Goal: Task Accomplishment & Management: Manage account settings

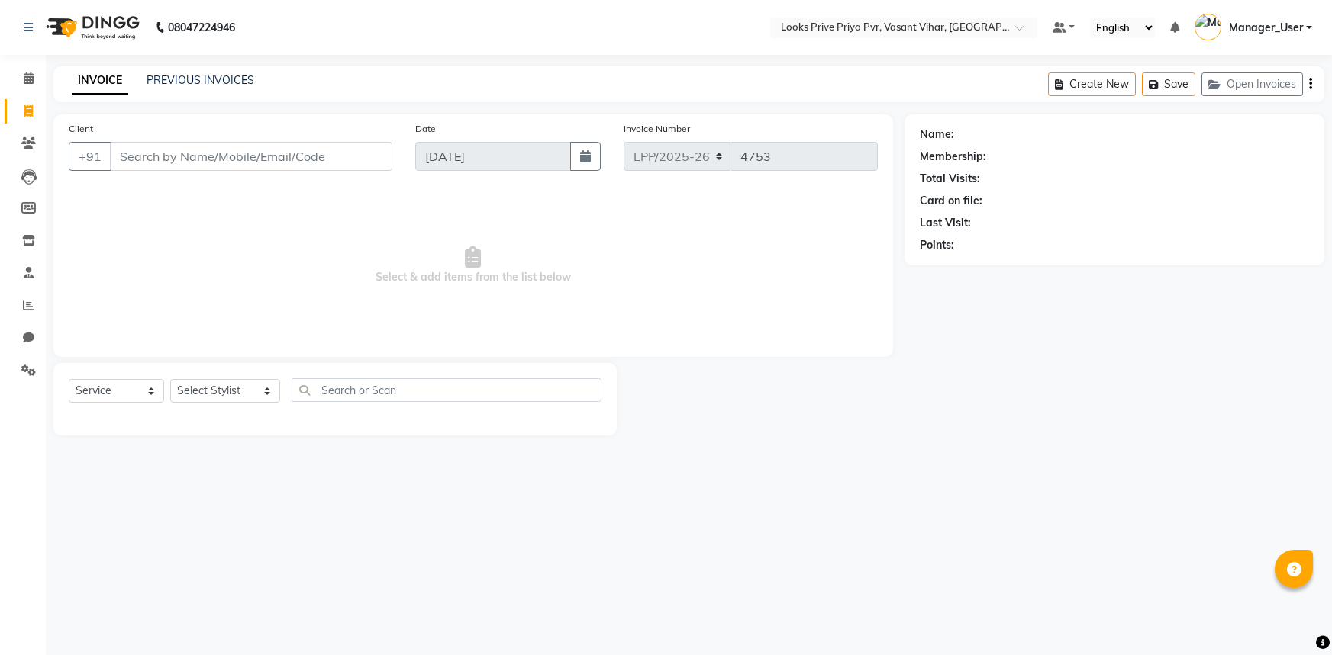
select select "service"
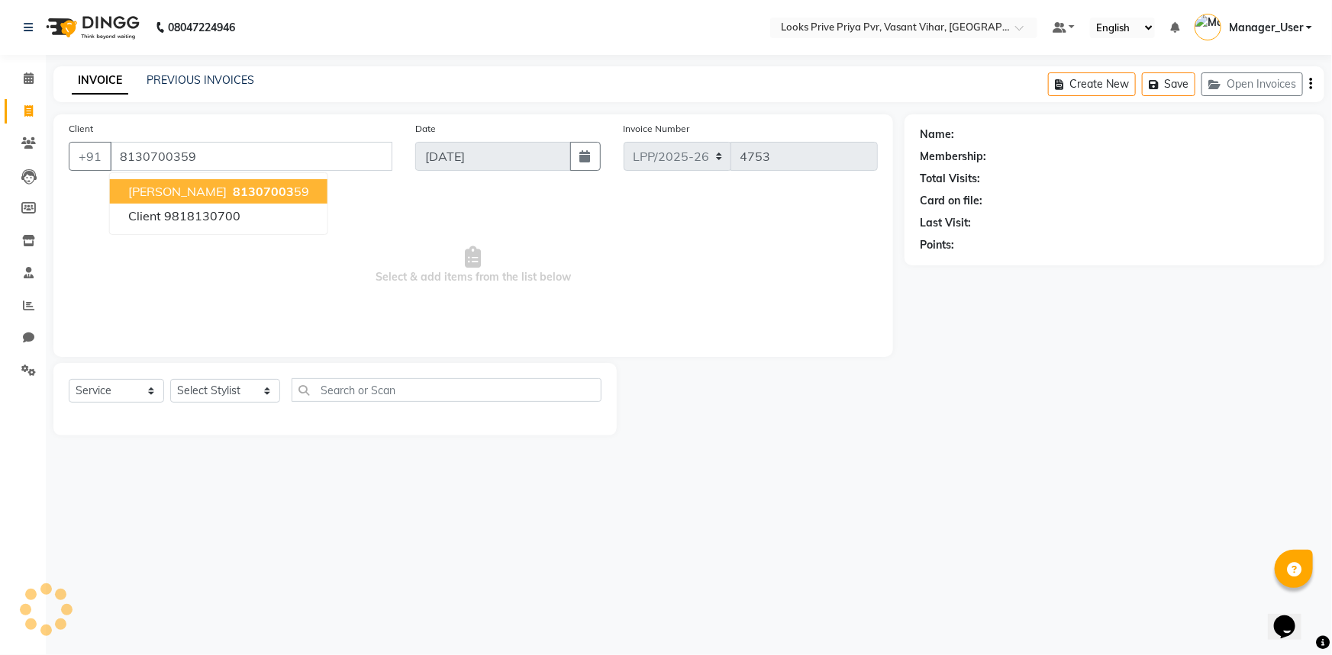
type input "8130700359"
select select "1: Object"
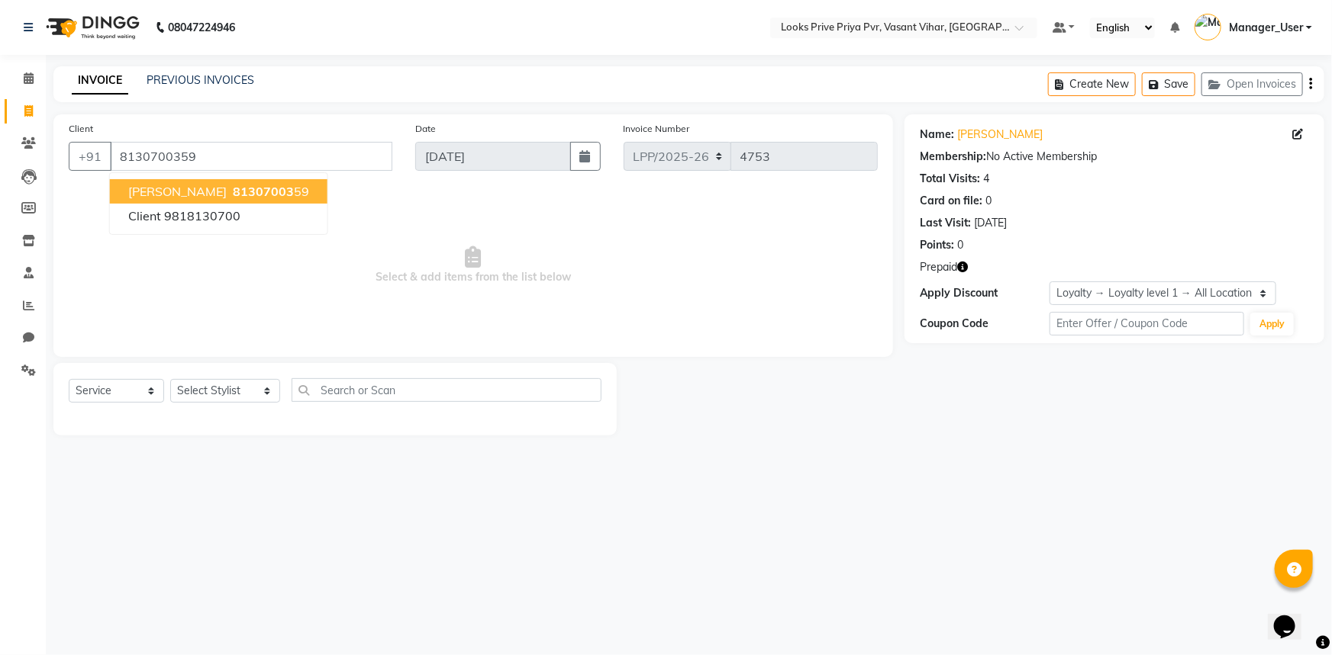
click at [287, 199] on button "KASHISH GOEL 81307003 59" at bounding box center [218, 191] width 217 height 24
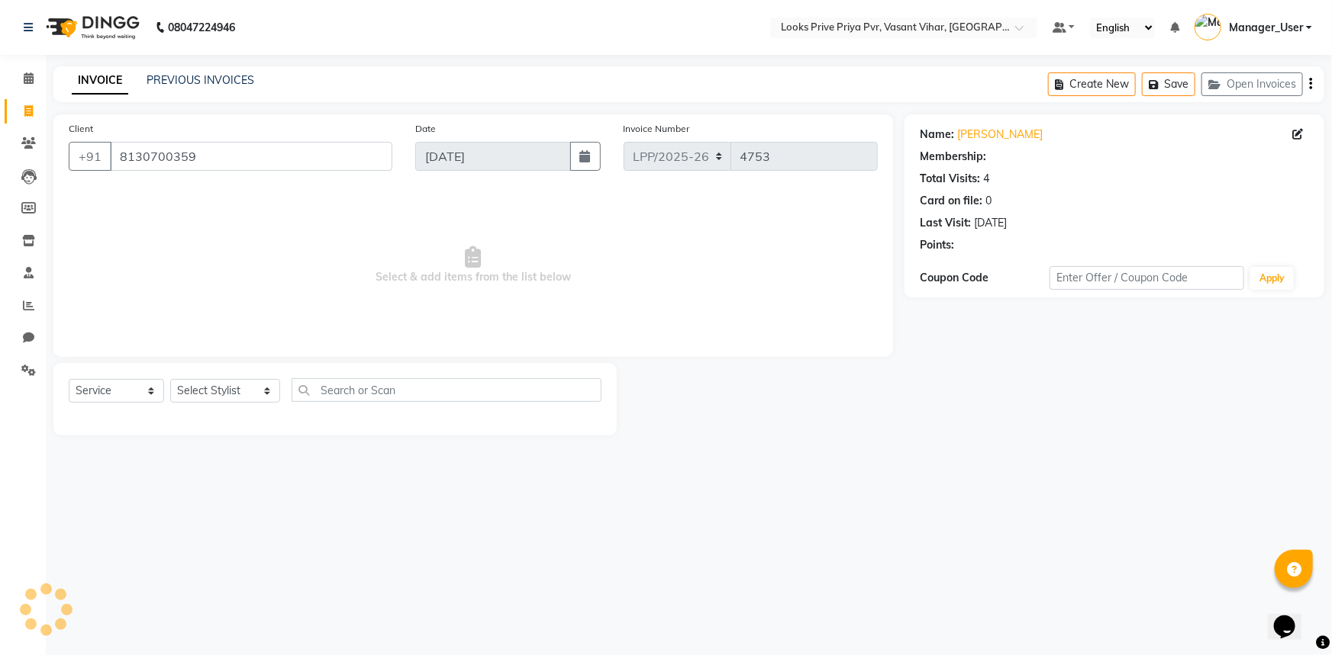
select select "1: Object"
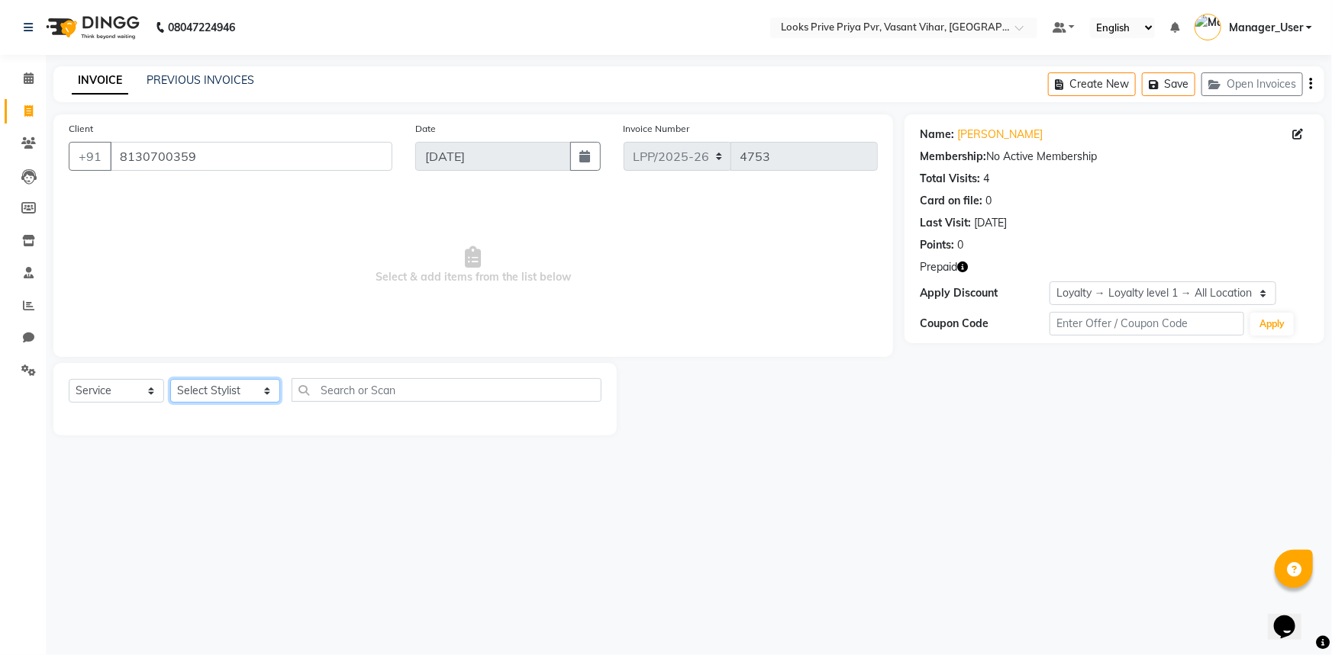
click at [265, 391] on select "Select Stylist Akhir_asst ANIL_PDCT ASLAM_CR STYLIST Counter_Sales KAMAL_PDCT […" at bounding box center [225, 391] width 110 height 24
select select "66945"
click at [170, 379] on select "Select Stylist Akhir_asst ANIL_PDCT ASLAM_CR STYLIST Counter_Sales KAMAL_PDCT […" at bounding box center [225, 391] width 110 height 24
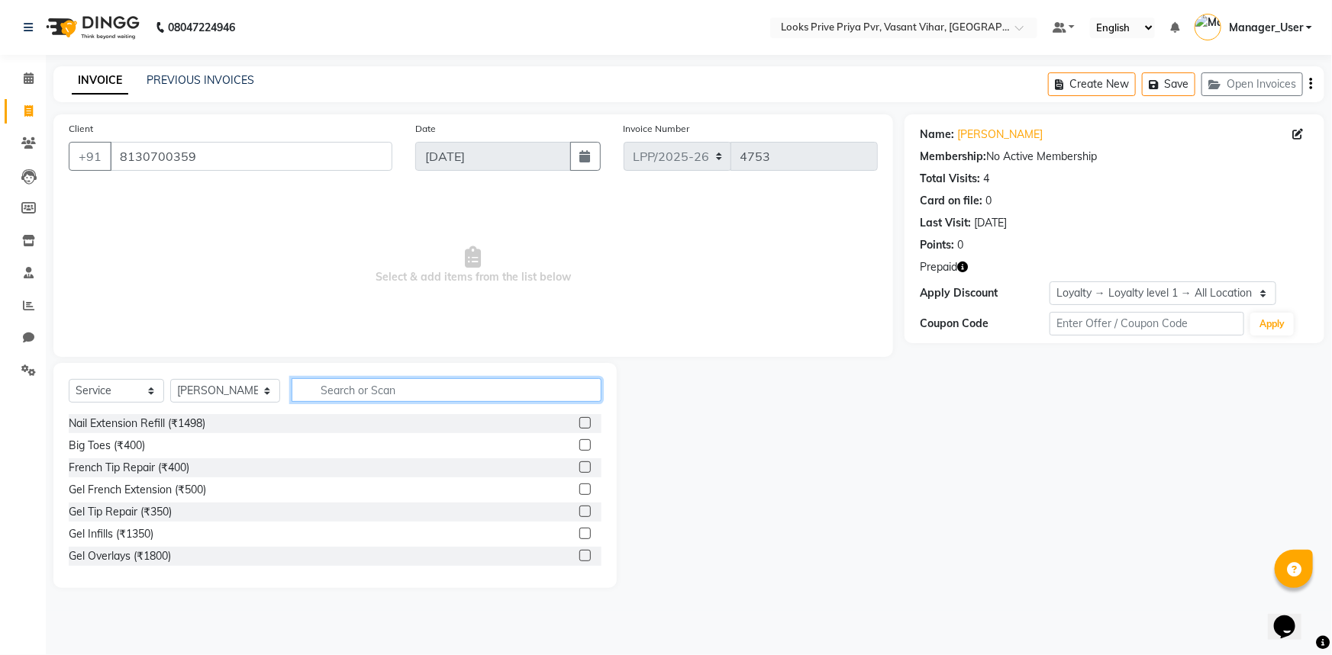
click at [391, 393] on input "text" at bounding box center [446, 390] width 311 height 24
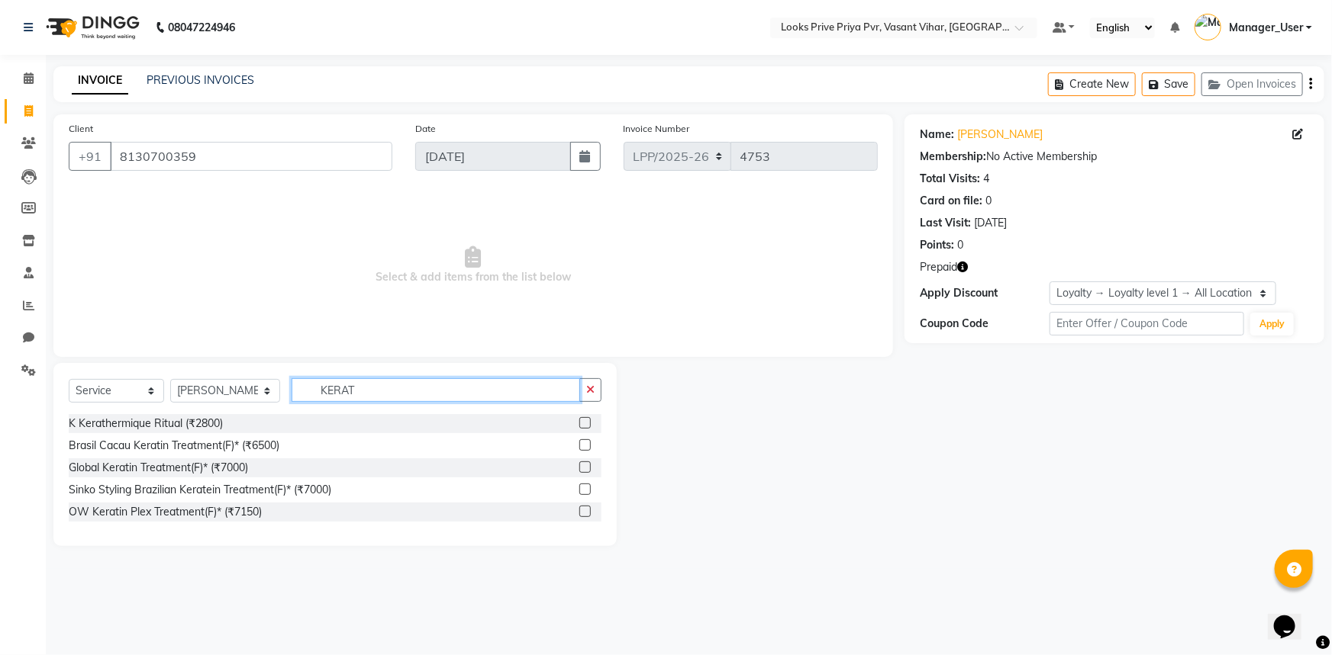
type input "KERAT"
click at [962, 267] on icon "button" at bounding box center [962, 267] width 11 height 11
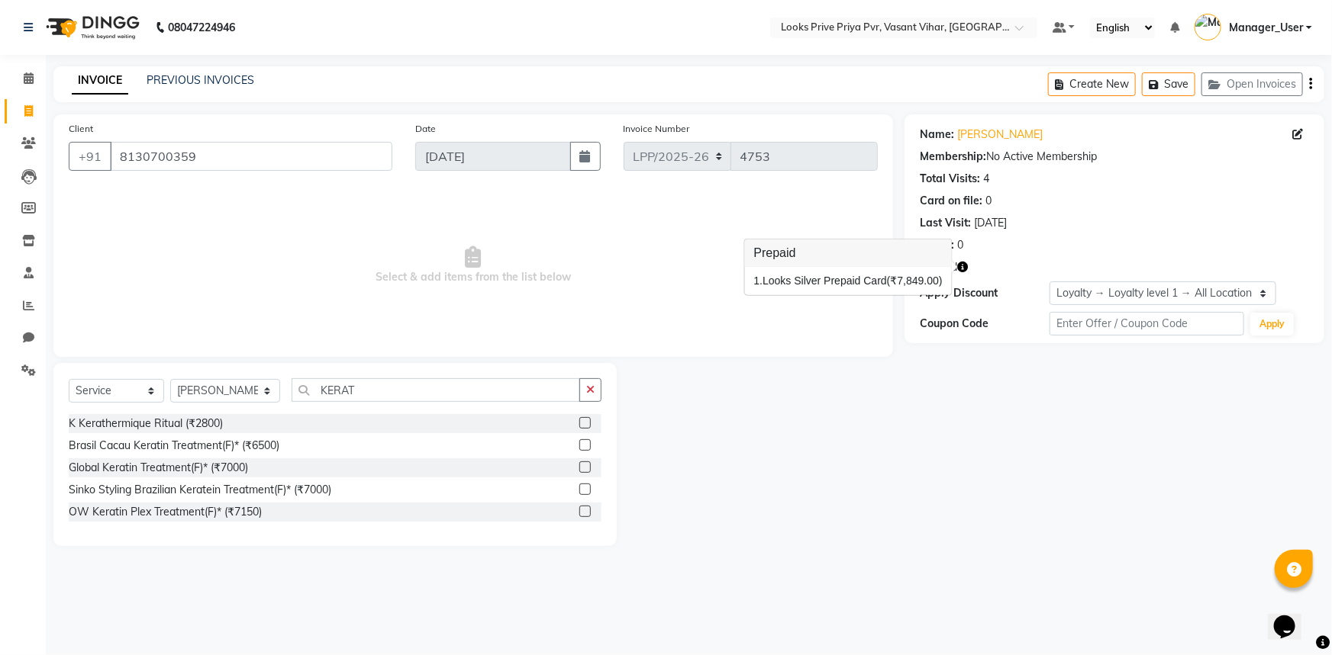
click at [280, 465] on div "Global Keratin Treatment(F)* (₹7000)" at bounding box center [335, 468] width 533 height 19
click at [580, 469] on label at bounding box center [584, 467] width 11 height 11
click at [580, 469] on input "checkbox" at bounding box center [584, 468] width 10 height 10
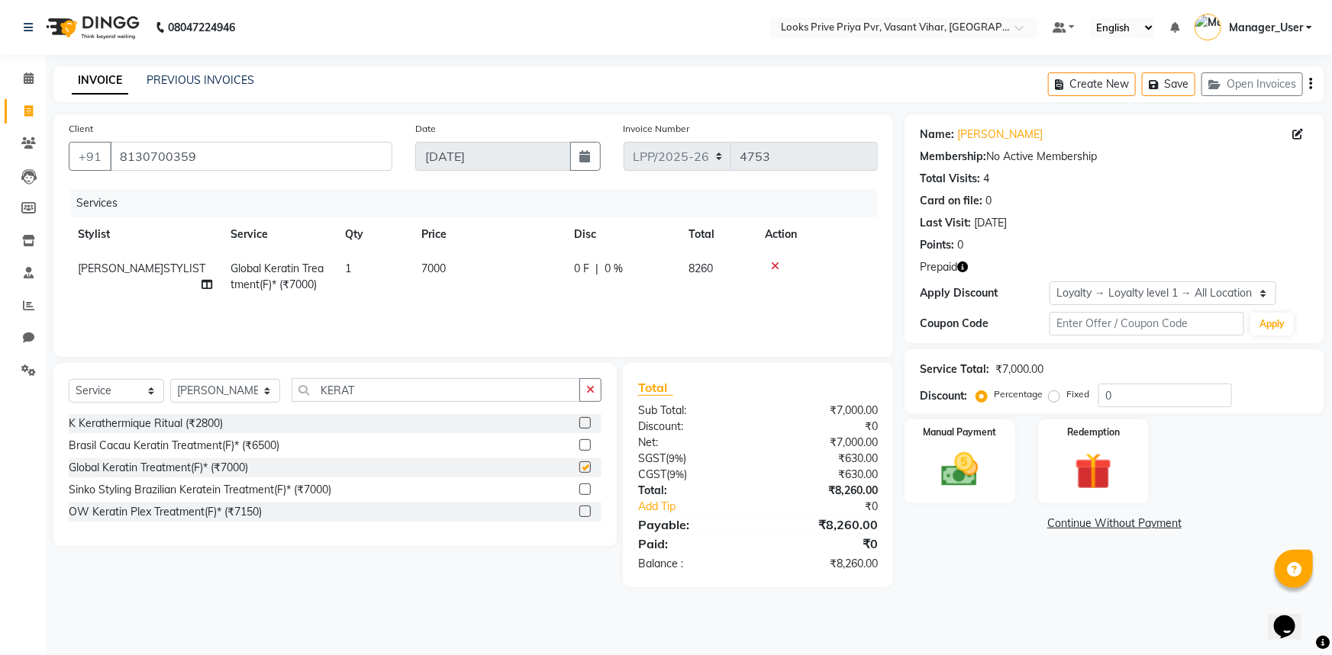
checkbox input "false"
click at [449, 272] on td "7000" at bounding box center [488, 277] width 153 height 50
select select "66945"
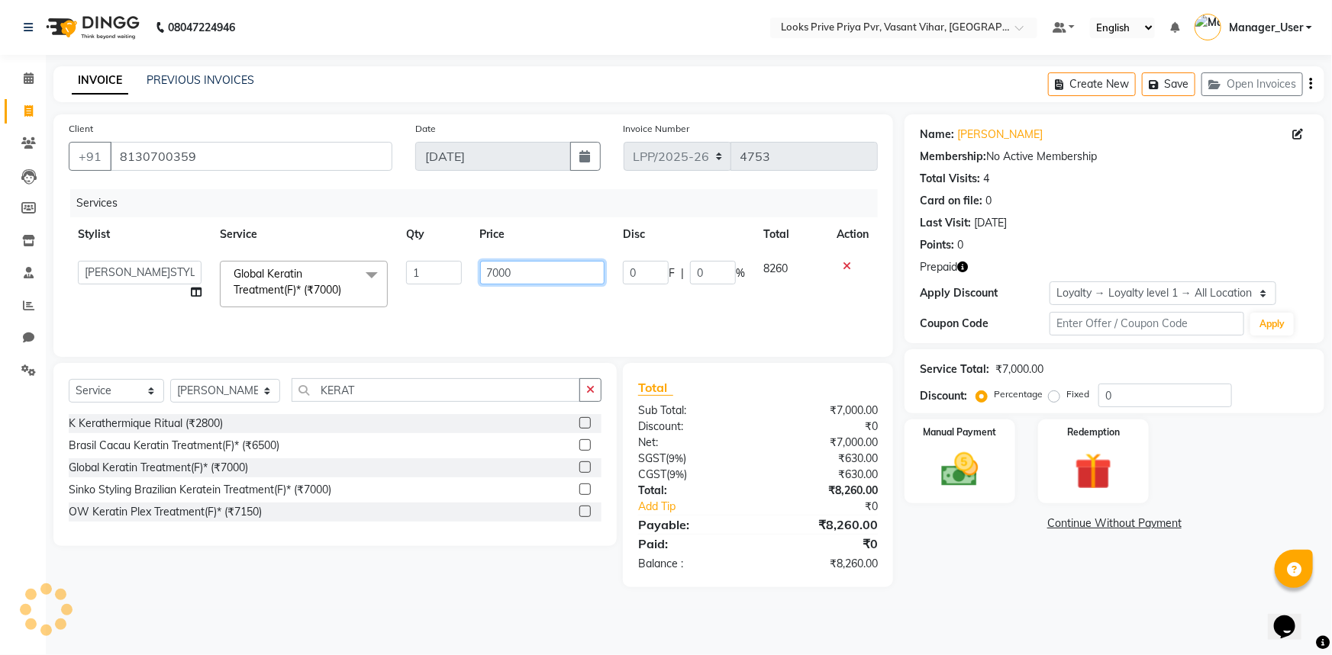
drag, startPoint x: 519, startPoint y: 262, endPoint x: 515, endPoint y: 274, distance: 12.8
click at [515, 274] on input "7000" at bounding box center [542, 273] width 125 height 24
drag, startPoint x: 515, startPoint y: 274, endPoint x: 477, endPoint y: 287, distance: 40.3
click at [477, 287] on td "7000" at bounding box center [542, 284] width 143 height 65
type input "10000"
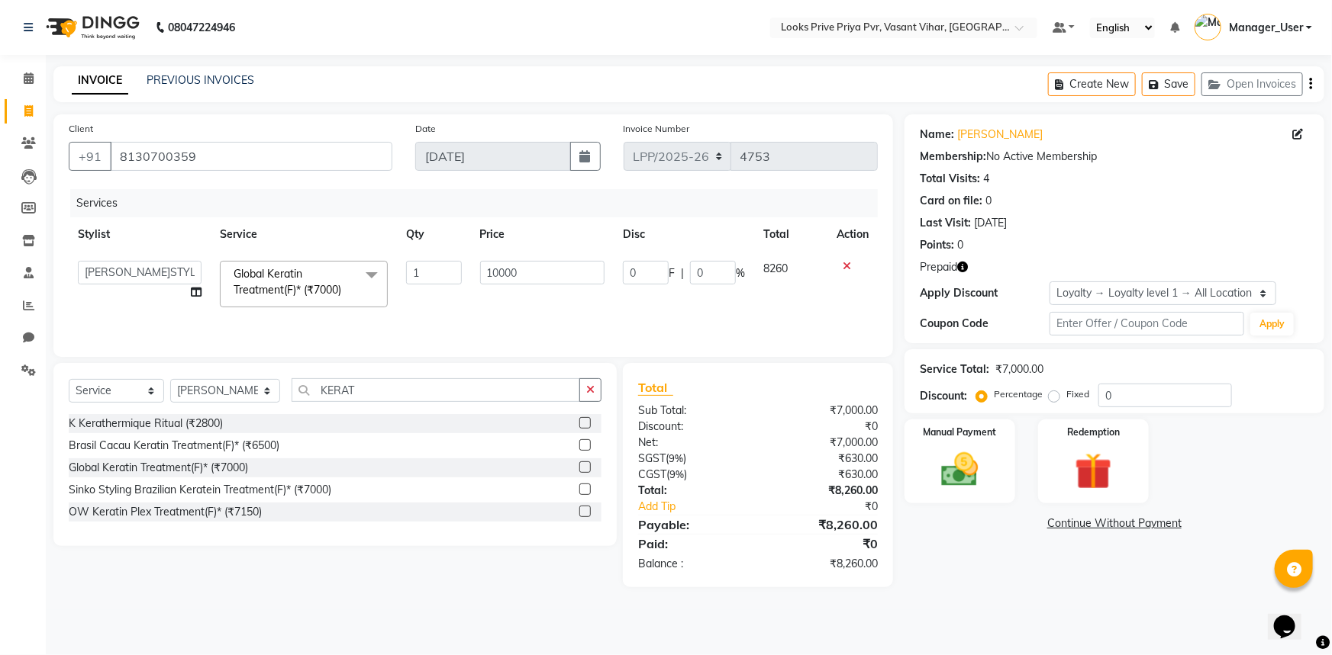
click at [625, 321] on div "Services Stylist Service Qty Price Disc Total Action Akhir_asst ANIL_PDCT ASLAM…" at bounding box center [473, 265] width 809 height 153
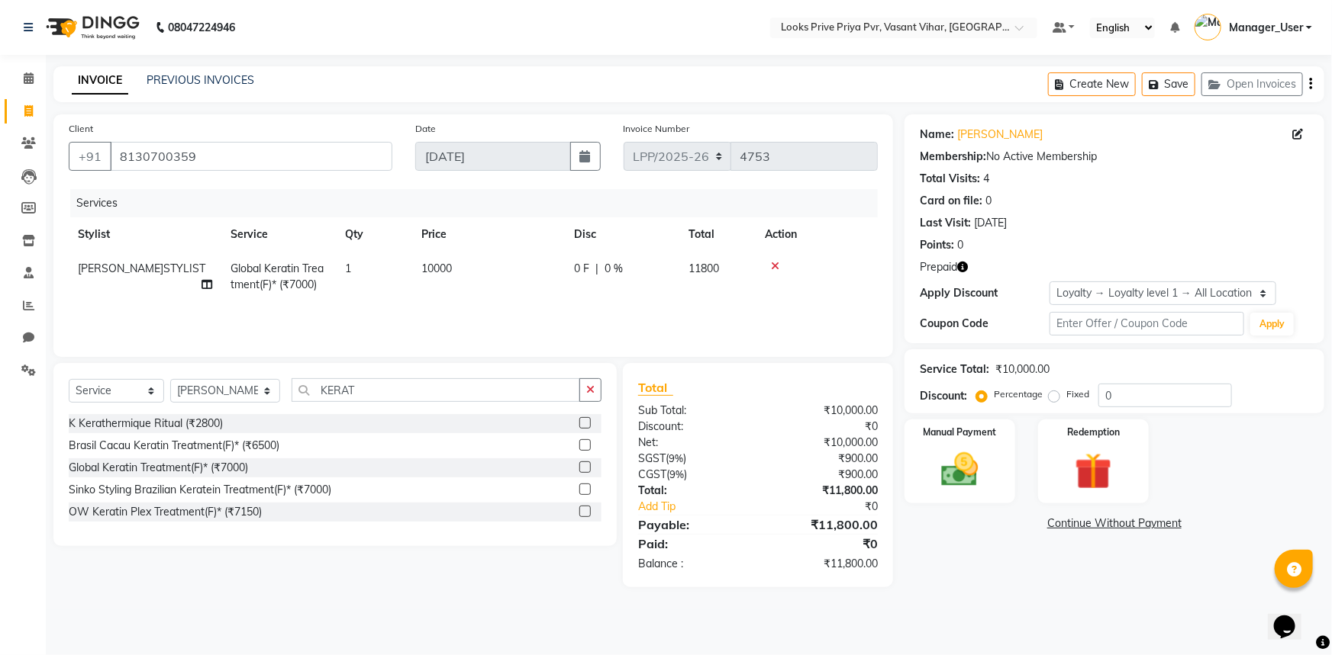
click at [962, 264] on icon "button" at bounding box center [962, 267] width 11 height 11
click at [868, 320] on div "Services Stylist Service Qty Price Disc Total Action WASIM AHMAD_SR.STYLIST Glo…" at bounding box center [473, 265] width 809 height 153
click at [1062, 473] on img at bounding box center [1093, 472] width 63 height 48
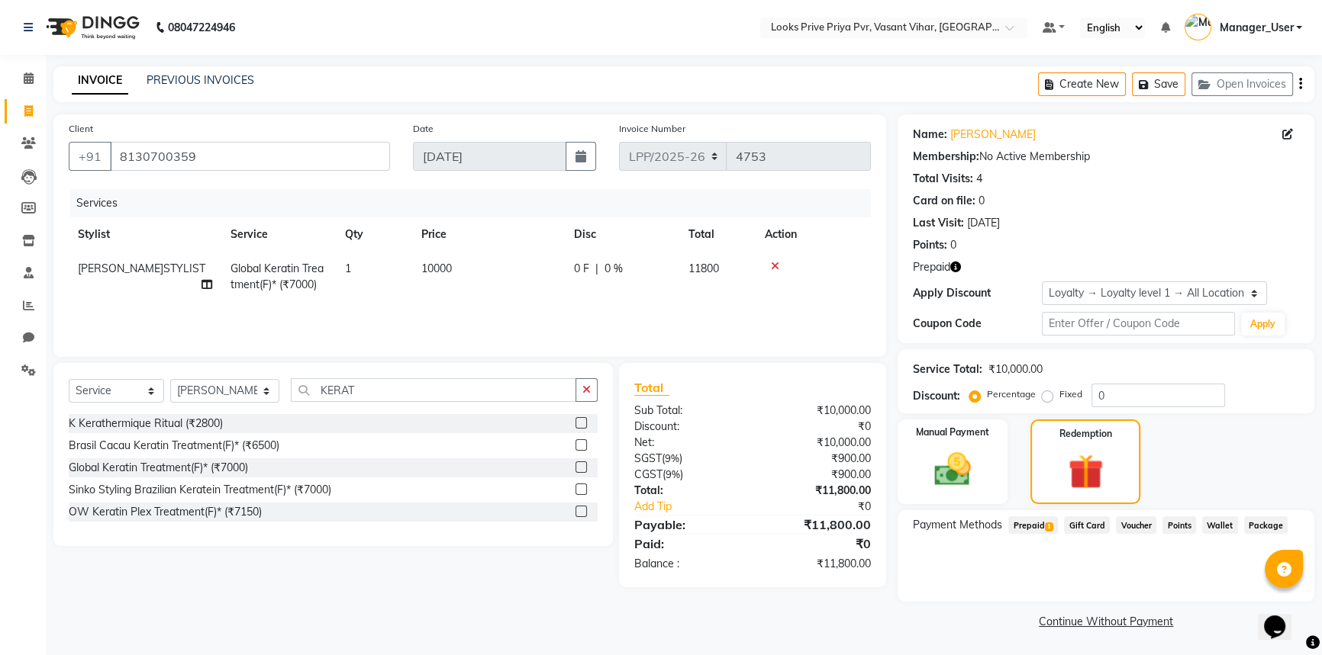
drag, startPoint x: 1023, startPoint y: 527, endPoint x: 1030, endPoint y: 531, distance: 8.5
click at [1023, 529] on span "Prepaid 1" at bounding box center [1033, 526] width 50 height 18
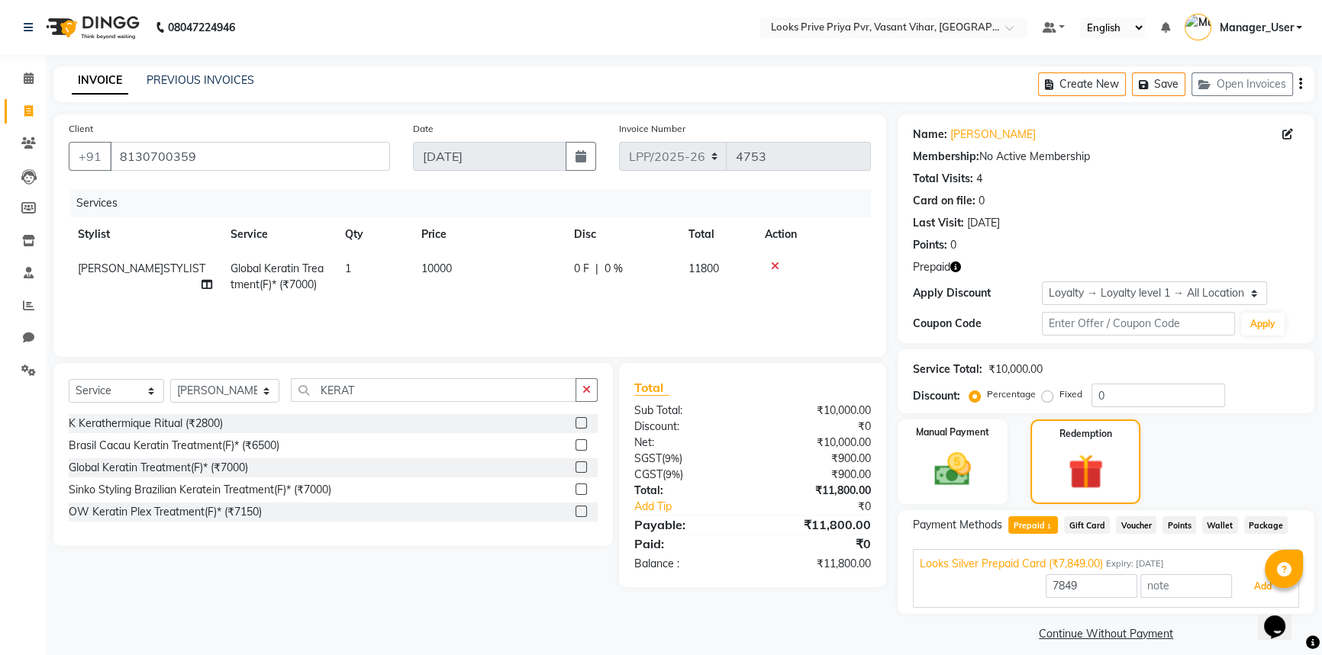
drag, startPoint x: 1258, startPoint y: 588, endPoint x: 1225, endPoint y: 588, distance: 32.8
click at [1257, 588] on button "Add" at bounding box center [1263, 587] width 56 height 26
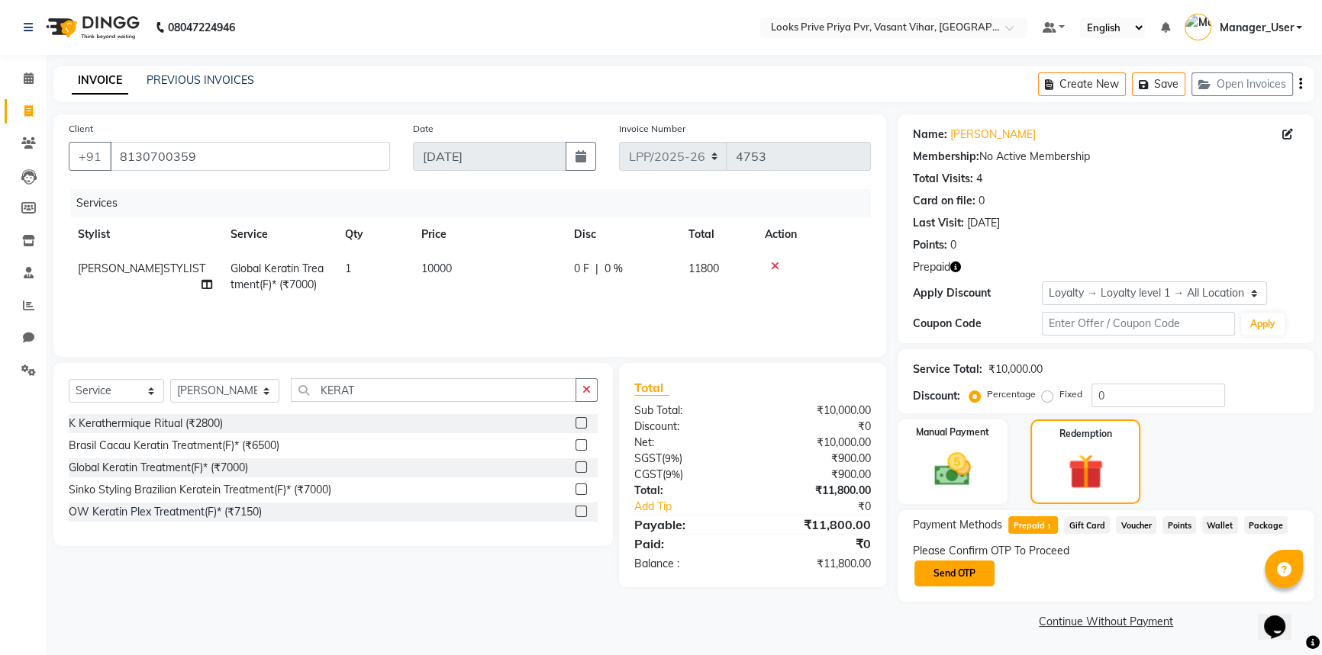
click at [967, 578] on button "Send OTP" at bounding box center [954, 574] width 80 height 26
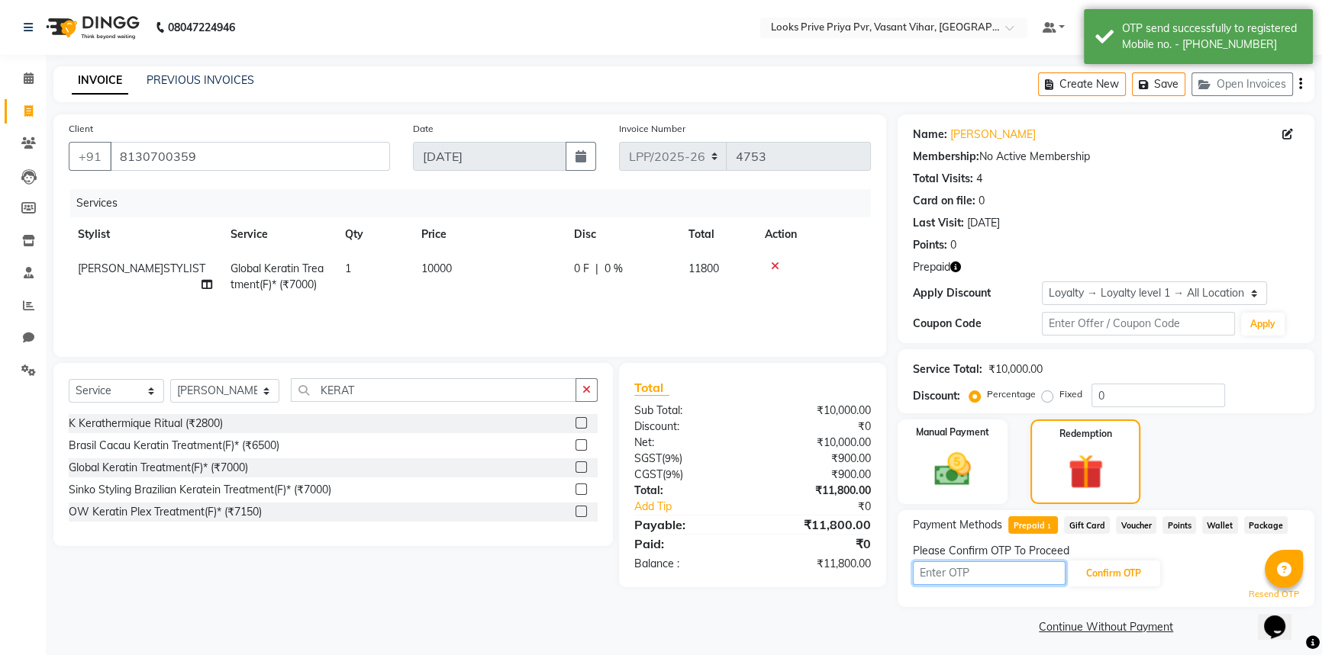
click at [1006, 570] on input "text" at bounding box center [989, 574] width 153 height 24
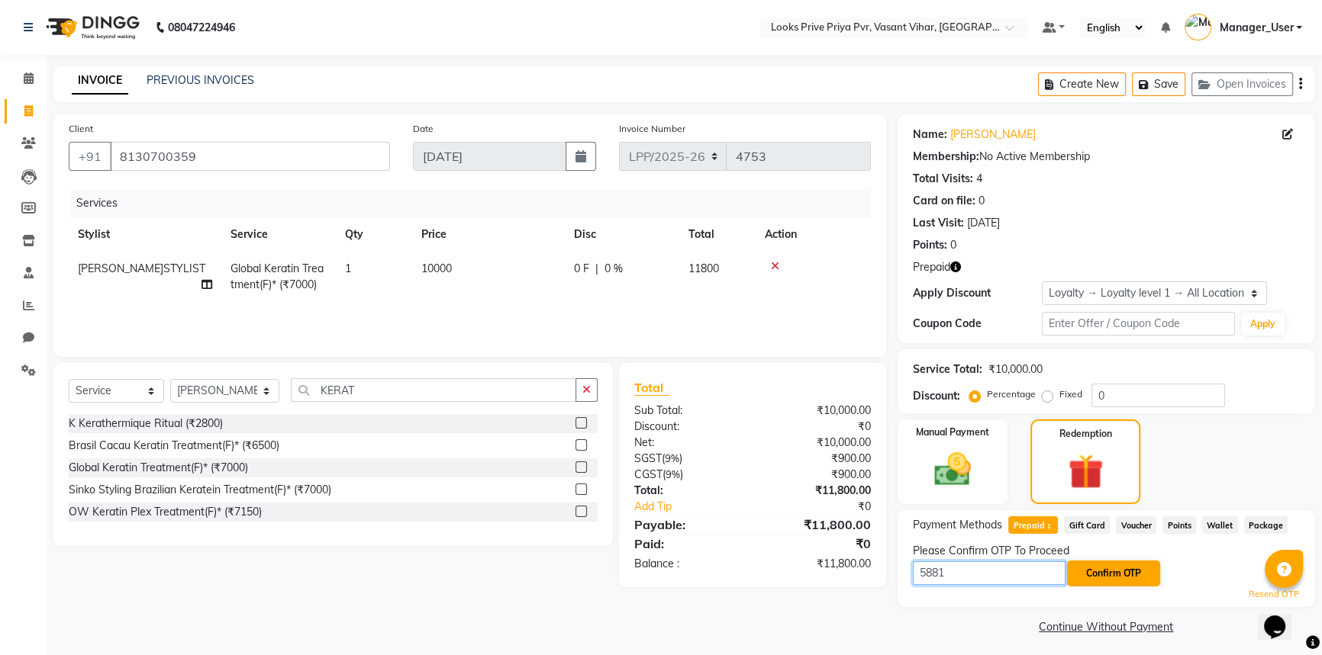
type input "5881"
click at [1138, 570] on button "Confirm OTP" at bounding box center [1113, 574] width 93 height 26
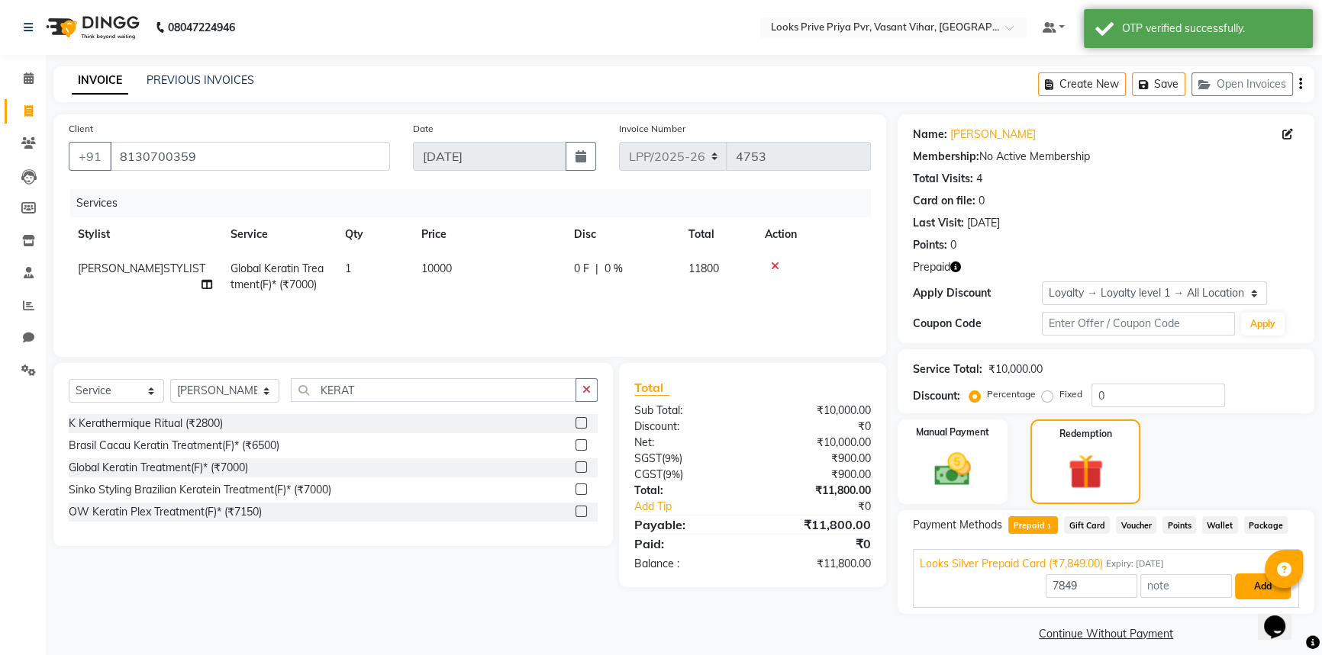
click at [1248, 591] on button "Add" at bounding box center [1263, 587] width 56 height 26
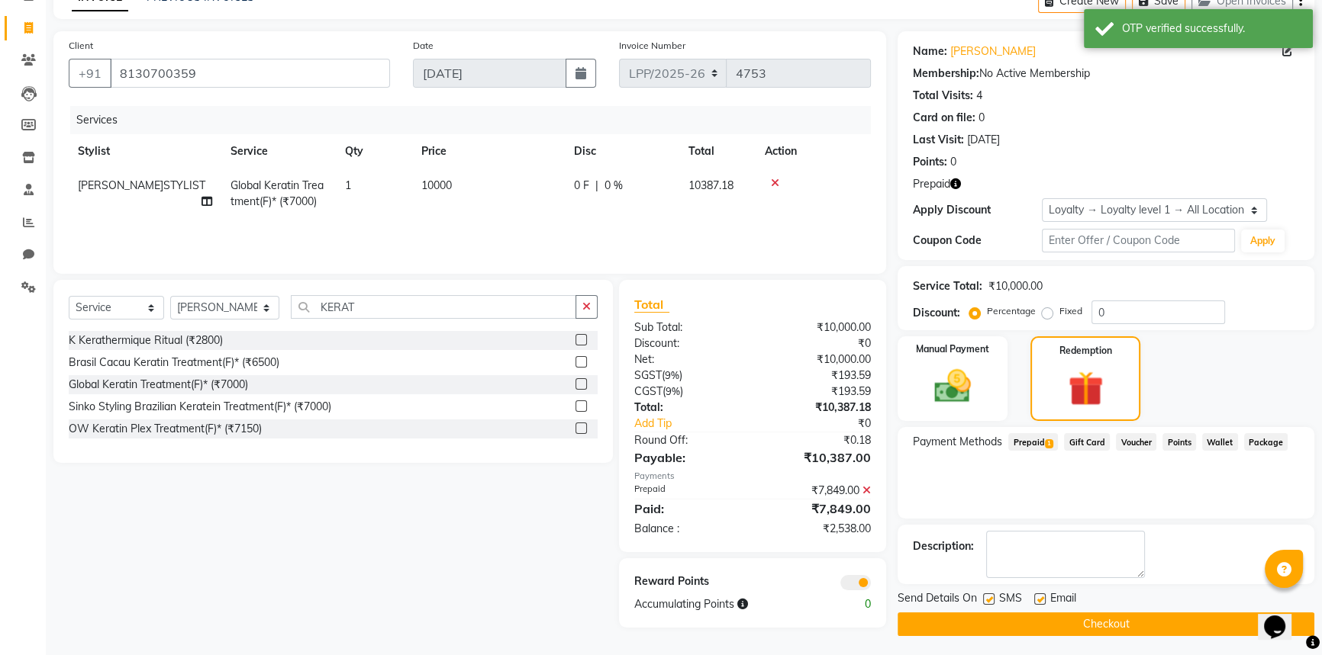
scroll to position [86, 0]
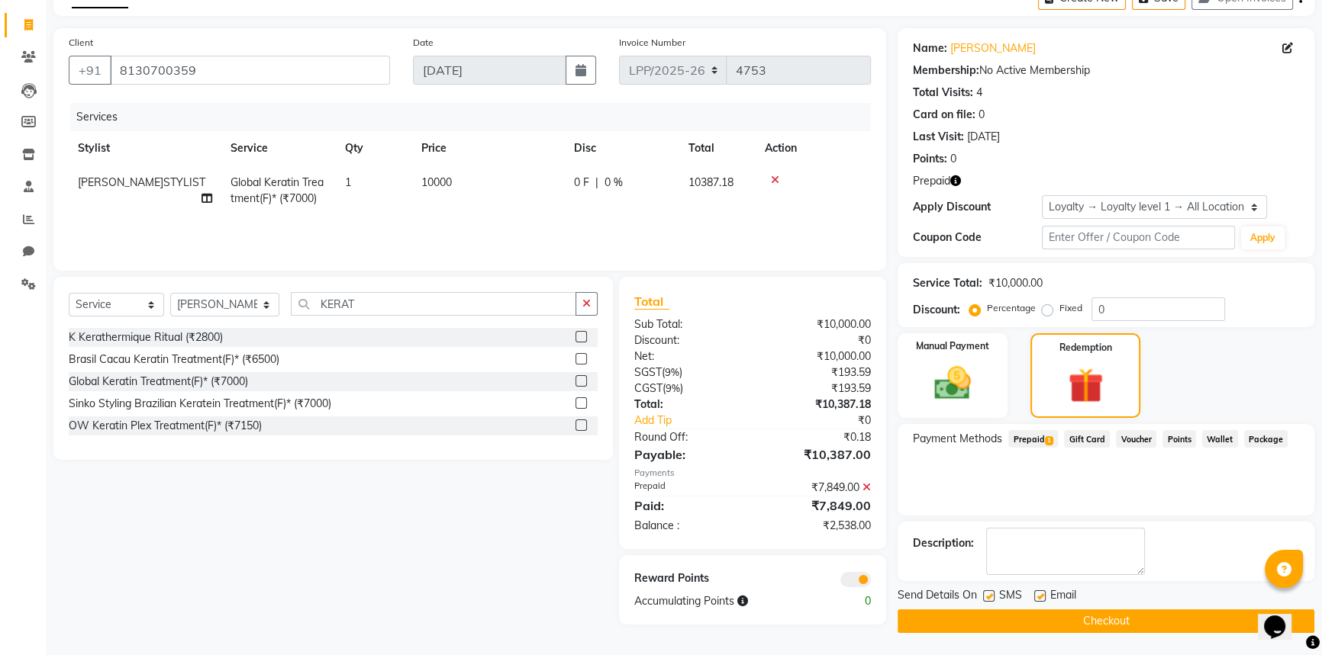
click at [977, 610] on button "Checkout" at bounding box center [1105, 622] width 417 height 24
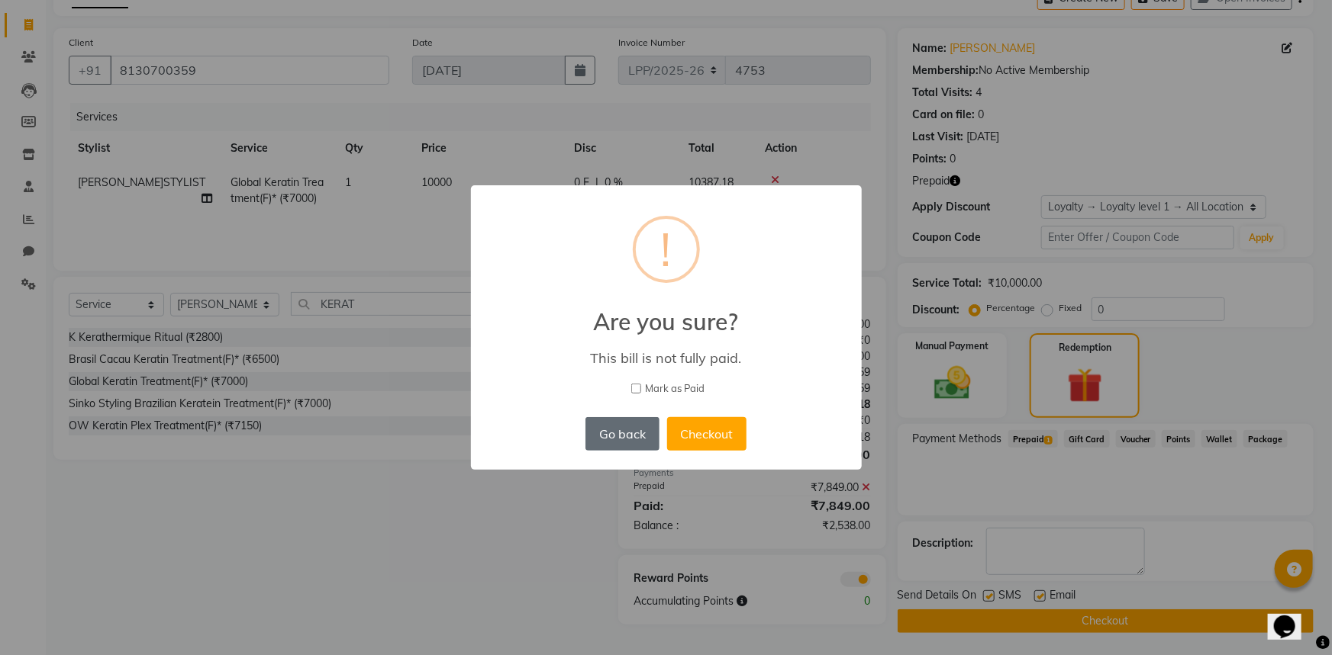
click at [644, 446] on button "Go back" at bounding box center [621, 434] width 73 height 34
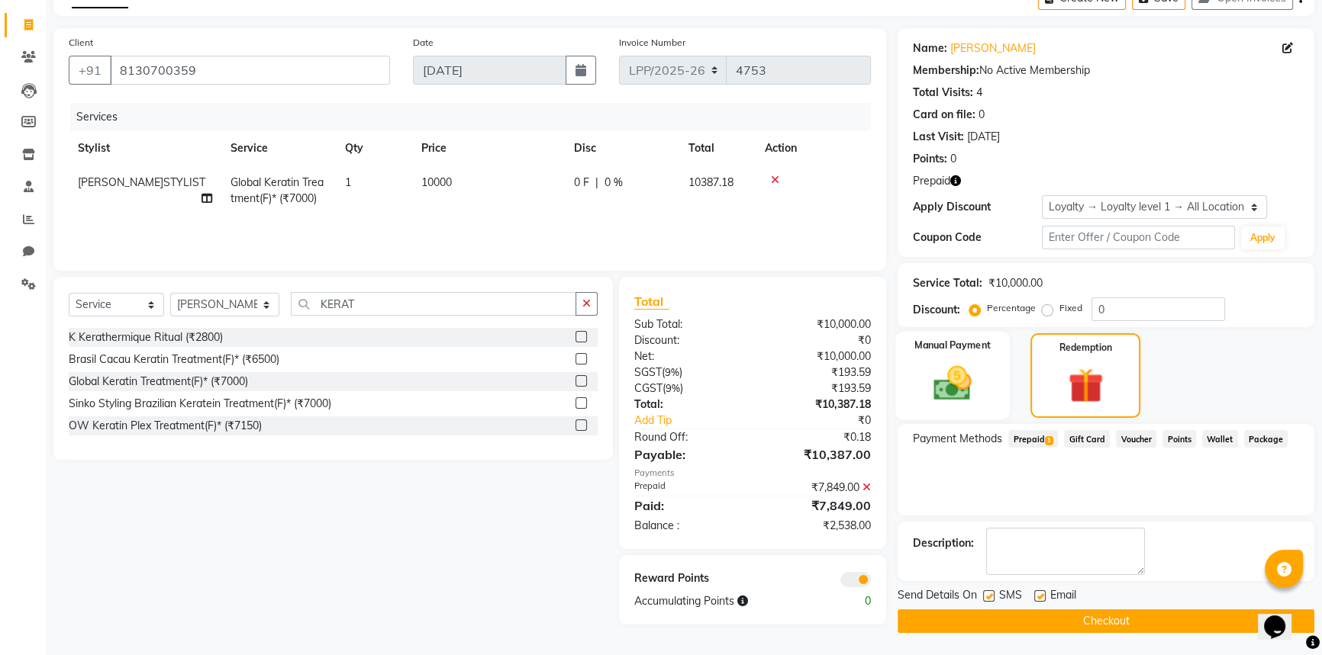
click at [970, 384] on img at bounding box center [953, 383] width 62 height 43
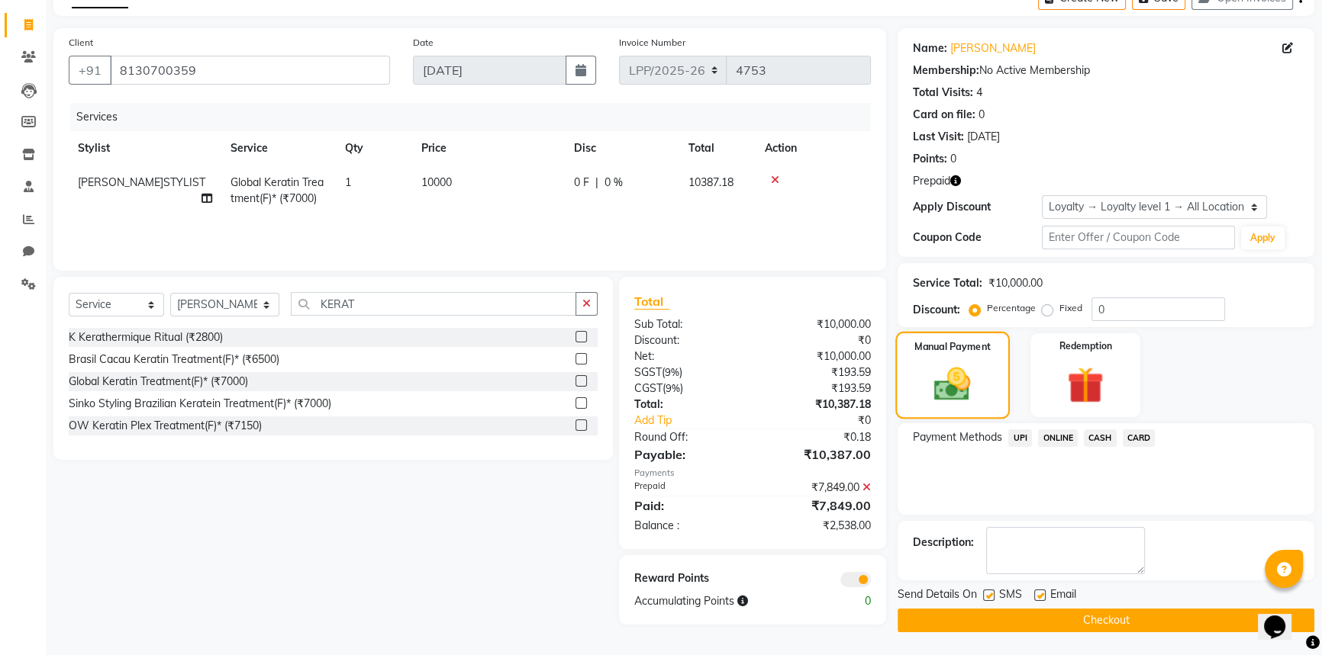
scroll to position [85, 0]
click at [1093, 440] on span "CASH" at bounding box center [1100, 440] width 33 height 18
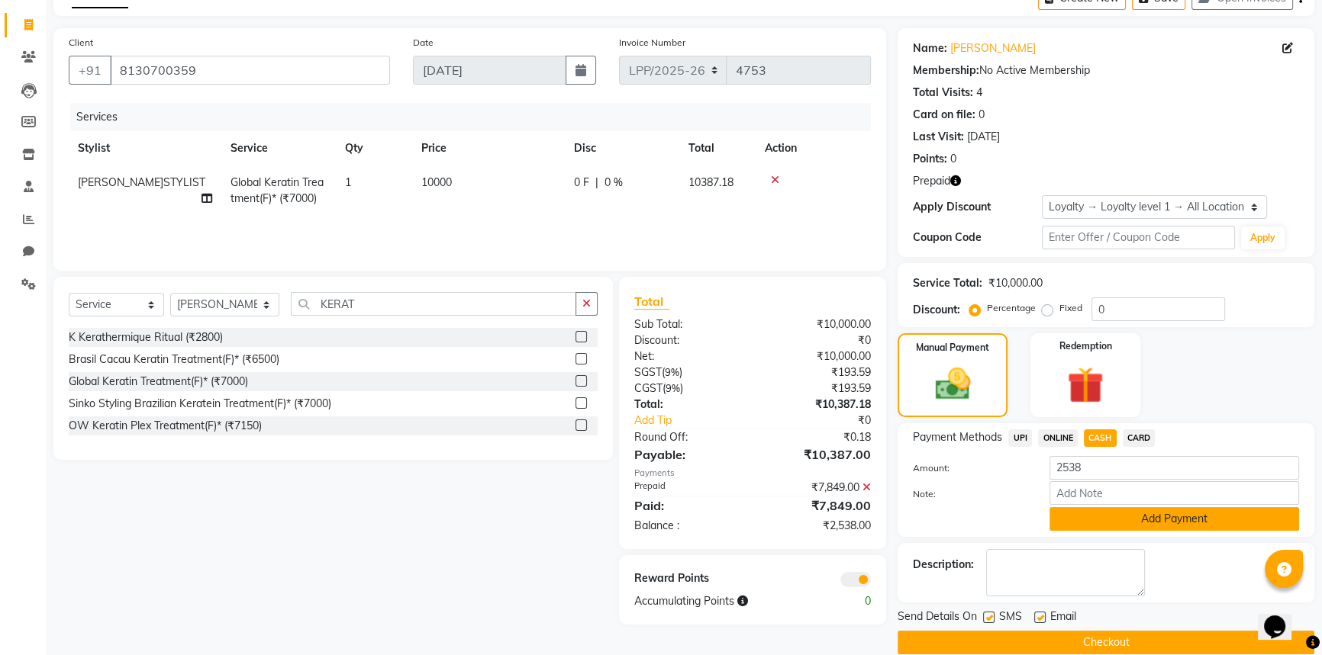
click at [1106, 514] on button "Add Payment" at bounding box center [1174, 519] width 250 height 24
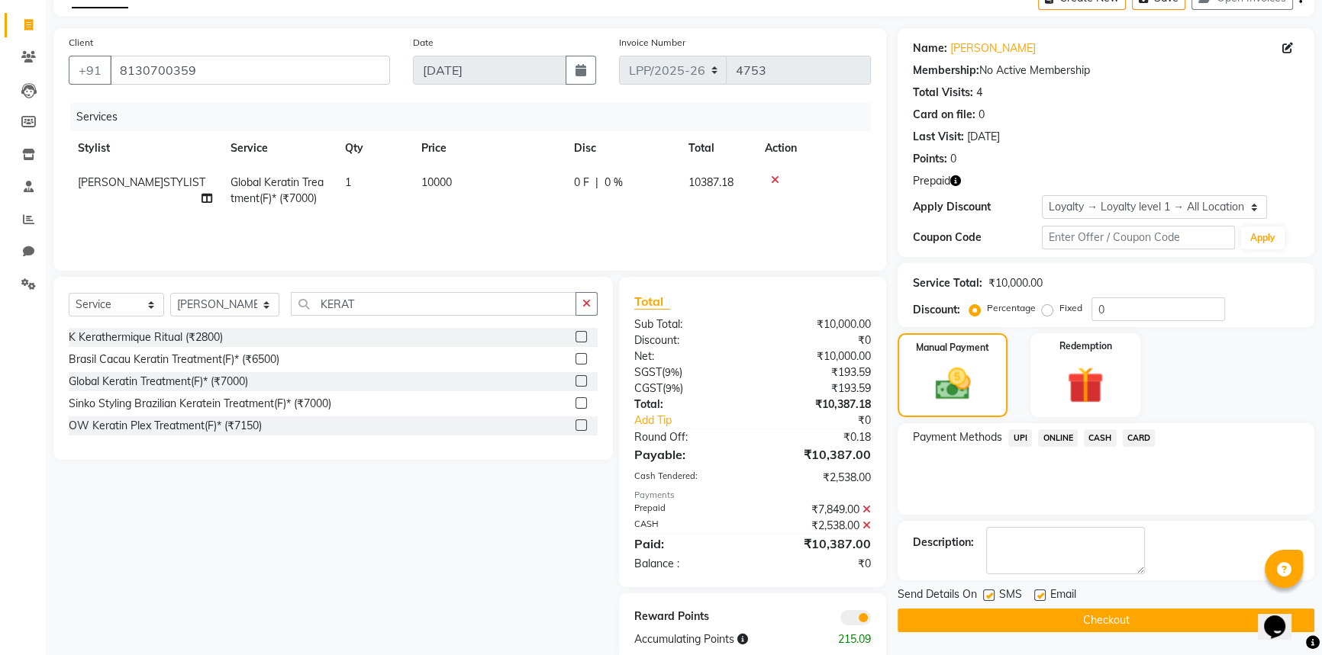
click at [1074, 623] on button "Checkout" at bounding box center [1105, 621] width 417 height 24
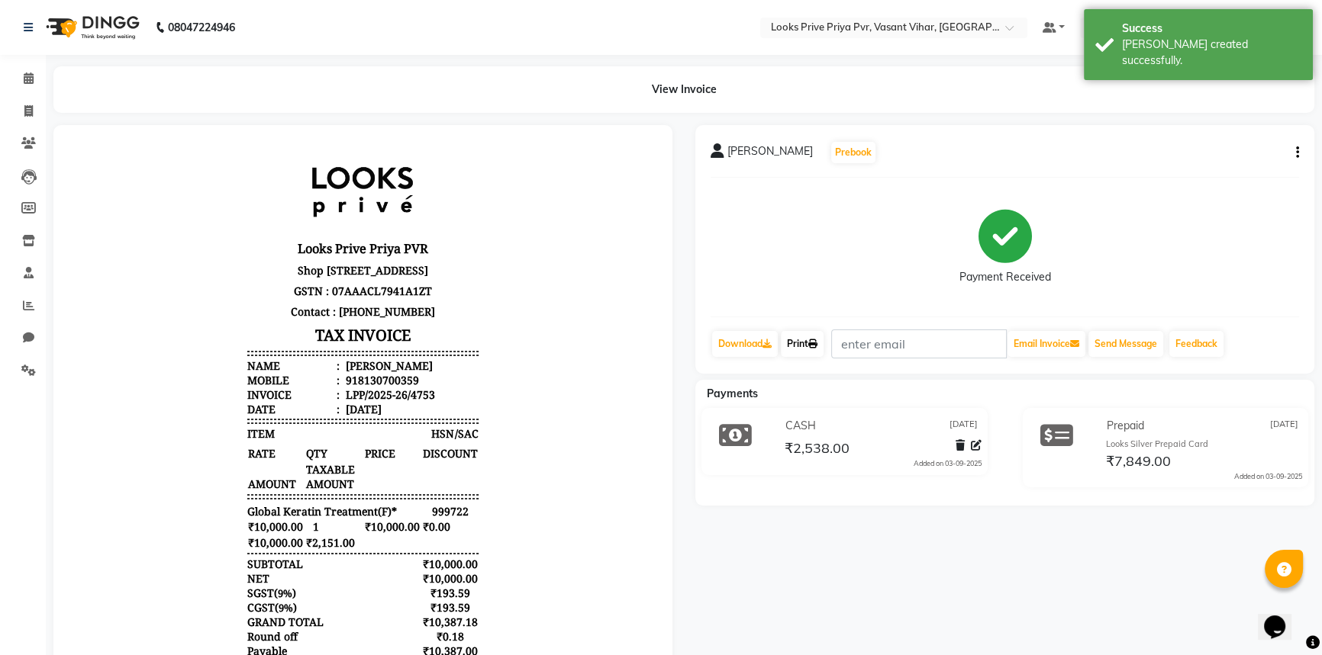
click at [810, 349] on link "Print" at bounding box center [802, 344] width 43 height 26
click at [28, 111] on icon at bounding box center [28, 110] width 8 height 11
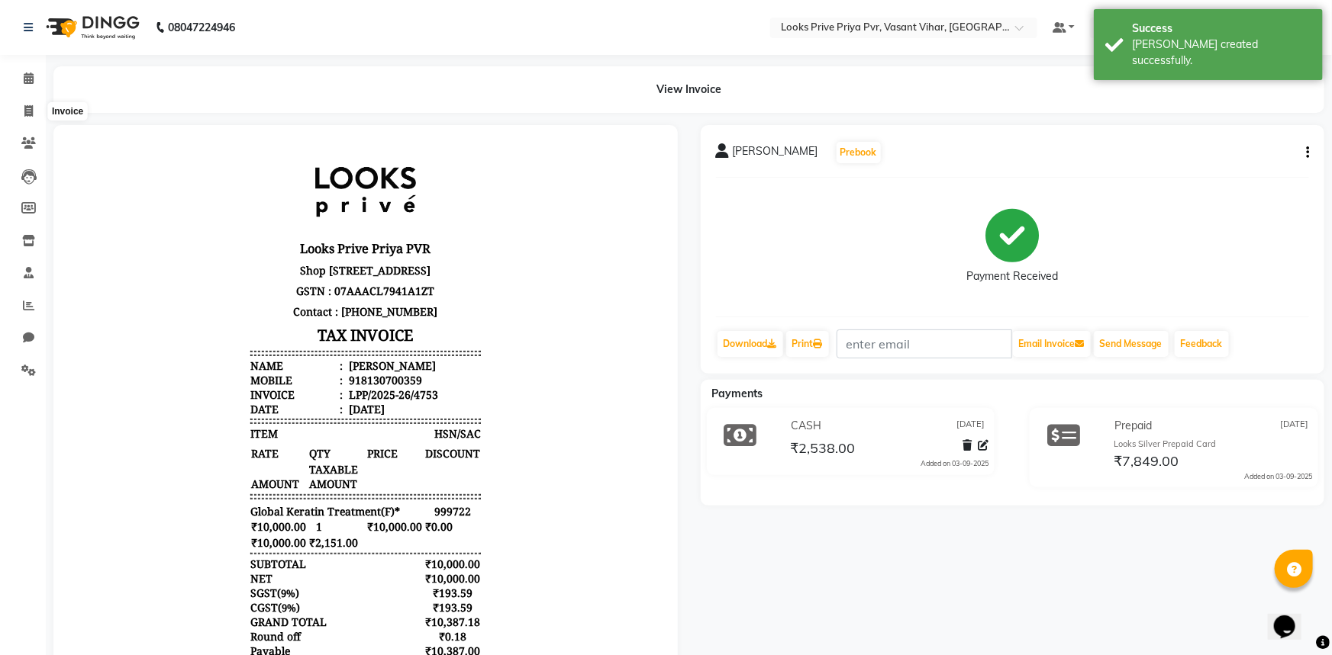
select select "service"
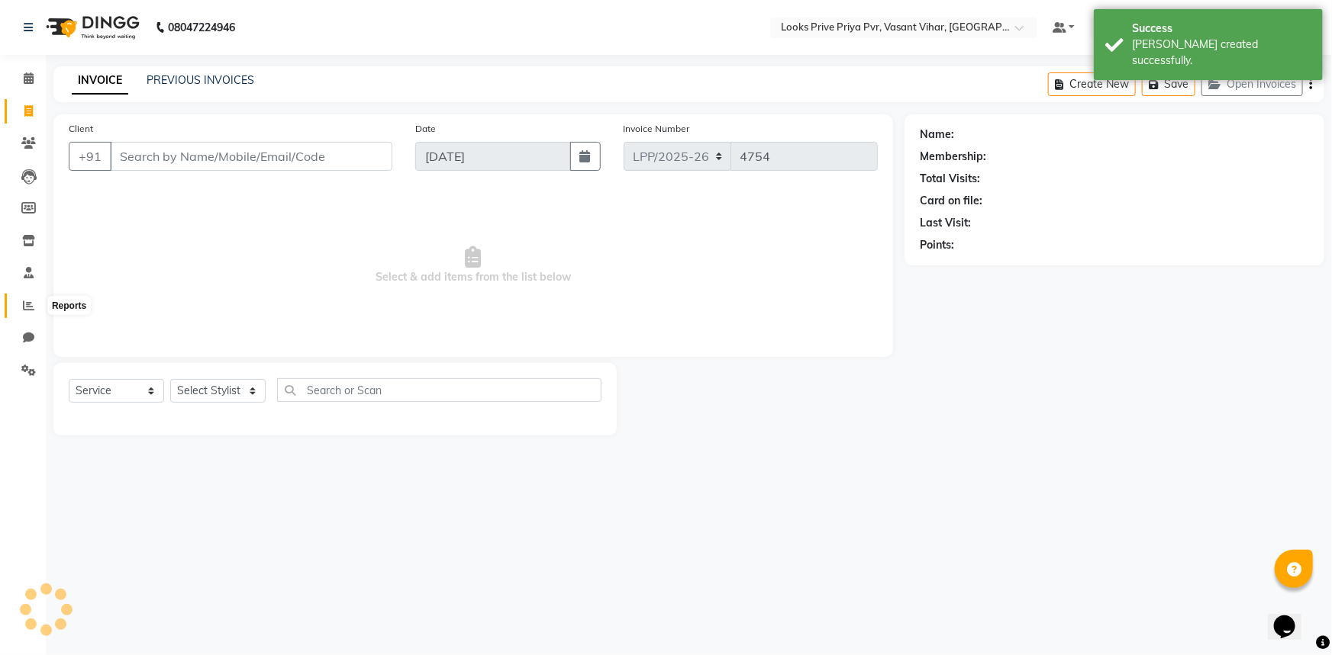
click at [29, 298] on span at bounding box center [28, 307] width 27 height 18
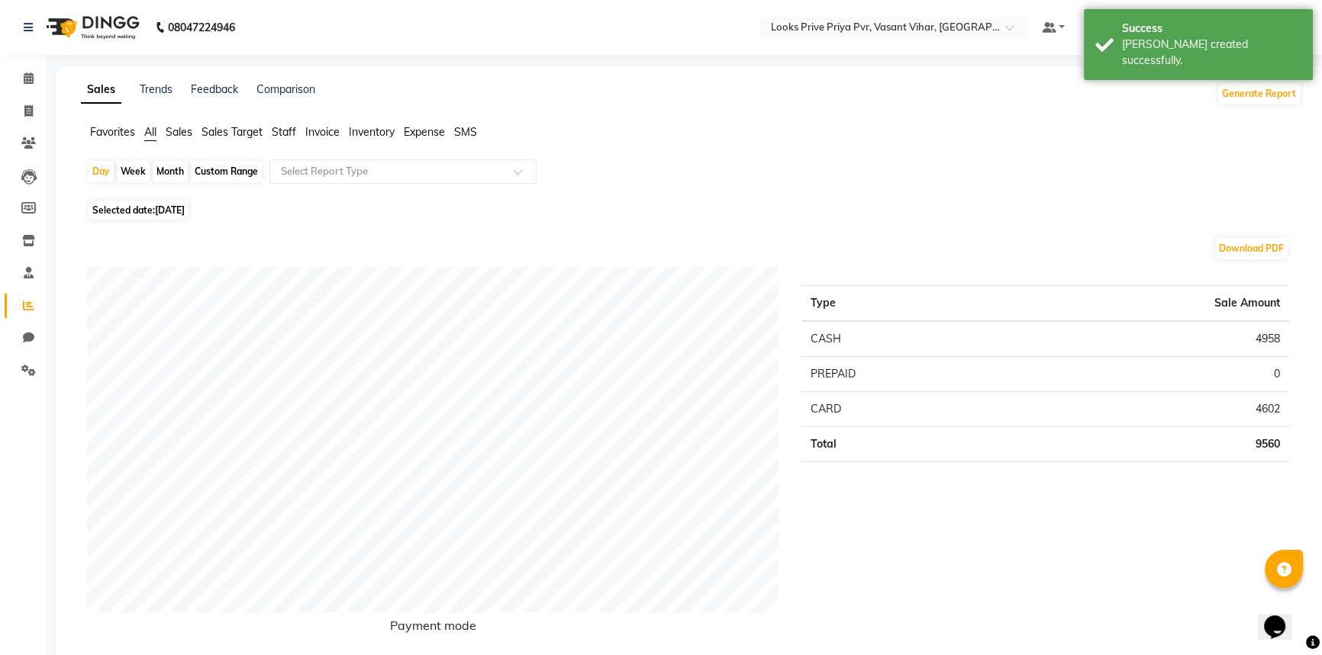
click at [287, 130] on span "Staff" at bounding box center [284, 132] width 24 height 14
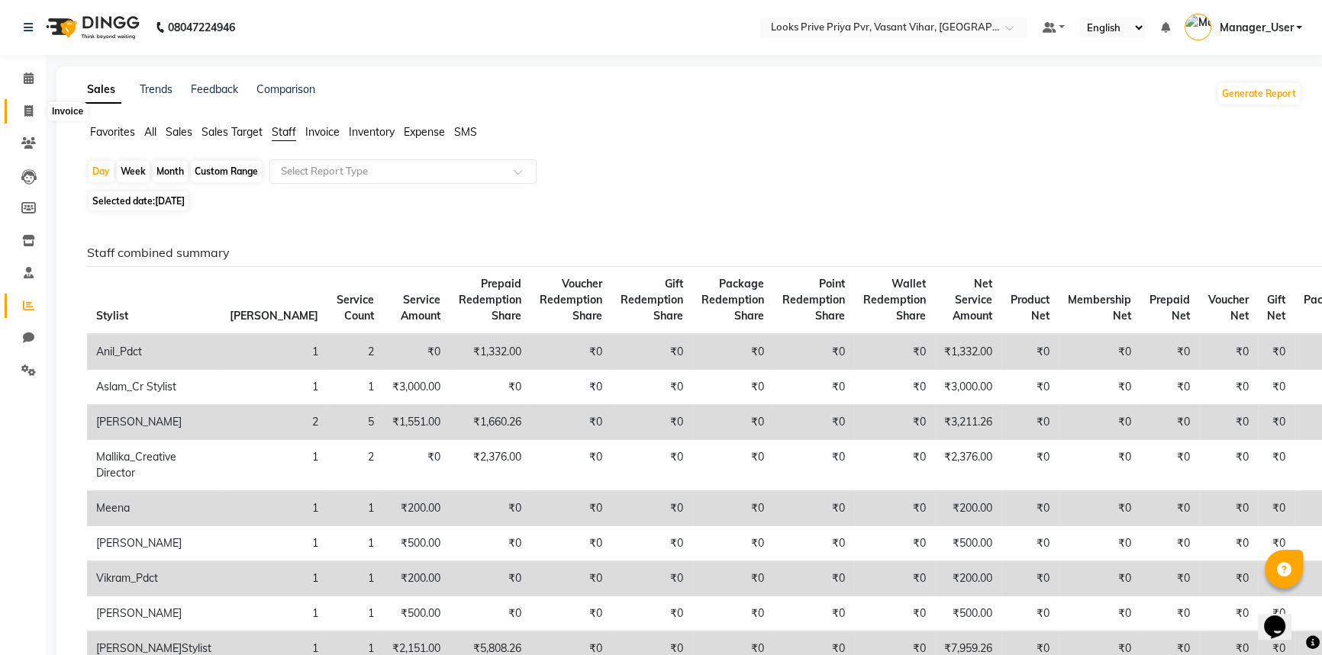
click at [34, 111] on span at bounding box center [28, 112] width 27 height 18
select select "service"
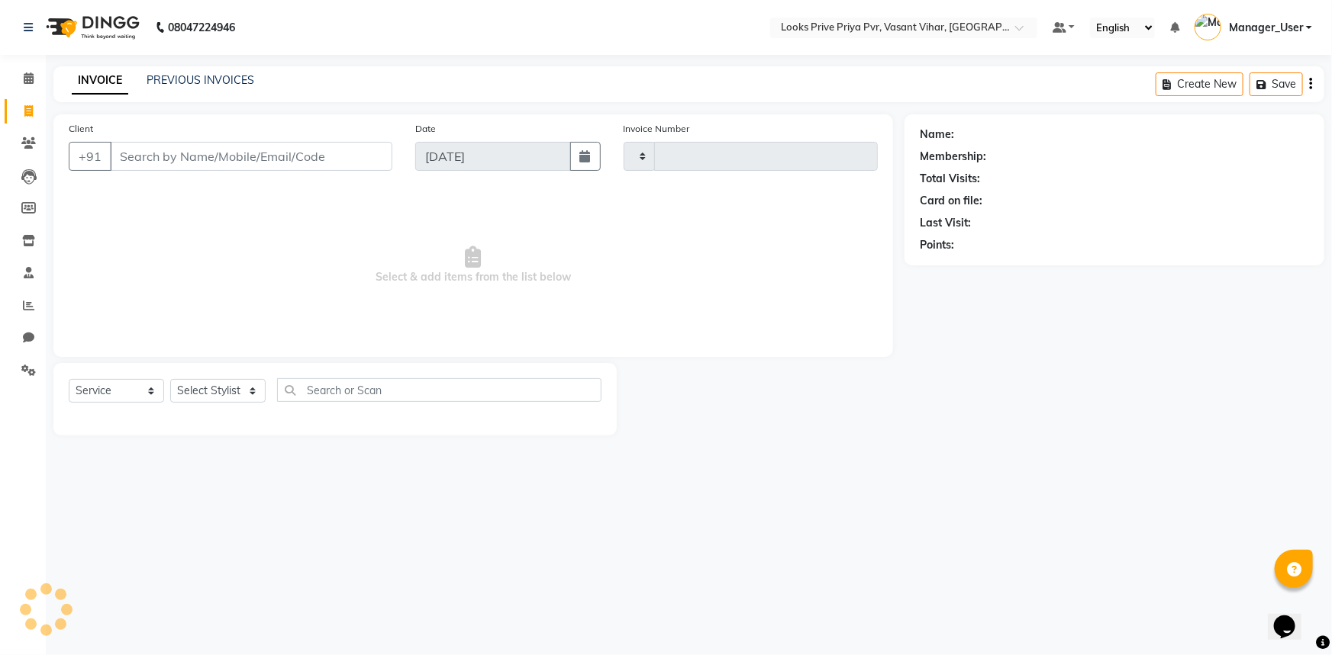
type input "4754"
select select "7646"
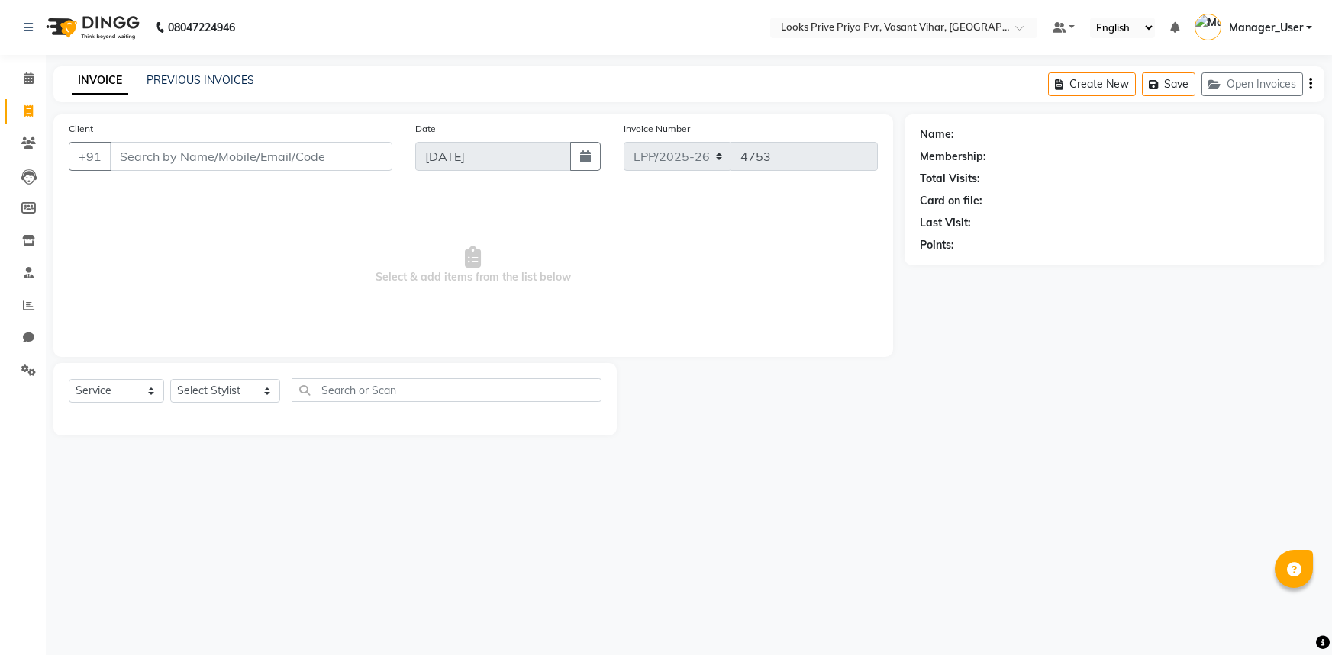
select select "service"
click at [1290, 24] on span "Manager_User" at bounding box center [1266, 28] width 74 height 16
click at [1267, 176] on div "Total Visits:" at bounding box center [1113, 179] width 389 height 16
click at [248, 376] on div "Select Service Product Membership Package Voucher Prepaid Gift Card Select Styl…" at bounding box center [334, 399] width 563 height 72
click at [244, 384] on select "Select Stylist Akhir_asst ANIL_PDCT ASLAM_CR STYLIST Counter_Sales KAMAL_PDCT […" at bounding box center [225, 391] width 110 height 24
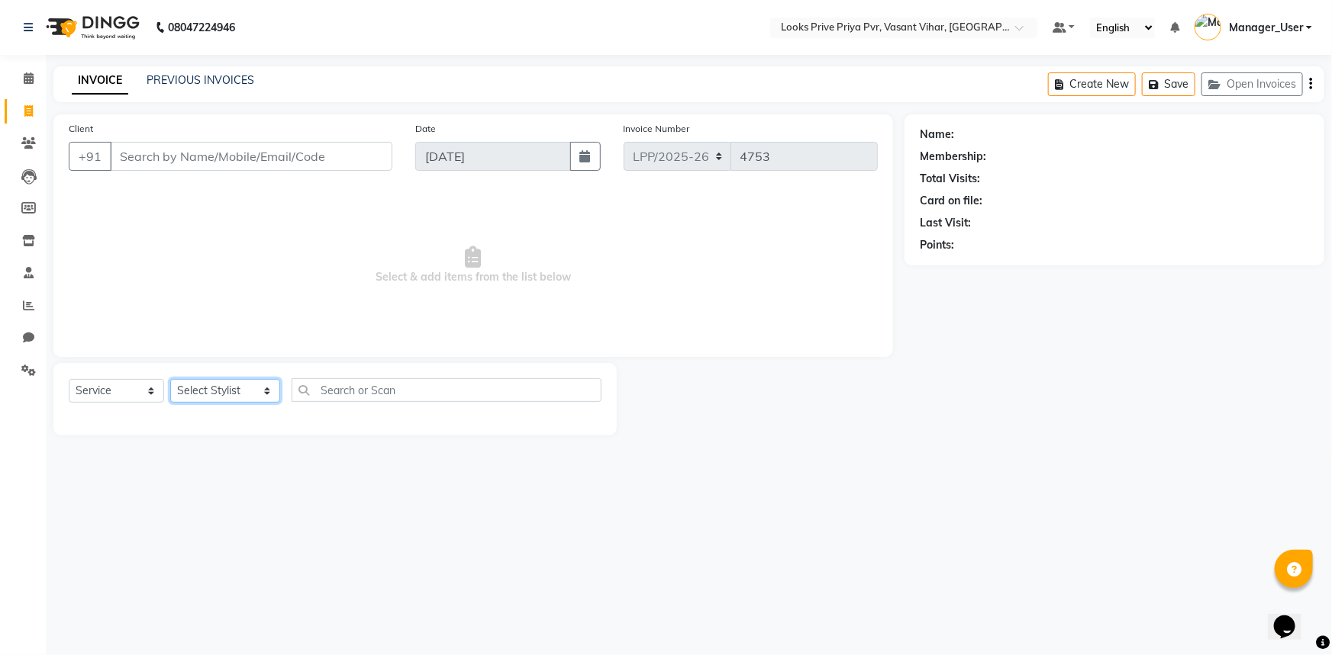
select select "66935"
click at [170, 379] on select "Select Stylist Akhir_asst ANIL_PDCT ASLAM_CR STYLIST Counter_Sales KAMAL_PDCT […" at bounding box center [225, 391] width 110 height 24
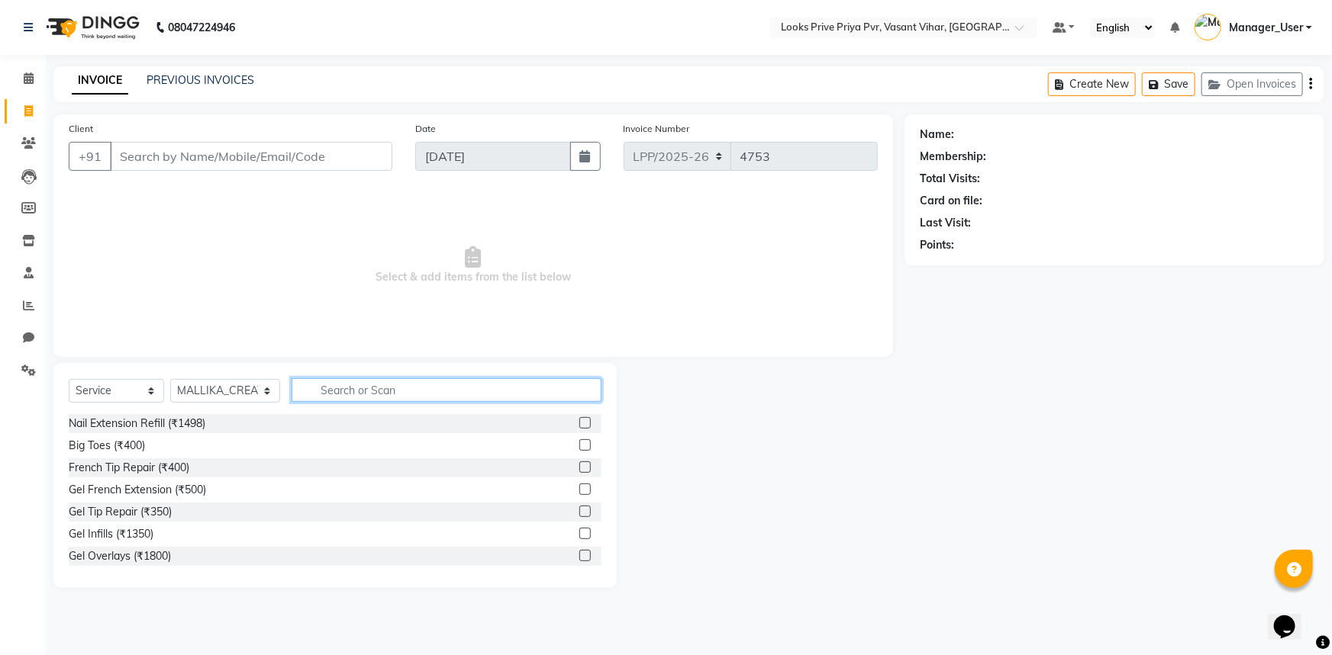
click at [350, 387] on input "text" at bounding box center [446, 390] width 311 height 24
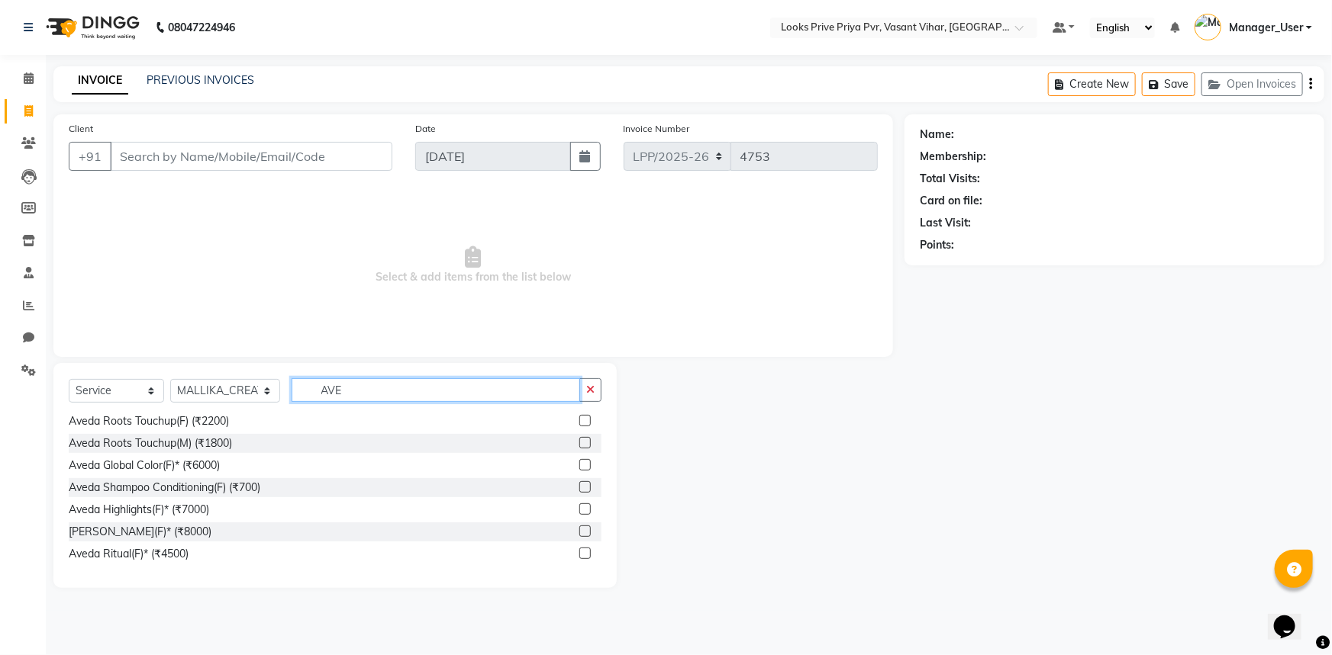
type input "AVE"
click at [238, 441] on div "Aveda Roots Touchup(M) (₹1800)" at bounding box center [335, 443] width 533 height 19
click at [249, 419] on div "Aveda Roots Touchup(F) (₹2200)" at bounding box center [335, 421] width 533 height 19
click at [580, 420] on div at bounding box center [590, 421] width 22 height 19
click at [579, 419] on label at bounding box center [584, 420] width 11 height 11
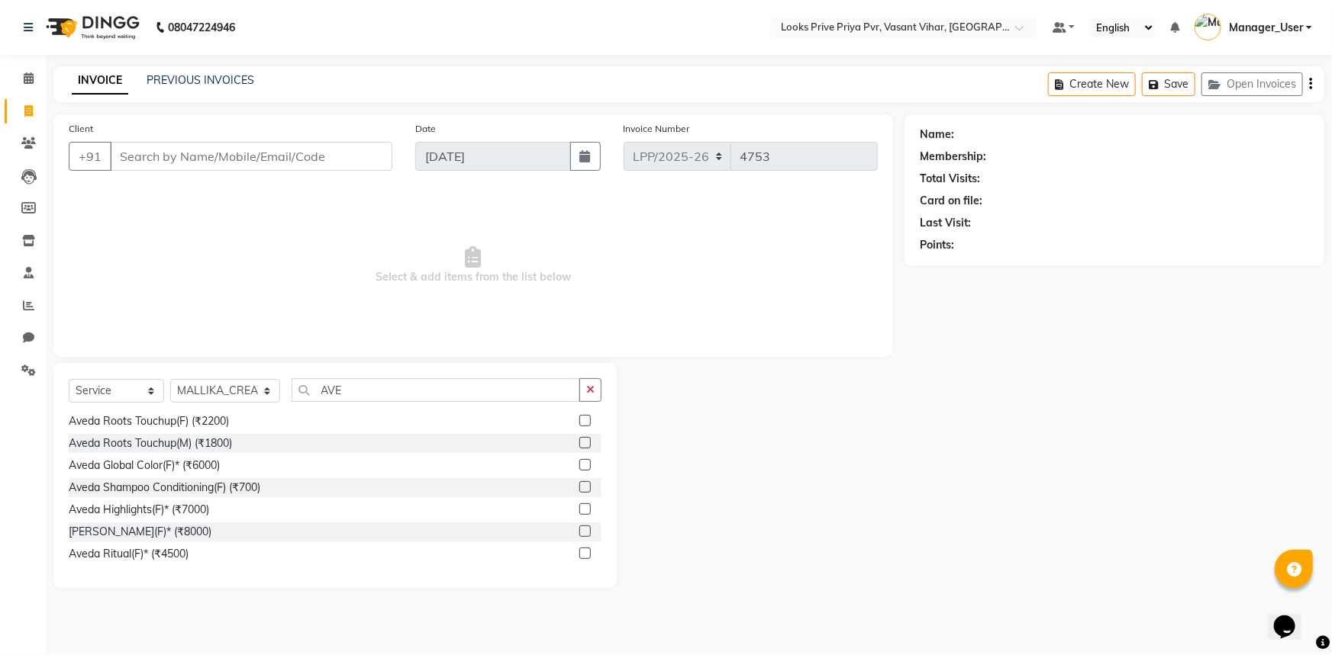
click at [579, 419] on input "checkbox" at bounding box center [584, 422] width 10 height 10
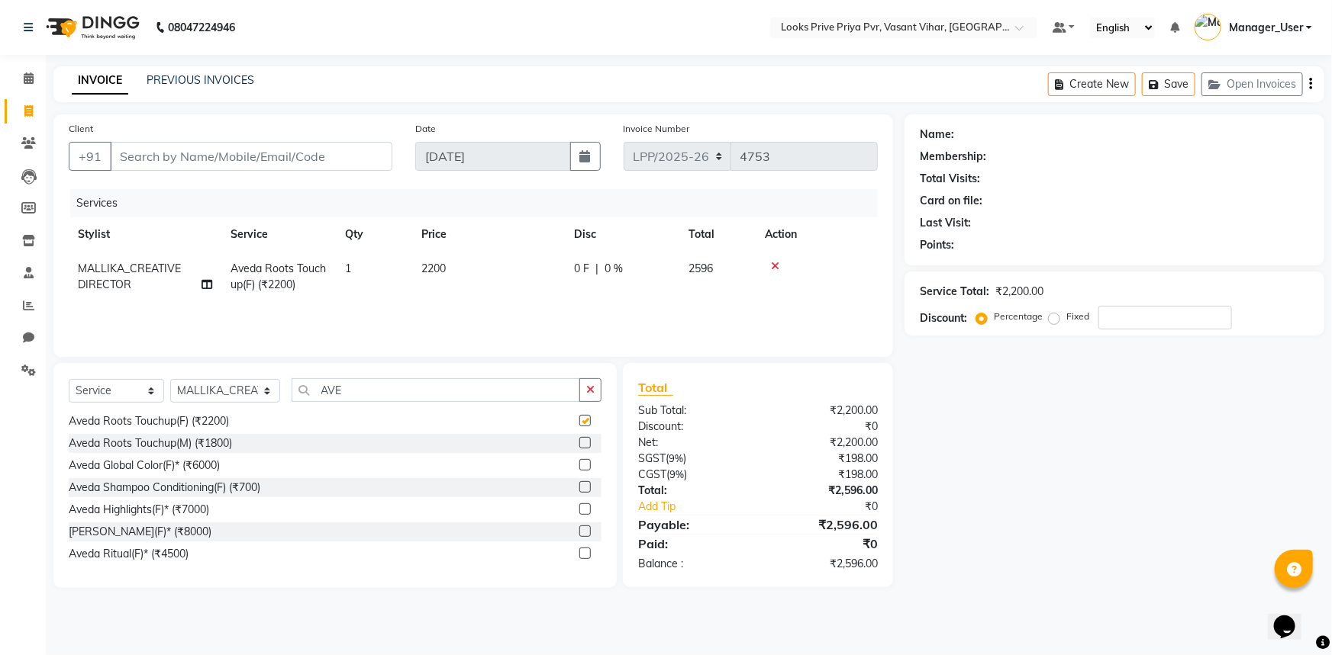
checkbox input "false"
drag, startPoint x: 407, startPoint y: 392, endPoint x: 245, endPoint y: 409, distance: 162.6
click at [245, 409] on div "Select Service Product Membership Package Voucher Prepaid Gift Card Select Styl…" at bounding box center [335, 396] width 533 height 36
click at [267, 388] on select "Select Stylist Akhir_asst ANIL_PDCT ASLAM_CR STYLIST Counter_Sales KAMAL_PDCT […" at bounding box center [225, 391] width 110 height 24
click at [170, 379] on select "Select Stylist Akhir_asst ANIL_PDCT ASLAM_CR STYLIST Counter_Sales KAMAL_PDCT […" at bounding box center [225, 391] width 110 height 24
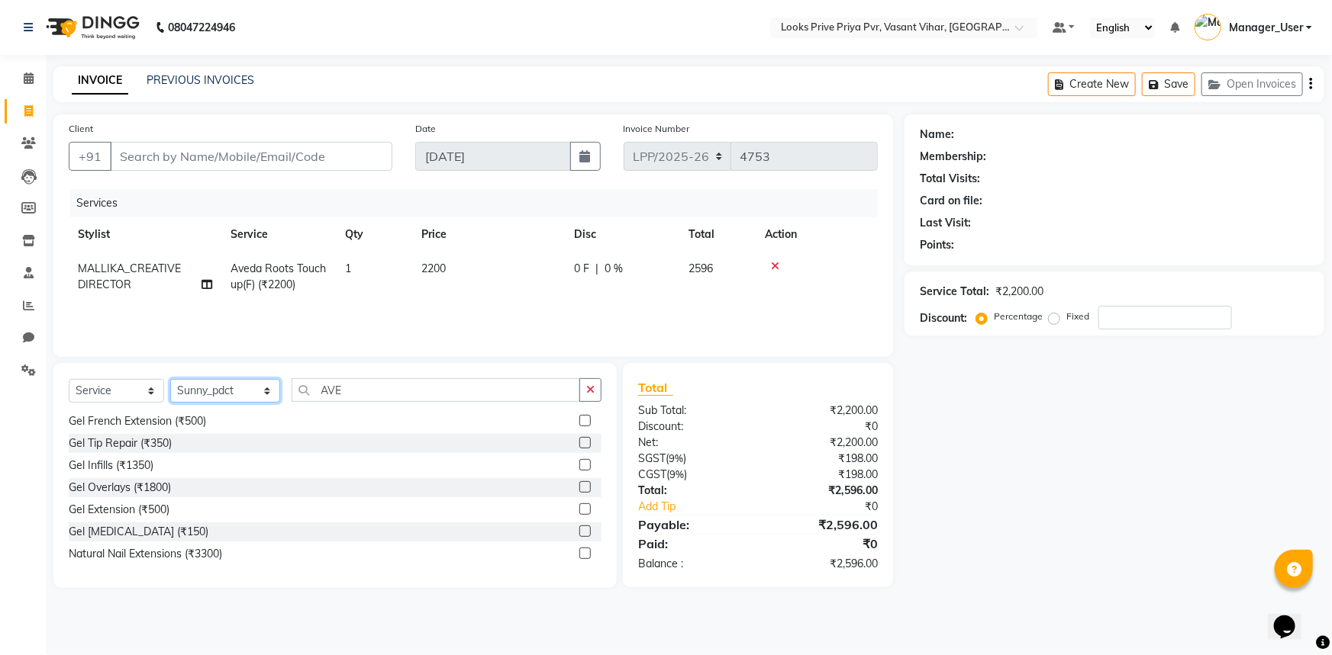
click at [246, 385] on select "Select Stylist Akhir_asst ANIL_PDCT ASLAM_CR STYLIST Counter_Sales KAMAL_PDCT […" at bounding box center [225, 391] width 110 height 24
select select "90023"
click at [170, 379] on select "Select Stylist Akhir_asst ANIL_PDCT ASLAM_CR STYLIST Counter_Sales KAMAL_PDCT […" at bounding box center [225, 391] width 110 height 24
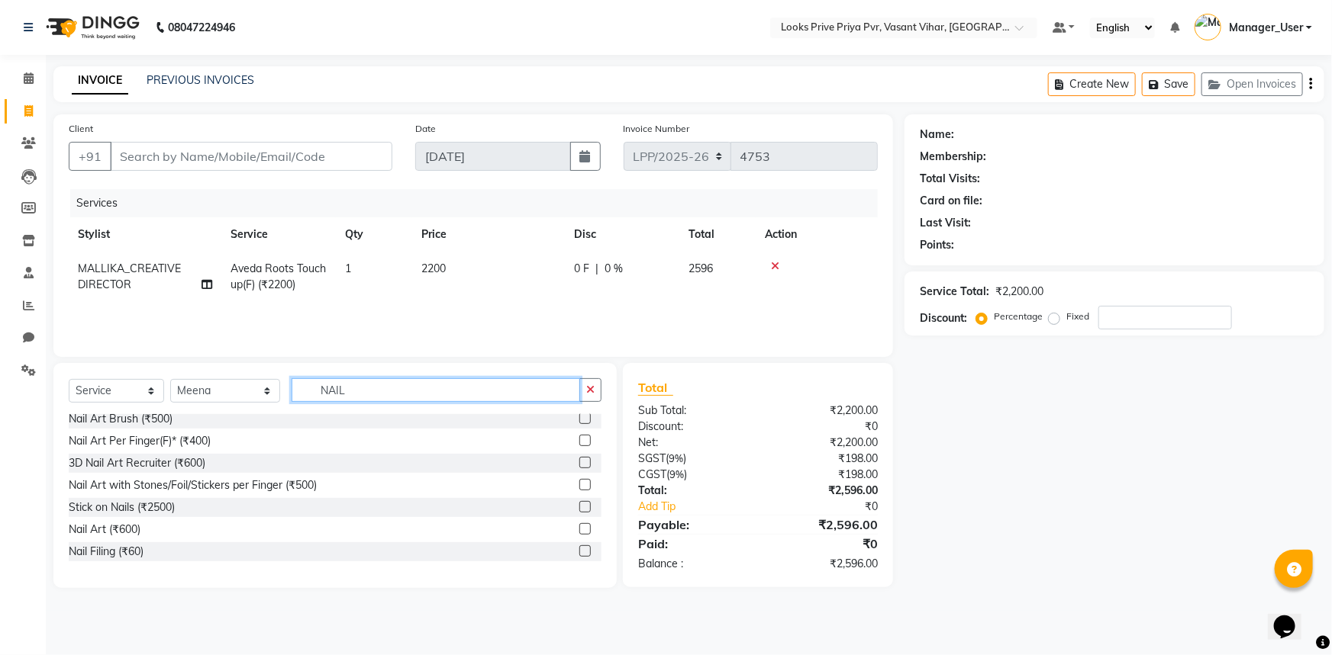
scroll to position [138, 0]
type input "N"
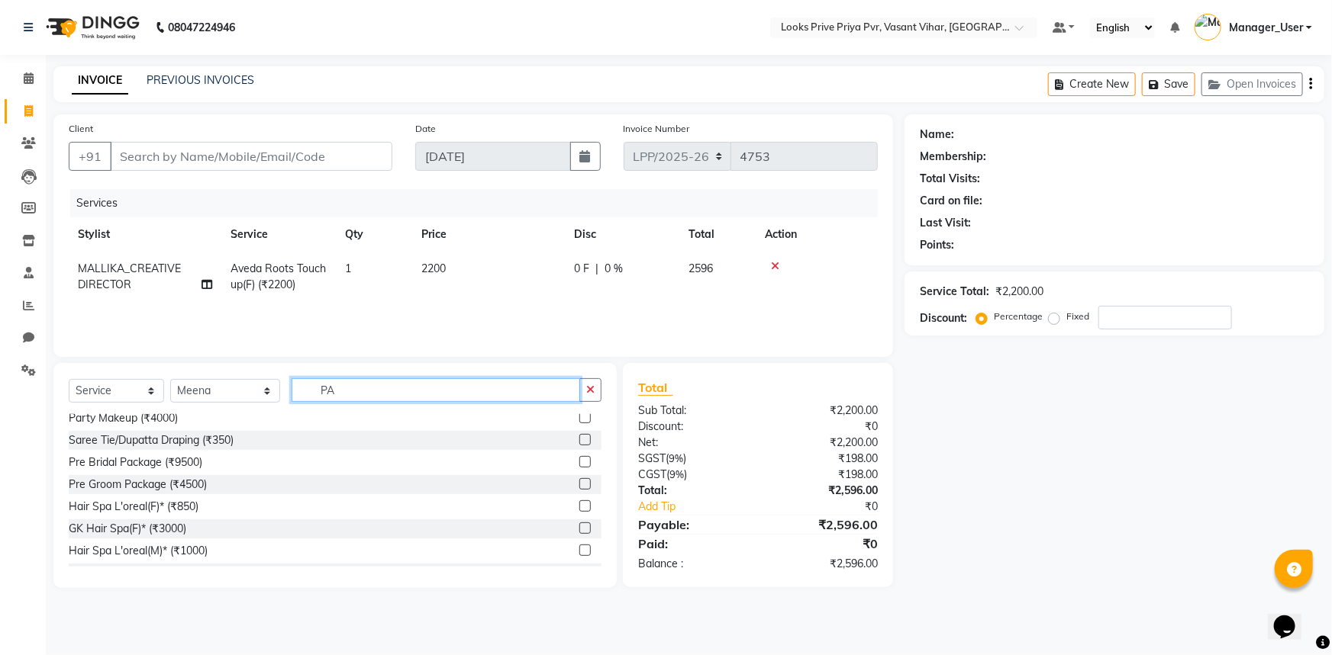
scroll to position [0, 0]
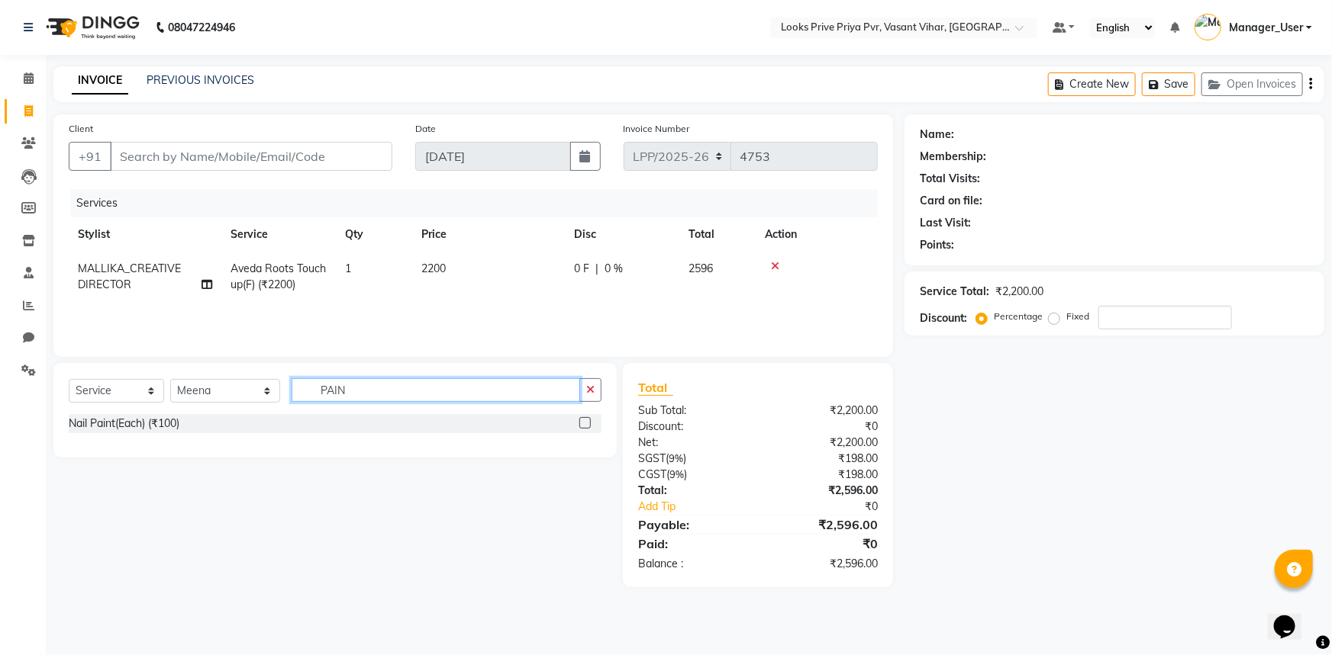
type input "PAIN"
click at [186, 427] on div "Nail Paint(Each) (₹100)" at bounding box center [335, 423] width 533 height 19
click at [435, 420] on div "Nail Paint(Each) (₹100)" at bounding box center [335, 423] width 533 height 19
click at [594, 425] on div at bounding box center [590, 423] width 22 height 19
click at [588, 423] on label at bounding box center [584, 422] width 11 height 11
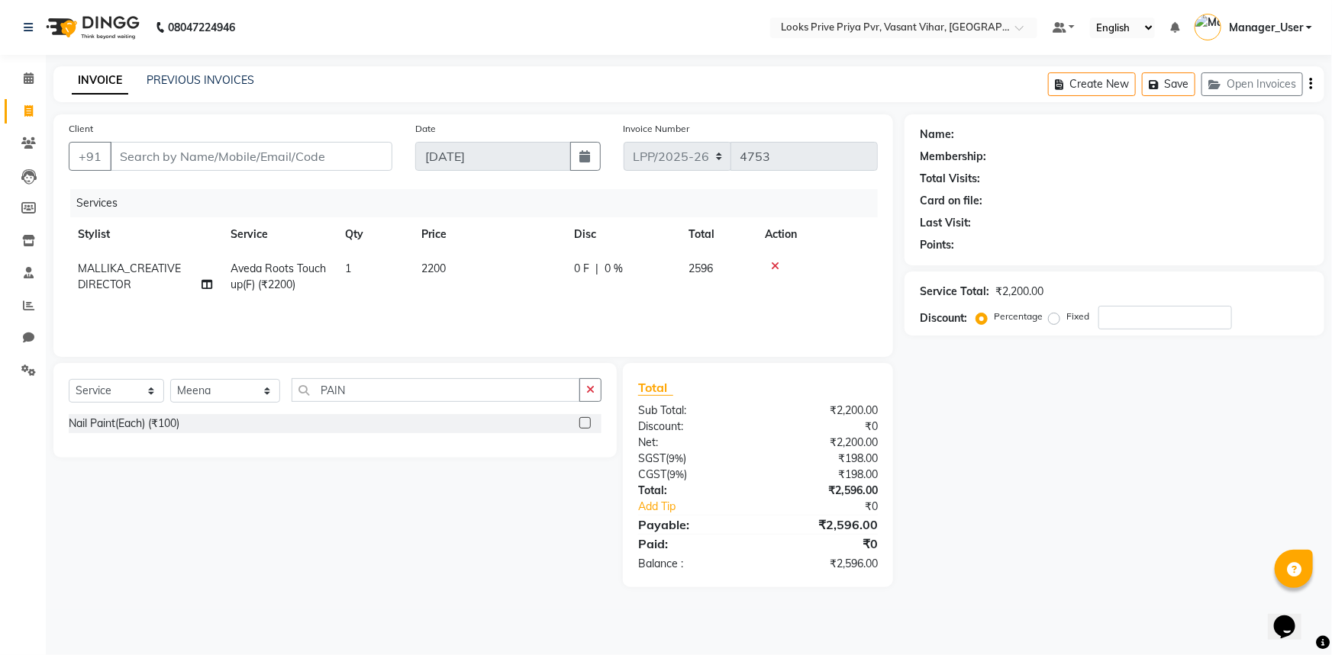
click at [588, 423] on input "checkbox" at bounding box center [584, 424] width 10 height 10
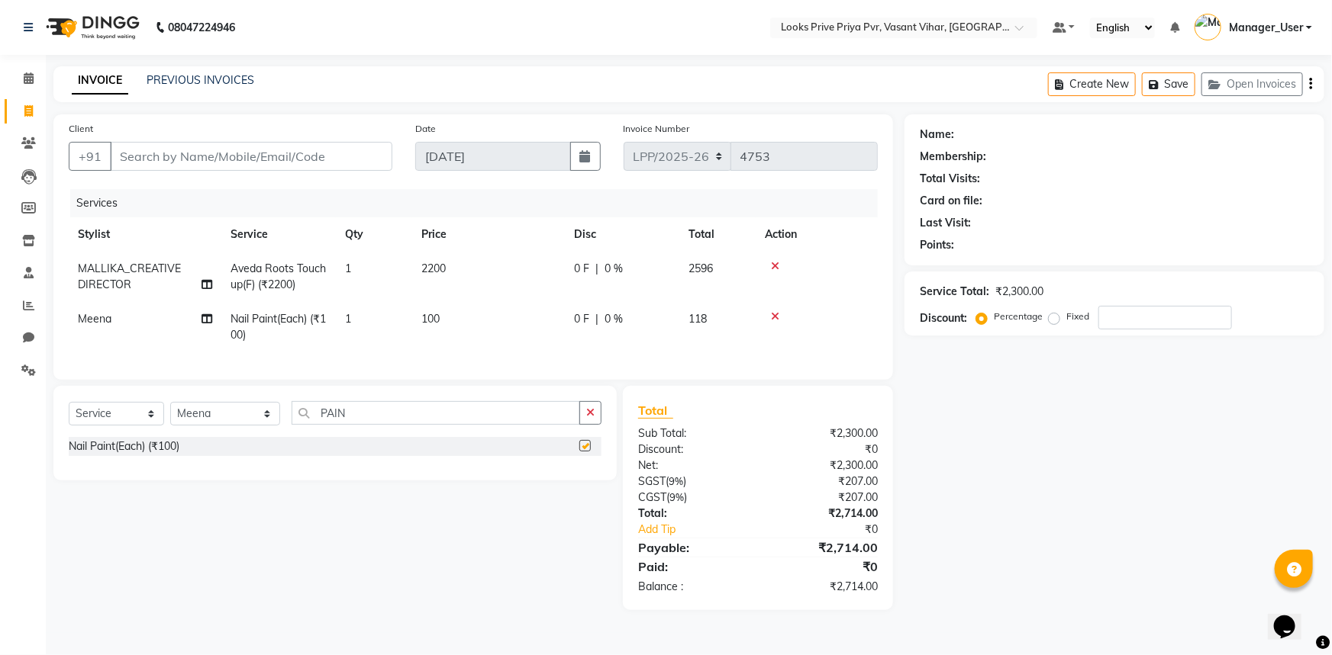
checkbox input "false"
click at [429, 322] on span "100" at bounding box center [430, 319] width 18 height 14
select select "90023"
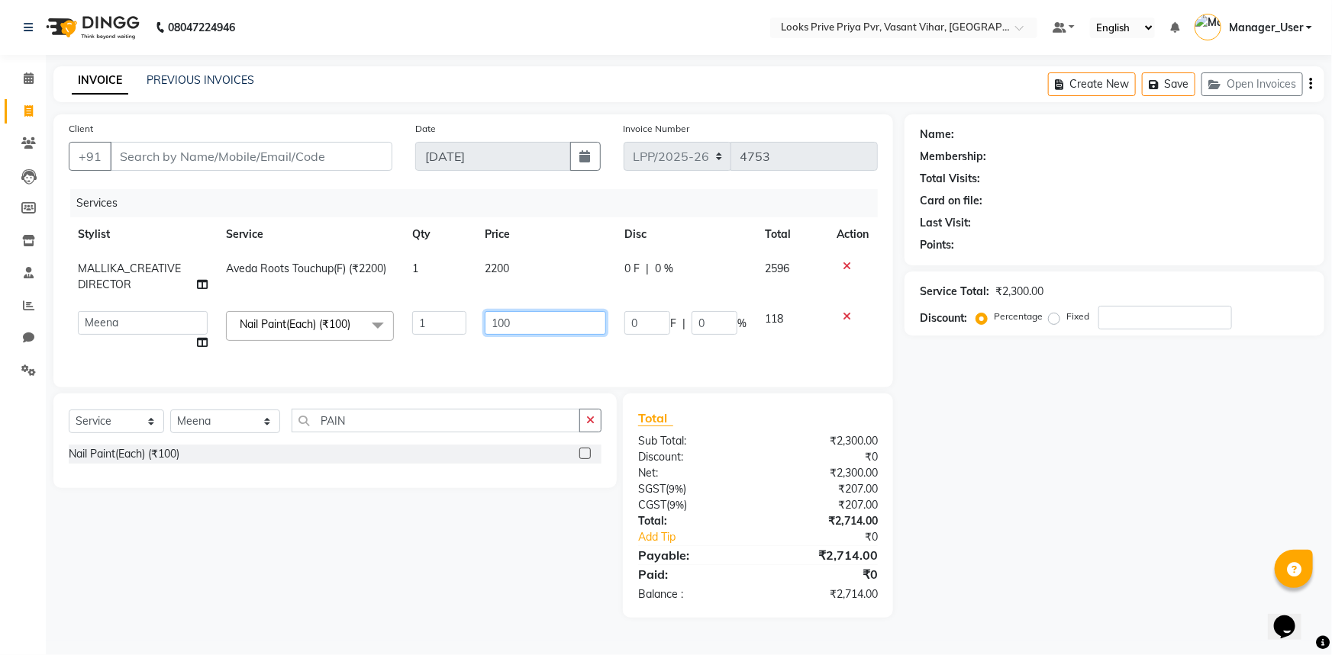
drag, startPoint x: 511, startPoint y: 324, endPoint x: 443, endPoint y: 339, distance: 70.2
click at [443, 339] on tr "Akhir_asst ANIL_PDCT ASLAM_CR STYLIST Counter_Sales KAMAL_PDCT KARISHMA MALLIKA…" at bounding box center [473, 331] width 809 height 58
type input "200"
click at [237, 427] on select "Select Stylist Akhir_asst ANIL_PDCT ASLAM_CR STYLIST Counter_Sales KAMAL_PDCT […" at bounding box center [225, 422] width 110 height 24
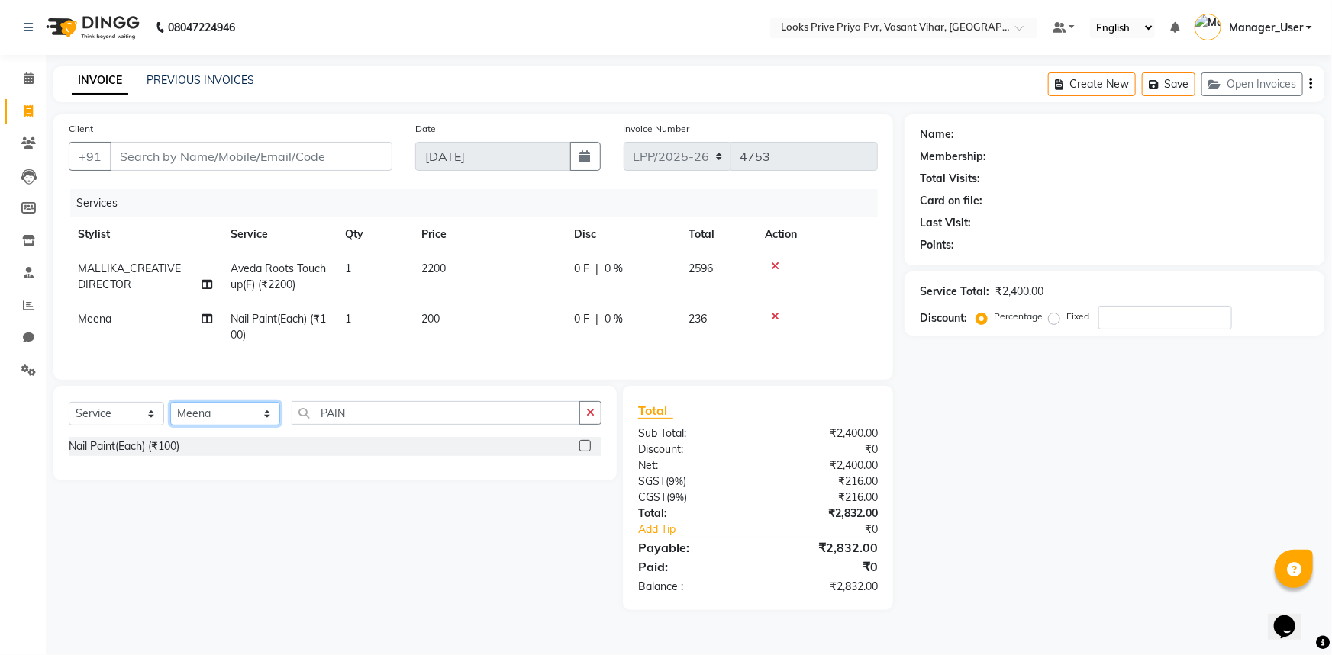
select select "90024"
click at [170, 413] on select "Select Stylist Akhir_asst ANIL_PDCT ASLAM_CR STYLIST Counter_Sales KAMAL_PDCT […" at bounding box center [225, 414] width 110 height 24
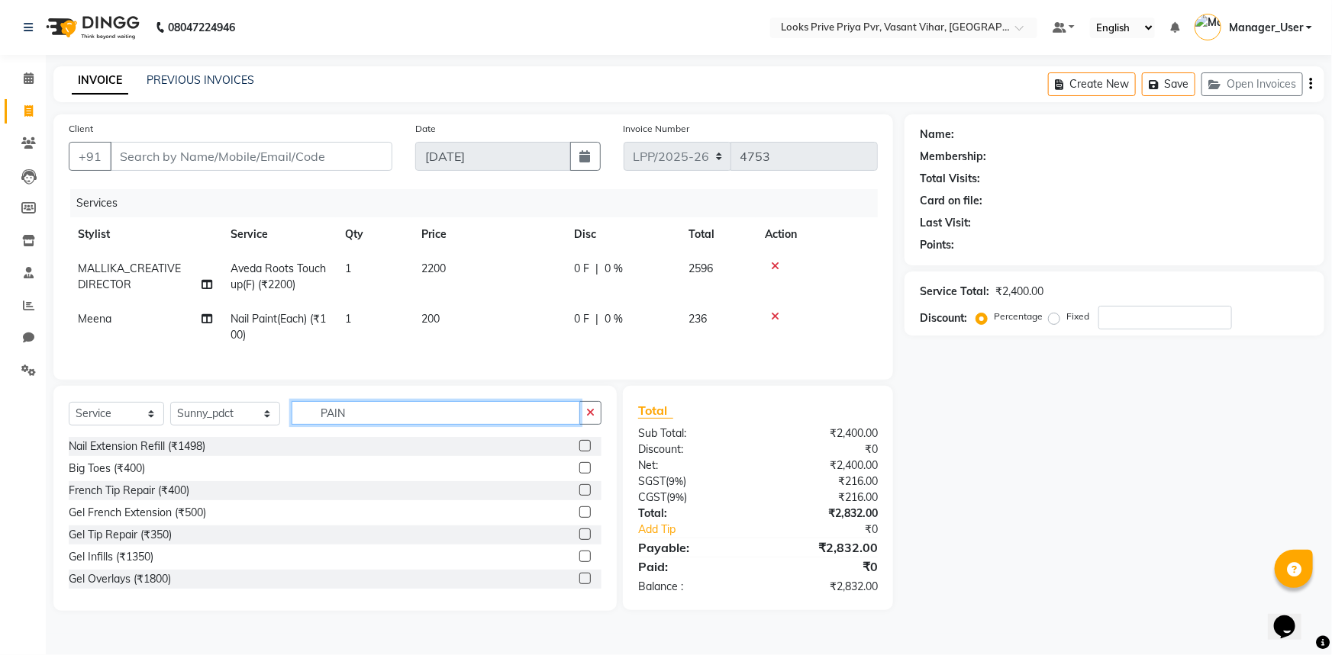
drag, startPoint x: 379, startPoint y: 430, endPoint x: 281, endPoint y: 435, distance: 98.5
click at [281, 435] on div "Select Service Product Membership Package Voucher Prepaid Gift Card Select Styl…" at bounding box center [335, 419] width 533 height 36
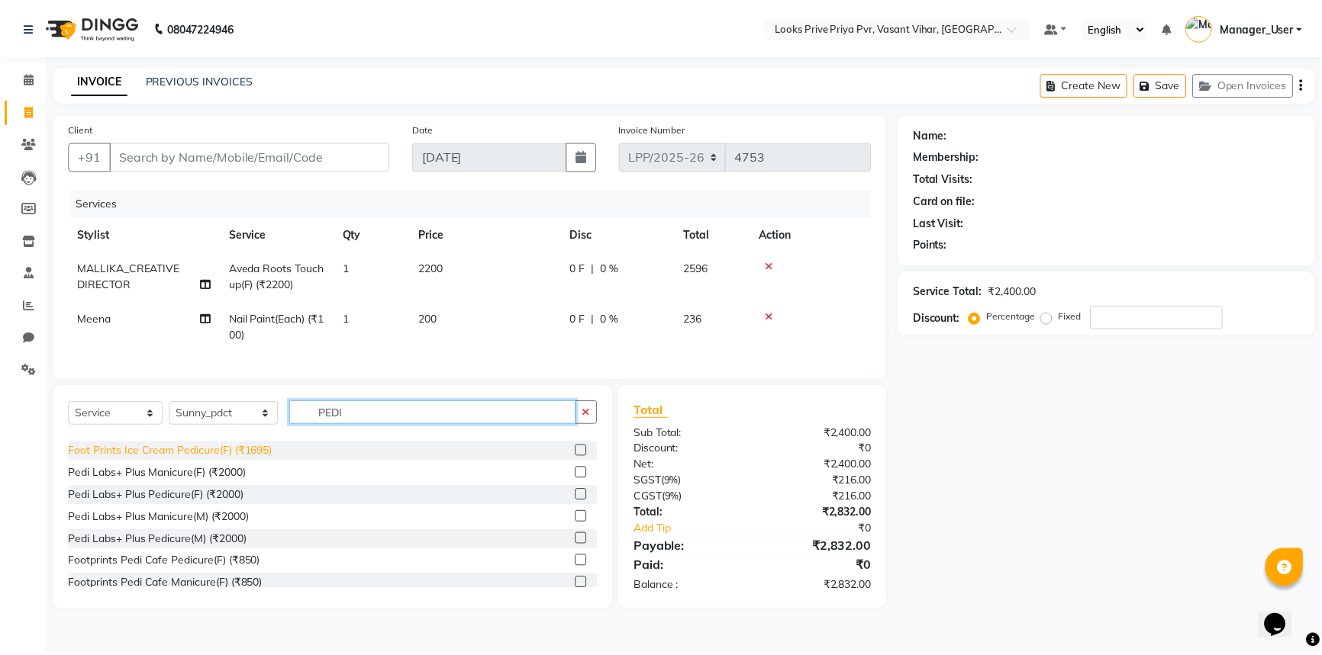
scroll to position [223, 0]
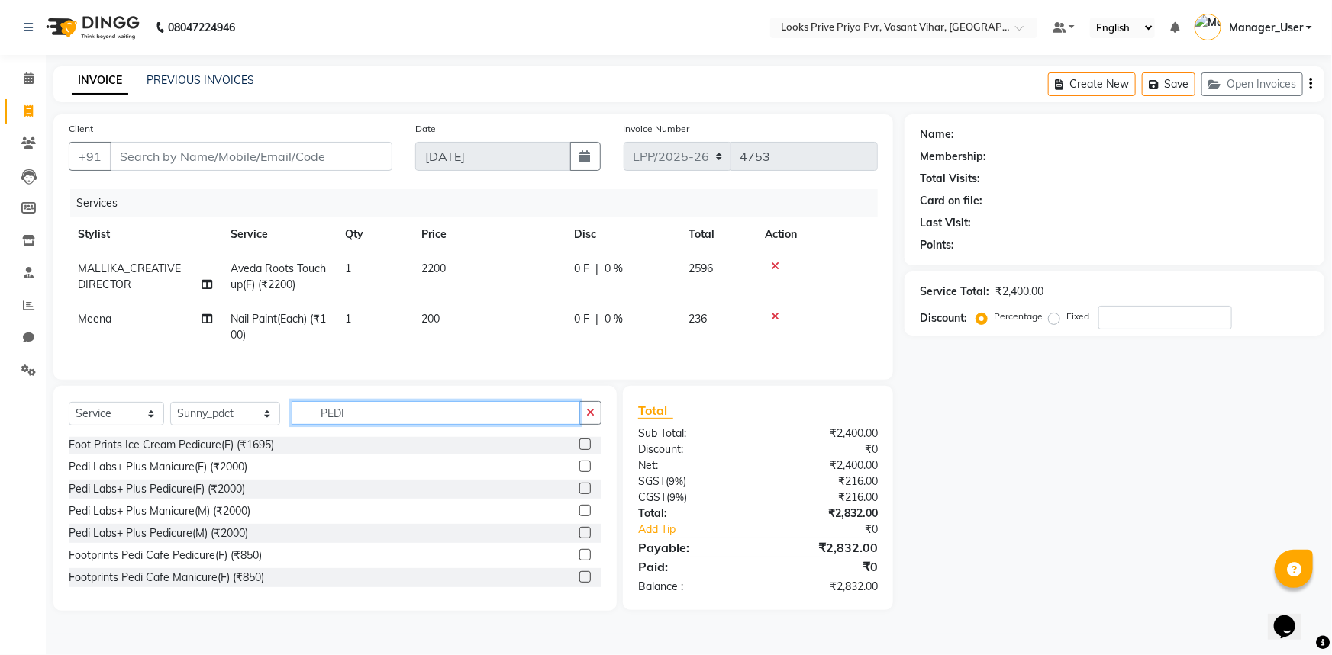
type input "PEDI"
click at [275, 475] on div "Pedi Labs+ Plus Manicure(F) (₹2000)" at bounding box center [335, 467] width 533 height 19
click at [259, 494] on div "Pedi Labs+ Plus Pedicure(F) (₹2000)" at bounding box center [335, 489] width 533 height 19
click at [579, 492] on label at bounding box center [584, 488] width 11 height 11
click at [579, 492] on input "checkbox" at bounding box center [584, 490] width 10 height 10
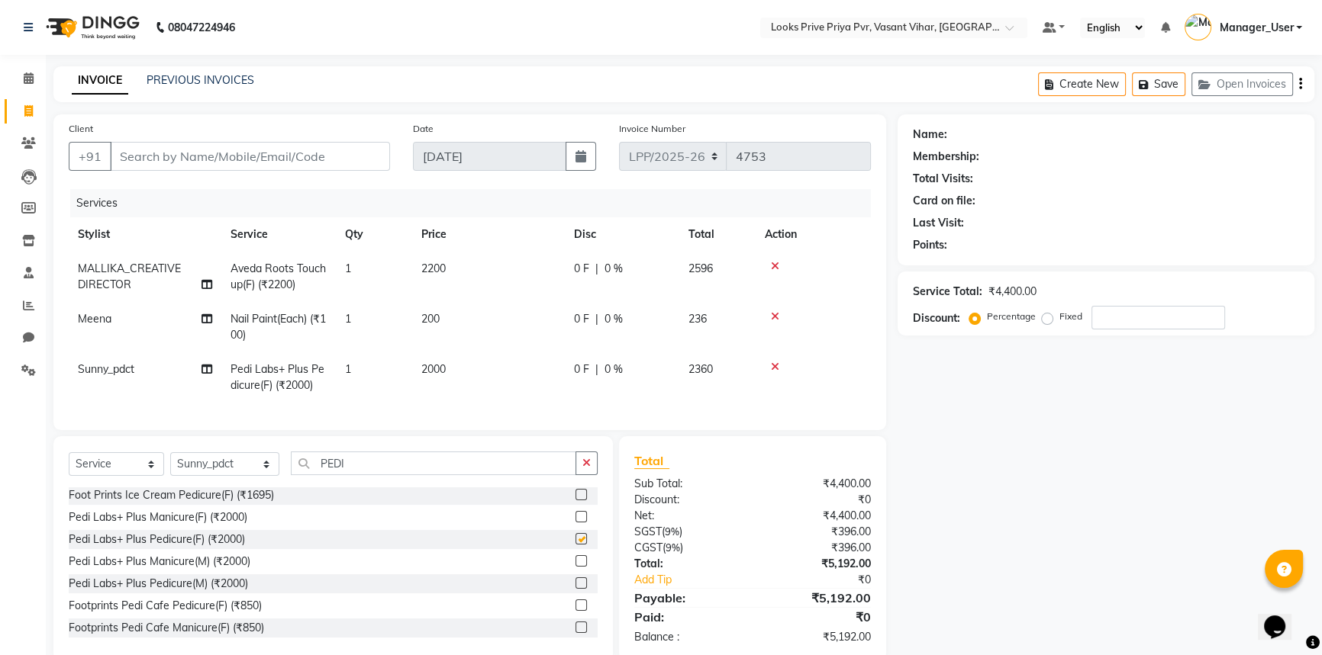
checkbox input "false"
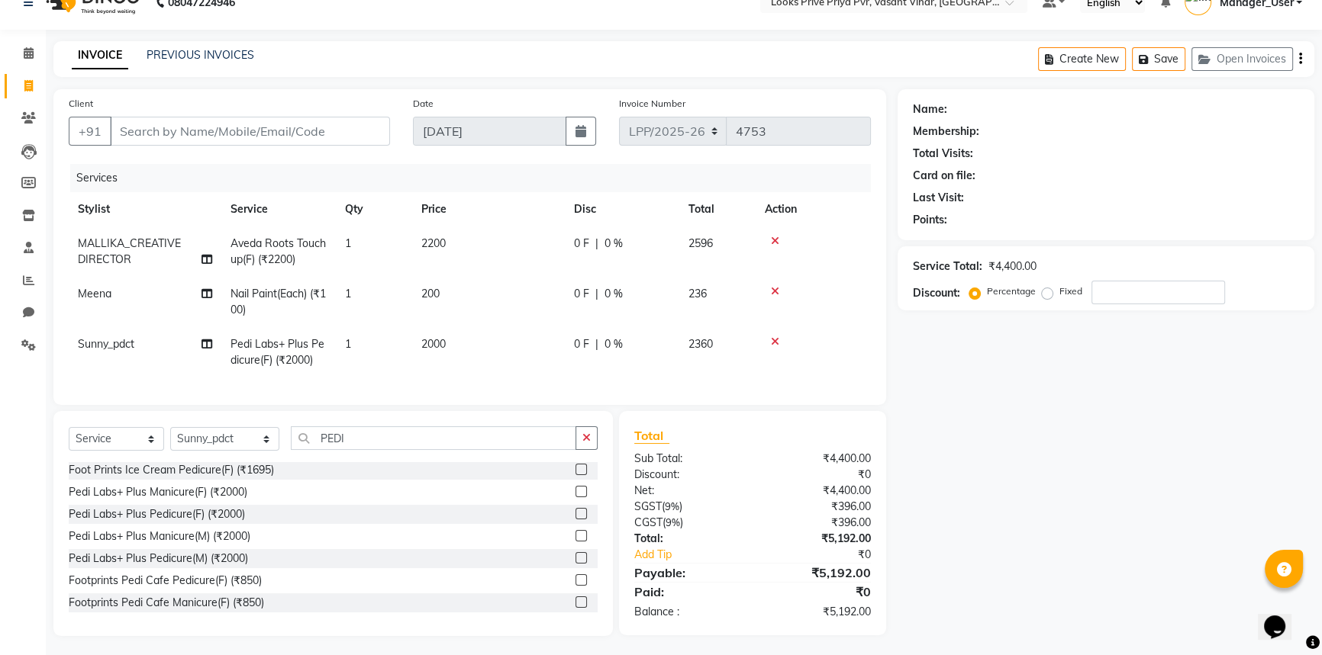
scroll to position [39, 0]
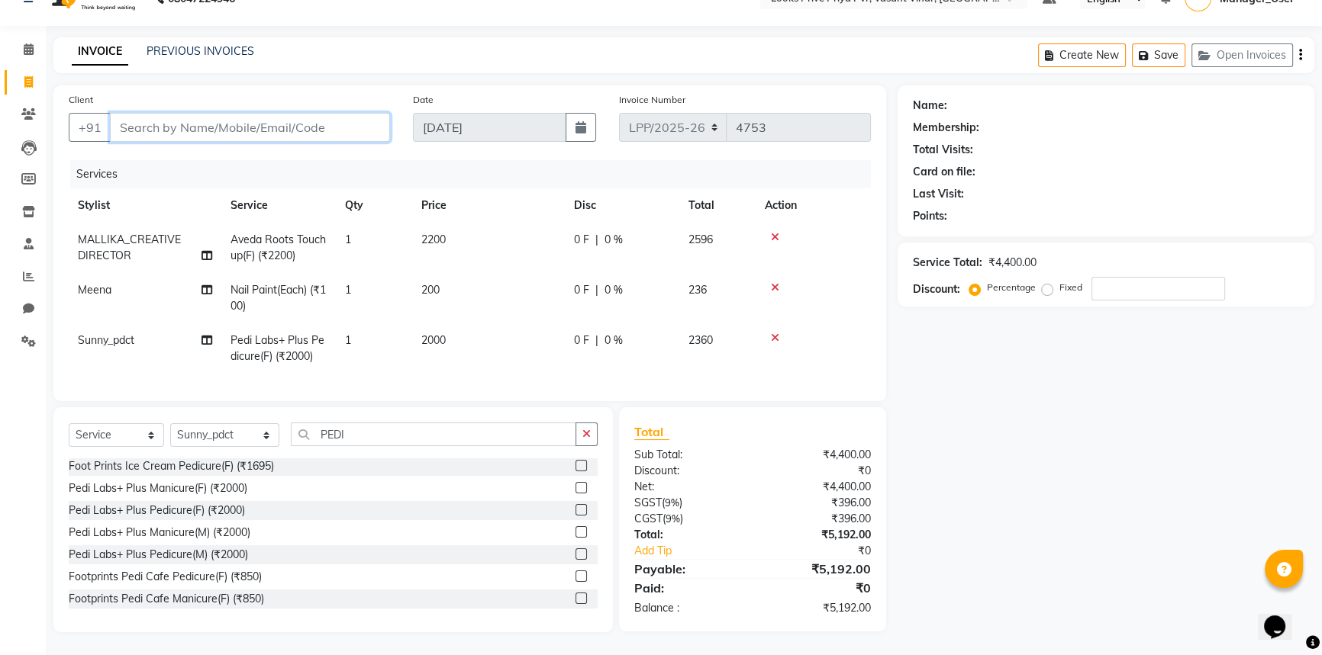
click at [288, 121] on input "Client" at bounding box center [250, 127] width 280 height 29
type input "9"
type input "0"
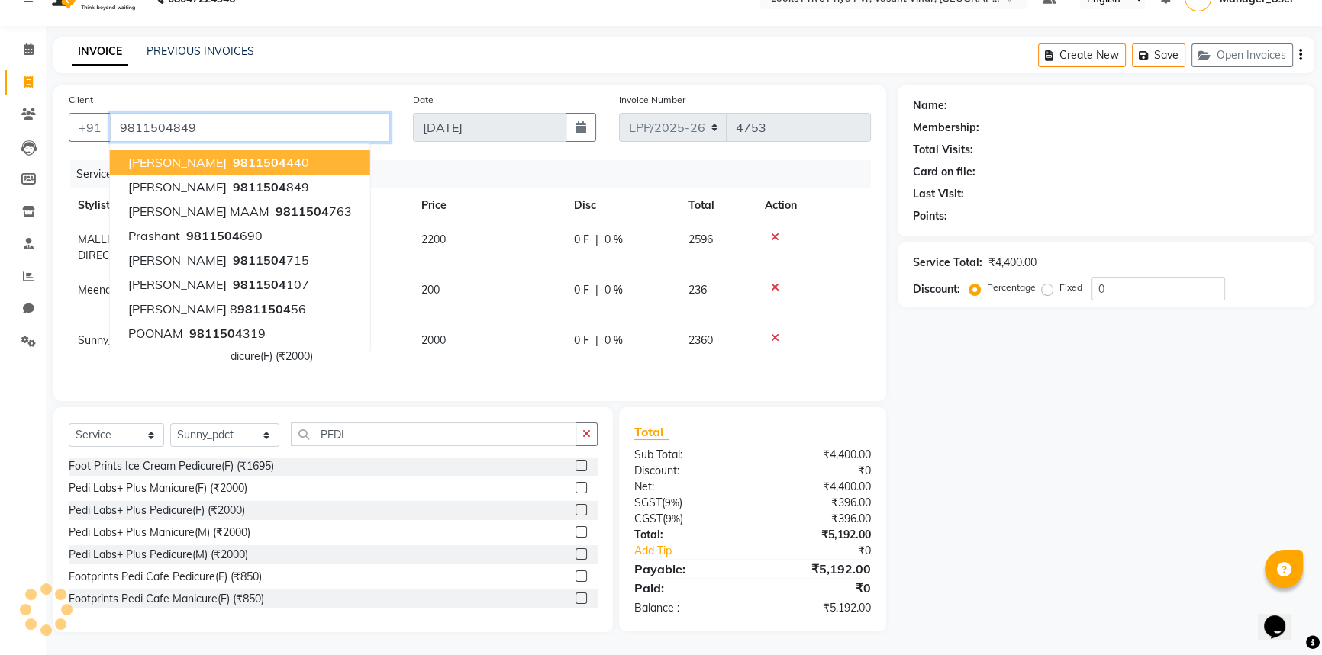
type input "9811504849"
select select "1: Object"
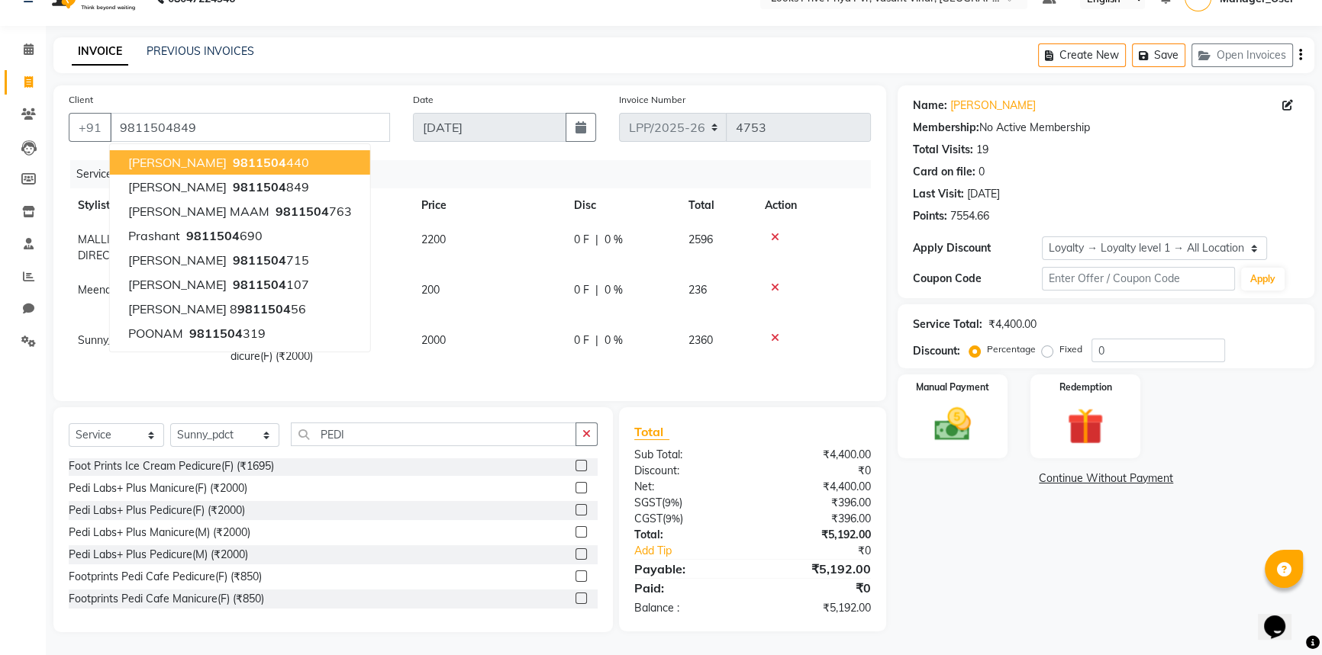
click at [1022, 507] on div "Name: Kiran Singh Membership: No Active Membership Total Visits: 19 Card on fil…" at bounding box center [1111, 358] width 428 height 547
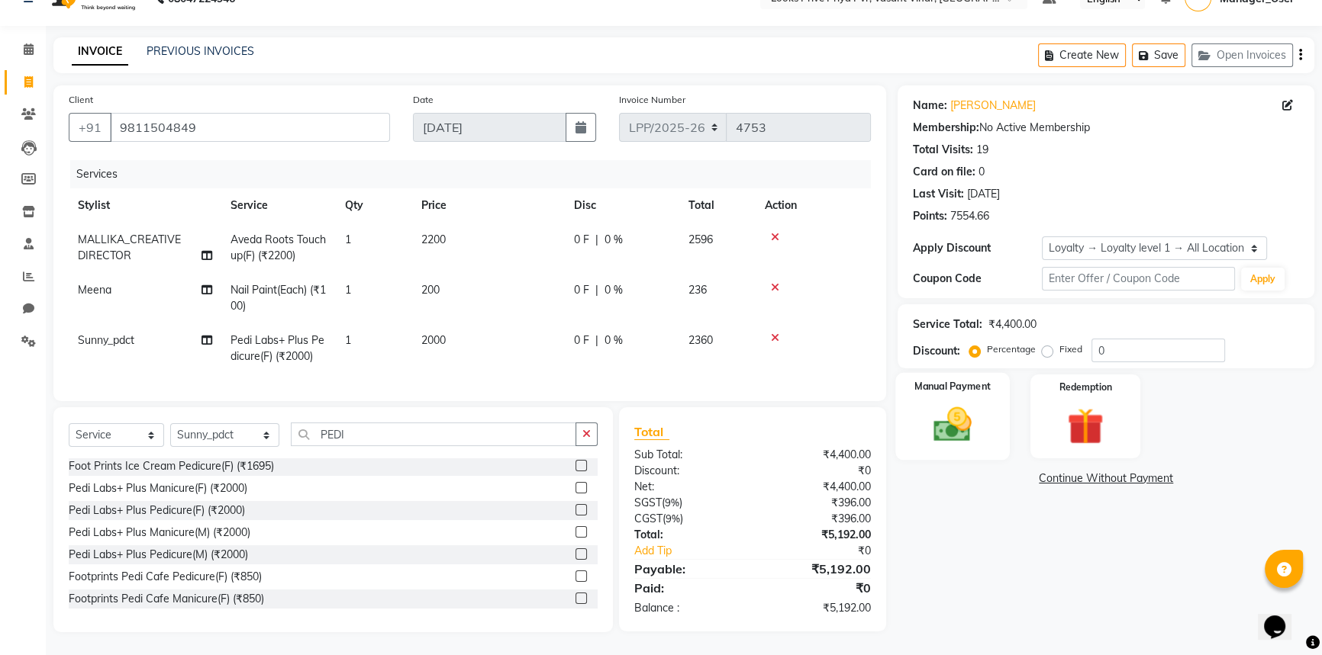
click at [955, 414] on img at bounding box center [953, 424] width 62 height 43
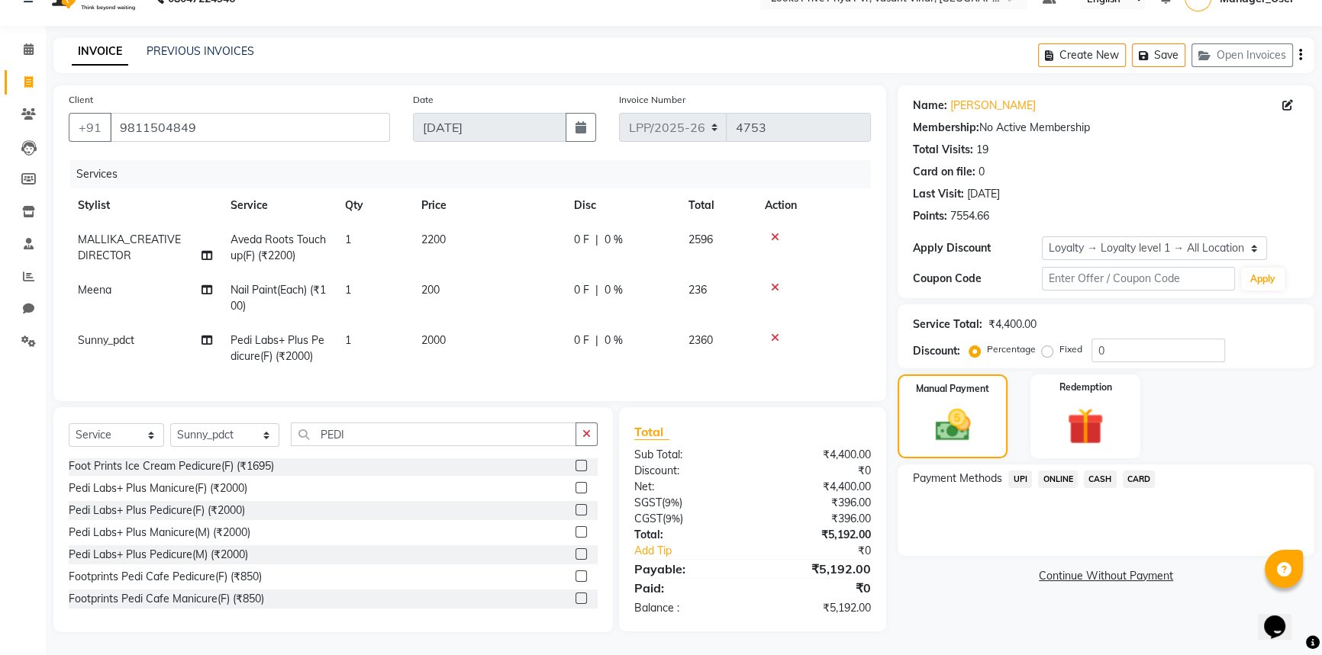
click at [1148, 471] on span "CARD" at bounding box center [1138, 480] width 33 height 18
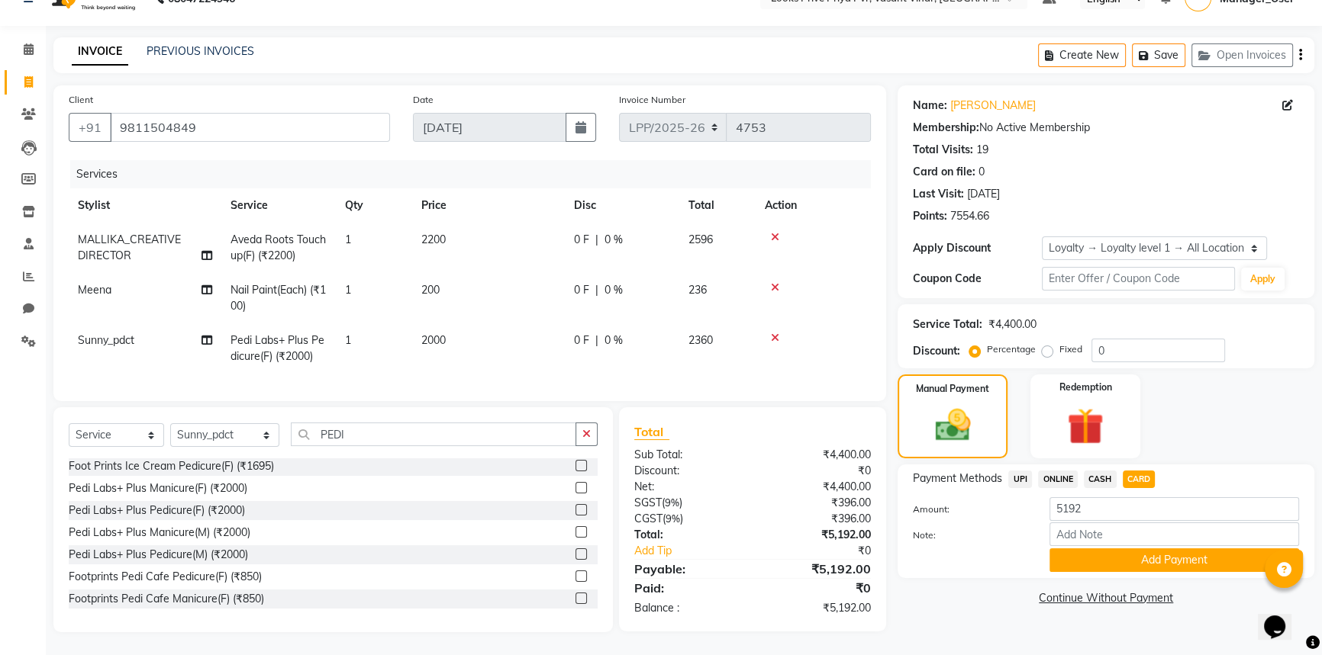
click at [1138, 471] on span "CARD" at bounding box center [1138, 480] width 33 height 18
click at [1141, 556] on button "Add Payment" at bounding box center [1174, 561] width 250 height 24
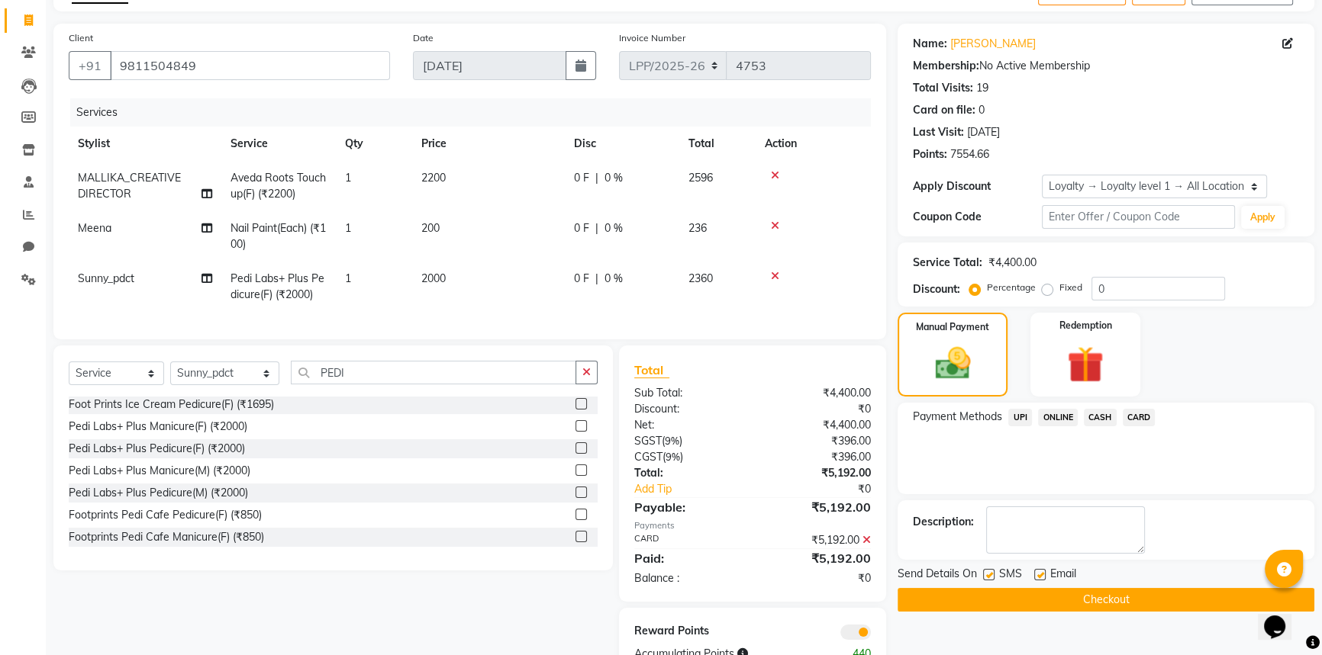
scroll to position [147, 0]
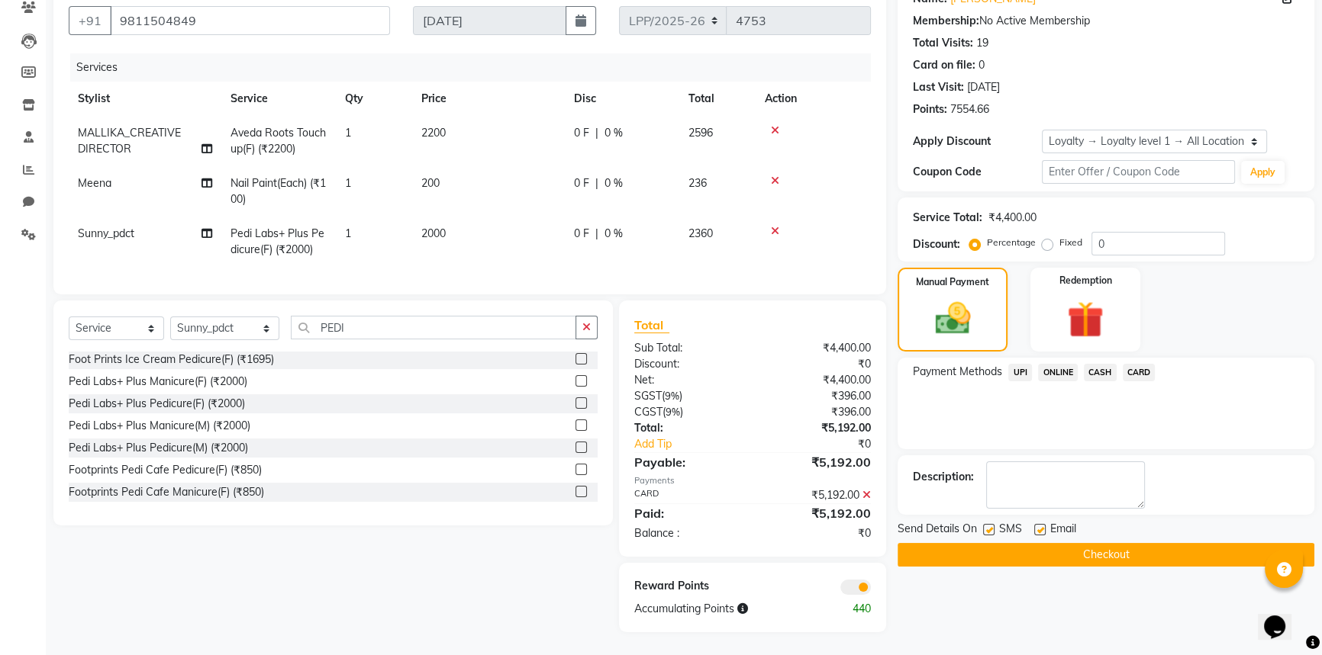
click at [1148, 549] on button "Checkout" at bounding box center [1105, 555] width 417 height 24
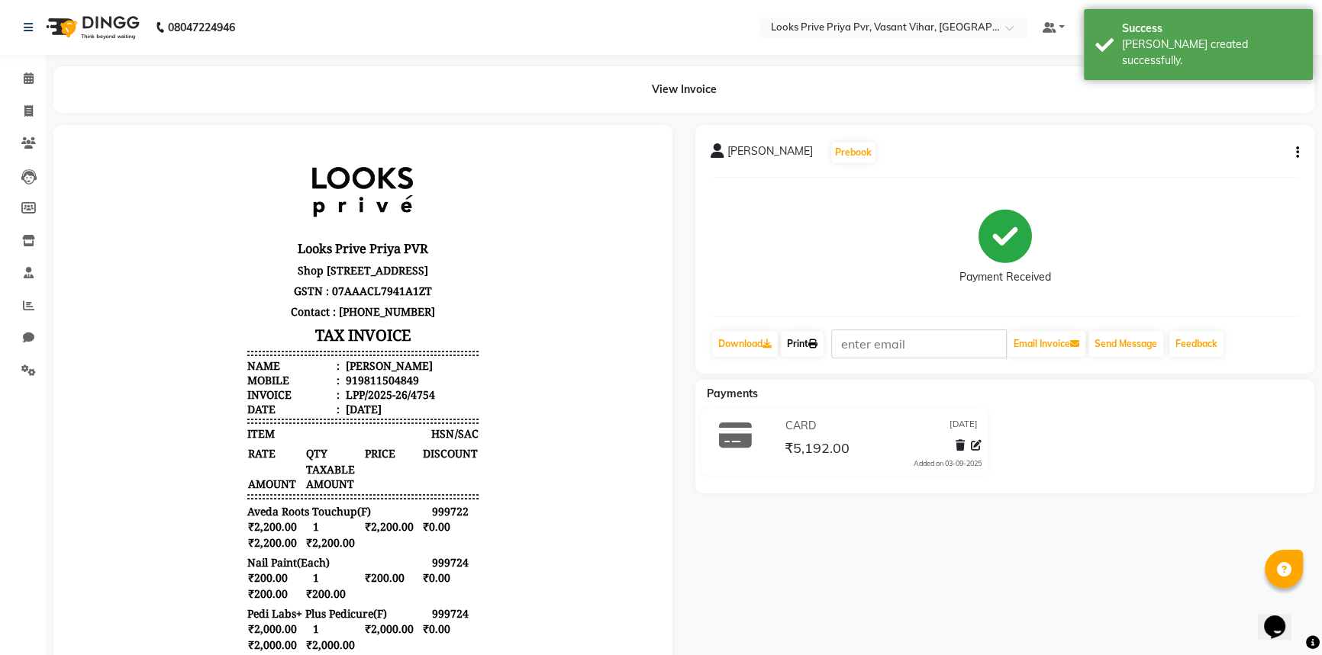
click at [808, 346] on link "Print" at bounding box center [802, 344] width 43 height 26
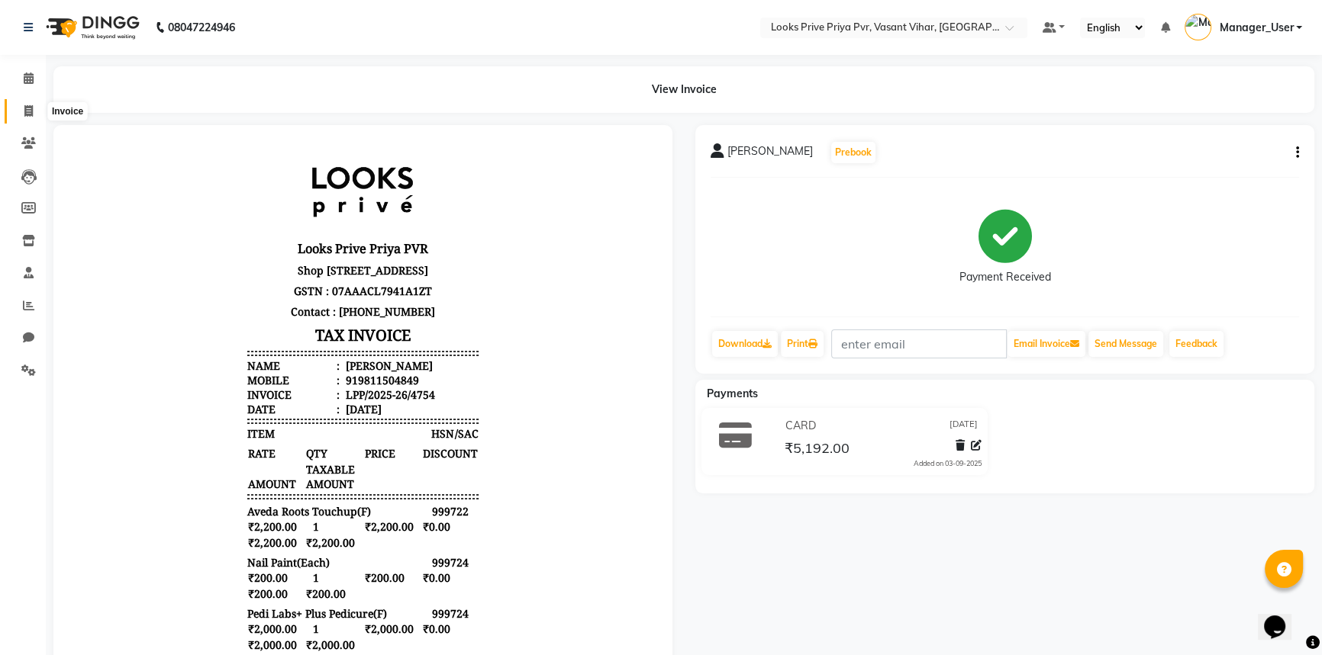
click at [28, 111] on icon at bounding box center [28, 110] width 8 height 11
select select "service"
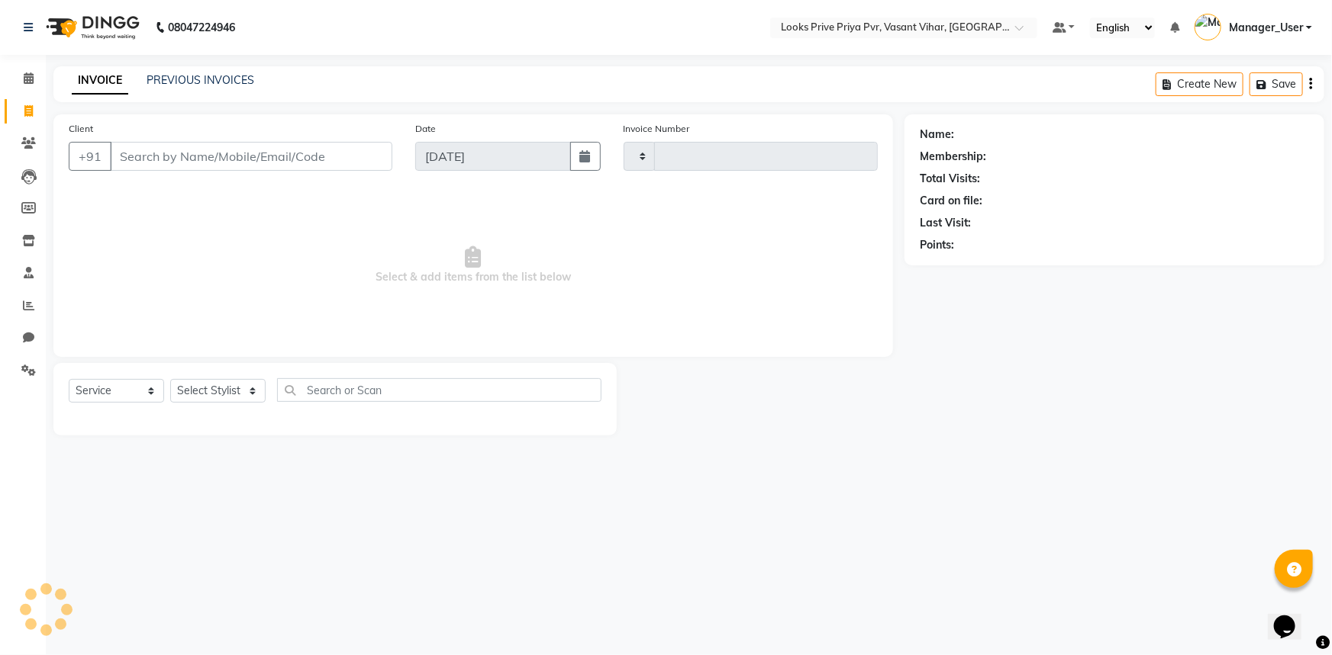
type input "4755"
select select "7646"
click at [243, 156] on input "Client" at bounding box center [251, 156] width 282 height 29
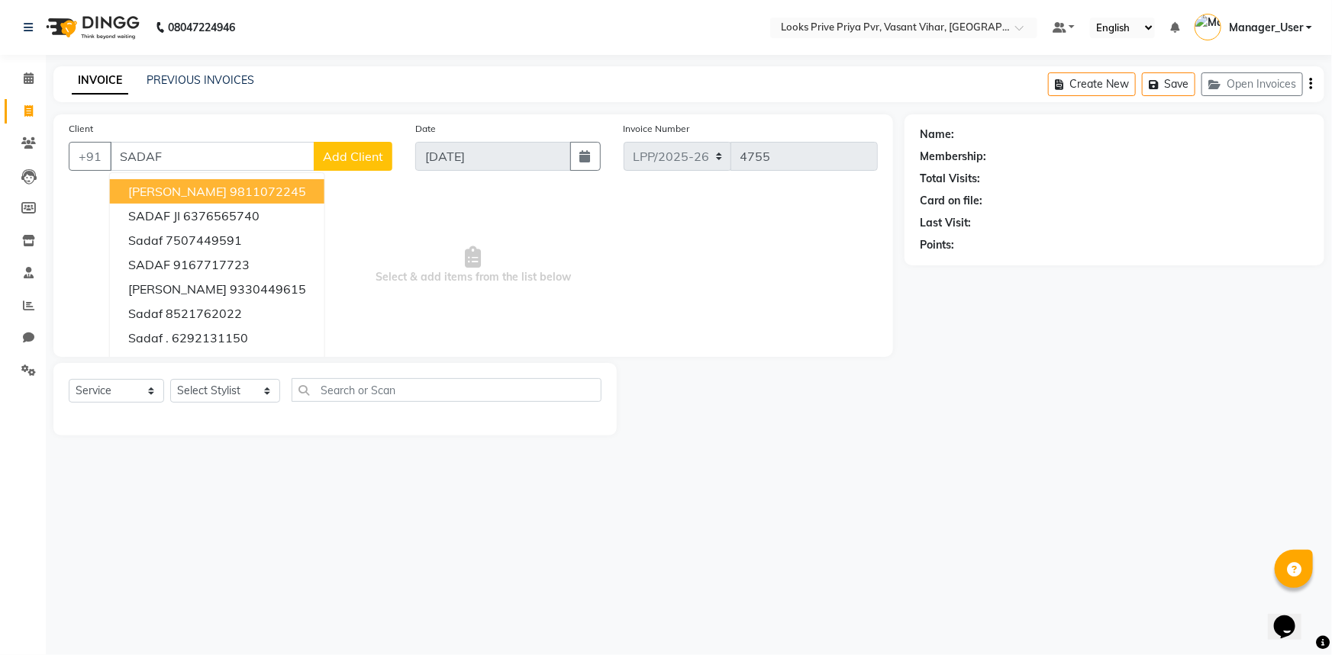
click at [274, 198] on ngb-highlight "9811072245" at bounding box center [268, 191] width 76 height 15
type input "9811072245"
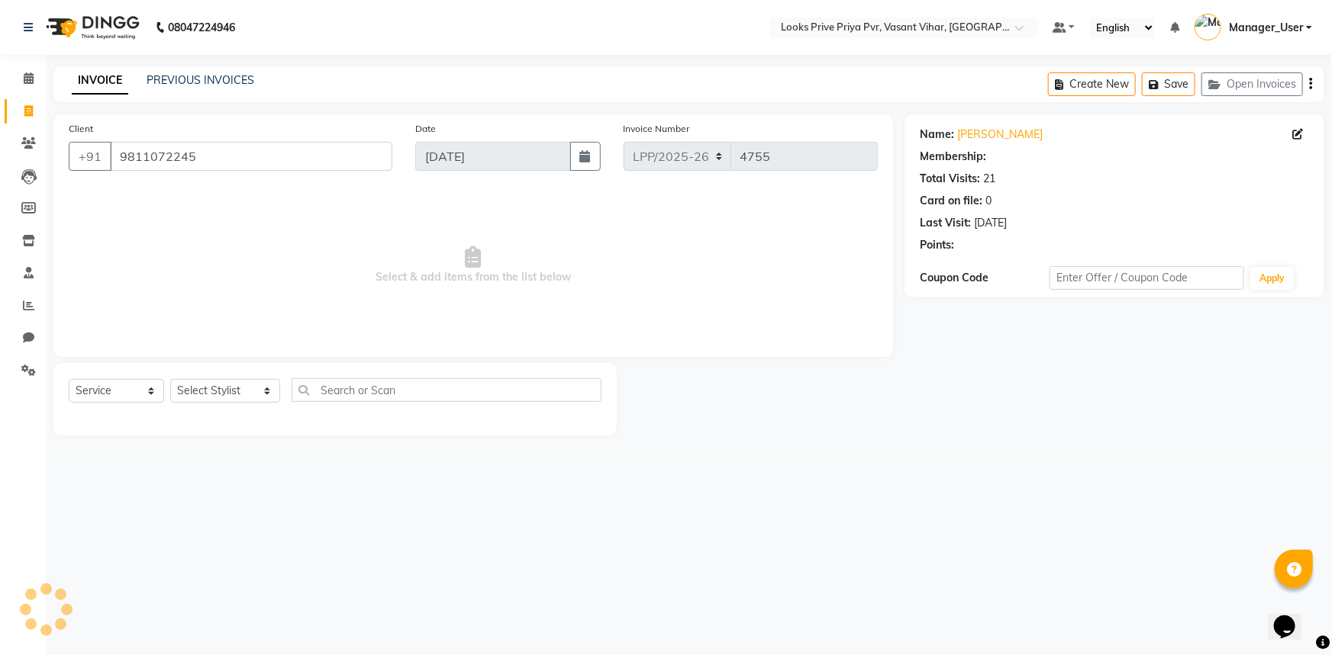
select select "1: Object"
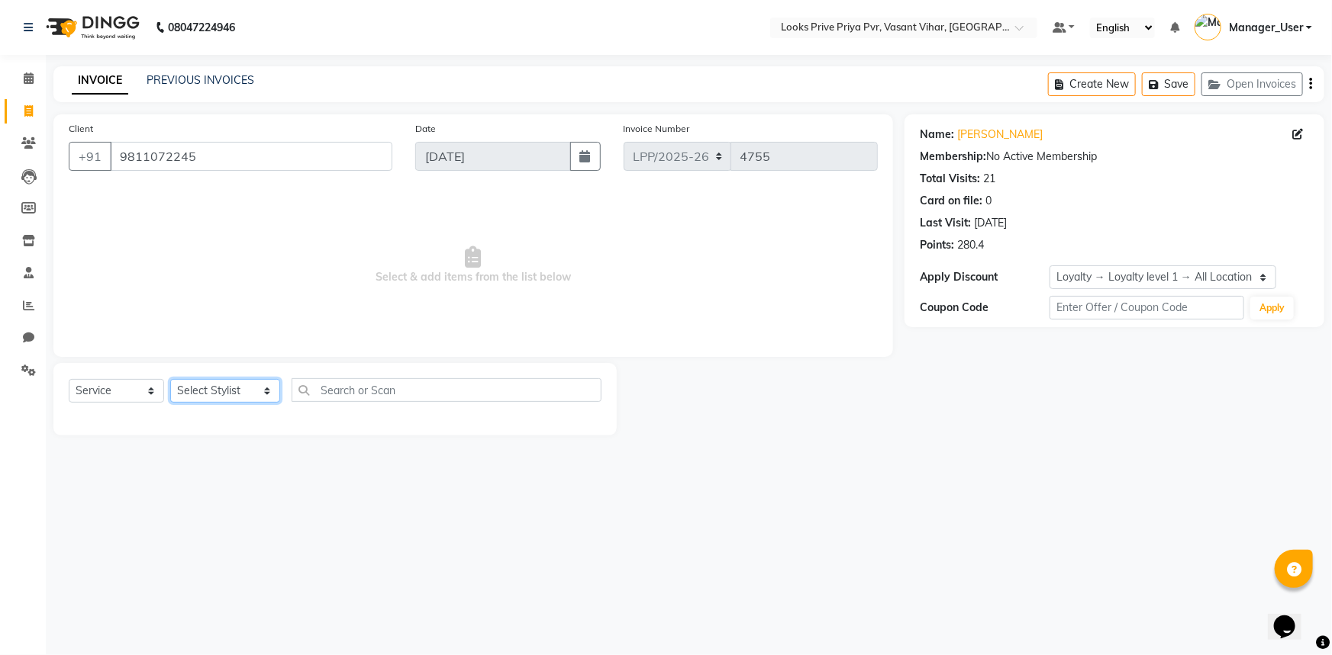
click at [185, 390] on select "Select Stylist Akhir_asst ANIL_PDCT ASLAM_CR STYLIST Counter_Sales KAMAL_PDCT […" at bounding box center [225, 391] width 110 height 24
click at [794, 273] on span "Select & add items from the list below" at bounding box center [473, 265] width 809 height 153
click at [254, 391] on select "Select Stylist Akhir_asst ANIL_PDCT ASLAM_CR STYLIST Counter_Sales KAMAL_PDCT […" at bounding box center [225, 391] width 110 height 24
select select "66932"
click at [170, 379] on select "Select Stylist Akhir_asst ANIL_PDCT ASLAM_CR STYLIST Counter_Sales KAMAL_PDCT […" at bounding box center [225, 391] width 110 height 24
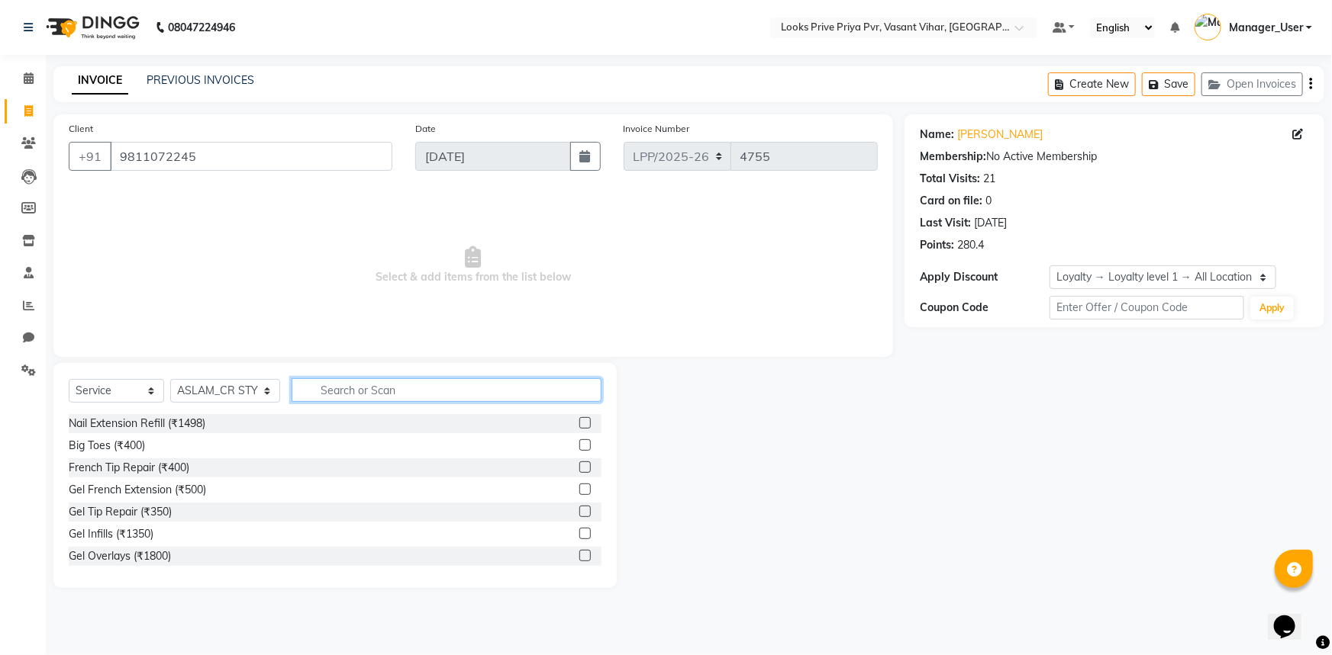
click at [373, 395] on input "text" at bounding box center [446, 390] width 311 height 24
type input "AVED"
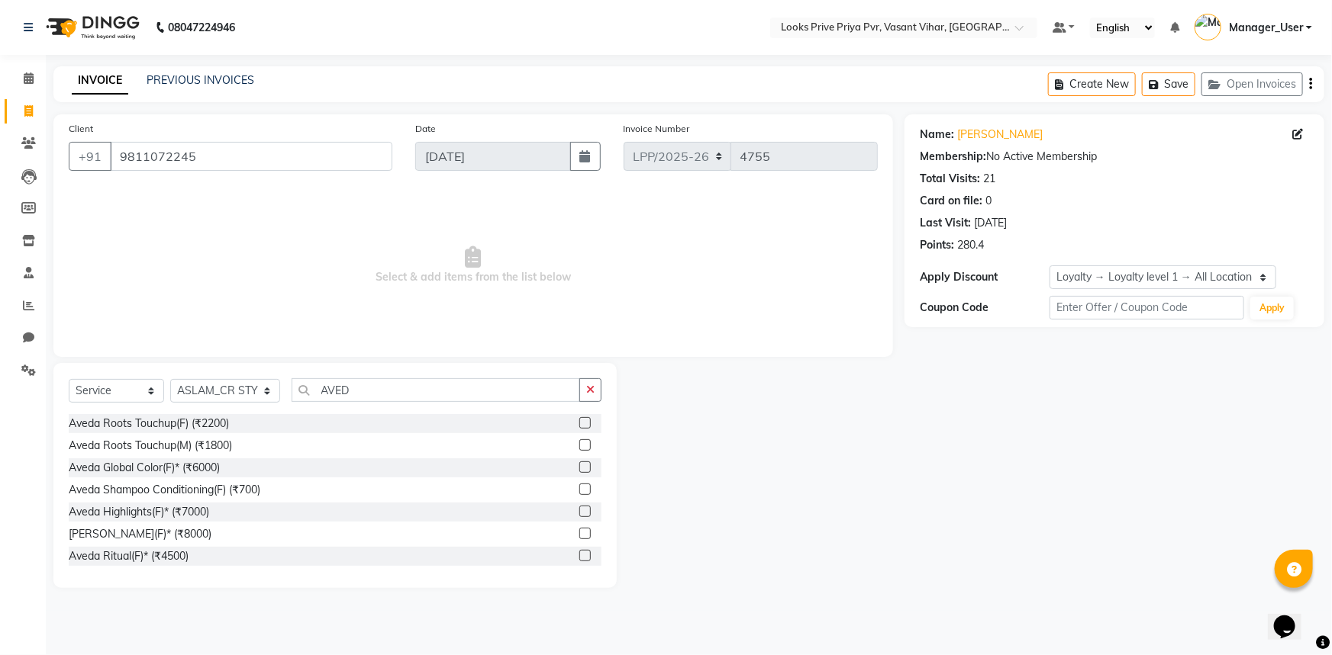
click at [579, 420] on label at bounding box center [584, 422] width 11 height 11
click at [579, 420] on input "checkbox" at bounding box center [584, 424] width 10 height 10
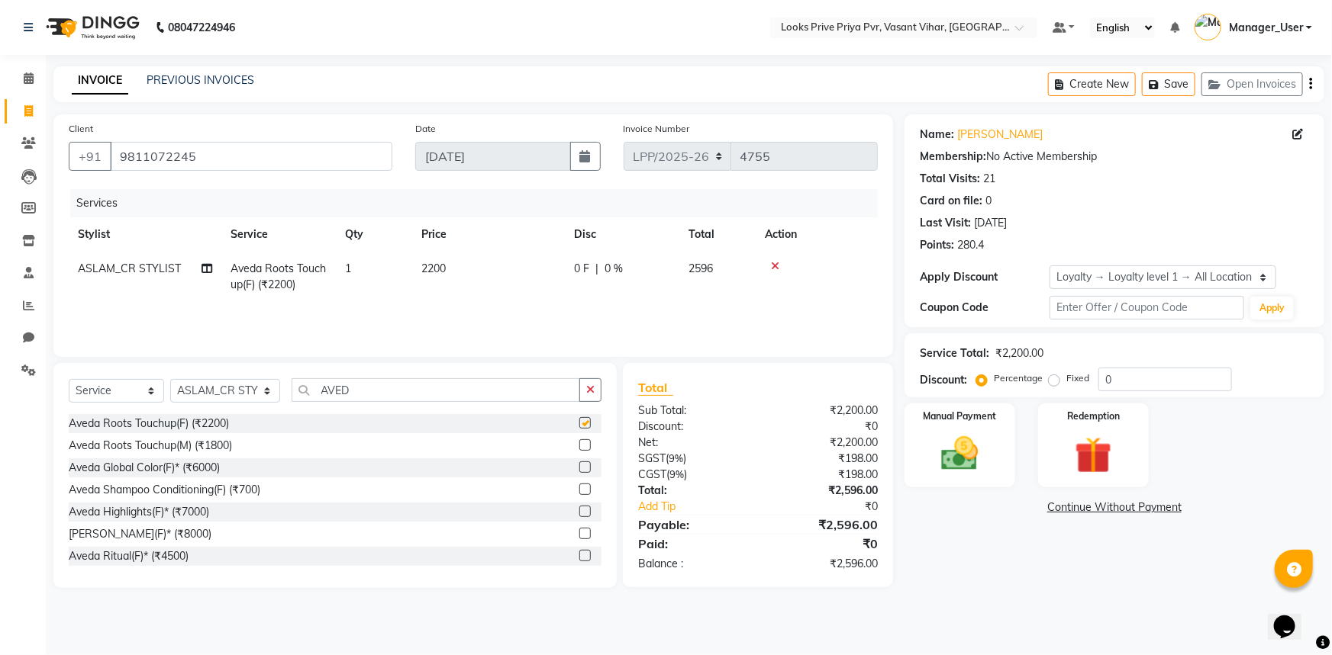
checkbox input "false"
drag, startPoint x: 208, startPoint y: 373, endPoint x: 208, endPoint y: 388, distance: 15.3
click at [208, 380] on div "Select Service Product Membership Package Voucher Prepaid Gift Card Select Styl…" at bounding box center [334, 475] width 563 height 225
click at [208, 390] on select "Select Stylist Akhir_asst ANIL_PDCT ASLAM_CR STYLIST Counter_Sales KAMAL_PDCT […" at bounding box center [225, 391] width 110 height 24
select select "66934"
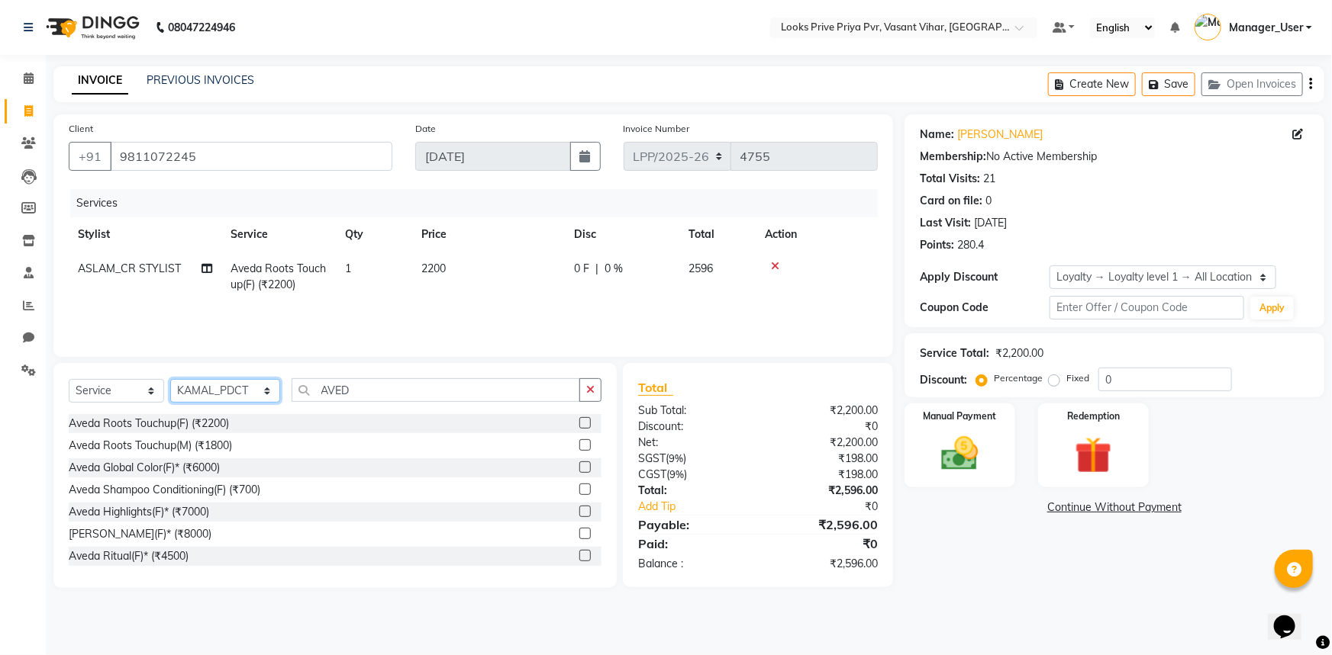
click at [170, 379] on select "Select Stylist Akhir_asst ANIL_PDCT ASLAM_CR STYLIST Counter_Sales KAMAL_PDCT […" at bounding box center [225, 391] width 110 height 24
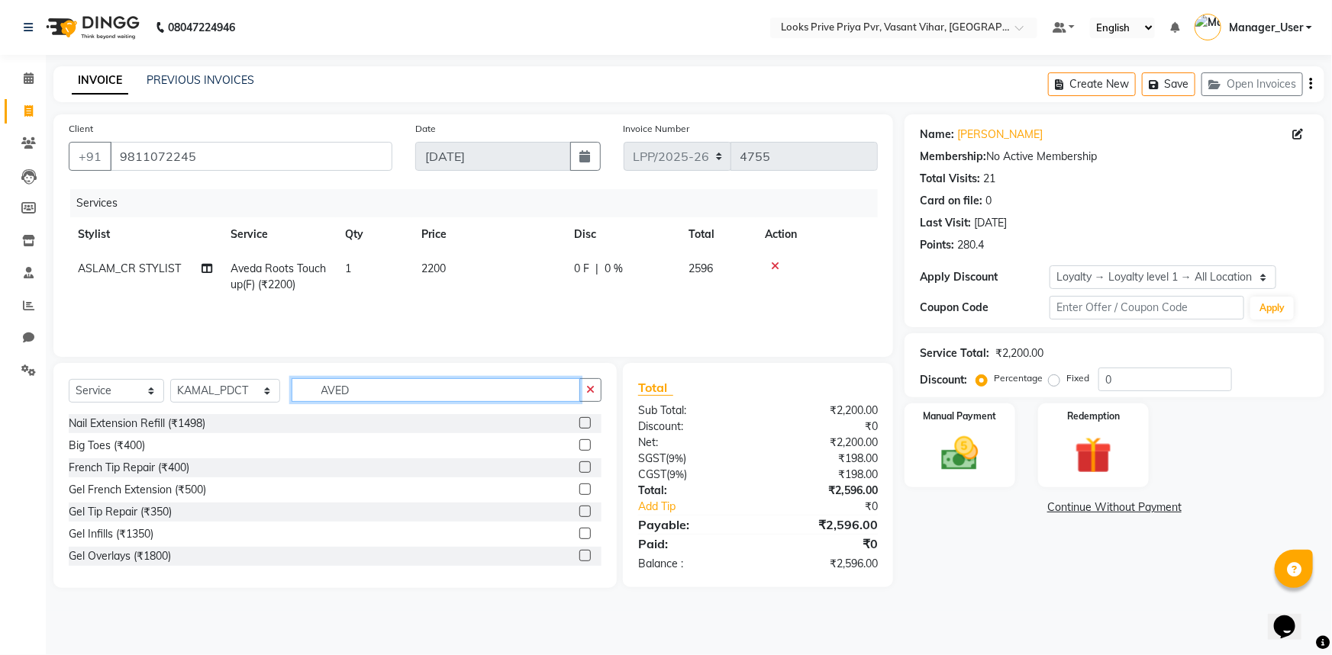
click at [378, 397] on input "AVED" at bounding box center [435, 390] width 289 height 24
drag, startPoint x: 333, startPoint y: 399, endPoint x: 214, endPoint y: 398, distance: 119.0
click at [214, 398] on div "Select Service Product Membership Package Voucher Prepaid Gift Card Select Styl…" at bounding box center [335, 396] width 533 height 36
type input "HEAD"
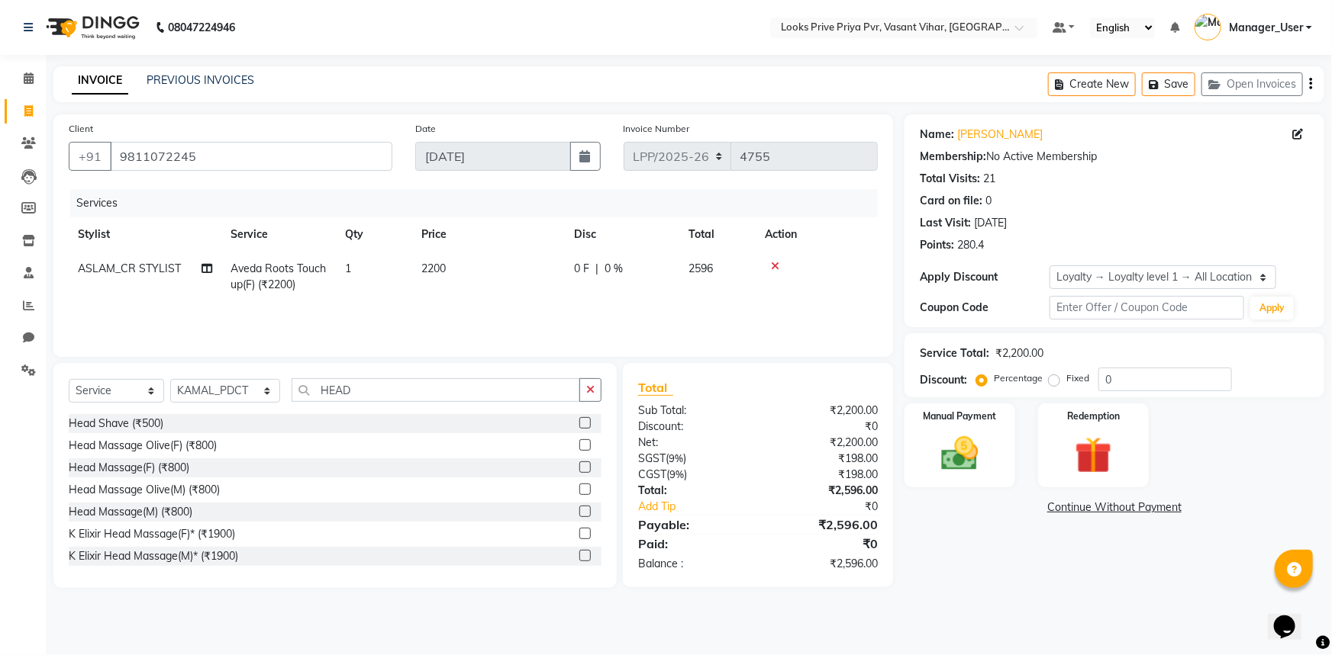
click at [579, 469] on label at bounding box center [584, 467] width 11 height 11
click at [579, 469] on input "checkbox" at bounding box center [584, 468] width 10 height 10
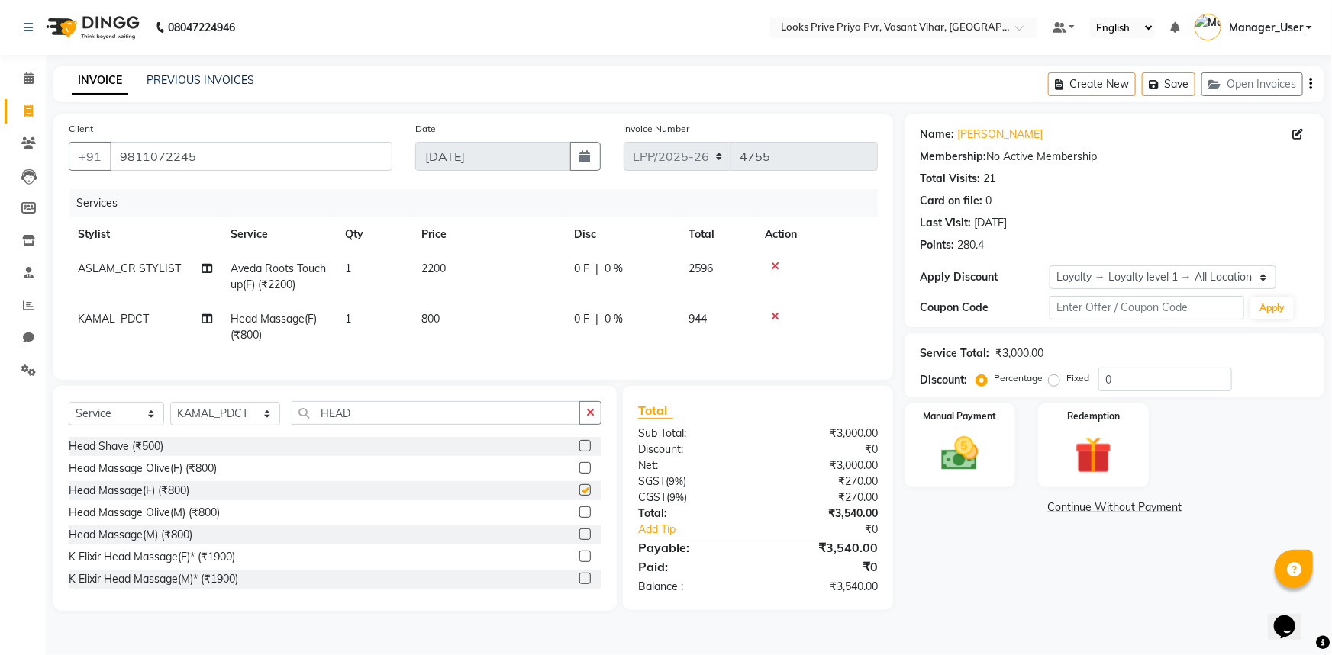
checkbox input "false"
click at [980, 456] on img at bounding box center [960, 454] width 63 height 44
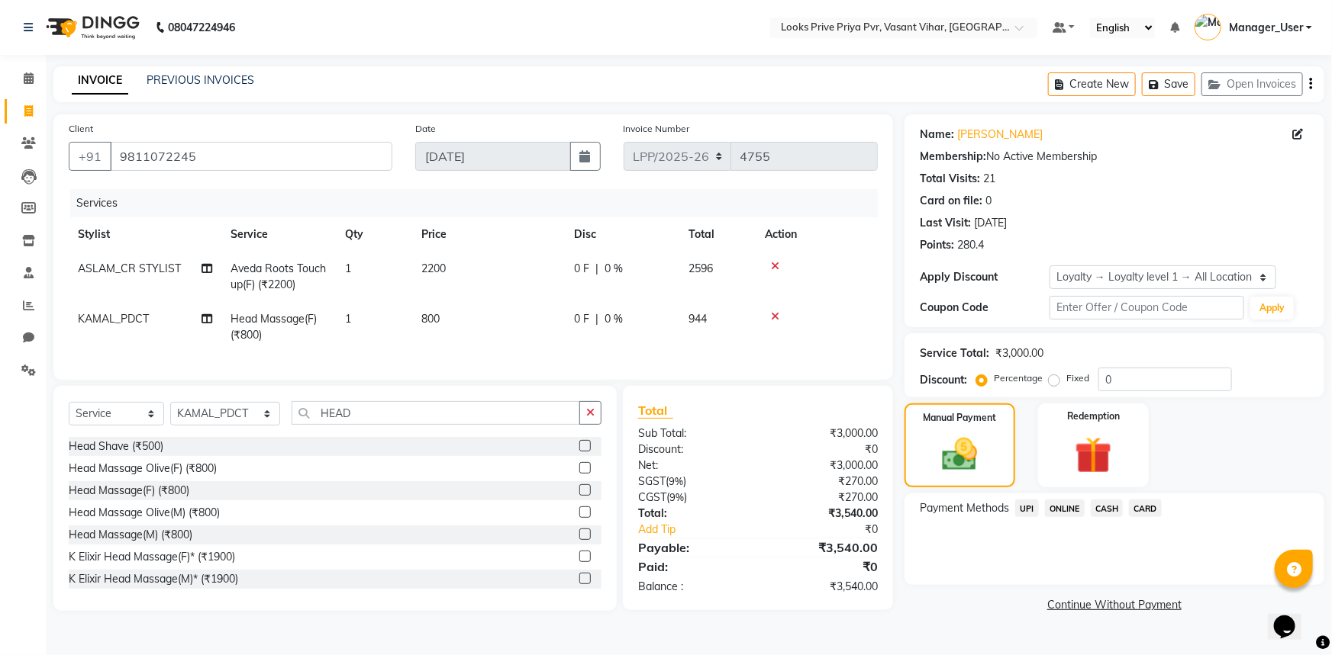
click at [1029, 510] on span "UPI" at bounding box center [1027, 509] width 24 height 18
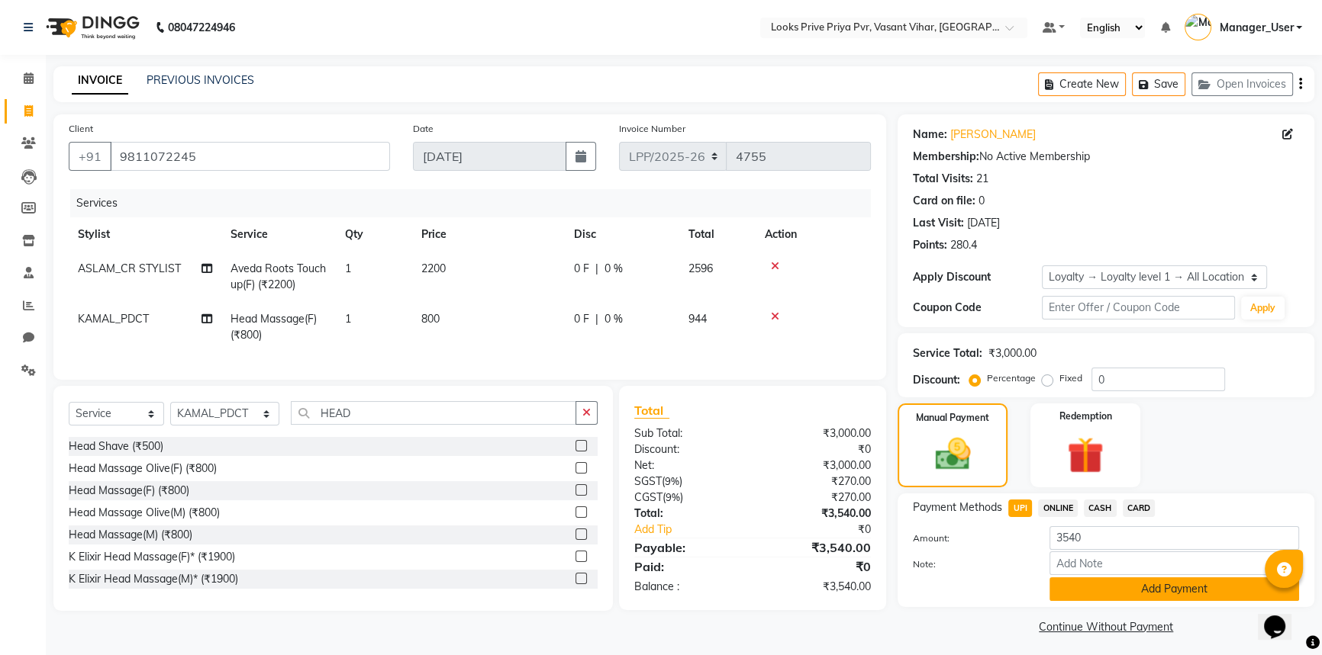
click at [1074, 593] on button "Add Payment" at bounding box center [1174, 590] width 250 height 24
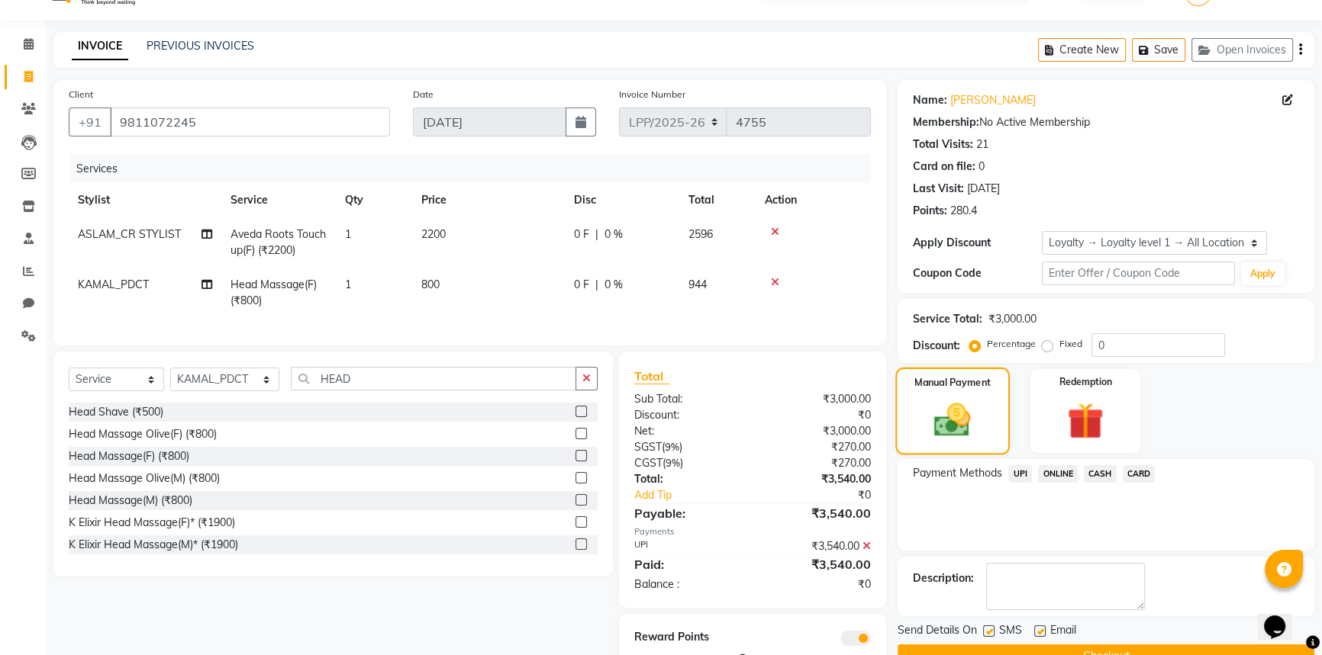
scroll to position [97, 0]
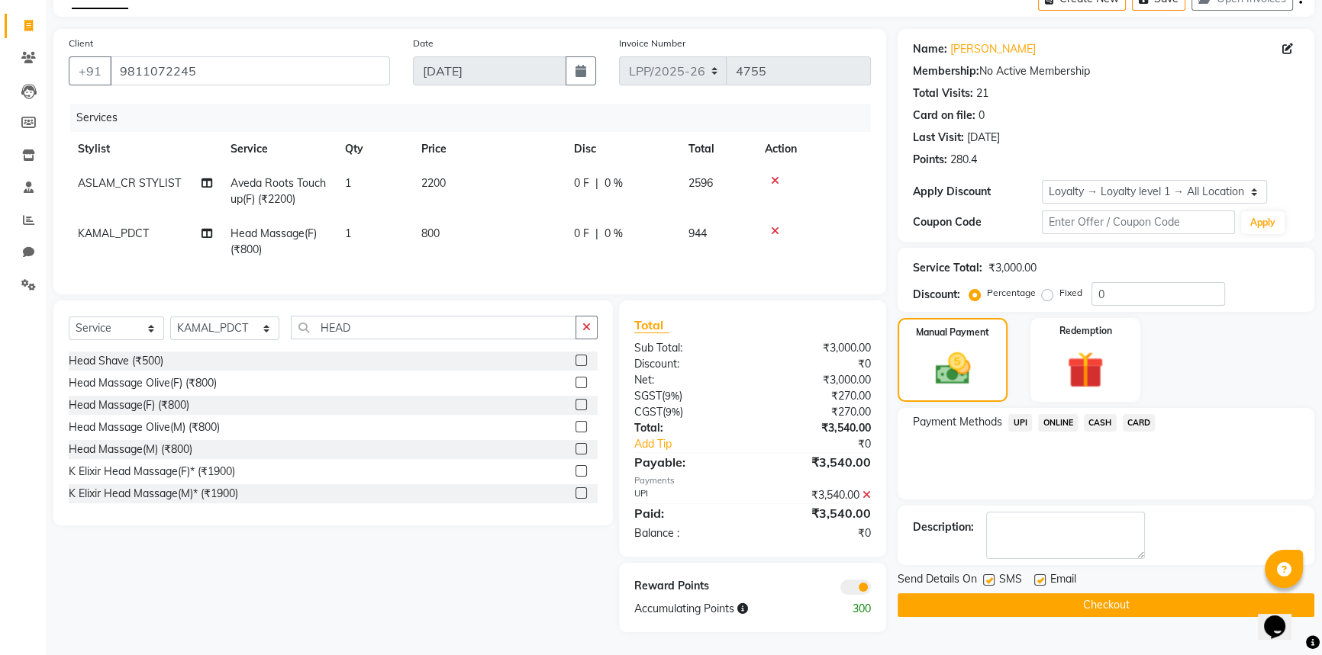
click at [1026, 595] on button "Checkout" at bounding box center [1105, 606] width 417 height 24
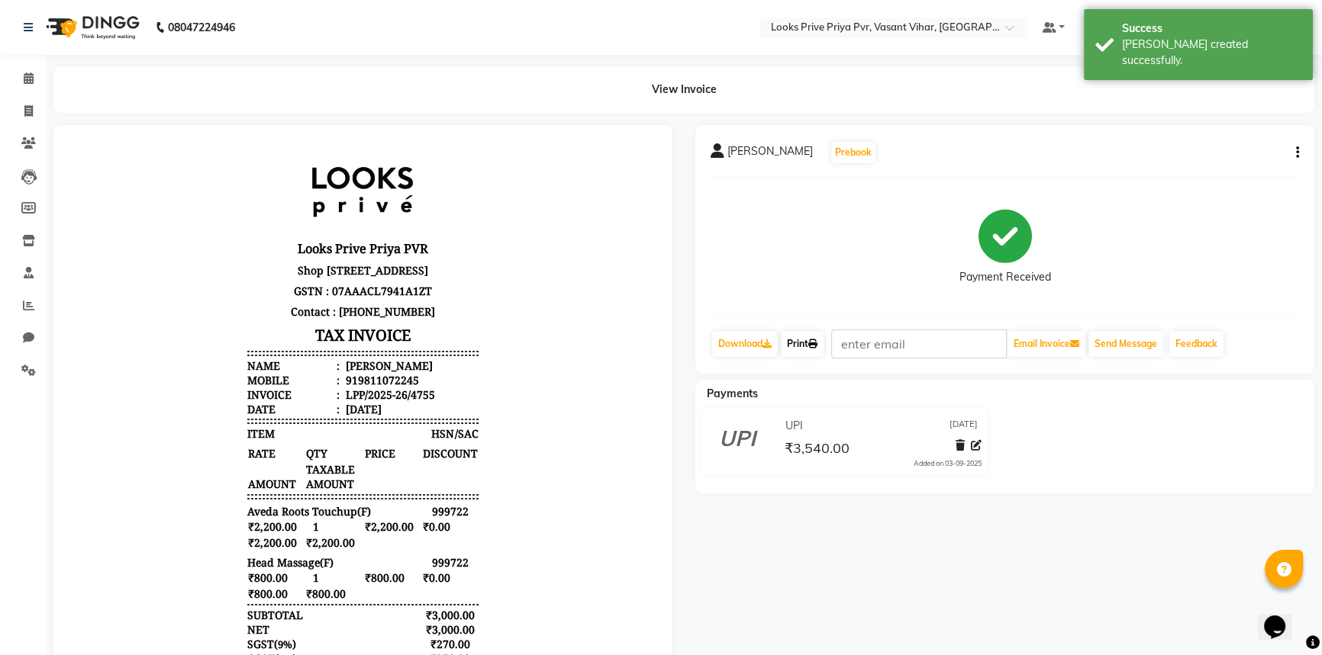
click at [817, 343] on icon at bounding box center [812, 344] width 9 height 9
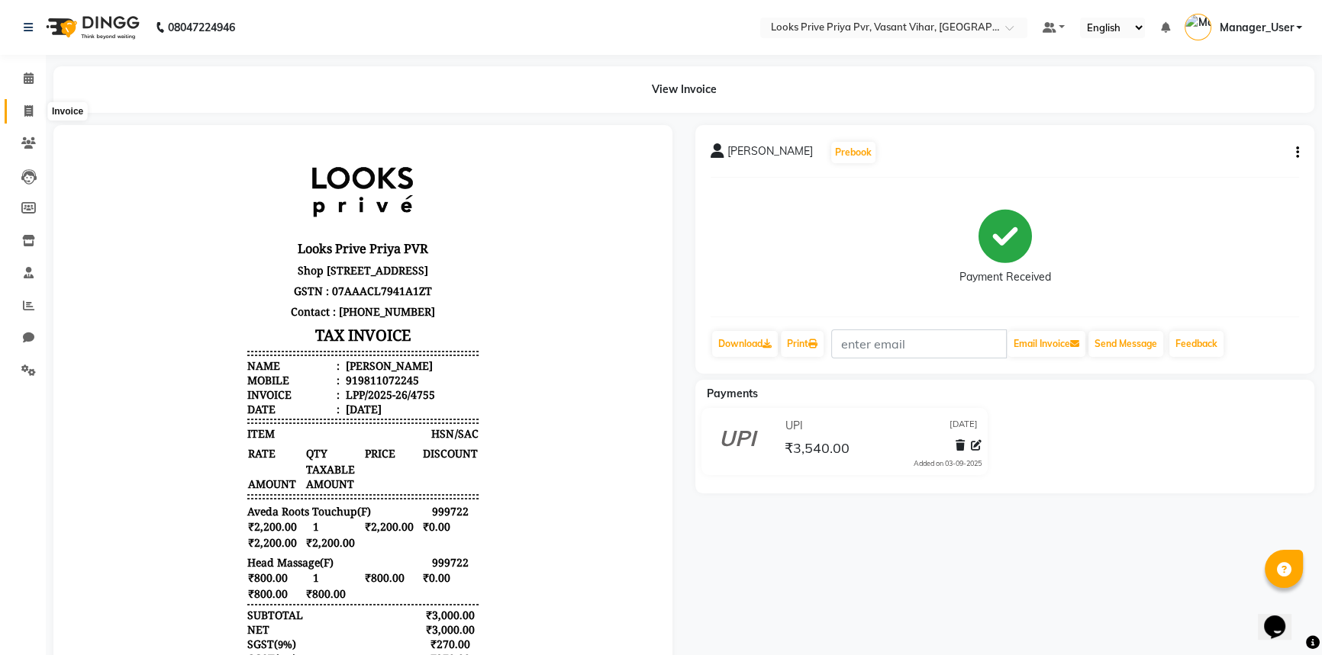
drag, startPoint x: 20, startPoint y: 111, endPoint x: 28, endPoint y: 95, distance: 18.8
click at [20, 111] on span at bounding box center [28, 112] width 27 height 18
select select "service"
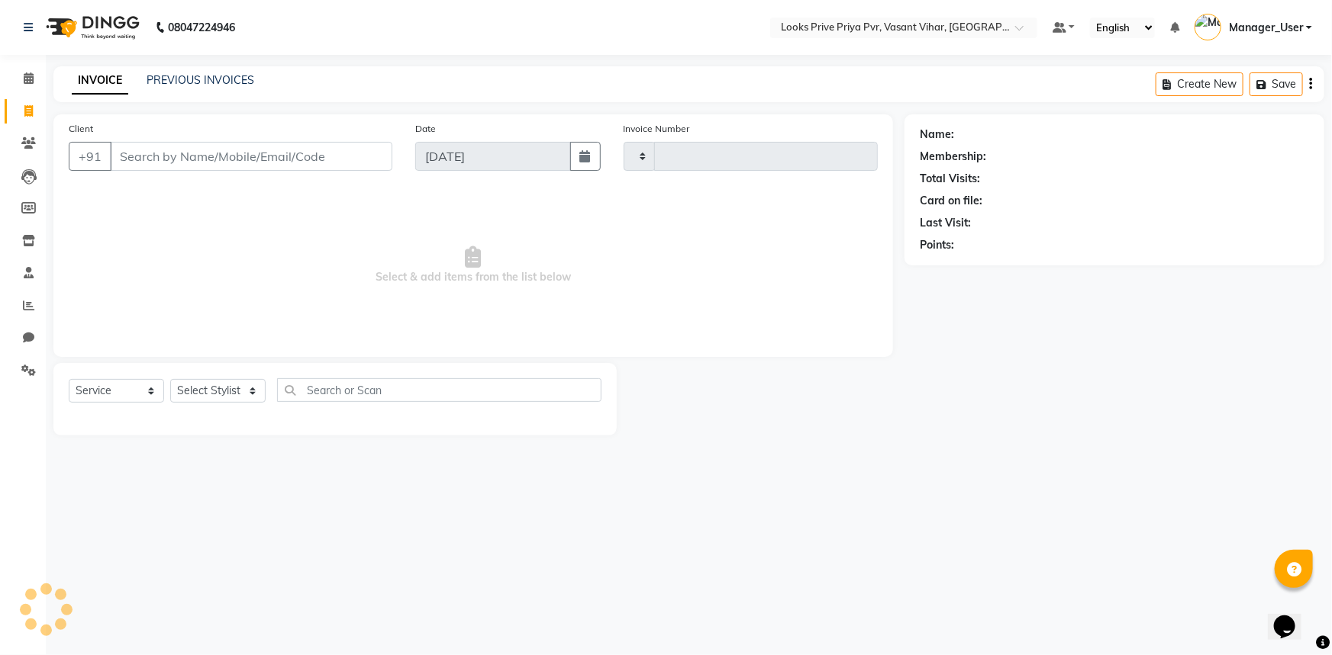
type input "4756"
select select "7646"
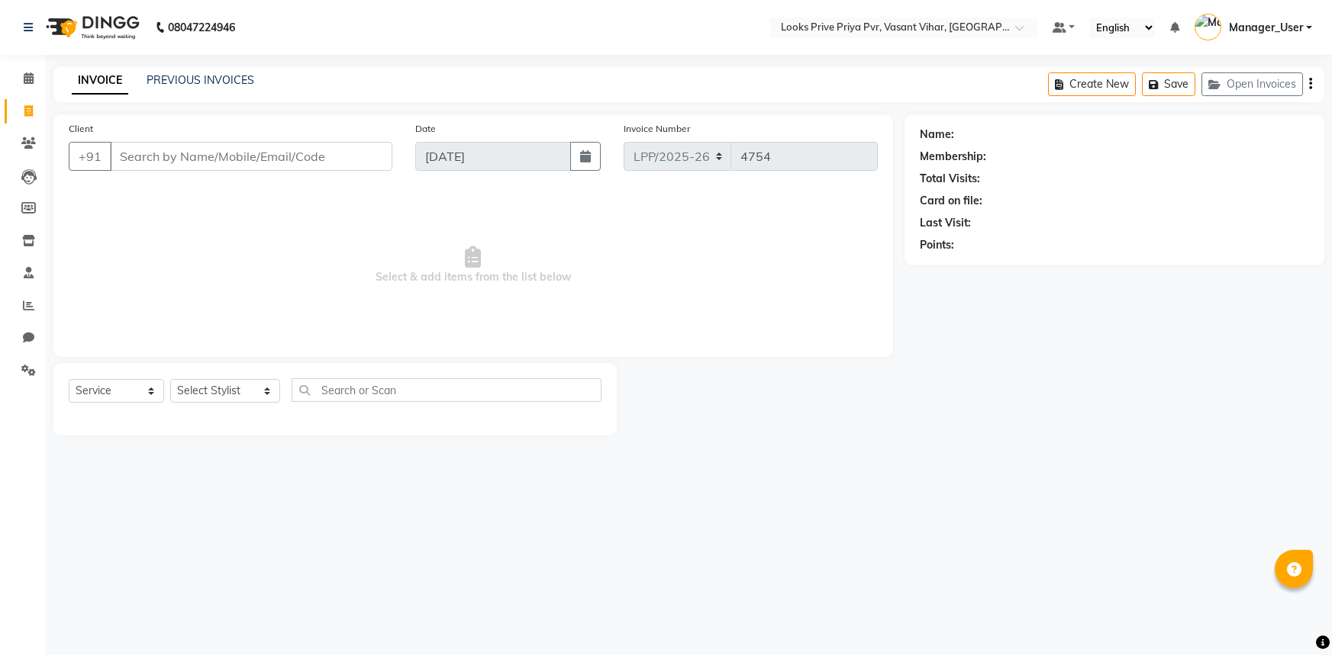
select select "service"
drag, startPoint x: 17, startPoint y: 362, endPoint x: 29, endPoint y: 367, distance: 13.3
click at [17, 362] on span at bounding box center [28, 371] width 27 height 18
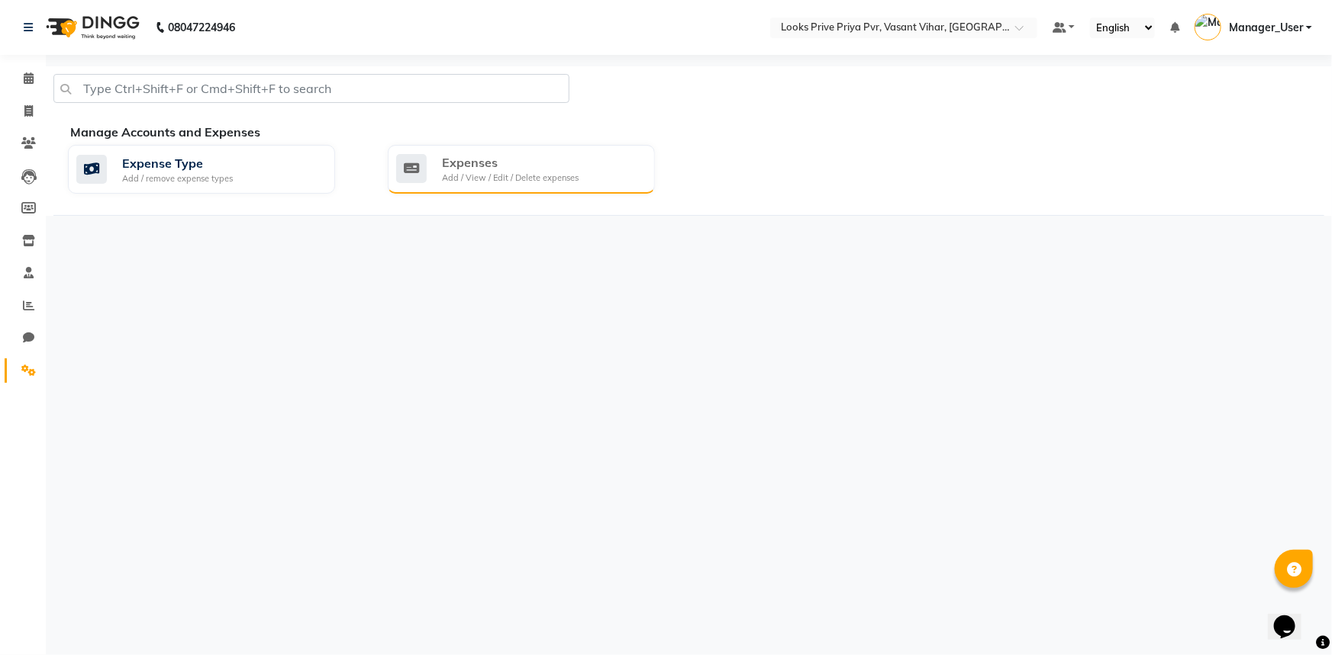
click at [484, 166] on div "Expenses" at bounding box center [510, 162] width 137 height 18
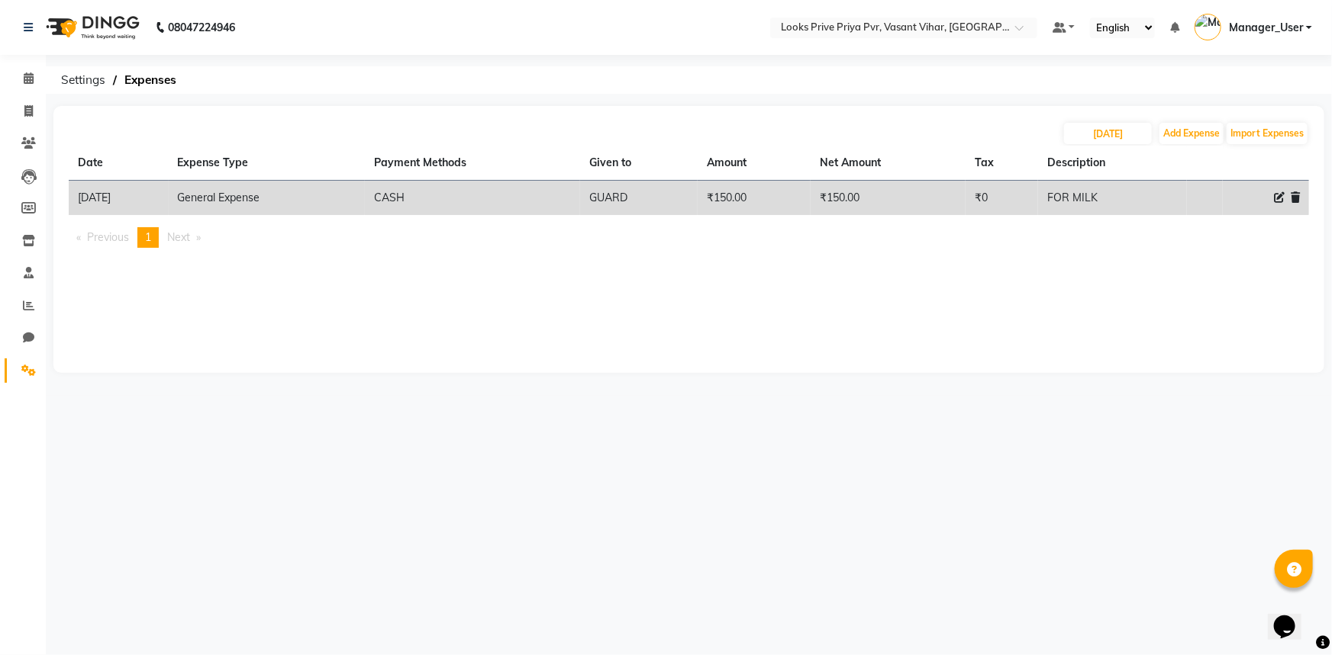
click at [1156, 137] on div "03-09-2025 Add Expense Import Expenses" at bounding box center [689, 133] width 1240 height 24
click at [1209, 134] on button "Add Expense" at bounding box center [1191, 133] width 64 height 21
select select "1"
select select "6695"
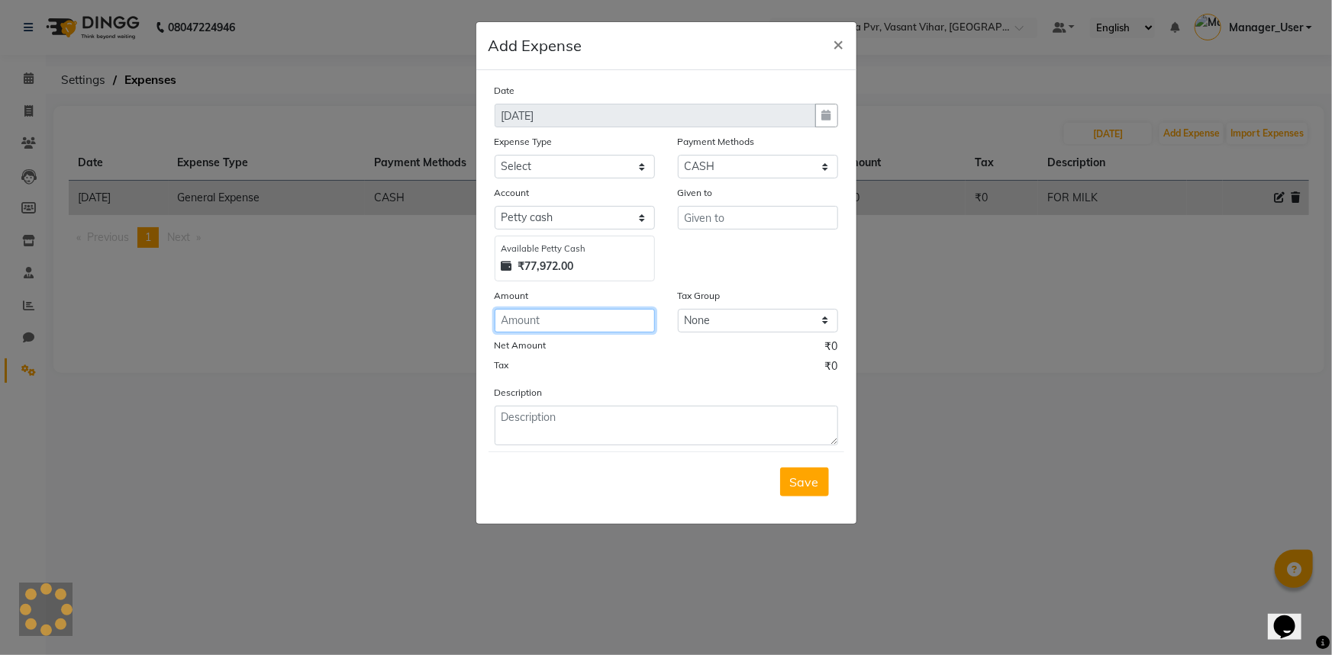
click at [604, 329] on input "number" at bounding box center [574, 321] width 160 height 24
type input "5000"
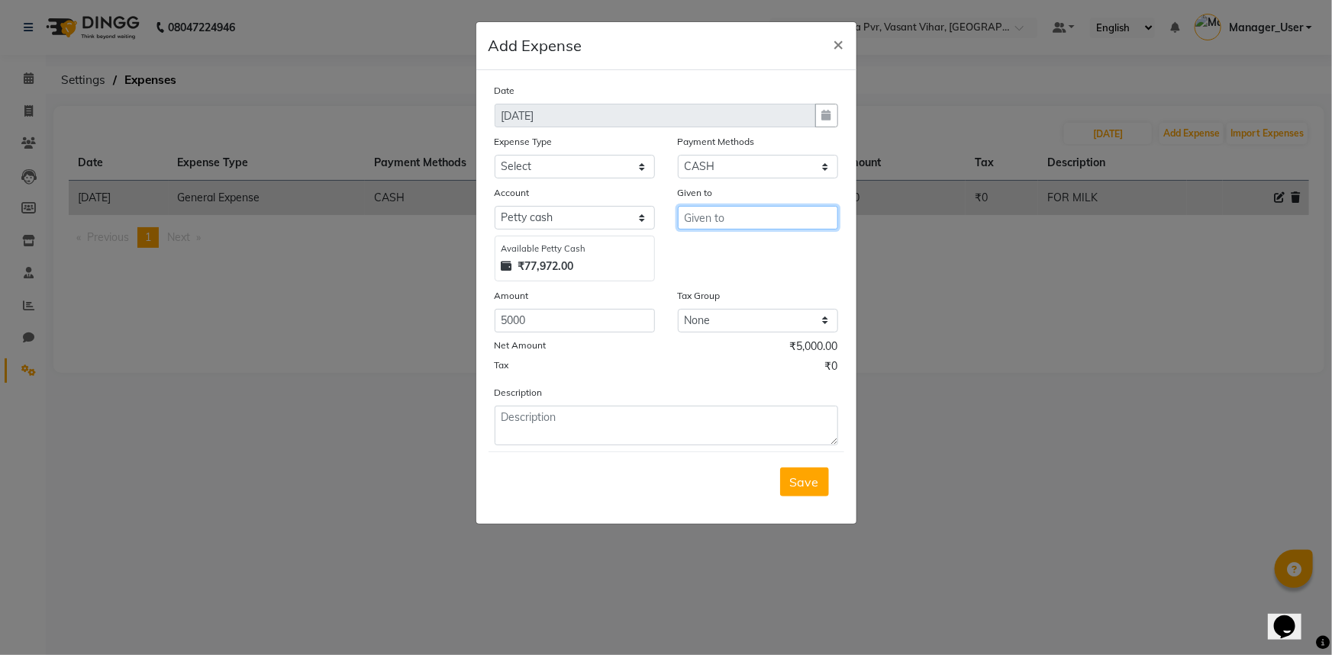
click at [797, 217] on input "text" at bounding box center [758, 218] width 160 height 24
click at [759, 253] on ngb-highlight "Coun ter_Sales" at bounding box center [739, 250] width 84 height 15
type input "Counter_Sales"
drag, startPoint x: 588, startPoint y: 167, endPoint x: 589, endPoint y: 176, distance: 8.5
click at [588, 167] on select "Select Bank Deposit Blinkit Cash Handover CLIENT Client ordered food Client Ref…" at bounding box center [574, 167] width 160 height 24
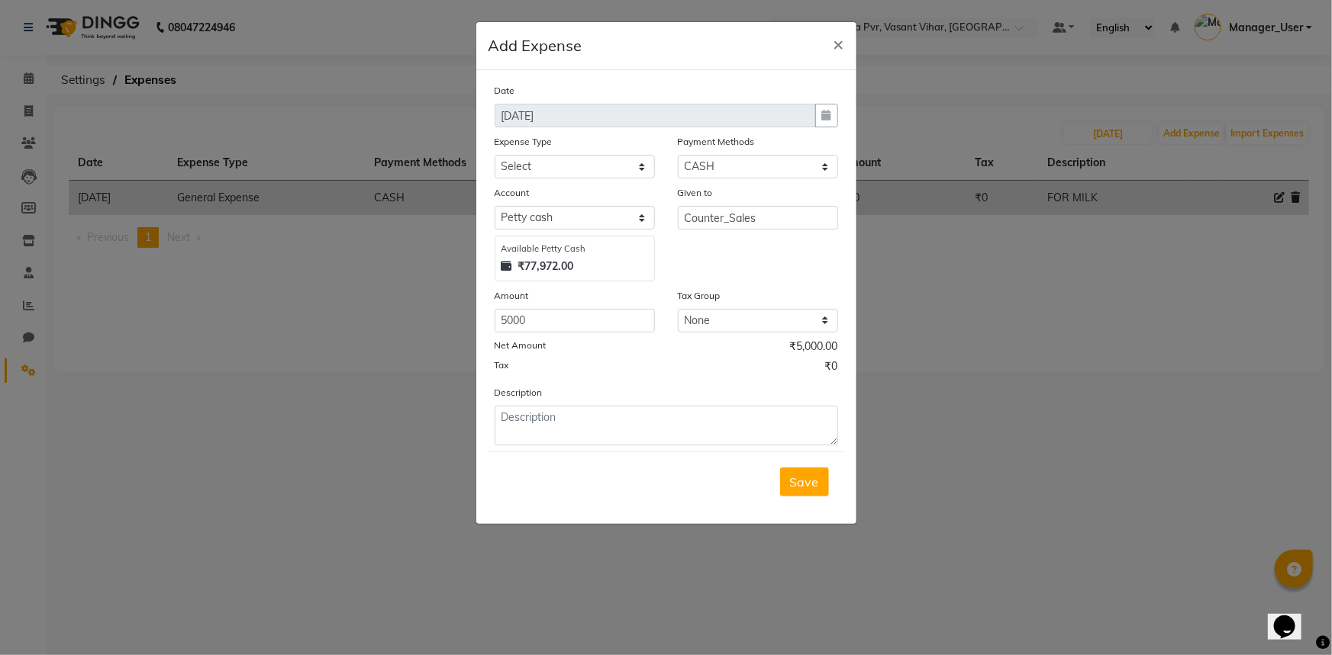
click at [739, 378] on div "Tax ₹0" at bounding box center [665, 369] width 343 height 20
drag, startPoint x: 560, startPoint y: 160, endPoint x: 563, endPoint y: 177, distance: 17.1
click at [560, 160] on select "Select Bank Deposit Blinkit Cash Handover CLIENT Client ordered food Client Ref…" at bounding box center [574, 167] width 160 height 24
select select "24083"
click at [494, 156] on select "Select Bank Deposit Blinkit Cash Handover CLIENT Client ordered food Client Ref…" at bounding box center [574, 167] width 160 height 24
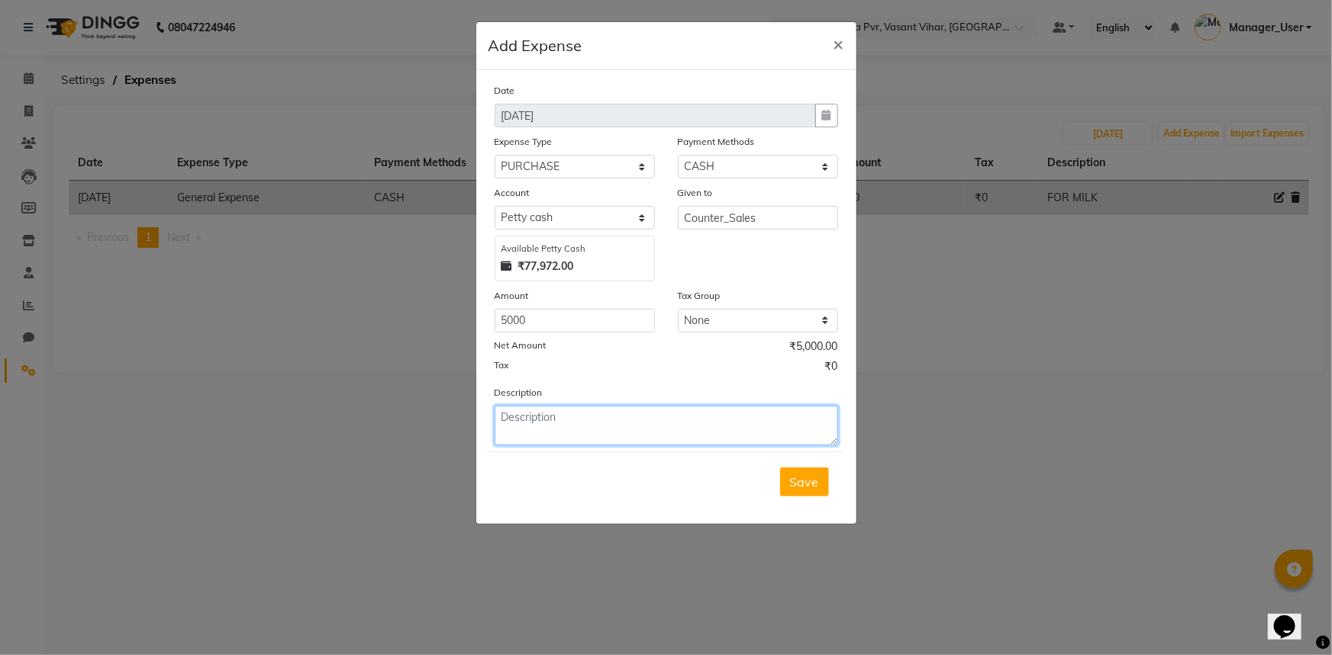
click at [606, 417] on textarea at bounding box center [665, 426] width 343 height 40
type textarea "PAID FOR COLOUR DRYER AND CLIPS"
click at [806, 487] on span "Save" at bounding box center [804, 482] width 29 height 15
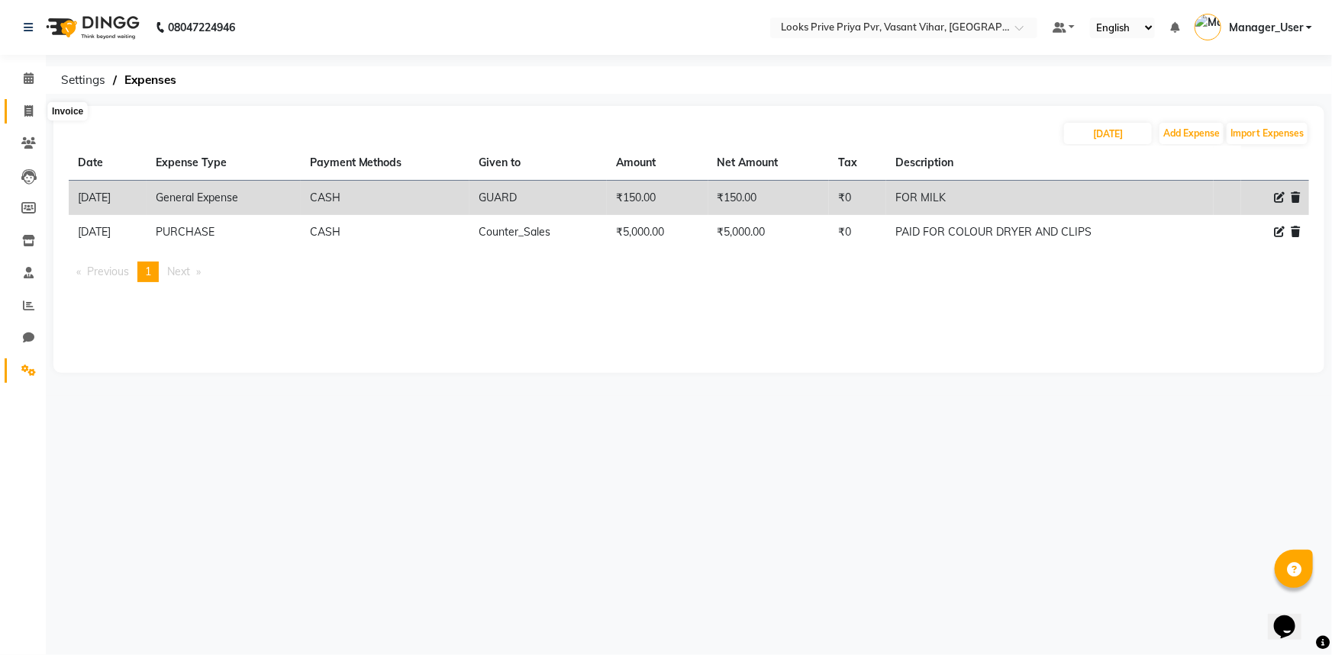
click at [27, 106] on icon at bounding box center [28, 110] width 8 height 11
select select "service"
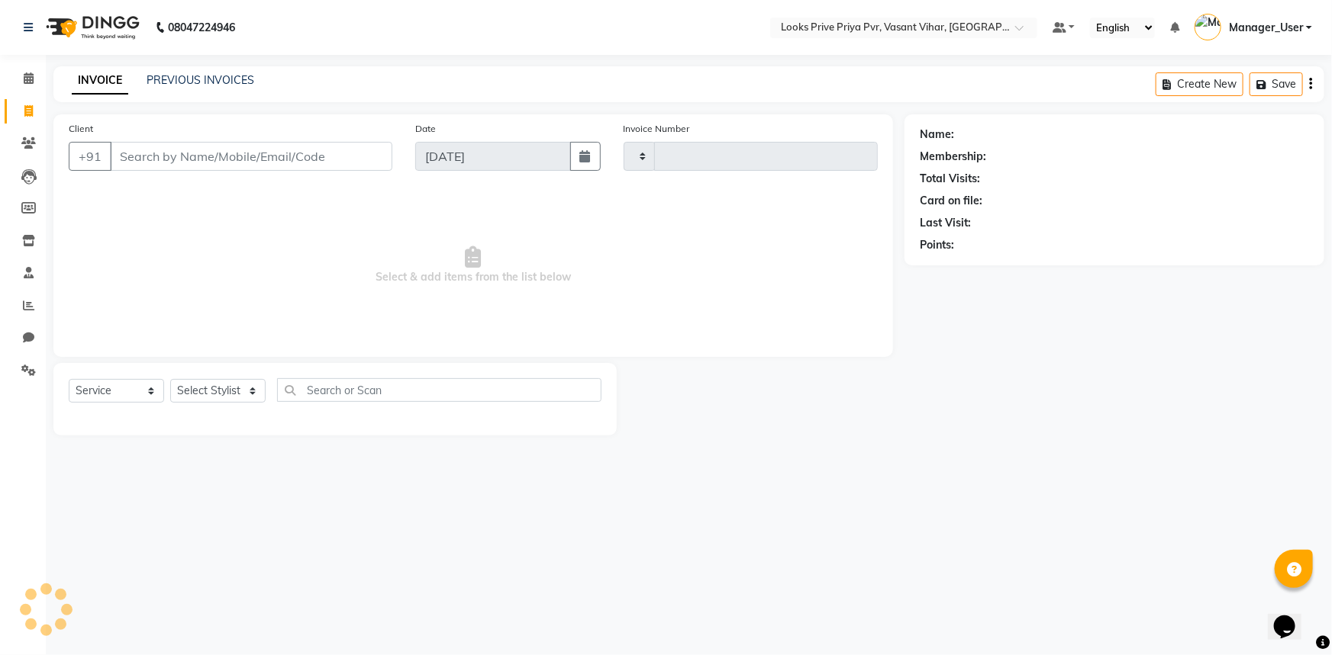
type input "4756"
select select "7646"
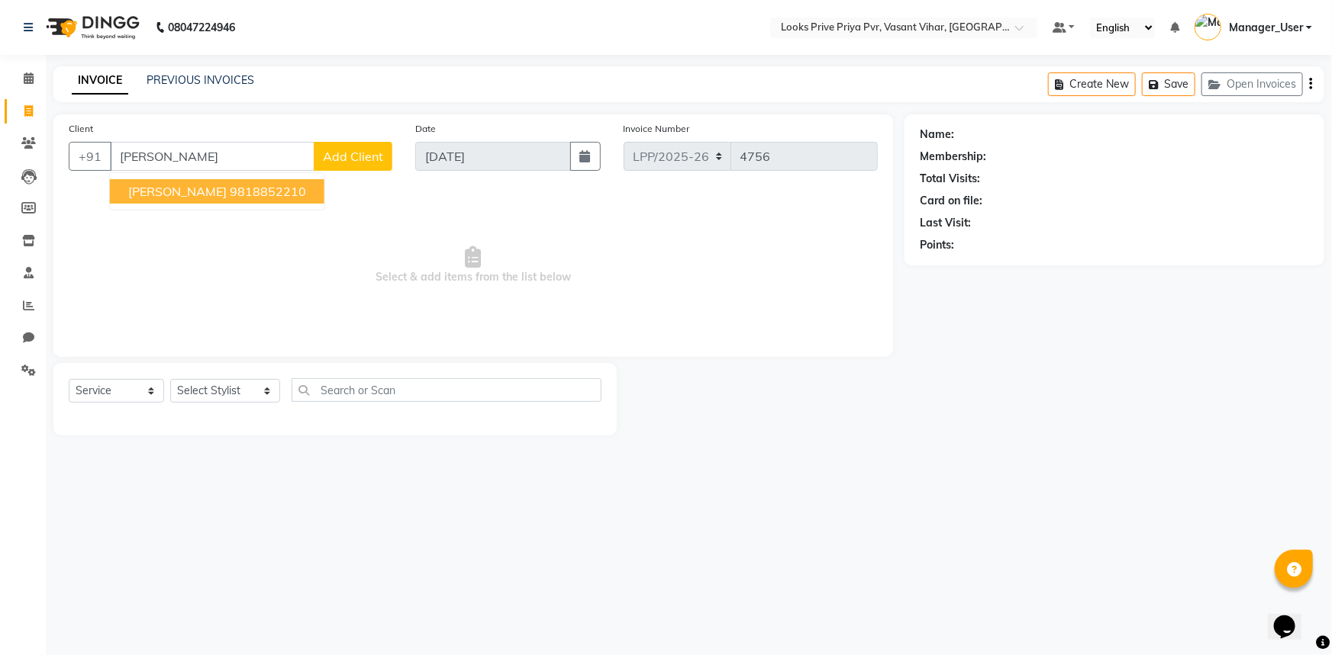
click at [246, 188] on ngb-highlight "9818852210" at bounding box center [268, 191] width 76 height 15
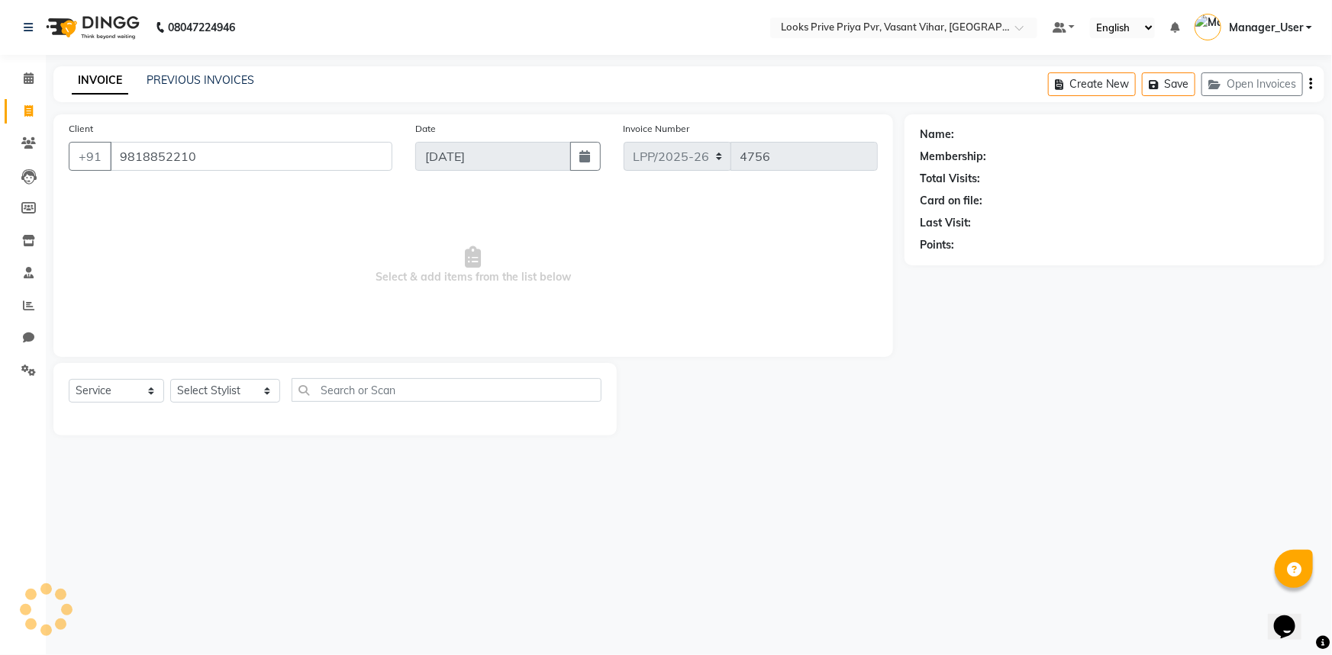
type input "9818852210"
select select "1: Object"
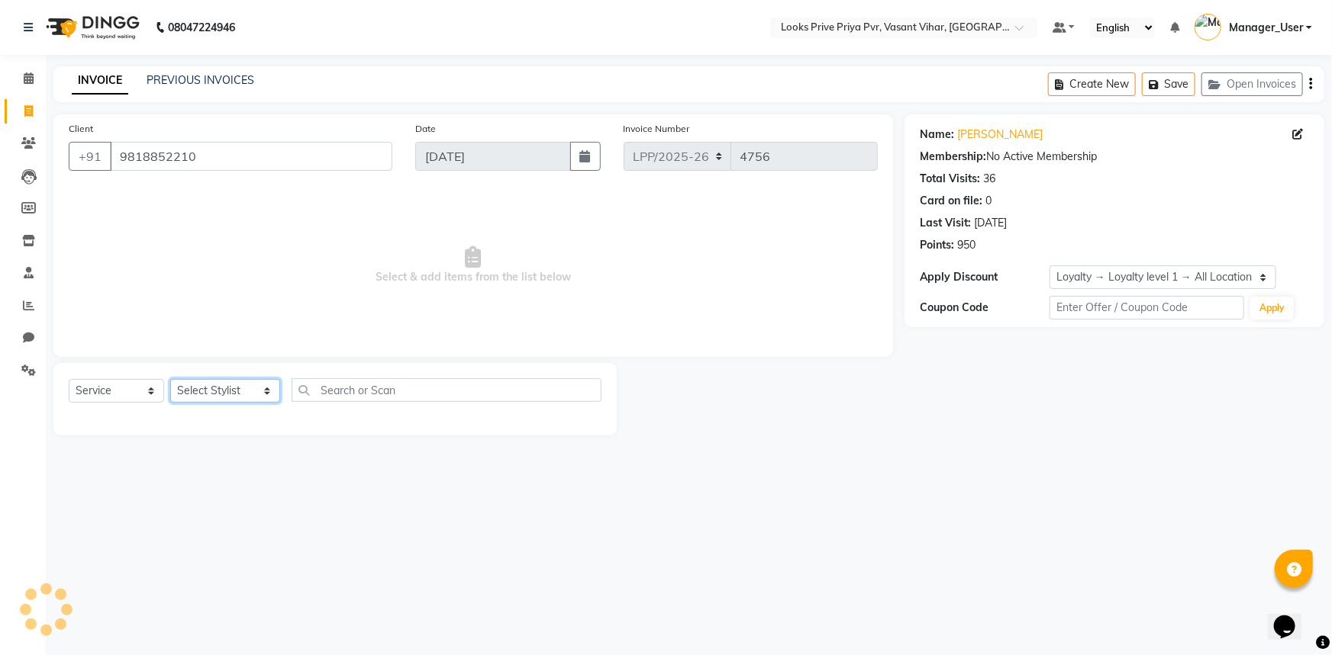
click at [263, 383] on select "Select Stylist Akhir_asst ANIL_PDCT ASLAM_CR STYLIST Counter_Sales KAMAL_PDCT […" at bounding box center [225, 391] width 110 height 24
select select "66935"
click at [170, 379] on select "Select Stylist Akhir_asst ANIL_PDCT ASLAM_CR STYLIST Counter_Sales KAMAL_PDCT […" at bounding box center [225, 391] width 110 height 24
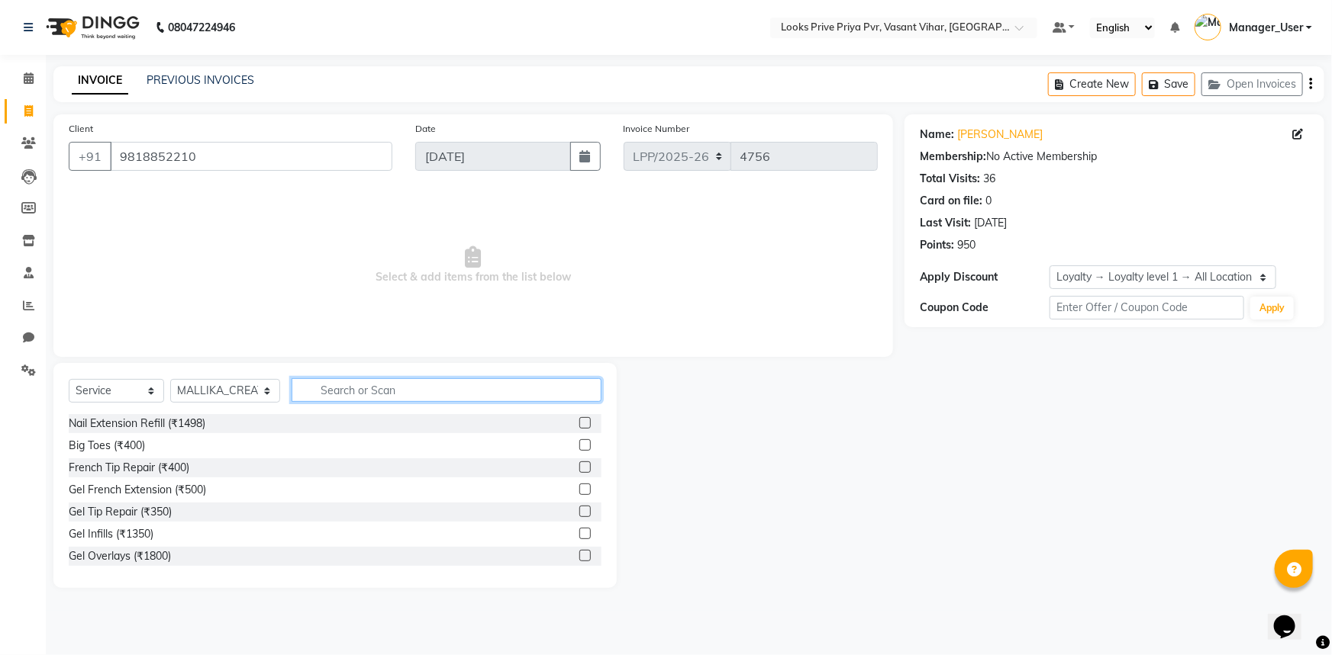
click at [355, 386] on input "text" at bounding box center [446, 390] width 311 height 24
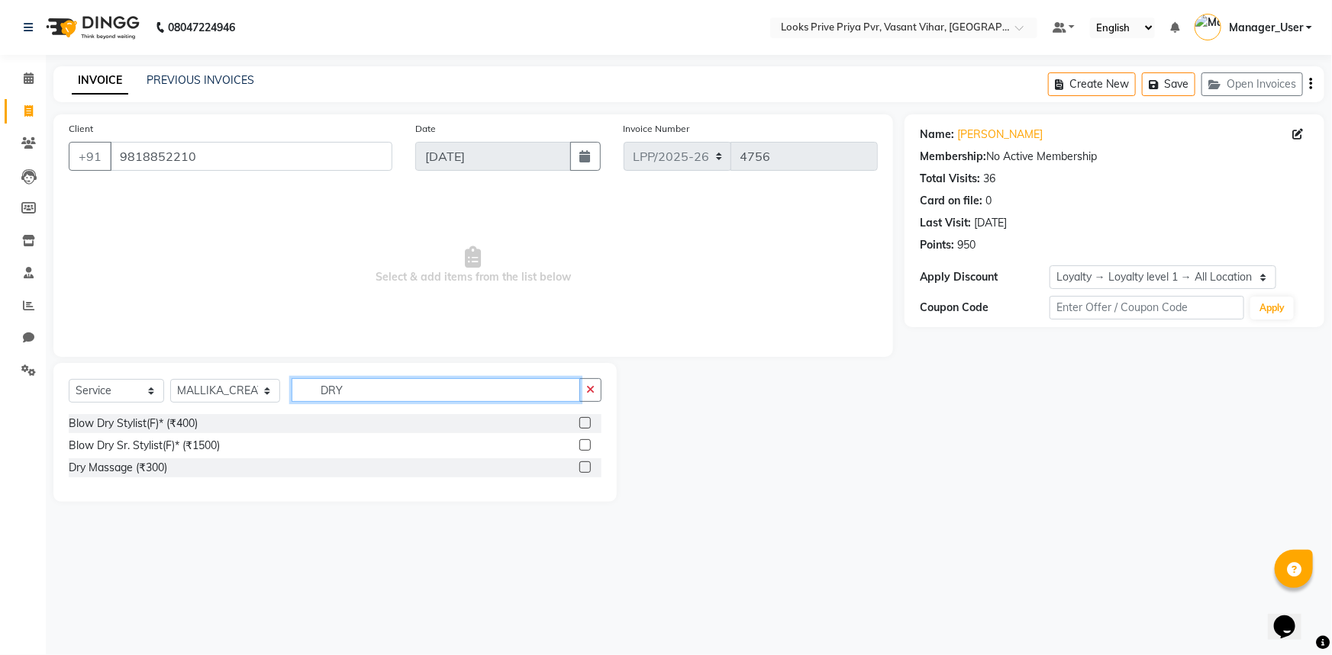
type input "DRY"
click at [588, 449] on label at bounding box center [584, 445] width 11 height 11
click at [588, 449] on input "checkbox" at bounding box center [584, 446] width 10 height 10
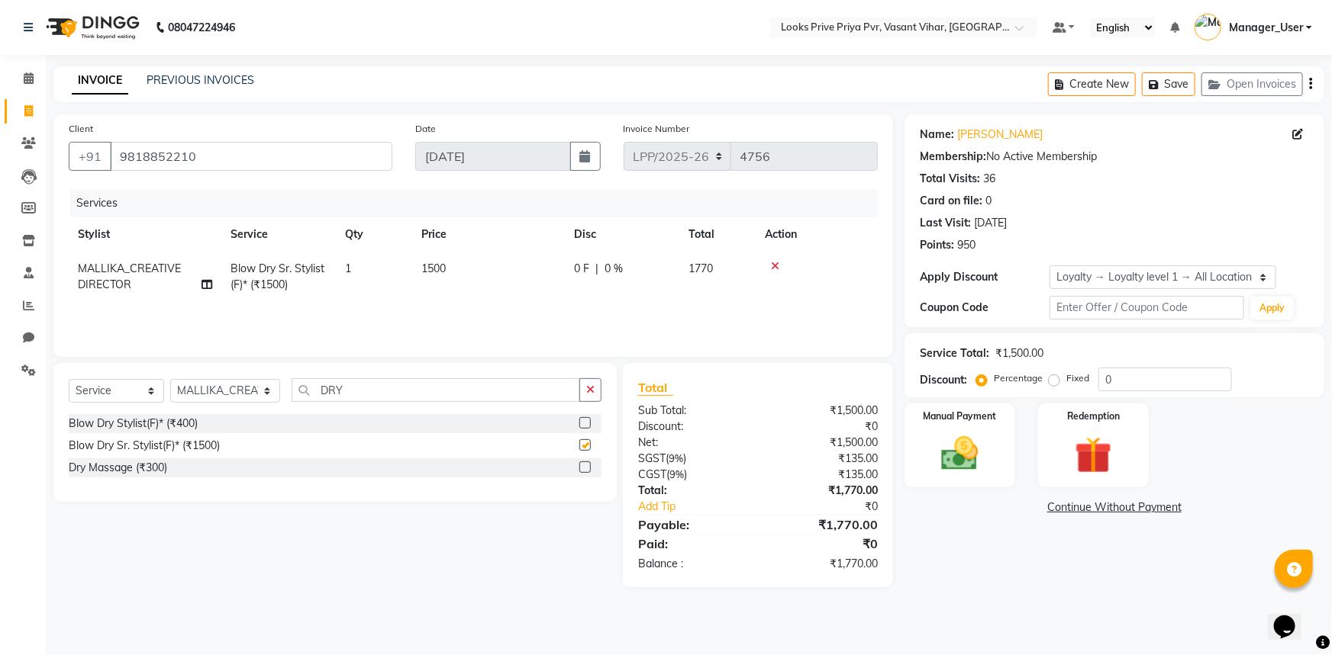
checkbox input "false"
drag, startPoint x: 436, startPoint y: 271, endPoint x: 404, endPoint y: 275, distance: 31.5
click at [404, 275] on tr "MALLIKA_CREATIVE DIRECTOR Blow Dry Sr. Stylist(F)* (₹1500) 1 1500 0 F | 0 % 1770" at bounding box center [473, 277] width 809 height 50
click at [433, 271] on span "1500" at bounding box center [433, 269] width 24 height 14
select select "66935"
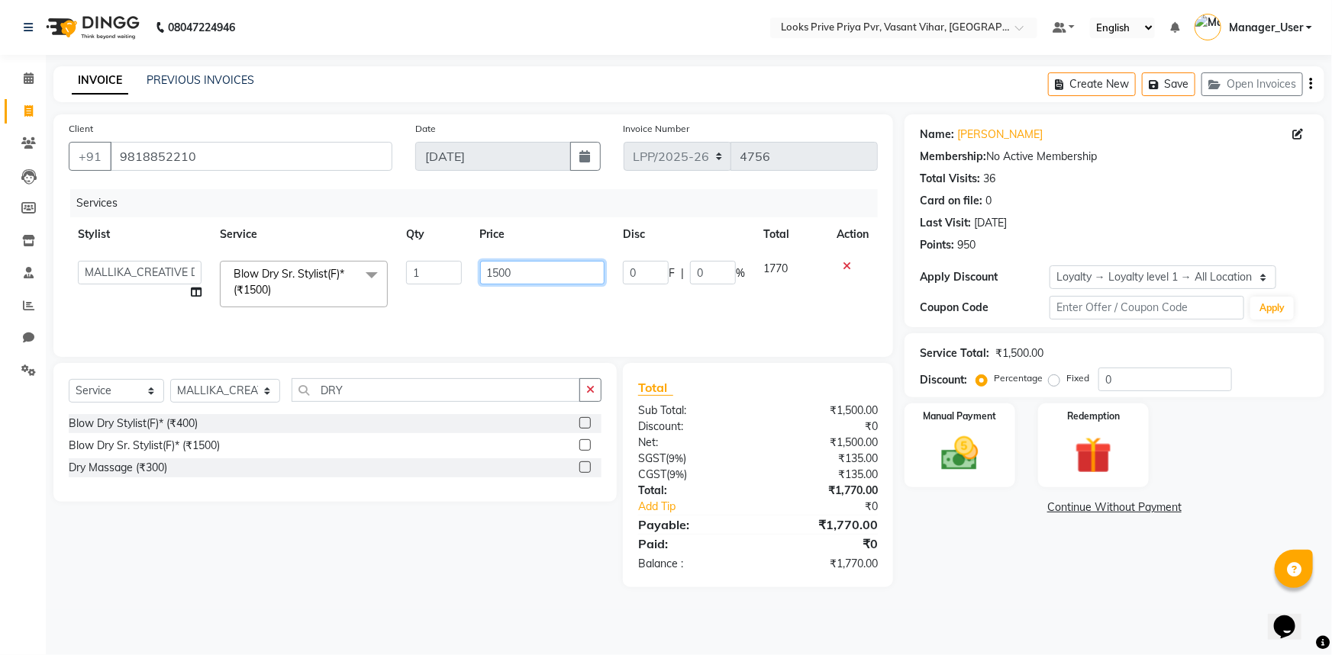
drag, startPoint x: 525, startPoint y: 280, endPoint x: 435, endPoint y: 291, distance: 90.8
click at [435, 291] on tr "Akhir_asst ANIL_PDCT ASLAM_CR STYLIST Counter_Sales KAMAL_PDCT KARISHMA MALLIKA…" at bounding box center [473, 284] width 809 height 65
type input "800"
drag, startPoint x: 534, startPoint y: 275, endPoint x: 441, endPoint y: 289, distance: 94.1
click at [441, 289] on tr "Akhir_asst ANIL_PDCT ASLAM_CR STYLIST Counter_Sales KAMAL_PDCT KARISHMA MALLIKA…" at bounding box center [473, 284] width 809 height 65
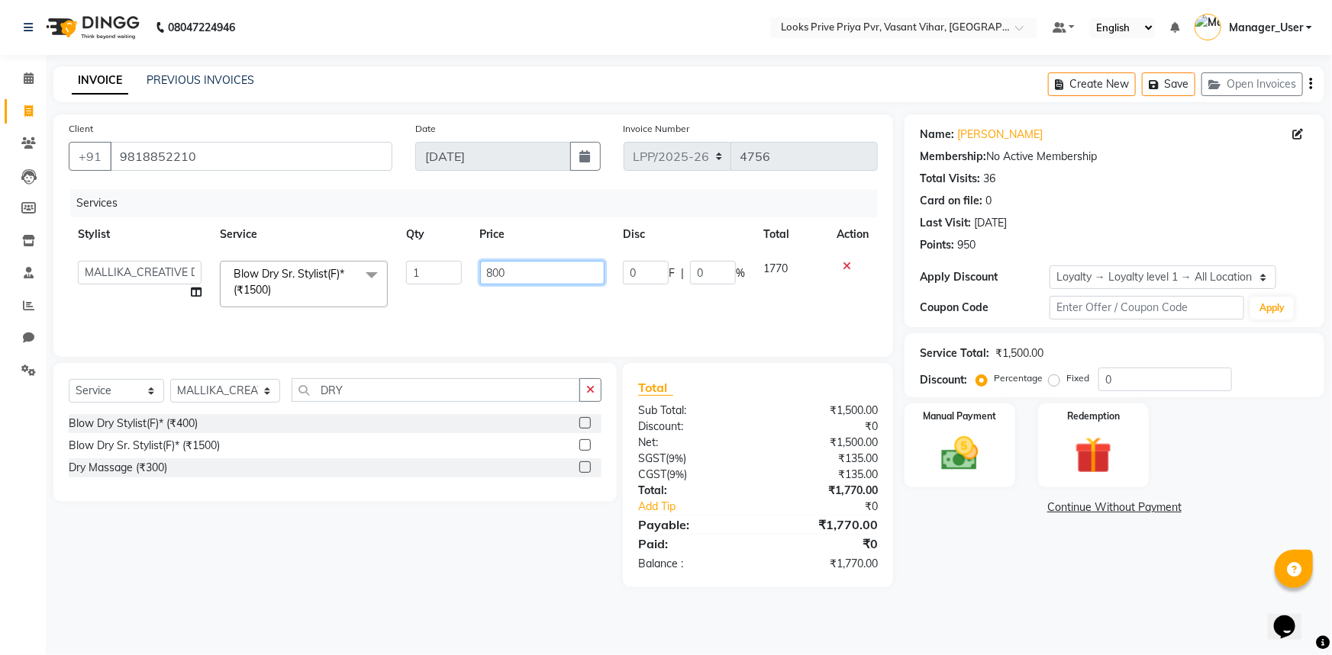
click at [536, 271] on input "800" at bounding box center [542, 273] width 125 height 24
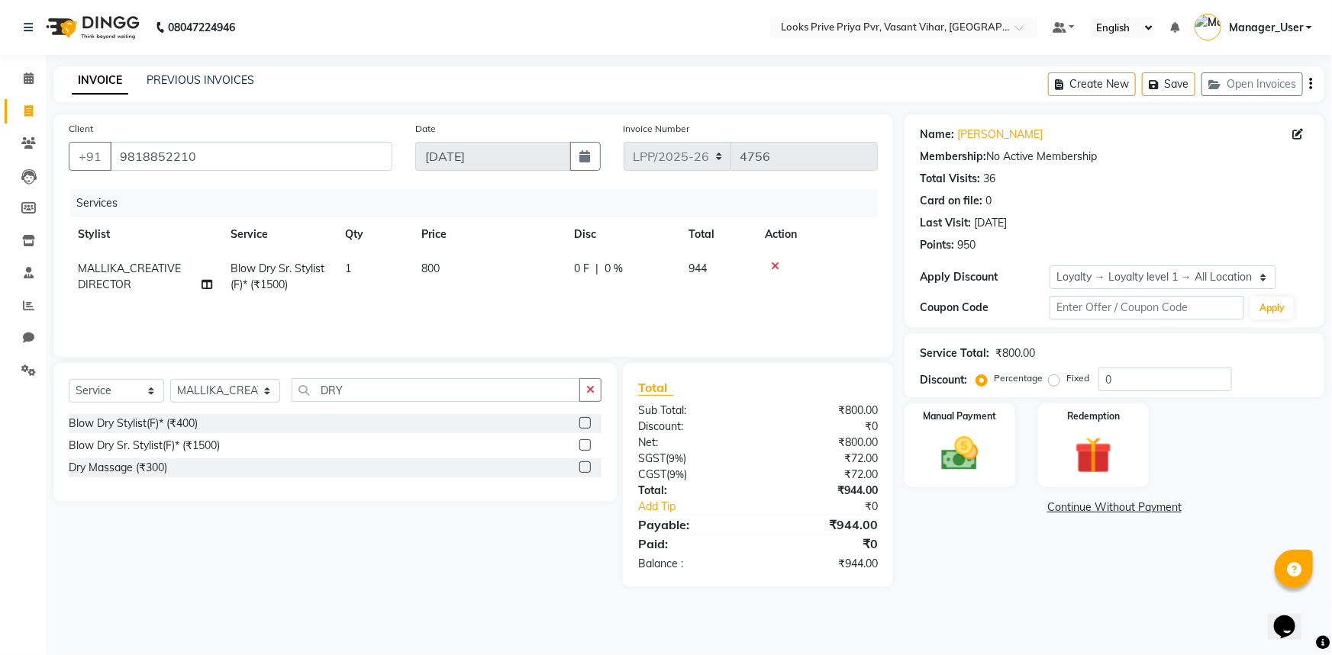
click at [550, 301] on td "800" at bounding box center [488, 277] width 153 height 50
select select "66935"
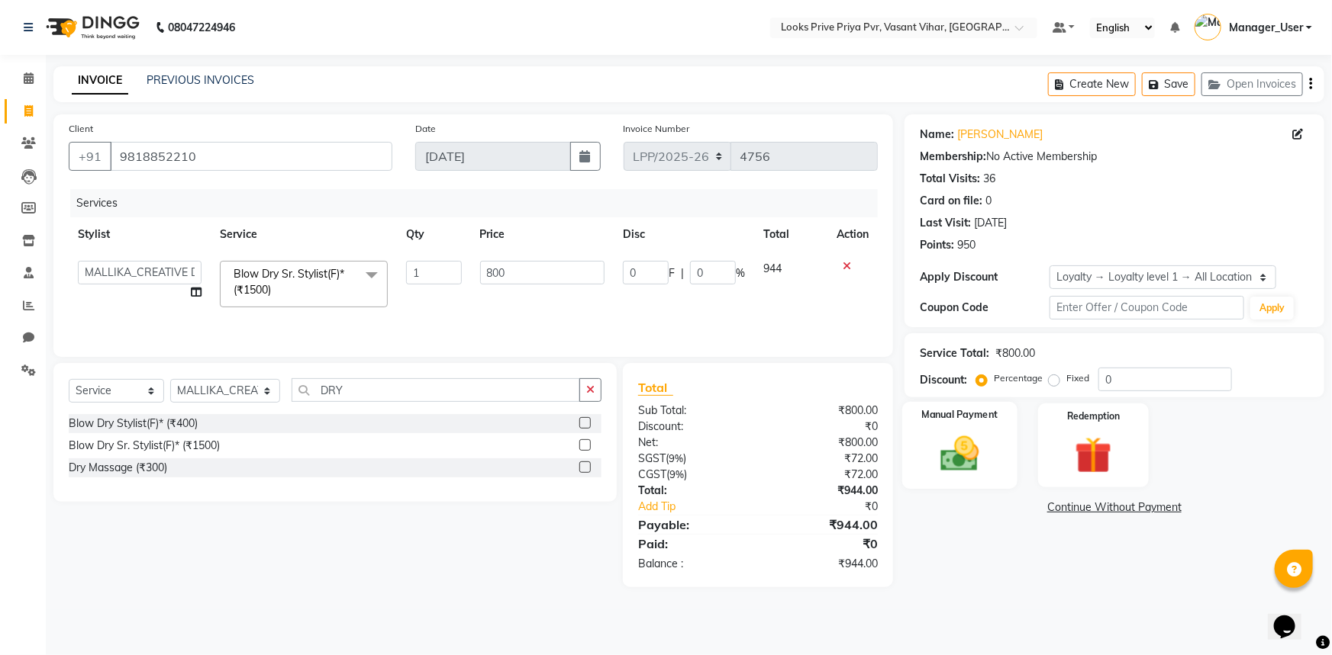
click at [967, 446] on img at bounding box center [960, 454] width 63 height 44
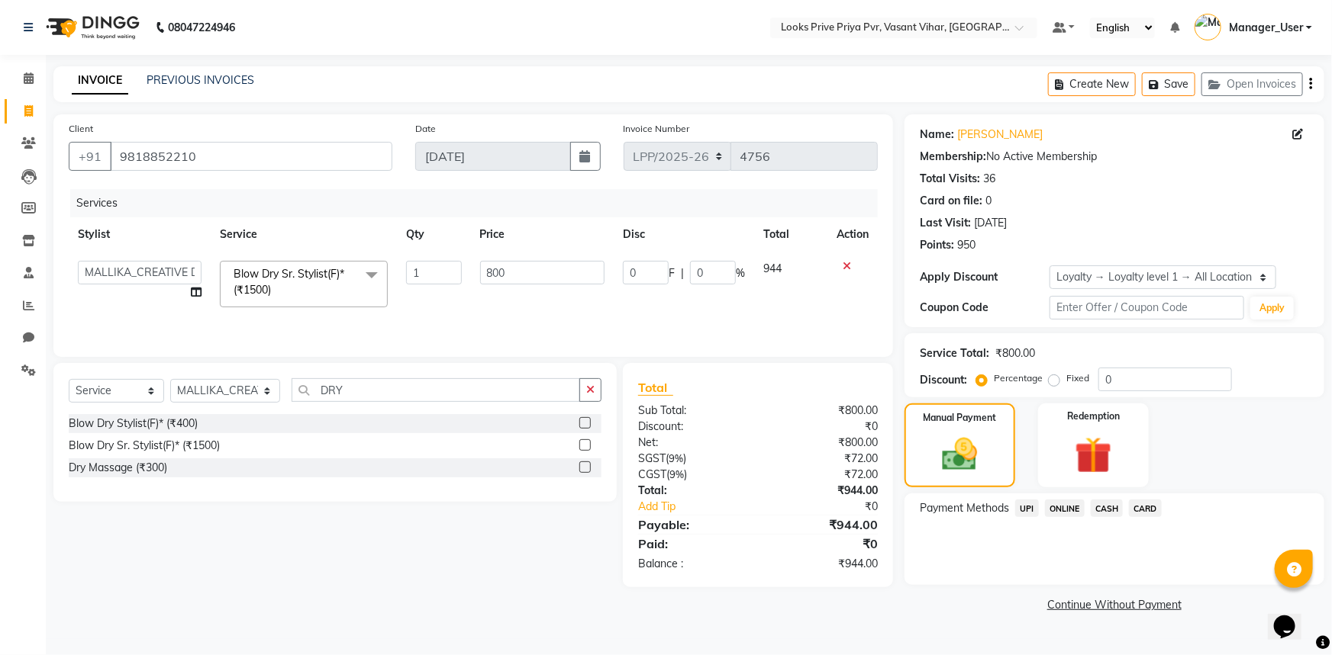
click at [1095, 509] on span "CASH" at bounding box center [1106, 509] width 33 height 18
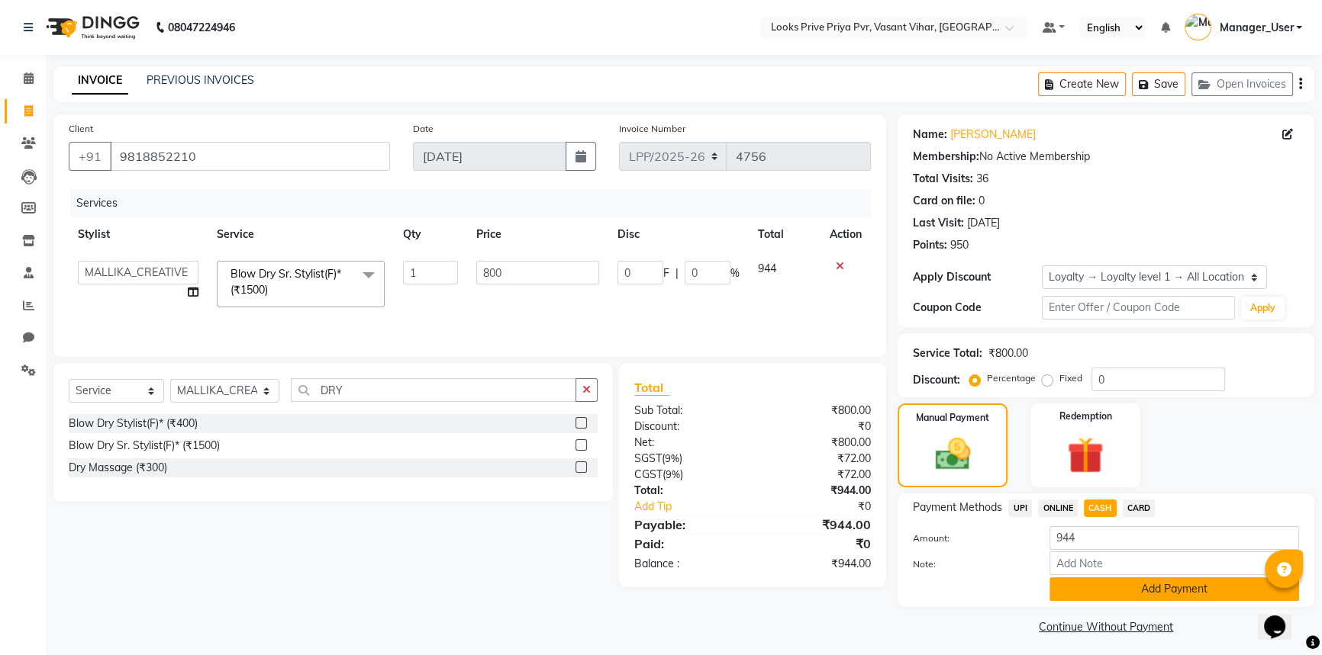
click at [1112, 593] on button "Add Payment" at bounding box center [1174, 590] width 250 height 24
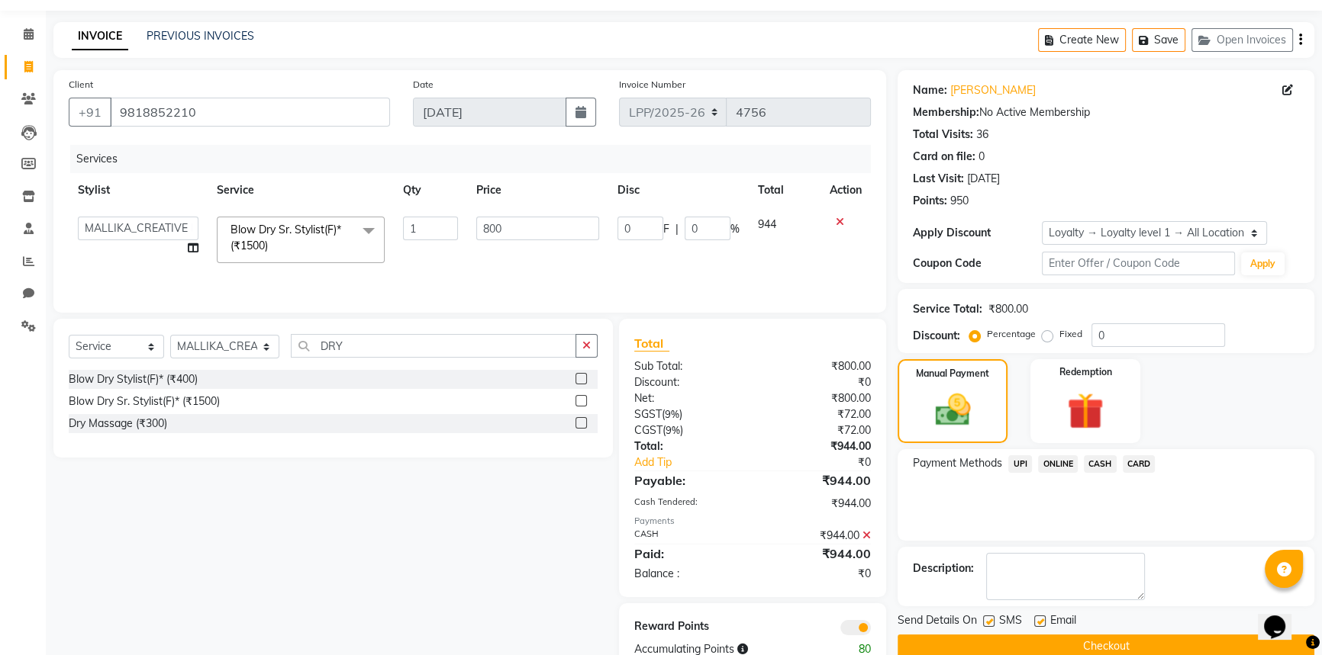
scroll to position [85, 0]
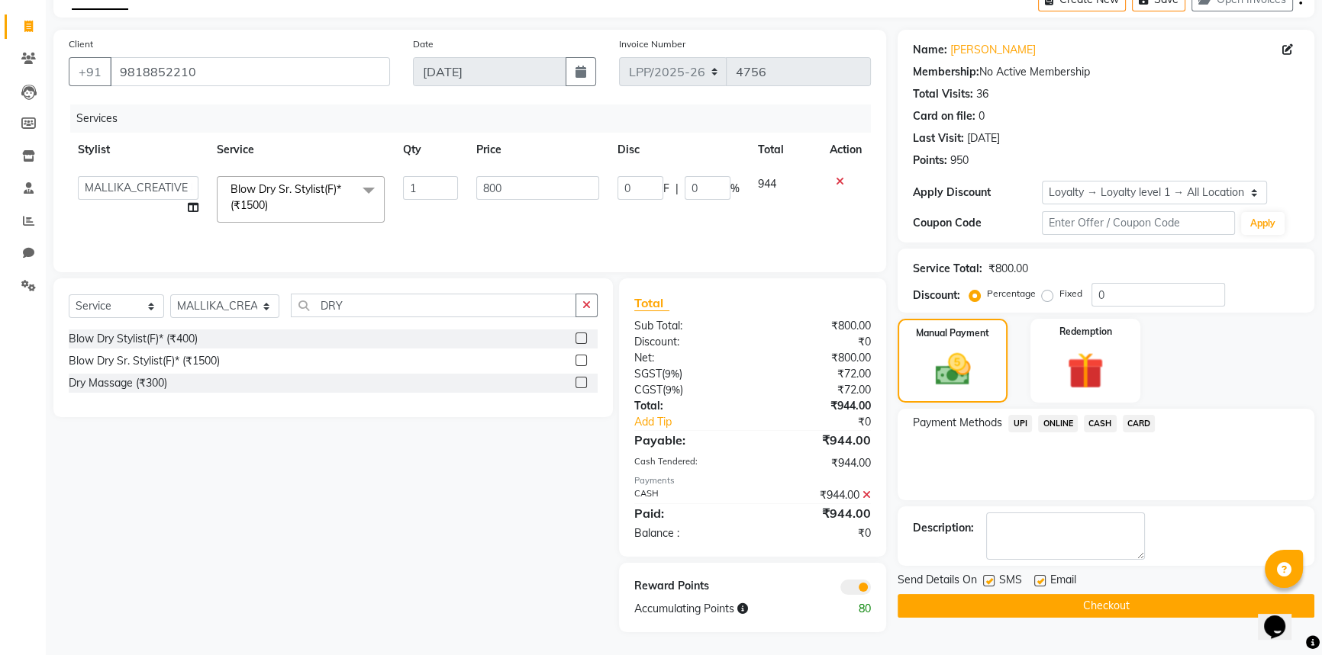
click at [1119, 603] on button "Checkout" at bounding box center [1105, 606] width 417 height 24
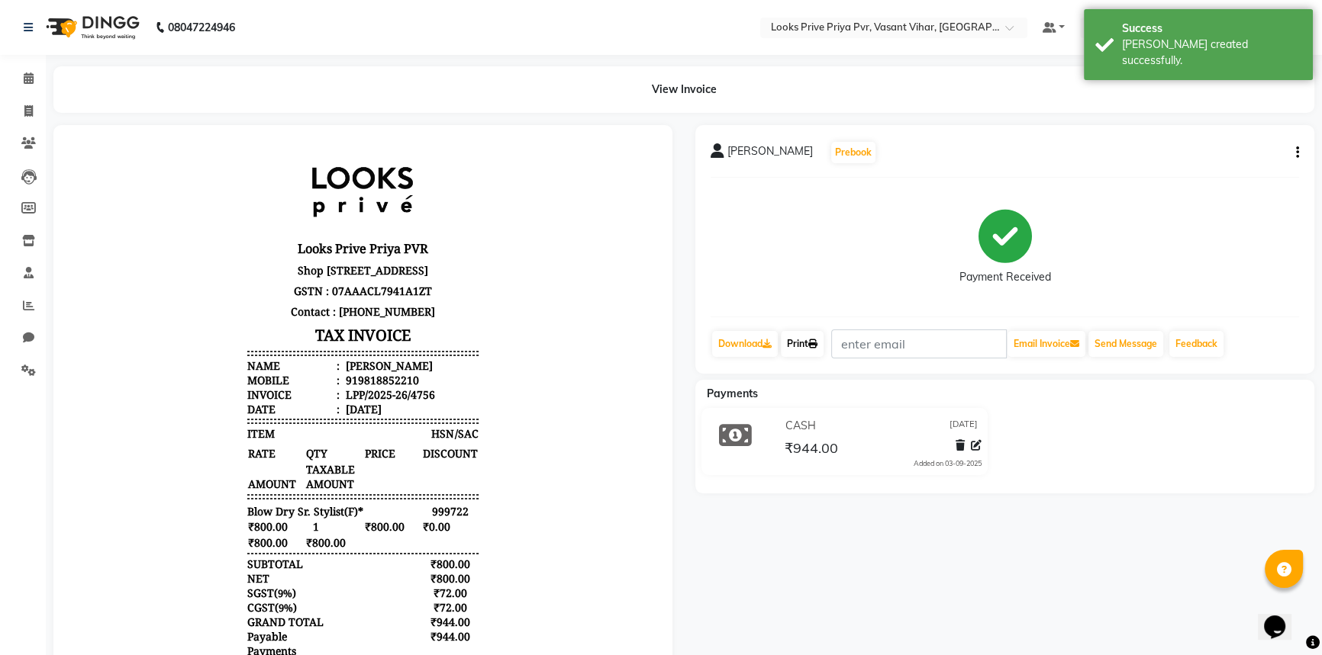
click at [795, 342] on link "Print" at bounding box center [802, 344] width 43 height 26
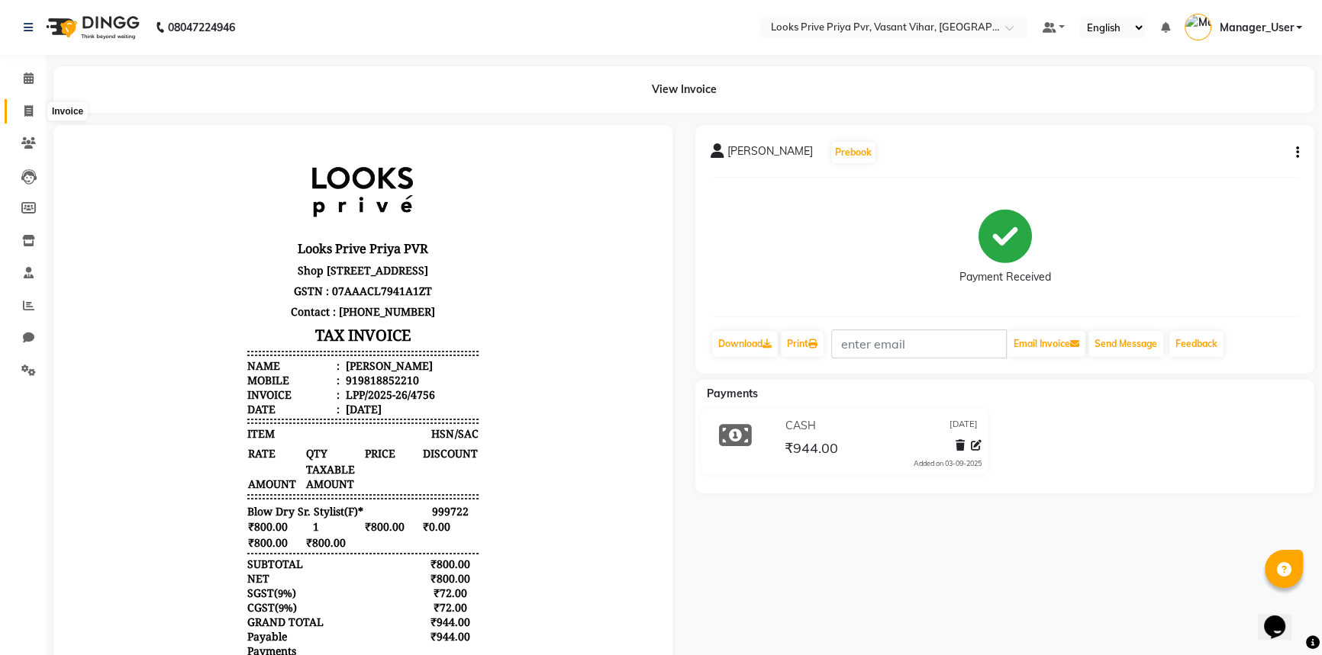
click at [21, 109] on span at bounding box center [28, 112] width 27 height 18
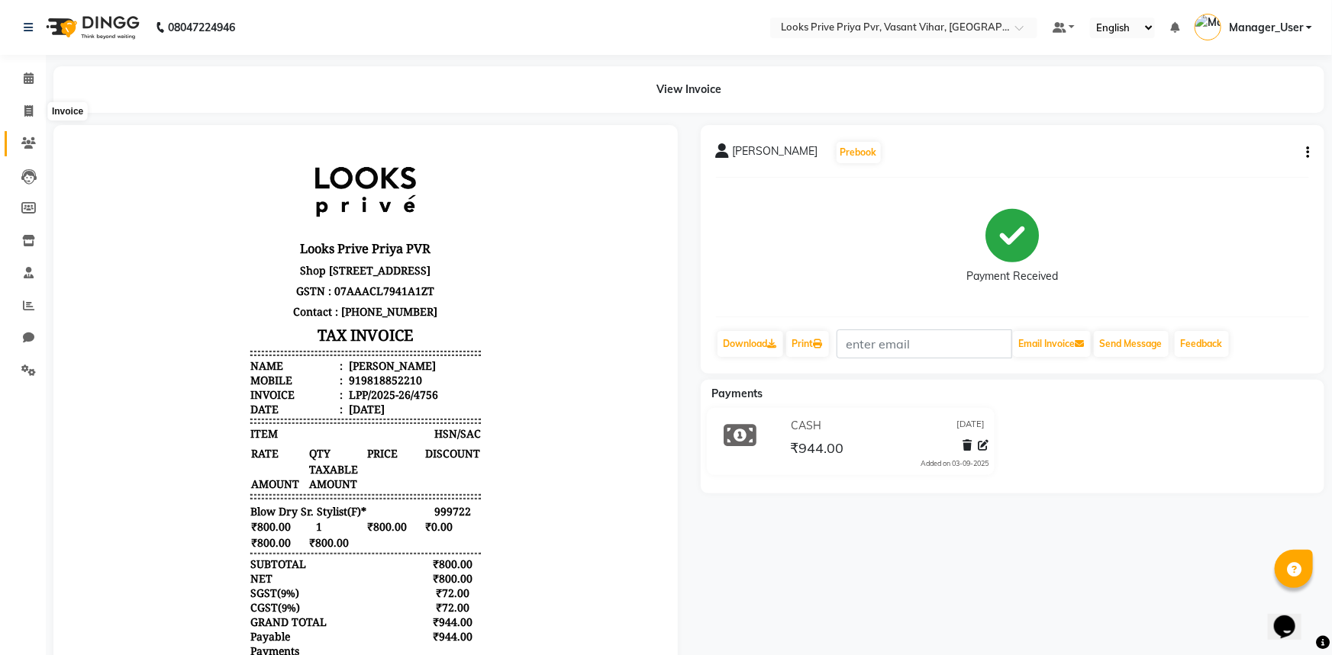
select select "service"
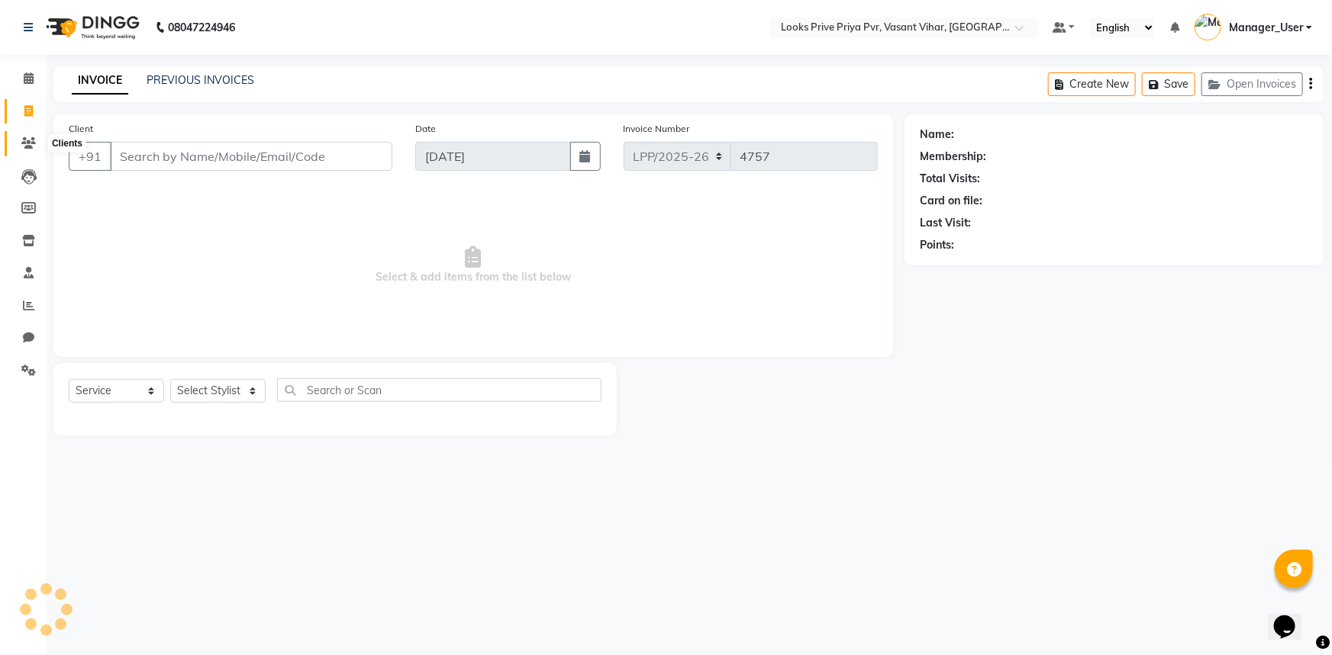
click at [32, 148] on icon at bounding box center [28, 142] width 14 height 11
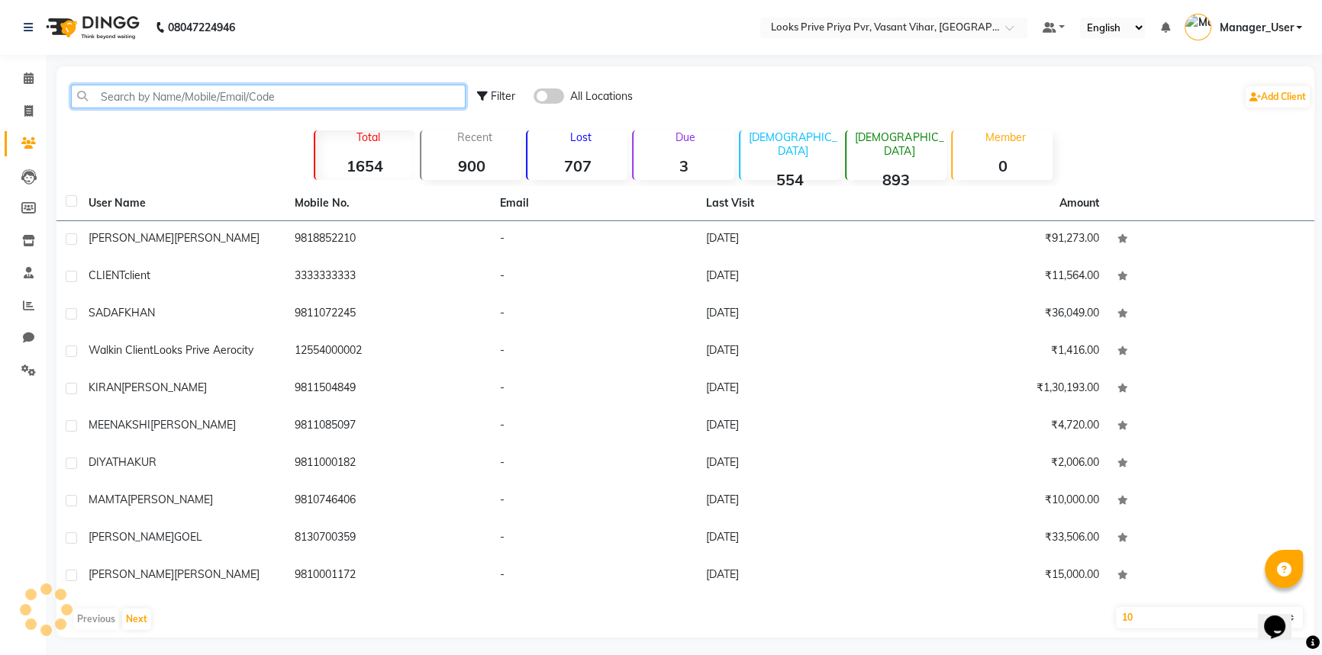
click at [288, 98] on input "text" at bounding box center [268, 97] width 395 height 24
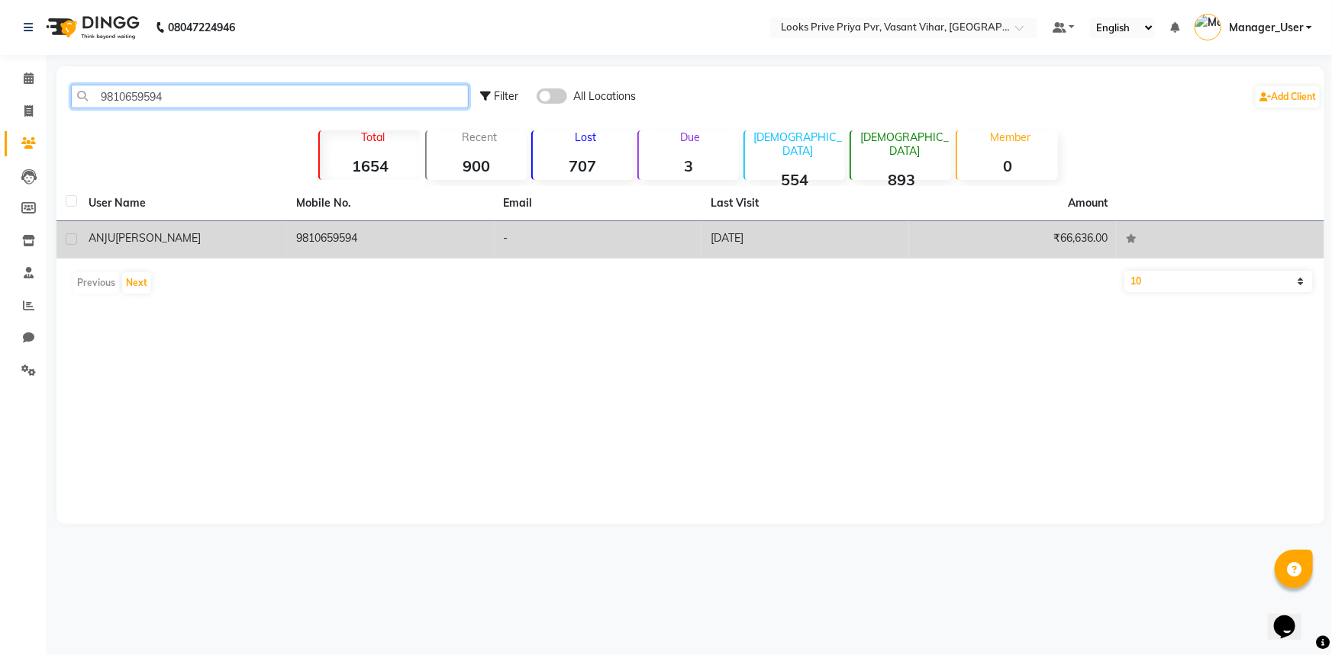
type input "9810659594"
click at [471, 251] on td "9810659594" at bounding box center [391, 239] width 208 height 37
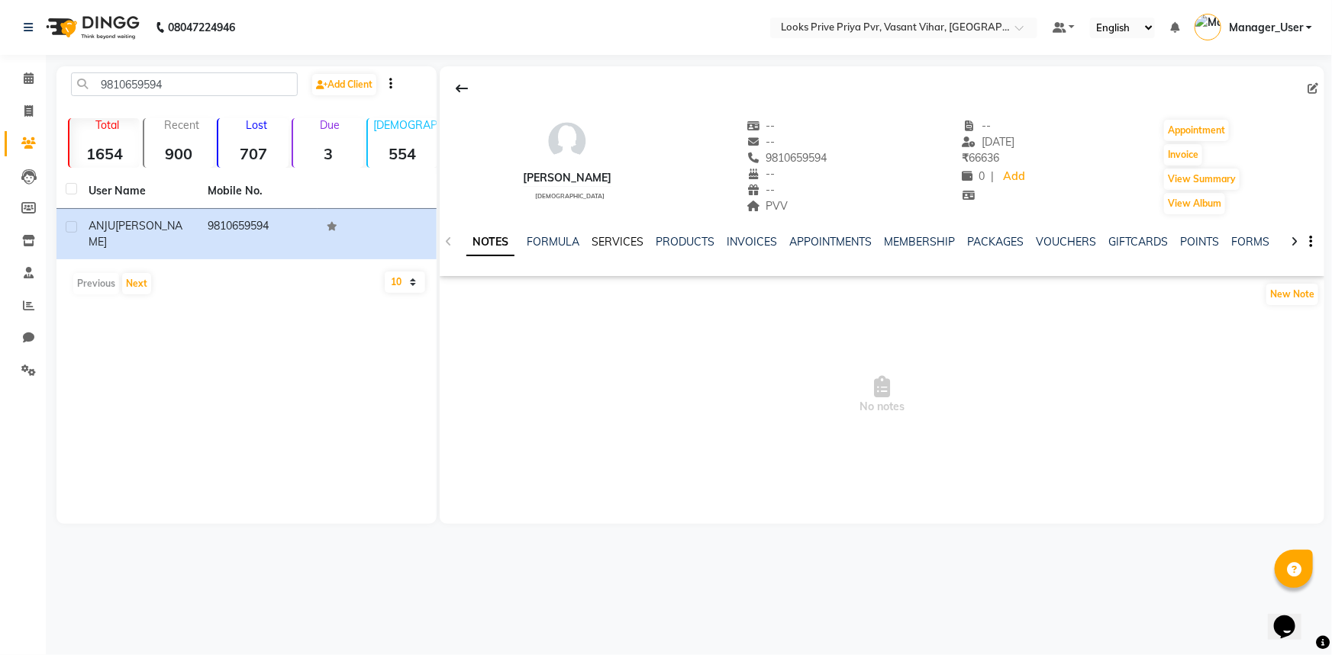
click at [628, 237] on link "SERVICES" at bounding box center [617, 242] width 52 height 14
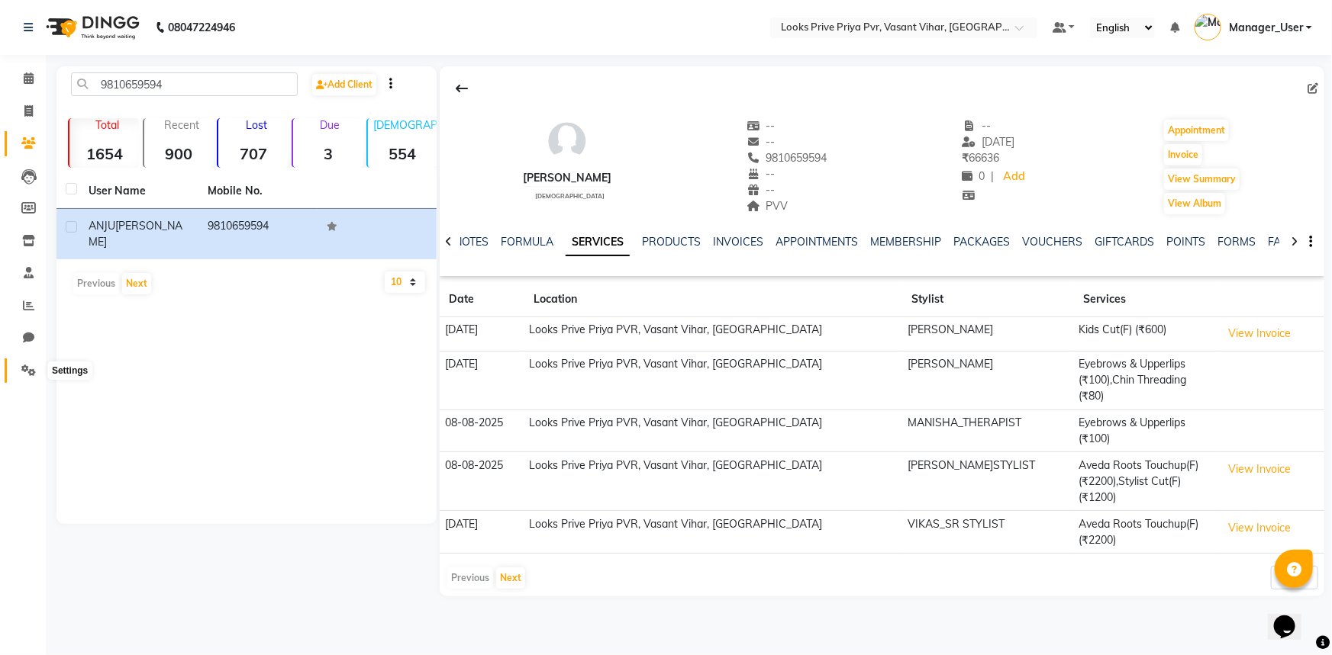
click at [29, 366] on icon at bounding box center [28, 370] width 14 height 11
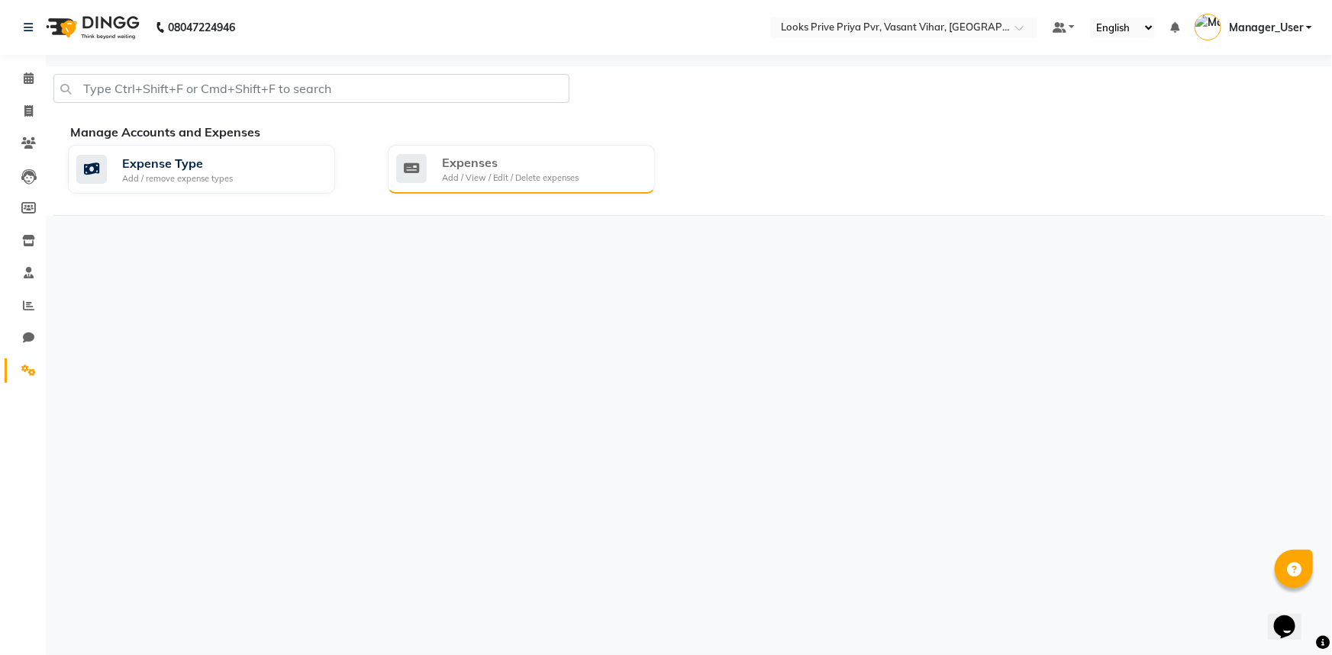
click at [559, 169] on div "Expenses" at bounding box center [510, 162] width 137 height 18
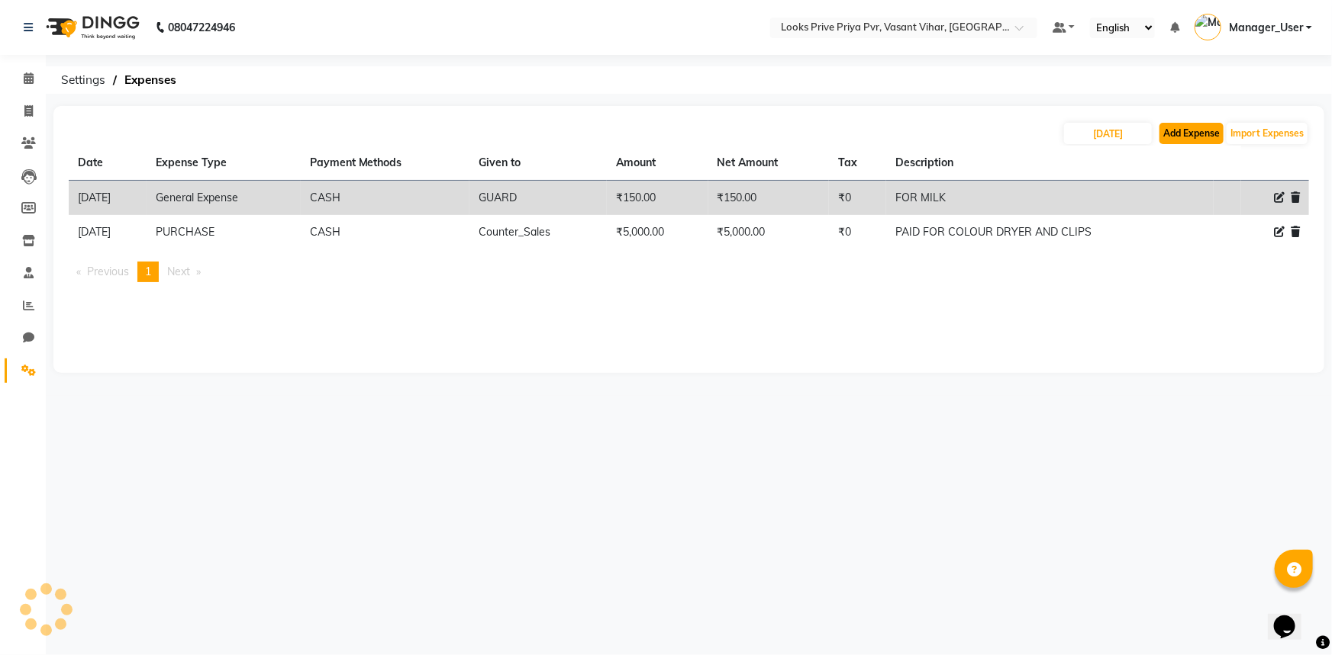
click at [1188, 133] on button "Add Expense" at bounding box center [1191, 133] width 64 height 21
select select "1"
select select "6695"
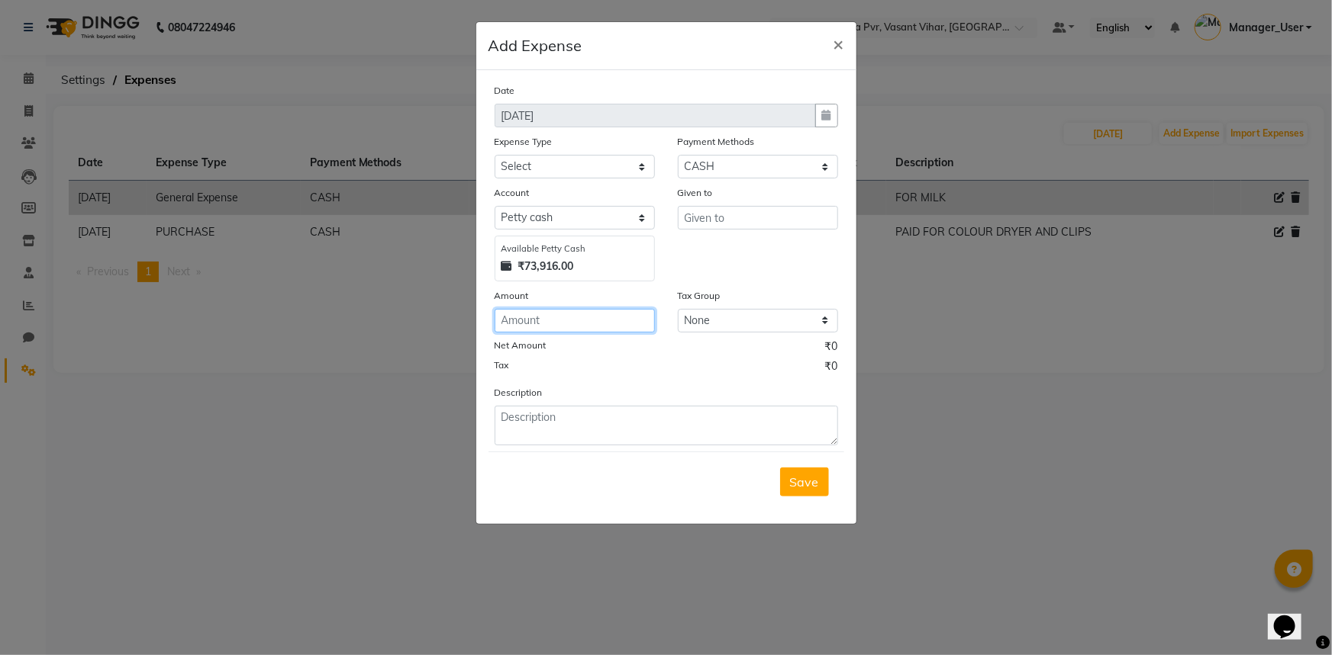
click at [549, 328] on input "number" at bounding box center [574, 321] width 160 height 24
type input "600"
drag, startPoint x: 546, startPoint y: 161, endPoint x: 546, endPoint y: 174, distance: 13.0
click at [546, 161] on select "Select Bank Deposit Blinkit Cash Handover CLIENT Client ordered food Client Ref…" at bounding box center [574, 167] width 160 height 24
select select "23749"
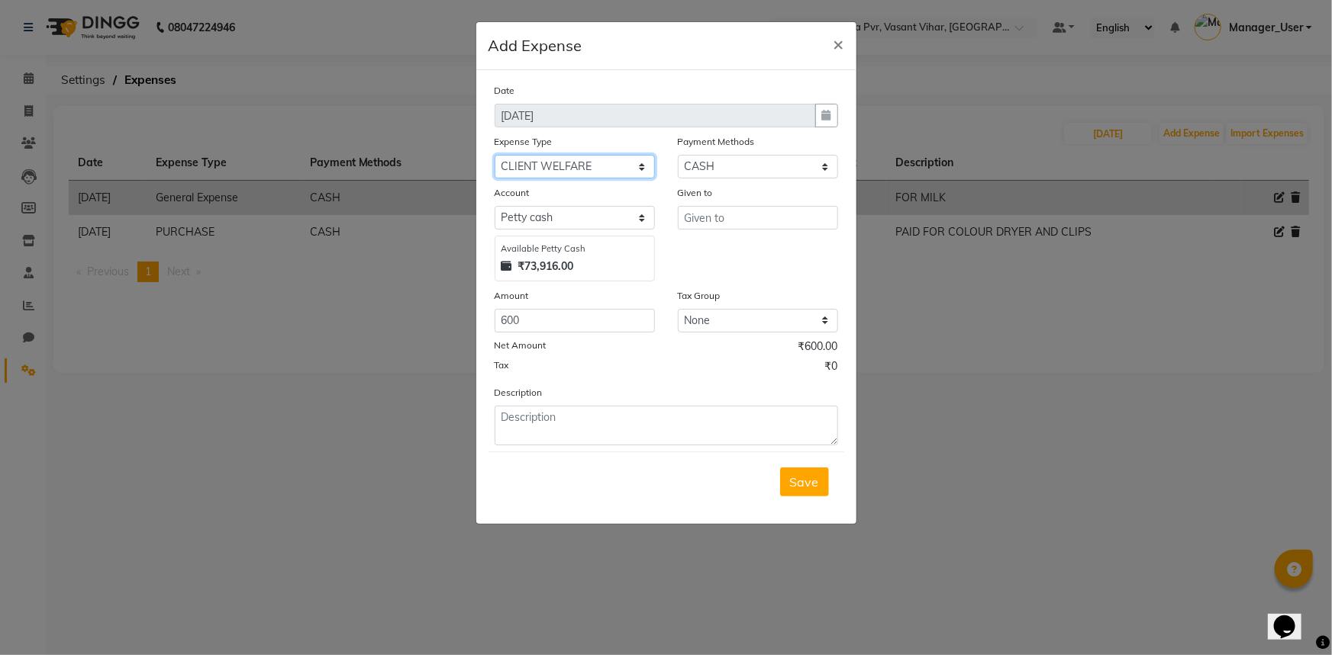
click at [494, 156] on select "Select Bank Deposit Blinkit Cash Handover CLIENT Client ordered food Client Ref…" at bounding box center [574, 167] width 160 height 24
click at [742, 227] on input "text" at bounding box center [758, 218] width 160 height 24
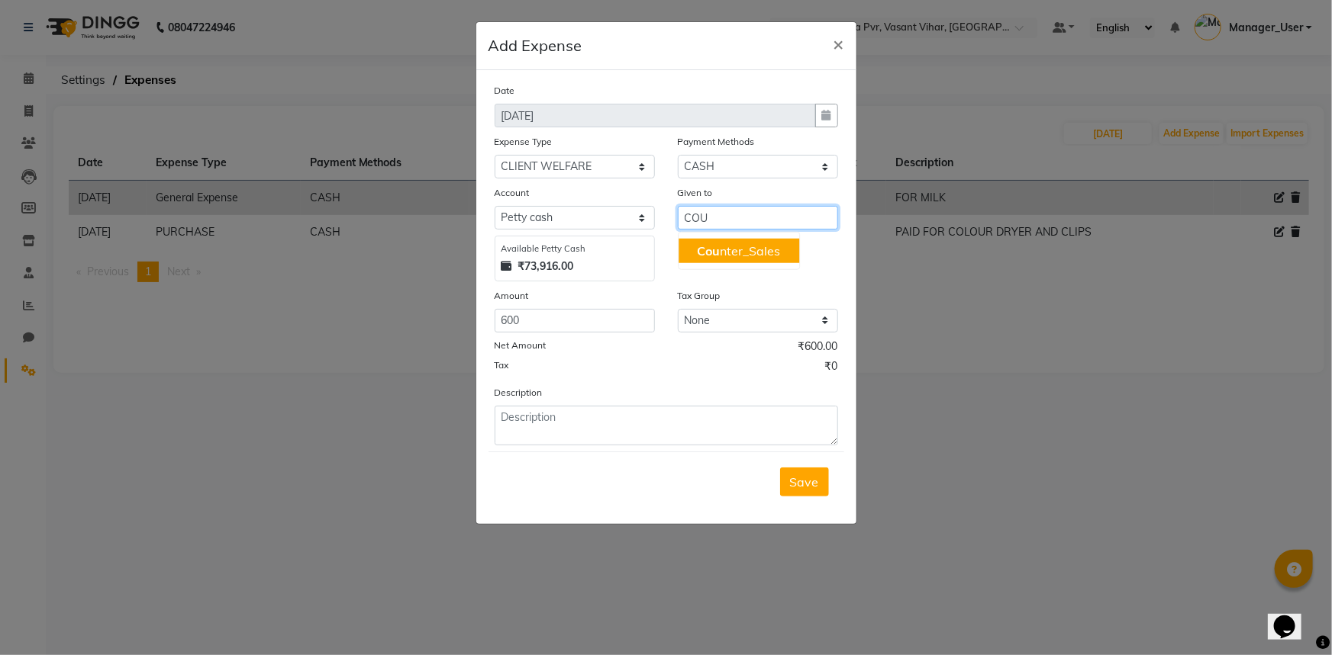
click at [735, 245] on ngb-highlight "Cou nter_Sales" at bounding box center [738, 250] width 83 height 15
type input "Counter_Sales"
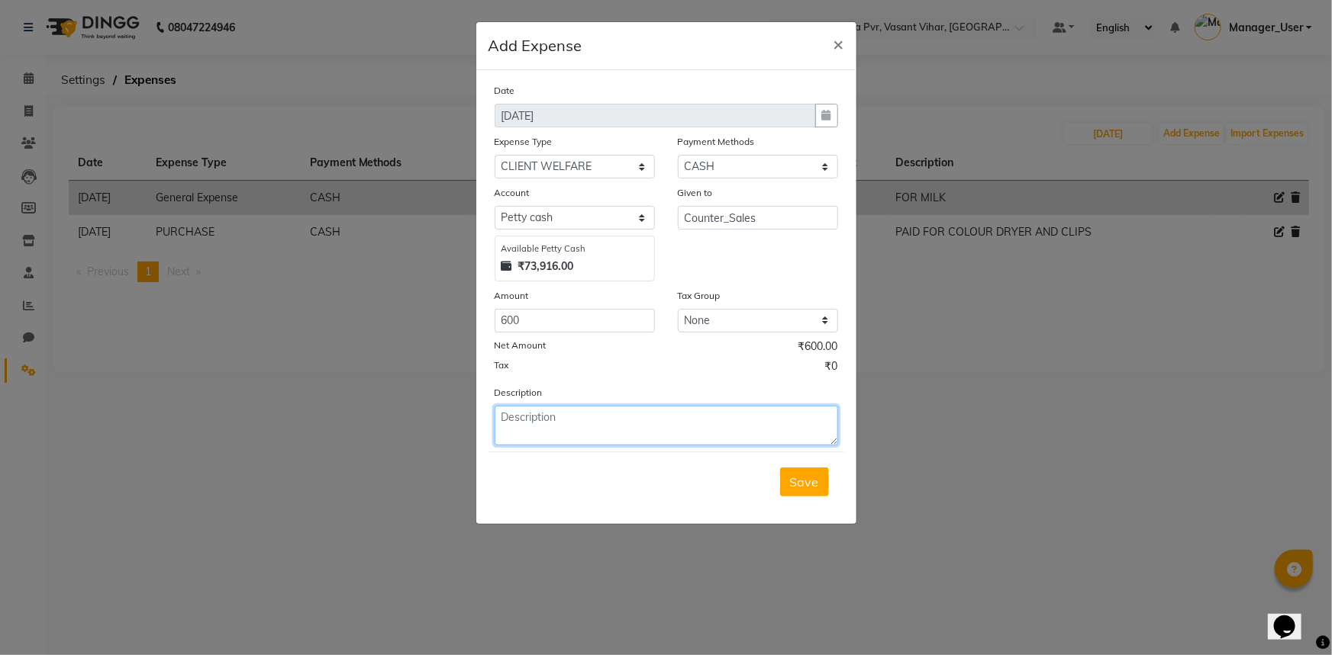
click at [638, 427] on textarea at bounding box center [665, 426] width 343 height 40
click at [511, 417] on textarea "PID FOR CLIENT TEA" at bounding box center [665, 426] width 343 height 40
click at [683, 430] on textarea "PAID FOR CLIENT TEA" at bounding box center [665, 426] width 343 height 40
type textarea "PAID FOR CLIENT COFFEE"
click at [818, 487] on span "Save" at bounding box center [804, 482] width 29 height 15
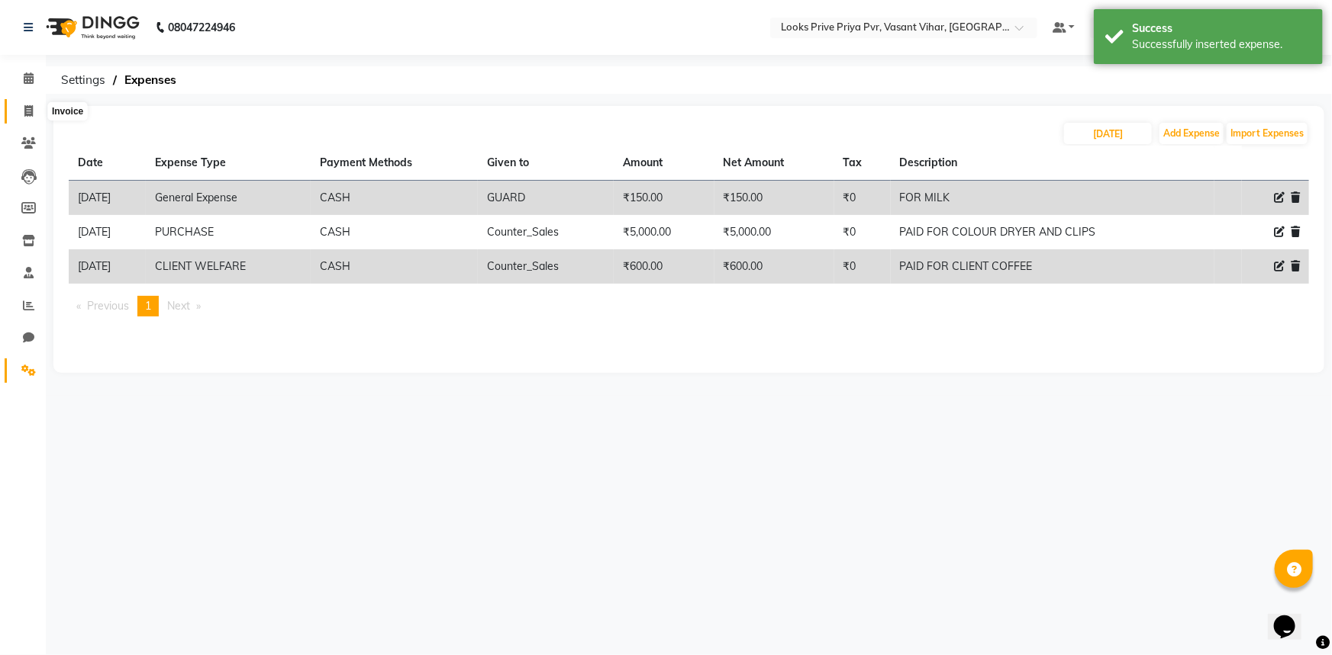
click at [31, 114] on icon at bounding box center [28, 110] width 8 height 11
select select "service"
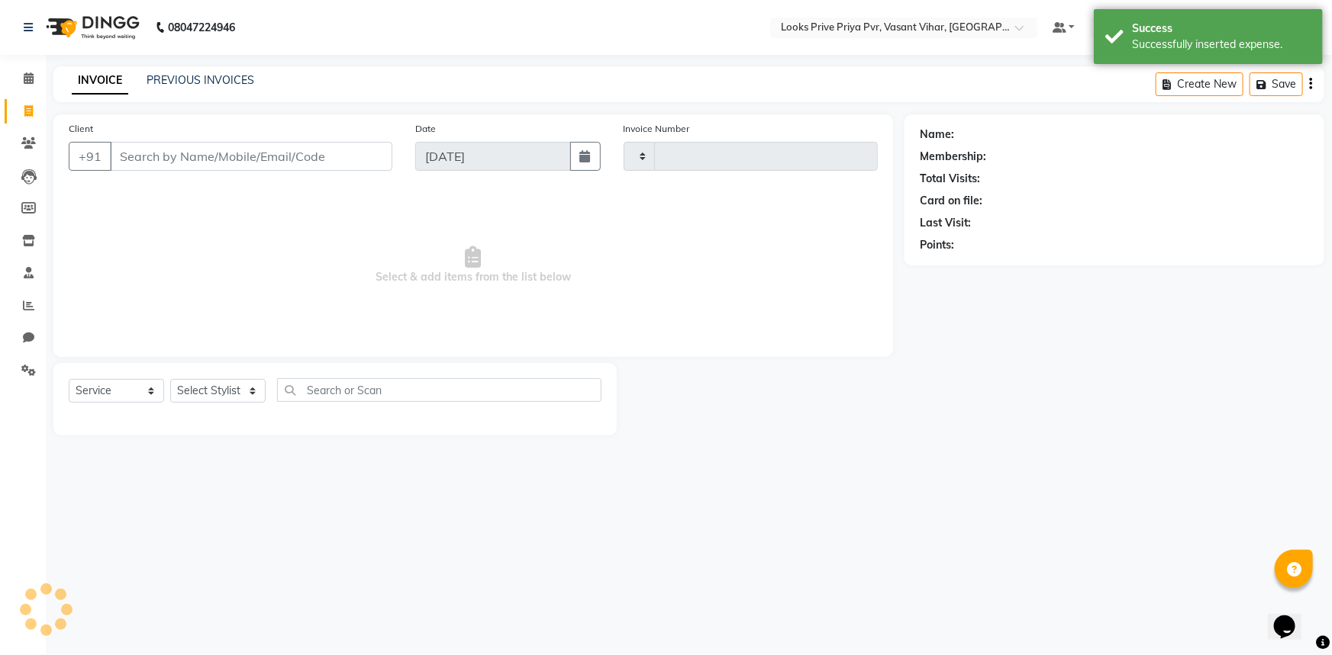
type input "4757"
select select "7646"
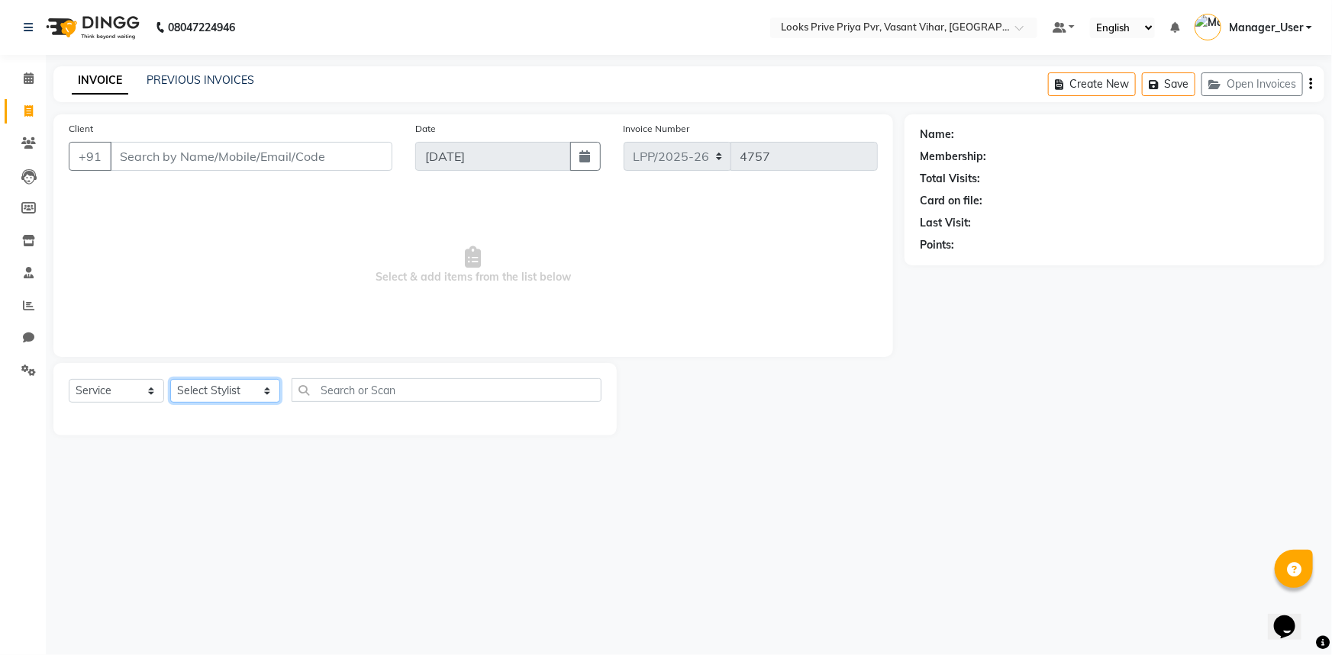
click at [214, 379] on select "Select Stylist Akhir_asst ANIL_PDCT ASLAM_CR STYLIST Counter_Sales KAMAL_PDCT […" at bounding box center [225, 391] width 110 height 24
select select "66944"
click at [170, 379] on select "Select Stylist Akhir_asst ANIL_PDCT ASLAM_CR STYLIST Counter_Sales KAMAL_PDCT […" at bounding box center [225, 391] width 110 height 24
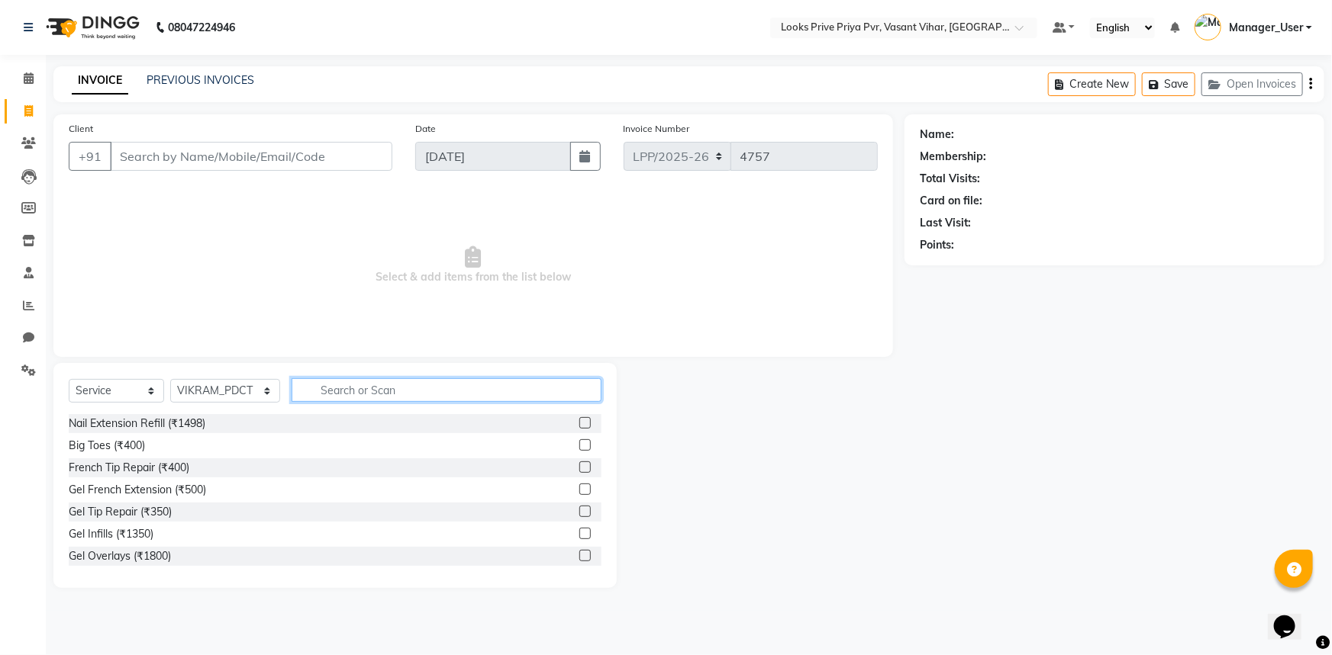
click at [344, 382] on input "text" at bounding box center [446, 390] width 311 height 24
click at [343, 375] on div "Select Service Product Membership Package Voucher Prepaid Gift Card Select Styl…" at bounding box center [334, 475] width 563 height 225
click at [454, 403] on div "Select Service Product Membership Package Voucher Prepaid Gift Card Select Styl…" at bounding box center [335, 396] width 533 height 36
click at [459, 394] on input "text" at bounding box center [446, 390] width 311 height 24
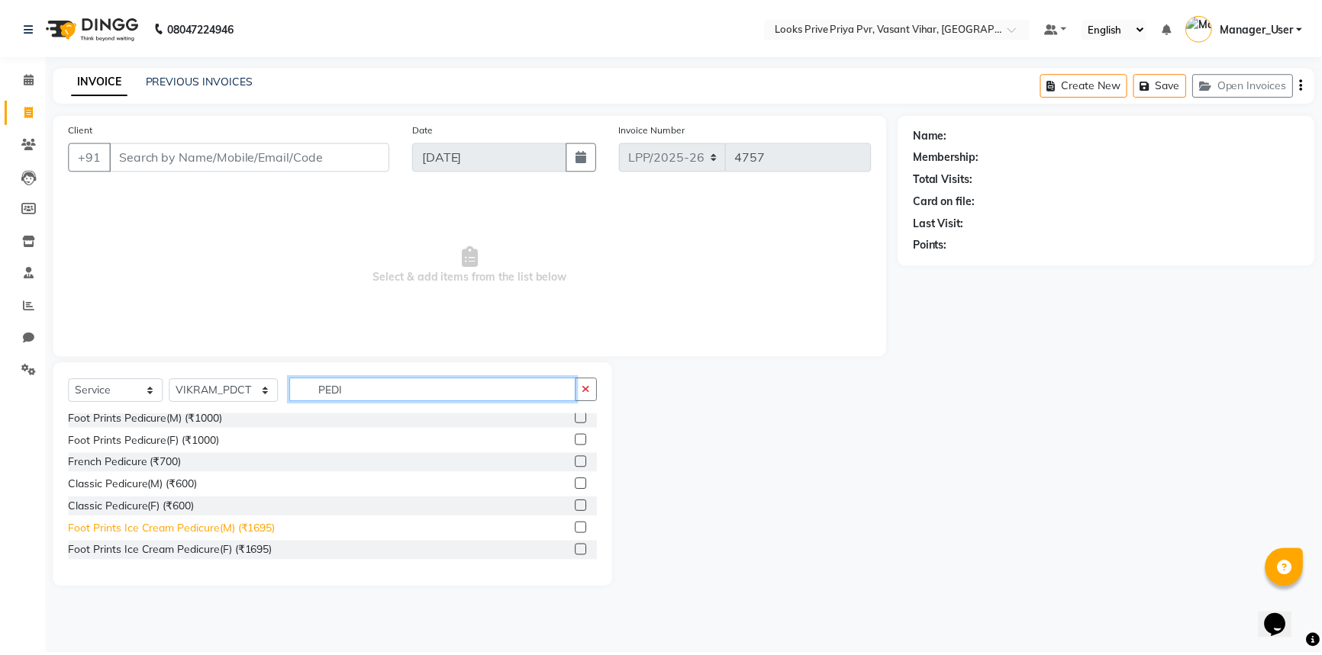
scroll to position [69, 0]
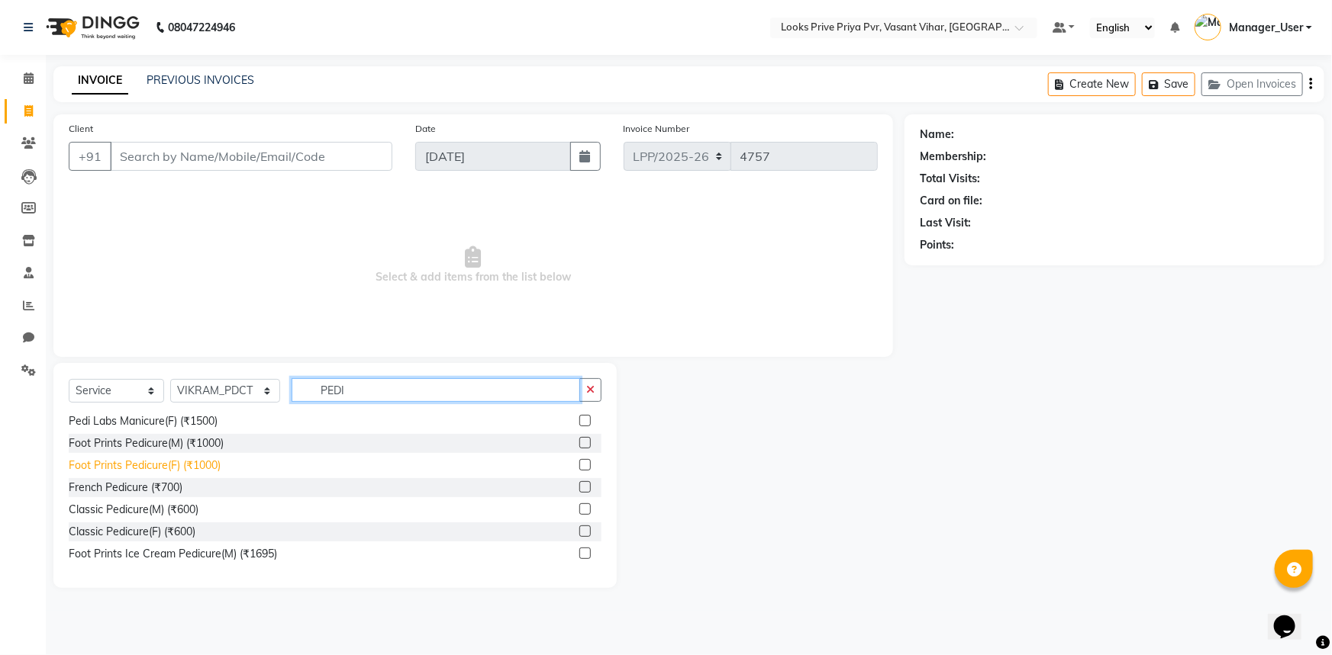
type input "PEDI"
click at [176, 462] on div "Foot Prints Pedicure(F) (₹1000)" at bounding box center [145, 466] width 152 height 16
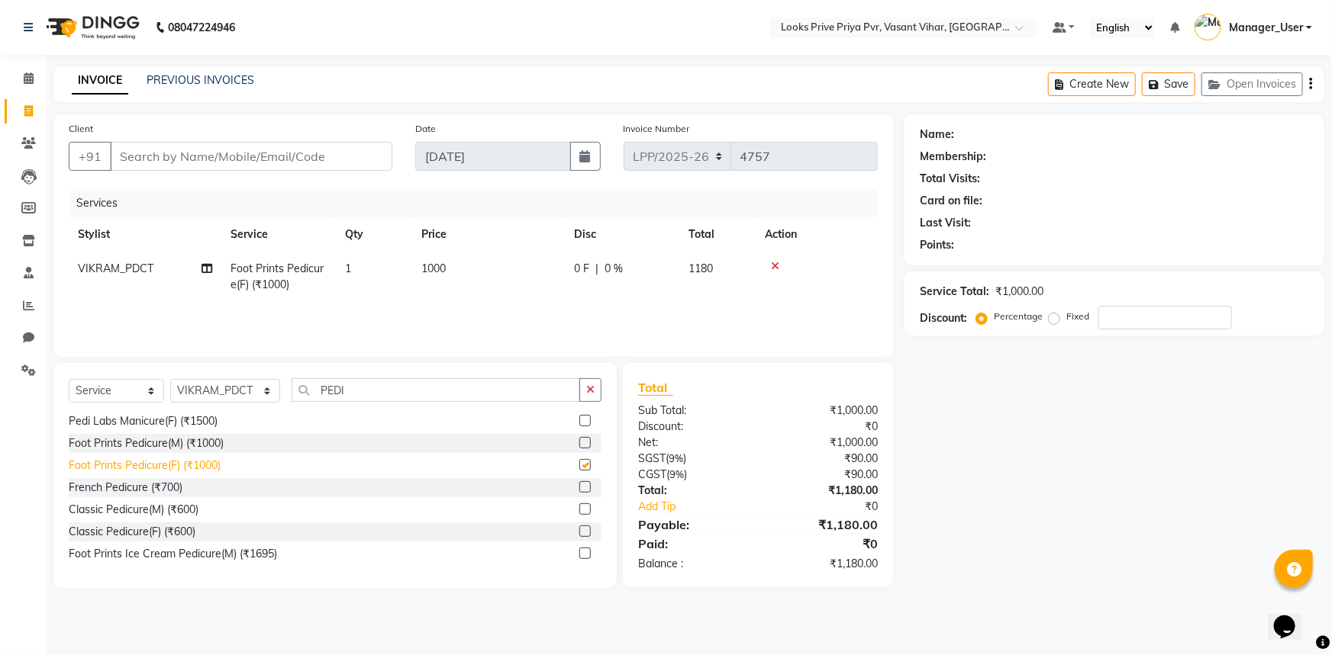
checkbox input "false"
click at [455, 269] on td "1000" at bounding box center [488, 277] width 153 height 50
select select "66944"
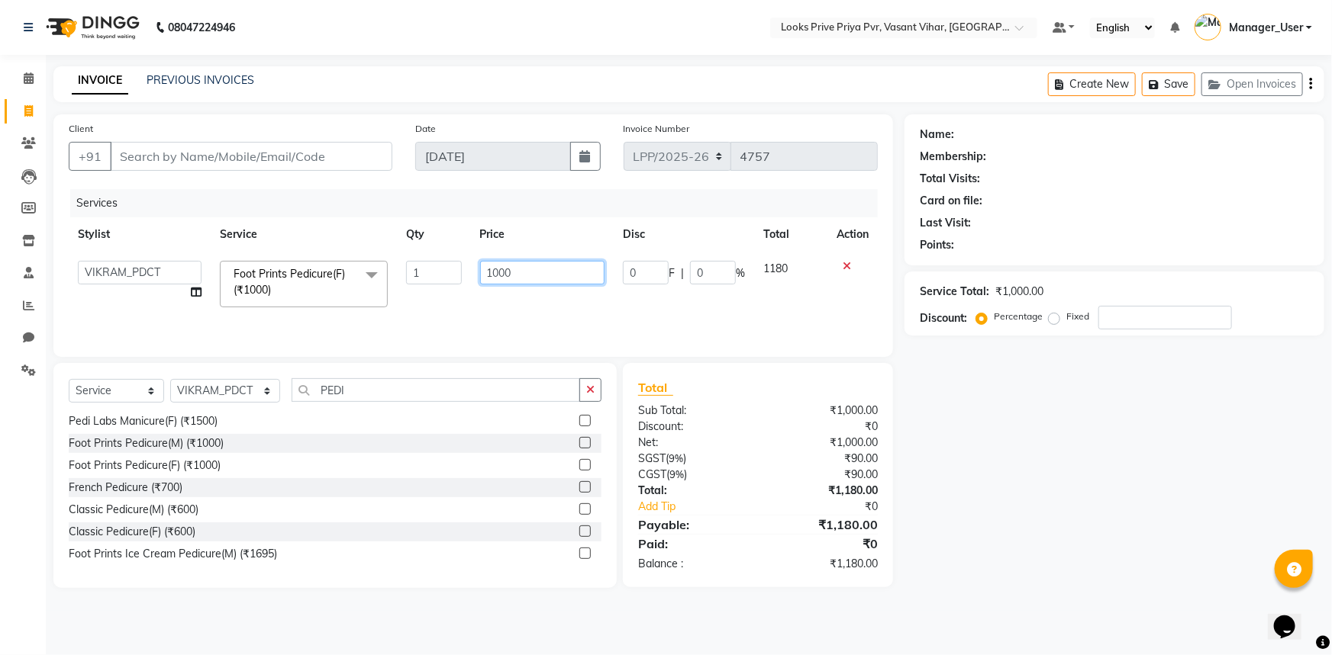
drag, startPoint x: 514, startPoint y: 274, endPoint x: 462, endPoint y: 295, distance: 56.1
click at [462, 295] on tr "Akhir_asst ANIL_PDCT ASLAM_CR STYLIST Counter_Sales KAMAL_PDCT KARISHMA MALLIKA…" at bounding box center [473, 284] width 809 height 65
type input "1300"
click at [548, 312] on div "Services Stylist Service Qty Price Disc Total Action Akhir_asst ANIL_PDCT ASLAM…" at bounding box center [473, 265] width 809 height 153
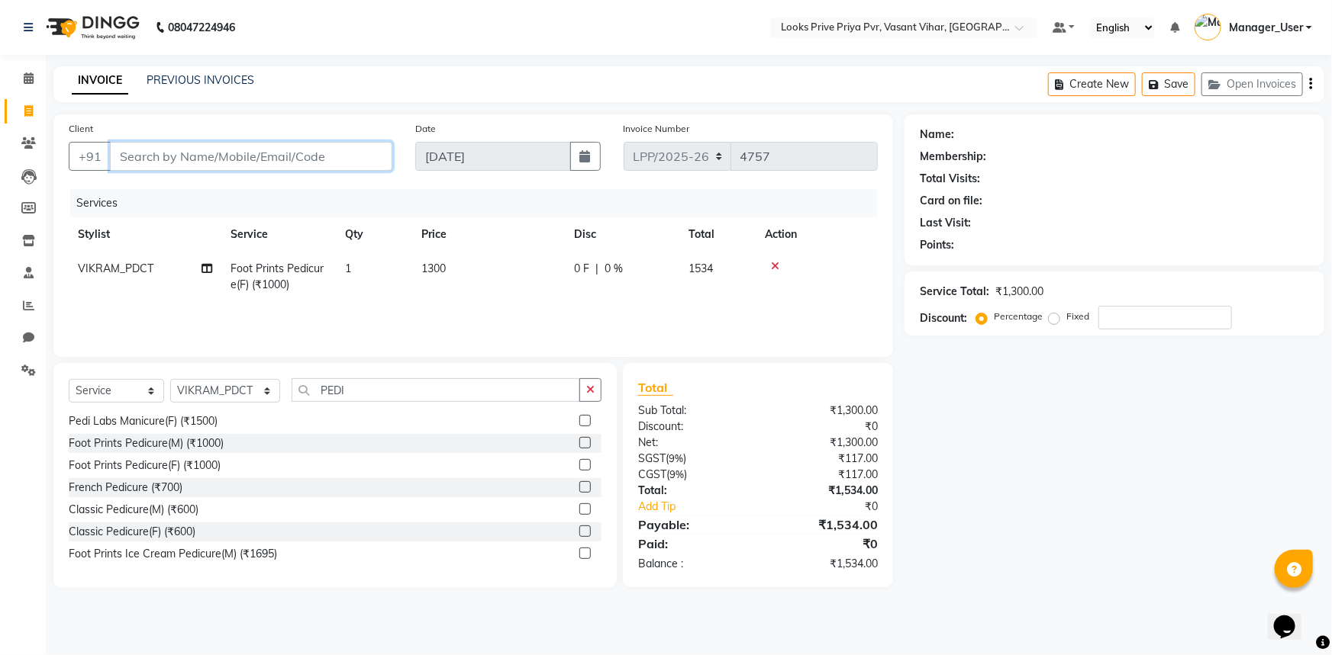
click at [276, 149] on input "Client" at bounding box center [251, 156] width 282 height 29
type input "9"
type input "0"
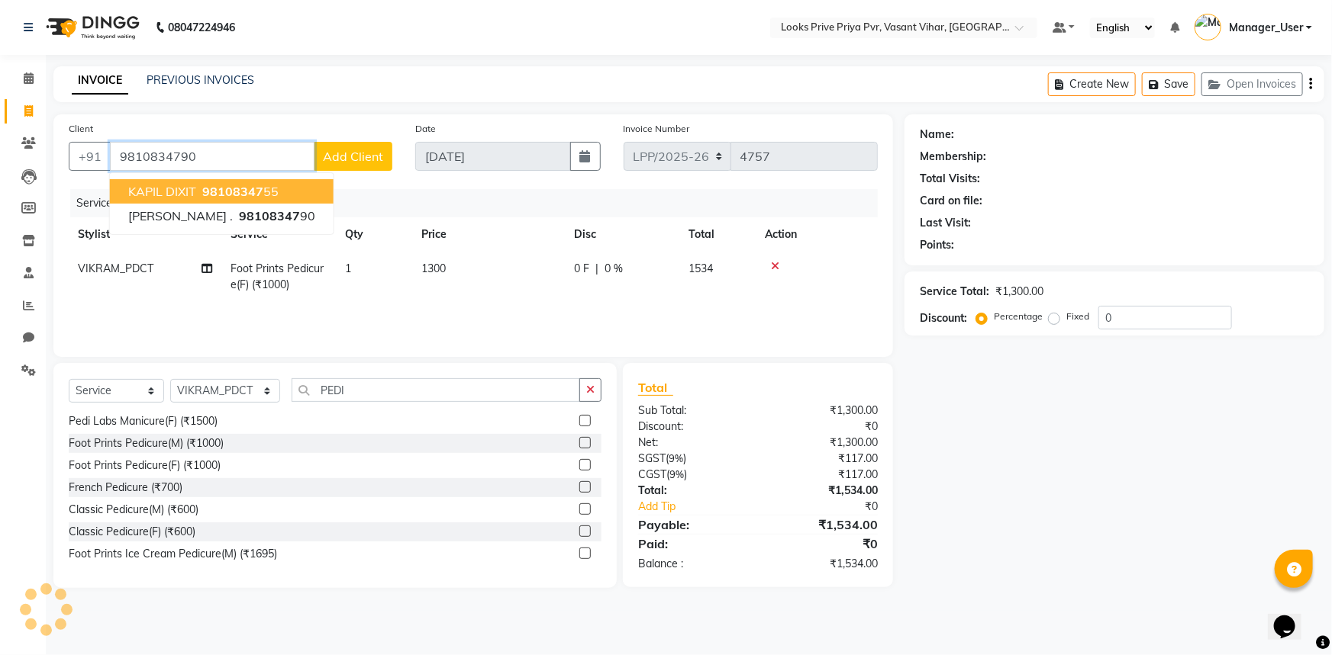
type input "9810834790"
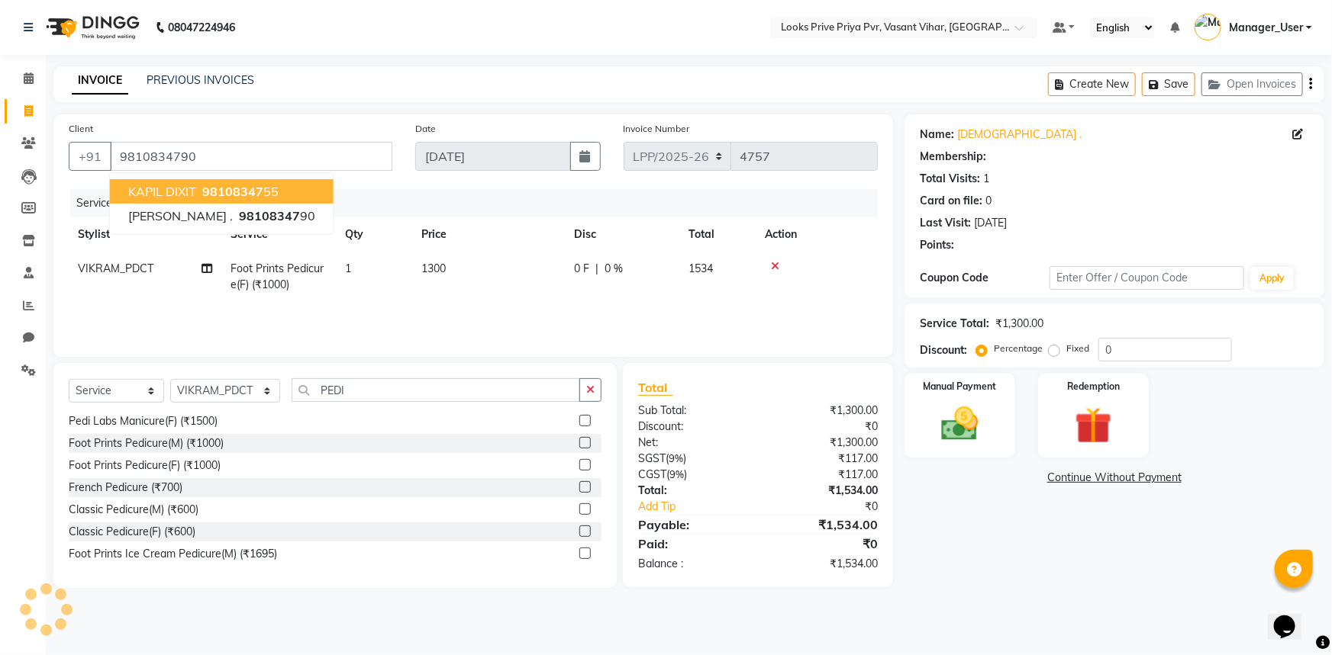
select select "1: Object"
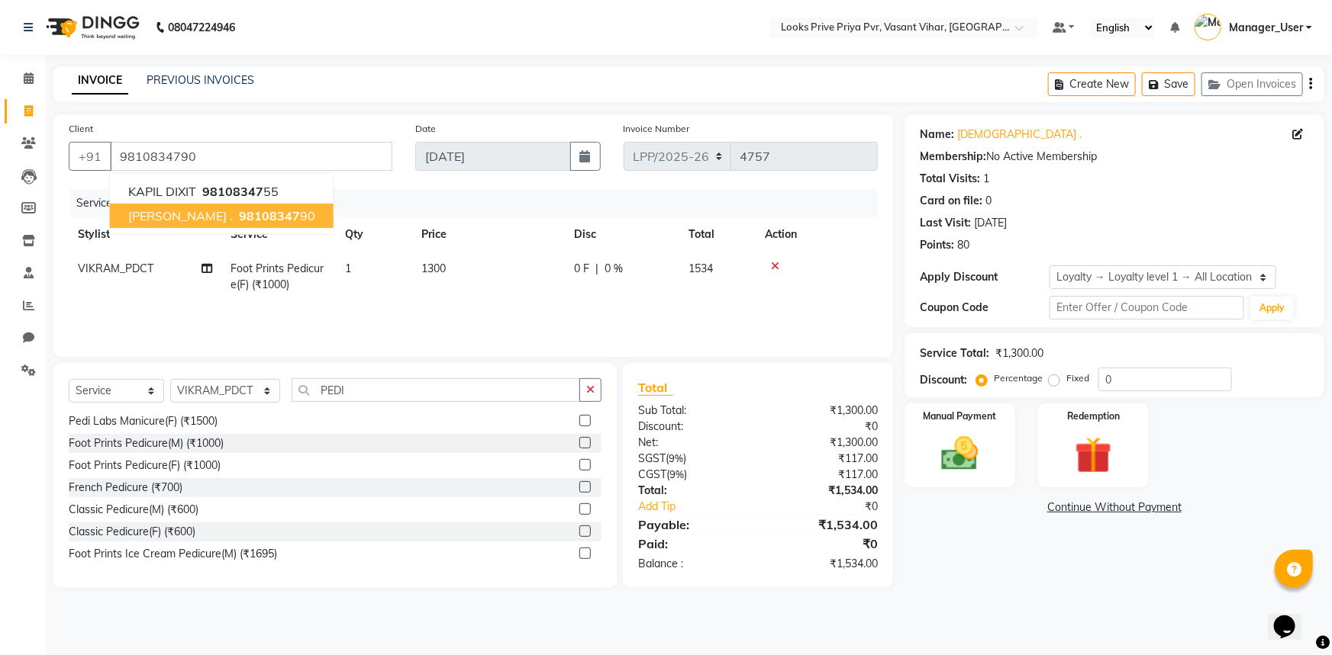
click at [729, 301] on td "1534" at bounding box center [717, 277] width 76 height 50
select select "66944"
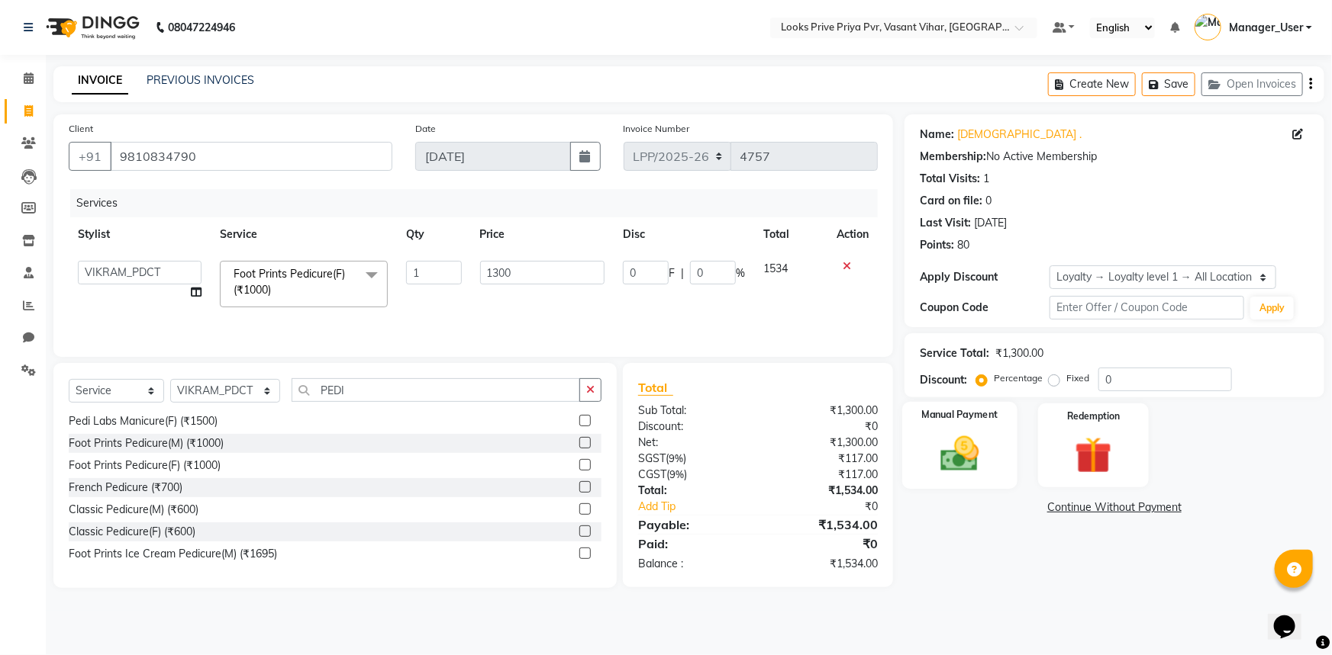
click at [969, 452] on img at bounding box center [960, 454] width 63 height 44
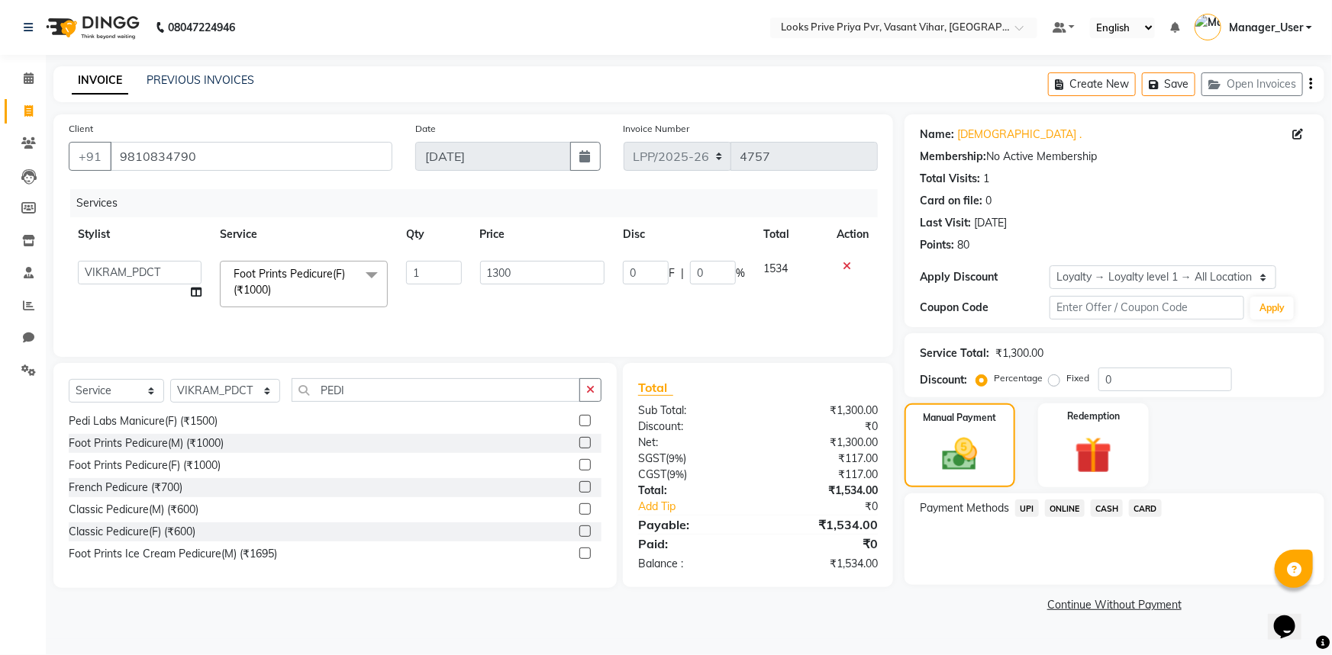
click at [1150, 504] on span "CARD" at bounding box center [1145, 509] width 33 height 18
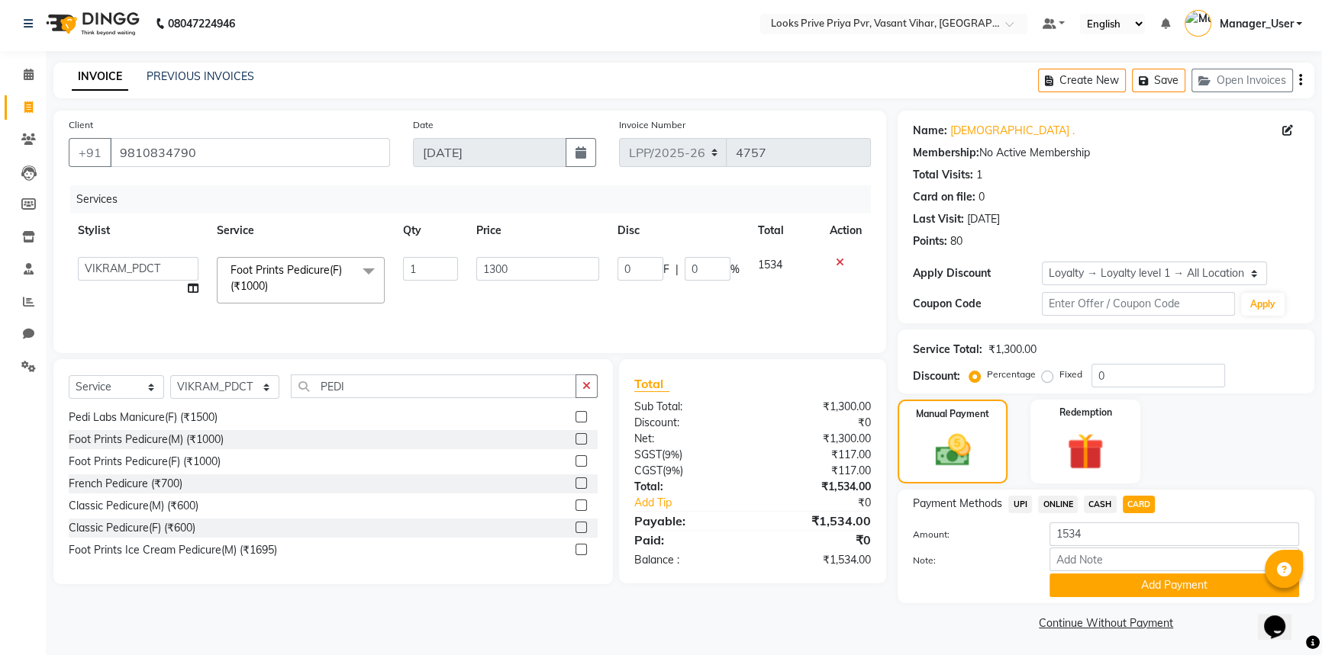
scroll to position [5, 0]
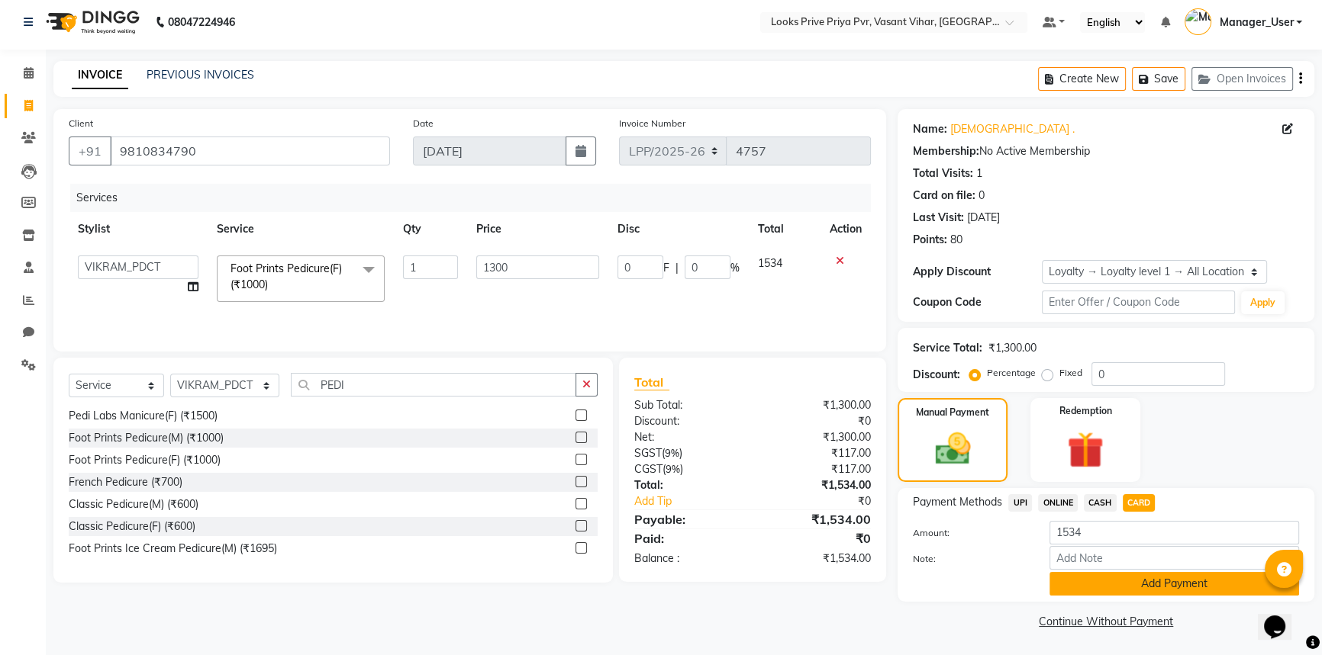
click at [1151, 592] on button "Add Payment" at bounding box center [1174, 584] width 250 height 24
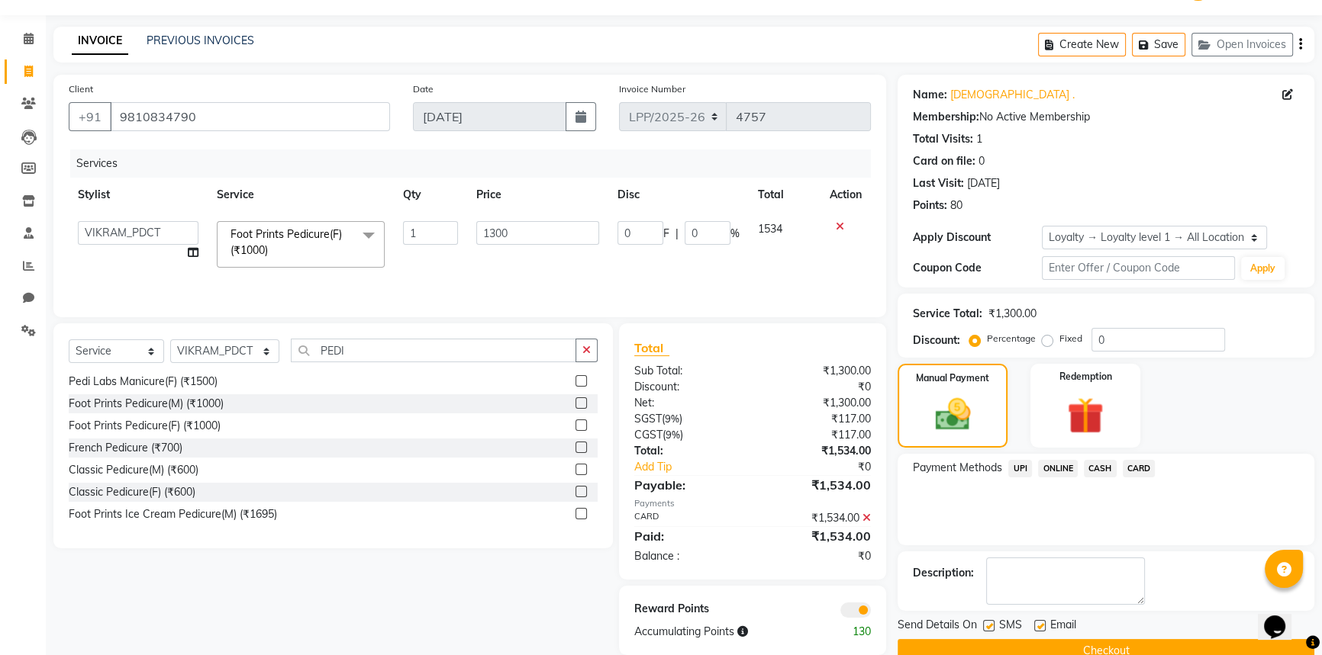
scroll to position [69, 0]
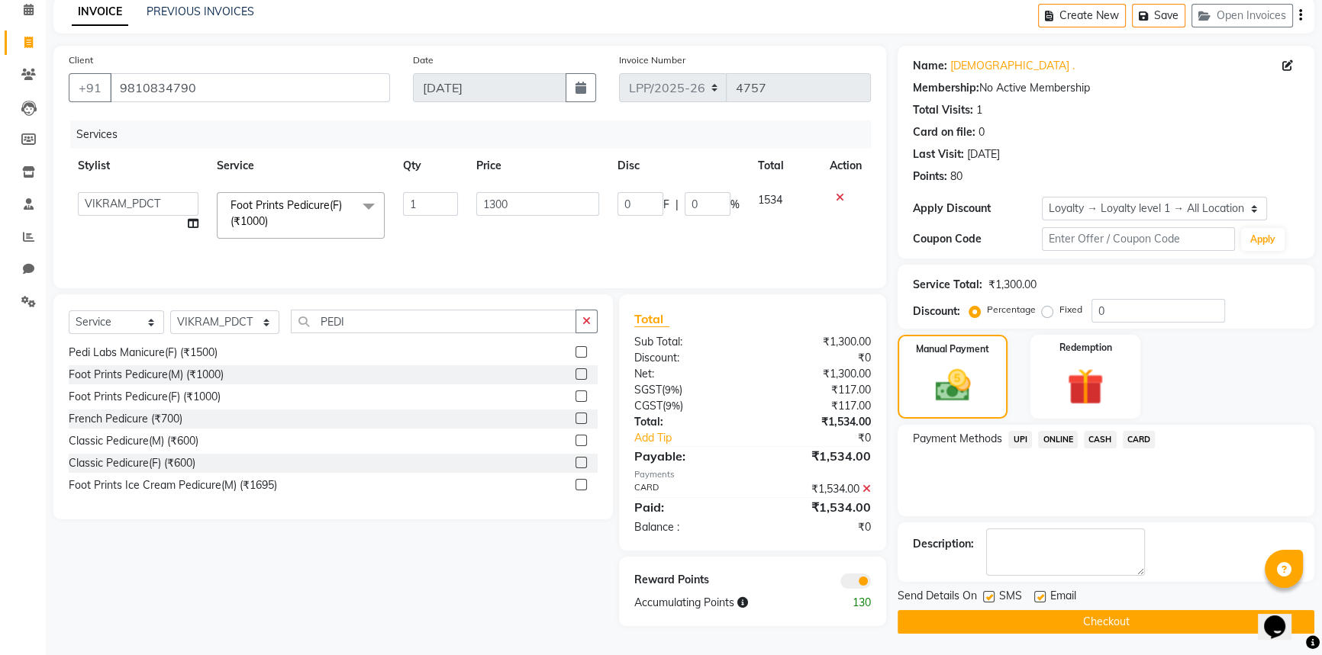
click at [1097, 623] on button "Checkout" at bounding box center [1105, 622] width 417 height 24
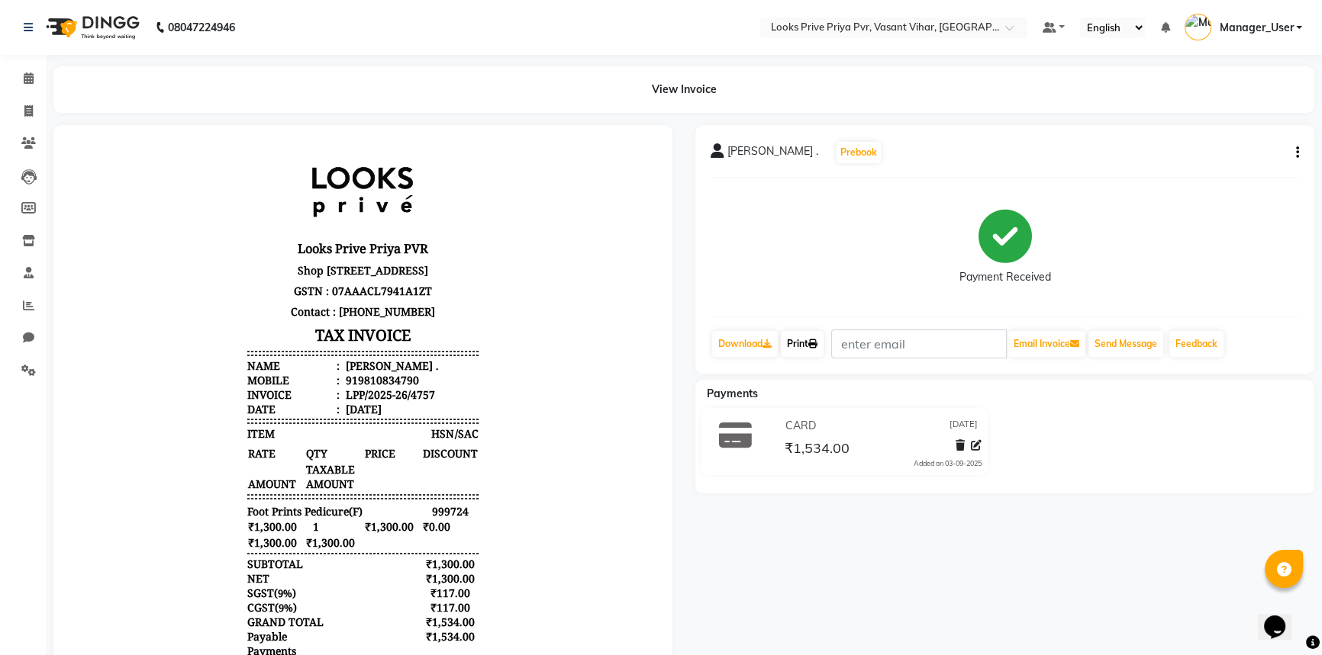
click at [797, 342] on link "Print" at bounding box center [802, 344] width 43 height 26
click at [27, 108] on icon at bounding box center [28, 110] width 8 height 11
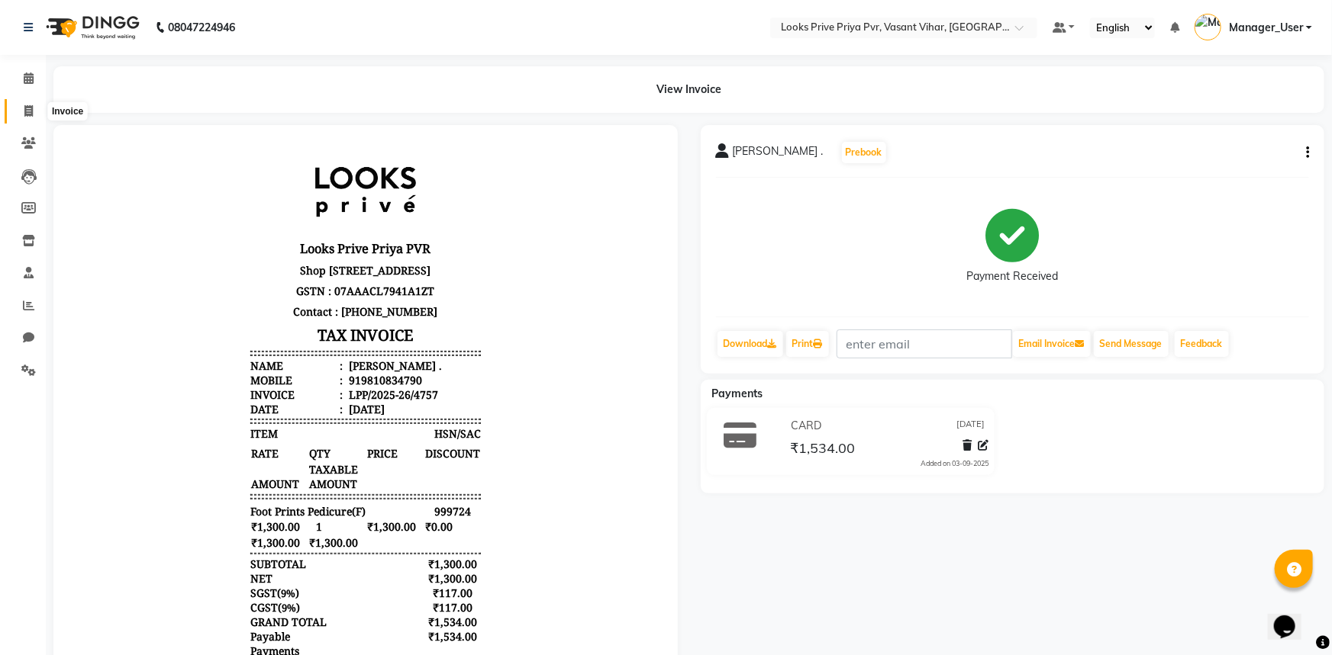
select select "service"
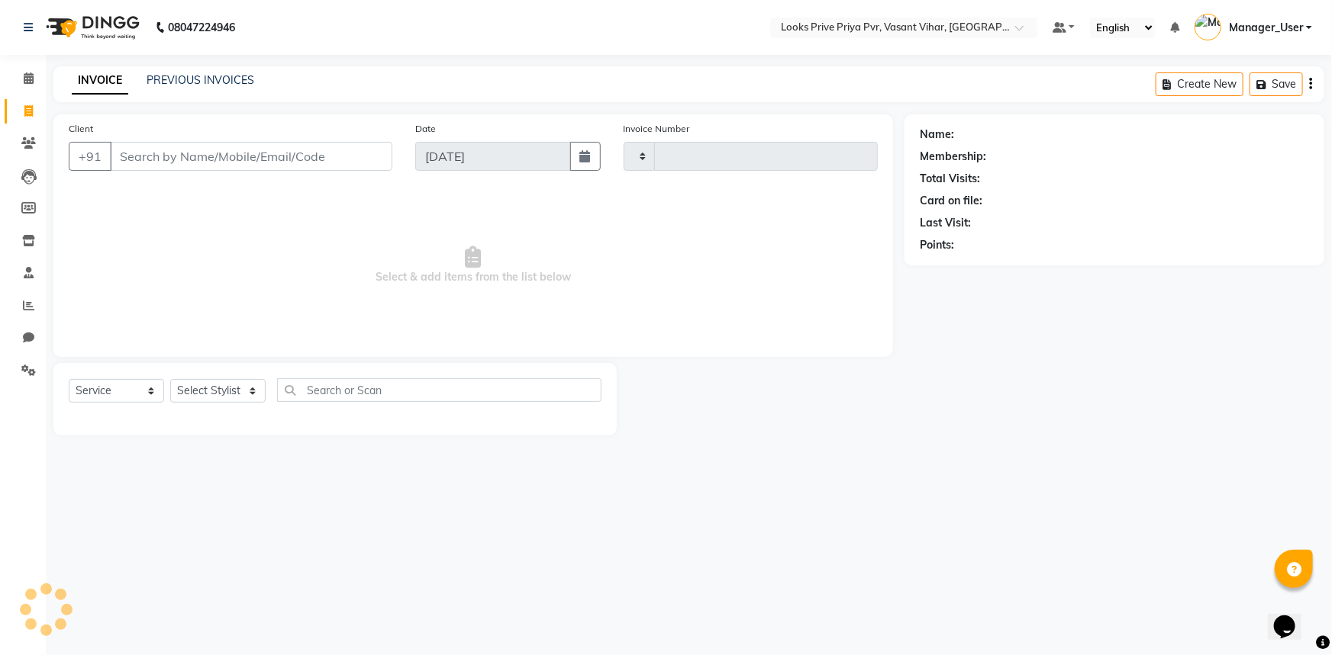
type input "4758"
select select "7646"
click at [220, 82] on link "PREVIOUS INVOICES" at bounding box center [201, 80] width 108 height 14
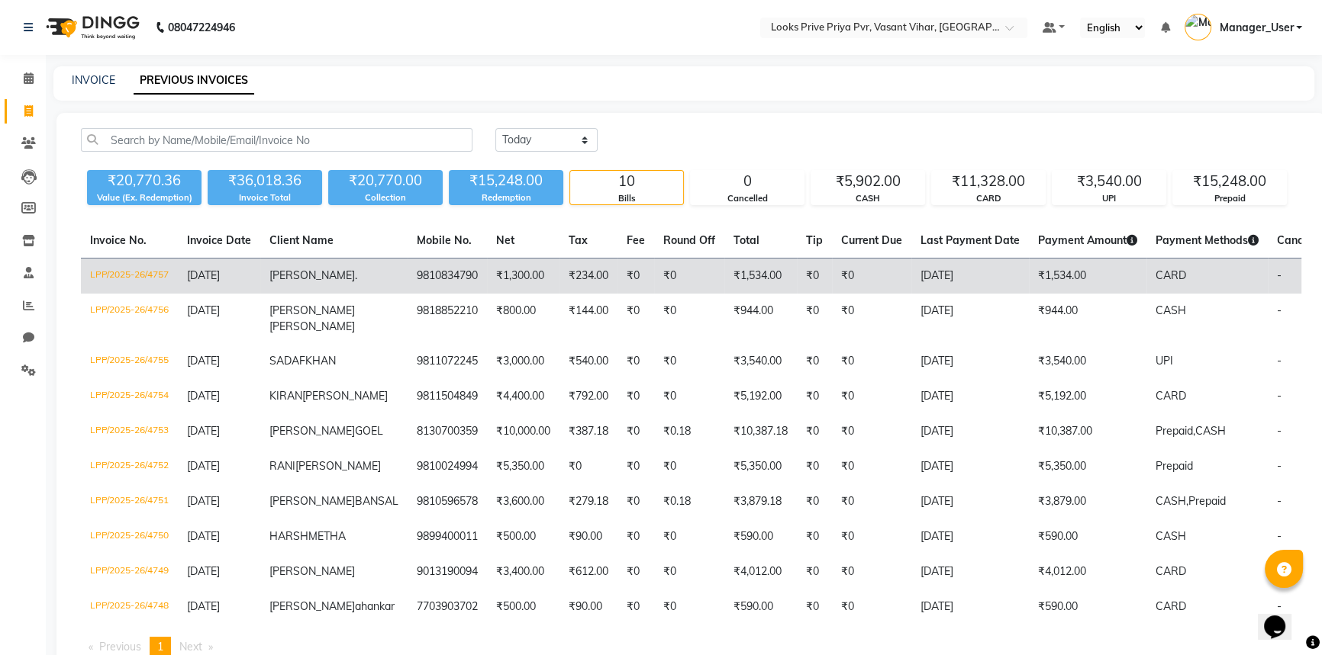
click at [407, 279] on td "9810834790" at bounding box center [446, 277] width 79 height 36
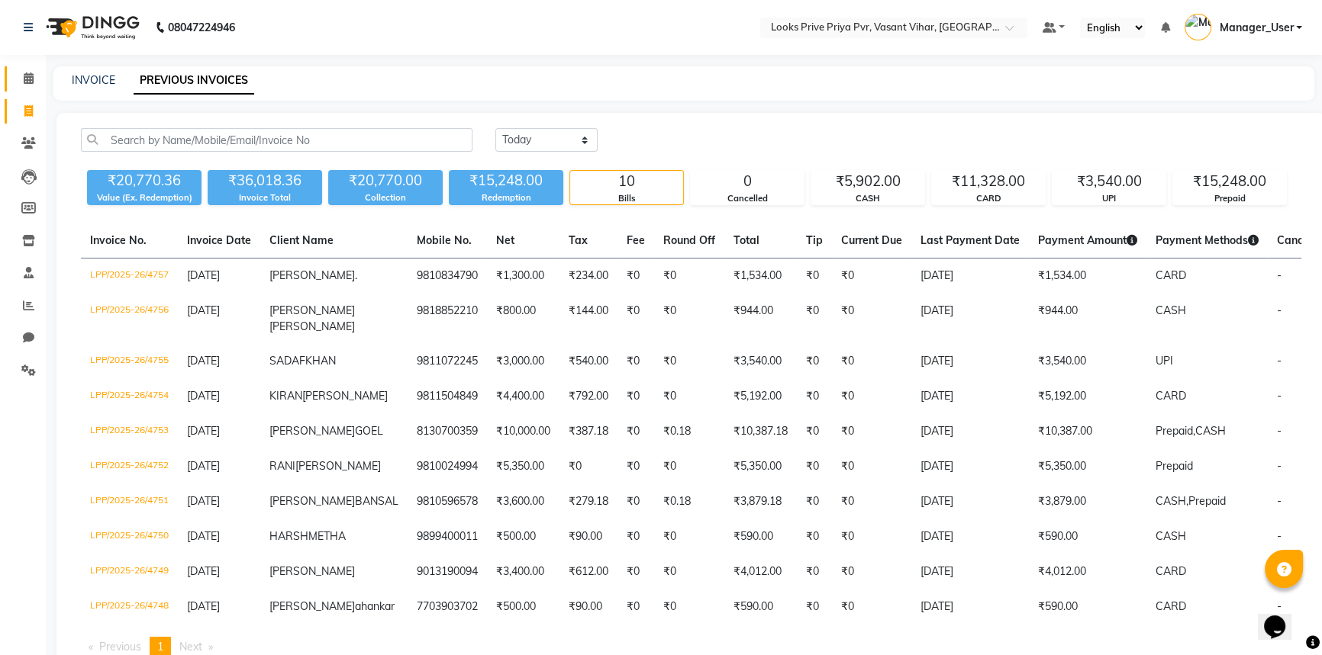
click at [27, 90] on link "Calendar" at bounding box center [23, 78] width 37 height 25
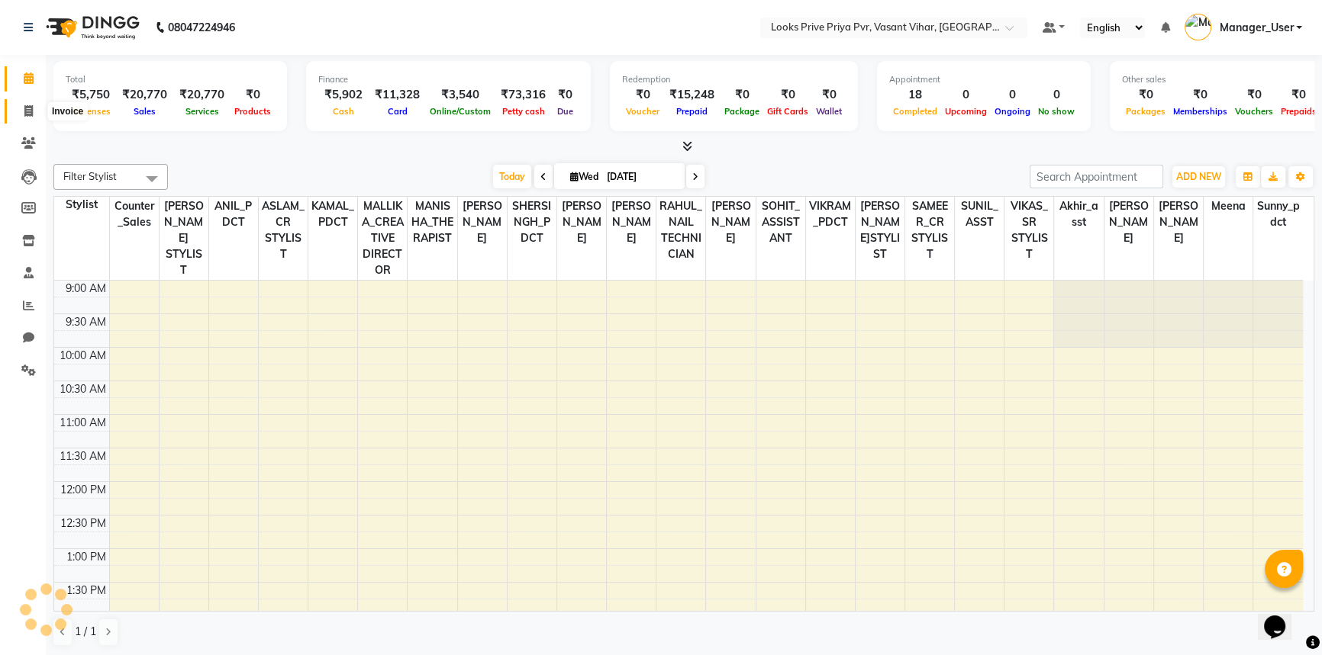
click at [32, 112] on icon at bounding box center [28, 110] width 8 height 11
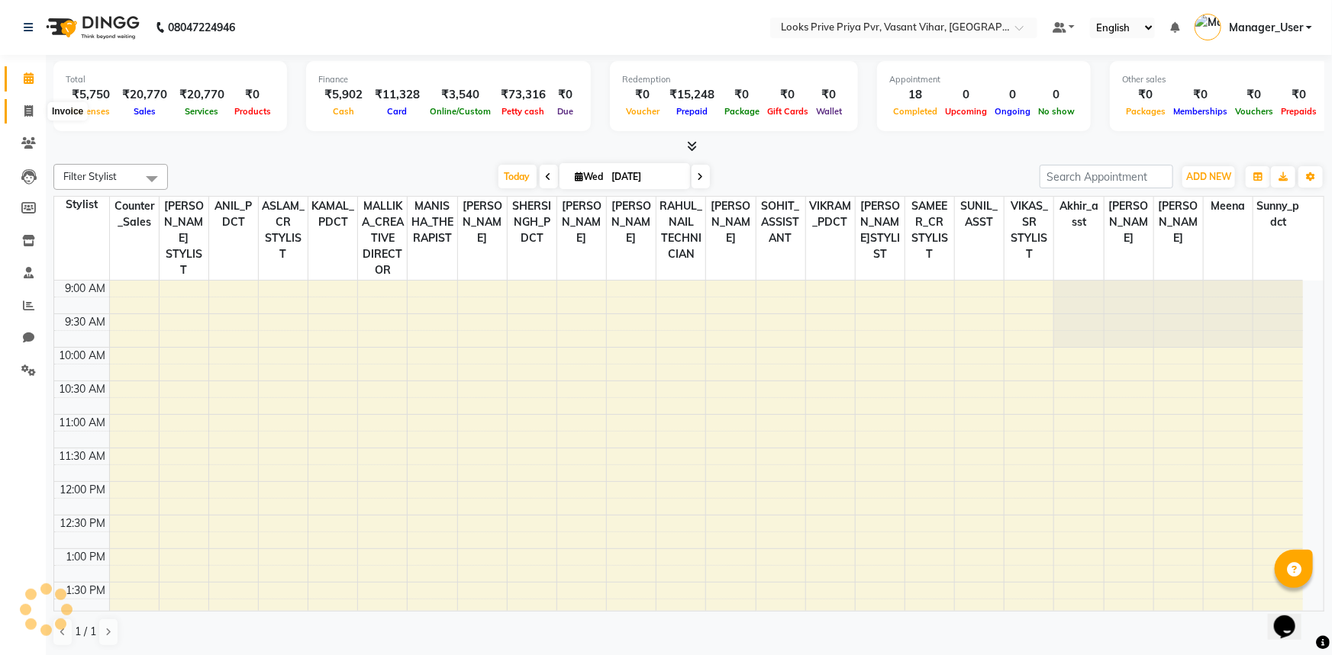
select select "service"
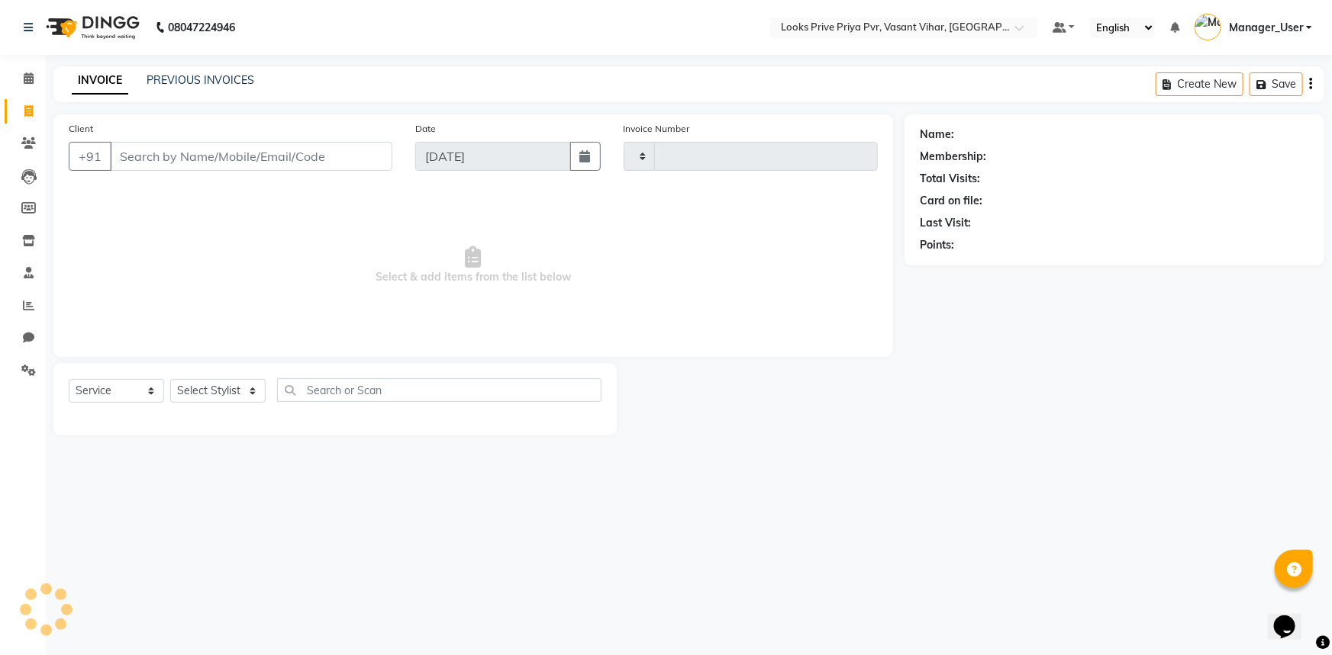
type input "4758"
select select "7646"
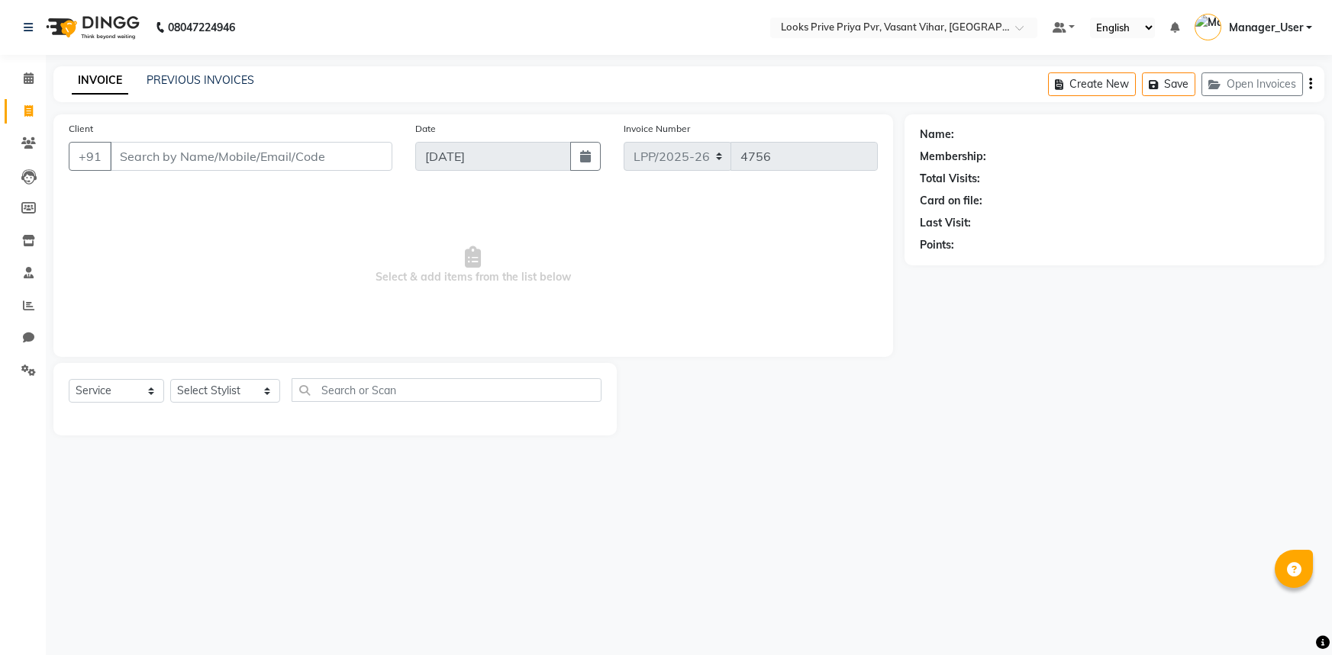
select select "service"
click at [270, 399] on select "Select Stylist Akhir_asst ANIL_PDCT ASLAM_CR STYLIST Counter_Sales KAMAL_PDCT […" at bounding box center [225, 391] width 110 height 24
select select "66940"
click at [170, 379] on select "Select Stylist Akhir_asst ANIL_PDCT ASLAM_CR STYLIST Counter_Sales KAMAL_PDCT […" at bounding box center [225, 391] width 110 height 24
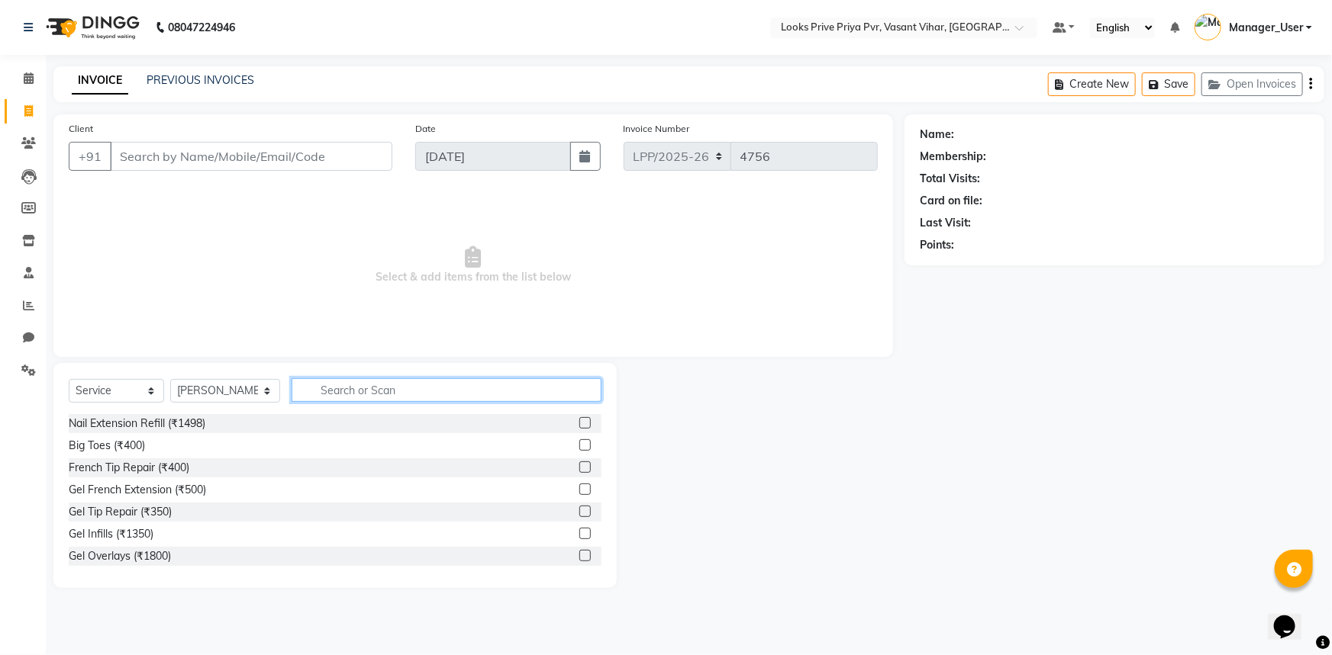
click at [353, 386] on input "text" at bounding box center [446, 390] width 311 height 24
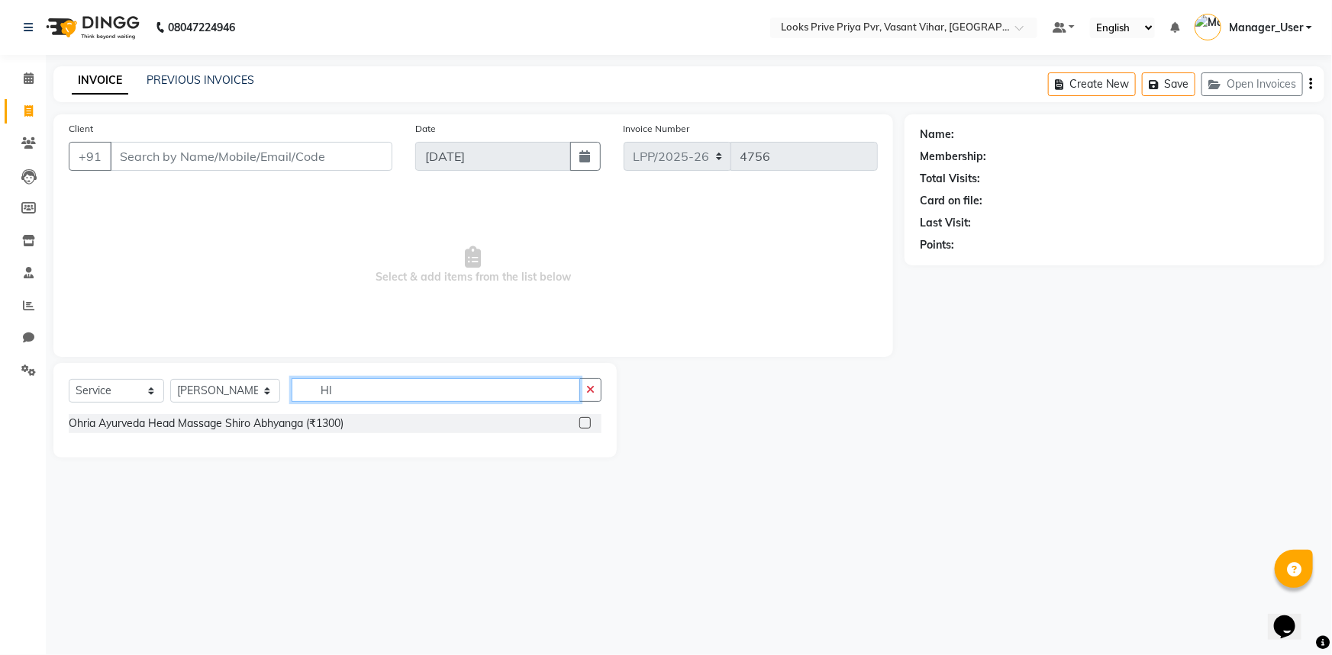
type input "H"
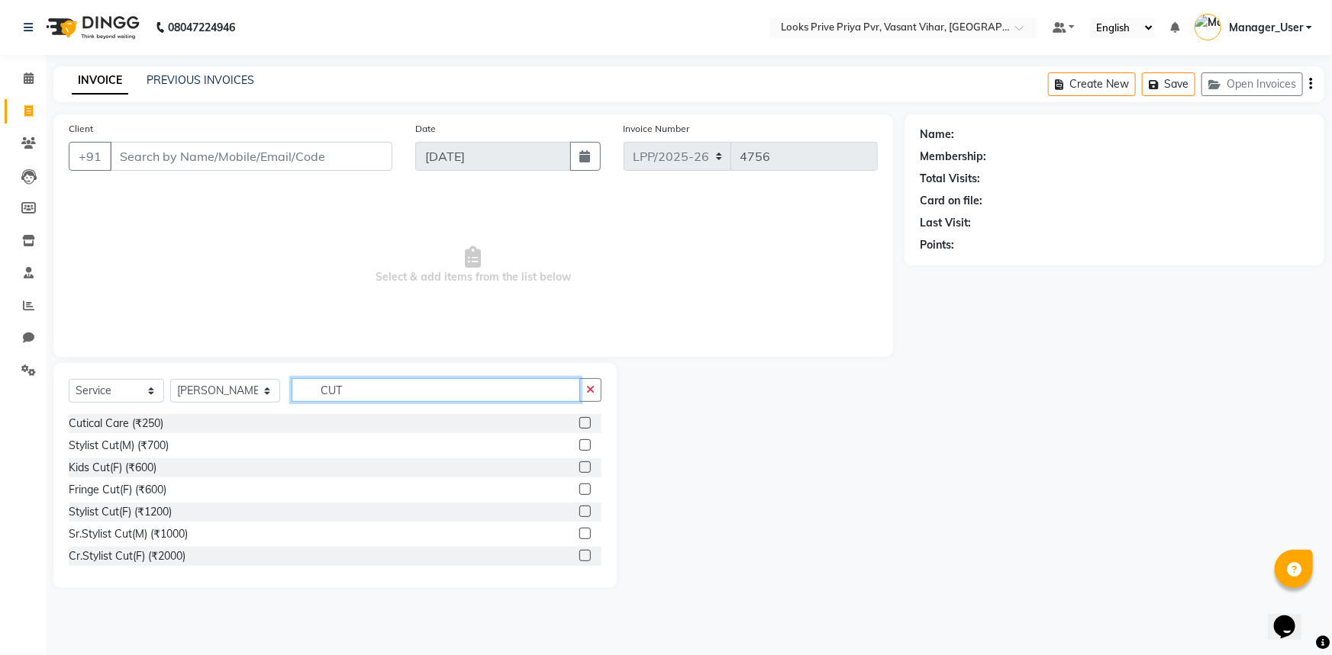
drag, startPoint x: 366, startPoint y: 395, endPoint x: 214, endPoint y: 408, distance: 152.5
click at [214, 408] on div "Select Service Product Membership Package Voucher Prepaid Gift Card Select Styl…" at bounding box center [335, 396] width 533 height 36
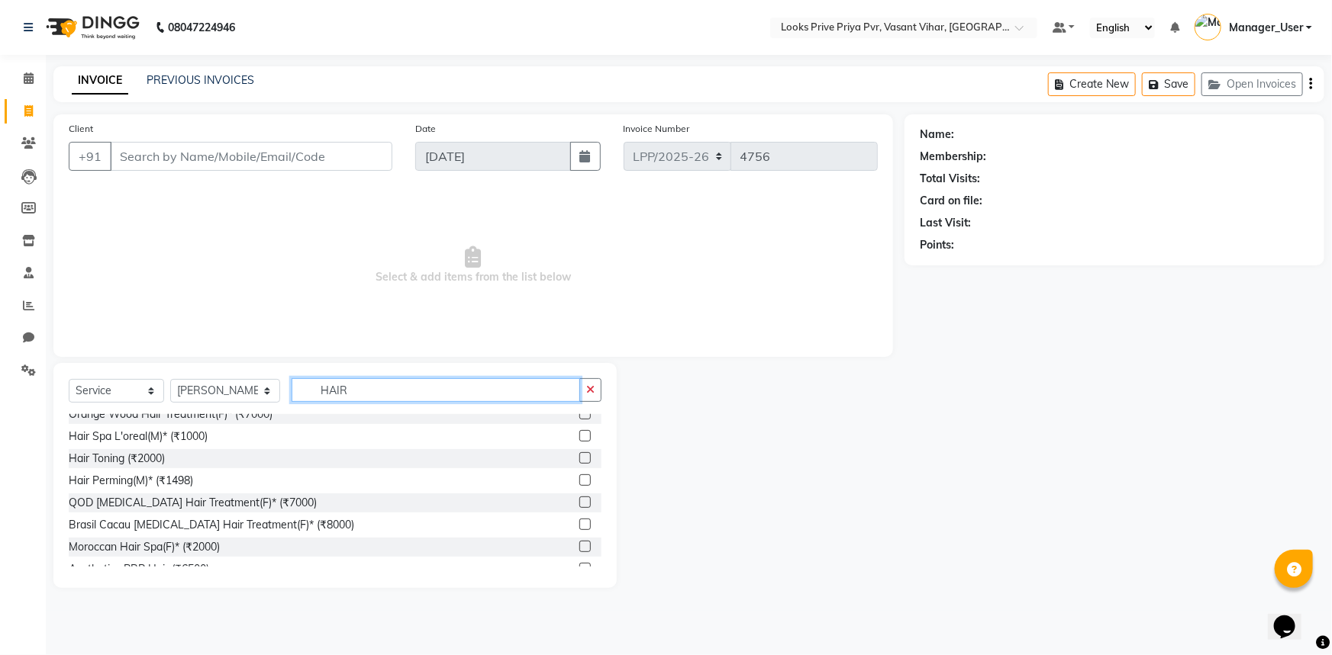
scroll to position [100, 0]
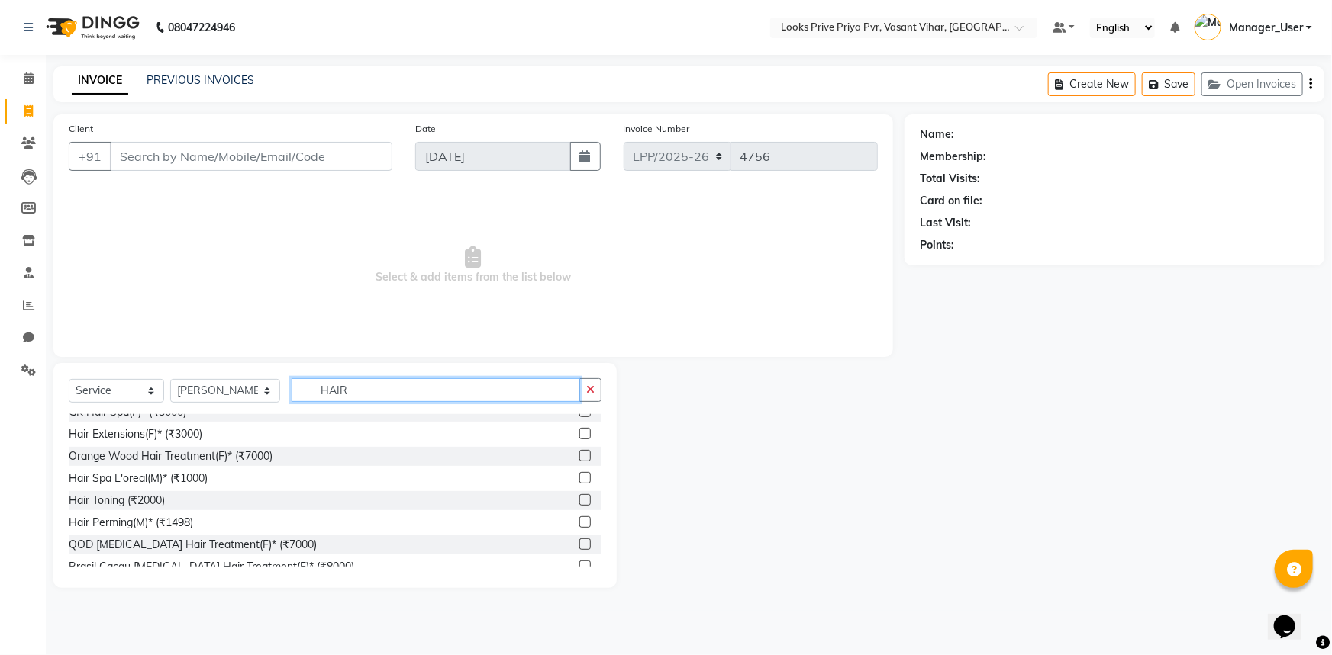
drag, startPoint x: 360, startPoint y: 389, endPoint x: 216, endPoint y: 388, distance: 144.2
click at [216, 388] on div "Select Service Product Membership Package Voucher Prepaid Gift Card Select Styl…" at bounding box center [335, 396] width 533 height 36
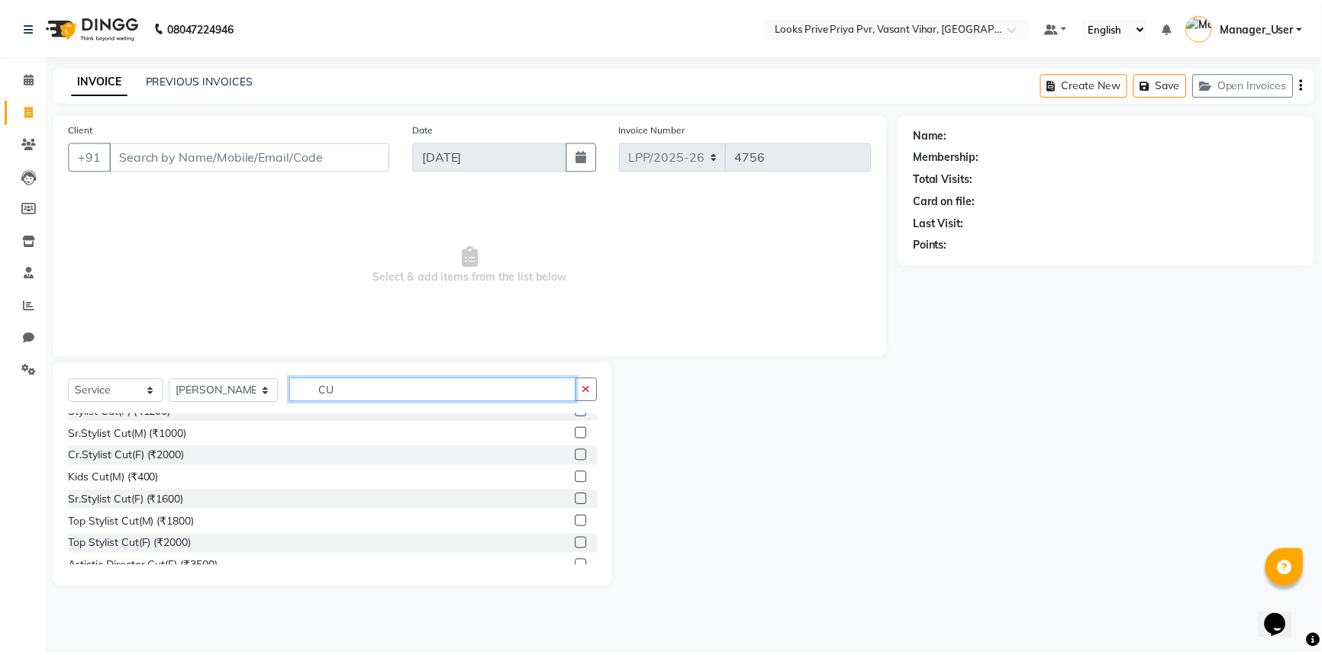
scroll to position [0, 0]
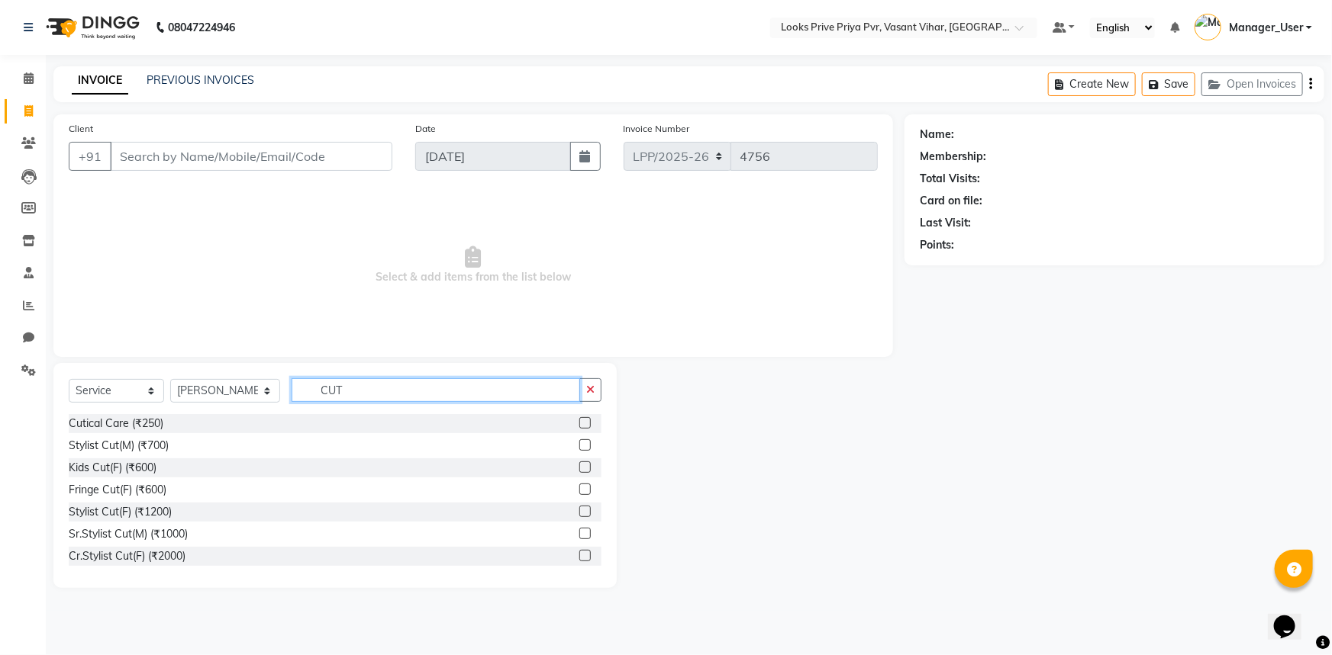
type input "CUT"
click at [231, 441] on div "Stylist Cut(M) (₹700)" at bounding box center [335, 445] width 533 height 19
click at [579, 449] on label at bounding box center [584, 445] width 11 height 11
click at [579, 449] on input "checkbox" at bounding box center [584, 446] width 10 height 10
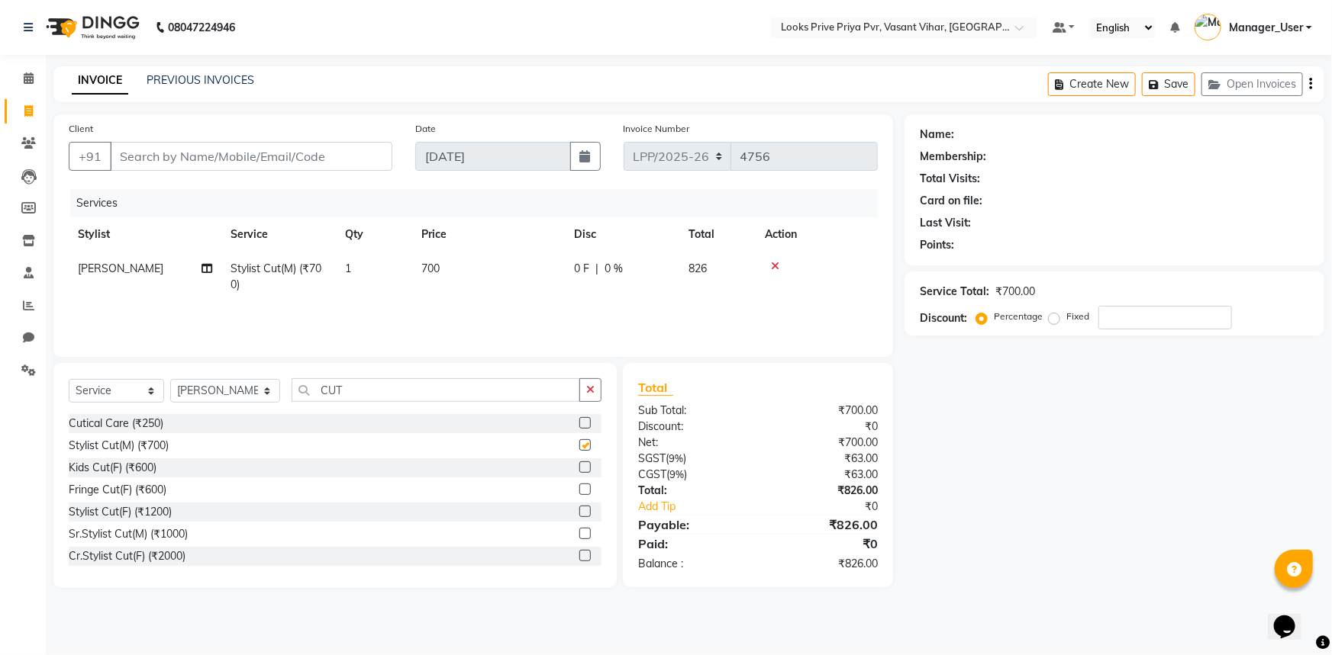
checkbox input "false"
drag, startPoint x: 451, startPoint y: 256, endPoint x: 416, endPoint y: 261, distance: 35.4
click at [416, 261] on td "700" at bounding box center [488, 277] width 153 height 50
select select "66940"
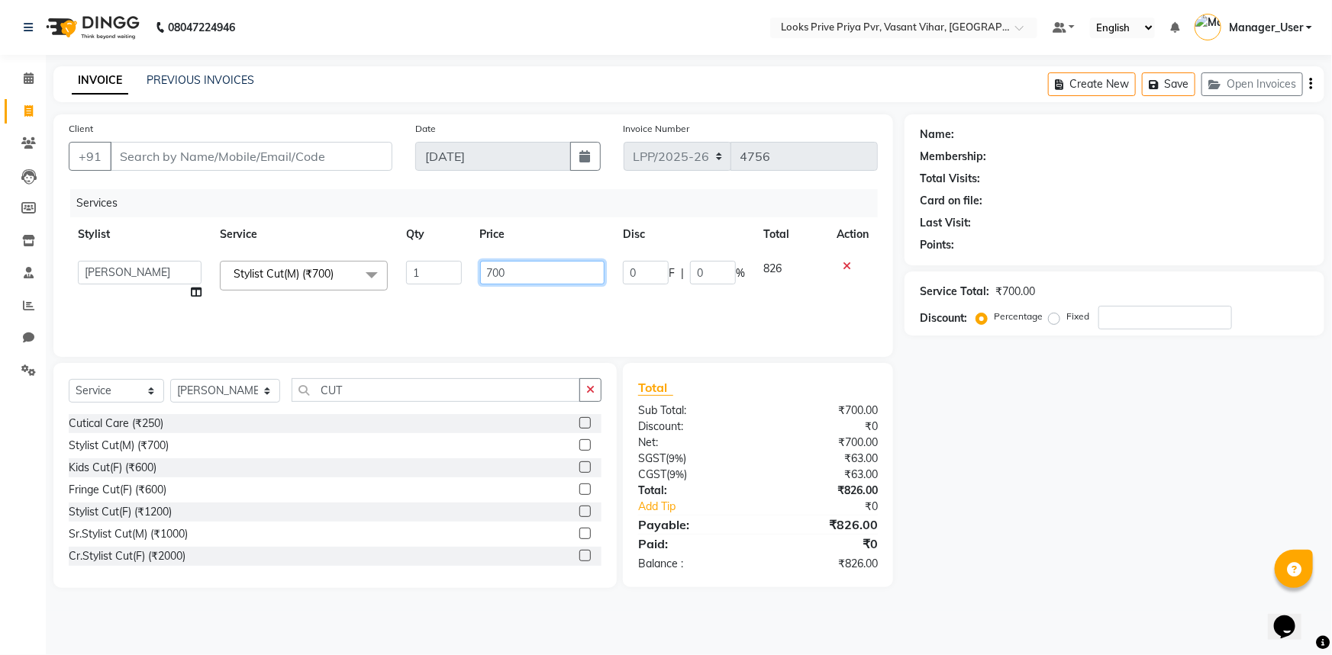
drag, startPoint x: 541, startPoint y: 276, endPoint x: 320, endPoint y: 283, distance: 220.6
click at [320, 283] on tr "Akhir_asst ANIL_PDCT ASLAM_CR STYLIST Counter_Sales KAMAL_PDCT [PERSON_NAME] DI…" at bounding box center [473, 281] width 809 height 58
type input "500"
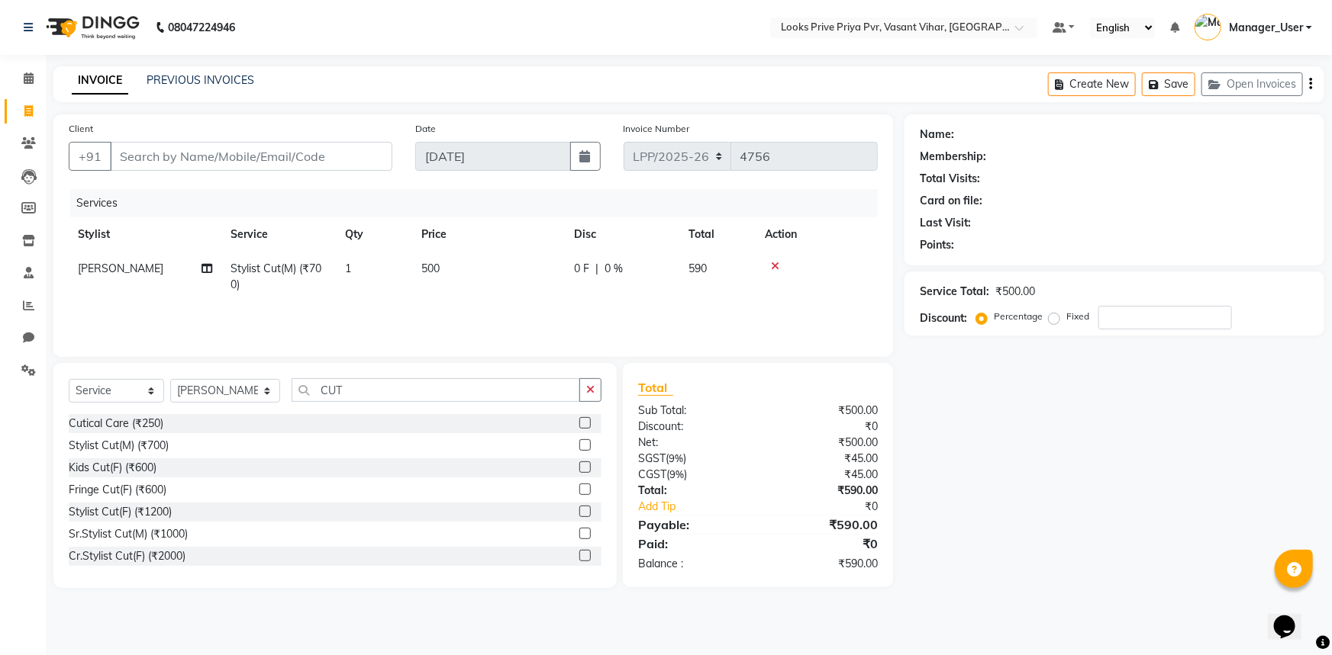
click at [620, 325] on div "Services Stylist Service Qty Price Disc Total Action [PERSON_NAME] Stylist Cut(…" at bounding box center [473, 265] width 809 height 153
click at [242, 391] on select "Select Stylist Akhir_asst ANIL_PDCT ASLAM_CR STYLIST Counter_Sales KAMAL_PDCT […" at bounding box center [225, 391] width 110 height 24
select select "66939"
click at [170, 379] on select "Select Stylist Akhir_asst ANIL_PDCT ASLAM_CR STYLIST Counter_Sales KAMAL_PDCT […" at bounding box center [225, 391] width 110 height 24
click at [377, 391] on input "CUT" at bounding box center [435, 390] width 289 height 24
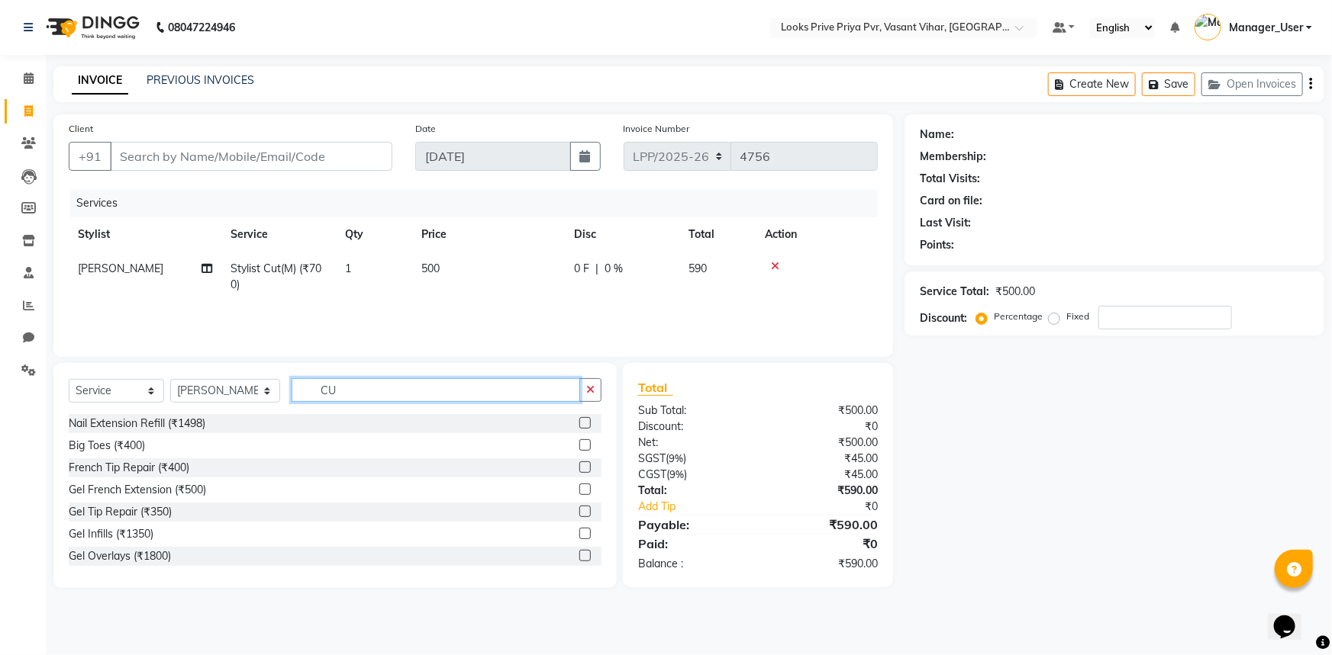
type input "C"
type input "G"
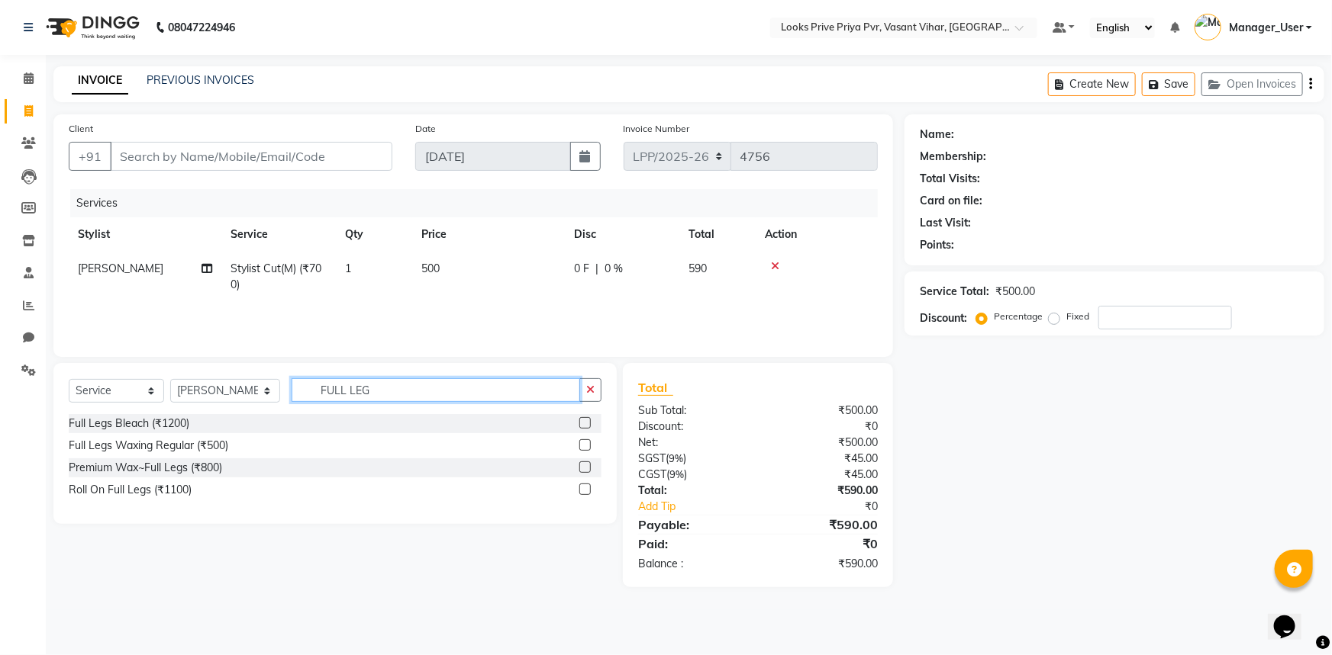
type input "FULL LEG"
click at [581, 466] on label at bounding box center [584, 467] width 11 height 11
click at [581, 466] on input "checkbox" at bounding box center [584, 468] width 10 height 10
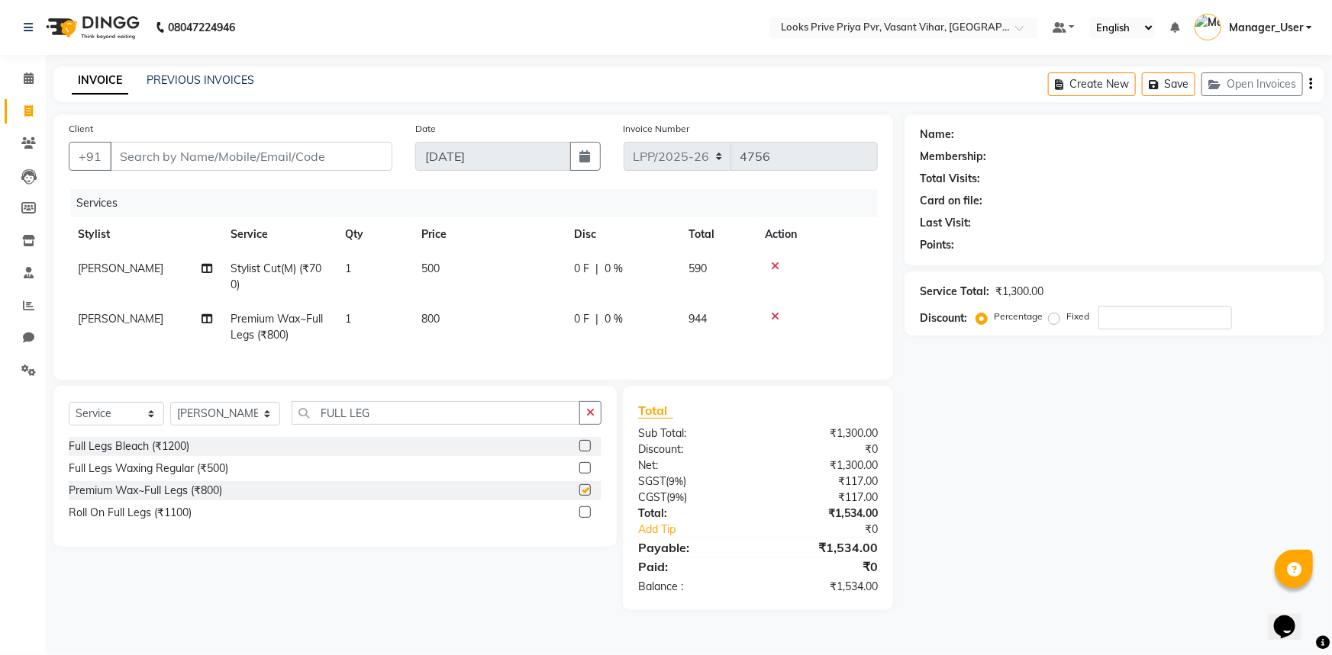
checkbox input "false"
click at [444, 319] on td "800" at bounding box center [488, 327] width 153 height 50
select select "66939"
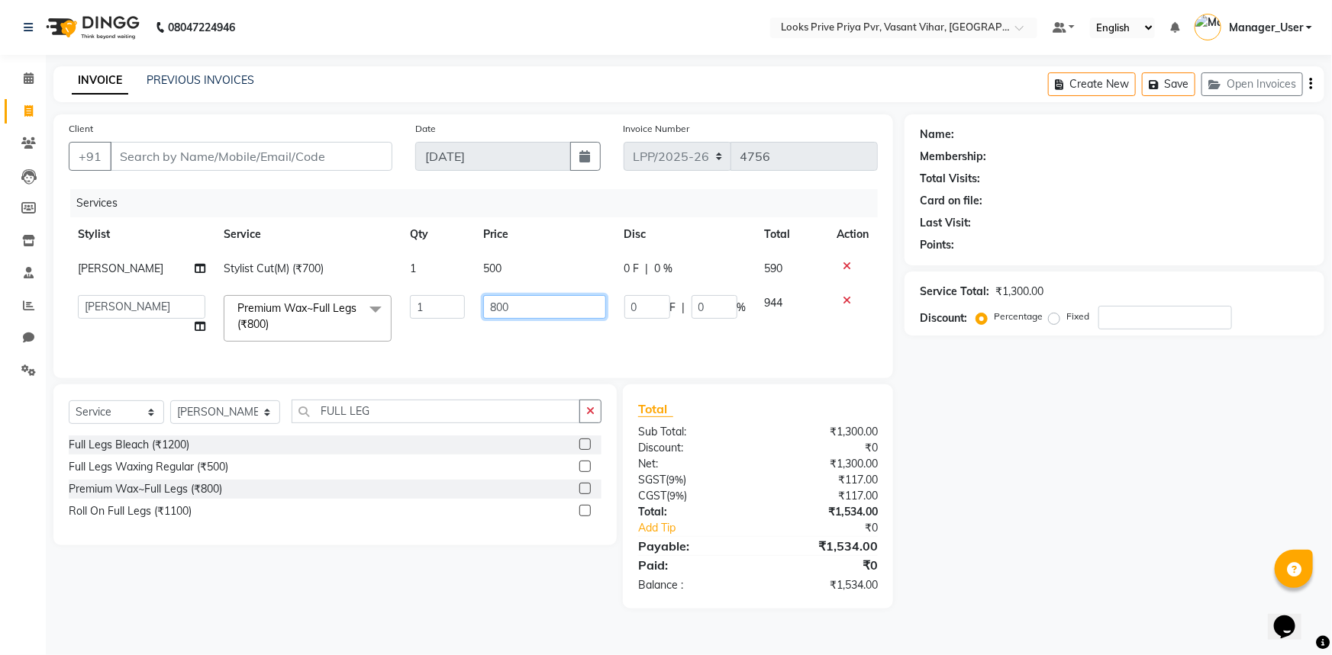
drag, startPoint x: 530, startPoint y: 311, endPoint x: 389, endPoint y: 313, distance: 141.2
click at [392, 313] on tr "Akhir_asst ANIL_PDCT ASLAM_CR STYLIST Counter_Sales KAMAL_PDCT [PERSON_NAME] DI…" at bounding box center [473, 318] width 809 height 65
type input "1100"
click at [393, 419] on input "FULL LEG" at bounding box center [435, 412] width 289 height 24
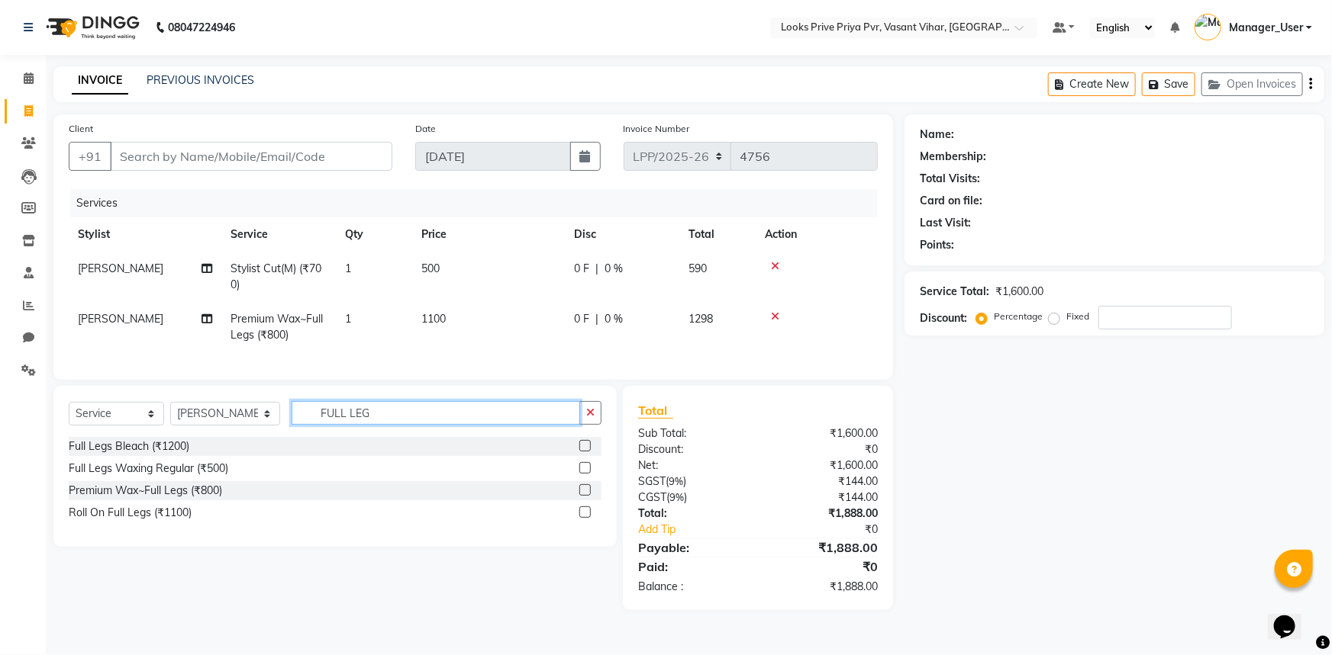
drag, startPoint x: 418, startPoint y: 421, endPoint x: 282, endPoint y: 431, distance: 136.2
click at [282, 431] on div "Select Service Product Membership Package Voucher Prepaid Gift Card Select Styl…" at bounding box center [335, 419] width 533 height 36
click at [413, 423] on input "FULL LEG" at bounding box center [435, 413] width 289 height 24
type input "FULL ARM"
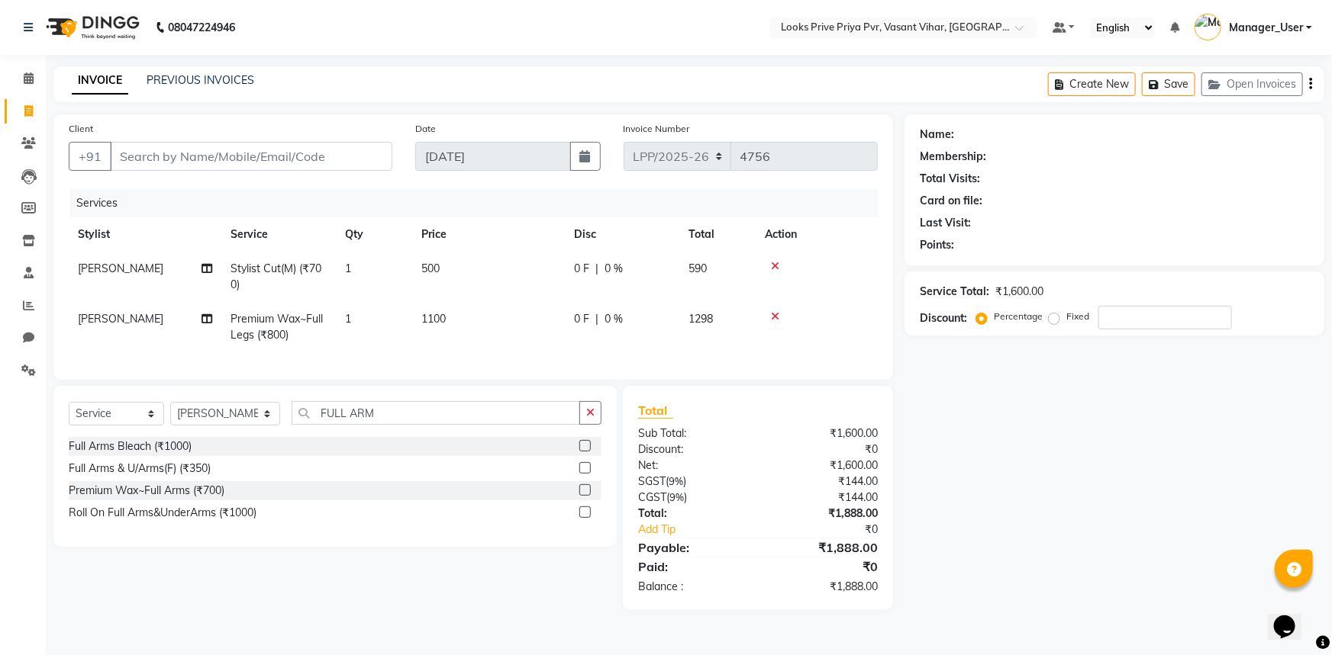
click at [578, 499] on div "Premium Wax~Full Arms (₹700)" at bounding box center [335, 490] width 533 height 19
click at [588, 496] on label at bounding box center [584, 490] width 11 height 11
click at [588, 496] on input "checkbox" at bounding box center [584, 491] width 10 height 10
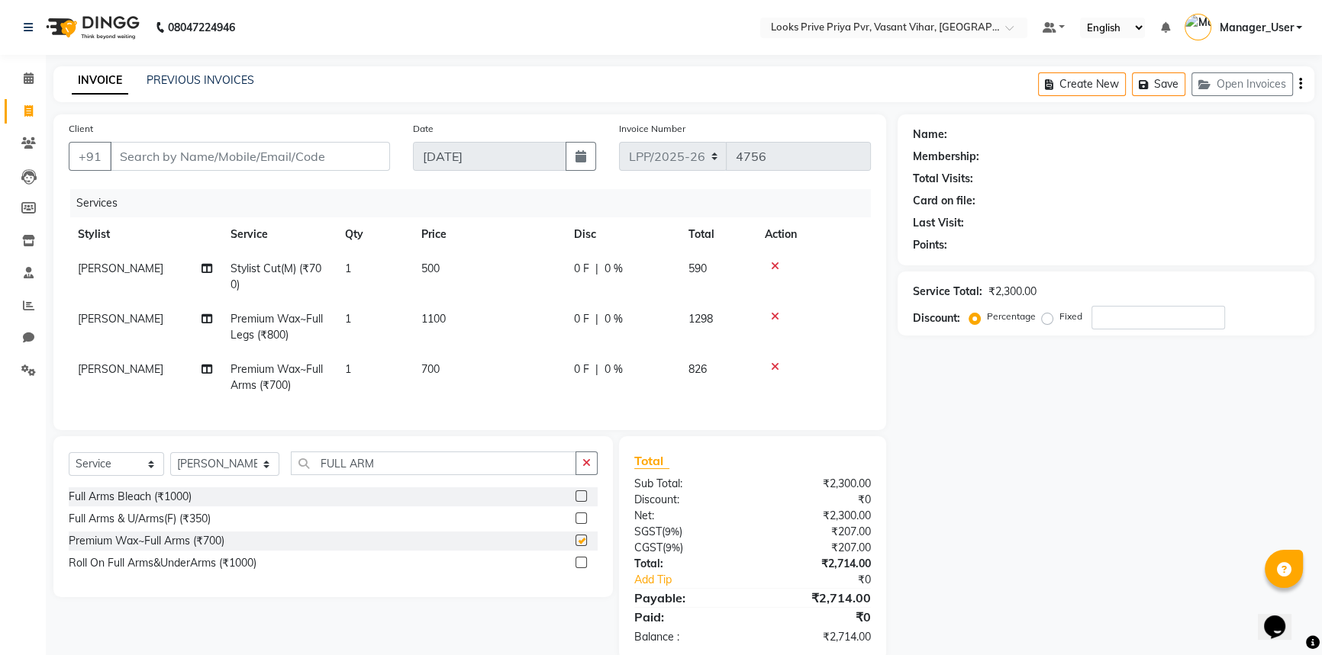
checkbox input "false"
click at [435, 371] on span "700" at bounding box center [430, 369] width 18 height 14
select select "66939"
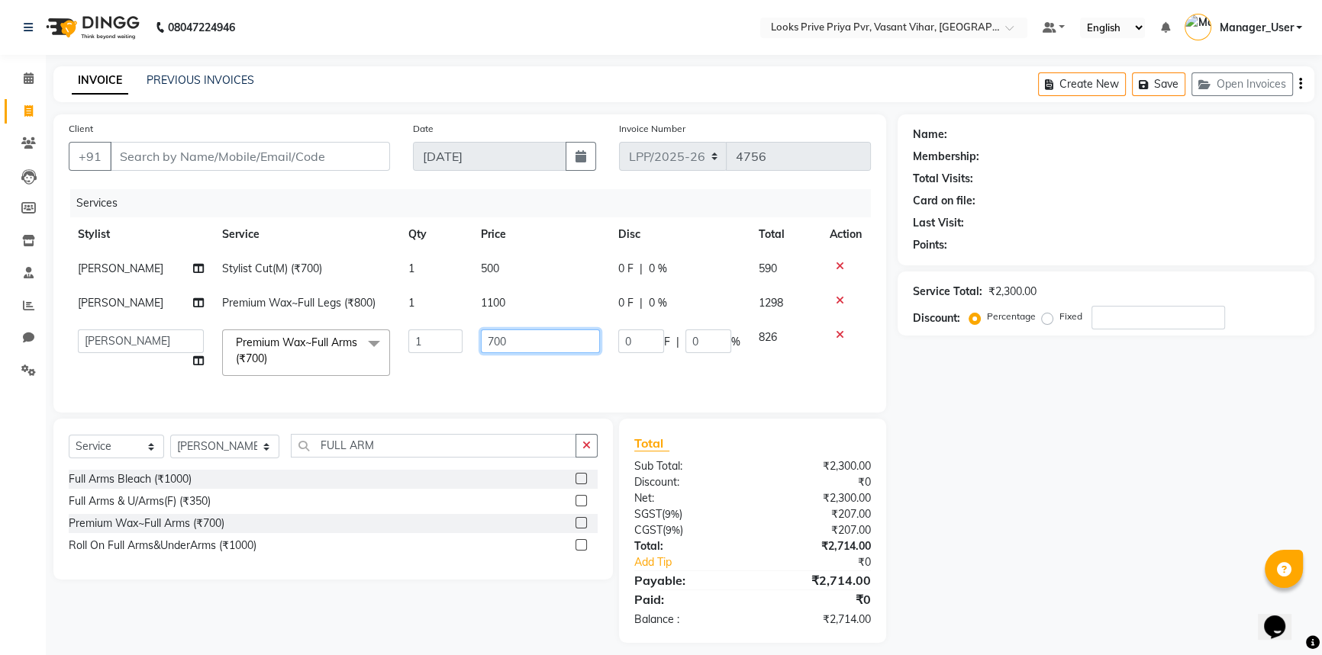
drag, startPoint x: 533, startPoint y: 340, endPoint x: 256, endPoint y: 345, distance: 277.0
click at [256, 345] on tr "Akhir_asst ANIL_PDCT ASLAM_CR STYLIST Counter_Sales KAMAL_PDCT [PERSON_NAME] DI…" at bounding box center [470, 352] width 802 height 65
type input "1000"
click at [438, 373] on tr "Akhir_asst ANIL_PDCT ASLAM_CR STYLIST Counter_Sales KAMAL_PDCT [PERSON_NAME] DI…" at bounding box center [470, 352] width 802 height 65
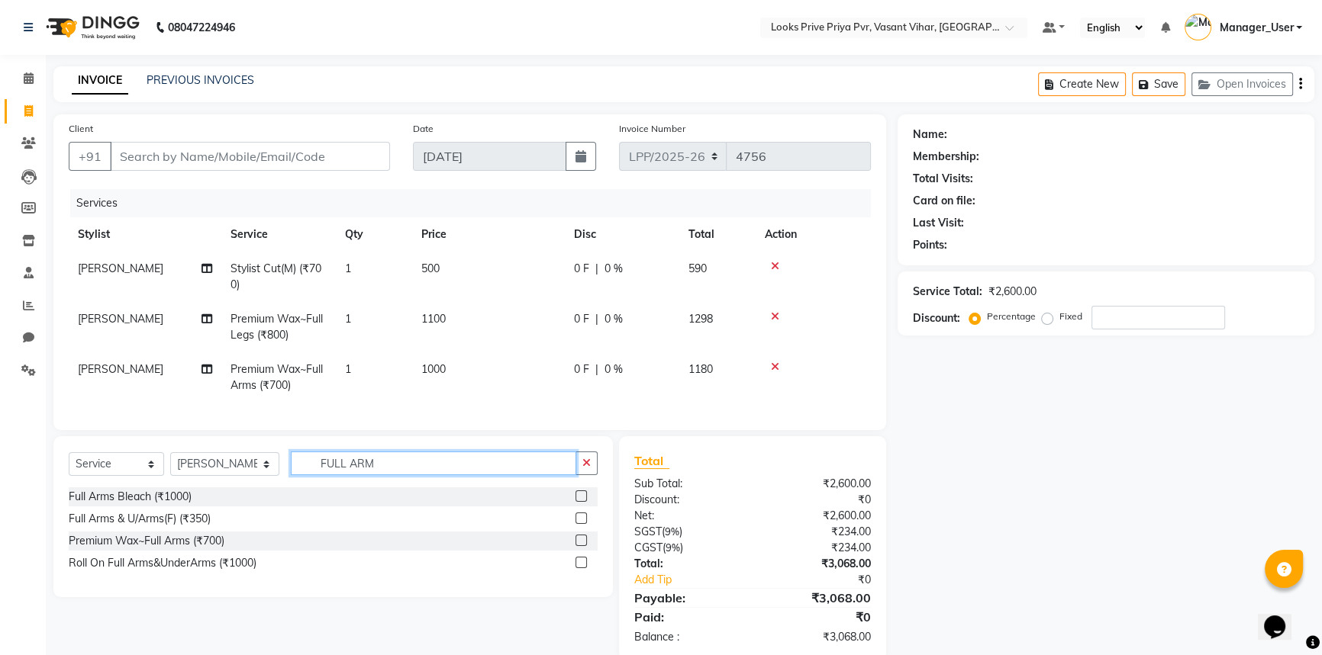
click at [424, 475] on input "FULL ARM" at bounding box center [433, 464] width 285 height 24
click at [309, 473] on input "FULL ARM" at bounding box center [433, 464] width 285 height 24
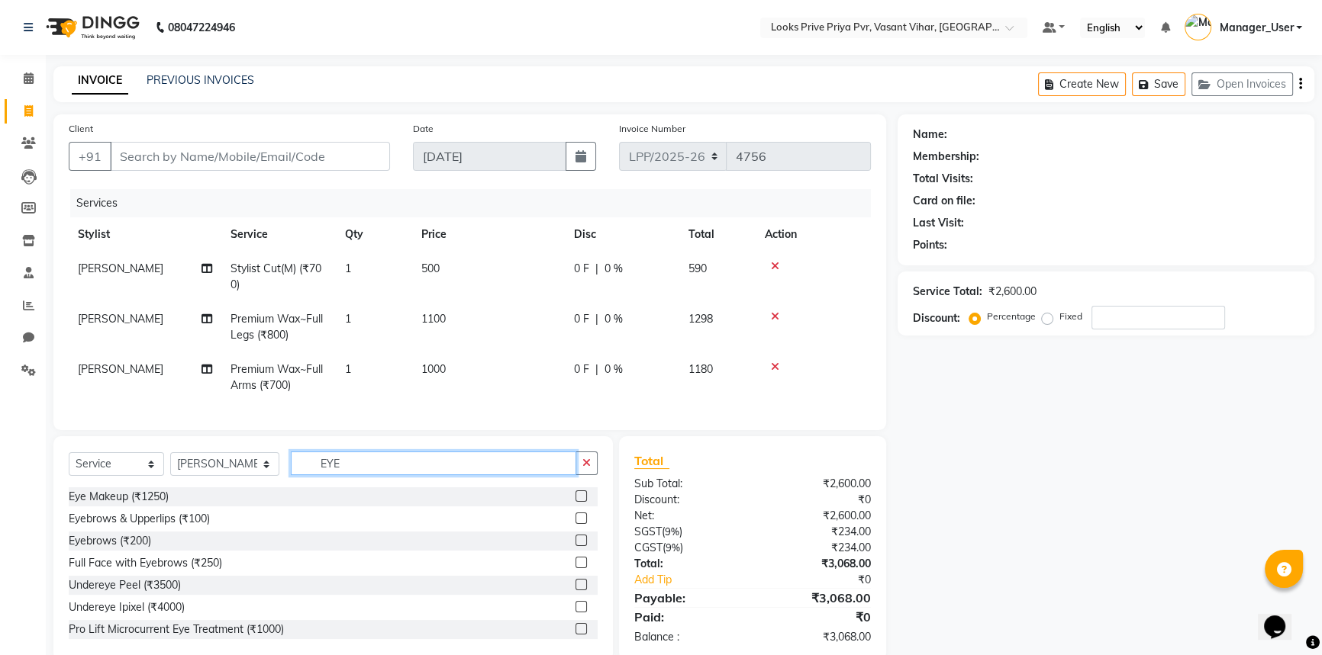
type input "EYE"
click at [575, 524] on label at bounding box center [580, 518] width 11 height 11
click at [575, 524] on input "checkbox" at bounding box center [580, 519] width 10 height 10
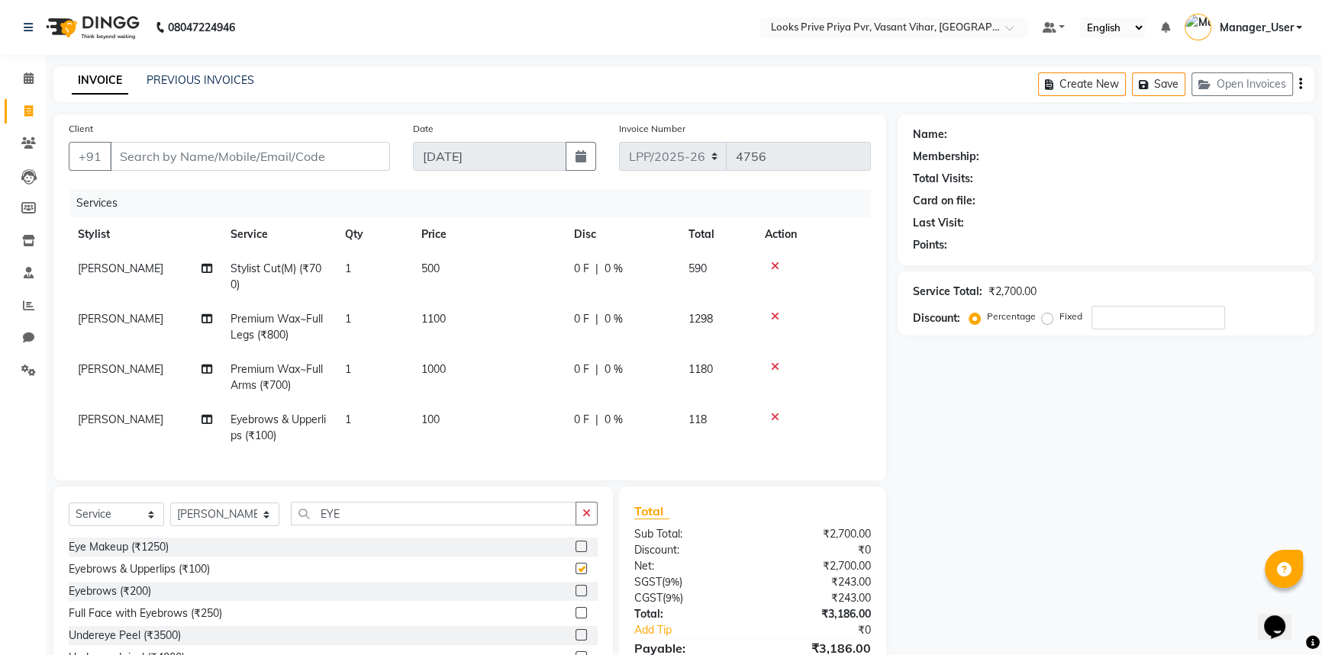
checkbox input "false"
click at [445, 412] on td "100" at bounding box center [488, 428] width 153 height 50
select select "66939"
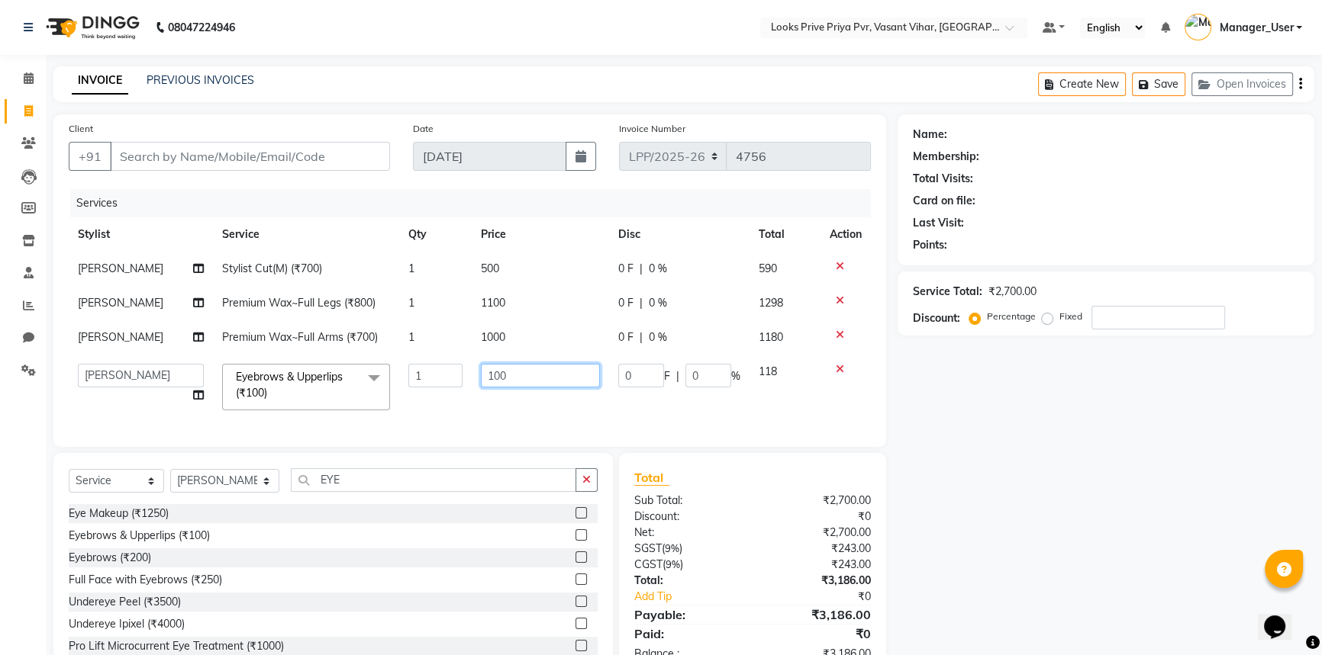
drag, startPoint x: 556, startPoint y: 378, endPoint x: 301, endPoint y: 391, distance: 255.2
click at [310, 391] on tr "Akhir_asst ANIL_PDCT ASLAM_CR STYLIST Counter_Sales KAMAL_PDCT [PERSON_NAME] DI…" at bounding box center [470, 387] width 802 height 65
type input "200"
click at [496, 398] on tbody "[PERSON_NAME] Stylist Cut(M) (₹700) 1 500 0 F | 0 % 590 [PERSON_NAME] Premium W…" at bounding box center [470, 336] width 802 height 168
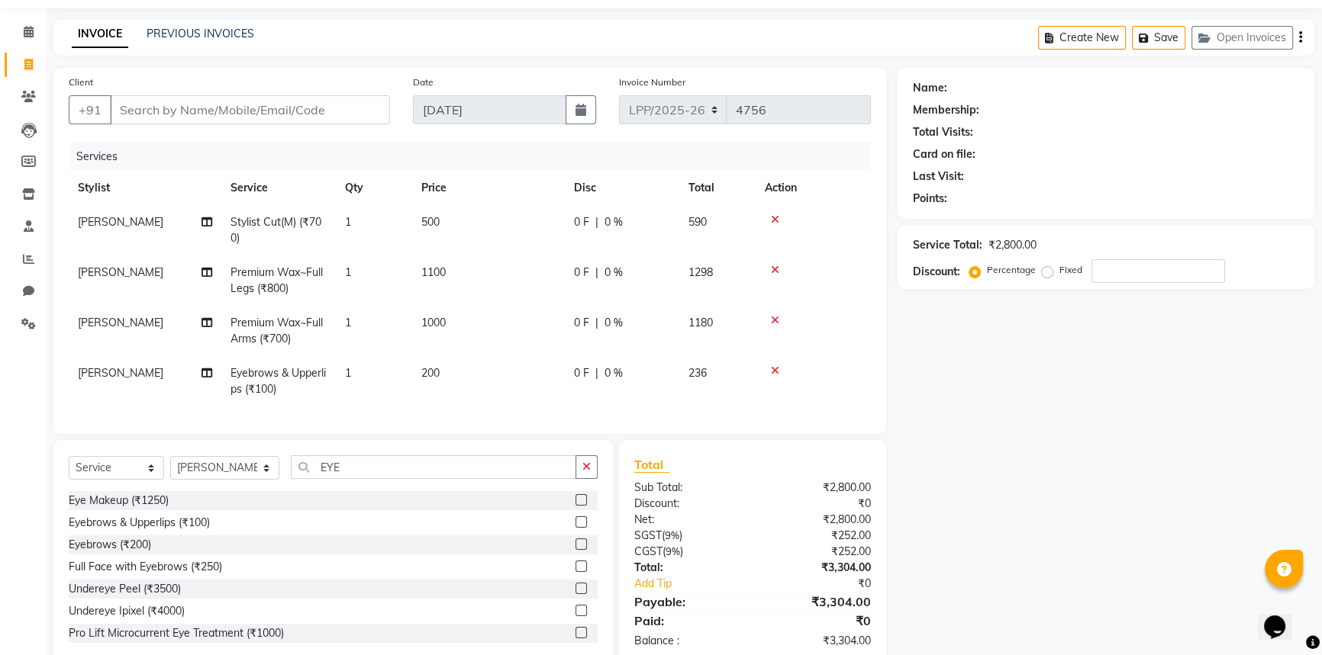
scroll to position [90, 0]
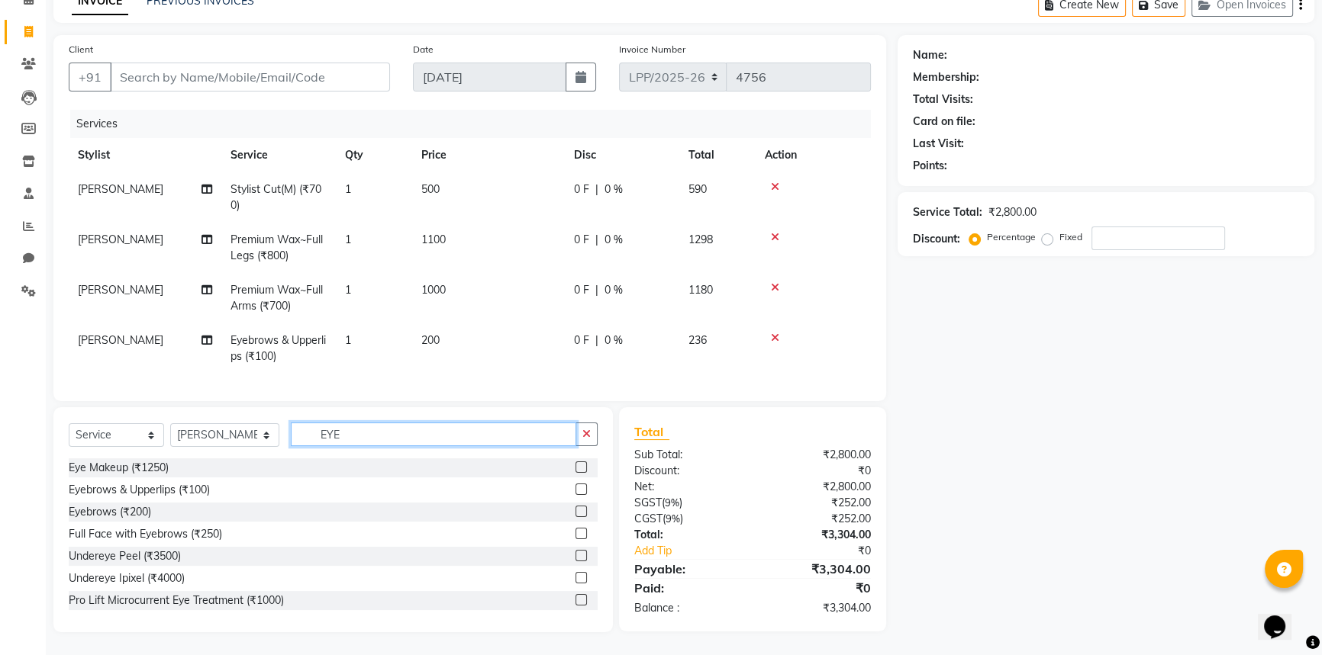
drag, startPoint x: 386, startPoint y: 437, endPoint x: 241, endPoint y: 437, distance: 145.0
click at [244, 436] on div "Select Service Product Membership Package Voucher Prepaid Gift Card Select Styl…" at bounding box center [333, 441] width 529 height 36
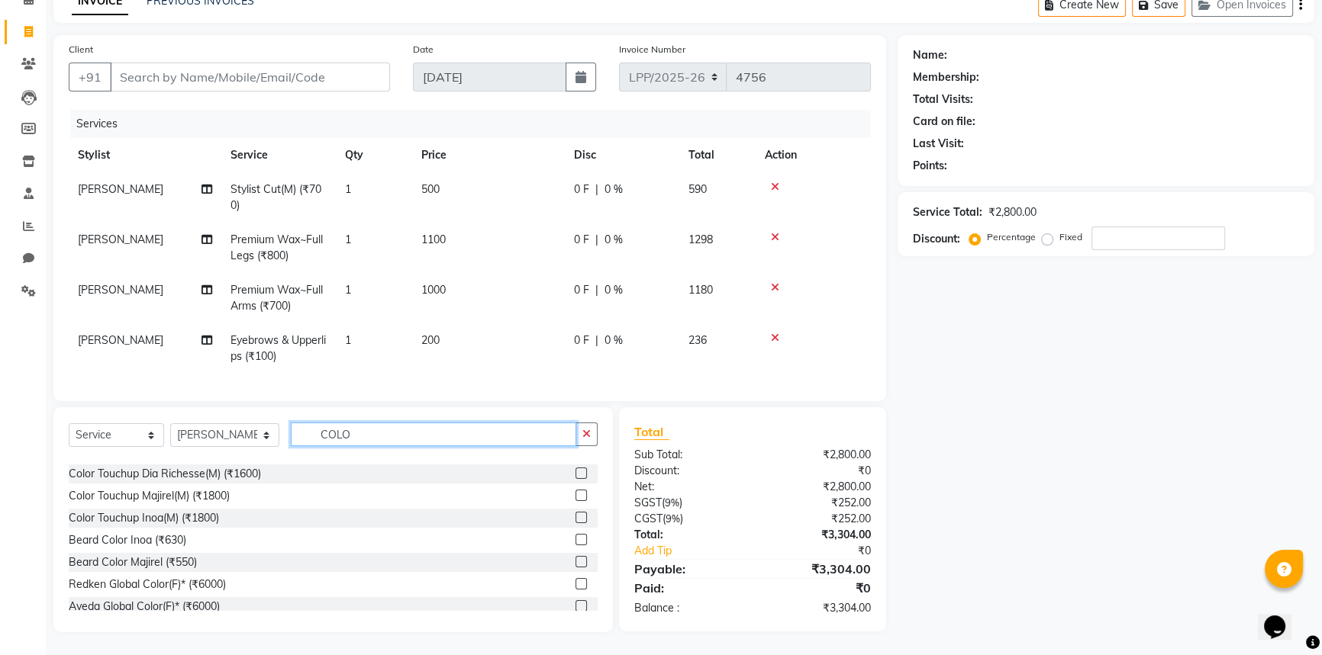
scroll to position [113, 0]
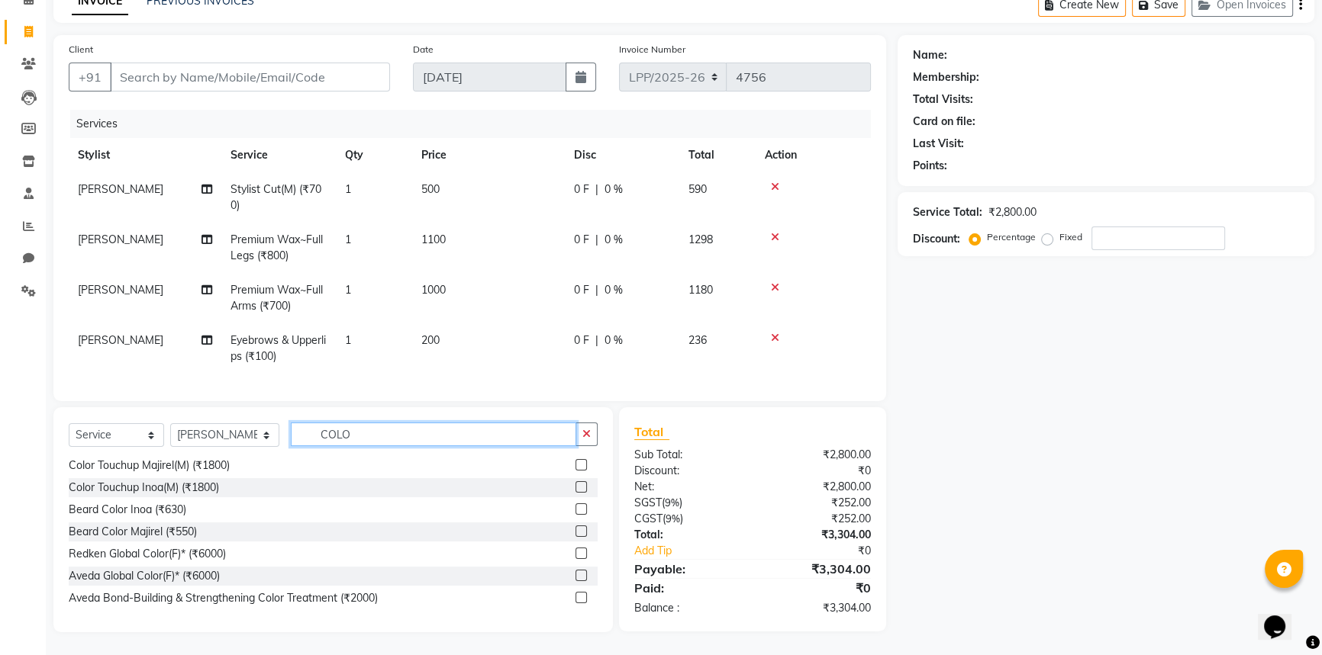
type input "COLO"
click at [239, 573] on div "Aveda Global Color(F)* (₹6000)" at bounding box center [333, 576] width 529 height 19
click at [575, 573] on label at bounding box center [580, 575] width 11 height 11
click at [575, 573] on input "checkbox" at bounding box center [580, 577] width 10 height 10
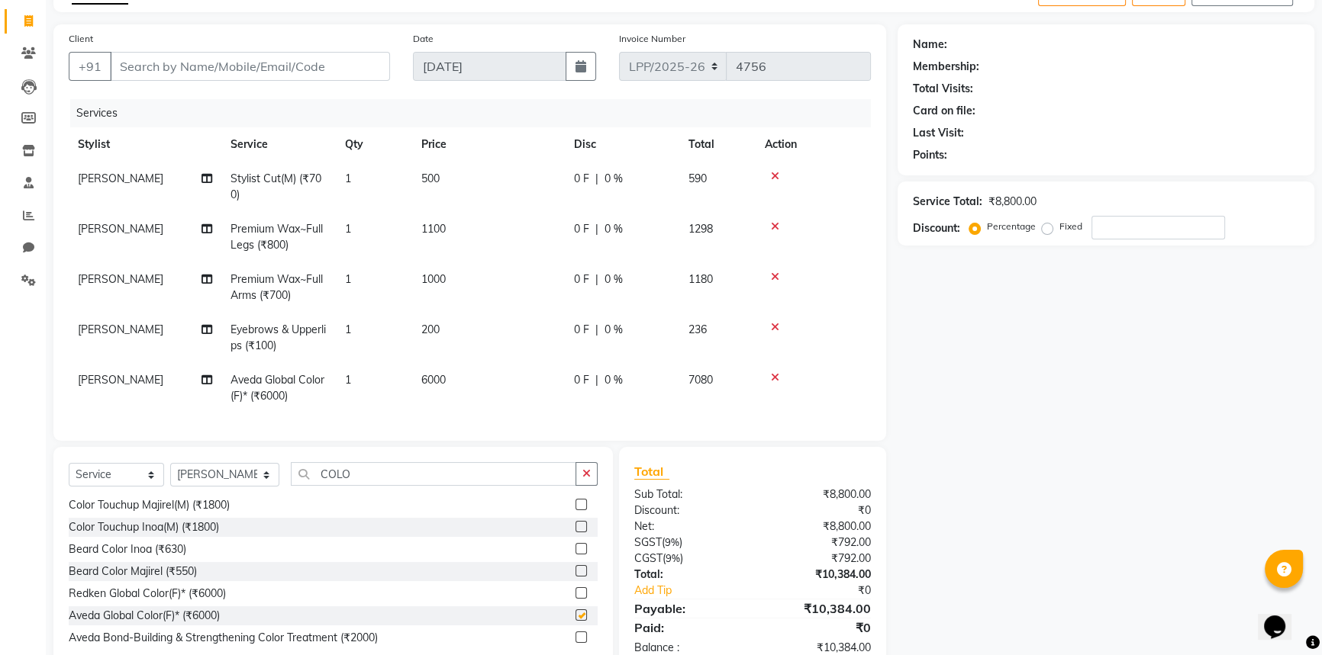
checkbox input "false"
click at [454, 377] on td "6000" at bounding box center [488, 388] width 153 height 50
select select "66939"
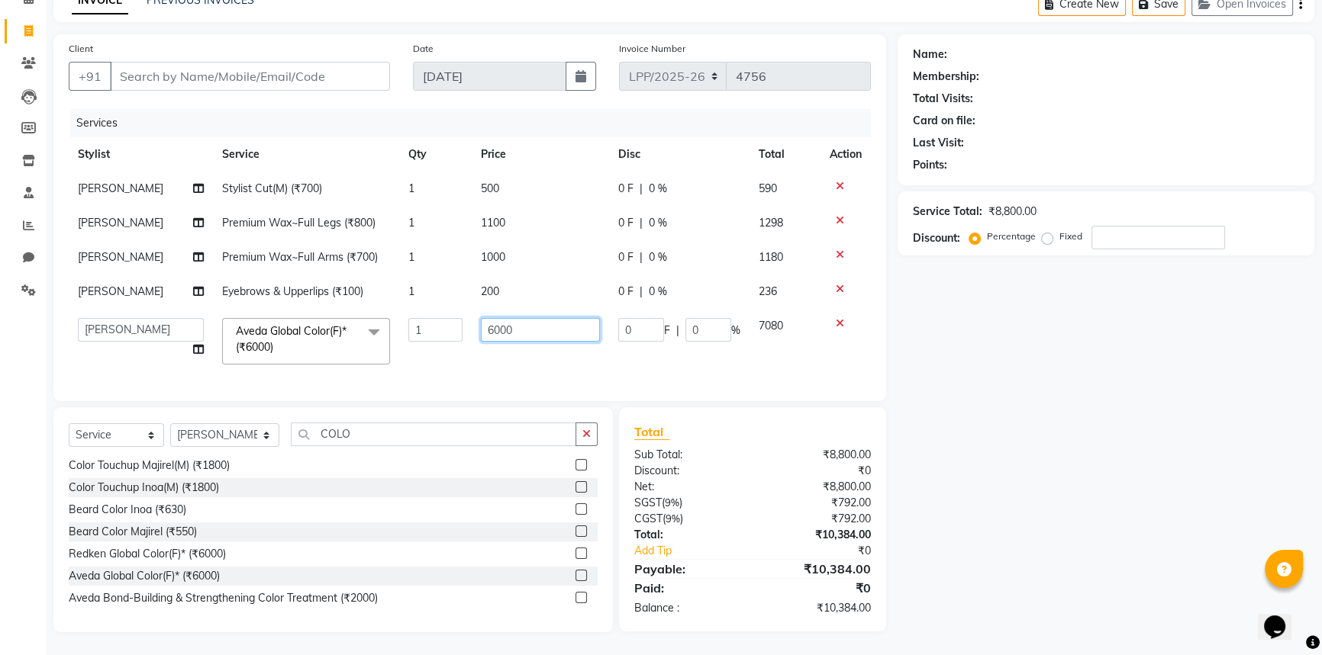
drag, startPoint x: 526, startPoint y: 323, endPoint x: 440, endPoint y: 335, distance: 86.3
click at [440, 335] on tr "Akhir_asst ANIL_PDCT ASLAM_CR STYLIST Counter_Sales KAMAL_PDCT [PERSON_NAME] DI…" at bounding box center [470, 341] width 802 height 65
type input "1800"
click at [498, 176] on td "500" at bounding box center [540, 189] width 137 height 34
select select "66940"
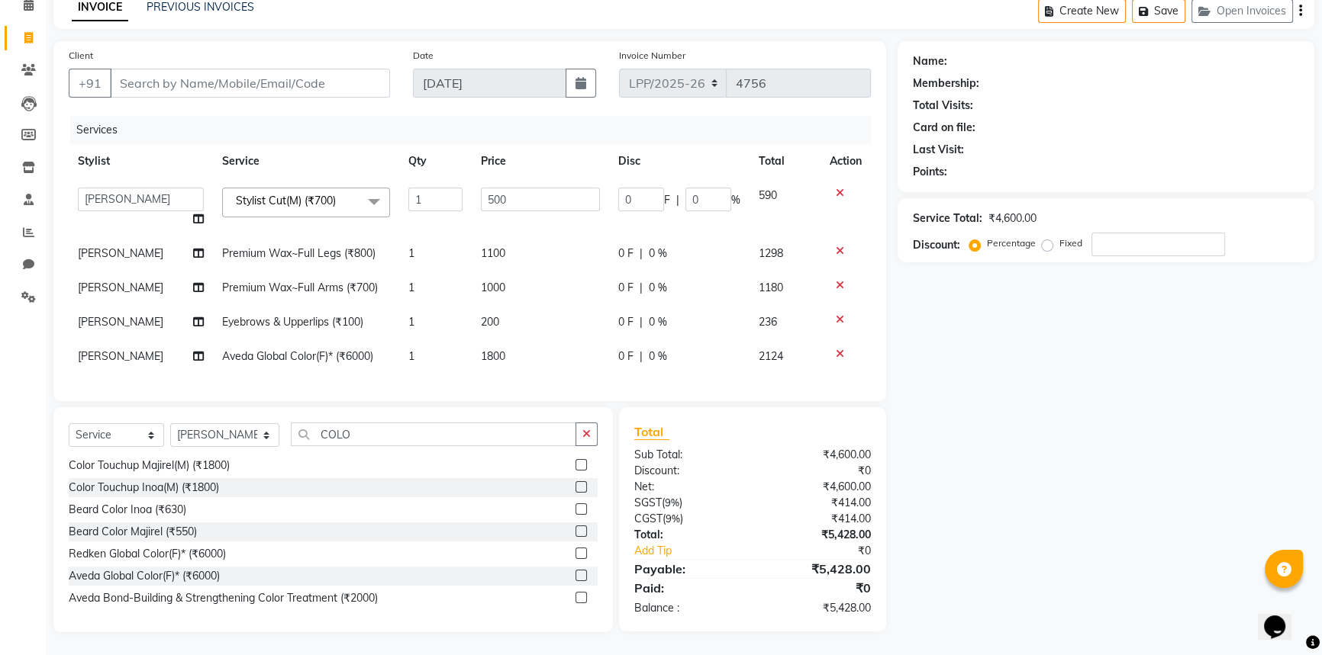
scroll to position [84, 0]
drag, startPoint x: 531, startPoint y: 197, endPoint x: 427, endPoint y: 202, distance: 104.7
click at [427, 201] on tr "Akhir_asst ANIL_PDCT ASLAM_CR STYLIST Counter_Sales KAMAL_PDCT [PERSON_NAME] DI…" at bounding box center [470, 208] width 802 height 58
type input "1200"
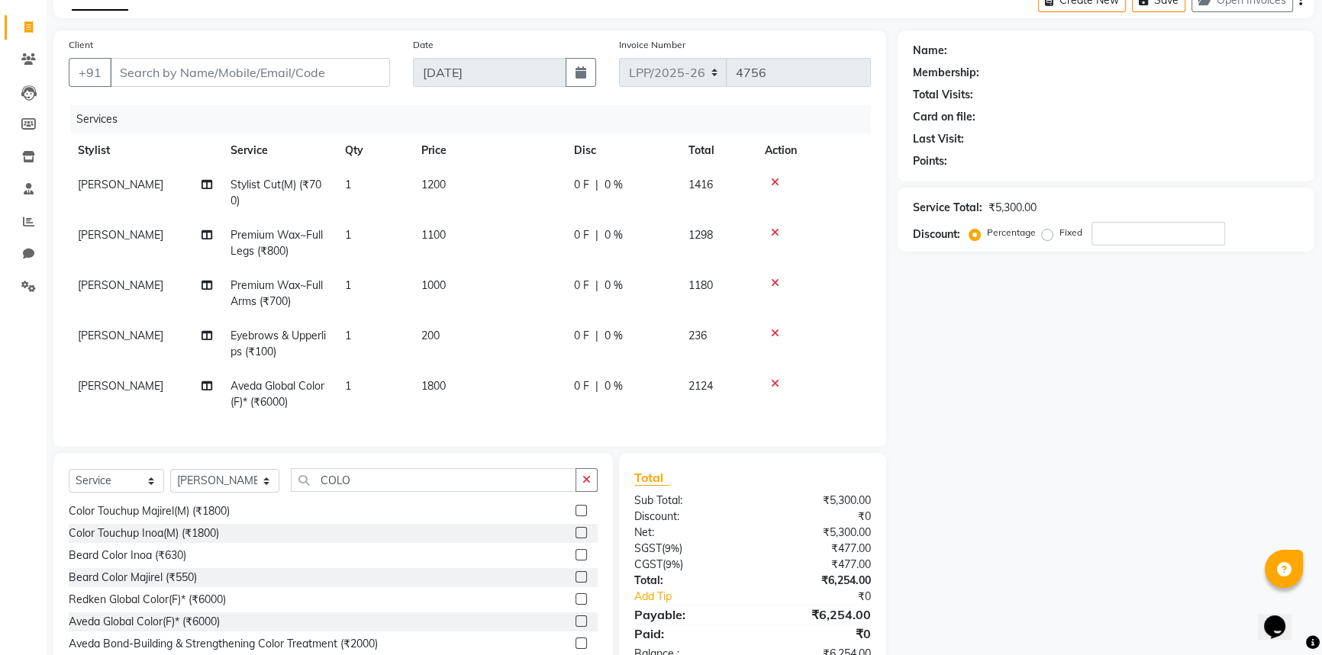
click at [581, 346] on tbody "[PERSON_NAME] Stylist Cut(M) (₹700) 1 1200 0 F | 0 % 1416 [PERSON_NAME] Premium…" at bounding box center [470, 294] width 802 height 252
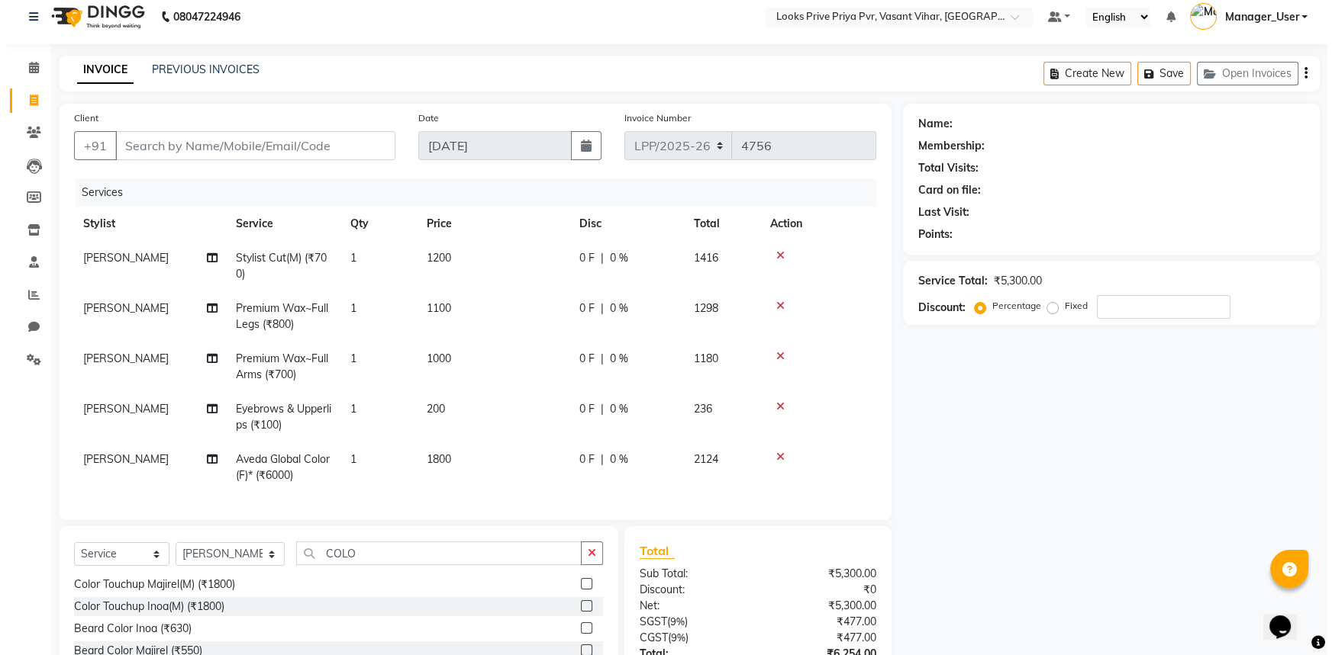
scroll to position [0, 0]
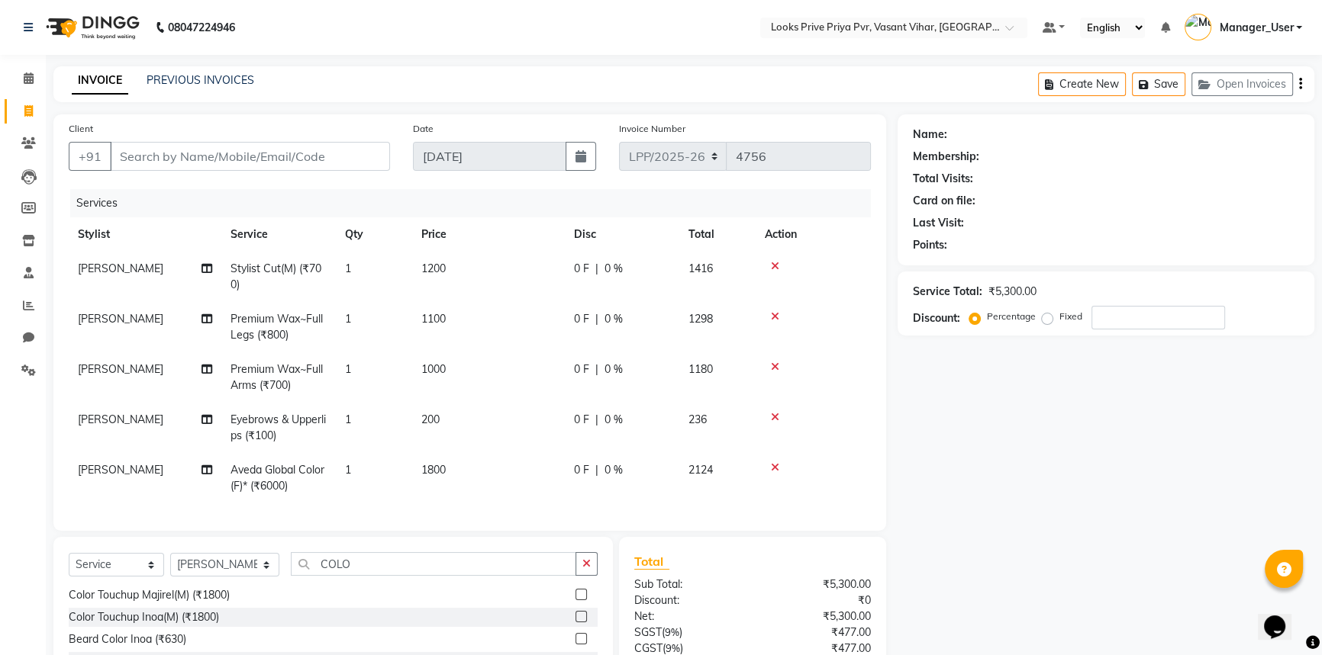
click at [239, 141] on div "Client +91" at bounding box center [229, 152] width 344 height 63
click at [234, 149] on input "Client" at bounding box center [250, 156] width 280 height 29
type input "9"
type input "0"
type input "9820180865"
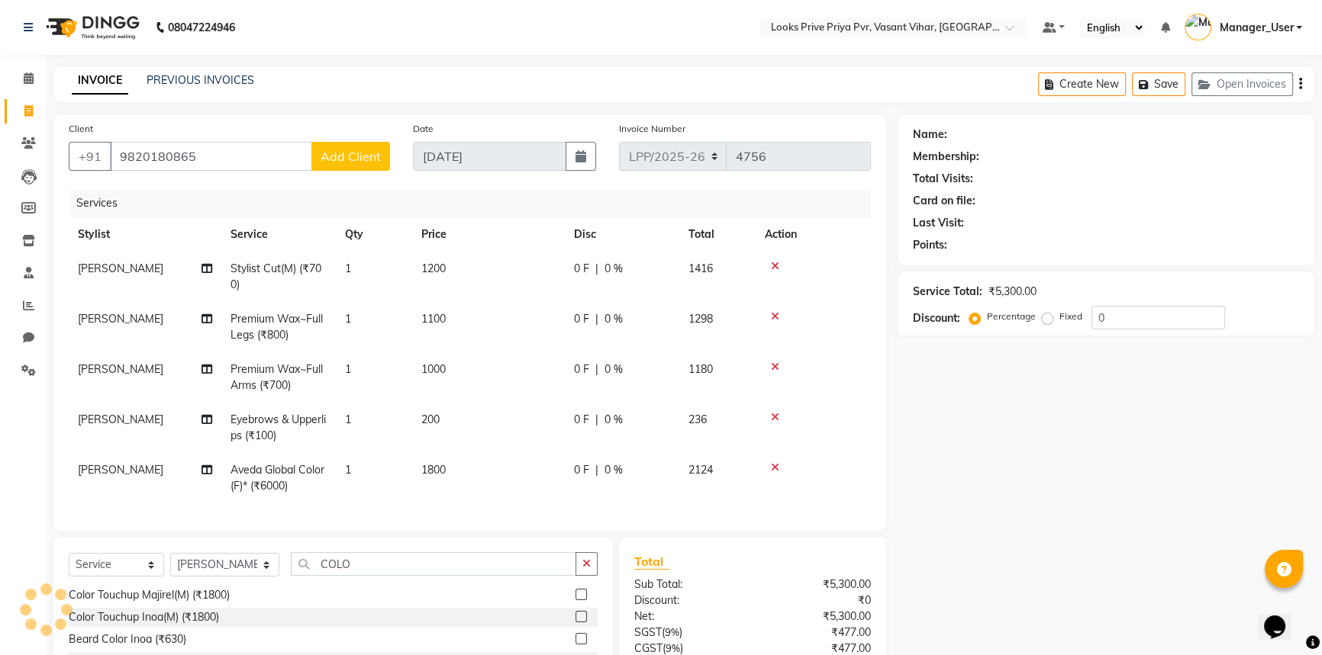
click at [334, 157] on span "Add Client" at bounding box center [350, 156] width 60 height 15
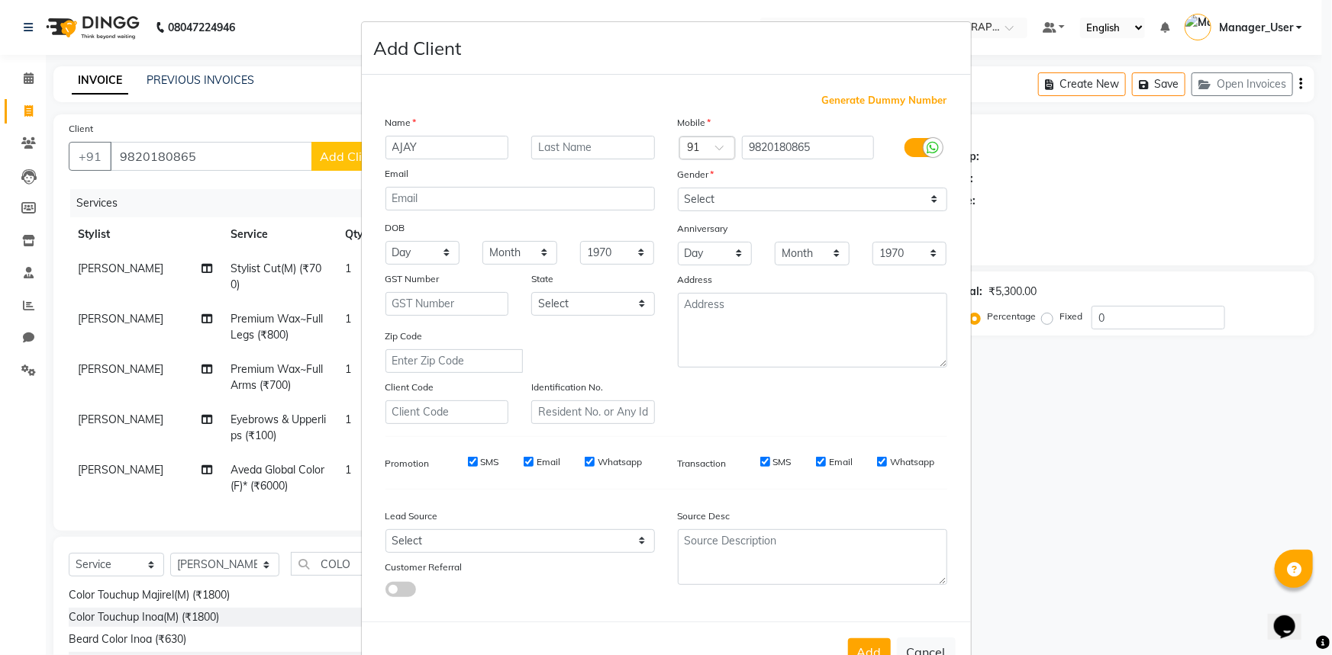
type input "AJAY"
click at [553, 142] on input "text" at bounding box center [593, 148] width 124 height 24
type input "SINGH"
click at [855, 207] on select "Select Male Female Other Prefer Not To Say" at bounding box center [812, 200] width 269 height 24
select select "male"
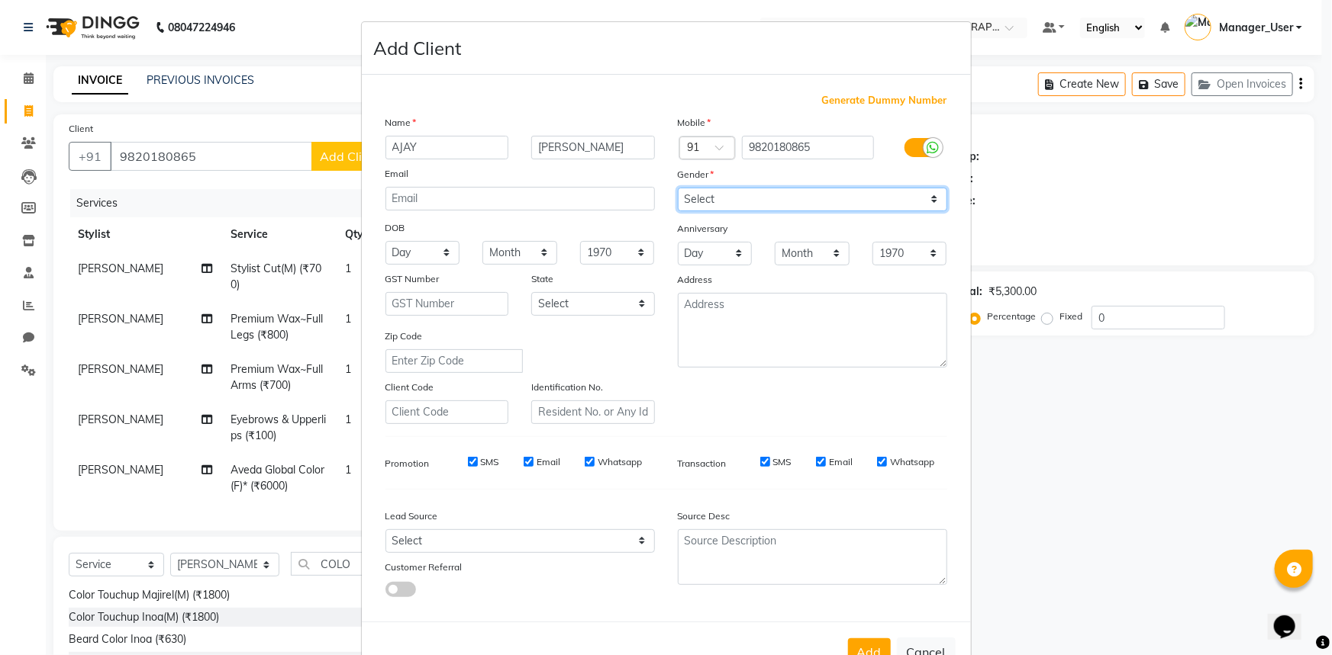
click at [678, 188] on select "Select Male Female Other Prefer Not To Say" at bounding box center [812, 200] width 269 height 24
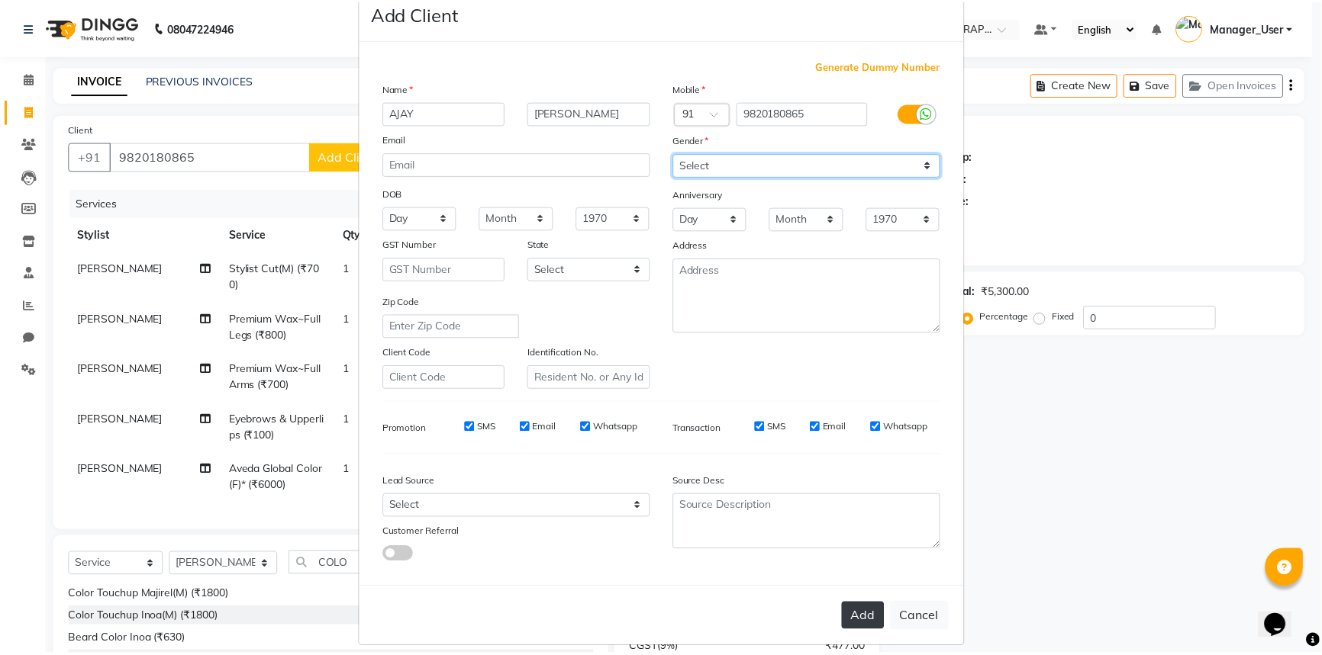
scroll to position [53, 0]
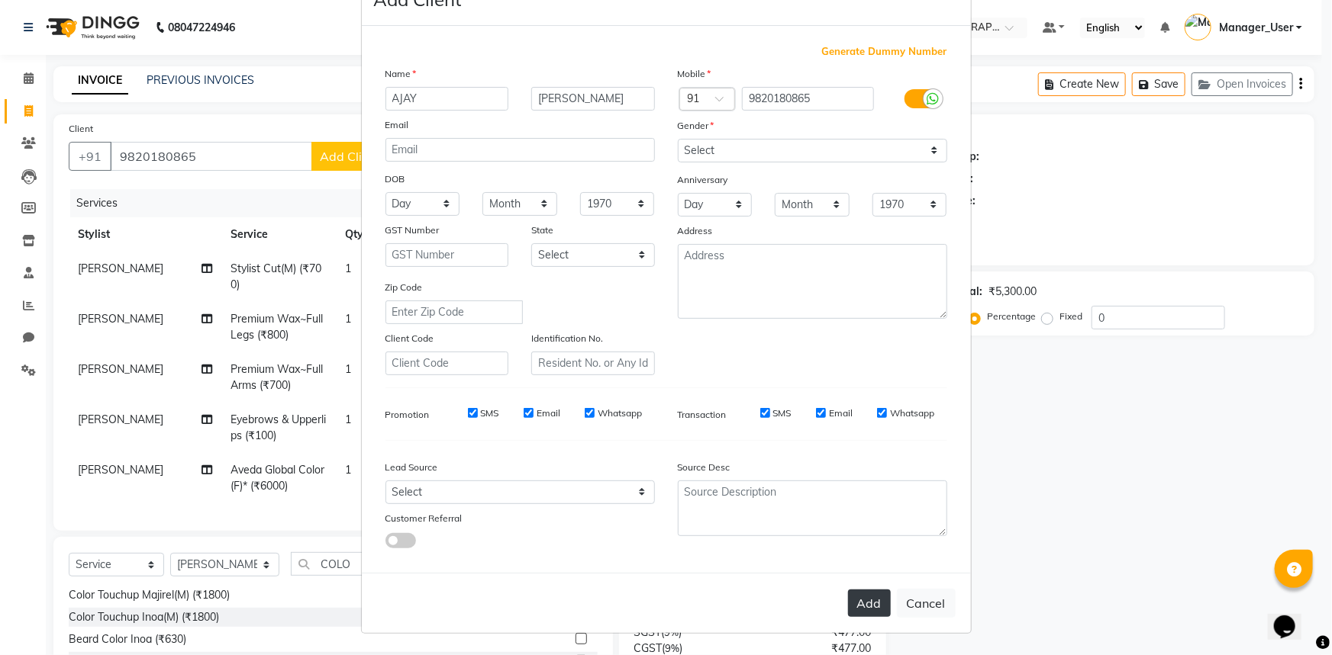
click at [861, 613] on button "Add" at bounding box center [869, 603] width 43 height 27
select select
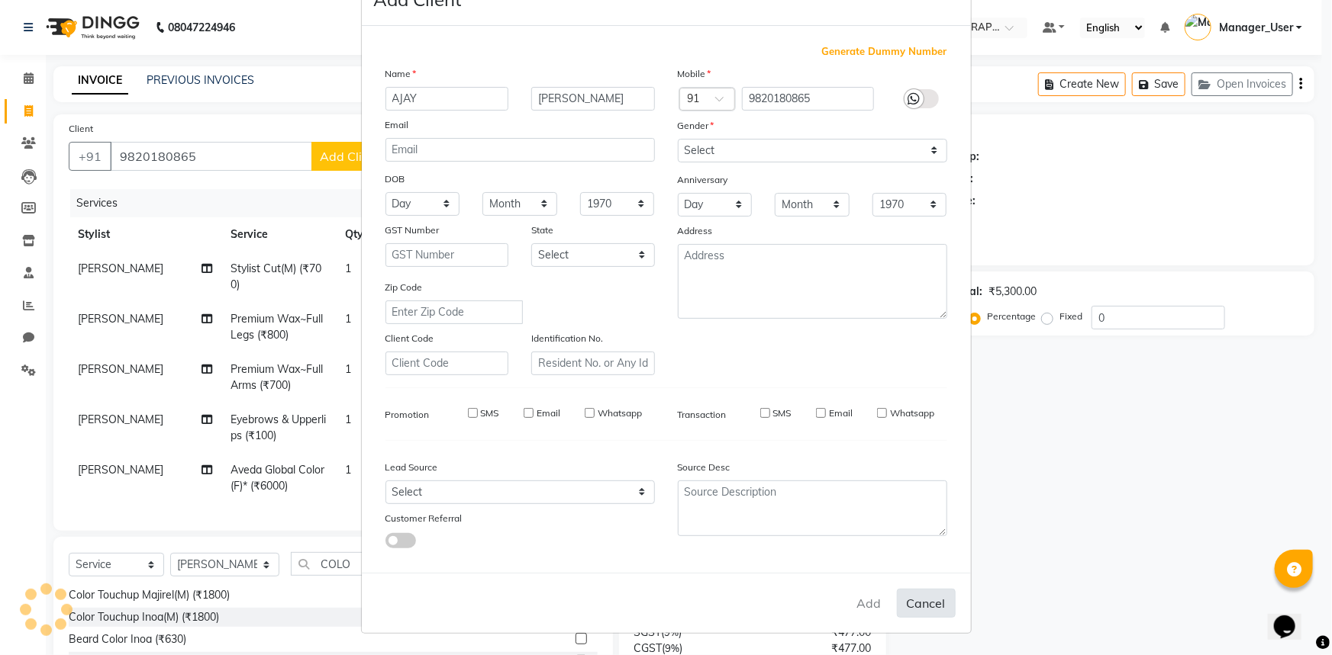
select select
checkbox input "false"
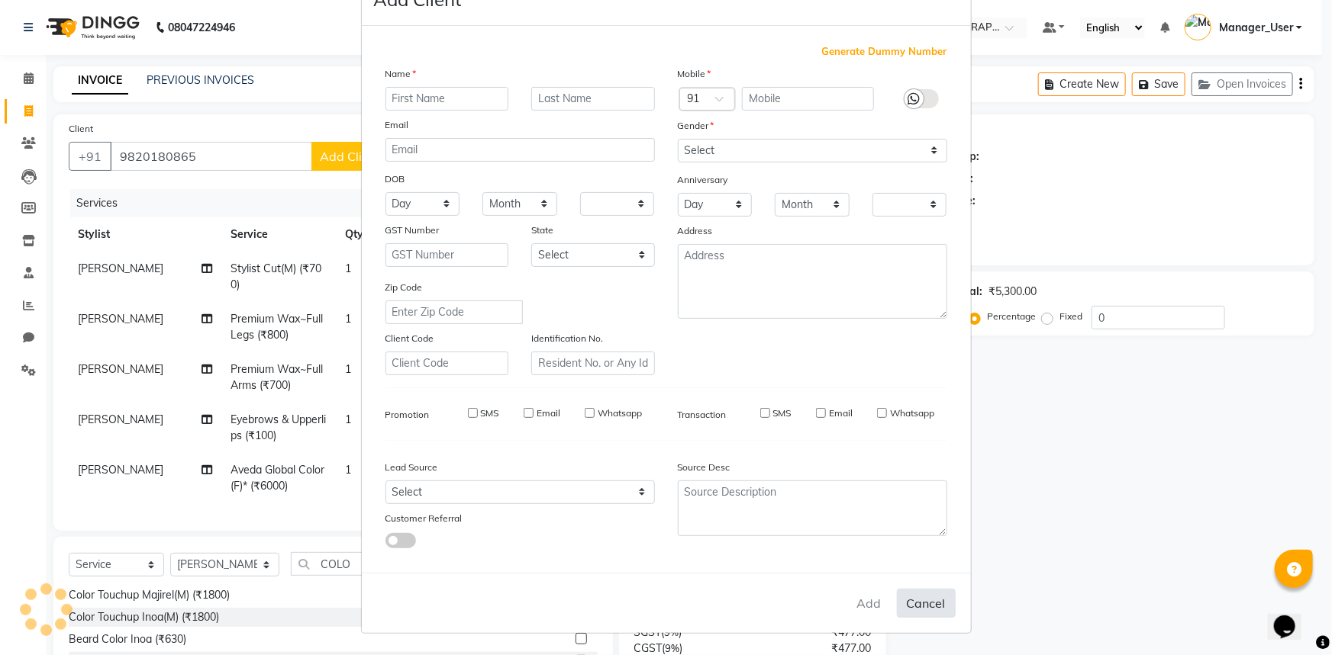
checkbox input "false"
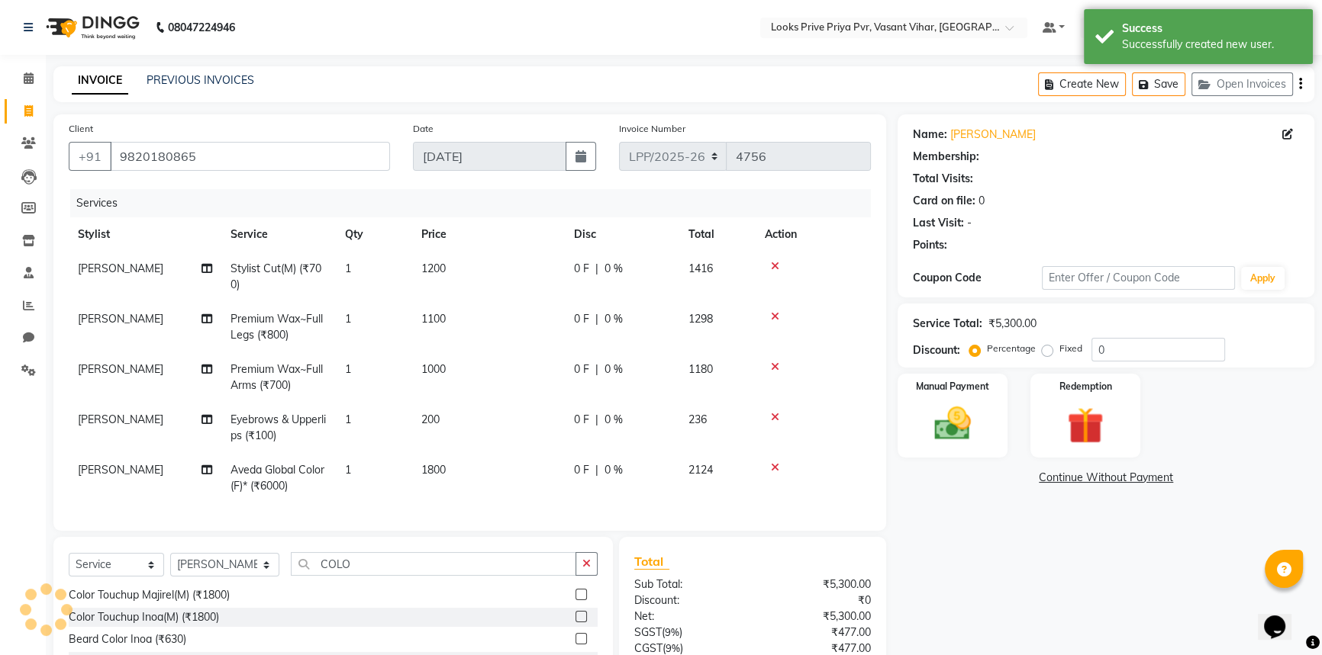
select select "1: Object"
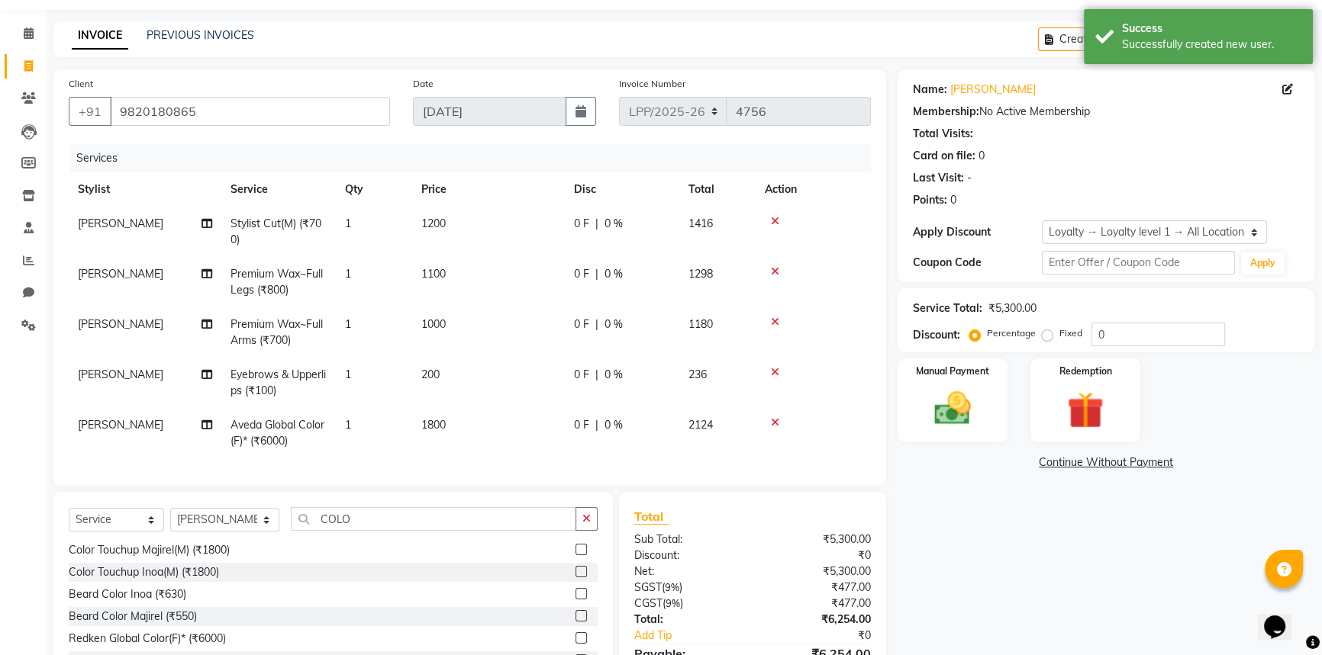
scroll to position [69, 0]
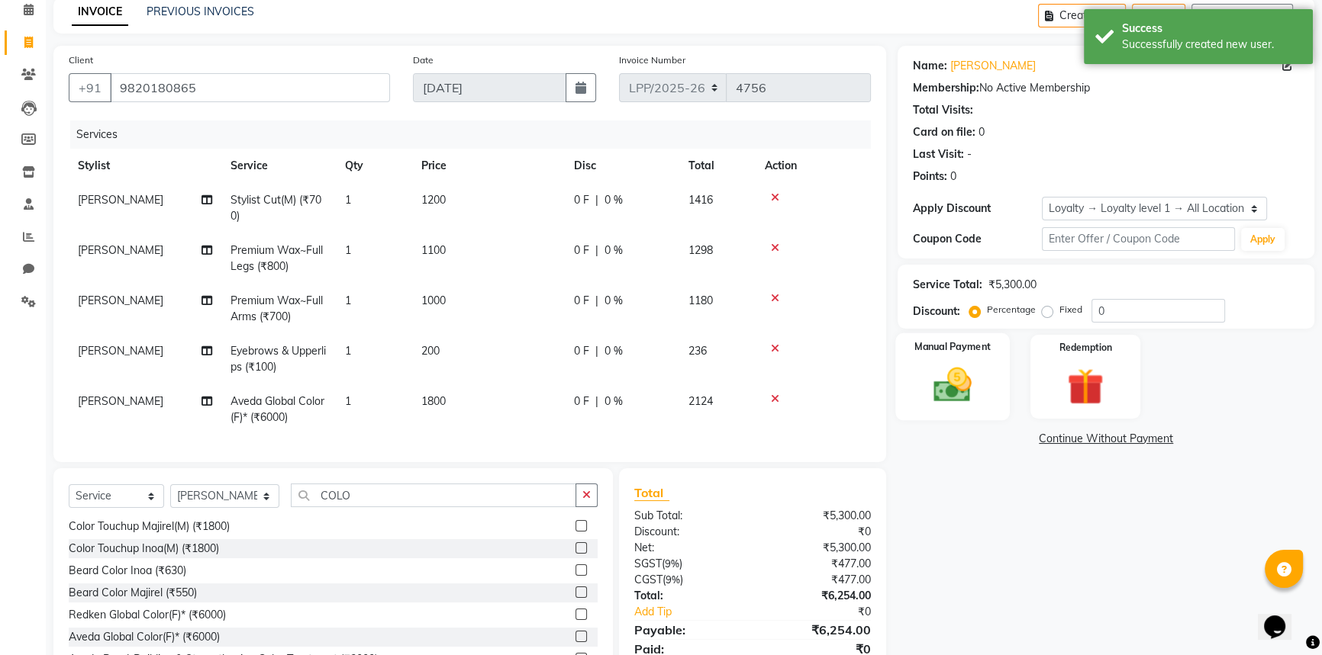
click at [960, 381] on img at bounding box center [953, 384] width 62 height 43
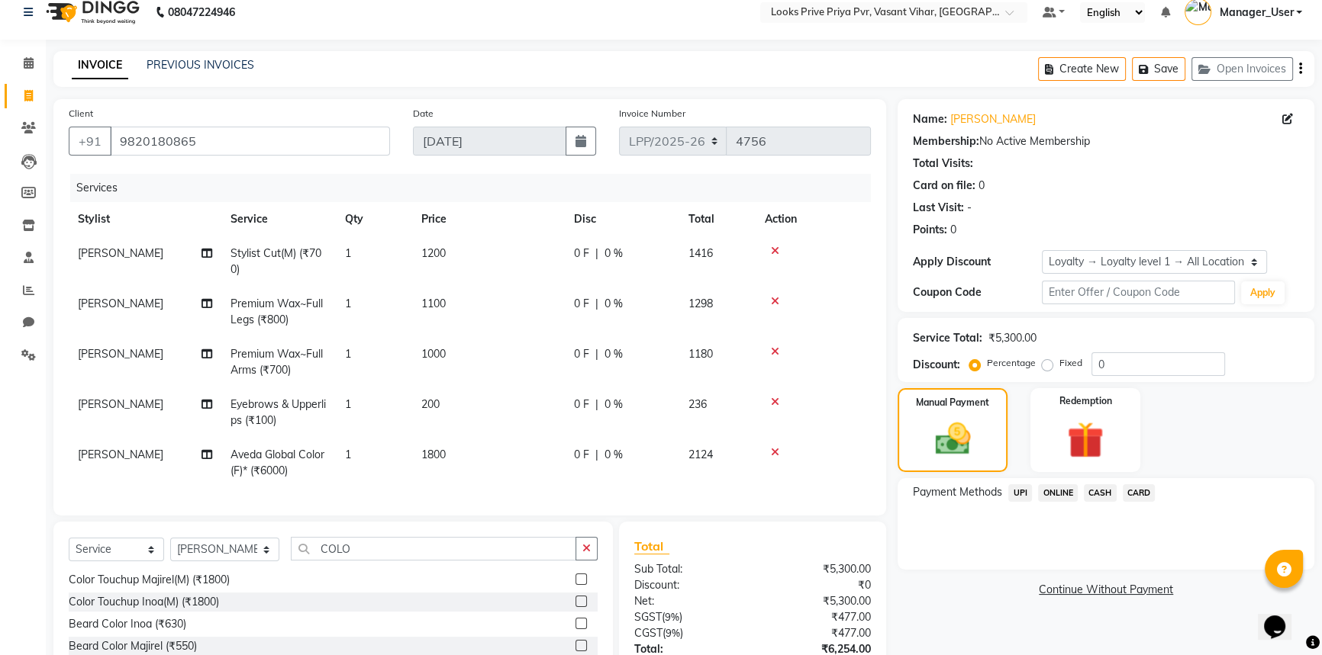
scroll to position [1, 0]
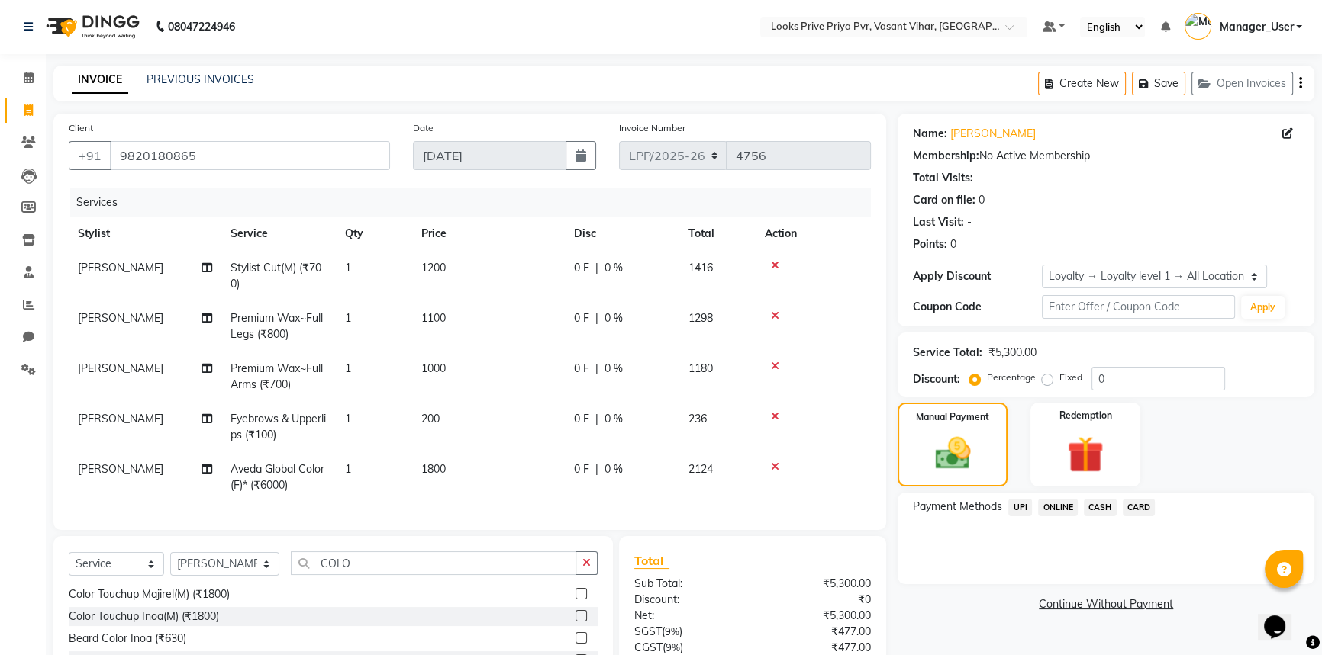
click at [1127, 507] on span "CARD" at bounding box center [1138, 508] width 33 height 18
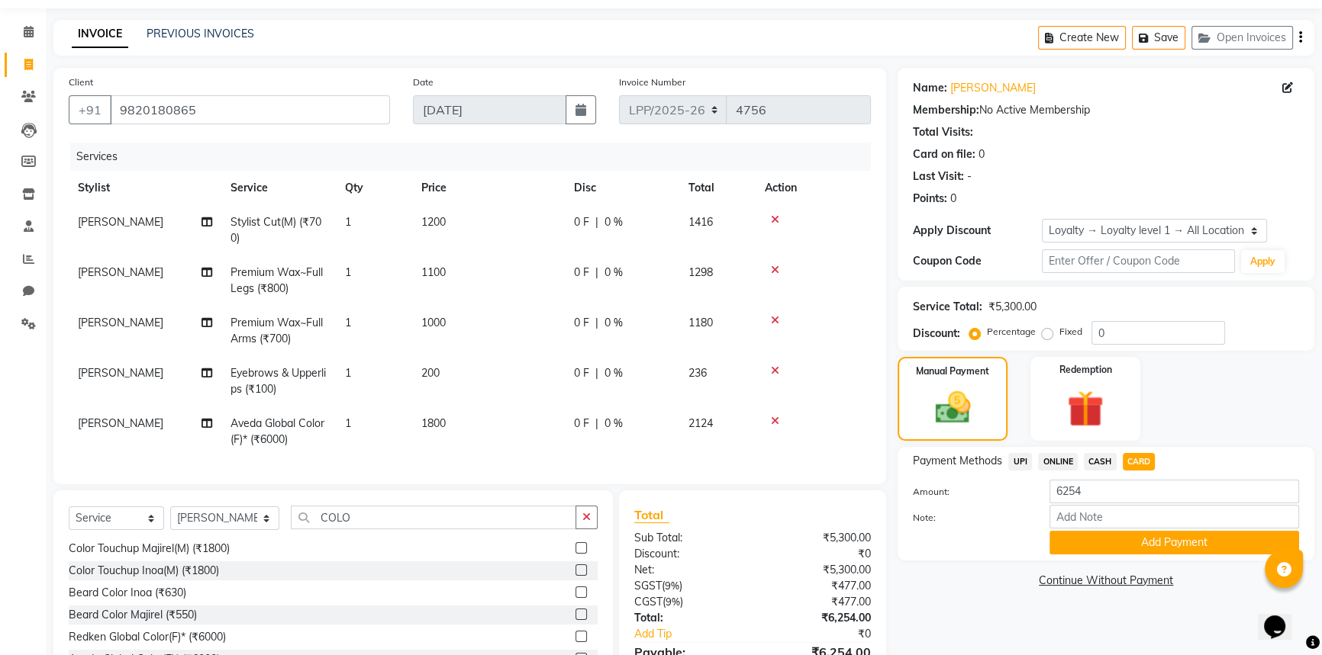
scroll to position [140, 0]
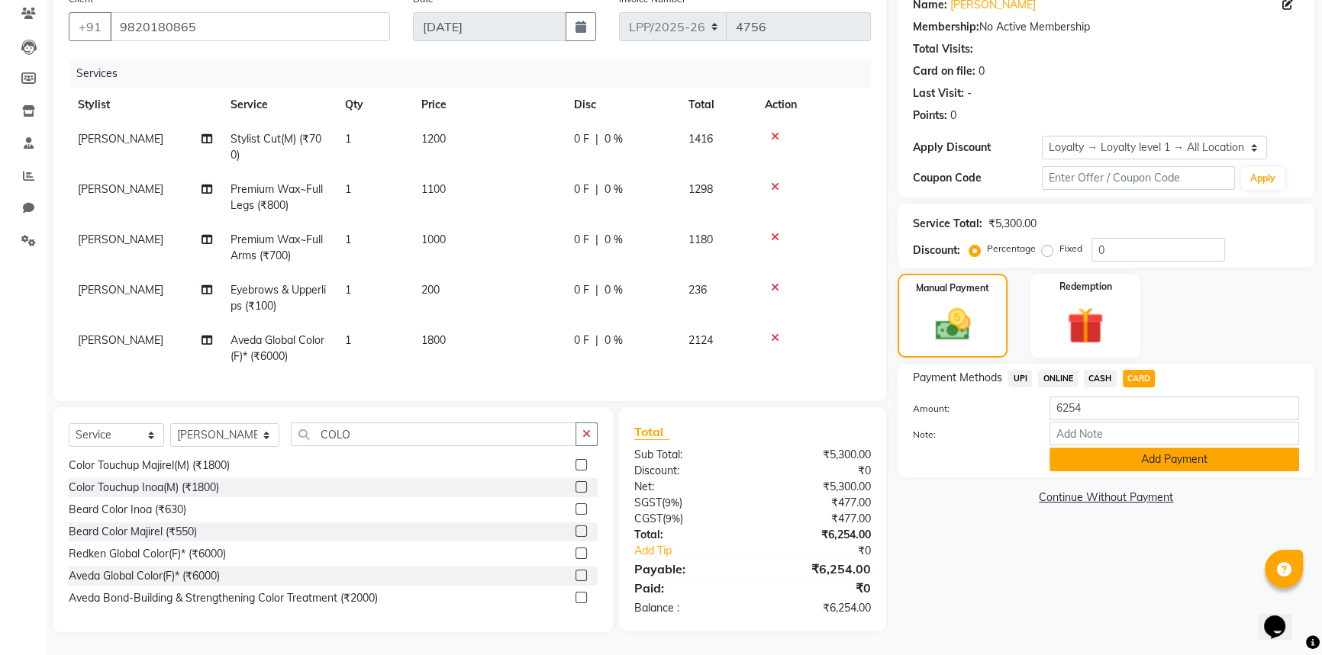
click at [1128, 454] on button "Add Payment" at bounding box center [1174, 460] width 250 height 24
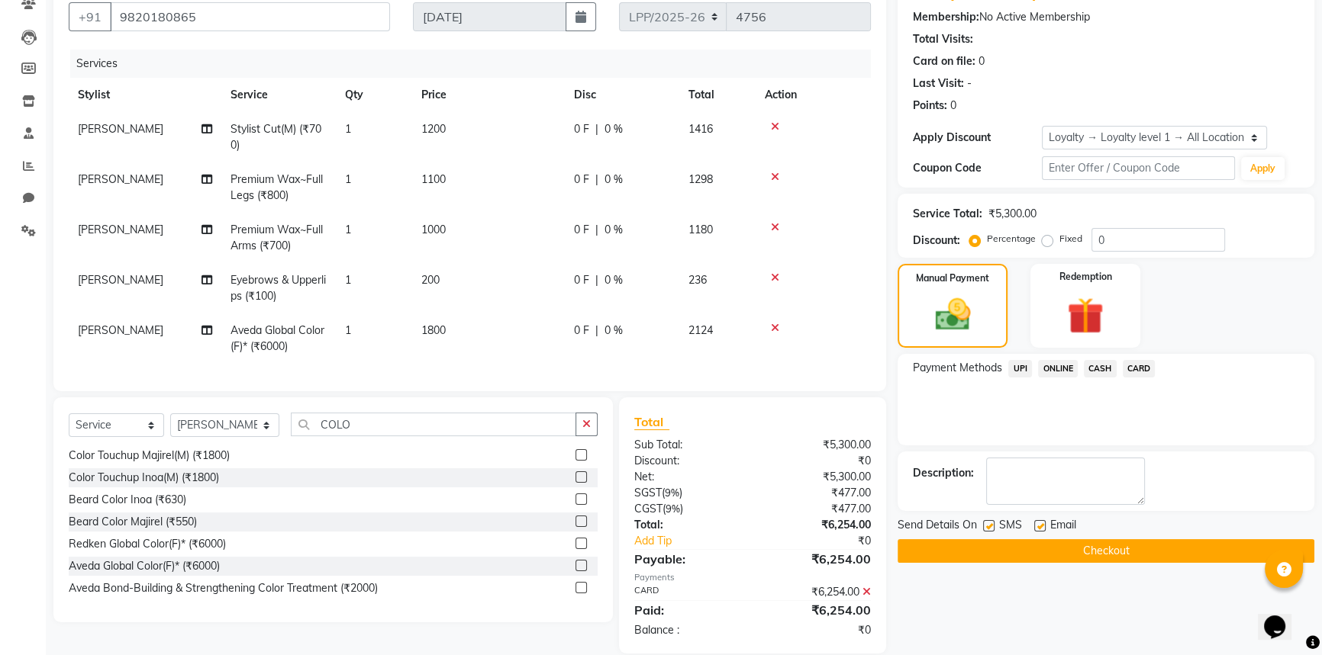
click at [1119, 549] on button "Checkout" at bounding box center [1105, 551] width 417 height 24
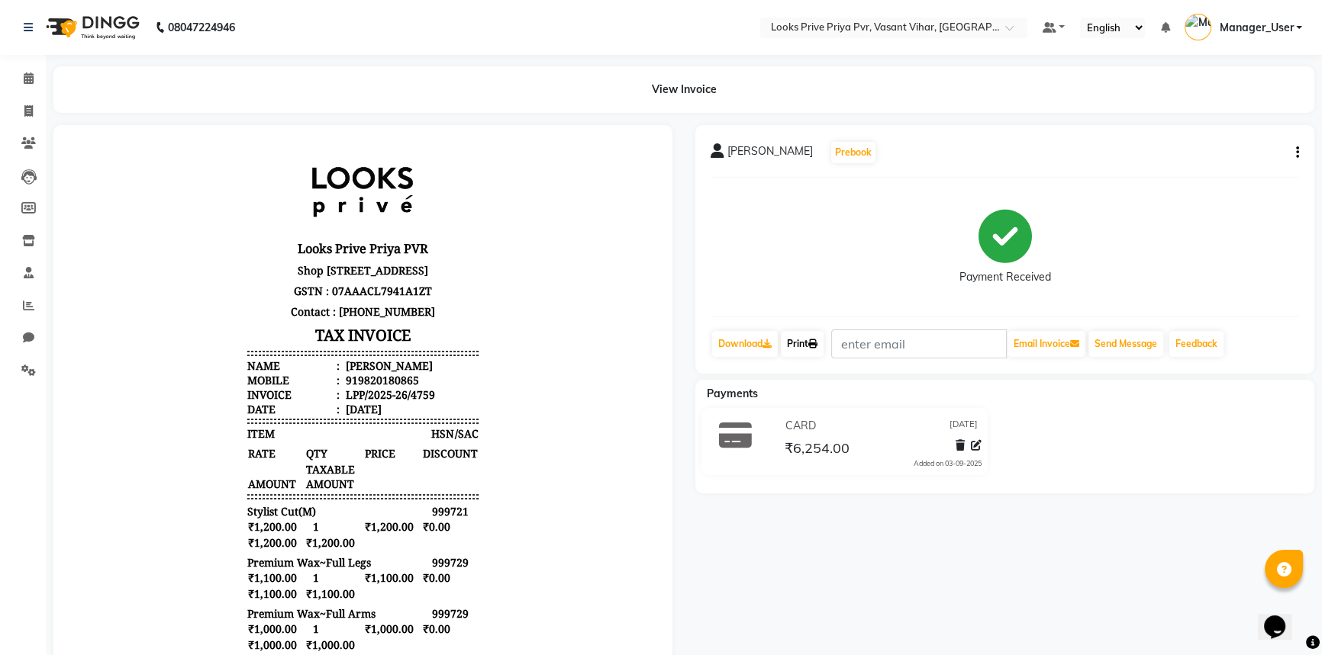
click at [816, 349] on link "Print" at bounding box center [802, 344] width 43 height 26
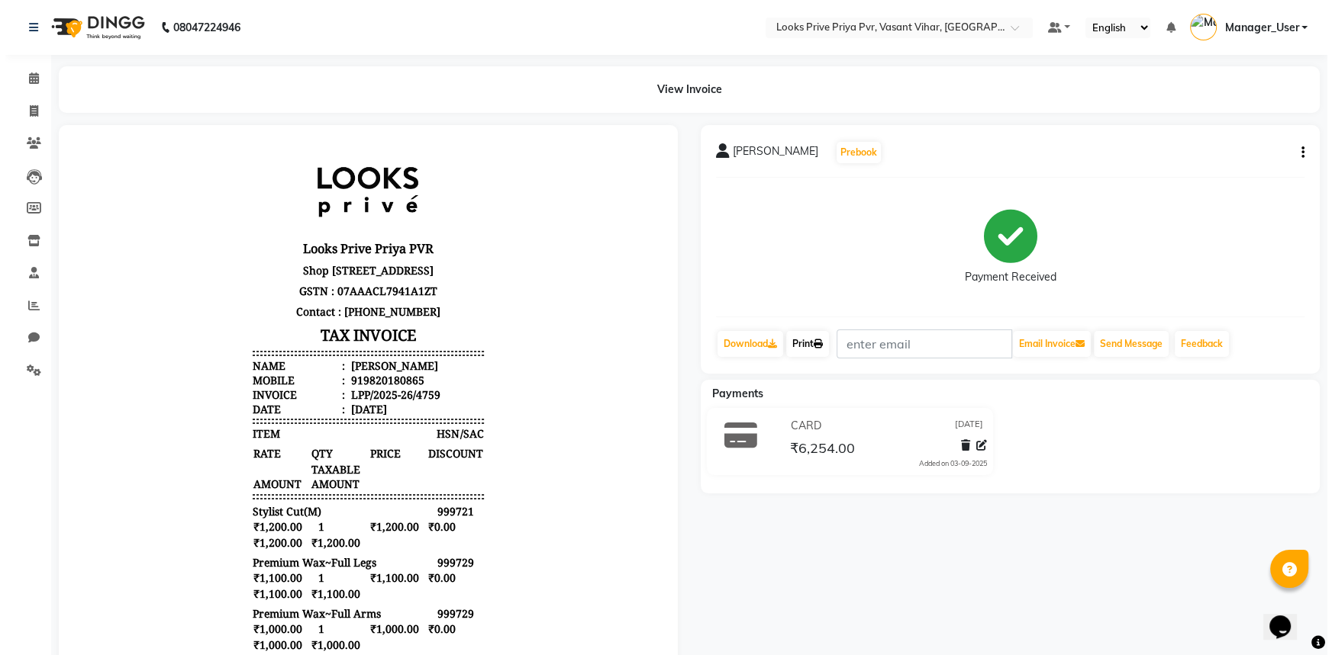
scroll to position [12, 0]
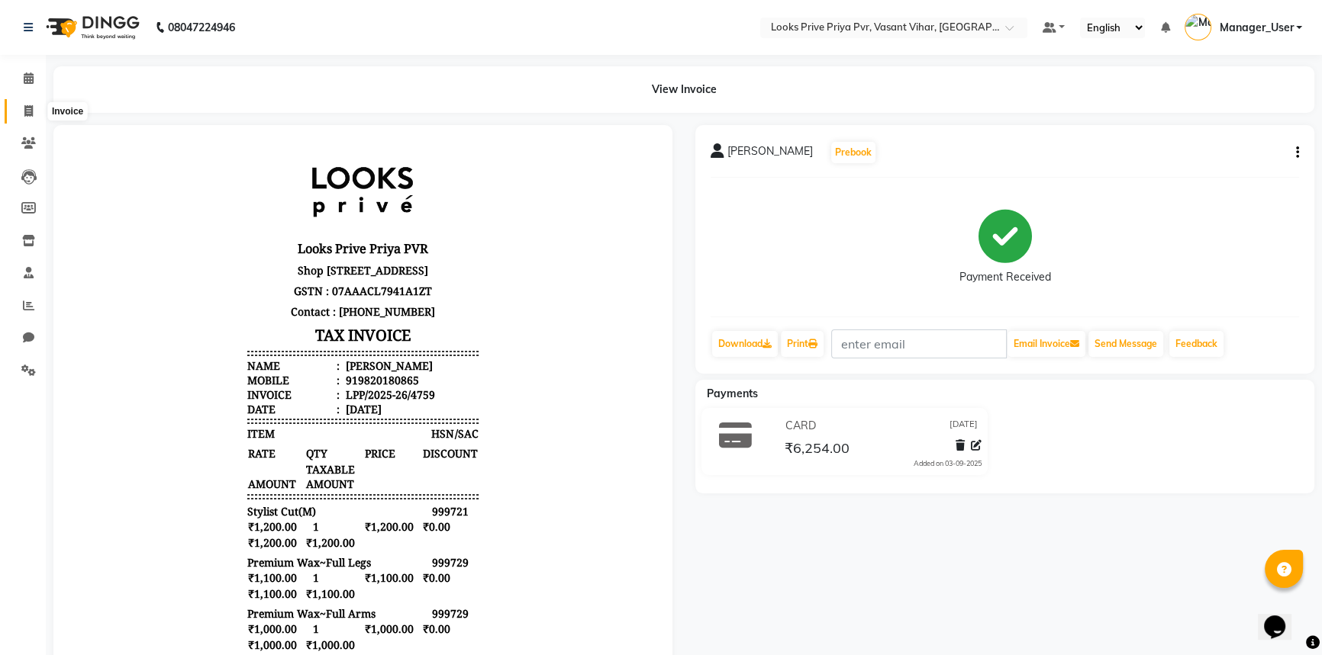
click at [38, 114] on span at bounding box center [28, 112] width 27 height 18
select select "service"
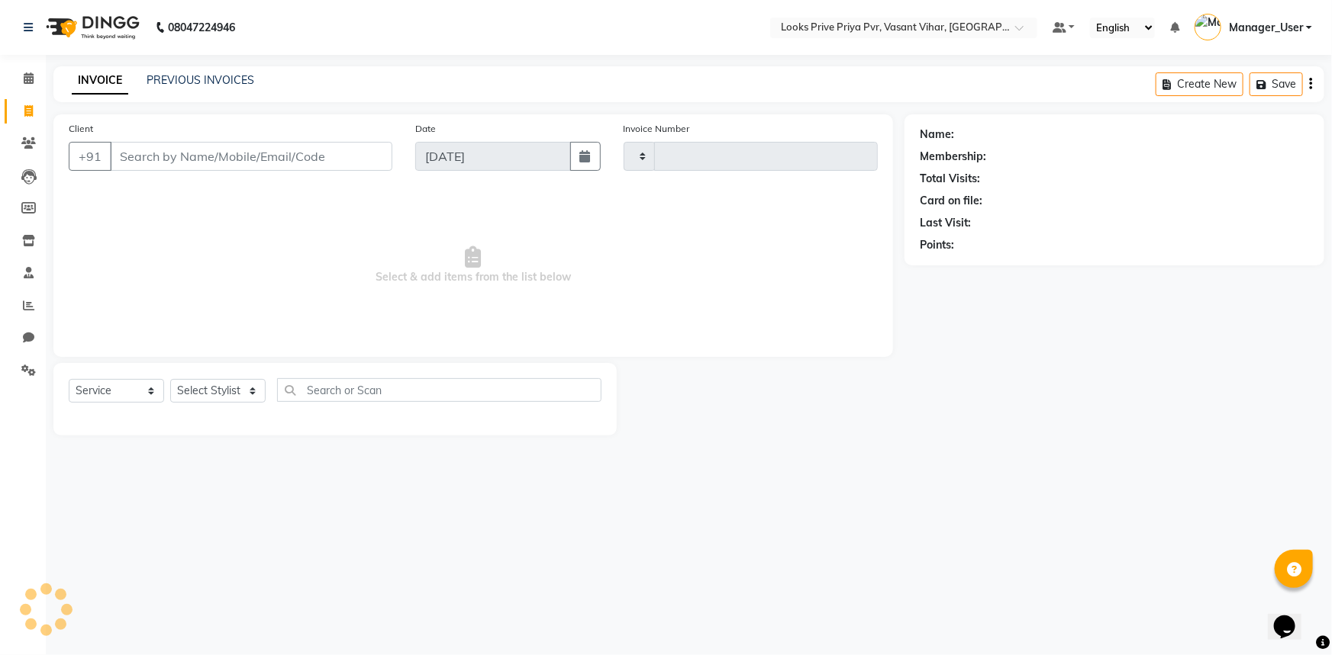
type input "4760"
select select "7646"
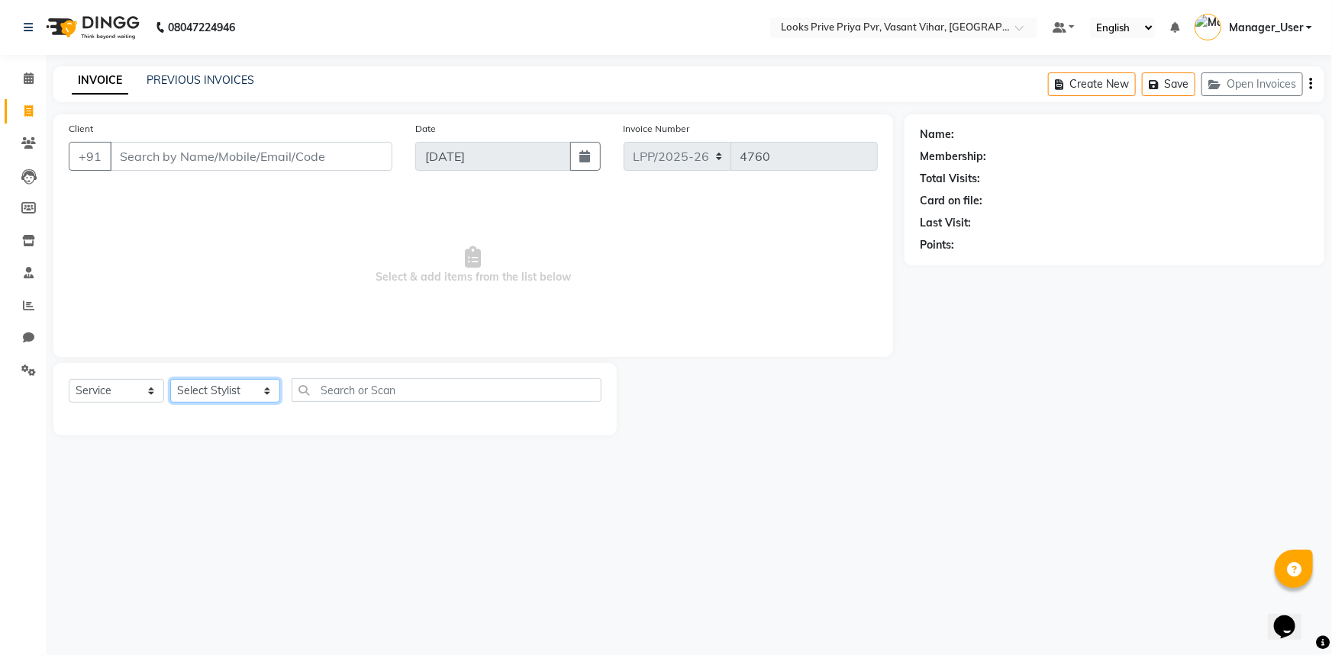
click at [230, 389] on select "Select Stylist Akhir_asst ANIL_PDCT ASLAM_CR STYLIST Counter_Sales KAMAL_PDCT […" at bounding box center [225, 391] width 110 height 24
select select "66941"
click at [170, 379] on select "Select Stylist Akhir_asst ANIL_PDCT ASLAM_CR STYLIST Counter_Sales KAMAL_PDCT […" at bounding box center [225, 391] width 110 height 24
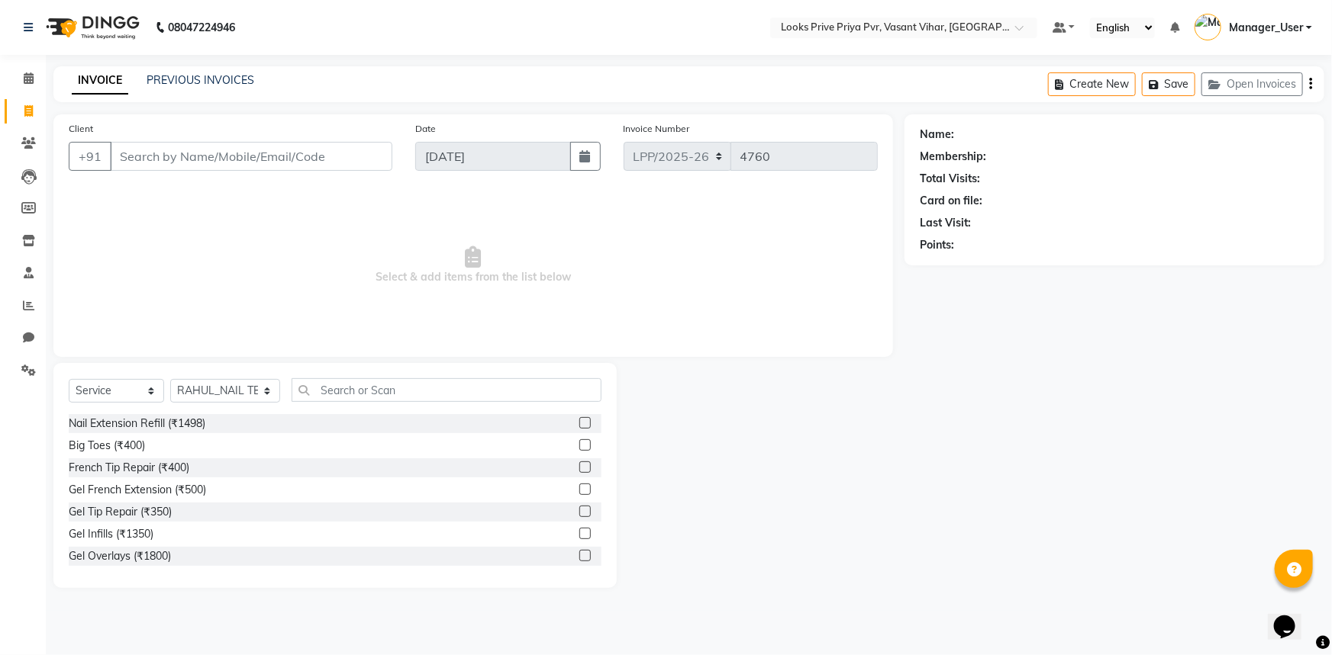
click at [228, 421] on div "Nail Extension Refill (₹1498)" at bounding box center [335, 423] width 533 height 19
click at [580, 426] on label at bounding box center [584, 422] width 11 height 11
click at [580, 426] on input "checkbox" at bounding box center [584, 424] width 10 height 10
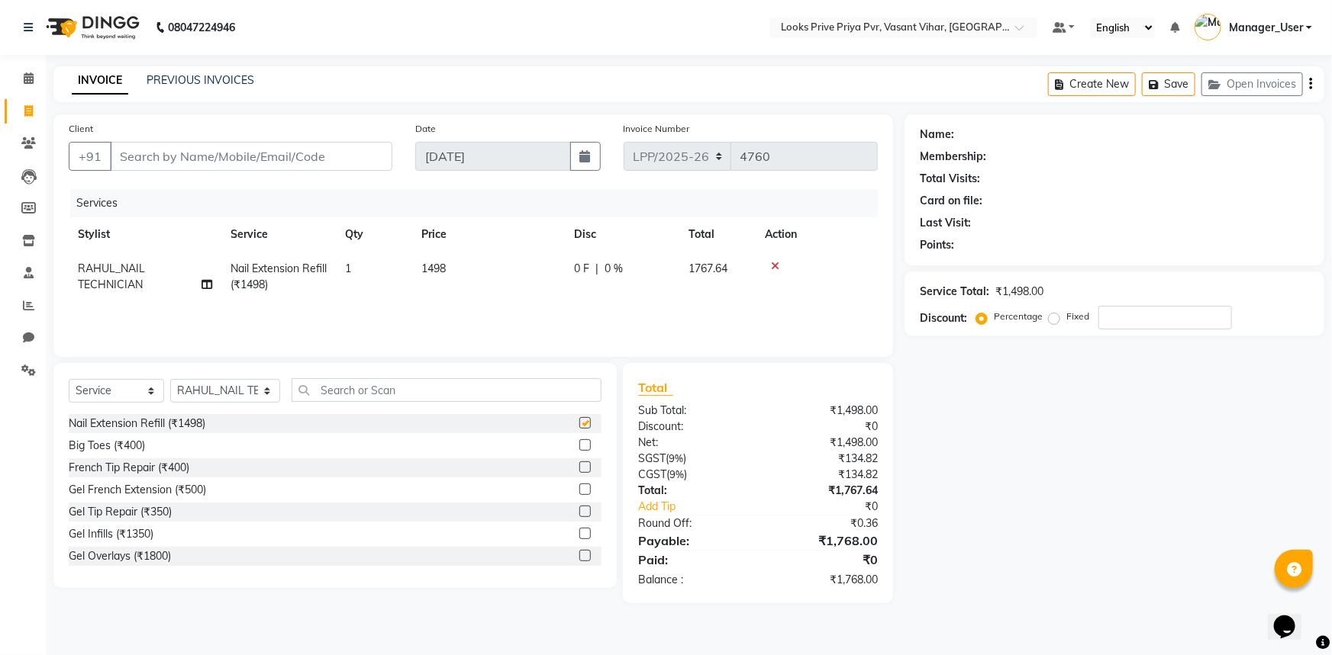
checkbox input "false"
click at [771, 264] on icon at bounding box center [775, 266] width 8 height 11
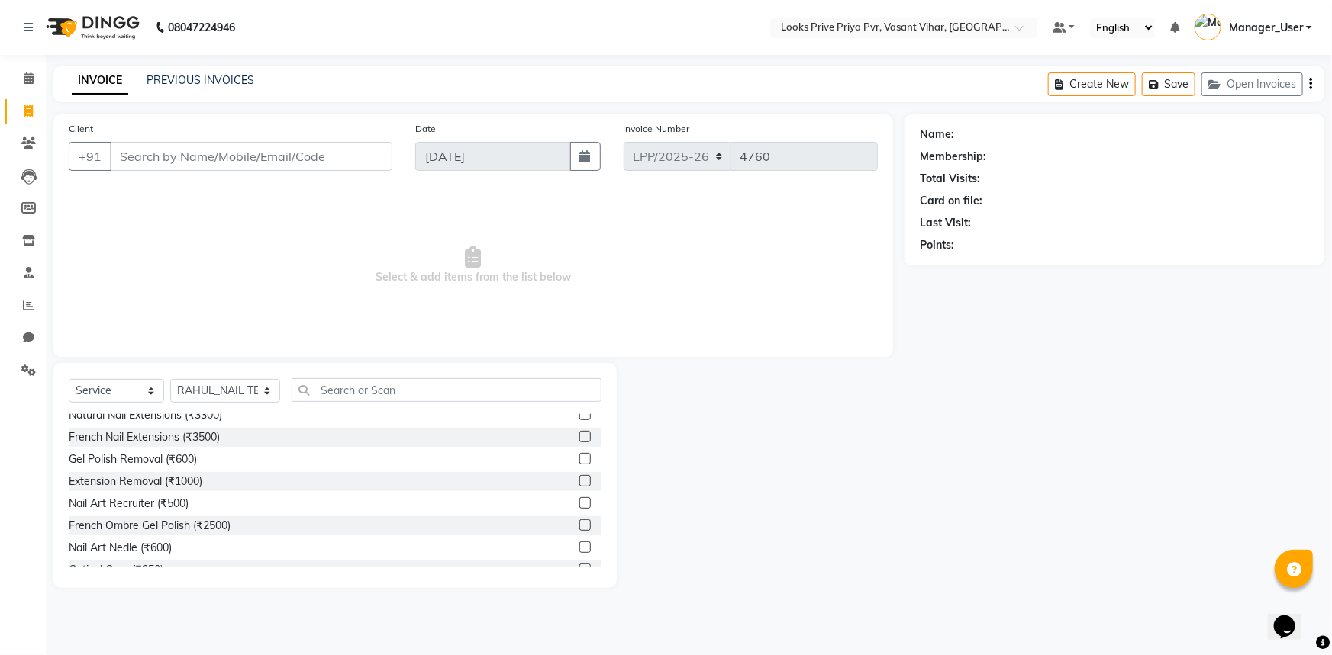
scroll to position [138, 0]
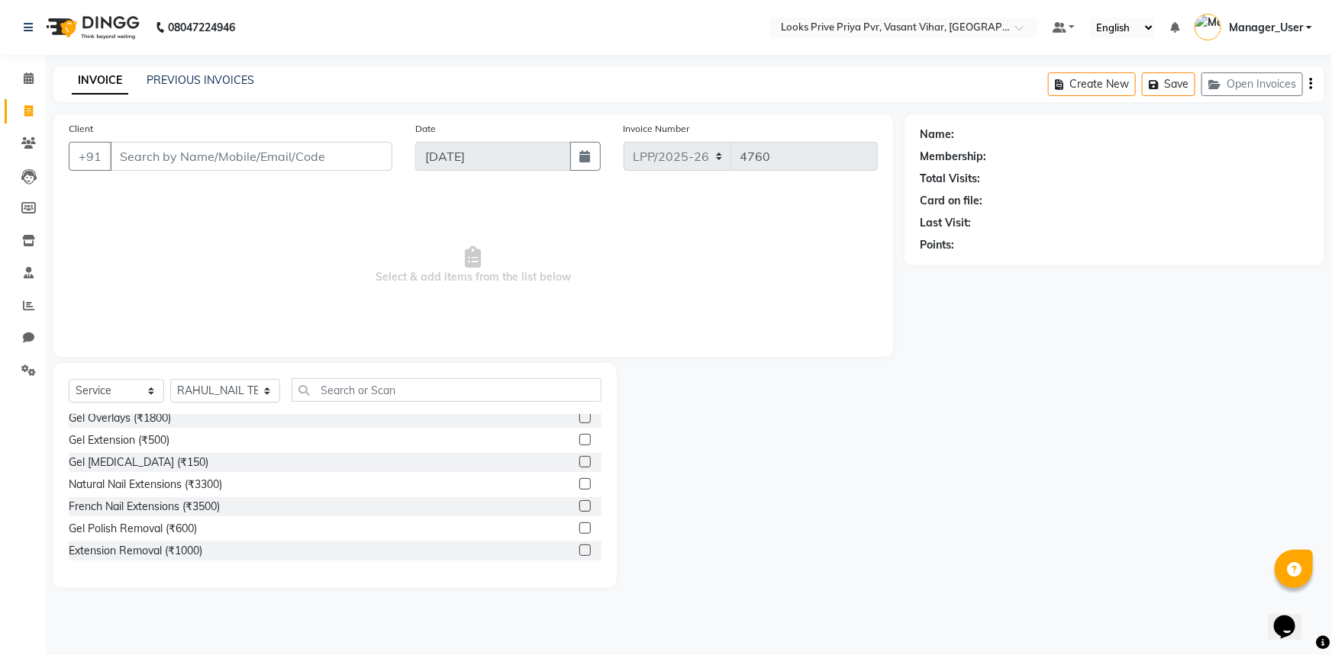
click at [579, 486] on label at bounding box center [584, 483] width 11 height 11
click at [579, 486] on input "checkbox" at bounding box center [584, 485] width 10 height 10
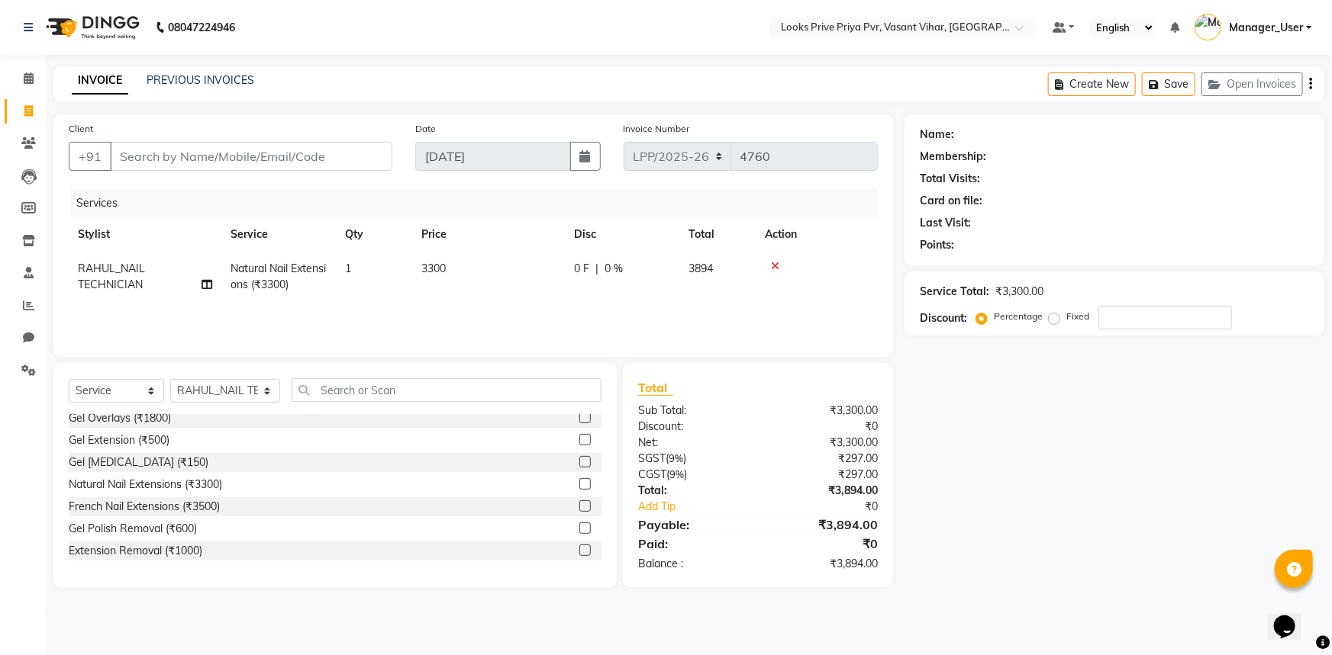
click at [579, 487] on label at bounding box center [584, 483] width 11 height 11
click at [579, 487] on input "checkbox" at bounding box center [584, 485] width 10 height 10
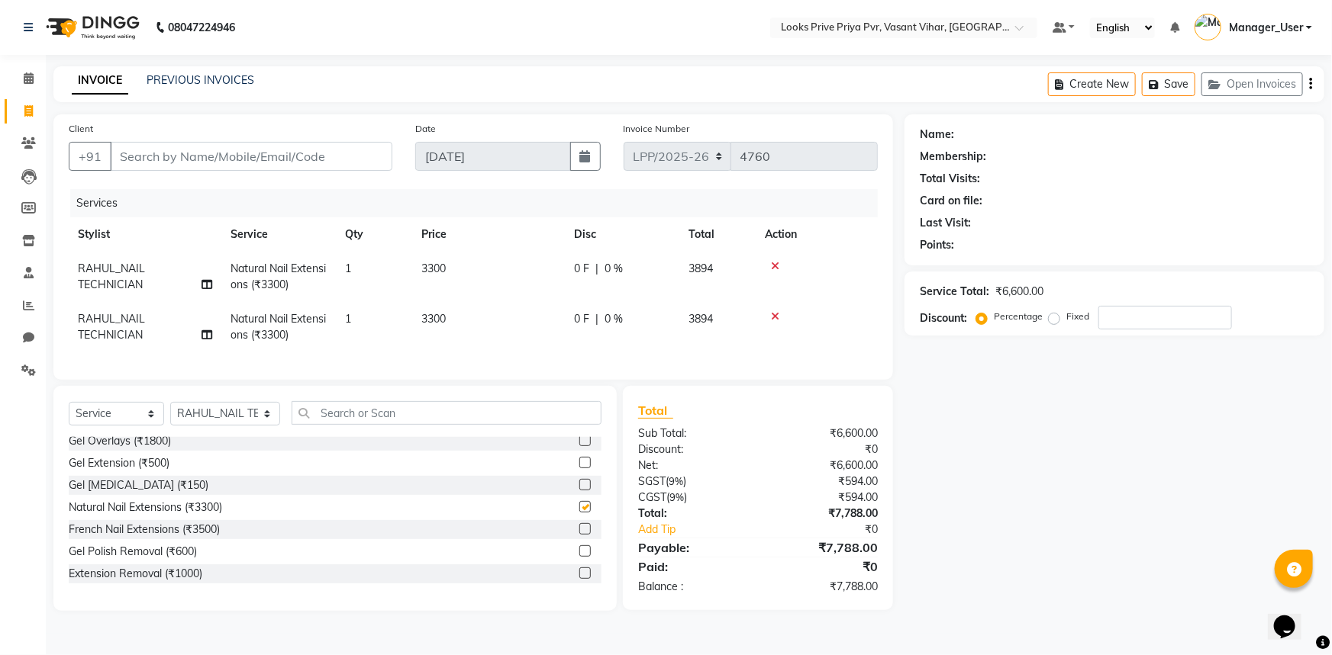
checkbox input "false"
click at [776, 266] on icon at bounding box center [775, 266] width 8 height 11
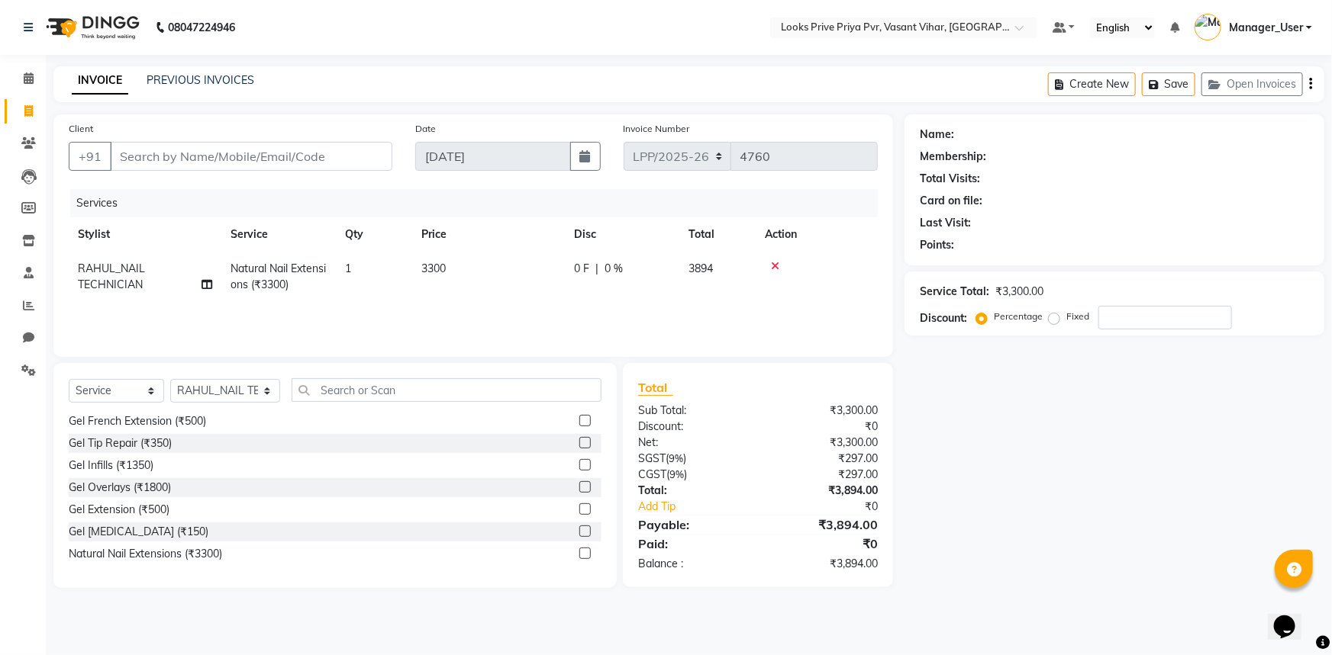
scroll to position [0, 0]
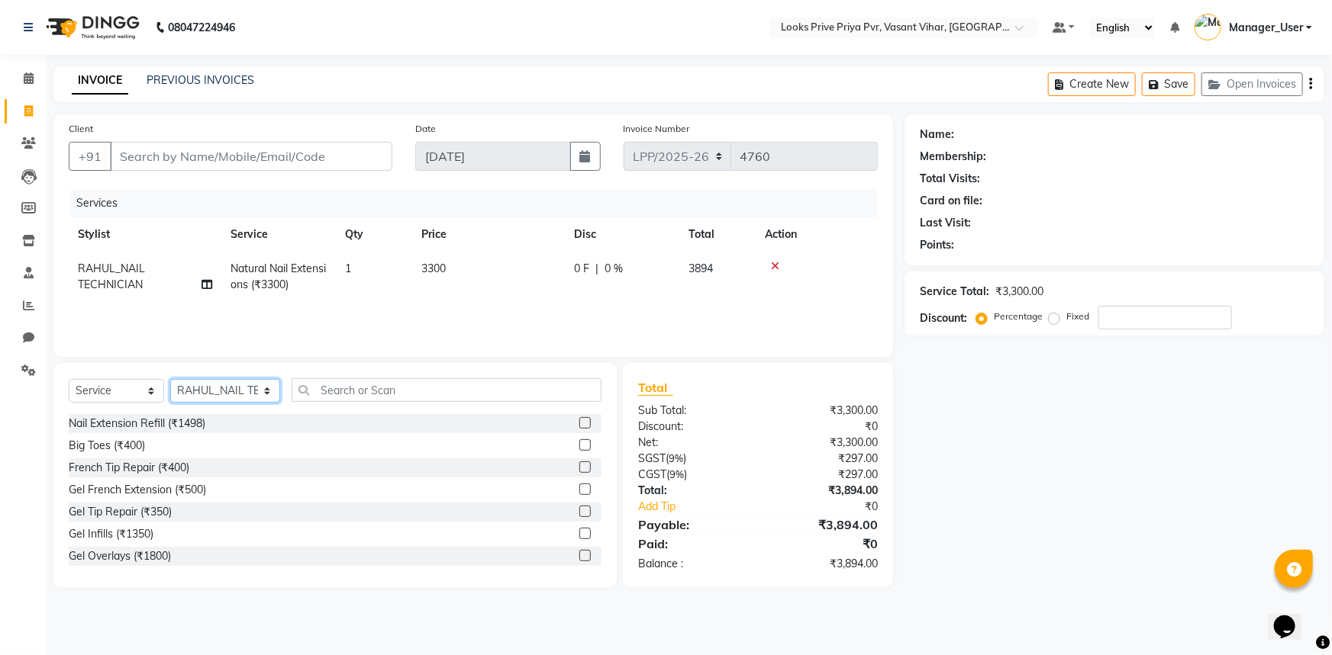
click at [260, 384] on select "Select Stylist Akhir_asst ANIL_PDCT ASLAM_CR STYLIST Counter_Sales KAMAL_PDCT […" at bounding box center [225, 391] width 110 height 24
select select "66932"
click at [170, 379] on select "Select Stylist Akhir_asst ANIL_PDCT ASLAM_CR STYLIST Counter_Sales KAMAL_PDCT […" at bounding box center [225, 391] width 110 height 24
click at [342, 382] on input "text" at bounding box center [446, 390] width 311 height 24
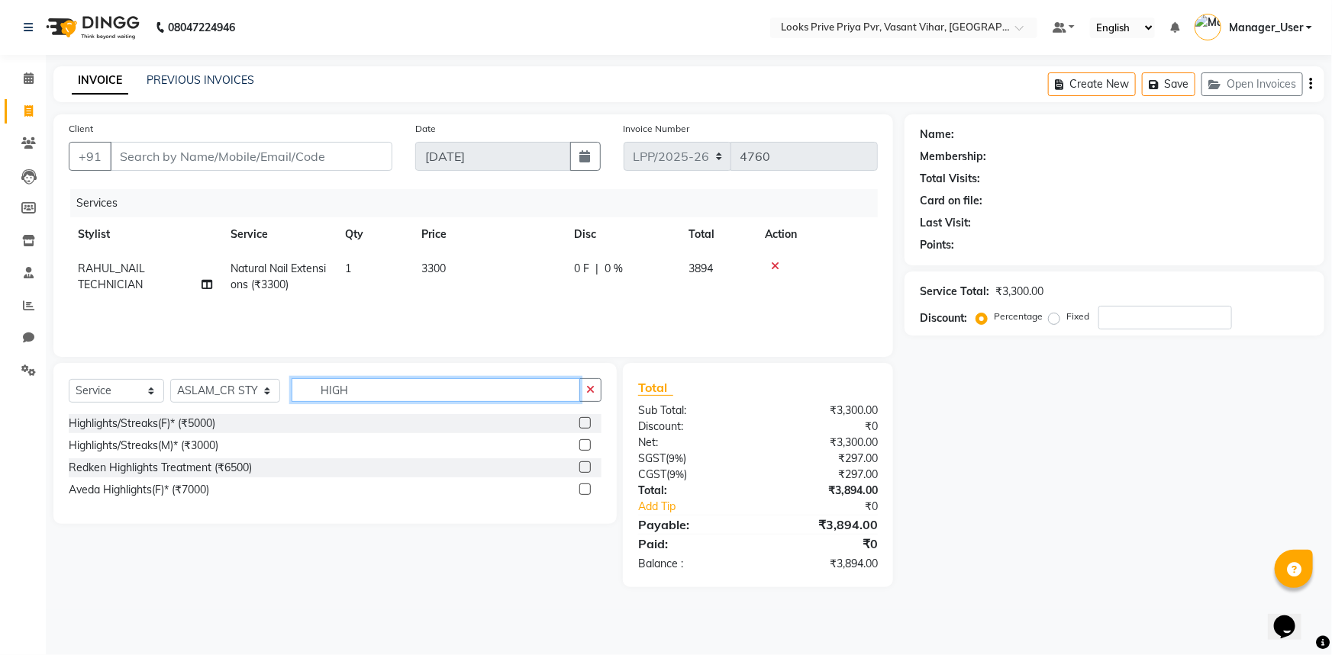
type input "HIGH"
click at [283, 420] on div "Highlights/Streaks(F)* (₹5000)" at bounding box center [335, 423] width 533 height 19
click at [578, 487] on div "Aveda Highlights(F)* (₹7000)" at bounding box center [335, 490] width 533 height 19
click at [586, 488] on label at bounding box center [584, 489] width 11 height 11
click at [586, 488] on input "checkbox" at bounding box center [584, 490] width 10 height 10
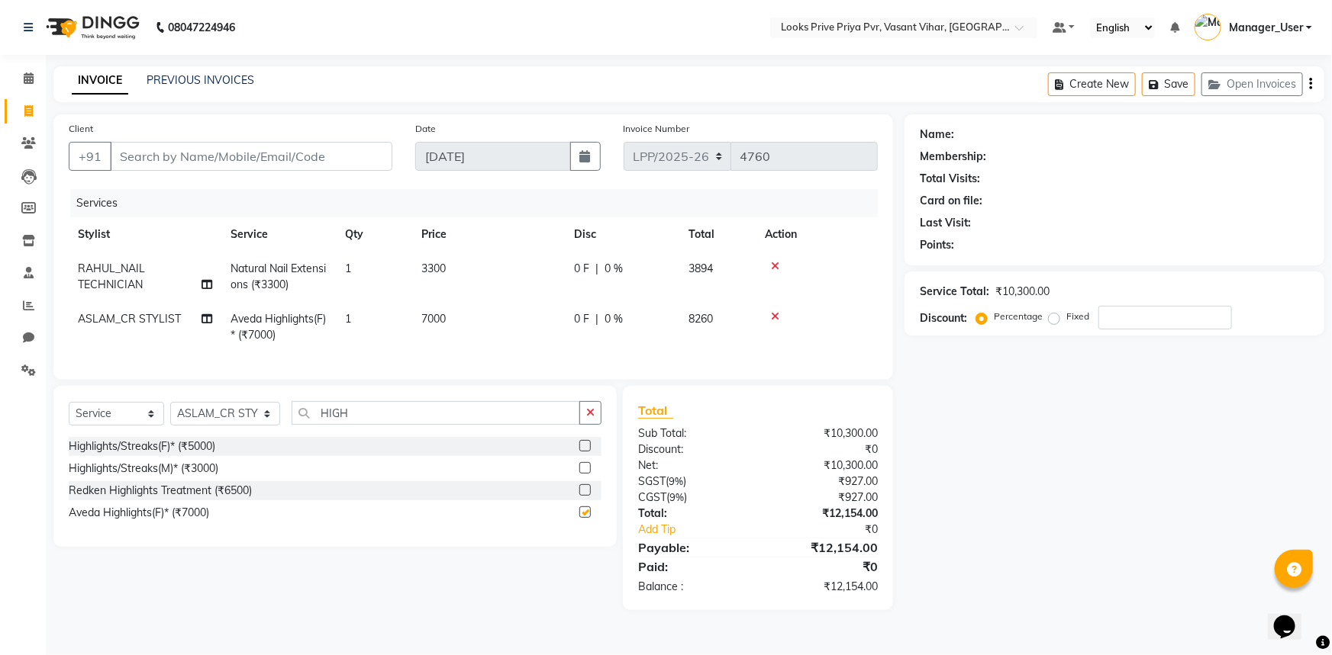
checkbox input "false"
click at [586, 425] on button "button" at bounding box center [590, 413] width 22 height 24
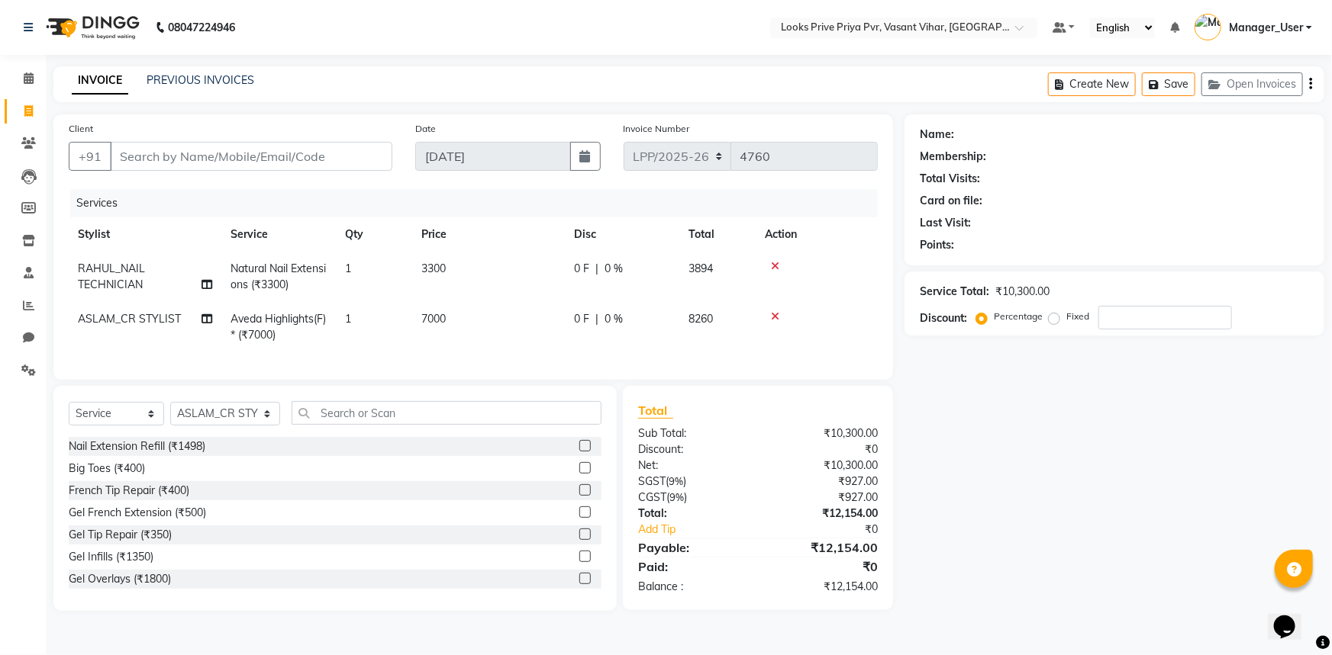
click at [771, 312] on icon at bounding box center [775, 316] width 8 height 11
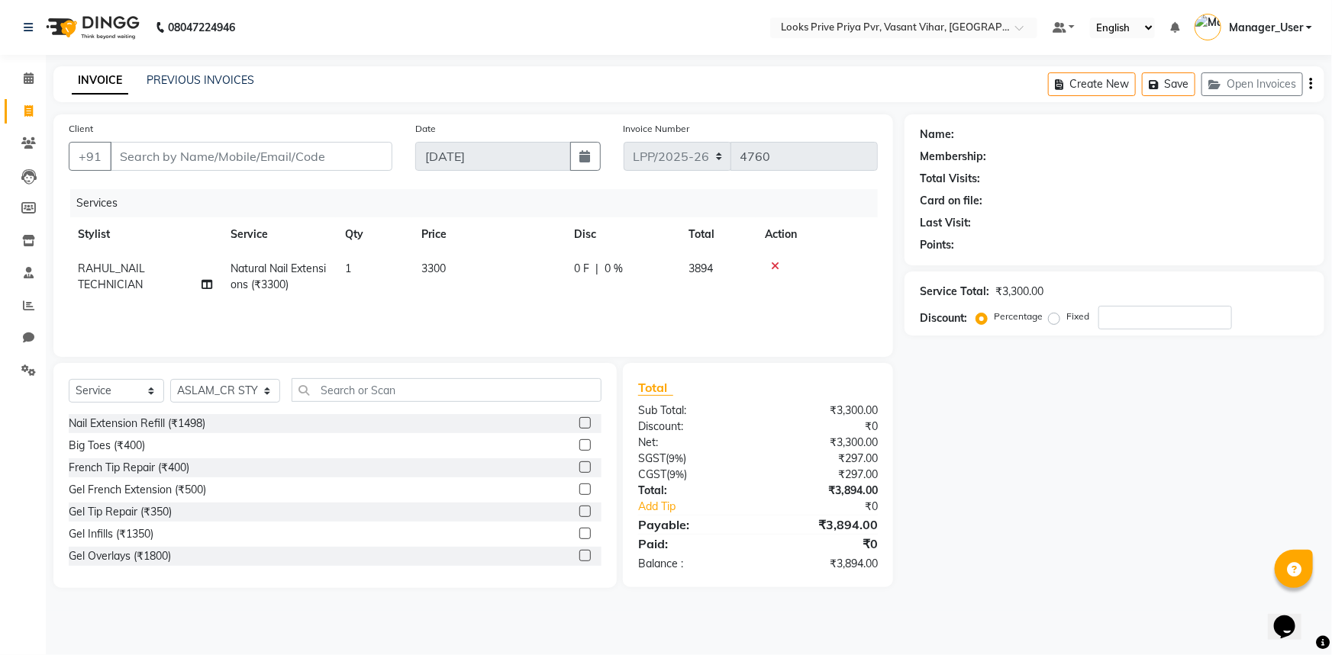
click at [443, 285] on td "3300" at bounding box center [488, 277] width 153 height 50
select select "66941"
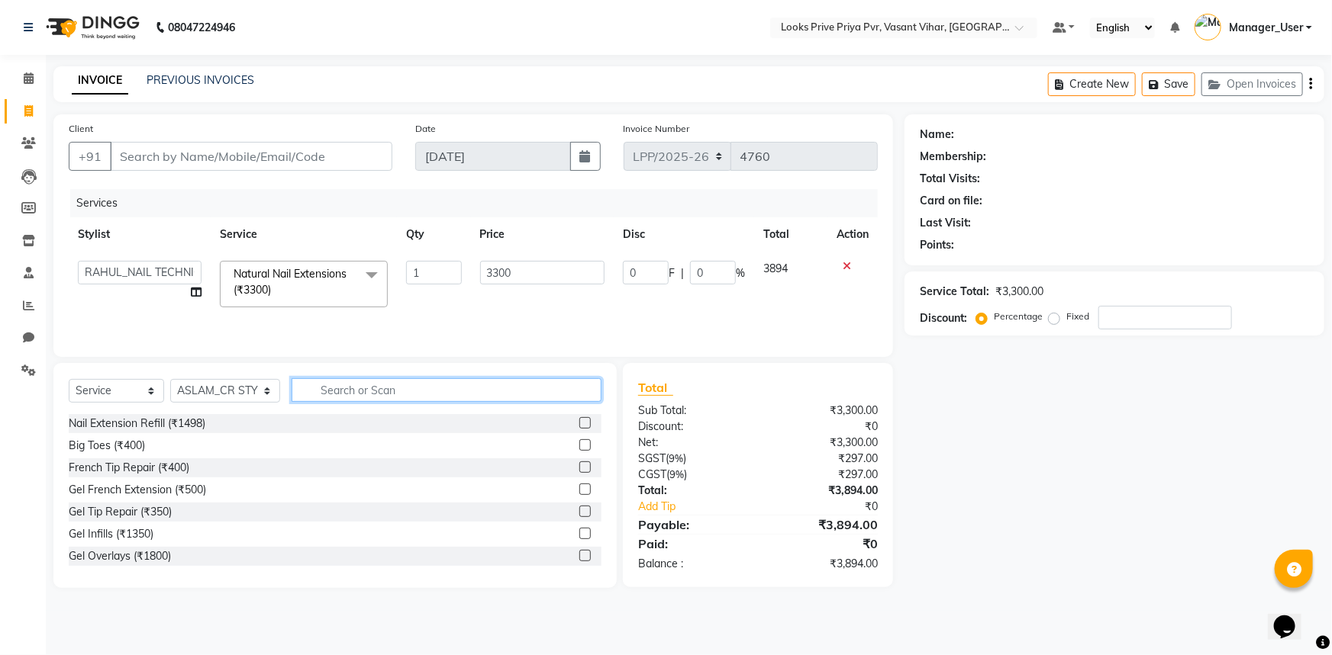
click at [318, 390] on input "text" at bounding box center [446, 390] width 311 height 24
click at [844, 265] on icon at bounding box center [846, 266] width 8 height 11
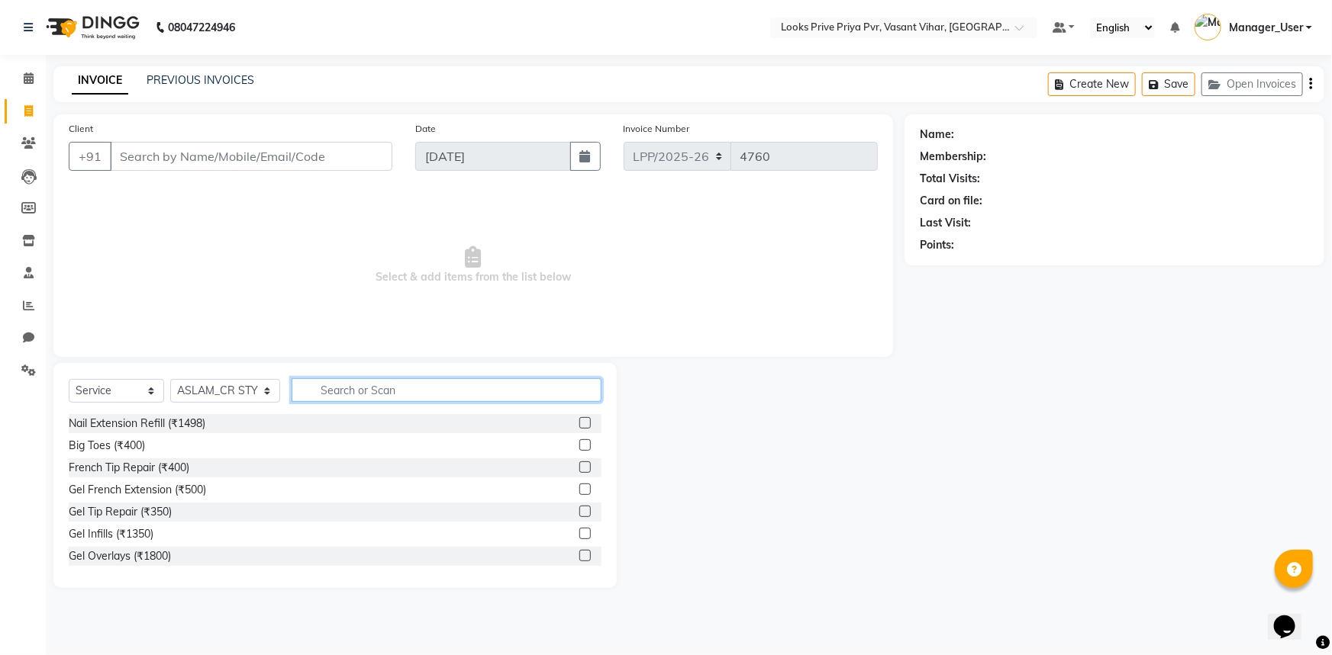
click at [371, 388] on input "text" at bounding box center [446, 390] width 311 height 24
type input "E"
type input "NAIL"
click at [230, 421] on div "Nail Extension Refill (₹1498)" at bounding box center [335, 423] width 533 height 19
click at [313, 426] on div "Nail Extension Refill (₹1498)" at bounding box center [335, 423] width 533 height 19
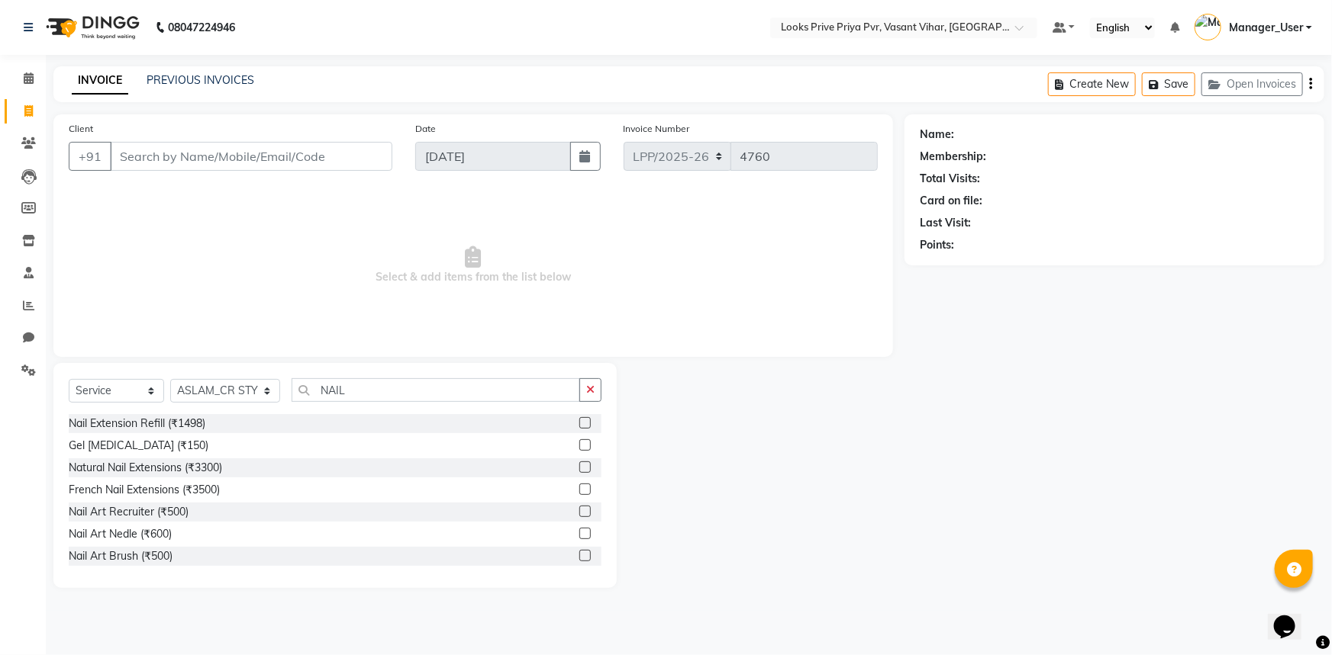
click at [579, 425] on label at bounding box center [584, 422] width 11 height 11
click at [579, 425] on input "checkbox" at bounding box center [584, 424] width 10 height 10
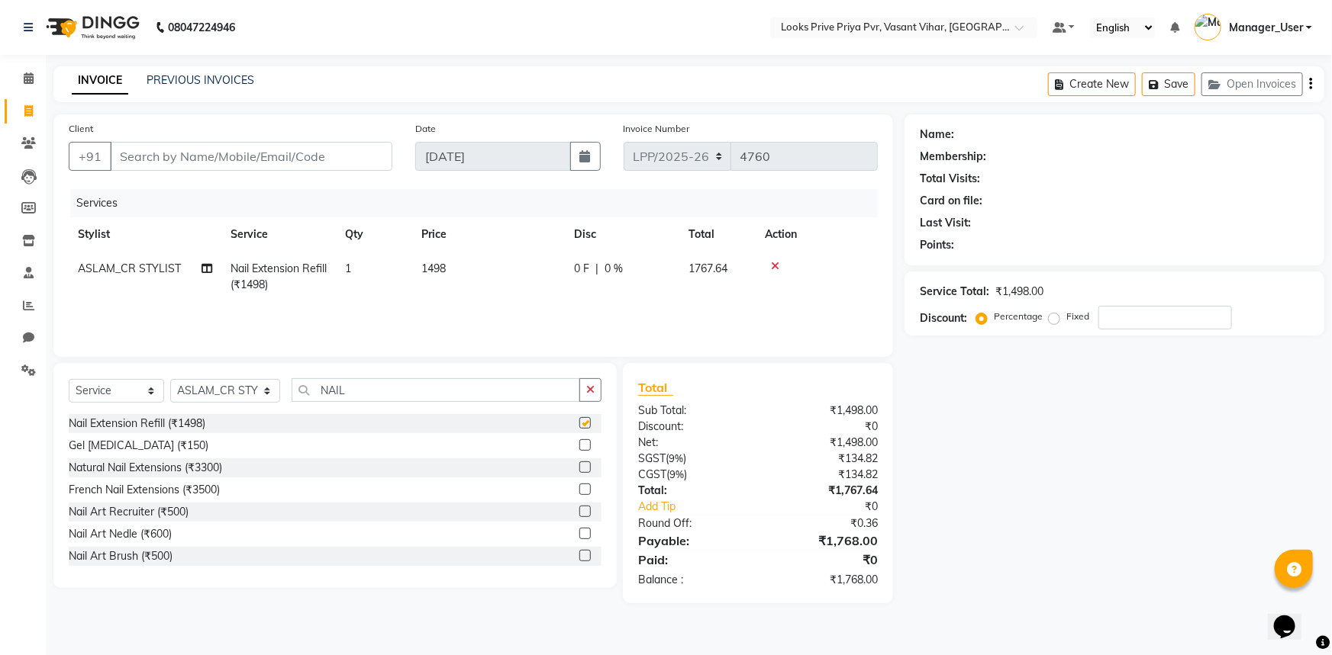
checkbox input "false"
click at [456, 267] on td "1498" at bounding box center [488, 277] width 153 height 50
select select "66932"
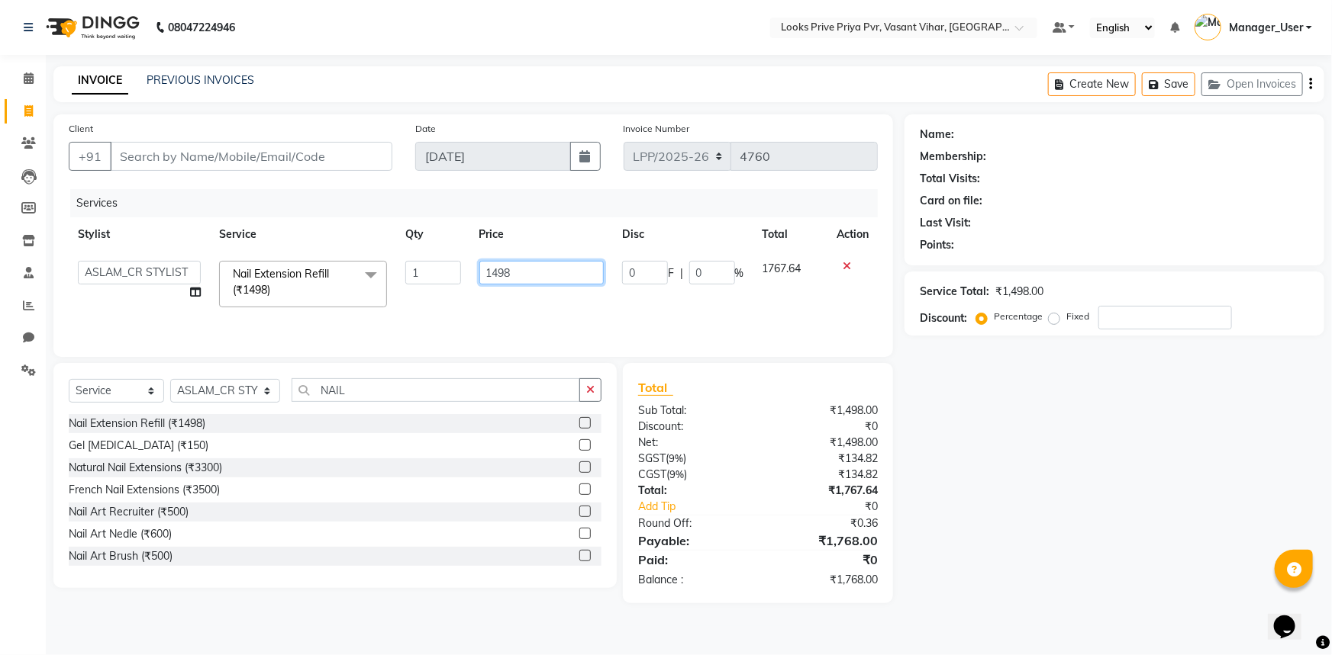
drag, startPoint x: 507, startPoint y: 275, endPoint x: 429, endPoint y: 288, distance: 79.7
click at [429, 288] on tr "Akhir_asst ANIL_PDCT ASLAM_CR STYLIST Counter_Sales KAMAL_PDCT KARISHMA MALLIKA…" at bounding box center [473, 284] width 809 height 65
drag, startPoint x: 511, startPoint y: 274, endPoint x: 460, endPoint y: 282, distance: 51.8
click at [460, 282] on tr "Akhir_asst ANIL_PDCT ASLAM_CR STYLIST Counter_Sales KAMAL_PDCT KARISHMA MALLIKA…" at bounding box center [473, 284] width 809 height 65
type input "1500"
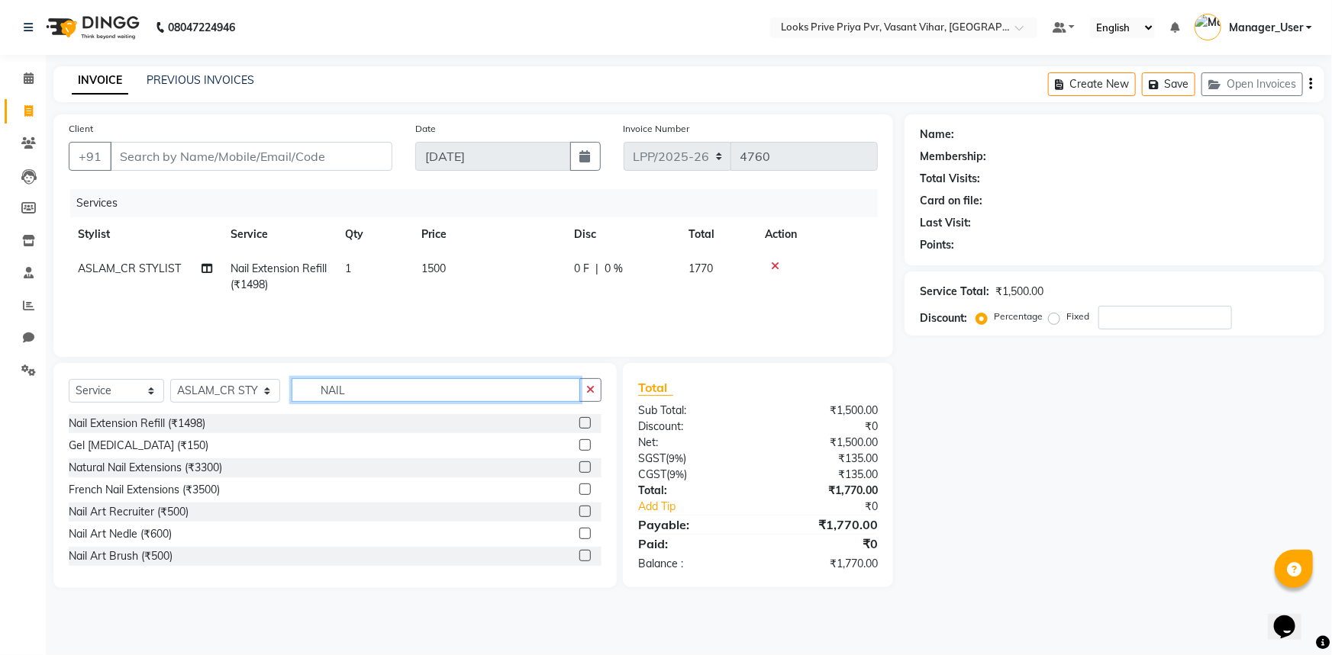
drag, startPoint x: 414, startPoint y: 388, endPoint x: 275, endPoint y: 392, distance: 139.0
click at [275, 392] on div "Select Service Product Membership Package Voucher Prepaid Gift Card Select Styl…" at bounding box center [335, 396] width 533 height 36
type input "FREN"
click at [250, 469] on div "French Nail Extensions (₹3500)" at bounding box center [335, 468] width 533 height 19
click at [579, 472] on label at bounding box center [584, 467] width 11 height 11
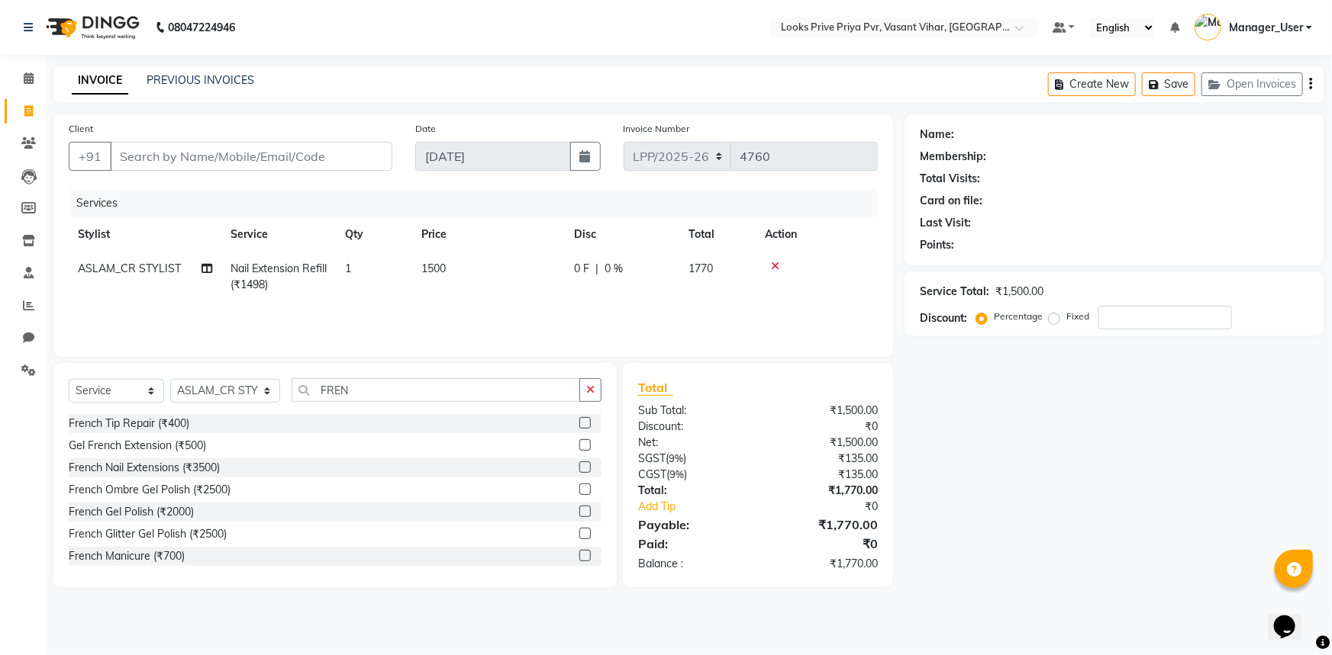
click at [579, 472] on input "checkbox" at bounding box center [584, 468] width 10 height 10
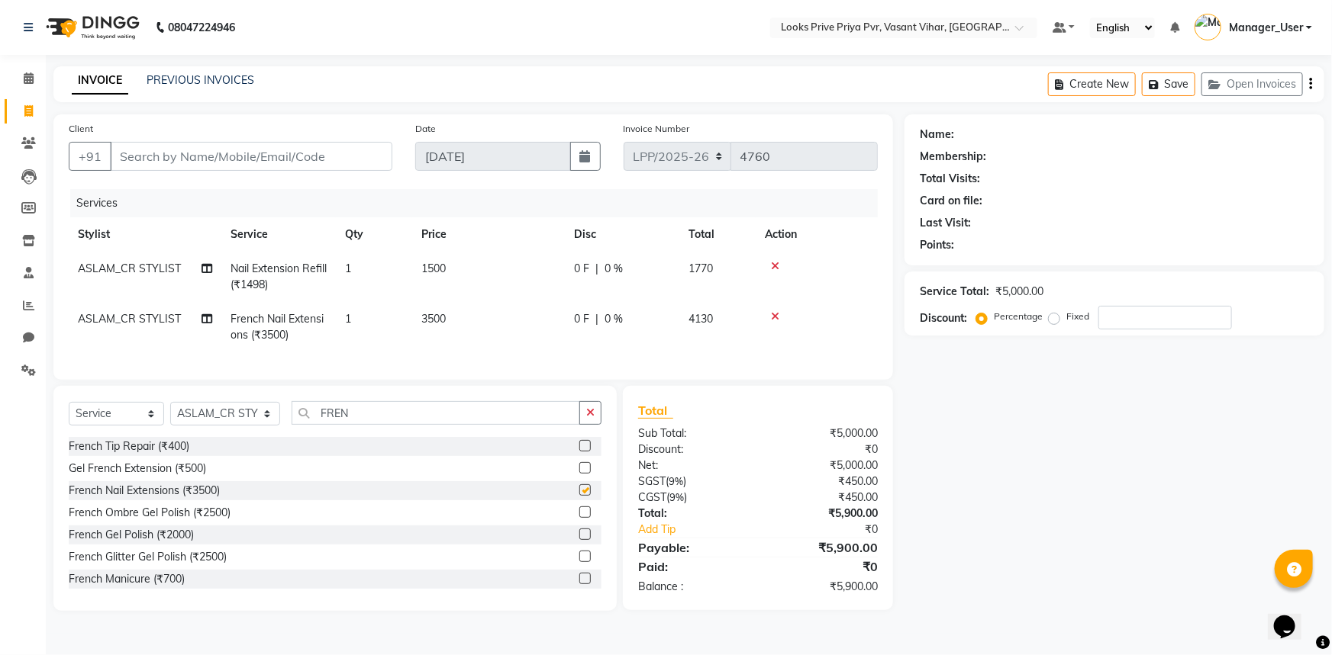
checkbox input "false"
drag, startPoint x: 456, startPoint y: 314, endPoint x: 369, endPoint y: 326, distance: 87.7
click at [369, 326] on tr "ASLAM_CR STYLIST French Nail Extensions (₹3500) 1 3500 0 F | 0 % 4130" at bounding box center [473, 327] width 809 height 50
click at [465, 320] on td "3500" at bounding box center [488, 327] width 153 height 50
select select "66932"
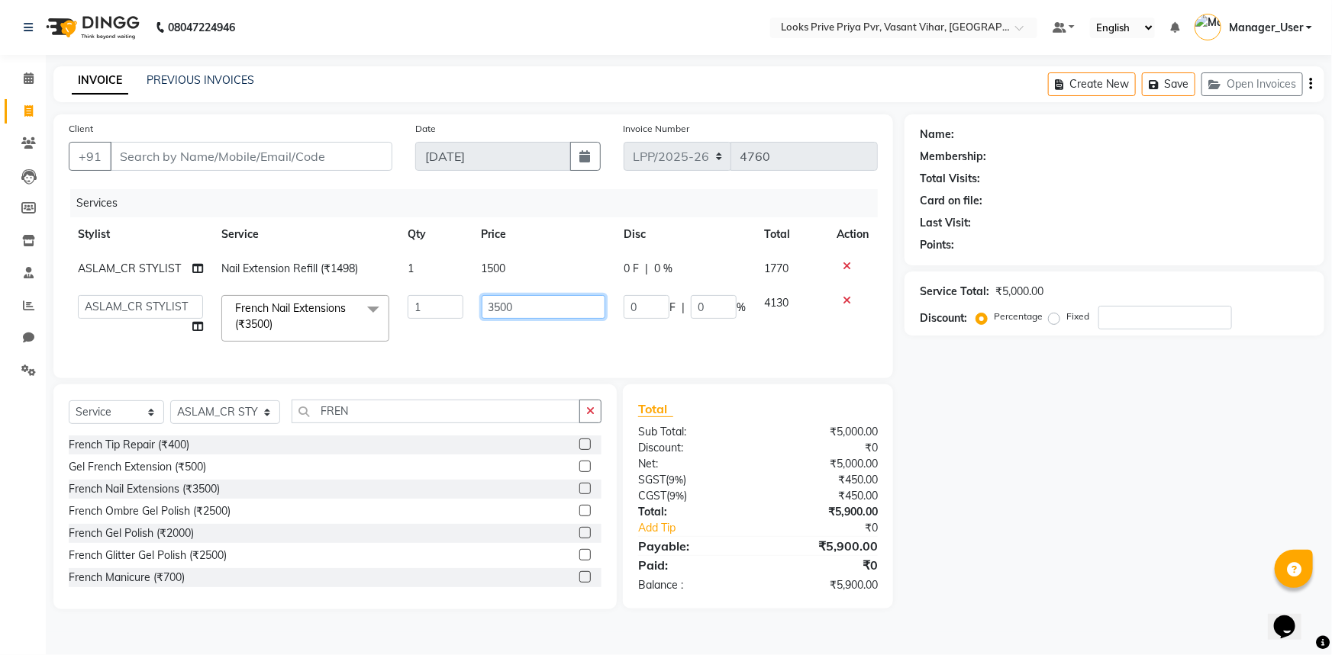
drag, startPoint x: 565, startPoint y: 306, endPoint x: 438, endPoint y: 313, distance: 127.6
click at [439, 313] on tr "Akhir_asst ANIL_PDCT ASLAM_CR STYLIST Counter_Sales KAMAL_PDCT KARISHMA MALLIKA…" at bounding box center [473, 318] width 809 height 65
type input "2"
type input "3000"
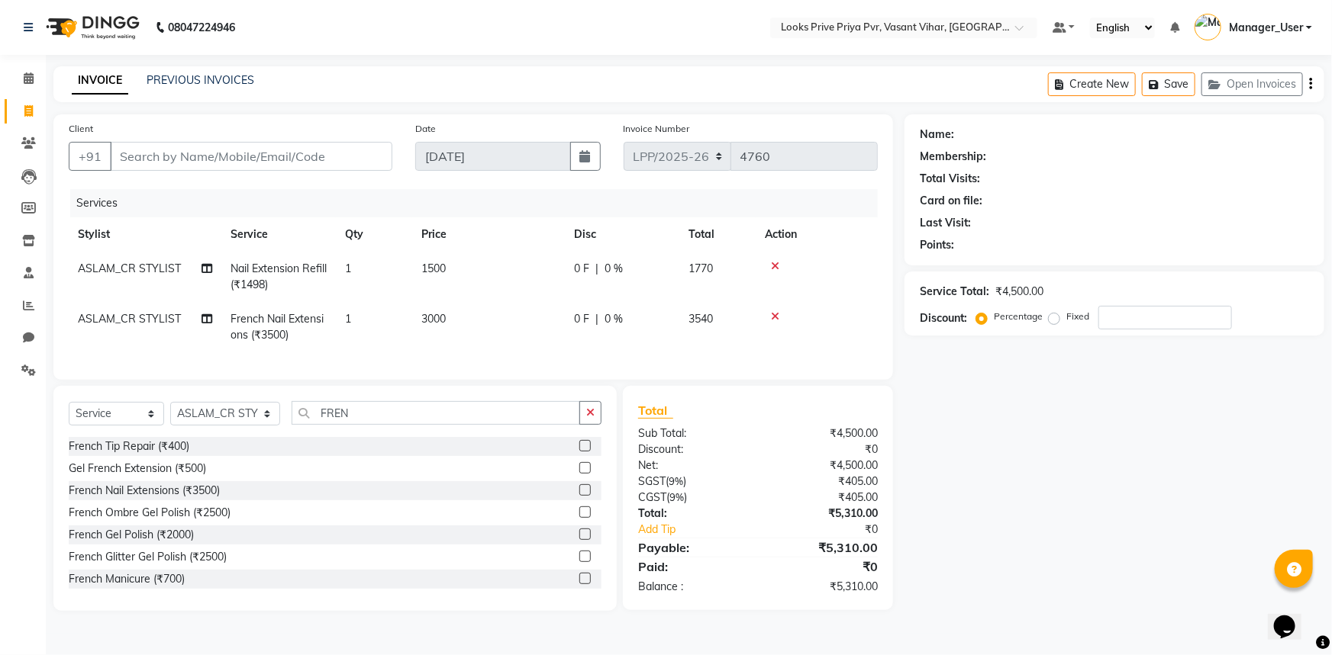
click at [450, 320] on td "3000" at bounding box center [488, 327] width 153 height 50
select select "66932"
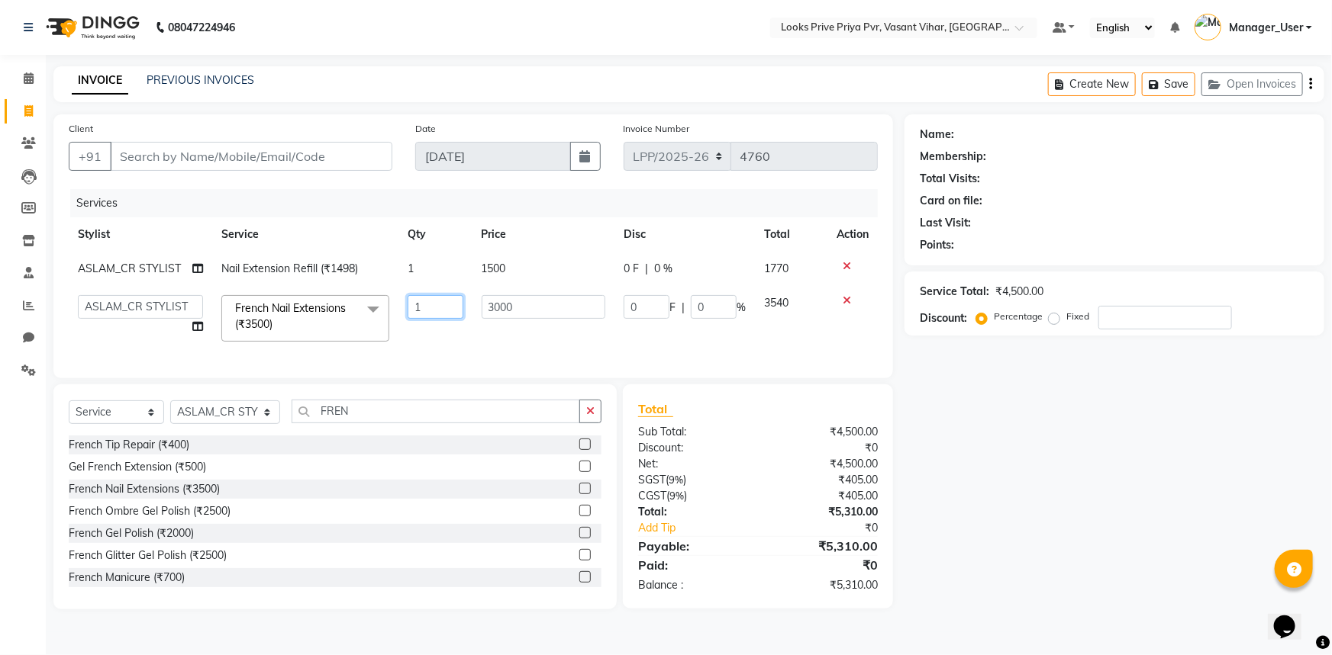
click at [428, 305] on input "1" at bounding box center [434, 307] width 55 height 24
type input "1"
type input "2"
click at [484, 349] on td "3000" at bounding box center [543, 318] width 142 height 65
select select "66932"
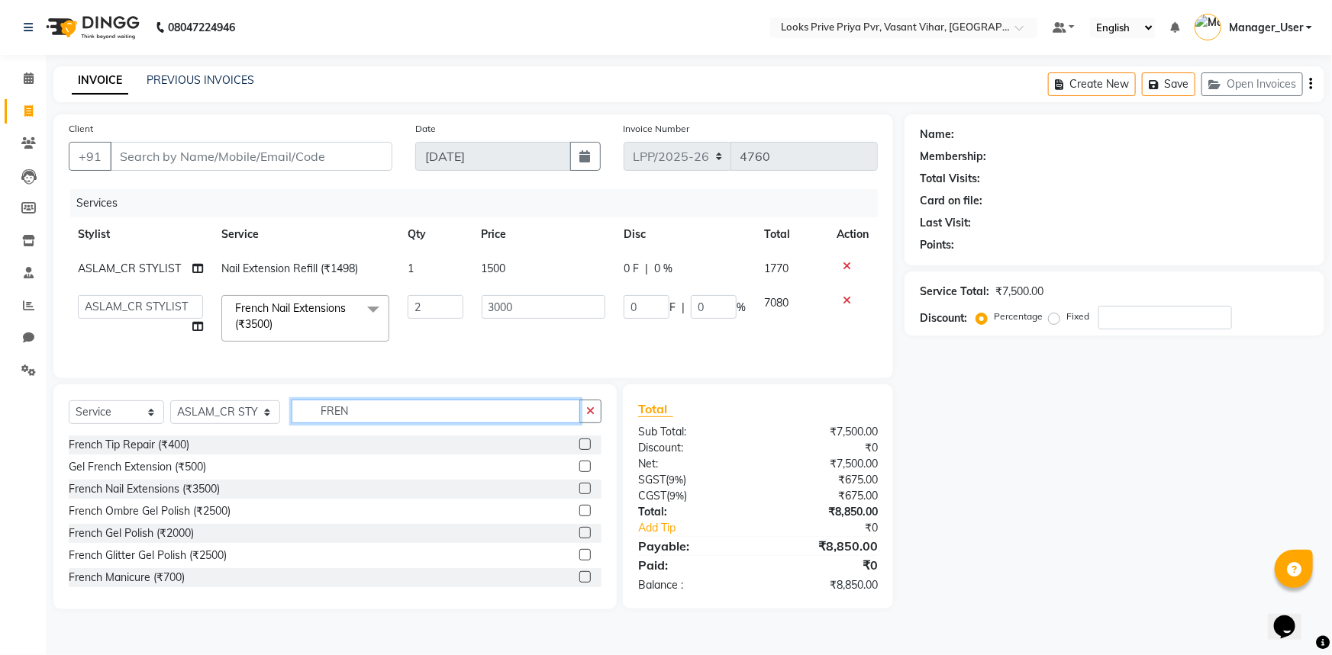
drag, startPoint x: 394, startPoint y: 414, endPoint x: 252, endPoint y: 406, distance: 142.2
click at [252, 406] on div "Select Service Product Membership Package Voucher Prepaid Gift Card Select Styl…" at bounding box center [334, 497] width 563 height 225
click at [269, 420] on select "Select Stylist Akhir_asst ANIL_PDCT ASLAM_CR STYLIST Counter_Sales KAMAL_PDCT […" at bounding box center [225, 413] width 110 height 24
select select "90020"
click at [170, 411] on select "Select Stylist Akhir_asst ANIL_PDCT ASLAM_CR STYLIST Counter_Sales KAMAL_PDCT […" at bounding box center [225, 413] width 110 height 24
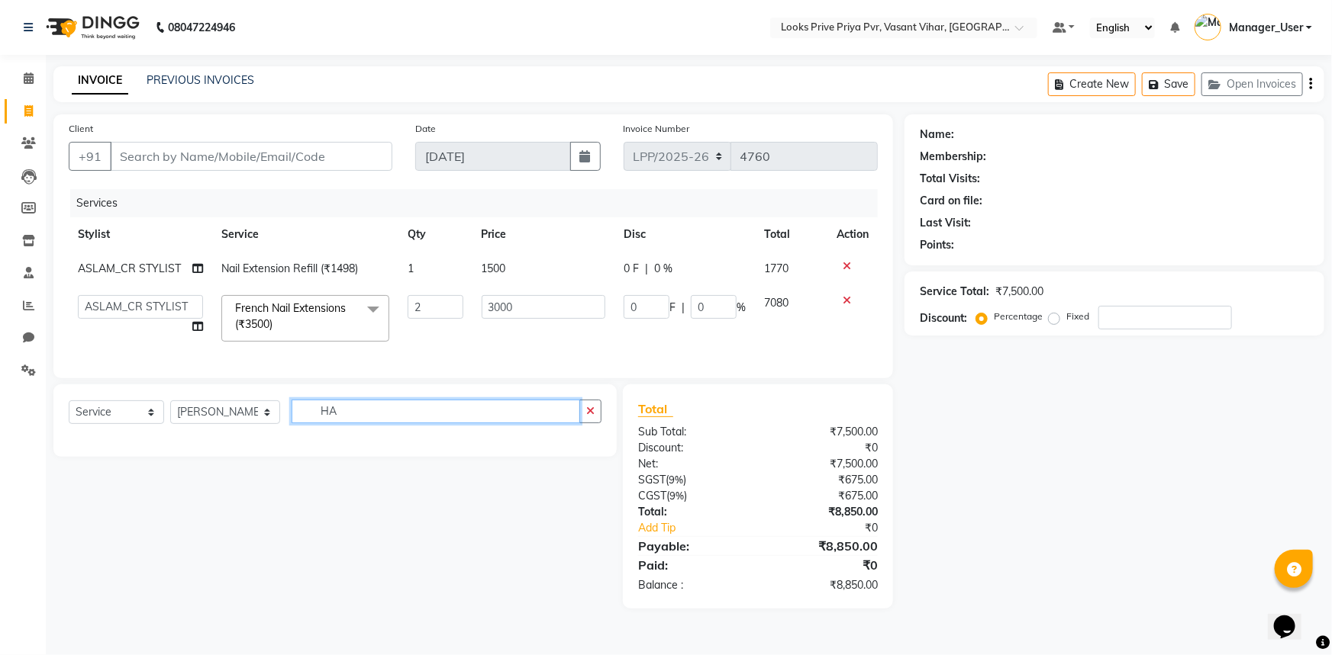
type input "H"
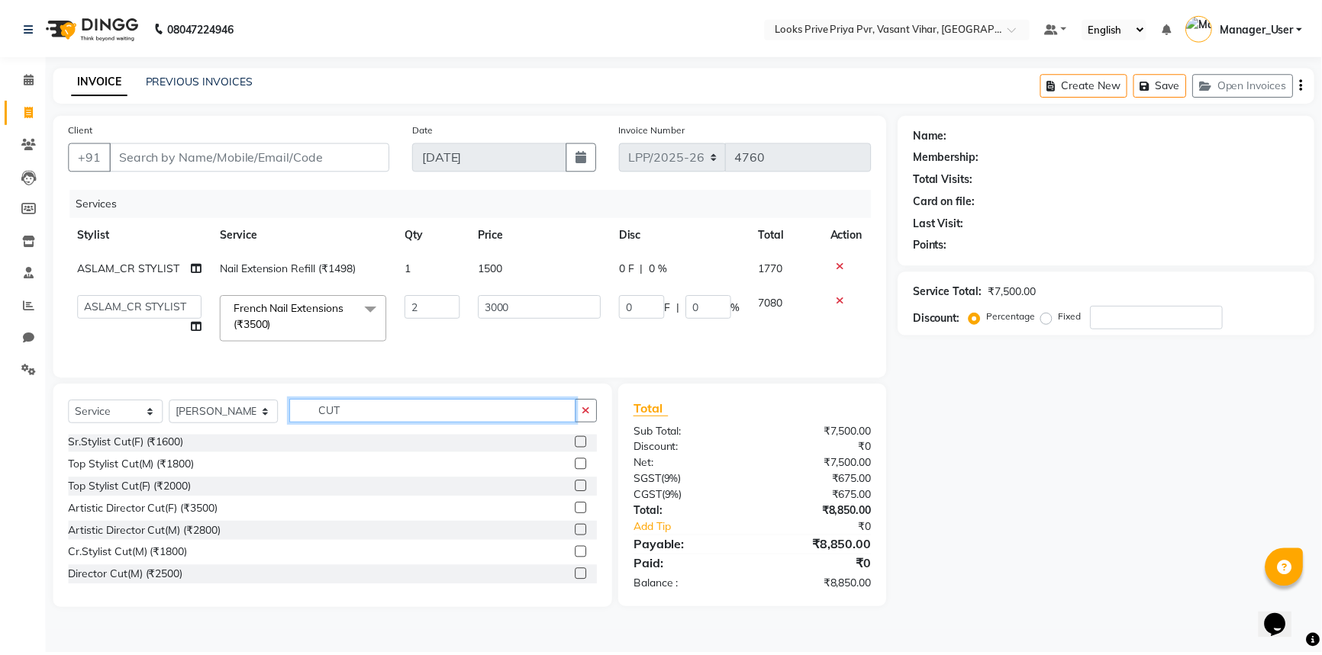
scroll to position [110, 0]
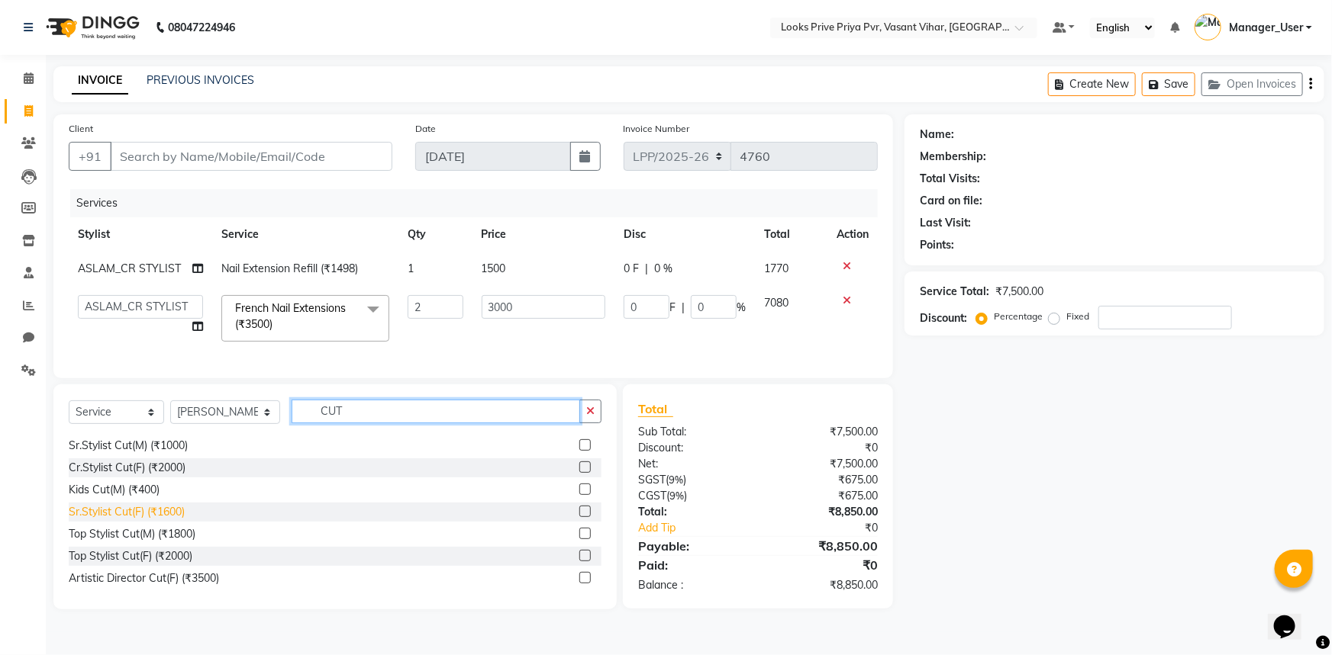
type input "CUT"
click at [185, 520] on div "Sr.Stylist Cut(F) (₹1600)" at bounding box center [127, 512] width 116 height 16
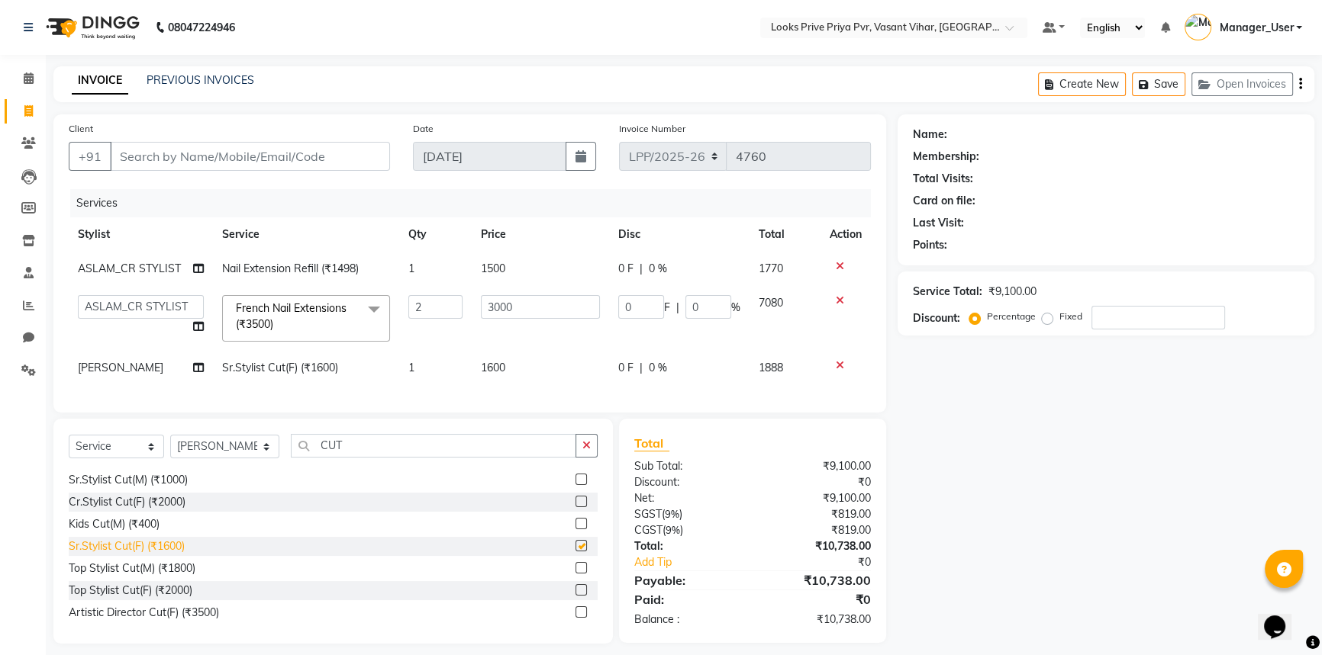
checkbox input "false"
click at [513, 366] on td "1600" at bounding box center [540, 368] width 137 height 34
select select "90020"
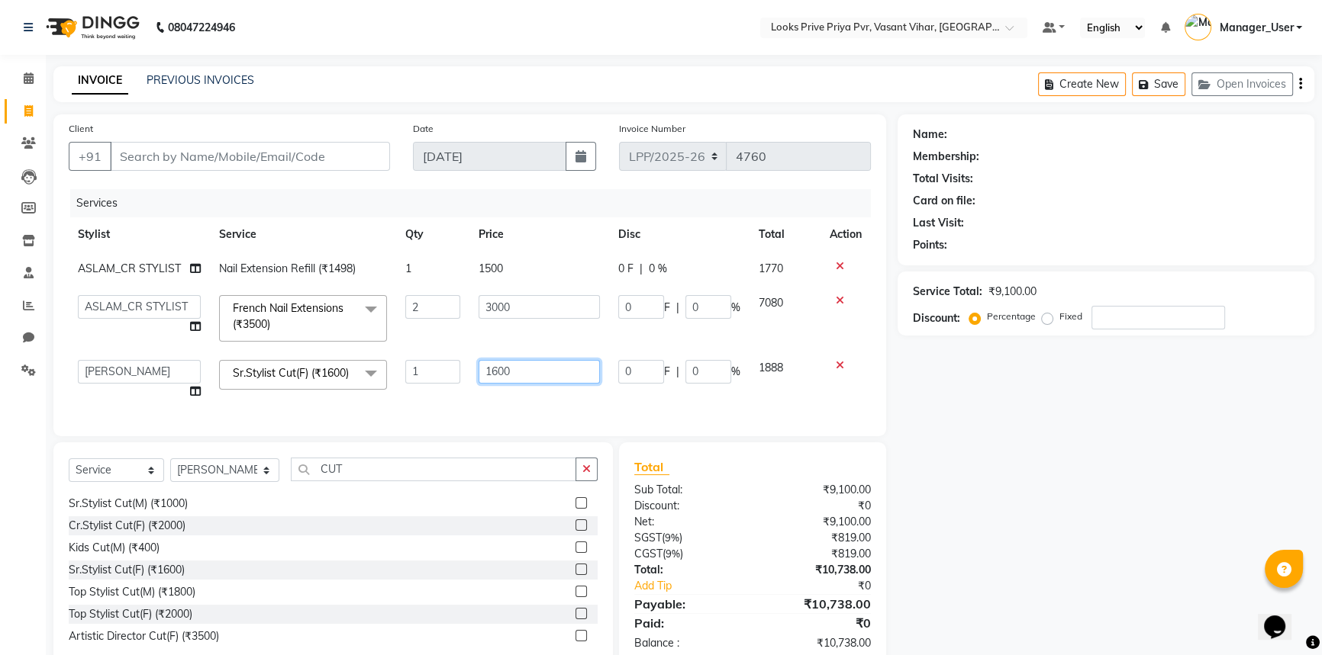
drag, startPoint x: 511, startPoint y: 369, endPoint x: 451, endPoint y: 390, distance: 64.0
click at [451, 390] on tr "Akhir_asst ANIL_PDCT ASLAM_CR STYLIST Counter_Sales KAMAL_PDCT KARISHMA MALLIKA…" at bounding box center [470, 380] width 802 height 58
type input "1200"
click at [525, 403] on div "Services Stylist Service Qty Price Disc Total Action ASLAM_CR STYLIST Nail Exte…" at bounding box center [470, 305] width 802 height 232
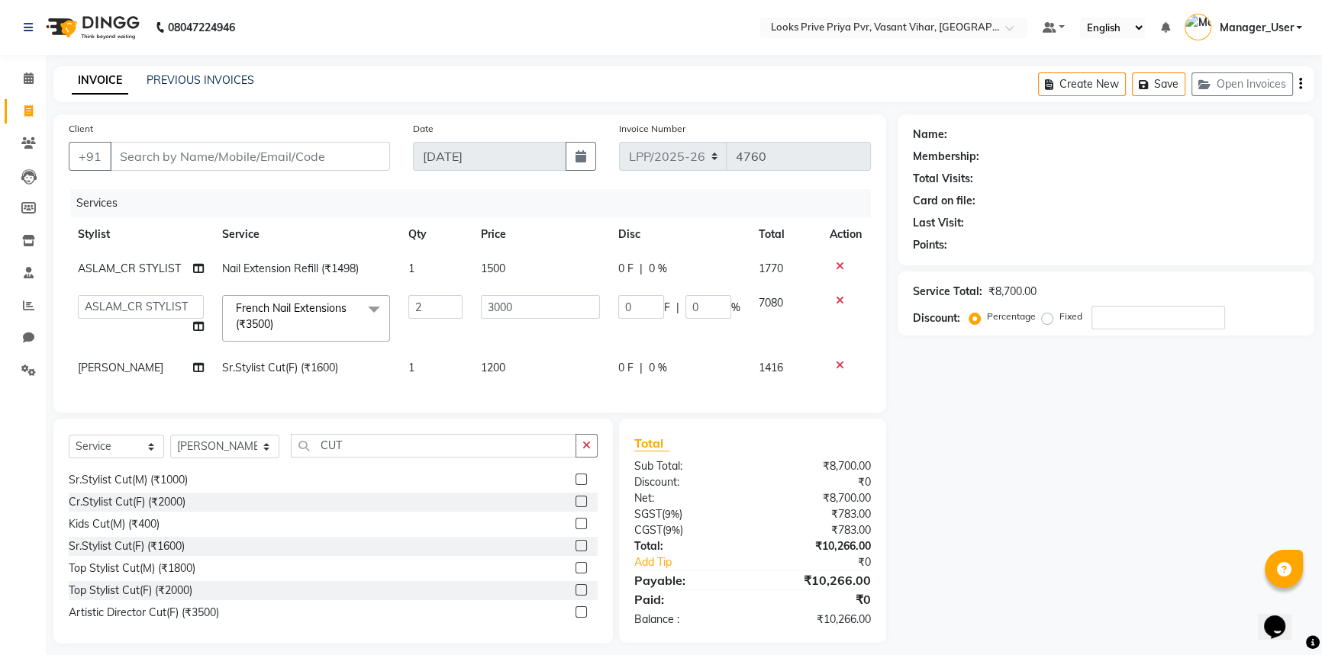
click at [530, 369] on td "1200" at bounding box center [540, 368] width 137 height 34
select select "90020"
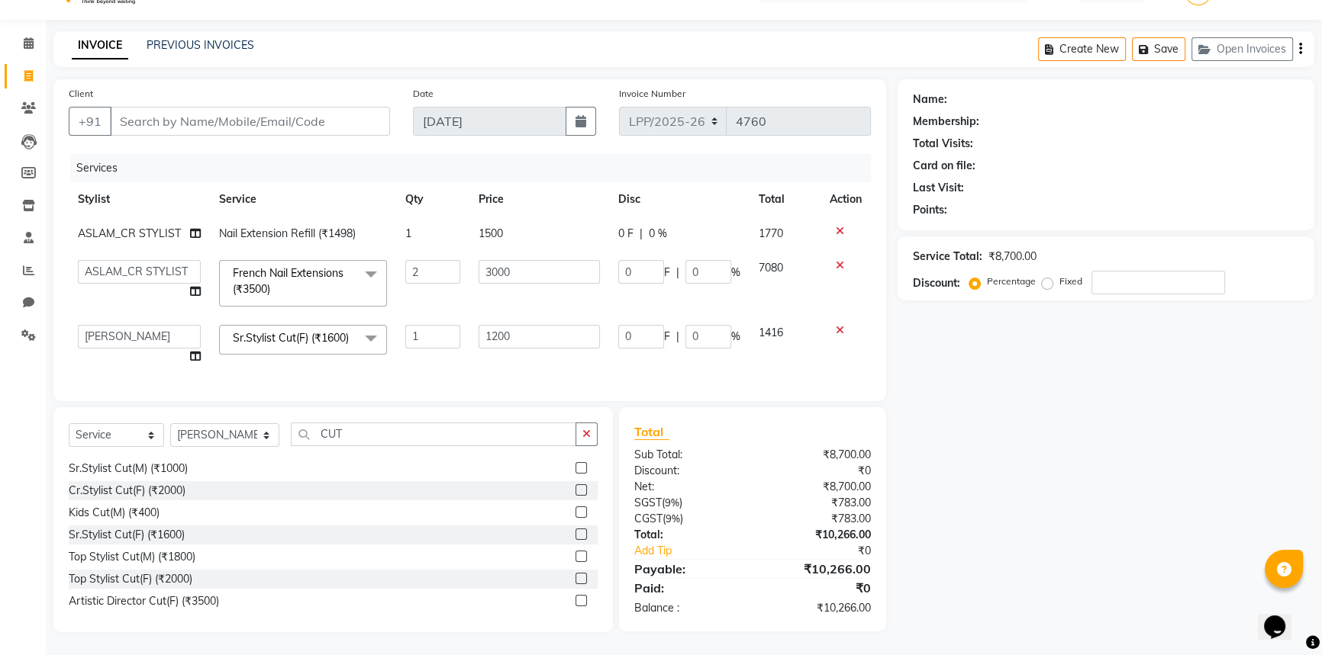
scroll to position [52, 0]
click at [430, 350] on td "1" at bounding box center [432, 345] width 72 height 58
click at [256, 440] on select "Select Stylist Akhir_asst ANIL_PDCT ASLAM_CR STYLIST Counter_Sales KAMAL_PDCT […" at bounding box center [224, 436] width 109 height 24
select select "66932"
click at [170, 424] on select "Select Stylist Akhir_asst ANIL_PDCT ASLAM_CR STYLIST Counter_Sales KAMAL_PDCT […" at bounding box center [224, 436] width 109 height 24
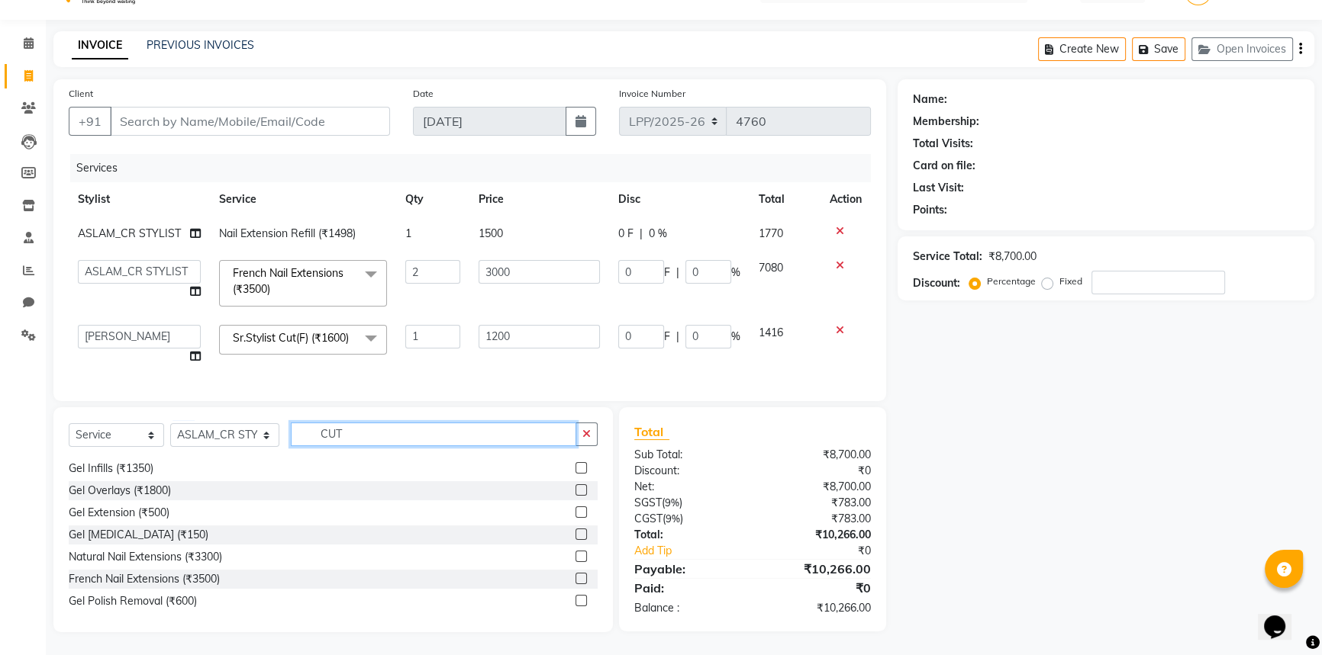
drag, startPoint x: 375, startPoint y: 436, endPoint x: 169, endPoint y: 446, distance: 206.3
click at [171, 446] on div "Select Service Product Membership Package Voucher Prepaid Gift Card Select Styl…" at bounding box center [333, 441] width 529 height 36
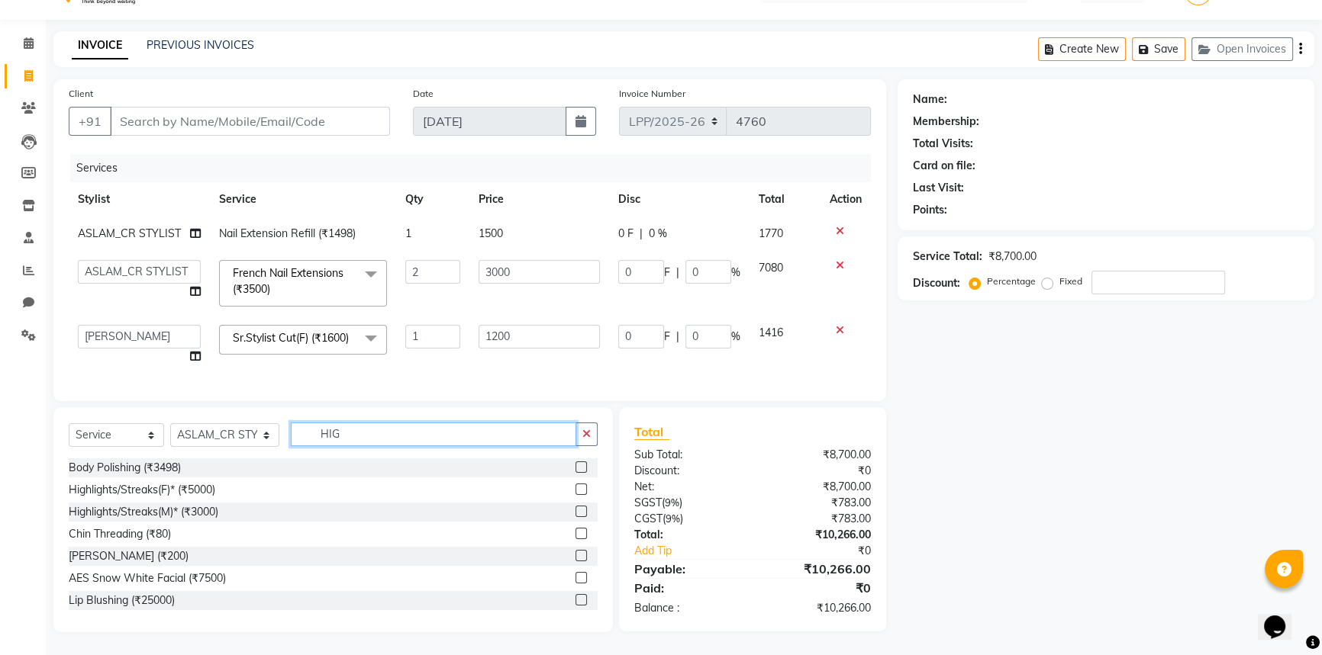
scroll to position [51, 0]
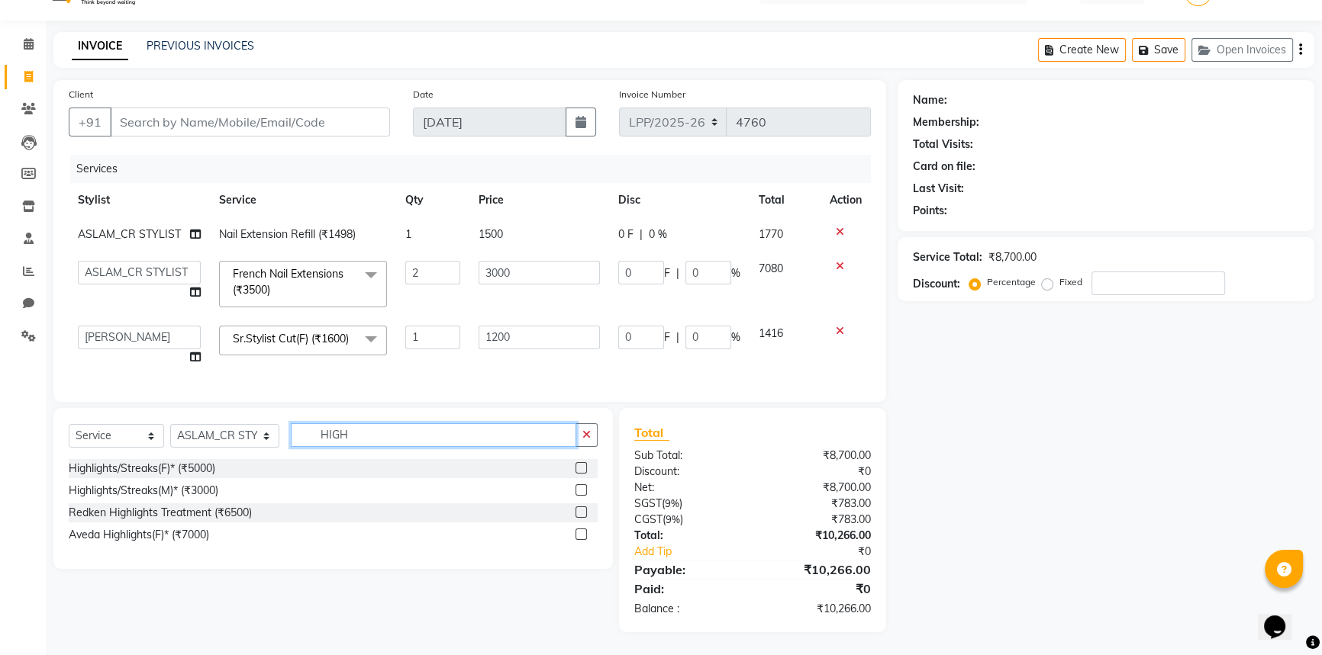
type input "HIGH"
click at [275, 459] on div "Highlights/Streaks(F)* (₹5000)" at bounding box center [333, 468] width 529 height 19
drag, startPoint x: 366, startPoint y: 438, endPoint x: 298, endPoint y: 453, distance: 69.6
click at [298, 453] on div "Select Service Product Membership Package Voucher Prepaid Gift Card Select Styl…" at bounding box center [333, 442] width 529 height 36
click at [381, 440] on input "HIGH" at bounding box center [433, 436] width 285 height 24
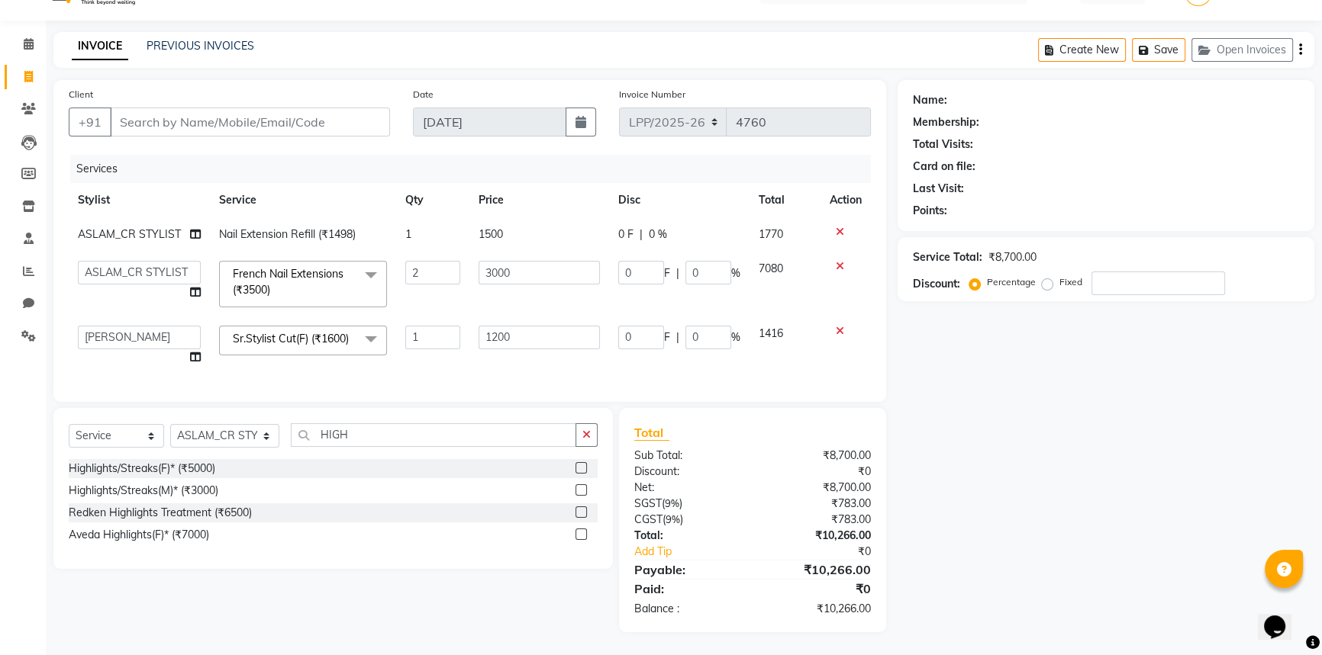
click at [157, 217] on td "ASLAM_CR STYLIST" at bounding box center [139, 234] width 141 height 34
select select "66932"
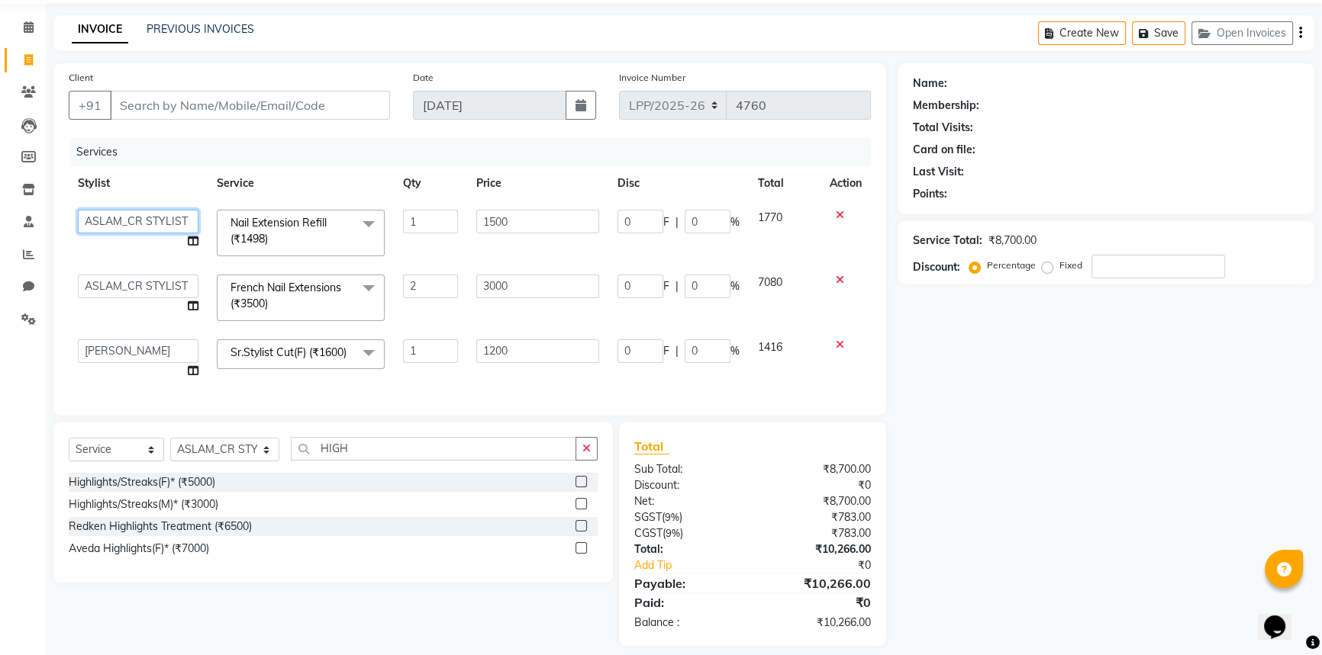
click at [153, 215] on select "Akhir_asst ANIL_PDCT ASLAM_CR STYLIST Counter_Sales KAMAL_PDCT KARISHMA MALLIKA…" at bounding box center [138, 222] width 121 height 24
select select "66941"
click at [141, 297] on select "Akhir_asst ANIL_PDCT ASLAM_CR STYLIST Counter_Sales KAMAL_PDCT KARISHMA MALLIKA…" at bounding box center [138, 287] width 121 height 24
select select "66941"
click at [237, 462] on select "Select Stylist Akhir_asst ANIL_PDCT ASLAM_CR STYLIST Counter_Sales KAMAL_PDCT […" at bounding box center [224, 450] width 109 height 24
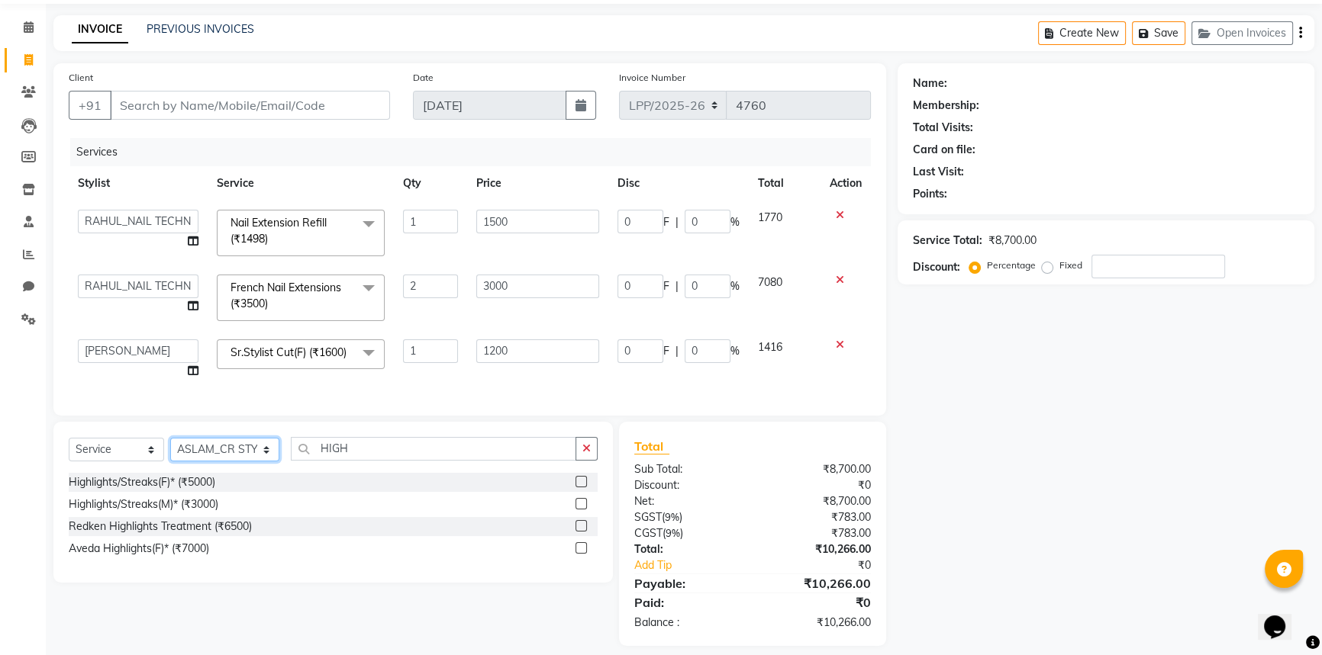
select select "66944"
click at [170, 455] on select "Select Stylist Akhir_asst ANIL_PDCT ASLAM_CR STYLIST Counter_Sales KAMAL_PDCT […" at bounding box center [224, 450] width 109 height 24
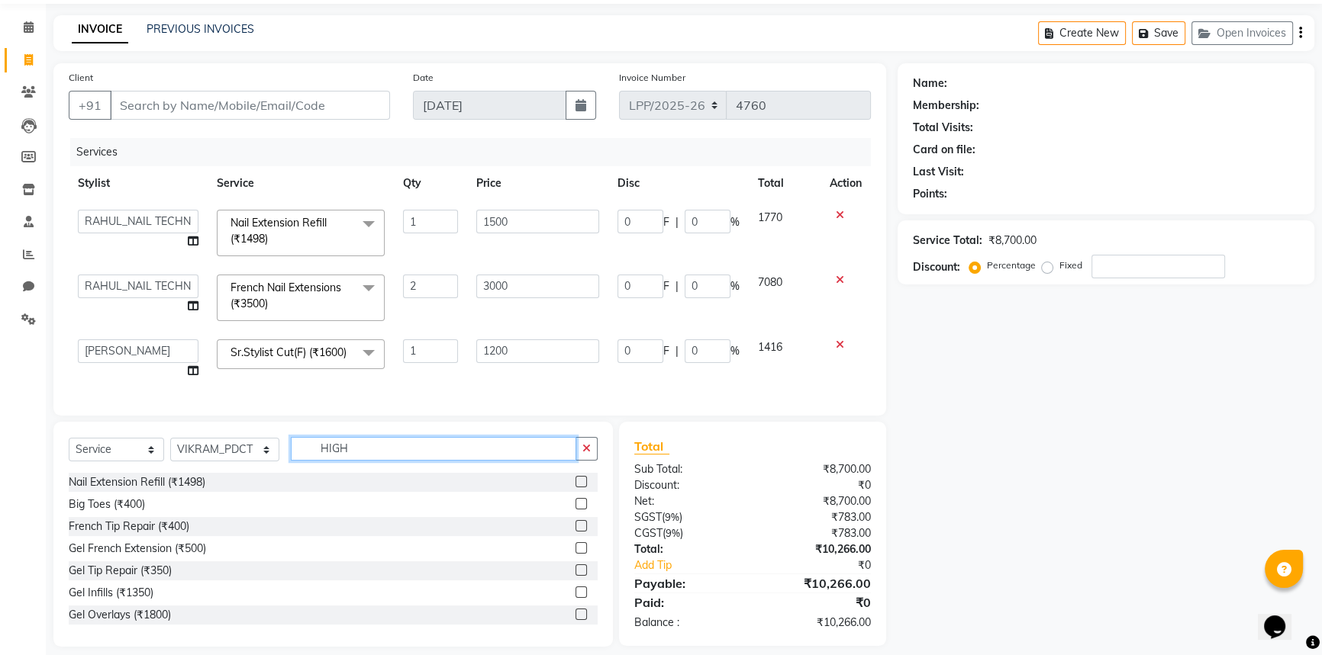
click at [411, 461] on input "HIGH" at bounding box center [433, 449] width 285 height 24
drag, startPoint x: 279, startPoint y: 467, endPoint x: 259, endPoint y: 467, distance: 19.8
click at [259, 467] on div "Select Service Product Membership Package Voucher Prepaid Gift Card Select Styl…" at bounding box center [333, 455] width 529 height 36
click at [373, 461] on input "text" at bounding box center [444, 449] width 307 height 24
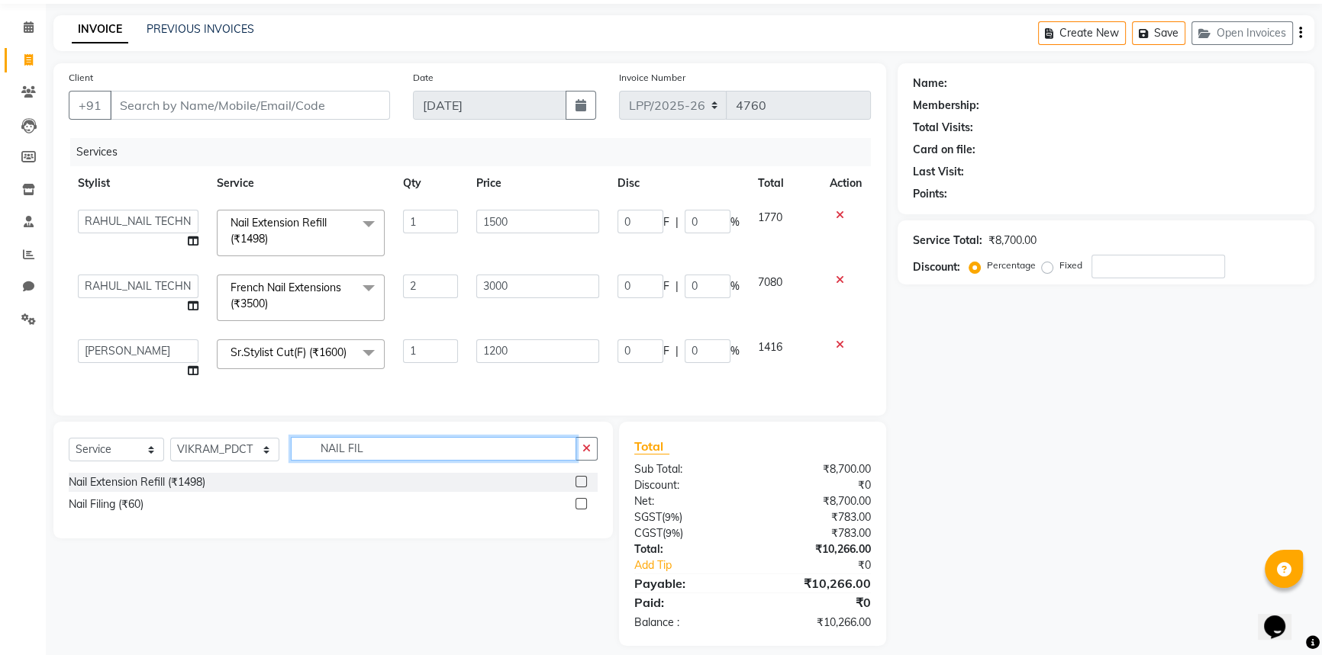
type input "NAIL FIL"
click at [578, 510] on label at bounding box center [580, 503] width 11 height 11
click at [578, 510] on input "checkbox" at bounding box center [580, 505] width 10 height 10
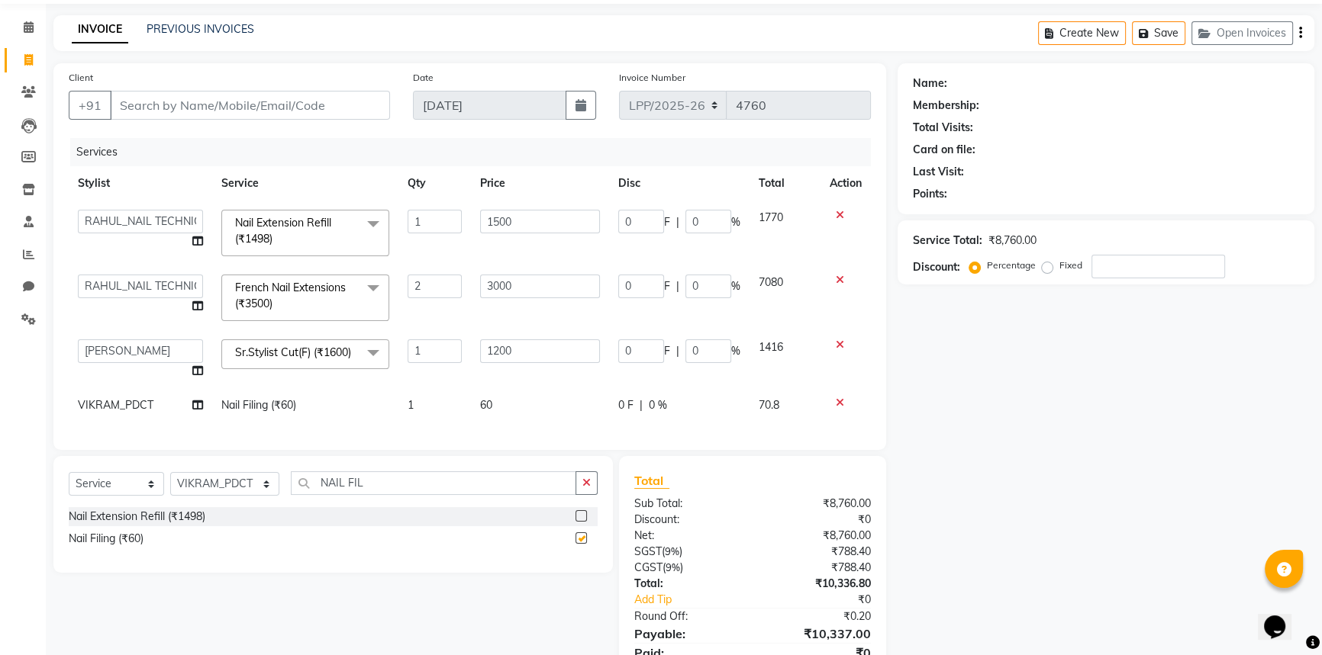
checkbox input "false"
click at [419, 412] on td "1" at bounding box center [434, 405] width 72 height 34
select select "66944"
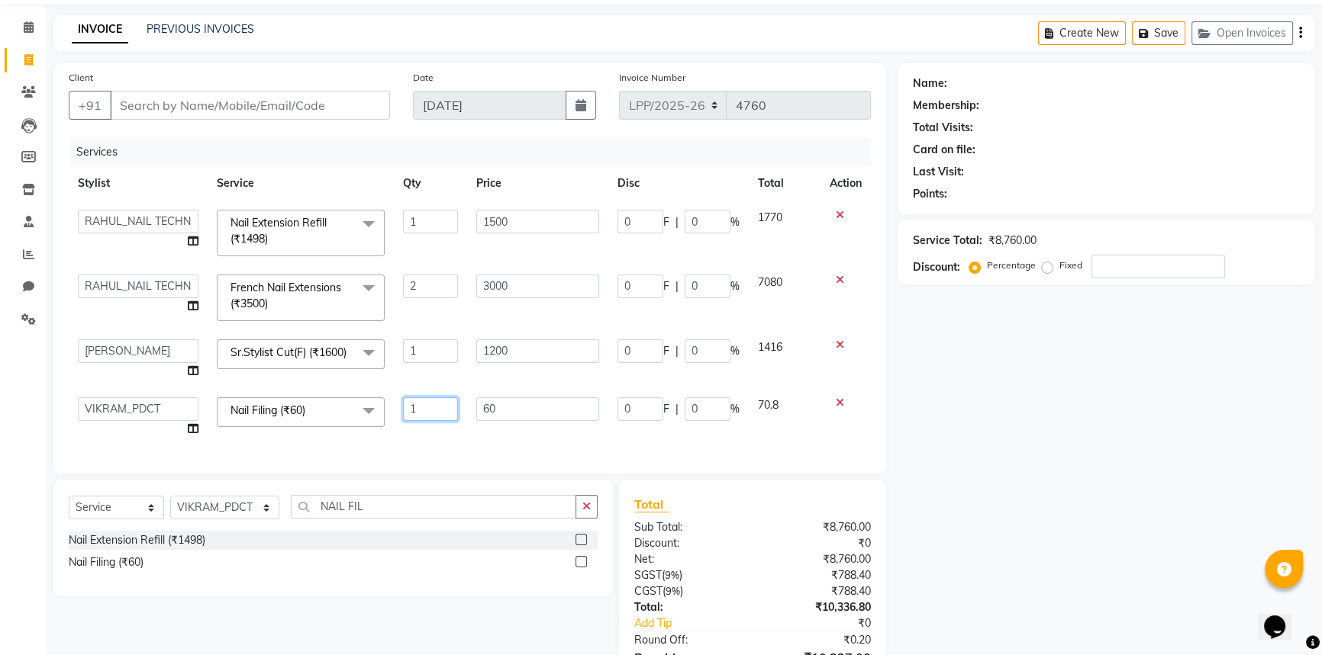
drag, startPoint x: 456, startPoint y: 411, endPoint x: 384, endPoint y: 421, distance: 73.3
click at [385, 421] on tr "Akhir_asst ANIL_PDCT ASLAM_CR STYLIST Counter_Sales KAMAL_PDCT KARISHMA MALLIKA…" at bounding box center [470, 417] width 802 height 58
type input "2"
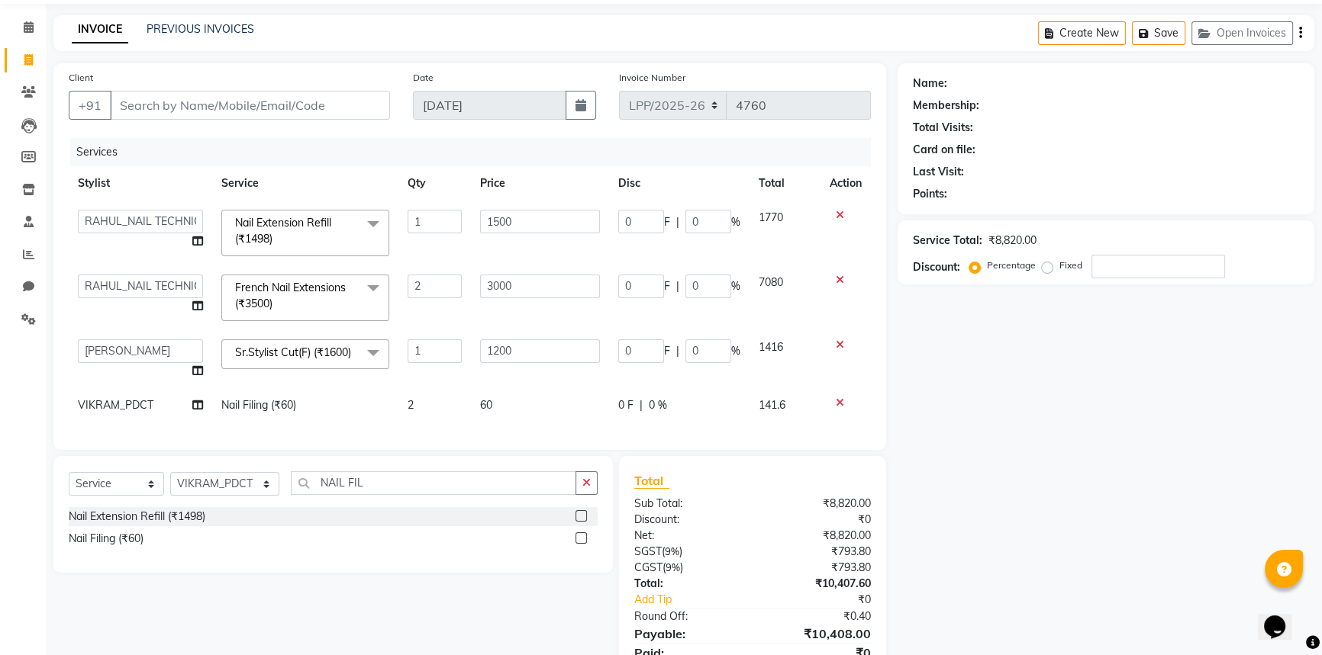
click at [488, 409] on span "60" at bounding box center [486, 405] width 12 height 14
select select "66944"
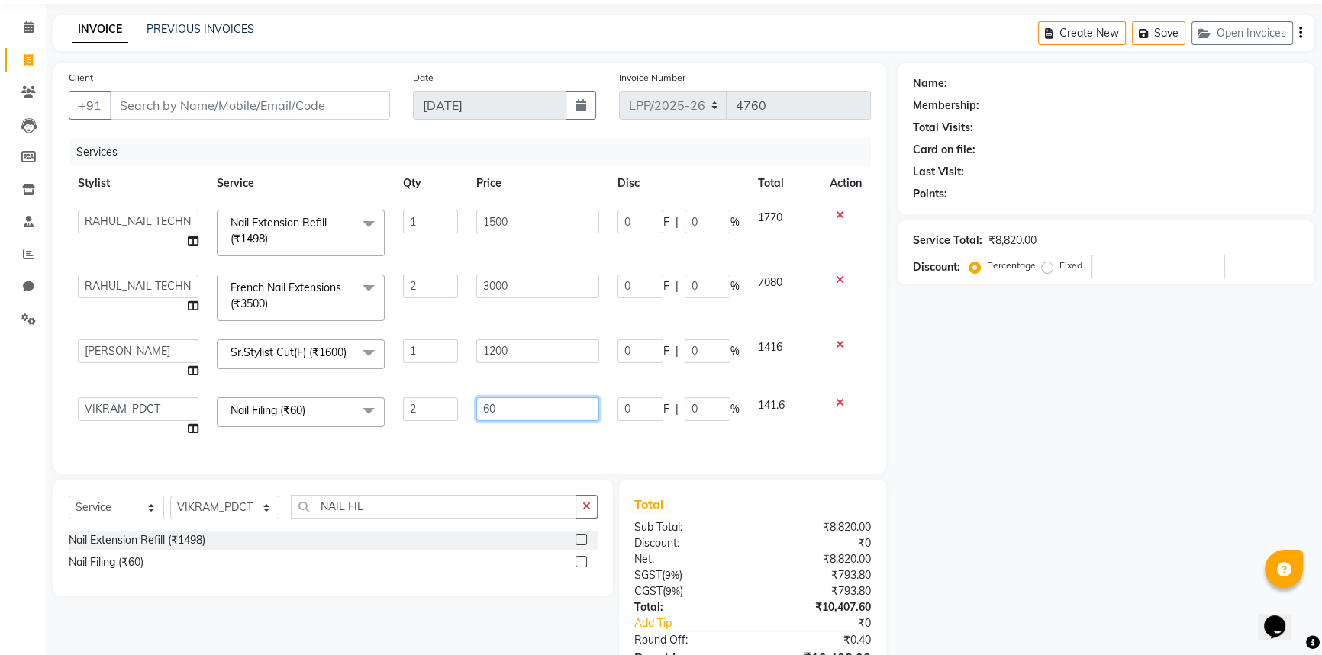
drag, startPoint x: 534, startPoint y: 418, endPoint x: 376, endPoint y: 417, distance: 158.0
click at [376, 417] on tr "Akhir_asst ANIL_PDCT ASLAM_CR STYLIST Counter_Sales KAMAL_PDCT KARISHMA MALLIKA…" at bounding box center [470, 417] width 802 height 58
type input "200"
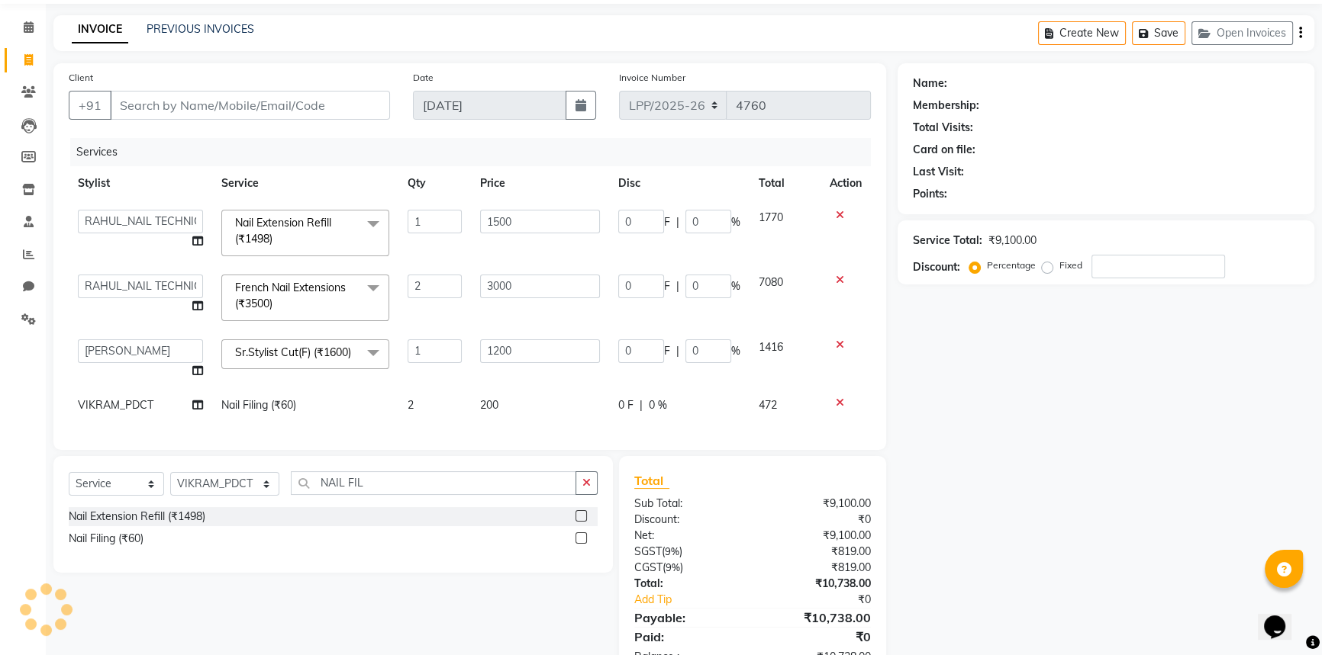
click at [549, 435] on div "Services Stylist Service Qty Price Disc Total Action Akhir_asst ANIL_PDCT ASLAM…" at bounding box center [470, 286] width 802 height 297
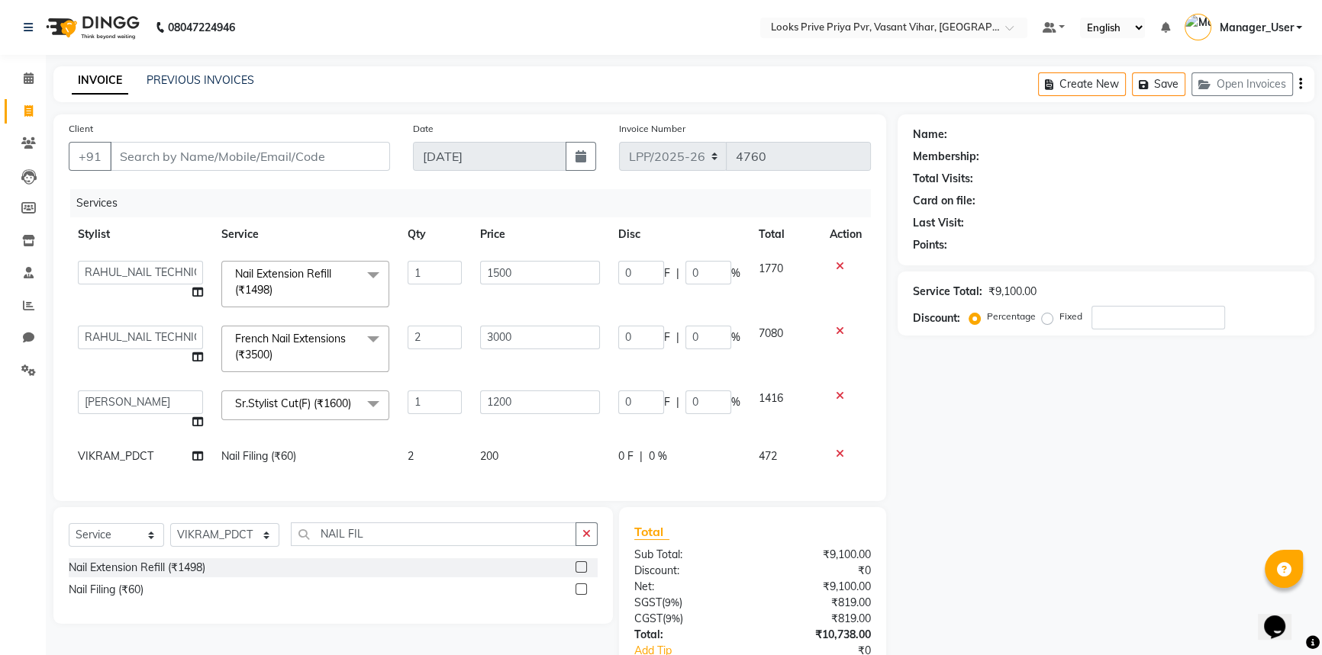
scroll to position [0, 0]
click at [130, 156] on input "Client" at bounding box center [250, 156] width 280 height 29
type input "I"
type input "0"
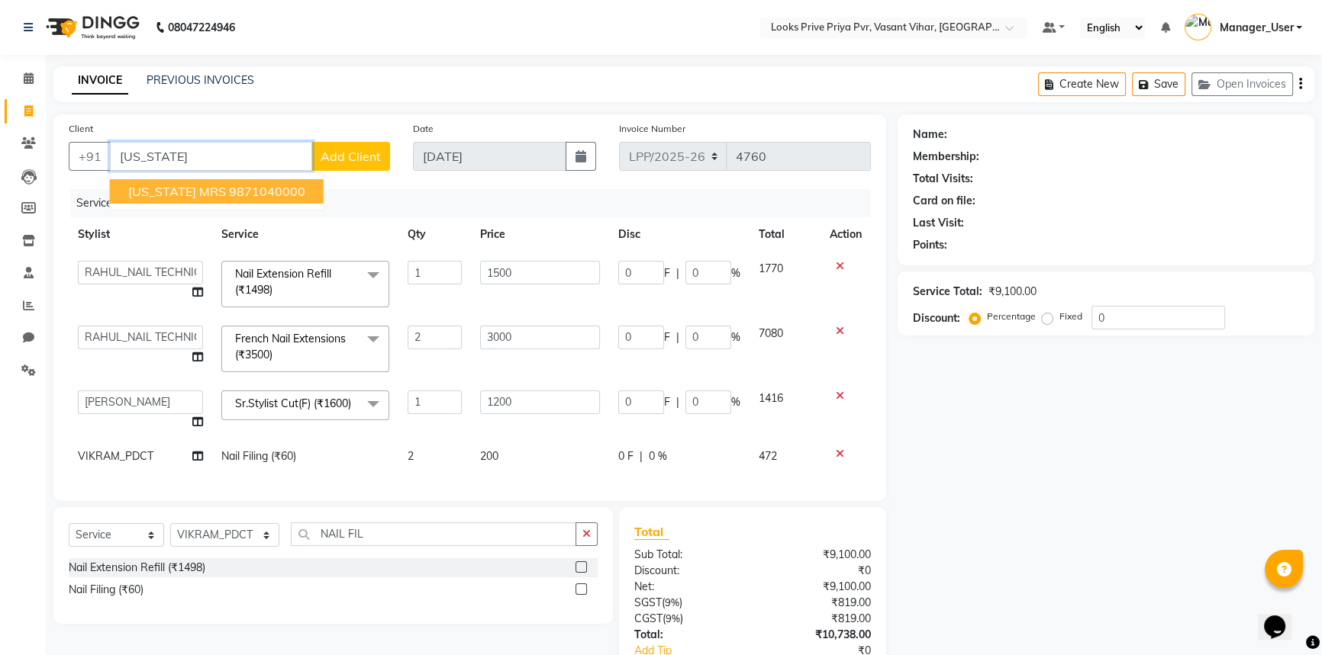
click at [262, 190] on ngb-highlight "9871040000" at bounding box center [267, 191] width 76 height 15
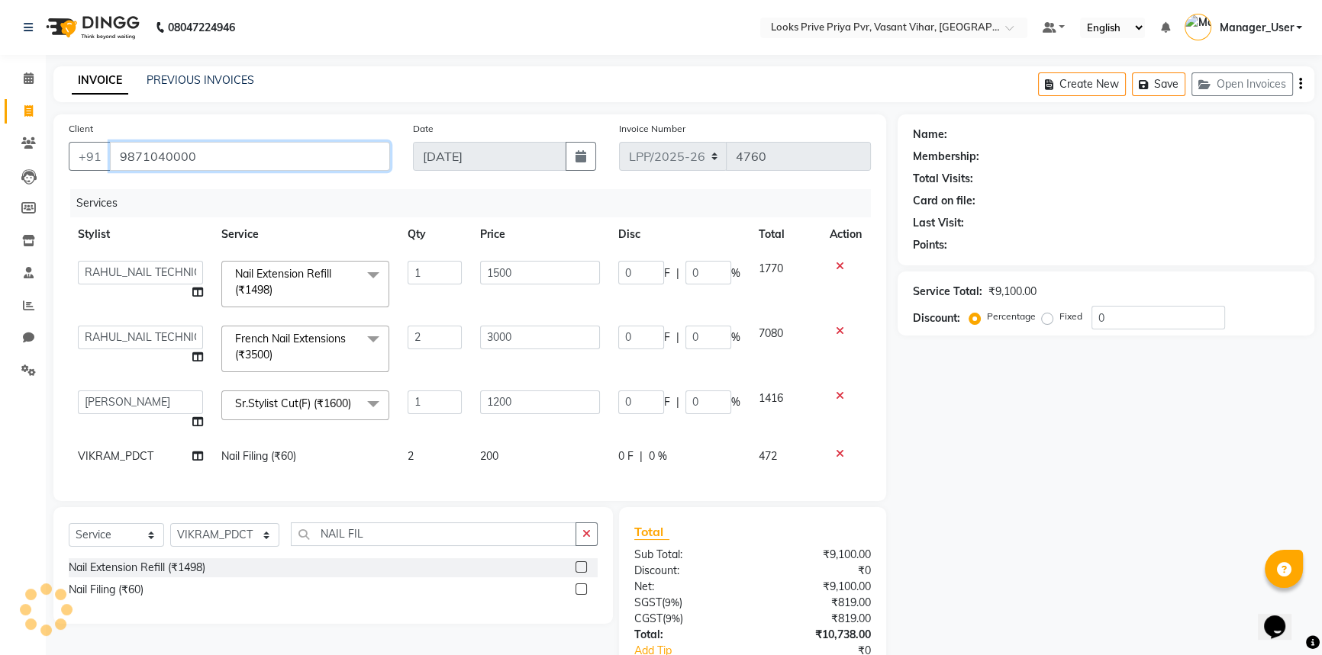
type input "9871040000"
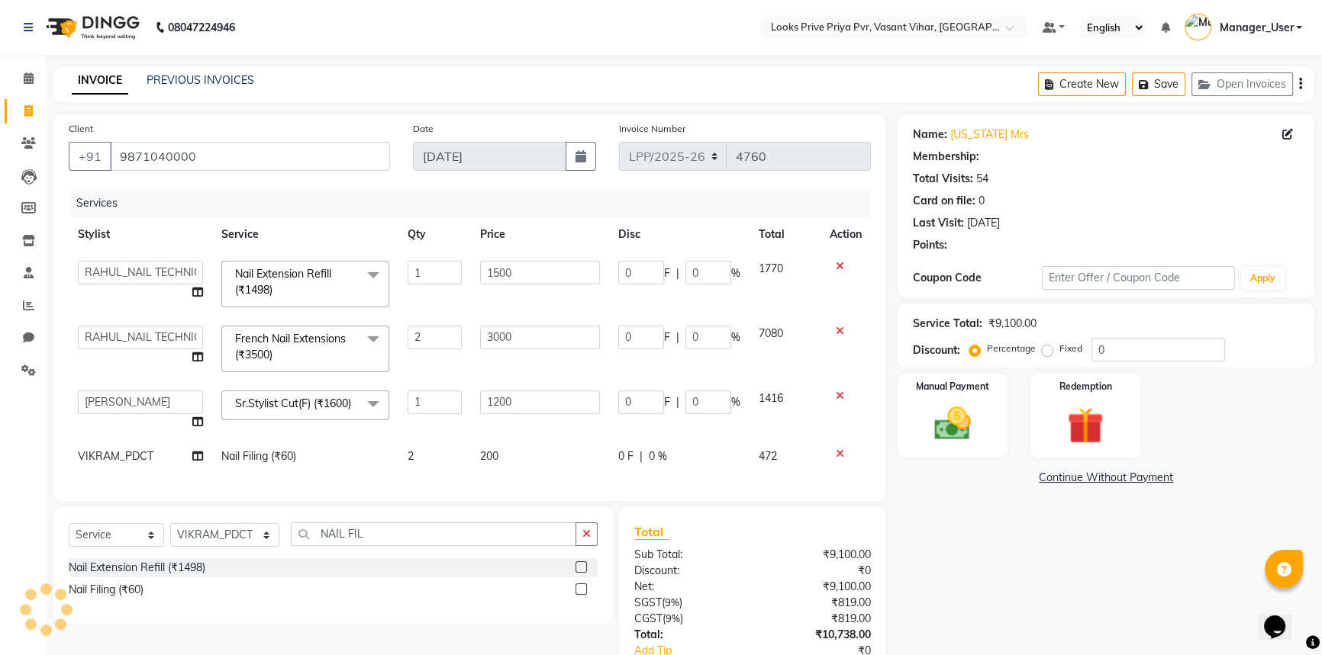
select select "1: Object"
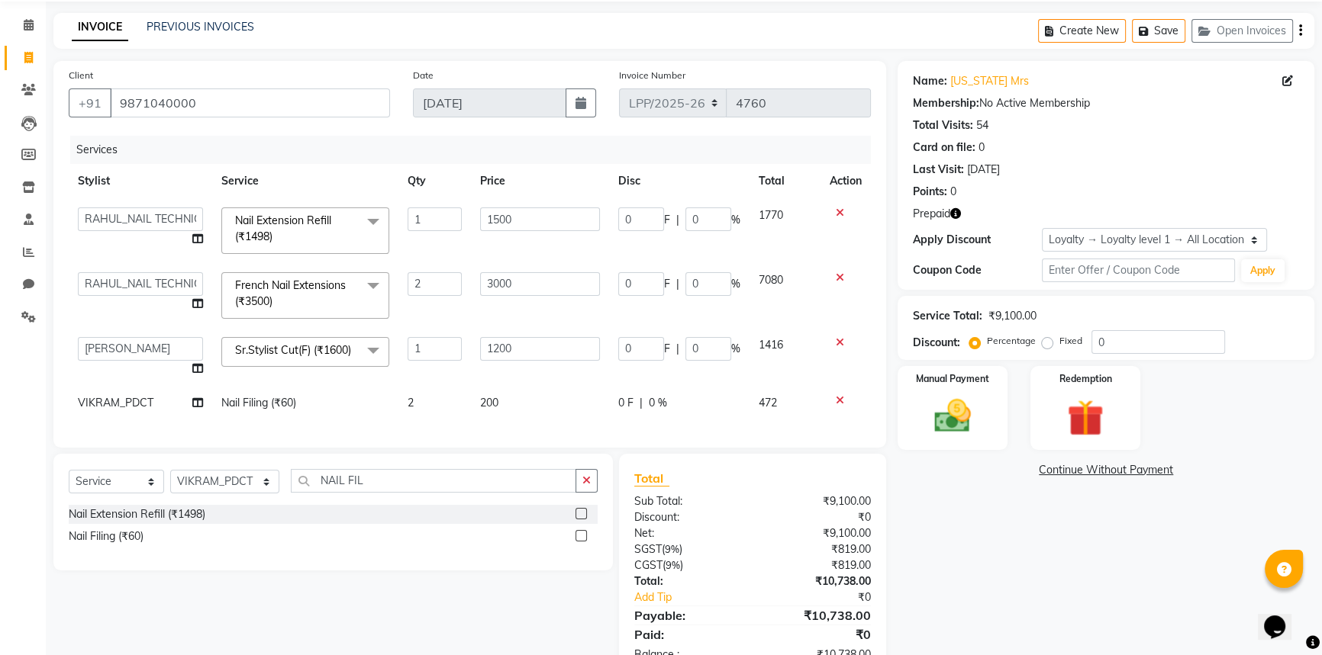
scroll to position [69, 0]
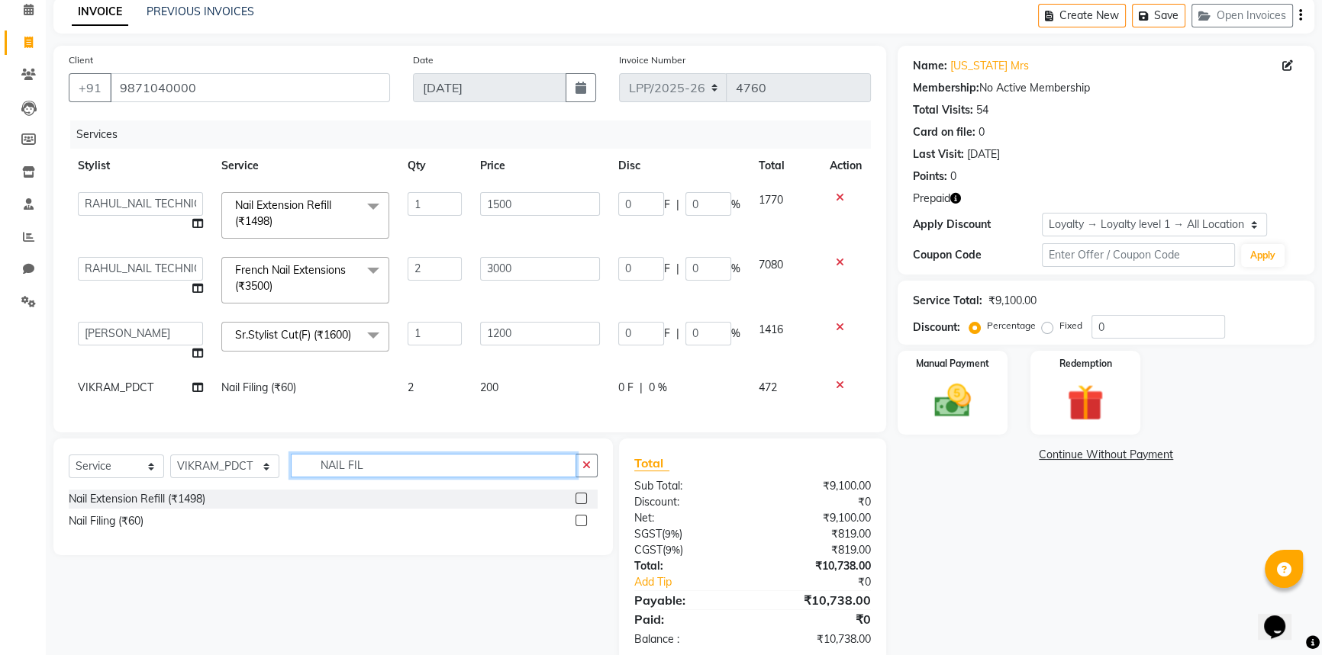
drag, startPoint x: 388, startPoint y: 482, endPoint x: 259, endPoint y: 476, distance: 129.1
click at [259, 476] on div "Select Service Product Membership Package Voucher Prepaid Gift Card Select Styl…" at bounding box center [333, 472] width 529 height 36
click at [256, 478] on select "Select Stylist Akhir_asst ANIL_PDCT ASLAM_CR STYLIST Counter_Sales KAMAL_PDCT […" at bounding box center [224, 467] width 109 height 24
click at [170, 471] on select "Select Stylist Akhir_asst ANIL_PDCT ASLAM_CR STYLIST Counter_Sales KAMAL_PDCT […" at bounding box center [224, 467] width 109 height 24
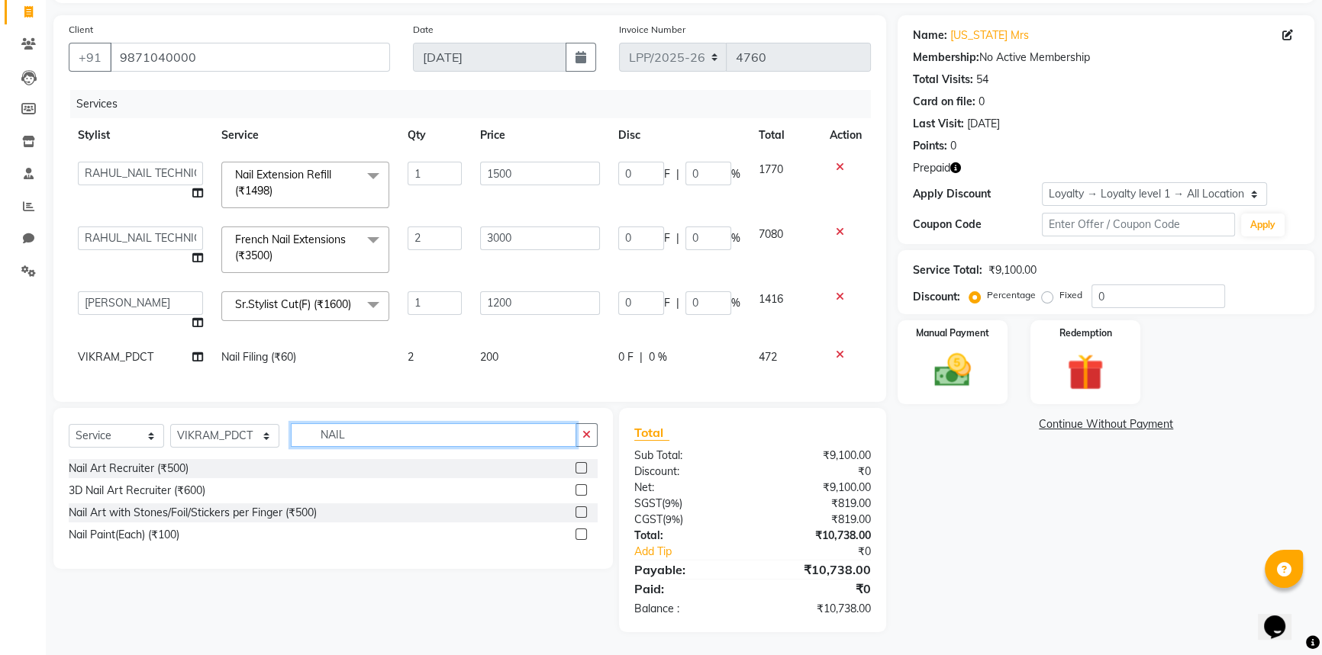
scroll to position [116, 0]
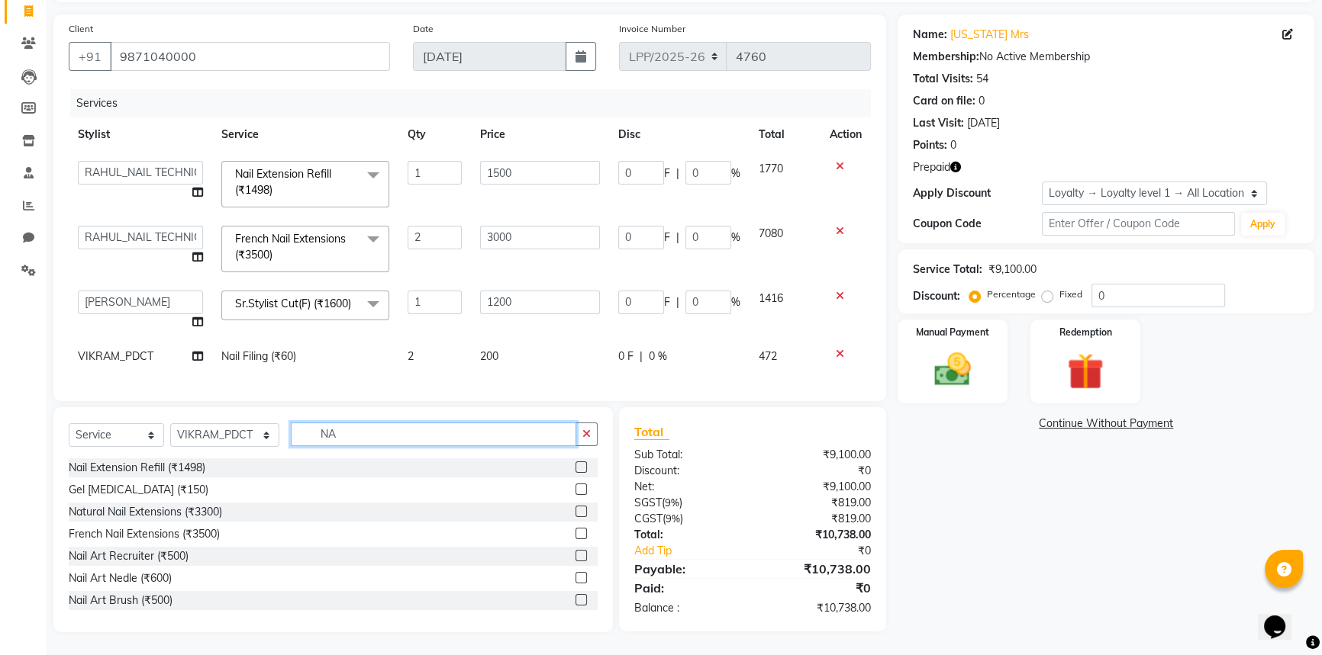
type input "N"
drag, startPoint x: 362, startPoint y: 440, endPoint x: 237, endPoint y: 449, distance: 126.2
click at [237, 449] on div "Select Service Product Membership Package Voucher Prepaid Gift Card Select Styl…" at bounding box center [333, 441] width 529 height 36
type input "NAIL"
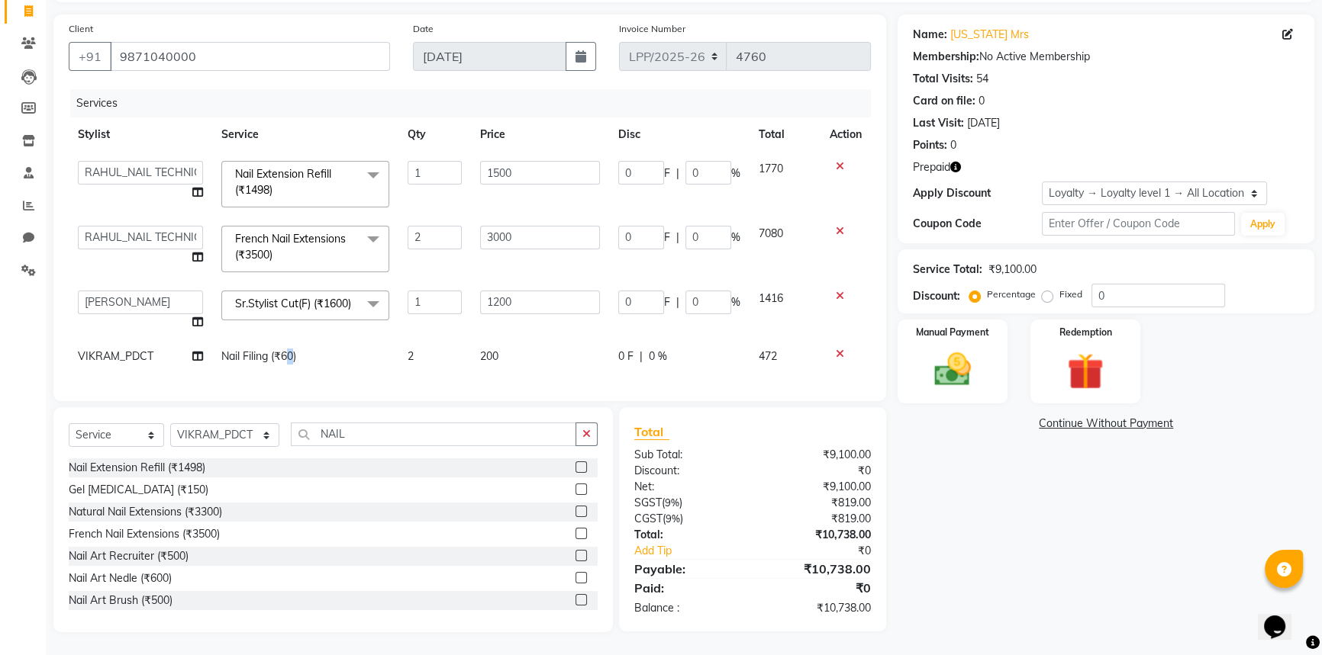
click at [288, 349] on span "Nail Filing (₹60)" at bounding box center [258, 356] width 75 height 14
select select "66944"
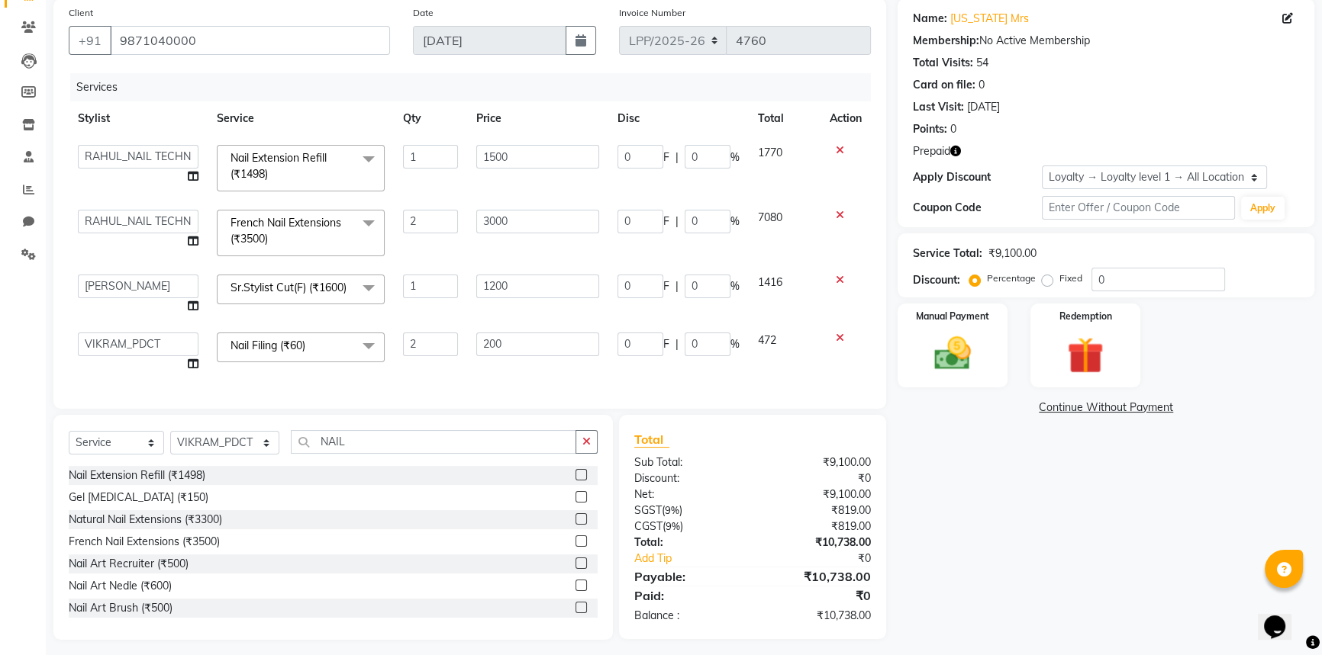
click at [317, 376] on td "Nail Filing (₹60) x Nail Extension Refill (₹1498) Big Toes (₹400) French Tip Re…" at bounding box center [301, 353] width 186 height 58
click at [510, 448] on input "NAIL" at bounding box center [433, 442] width 285 height 24
click at [244, 455] on select "Select Stylist Akhir_asst ANIL_PDCT ASLAM_CR STYLIST Counter_Sales KAMAL_PDCT […" at bounding box center [224, 443] width 109 height 24
select select "66932"
click at [170, 447] on select "Select Stylist Akhir_asst ANIL_PDCT ASLAM_CR STYLIST Counter_Sales KAMAL_PDCT […" at bounding box center [224, 443] width 109 height 24
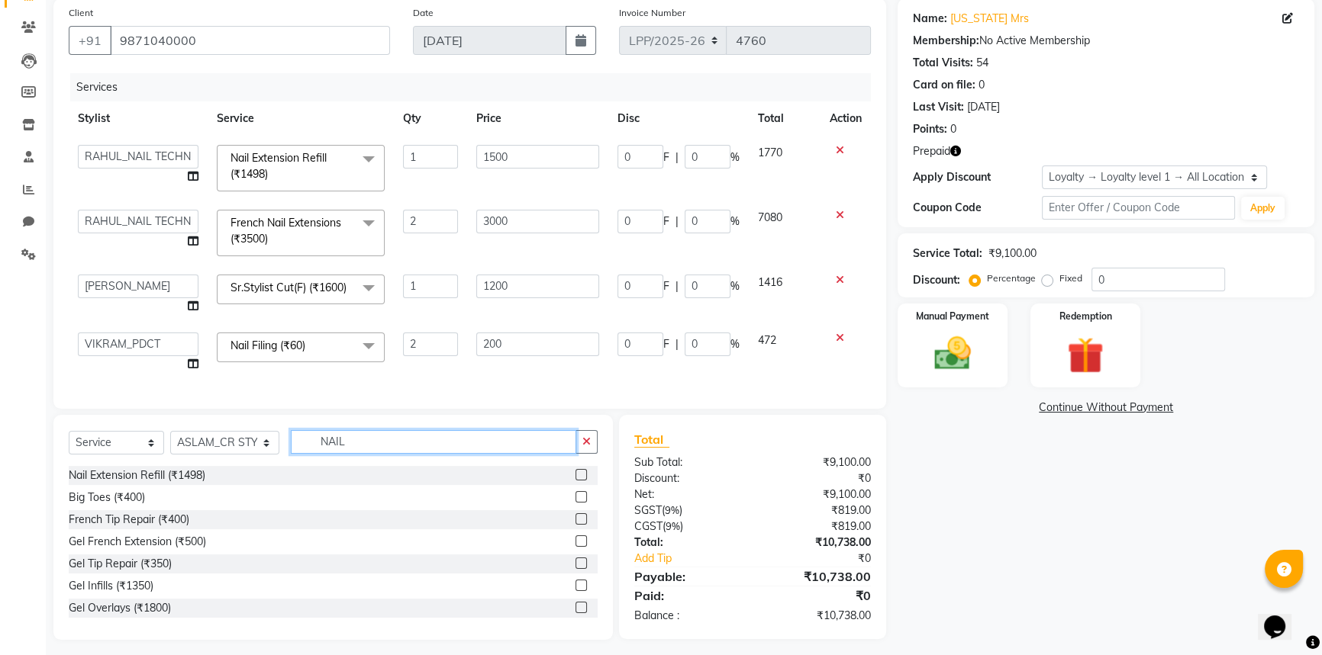
click at [379, 454] on input "NAIL" at bounding box center [433, 442] width 285 height 24
drag, startPoint x: 366, startPoint y: 463, endPoint x: 205, endPoint y: 463, distance: 160.2
click at [205, 463] on div "Select Service Product Membership Package Voucher Prepaid Gift Card Select Styl…" at bounding box center [333, 448] width 529 height 36
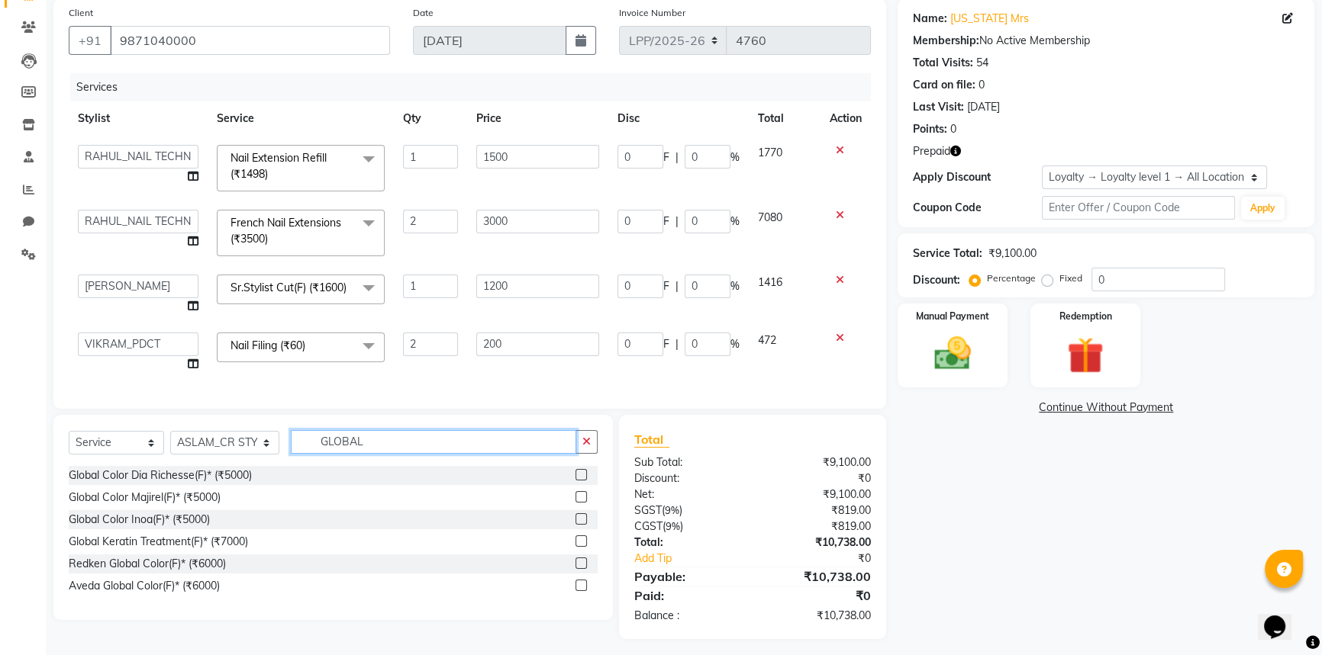
drag, startPoint x: 400, startPoint y: 453, endPoint x: 253, endPoint y: 463, distance: 146.8
click at [253, 463] on div "Select Service Product Membership Package Voucher Prepaid Gift Card Select Styl…" at bounding box center [333, 448] width 529 height 36
type input "GLOBAL"
click at [584, 591] on label at bounding box center [580, 585] width 11 height 11
click at [584, 591] on input "checkbox" at bounding box center [580, 586] width 10 height 10
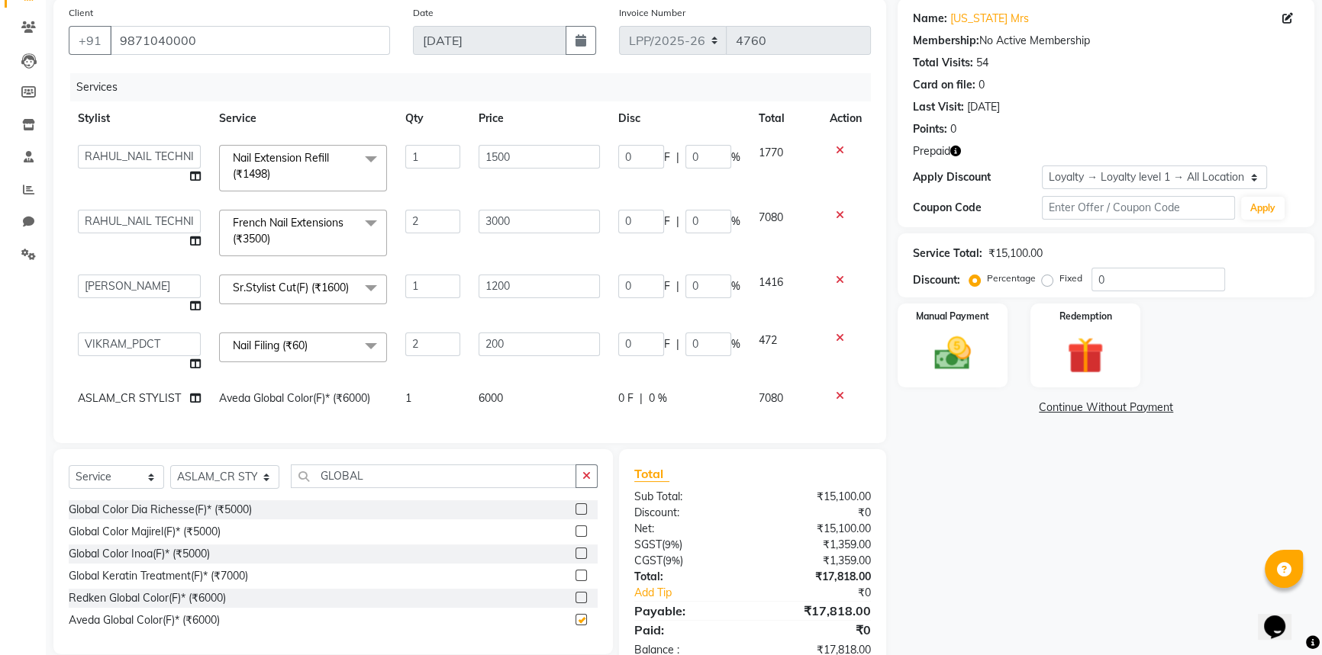
checkbox input "false"
click at [511, 404] on td "6000" at bounding box center [539, 399] width 140 height 34
select select "66932"
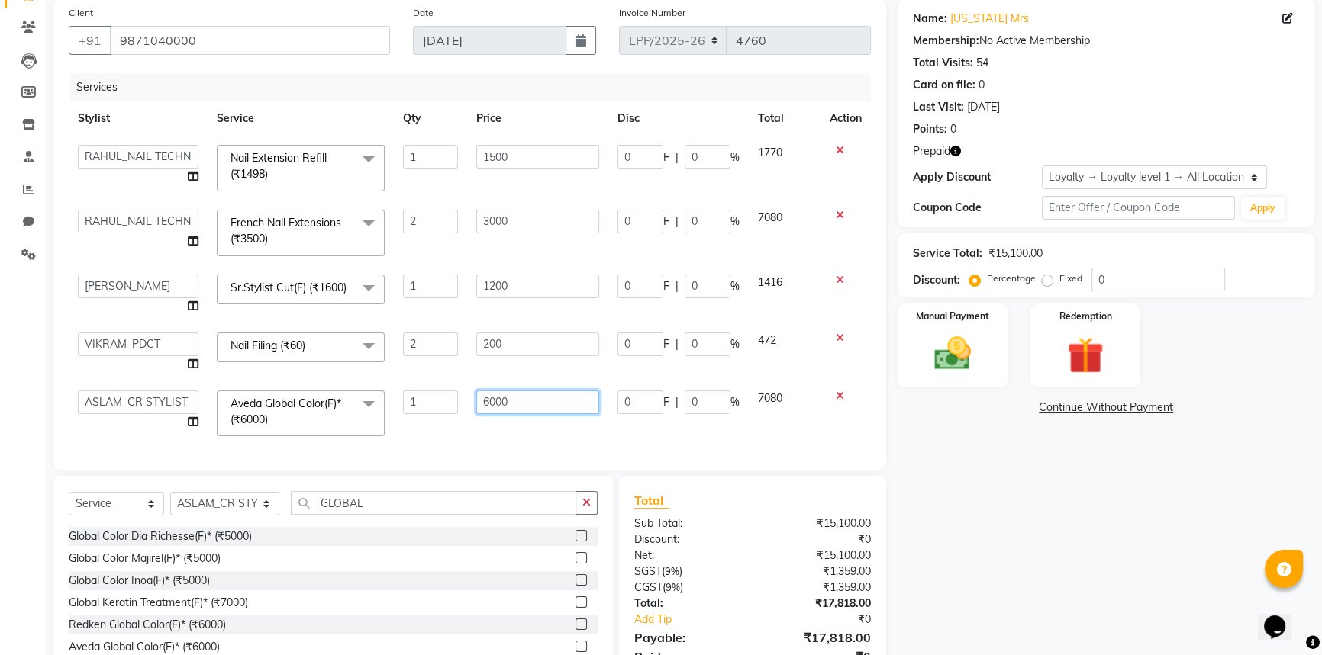
drag, startPoint x: 560, startPoint y: 407, endPoint x: 401, endPoint y: 429, distance: 161.0
click at [401, 429] on tr "Akhir_asst ANIL_PDCT ASLAM_CR STYLIST Counter_Sales KAMAL_PDCT KARISHMA MALLIKA…" at bounding box center [470, 414] width 802 height 65
type input "15000"
click at [465, 434] on div "Services Stylist Service Qty Price Disc Total Action Akhir_asst ANIL_PDCT ASLAM…" at bounding box center [470, 264] width 802 height 382
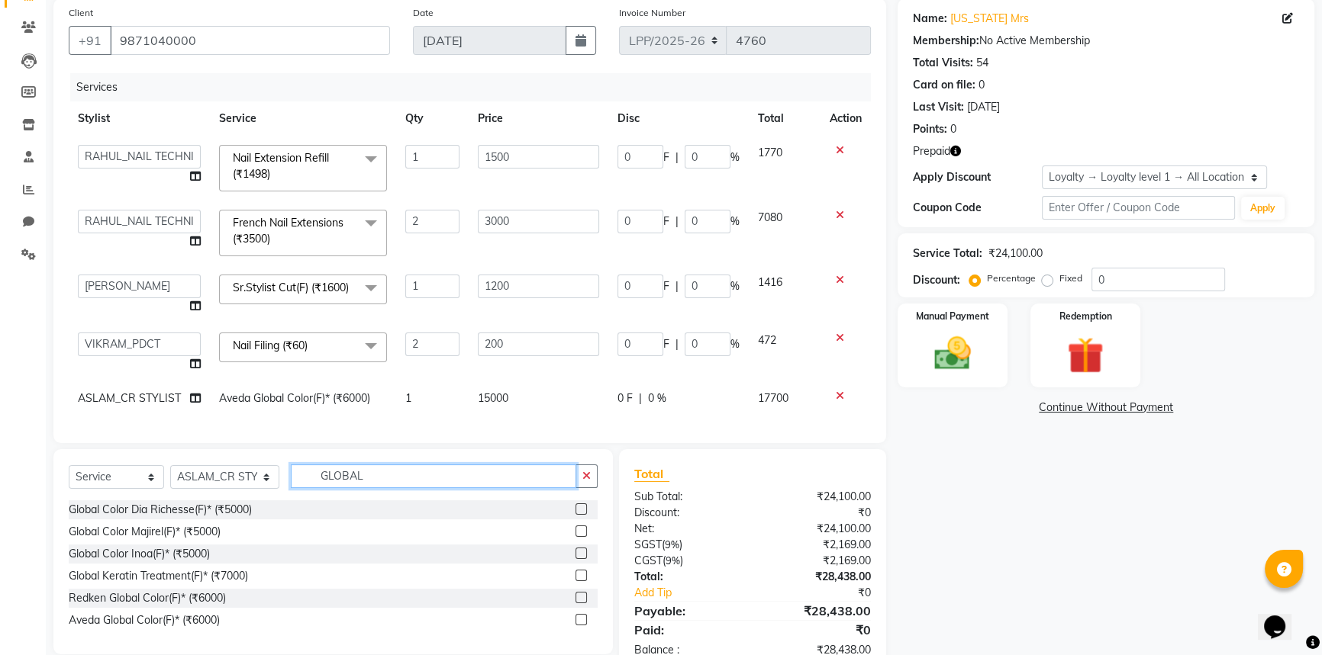
click at [397, 488] on input "GLOBAL" at bounding box center [433, 477] width 285 height 24
drag, startPoint x: 397, startPoint y: 491, endPoint x: 202, endPoint y: 497, distance: 194.7
click at [202, 497] on div "Select Service Product Membership Package Voucher Prepaid Gift Card Select Styl…" at bounding box center [333, 483] width 529 height 36
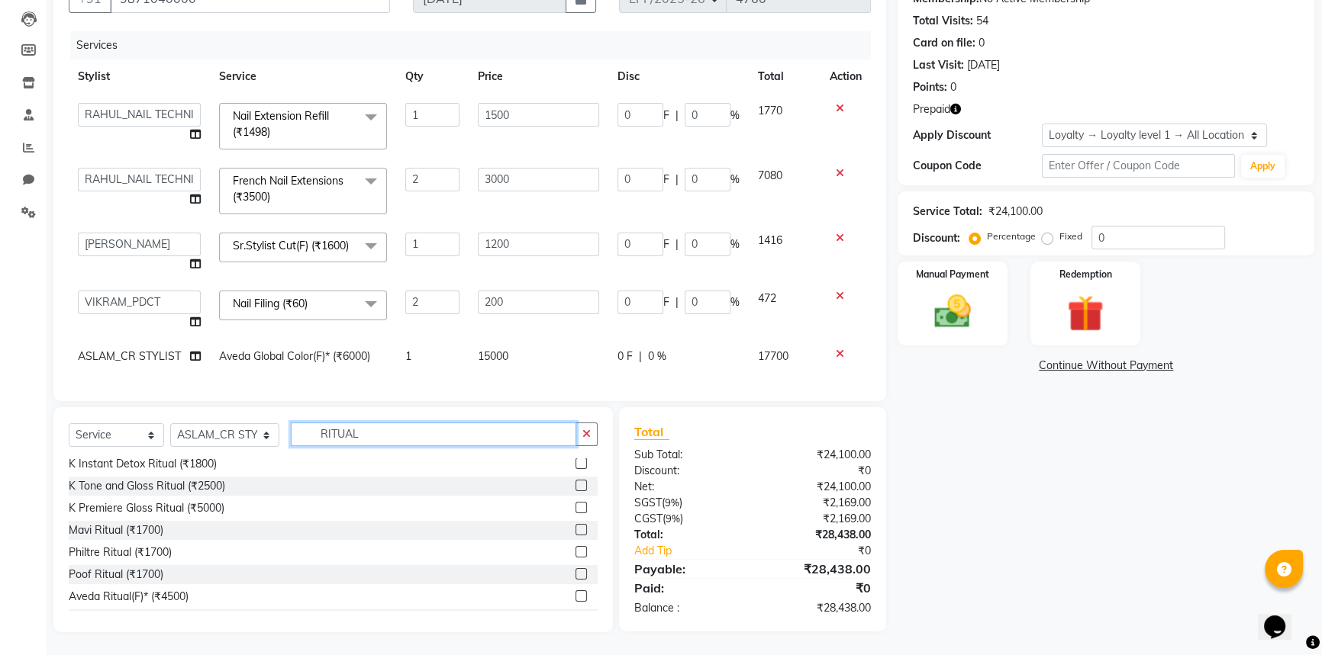
scroll to position [267, 0]
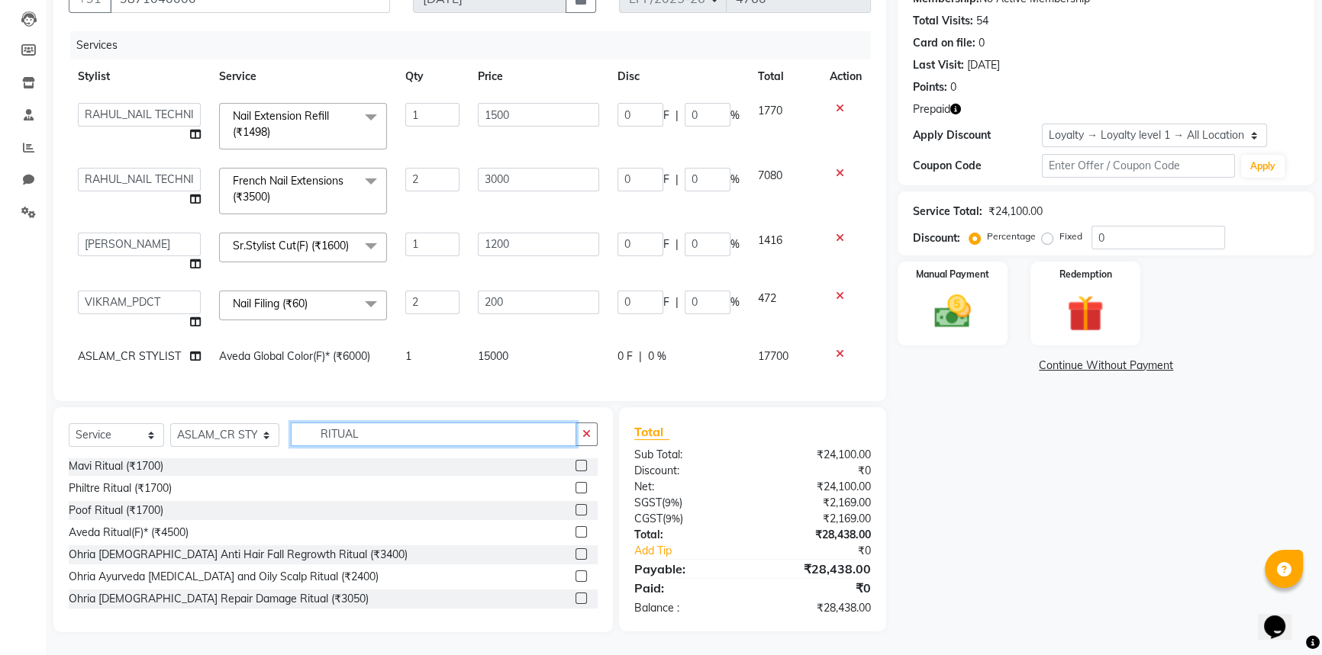
type input "RITUAL"
click at [575, 533] on label at bounding box center [580, 532] width 11 height 11
click at [575, 533] on input "checkbox" at bounding box center [580, 533] width 10 height 10
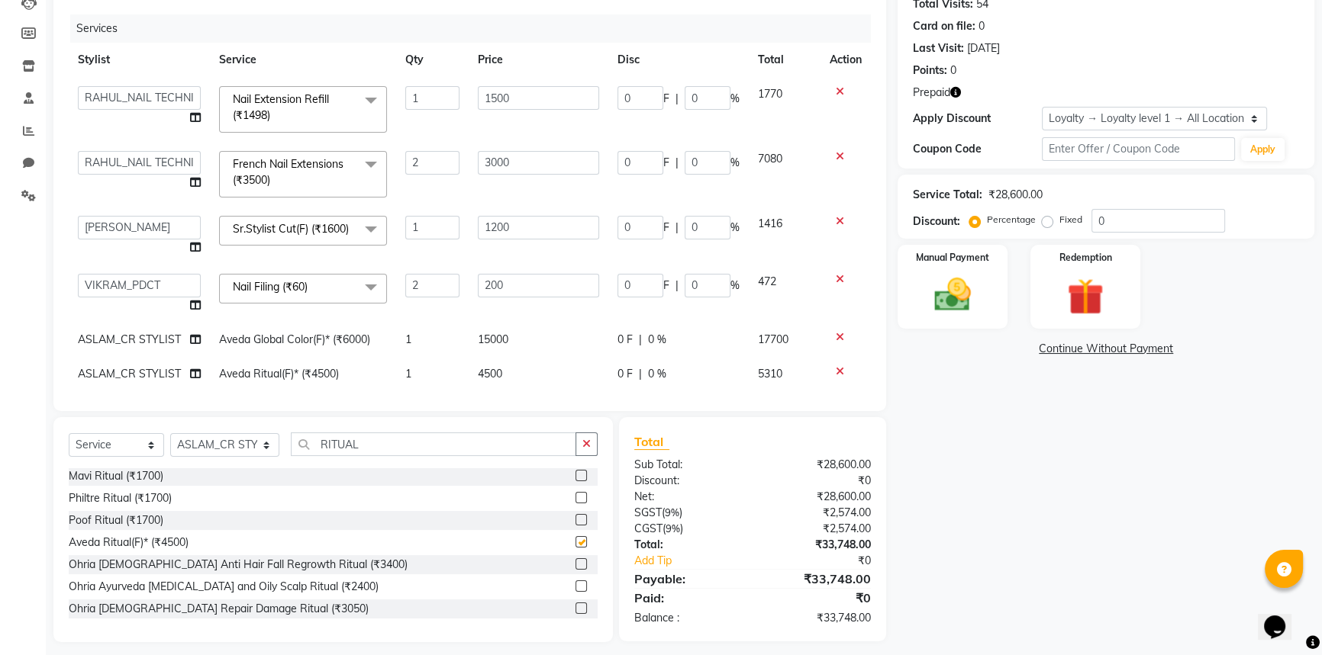
checkbox input "false"
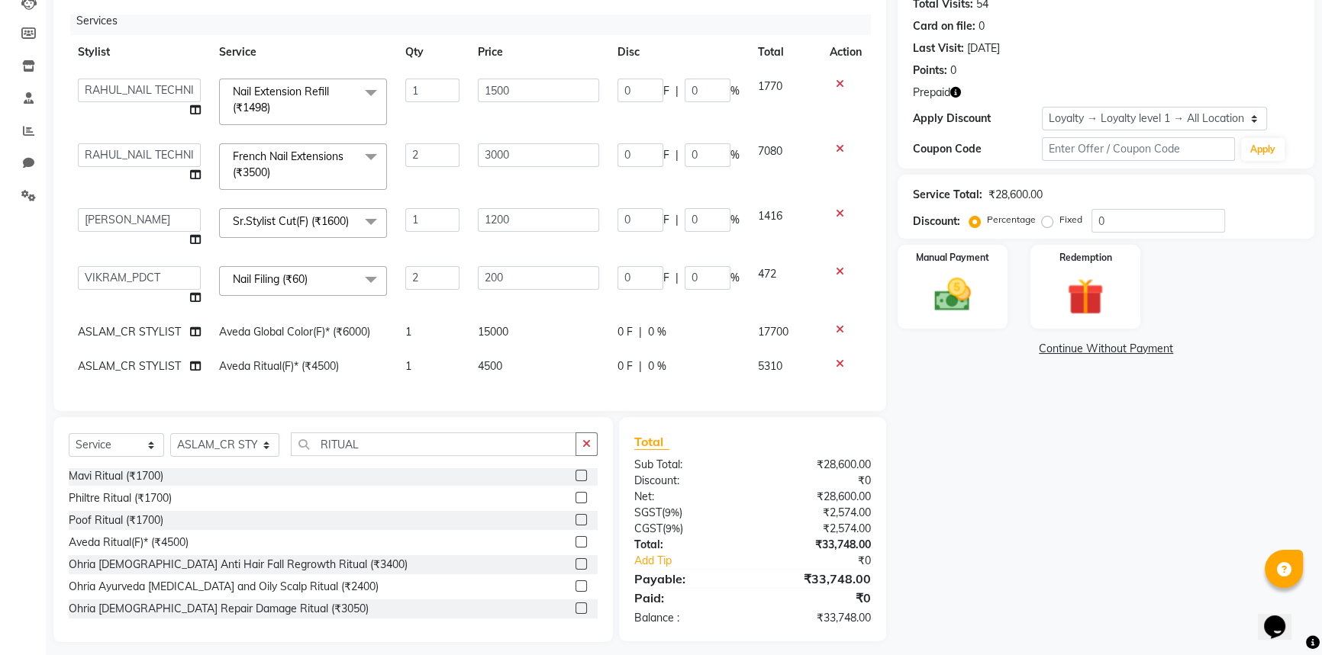
click at [956, 94] on icon "button" at bounding box center [955, 92] width 11 height 11
drag, startPoint x: 751, startPoint y: 107, endPoint x: 804, endPoint y: 106, distance: 52.7
click at [804, 106] on div "1. Prepaid Looks Gold Prepaid Card (₹30,917.00)" at bounding box center [839, 98] width 191 height 32
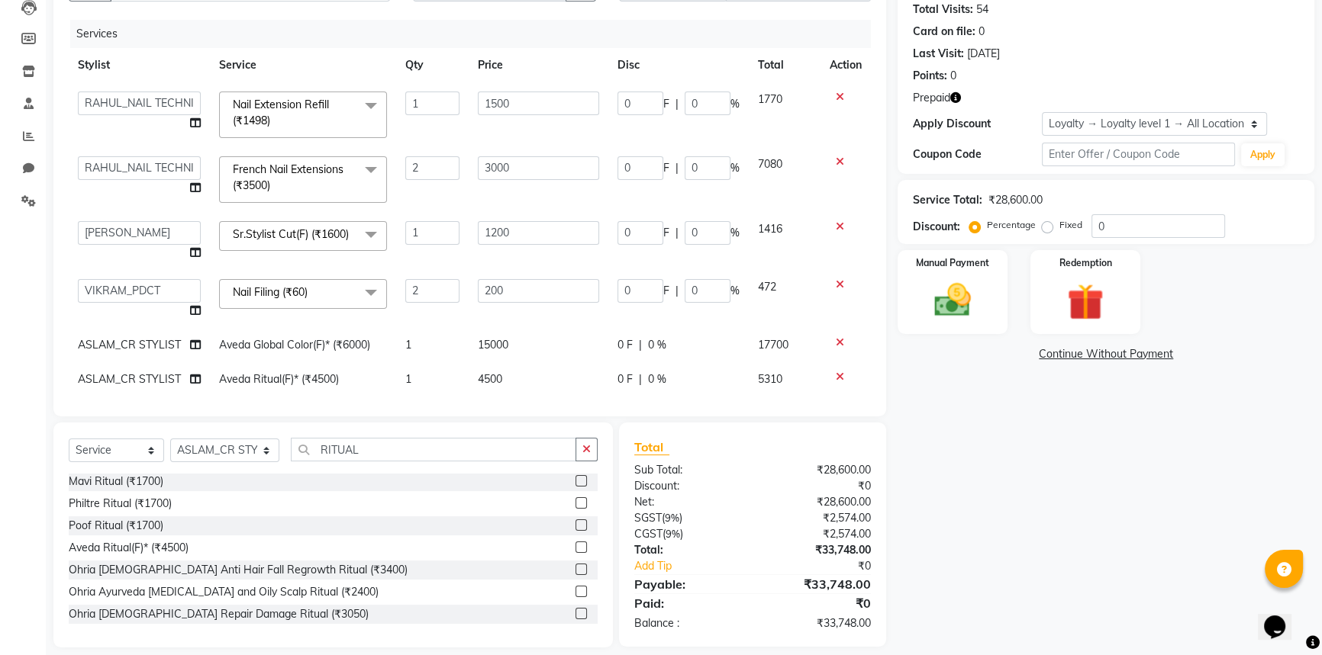
scroll to position [185, 0]
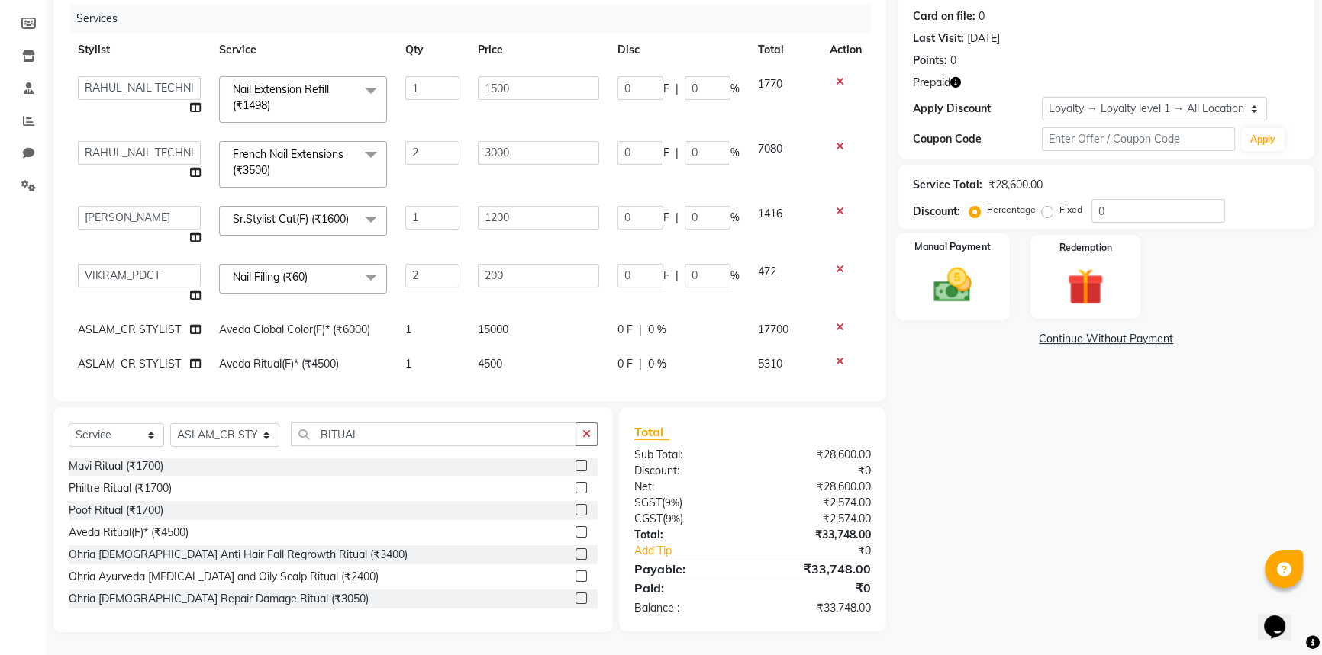
click at [972, 290] on img at bounding box center [953, 284] width 62 height 43
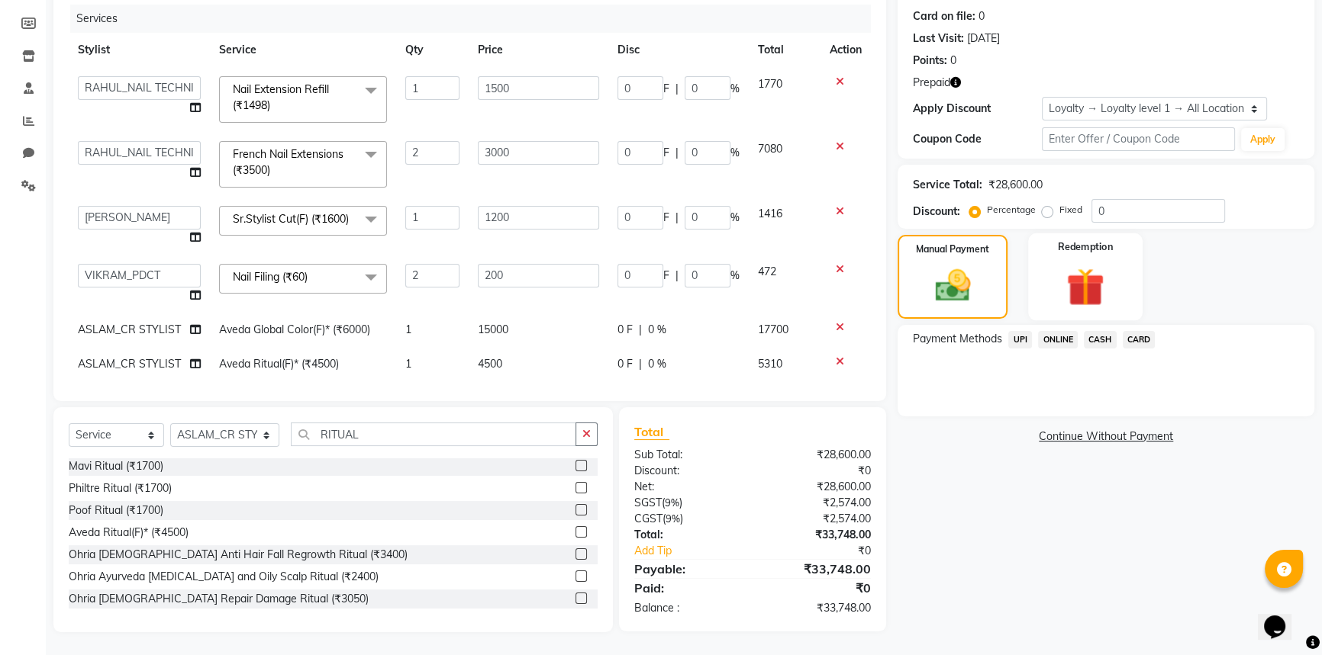
click at [1105, 272] on img at bounding box center [1086, 286] width 62 height 47
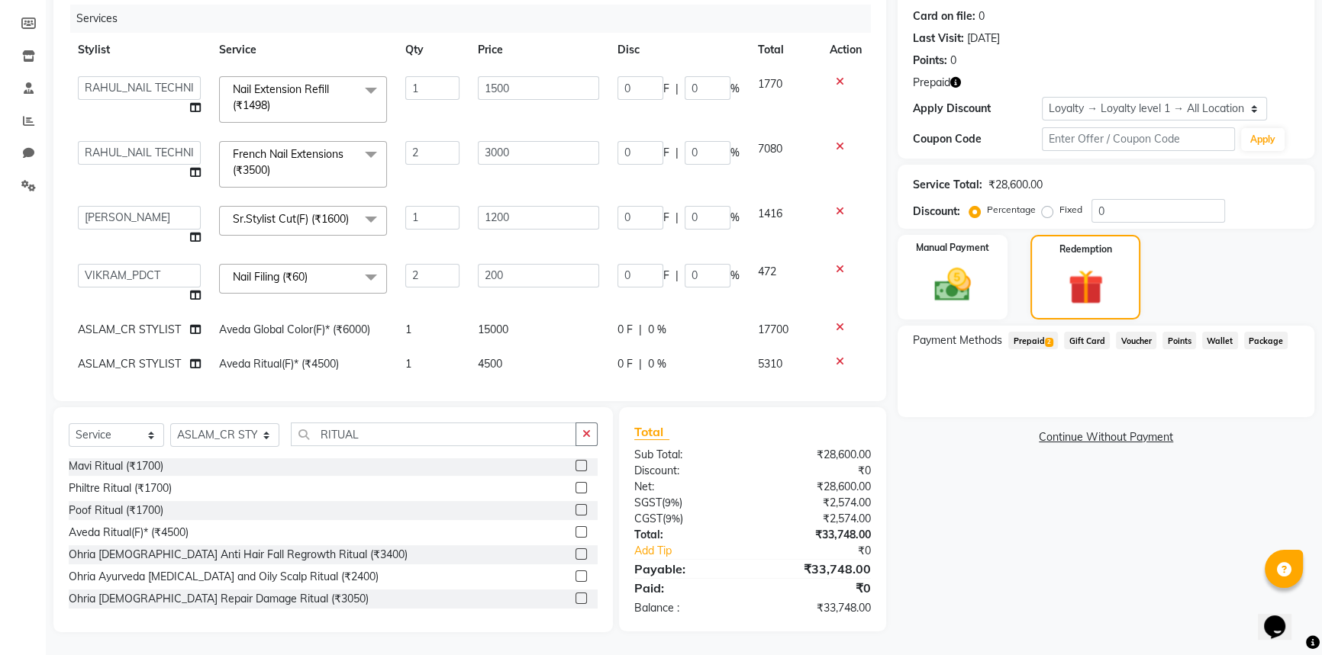
click at [1035, 343] on span "Prepaid 2" at bounding box center [1033, 341] width 50 height 18
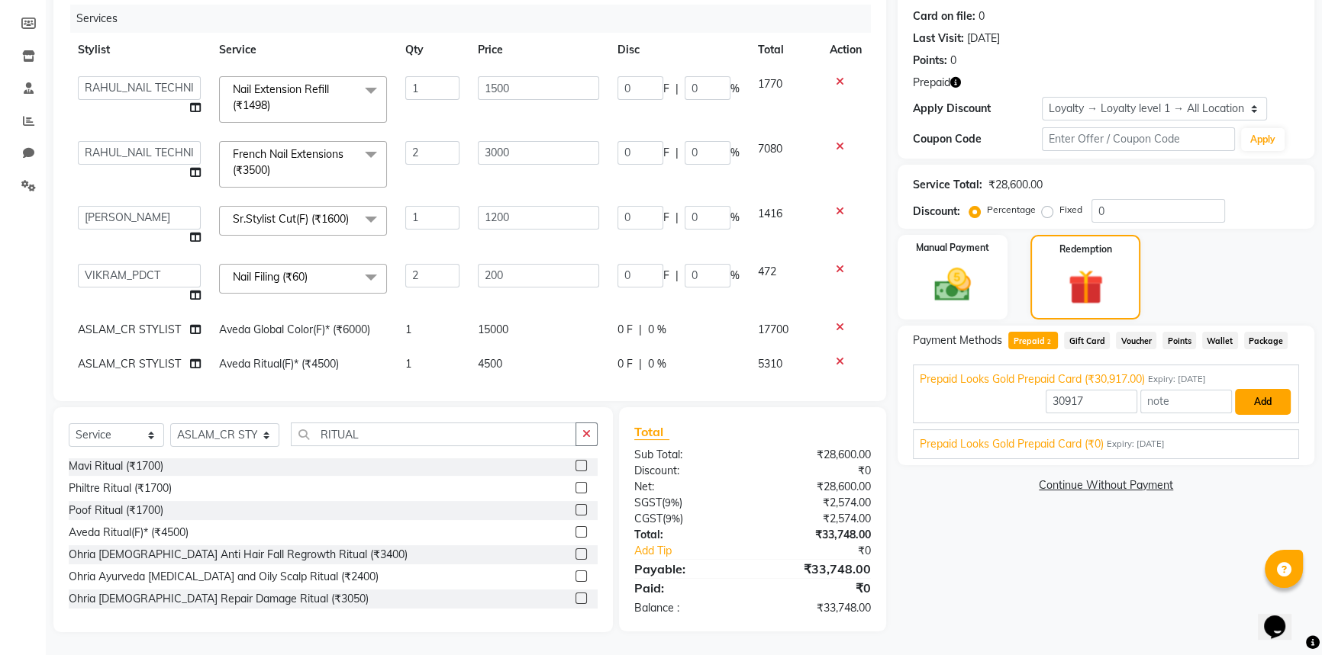
click at [1264, 404] on button "Add" at bounding box center [1263, 402] width 56 height 26
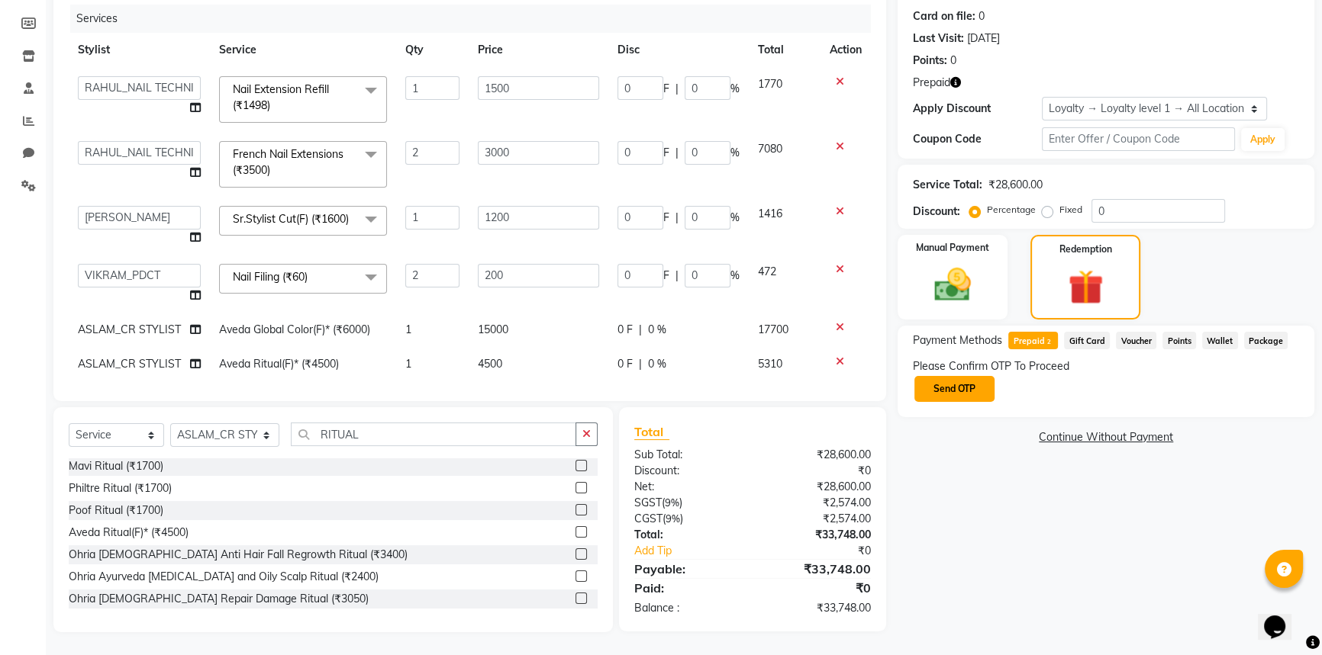
click at [970, 395] on button "Send OTP" at bounding box center [954, 389] width 80 height 26
click at [971, 393] on input "text" at bounding box center [989, 389] width 153 height 24
type input "7157"
click at [1133, 385] on button "Confirm OTP" at bounding box center [1113, 389] width 93 height 26
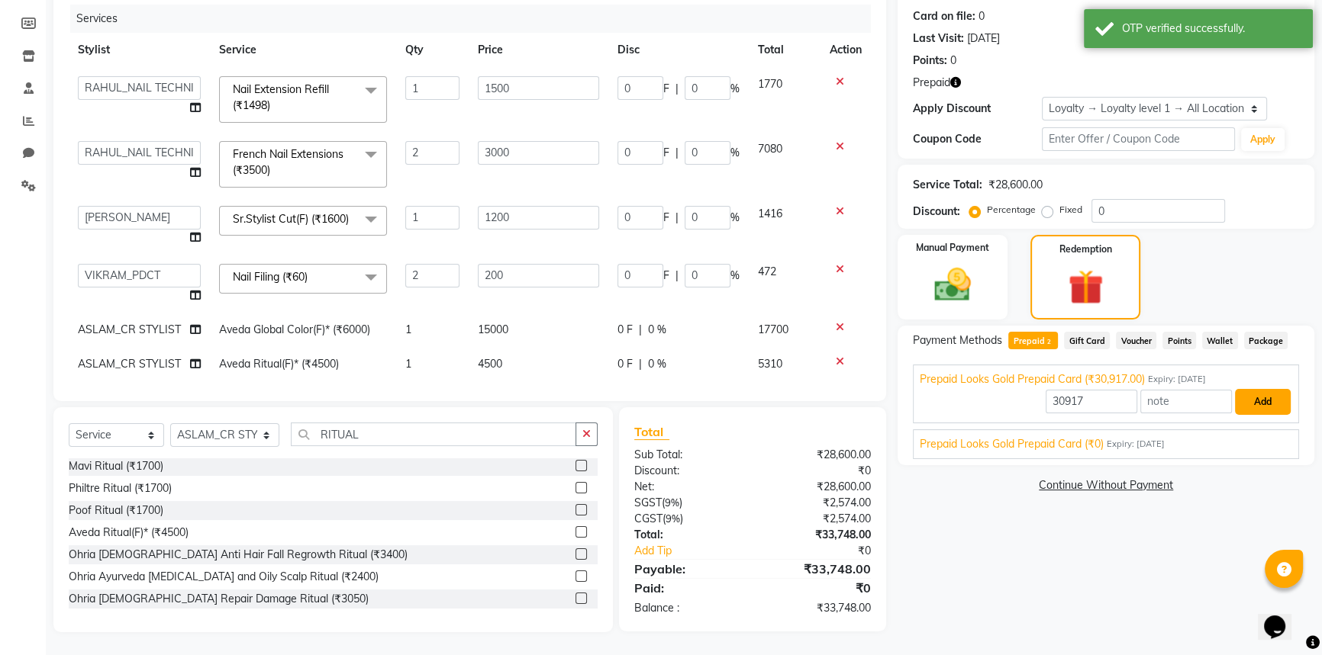
click at [1264, 404] on button "Add" at bounding box center [1263, 402] width 56 height 26
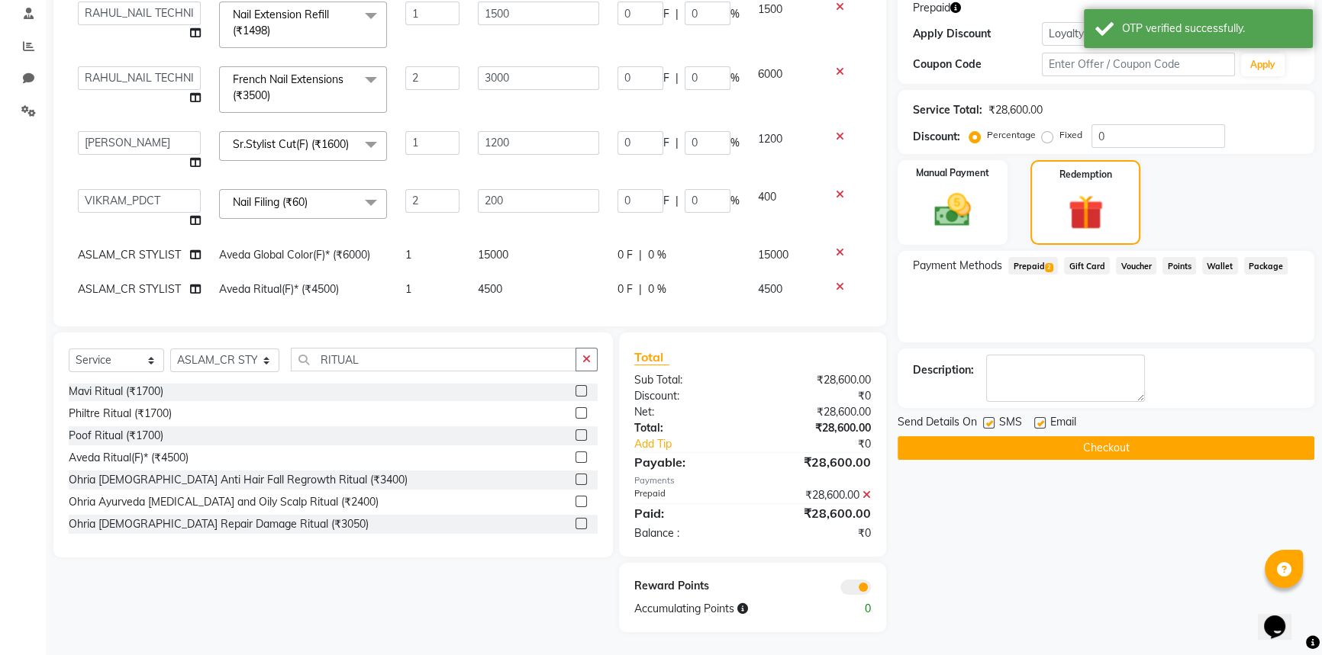
scroll to position [259, 0]
click at [1155, 443] on button "Checkout" at bounding box center [1105, 448] width 417 height 24
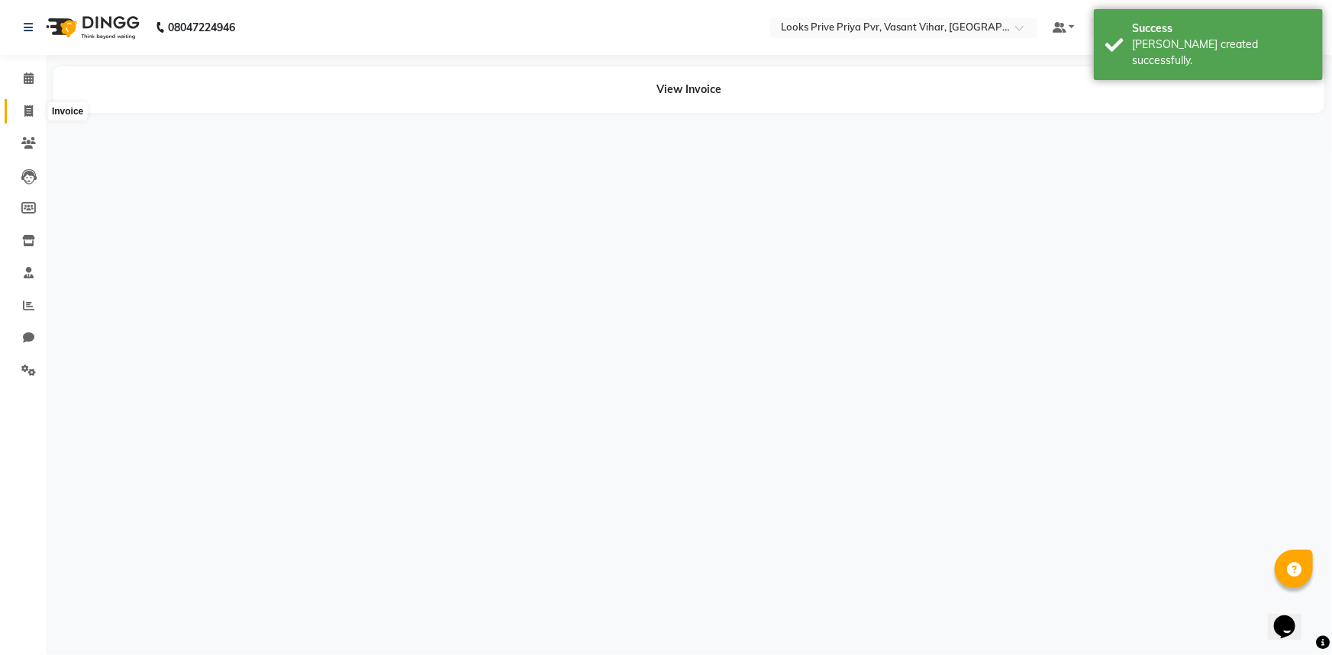
click at [27, 113] on icon at bounding box center [28, 110] width 8 height 11
select select "service"
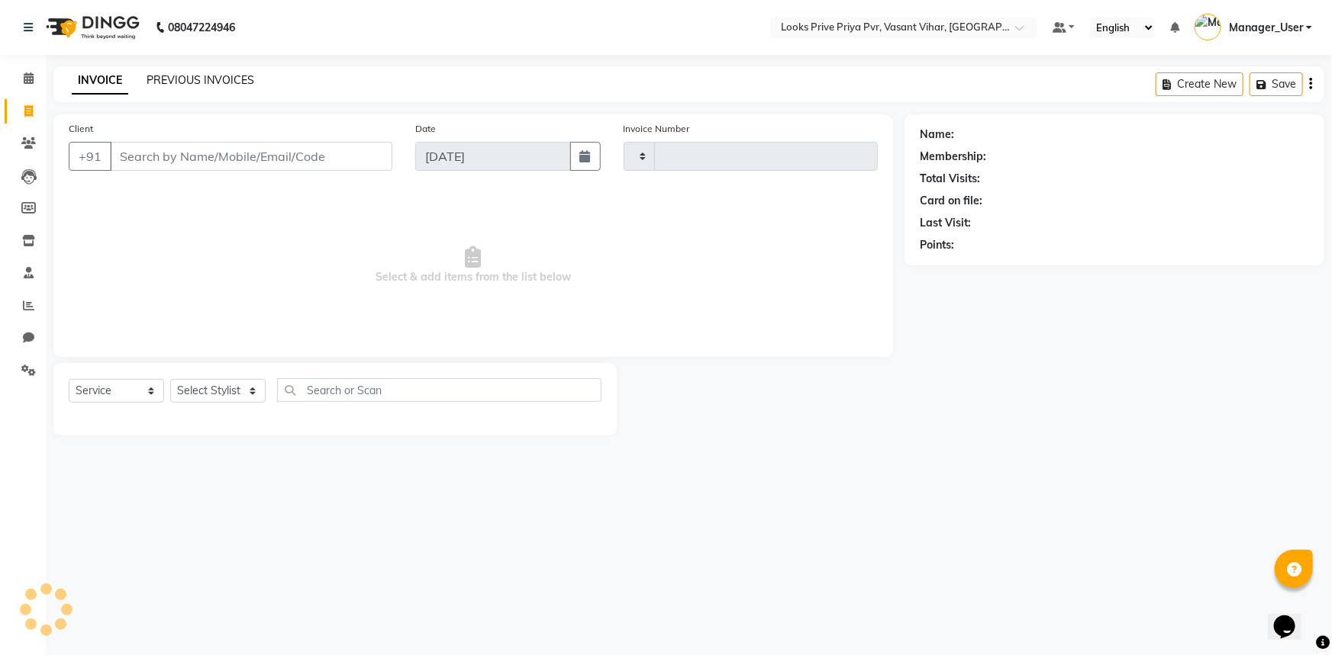
click at [211, 83] on link "PREVIOUS INVOICES" at bounding box center [201, 80] width 108 height 14
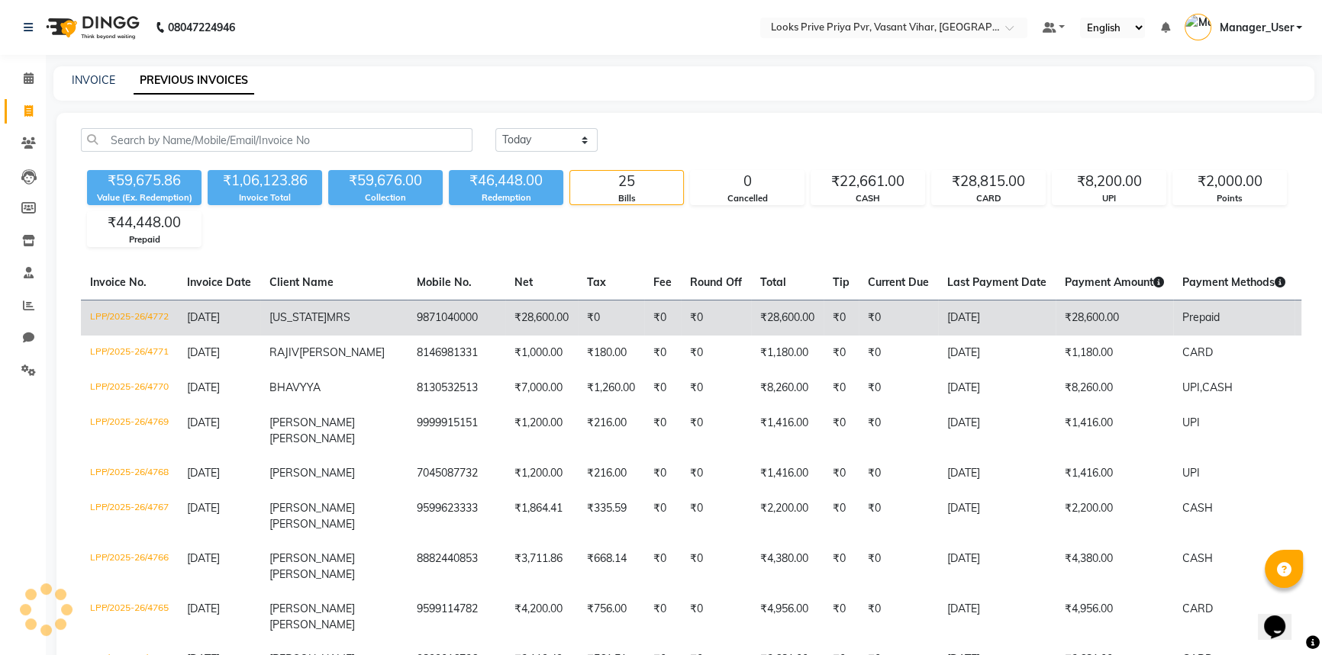
click at [505, 317] on td "₹28,600.00" at bounding box center [541, 318] width 72 height 36
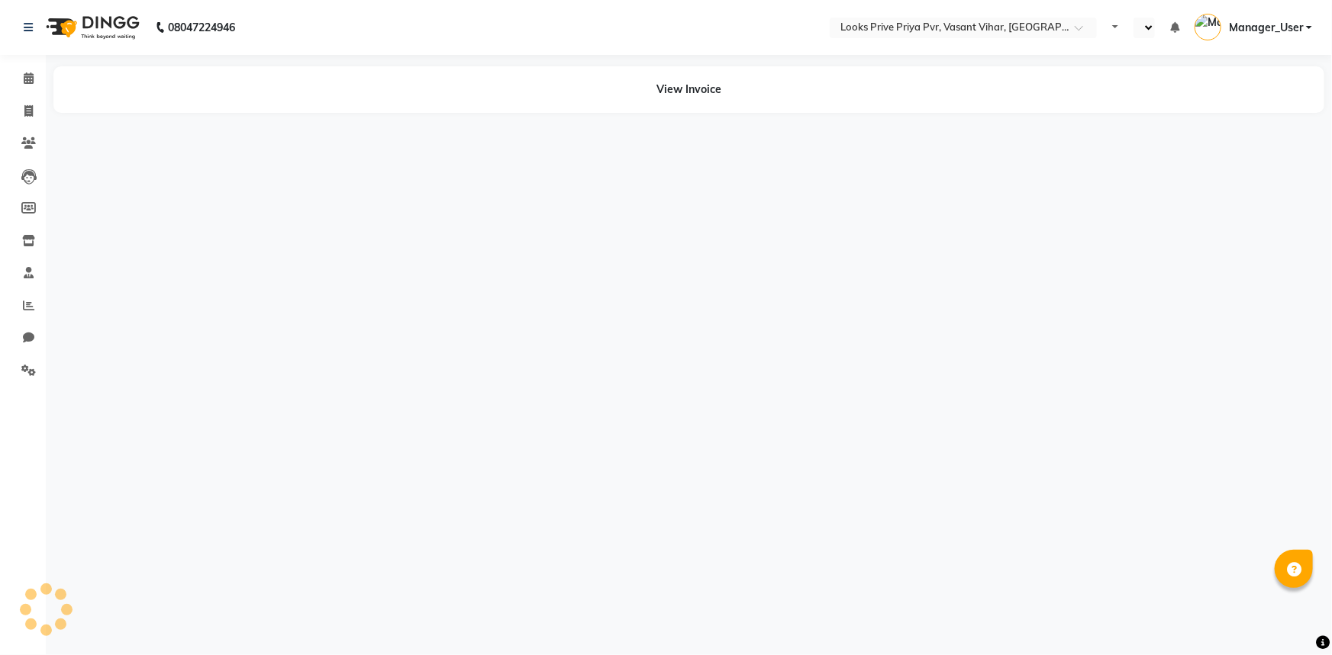
select select "en"
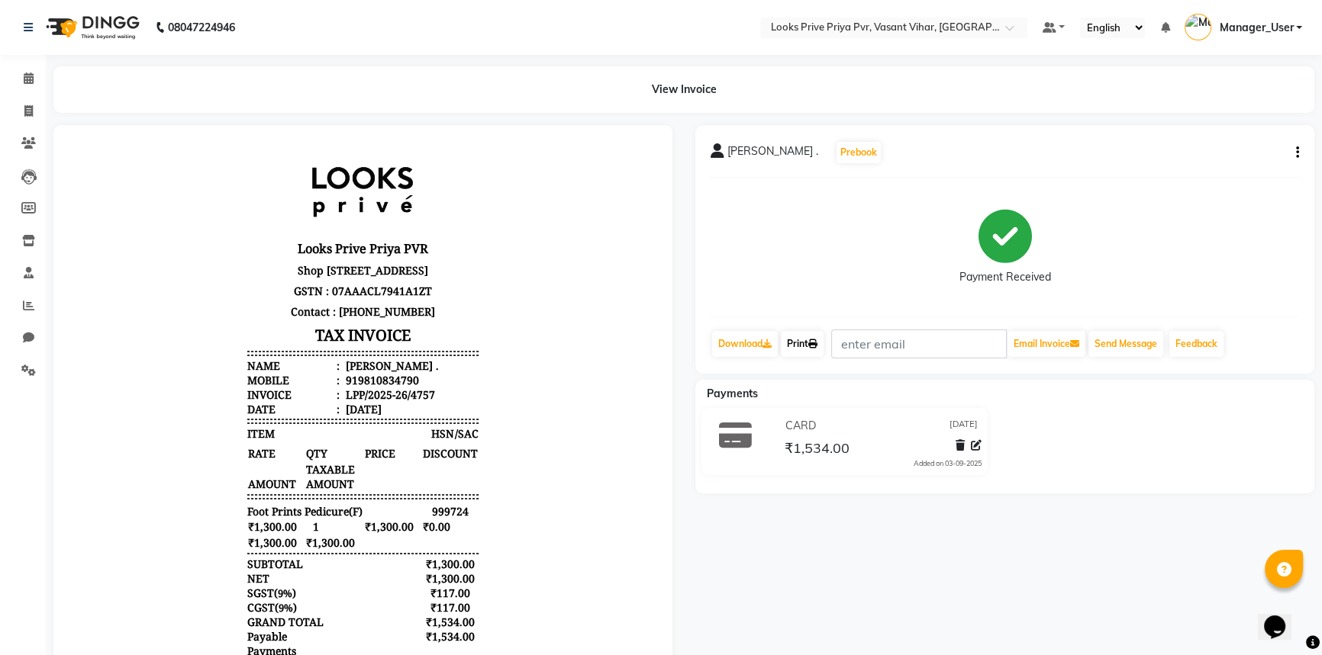
click at [804, 340] on link "Print" at bounding box center [802, 344] width 43 height 26
click at [25, 76] on icon at bounding box center [29, 77] width 10 height 11
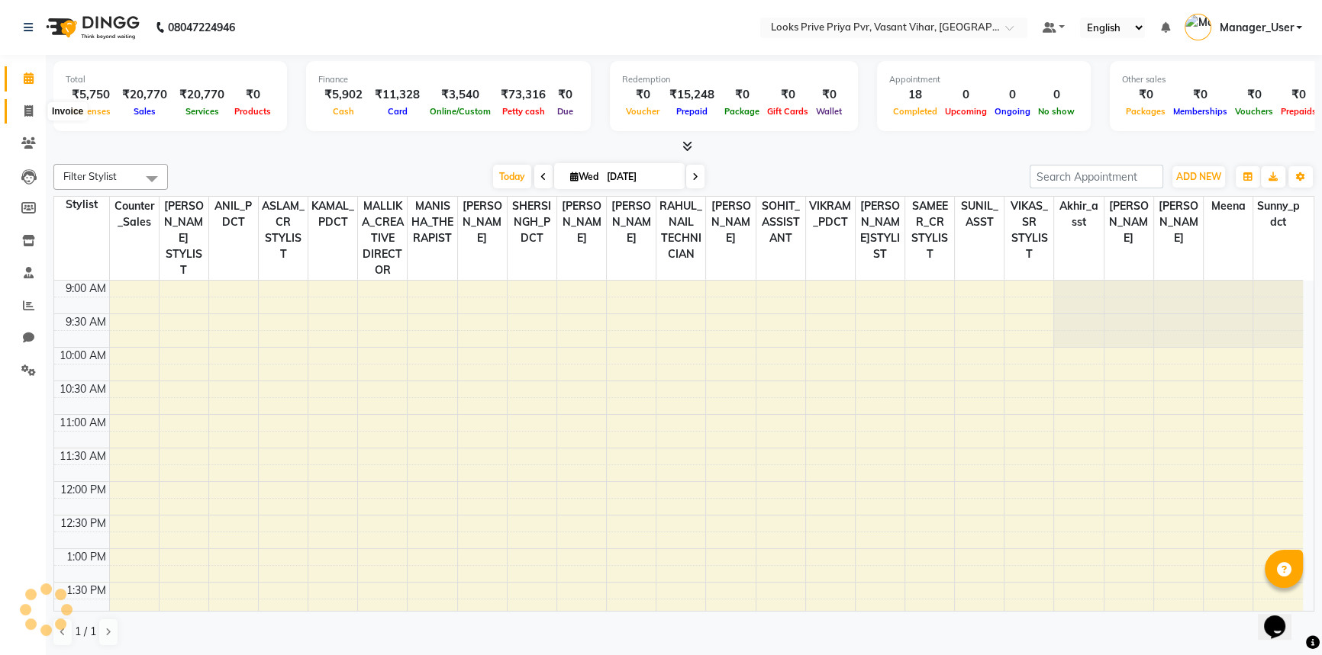
click at [25, 113] on icon at bounding box center [28, 110] width 8 height 11
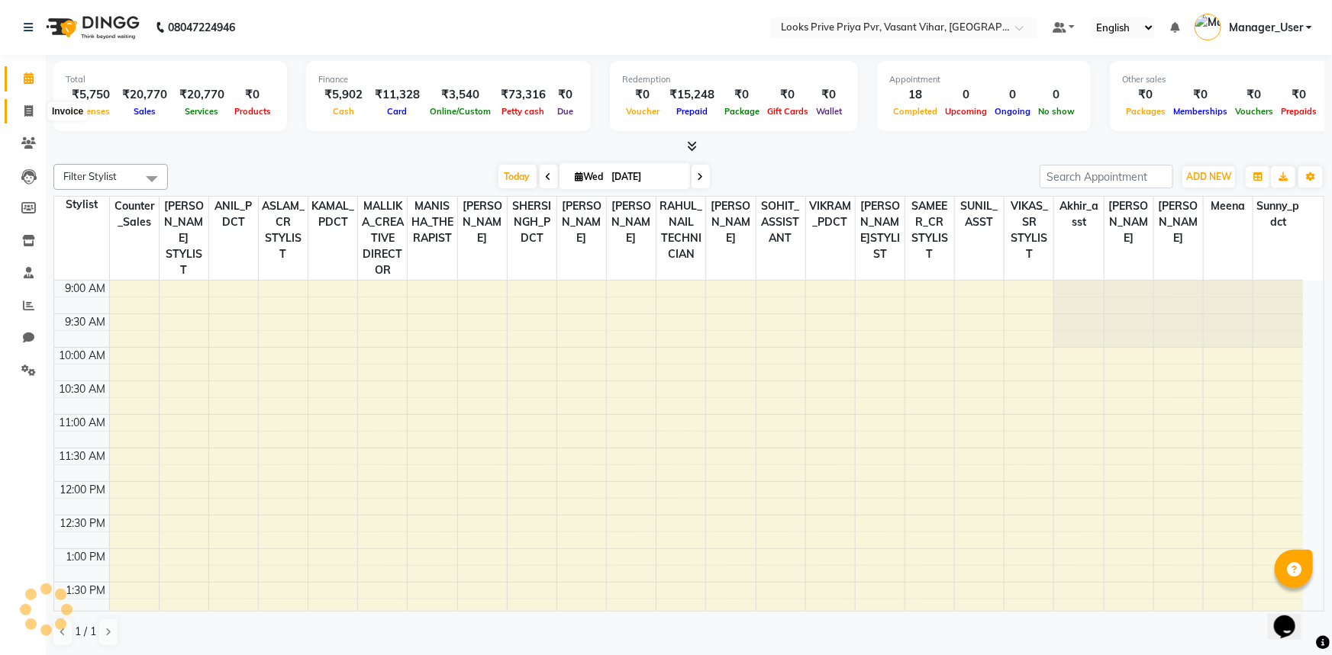
select select "service"
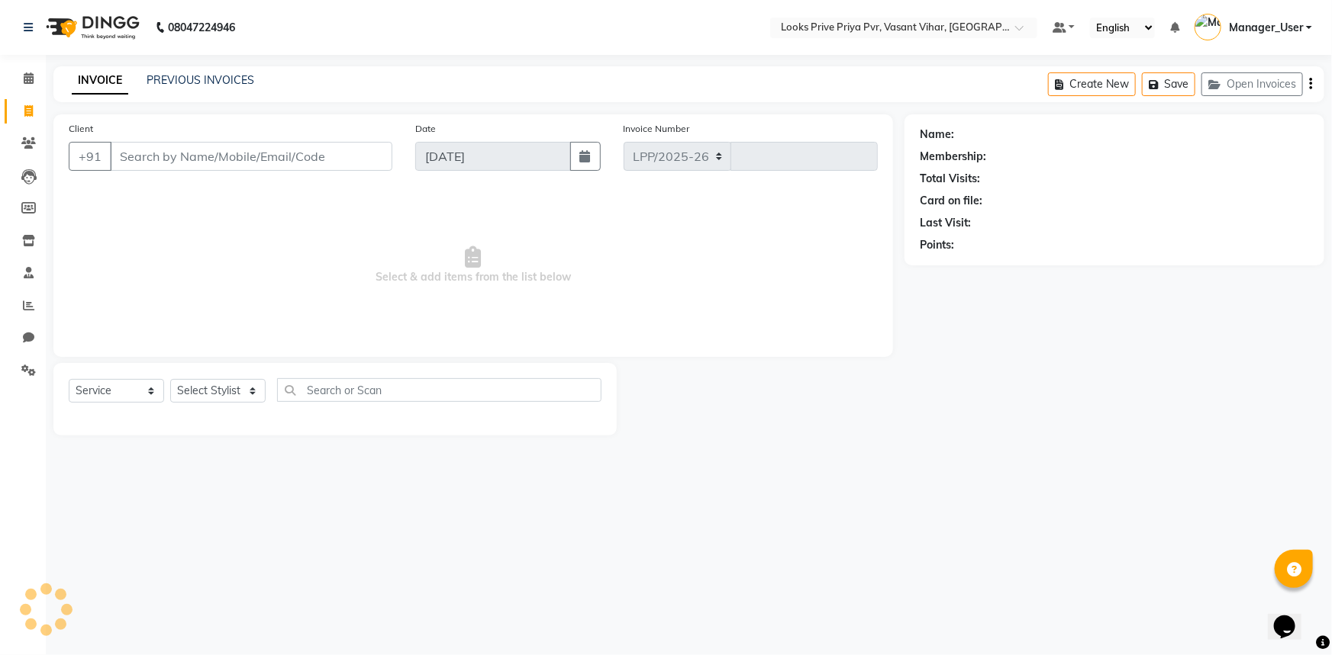
select select "7646"
type input "4758"
click at [1185, 85] on button "Save" at bounding box center [1168, 84] width 53 height 24
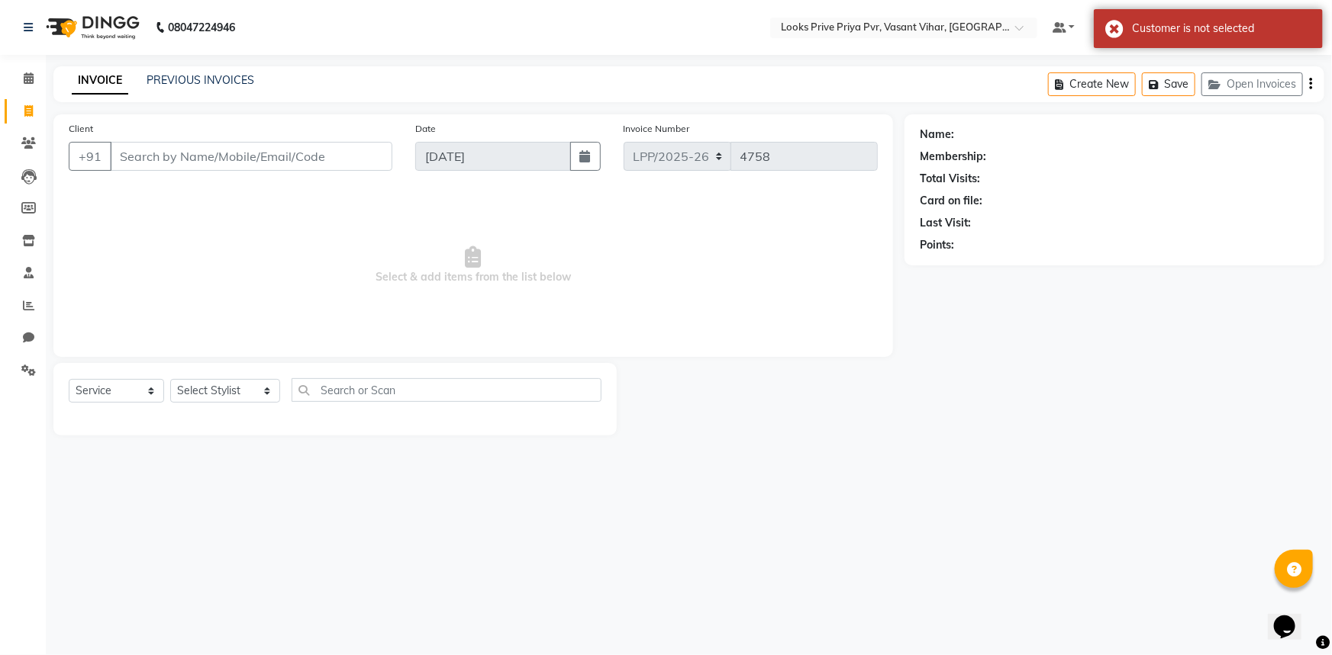
click at [610, 267] on span "Select & add items from the list below" at bounding box center [473, 265] width 809 height 153
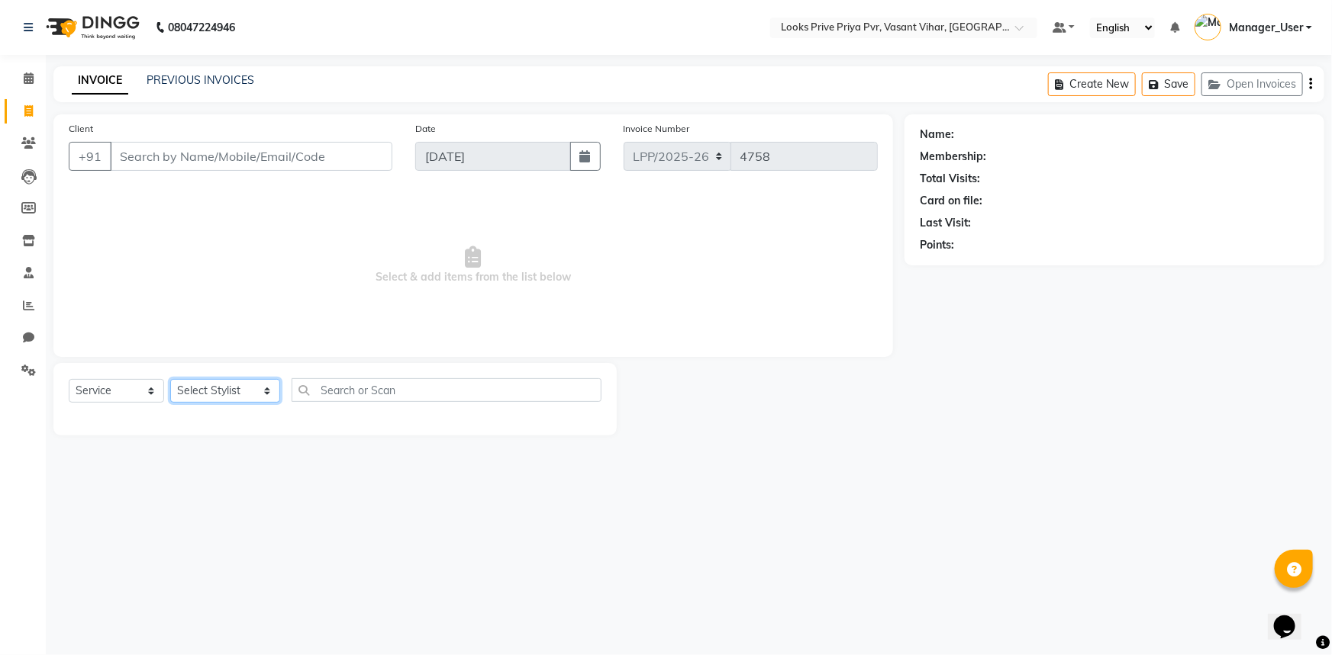
click at [234, 387] on select "Select Stylist Akhir_asst ANIL_PDCT ASLAM_CR STYLIST Counter_Sales KAMAL_PDCT […" at bounding box center [225, 391] width 110 height 24
select select "66937"
click at [170, 379] on select "Select Stylist Akhir_asst ANIL_PDCT ASLAM_CR STYLIST Counter_Sales KAMAL_PDCT […" at bounding box center [225, 391] width 110 height 24
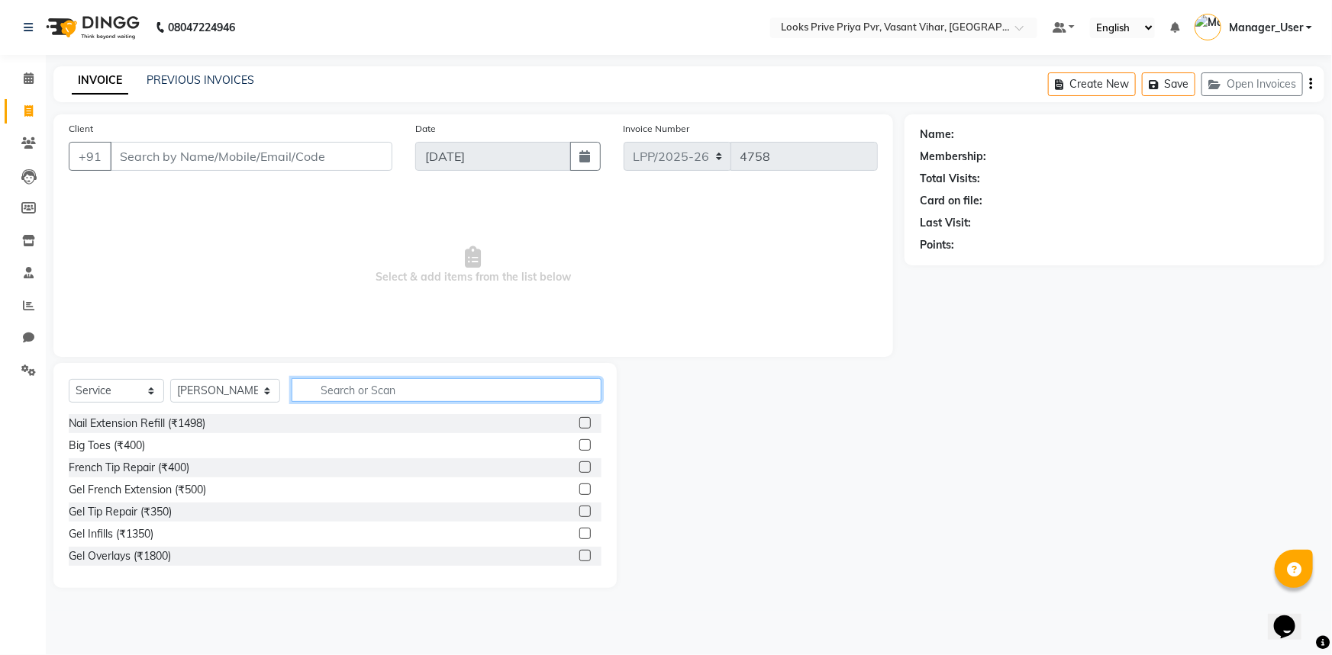
click at [369, 382] on input "text" at bounding box center [446, 390] width 311 height 24
type input "SHA"
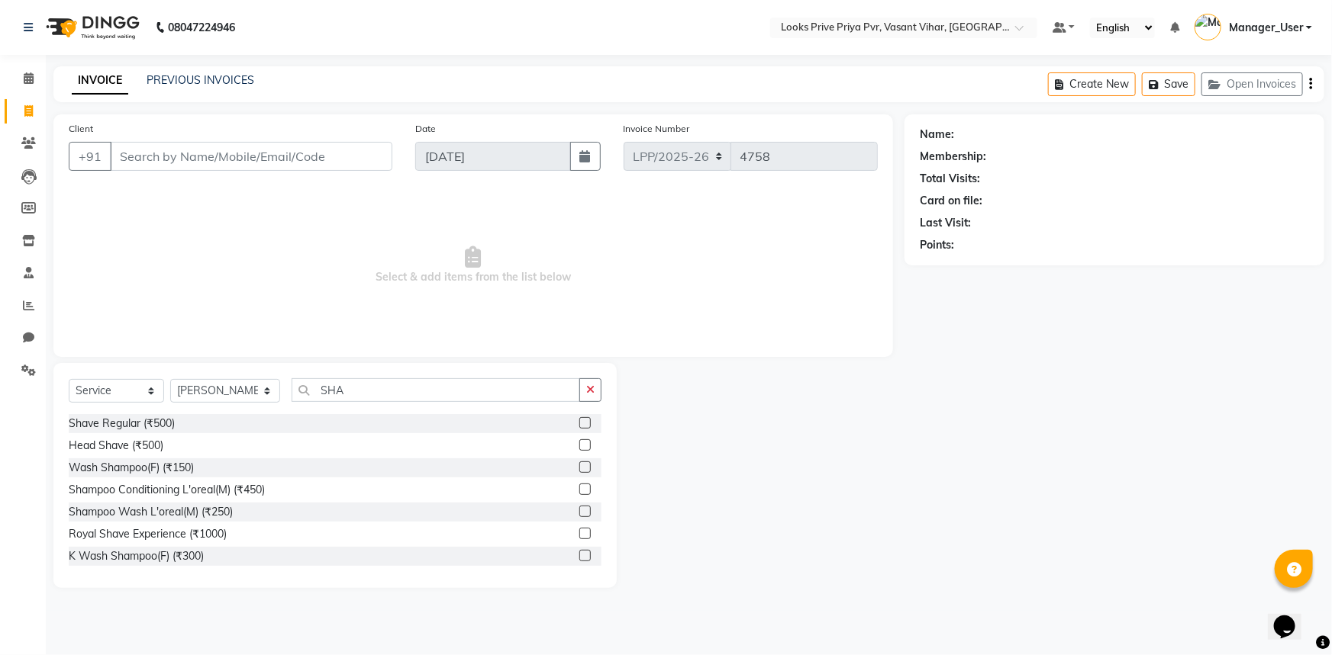
click at [260, 418] on div "Shave Regular (₹500)" at bounding box center [335, 423] width 533 height 19
click at [579, 428] on label at bounding box center [584, 422] width 11 height 11
click at [579, 428] on input "checkbox" at bounding box center [584, 424] width 10 height 10
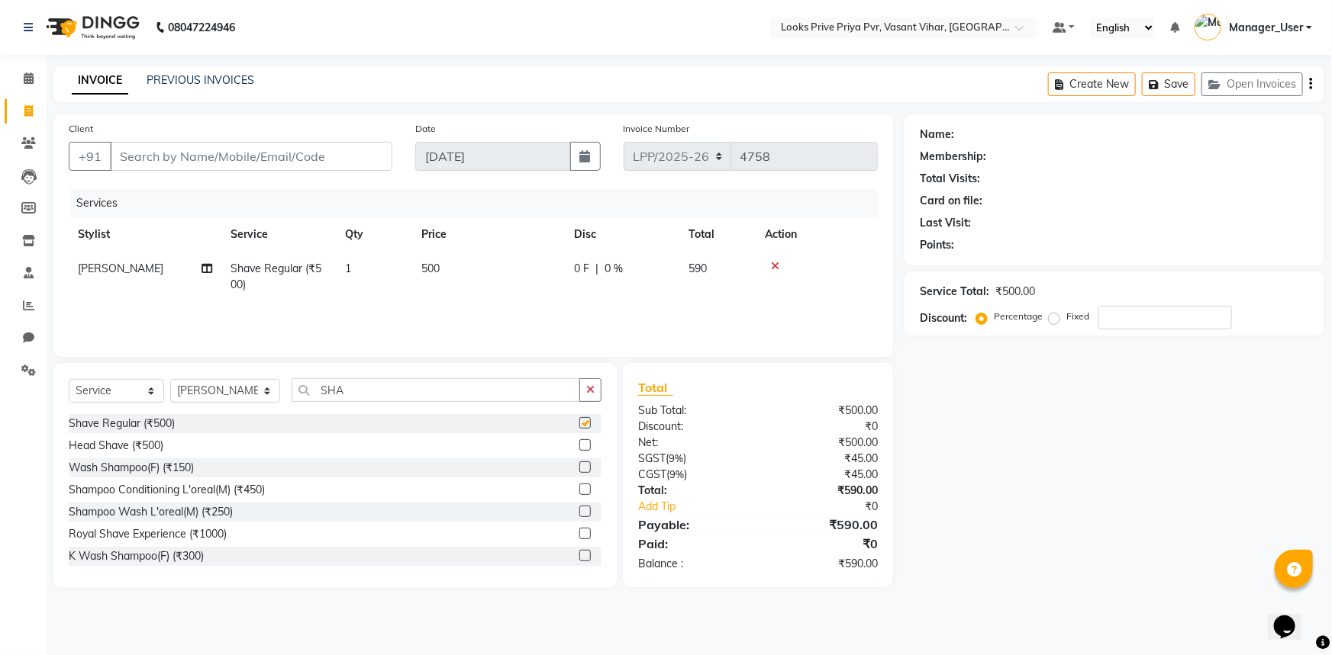
checkbox input "false"
click at [511, 301] on td "500" at bounding box center [488, 277] width 153 height 50
select select "66937"
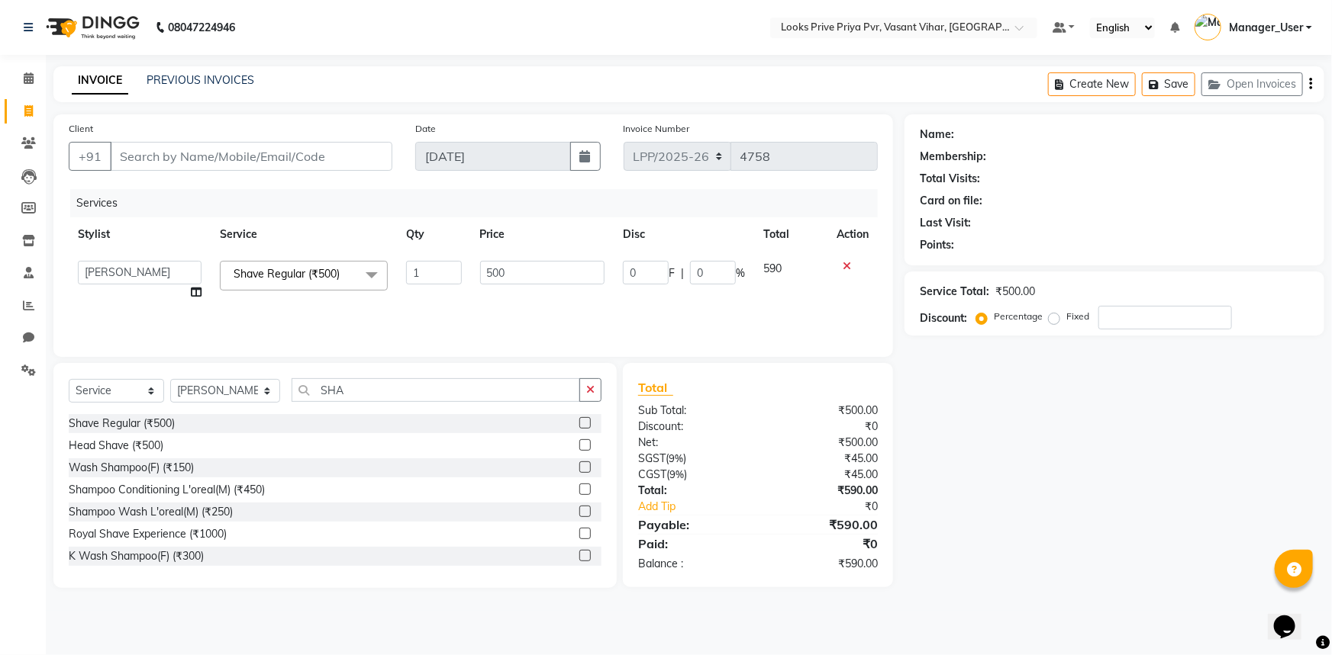
click at [697, 297] on td "0 F | 0 %" at bounding box center [684, 281] width 140 height 58
drag, startPoint x: 381, startPoint y: 395, endPoint x: 254, endPoint y: 389, distance: 126.8
click at [254, 389] on div "Select Service Product Membership Package Voucher Prepaid Gift Card Select Styl…" at bounding box center [335, 396] width 533 height 36
click at [588, 395] on icon "button" at bounding box center [590, 390] width 8 height 11
click at [214, 153] on input "Client" at bounding box center [251, 156] width 282 height 29
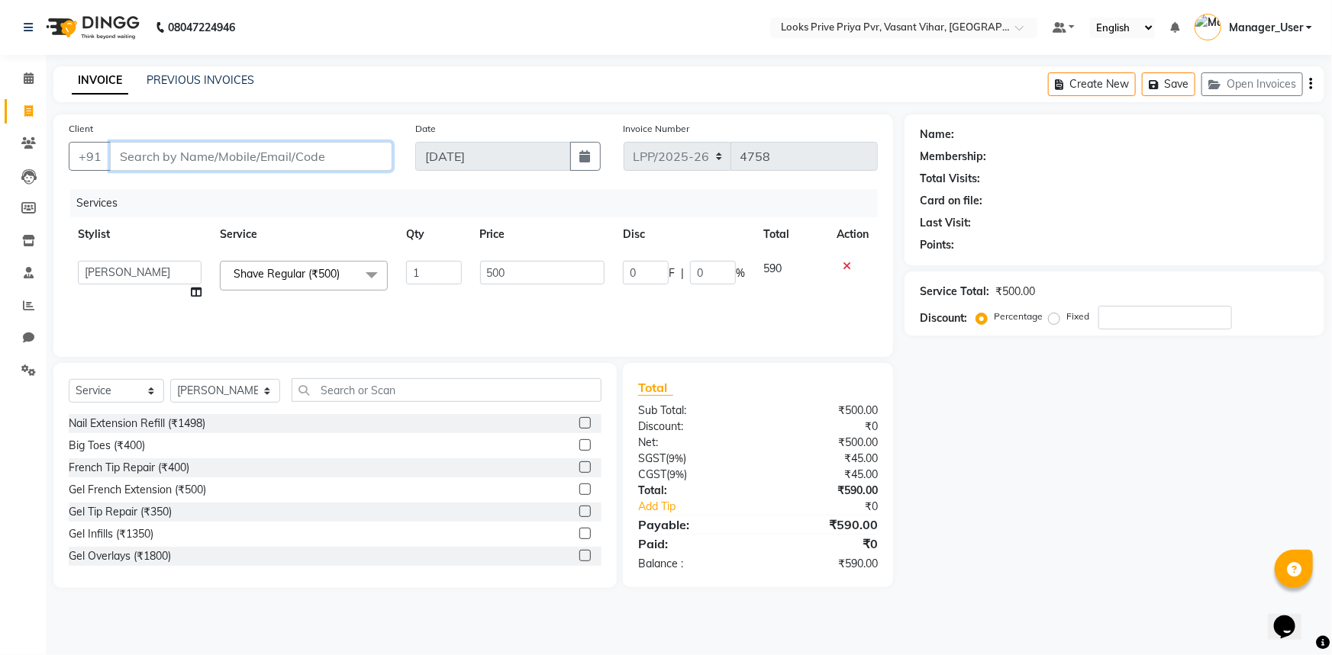
type input "9"
type input "0"
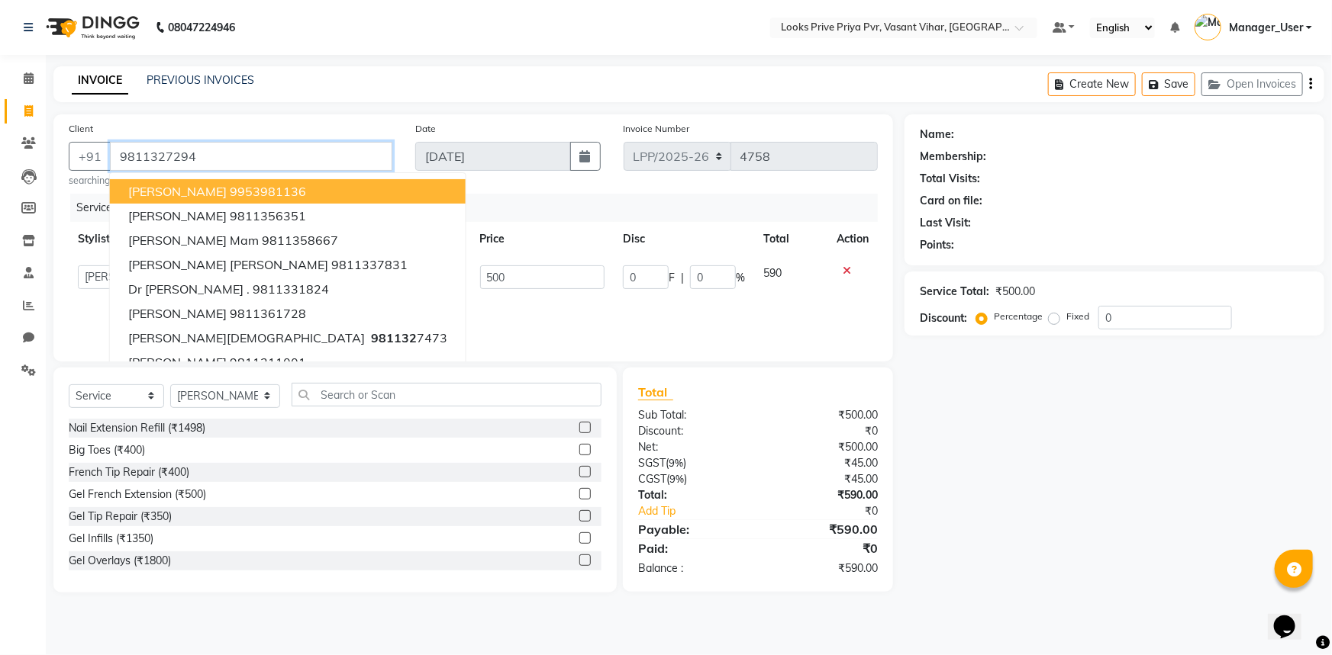
type input "9811327294"
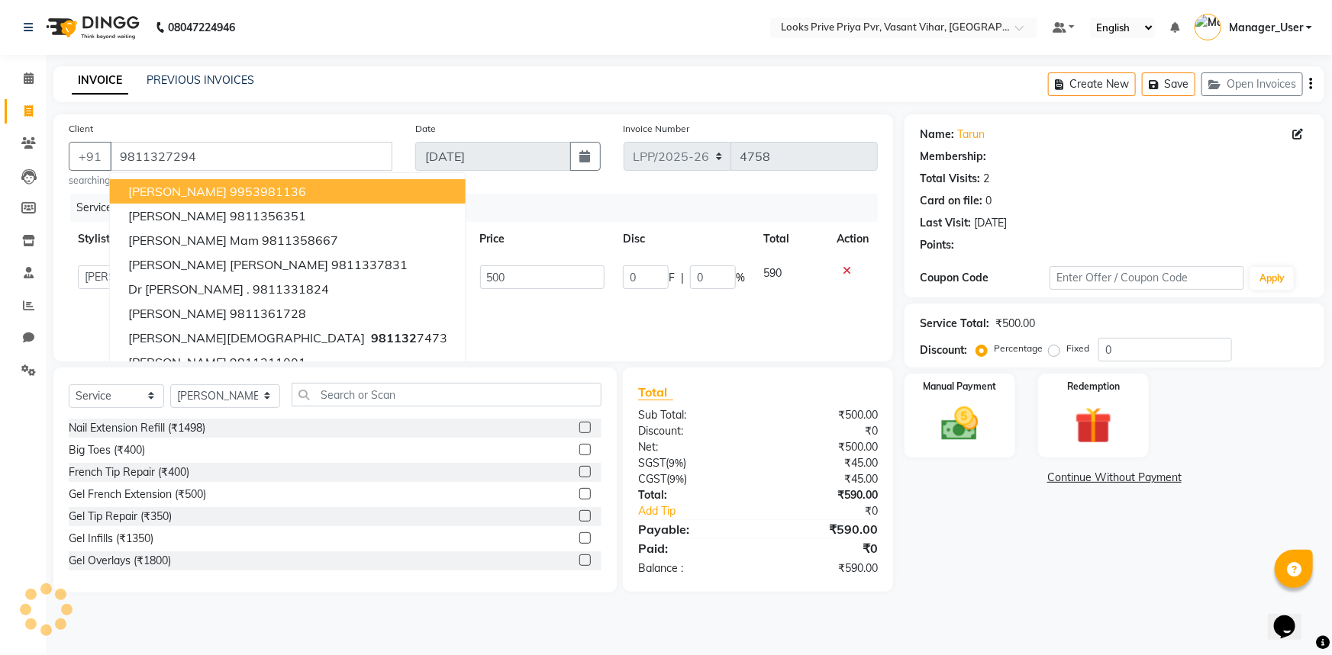
select select "1: Object"
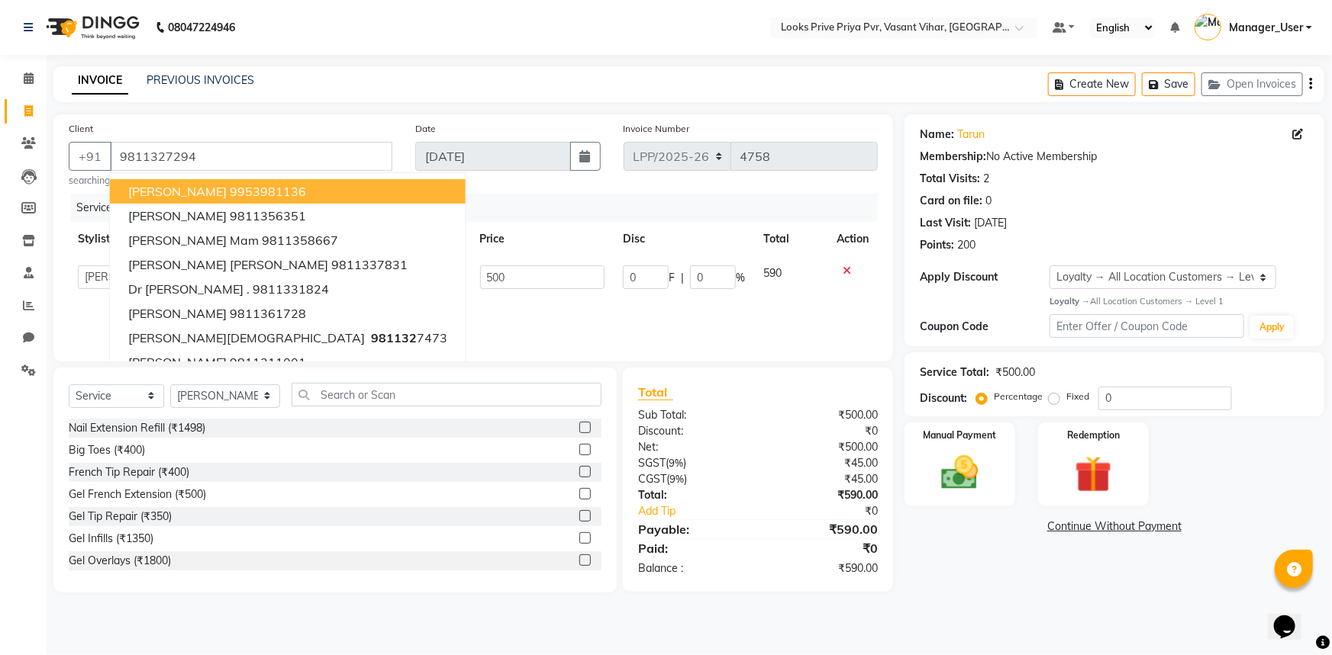
click at [549, 208] on div "Services" at bounding box center [479, 208] width 819 height 28
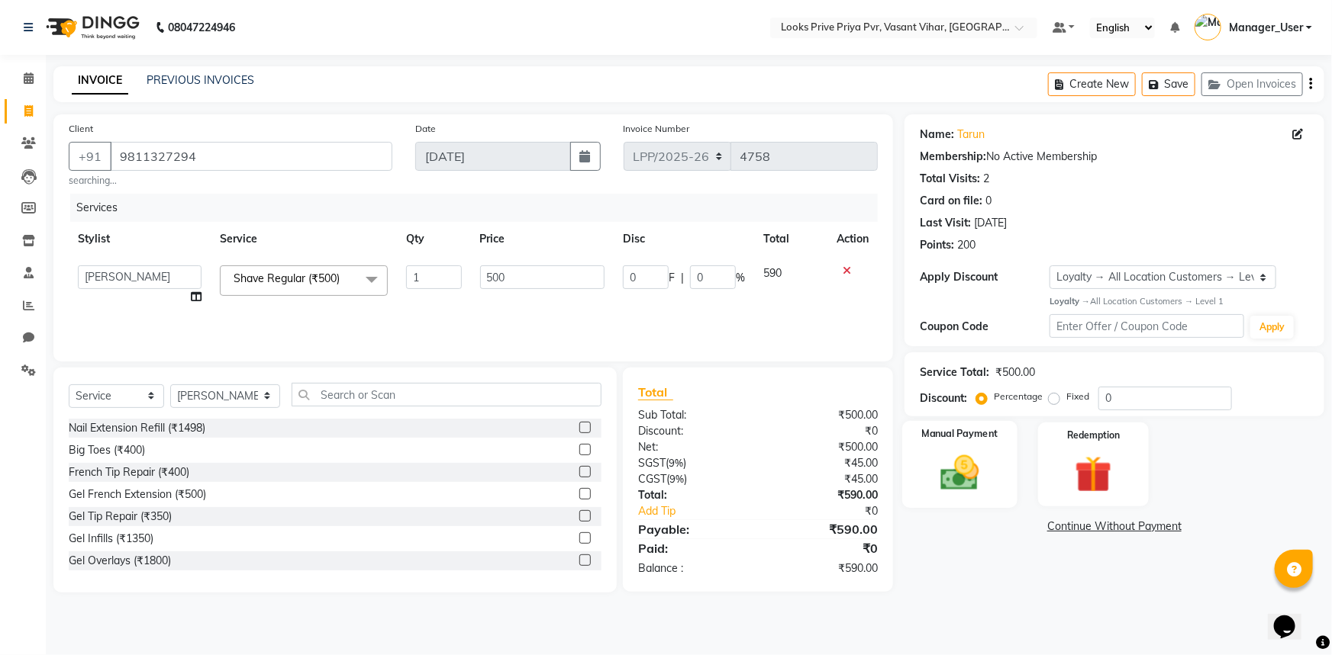
click at [991, 464] on div "Manual Payment" at bounding box center [959, 465] width 115 height 88
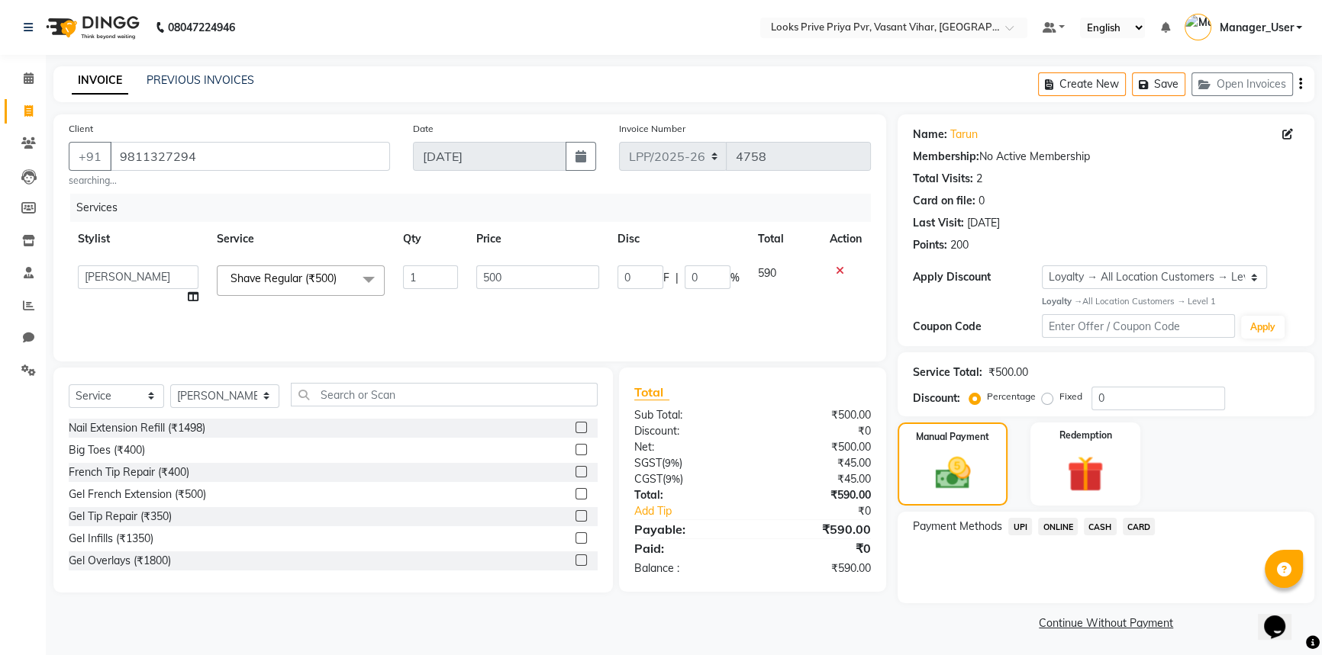
click at [1098, 527] on span "CASH" at bounding box center [1100, 527] width 33 height 18
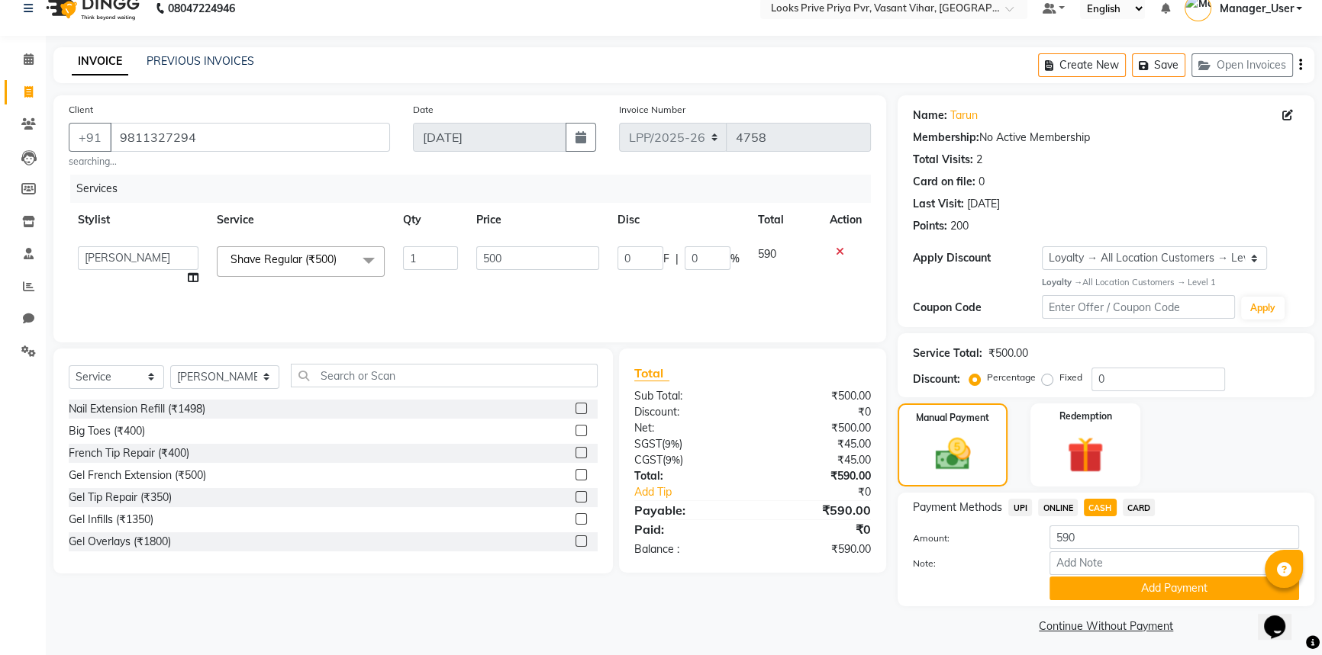
scroll to position [24, 0]
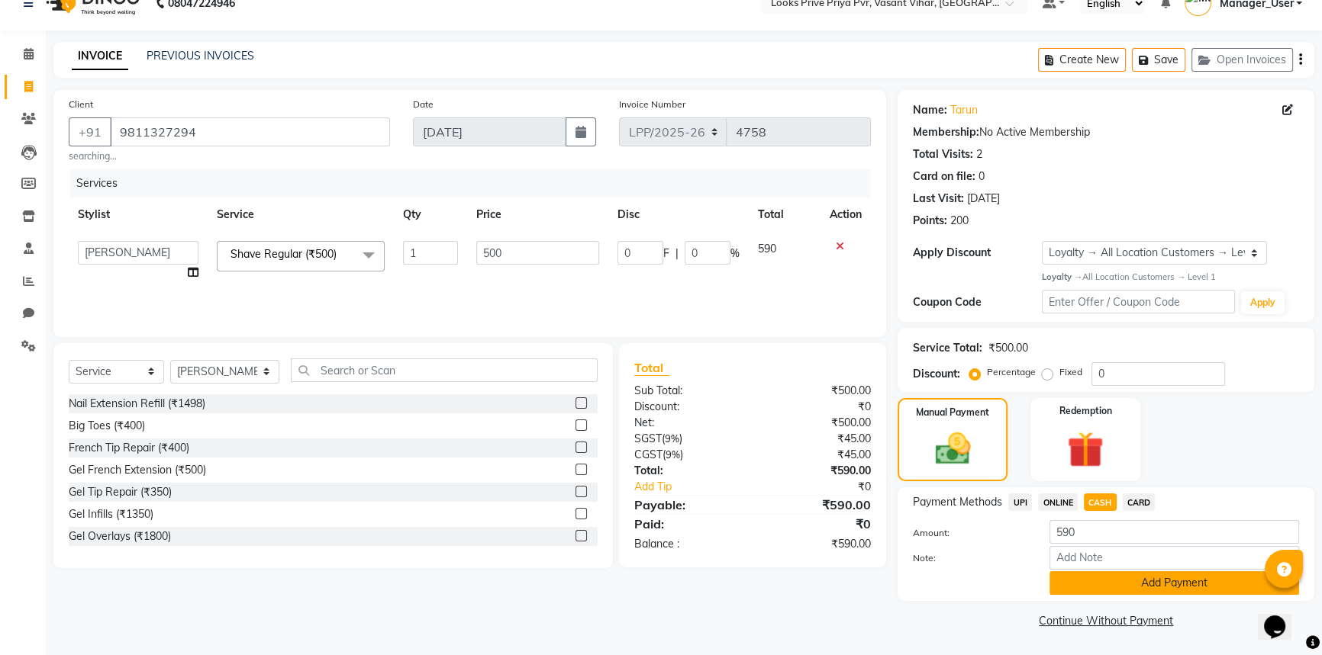
click at [1109, 588] on button "Add Payment" at bounding box center [1174, 584] width 250 height 24
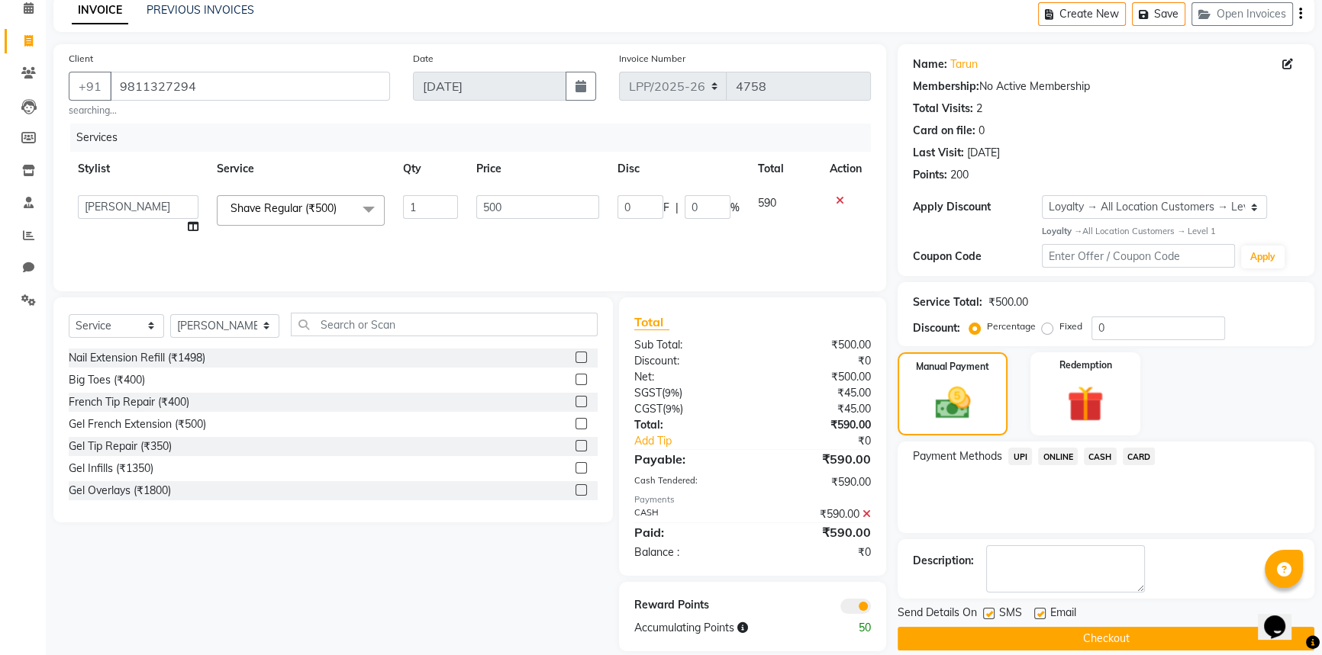
scroll to position [91, 0]
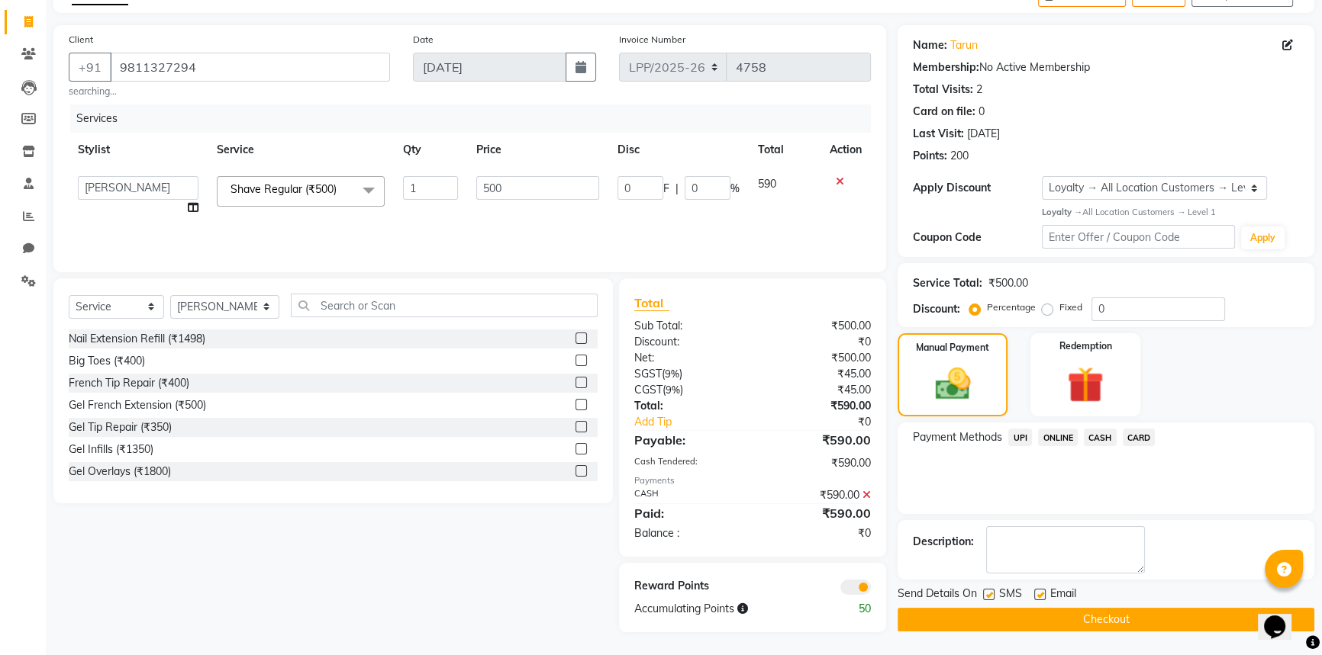
click at [1060, 614] on button "Checkout" at bounding box center [1105, 620] width 417 height 24
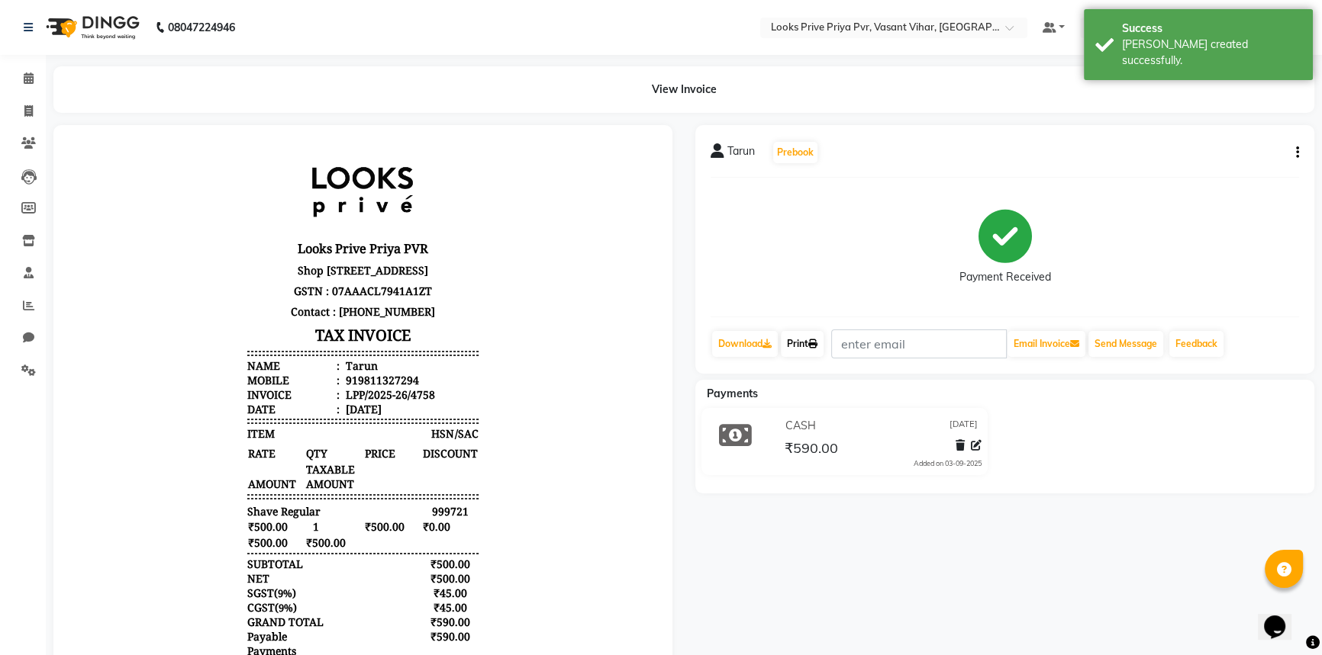
click at [791, 337] on link "Print" at bounding box center [802, 344] width 43 height 26
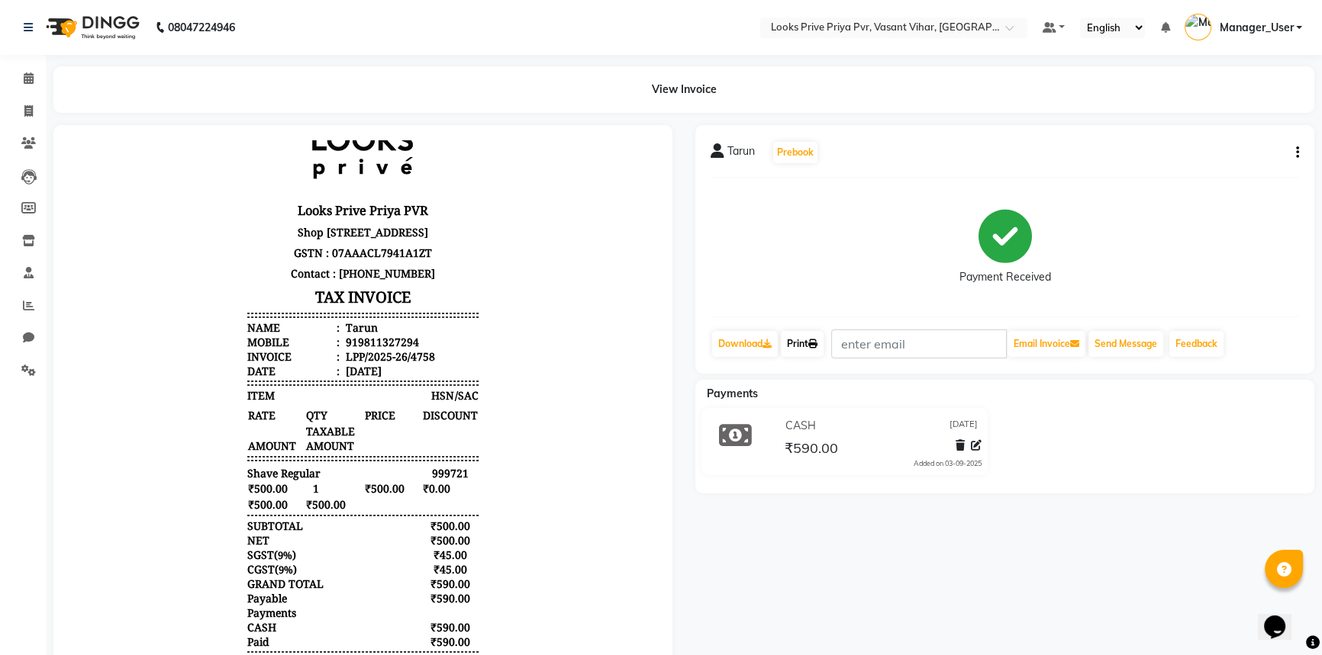
scroll to position [74, 0]
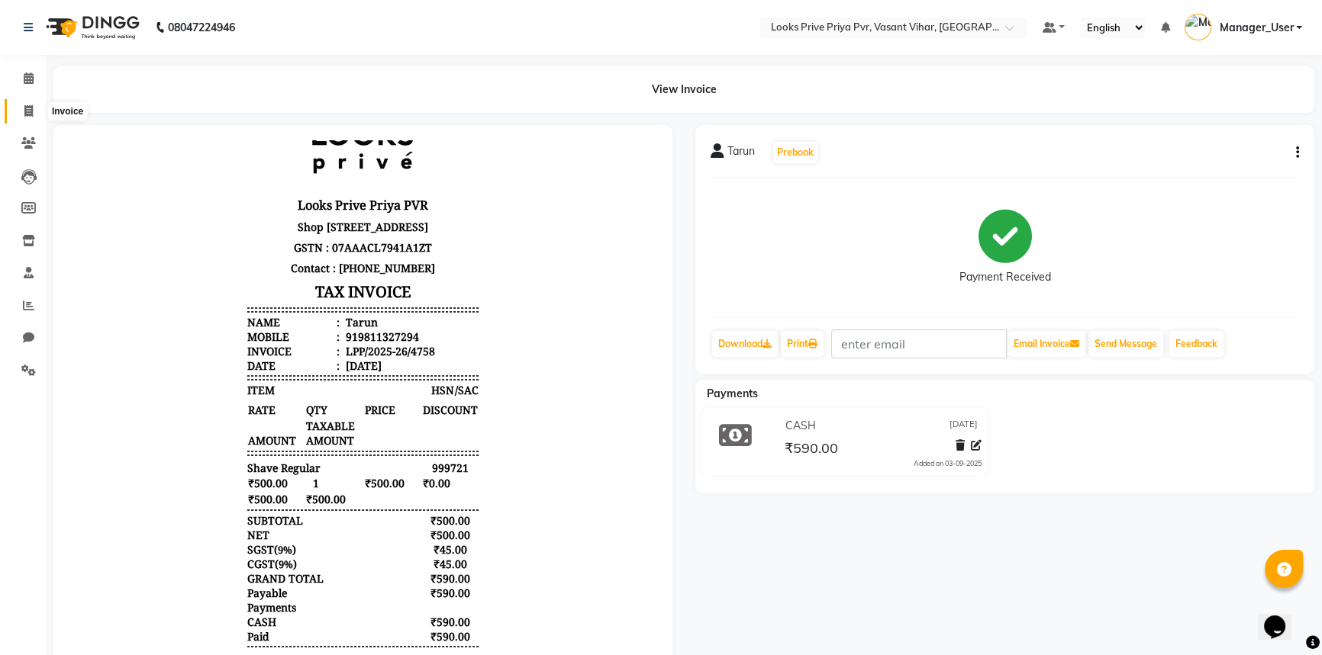
click at [37, 106] on span at bounding box center [28, 112] width 27 height 18
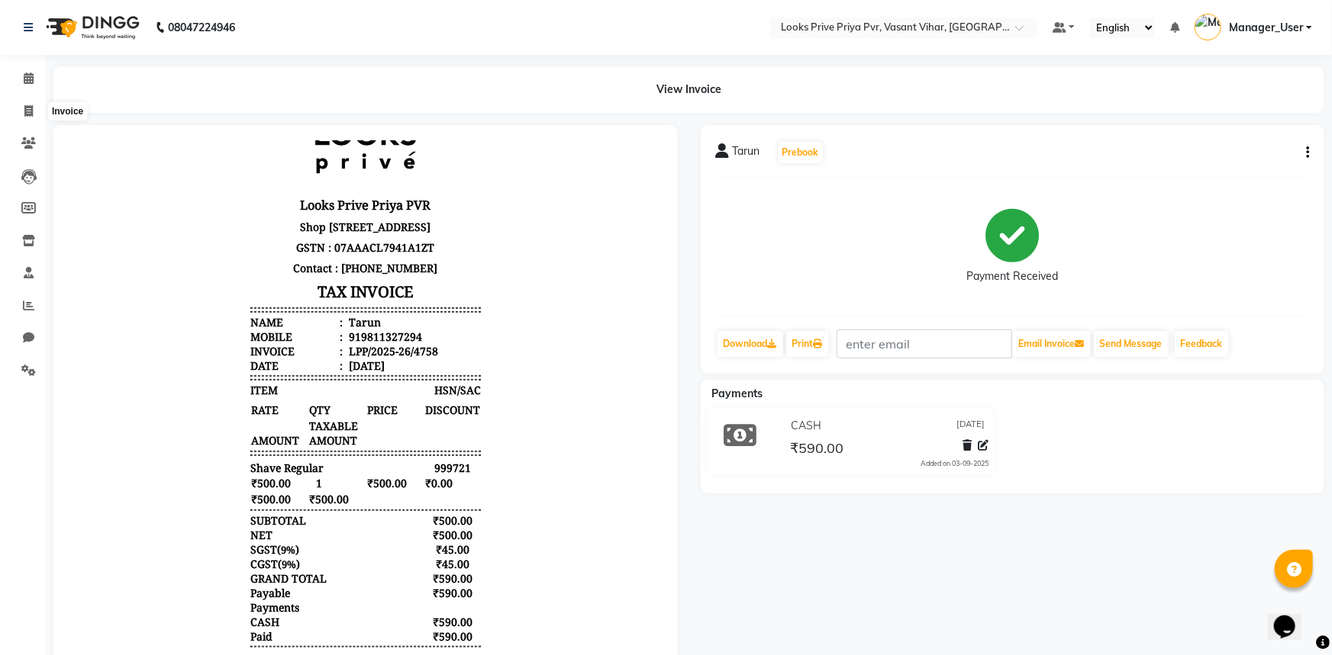
select select "service"
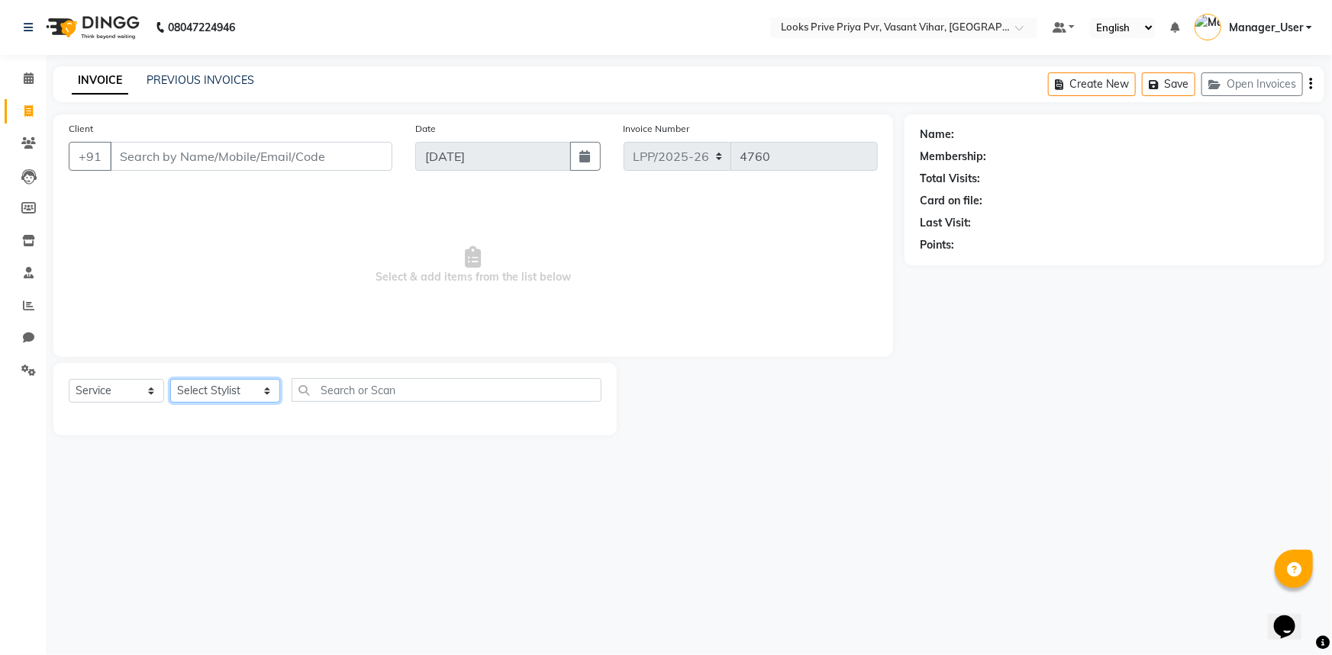
click at [260, 394] on select "Select Stylist Akhir_asst ANIL_PDCT ASLAM_CR STYLIST Counter_Sales KAMAL_PDCT […" at bounding box center [225, 391] width 110 height 24
select select "66940"
click at [170, 379] on select "Select Stylist Akhir_asst ANIL_PDCT ASLAM_CR STYLIST Counter_Sales KAMAL_PDCT […" at bounding box center [225, 391] width 110 height 24
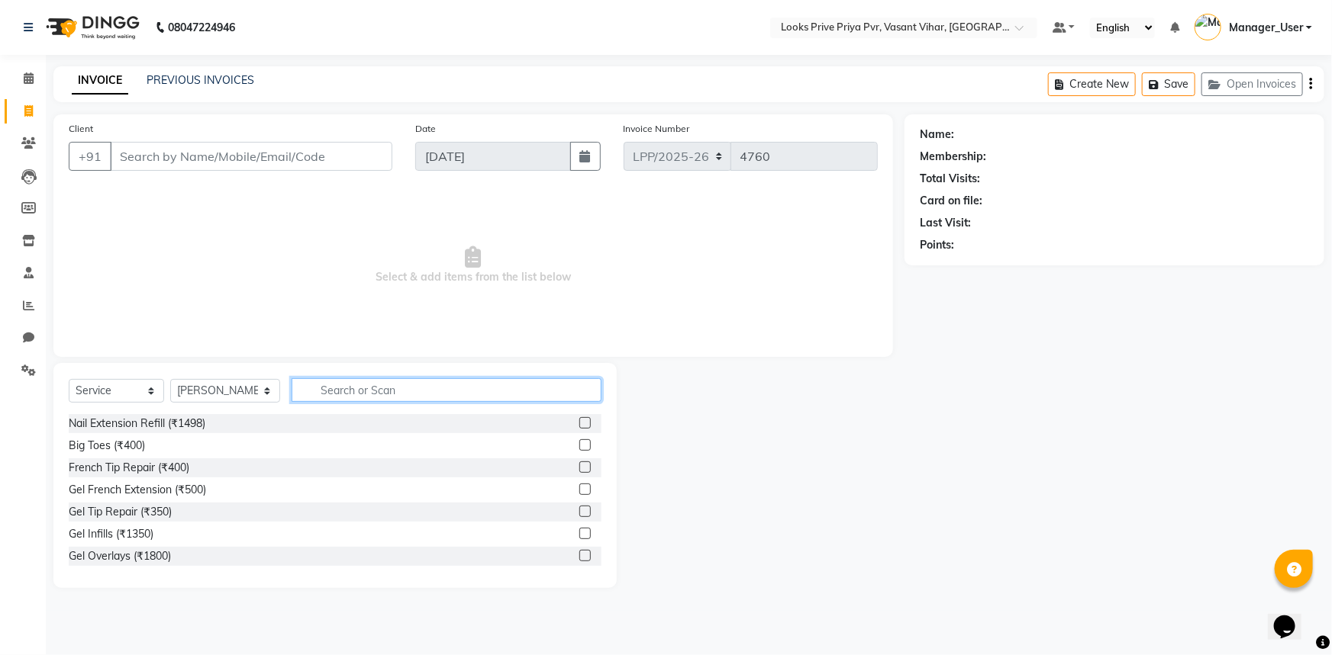
click at [366, 384] on input "text" at bounding box center [446, 390] width 311 height 24
type input "SHA"
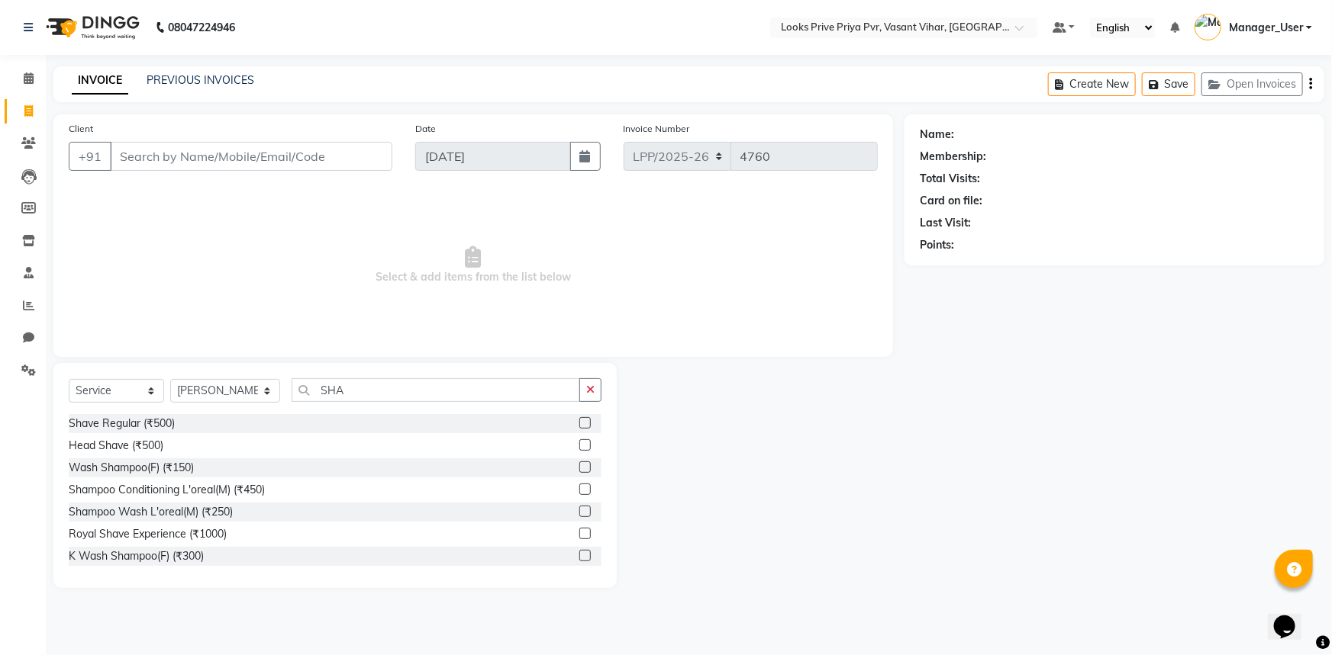
click at [214, 418] on div "Shave Regular (₹500)" at bounding box center [335, 423] width 533 height 19
click at [566, 419] on div "Shave Regular (₹500)" at bounding box center [335, 423] width 533 height 19
click at [579, 424] on label at bounding box center [584, 422] width 11 height 11
click at [579, 424] on input "checkbox" at bounding box center [584, 424] width 10 height 10
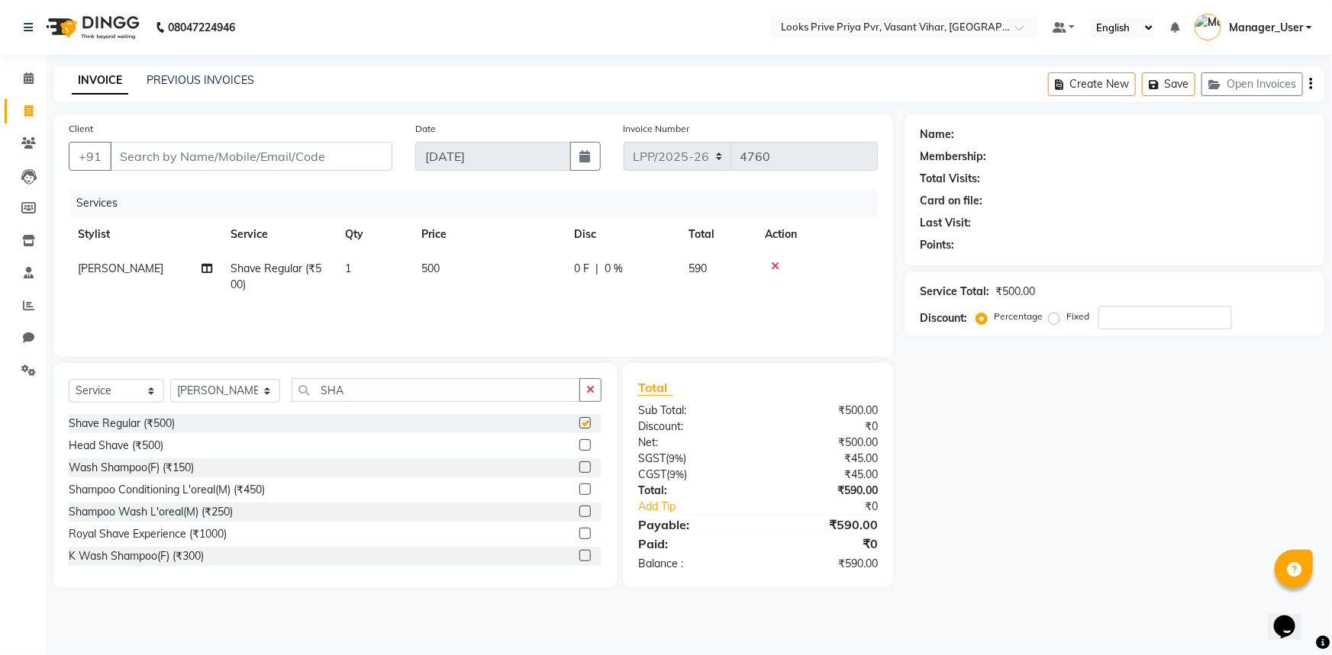
checkbox input "false"
click at [495, 309] on div "Services Stylist Service Qty Price Disc Total Action NAUSHAD Shave Regular (₹50…" at bounding box center [473, 265] width 809 height 153
click at [585, 314] on div "Services Stylist Service Qty Price Disc Total Action NAUSHAD Shave Regular (₹50…" at bounding box center [473, 265] width 809 height 153
drag, startPoint x: 85, startPoint y: 265, endPoint x: 130, endPoint y: 275, distance: 46.1
click at [130, 275] on span "[PERSON_NAME]" at bounding box center [120, 269] width 85 height 14
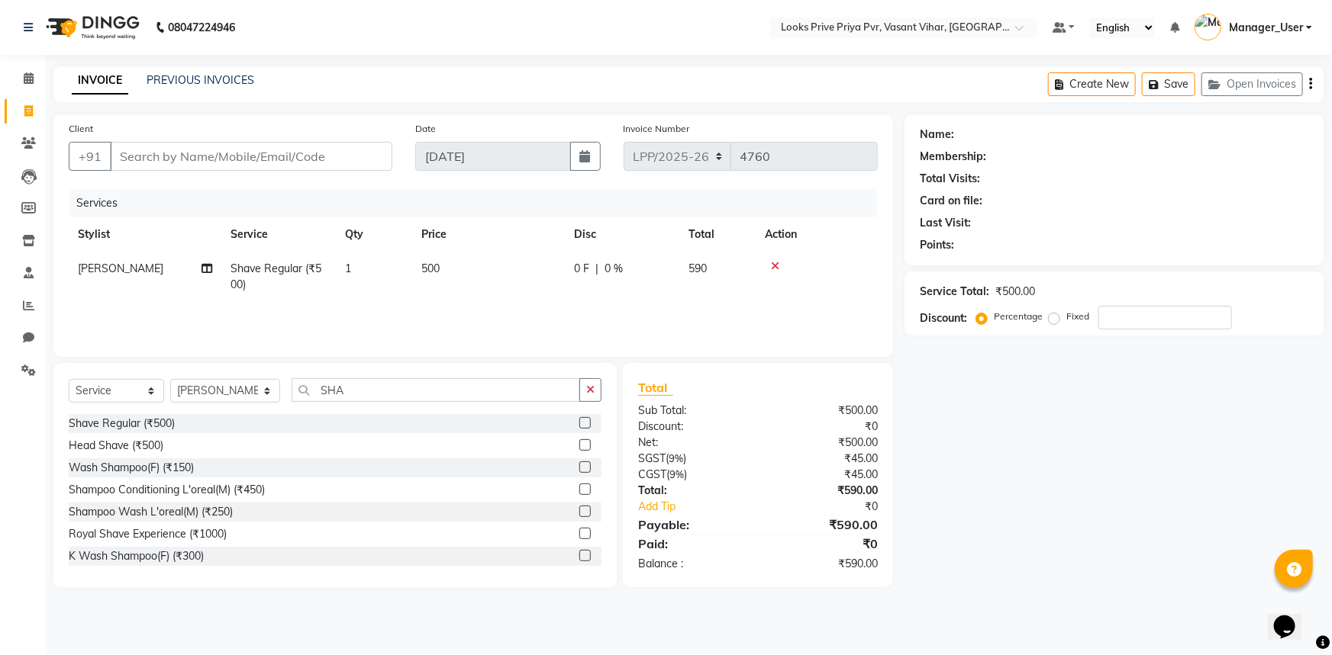
select select "66940"
click at [107, 294] on td "Akhir_asst ANIL_PDCT ASLAM_CR STYLIST Counter_Sales KAMAL_PDCT KARISHMA MALLIKA…" at bounding box center [140, 281] width 142 height 58
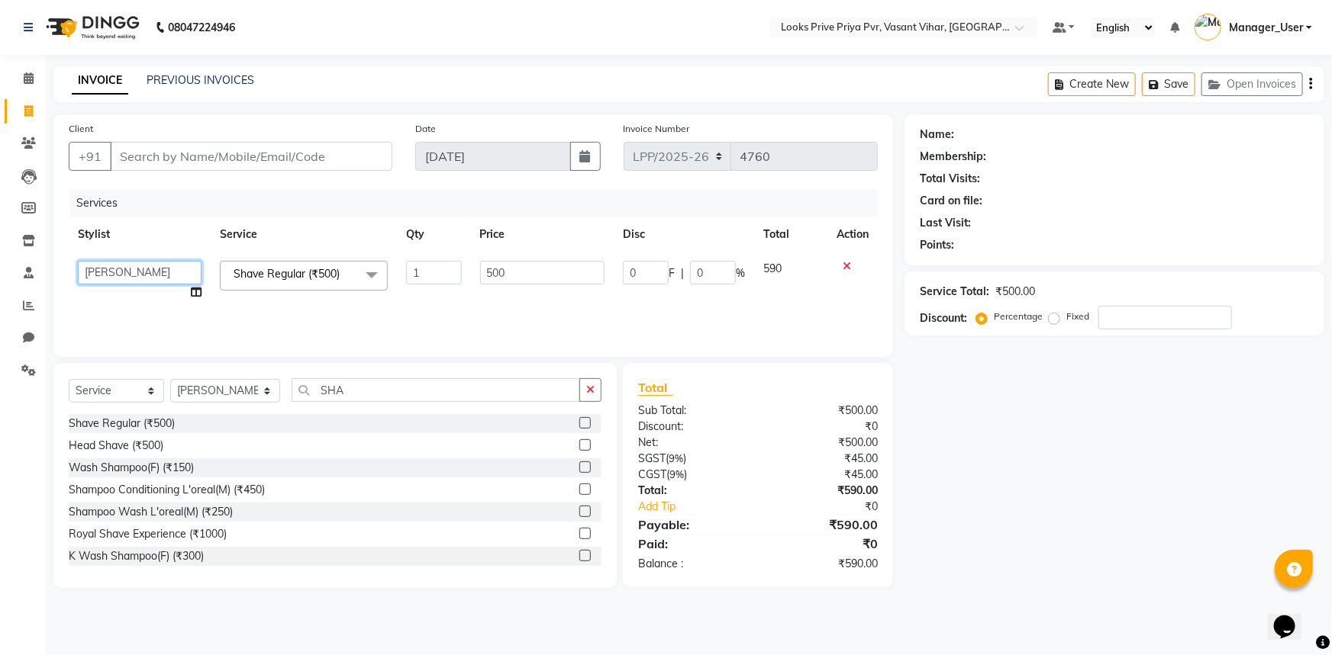
drag, startPoint x: 85, startPoint y: 269, endPoint x: 107, endPoint y: 275, distance: 22.0
click at [107, 275] on select "Akhir_asst ANIL_PDCT ASLAM_CR STYLIST Counter_Sales KAMAL_PDCT KARISHMA MALLIKA…" at bounding box center [140, 273] width 124 height 24
click at [110, 271] on select "Akhir_asst ANIL_PDCT ASLAM_CR STYLIST Counter_Sales KAMAL_PDCT KARISHMA MALLIKA…" at bounding box center [140, 273] width 124 height 24
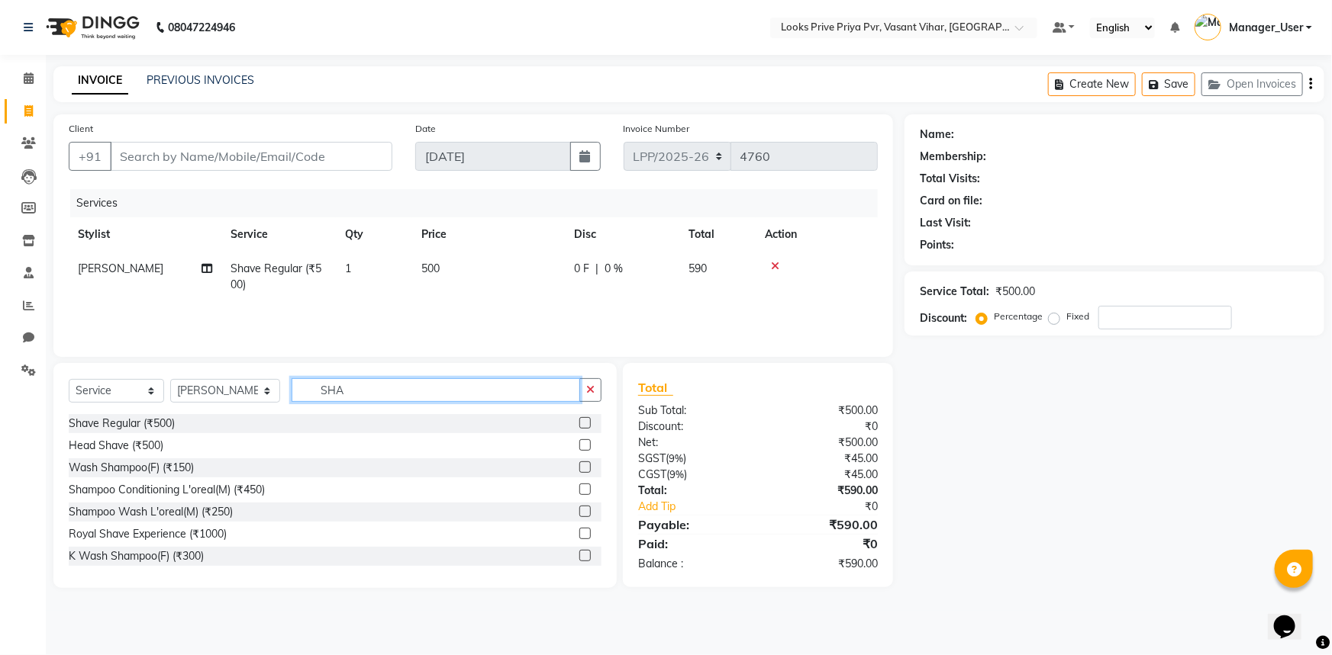
drag, startPoint x: 362, startPoint y: 396, endPoint x: 290, endPoint y: 400, distance: 71.8
click at [291, 400] on input "SHA" at bounding box center [435, 390] width 289 height 24
type input "HAIR"
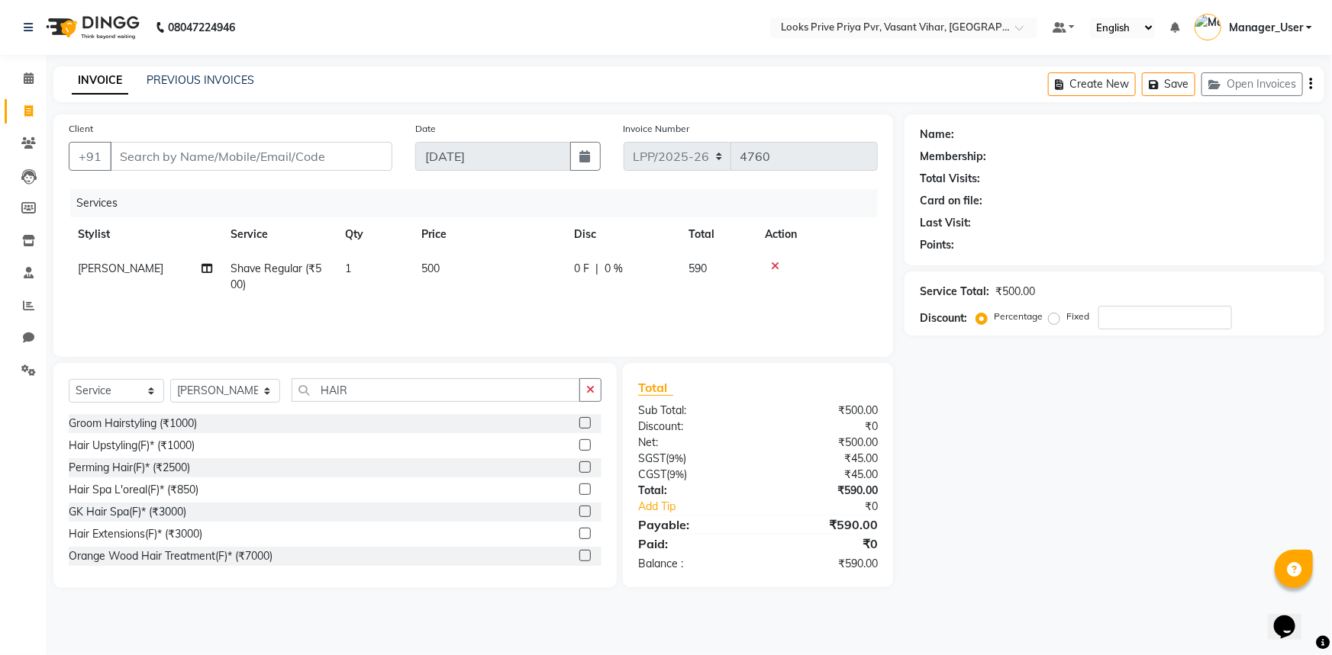
click at [262, 424] on div "Groom Hairstyling (₹1000)" at bounding box center [335, 423] width 533 height 19
click at [579, 423] on label at bounding box center [584, 422] width 11 height 11
click at [579, 423] on input "checkbox" at bounding box center [584, 424] width 10 height 10
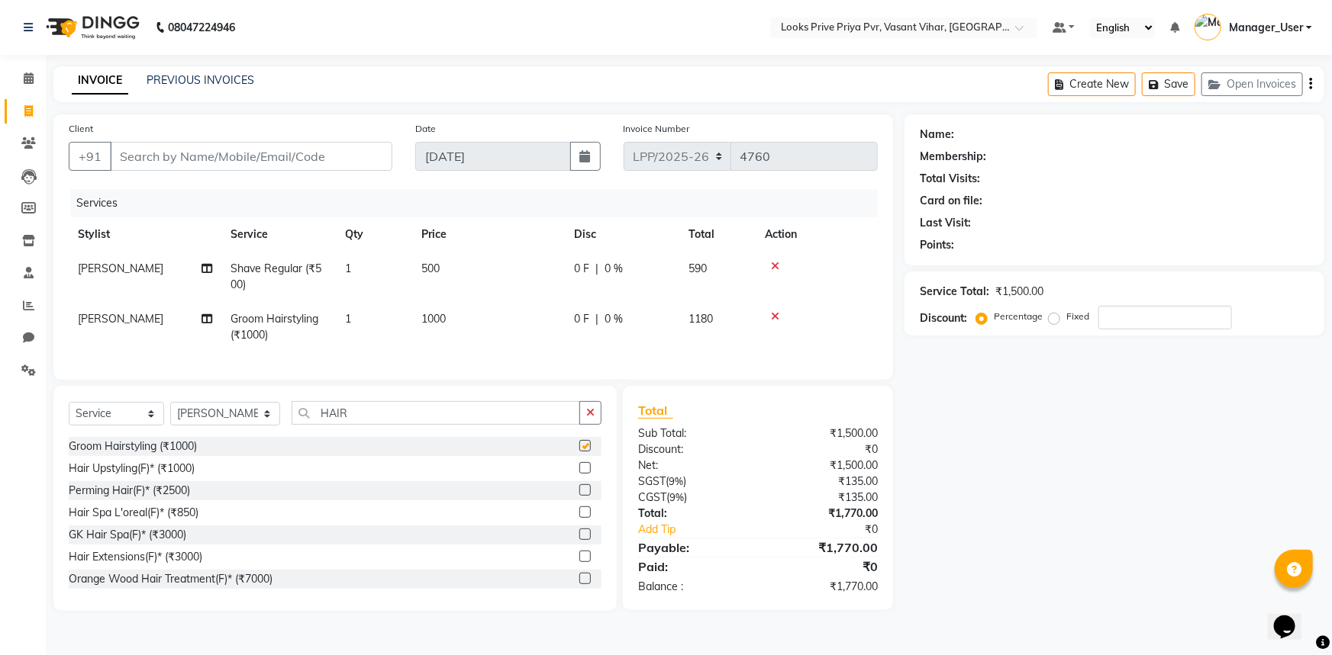
checkbox input "false"
click at [768, 262] on div at bounding box center [817, 266] width 104 height 11
click at [771, 269] on icon at bounding box center [775, 266] width 8 height 11
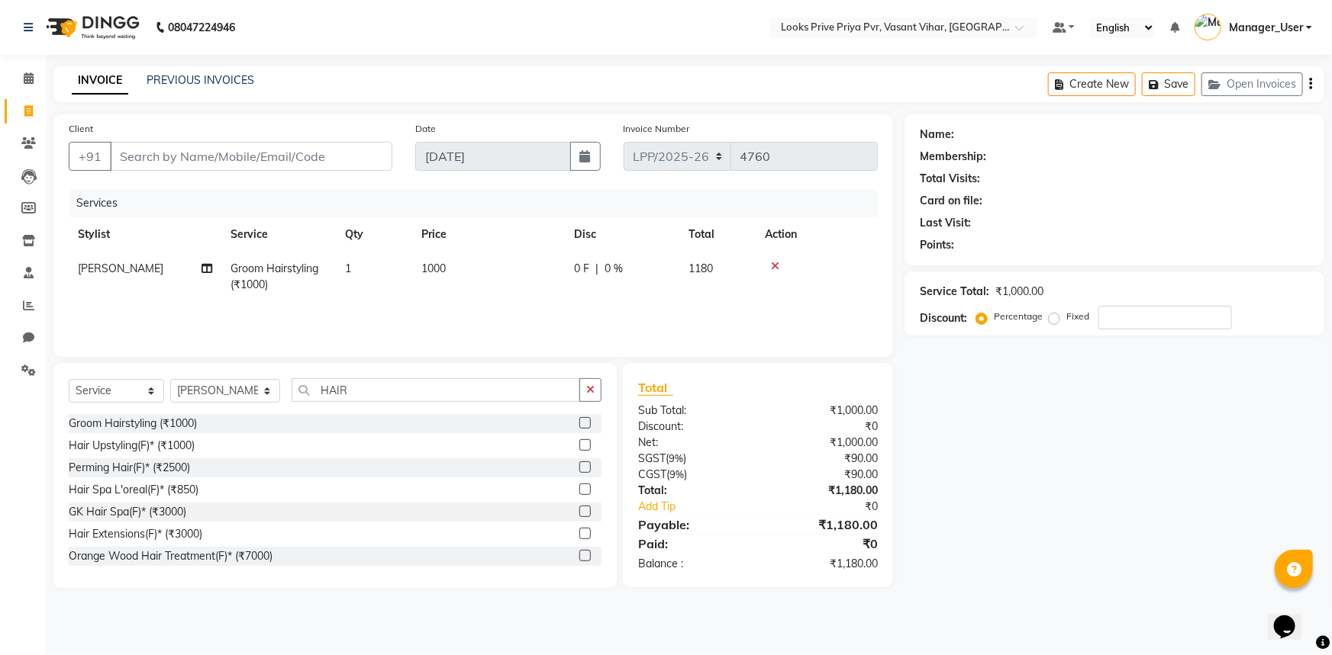
click at [444, 270] on span "1000" at bounding box center [433, 269] width 24 height 14
select select "66940"
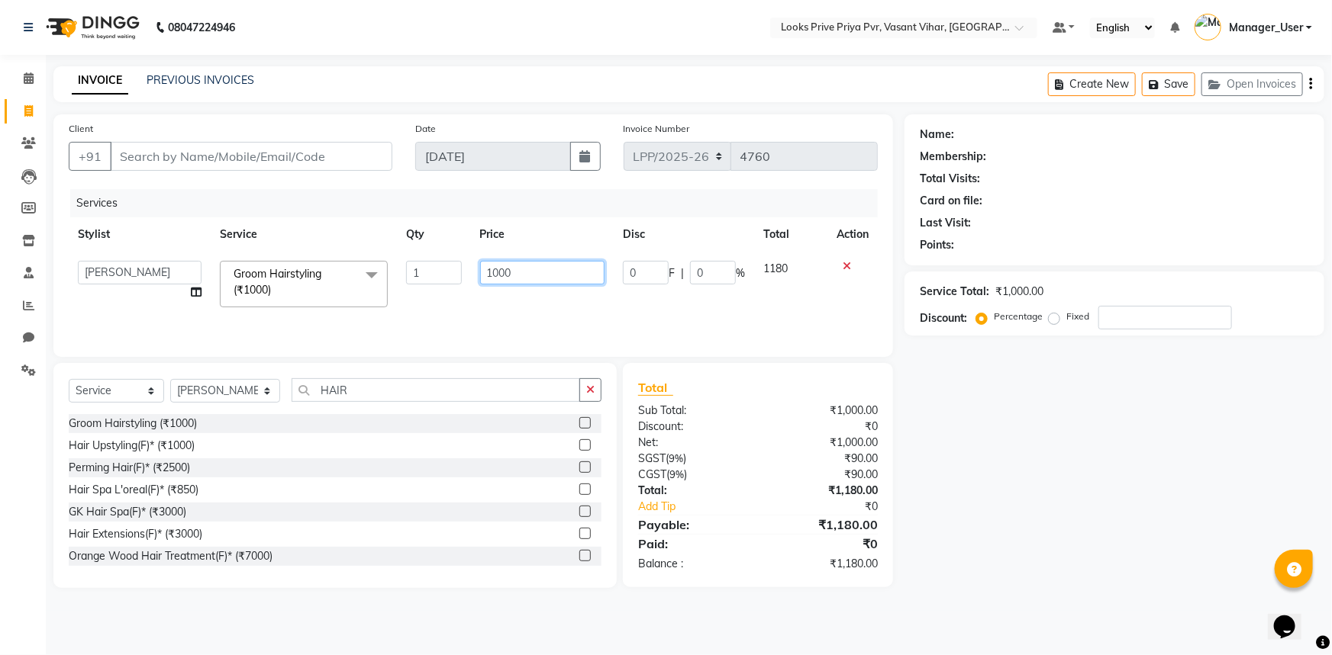
drag, startPoint x: 530, startPoint y: 278, endPoint x: 463, endPoint y: 289, distance: 67.4
click at [463, 289] on tr "Akhir_asst ANIL_PDCT ASLAM_CR STYLIST Counter_Sales KAMAL_PDCT KARISHMA MALLIKA…" at bounding box center [473, 284] width 809 height 65
type input "1200"
click at [309, 160] on input "Client" at bounding box center [251, 156] width 282 height 29
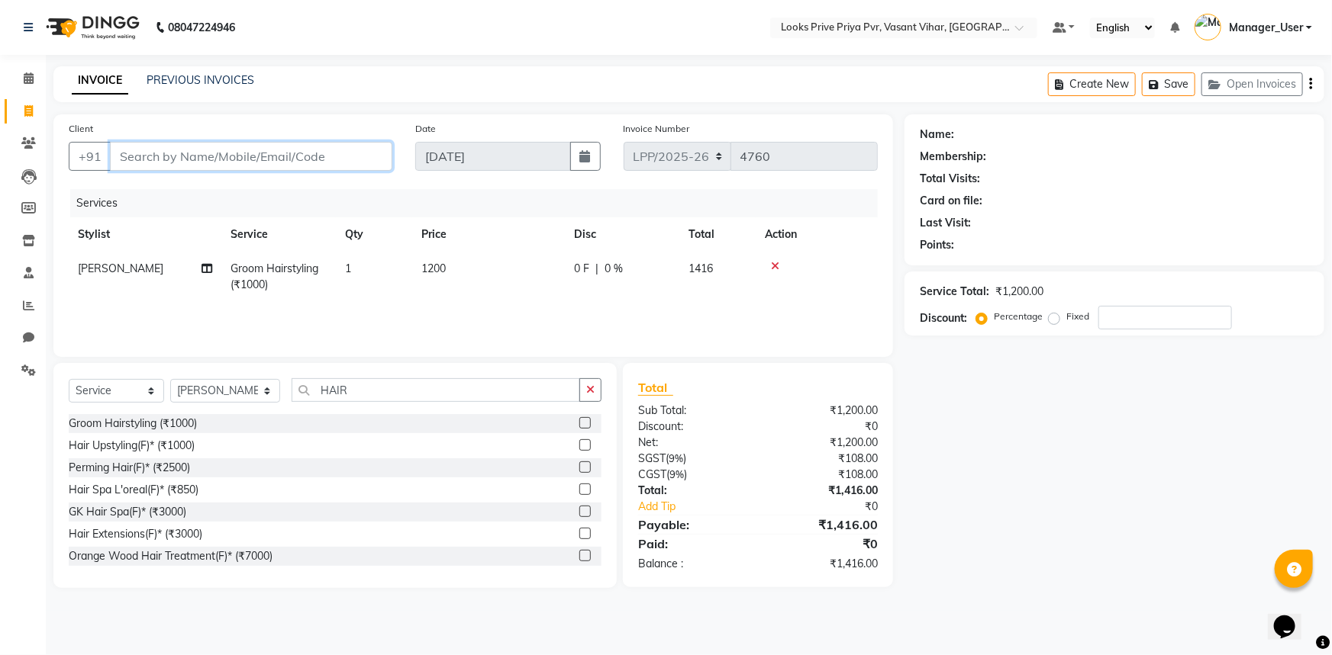
type input "9"
type input "0"
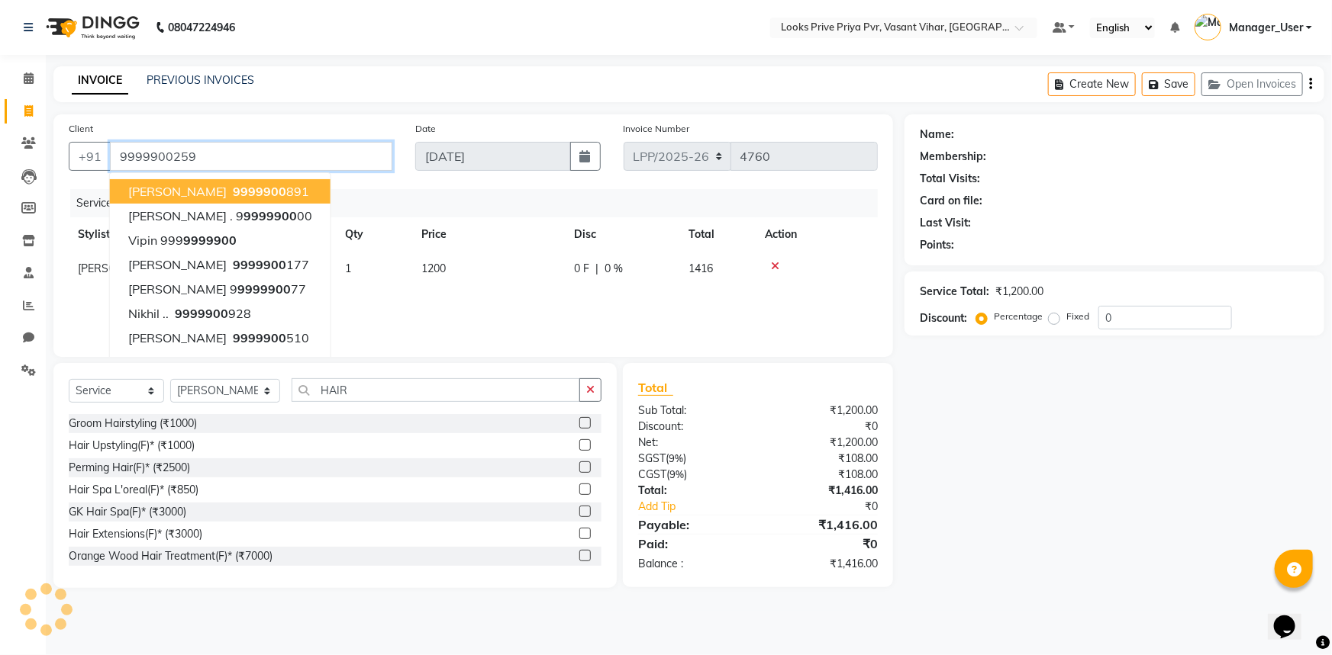
type input "9999900259"
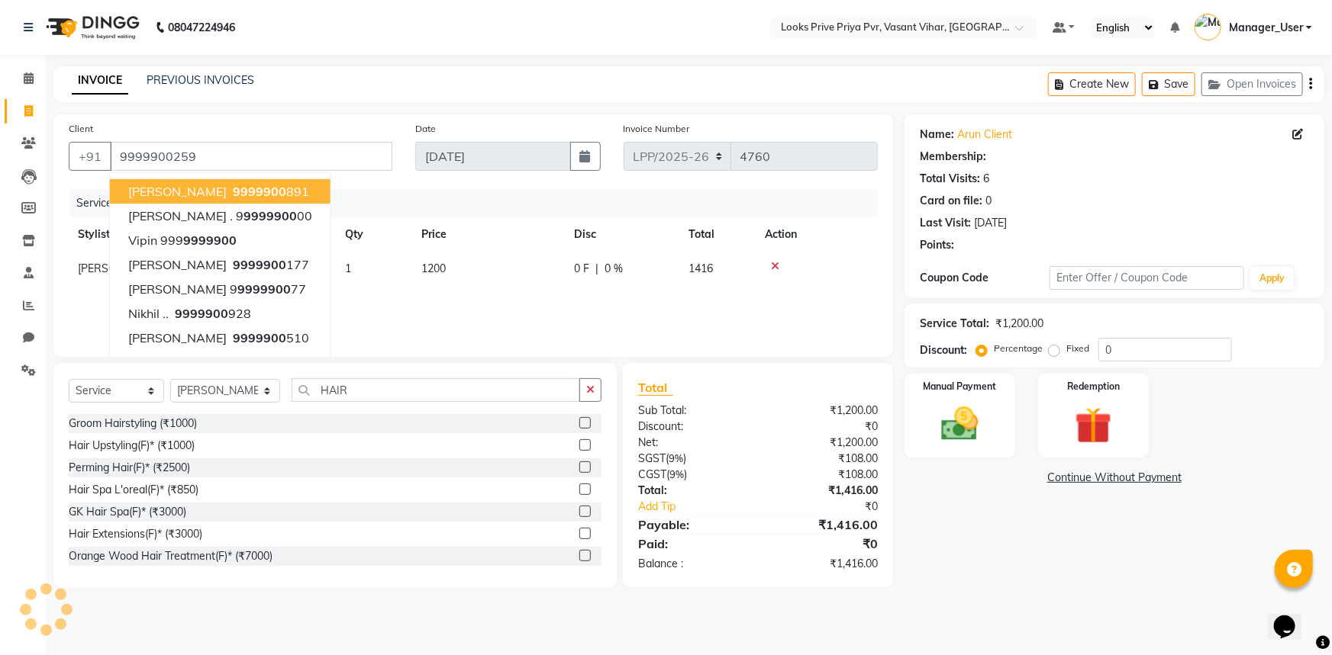
select select "1: Object"
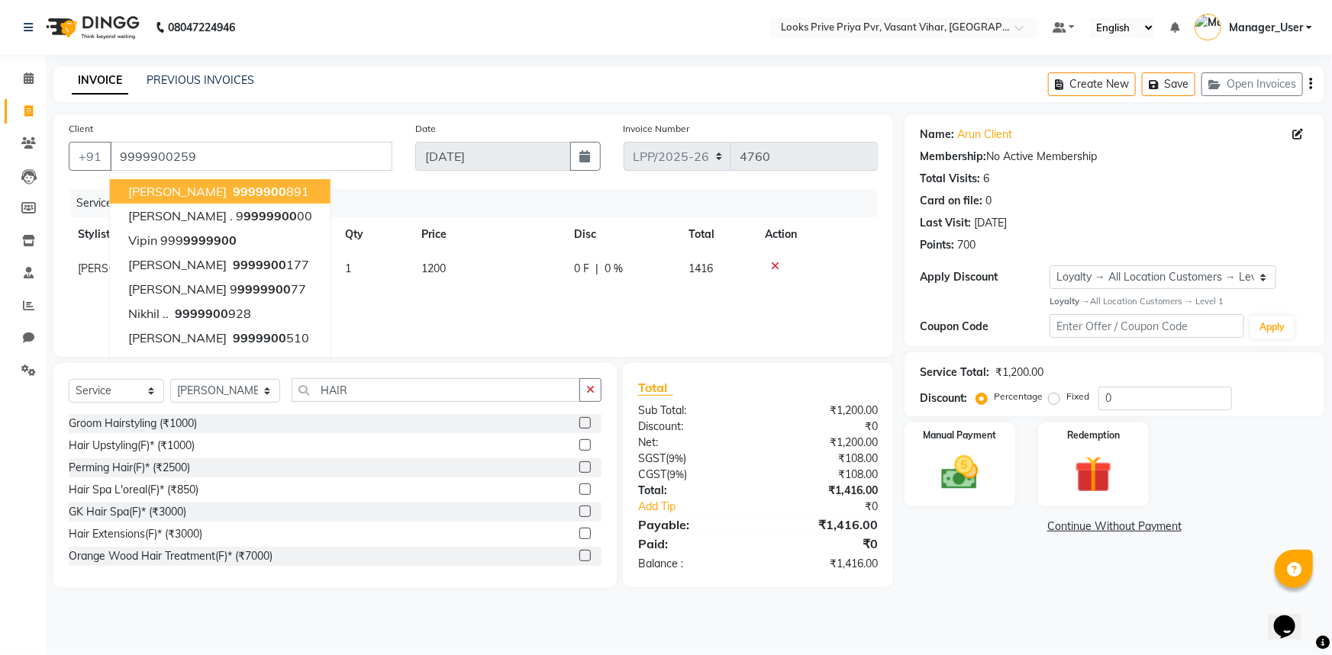
click at [661, 195] on div "Services" at bounding box center [479, 203] width 819 height 28
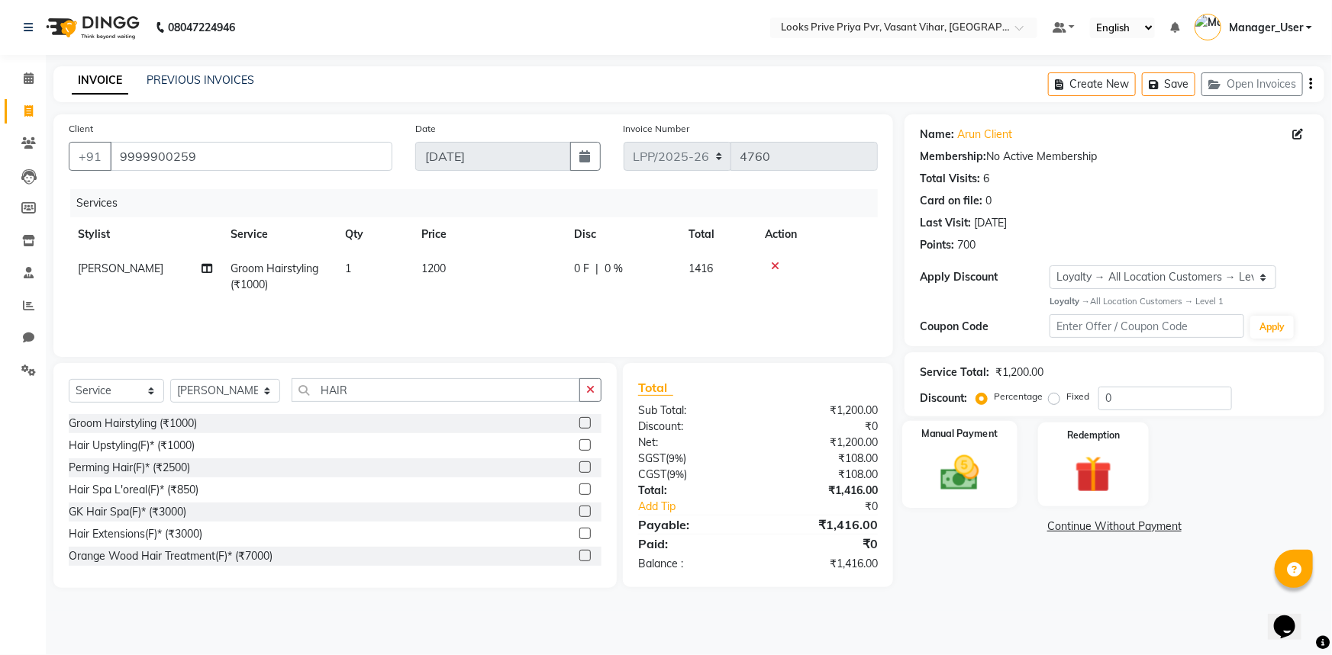
click at [970, 465] on img at bounding box center [960, 473] width 63 height 44
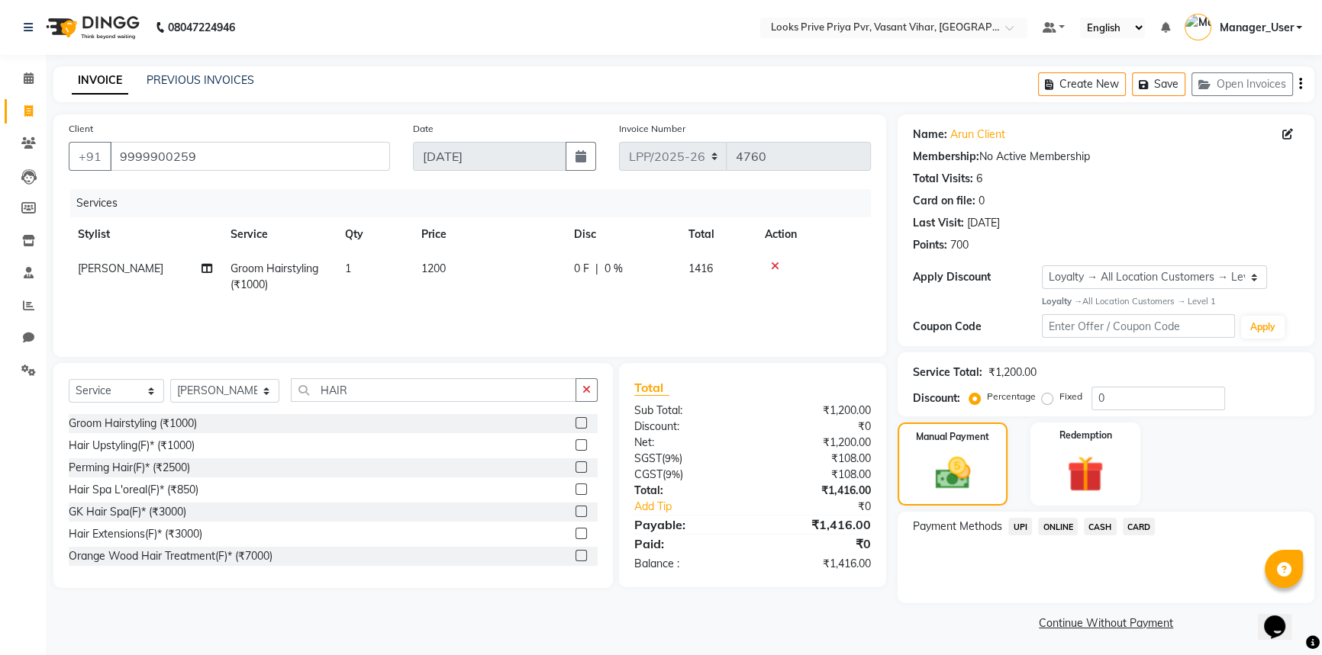
click at [264, 281] on span "Groom Hairstyling (₹1000)" at bounding box center [274, 277] width 88 height 30
select select "66940"
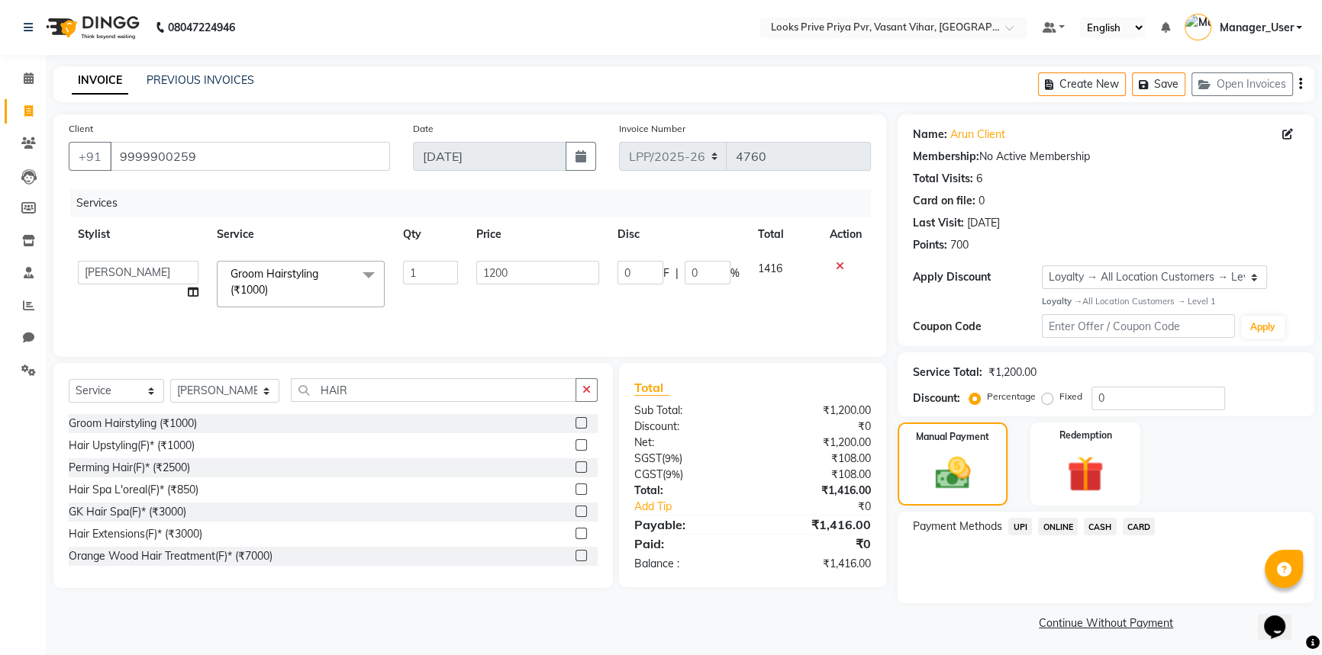
click at [1138, 530] on span "CARD" at bounding box center [1138, 527] width 33 height 18
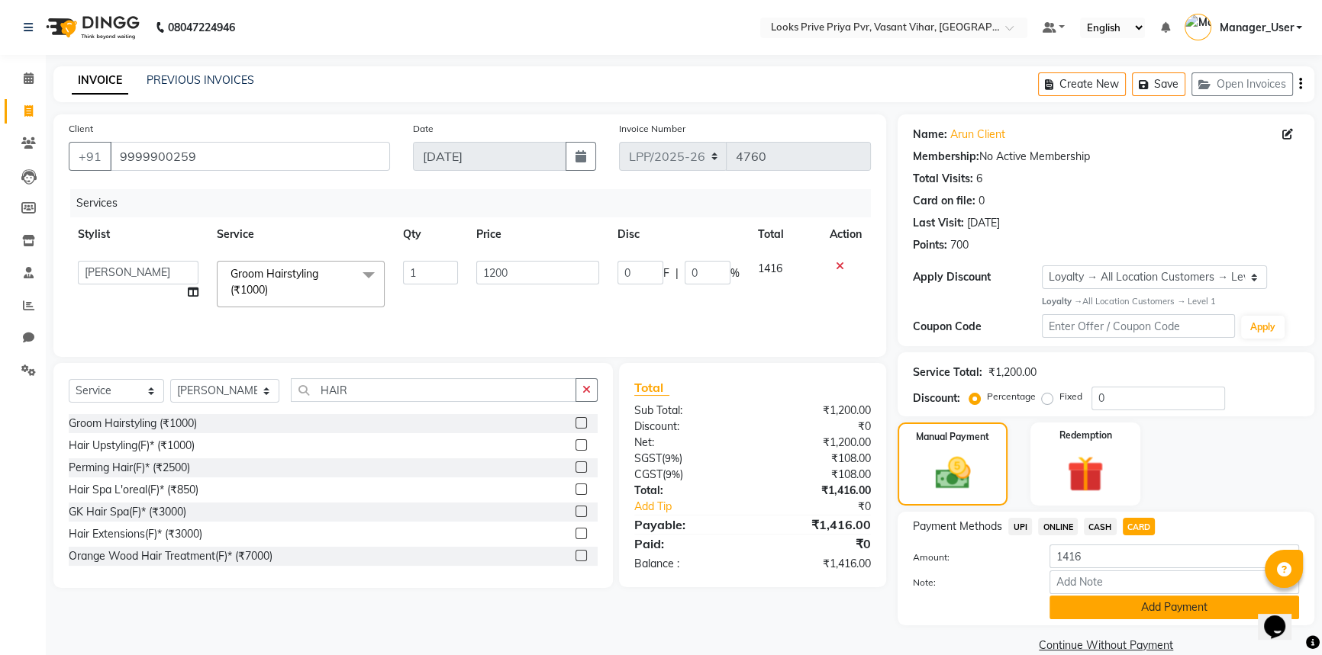
click at [1104, 610] on button "Add Payment" at bounding box center [1174, 608] width 250 height 24
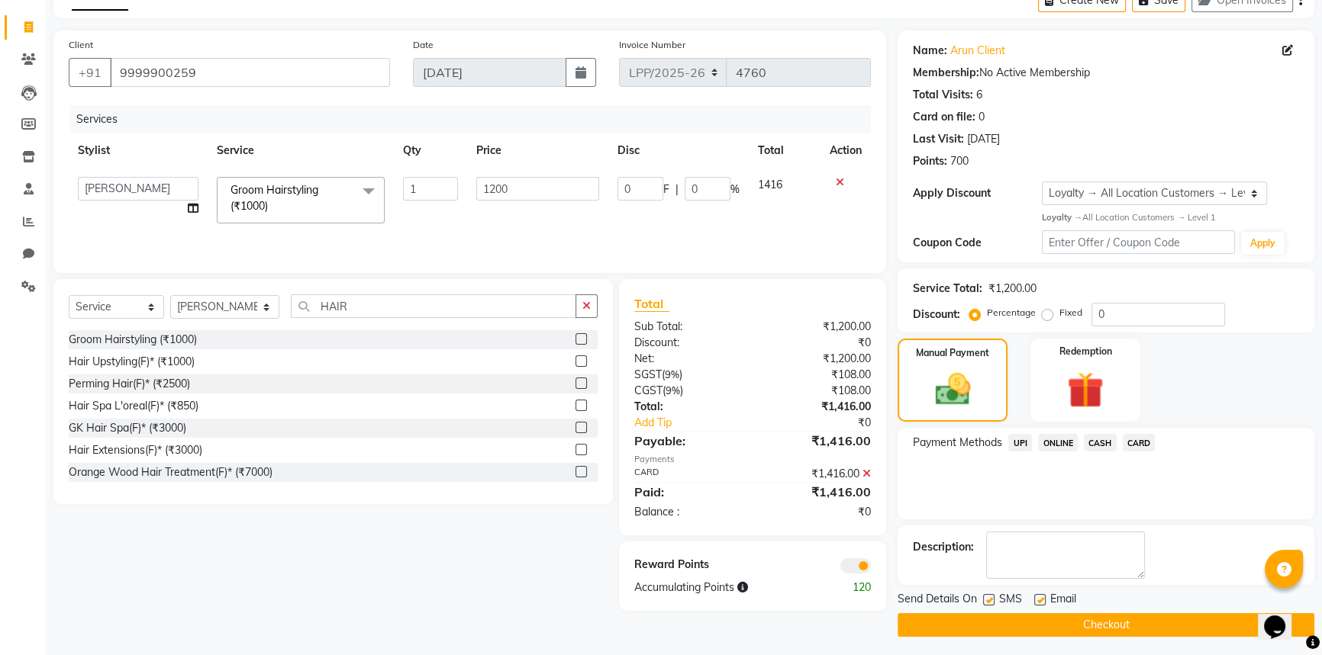
scroll to position [88, 0]
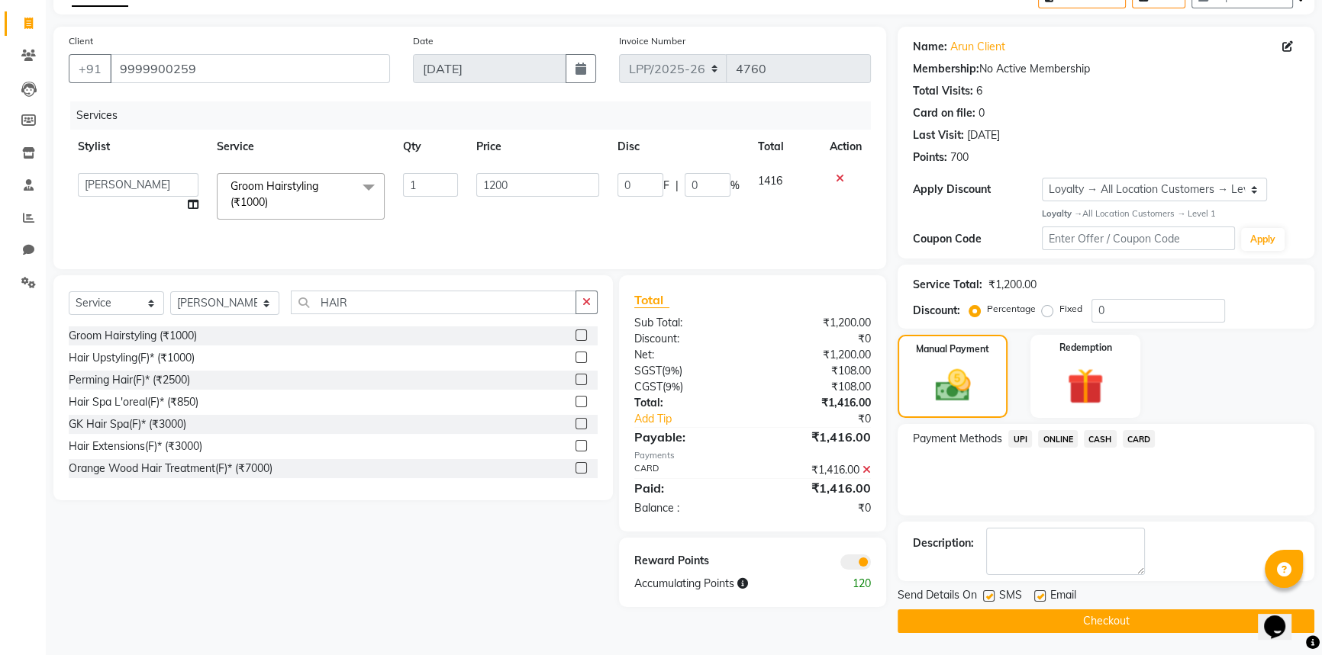
click at [1064, 618] on button "Checkout" at bounding box center [1105, 622] width 417 height 24
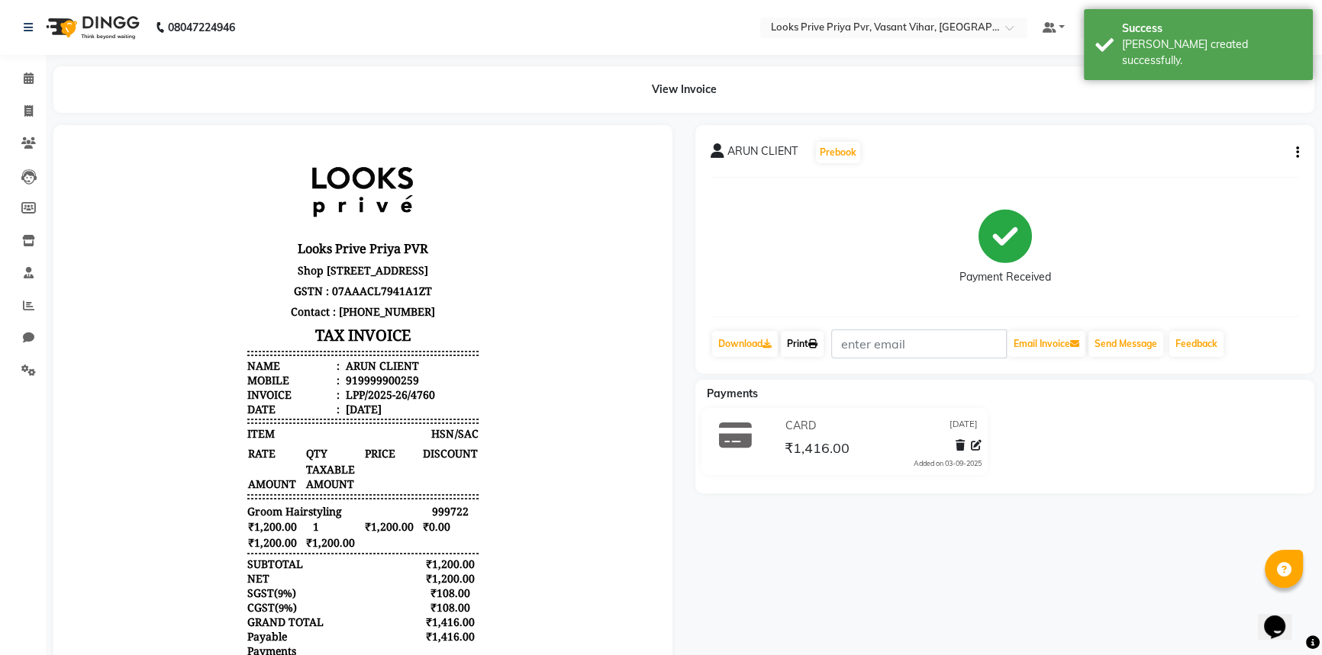
click at [816, 342] on icon at bounding box center [812, 344] width 9 height 9
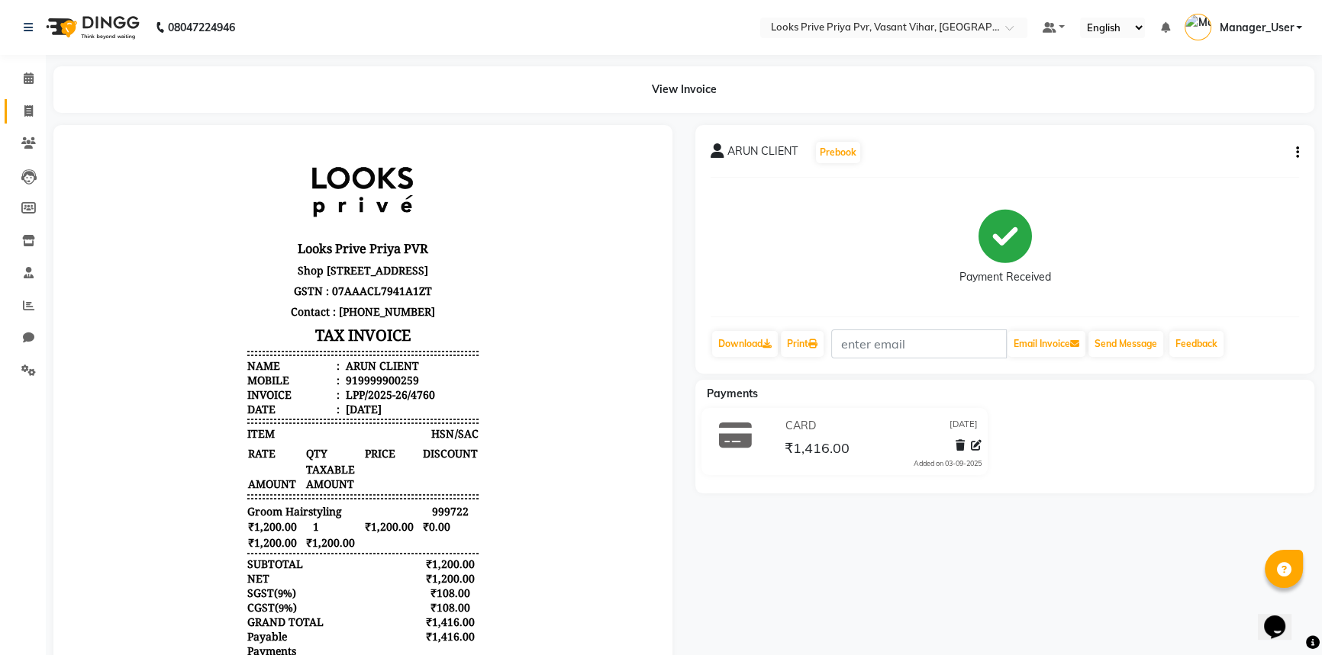
click at [6, 114] on link "Invoice" at bounding box center [23, 111] width 37 height 25
select select "service"
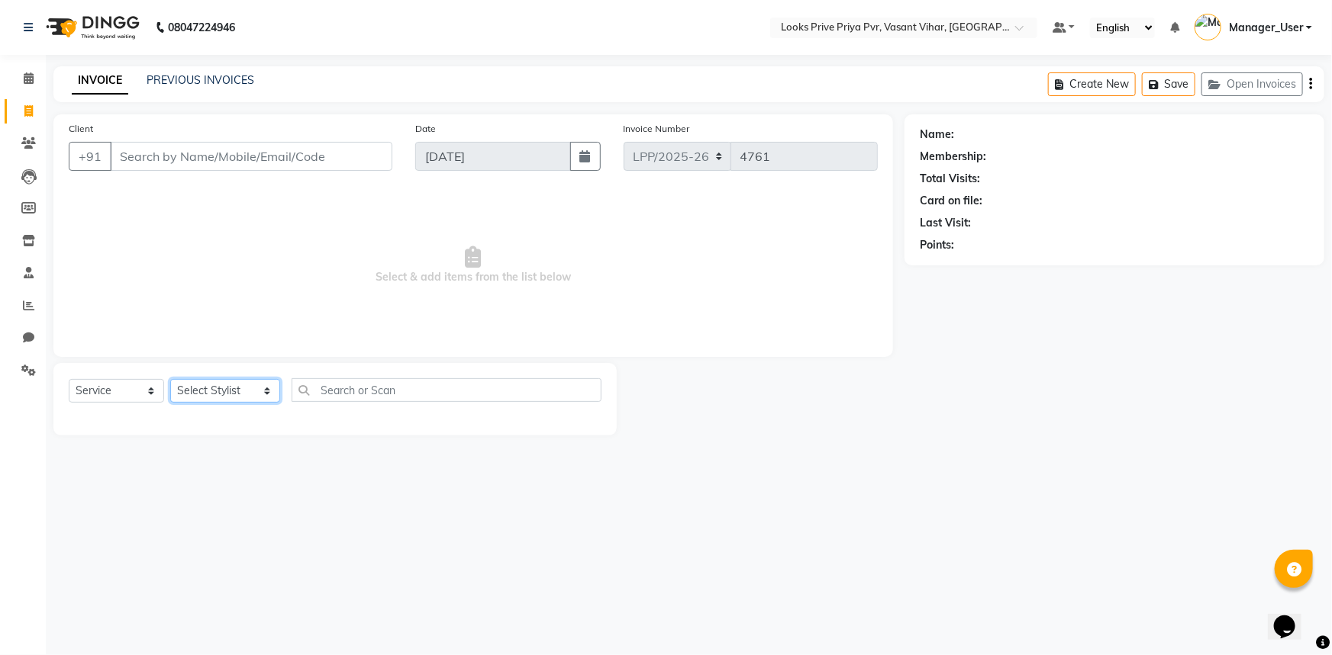
click at [244, 394] on select "Select Stylist Akhir_asst ANIL_PDCT ASLAM_CR STYLIST Counter_Sales KAMAL_PDCT […" at bounding box center [225, 391] width 110 height 24
select select "66934"
click at [170, 379] on select "Select Stylist Akhir_asst ANIL_PDCT ASLAM_CR STYLIST Counter_Sales KAMAL_PDCT […" at bounding box center [225, 391] width 110 height 24
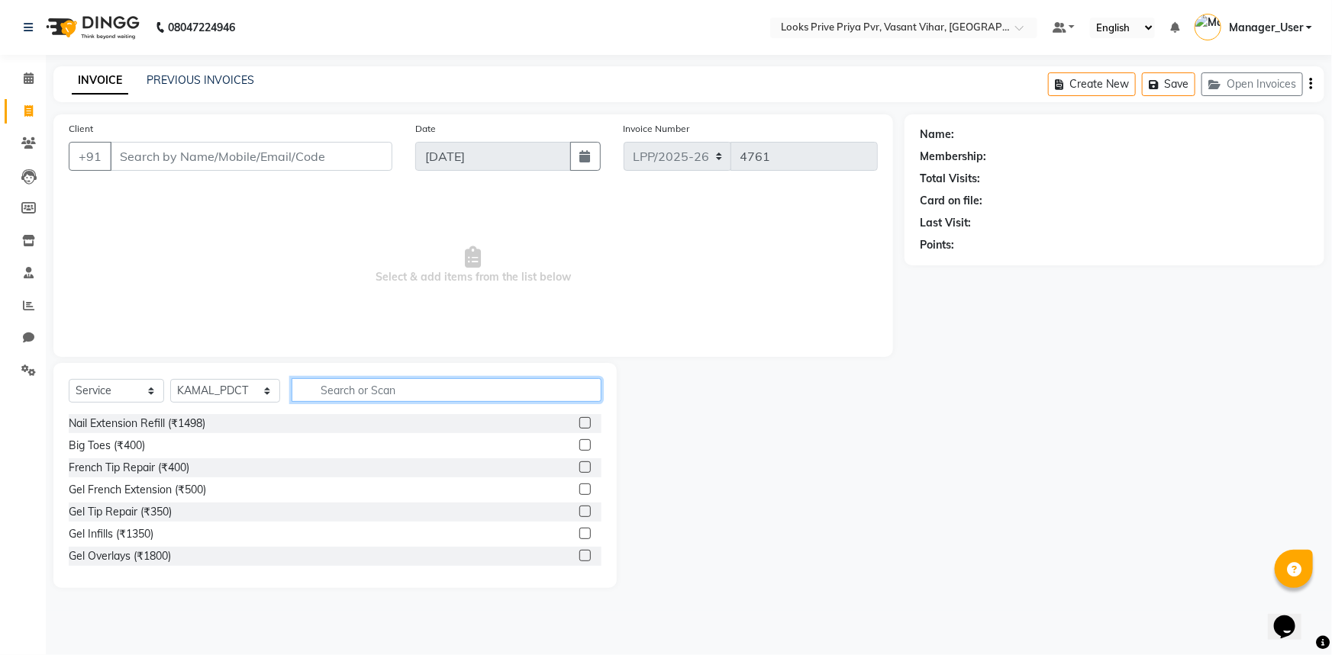
click at [352, 388] on input "text" at bounding box center [446, 390] width 311 height 24
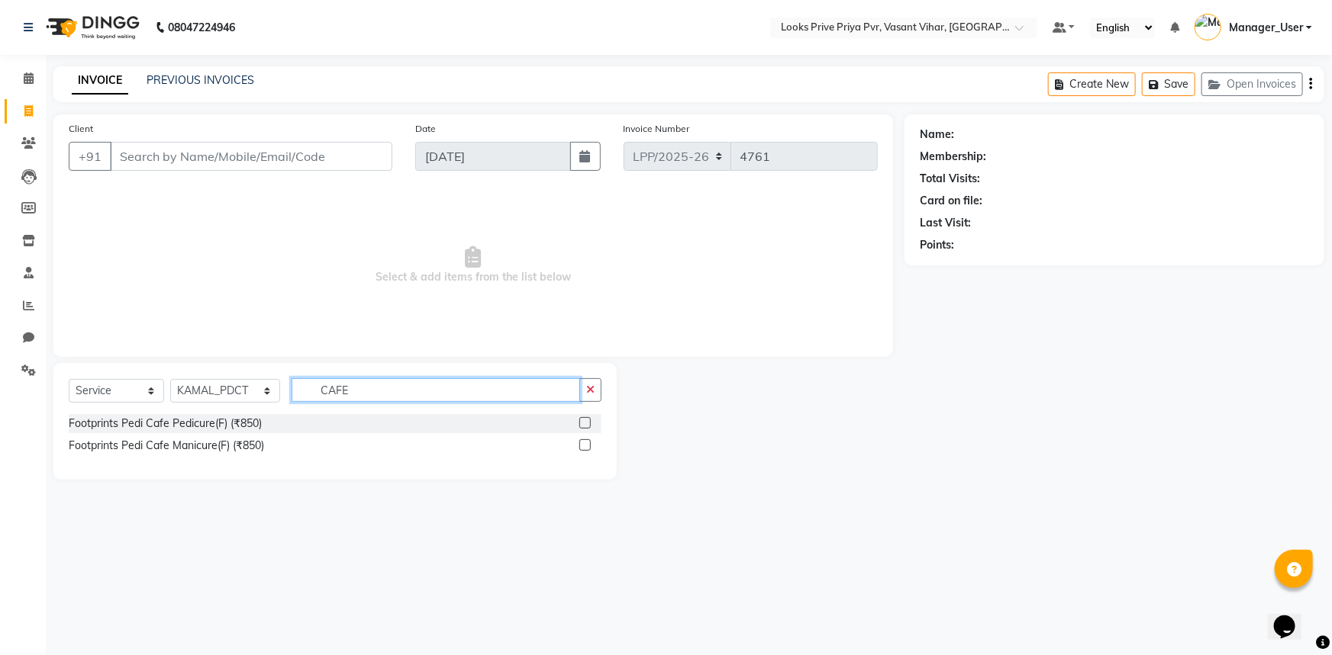
type input "CAFE"
click at [279, 422] on div "Footprints Pedi Cafe Pedicure(F) (₹850)" at bounding box center [335, 423] width 533 height 19
click at [579, 427] on label at bounding box center [584, 422] width 11 height 11
click at [579, 427] on input "checkbox" at bounding box center [584, 424] width 10 height 10
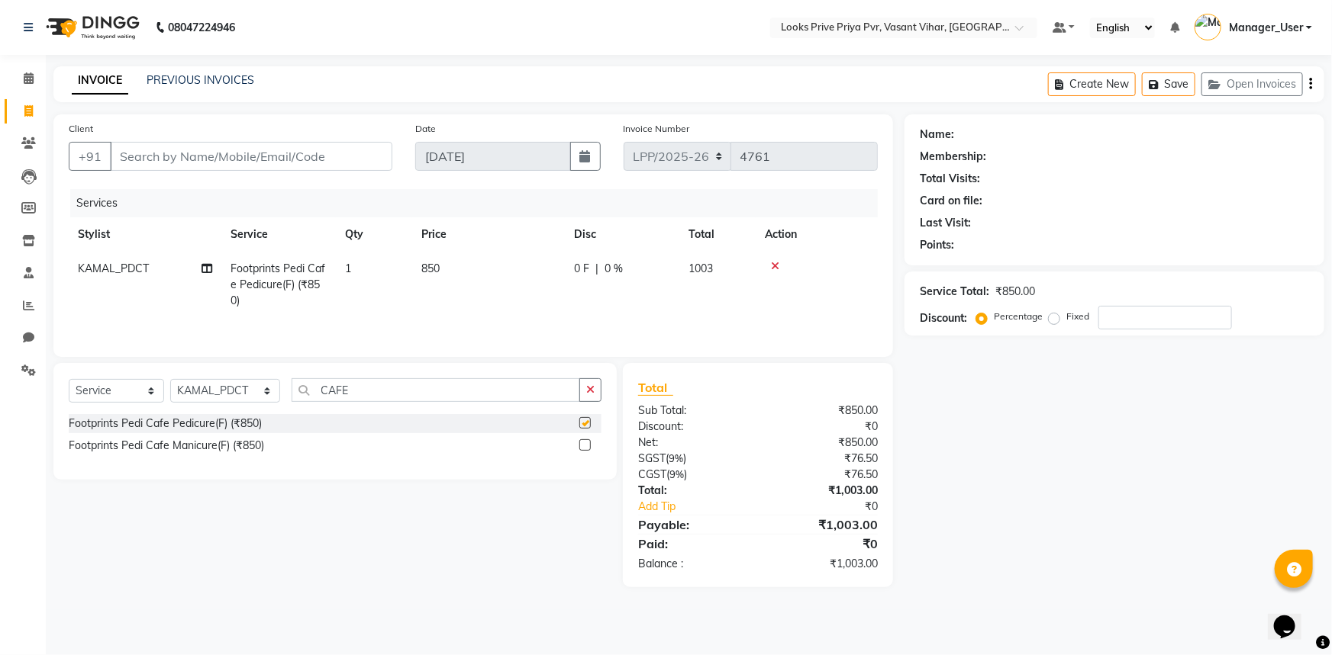
checkbox input "false"
drag, startPoint x: 424, startPoint y: 269, endPoint x: 442, endPoint y: 273, distance: 18.1
click at [442, 273] on td "850" at bounding box center [488, 285] width 153 height 66
select select "66934"
click at [461, 299] on td "1" at bounding box center [434, 284] width 74 height 65
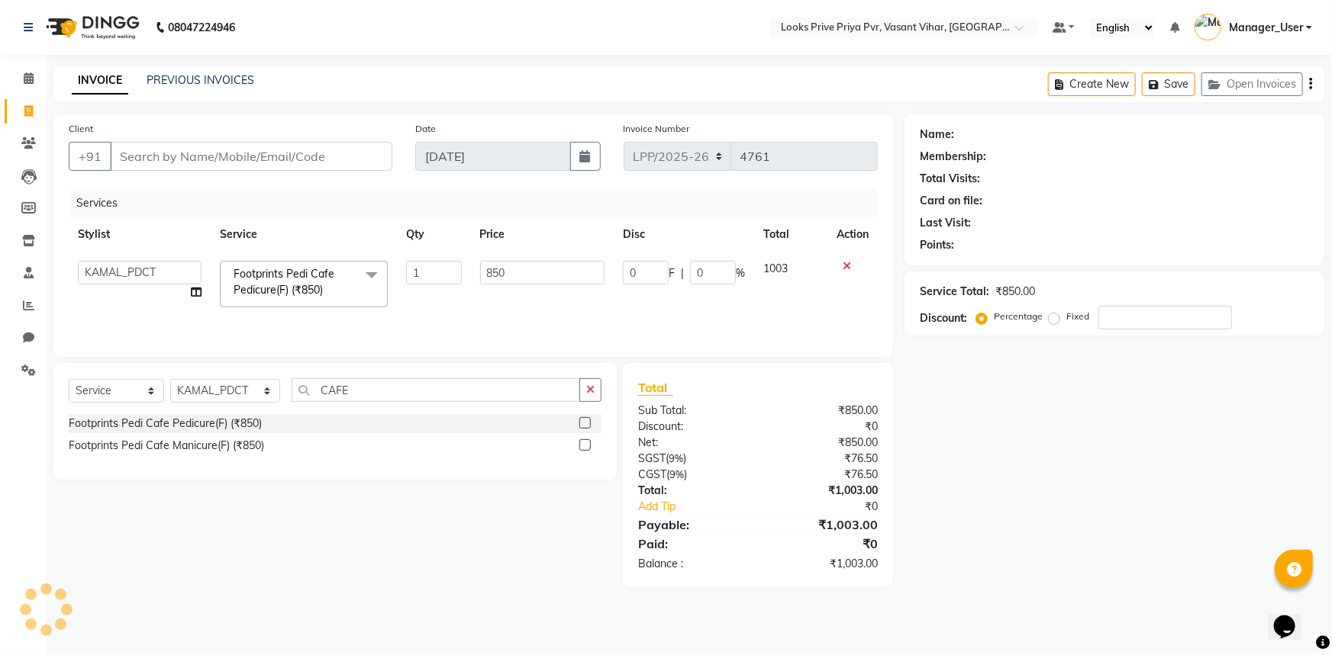
click at [302, 511] on div "Select Service Product Membership Package Voucher Prepaid Gift Card Select Styl…" at bounding box center [329, 475] width 575 height 224
click at [263, 381] on select "Select Stylist Akhir_asst ANIL_PDCT ASLAM_CR STYLIST Counter_Sales KAMAL_PDCT […" at bounding box center [225, 391] width 110 height 24
select select "66945"
click at [170, 379] on select "Select Stylist Akhir_asst ANIL_PDCT ASLAM_CR STYLIST Counter_Sales KAMAL_PDCT […" at bounding box center [225, 391] width 110 height 24
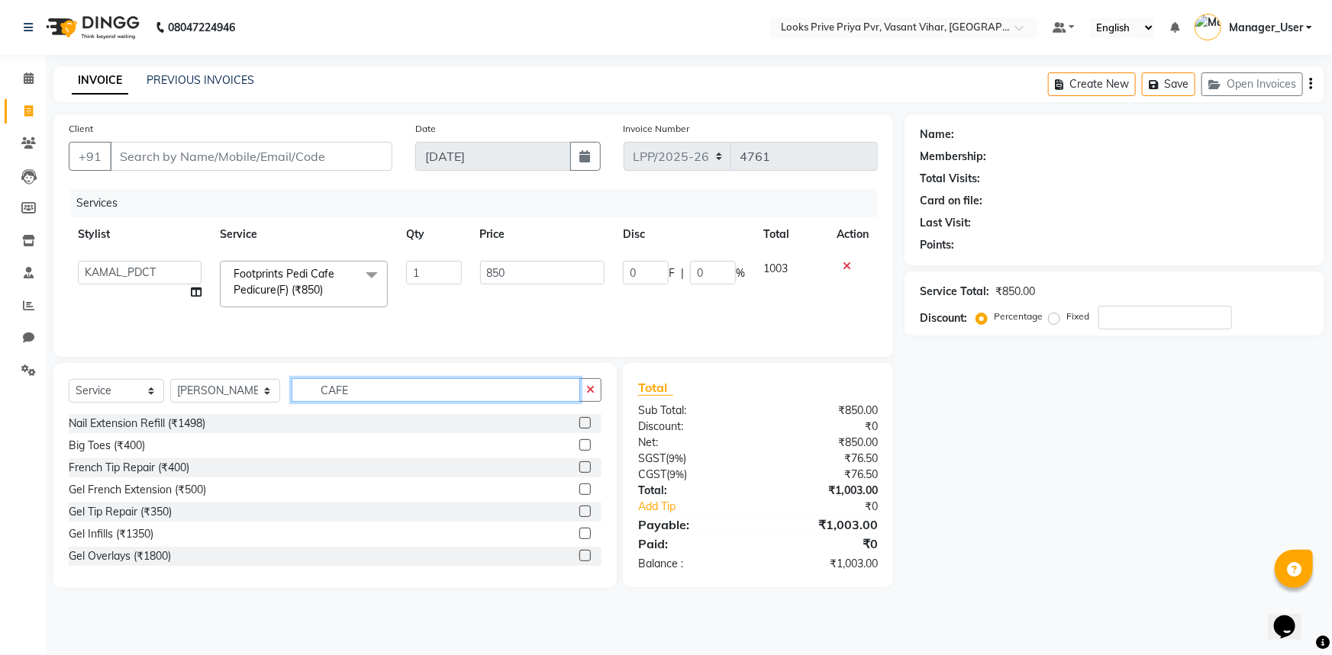
click at [427, 392] on input "CAFE" at bounding box center [435, 390] width 289 height 24
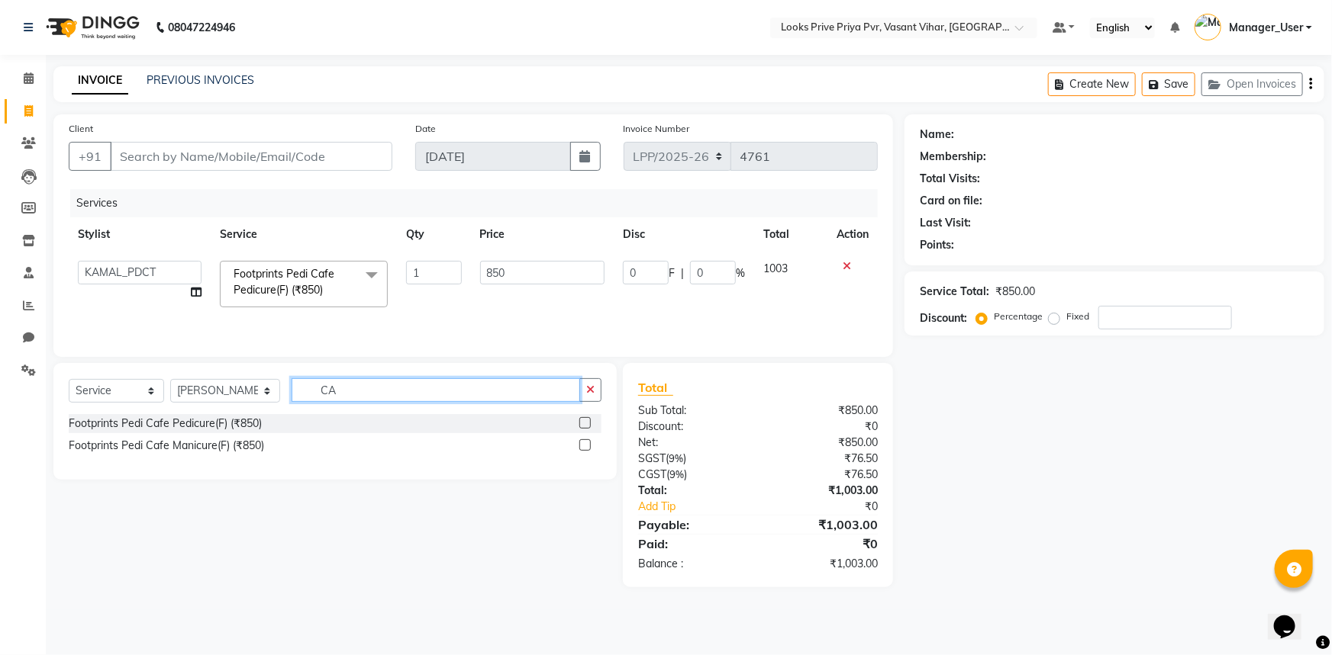
type input "C"
type input "BLO"
click at [588, 445] on label at bounding box center [584, 445] width 11 height 11
click at [588, 445] on input "checkbox" at bounding box center [584, 446] width 10 height 10
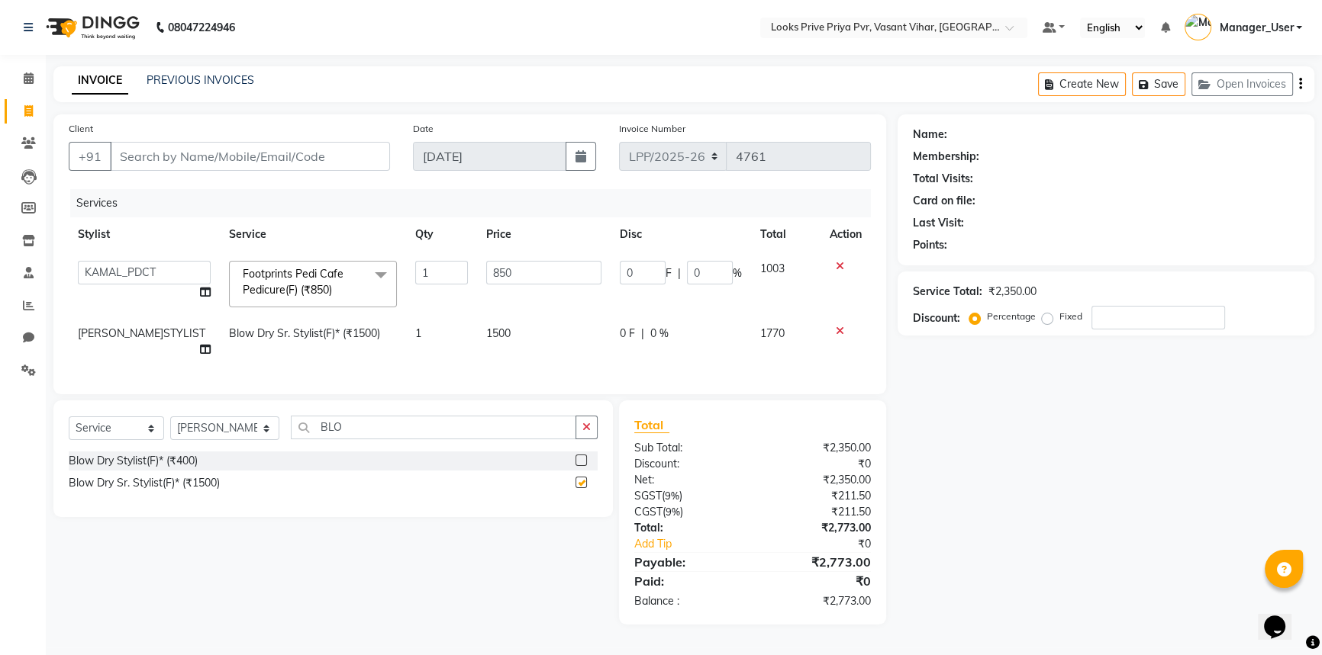
checkbox input "false"
click at [519, 337] on td "1500" at bounding box center [544, 342] width 134 height 50
select select "66945"
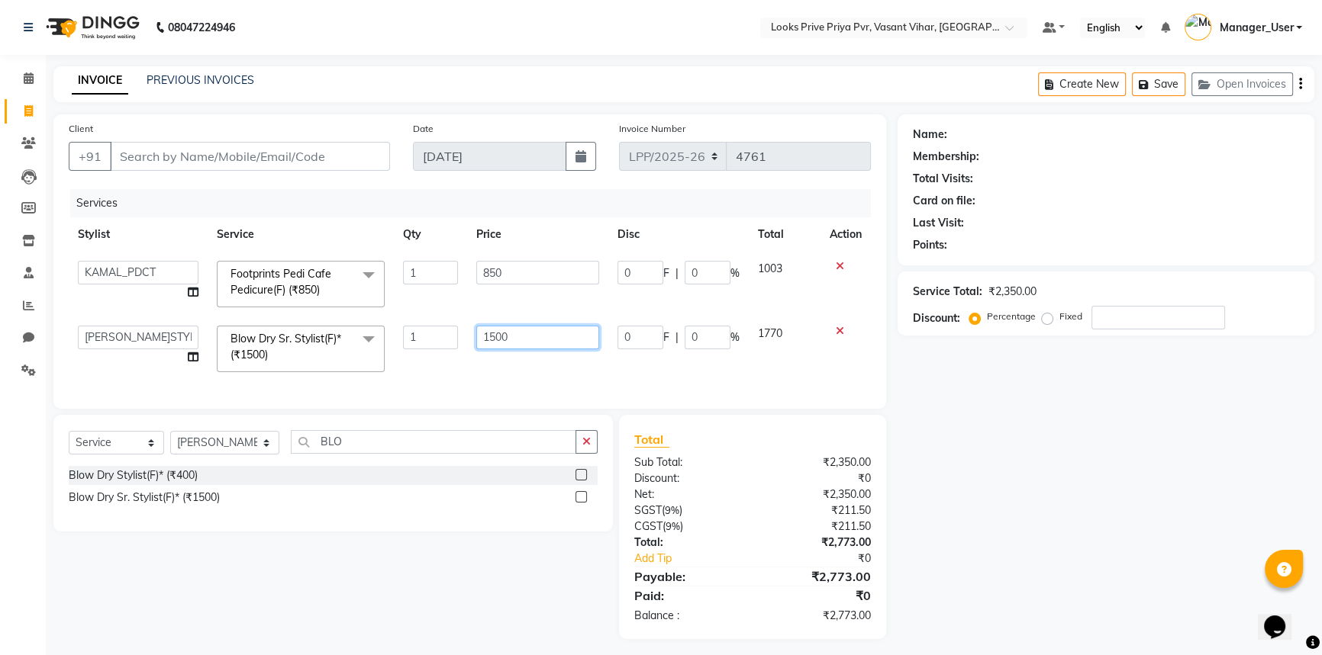
drag, startPoint x: 518, startPoint y: 337, endPoint x: 424, endPoint y: 356, distance: 95.6
click at [424, 356] on tr "Akhir_asst ANIL_PDCT ASLAM_CR STYLIST Counter_Sales KAMAL_PDCT KARISHMA MALLIKA…" at bounding box center [470, 349] width 802 height 65
type input "800"
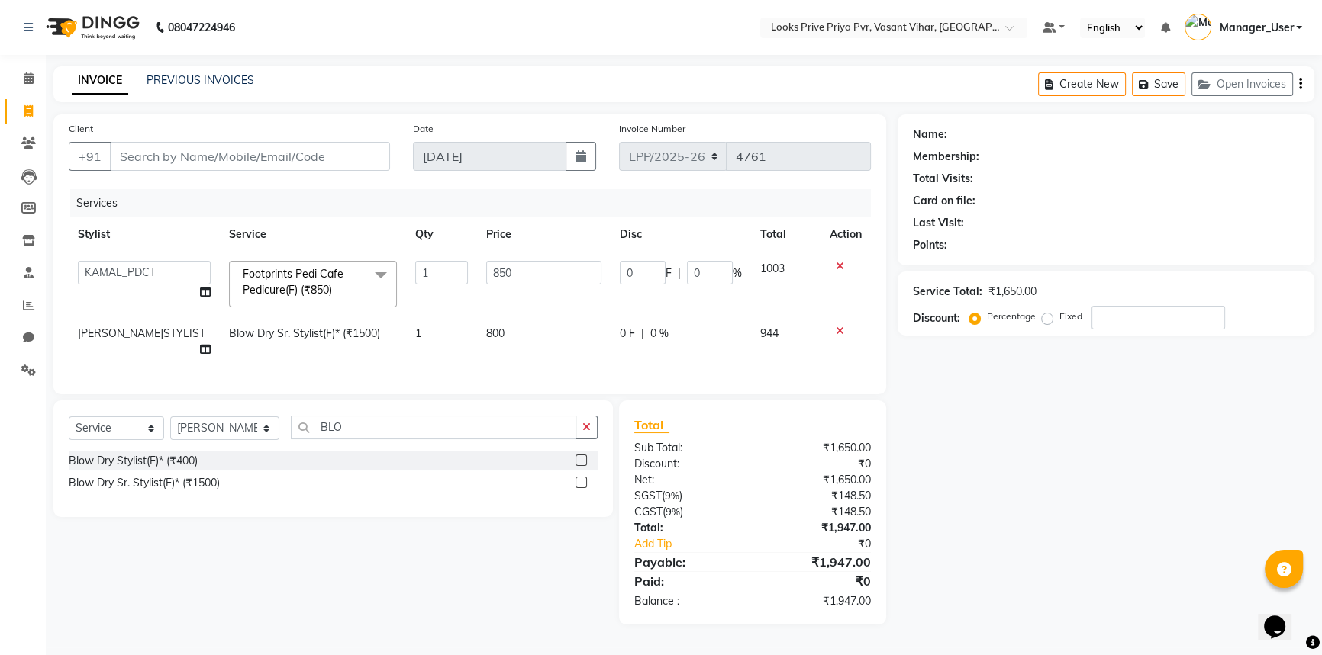
click at [530, 376] on div "Services Stylist Service Qty Price Disc Total Action Akhir_asst ANIL_PDCT ASLAM…" at bounding box center [470, 284] width 802 height 190
click at [547, 362] on td "800" at bounding box center [544, 342] width 134 height 50
select select "66945"
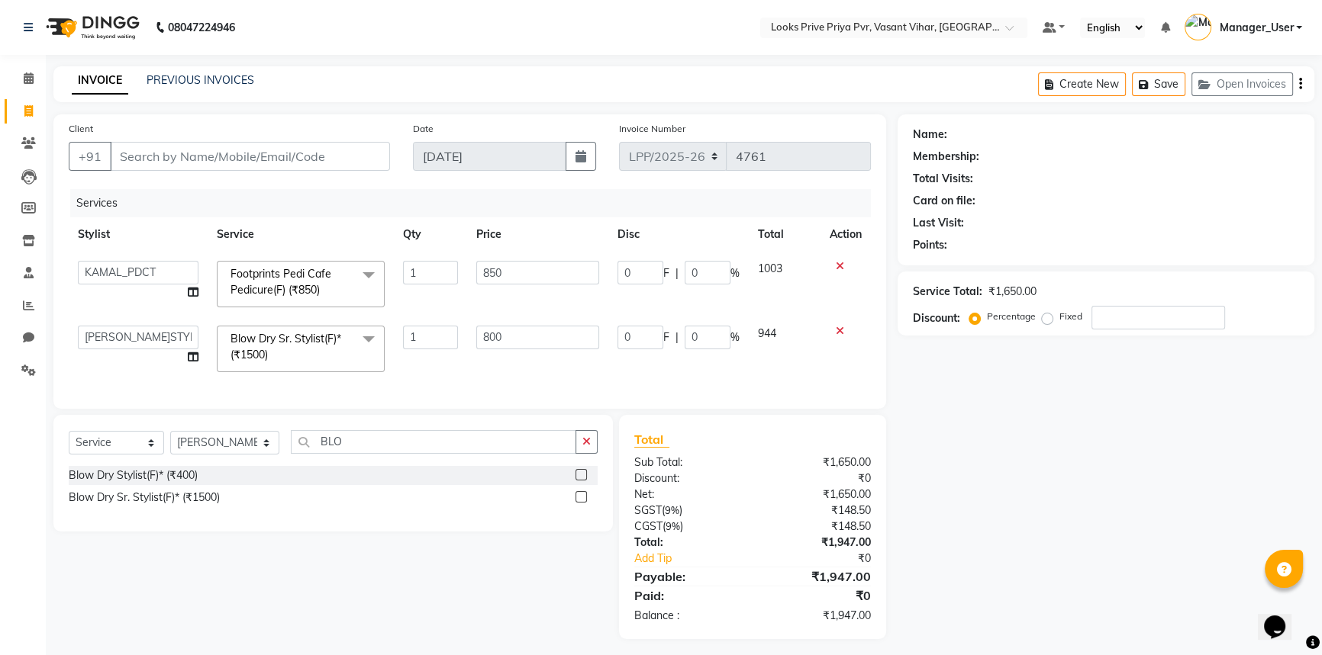
click at [841, 327] on icon at bounding box center [840, 331] width 8 height 11
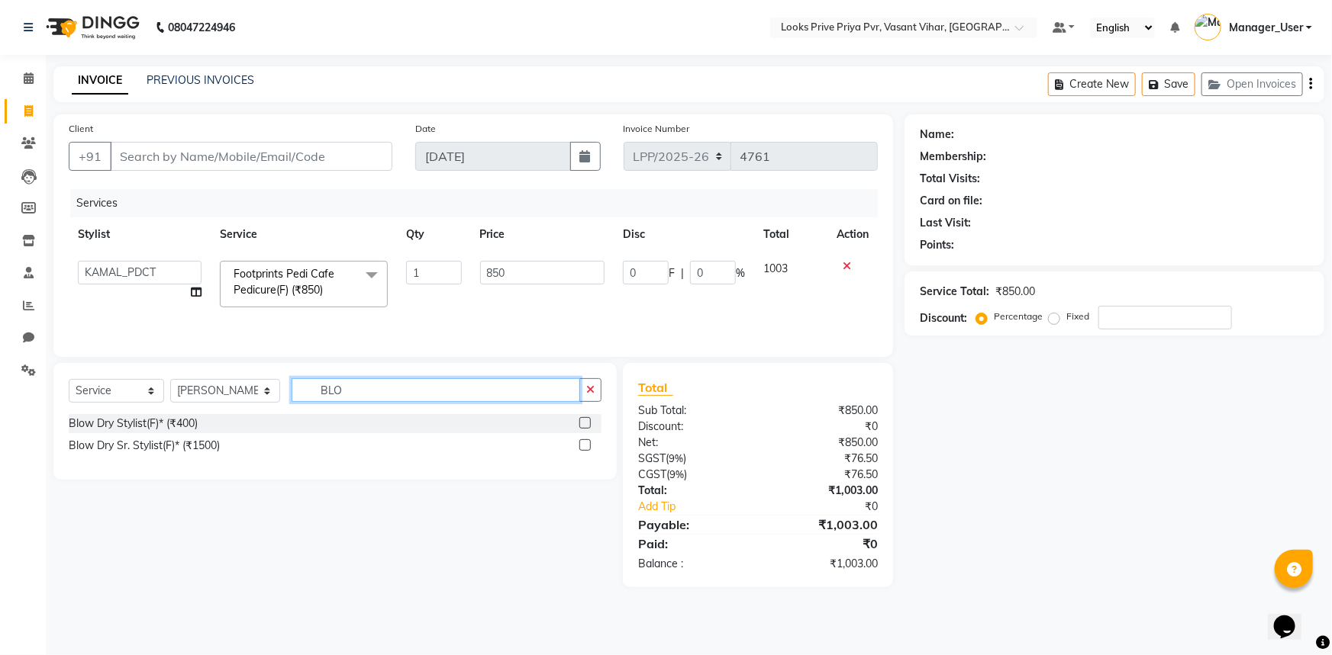
drag, startPoint x: 388, startPoint y: 392, endPoint x: 288, endPoint y: 411, distance: 101.0
click at [288, 411] on div "Select Service Product Membership Package Voucher Prepaid Gift Card Select Styl…" at bounding box center [335, 396] width 533 height 36
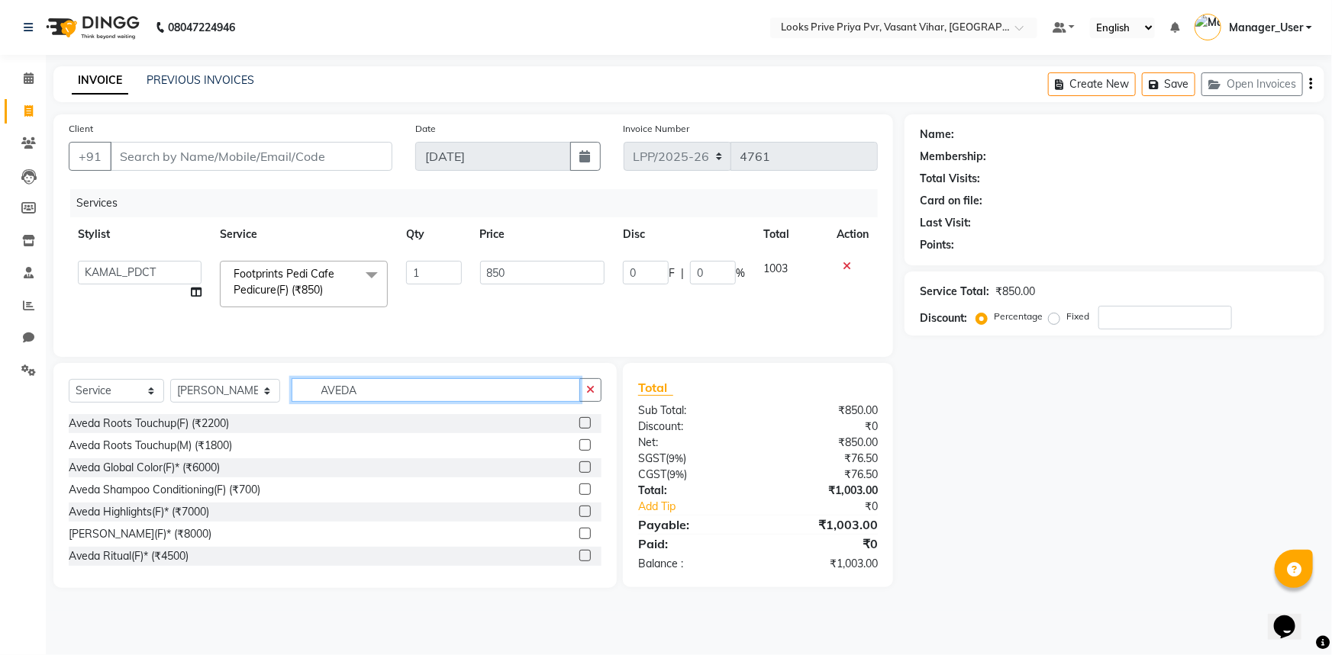
type input "AVEDA"
click at [356, 421] on div "Aveda Roots Touchup(F) (₹2200)" at bounding box center [335, 423] width 533 height 19
click at [579, 422] on label at bounding box center [584, 422] width 11 height 11
click at [579, 422] on input "checkbox" at bounding box center [584, 424] width 10 height 10
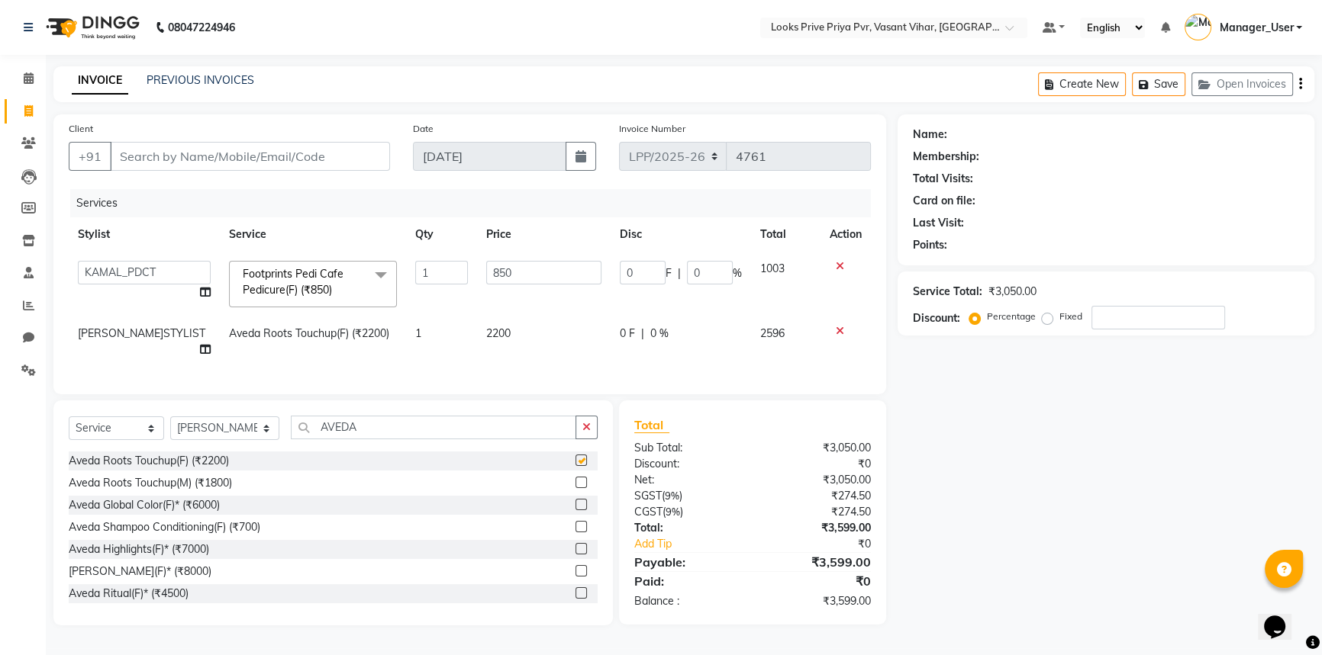
checkbox input "false"
click at [557, 349] on td "2200" at bounding box center [544, 342] width 134 height 50
select select "66945"
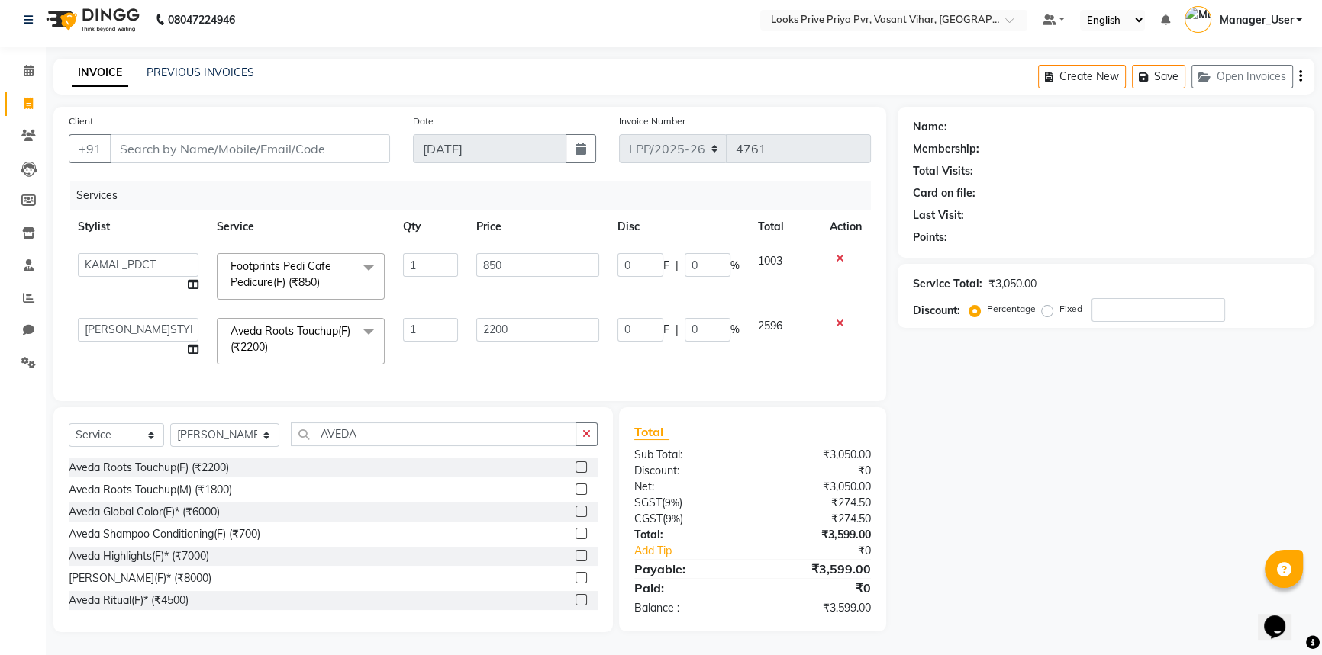
scroll to position [18, 0]
drag, startPoint x: 542, startPoint y: 323, endPoint x: 346, endPoint y: 341, distance: 197.0
click at [346, 341] on tr "Akhir_asst ANIL_PDCT ASLAM_CR STYLIST Counter_Sales KAMAL_PDCT KARISHMA MALLIKA…" at bounding box center [470, 341] width 802 height 65
type input "2500"
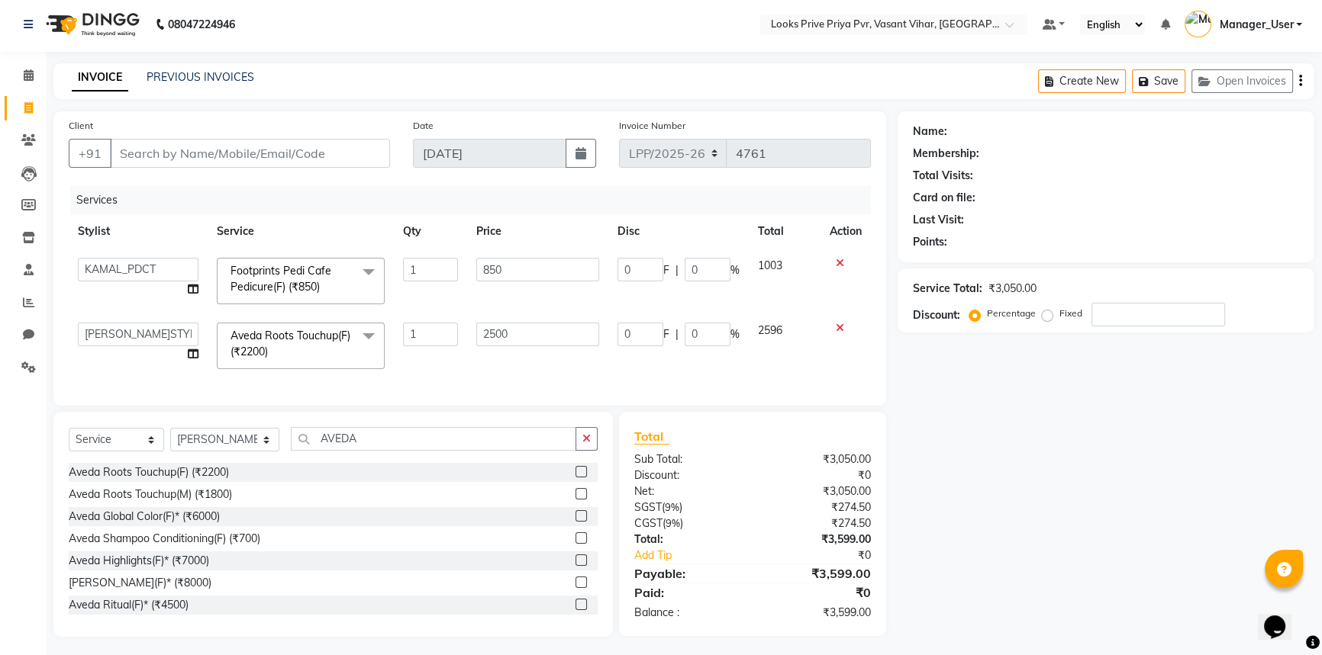
click at [517, 358] on td "2500" at bounding box center [537, 346] width 141 height 65
select select "66945"
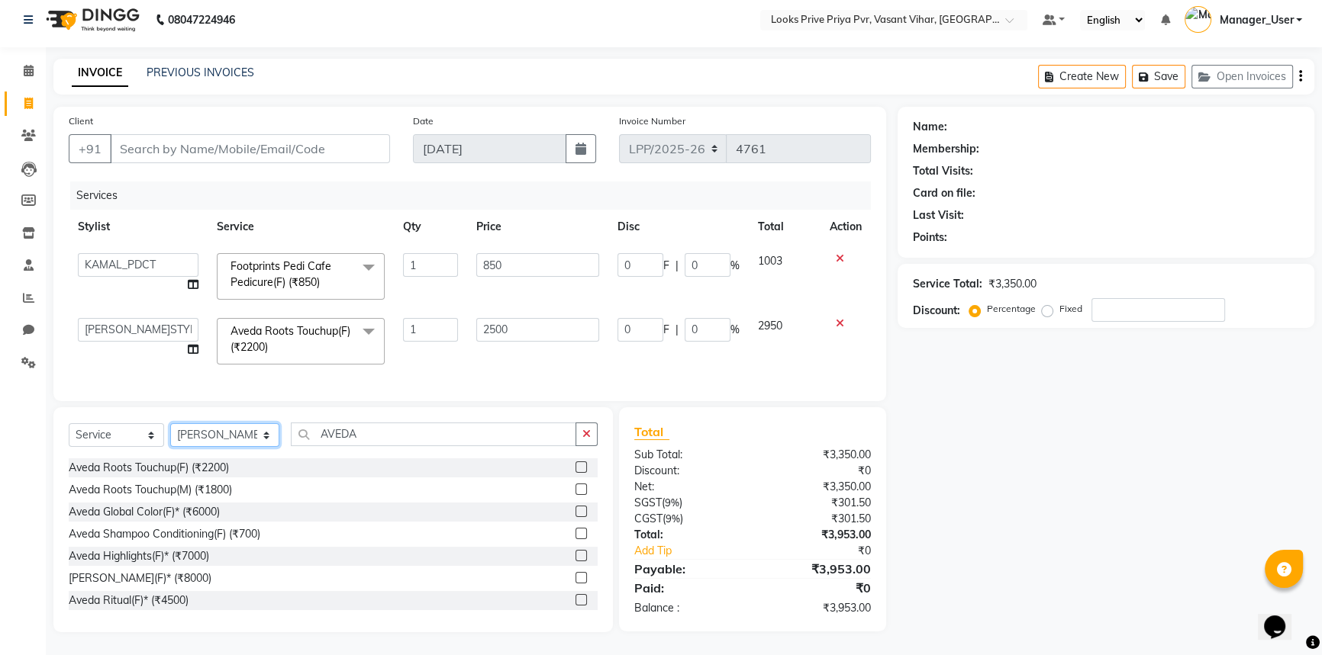
click at [222, 439] on select "Select Stylist Akhir_asst ANIL_PDCT ASLAM_CR STYLIST Counter_Sales KAMAL_PDCT […" at bounding box center [224, 436] width 109 height 24
select select "66939"
click at [170, 424] on select "Select Stylist Akhir_asst ANIL_PDCT ASLAM_CR STYLIST Counter_Sales KAMAL_PDCT […" at bounding box center [224, 436] width 109 height 24
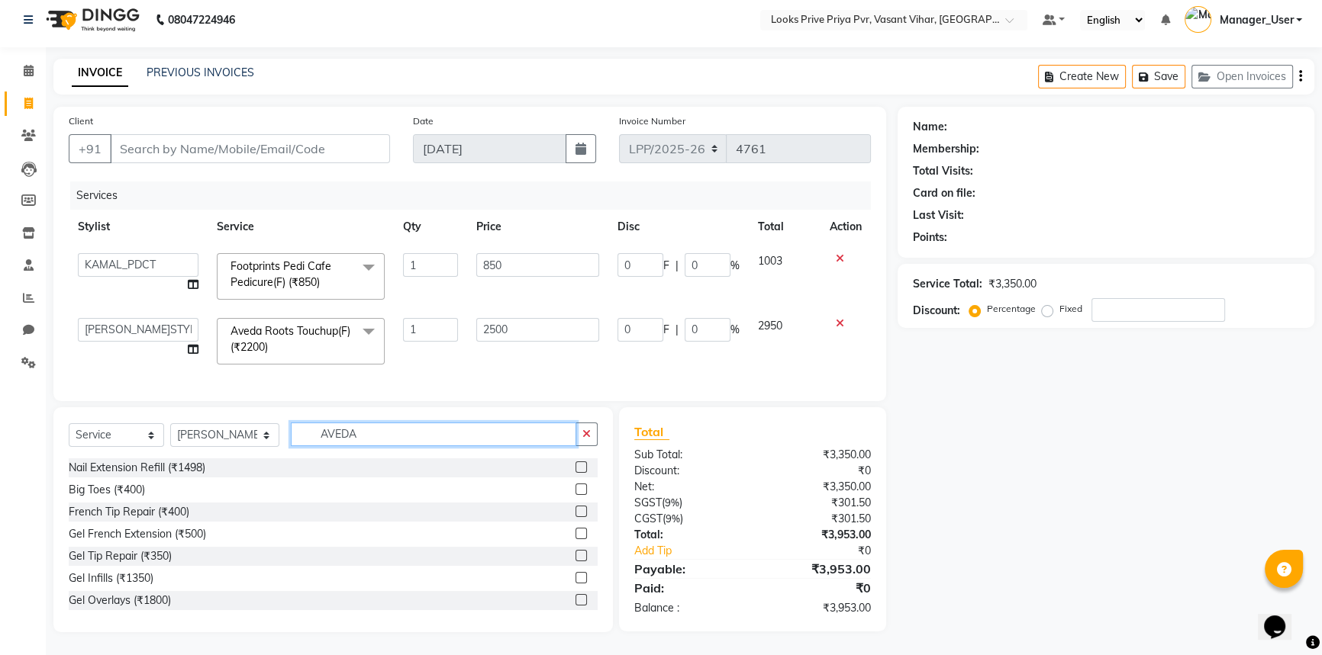
drag, startPoint x: 386, startPoint y: 427, endPoint x: 383, endPoint y: 435, distance: 8.2
click at [385, 430] on input "AVEDA" at bounding box center [433, 435] width 285 height 24
drag, startPoint x: 383, startPoint y: 435, endPoint x: 263, endPoint y: 444, distance: 120.2
click at [263, 444] on div "Select Service Product Membership Package Voucher Prepaid Gift Card Select Styl…" at bounding box center [333, 441] width 529 height 36
type input "EYE"
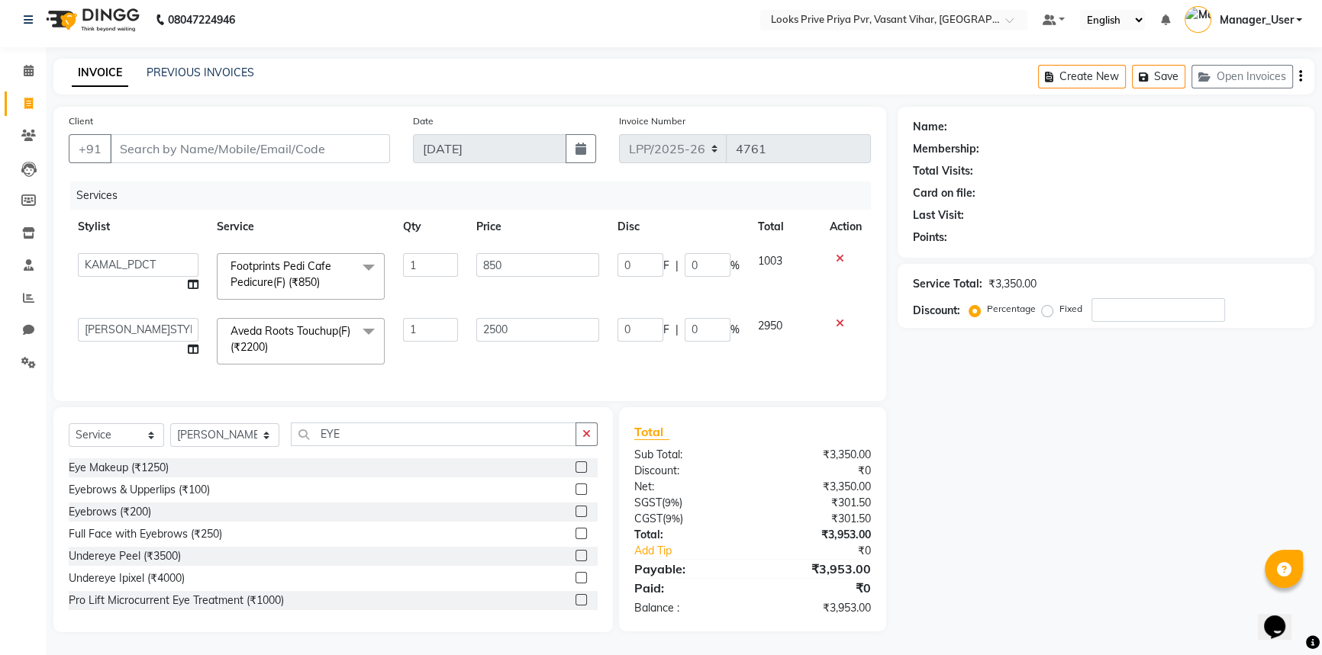
click at [575, 492] on label at bounding box center [580, 489] width 11 height 11
click at [575, 492] on input "checkbox" at bounding box center [580, 490] width 10 height 10
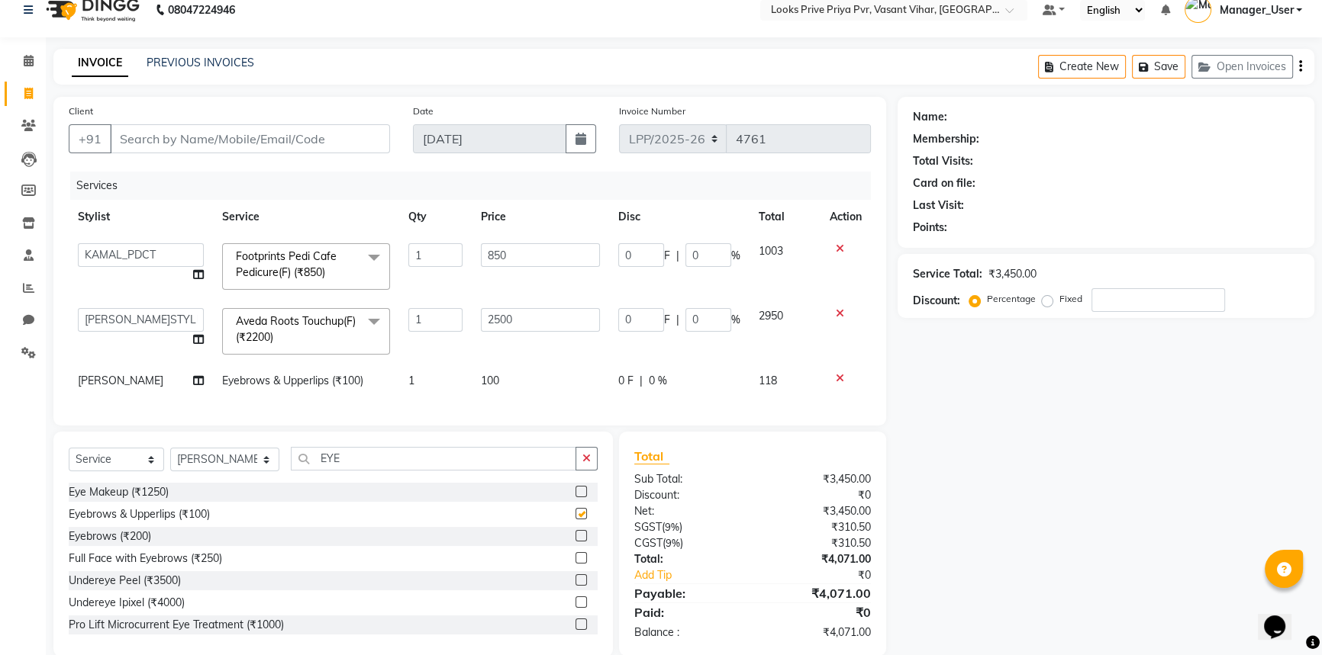
checkbox input "false"
click at [501, 382] on td "100" at bounding box center [540, 381] width 137 height 34
select select "66939"
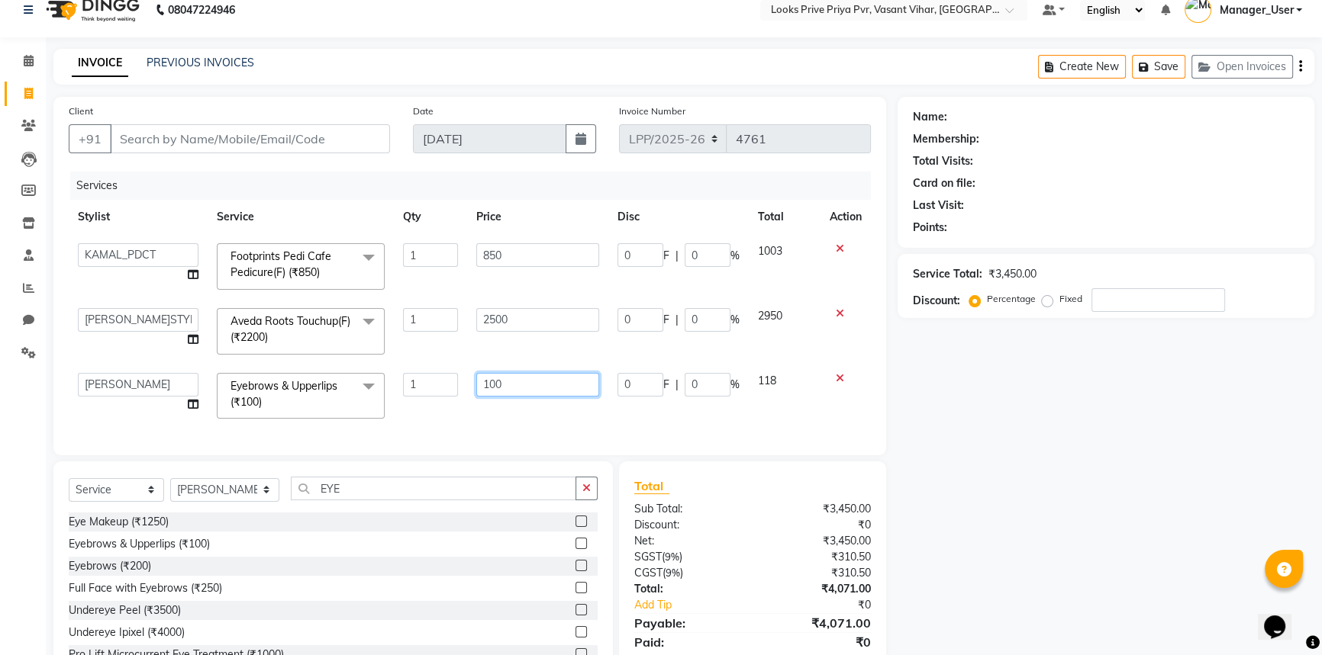
drag, startPoint x: 562, startPoint y: 381, endPoint x: 371, endPoint y: 393, distance: 191.2
click at [371, 393] on tr "Akhir_asst ANIL_PDCT ASLAM_CR STYLIST Counter_Sales KAMAL_PDCT KARISHMA MALLIKA…" at bounding box center [470, 396] width 802 height 65
type input "200"
click at [268, 138] on input "Client" at bounding box center [250, 138] width 280 height 29
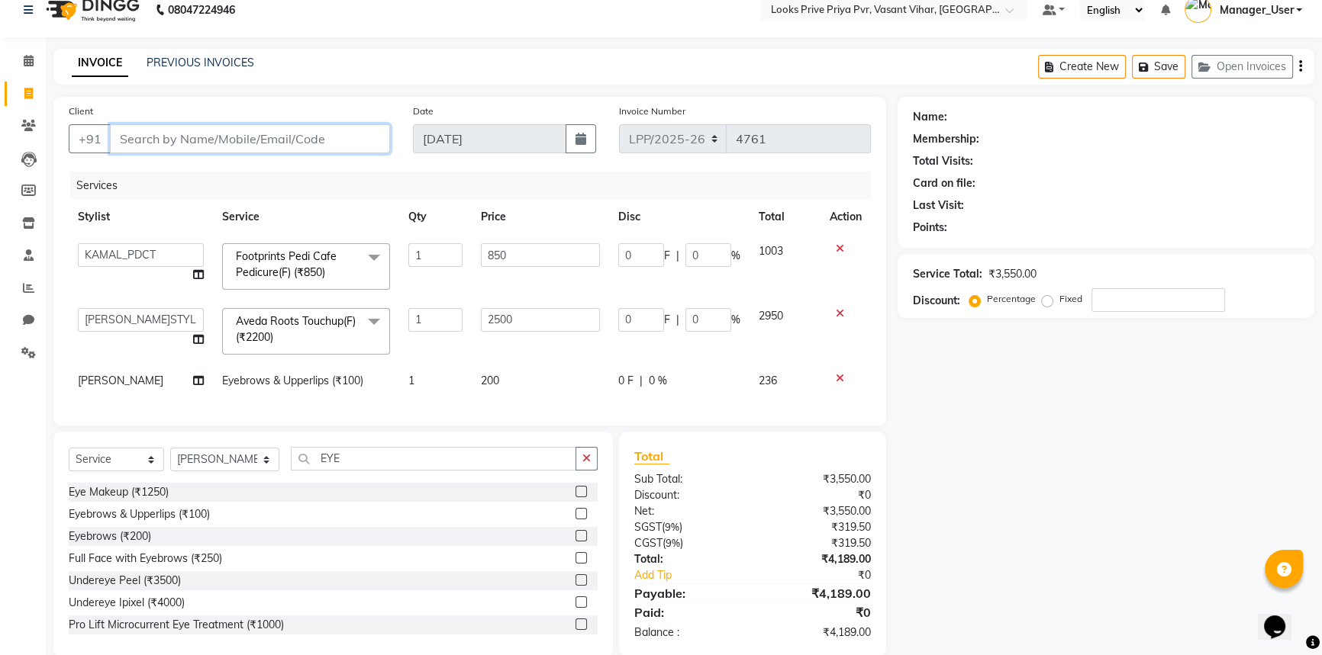
click at [242, 132] on input "Client" at bounding box center [250, 138] width 280 height 29
type input "A"
type input "0"
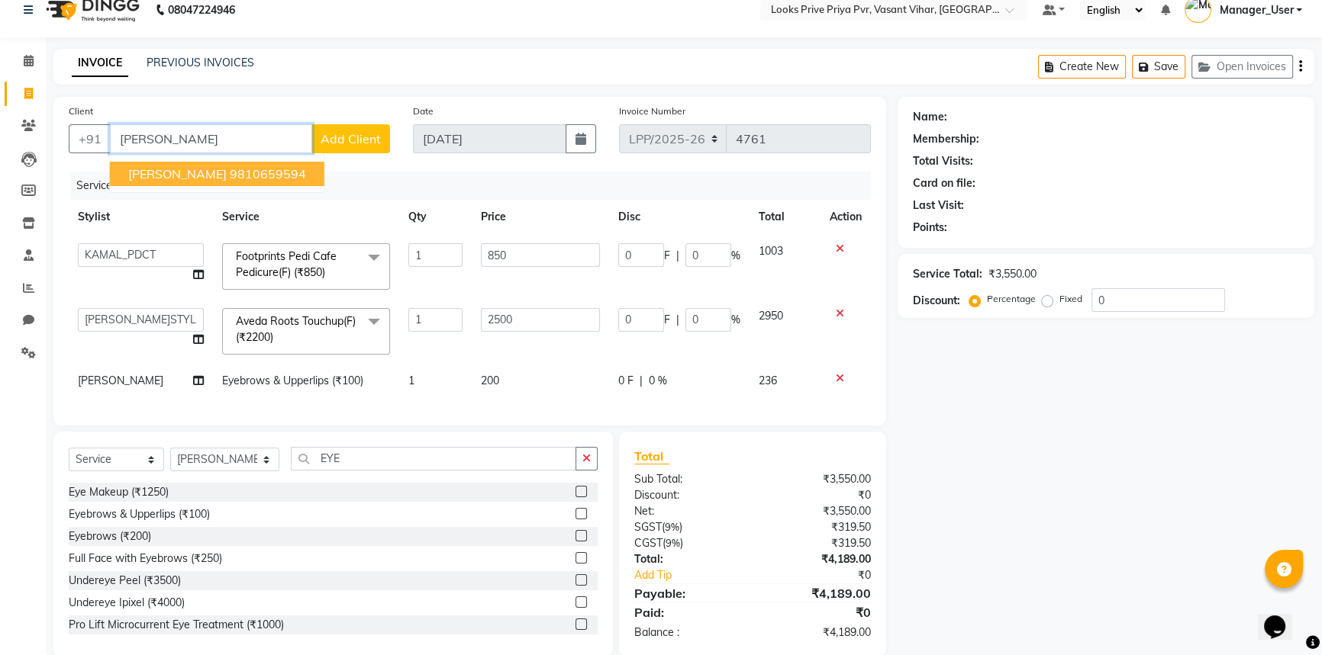
click at [252, 179] on ngb-highlight "9810659594" at bounding box center [268, 173] width 76 height 15
type input "9810659594"
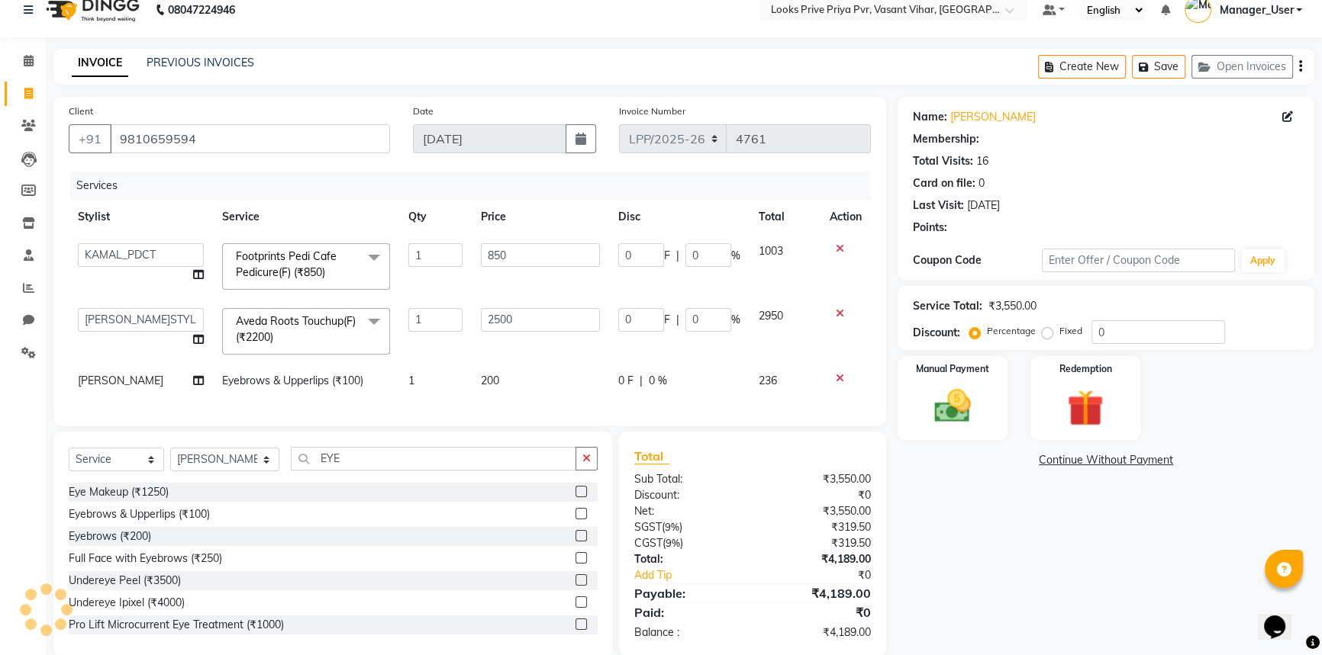
select select "1: Object"
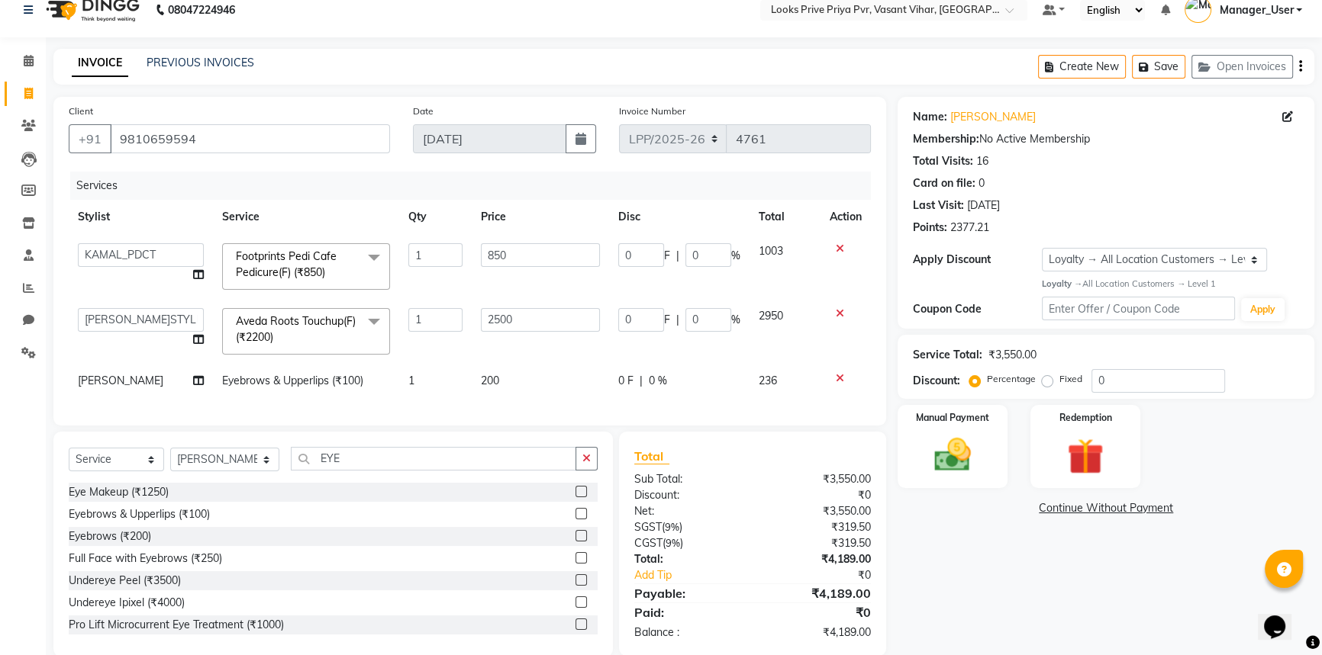
scroll to position [52, 0]
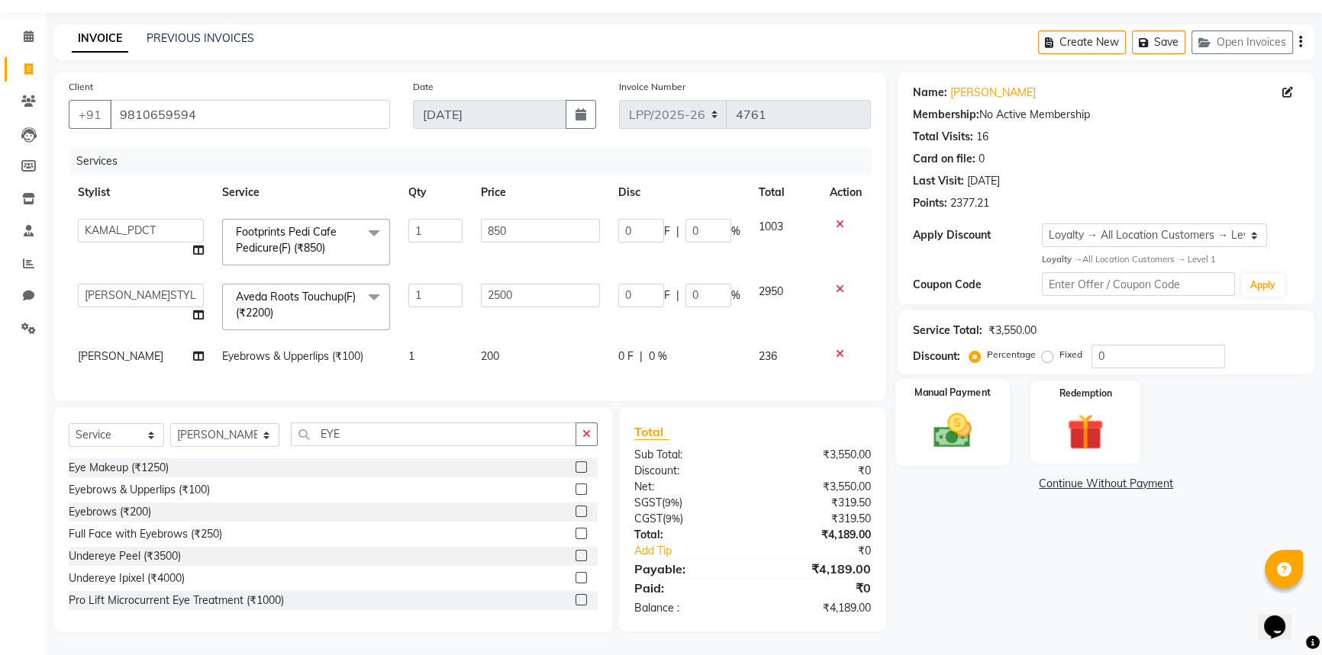
click at [976, 412] on img at bounding box center [953, 430] width 62 height 43
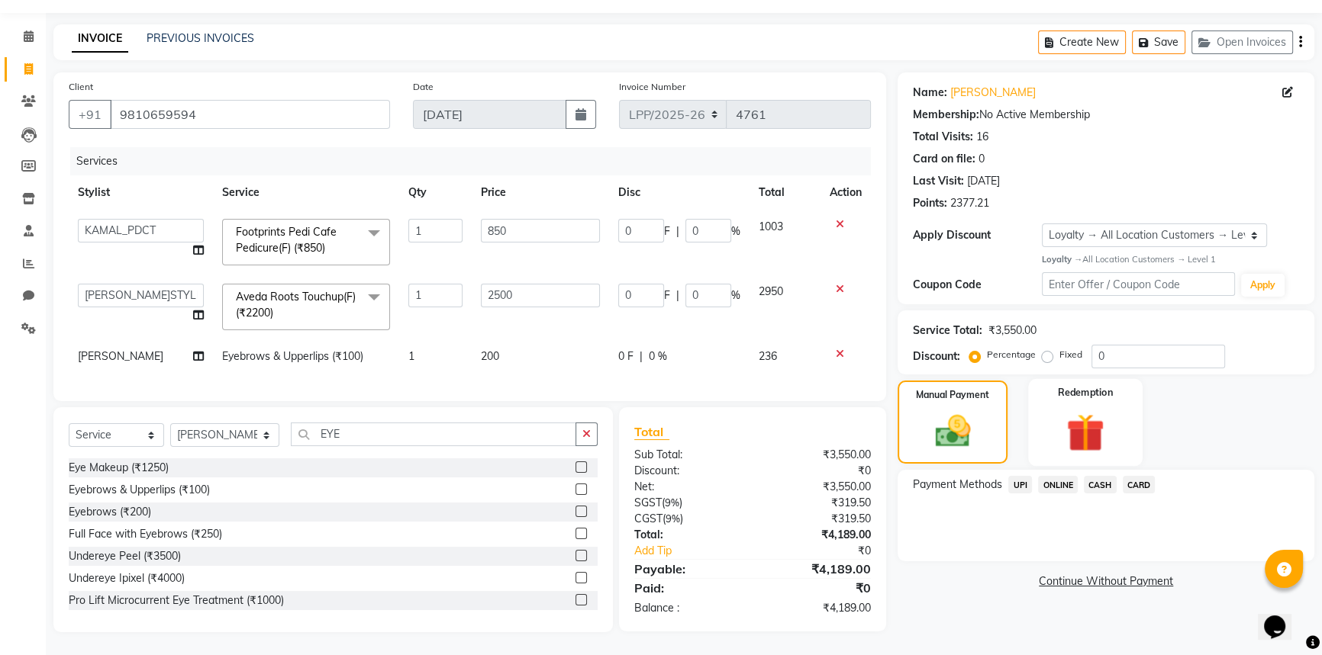
click at [1081, 409] on img at bounding box center [1086, 432] width 62 height 47
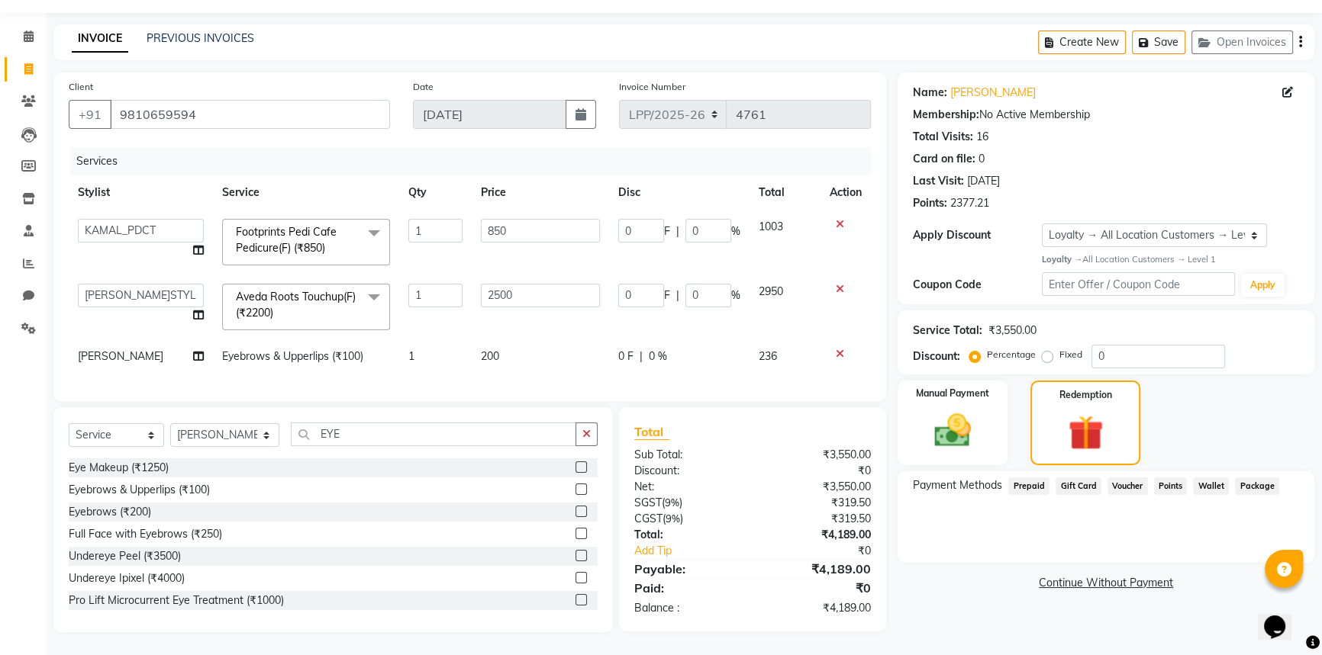
click at [1167, 479] on span "Points" at bounding box center [1171, 487] width 34 height 18
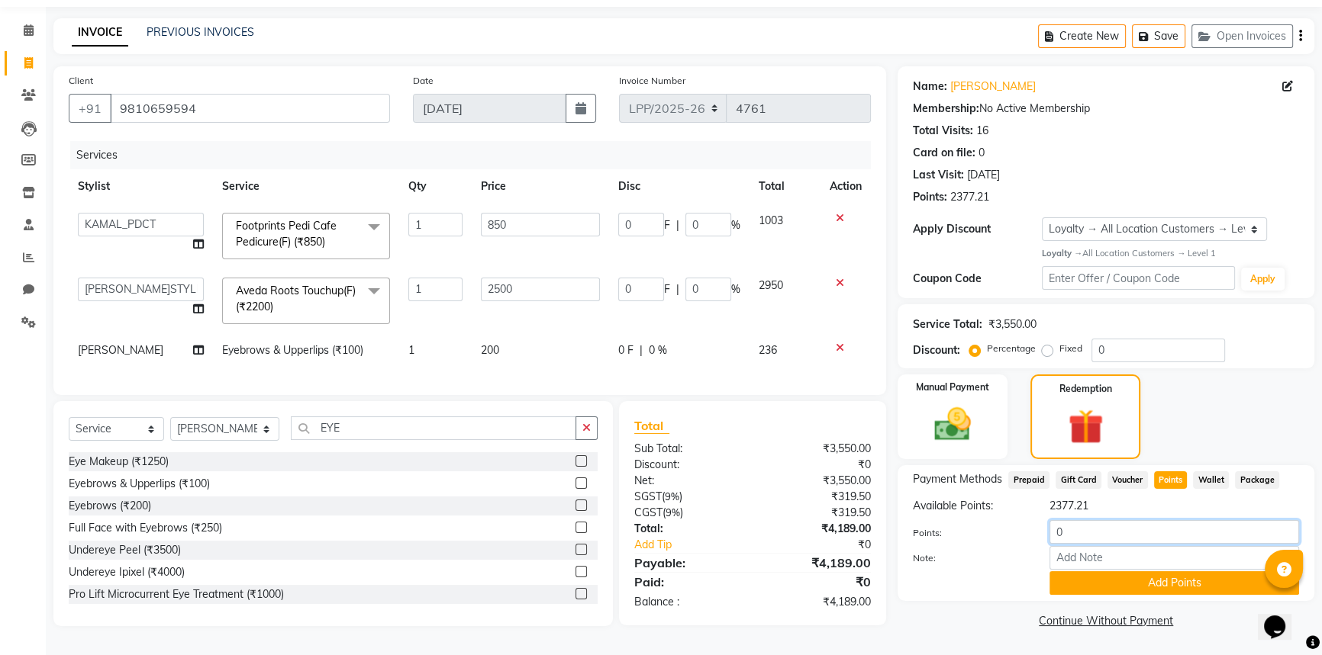
click at [1132, 524] on input "0" at bounding box center [1174, 532] width 250 height 24
drag, startPoint x: 1008, startPoint y: 527, endPoint x: 995, endPoint y: 530, distance: 13.2
click at [995, 530] on div "Points: 0" at bounding box center [1105, 533] width 409 height 26
type input "2000"
click at [1160, 583] on button "Add Points" at bounding box center [1174, 584] width 250 height 24
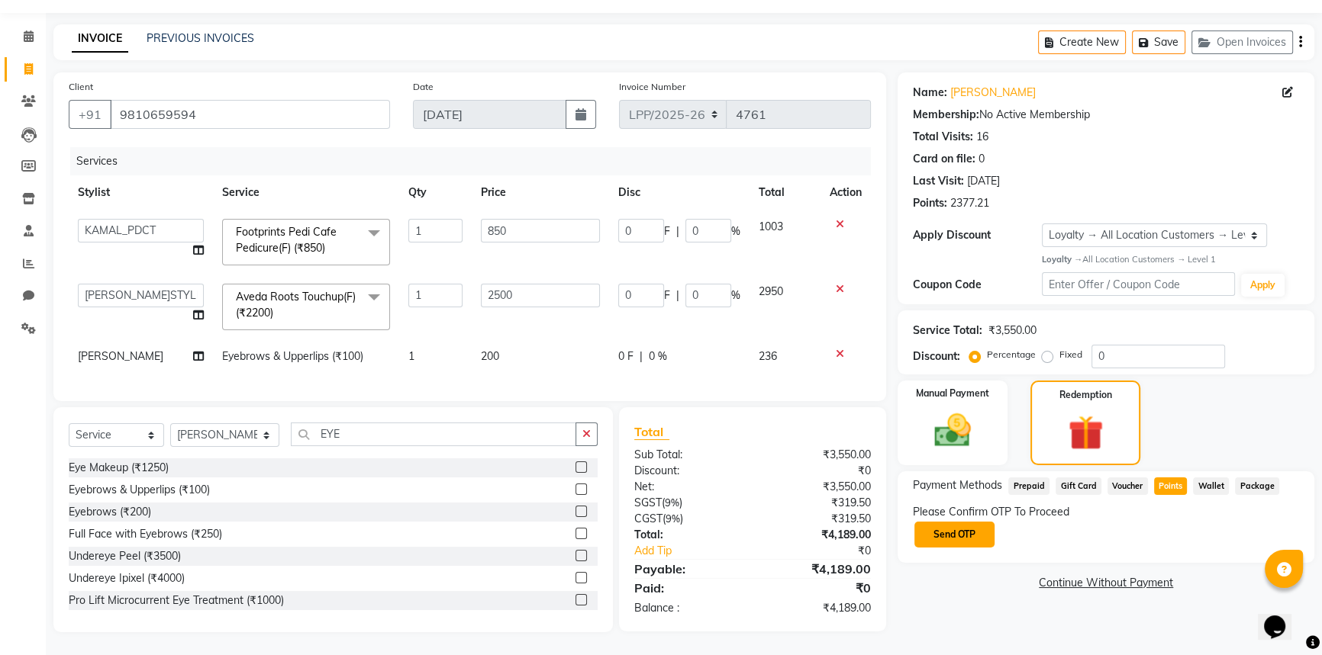
click at [942, 525] on button "Send OTP" at bounding box center [954, 535] width 80 height 26
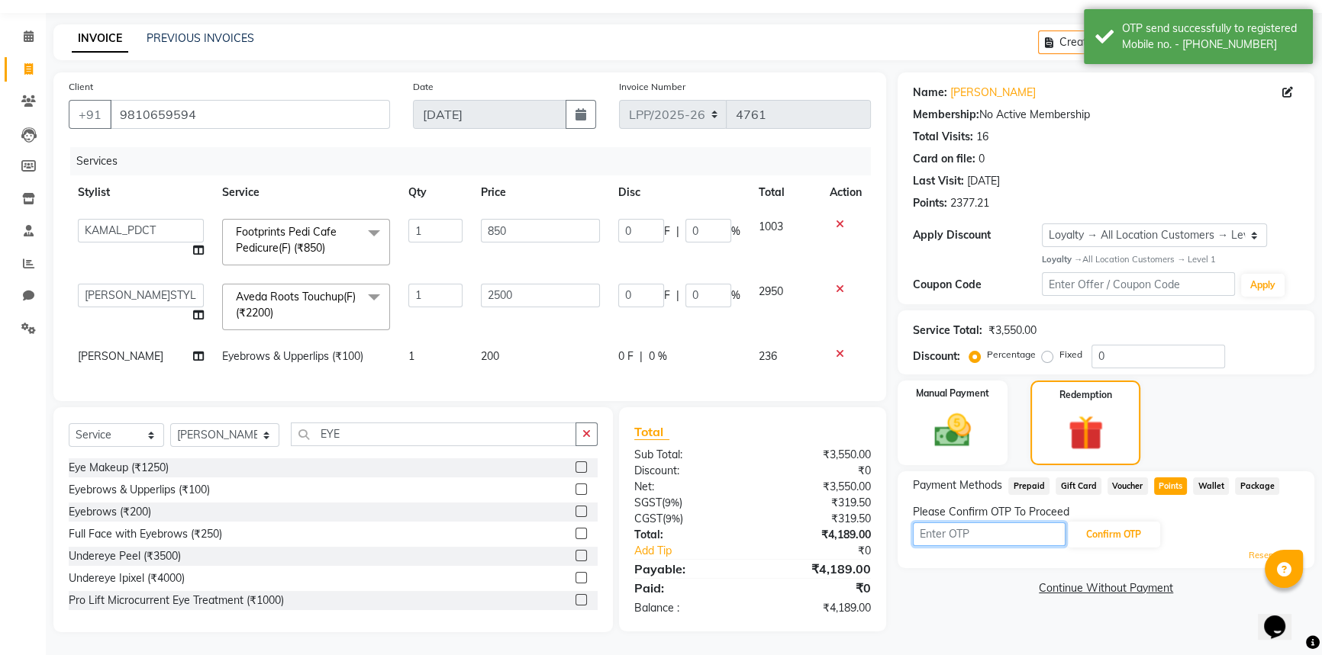
click at [940, 523] on input "text" at bounding box center [989, 535] width 153 height 24
click at [948, 523] on input "text" at bounding box center [989, 535] width 153 height 24
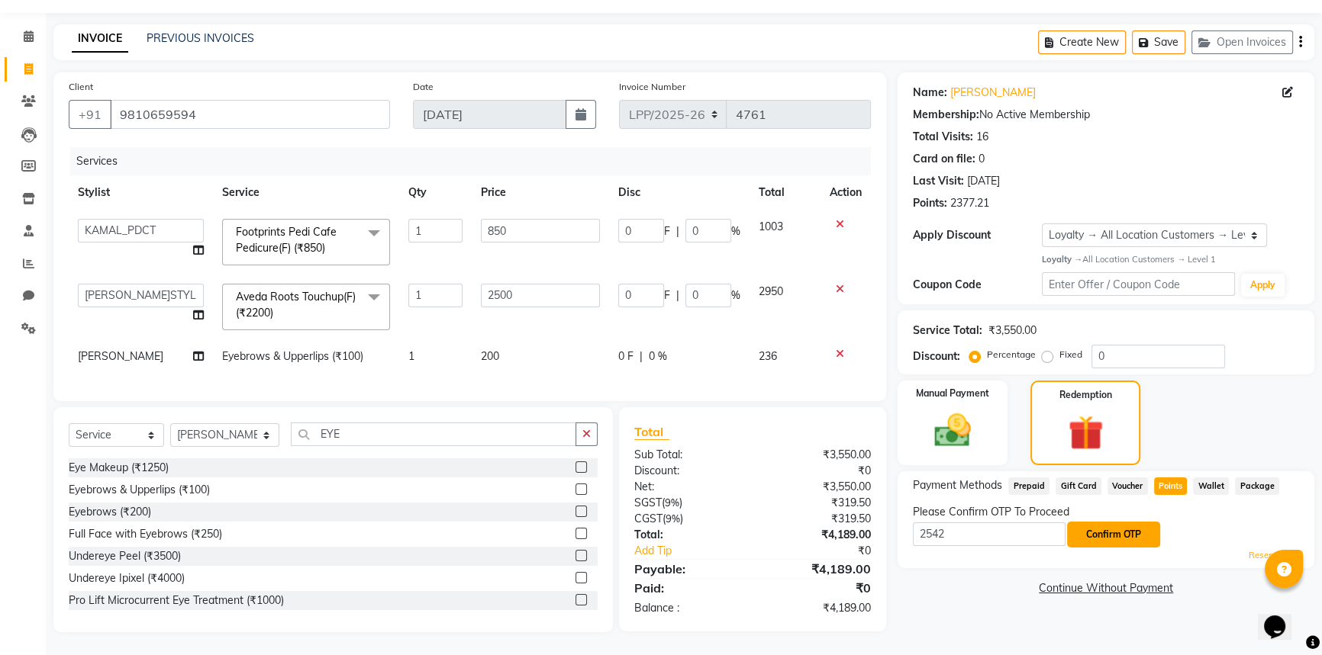
click at [1104, 523] on button "Confirm OTP" at bounding box center [1113, 535] width 93 height 26
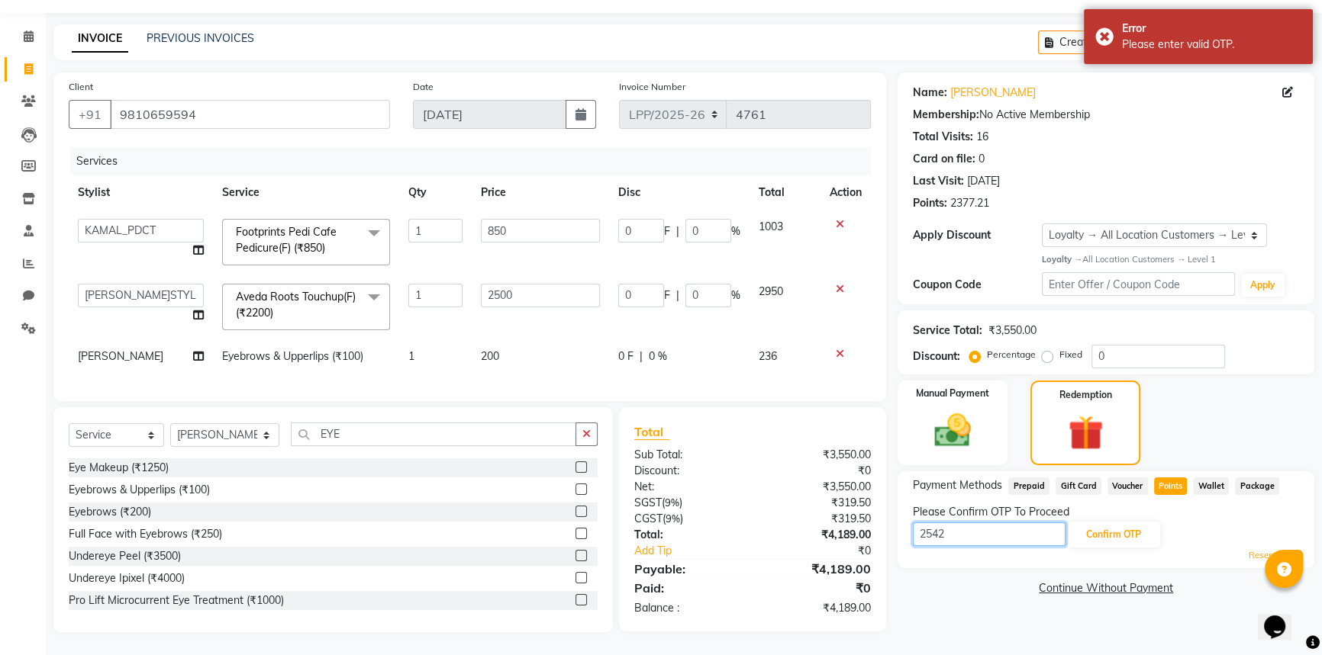
click at [1007, 530] on input "2542" at bounding box center [989, 535] width 153 height 24
type input "2"
type input "2543"
drag, startPoint x: 1147, startPoint y: 520, endPoint x: 1161, endPoint y: 539, distance: 23.5
click at [1147, 522] on button "Confirm OTP" at bounding box center [1113, 535] width 93 height 26
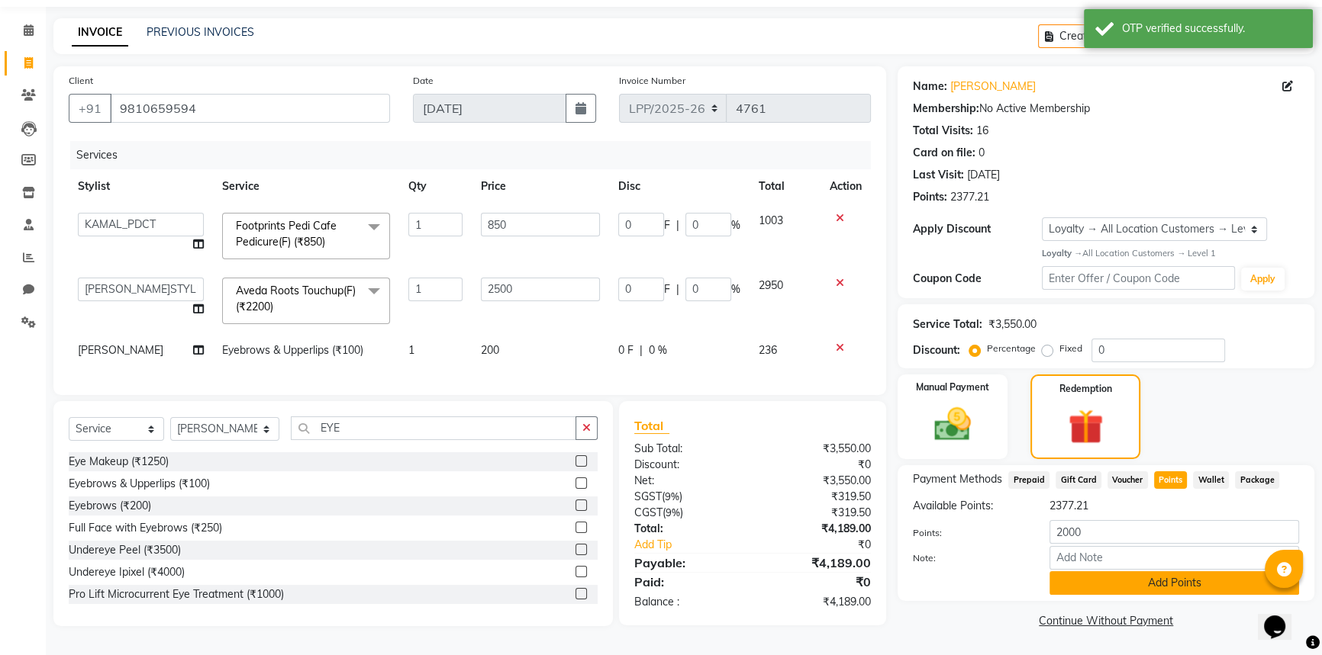
click at [1199, 574] on button "Add Points" at bounding box center [1174, 584] width 250 height 24
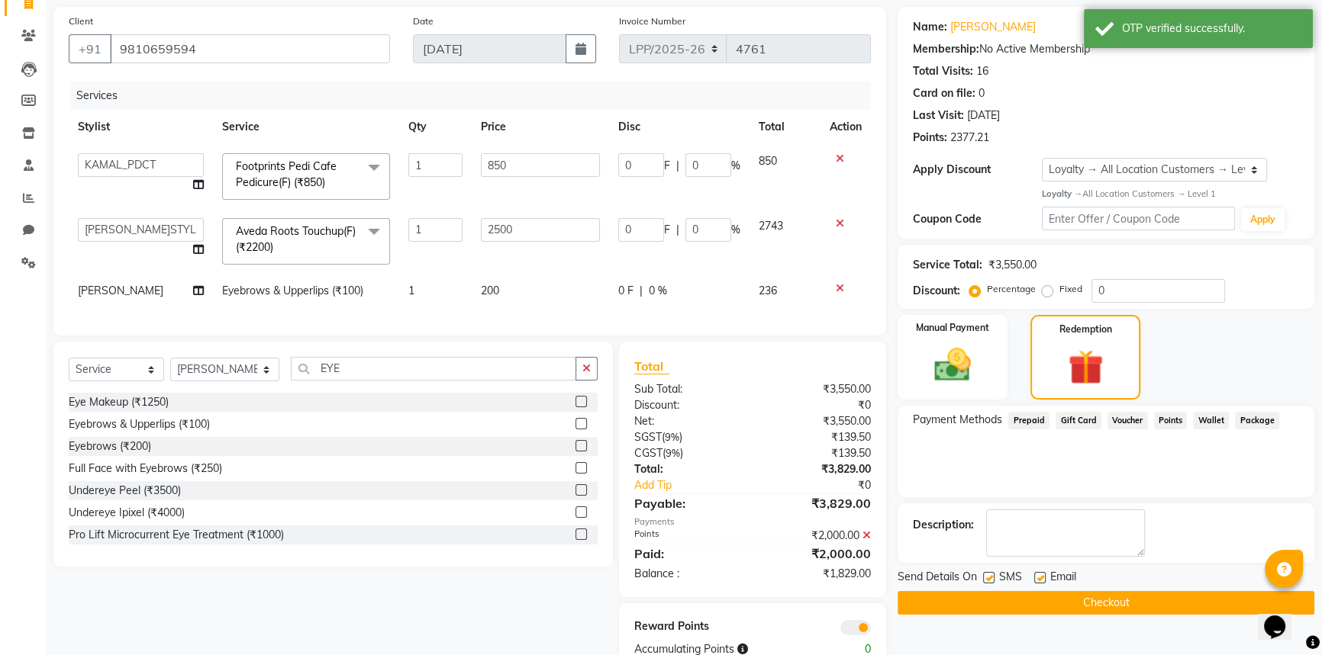
scroll to position [159, 0]
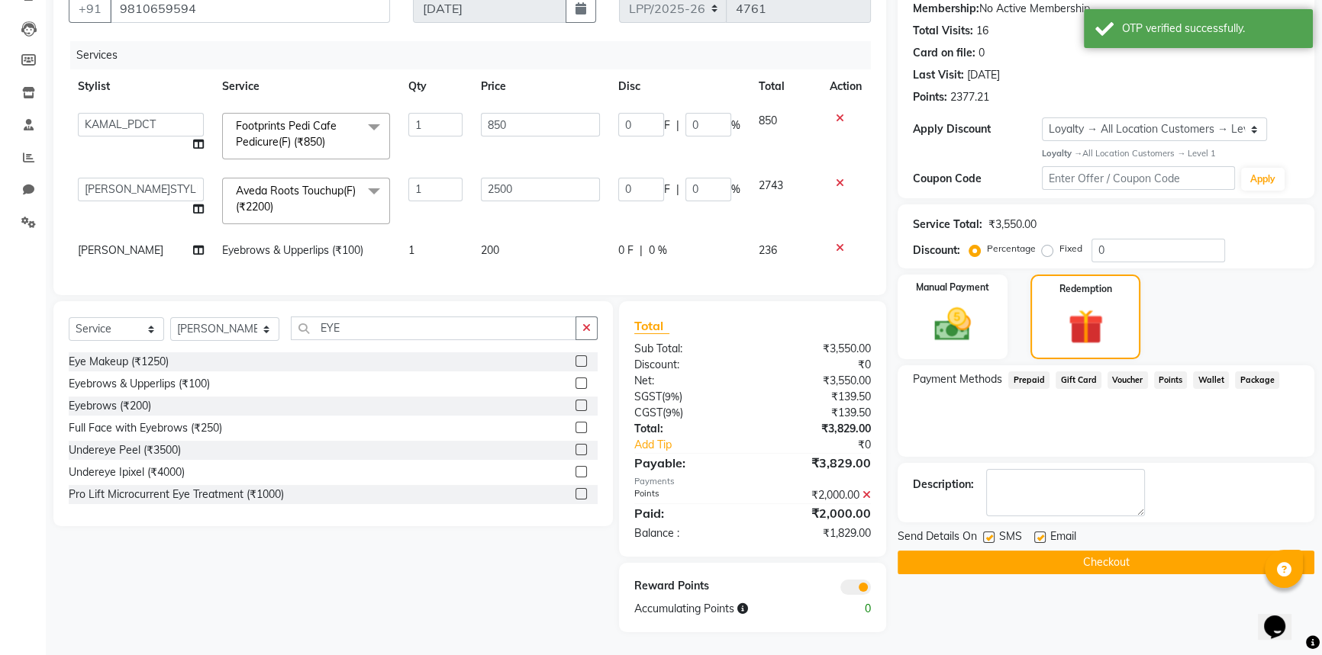
click at [1100, 554] on button "Checkout" at bounding box center [1105, 563] width 417 height 24
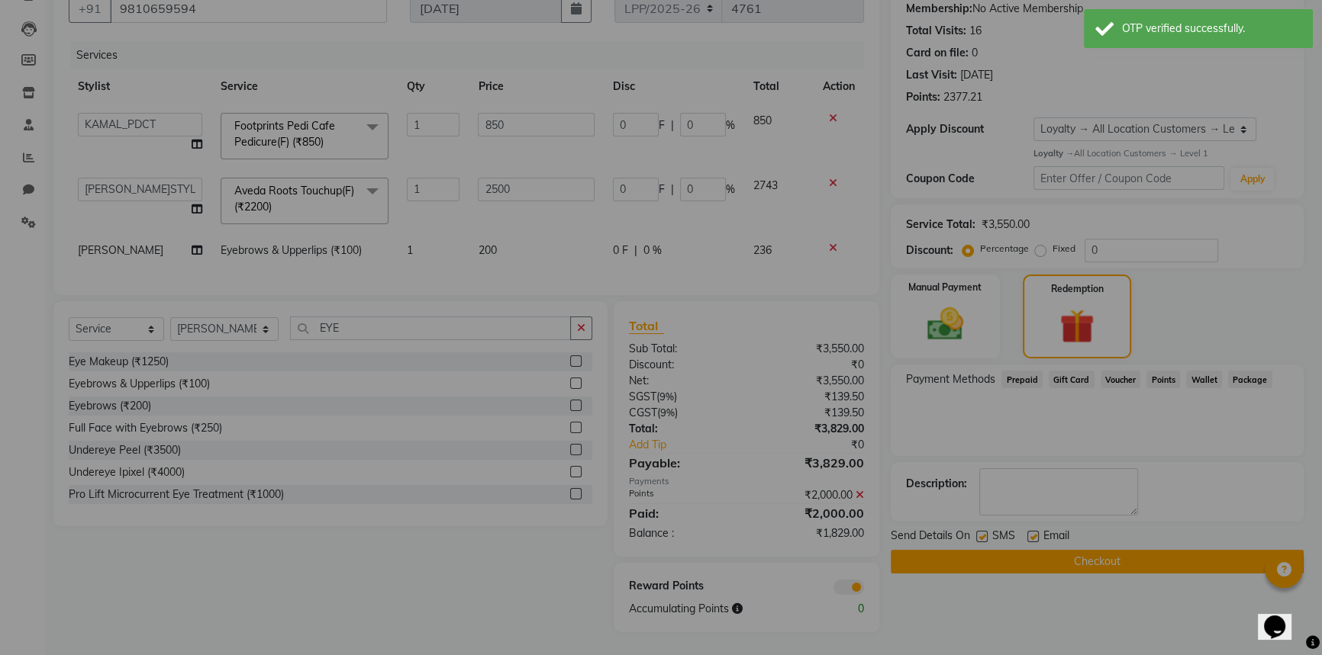
checkbox input "false"
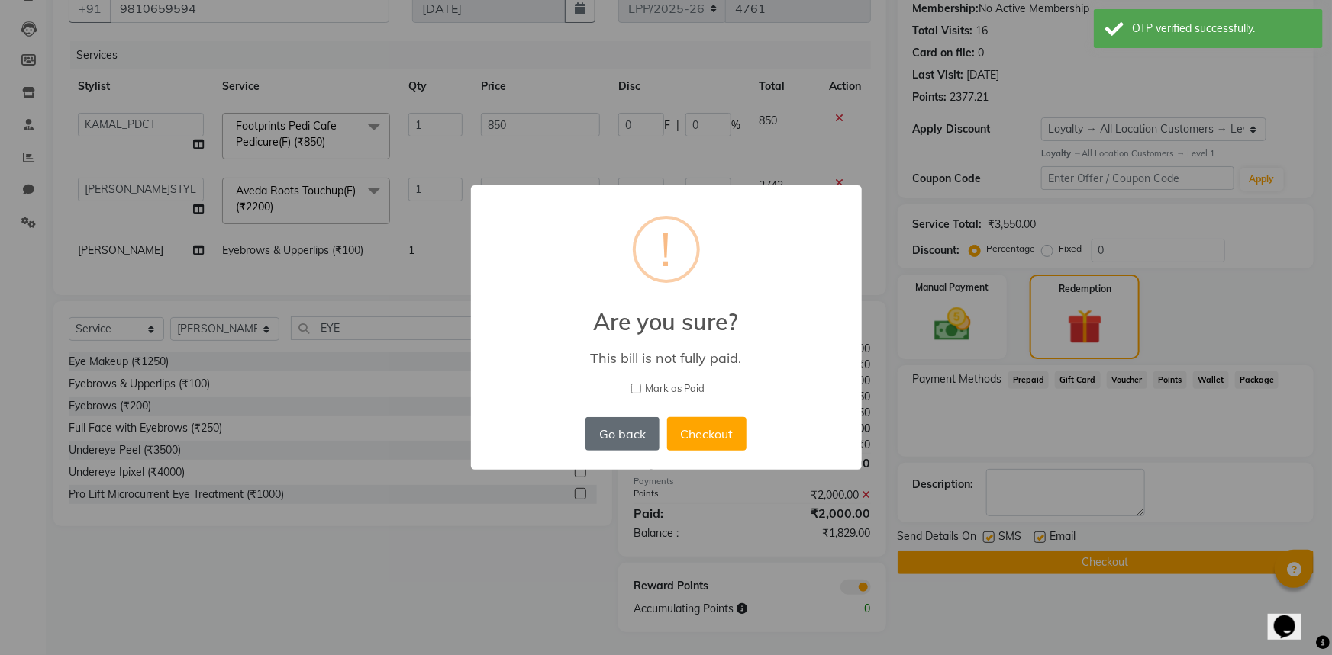
click at [626, 444] on button "Go back" at bounding box center [621, 434] width 73 height 34
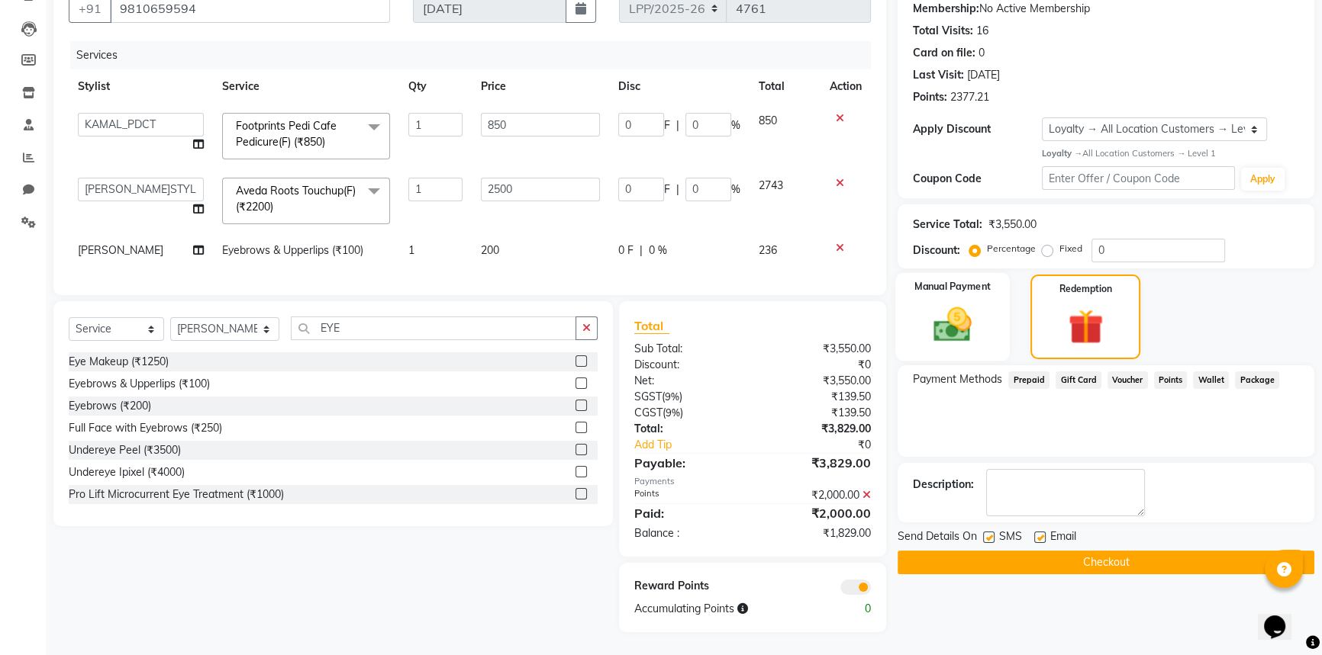
click at [968, 314] on img at bounding box center [953, 324] width 62 height 43
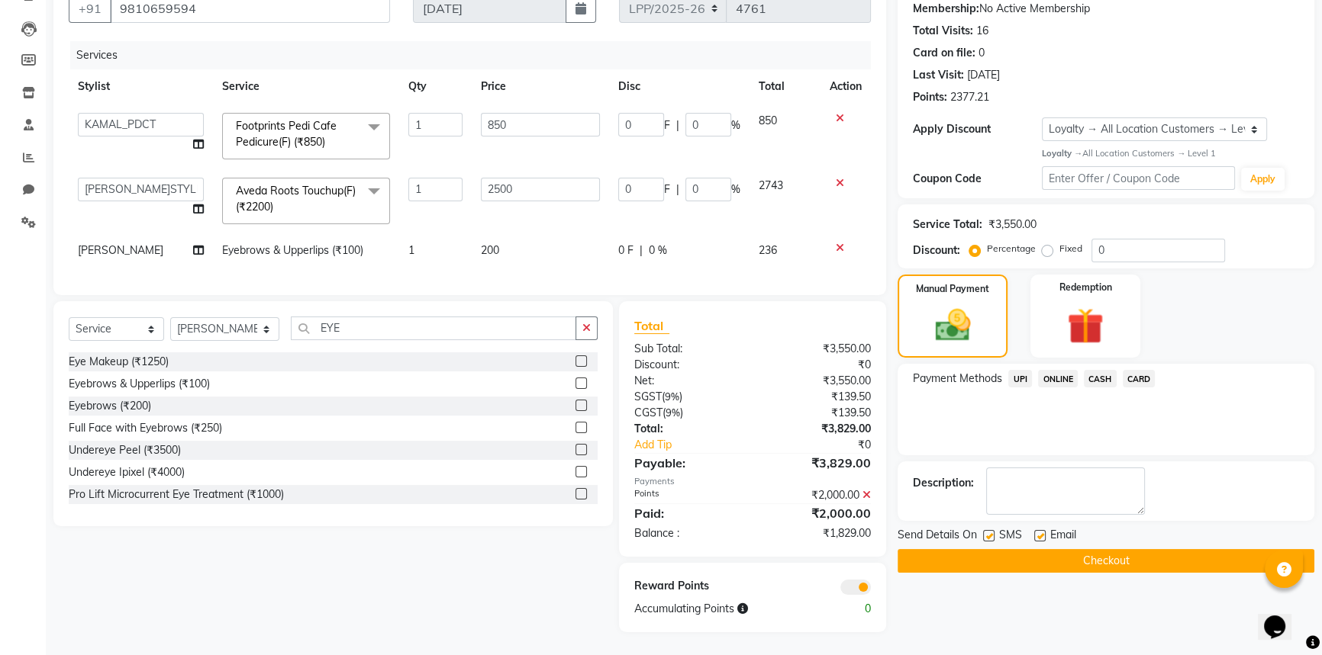
click at [1101, 370] on span "CASH" at bounding box center [1100, 379] width 33 height 18
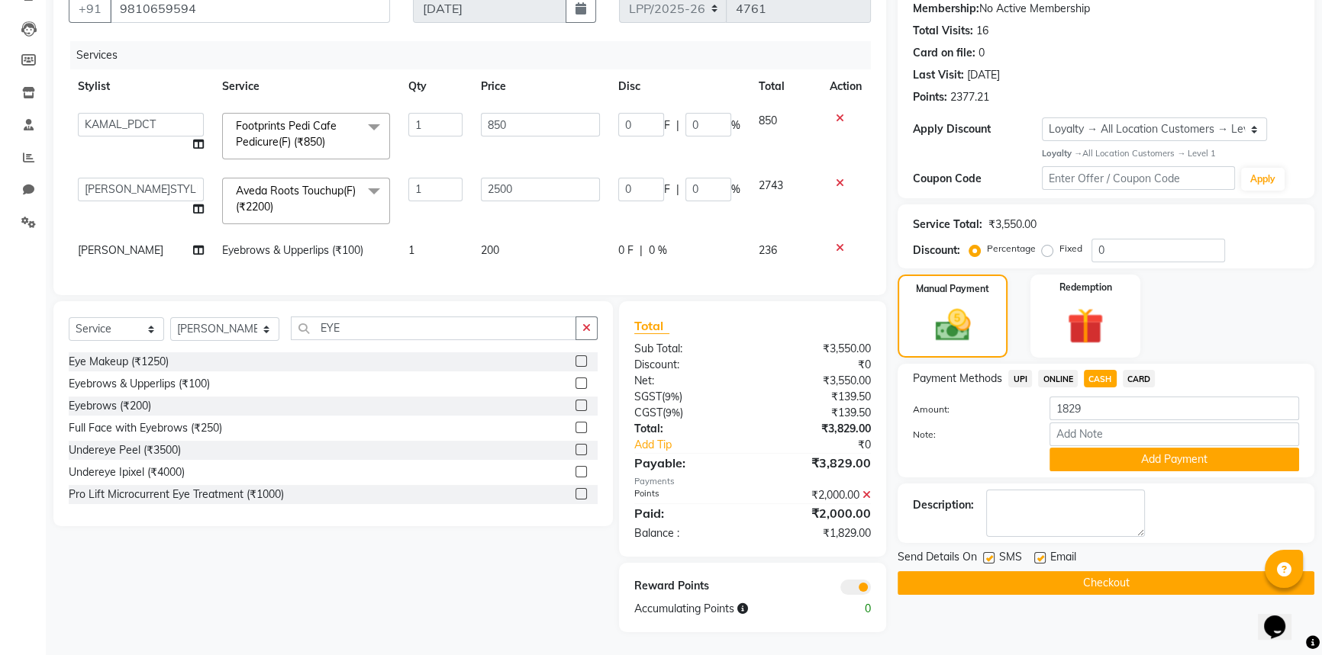
click at [1096, 463] on div "Payment Methods UPI ONLINE CASH CARD Amount: 1829 Note: Add Payment" at bounding box center [1105, 421] width 417 height 114
click at [1104, 449] on button "Add Payment" at bounding box center [1174, 460] width 250 height 24
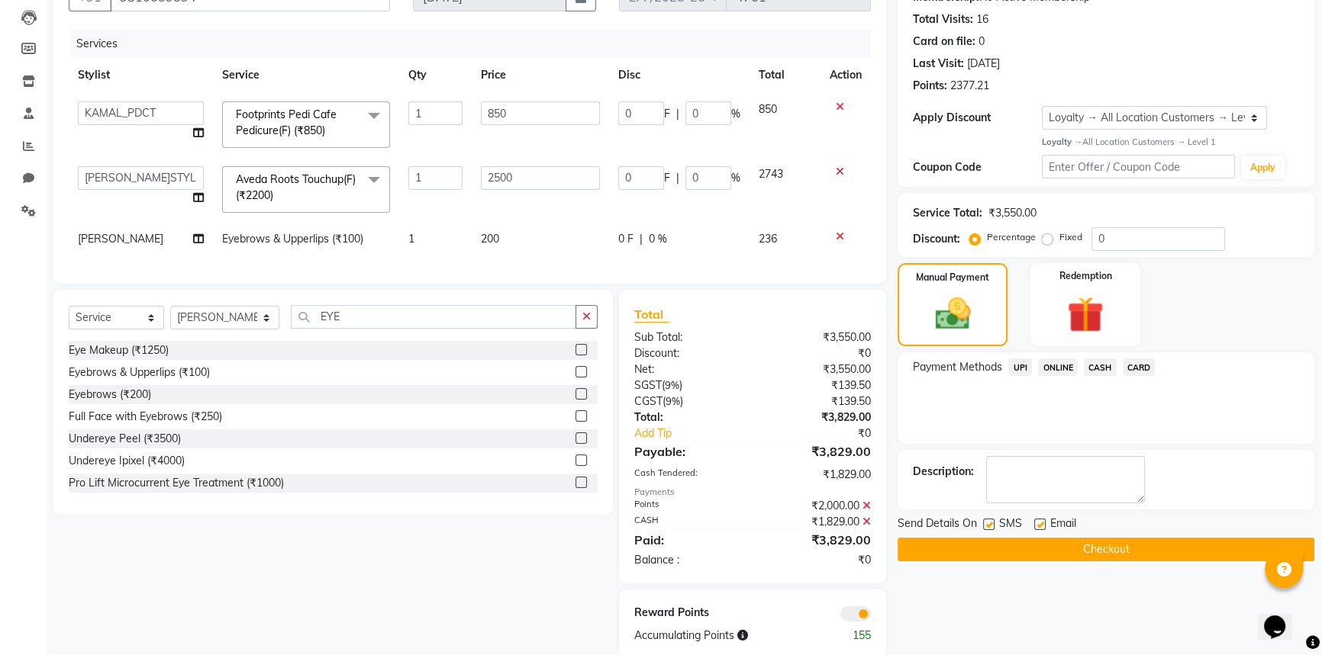
click at [1109, 551] on button "Checkout" at bounding box center [1105, 550] width 417 height 24
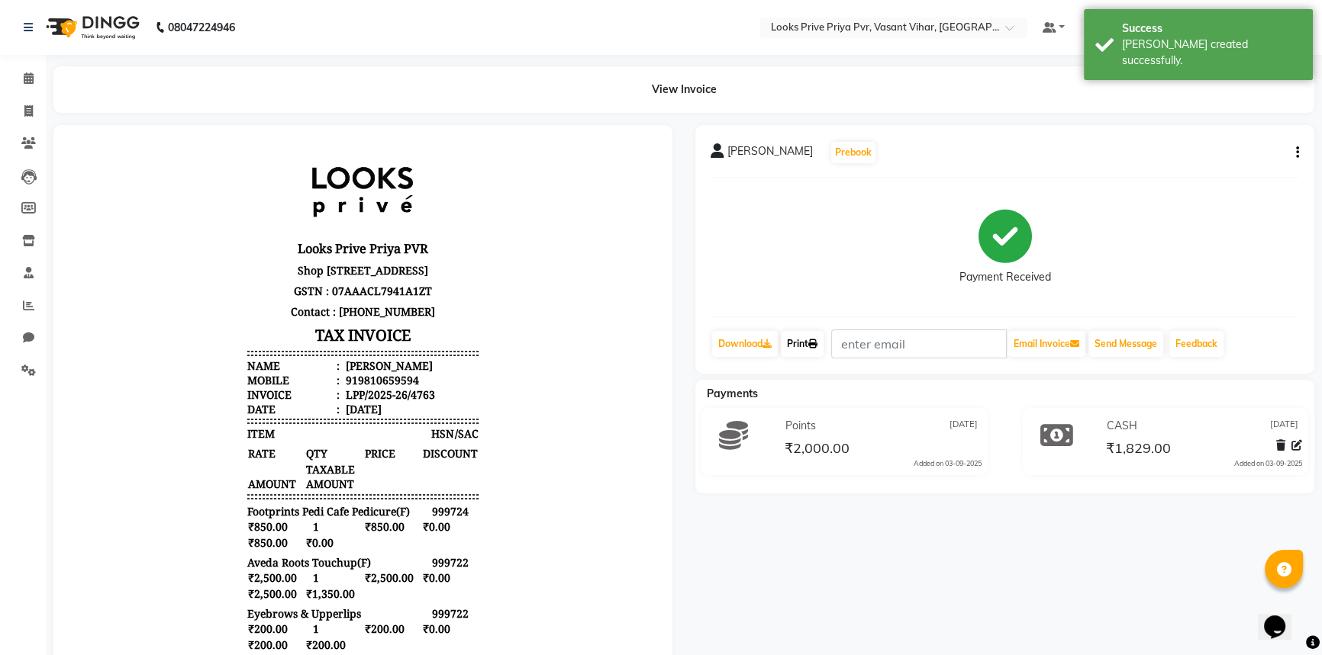
click at [823, 346] on link "Print" at bounding box center [802, 344] width 43 height 26
click at [31, 114] on icon at bounding box center [28, 110] width 8 height 11
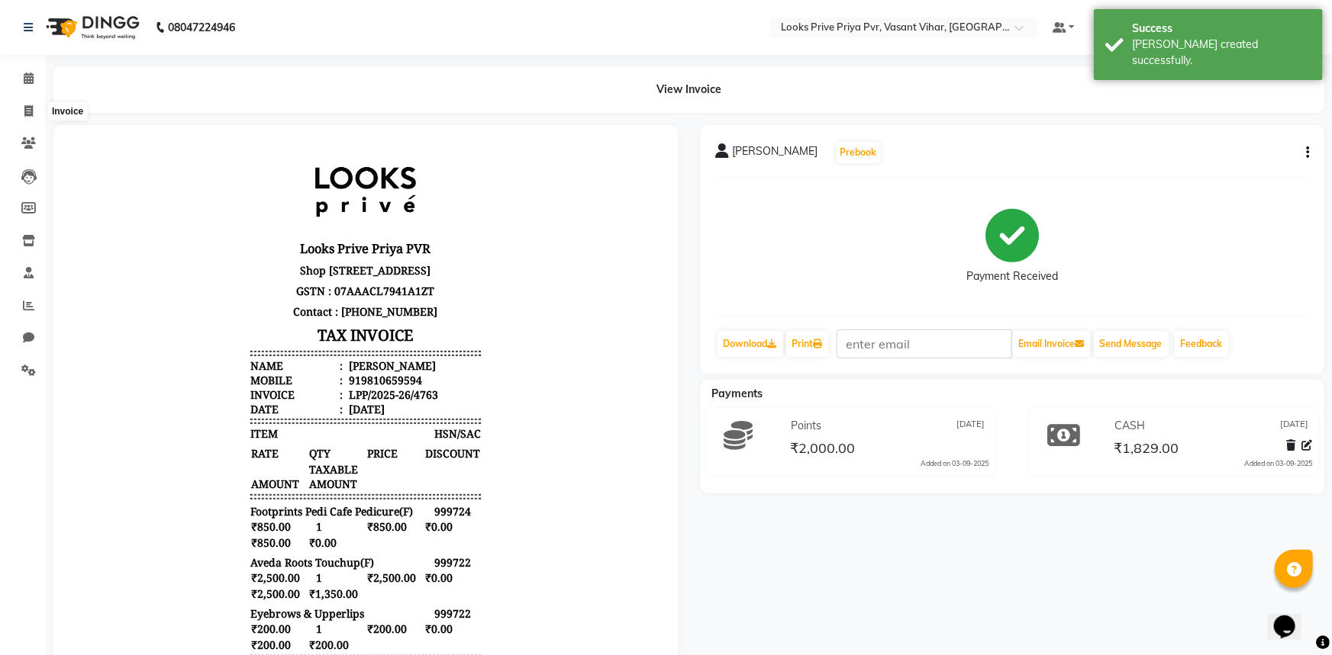
select select "service"
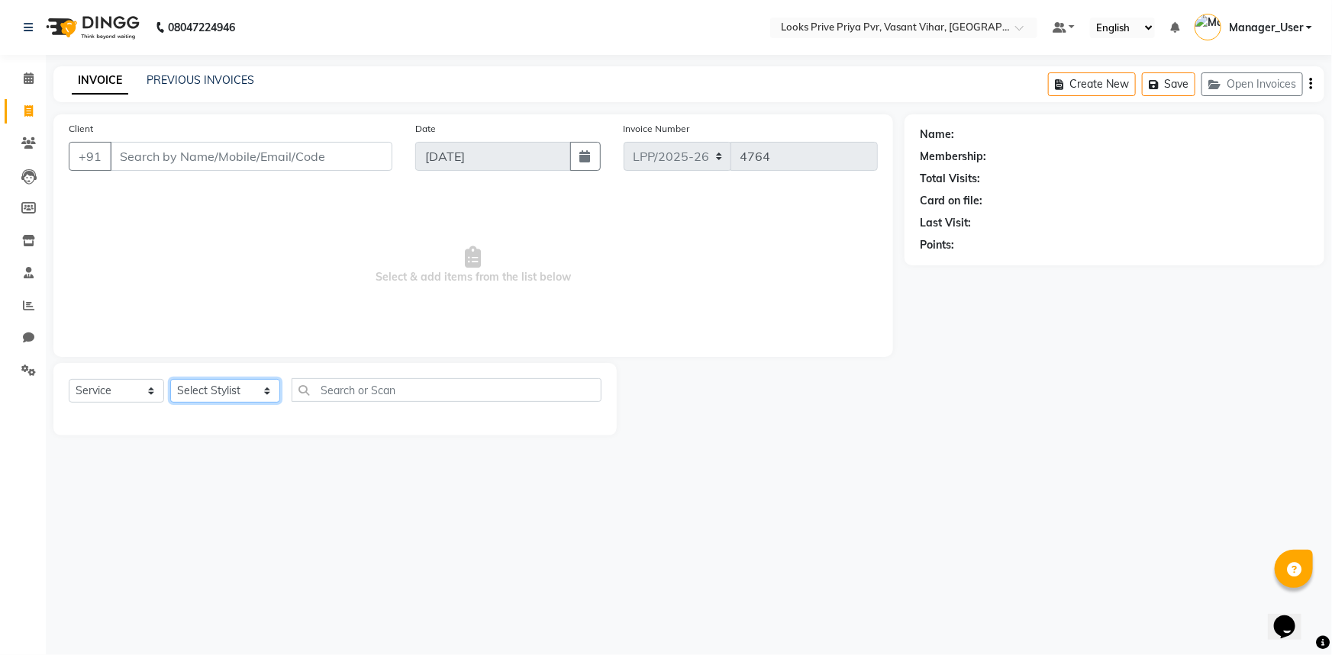
click at [265, 382] on select "Select Stylist Akhir_asst ANIL_PDCT ASLAM_CR STYLIST Counter_Sales KAMAL_PDCT K…" at bounding box center [225, 391] width 110 height 24
select select "66931"
click at [170, 379] on select "Select Stylist Akhir_asst ANIL_PDCT ASLAM_CR STYLIST Counter_Sales KAMAL_PDCT K…" at bounding box center [225, 391] width 110 height 24
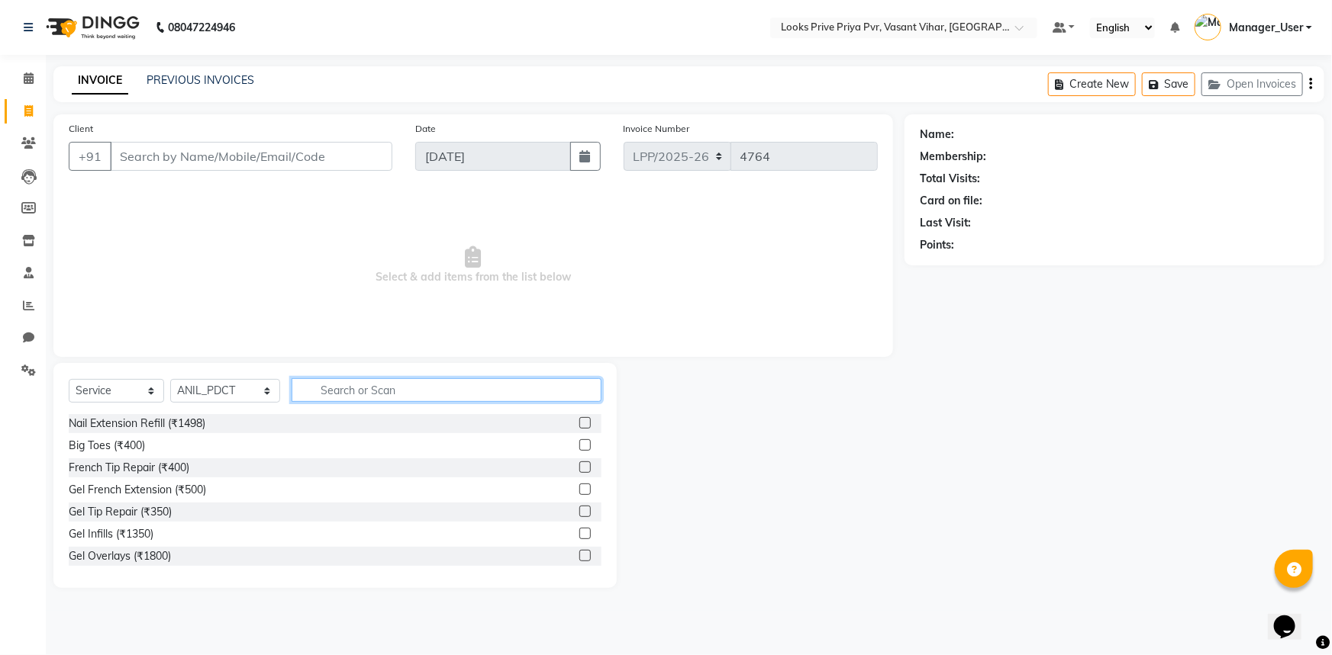
click at [427, 389] on input "text" at bounding box center [446, 390] width 311 height 24
type input "MASS"
drag, startPoint x: 398, startPoint y: 395, endPoint x: 180, endPoint y: 427, distance: 219.8
click at [180, 427] on div "Select Service Product Membership Package Voucher Prepaid Gift Card Select Styl…" at bounding box center [334, 475] width 563 height 225
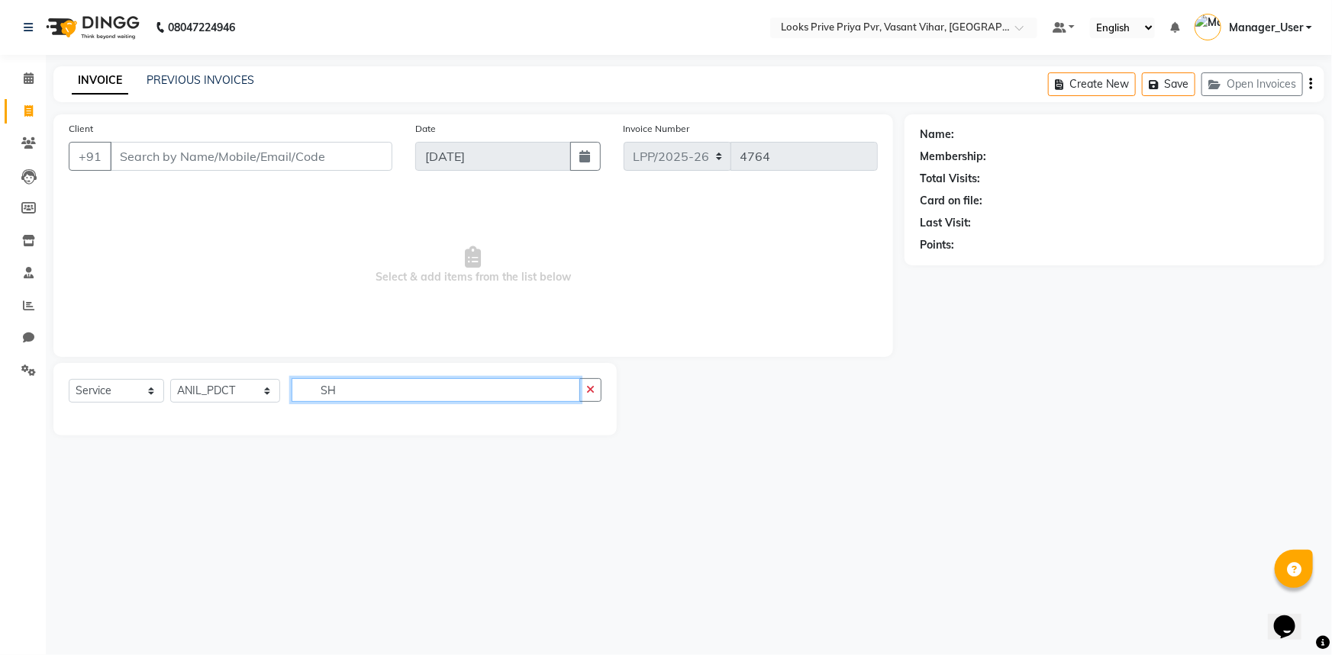
type input "S"
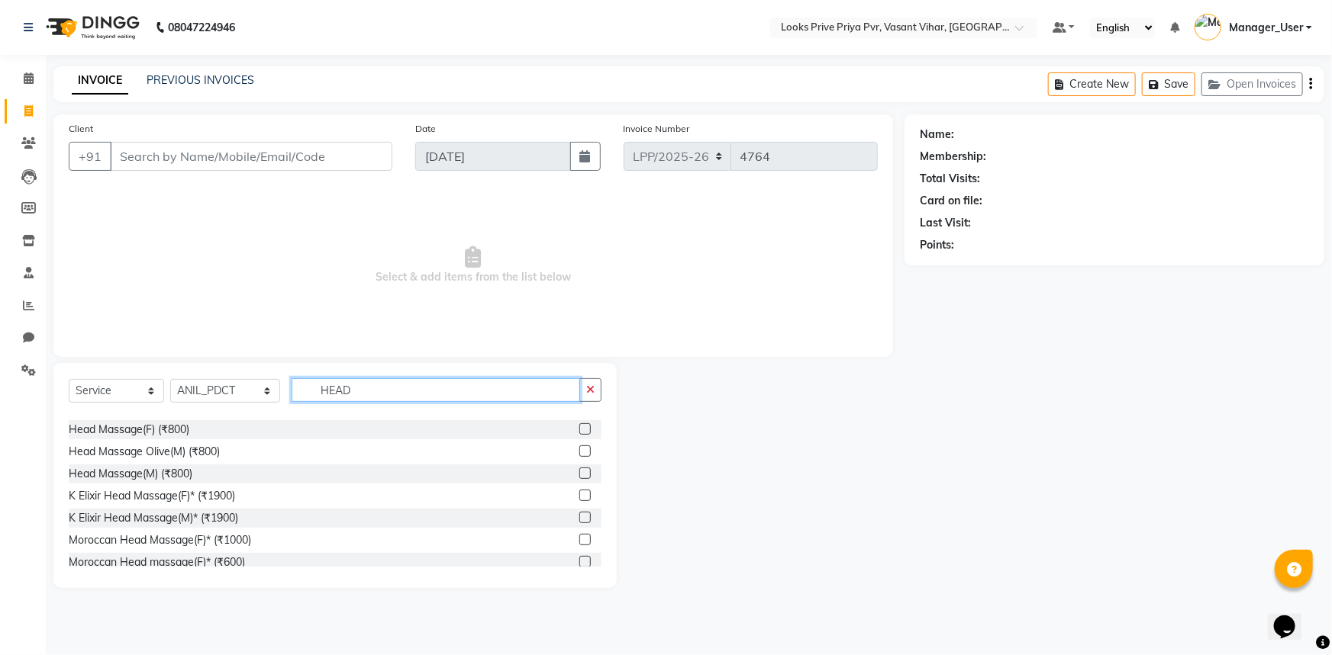
scroll to position [69, 0]
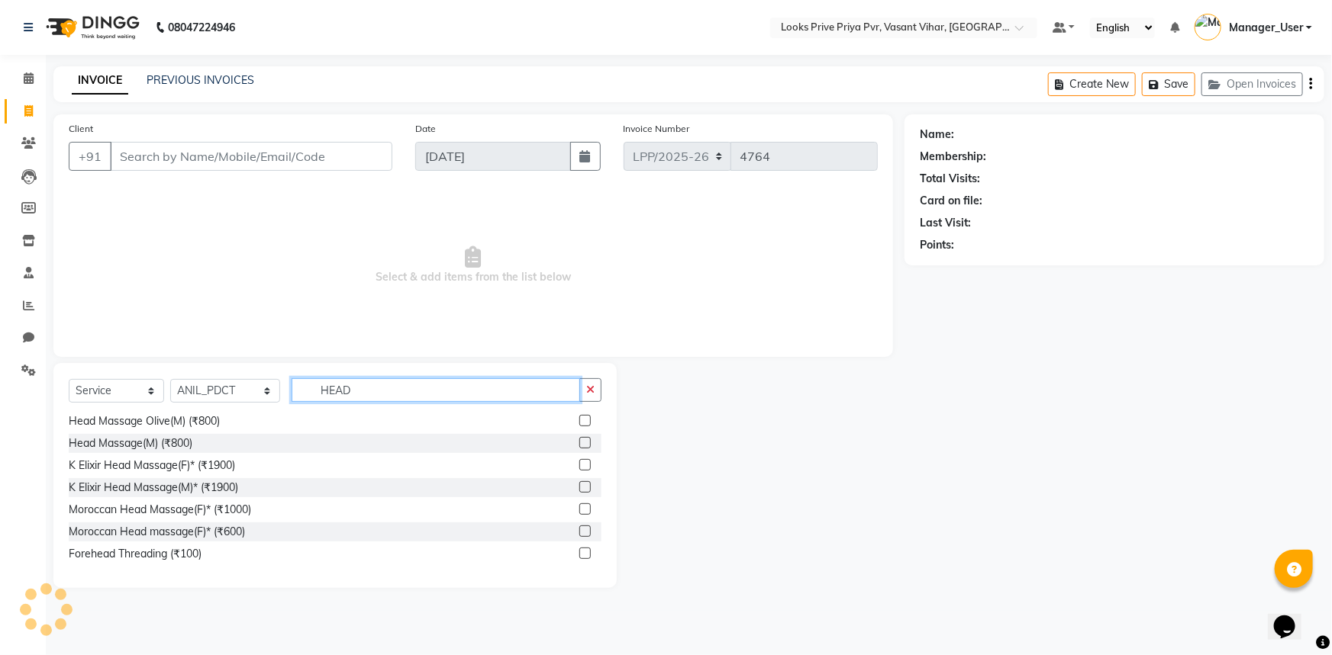
type input "HEAD"
click at [221, 443] on div "Head Massage(M) (₹800)" at bounding box center [335, 443] width 533 height 19
click at [580, 439] on label at bounding box center [584, 442] width 11 height 11
click at [580, 439] on input "checkbox" at bounding box center [584, 444] width 10 height 10
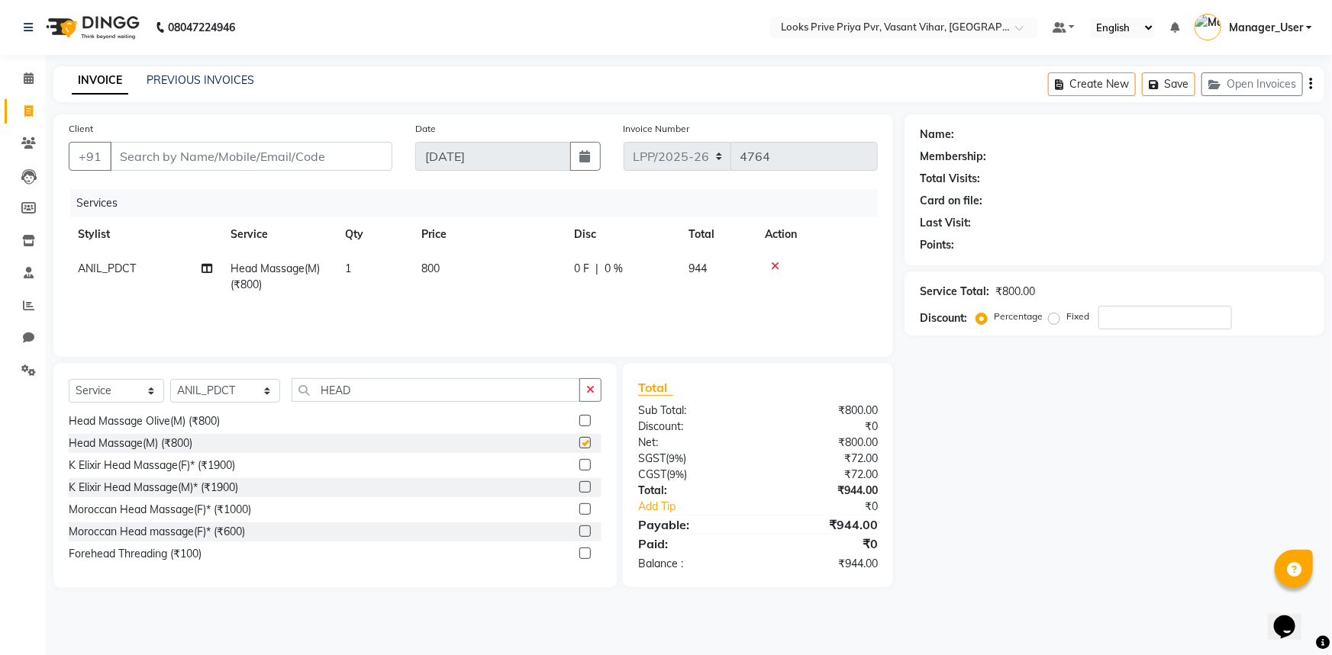
checkbox input "false"
drag, startPoint x: 445, startPoint y: 262, endPoint x: 403, endPoint y: 281, distance: 46.1
click at [403, 281] on tr "ANIL_PDCT Head Massage(M) (₹800) 1 800 0 F | 0 % 944" at bounding box center [473, 277] width 809 height 50
click at [430, 273] on span "800" at bounding box center [430, 269] width 18 height 14
select select "66931"
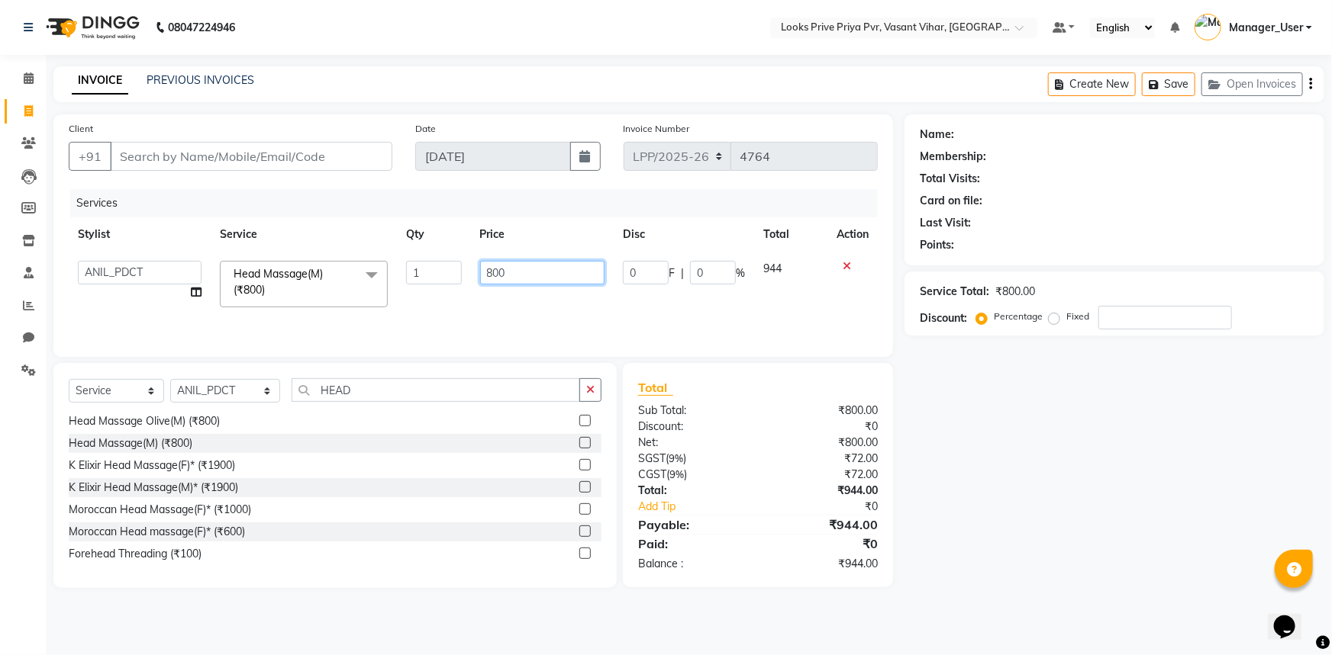
drag, startPoint x: 504, startPoint y: 274, endPoint x: 455, endPoint y: 282, distance: 50.3
click at [455, 282] on tr "Akhir_asst ANIL_PDCT ASLAM_CR STYLIST Counter_Sales KAMAL_PDCT KARISHMA MALLIKA…" at bounding box center [473, 284] width 809 height 65
type input "1200"
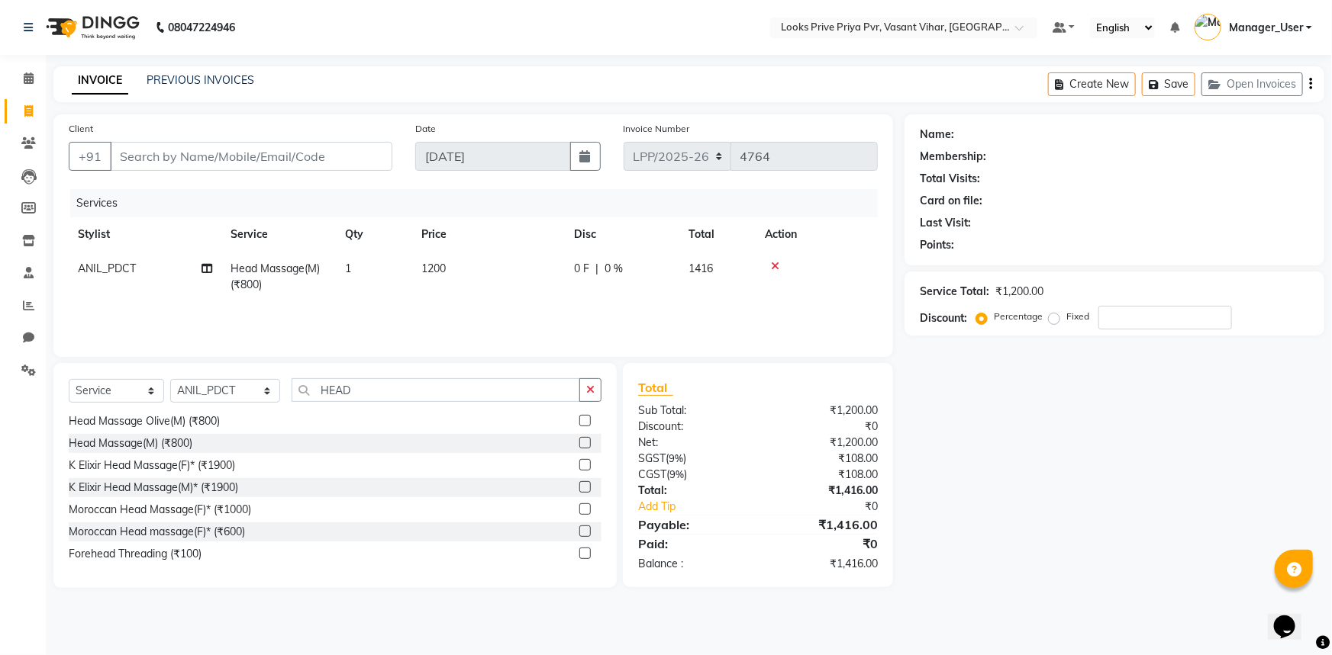
click at [553, 306] on div "Services Stylist Service Qty Price Disc Total Action ANIL_PDCT Head Massage(M) …" at bounding box center [473, 265] width 809 height 153
click at [265, 388] on select "Select Stylist Akhir_asst ANIL_PDCT ASLAM_CR STYLIST Counter_Sales KAMAL_PDCT K…" at bounding box center [225, 391] width 110 height 24
select select "66945"
click at [170, 379] on select "Select Stylist Akhir_asst ANIL_PDCT ASLAM_CR STYLIST Counter_Sales KAMAL_PDCT […" at bounding box center [225, 391] width 110 height 24
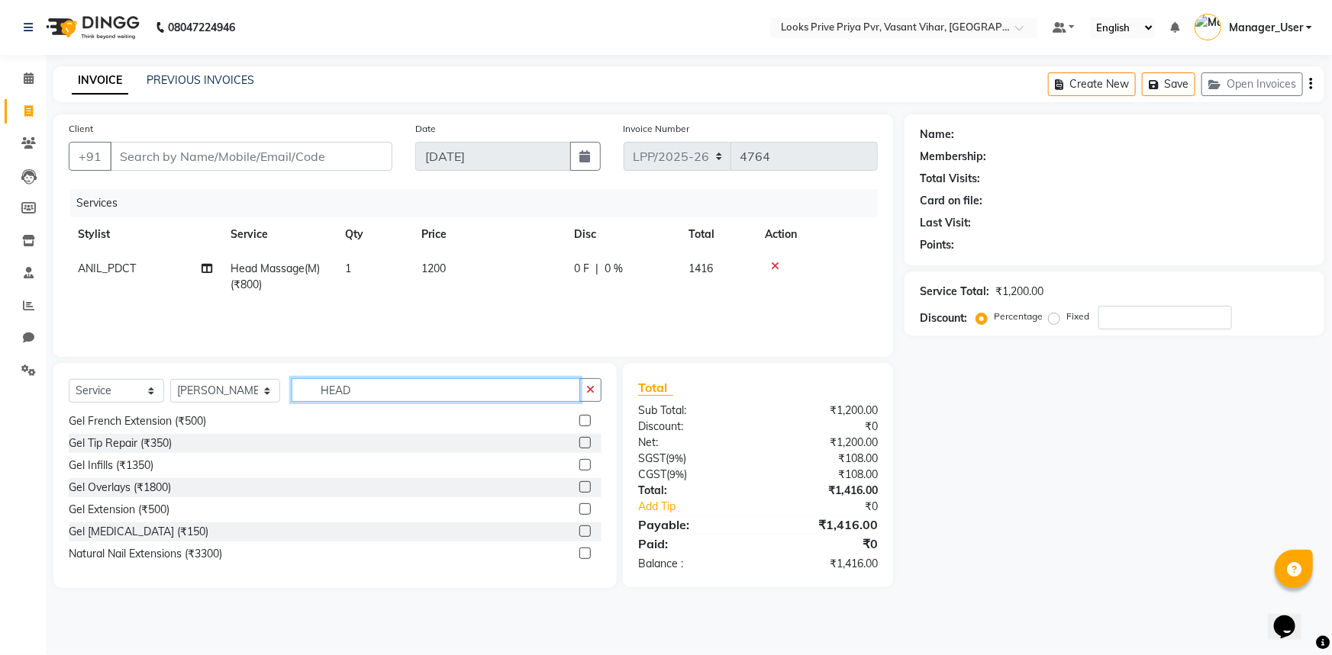
click at [451, 392] on input "HEAD" at bounding box center [435, 390] width 289 height 24
type input "H"
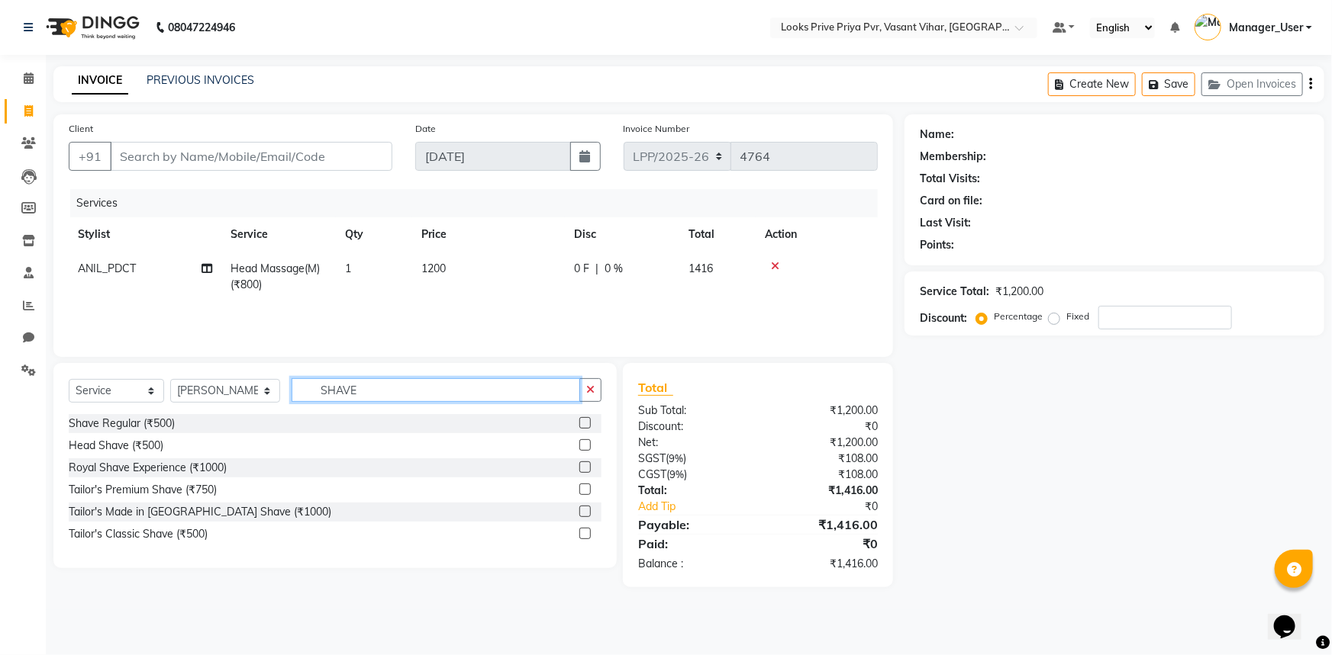
scroll to position [0, 0]
type input "SHAVE"
click at [297, 462] on div "Royal Shave Experience (₹1000)" at bounding box center [335, 468] width 533 height 19
click at [583, 423] on label at bounding box center [584, 422] width 11 height 11
click at [583, 423] on input "checkbox" at bounding box center [584, 424] width 10 height 10
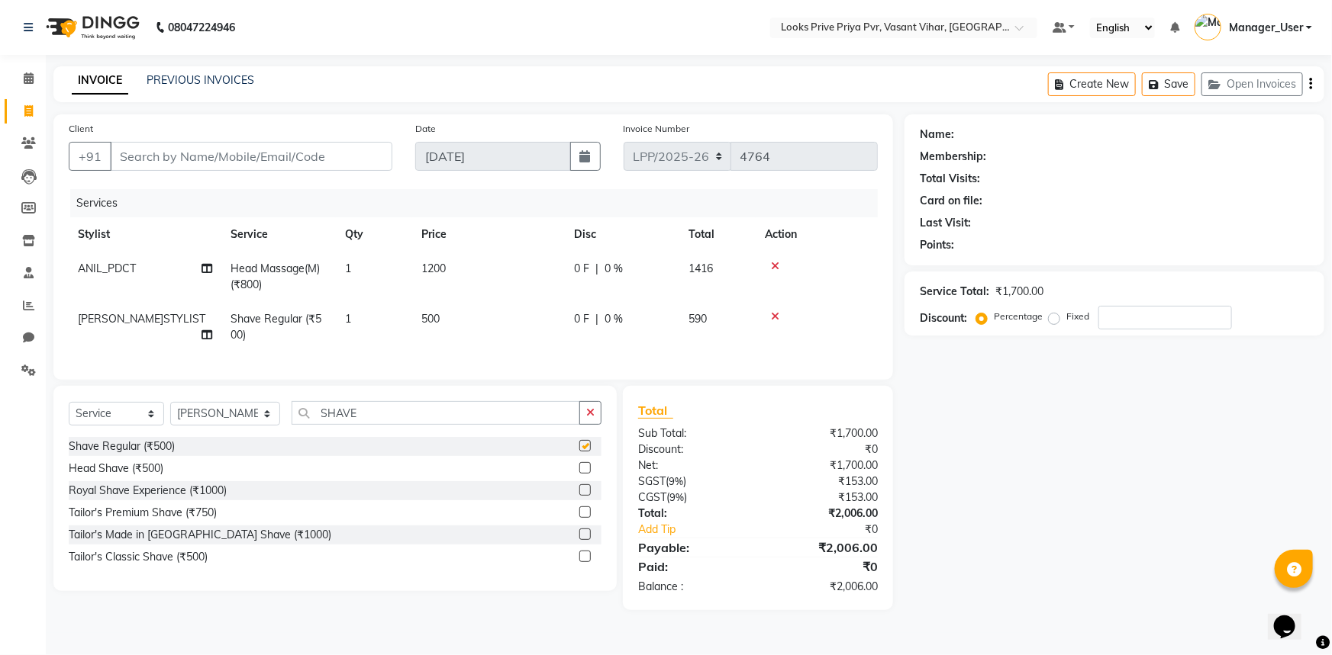
checkbox input "false"
click at [496, 324] on td "500" at bounding box center [488, 327] width 153 height 50
select select "66945"
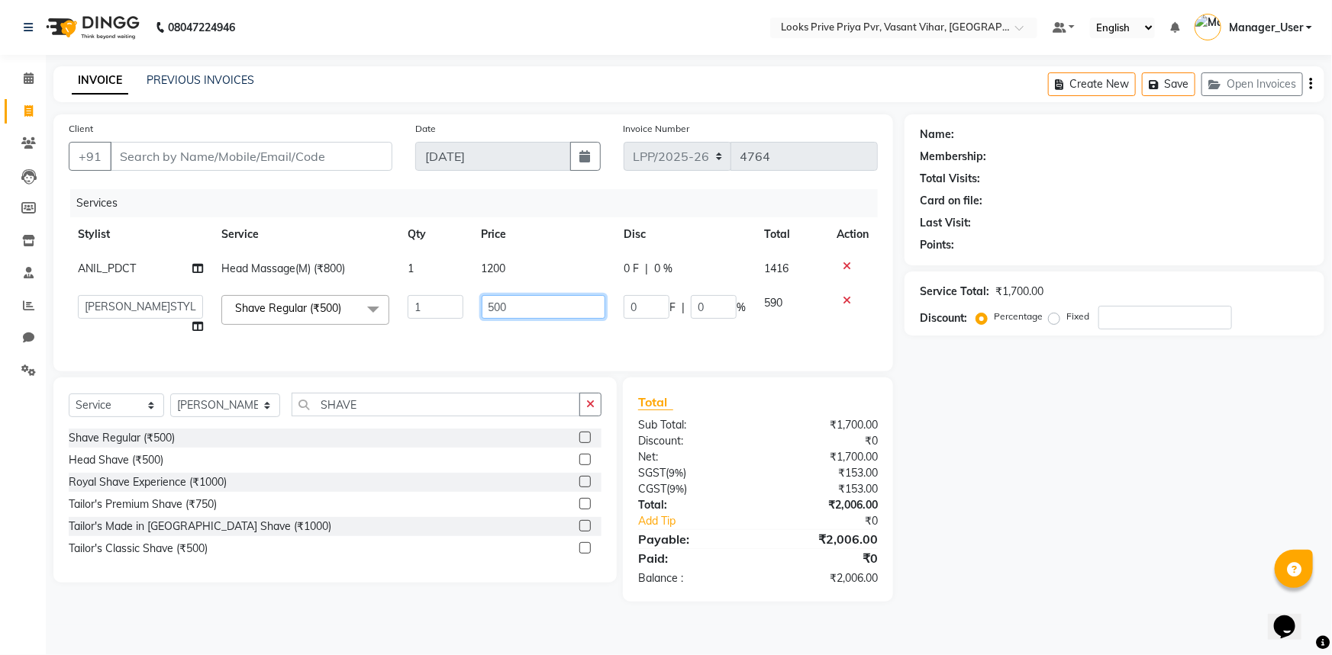
click at [527, 307] on input "500" at bounding box center [543, 307] width 124 height 24
click at [600, 349] on div "Services Stylist Service Qty Price Disc Total Action ANIL_PDCT Head Massage(M) …" at bounding box center [473, 272] width 809 height 167
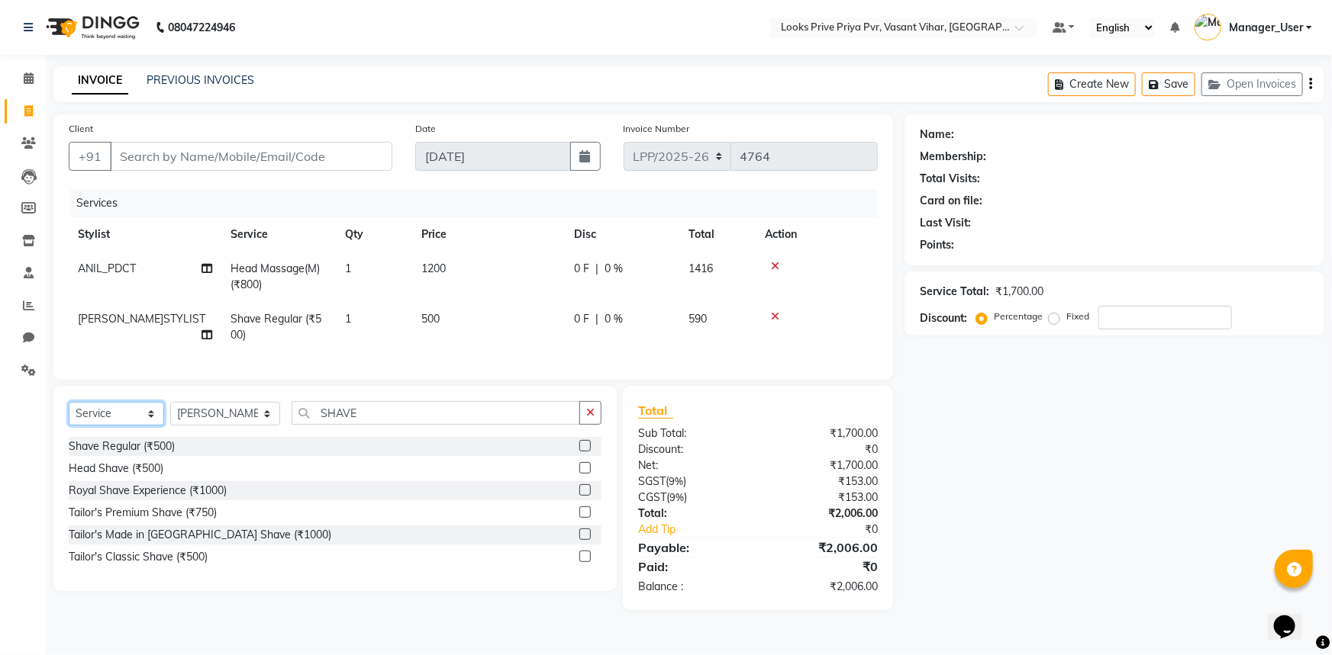
click at [138, 424] on select "Select Service Product Membership Package Voucher Prepaid Gift Card" at bounding box center [116, 414] width 95 height 24
select select "product"
click at [69, 413] on select "Select Service Product Membership Package Voucher Prepaid Gift Card" at bounding box center [116, 414] width 95 height 24
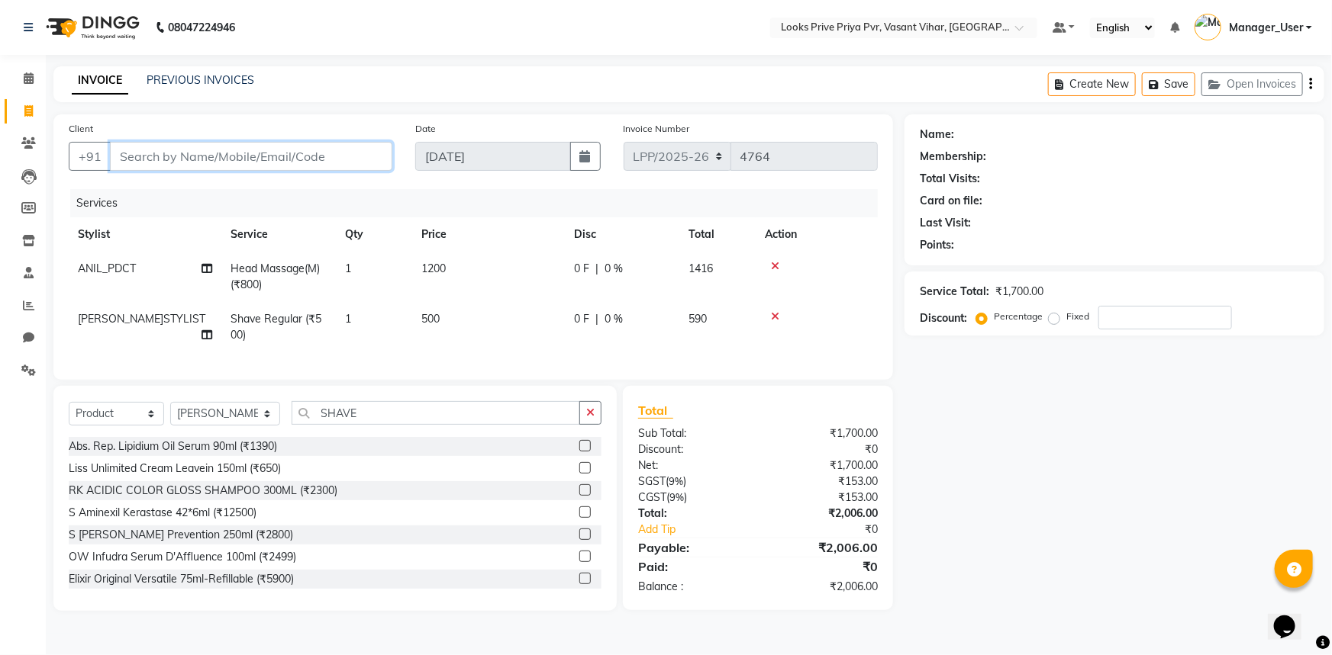
click at [333, 160] on input "Client" at bounding box center [251, 156] width 282 height 29
type input "K"
type input "0"
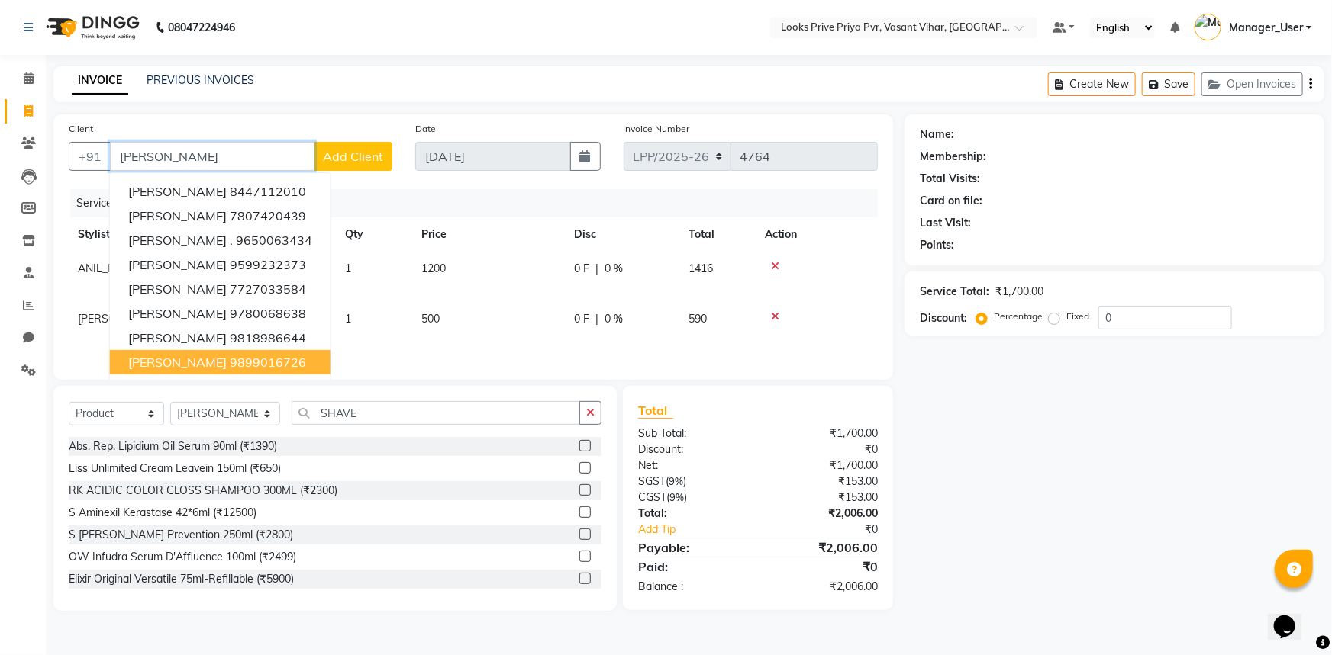
click at [267, 364] on ngb-highlight "9899016726" at bounding box center [268, 362] width 76 height 15
type input "9899016726"
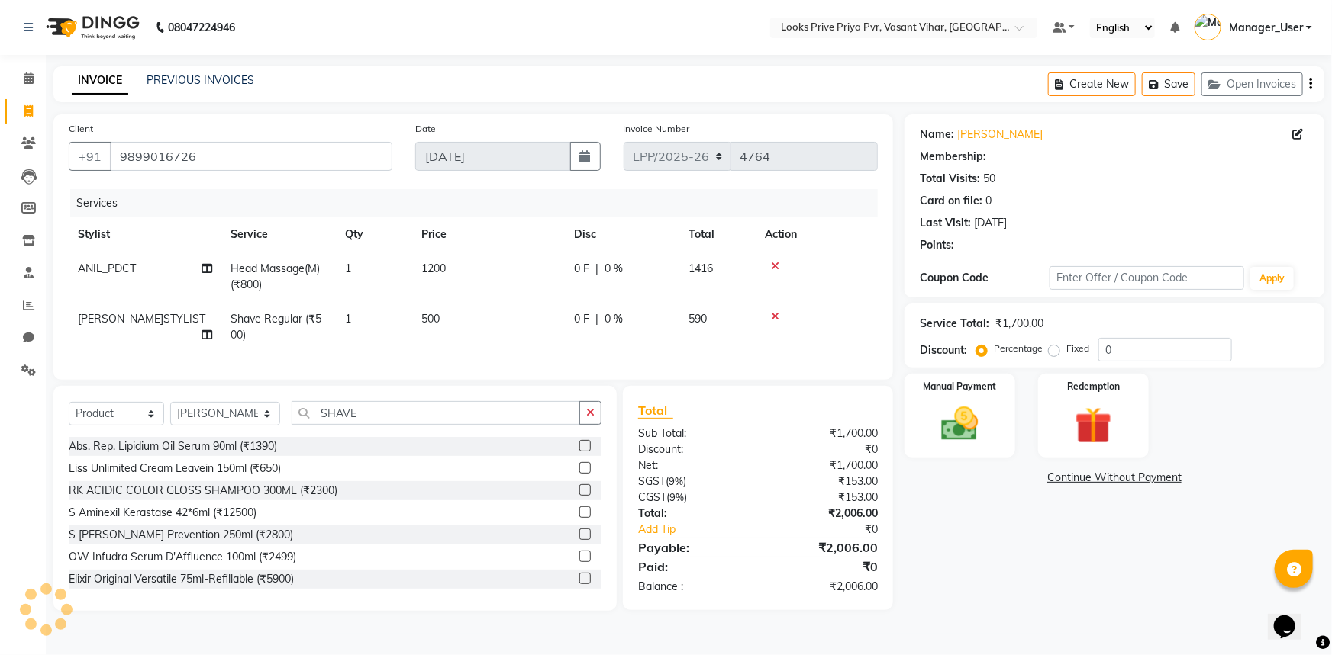
select select "1: Object"
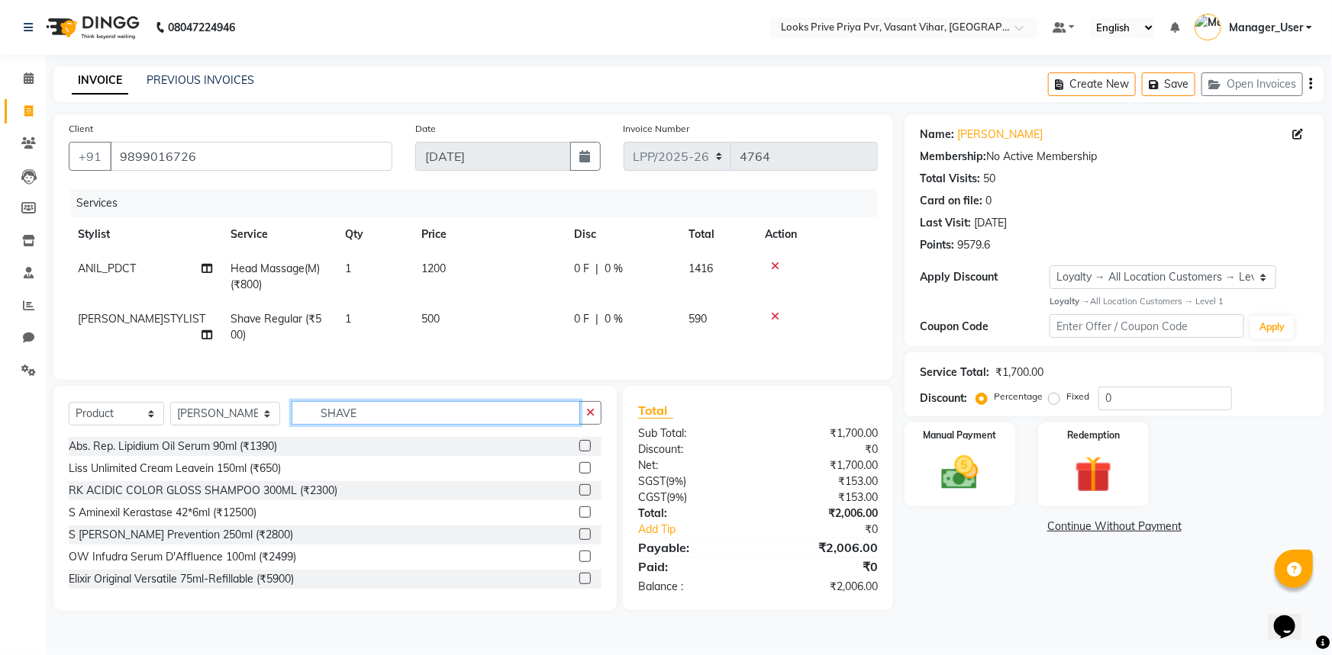
click at [384, 425] on input "SHAVE" at bounding box center [435, 413] width 289 height 24
drag, startPoint x: 390, startPoint y: 428, endPoint x: 187, endPoint y: 452, distance: 204.4
click at [187, 452] on div "Select Service Product Membership Package Voucher Prepaid Gift Card Select Styl…" at bounding box center [334, 498] width 563 height 225
type input "7640185623194"
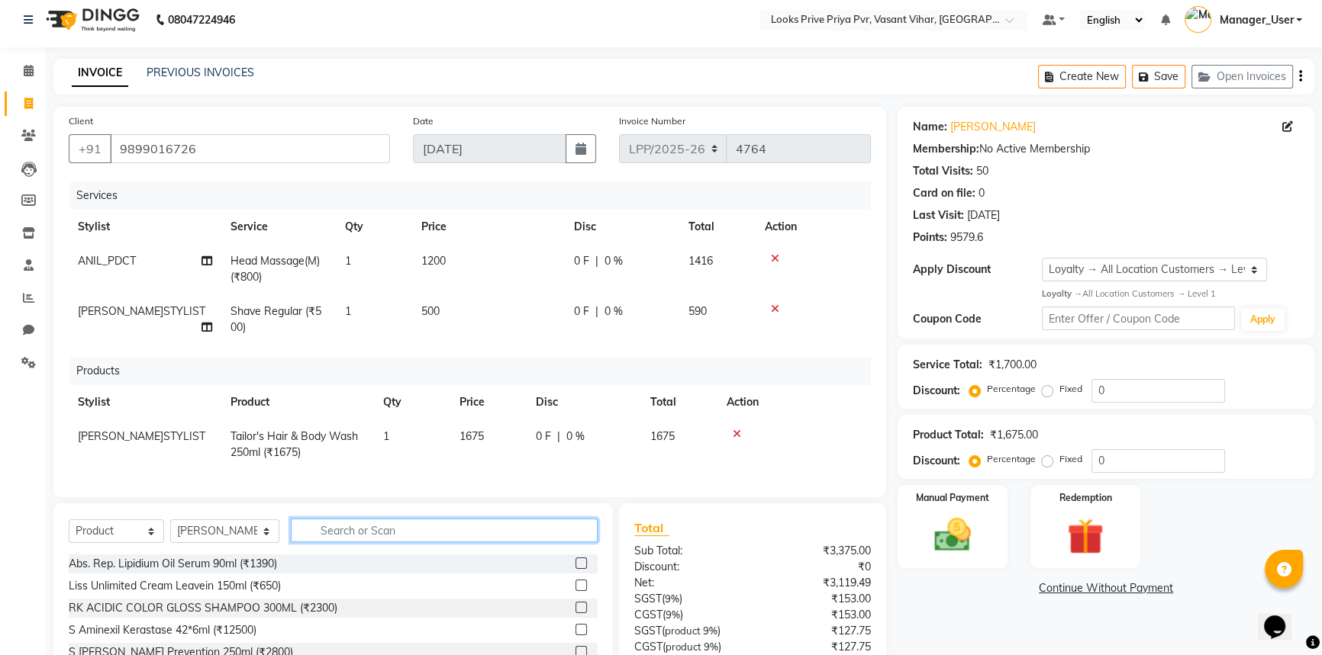
scroll to position [76, 0]
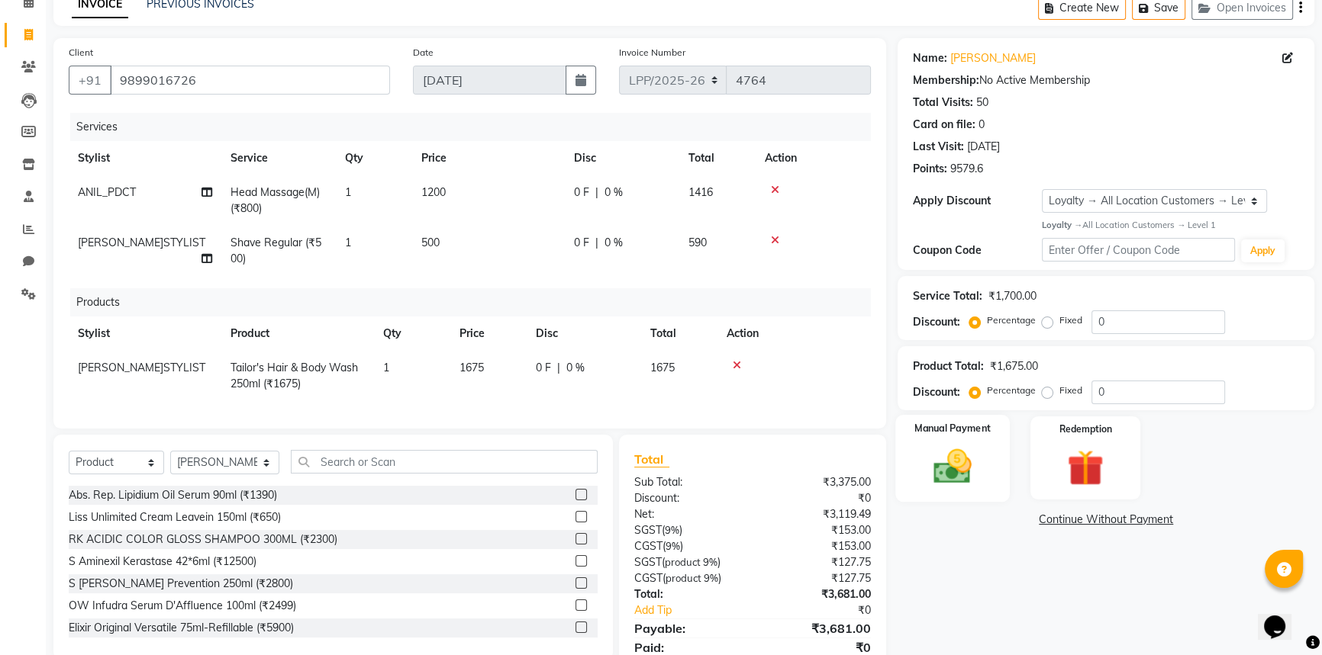
click at [965, 462] on img at bounding box center [953, 466] width 62 height 43
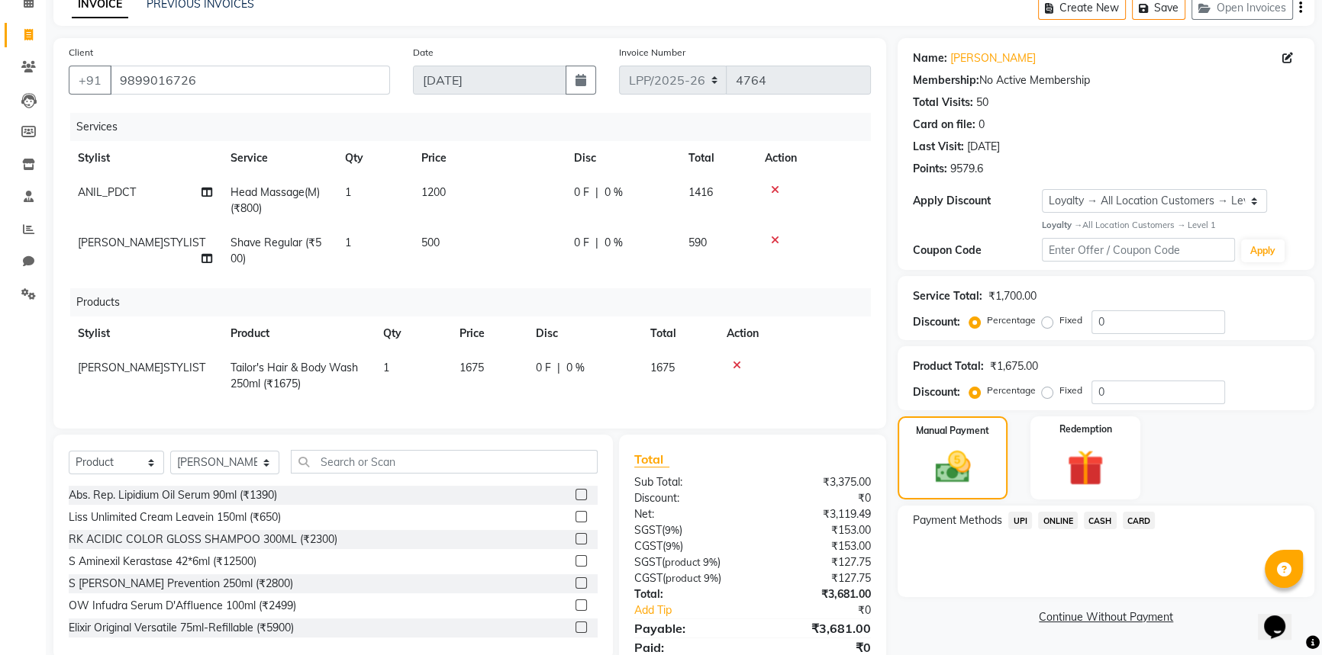
click at [1145, 519] on span "CARD" at bounding box center [1138, 521] width 33 height 18
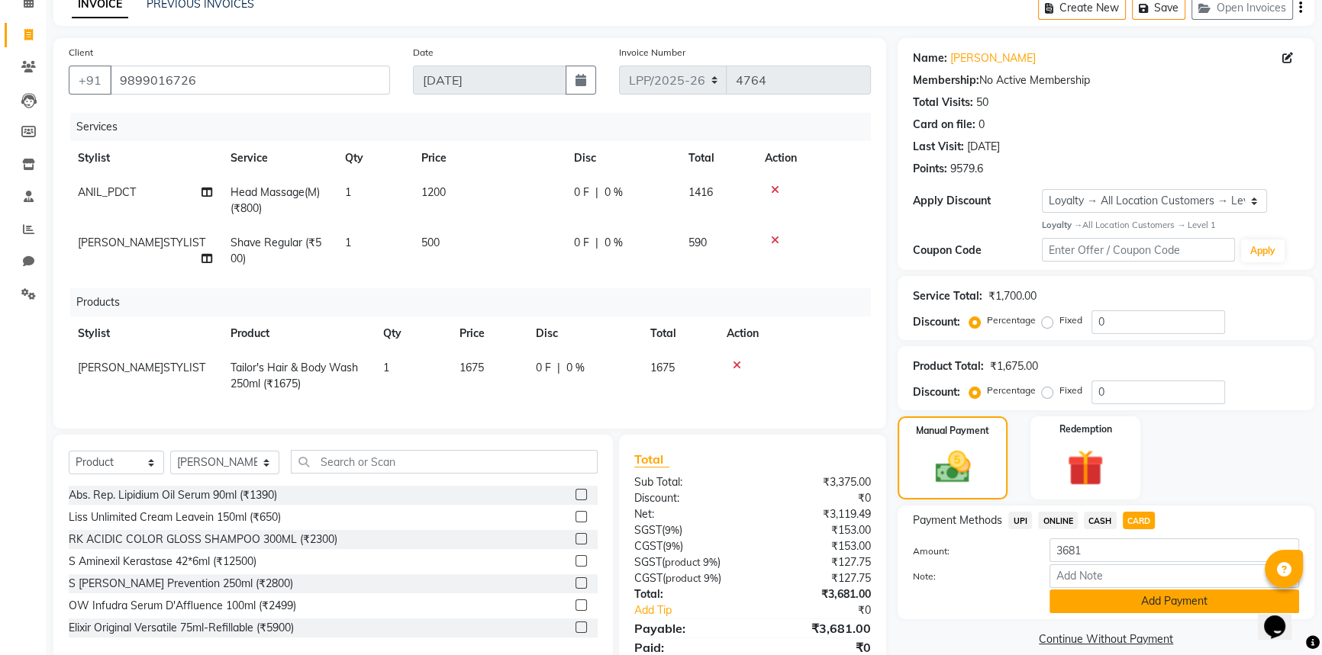
click at [1095, 595] on button "Add Payment" at bounding box center [1174, 602] width 250 height 24
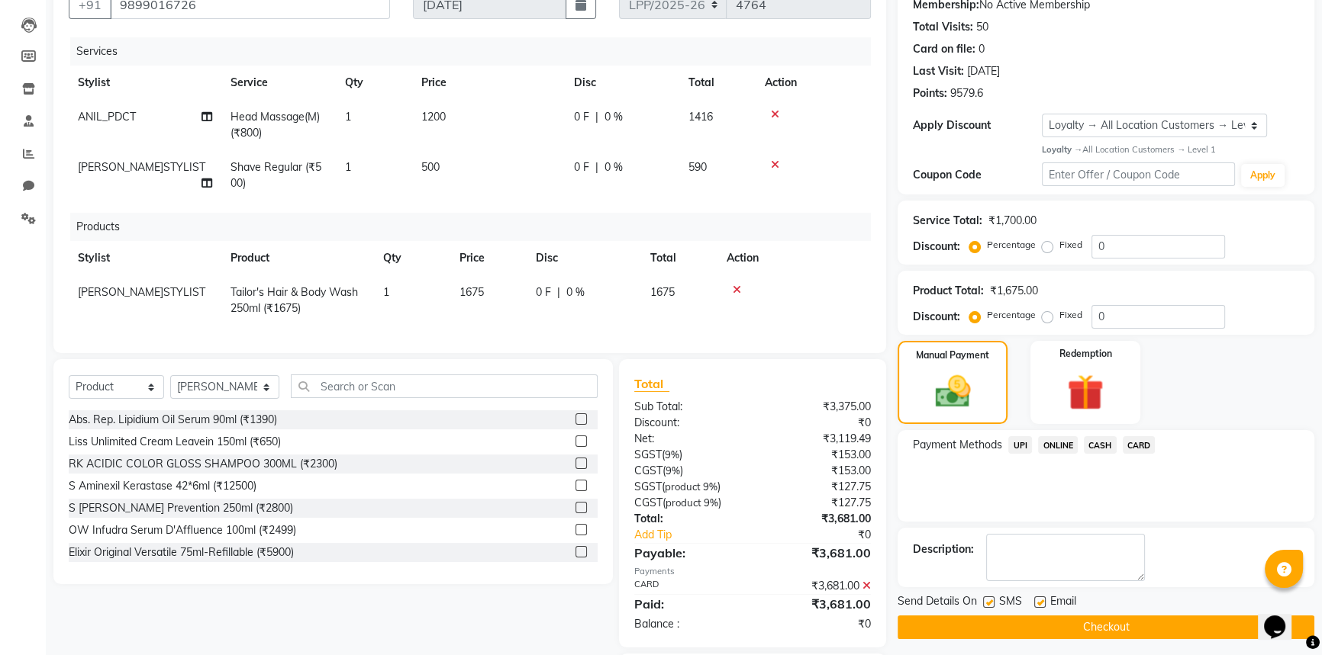
scroll to position [254, 0]
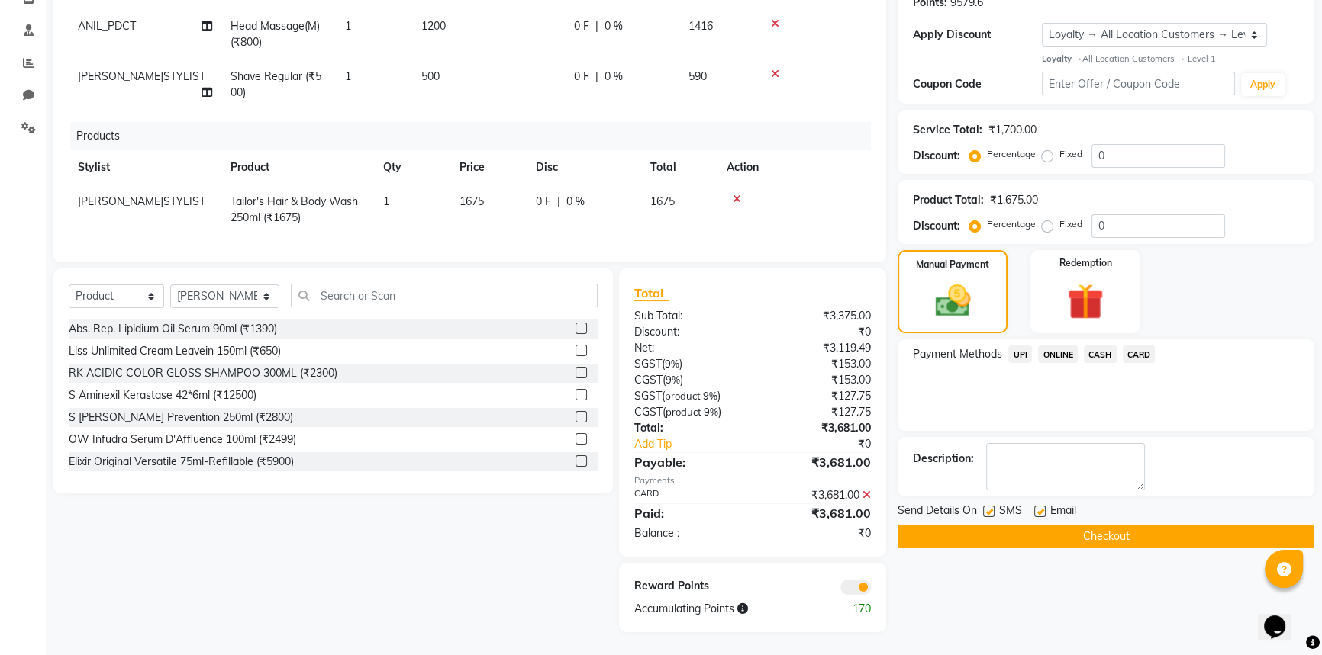
click at [1052, 525] on button "Checkout" at bounding box center [1105, 537] width 417 height 24
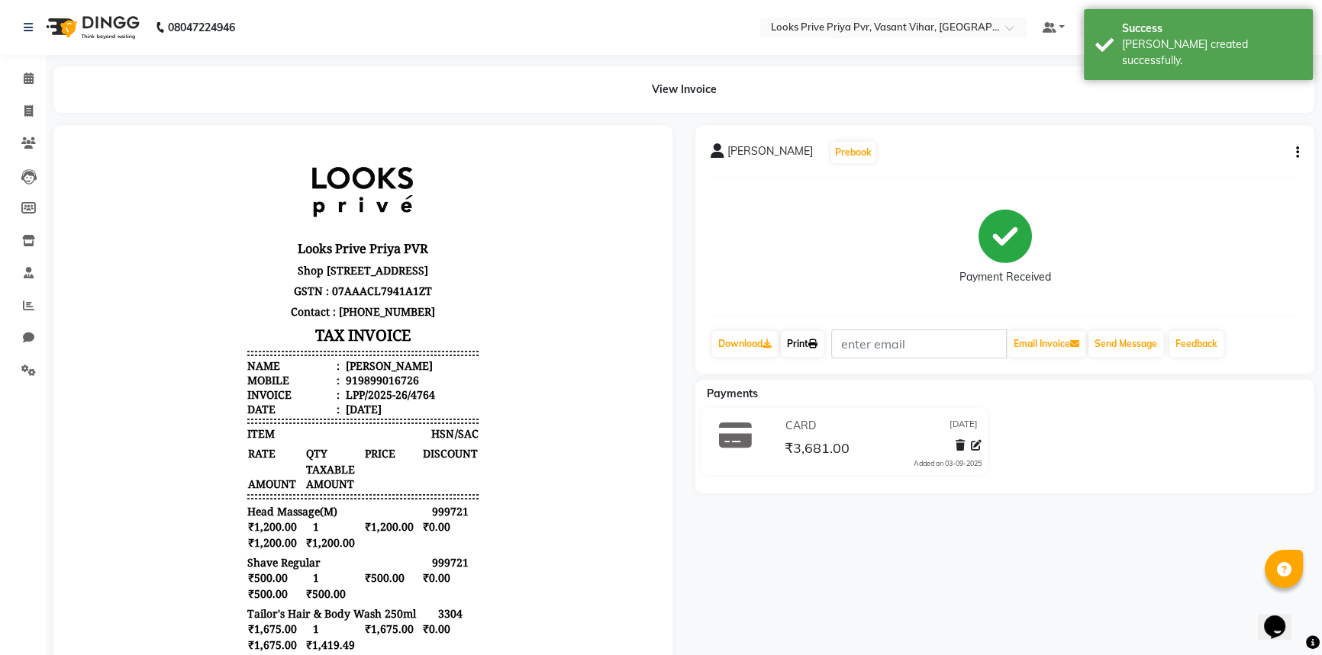
click at [797, 332] on link "Print" at bounding box center [802, 344] width 43 height 26
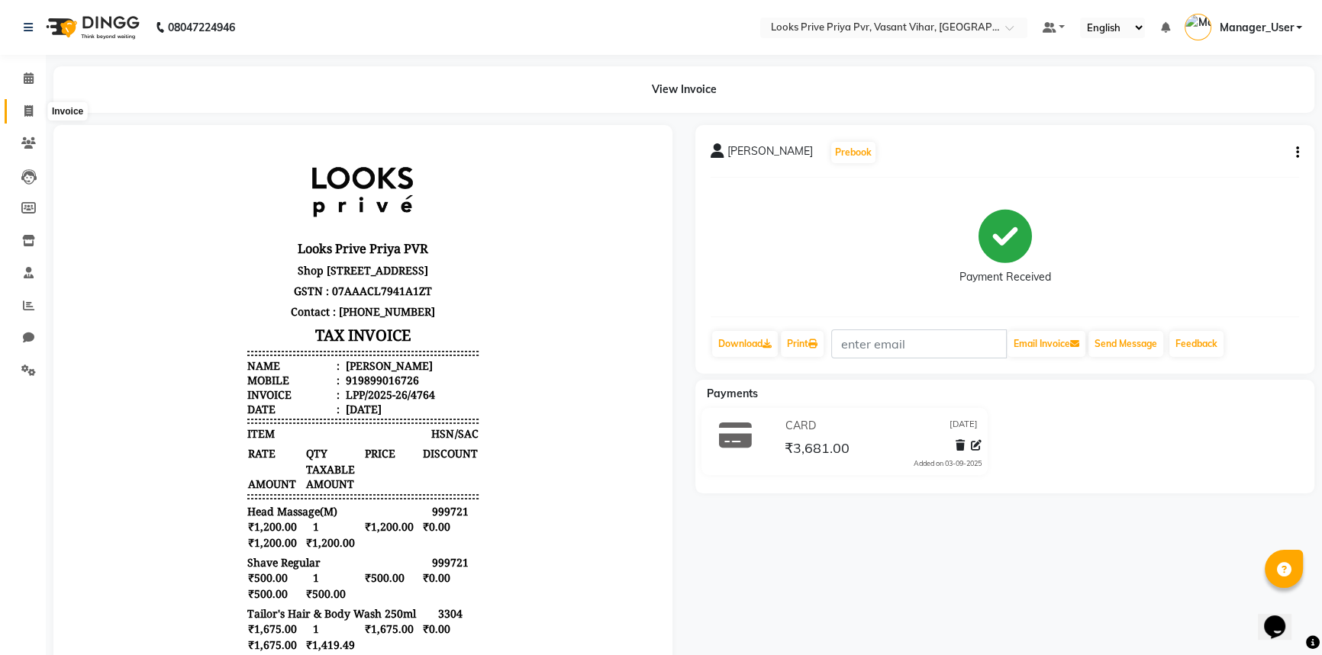
click at [37, 104] on span at bounding box center [28, 112] width 27 height 18
select select "service"
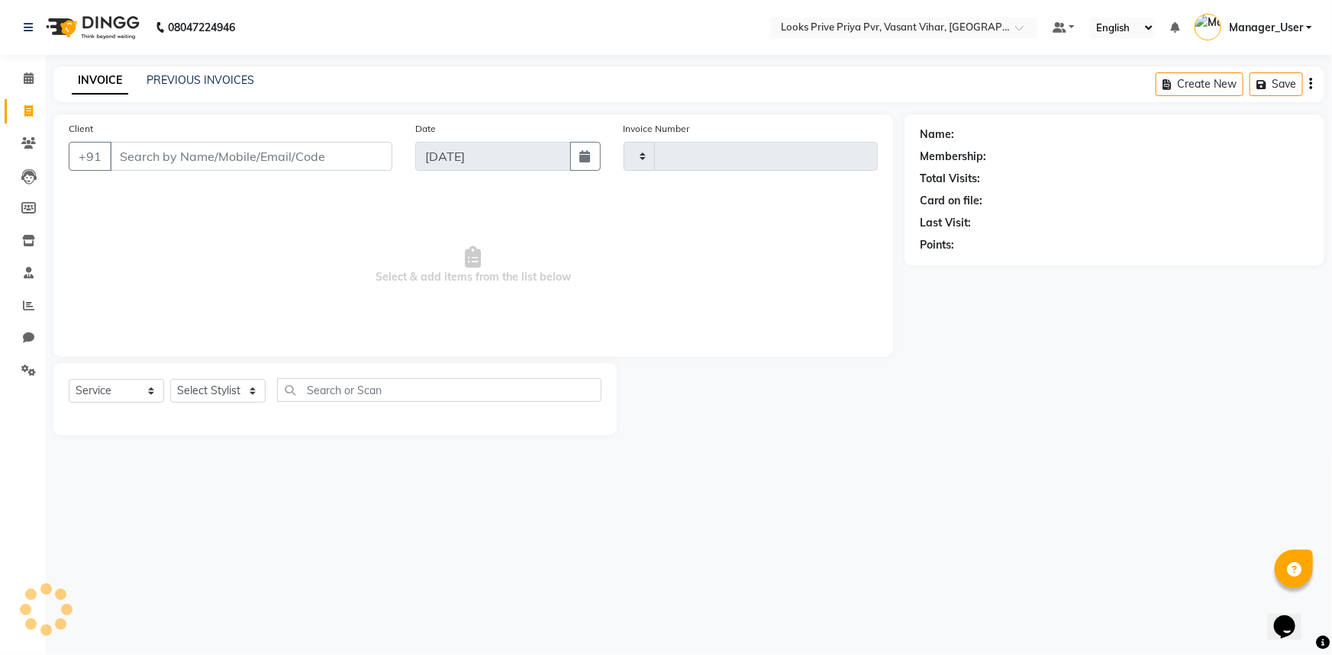
type input "4765"
select select "7646"
click at [35, 370] on icon at bounding box center [28, 370] width 14 height 11
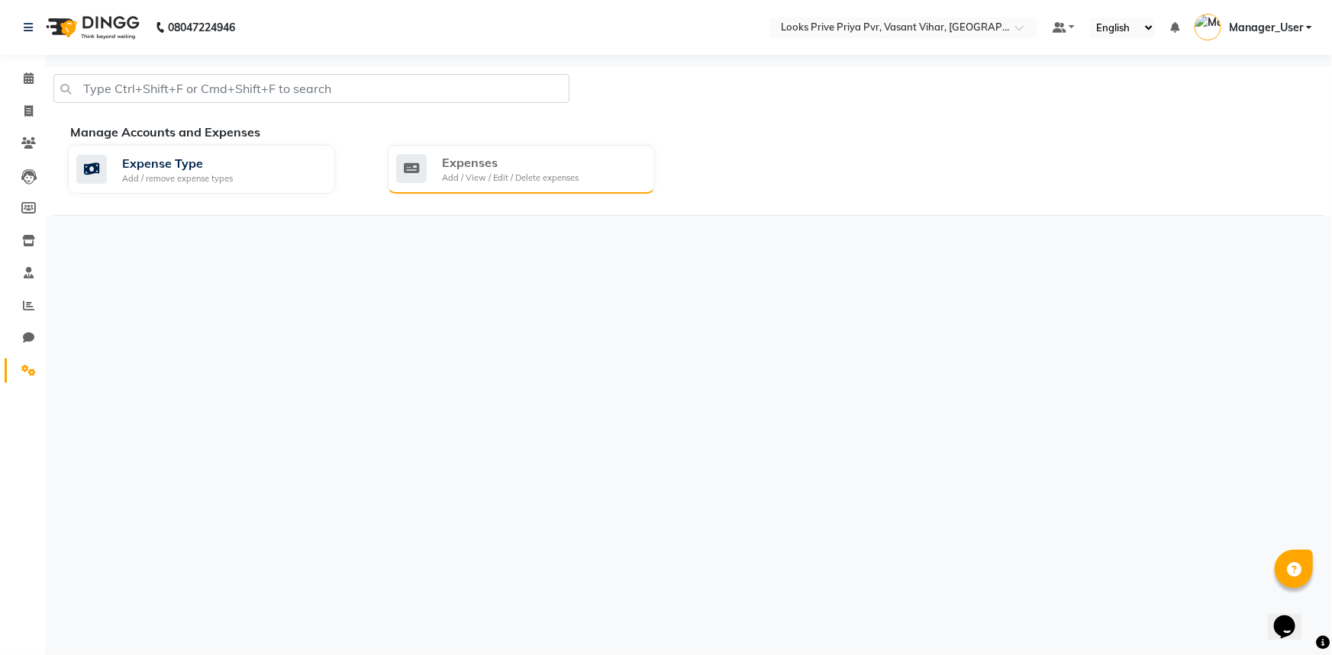
click at [486, 156] on div "Expenses" at bounding box center [510, 162] width 137 height 18
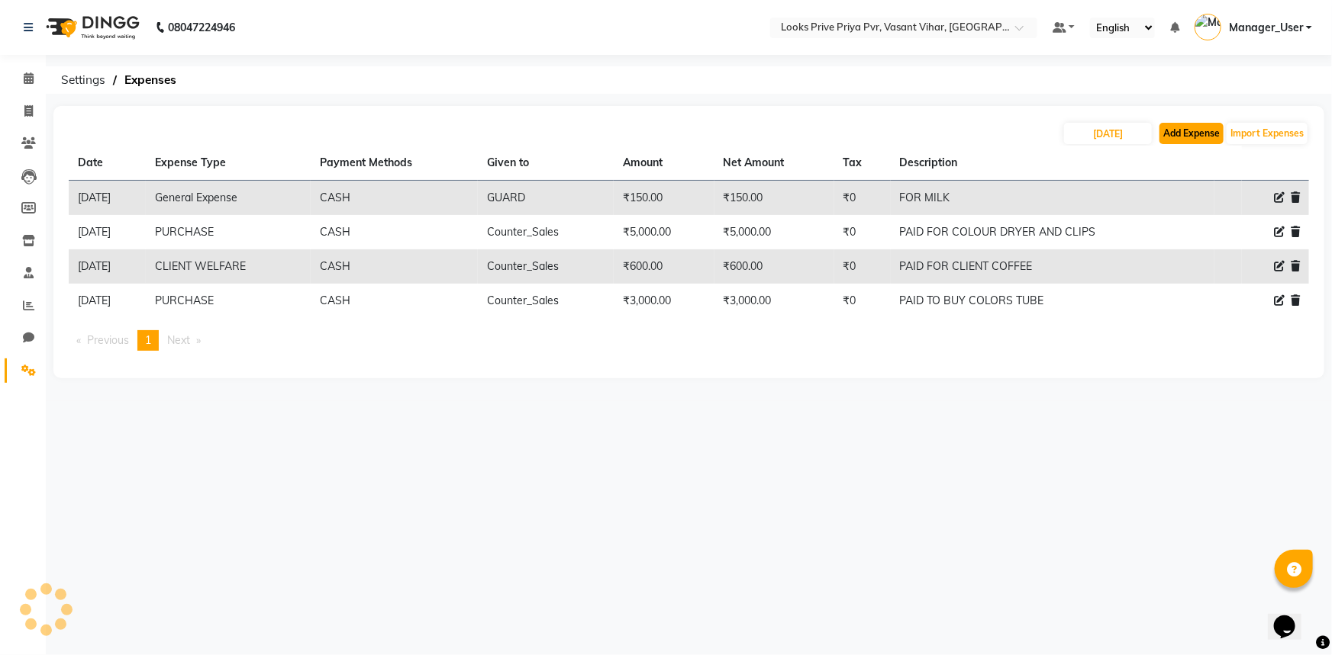
click at [1175, 131] on button "Add Expense" at bounding box center [1191, 133] width 64 height 21
select select "1"
select select "6695"
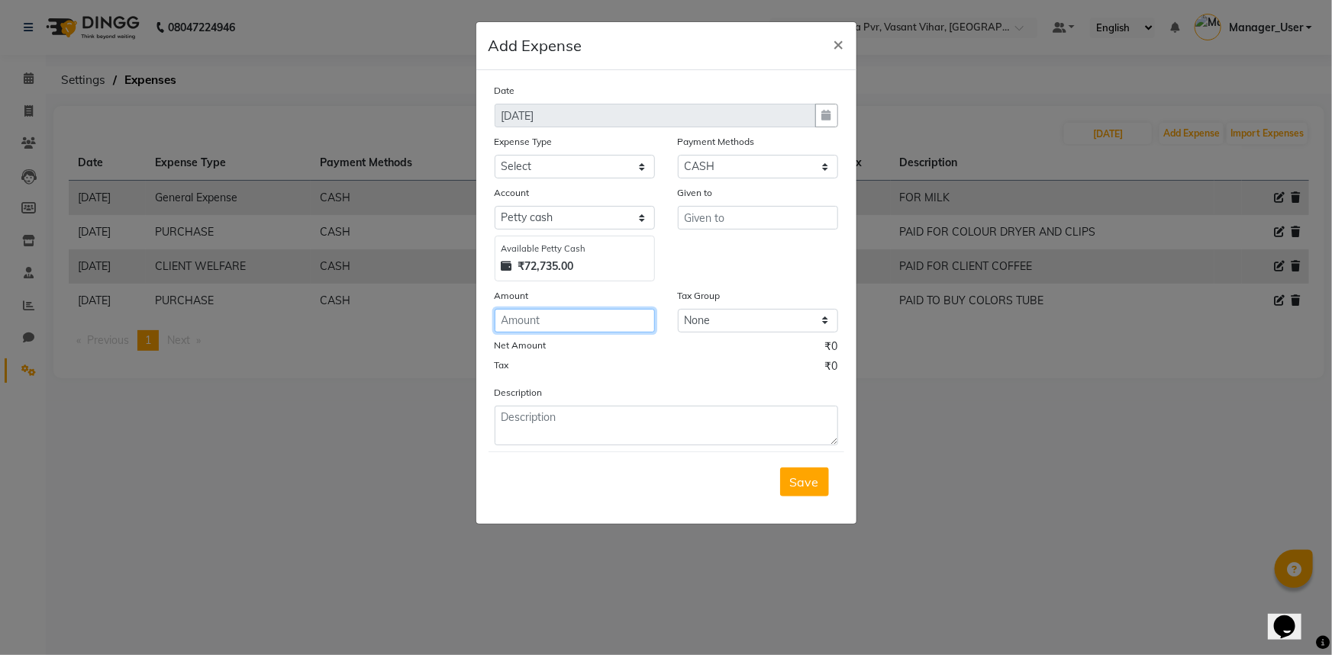
click at [572, 320] on input "number" at bounding box center [574, 321] width 160 height 24
type input "130"
click at [704, 215] on input "text" at bounding box center [758, 218] width 160 height 24
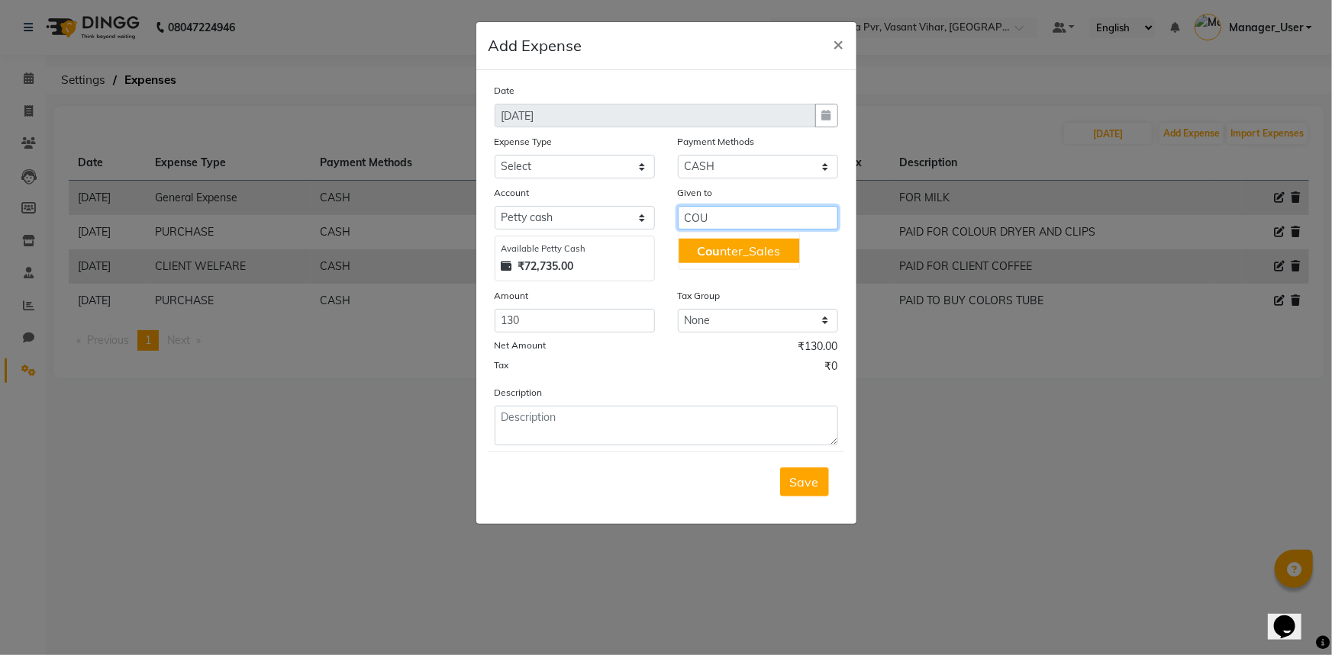
drag, startPoint x: 712, startPoint y: 252, endPoint x: 662, endPoint y: 217, distance: 60.3
click at [713, 252] on span "Cou" at bounding box center [708, 250] width 23 height 15
type input "Counter_Sales"
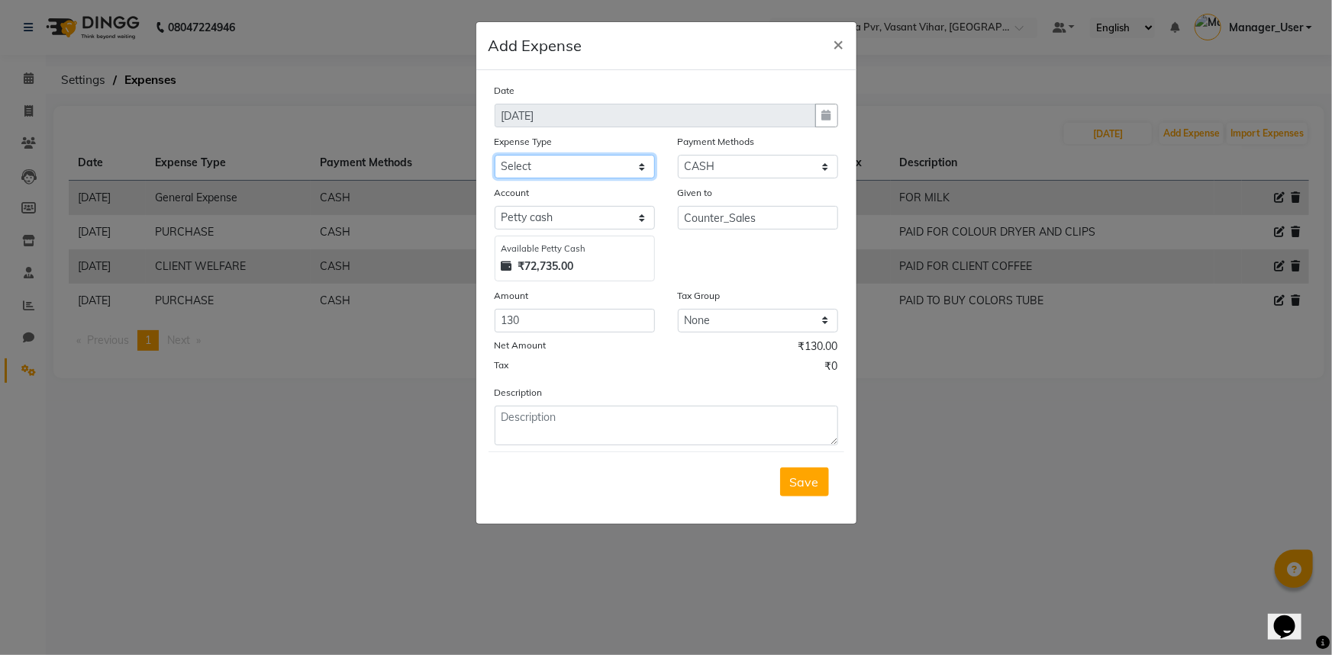
drag, startPoint x: 551, startPoint y: 163, endPoint x: 552, endPoint y: 174, distance: 10.7
click at [552, 171] on select "Select Bank Deposit Blinkit Cash Handover CLIENT Client ordered food Client Ref…" at bounding box center [574, 167] width 160 height 24
select select "24263"
click at [494, 156] on select "Select Bank Deposit Blinkit Cash Handover CLIENT Client ordered food Client Ref…" at bounding box center [574, 167] width 160 height 24
click at [572, 435] on textarea at bounding box center [665, 426] width 343 height 40
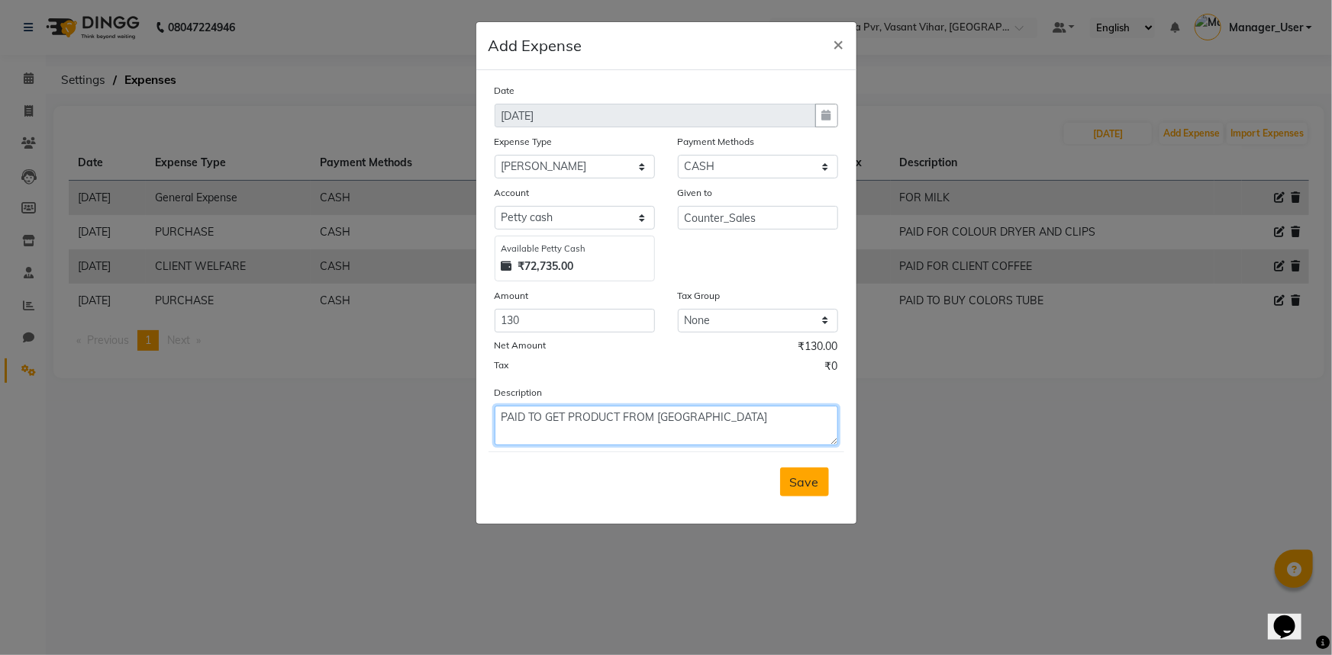
type textarea "PAID TO GET PRODUCT FROM [GEOGRAPHIC_DATA]"
click at [811, 494] on button "Save" at bounding box center [804, 482] width 49 height 29
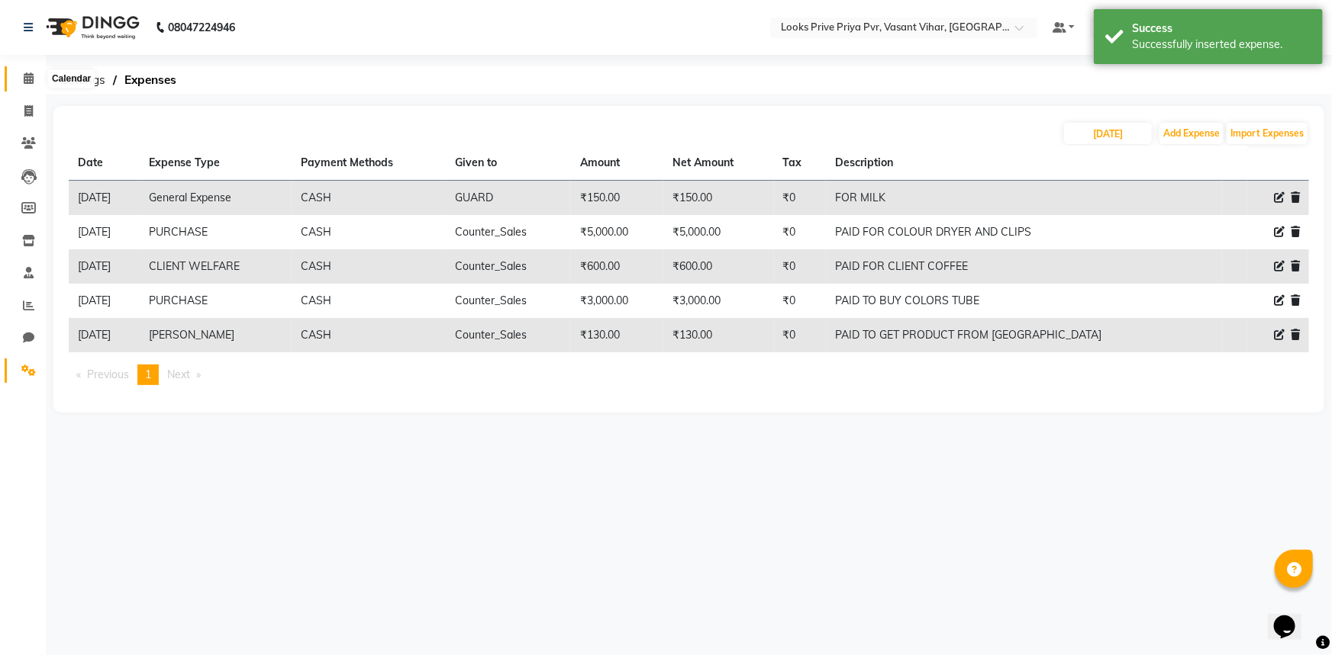
click at [31, 79] on icon at bounding box center [29, 77] width 10 height 11
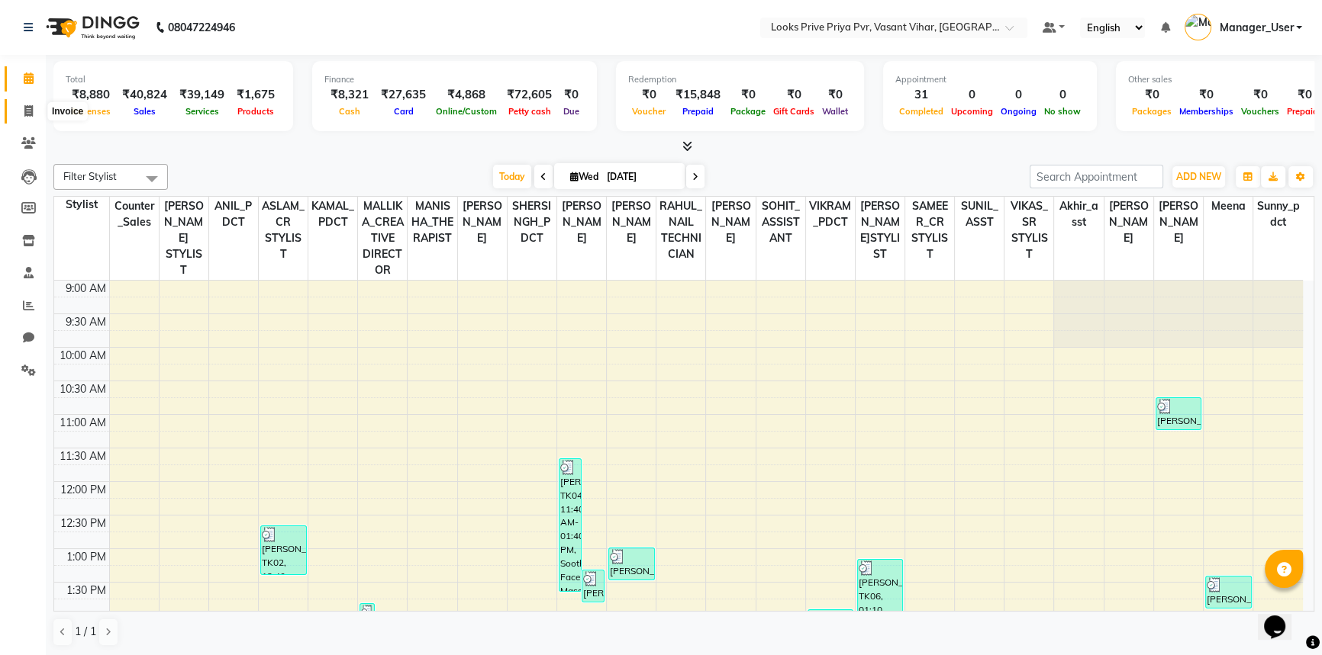
drag, startPoint x: 33, startPoint y: 117, endPoint x: 39, endPoint y: 126, distance: 11.0
click at [33, 117] on span at bounding box center [28, 112] width 27 height 18
select select "service"
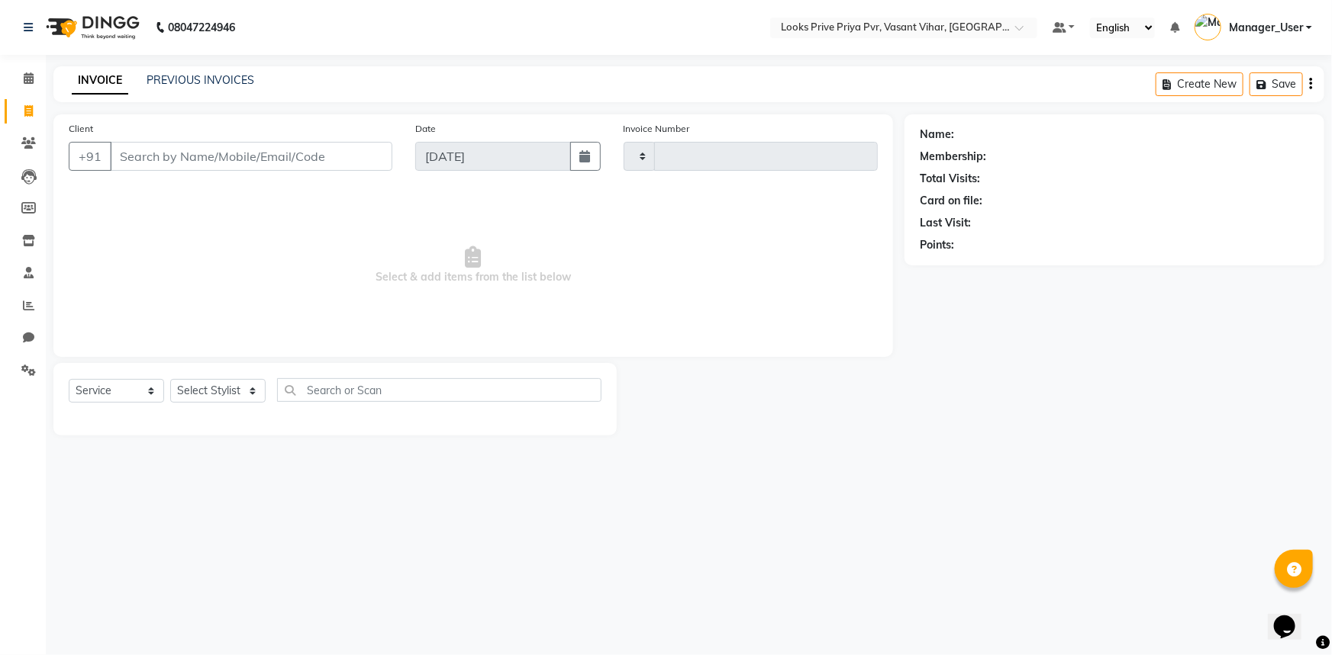
type input "4767"
select select "7646"
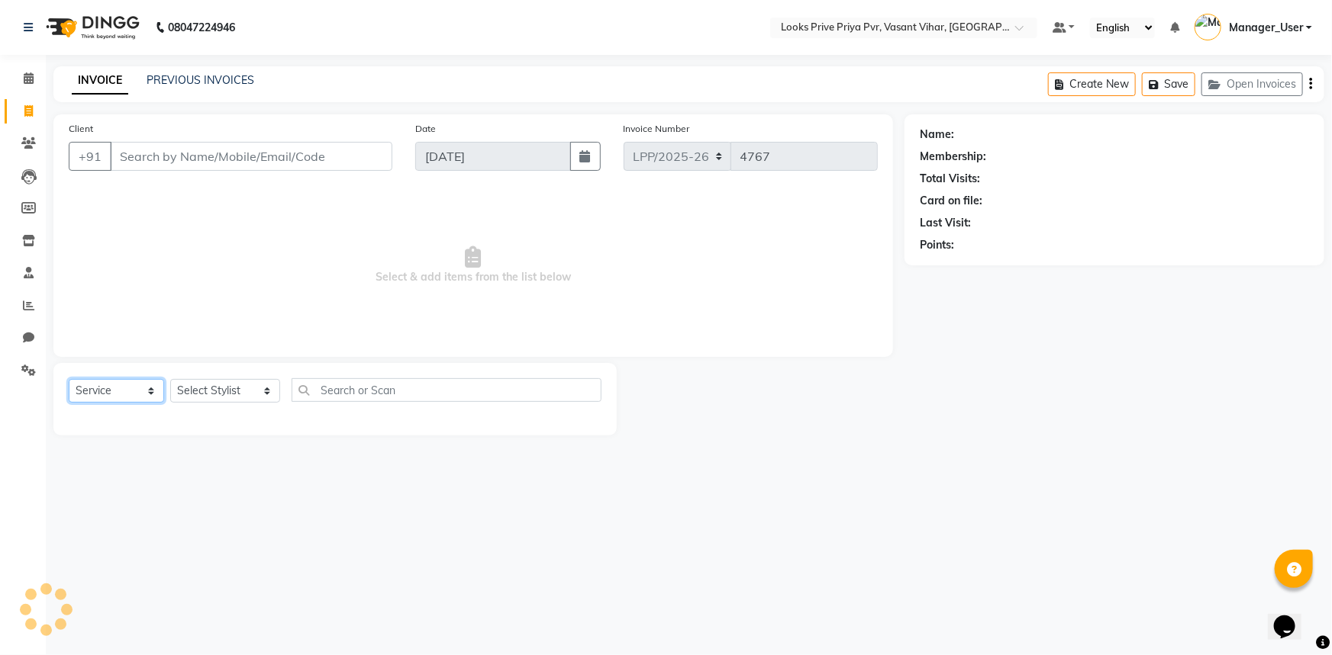
click at [144, 388] on select "Select Service Product Membership Package Voucher Prepaid Gift Card" at bounding box center [116, 391] width 95 height 24
select select "product"
click at [69, 379] on select "Select Service Product Membership Package Voucher Prepaid Gift Card" at bounding box center [116, 391] width 95 height 24
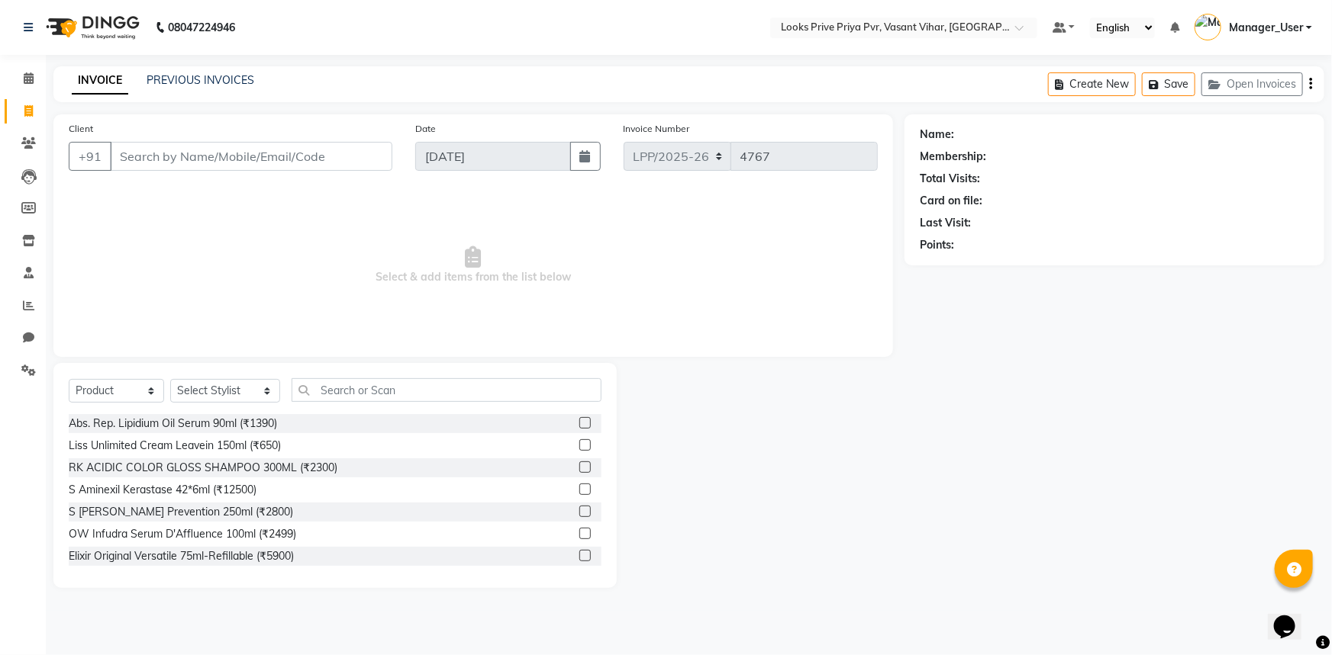
click at [236, 370] on div "Select Service Product Membership Package Voucher Prepaid Gift Card Select Styl…" at bounding box center [334, 475] width 563 height 225
click at [223, 388] on select "Select Stylist Akhir_asst ANIL_PDCT ASLAM_CR STYLIST Counter_Sales KAMAL_PDCT […" at bounding box center [225, 391] width 110 height 24
select select "66934"
click at [170, 379] on select "Select Stylist Akhir_asst ANIL_PDCT ASLAM_CR STYLIST Counter_Sales KAMAL_PDCT […" at bounding box center [225, 391] width 110 height 24
click at [399, 397] on input "text" at bounding box center [446, 390] width 311 height 24
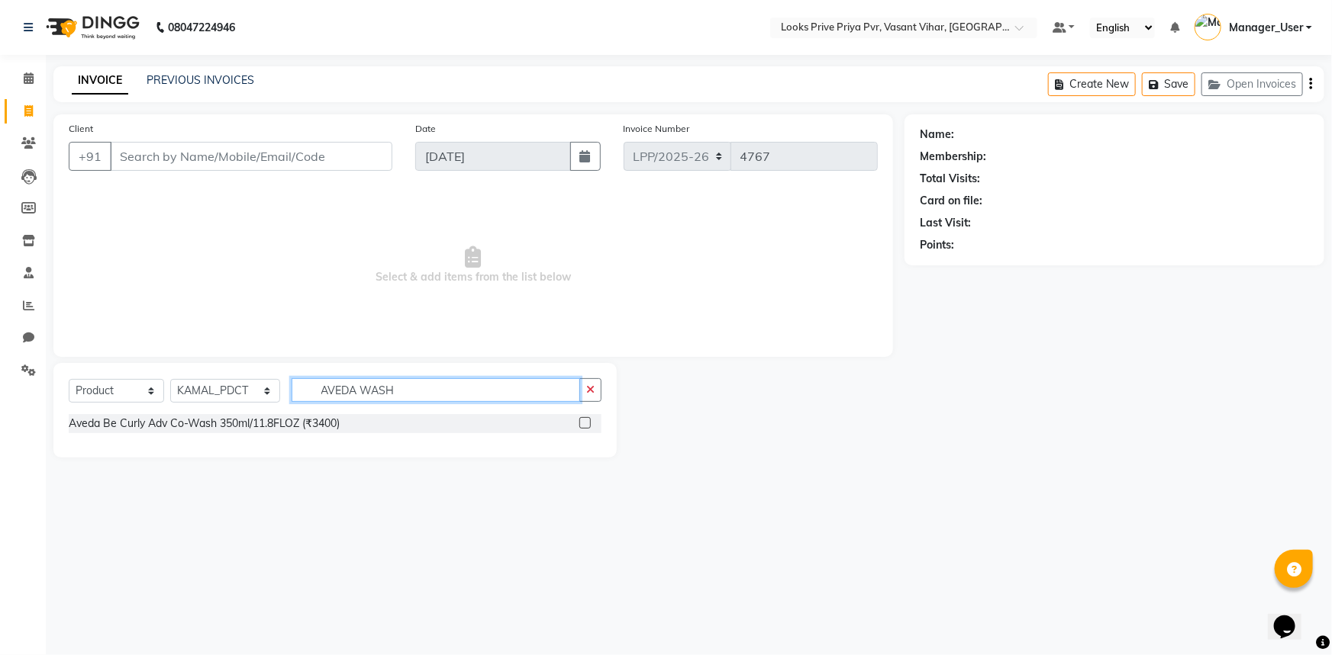
drag, startPoint x: 424, startPoint y: 393, endPoint x: 0, endPoint y: 402, distance: 424.4
click at [0, 402] on app-home "08047224946 Select Location × Looks Prive Priya Pvr, Vasant Vihar, Delhi Defaul…" at bounding box center [666, 240] width 1332 height 481
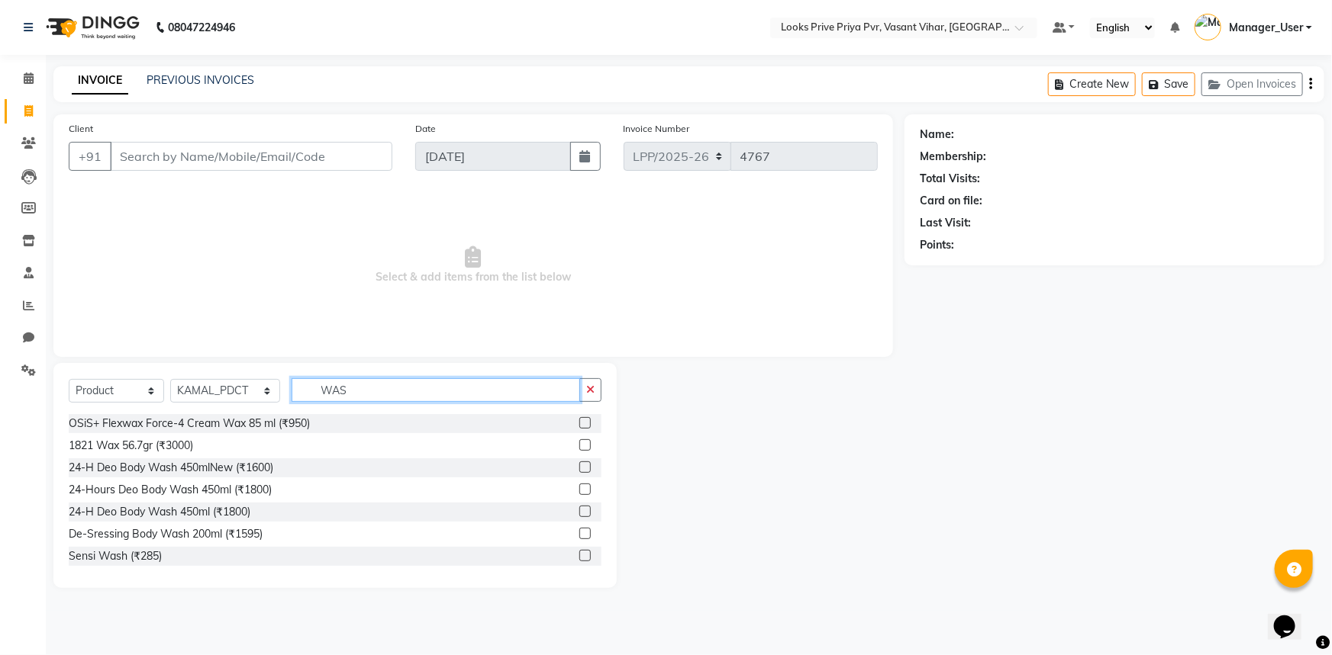
type input "WASH"
click at [312, 391] on input "WASH" at bounding box center [435, 390] width 289 height 24
drag, startPoint x: 435, startPoint y: 389, endPoint x: 70, endPoint y: 397, distance: 364.8
click at [82, 397] on div "Select Service Product Membership Package Voucher Prepaid Gift Card Select Styl…" at bounding box center [335, 396] width 533 height 36
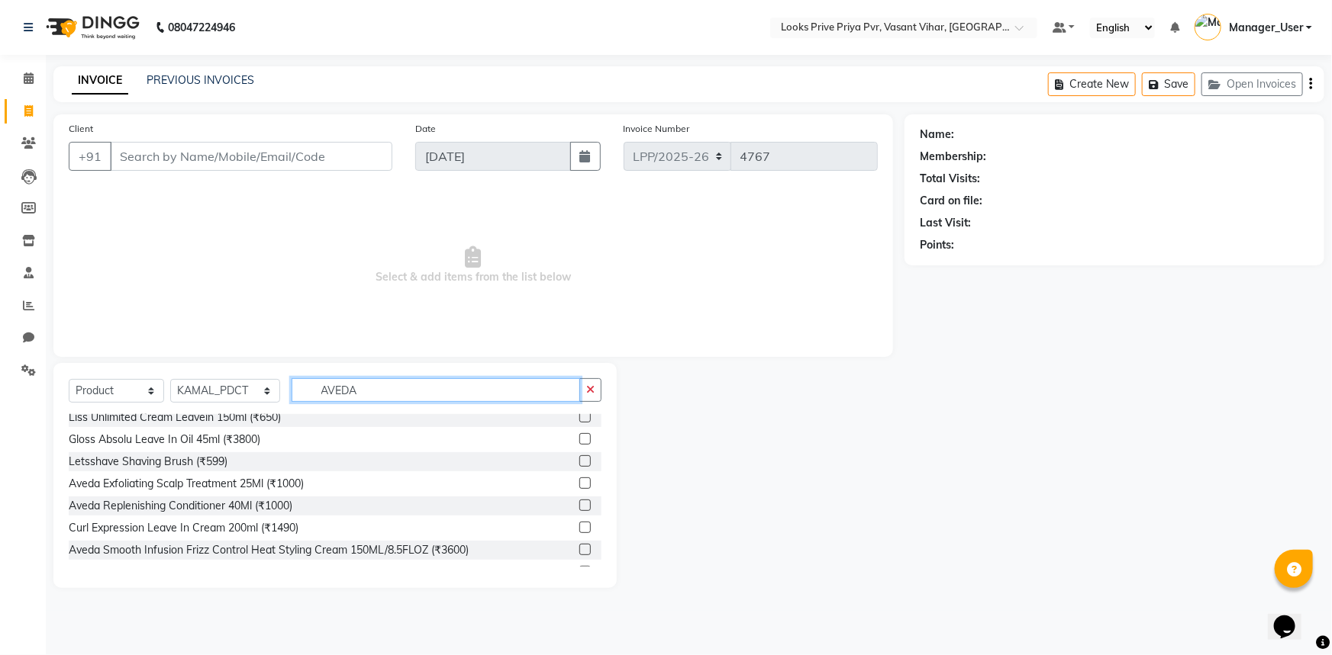
scroll to position [0, 0]
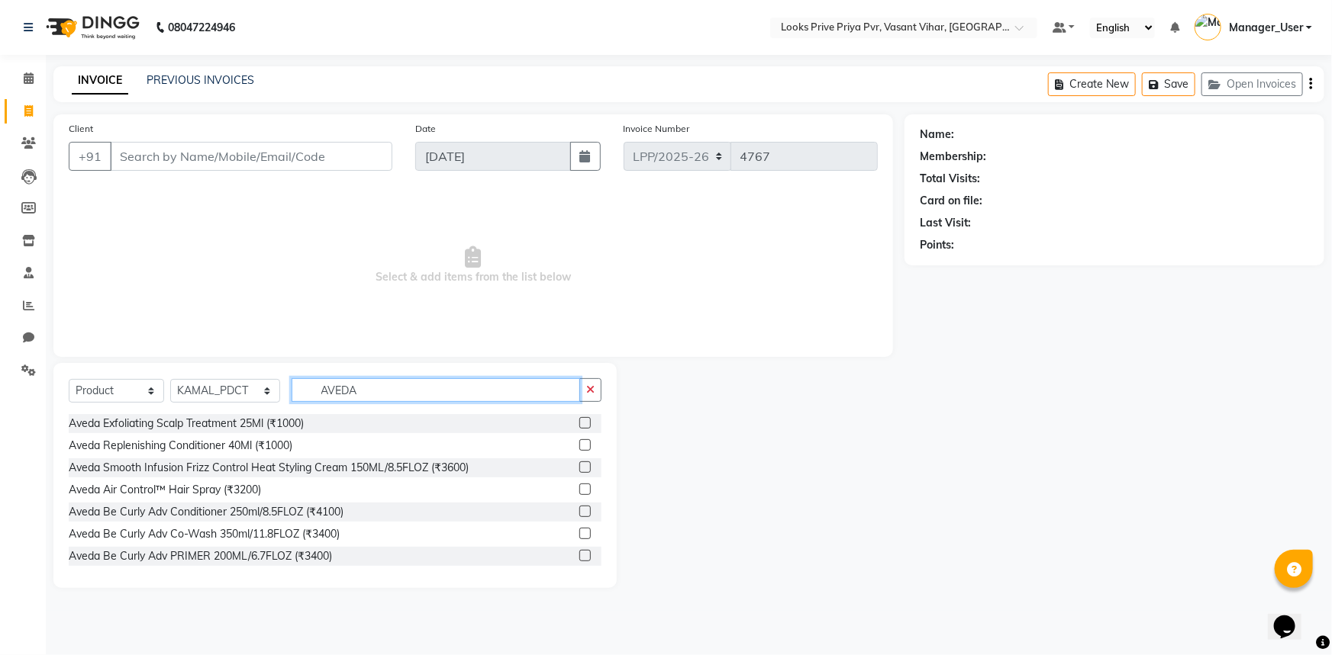
type input "AVEDA"
click at [269, 394] on select "Select Stylist Akhir_asst ANIL_PDCT ASLAM_CR STYLIST Counter_Sales KAMAL_PDCT K…" at bounding box center [225, 391] width 110 height 24
select select "66948"
click at [170, 379] on select "Select Stylist Akhir_asst ANIL_PDCT ASLAM_CR STYLIST Counter_Sales KAMAL_PDCT K…" at bounding box center [225, 391] width 110 height 24
drag, startPoint x: 376, startPoint y: 394, endPoint x: 182, endPoint y: 405, distance: 194.9
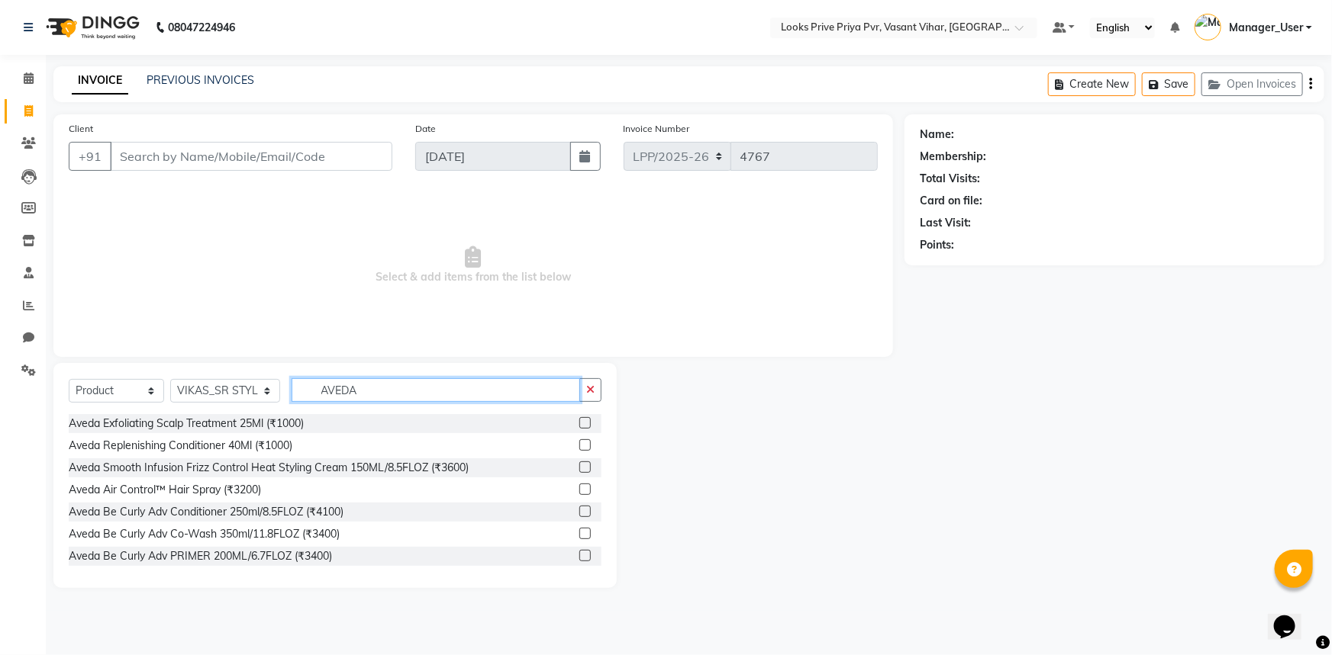
click at [182, 405] on div "Select Service Product Membership Package Voucher Prepaid Gift Card Select Styl…" at bounding box center [335, 396] width 533 height 36
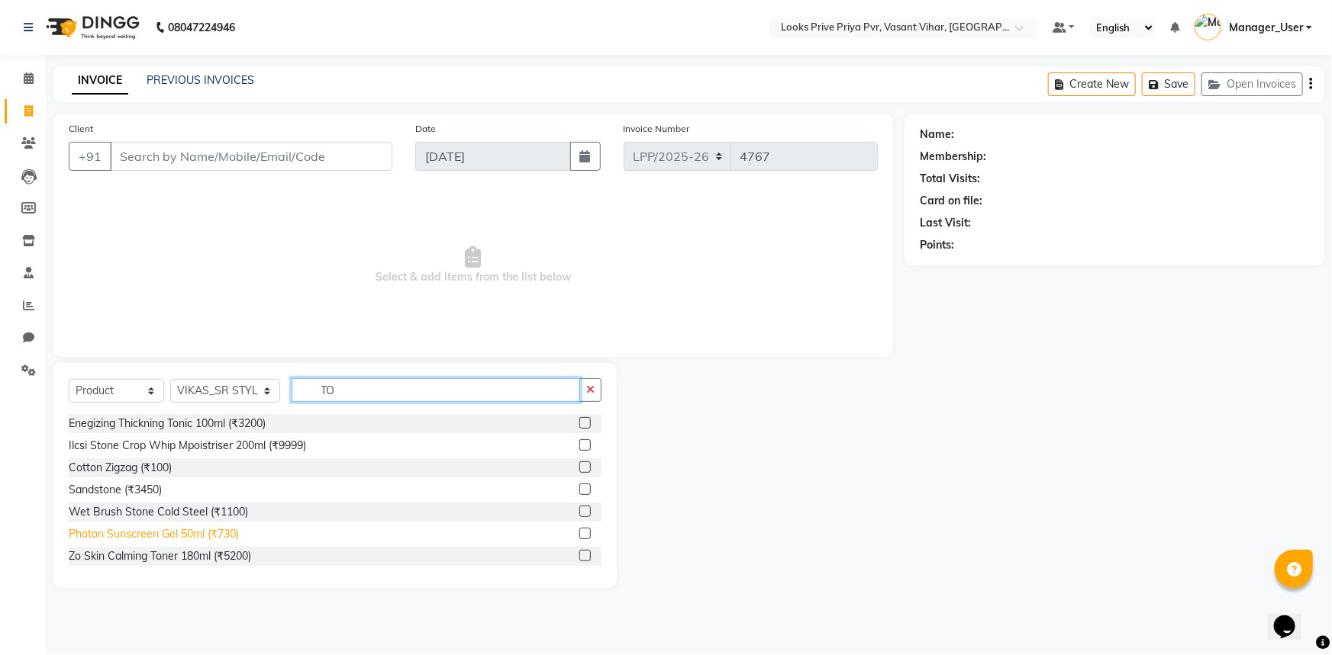
type input "T"
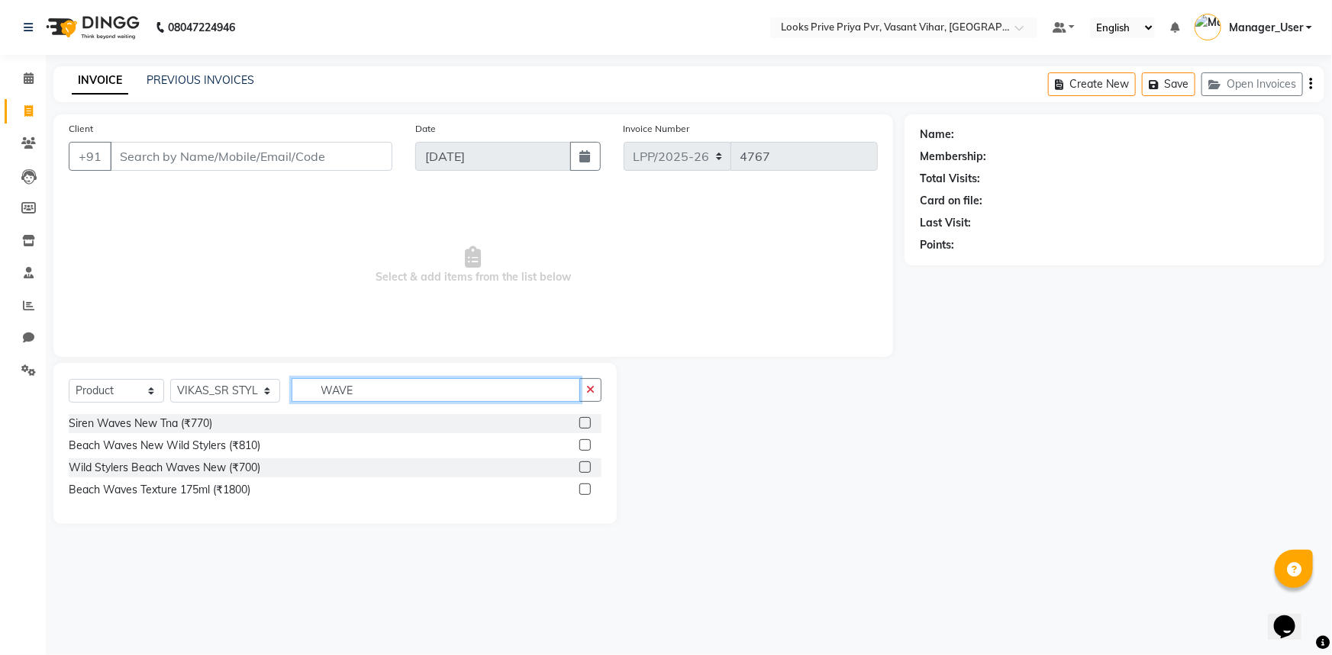
type input "WAVE"
click at [583, 465] on label at bounding box center [584, 467] width 11 height 11
click at [583, 465] on input "checkbox" at bounding box center [584, 468] width 10 height 10
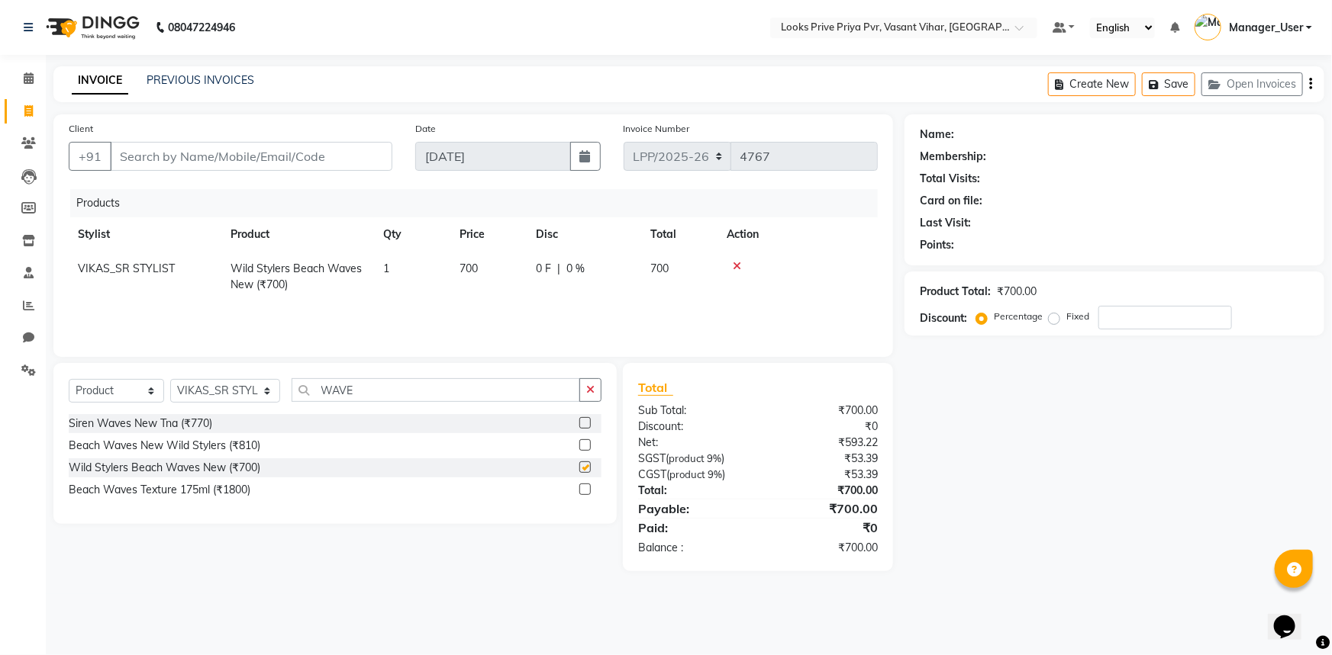
checkbox input "false"
click at [488, 266] on td "700" at bounding box center [488, 277] width 76 height 50
select select "66948"
drag, startPoint x: 487, startPoint y: 269, endPoint x: 459, endPoint y: 291, distance: 35.3
click at [459, 291] on td "700" at bounding box center [488, 273] width 76 height 43
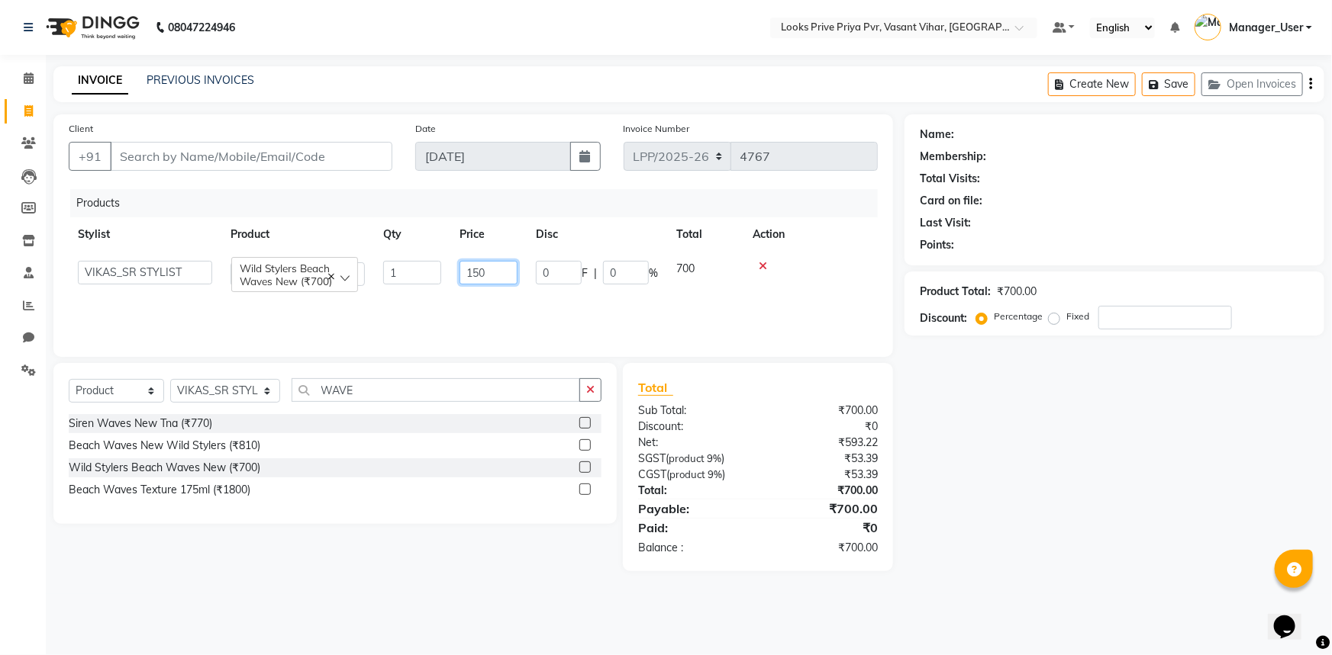
type input "1500"
click at [258, 385] on select "Select Stylist Akhir_asst ANIL_PDCT ASLAM_CR STYLIST Counter_Sales KAMAL_PDCT K…" at bounding box center [225, 391] width 110 height 24
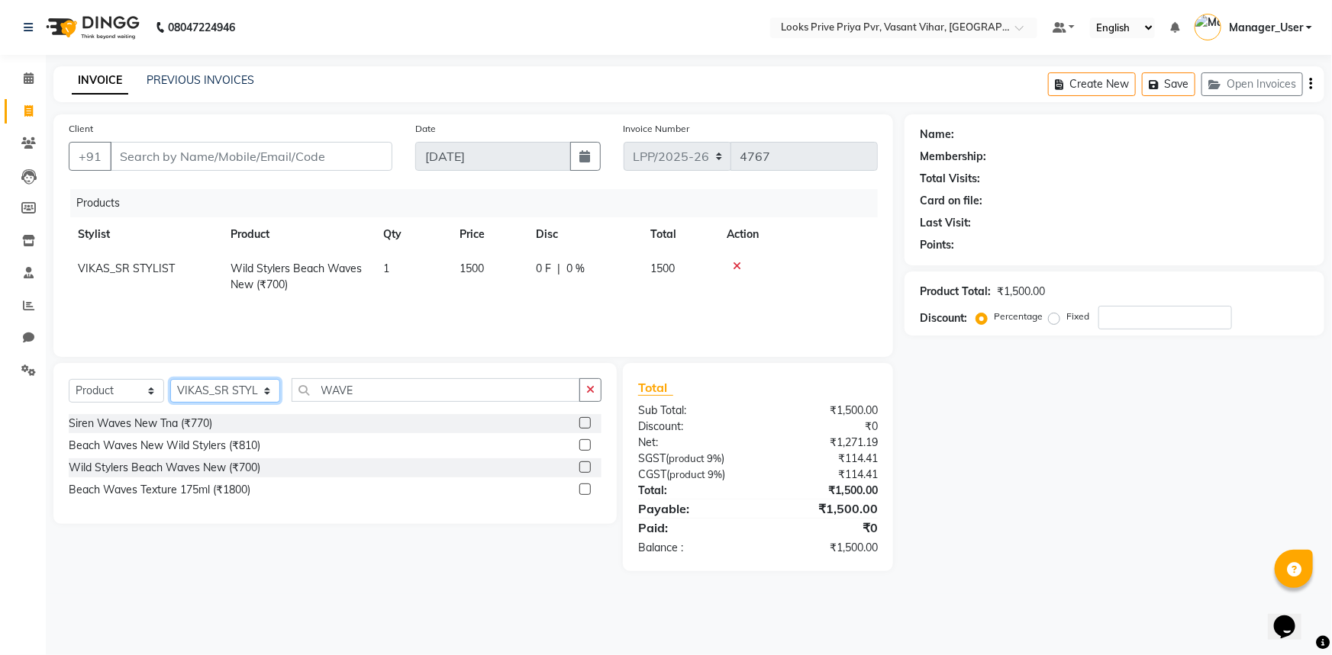
select select "66934"
click at [170, 379] on select "Select Stylist Akhir_asst ANIL_PDCT ASLAM_CR STYLIST Counter_Sales KAMAL_PDCT K…" at bounding box center [225, 391] width 110 height 24
drag, startPoint x: 378, startPoint y: 389, endPoint x: 251, endPoint y: 404, distance: 128.3
click at [251, 404] on div "Select Service Product Membership Package Voucher Prepaid Gift Card Select Styl…" at bounding box center [335, 396] width 533 height 36
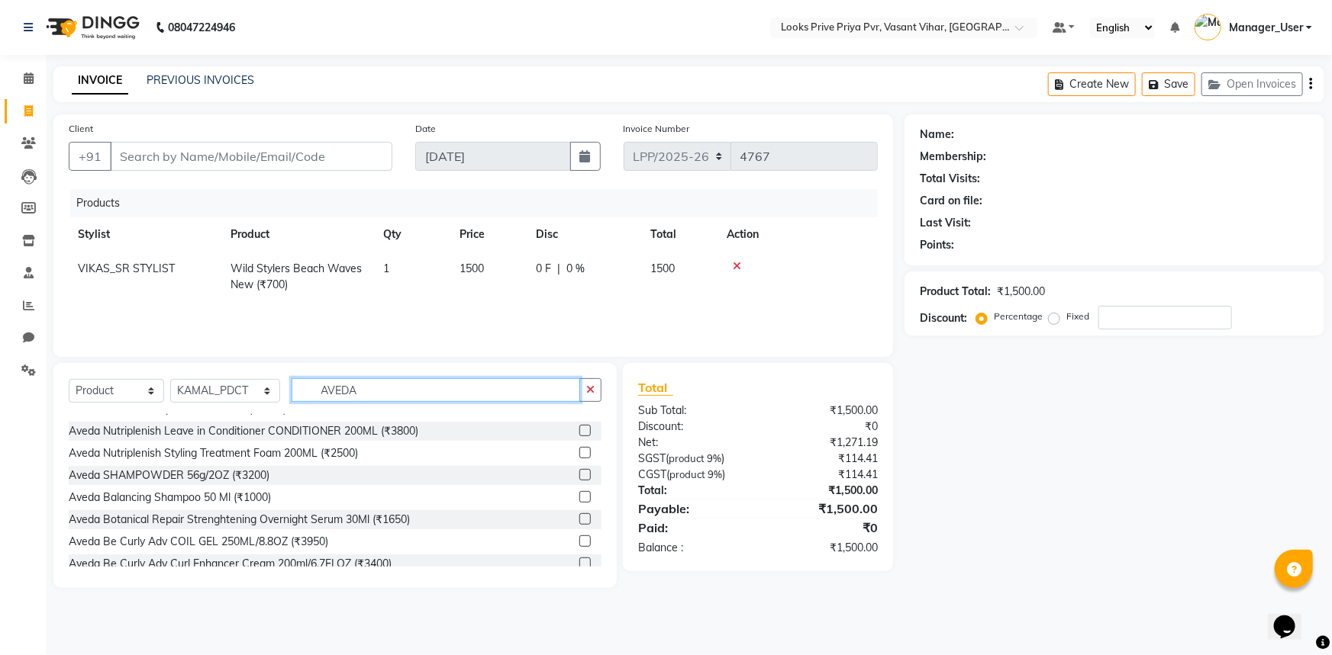
scroll to position [887, 0]
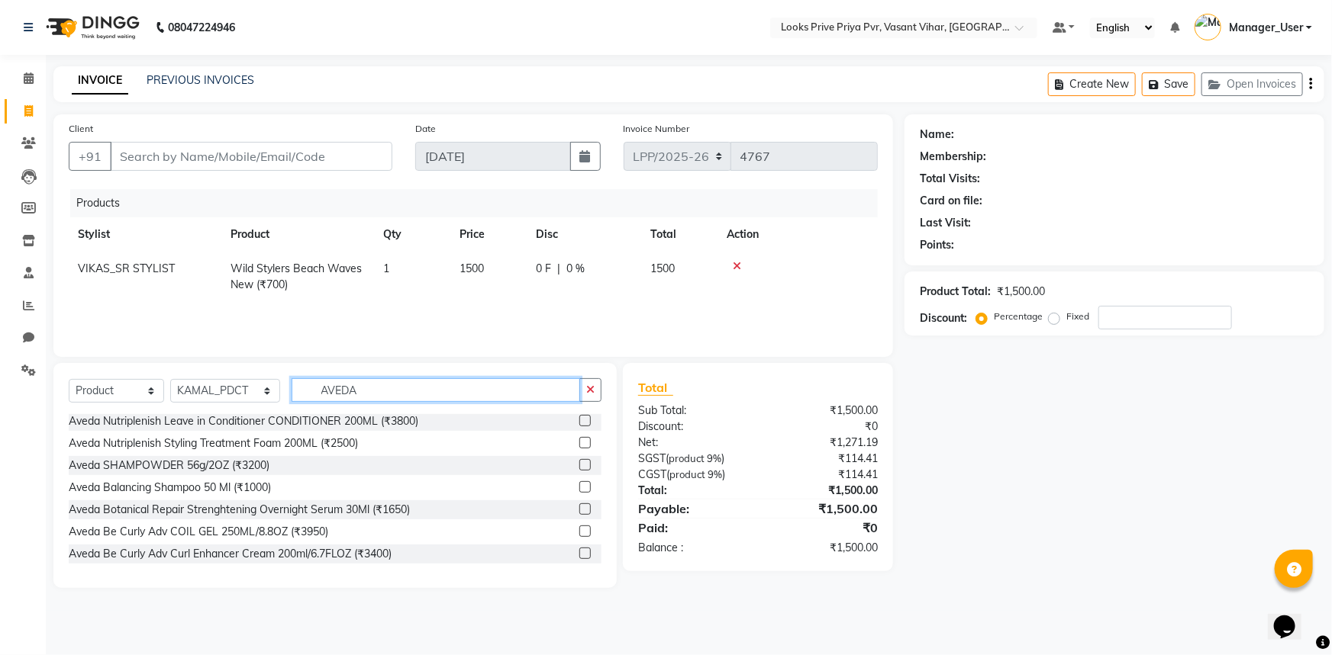
type input "AVEDA"
click at [563, 485] on div "Aveda Balancing Shampoo 50 Ml (₹1000)" at bounding box center [335, 487] width 533 height 19
click at [589, 485] on div at bounding box center [590, 487] width 22 height 19
click at [579, 485] on label at bounding box center [584, 486] width 11 height 11
click at [579, 485] on input "checkbox" at bounding box center [584, 488] width 10 height 10
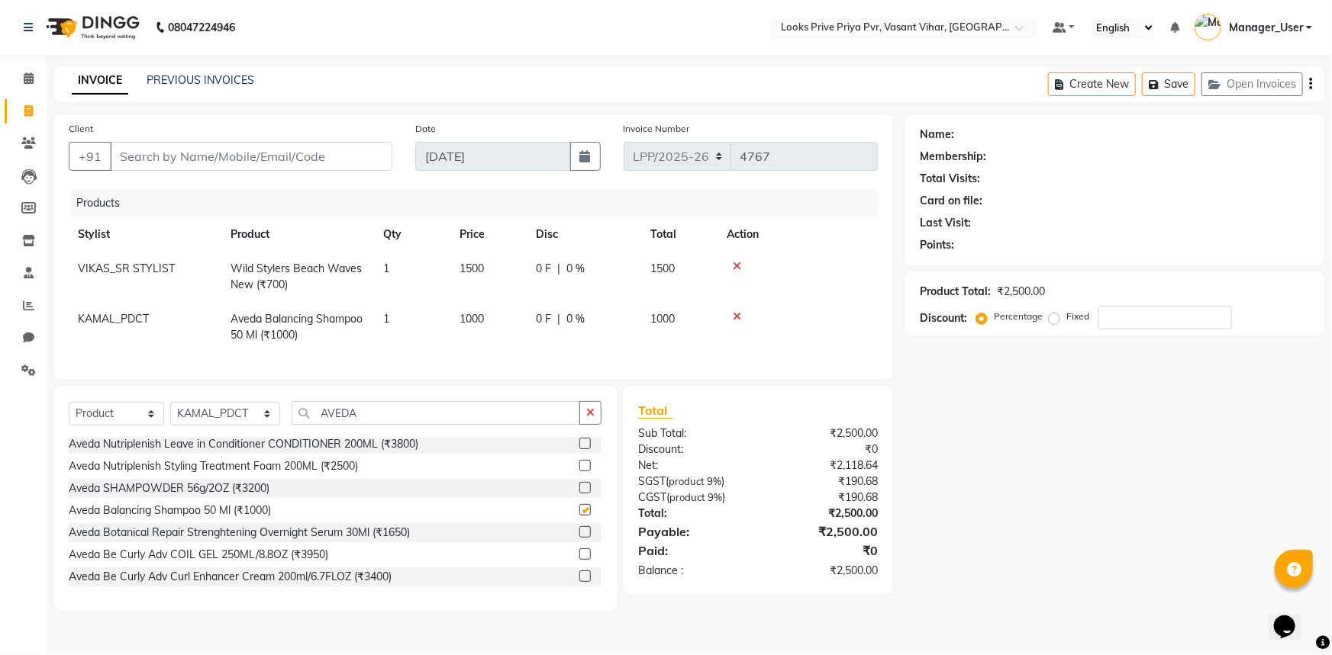
checkbox input "false"
click at [474, 325] on span "1000" at bounding box center [471, 319] width 24 height 14
select select "66934"
drag, startPoint x: 509, startPoint y: 322, endPoint x: 436, endPoint y: 327, distance: 72.7
click at [437, 327] on tr "Akhir_asst ANIL_PDCT ASLAM_CR STYLIST Counter_Sales KAMAL_PDCT KARISHMA MALLIKA…" at bounding box center [473, 327] width 809 height 50
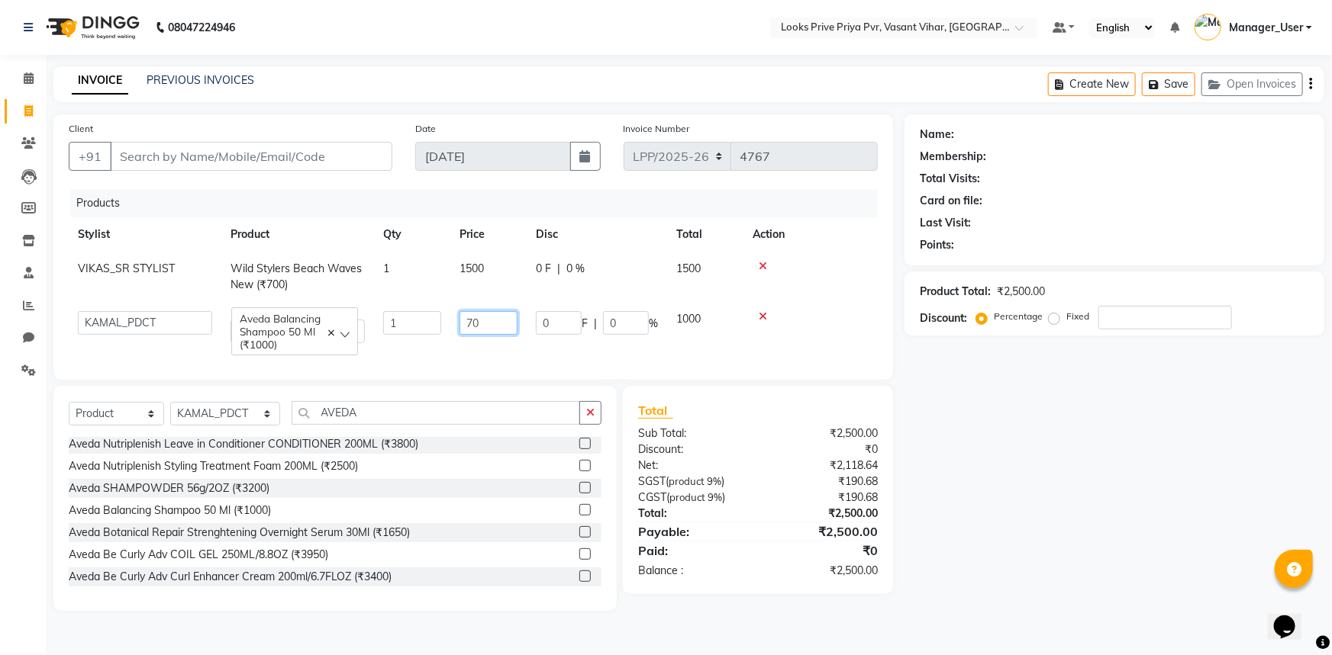
type input "700"
click at [478, 297] on td "1500" at bounding box center [488, 277] width 76 height 50
select select "66948"
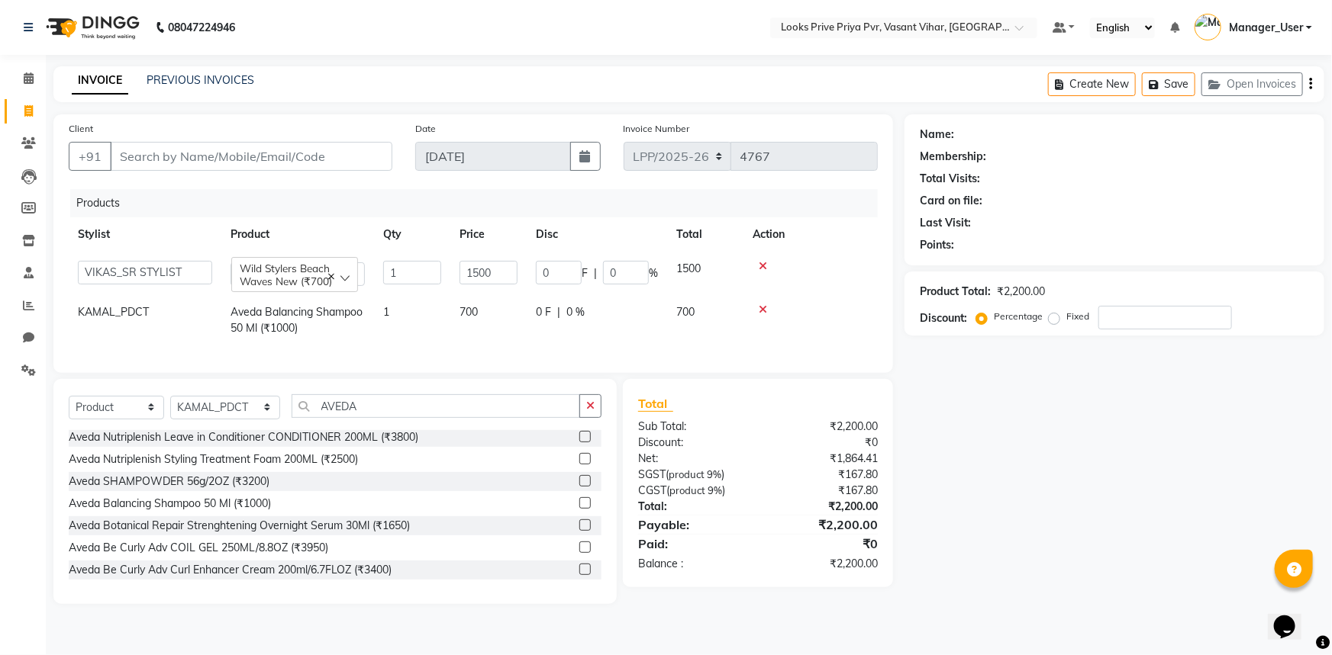
click at [516, 330] on td "700" at bounding box center [488, 320] width 76 height 50
select select "66934"
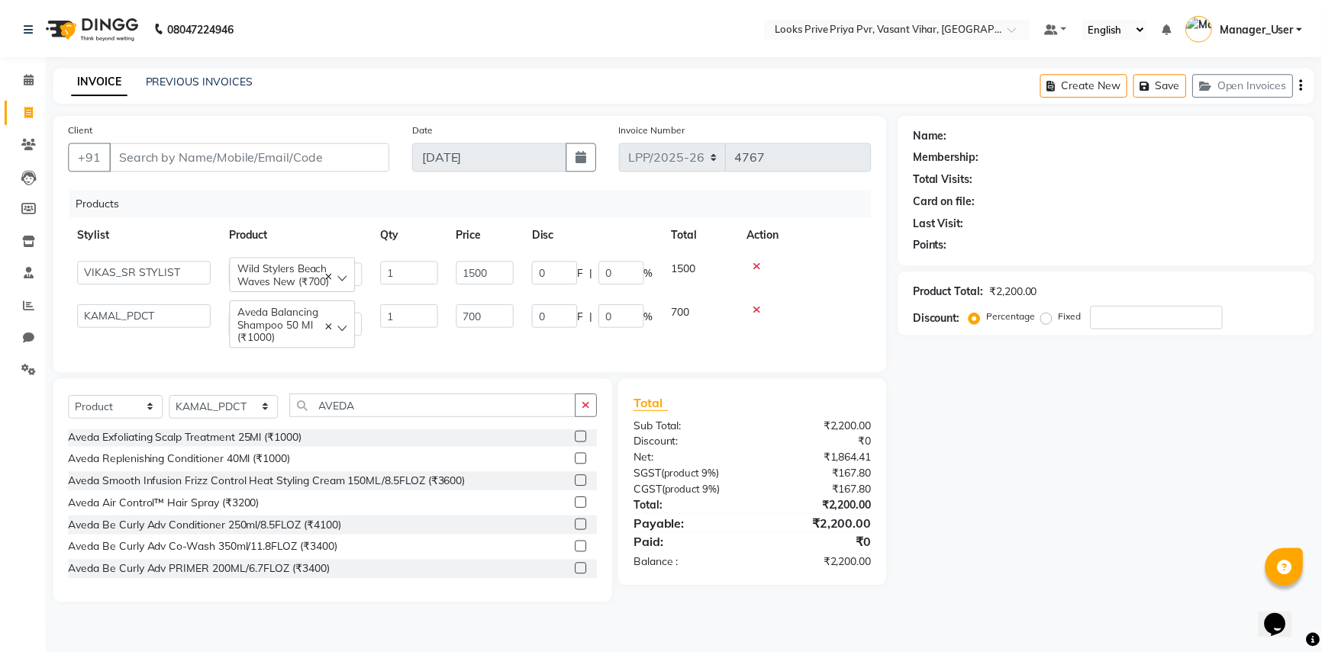
scroll to position [0, 0]
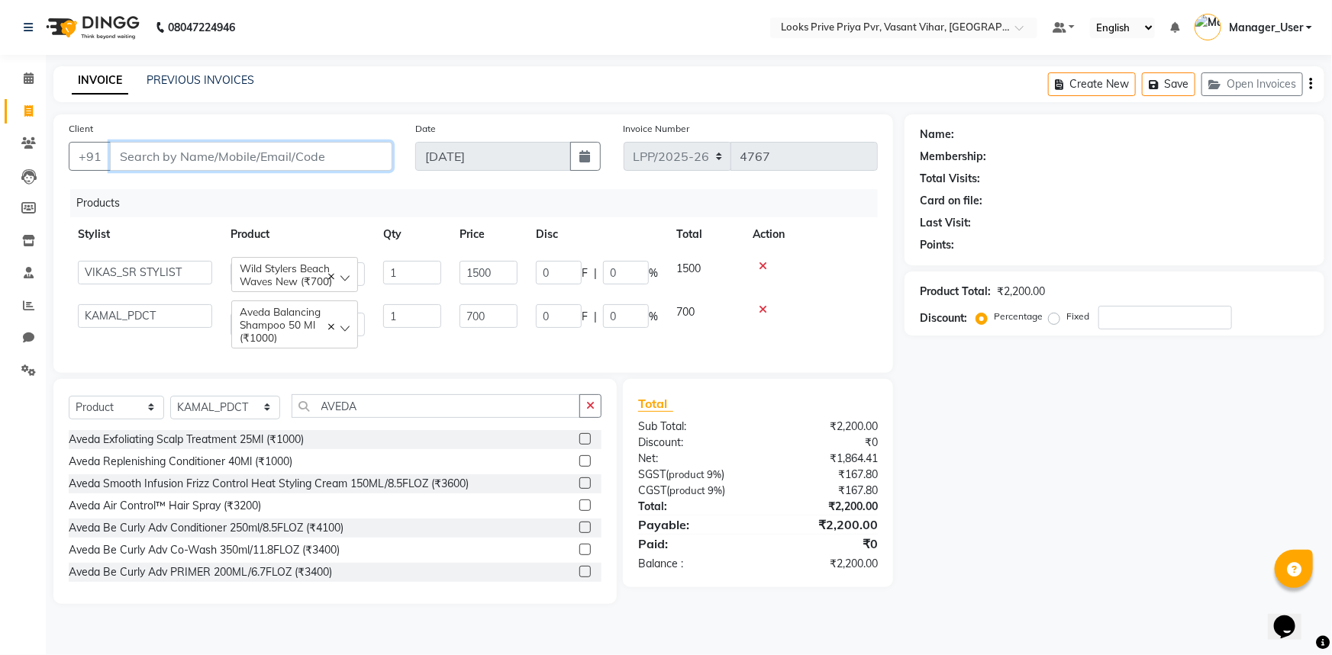
click at [265, 160] on input "Client" at bounding box center [251, 156] width 282 height 29
type input "9"
type input "0"
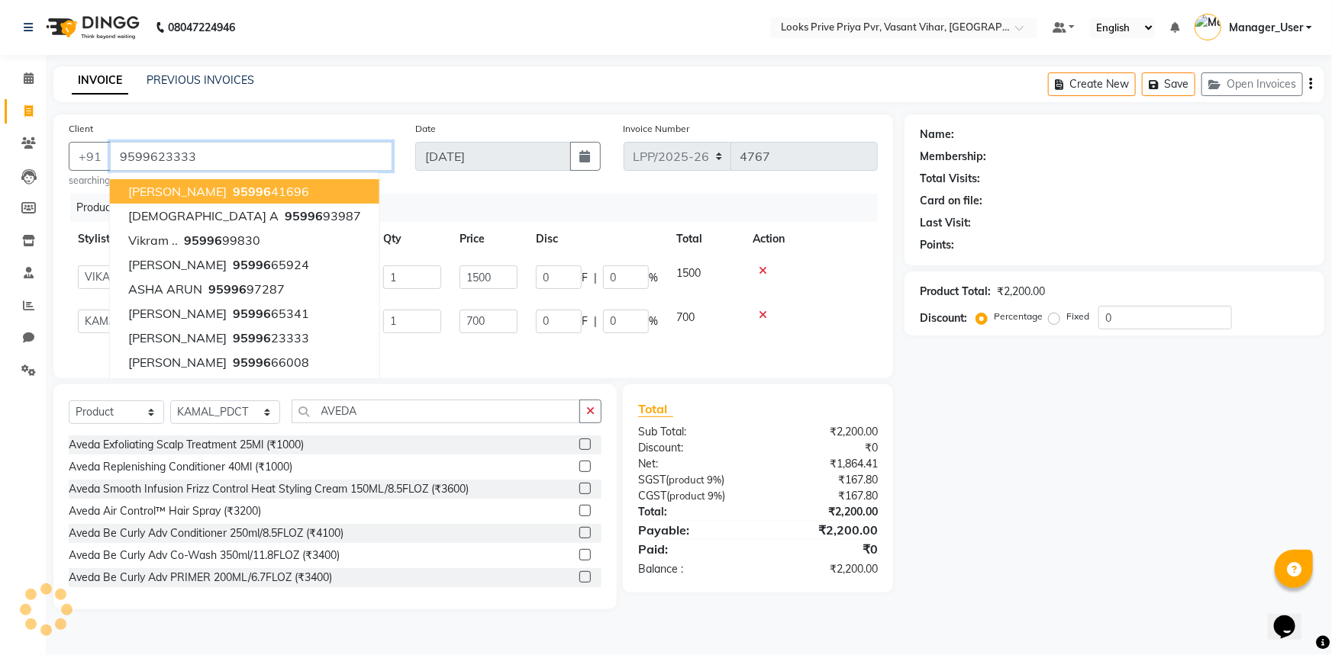
type input "9599623333"
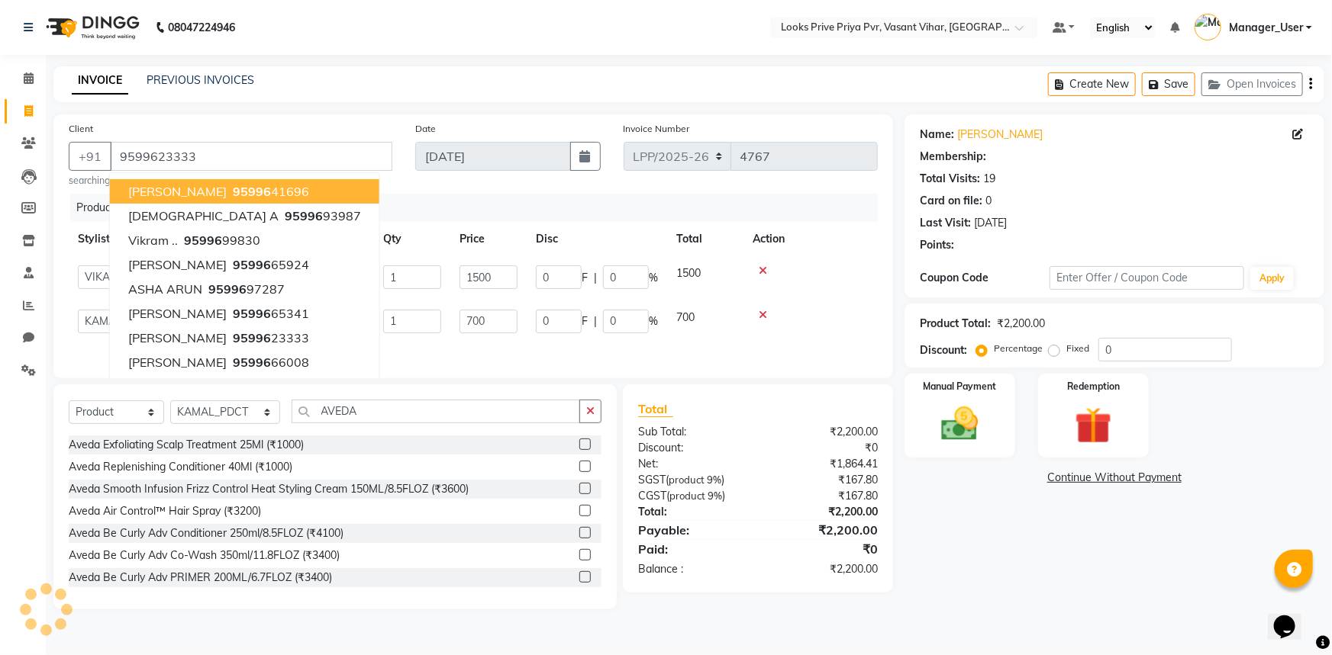
select select "1: Object"
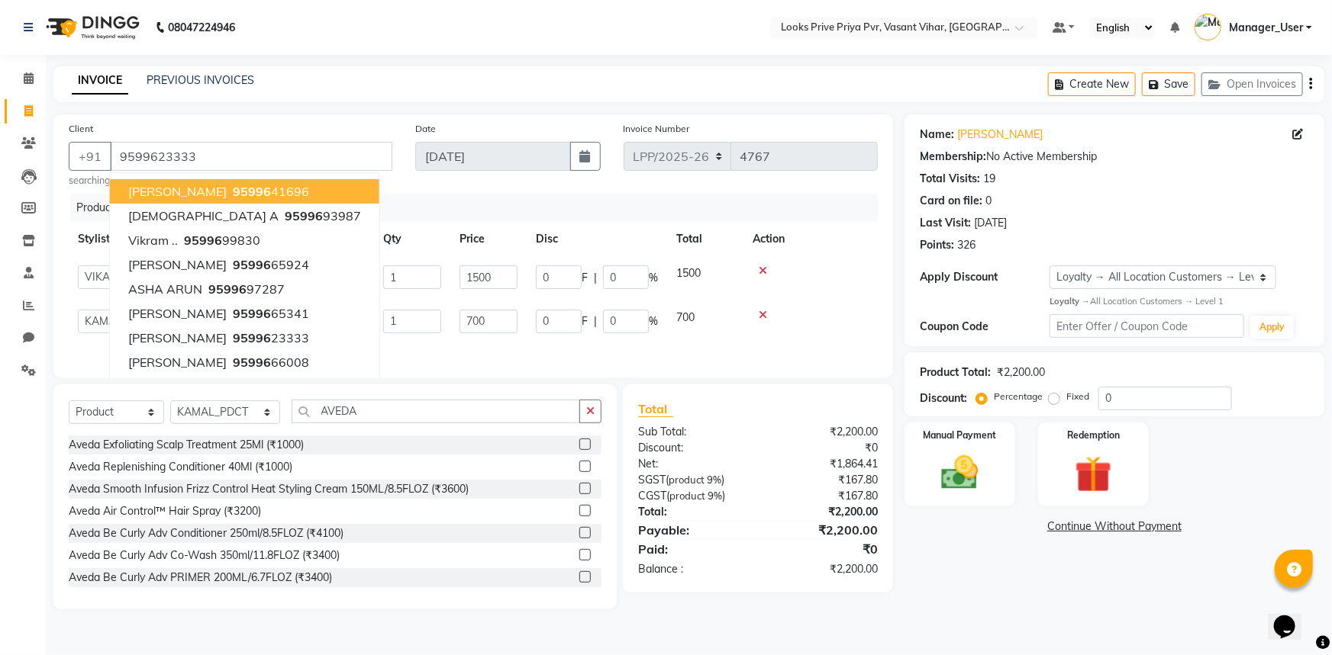
click at [1060, 553] on div "Name: Tanya Tuli Membership: No Active Membership Total Visits: 19 Card on file…" at bounding box center [1119, 361] width 431 height 495
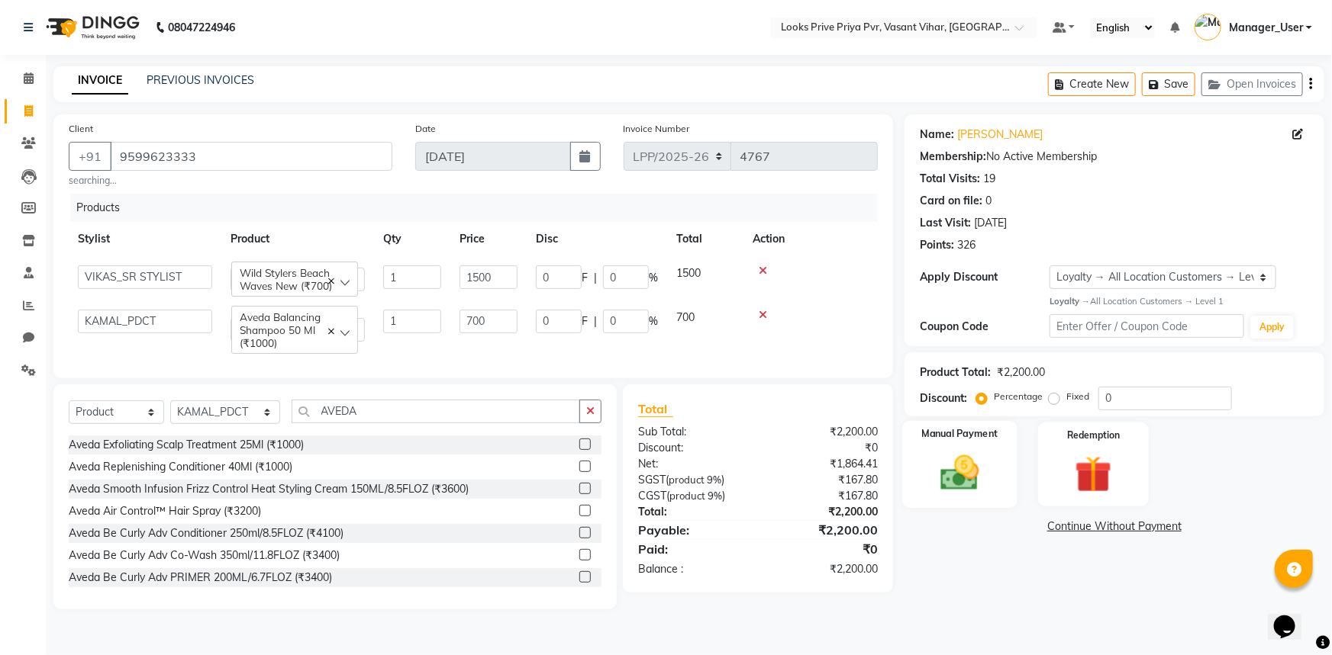
click at [985, 473] on img at bounding box center [960, 473] width 63 height 44
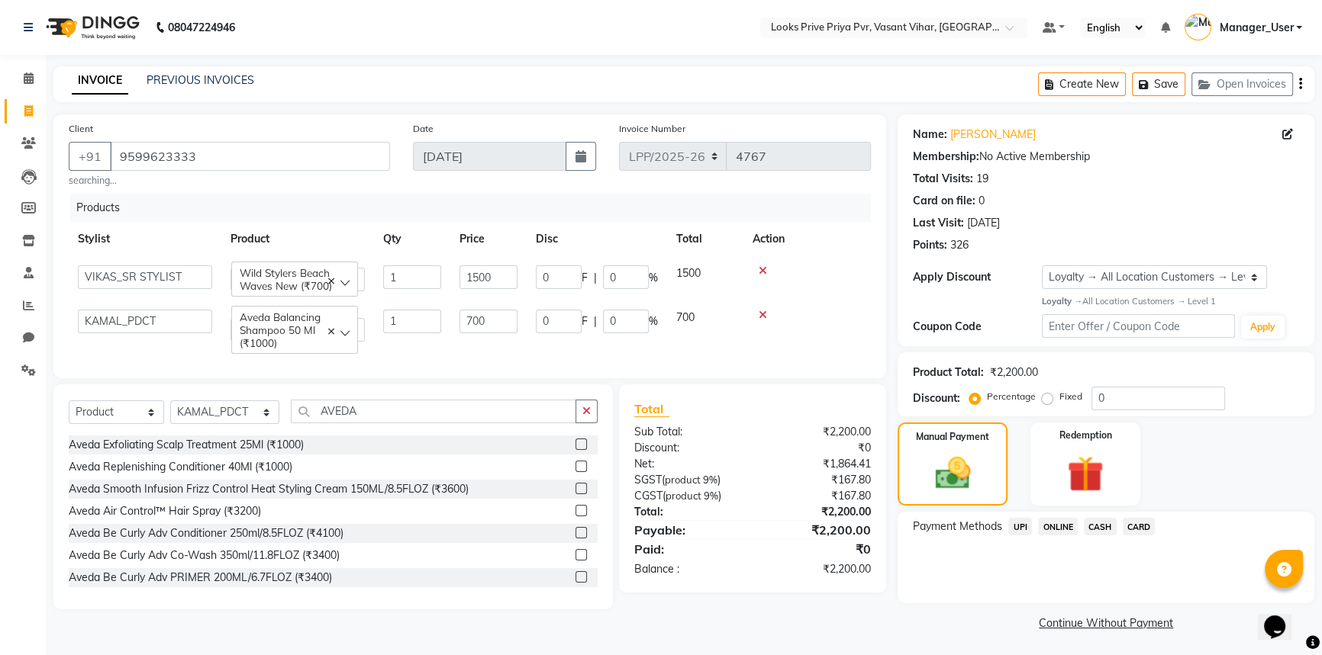
click at [1105, 527] on span "CASH" at bounding box center [1100, 527] width 33 height 18
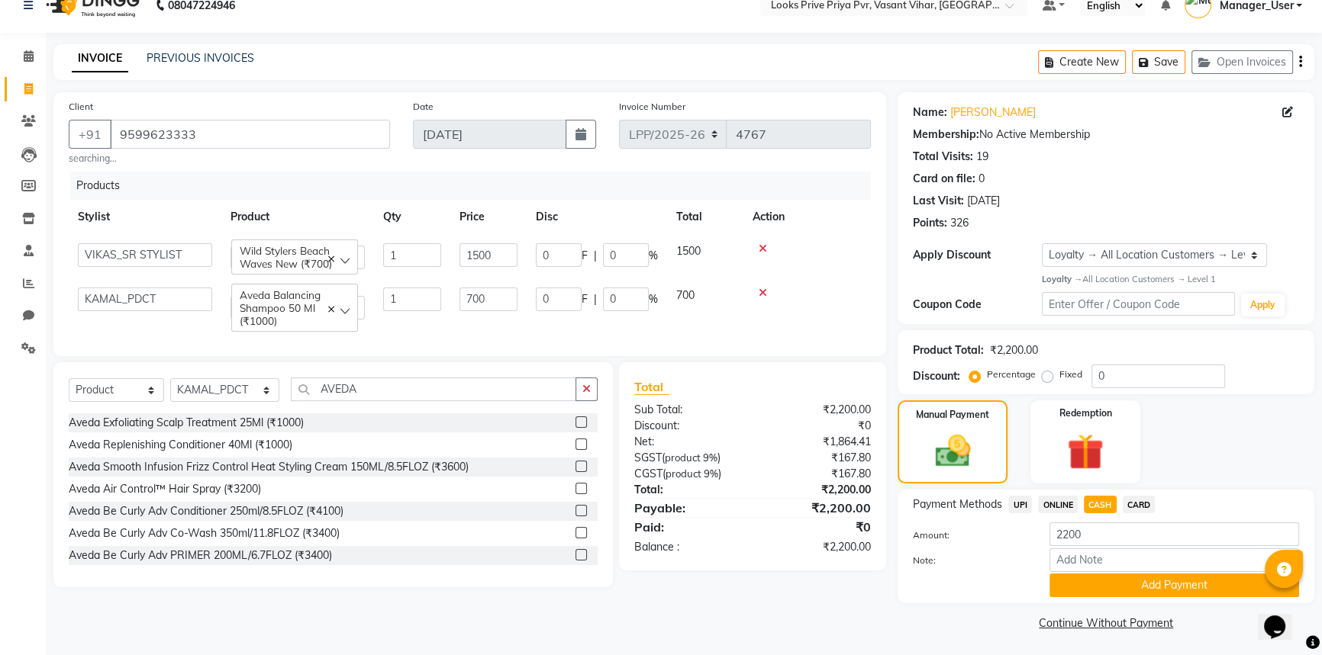
scroll to position [24, 0]
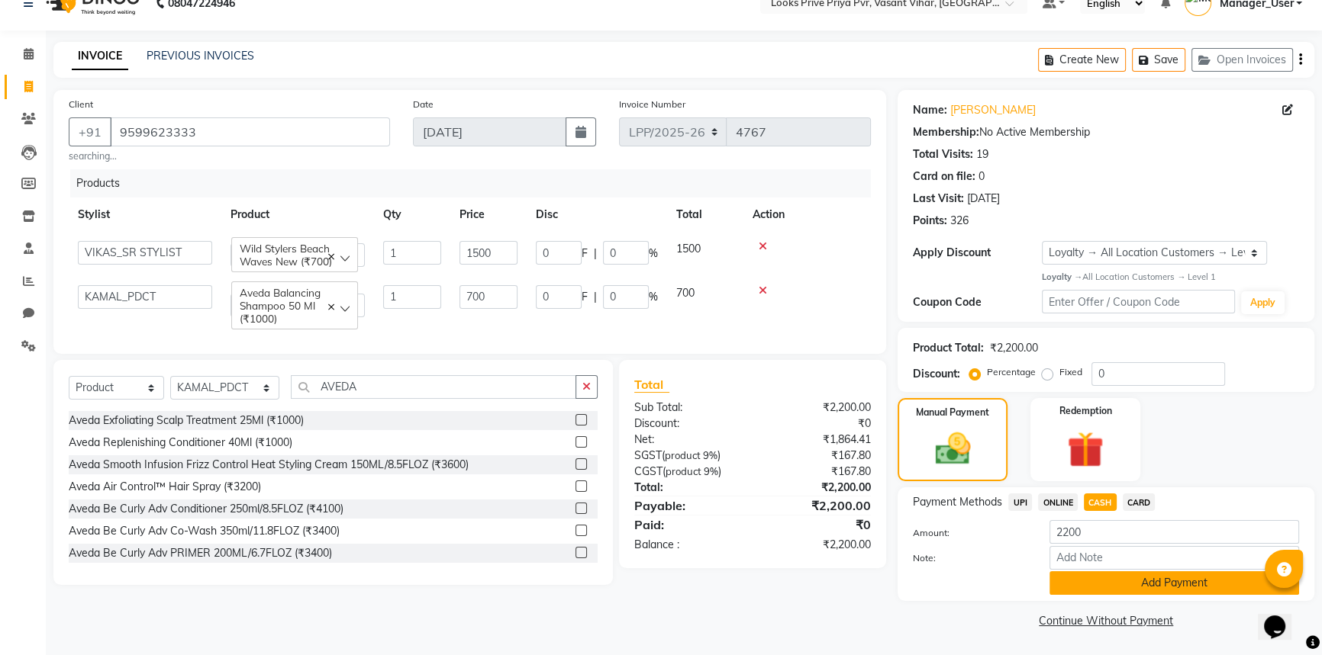
click at [1105, 580] on button "Add Payment" at bounding box center [1174, 584] width 250 height 24
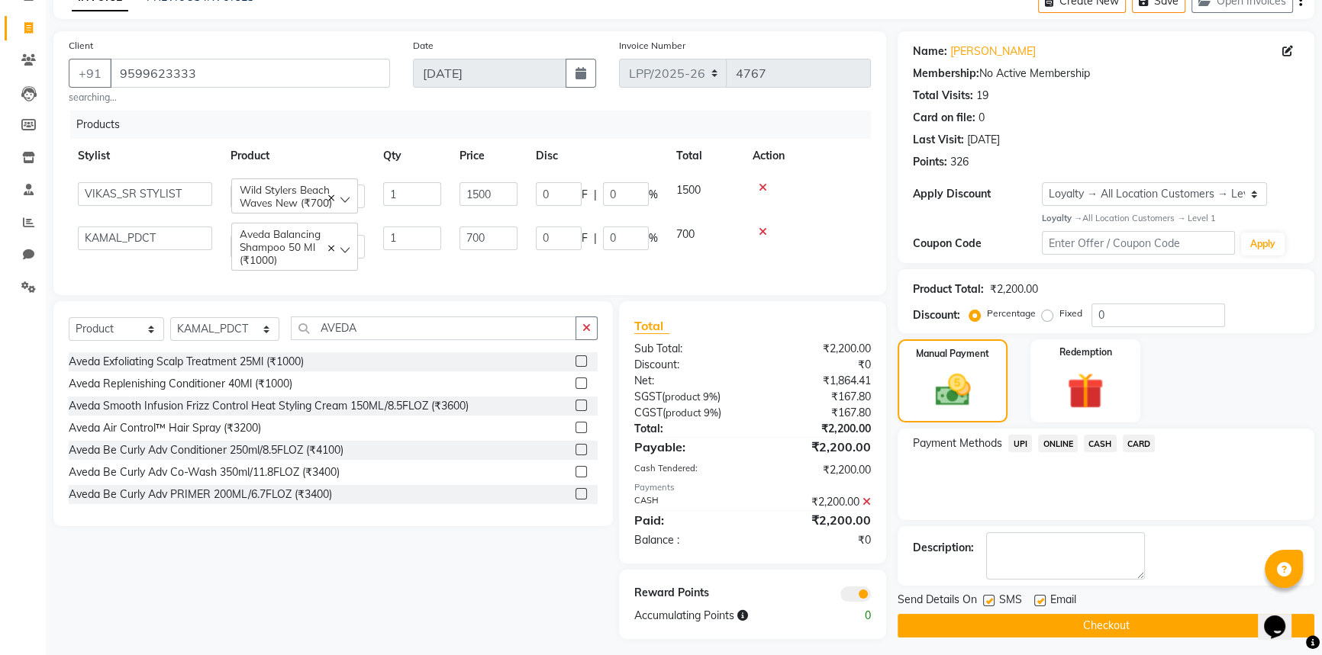
scroll to position [104, 0]
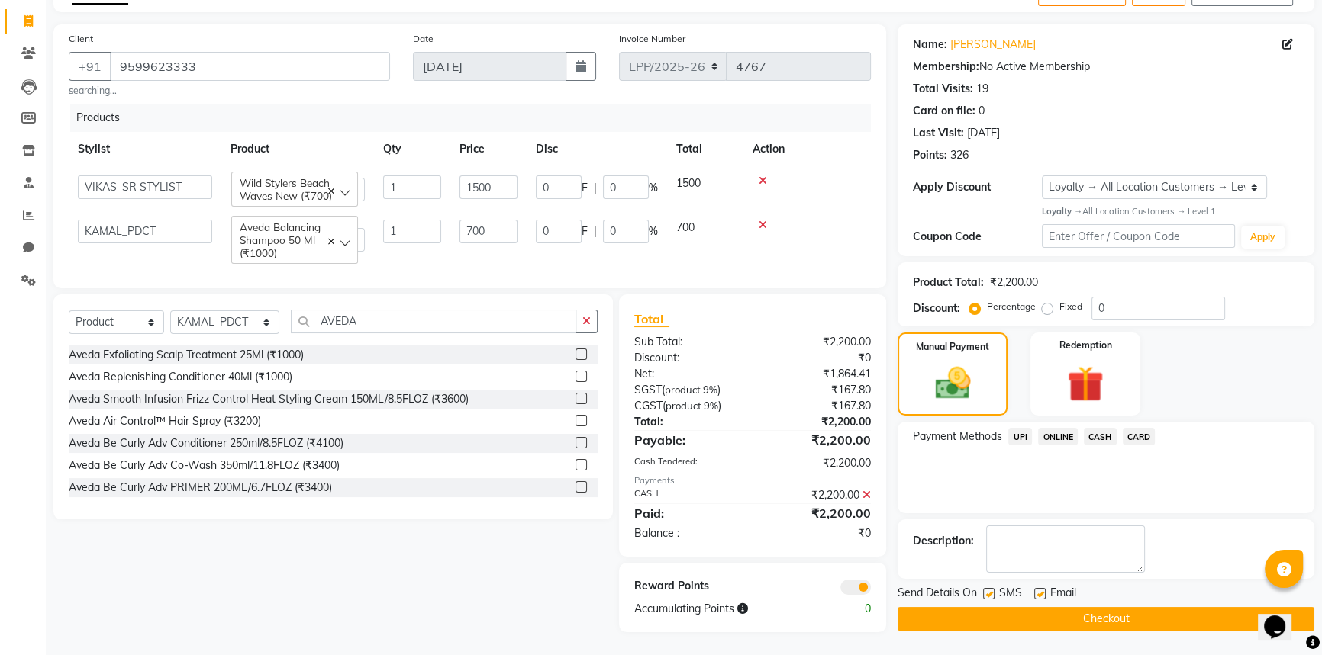
click at [1088, 607] on button "Checkout" at bounding box center [1105, 619] width 417 height 24
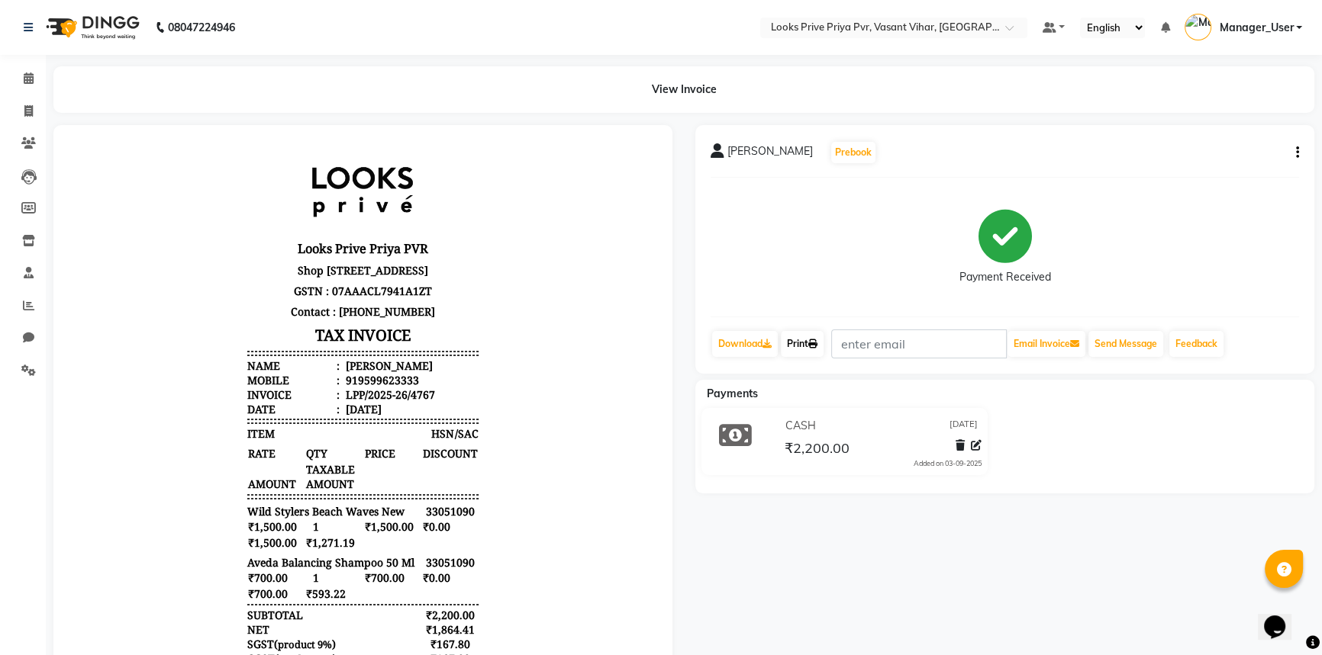
click at [794, 338] on link "Print" at bounding box center [802, 344] width 43 height 26
click at [28, 108] on icon at bounding box center [28, 110] width 8 height 11
select select "service"
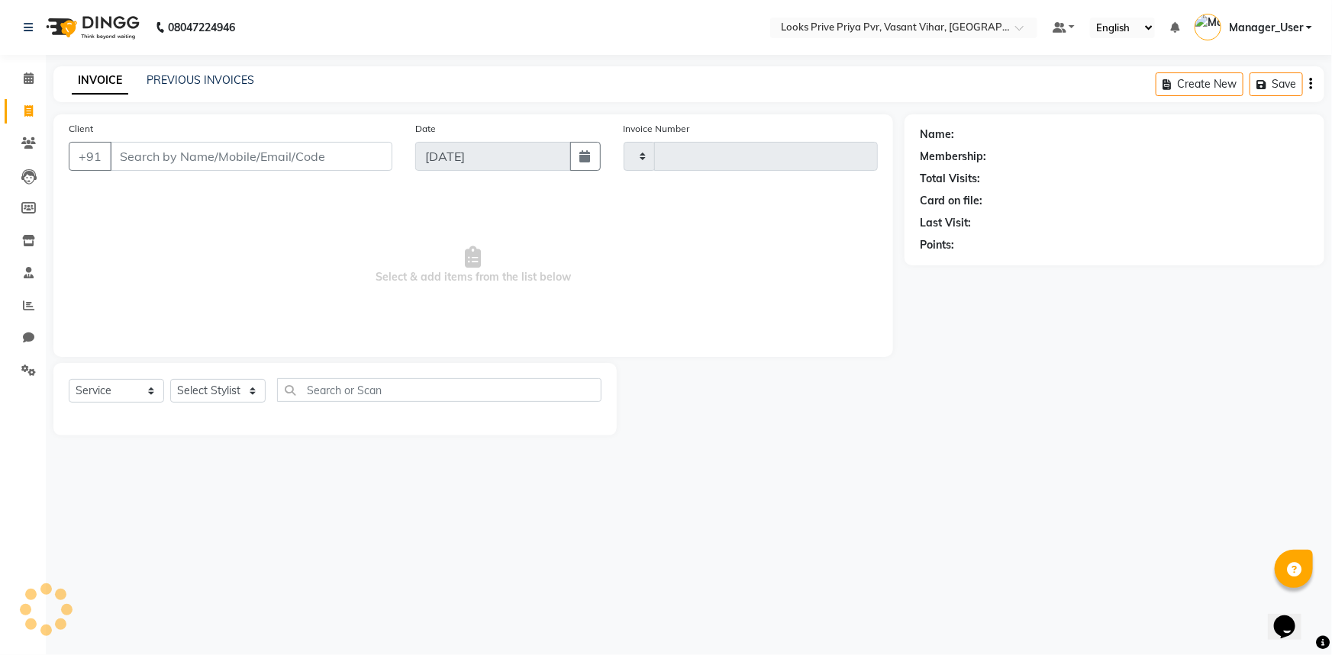
type input "4768"
select select "7646"
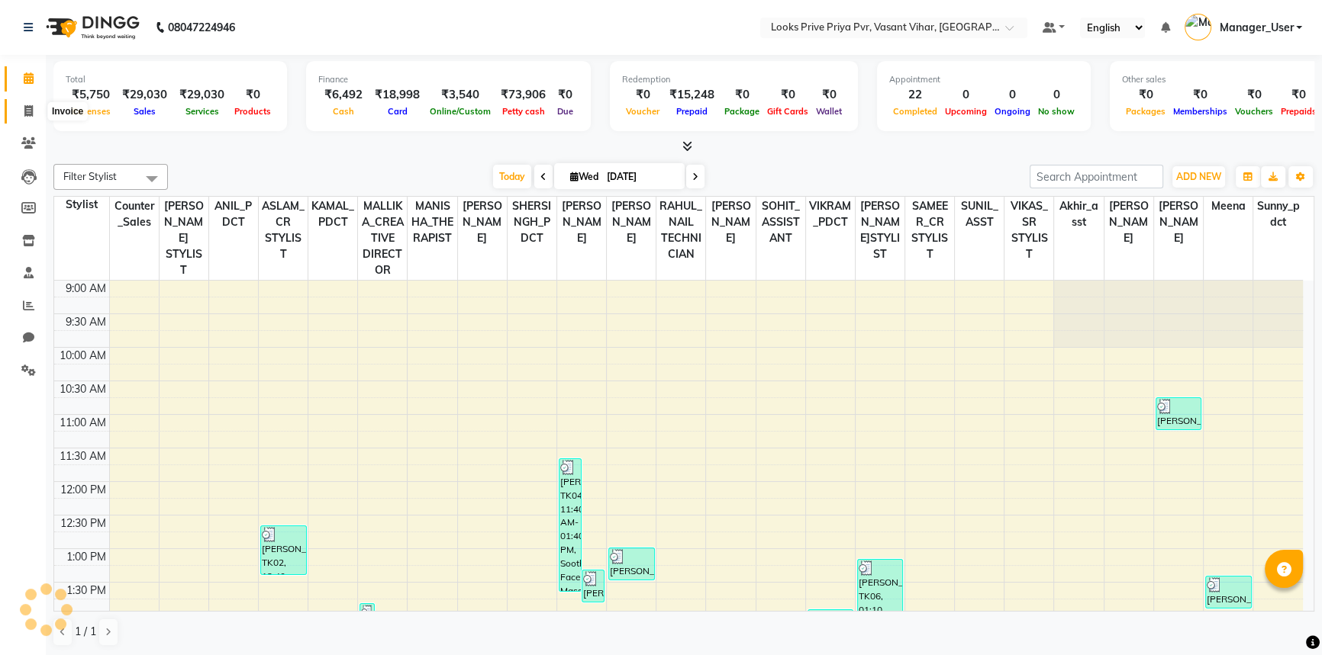
click at [31, 114] on icon at bounding box center [28, 110] width 8 height 11
select select "service"
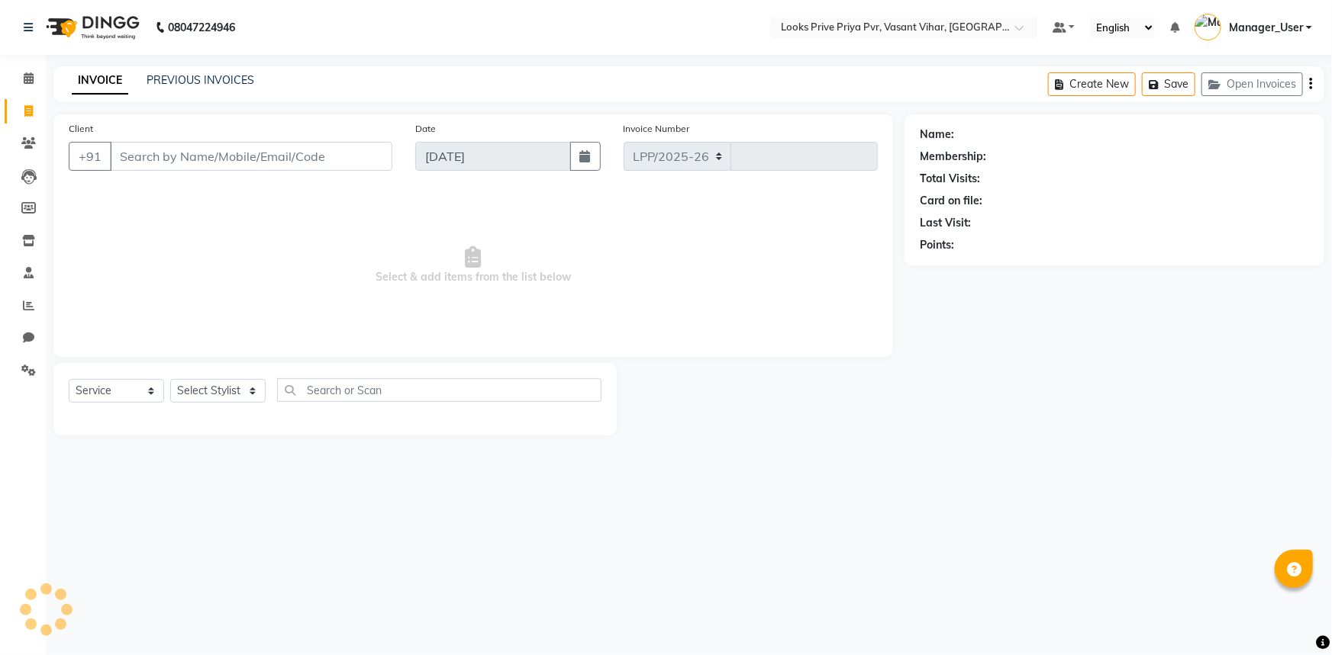
select select "7646"
type input "4761"
click at [281, 172] on div "Client +91" at bounding box center [230, 152] width 346 height 63
click at [171, 167] on input "Client" at bounding box center [251, 156] width 282 height 29
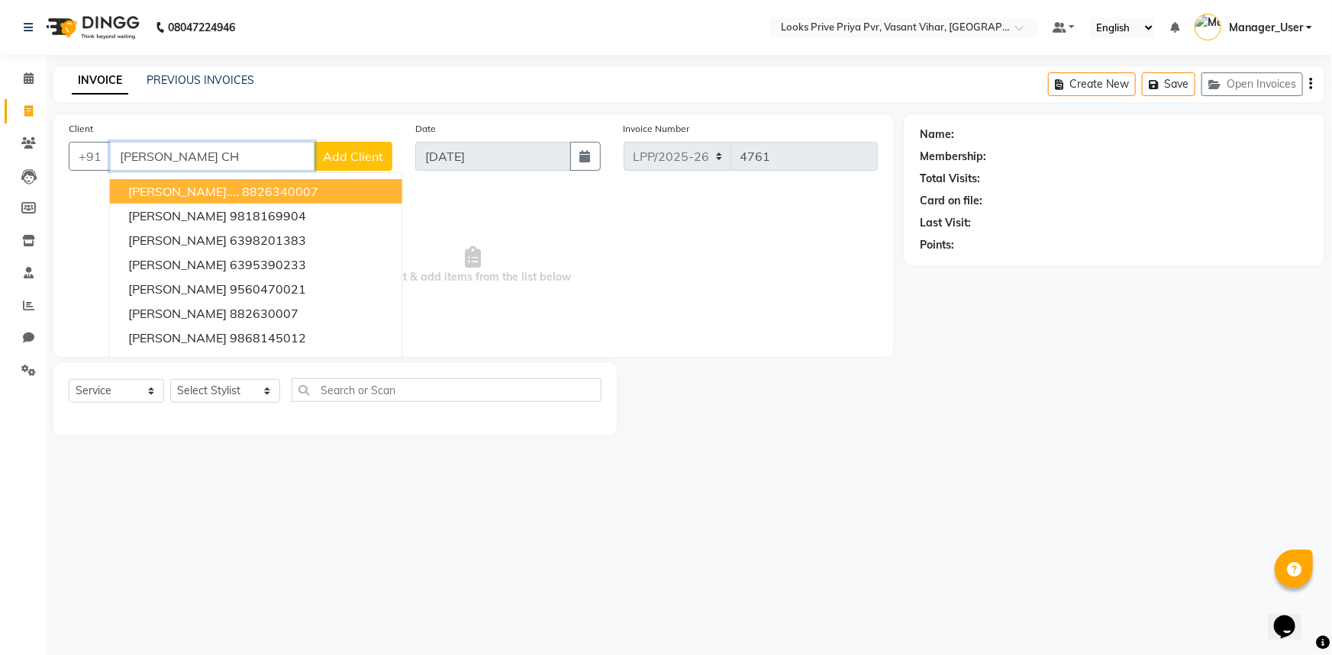
click at [229, 190] on span "GARIMA CHOPRA...." at bounding box center [183, 191] width 111 height 15
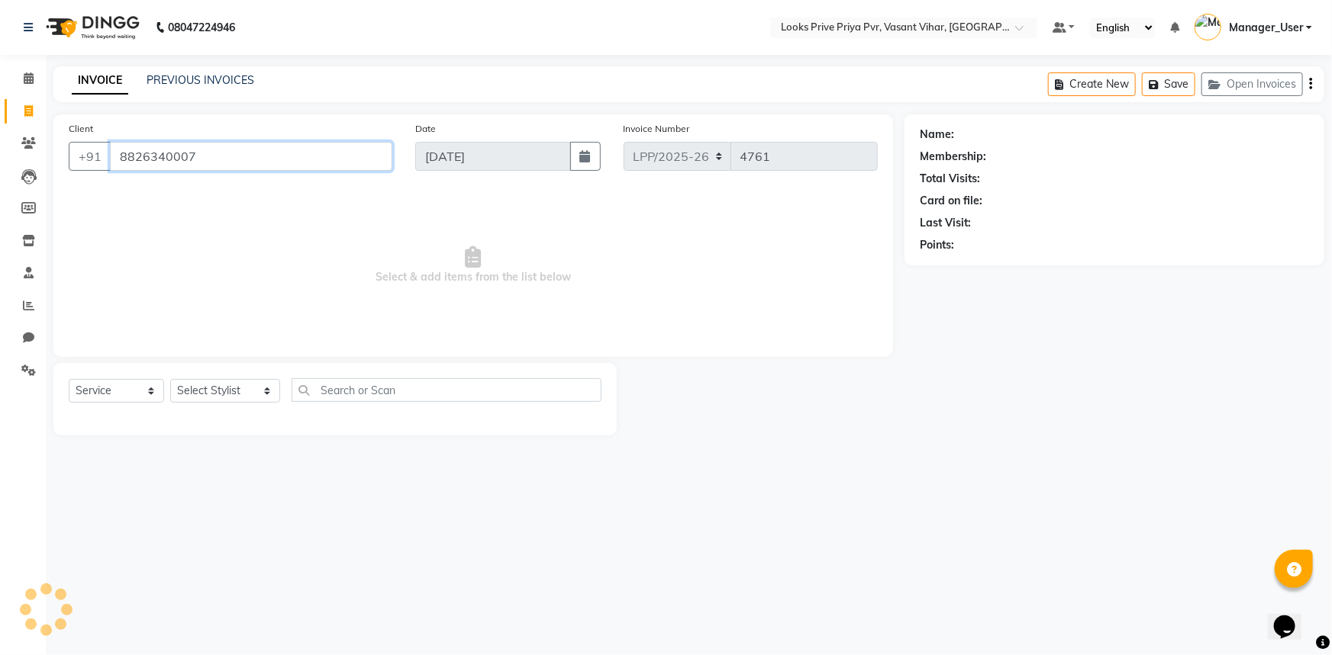
type input "8826340007"
select select "1: Object"
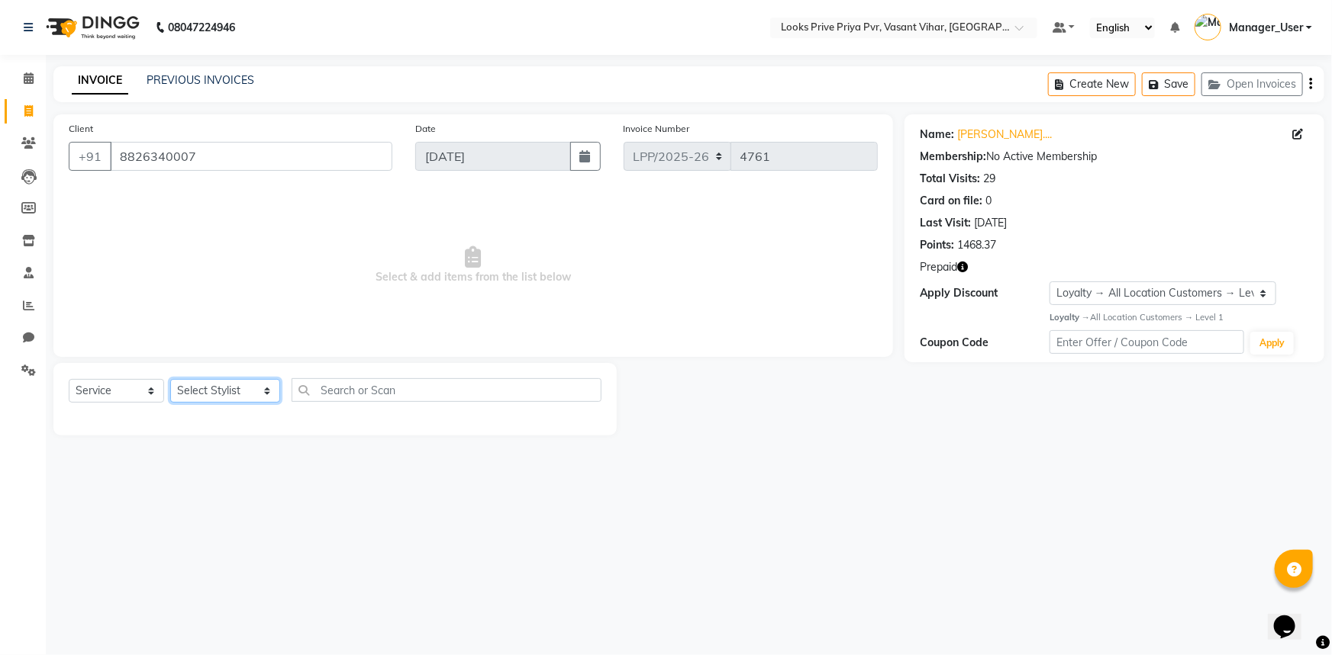
click at [225, 385] on select "Select Stylist Akhir_asst ANIL_PDCT ASLAM_CR STYLIST Counter_Sales KAMAL_PDCT […" at bounding box center [225, 391] width 110 height 24
select select "66939"
click at [170, 379] on select "Select Stylist Akhir_asst ANIL_PDCT ASLAM_CR STYLIST Counter_Sales KAMAL_PDCT […" at bounding box center [225, 391] width 110 height 24
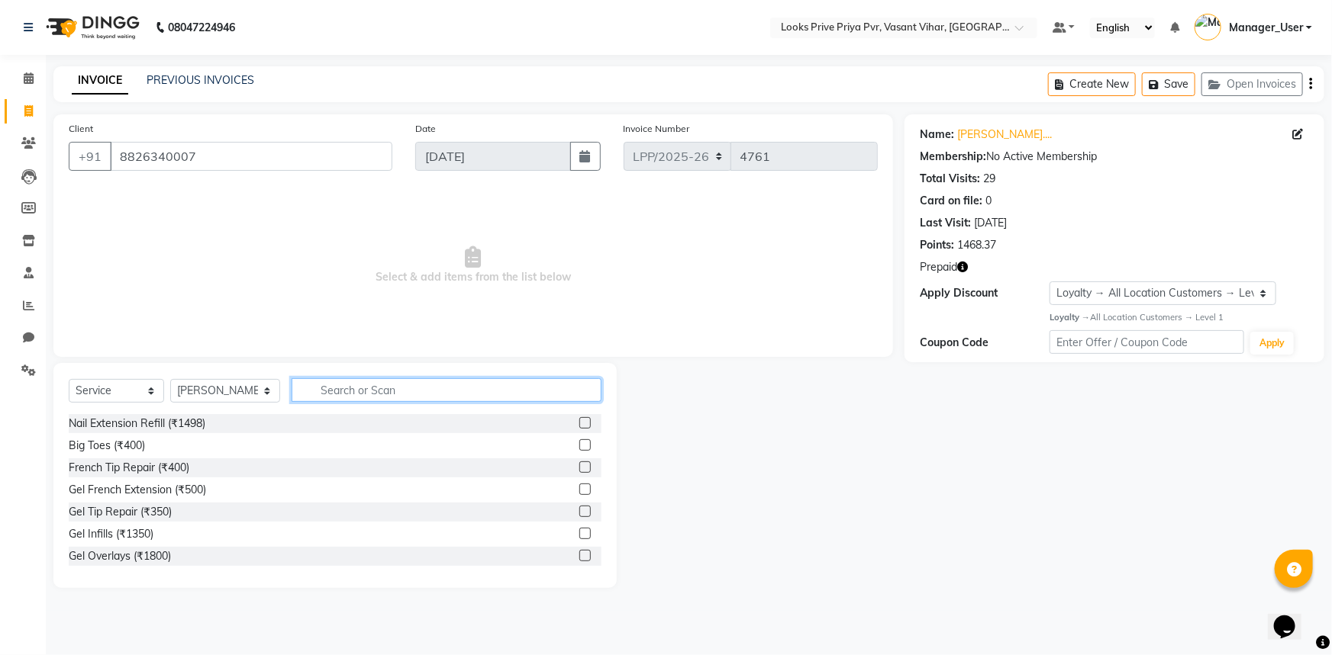
click at [389, 378] on input "text" at bounding box center [446, 390] width 311 height 24
type input "EYE"
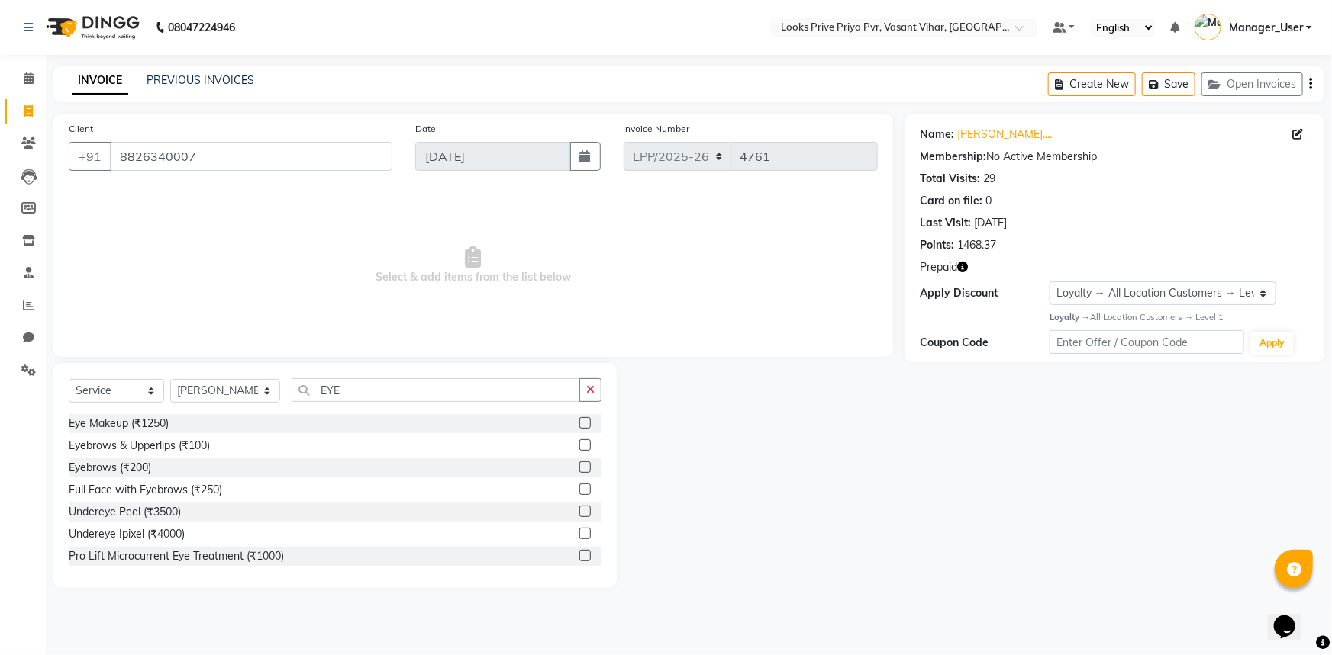
drag, startPoint x: 575, startPoint y: 443, endPoint x: 426, endPoint y: 371, distance: 165.9
click at [579, 443] on label at bounding box center [584, 445] width 11 height 11
click at [579, 443] on input "checkbox" at bounding box center [584, 446] width 10 height 10
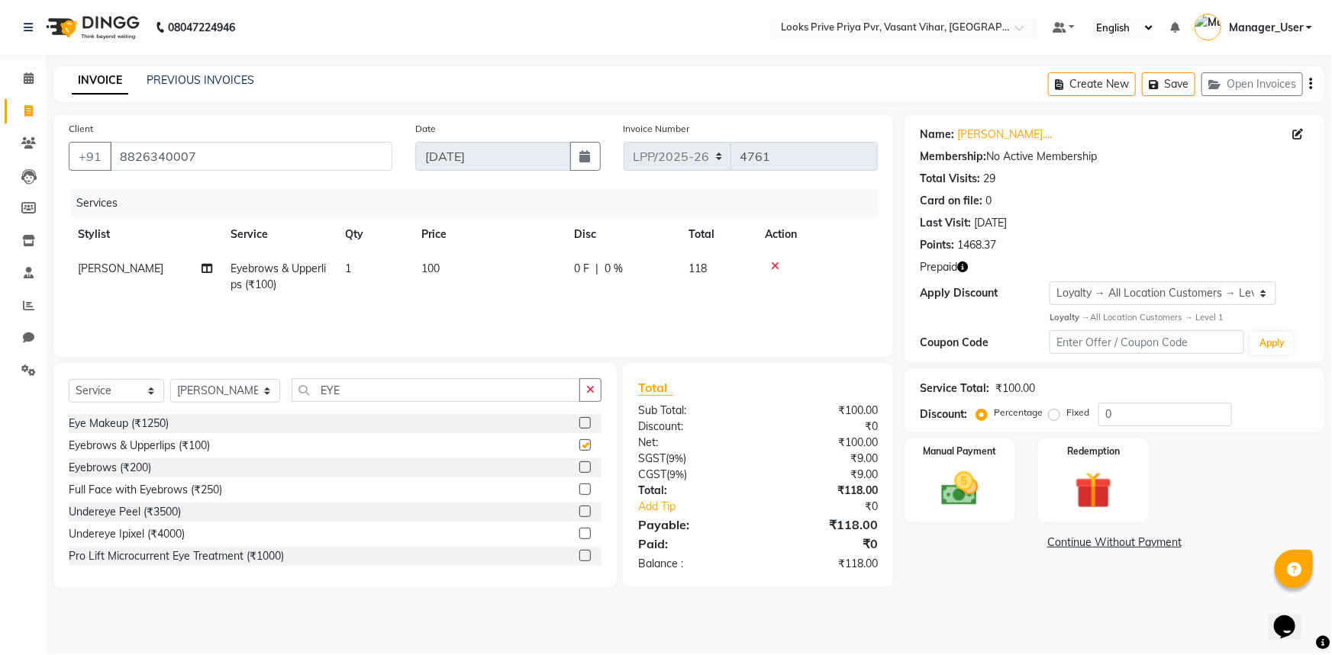
checkbox input "false"
click at [433, 272] on span "100" at bounding box center [430, 269] width 18 height 14
select select "66939"
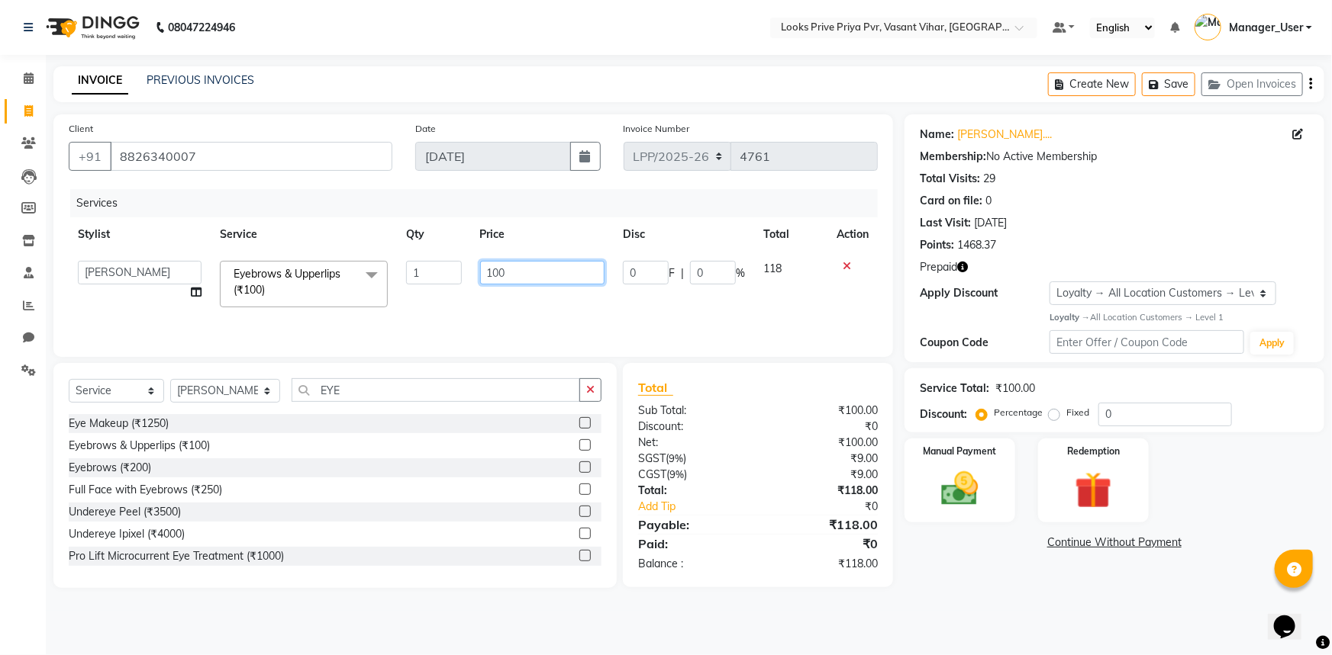
drag, startPoint x: 523, startPoint y: 267, endPoint x: 443, endPoint y: 282, distance: 81.6
click at [443, 282] on tr "Akhir_asst ANIL_PDCT ASLAM_CR STYLIST Counter_Sales KAMAL_PDCT KARISHMA MALLIKA…" at bounding box center [473, 284] width 809 height 65
type input "200"
click at [375, 387] on input "EYE" at bounding box center [435, 390] width 289 height 24
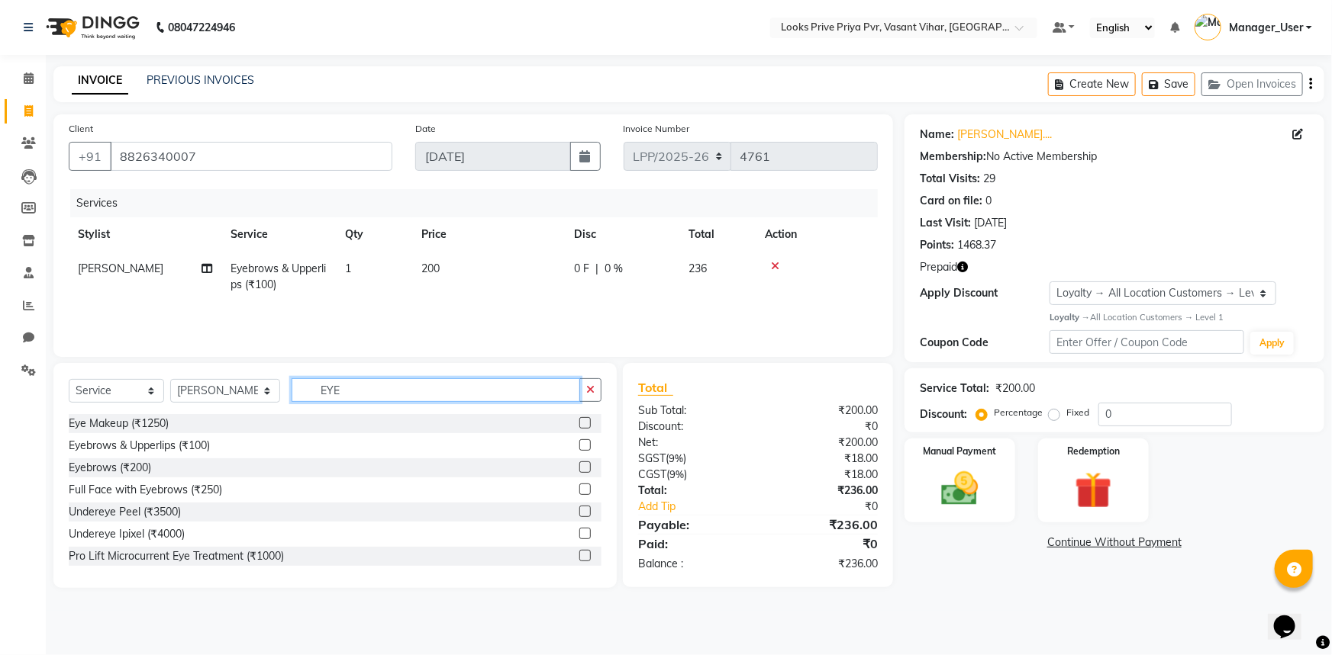
drag, startPoint x: 384, startPoint y: 390, endPoint x: 60, endPoint y: 399, distance: 324.4
click at [92, 399] on div "Select Service Product Membership Package Voucher Prepaid Gift Card Select Styl…" at bounding box center [335, 396] width 533 height 36
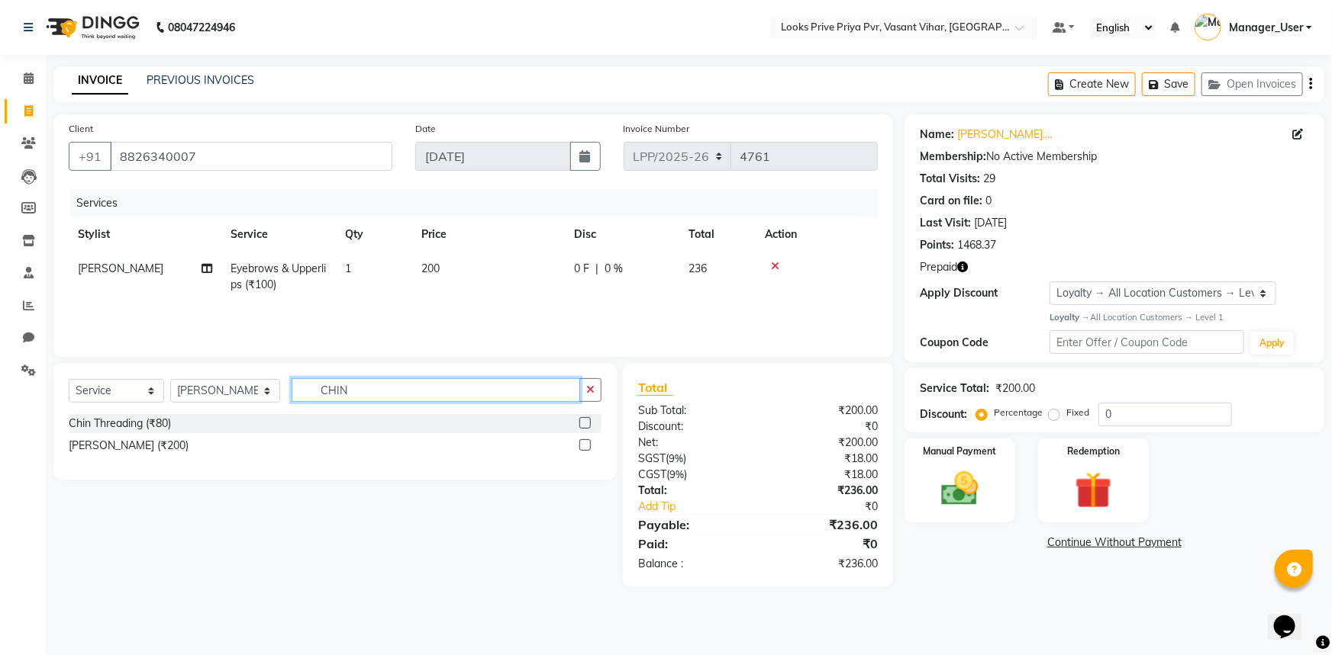
type input "CHIN"
click at [588, 424] on label at bounding box center [584, 422] width 11 height 11
click at [588, 424] on input "checkbox" at bounding box center [584, 424] width 10 height 10
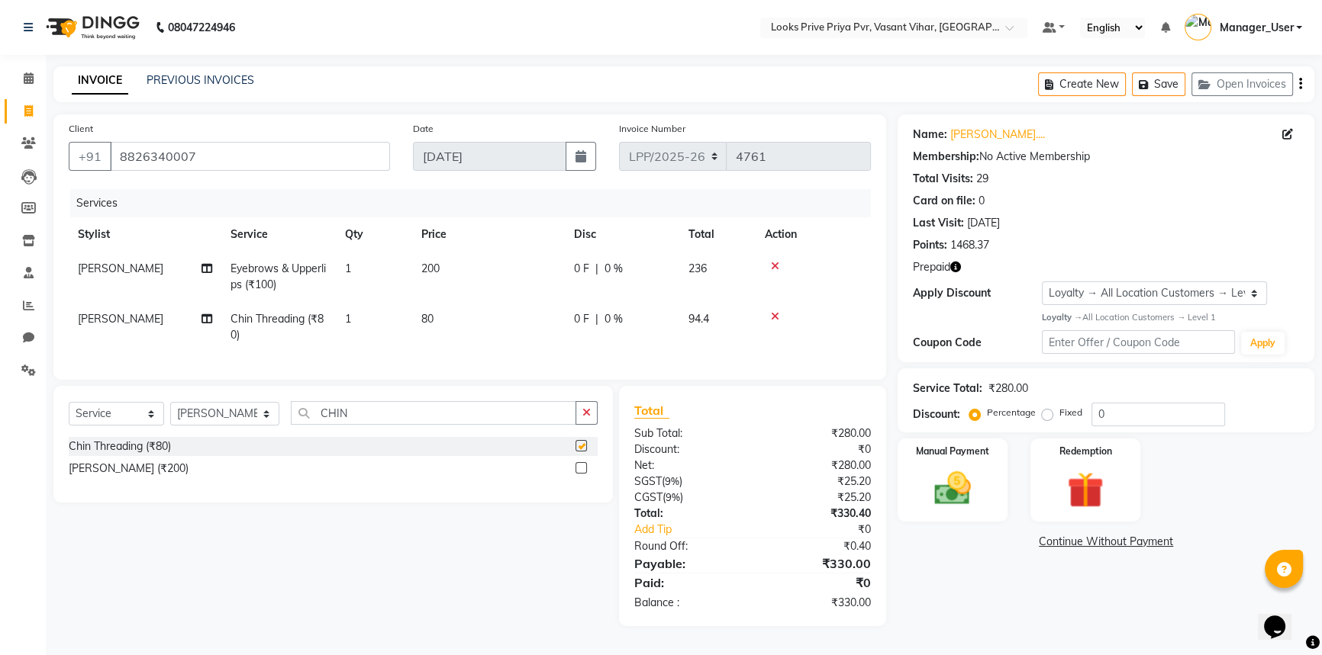
checkbox input "false"
click at [428, 320] on span "80" at bounding box center [427, 319] width 12 height 14
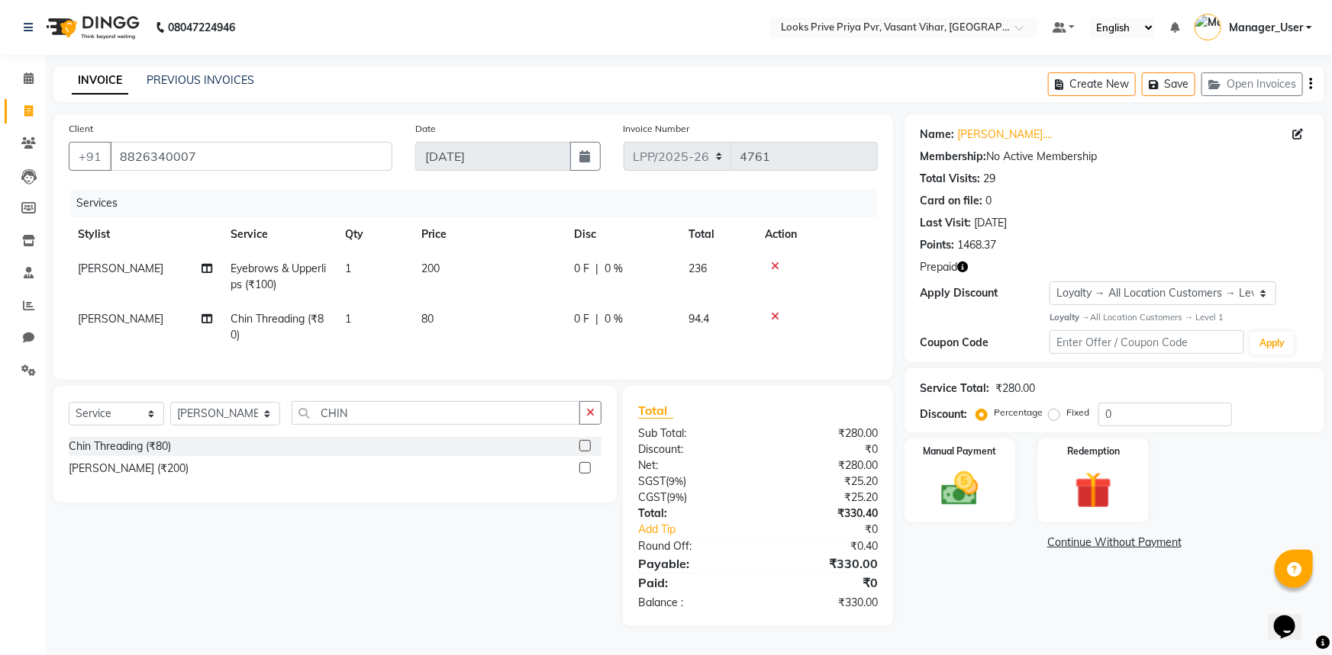
select select "66939"
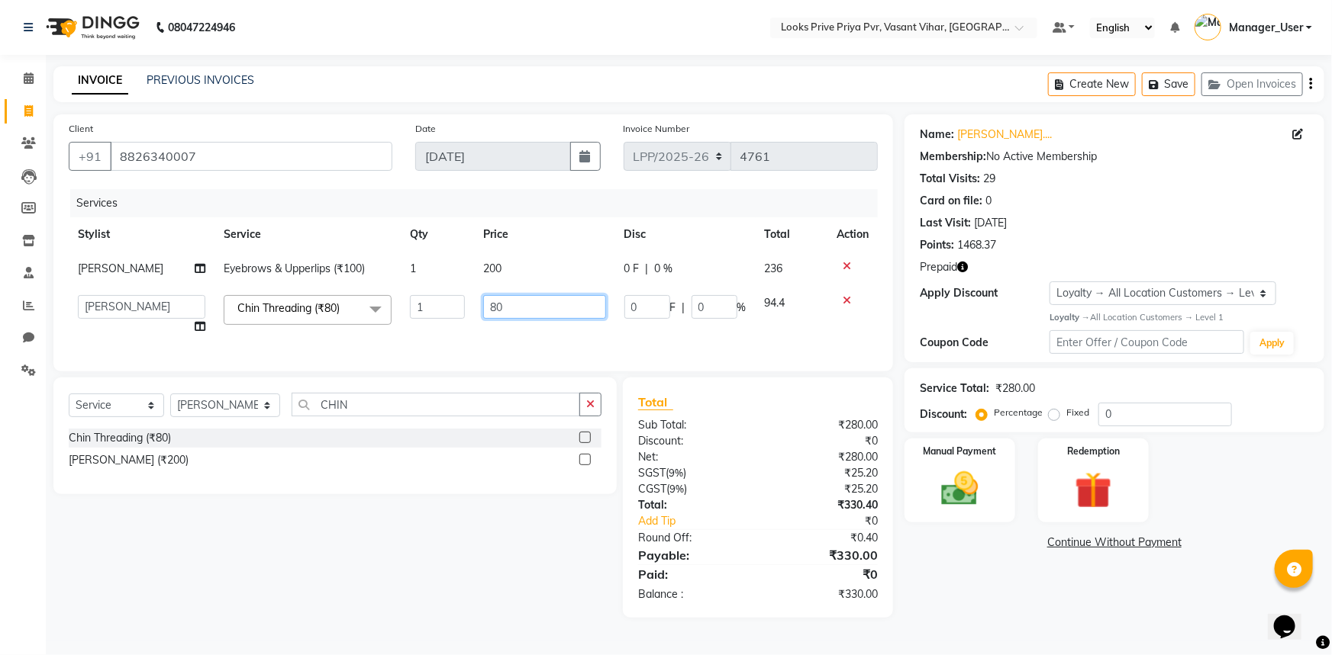
drag, startPoint x: 545, startPoint y: 314, endPoint x: 357, endPoint y: 305, distance: 187.9
click at [379, 306] on tr "Akhir_asst ANIL_PDCT ASLAM_CR STYLIST Counter_Sales KAMAL_PDCT KARISHMA MALLIKA…" at bounding box center [473, 315] width 809 height 58
type input "100"
click at [370, 331] on tr "Akhir_asst ANIL_PDCT ASLAM_CR STYLIST Counter_Sales KAMAL_PDCT KARISHMA MALLIKA…" at bounding box center [473, 315] width 809 height 58
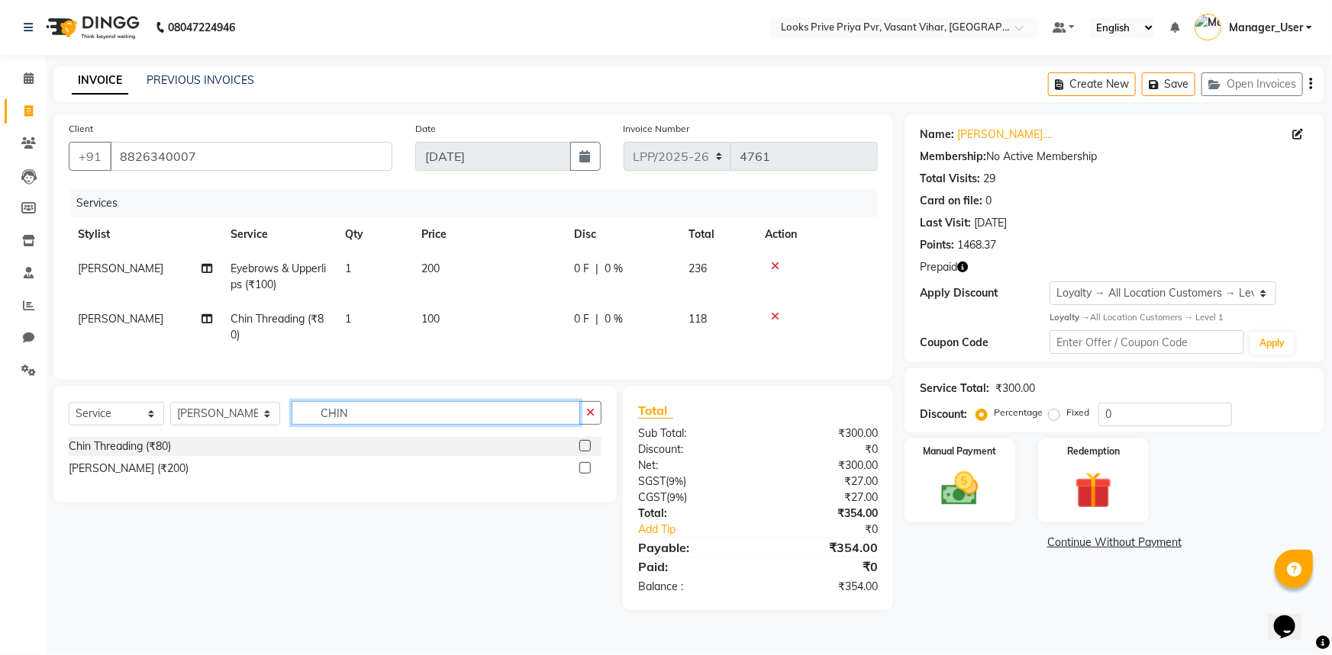
click at [362, 425] on input "CHIN" at bounding box center [435, 413] width 289 height 24
drag, startPoint x: 370, startPoint y: 417, endPoint x: 27, endPoint y: 457, distance: 345.8
click at [17, 447] on app-home "08047224946 Select Location × Looks Prive Priya Pvr, Vasant Vihar, Delhi Defaul…" at bounding box center [666, 316] width 1332 height 633
type input "SIDE"
click at [580, 450] on div at bounding box center [590, 446] width 22 height 19
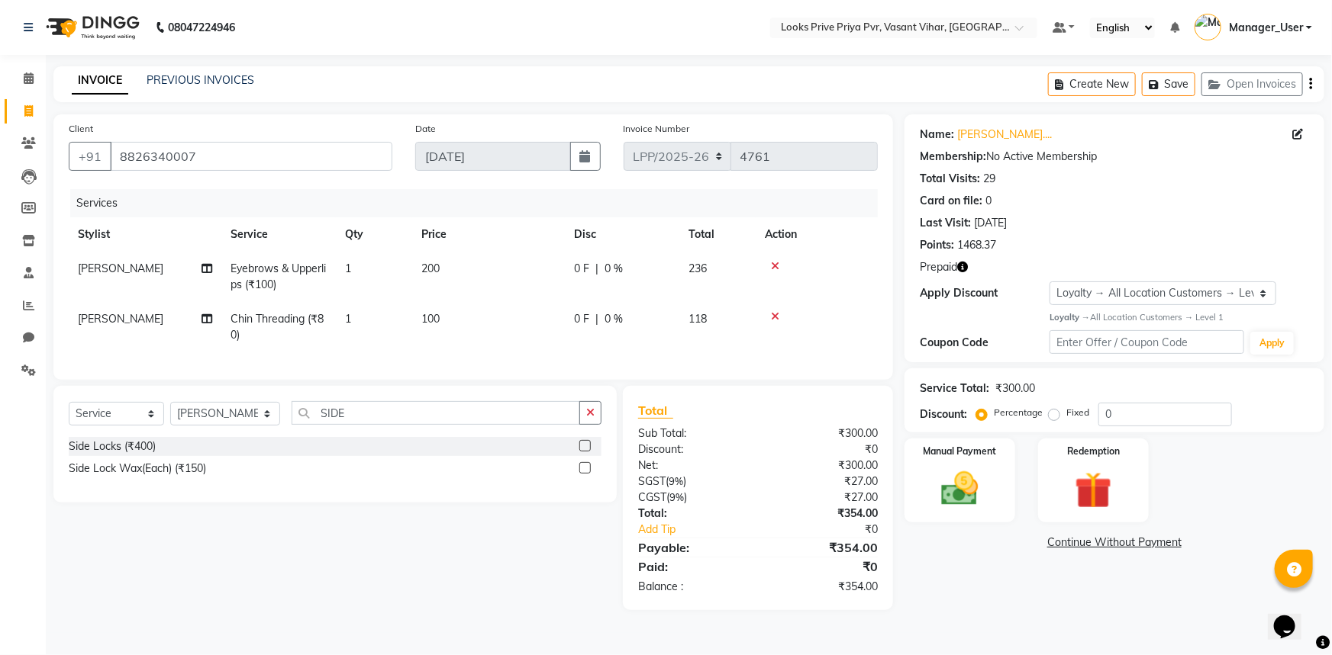
click at [585, 452] on label at bounding box center [584, 445] width 11 height 11
click at [585, 452] on input "checkbox" at bounding box center [584, 447] width 10 height 10
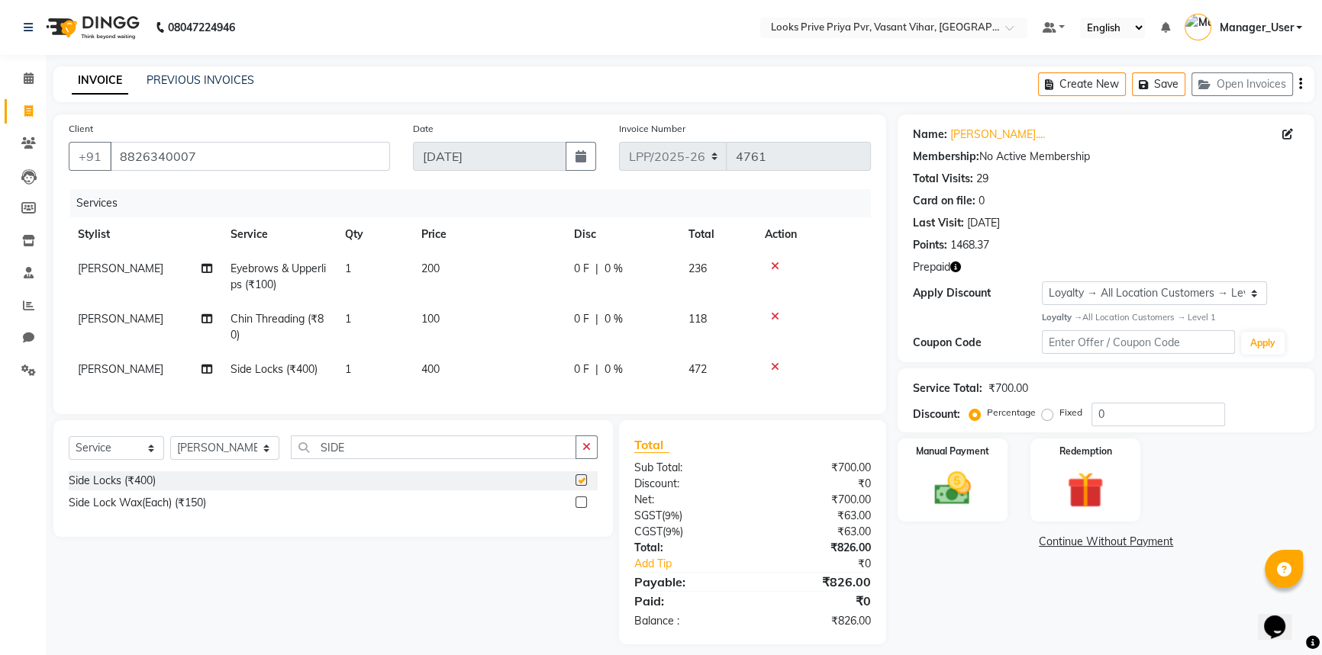
checkbox input "false"
click at [965, 488] on img at bounding box center [953, 488] width 62 height 43
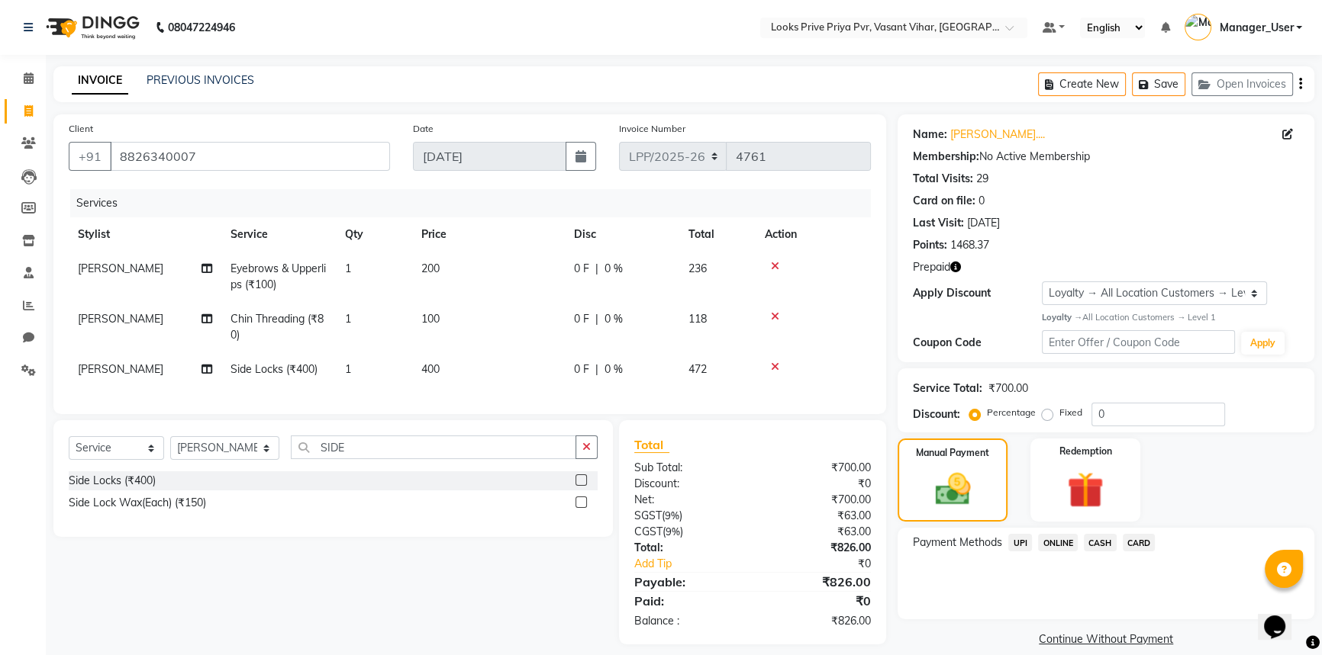
click at [442, 369] on td "400" at bounding box center [488, 370] width 153 height 34
select select "66939"
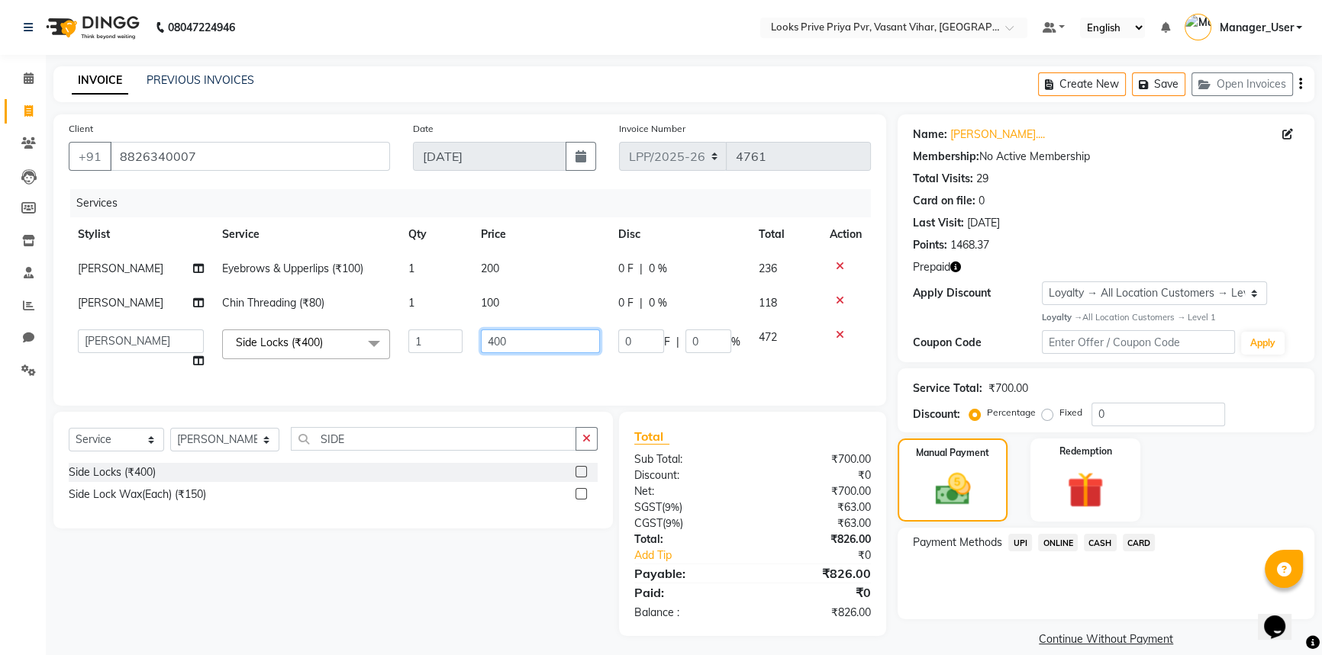
drag, startPoint x: 395, startPoint y: 346, endPoint x: 282, endPoint y: 362, distance: 113.3
click at [275, 357] on tr "Akhir_asst ANIL_PDCT ASLAM_CR STYLIST Counter_Sales KAMAL_PDCT KARISHMA MALLIKA…" at bounding box center [470, 349] width 802 height 58
type input "300"
click at [791, 361] on tr "Akhir_asst ANIL_PDCT ASLAM_CR STYLIST Counter_Sales KAMAL_PDCT KARISHMA MALLIKA…" at bounding box center [470, 349] width 802 height 58
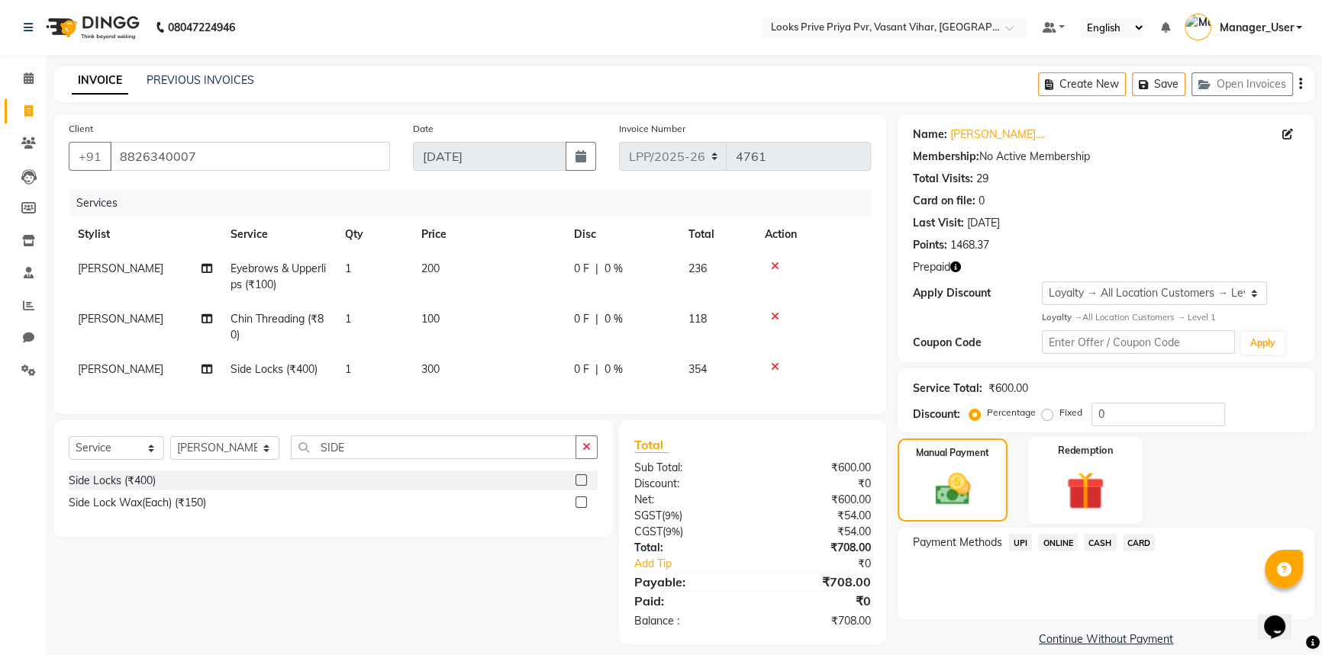
click at [1063, 492] on img at bounding box center [1086, 490] width 62 height 47
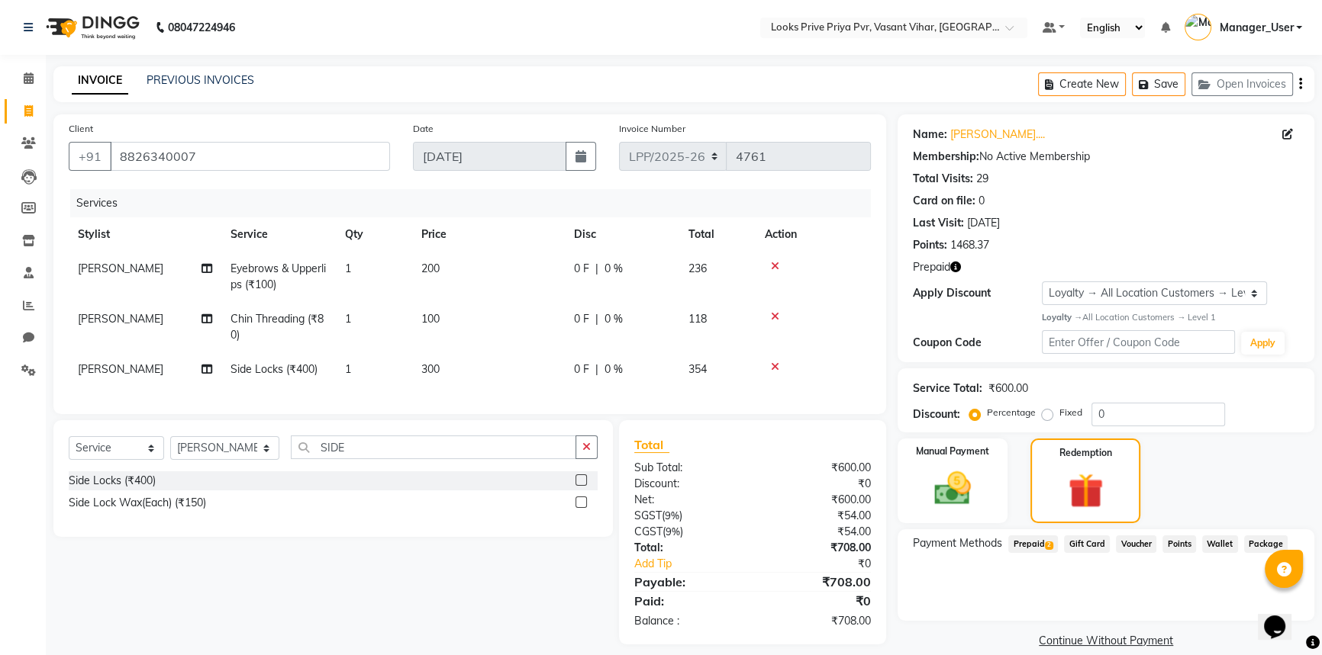
click at [1038, 542] on span "Prepaid 2" at bounding box center [1033, 545] width 50 height 18
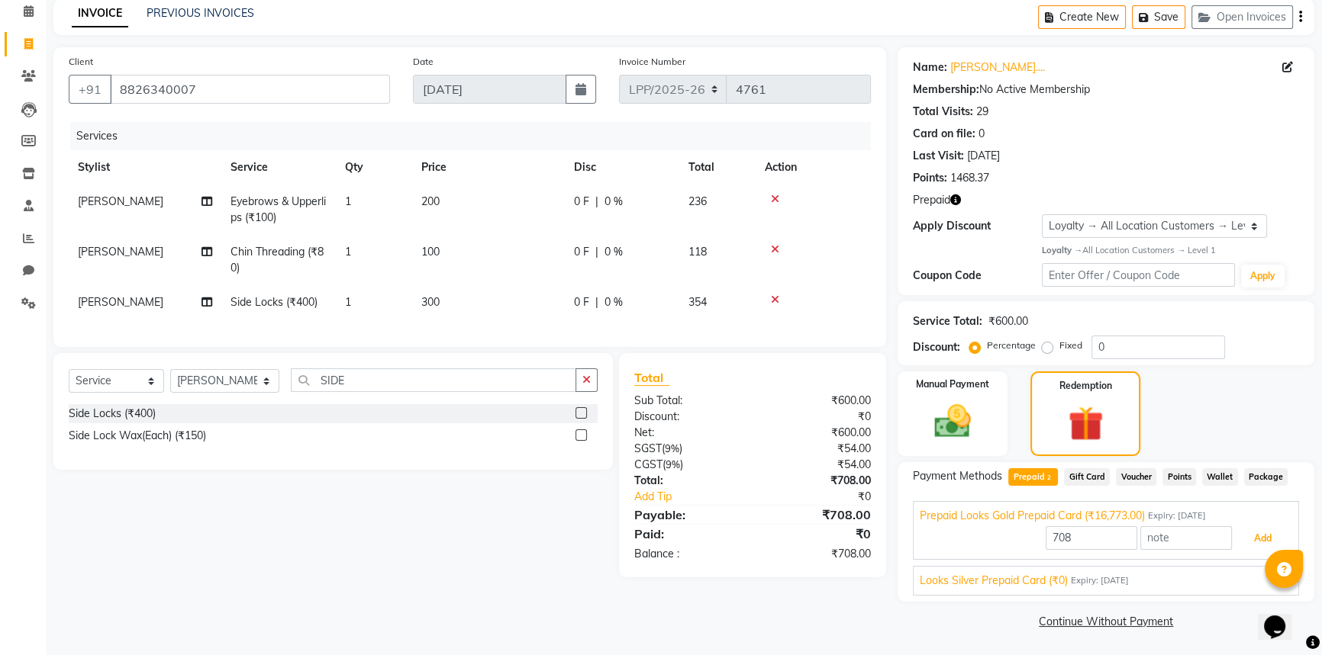
drag, startPoint x: 1245, startPoint y: 532, endPoint x: 1217, endPoint y: 538, distance: 28.9
click at [1245, 532] on button "Add" at bounding box center [1263, 539] width 56 height 26
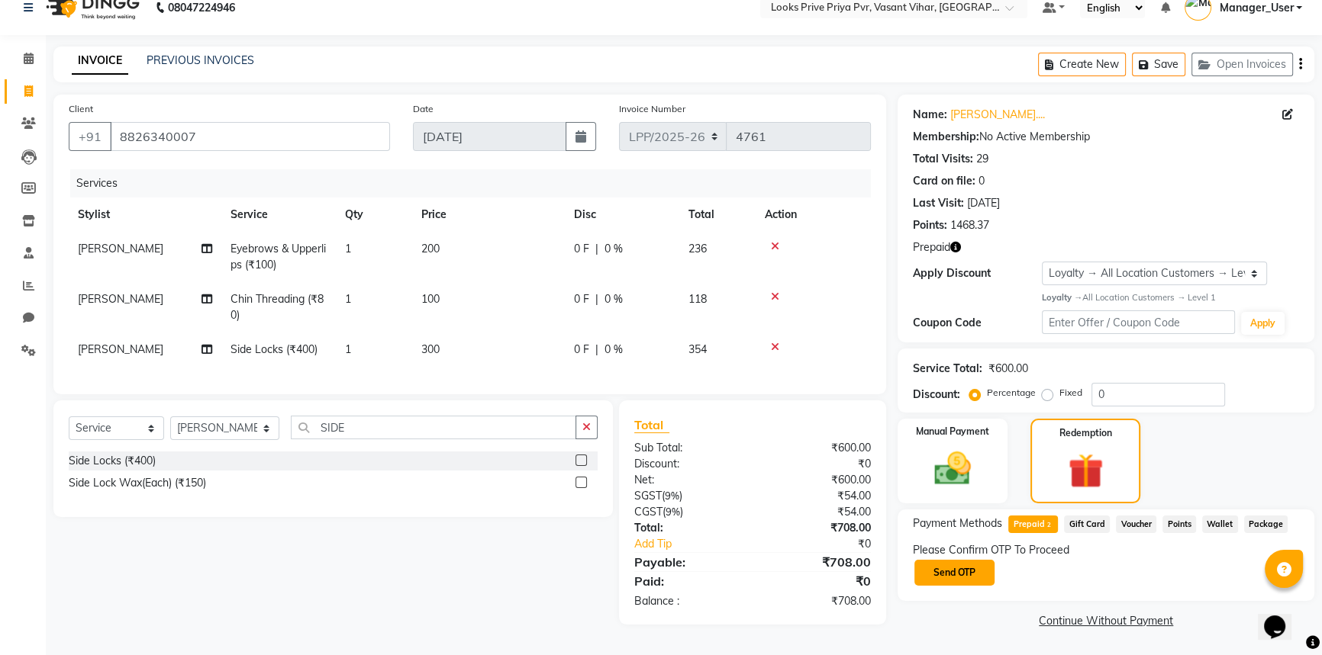
click at [961, 564] on button "Send OTP" at bounding box center [954, 573] width 80 height 26
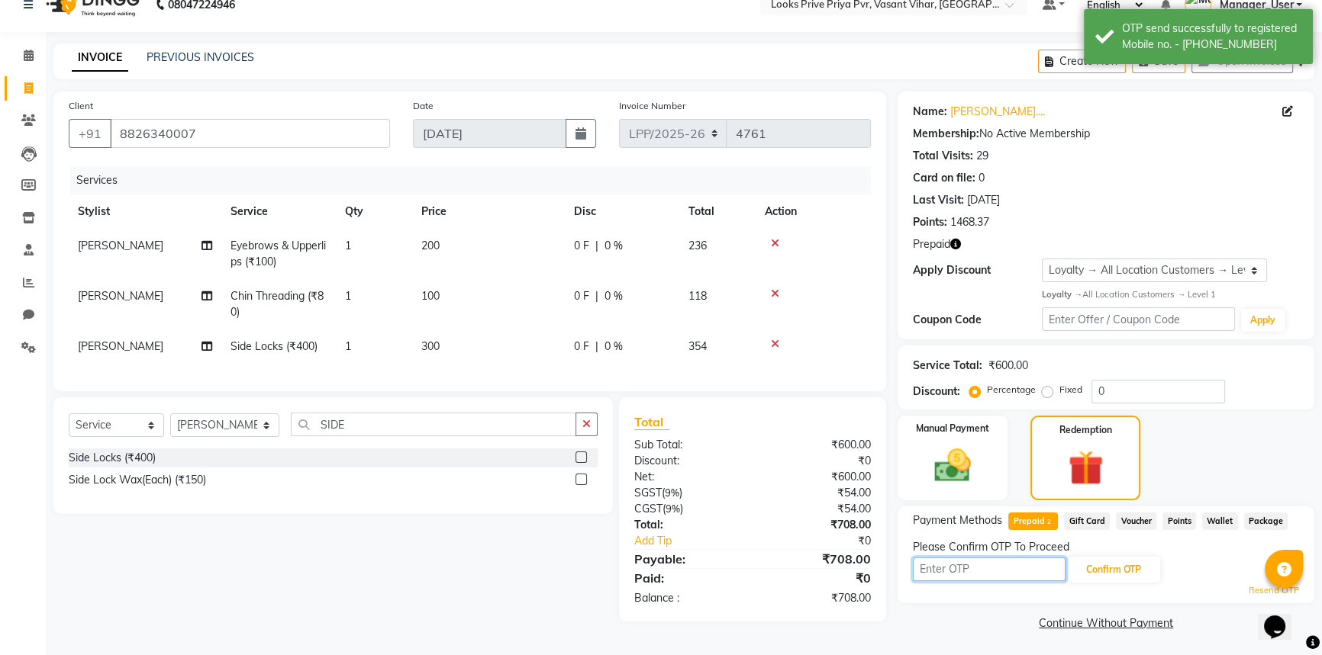
click at [1012, 561] on input "text" at bounding box center [989, 570] width 153 height 24
type input "6693"
click at [1106, 570] on button "Confirm OTP" at bounding box center [1113, 570] width 93 height 26
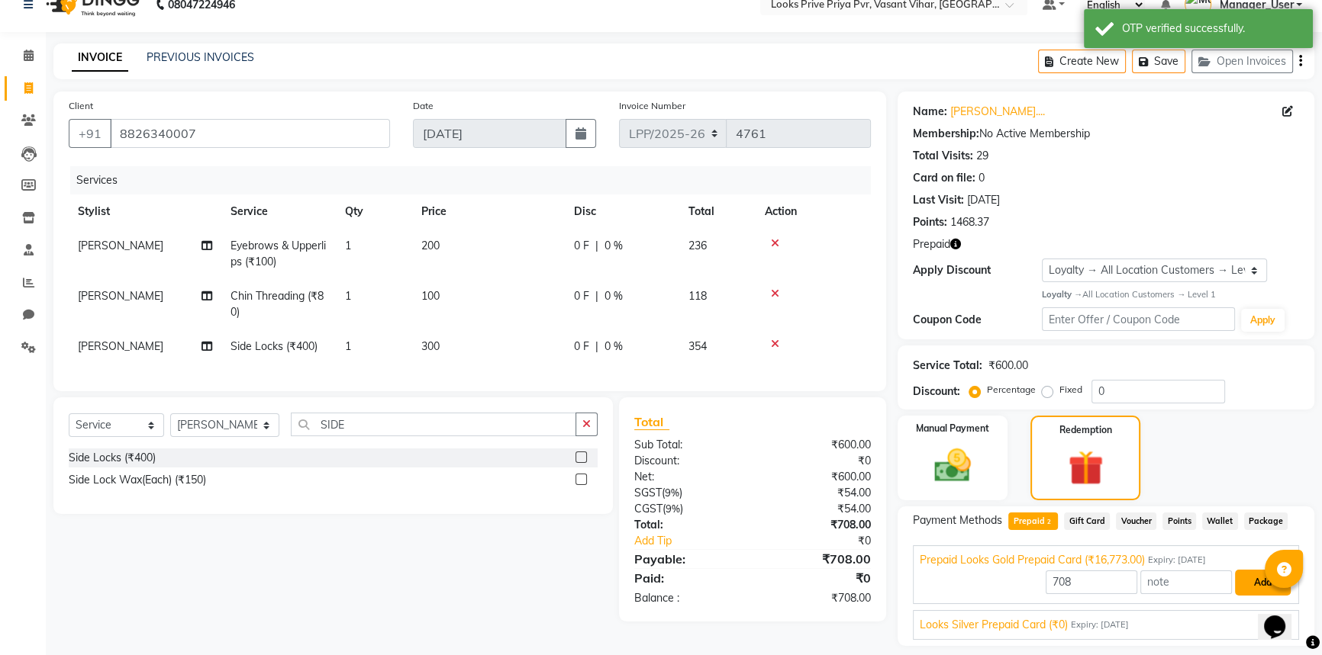
click at [1254, 581] on button "Add" at bounding box center [1263, 583] width 56 height 26
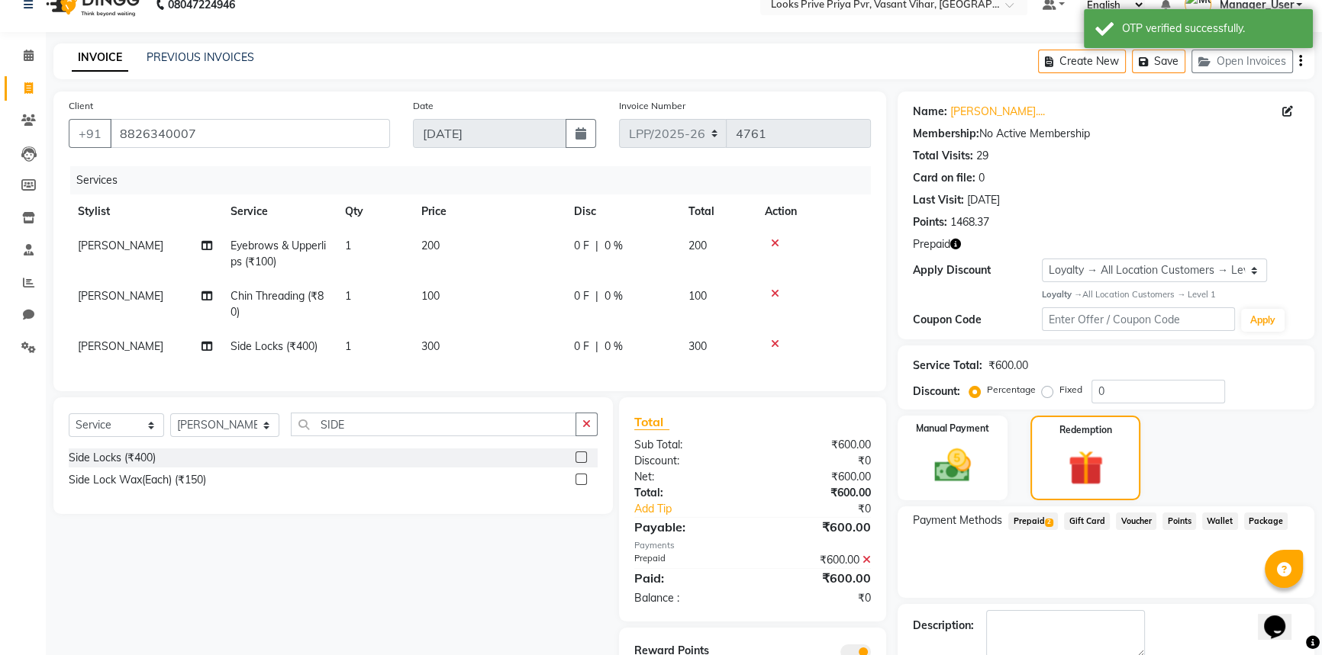
scroll to position [105, 0]
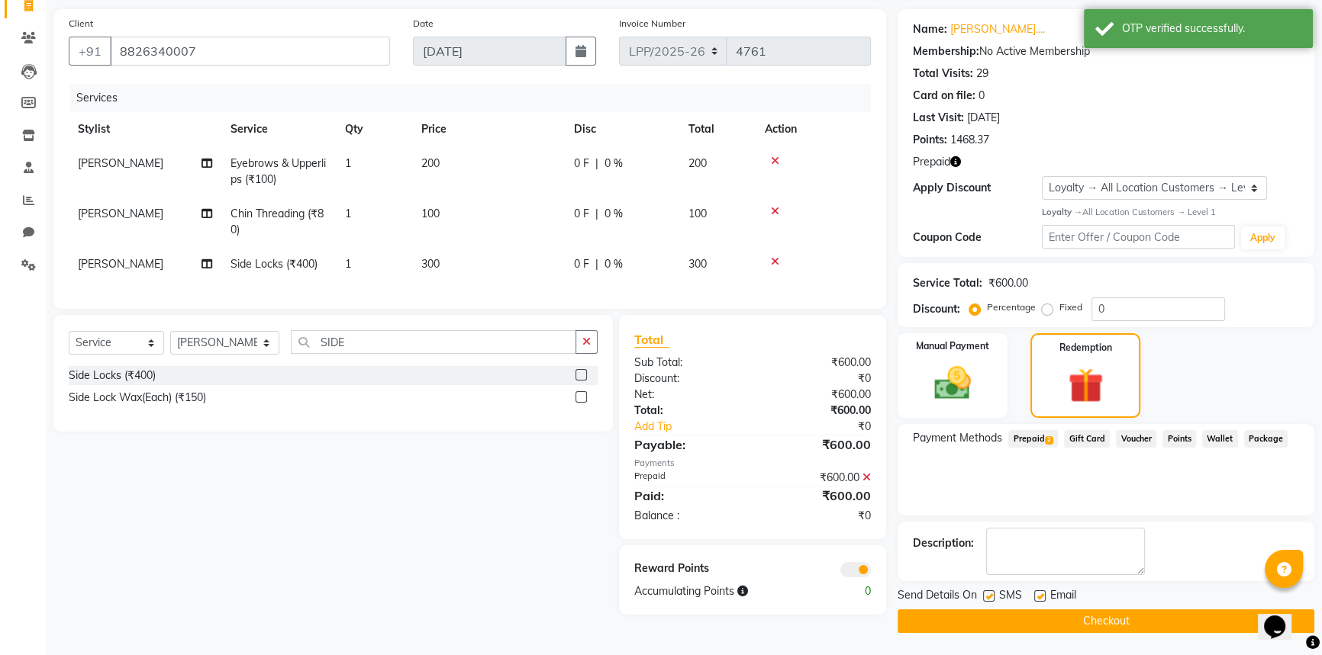
click at [1018, 616] on button "Checkout" at bounding box center [1105, 622] width 417 height 24
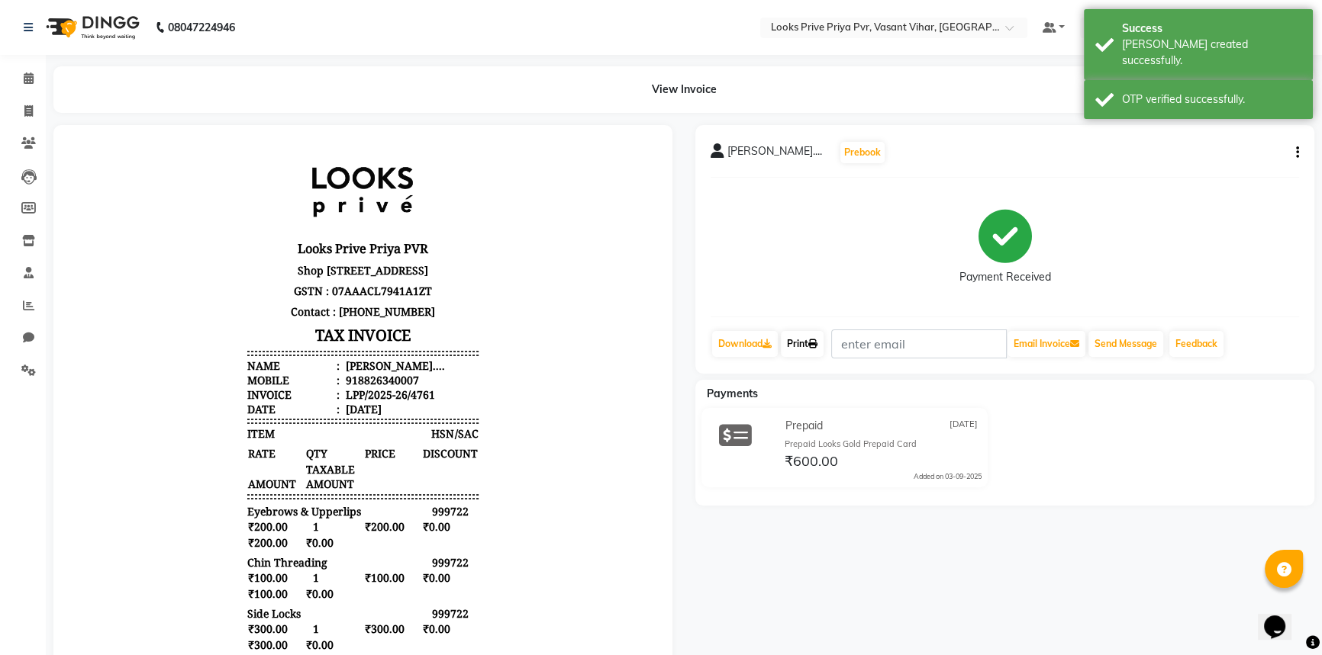
drag, startPoint x: 802, startPoint y: 335, endPoint x: 830, endPoint y: 353, distance: 33.2
click at [802, 335] on link "Print" at bounding box center [802, 344] width 43 height 26
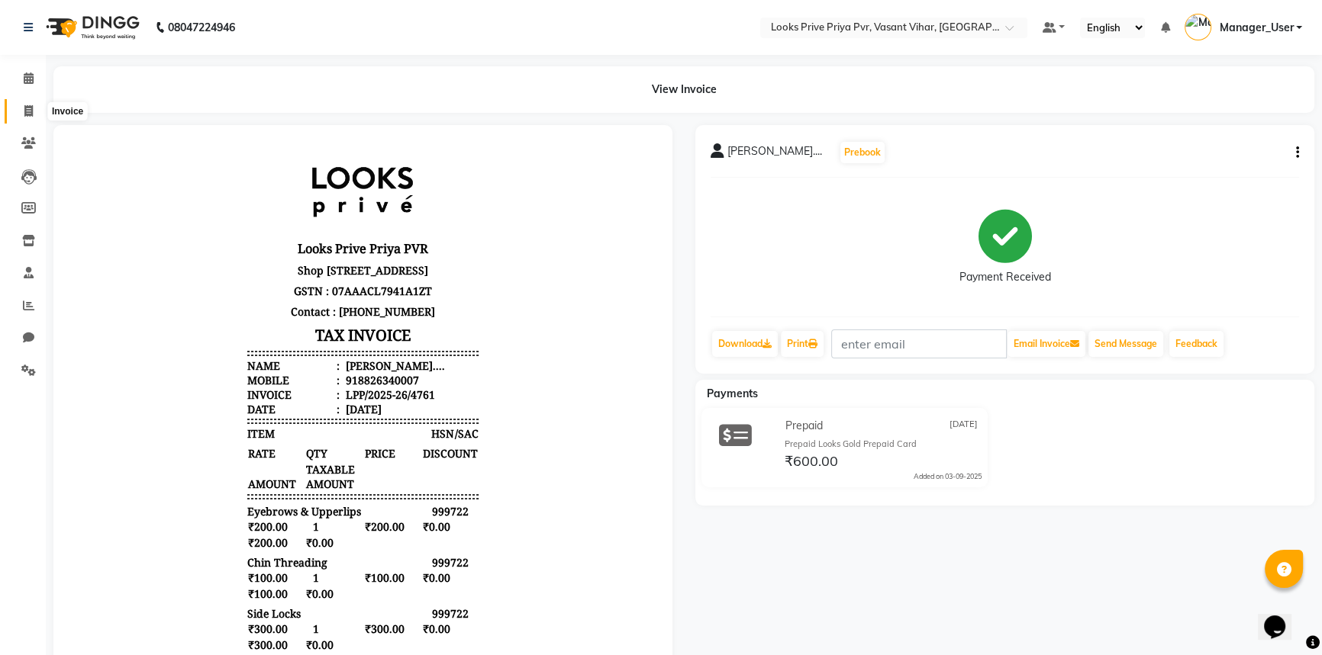
click at [21, 103] on span at bounding box center [28, 112] width 27 height 18
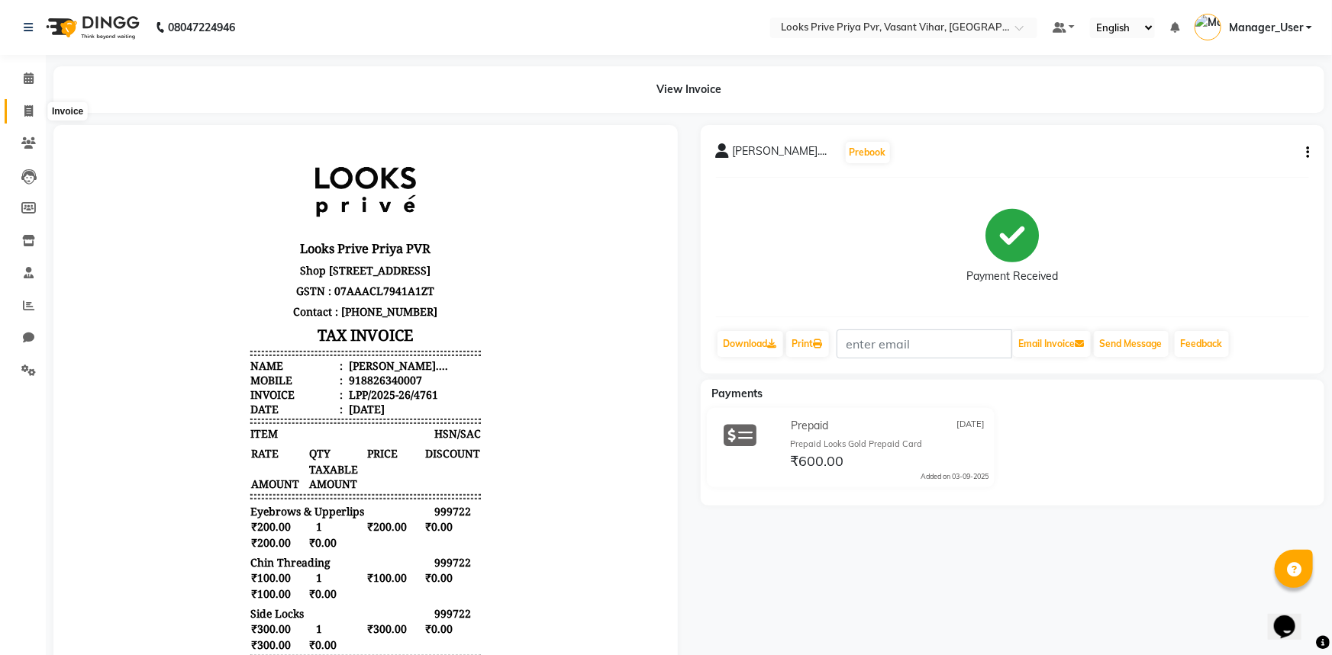
select select "service"
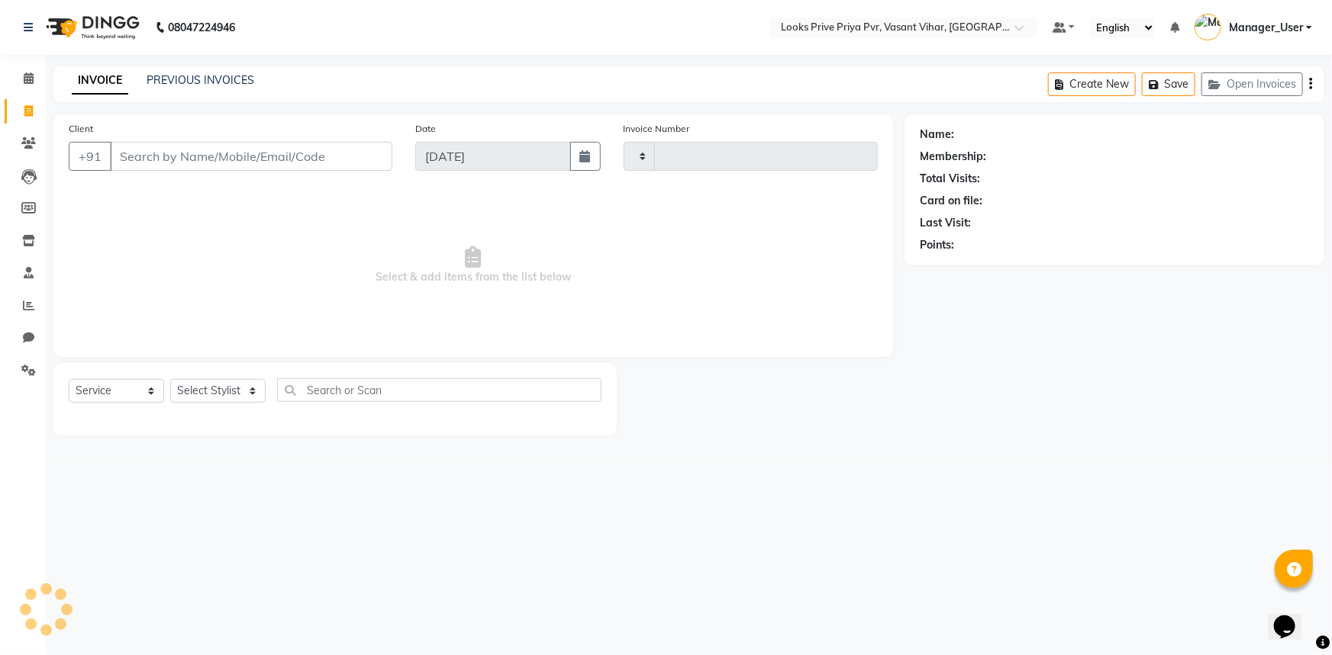
type input "4762"
select select "7646"
click at [266, 157] on input "Client" at bounding box center [251, 156] width 282 height 29
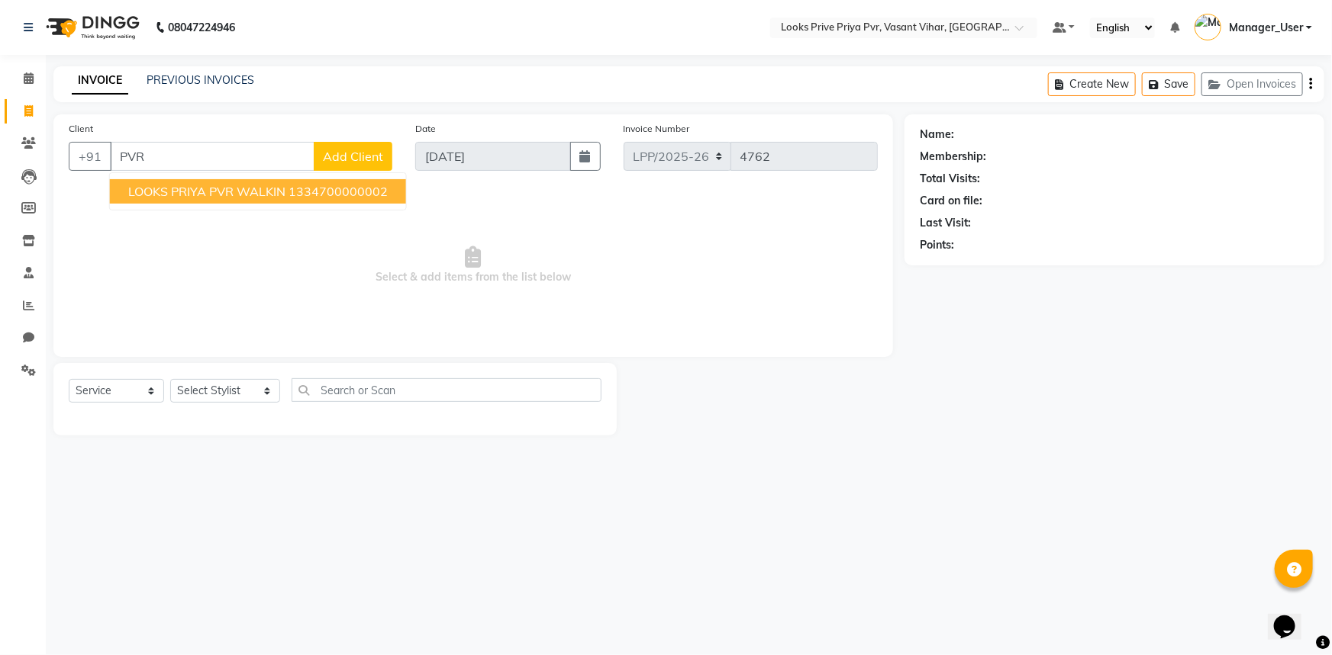
click at [199, 182] on button "LOOKS PRIYA PVR WALKIN 1334700000002" at bounding box center [258, 191] width 296 height 24
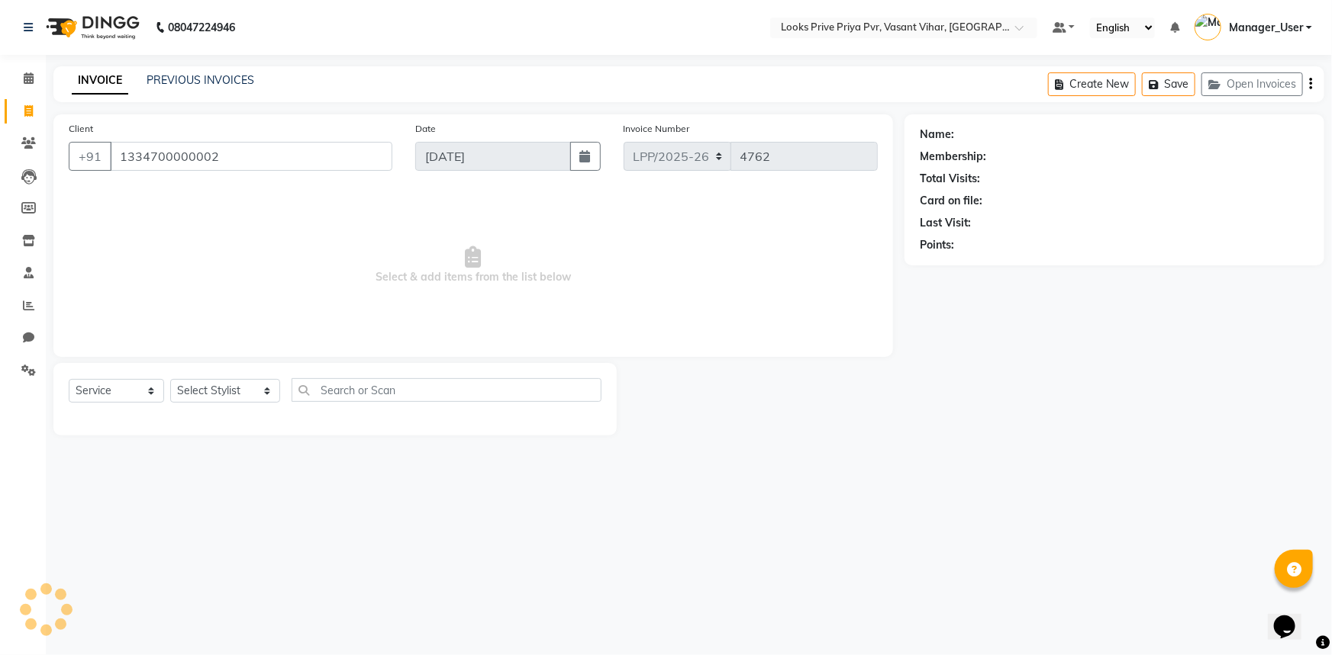
type input "1334700000002"
select select "1: Object"
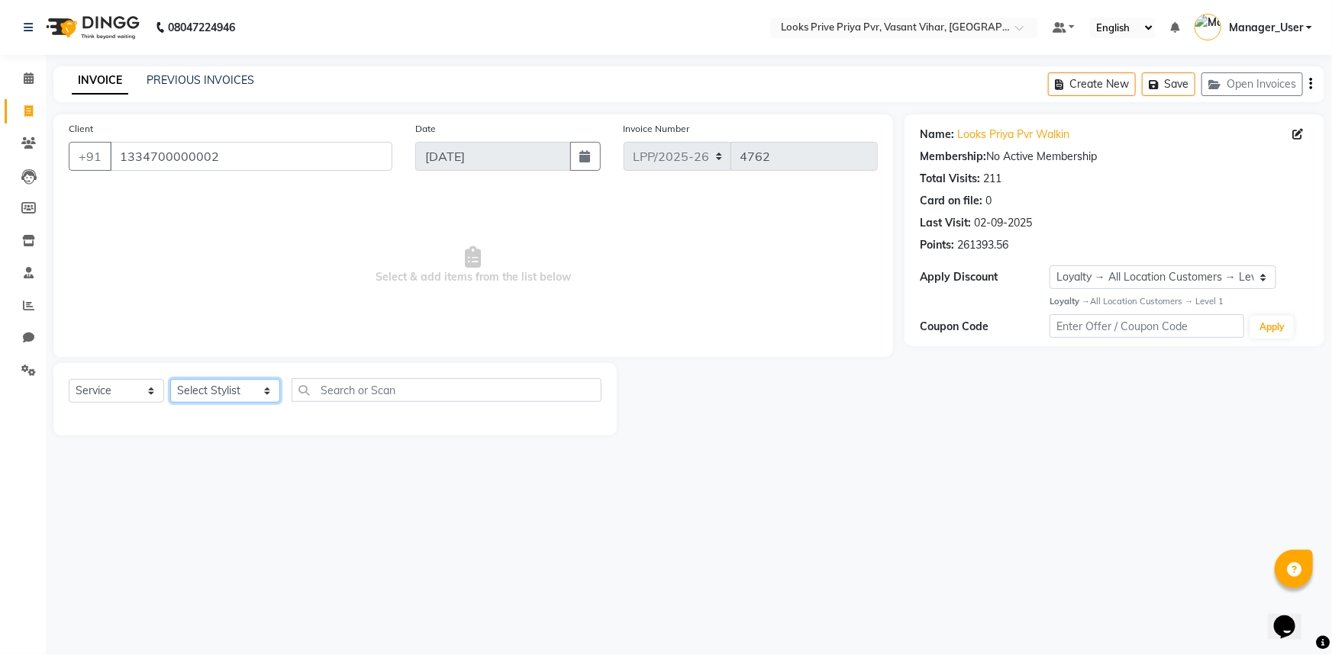
click at [214, 385] on select "Select Stylist Akhir_asst ANIL_PDCT ASLAM_CR STYLIST Counter_Sales KAMAL_PDCT […" at bounding box center [225, 391] width 110 height 24
select select "66948"
click at [170, 379] on select "Select Stylist Akhir_asst ANIL_PDCT ASLAM_CR STYLIST Counter_Sales KAMAL_PDCT […" at bounding box center [225, 391] width 110 height 24
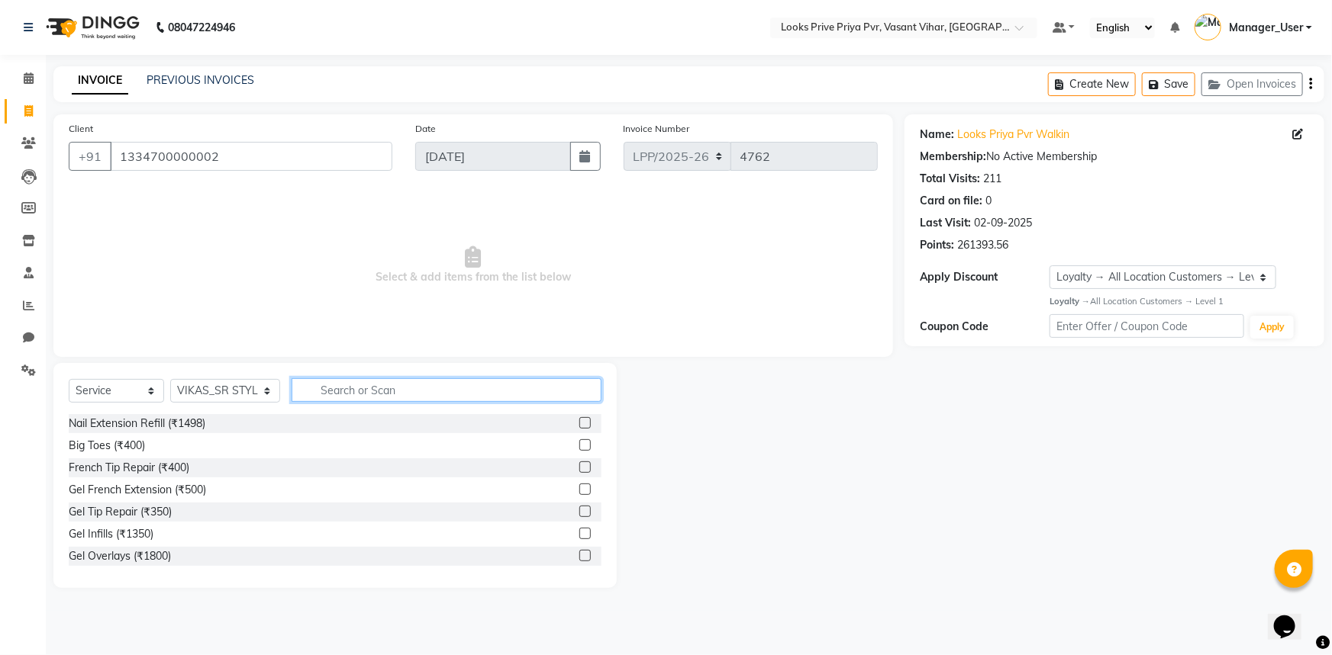
click at [394, 395] on input "text" at bounding box center [446, 390] width 311 height 24
type input "CUT"
click at [579, 510] on label at bounding box center [584, 511] width 11 height 11
click at [579, 510] on input "checkbox" at bounding box center [584, 512] width 10 height 10
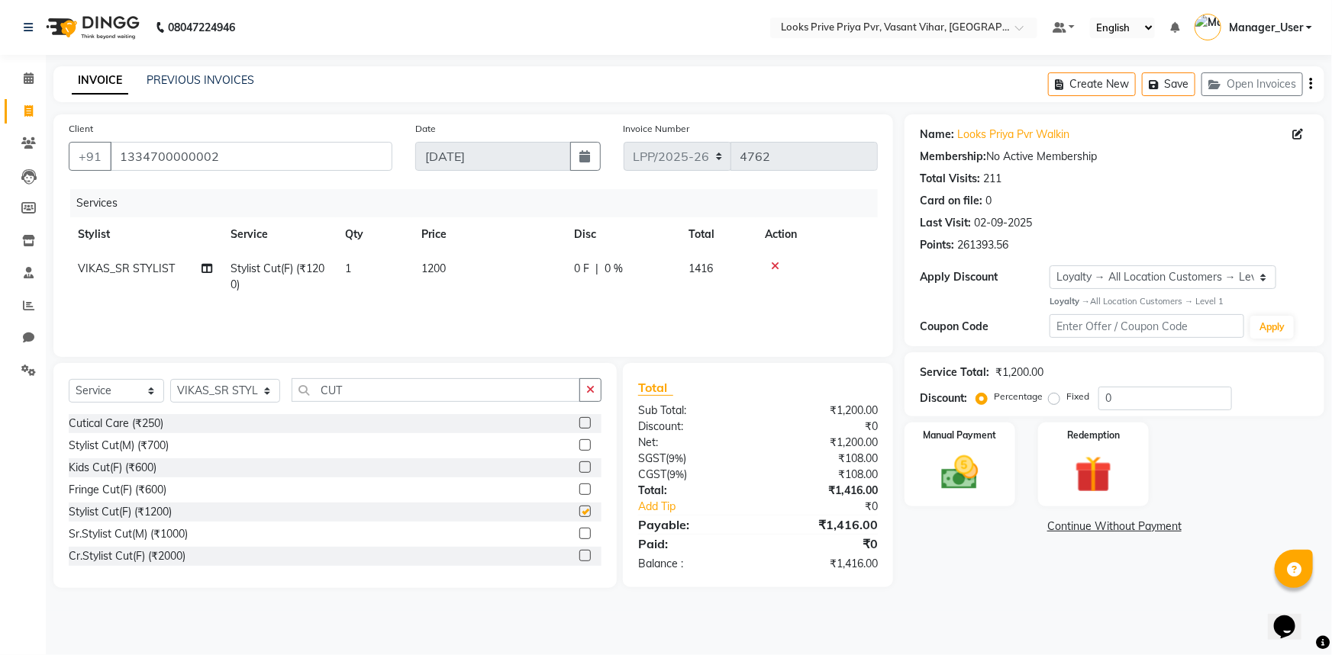
checkbox input "false"
click at [440, 264] on span "1200" at bounding box center [433, 269] width 24 height 14
select select "66948"
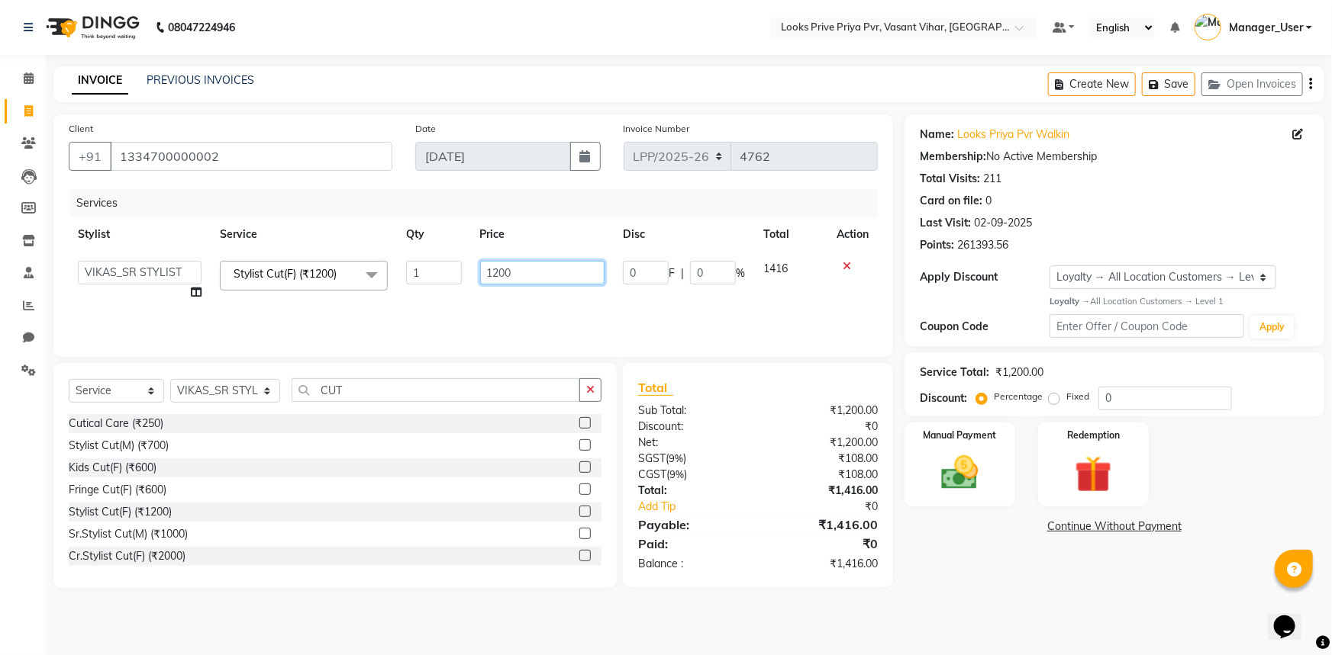
drag, startPoint x: 556, startPoint y: 282, endPoint x: 375, endPoint y: 288, distance: 180.9
click at [435, 282] on tr "Akhir_asst ANIL_PDCT ASLAM_CR STYLIST Counter_Sales KAMAL_PDCT KARISHMA MALLIKA…" at bounding box center [473, 281] width 809 height 58
type input "1500"
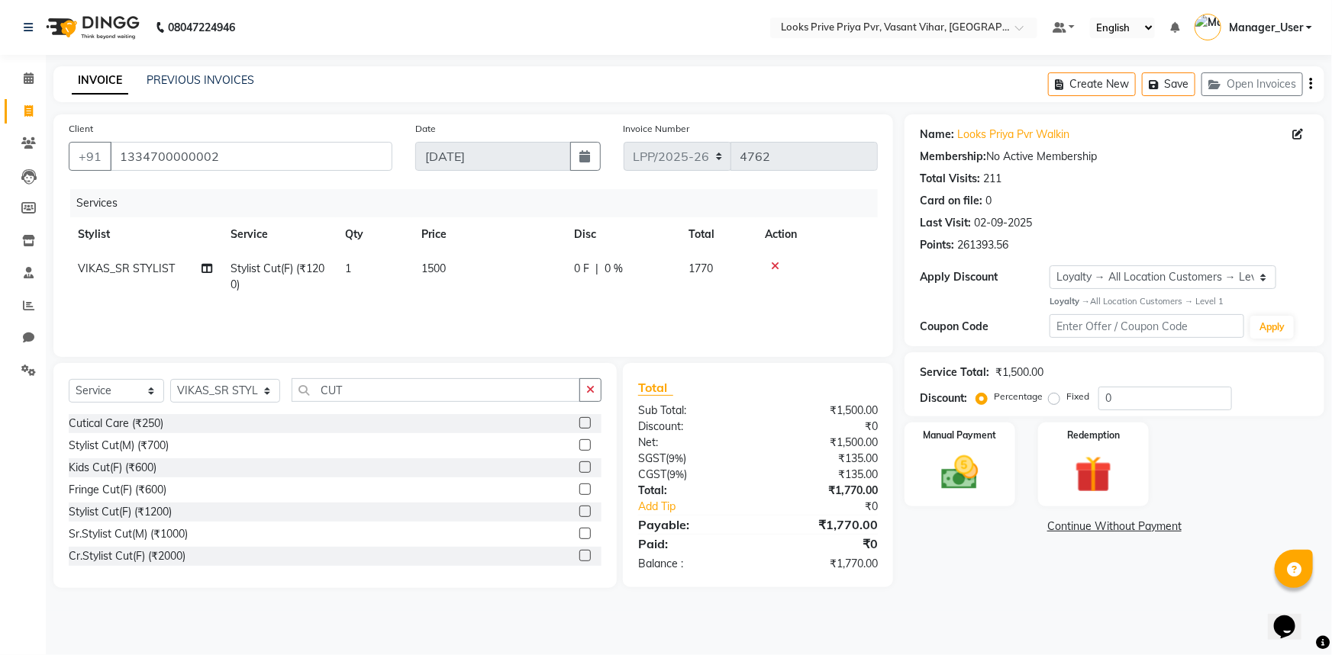
click at [487, 309] on div "Services Stylist Service Qty Price Disc Total Action VIKAS_SR STYLIST Stylist C…" at bounding box center [473, 265] width 809 height 153
drag, startPoint x: 1136, startPoint y: 397, endPoint x: 1154, endPoint y: 398, distance: 17.6
click at [1140, 408] on input "0" at bounding box center [1165, 399] width 134 height 24
drag, startPoint x: 1155, startPoint y: 398, endPoint x: 1076, endPoint y: 411, distance: 79.5
click at [1080, 408] on div "Percentage Fixed 0" at bounding box center [1105, 399] width 253 height 24
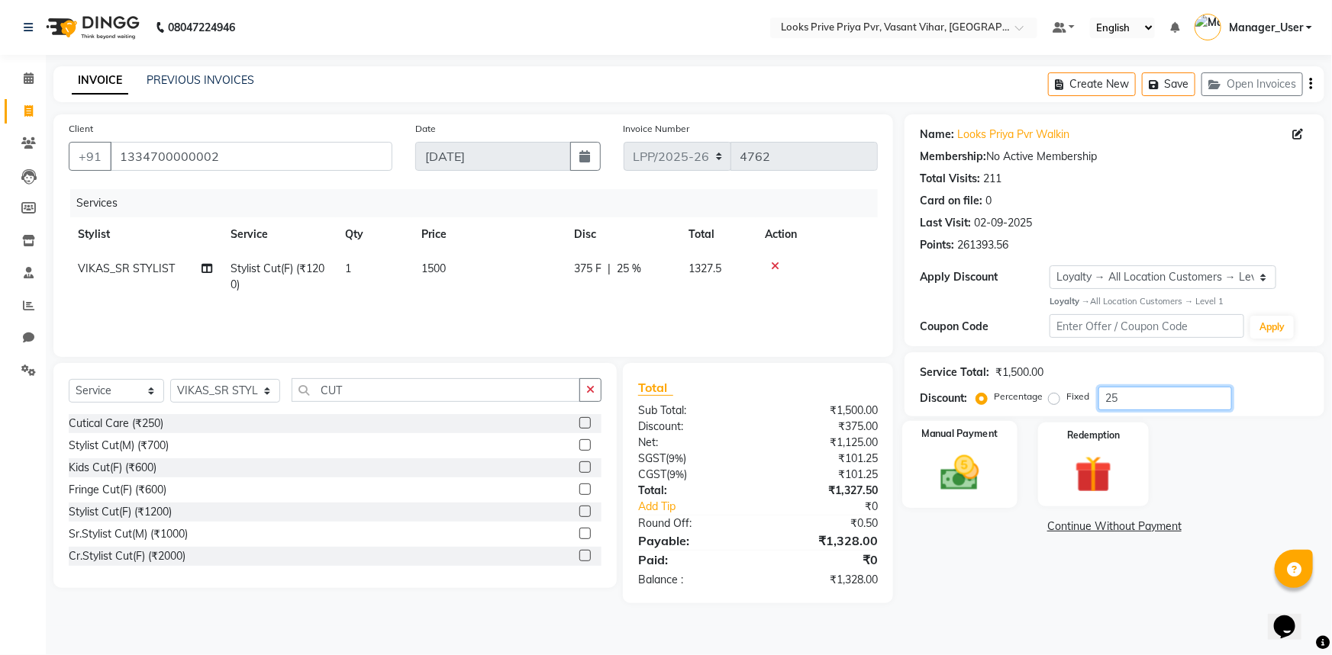
type input "25"
click at [978, 488] on img at bounding box center [960, 473] width 63 height 44
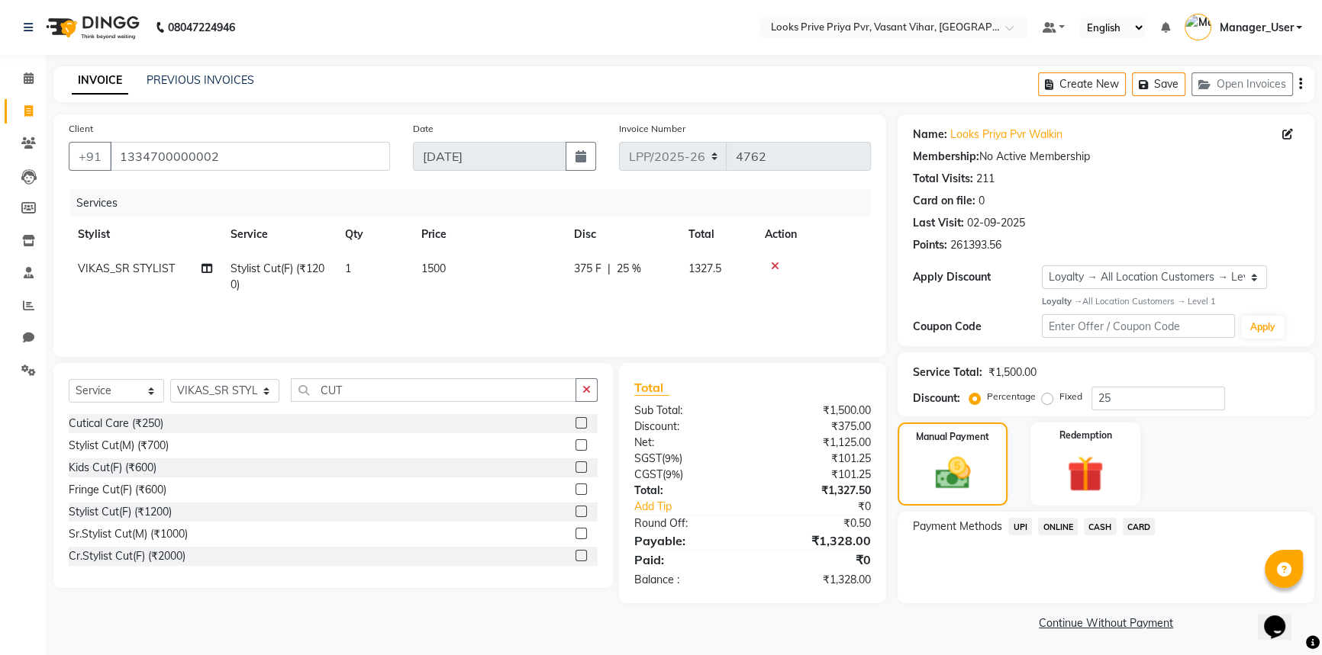
click at [1024, 530] on span "UPI" at bounding box center [1020, 527] width 24 height 18
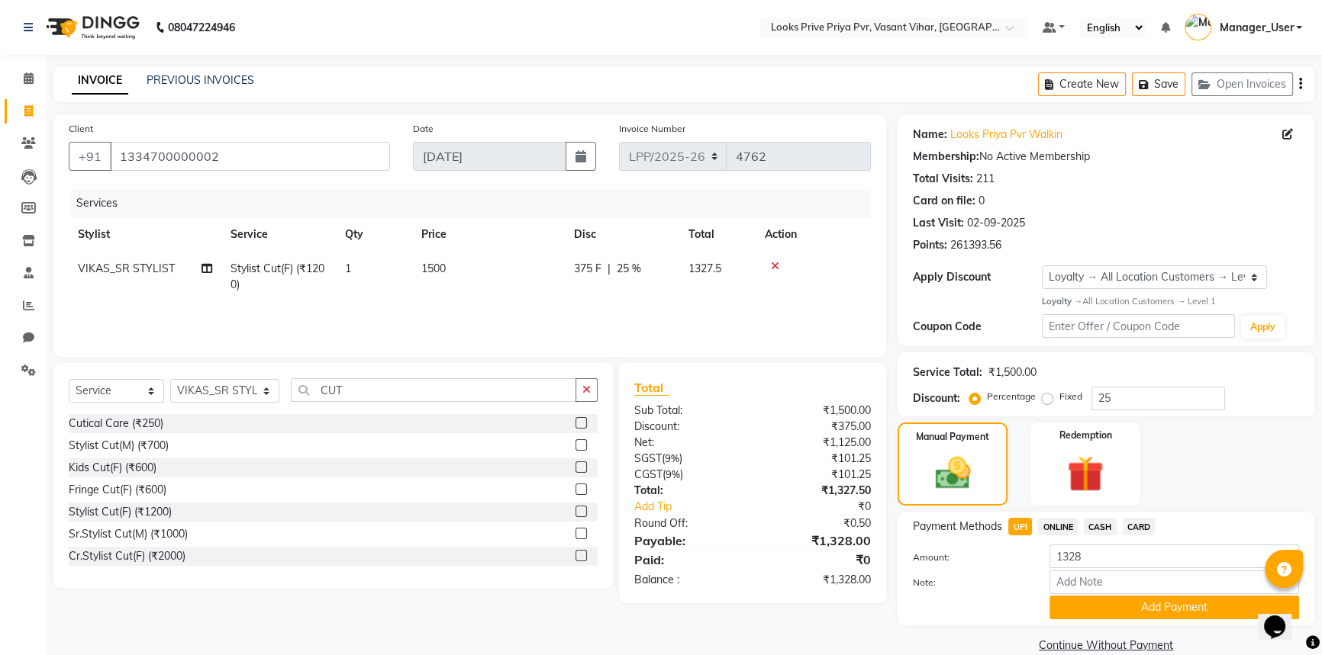
click at [1089, 603] on button "Add Payment" at bounding box center [1174, 608] width 250 height 24
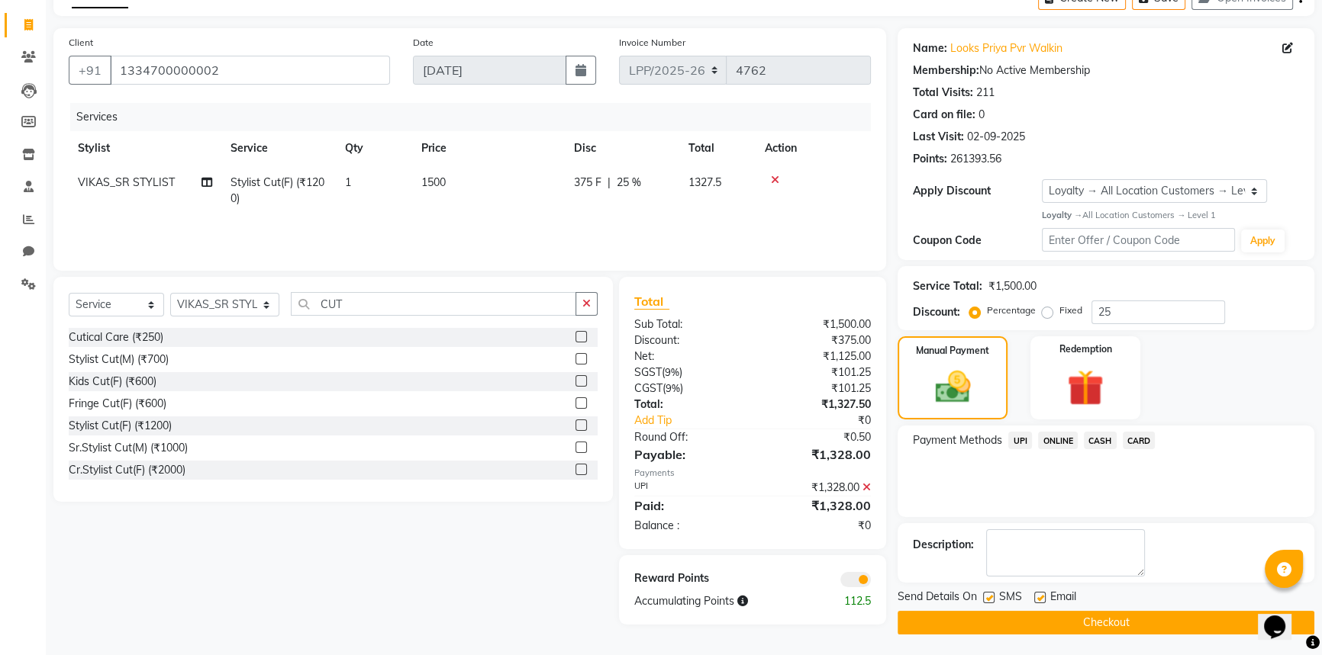
scroll to position [88, 0]
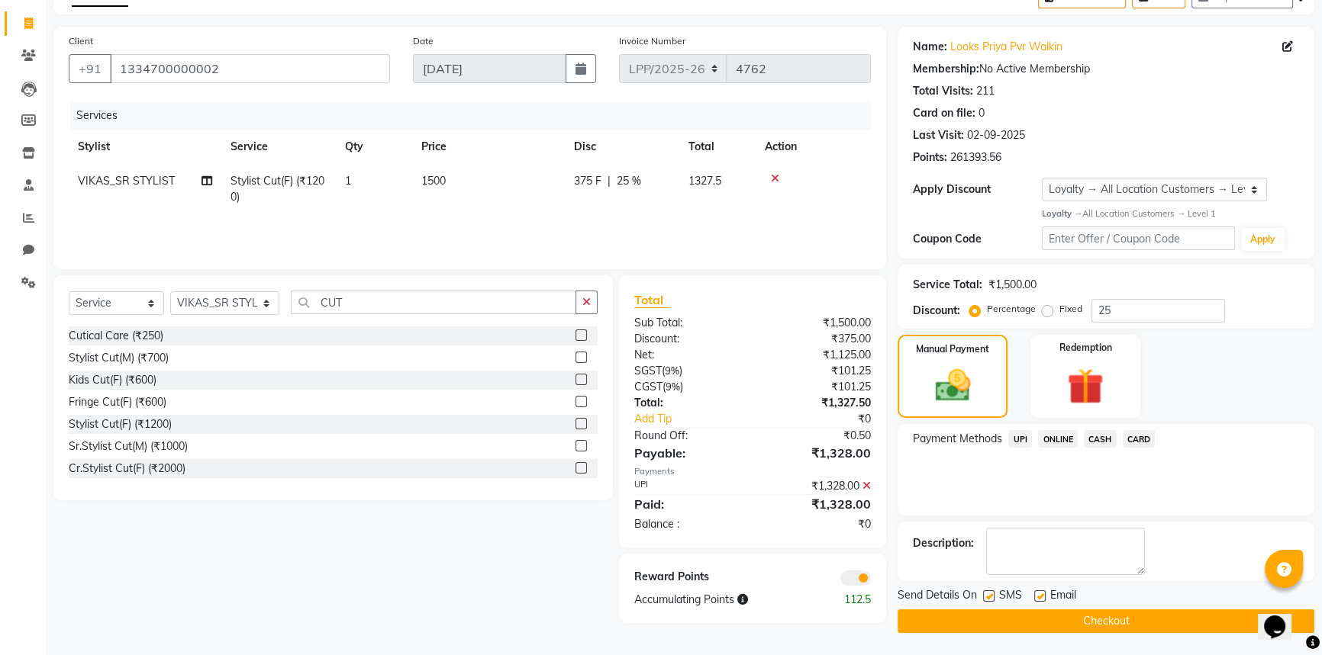
click at [1082, 610] on button "Checkout" at bounding box center [1105, 622] width 417 height 24
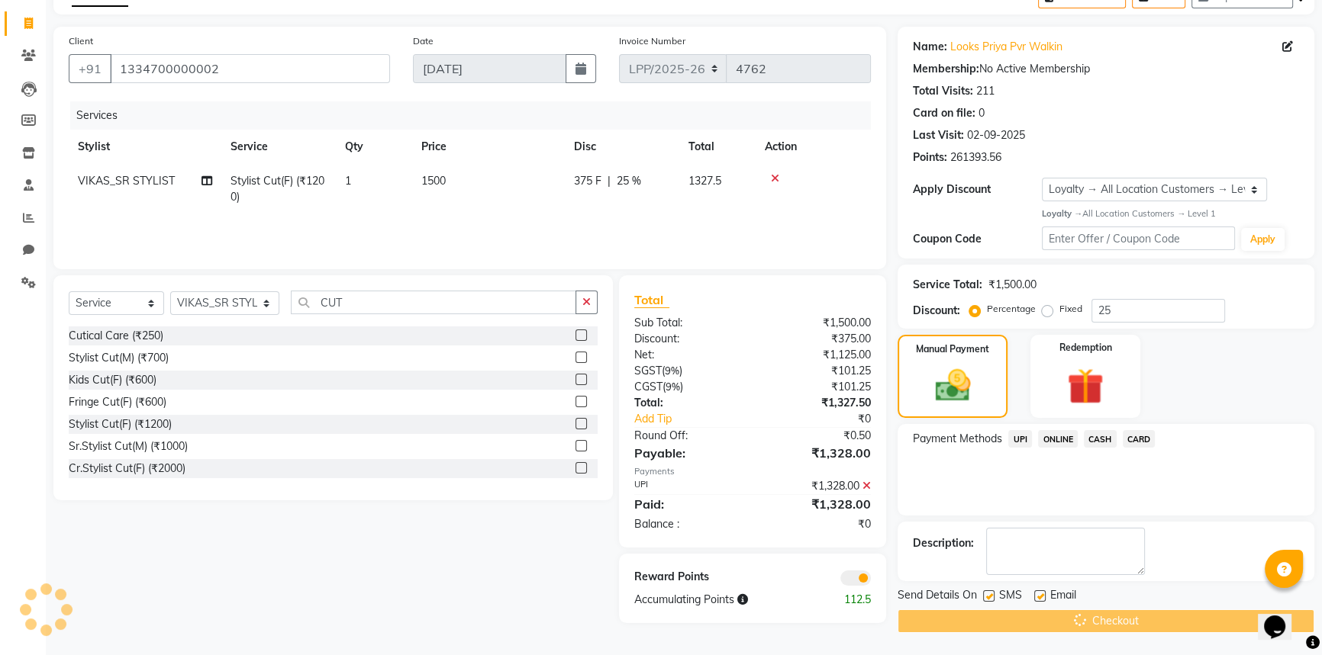
click at [1081, 629] on div "Checkout" at bounding box center [1105, 622] width 417 height 24
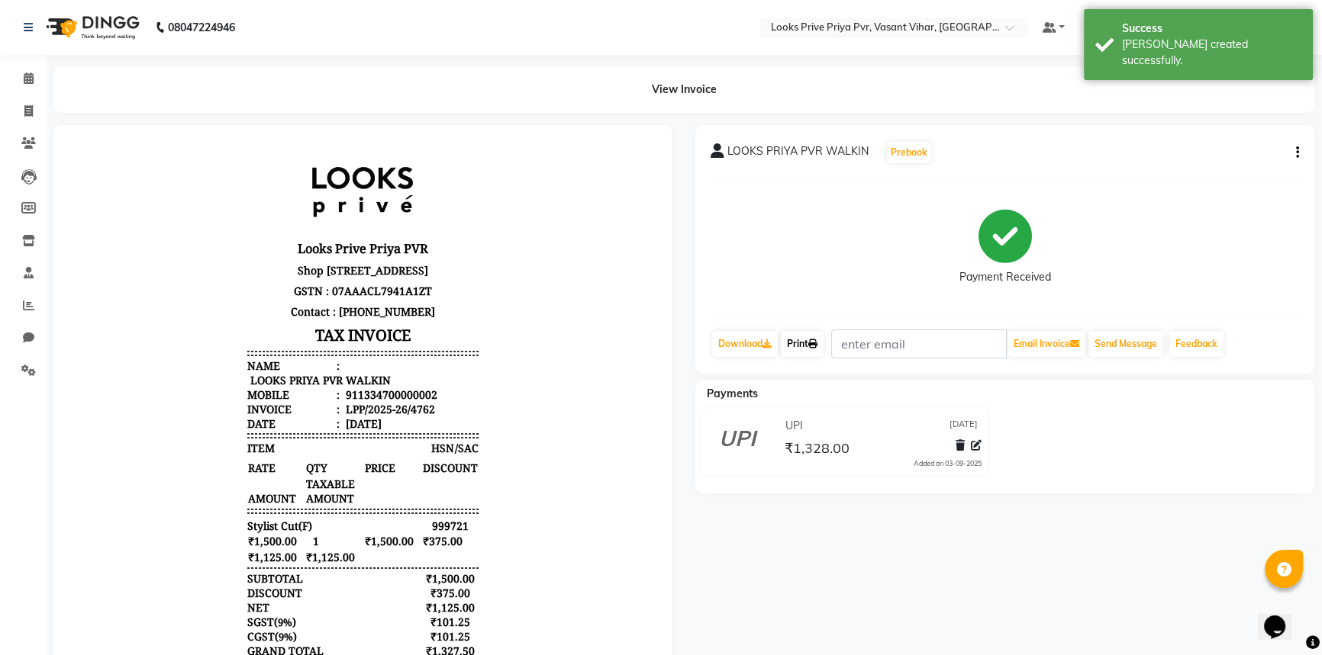
click at [811, 342] on link "Print" at bounding box center [802, 344] width 43 height 26
click at [43, 102] on div "View Invoice" at bounding box center [683, 89] width 1283 height 47
click at [38, 108] on span at bounding box center [28, 112] width 27 height 18
select select "service"
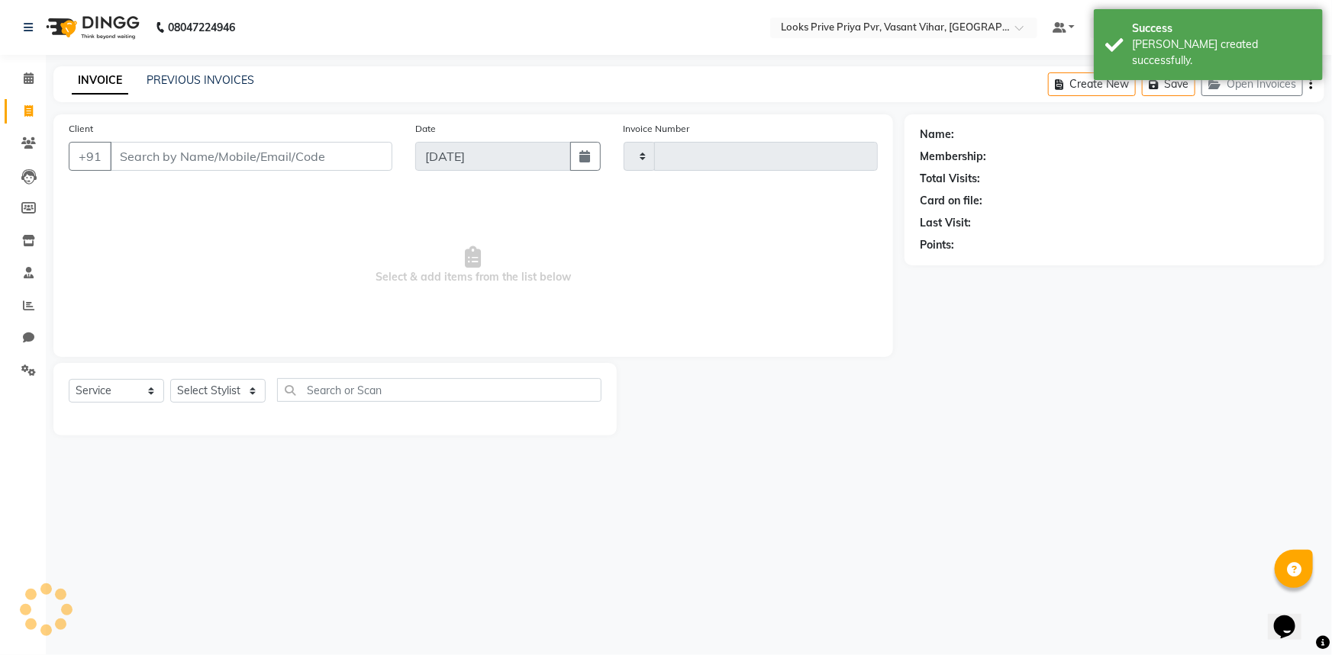
type input "4763"
select select "7646"
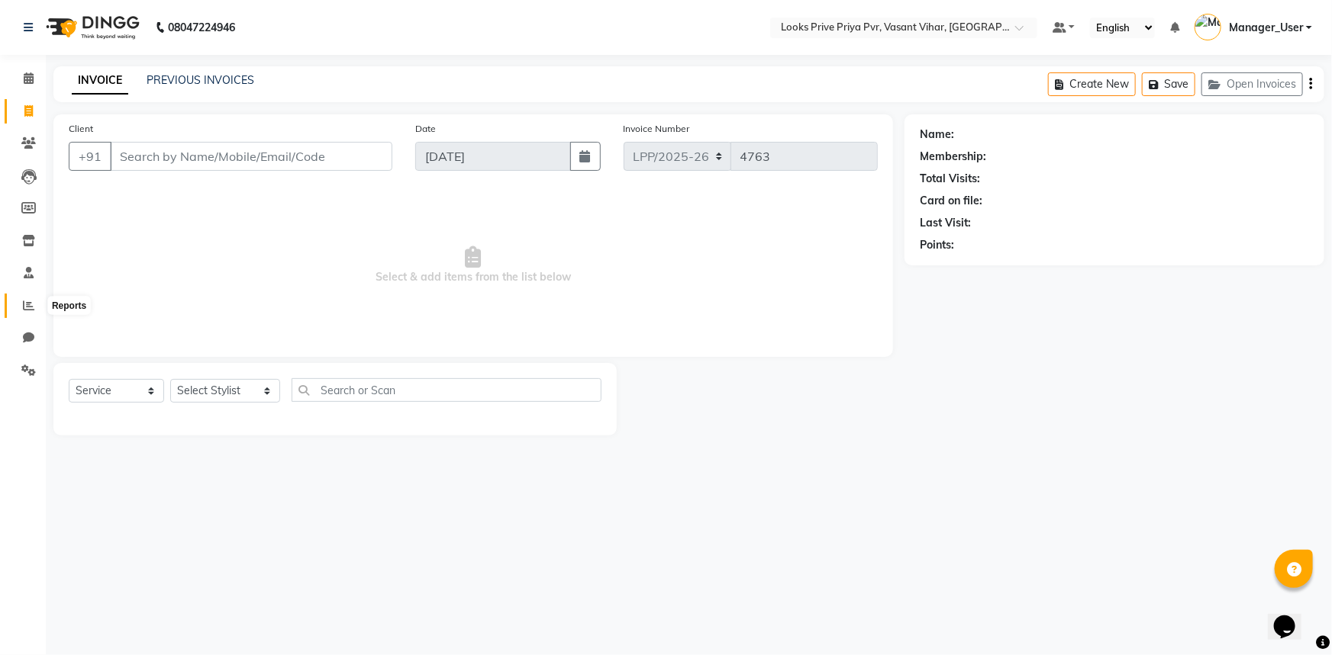
click at [28, 302] on icon at bounding box center [28, 305] width 11 height 11
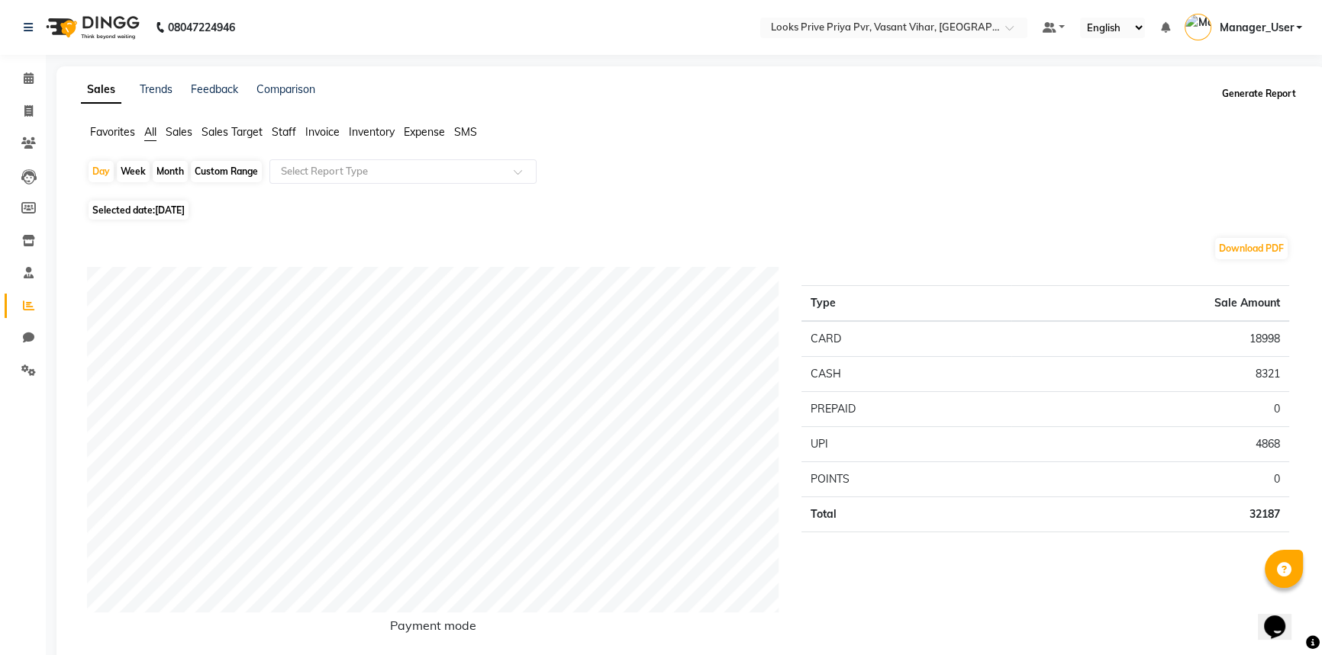
click at [1222, 86] on button "Generate Report" at bounding box center [1259, 93] width 82 height 21
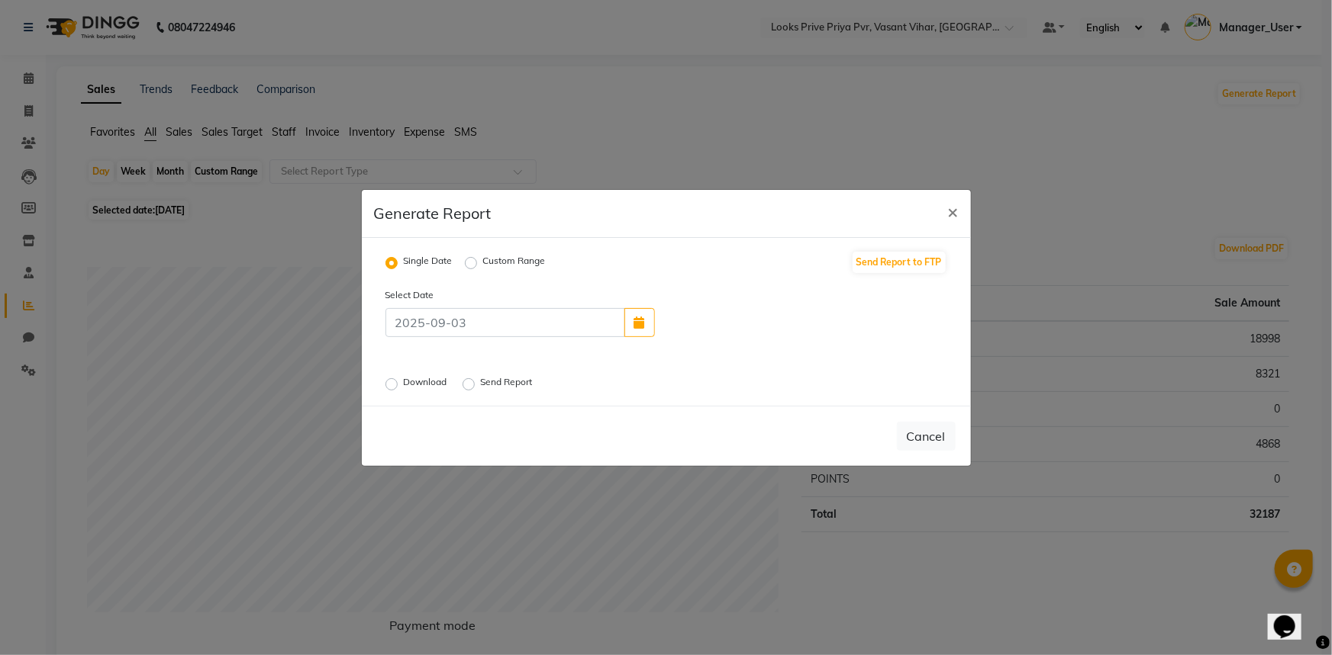
click at [437, 262] on label "Single Date" at bounding box center [428, 263] width 49 height 18
click at [399, 262] on input "Single Date" at bounding box center [393, 262] width 11 height 11
click at [421, 257] on label "Single Date" at bounding box center [428, 263] width 49 height 18
click at [399, 257] on input "Single Date" at bounding box center [393, 262] width 11 height 11
drag, startPoint x: 426, startPoint y: 332, endPoint x: 450, endPoint y: 322, distance: 26.4
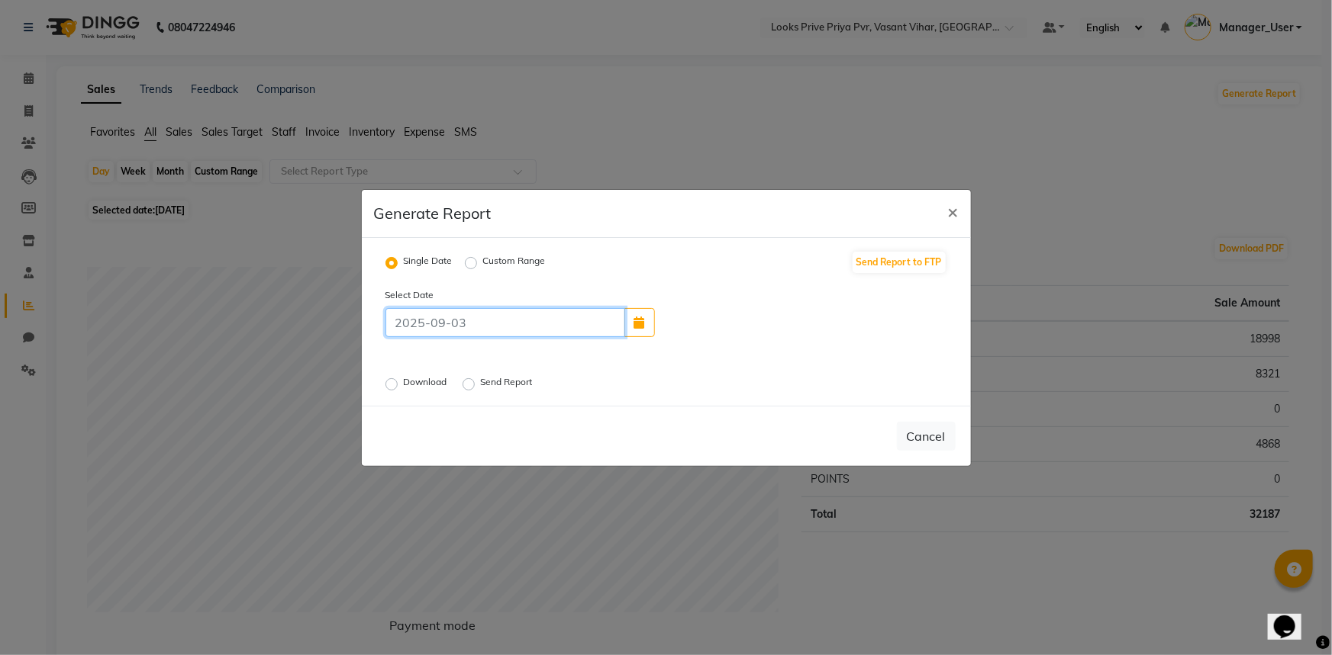
click at [426, 332] on input at bounding box center [505, 322] width 240 height 29
click at [530, 318] on input at bounding box center [505, 322] width 240 height 29
click at [653, 327] on button "button" at bounding box center [639, 322] width 31 height 29
select select "9"
select select "2025"
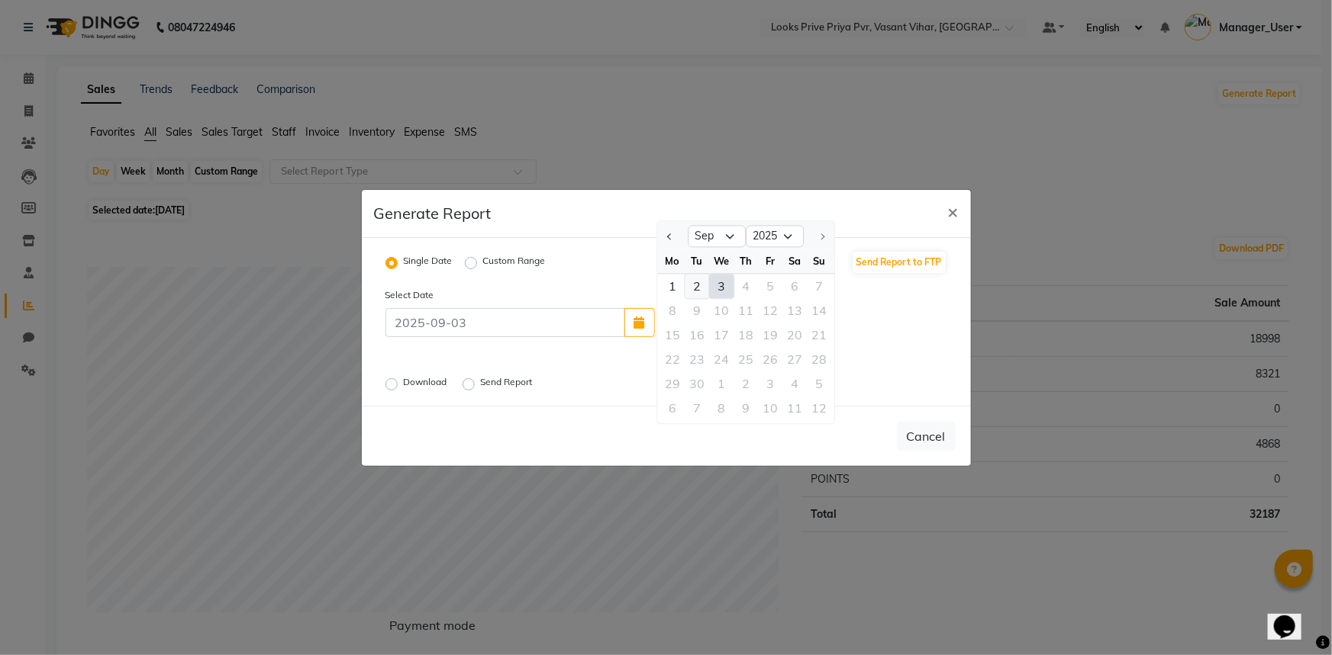
click at [703, 290] on div "2" at bounding box center [696, 286] width 24 height 24
type input "02-09-2025"
click at [420, 385] on label "Download" at bounding box center [427, 384] width 47 height 18
click at [399, 385] on input "Download" at bounding box center [393, 383] width 11 height 11
radio input "true"
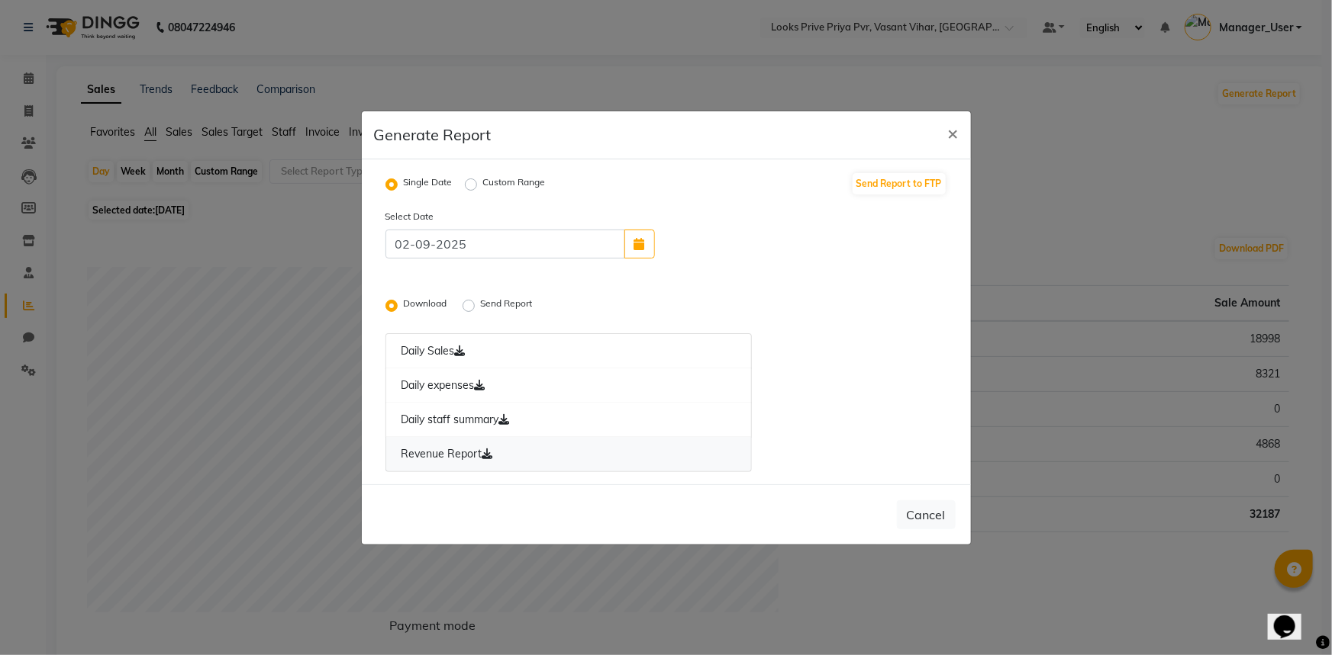
click at [473, 446] on link "Revenue Report" at bounding box center [568, 454] width 367 height 35
click at [930, 516] on button "Cancel" at bounding box center [926, 515] width 59 height 29
radio input "false"
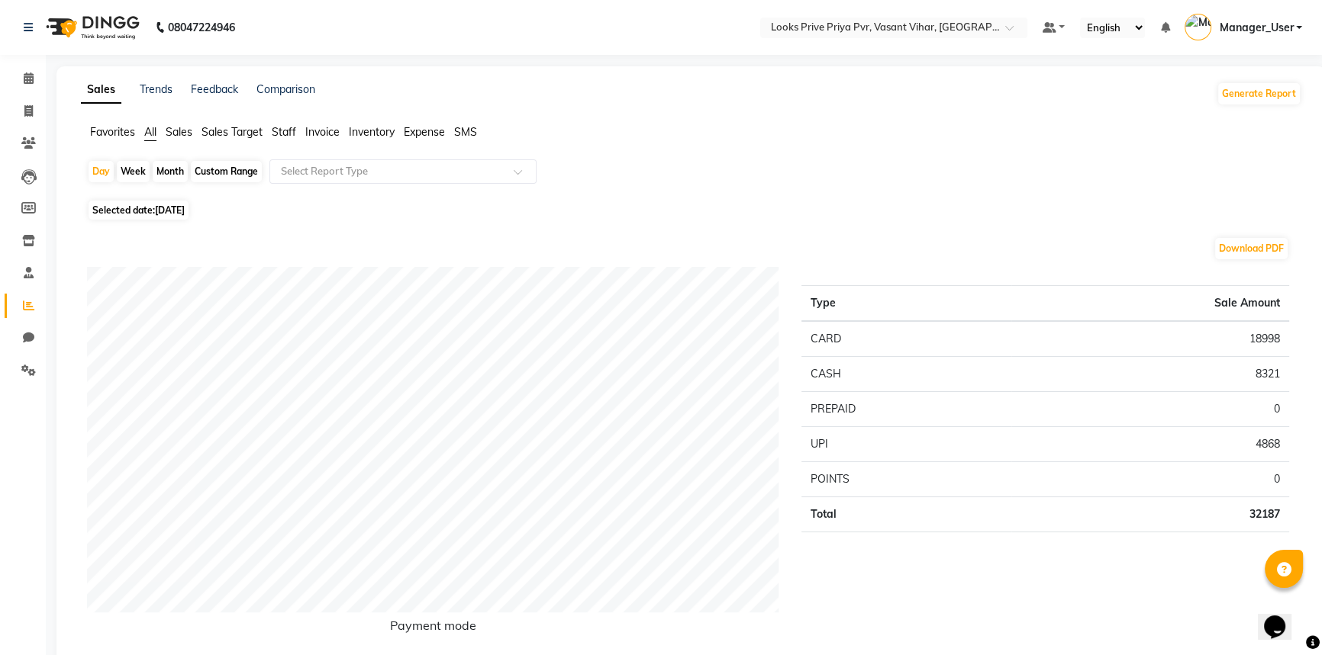
click at [36, 92] on li "Calendar" at bounding box center [23, 79] width 46 height 33
click at [34, 77] on span at bounding box center [28, 79] width 27 height 18
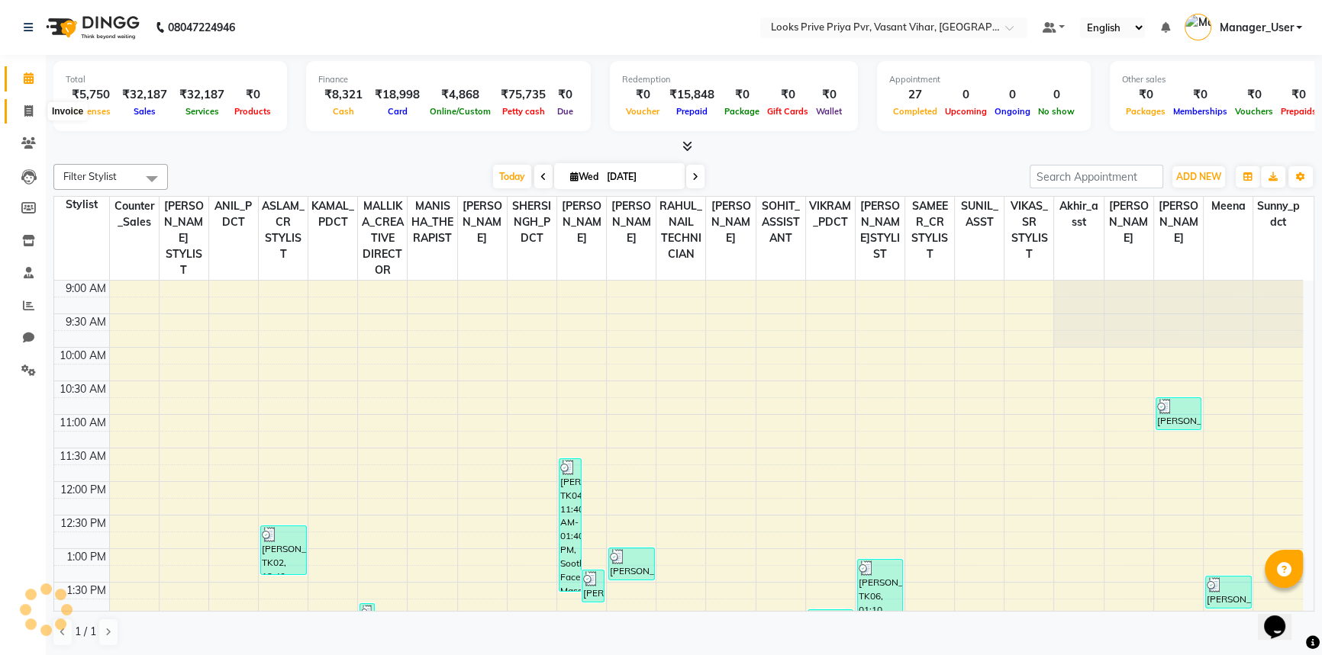
click at [31, 113] on icon at bounding box center [28, 110] width 8 height 11
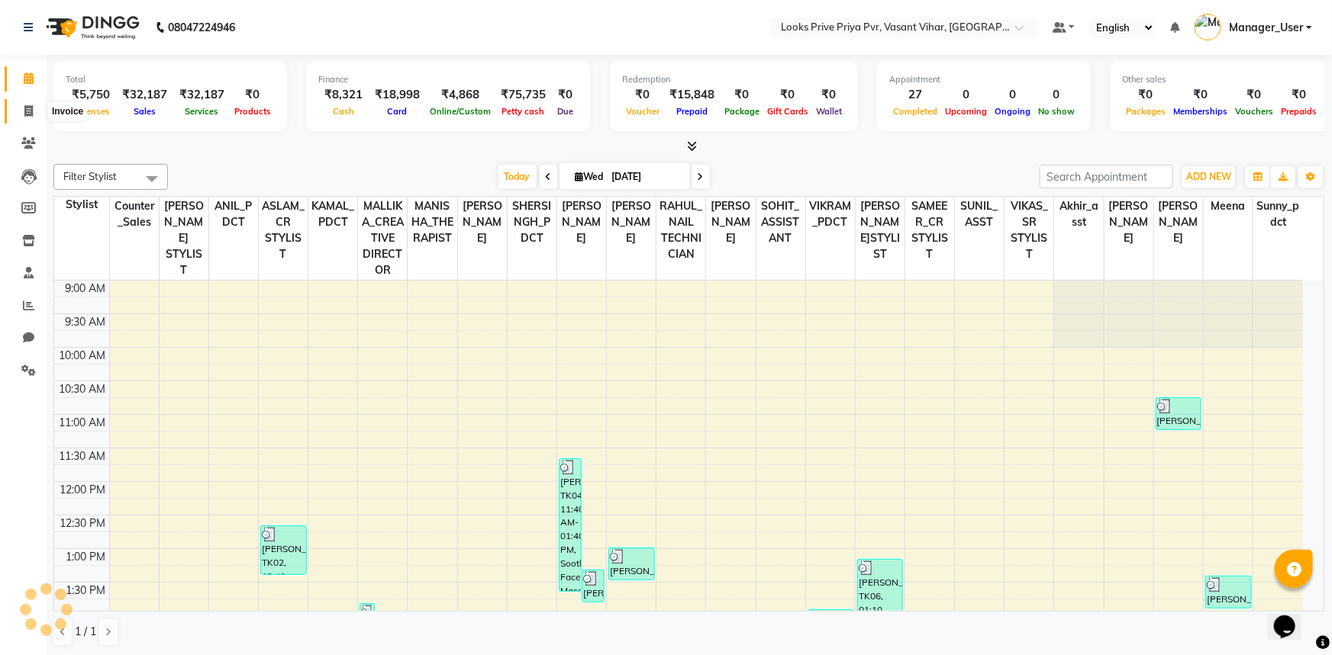
select select "service"
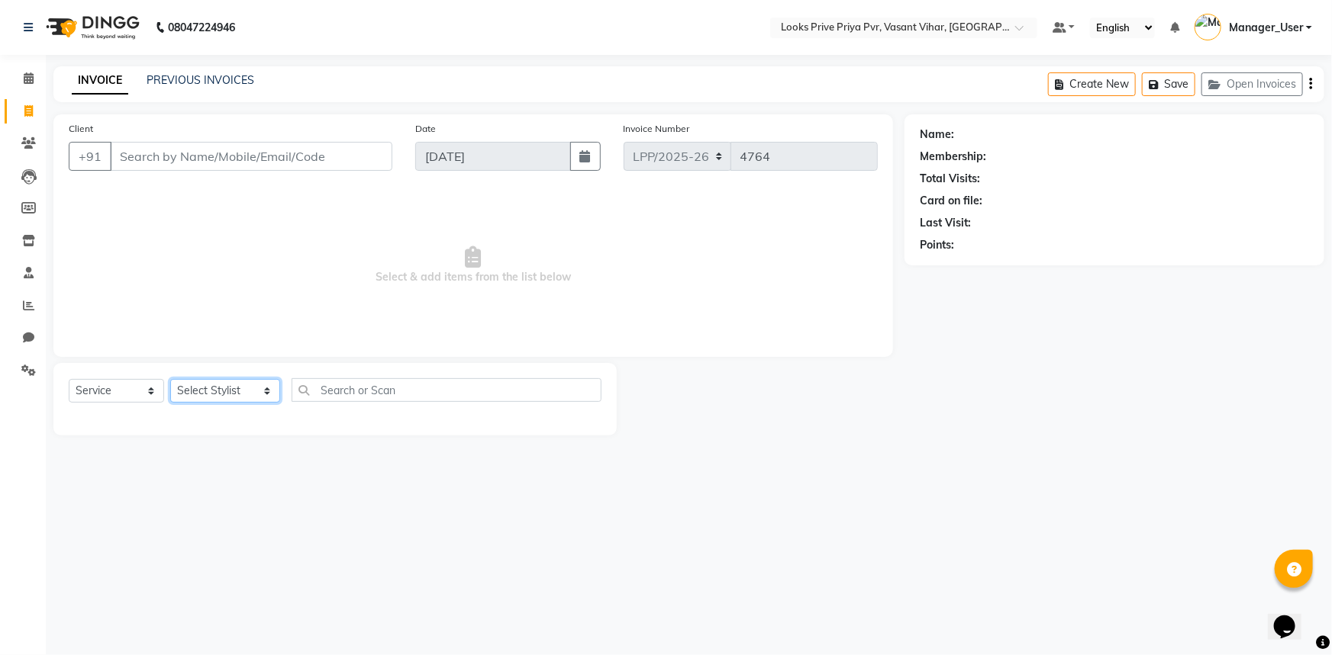
click at [230, 399] on select "Select Stylist Akhir_asst ANIL_PDCT ASLAM_CR STYLIST Counter_Sales KAMAL_PDCT K…" at bounding box center [225, 391] width 110 height 24
select select "90021"
click at [170, 379] on select "Select Stylist Akhir_asst ANIL_PDCT ASLAM_CR STYLIST Counter_Sales KAMAL_PDCT K…" at bounding box center [225, 391] width 110 height 24
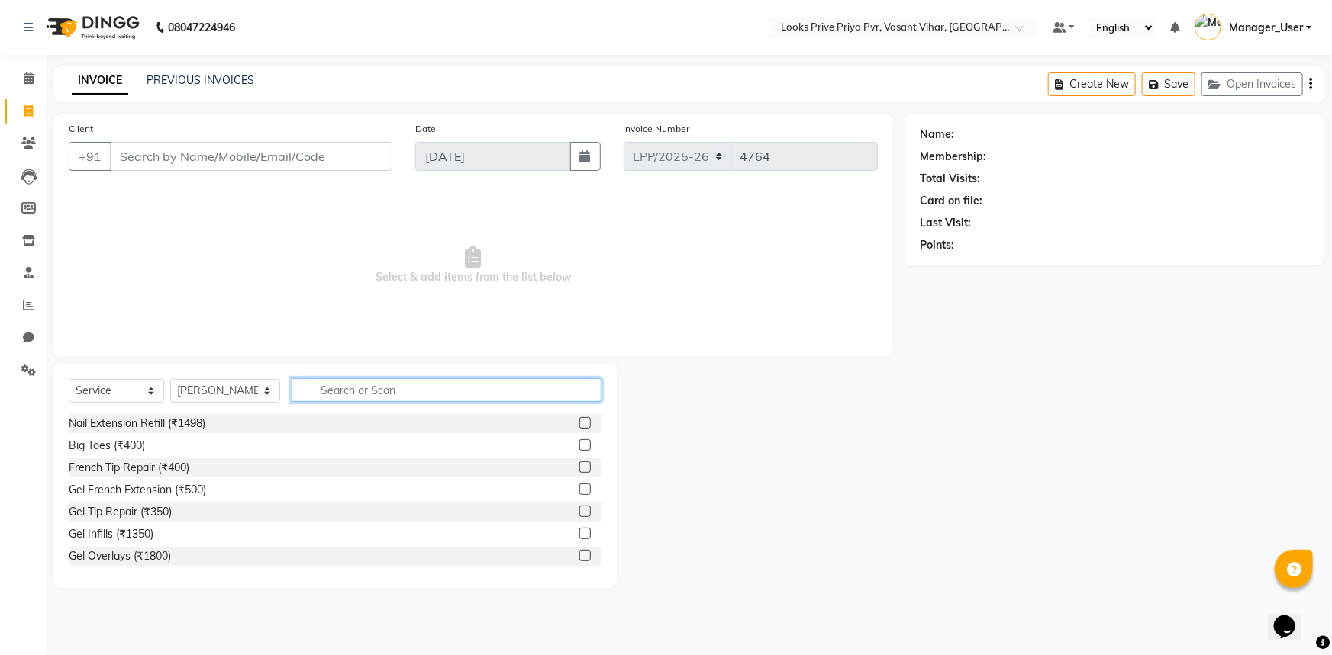
click at [435, 388] on input "text" at bounding box center [446, 390] width 311 height 24
click at [232, 163] on input "Client" at bounding box center [251, 156] width 282 height 29
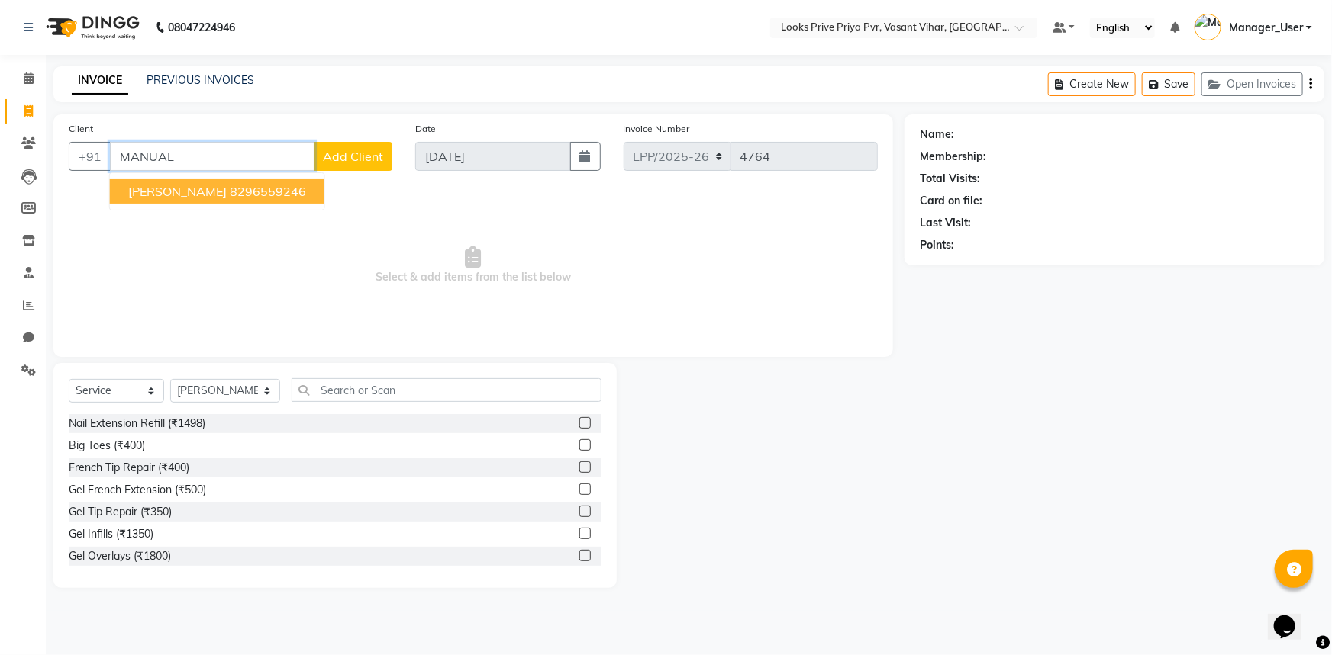
click at [272, 198] on ngb-highlight "8296559246" at bounding box center [268, 191] width 76 height 15
type input "8296559246"
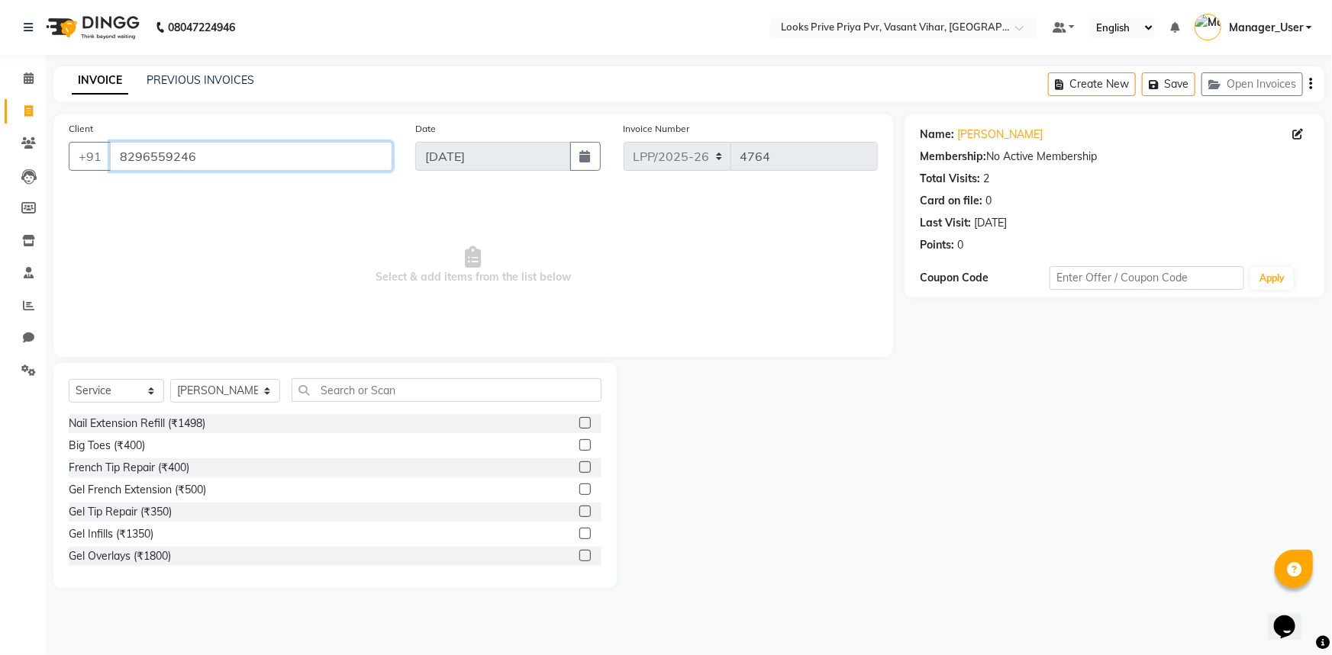
drag, startPoint x: 275, startPoint y: 159, endPoint x: 0, endPoint y: 177, distance: 275.3
click at [0, 177] on app-home "08047224946 Select Location × Looks Prive Priya Pvr, Vasant Vihar, Delhi Defaul…" at bounding box center [666, 305] width 1332 height 611
click at [224, 390] on select "Select Stylist Akhir_asst ANIL_PDCT ASLAM_CR STYLIST Counter_Sales KAMAL_PDCT K…" at bounding box center [225, 391] width 110 height 24
click at [170, 379] on select "Select Stylist Akhir_asst ANIL_PDCT ASLAM_CR STYLIST Counter_Sales KAMAL_PDCT K…" at bounding box center [225, 391] width 110 height 24
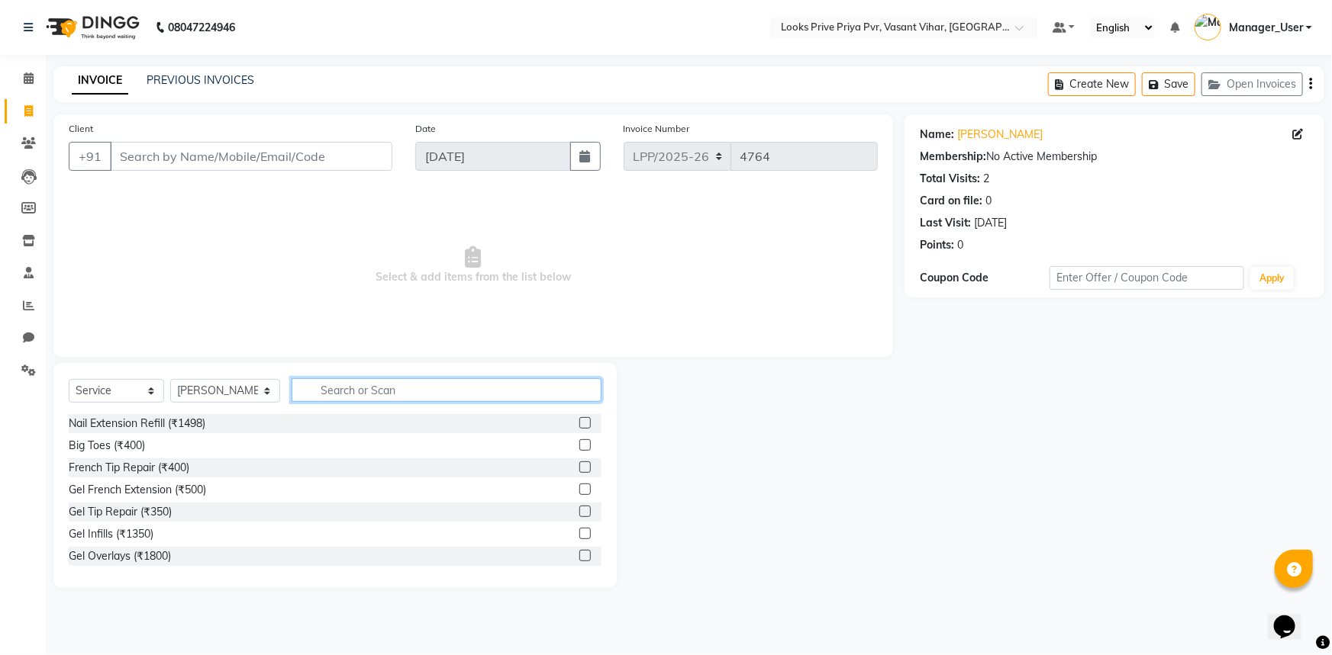
click at [510, 385] on input "text" at bounding box center [446, 390] width 311 height 24
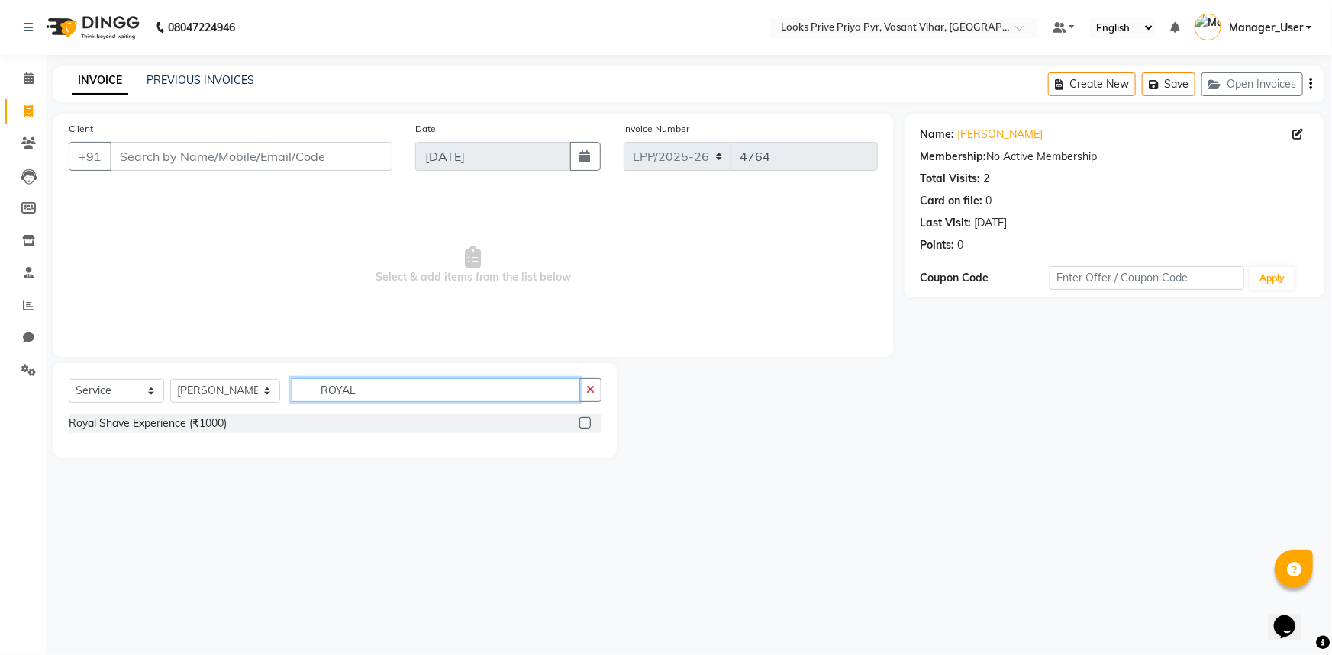
type input "ROYAL"
click at [581, 424] on label at bounding box center [584, 422] width 11 height 11
click at [581, 424] on input "checkbox" at bounding box center [584, 424] width 10 height 10
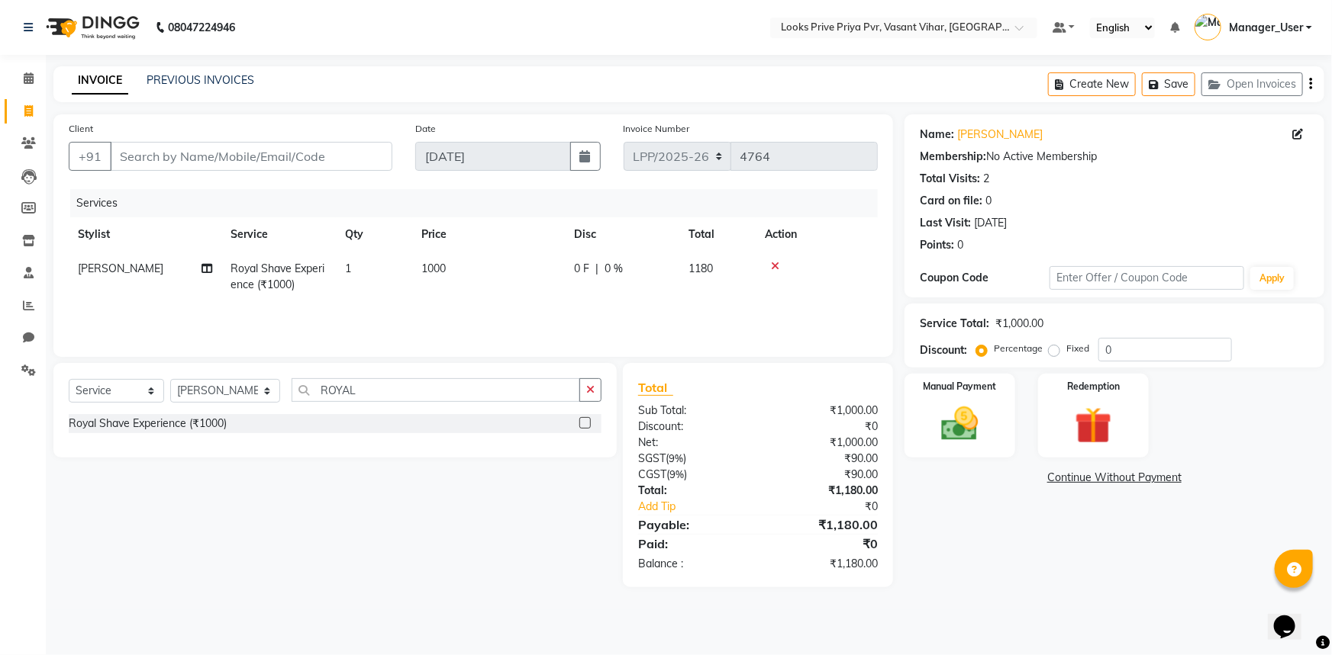
checkbox input "false"
click at [445, 270] on span "1000" at bounding box center [433, 269] width 24 height 14
select select "90021"
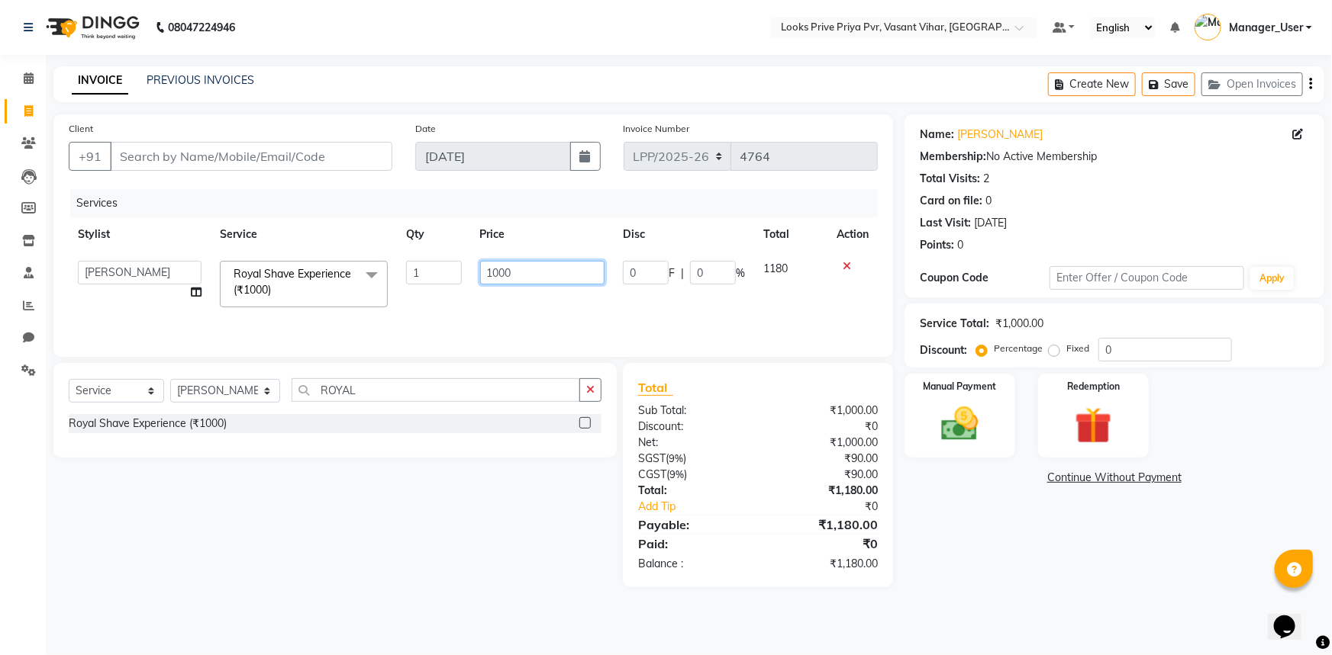
drag, startPoint x: 473, startPoint y: 270, endPoint x: 439, endPoint y: 283, distance: 36.7
click at [440, 283] on tr "Akhir_asst ANIL_PDCT ASLAM_CR STYLIST Counter_Sales KAMAL_PDCT KARISHMA MALLIKA…" at bounding box center [473, 284] width 809 height 65
type input "12000"
drag, startPoint x: 438, startPoint y: 306, endPoint x: 348, endPoint y: 349, distance: 99.7
click at [438, 308] on div "Services Stylist Service Qty Price Disc Total Action Akhir_asst ANIL_PDCT ASLAM…" at bounding box center [473, 265] width 809 height 153
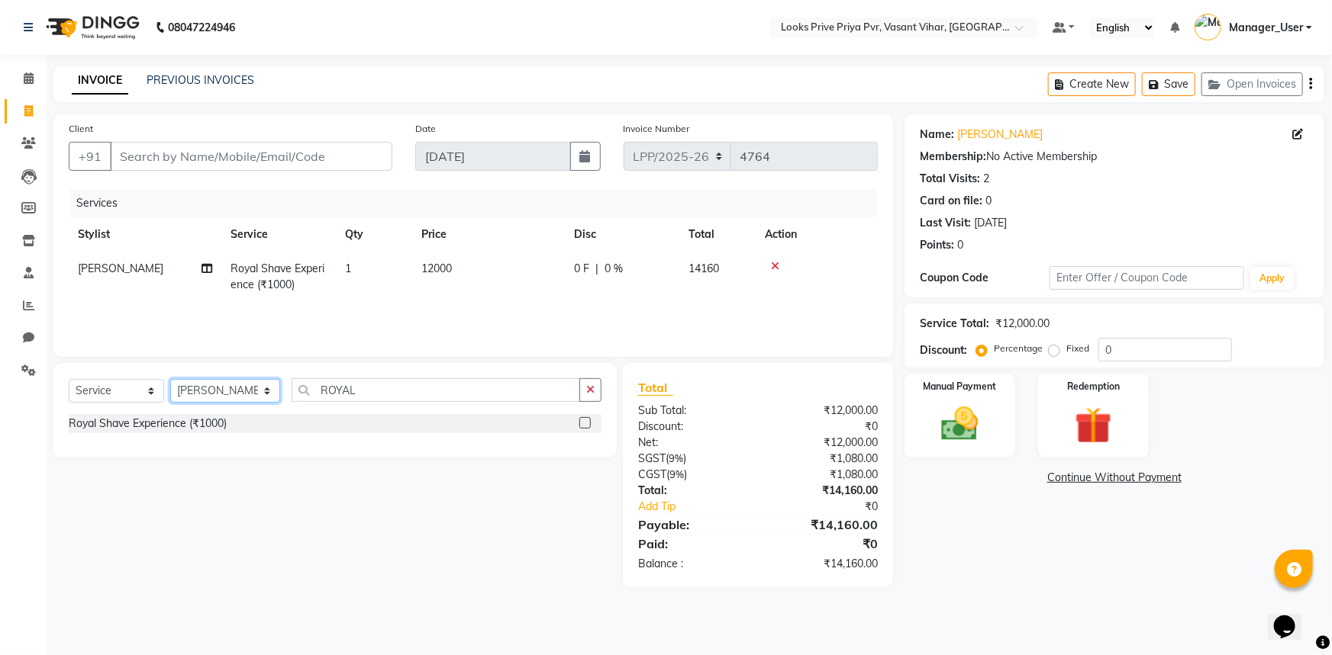
click at [213, 390] on select "Select Stylist Akhir_asst ANIL_PDCT ASLAM_CR STYLIST Counter_Sales KAMAL_PDCT K…" at bounding box center [225, 391] width 110 height 24
click at [404, 391] on input "ROYAL" at bounding box center [435, 390] width 289 height 24
drag, startPoint x: 401, startPoint y: 395, endPoint x: 219, endPoint y: 401, distance: 182.5
click at [220, 401] on div "Select Service Product Membership Package Voucher Prepaid Gift Card Select Styl…" at bounding box center [335, 396] width 533 height 36
type input "FACE MA"
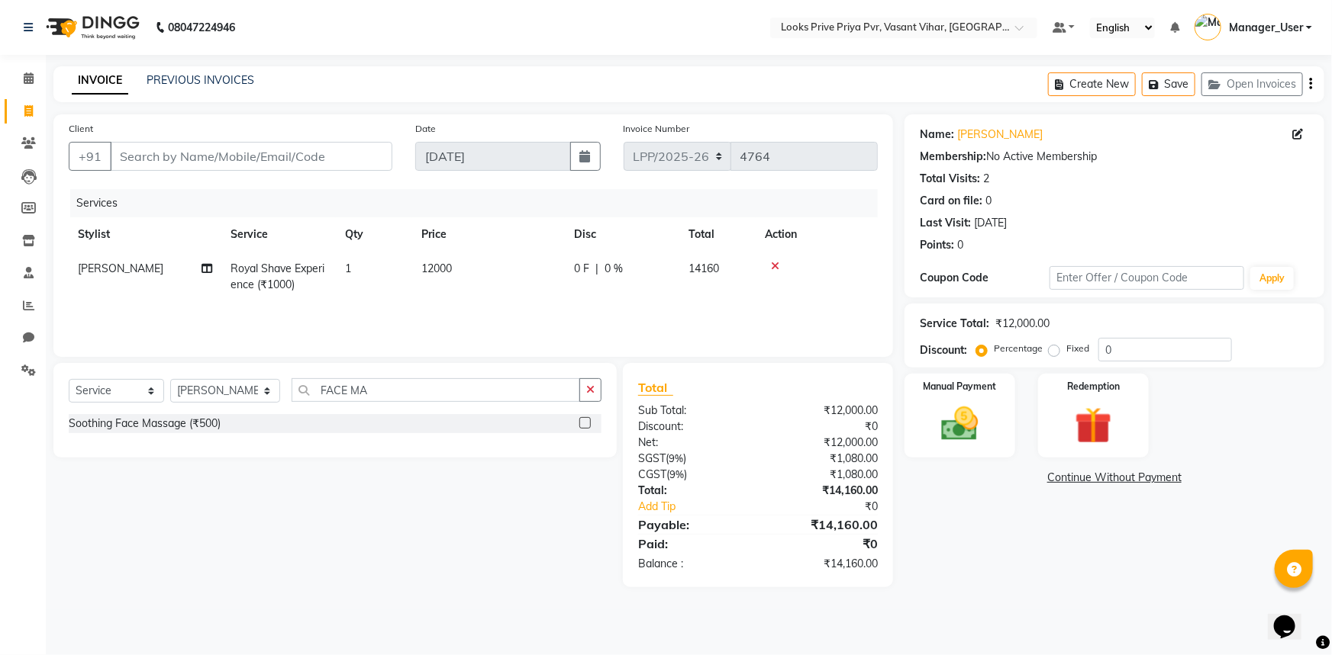
click at [588, 424] on label at bounding box center [584, 422] width 11 height 11
click at [588, 424] on input "checkbox" at bounding box center [584, 424] width 10 height 10
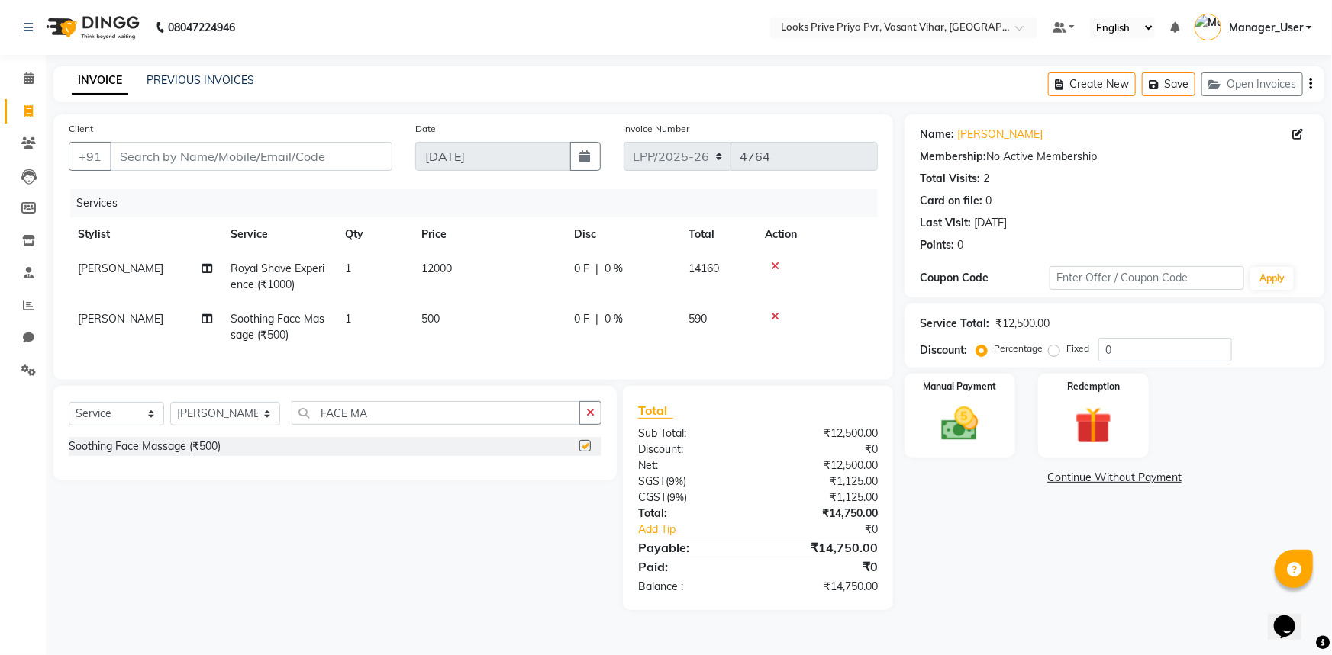
checkbox input "false"
click at [436, 315] on span "500" at bounding box center [430, 319] width 18 height 14
select select "90021"
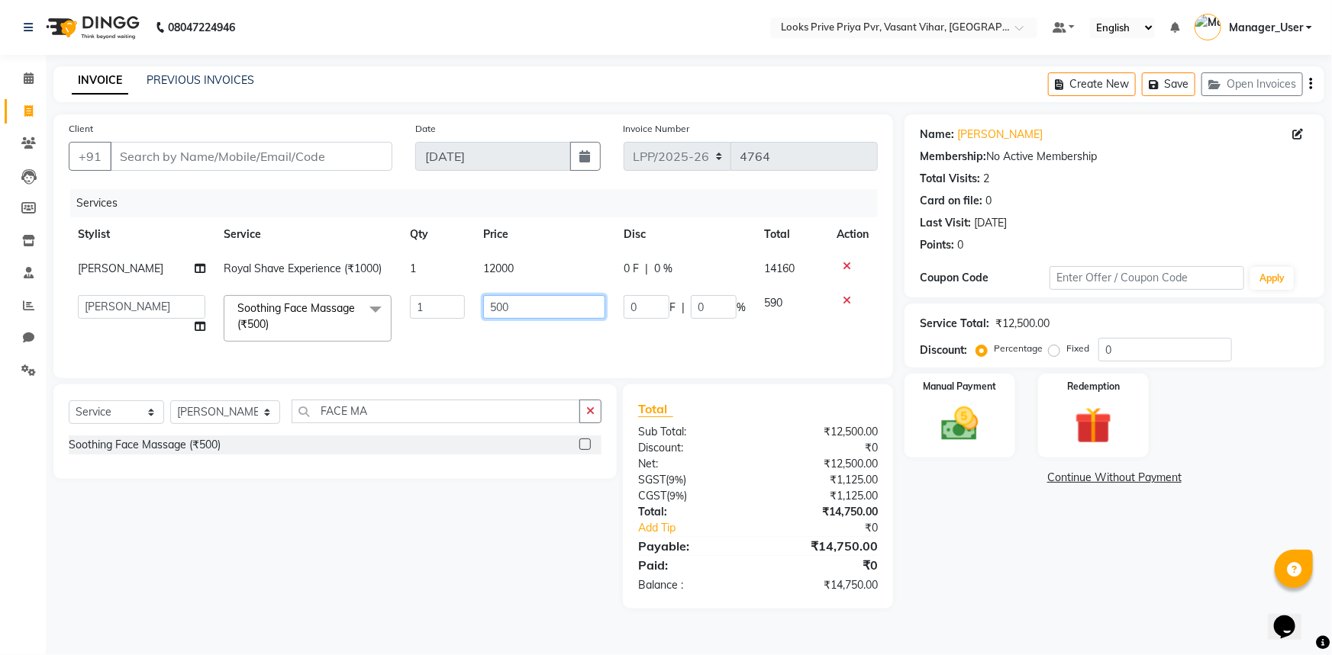
drag, startPoint x: 554, startPoint y: 314, endPoint x: 393, endPoint y: 308, distance: 161.1
click at [395, 308] on tr "Akhir_asst ANIL_PDCT ASLAM_CR STYLIST Counter_Sales KAMAL_PDCT KARISHMA MALLIKA…" at bounding box center [473, 318] width 809 height 65
type input "1000"
click at [407, 355] on div "Services Stylist Service Qty Price Disc Total Action W.Ahmed Royal Shave Experi…" at bounding box center [473, 276] width 809 height 174
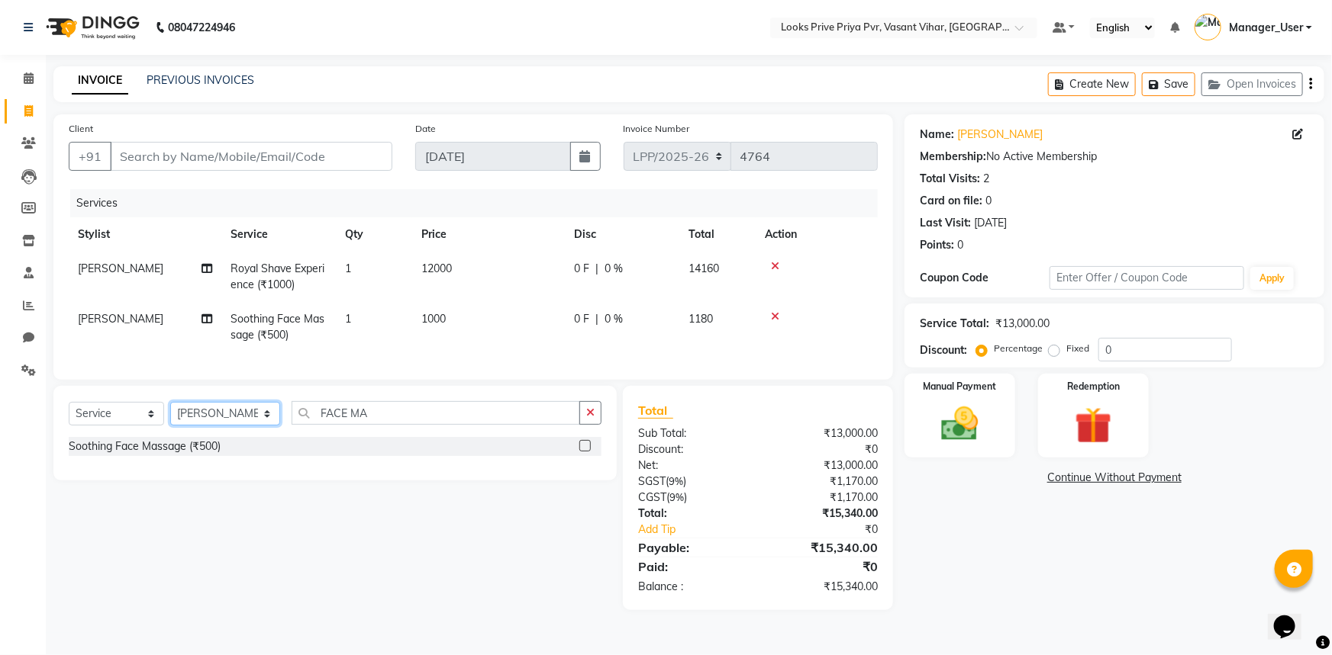
click at [205, 420] on select "Select Stylist Akhir_asst ANIL_PDCT ASLAM_CR STYLIST Counter_Sales KAMAL_PDCT K…" at bounding box center [225, 414] width 110 height 24
click at [170, 413] on select "Select Stylist Akhir_asst ANIL_PDCT ASLAM_CR STYLIST Counter_Sales KAMAL_PDCT K…" at bounding box center [225, 414] width 110 height 24
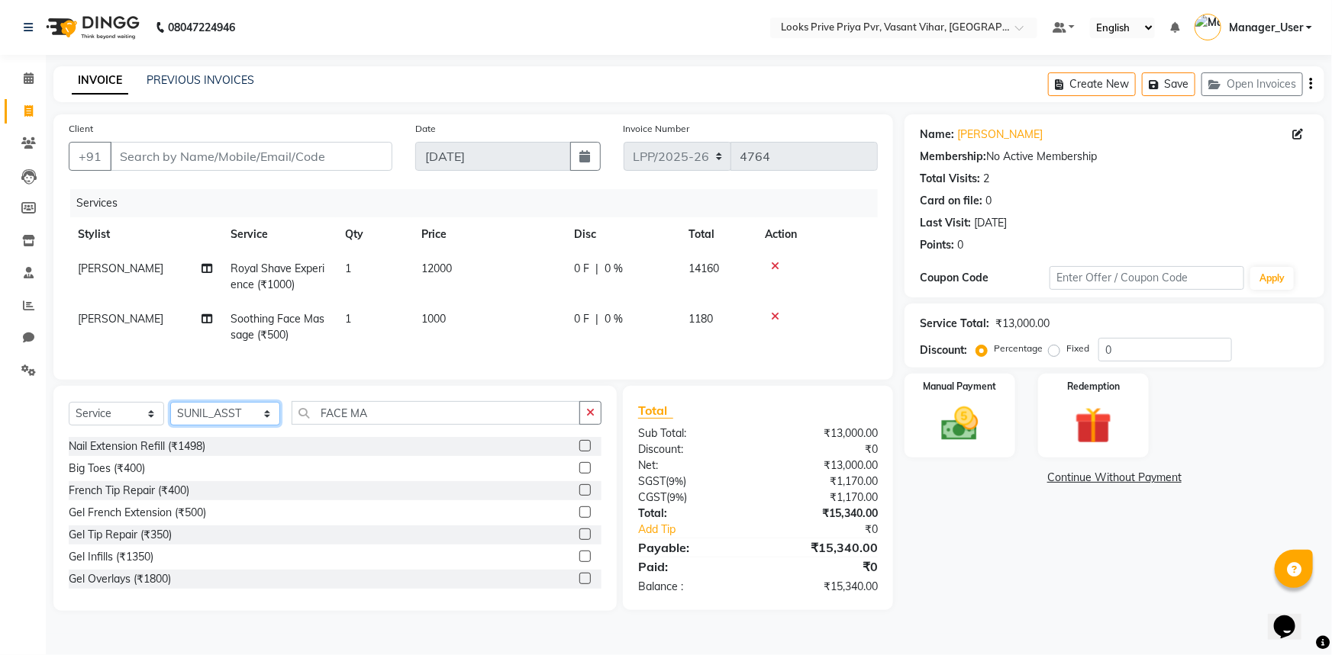
click at [227, 425] on select "Select Stylist Akhir_asst ANIL_PDCT ASLAM_CR STYLIST Counter_Sales KAMAL_PDCT K…" at bounding box center [225, 414] width 110 height 24
select select "90024"
click at [170, 413] on select "Select Stylist Akhir_asst ANIL_PDCT ASLAM_CR STYLIST Counter_Sales KAMAL_PDCT K…" at bounding box center [225, 414] width 110 height 24
click at [404, 423] on input "FACE MA" at bounding box center [435, 413] width 289 height 24
click at [401, 425] on input "FACE MA" at bounding box center [435, 413] width 289 height 24
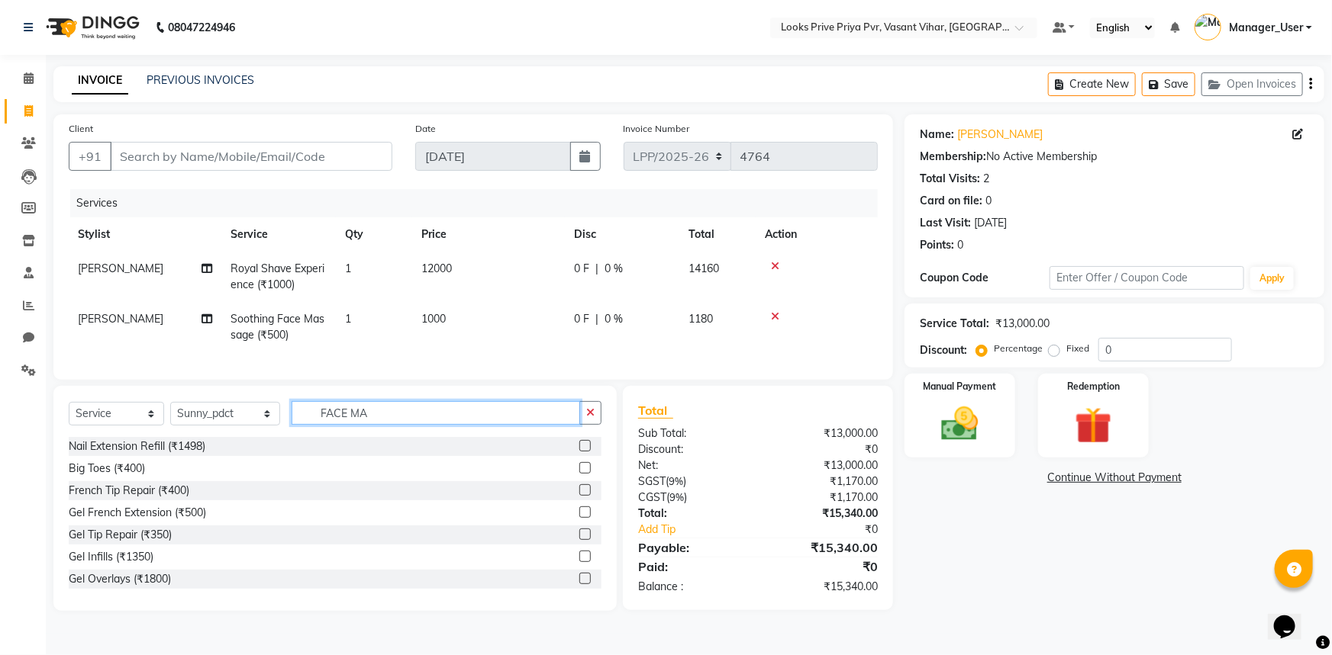
drag, startPoint x: 414, startPoint y: 435, endPoint x: 205, endPoint y: 434, distance: 209.1
click at [205, 434] on div "Select Service Product Membership Package Voucher Prepaid Gift Card Select Styl…" at bounding box center [335, 419] width 533 height 36
type input "ICE"
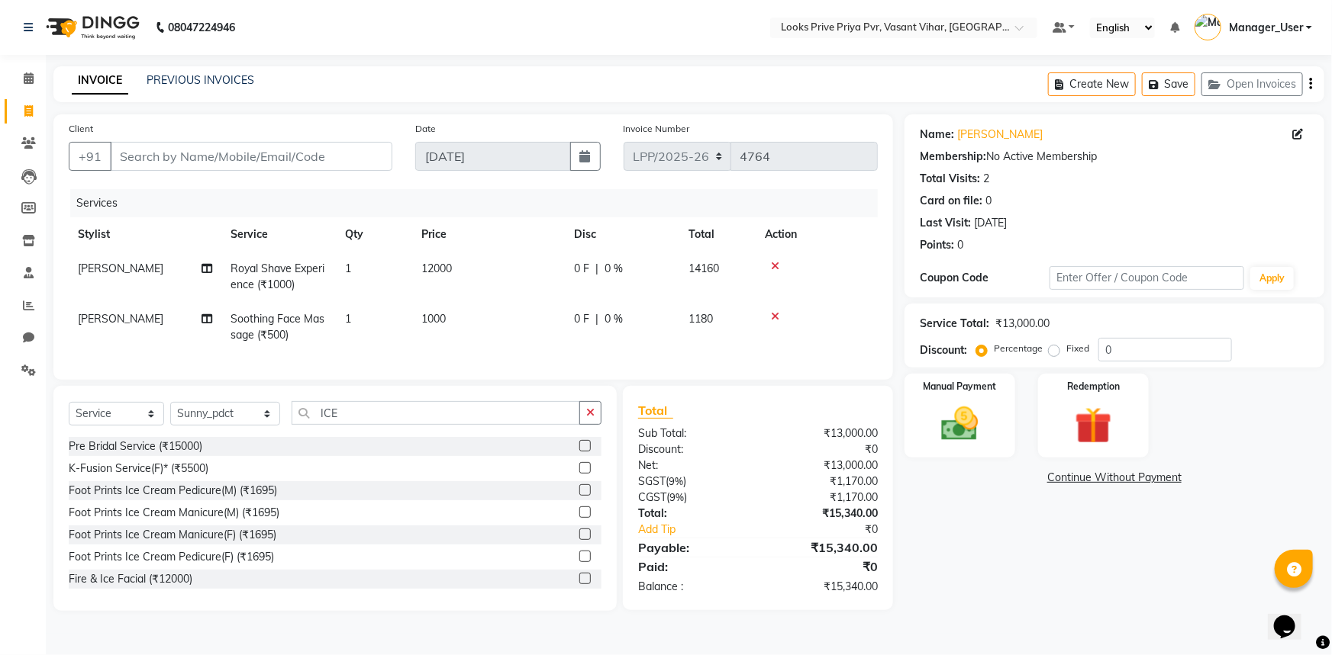
click at [579, 496] on label at bounding box center [584, 490] width 11 height 11
click at [579, 496] on input "checkbox" at bounding box center [584, 491] width 10 height 10
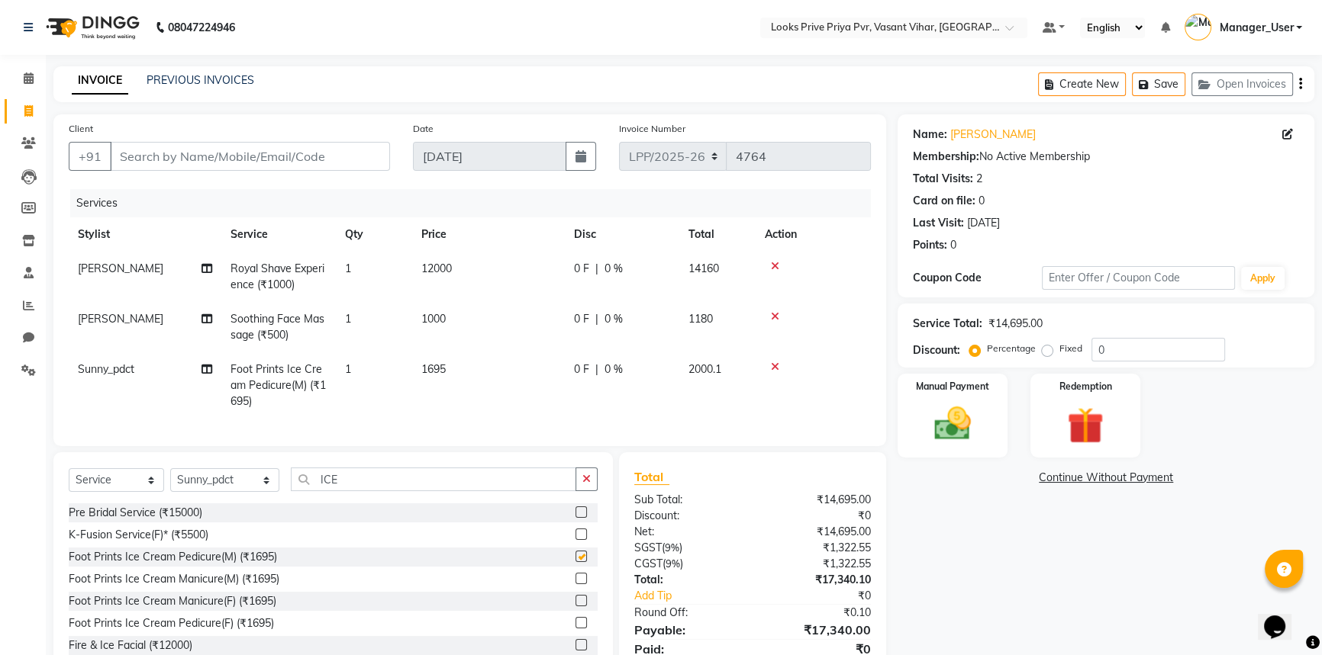
checkbox input "false"
click at [442, 374] on span "1695" at bounding box center [433, 369] width 24 height 14
select select "90024"
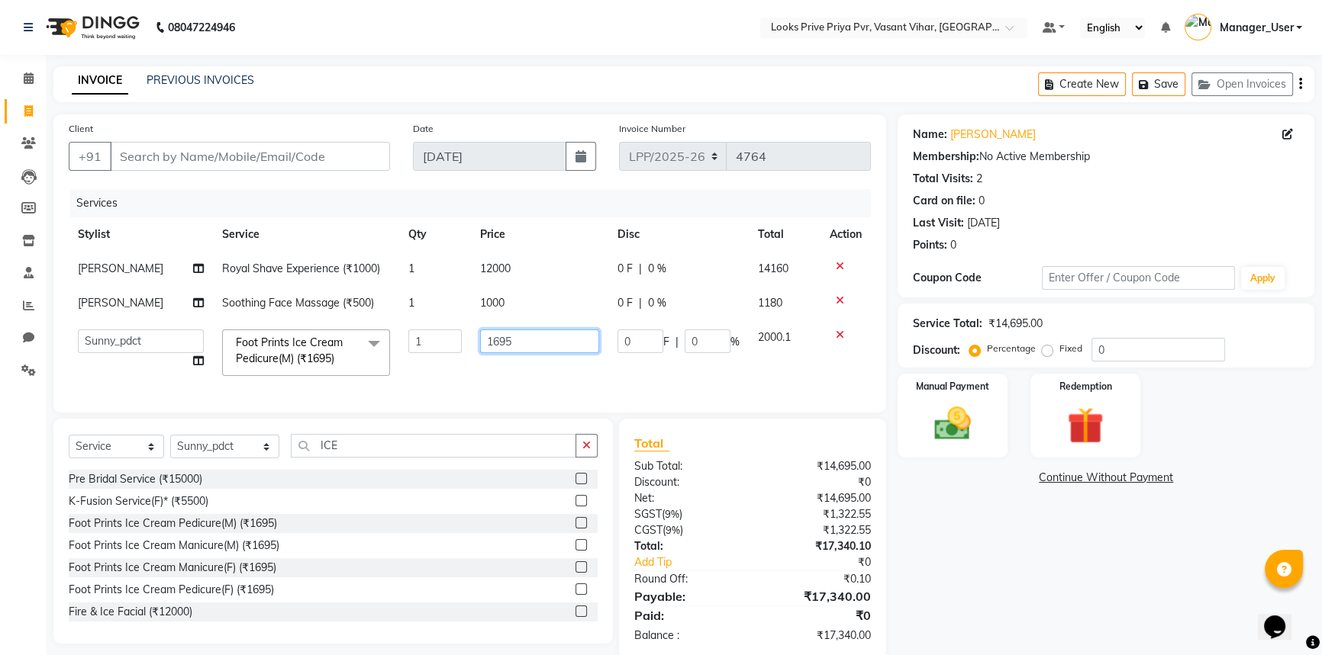
drag, startPoint x: 560, startPoint y: 344, endPoint x: 424, endPoint y: 349, distance: 136.7
click at [471, 349] on td "1695" at bounding box center [539, 352] width 137 height 65
type input "2000"
click at [482, 381] on td "2000" at bounding box center [539, 352] width 137 height 65
select select "90024"
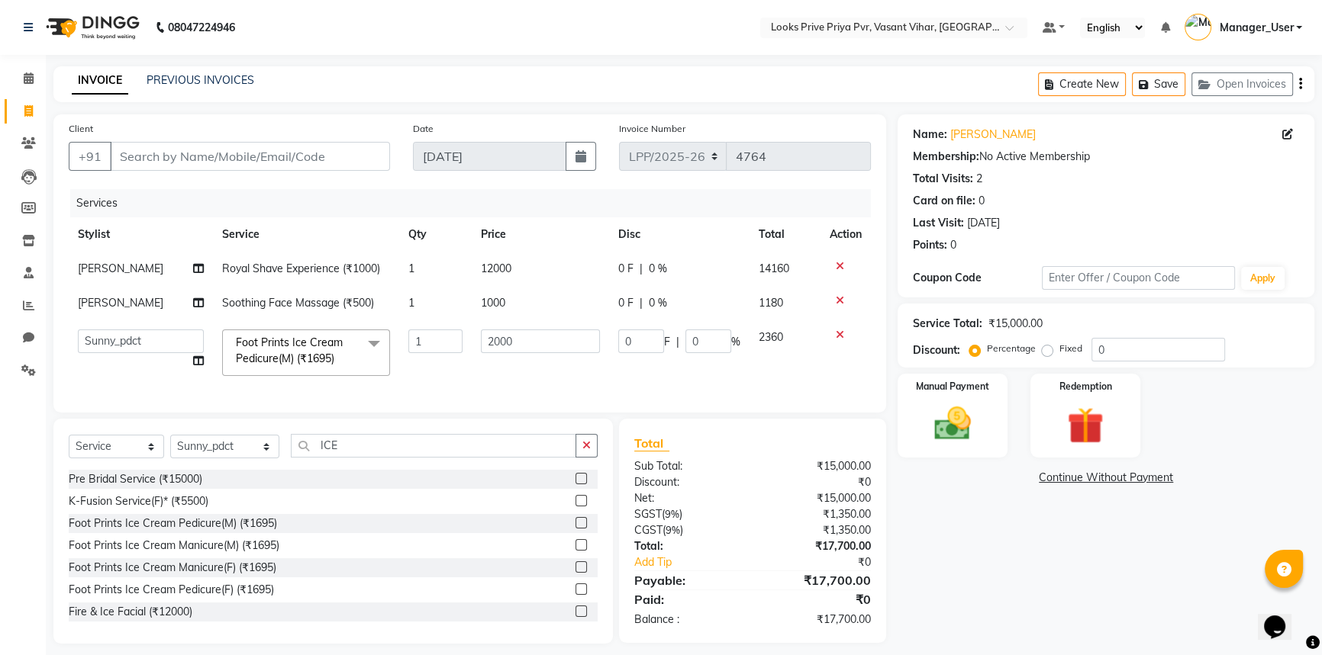
click at [526, 387] on div "Services Stylist Service Qty Price Disc Total Action W.Ahmed Royal Shave Experi…" at bounding box center [470, 293] width 802 height 208
click at [531, 316] on td "1000" at bounding box center [540, 303] width 137 height 34
select select "90021"
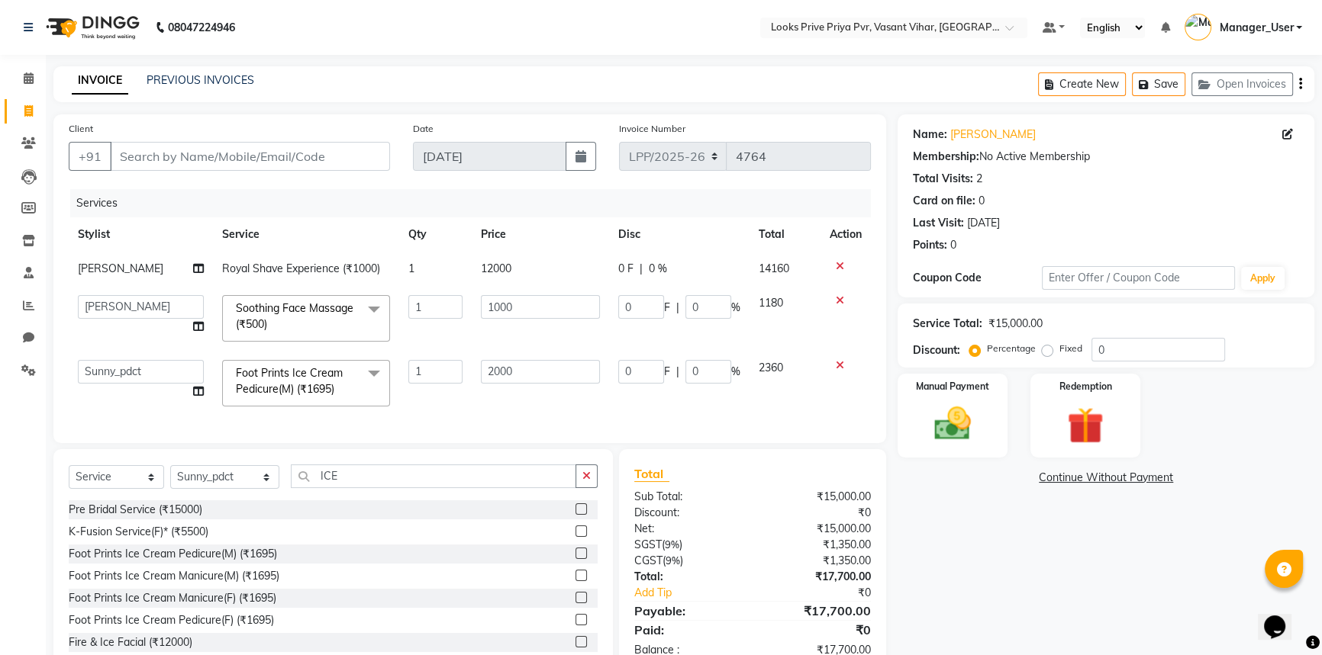
click at [550, 279] on td "12000" at bounding box center [540, 269] width 137 height 34
select select "90021"
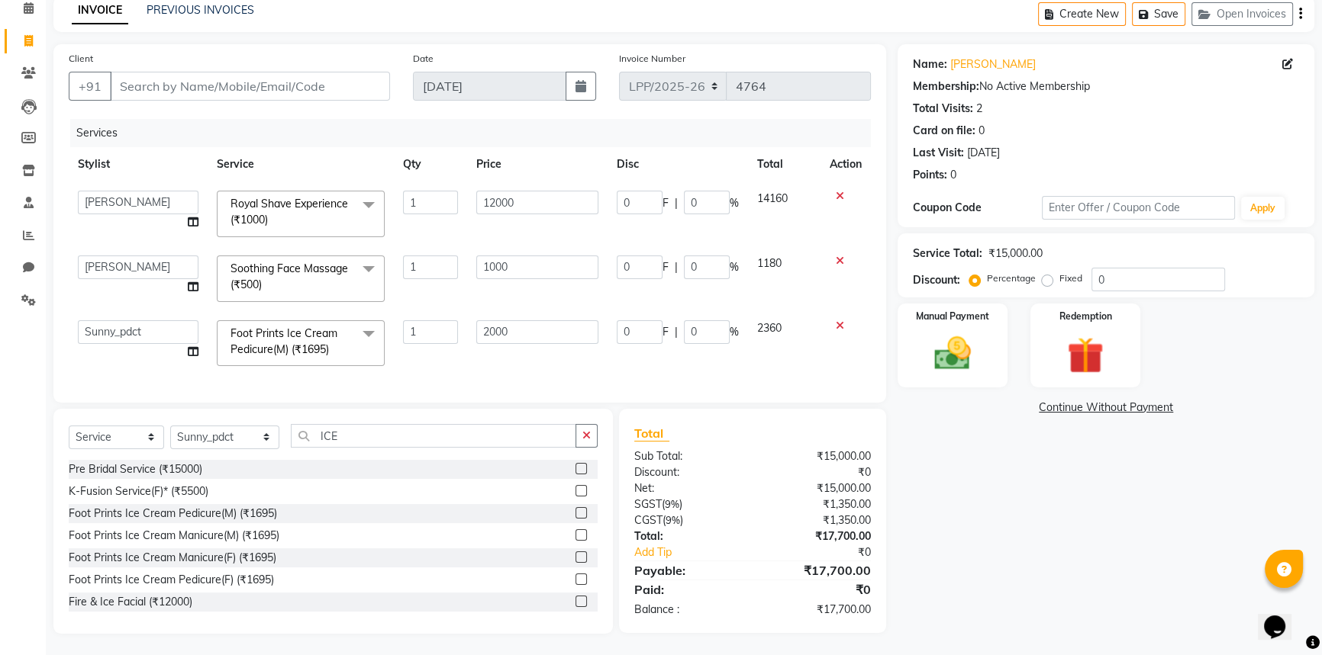
scroll to position [82, 0]
click at [603, 350] on td "2000" at bounding box center [537, 342] width 140 height 65
click at [522, 192] on input "12000" at bounding box center [537, 201] width 122 height 24
type input "1200"
click at [524, 214] on td "1200" at bounding box center [537, 212] width 140 height 65
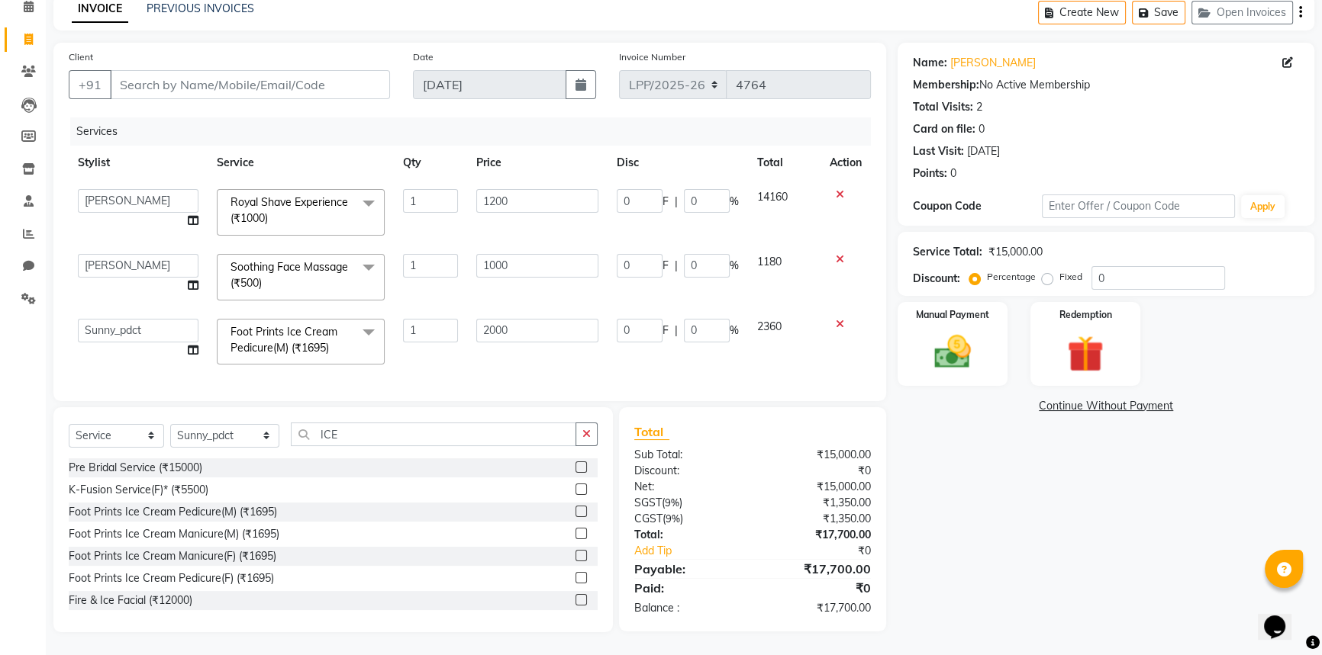
select select "90021"
click at [269, 89] on div "Client +91" at bounding box center [229, 80] width 344 height 63
click at [247, 82] on input "Client" at bounding box center [250, 84] width 280 height 29
click at [228, 70] on input "Client" at bounding box center [250, 84] width 280 height 29
click at [266, 78] on input "Client" at bounding box center [250, 84] width 280 height 29
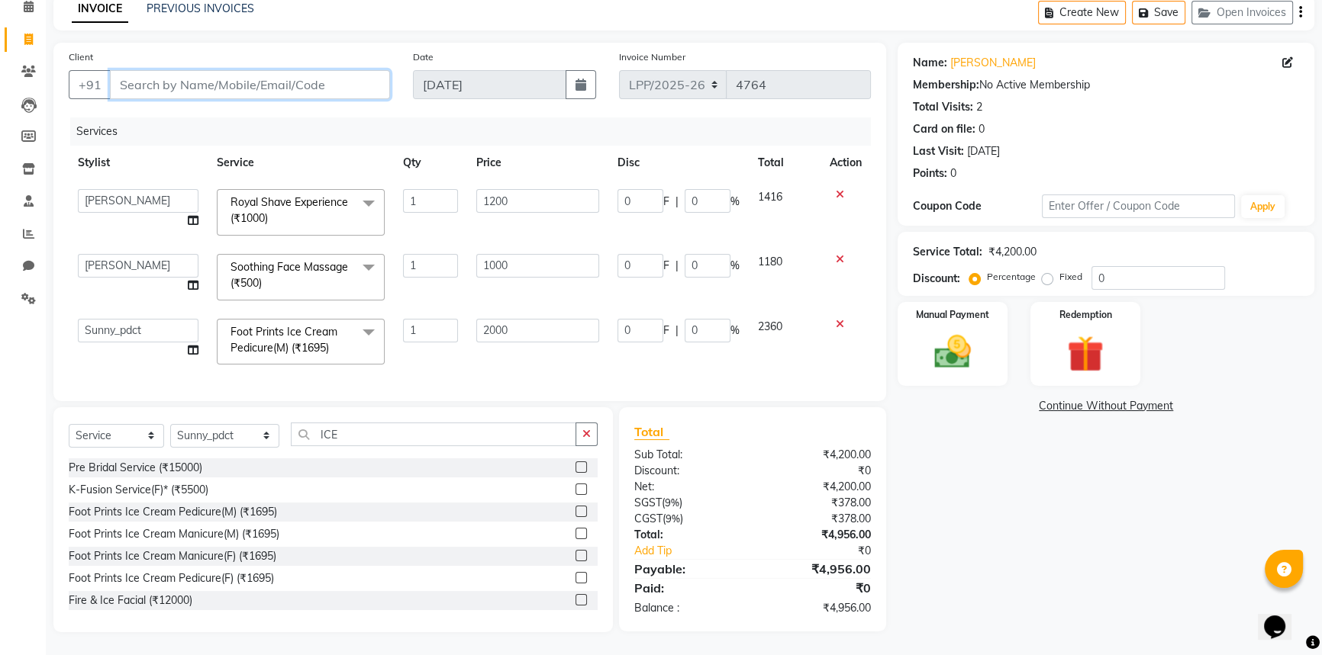
click at [328, 85] on input "Client" at bounding box center [250, 84] width 280 height 29
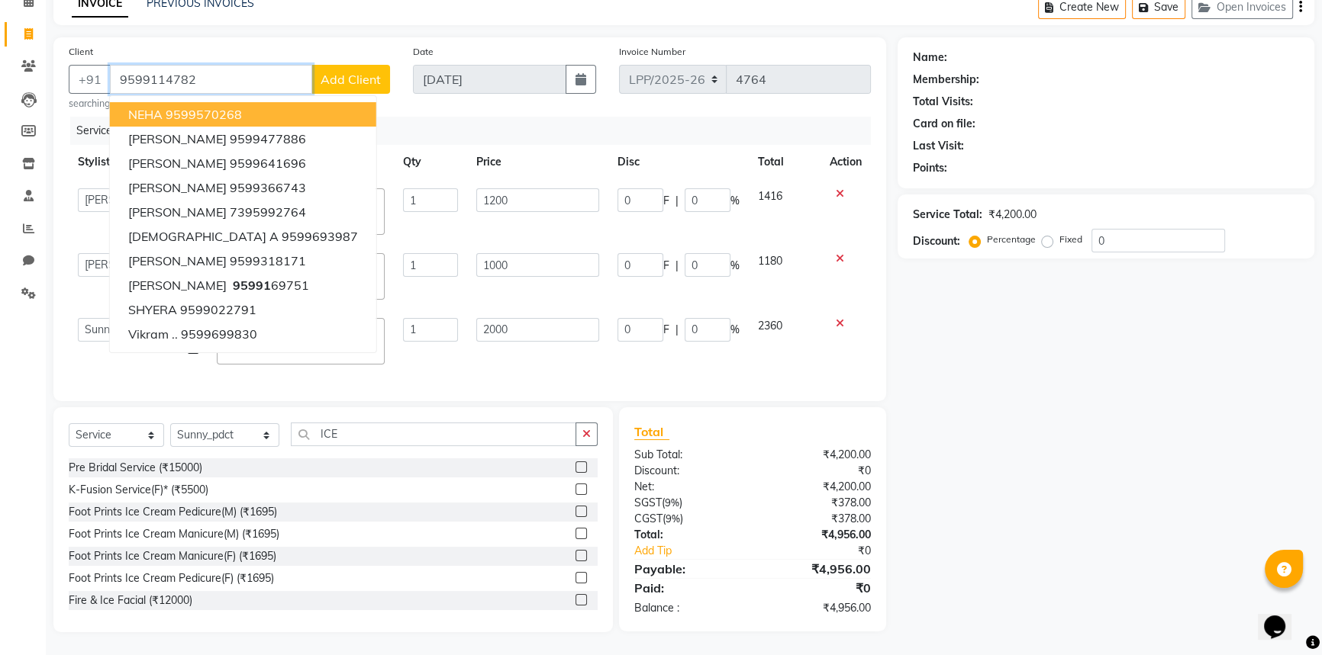
type input "9599114782"
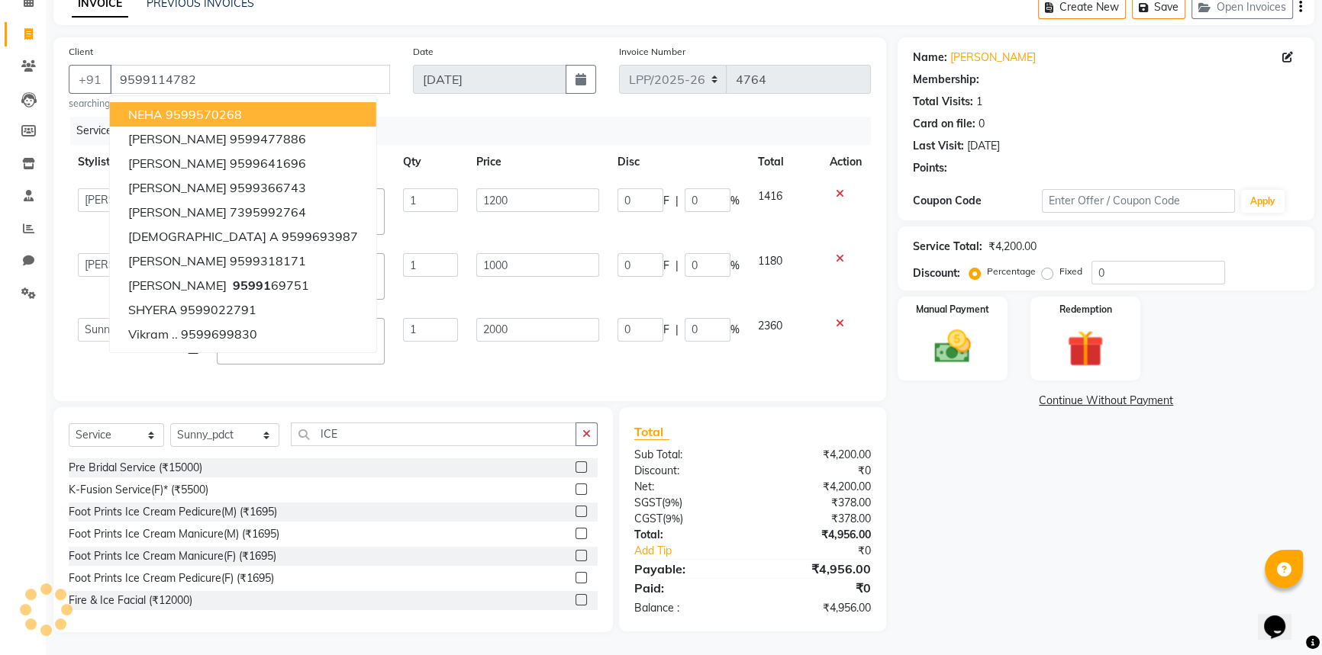
select select "1: Object"
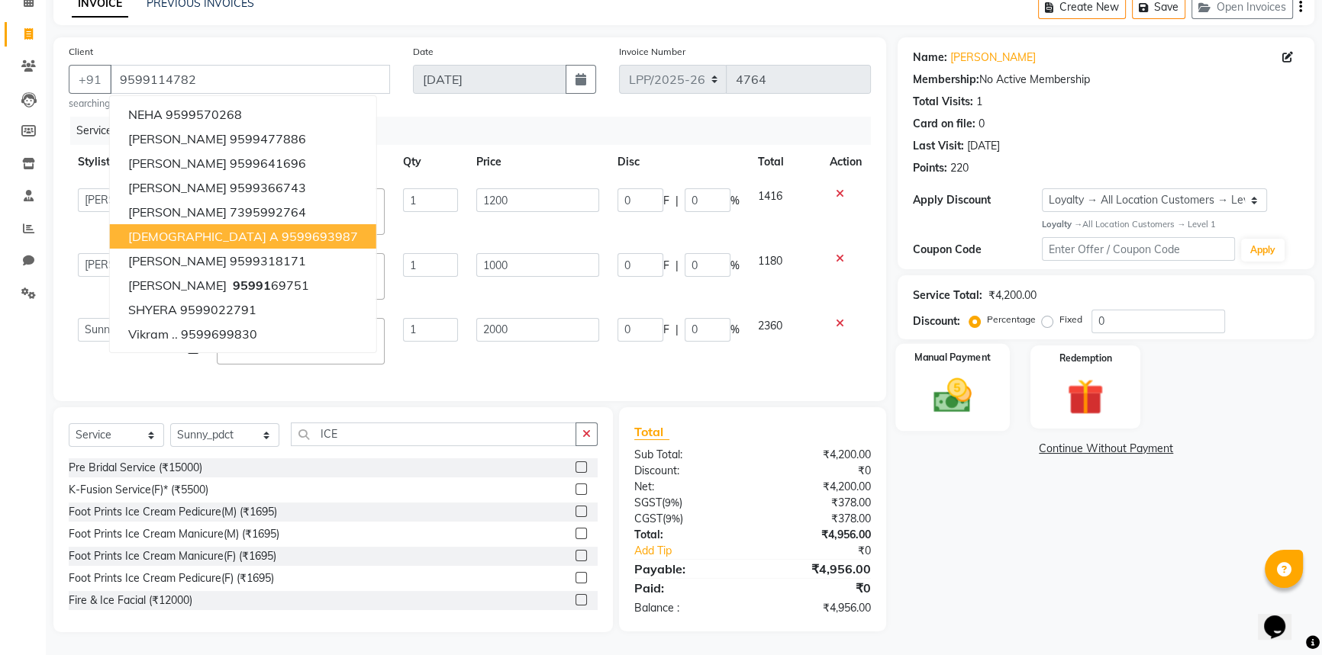
scroll to position [87, 0]
click at [954, 386] on img at bounding box center [953, 395] width 62 height 43
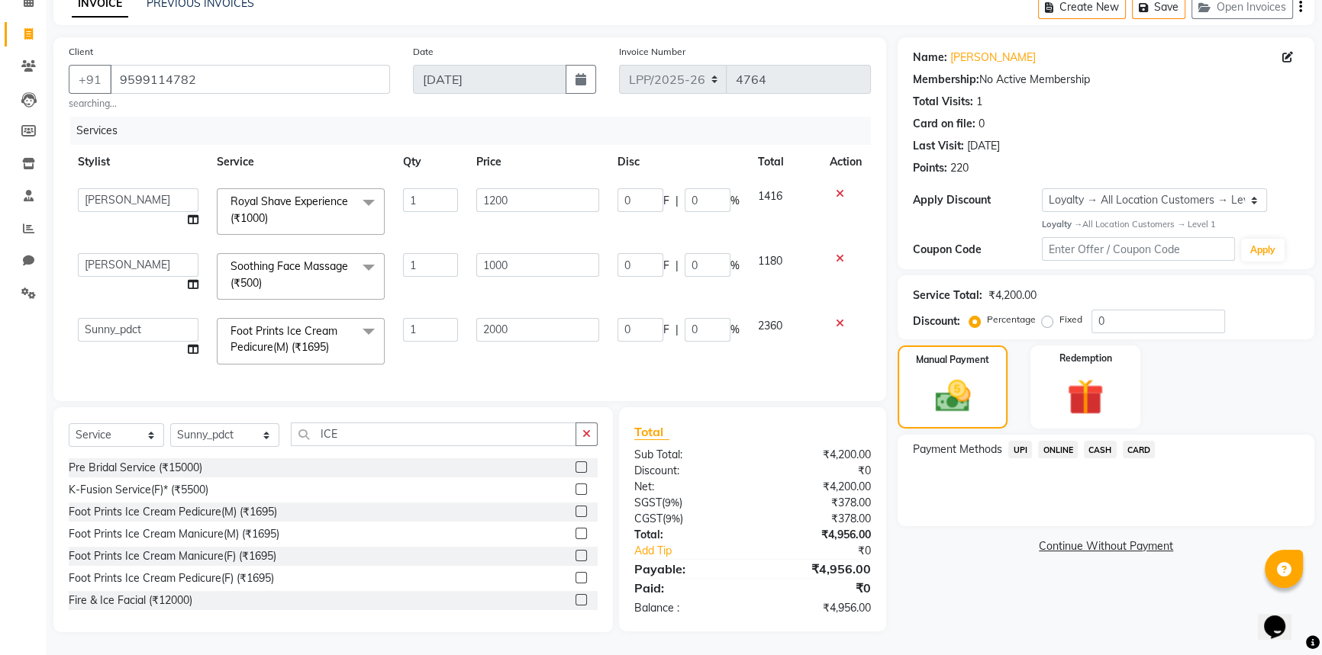
click at [1139, 443] on span "CARD" at bounding box center [1138, 450] width 33 height 18
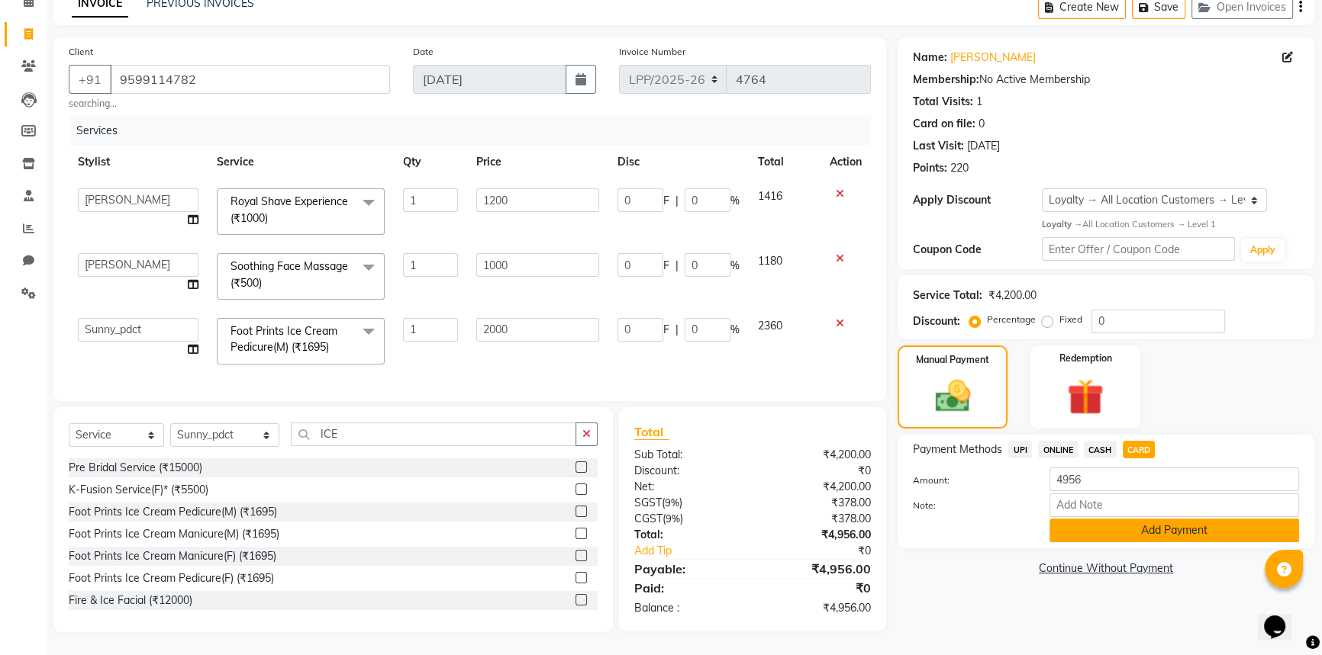
click at [1145, 523] on button "Add Payment" at bounding box center [1174, 531] width 250 height 24
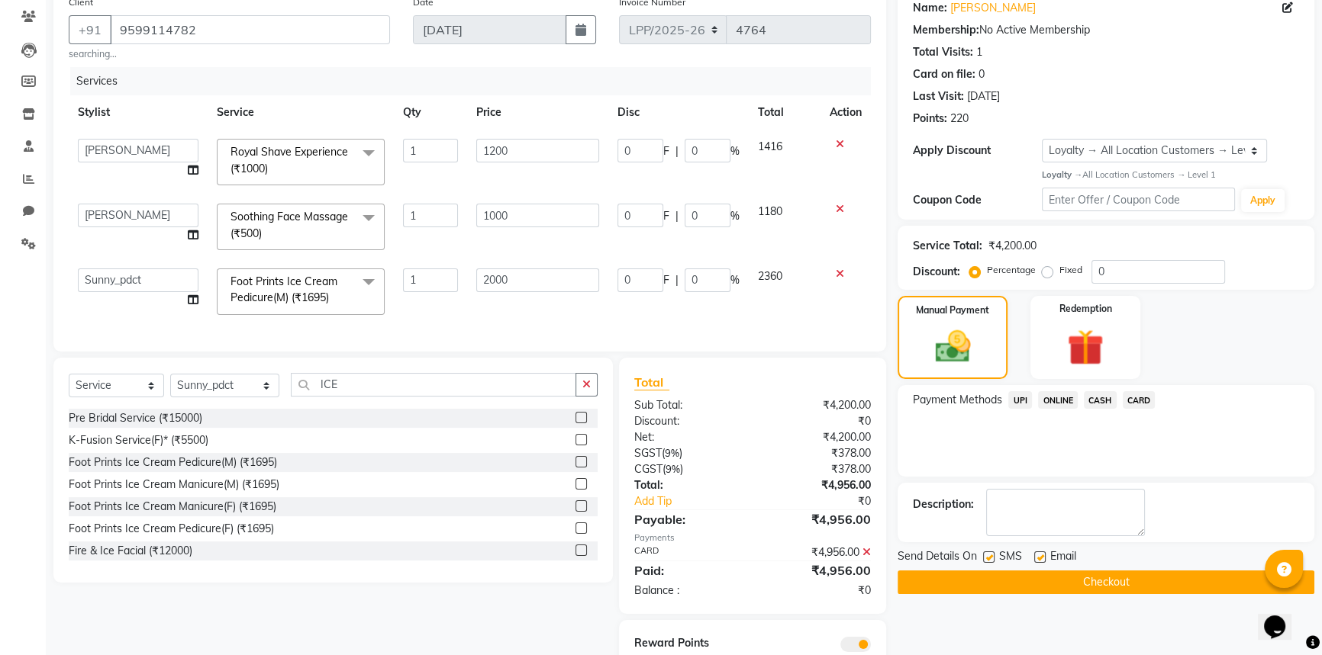
scroll to position [195, 0]
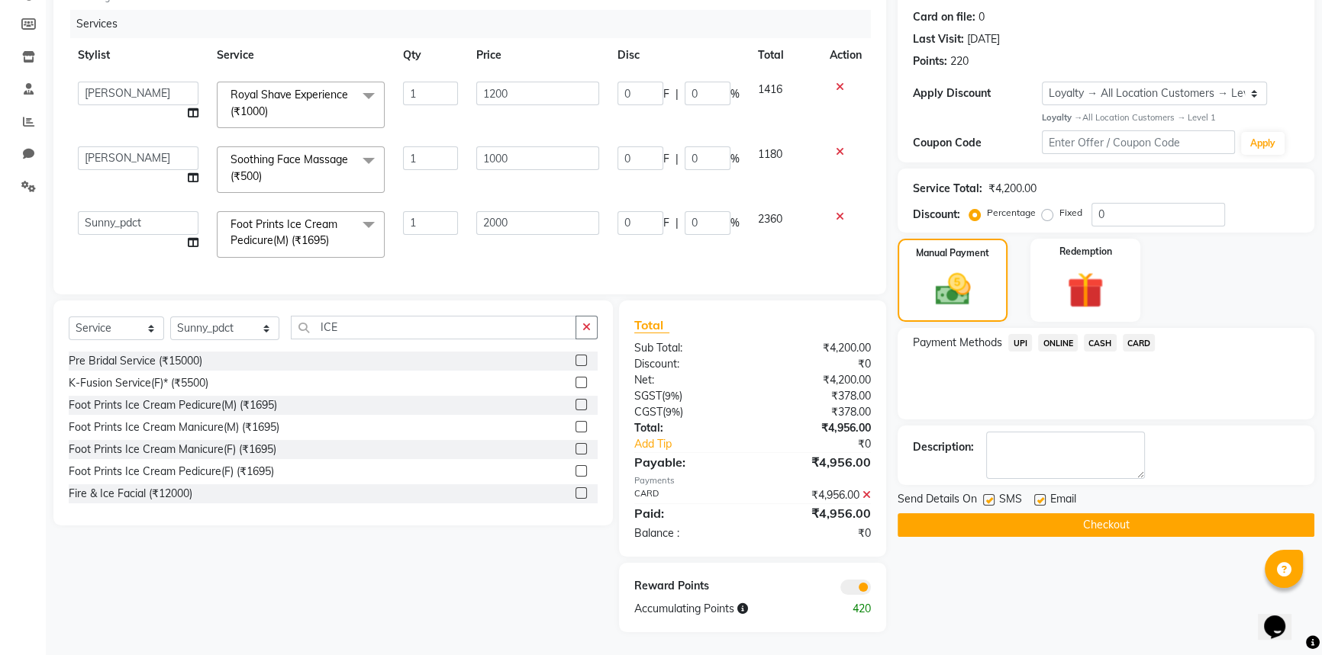
click at [1118, 517] on button "Checkout" at bounding box center [1105, 526] width 417 height 24
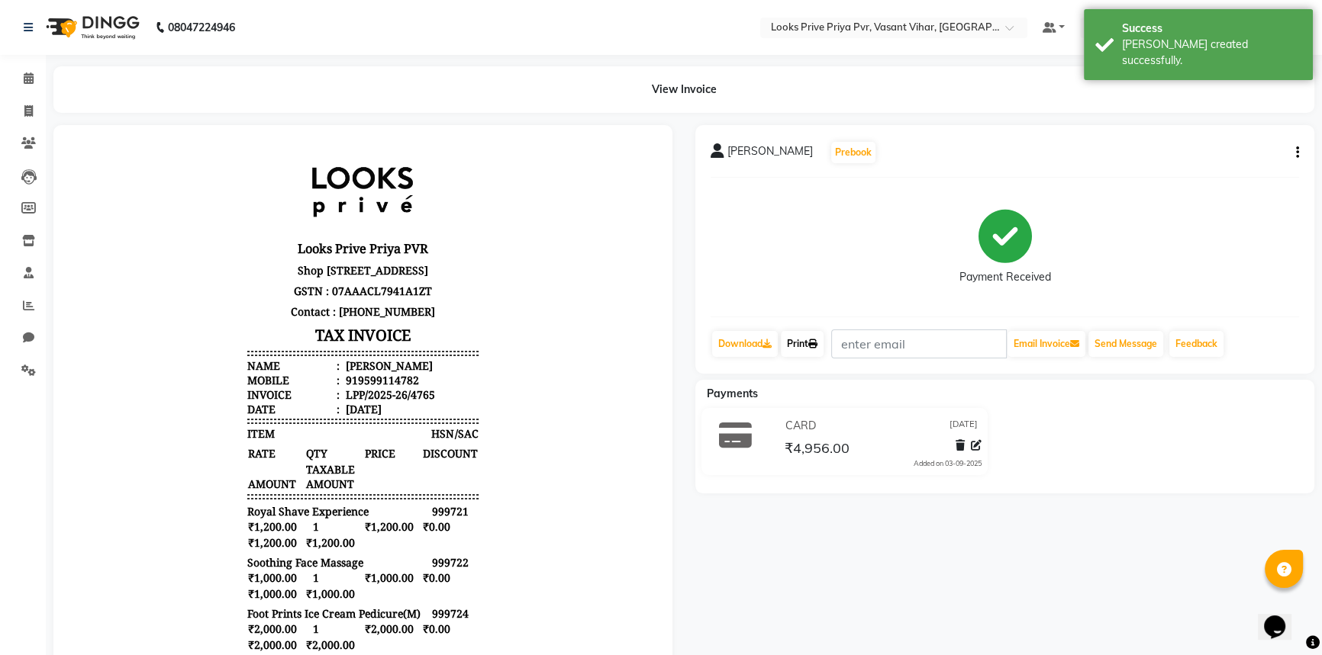
click at [807, 341] on link "Print" at bounding box center [802, 344] width 43 height 26
click at [32, 107] on icon at bounding box center [28, 110] width 8 height 11
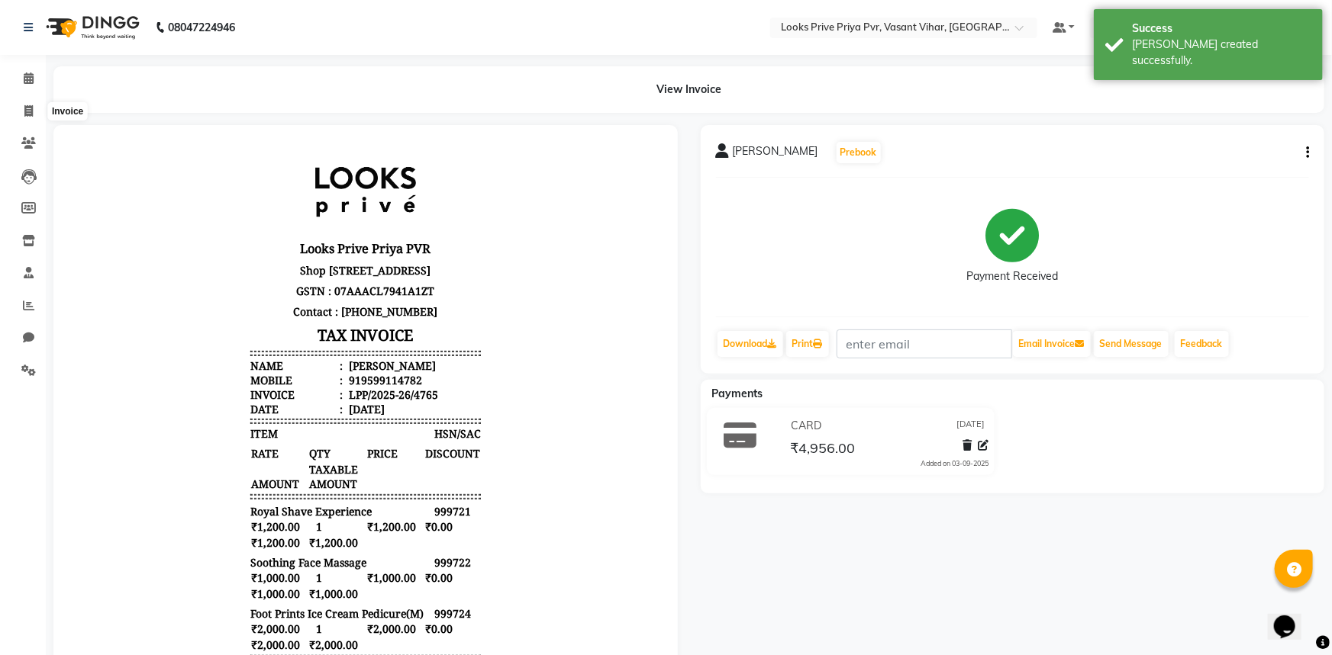
select select "service"
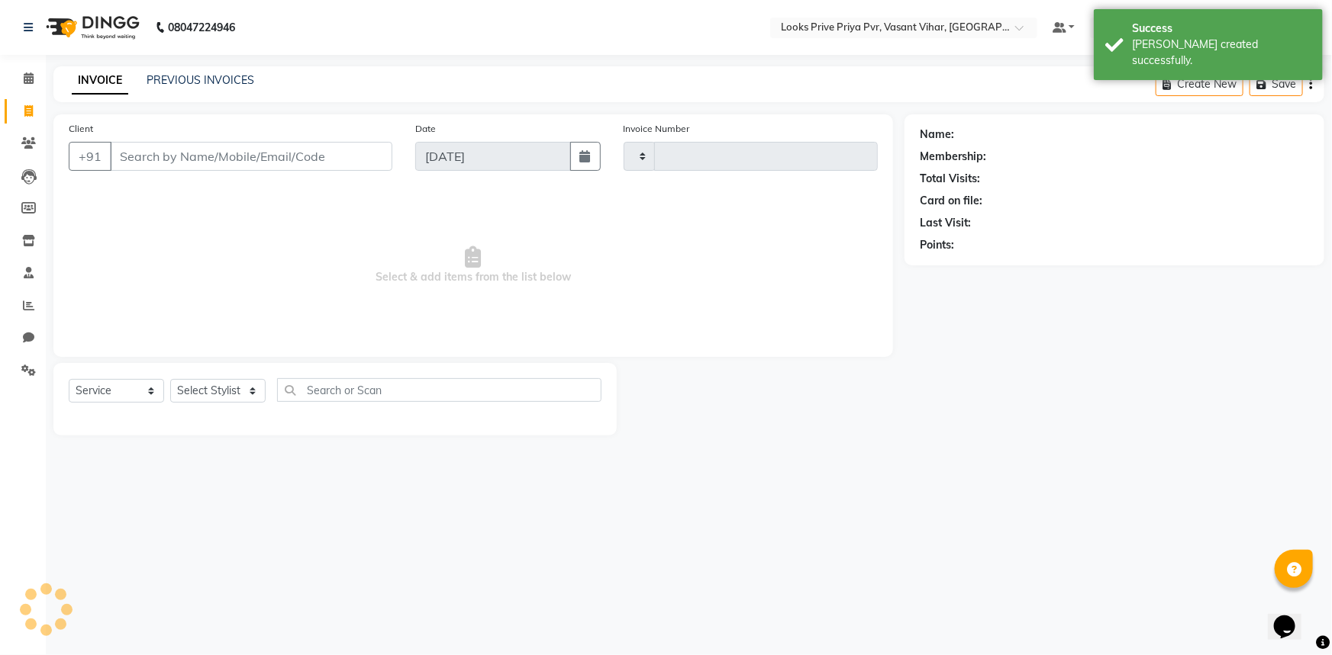
type input "4766"
select select "7646"
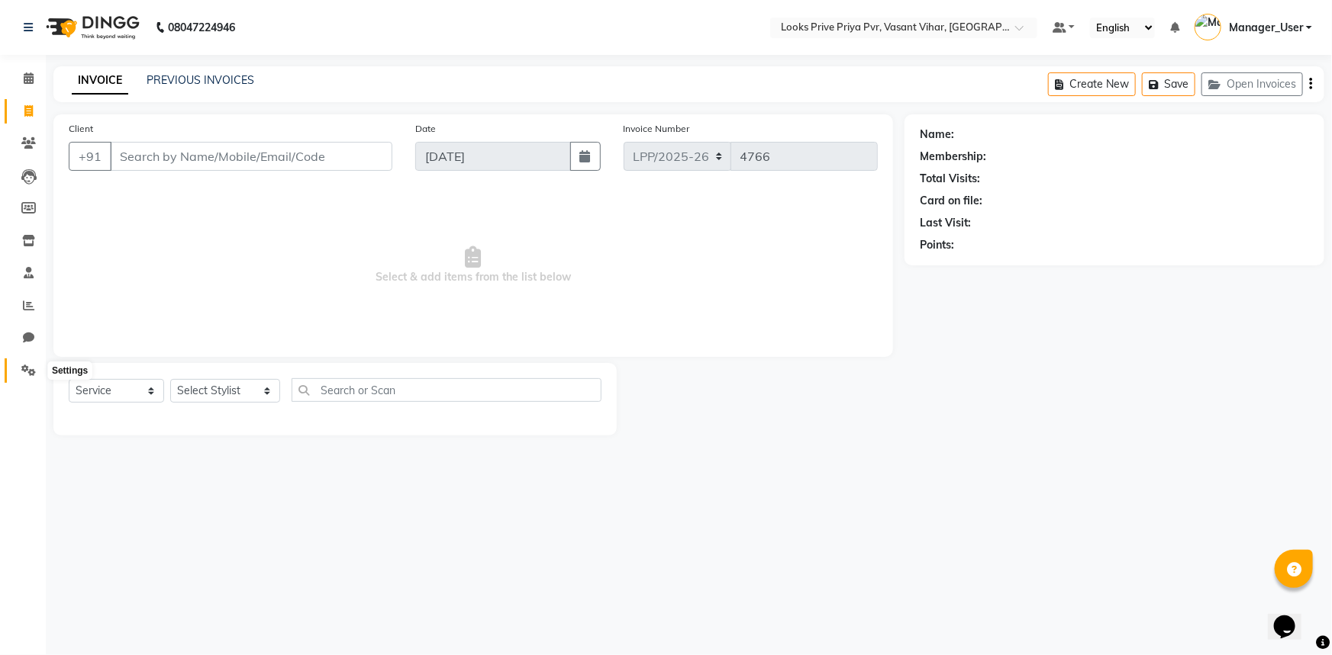
click at [5, 363] on link "Settings" at bounding box center [23, 371] width 37 height 25
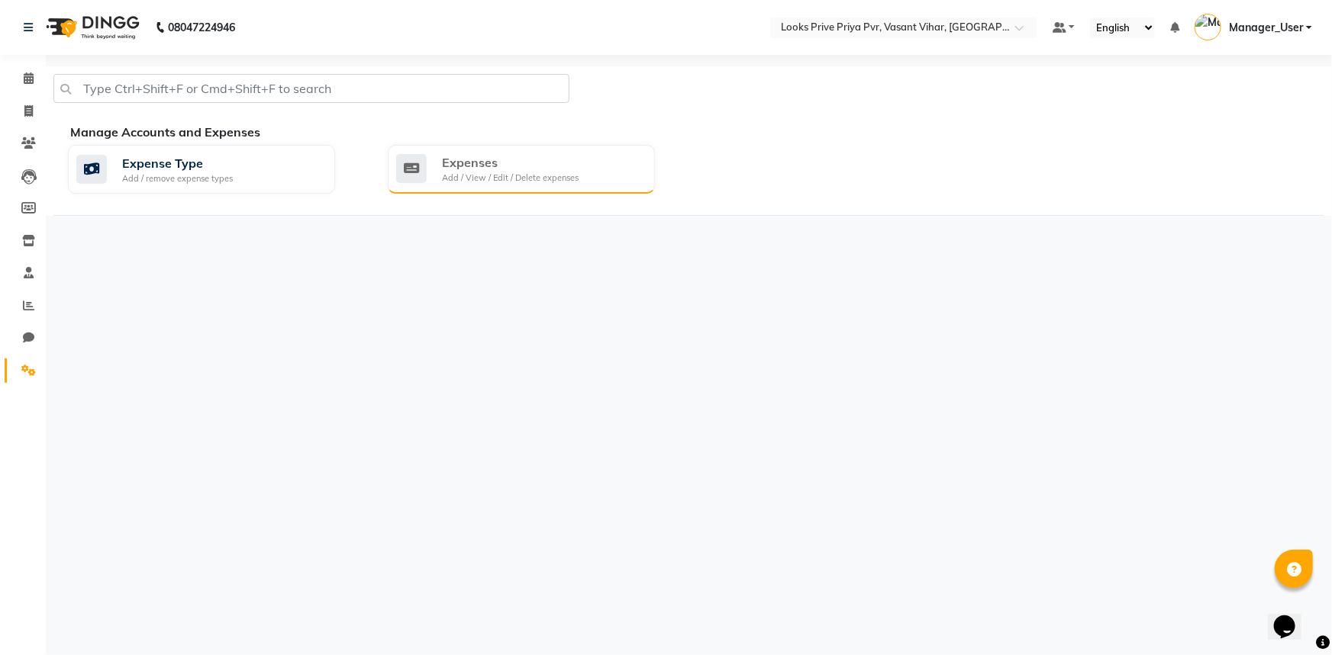
click at [517, 175] on div "Add / View / Edit / Delete expenses" at bounding box center [510, 178] width 137 height 13
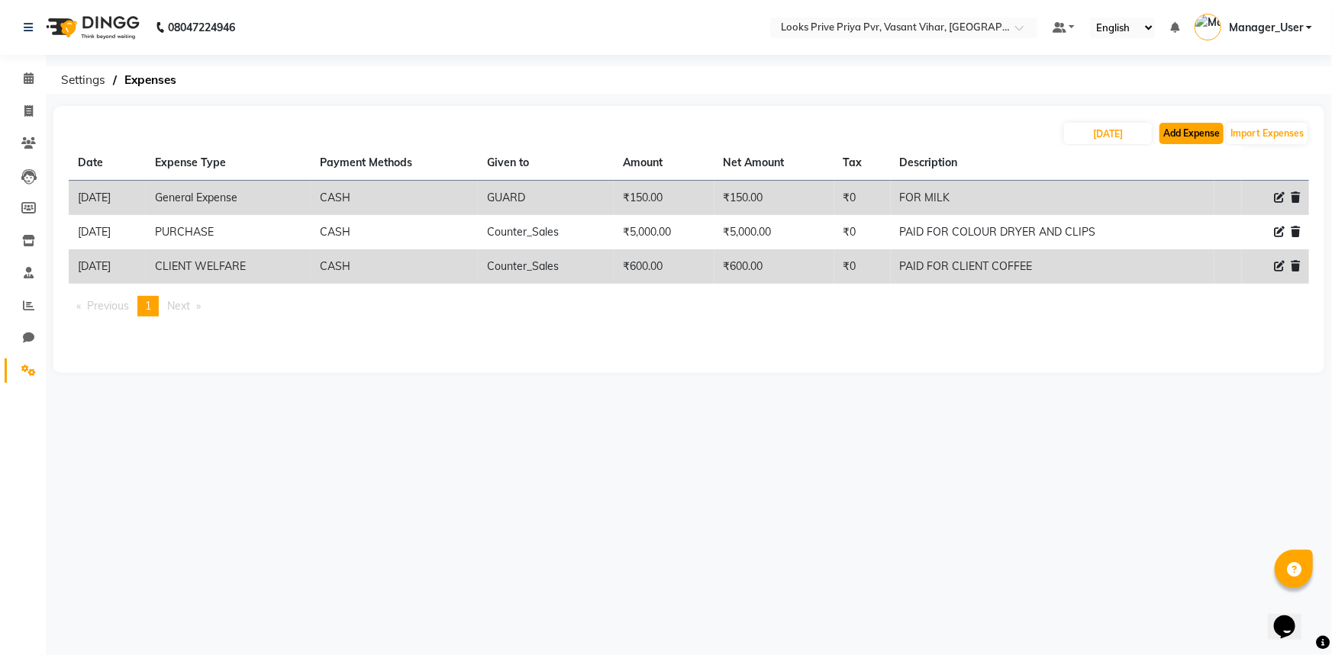
click at [1214, 137] on button "Add Expense" at bounding box center [1191, 133] width 64 height 21
select select "1"
select select "6695"
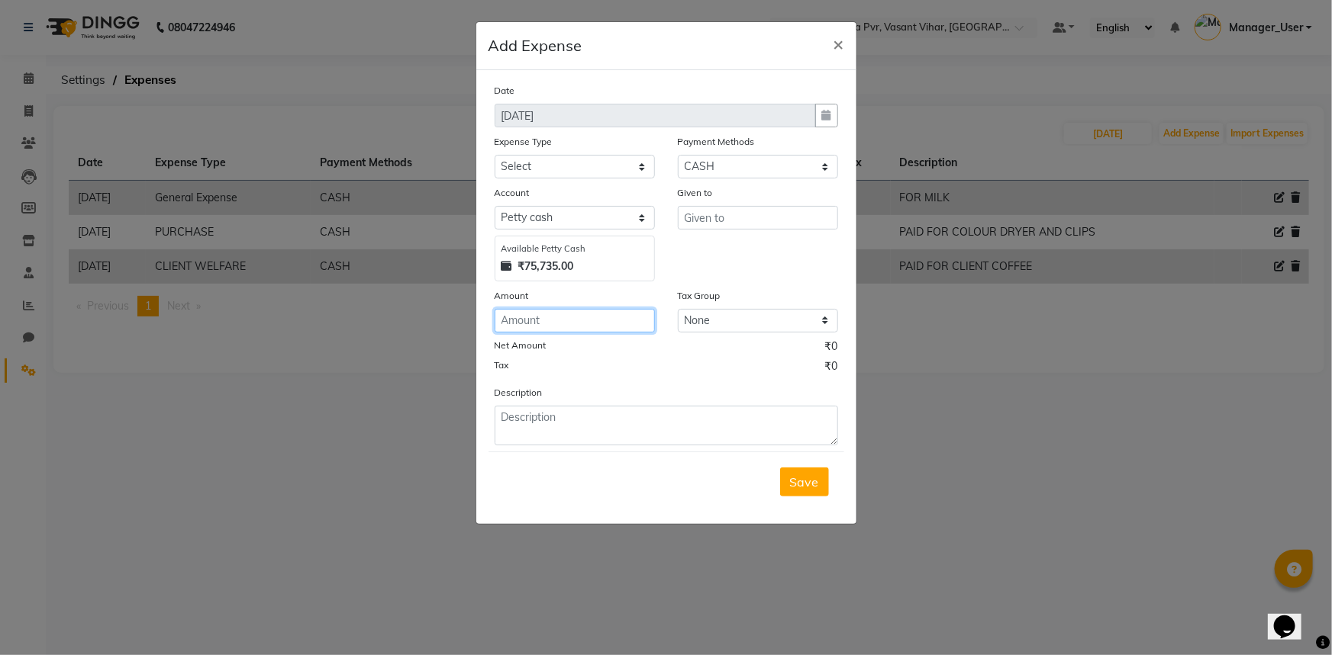
click at [588, 328] on input "number" at bounding box center [574, 321] width 160 height 24
type input "3000"
click at [755, 221] on input "text" at bounding box center [758, 218] width 160 height 24
type input "CLIENT"
drag, startPoint x: 761, startPoint y: 222, endPoint x: 585, endPoint y: 214, distance: 175.7
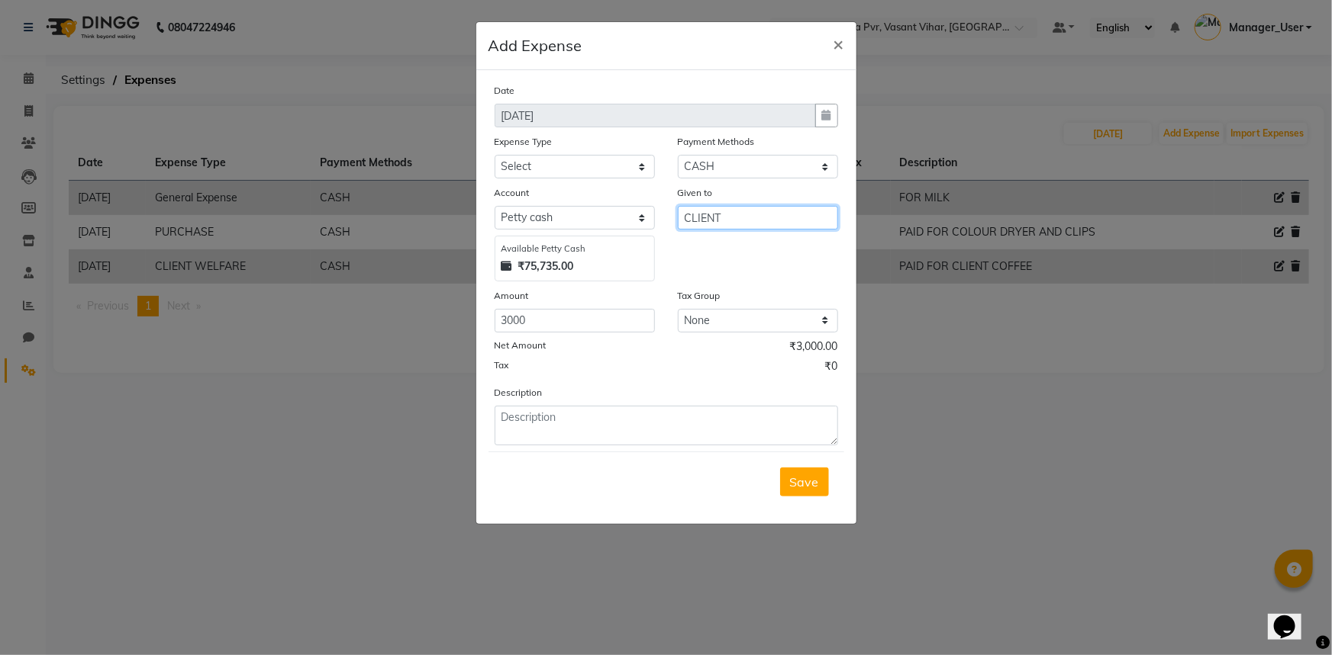
click at [591, 214] on div "Account Select Petty cash Default account Available Petty Cash ₹75,735.00 Given…" at bounding box center [666, 233] width 366 height 97
click at [716, 245] on span "Cou" at bounding box center [708, 250] width 23 height 15
type input "Counter_Sales"
click at [540, 159] on select "Select Bank Deposit Blinkit Cash Handover CLIENT Client ordered food Client Ref…" at bounding box center [574, 167] width 160 height 24
select select "24083"
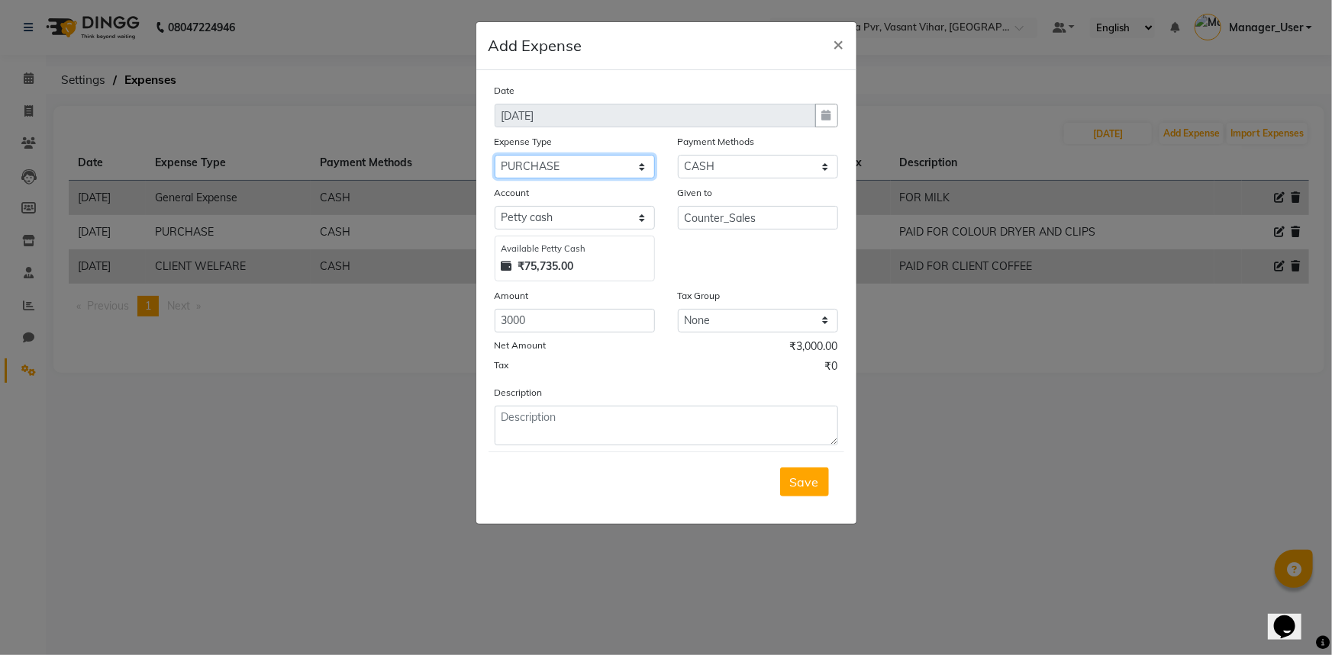
click at [494, 156] on select "Select Bank Deposit Blinkit Cash Handover CLIENT Client ordered food Client Ref…" at bounding box center [574, 167] width 160 height 24
drag, startPoint x: 610, startPoint y: 427, endPoint x: 627, endPoint y: 399, distance: 32.6
click at [610, 426] on textarea at bounding box center [665, 426] width 343 height 40
type textarea "PAID TO BUY COLORS TUBE"
click at [811, 476] on span "Save" at bounding box center [804, 482] width 29 height 15
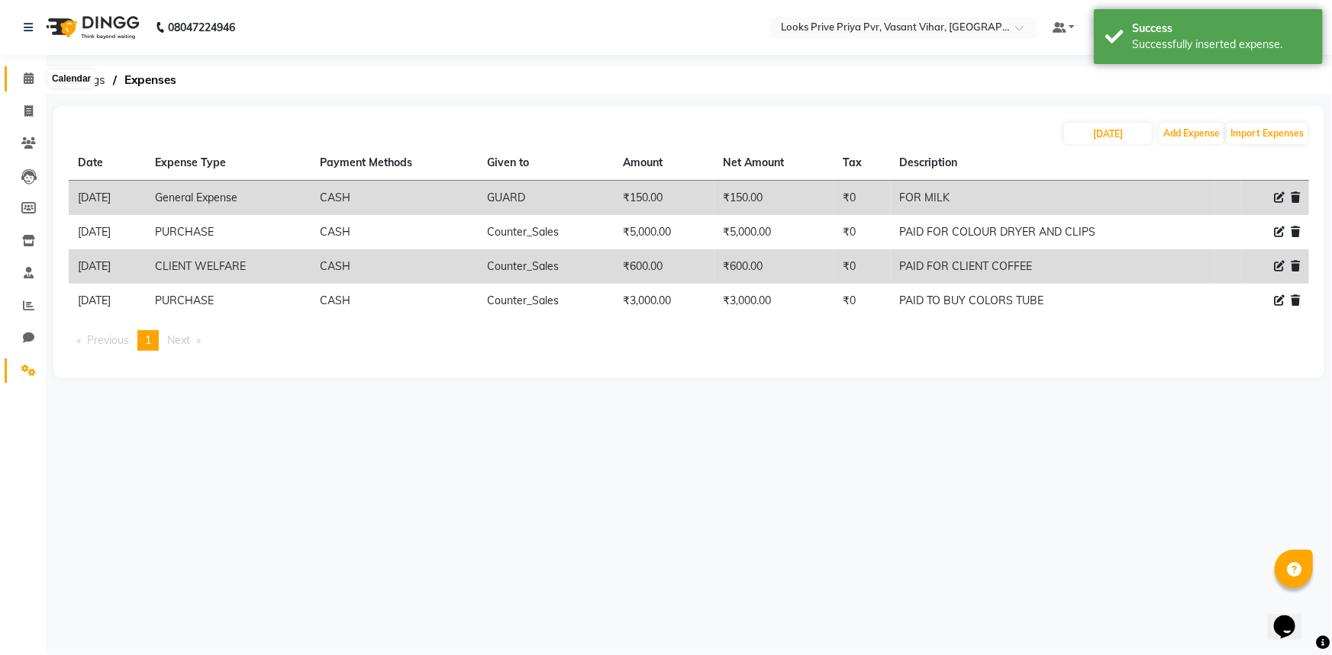
click at [31, 82] on icon at bounding box center [29, 77] width 10 height 11
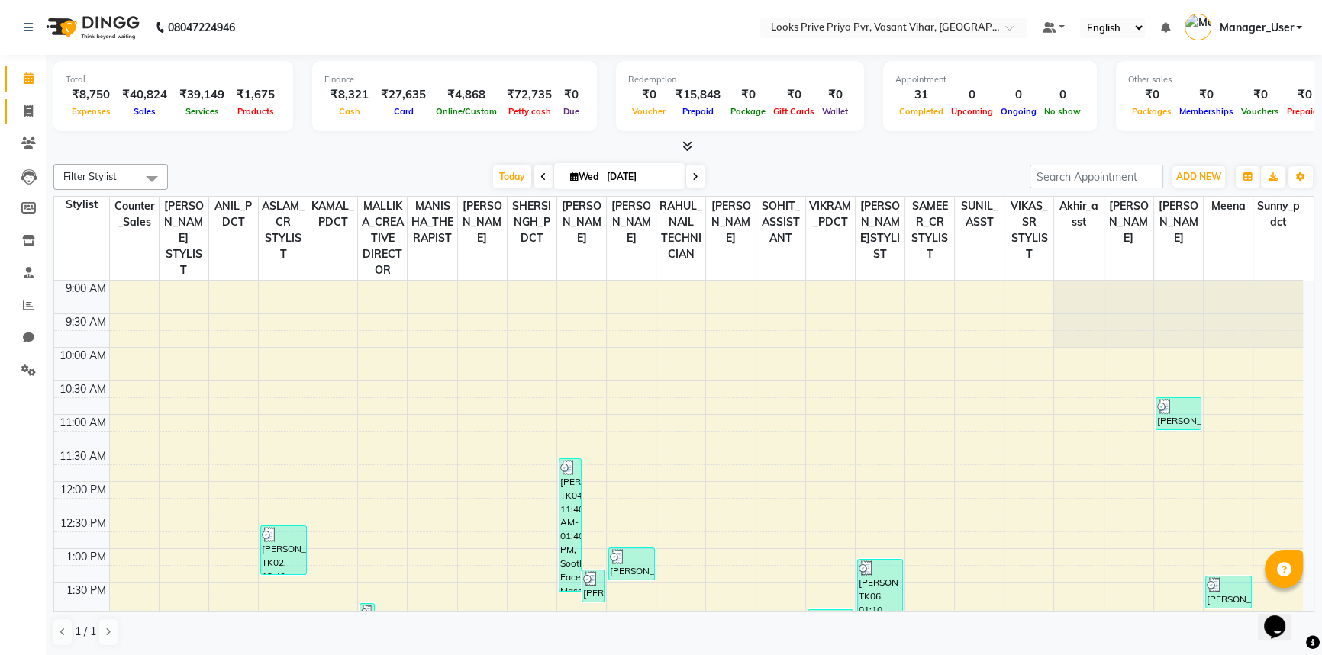
click at [34, 121] on link "Invoice" at bounding box center [23, 111] width 37 height 25
select select "service"
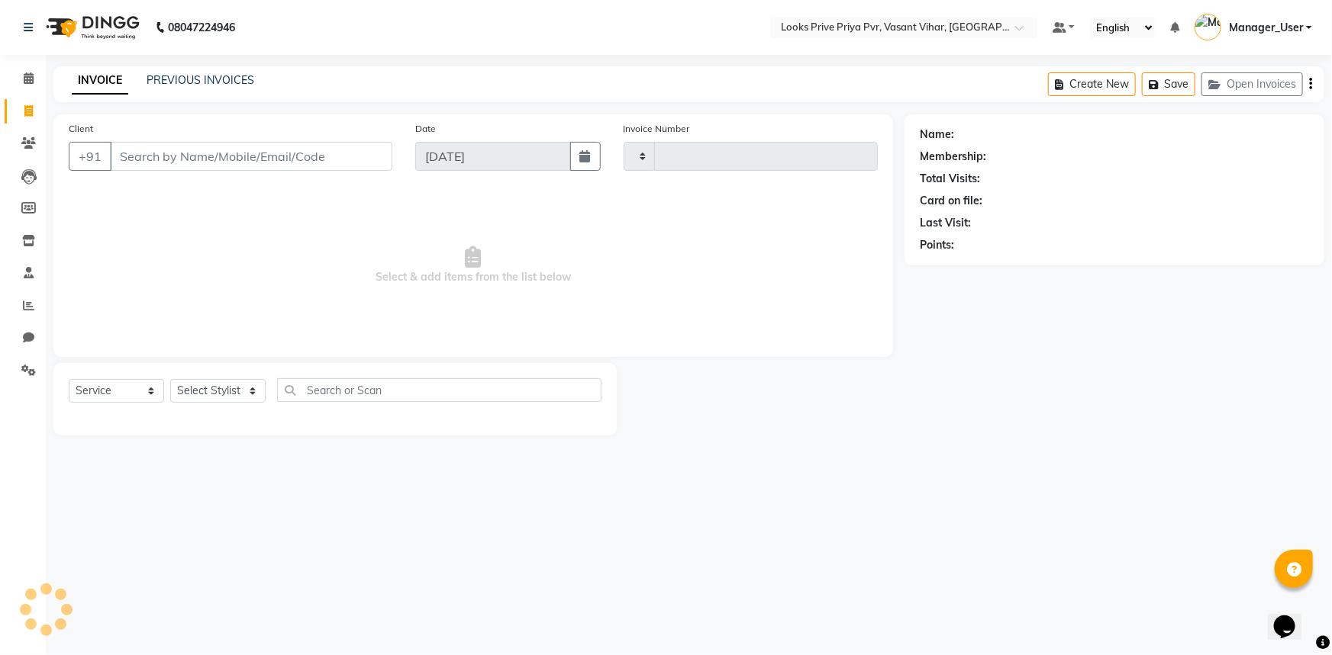
type input "4766"
select select "7646"
click at [256, 388] on select "Select Stylist" at bounding box center [217, 391] width 95 height 24
select select "66932"
click at [170, 379] on select "Select Stylist Akhir_asst ANIL_PDCT ASLAM_CR STYLIST Counter_Sales KAMAL_PDCT K…" at bounding box center [225, 391] width 110 height 24
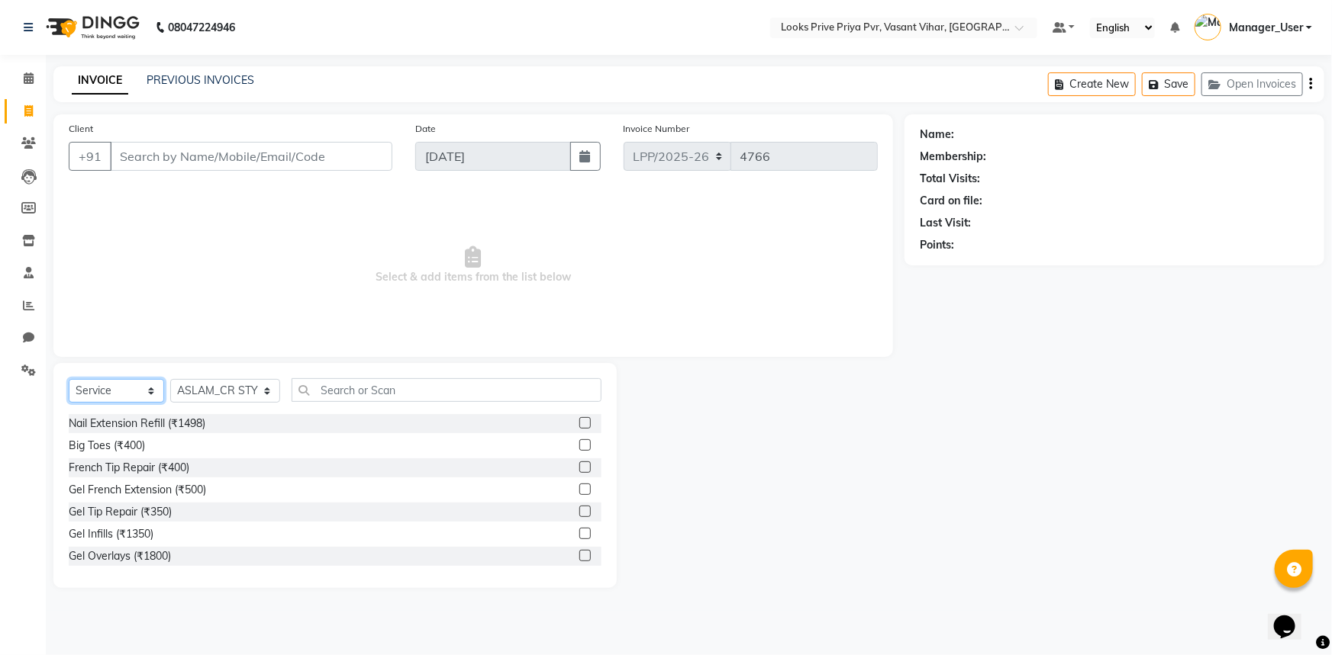
click at [143, 392] on select "Select Service Product Membership Package Voucher Prepaid Gift Card" at bounding box center [116, 391] width 95 height 24
select select "product"
click at [69, 379] on select "Select Service Product Membership Package Voucher Prepaid Gift Card" at bounding box center [116, 391] width 95 height 24
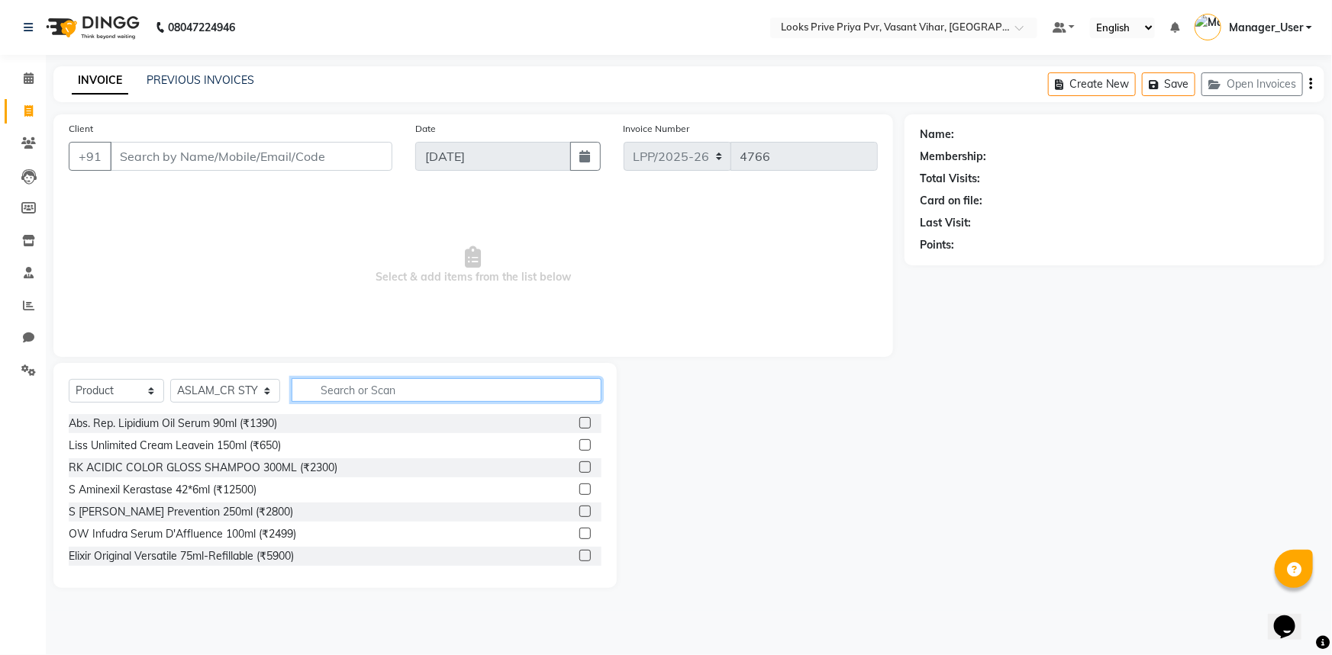
click at [375, 395] on input "text" at bounding box center [446, 390] width 311 height 24
type input "7898606741433"
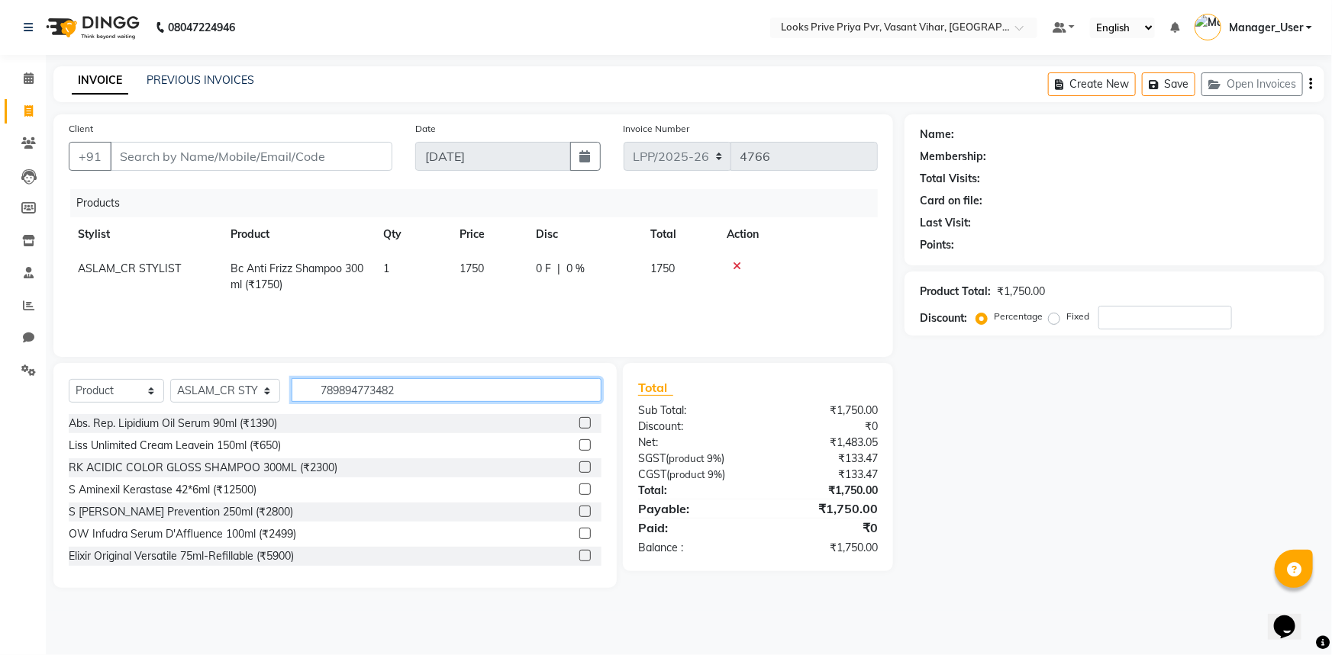
type input "7898947734828"
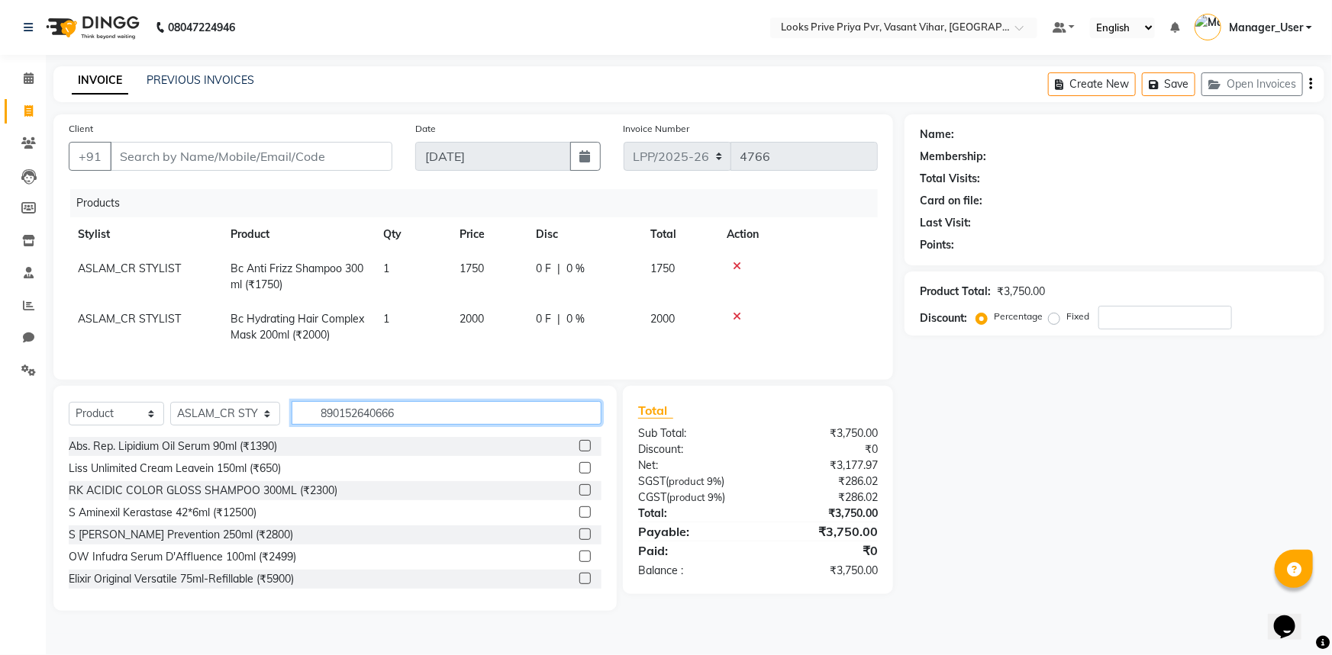
type input "8901526406661"
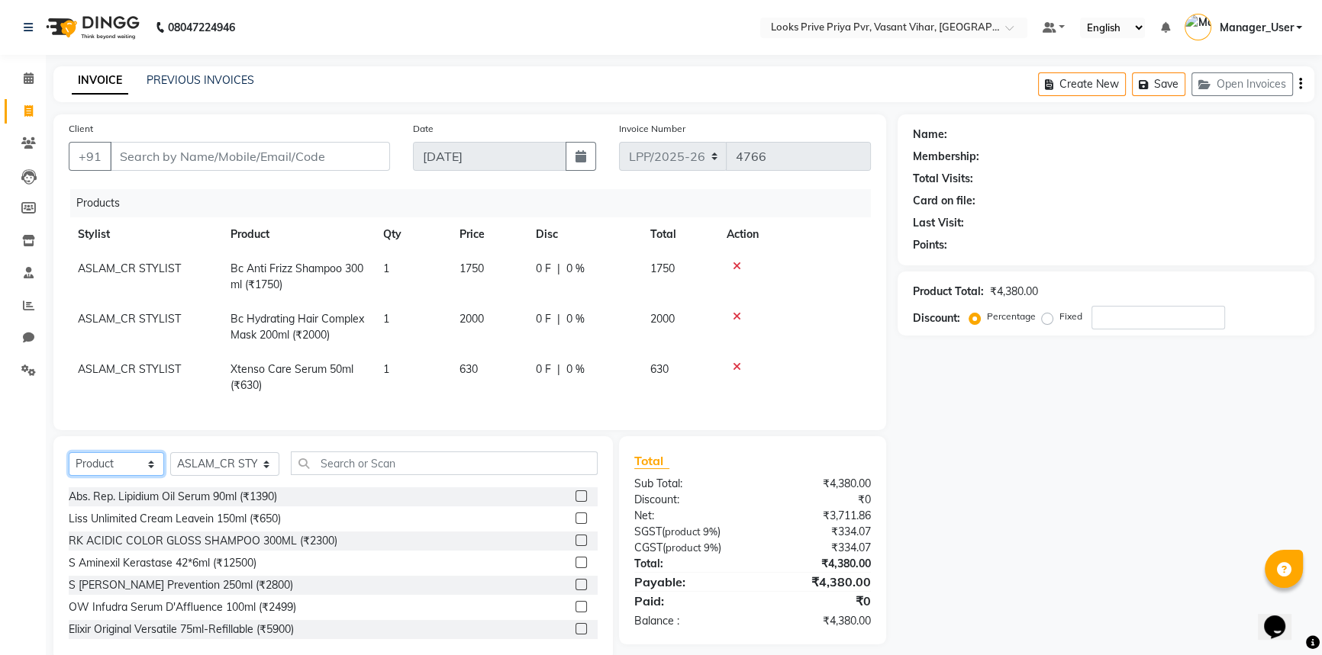
click at [130, 475] on select "Select Service Product Membership Package Voucher Prepaid Gift Card" at bounding box center [116, 464] width 95 height 24
select select "service"
click at [69, 463] on select "Select Service Product Membership Package Voucher Prepaid Gift Card" at bounding box center [116, 464] width 95 height 24
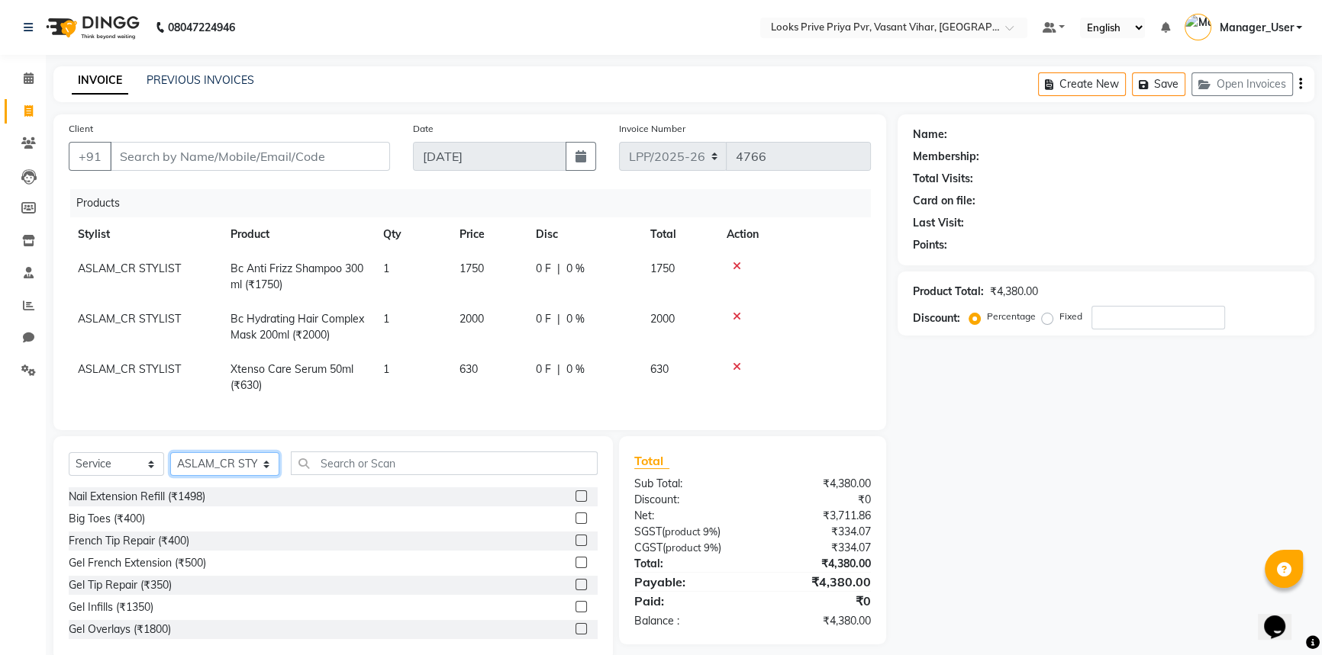
click at [259, 474] on select "Select Stylist Akhir_asst ANIL_PDCT ASLAM_CR STYLIST Counter_Sales KAMAL_PDCT K…" at bounding box center [224, 464] width 109 height 24
click at [170, 463] on select "Select Stylist Akhir_asst ANIL_PDCT ASLAM_CR STYLIST Counter_Sales KAMAL_PDCT K…" at bounding box center [224, 464] width 109 height 24
click at [346, 475] on input "text" at bounding box center [444, 464] width 307 height 24
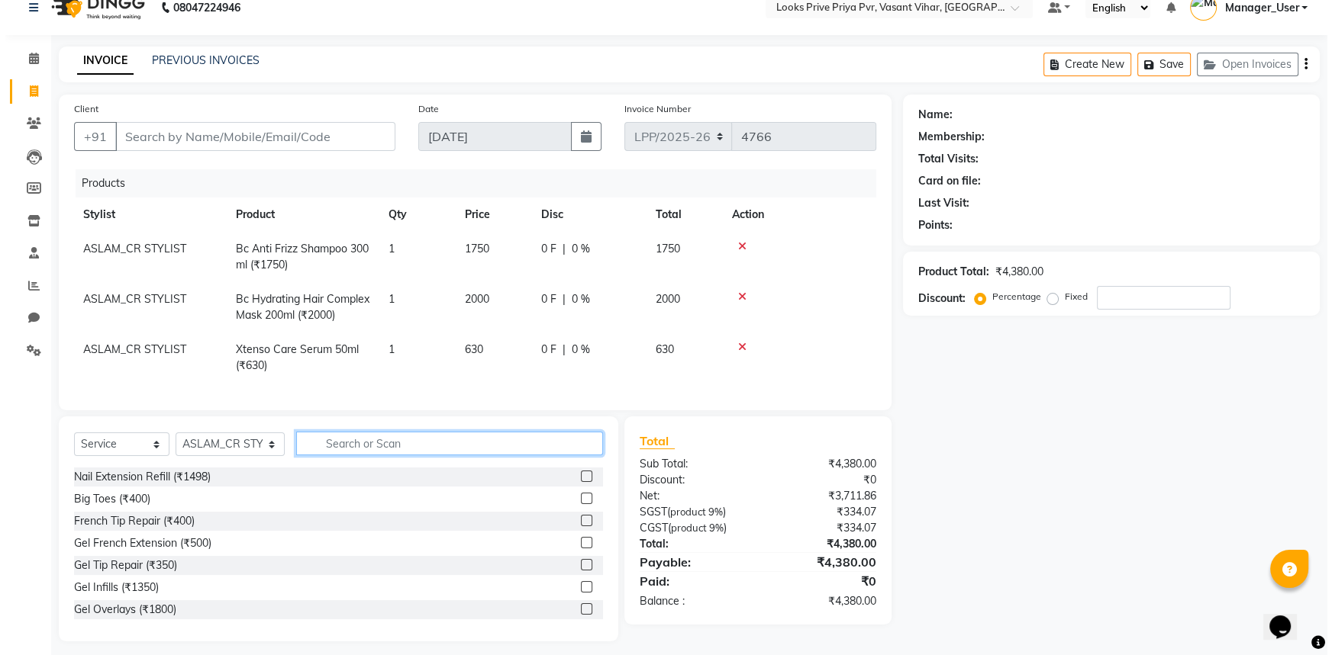
scroll to position [39, 0]
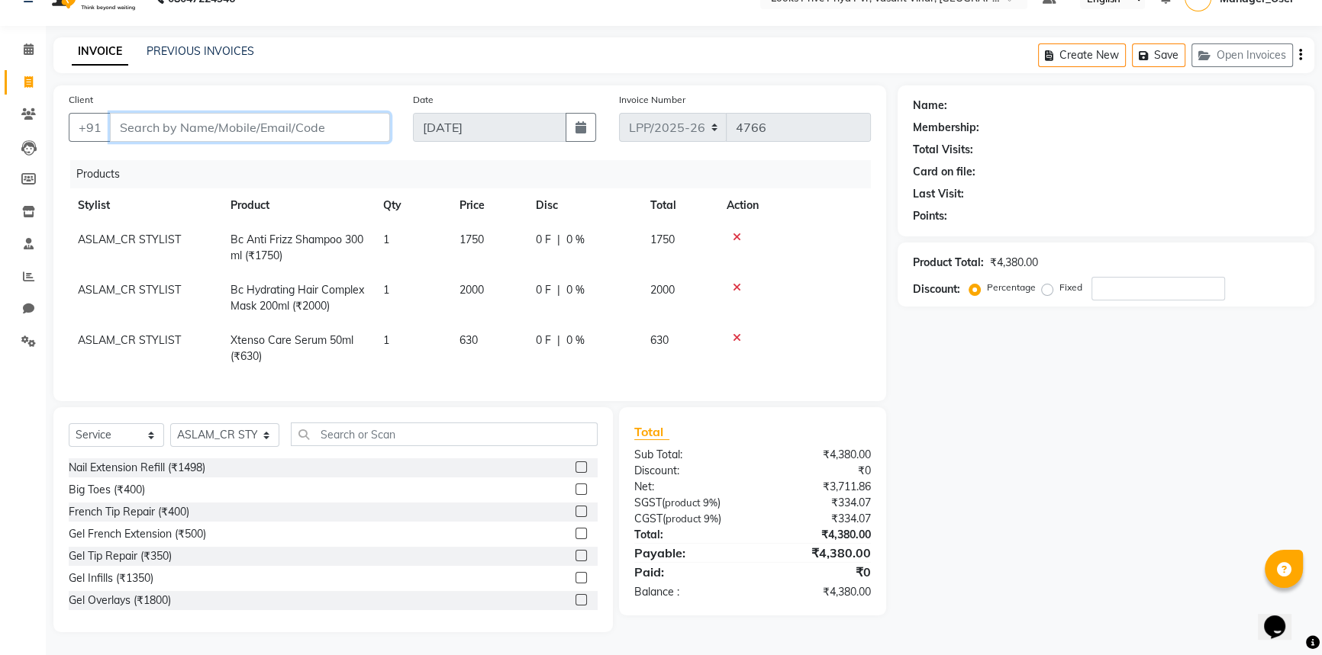
click at [327, 119] on input "Client" at bounding box center [250, 127] width 280 height 29
type input "8"
type input "0"
type input "8882440853"
click at [375, 130] on button "Add Client" at bounding box center [350, 127] width 79 height 29
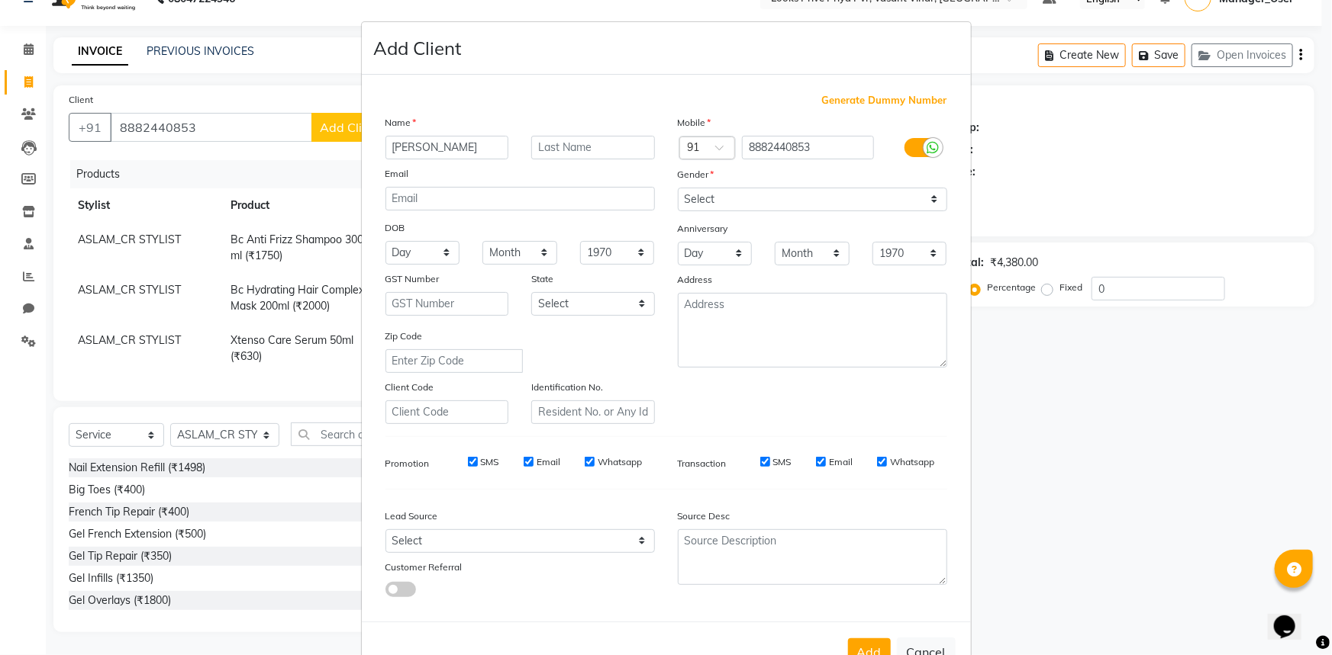
type input "ALPANA"
click at [556, 150] on input "text" at bounding box center [593, 148] width 124 height 24
type input "CHAUDARY"
click at [842, 204] on select "Select Male Female Other Prefer Not To Say" at bounding box center [812, 200] width 269 height 24
select select "female"
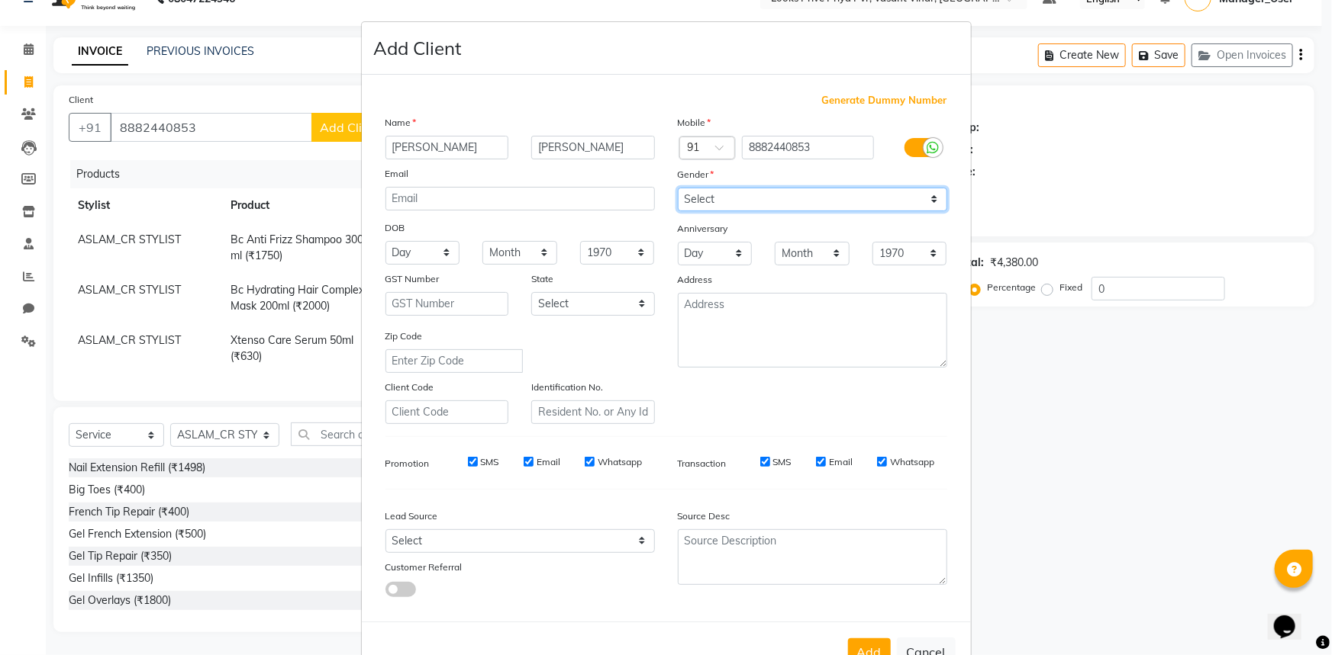
click at [678, 188] on select "Select Male Female Other Prefer Not To Say" at bounding box center [812, 200] width 269 height 24
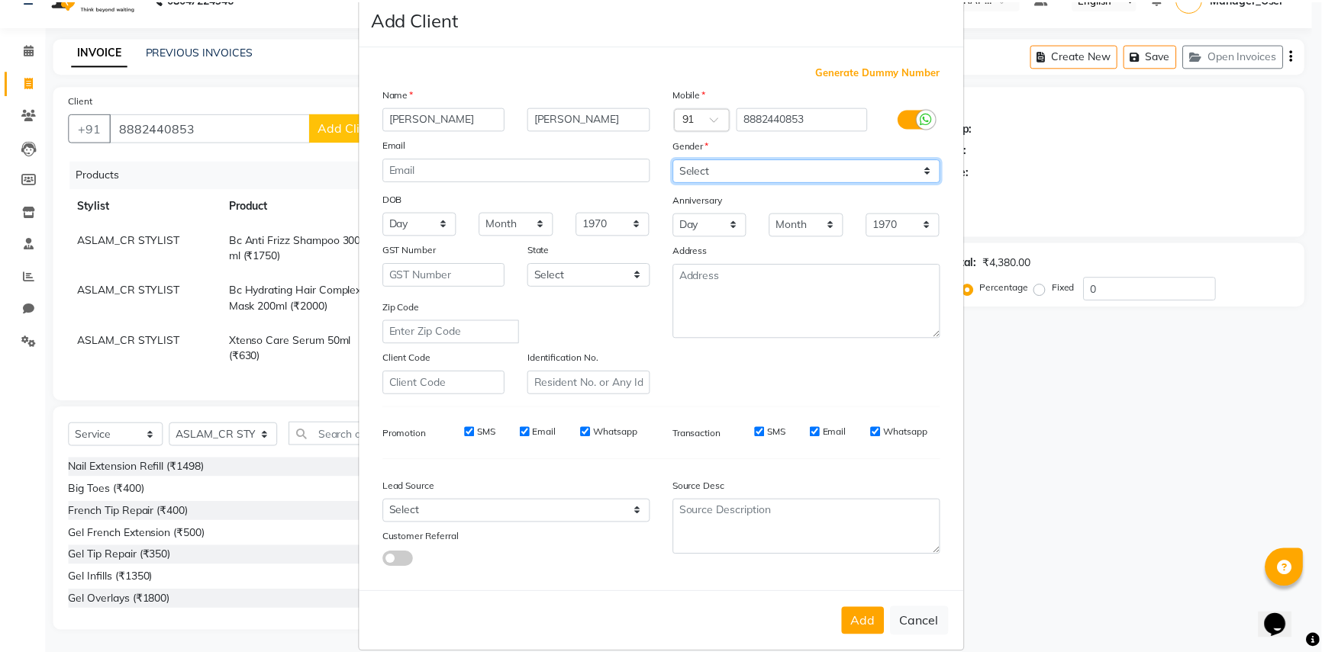
scroll to position [53, 0]
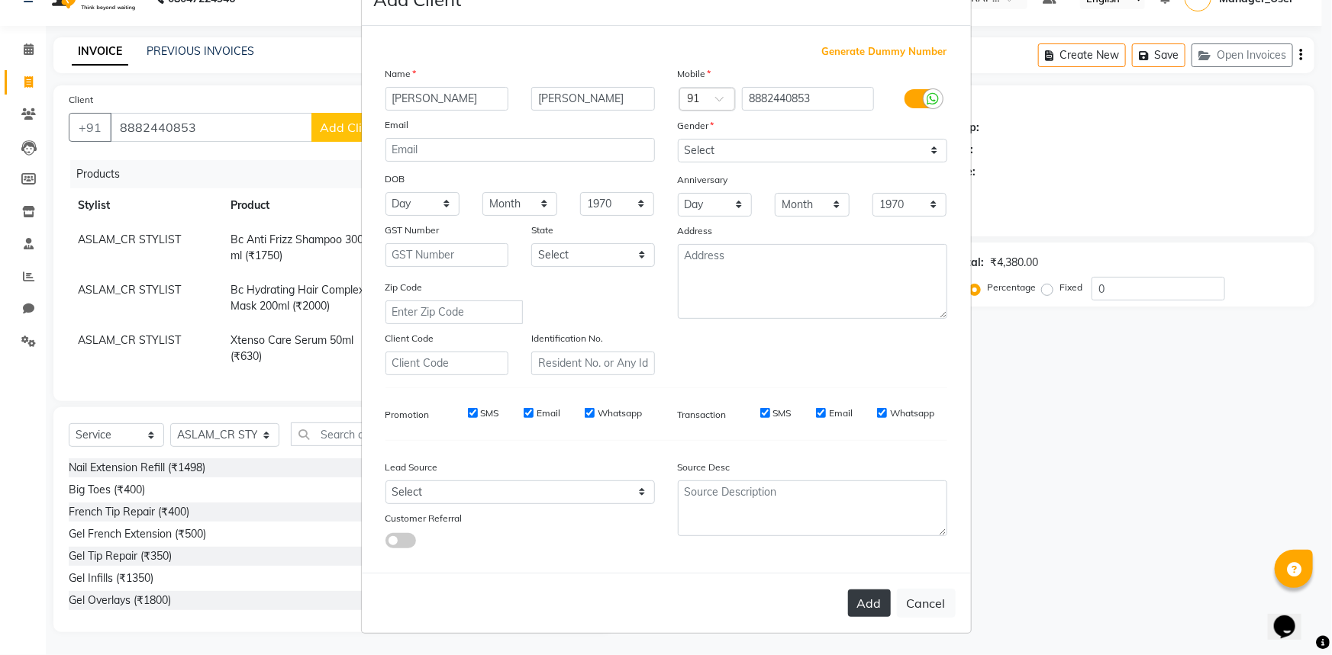
click at [858, 615] on button "Add" at bounding box center [869, 603] width 43 height 27
select select
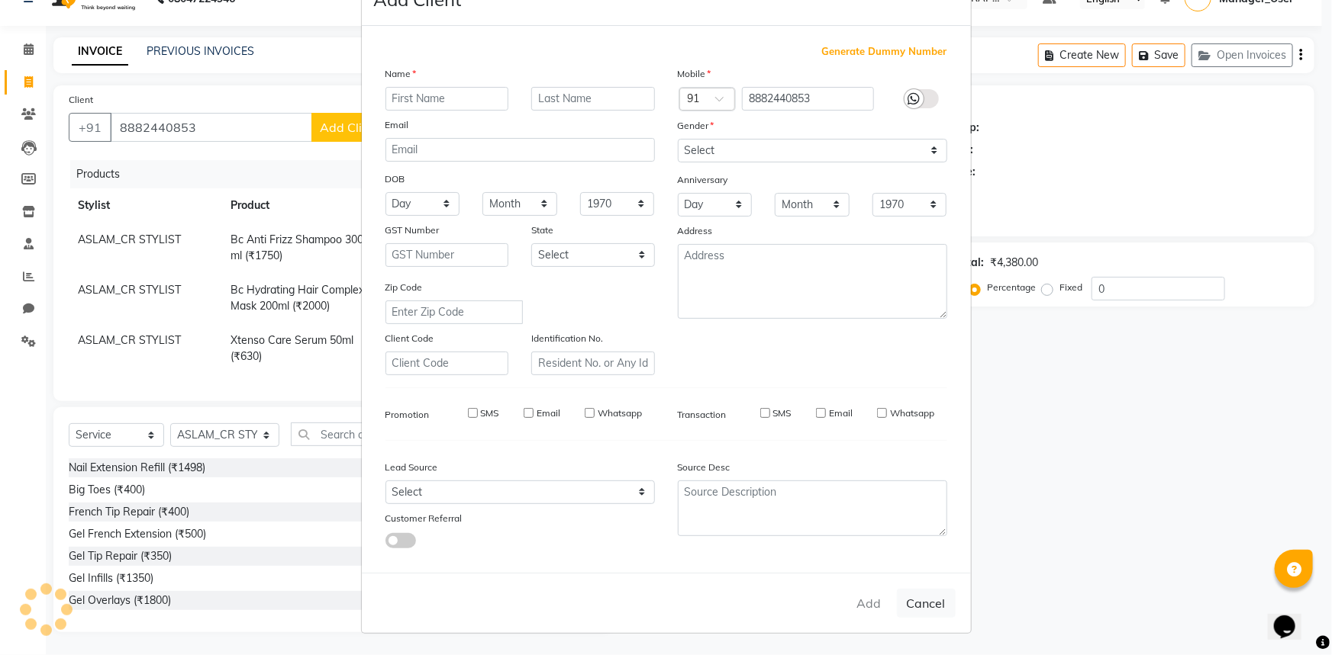
select select
checkbox input "false"
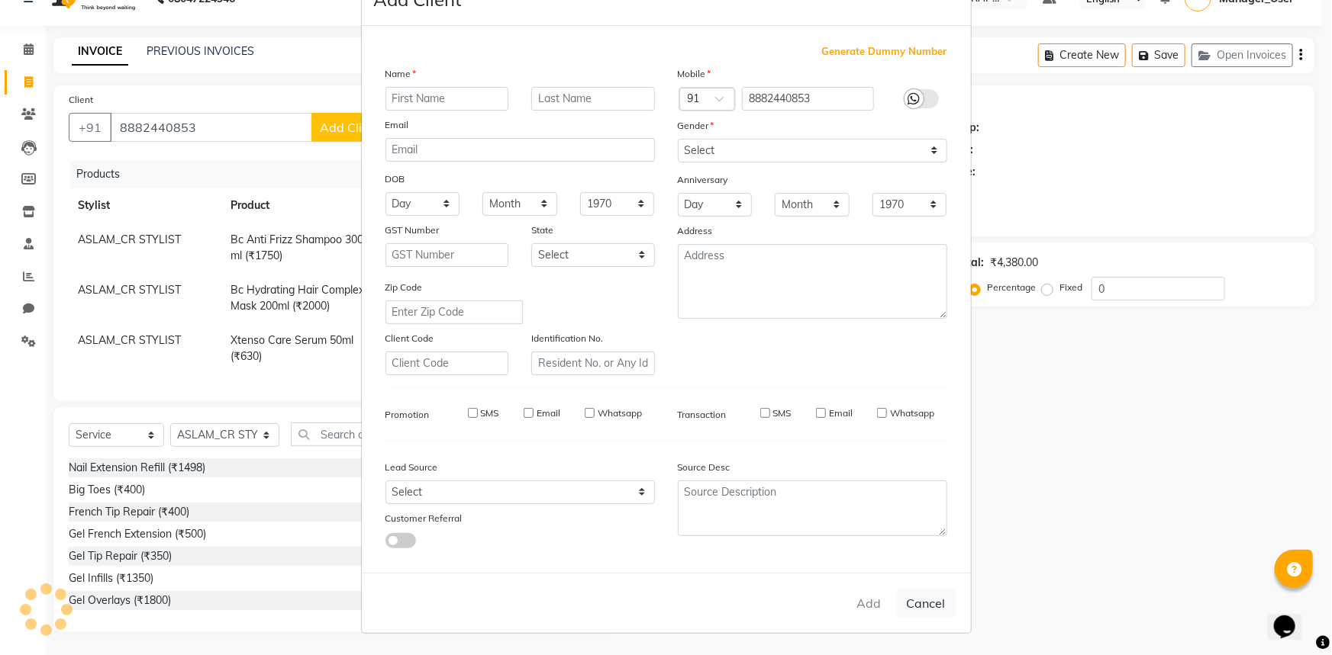
checkbox input "false"
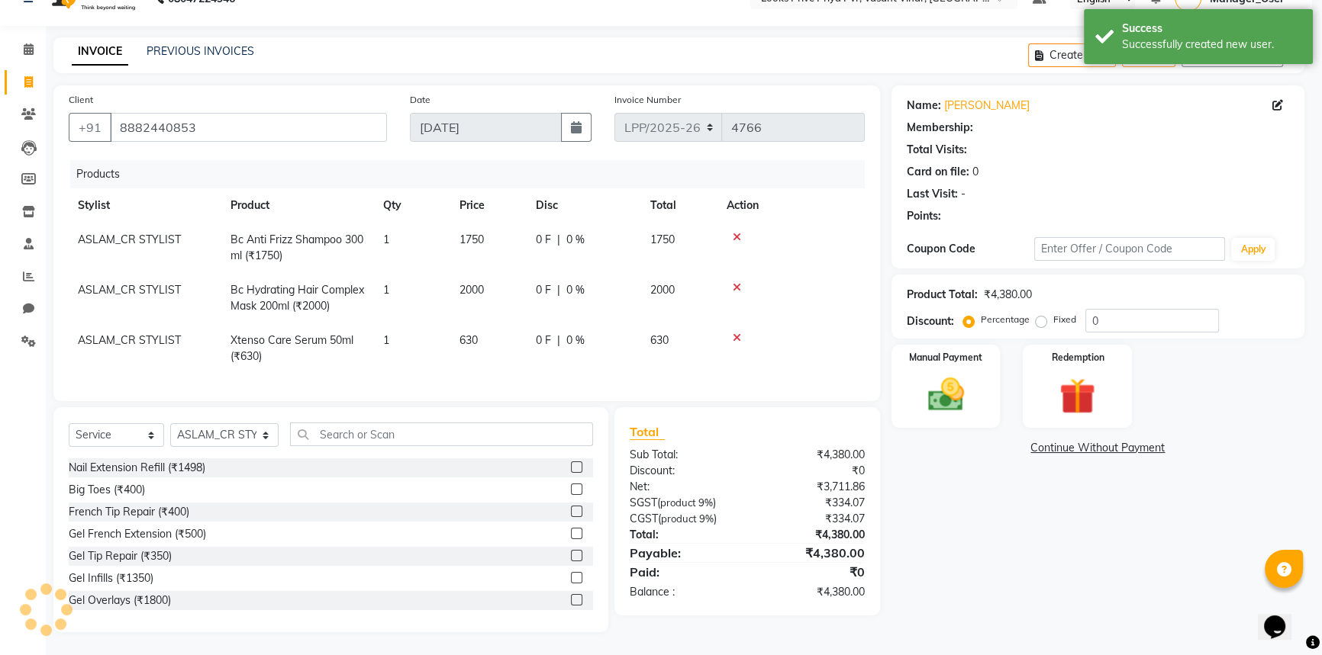
select select "1: Object"
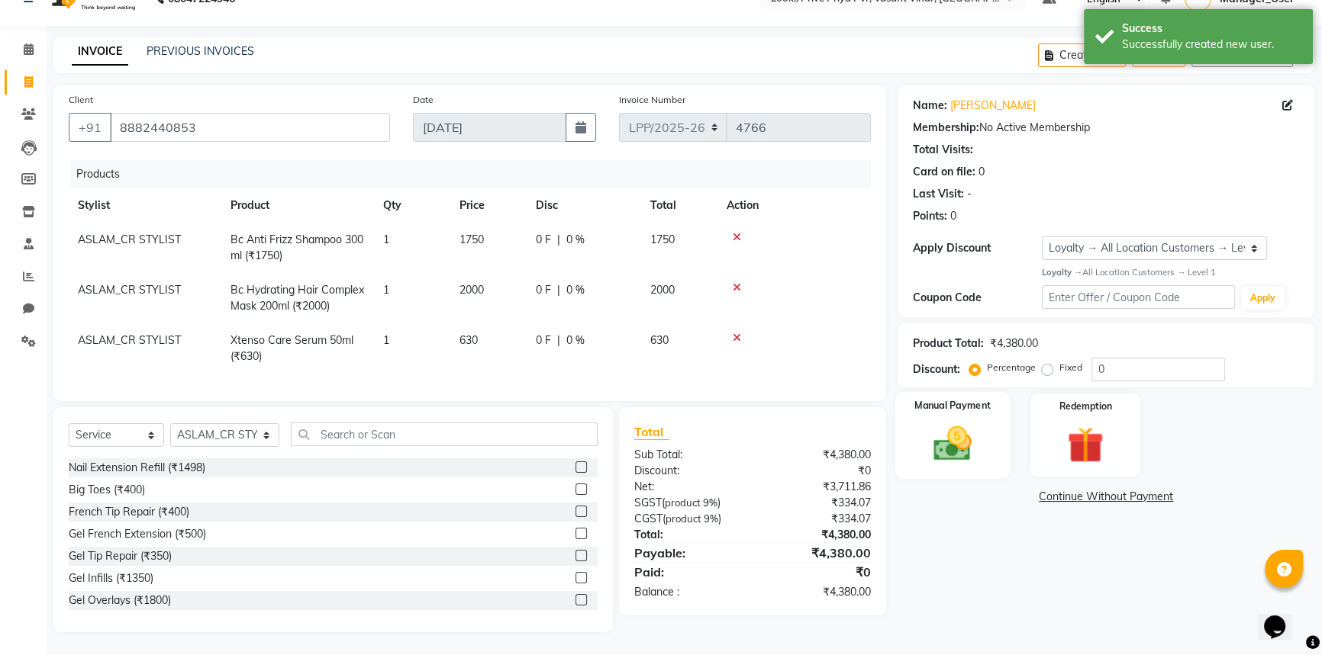
click at [970, 435] on img at bounding box center [953, 443] width 62 height 43
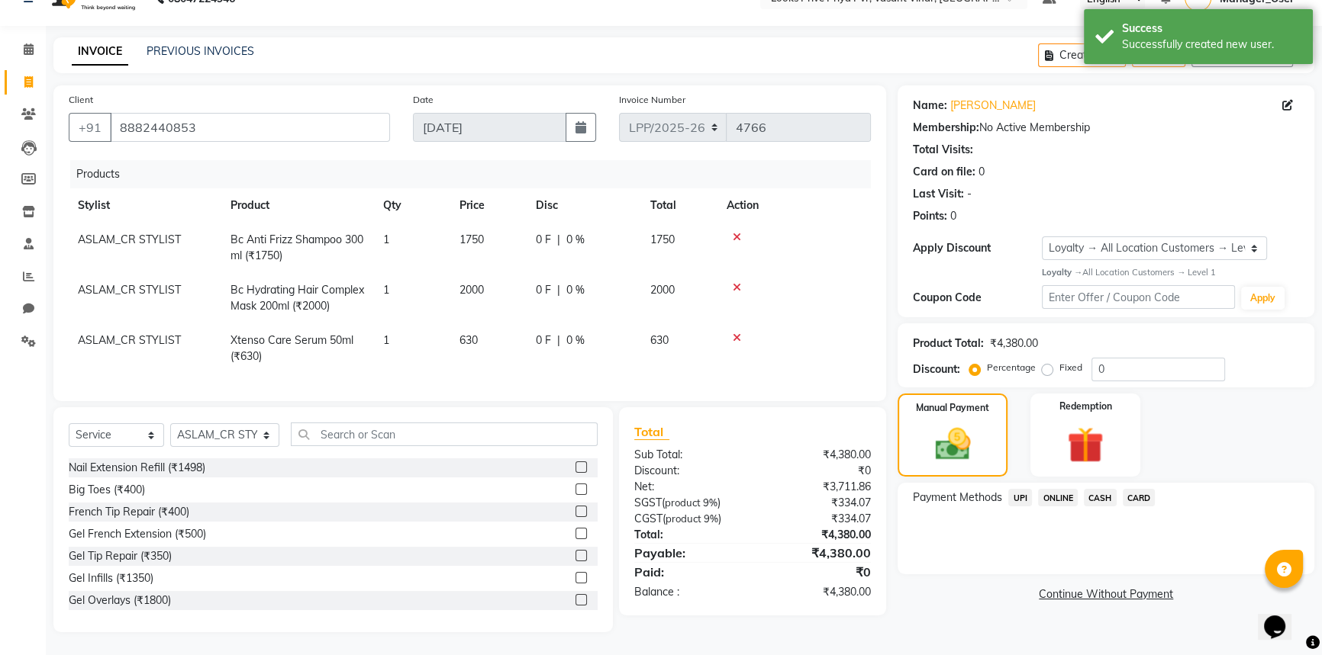
click at [1092, 489] on span "CASH" at bounding box center [1100, 498] width 33 height 18
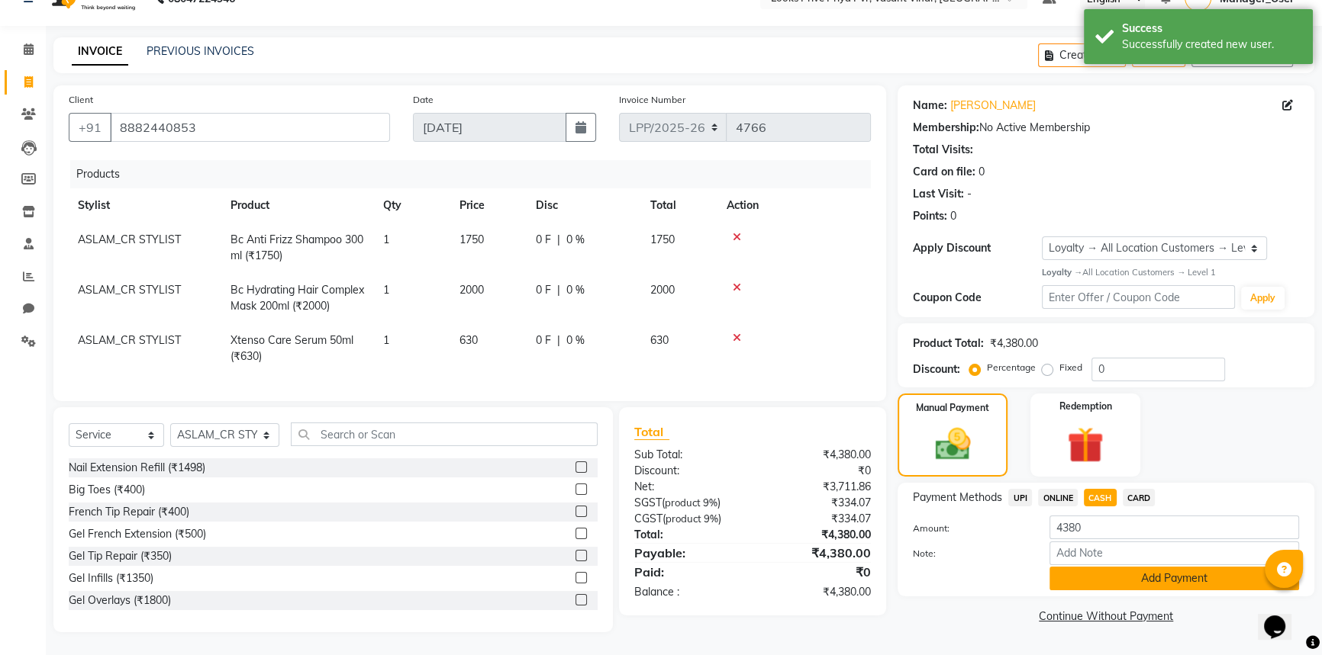
click at [1150, 575] on button "Add Payment" at bounding box center [1174, 579] width 250 height 24
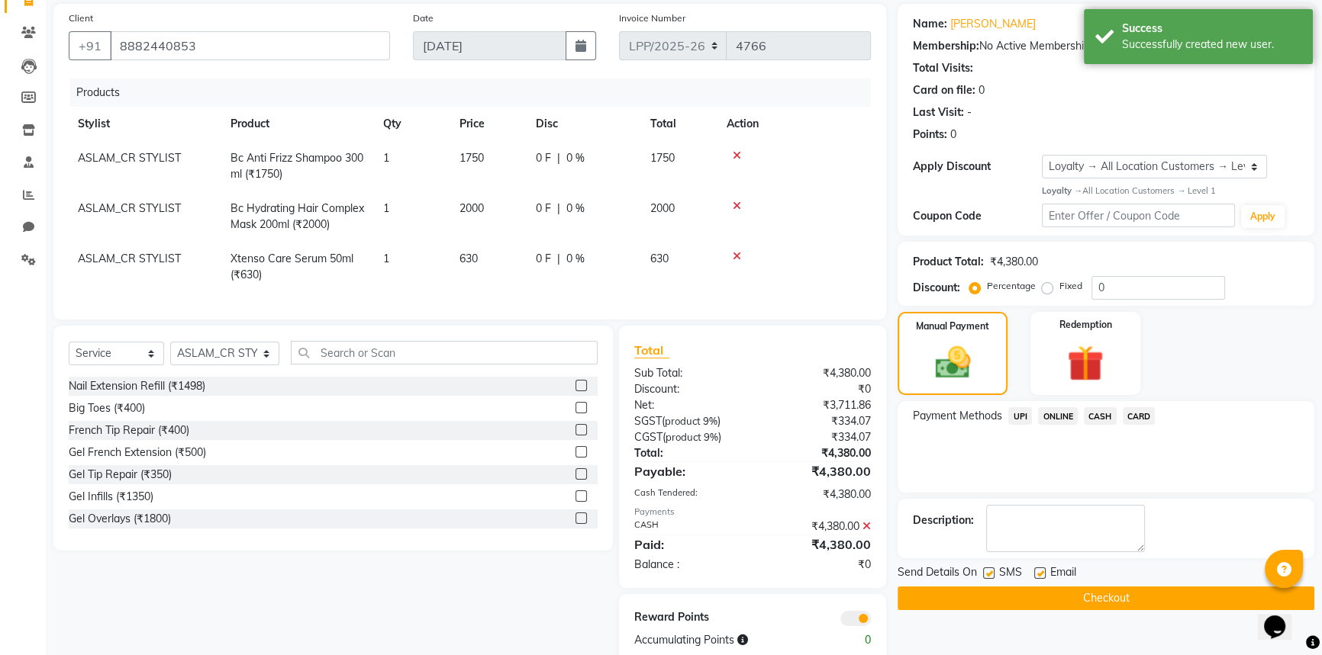
scroll to position [153, 0]
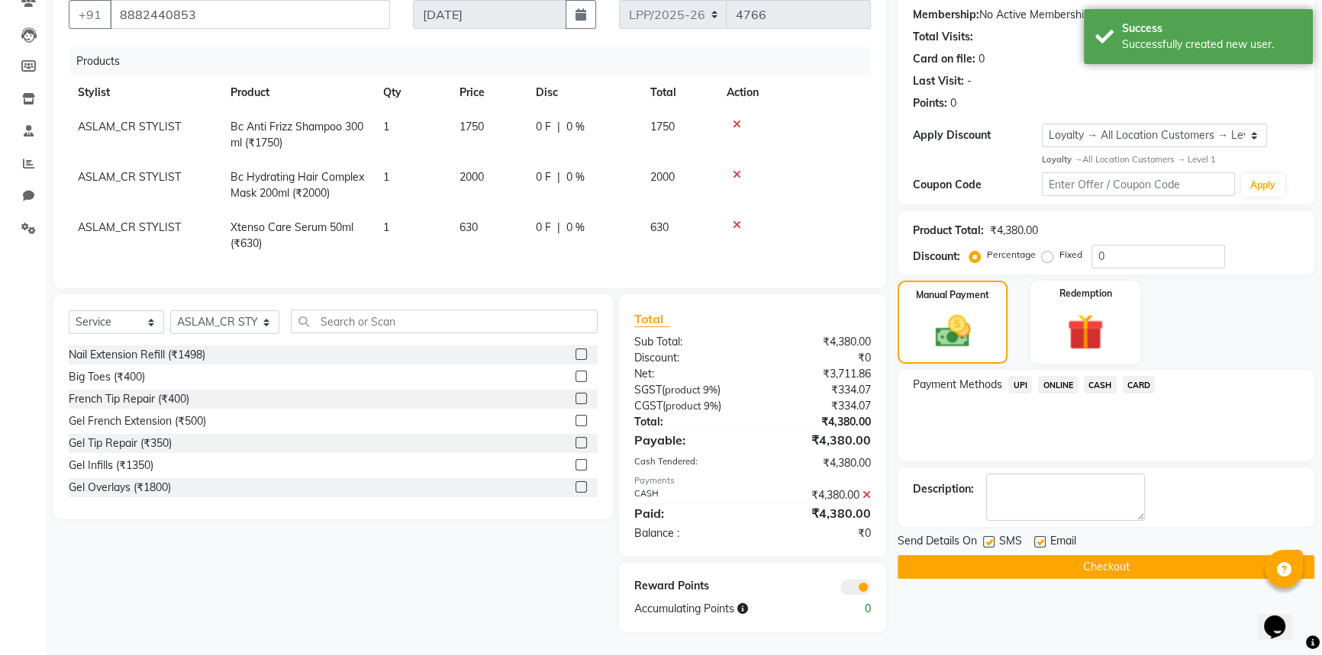
click at [1126, 557] on button "Checkout" at bounding box center [1105, 568] width 417 height 24
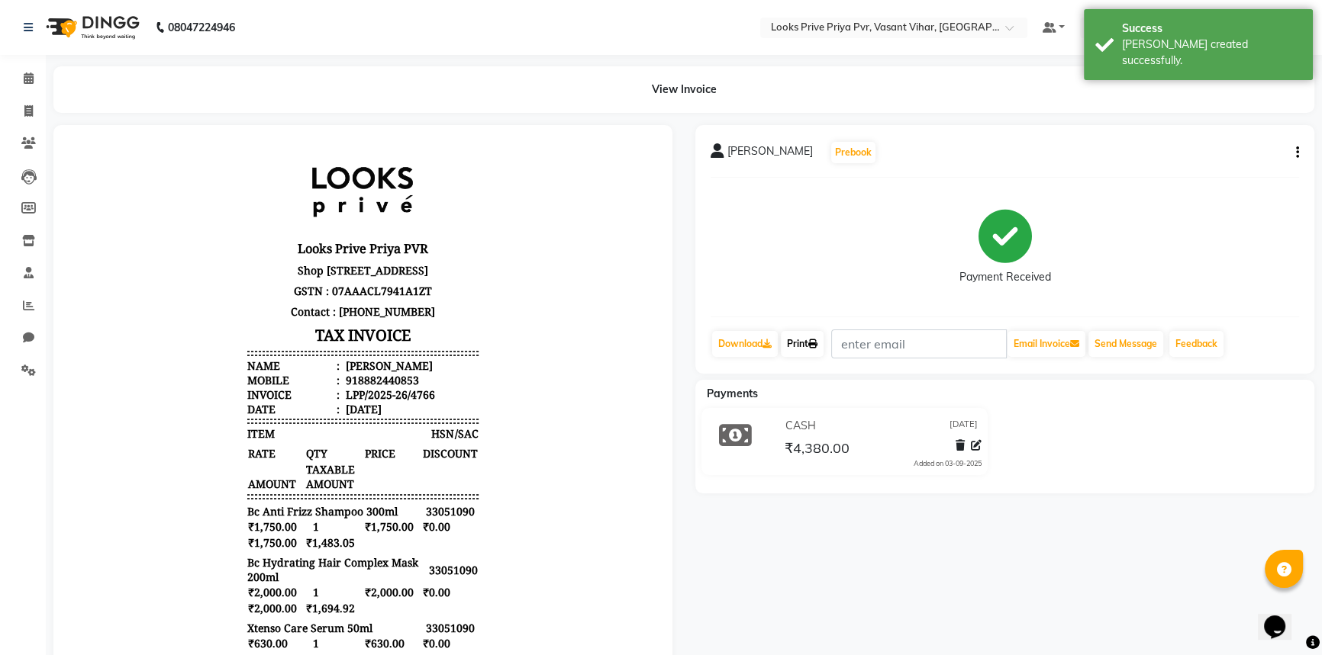
click at [813, 347] on icon at bounding box center [812, 344] width 9 height 9
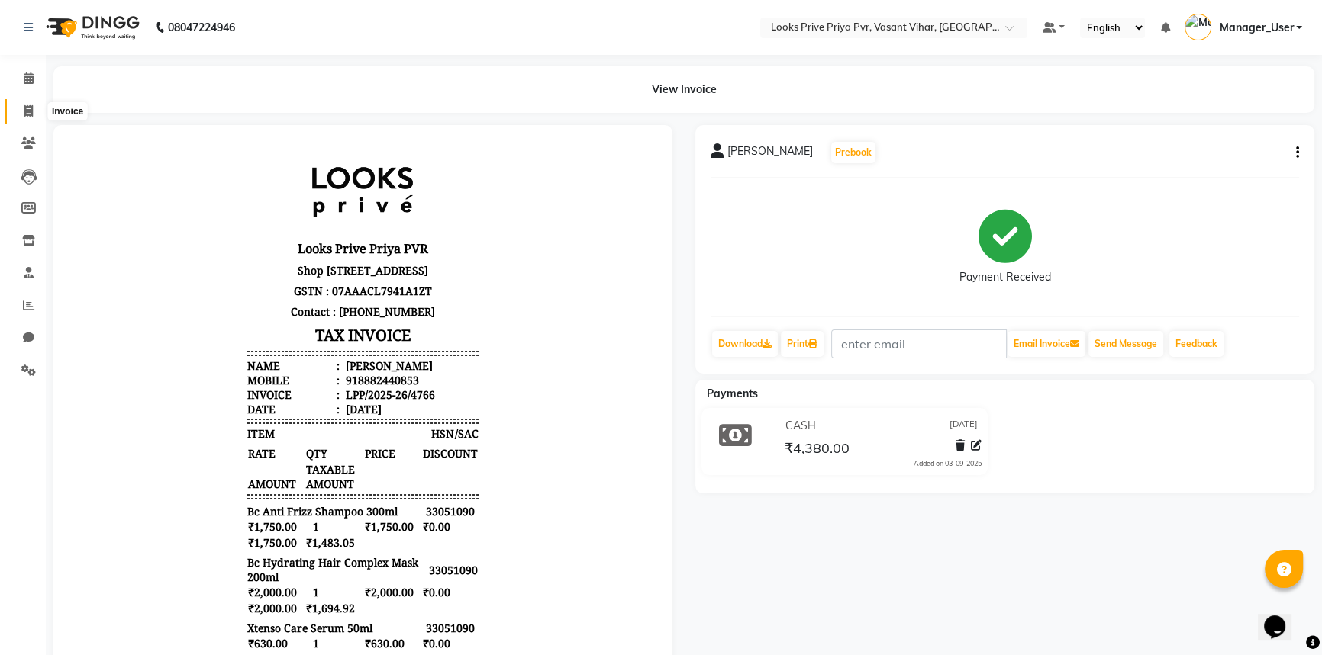
click at [31, 109] on icon at bounding box center [28, 110] width 8 height 11
select select "service"
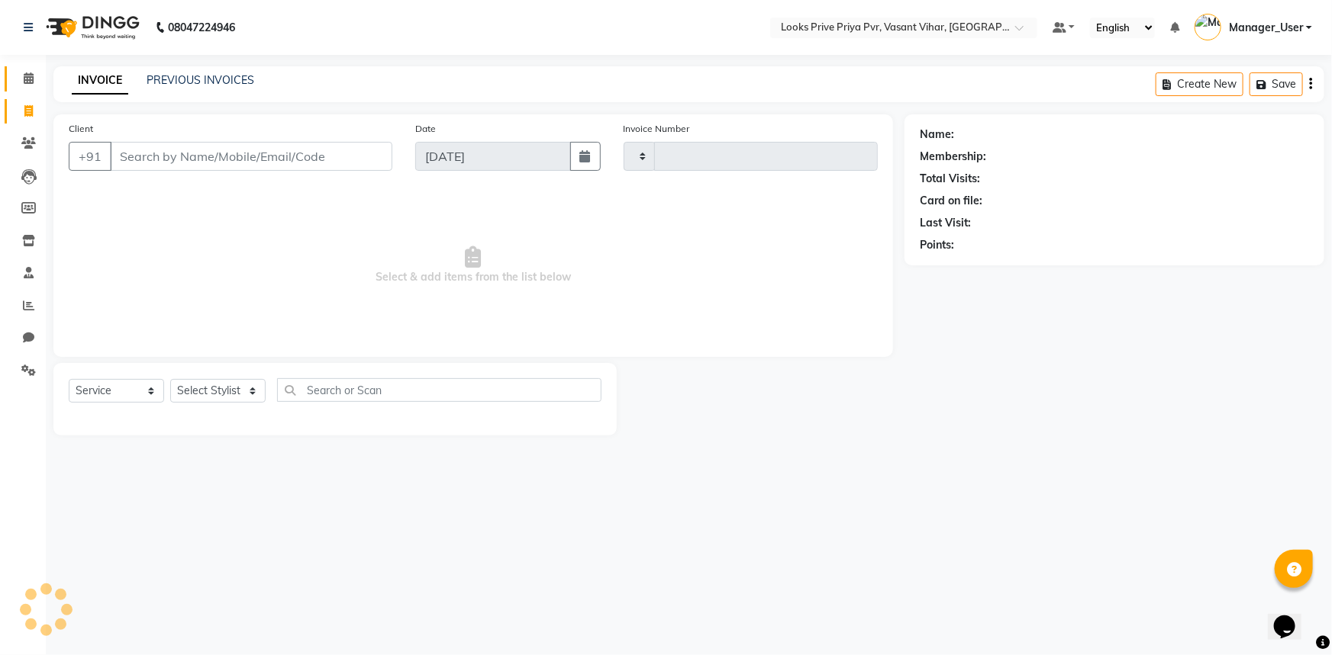
type input "4768"
select select "7646"
click at [25, 70] on span at bounding box center [28, 79] width 27 height 18
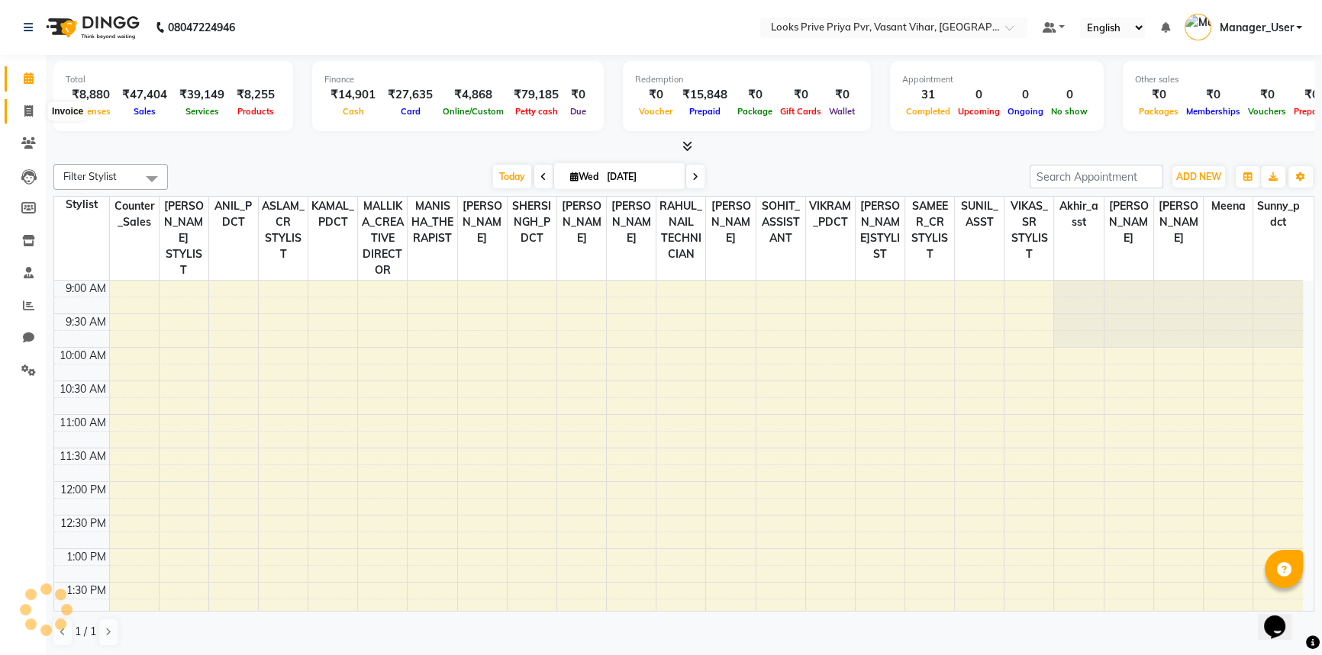
click at [33, 109] on span at bounding box center [28, 112] width 27 height 18
select select "service"
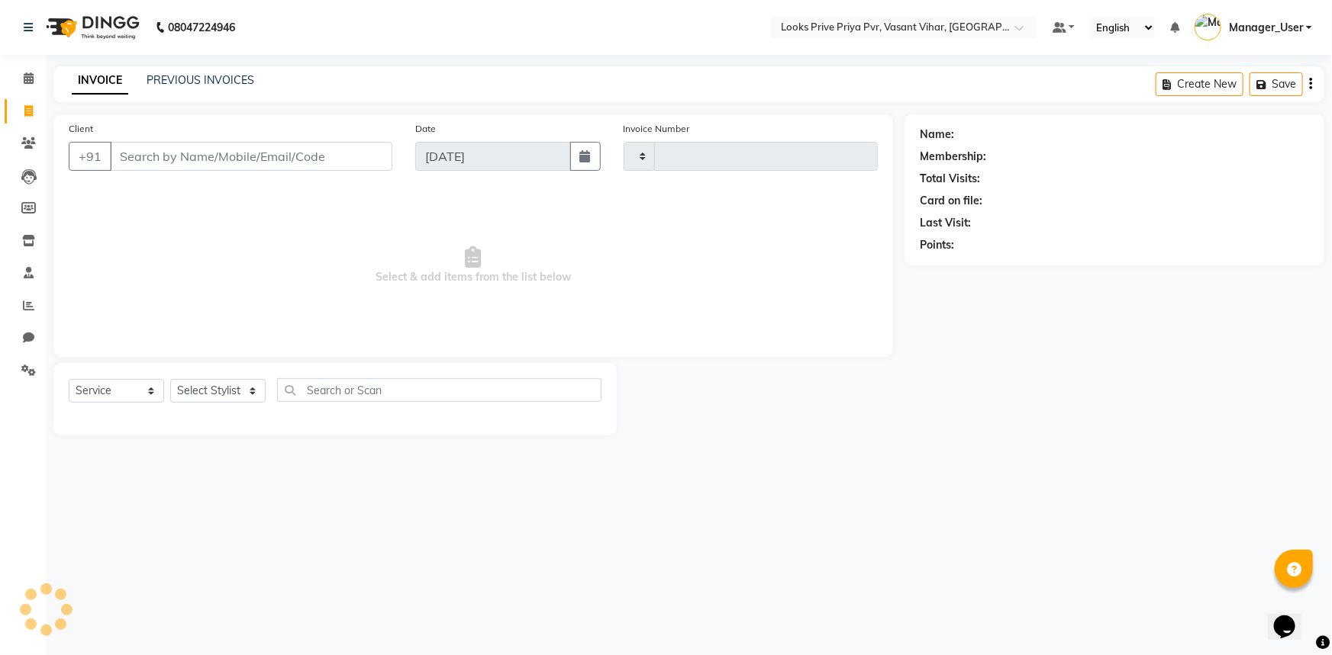
type input "4768"
select select "7646"
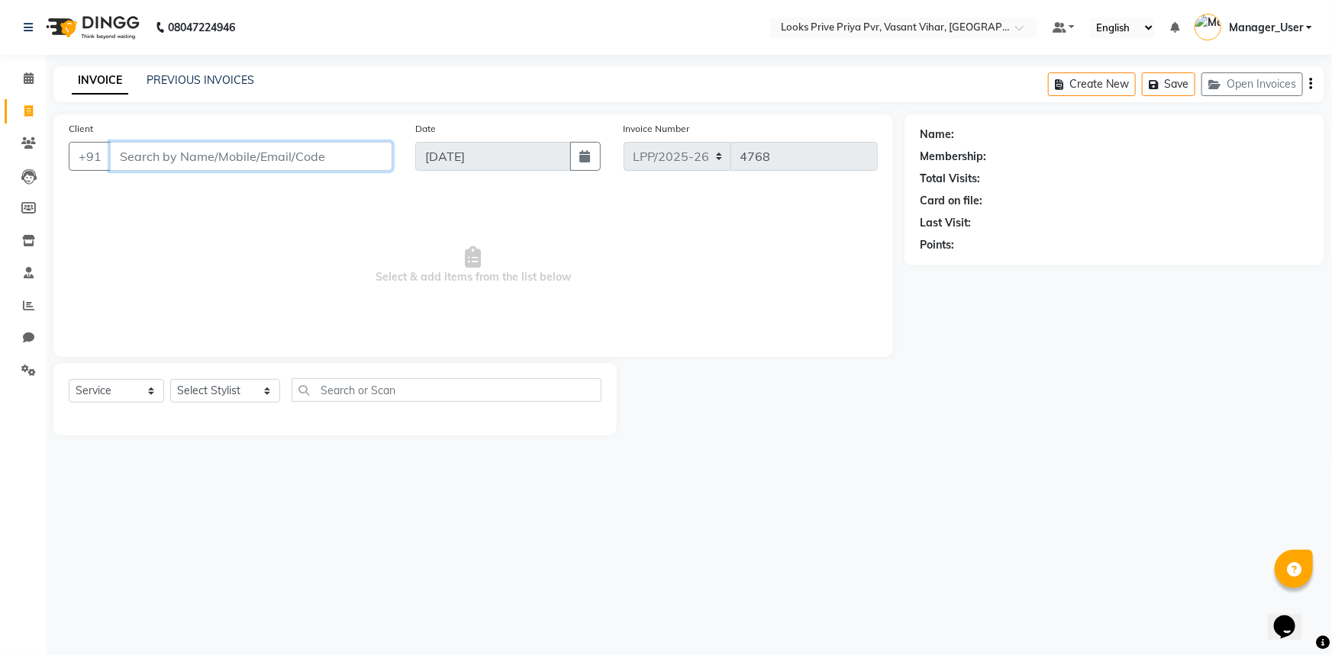
click at [262, 161] on input "Client" at bounding box center [251, 156] width 282 height 29
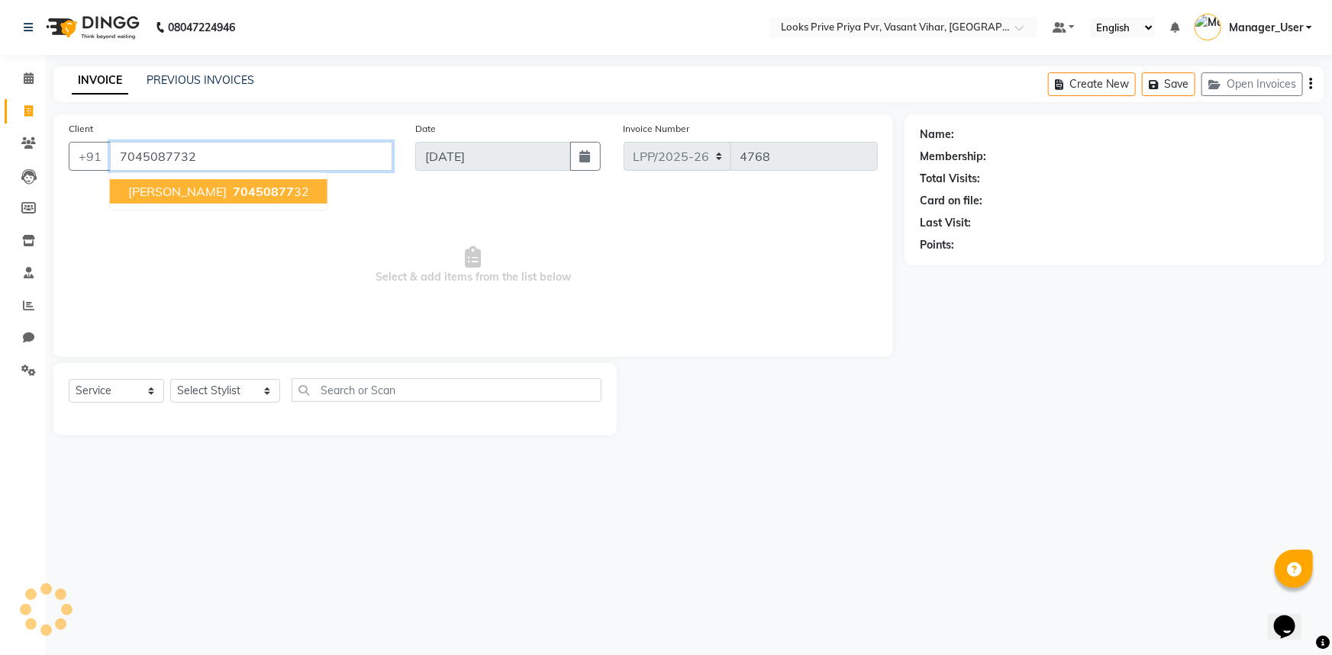
type input "7045087732"
select select "1: Object"
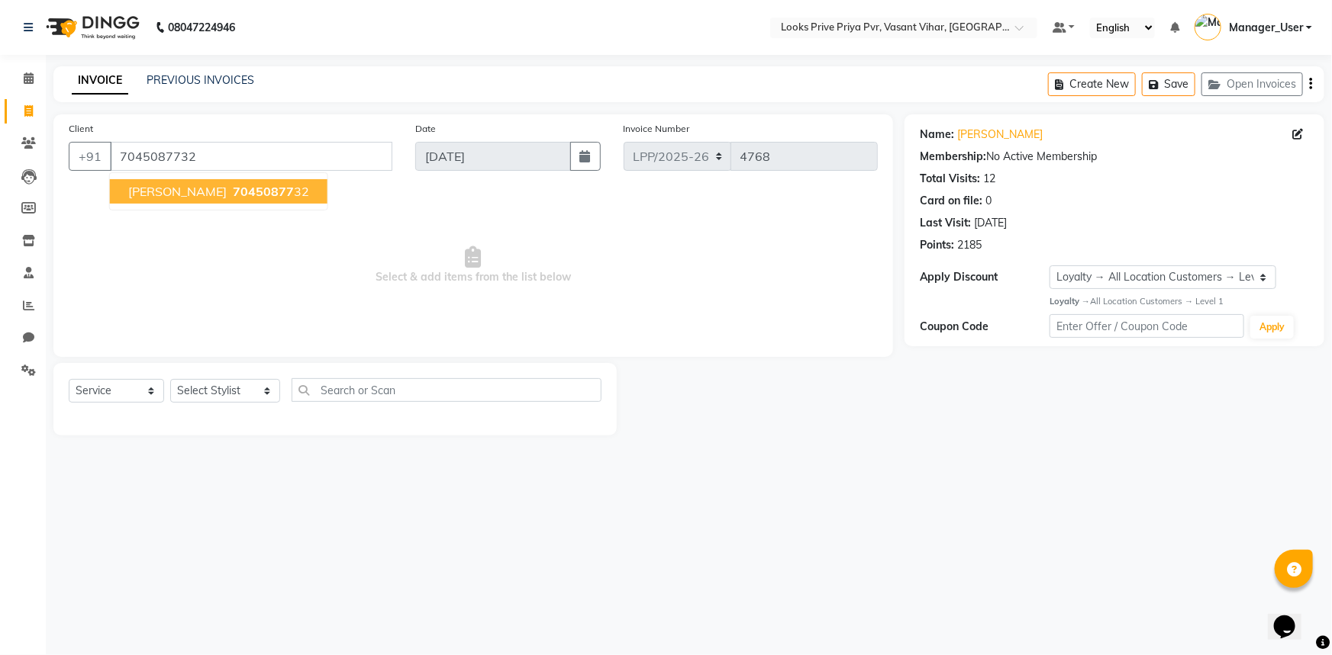
click at [433, 290] on span "Select & add items from the list below" at bounding box center [473, 265] width 809 height 153
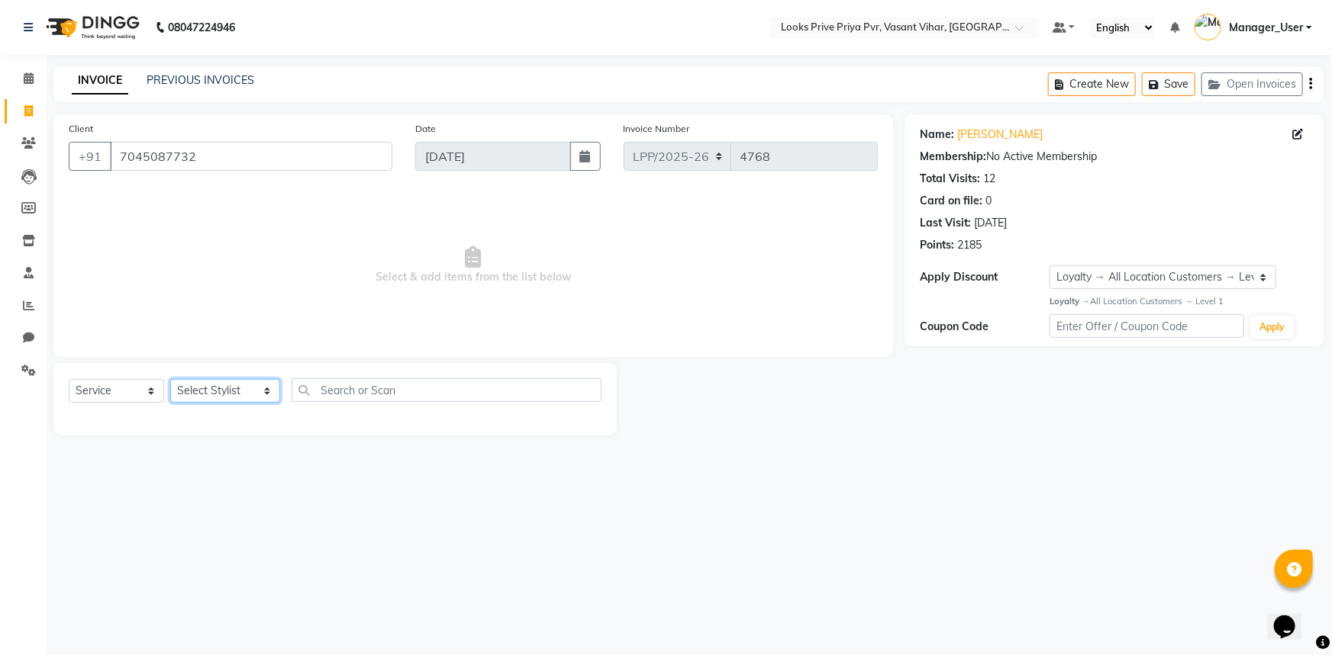
click at [231, 397] on select "Select Stylist Akhir_asst ANIL_PDCT ASLAM_CR STYLIST Counter_Sales KAMAL_PDCT K…" at bounding box center [225, 391] width 110 height 24
select select "66940"
click at [170, 379] on select "Select Stylist Akhir_asst ANIL_PDCT ASLAM_CR STYLIST Counter_Sales KAMAL_PDCT K…" at bounding box center [225, 391] width 110 height 24
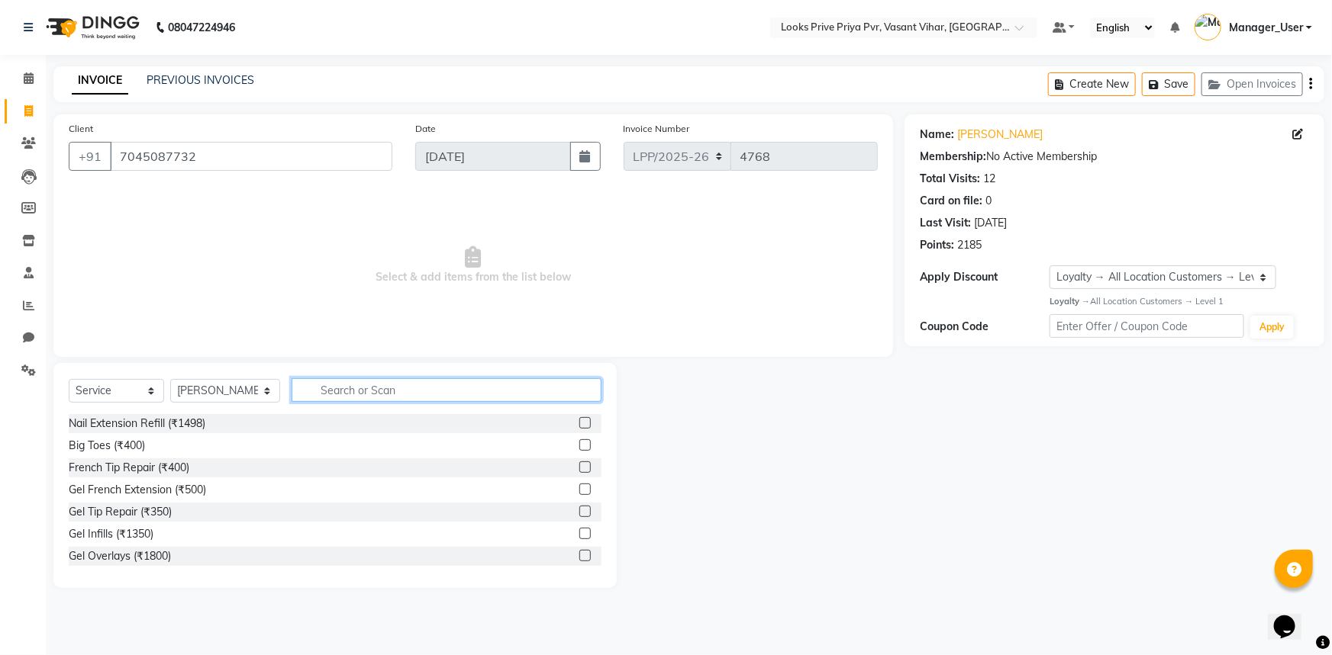
click at [350, 384] on input "text" at bounding box center [446, 390] width 311 height 24
click at [403, 389] on input "text" at bounding box center [446, 390] width 311 height 24
click at [404, 388] on input "text" at bounding box center [446, 390] width 311 height 24
type input "CUT"
click at [579, 508] on label at bounding box center [584, 511] width 11 height 11
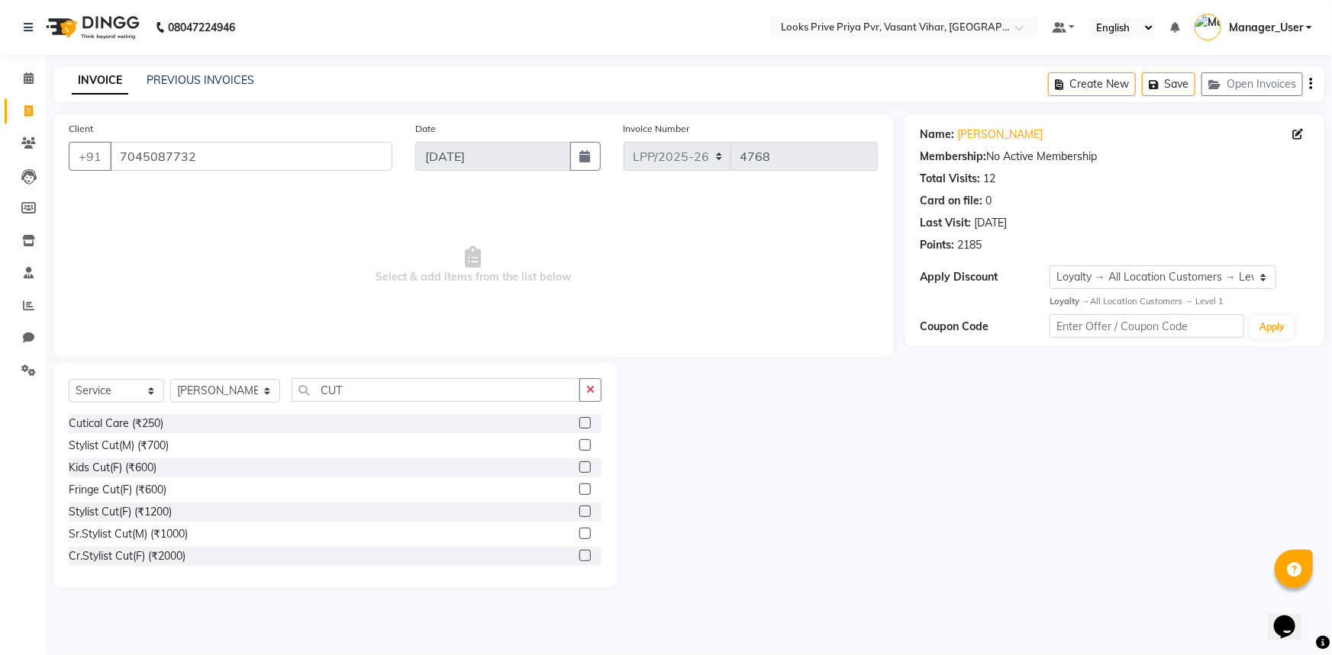
click at [579, 508] on input "checkbox" at bounding box center [584, 512] width 10 height 10
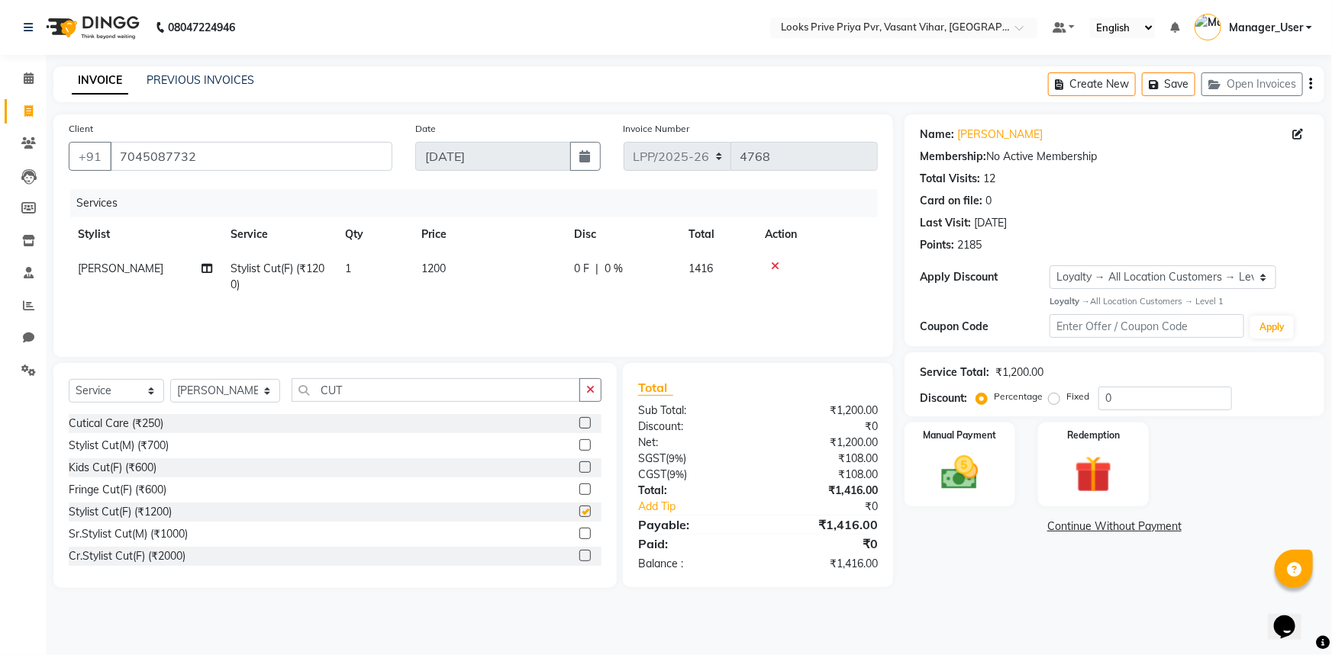
checkbox input "false"
click at [967, 471] on img at bounding box center [960, 473] width 63 height 44
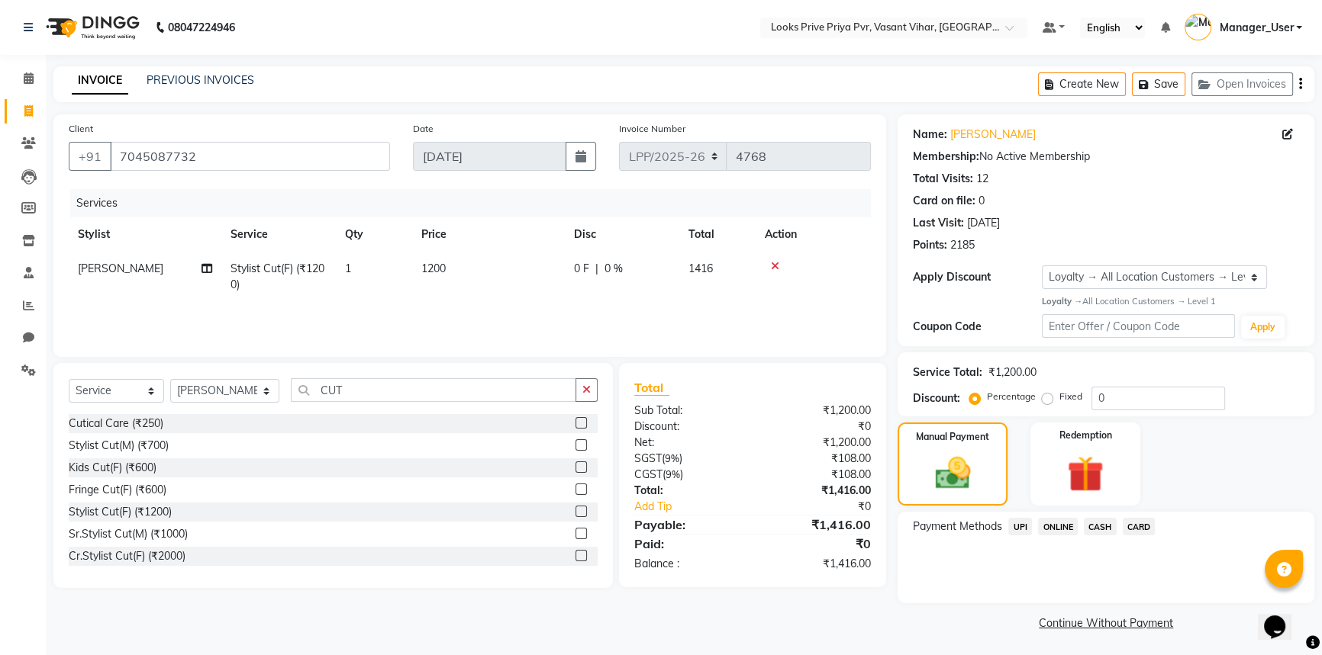
click at [1099, 527] on span "CASH" at bounding box center [1100, 527] width 33 height 18
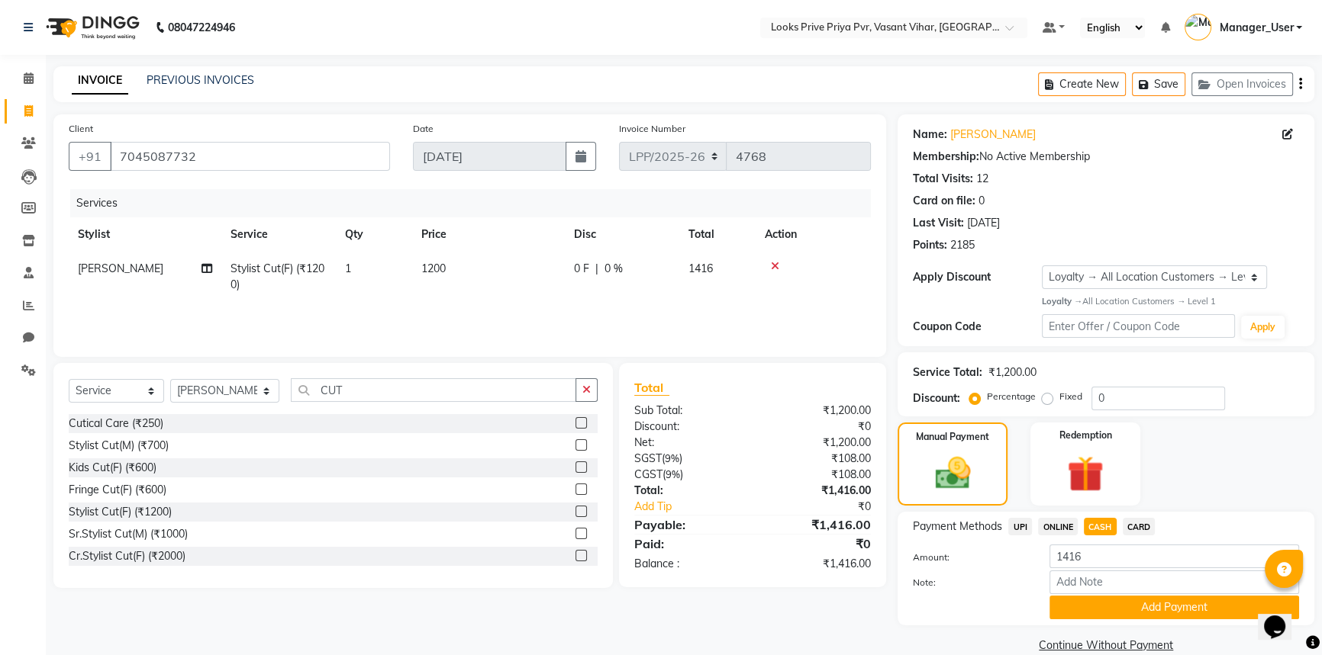
click at [1028, 527] on span "UPI" at bounding box center [1020, 527] width 24 height 18
click at [1103, 604] on button "Add Payment" at bounding box center [1174, 608] width 250 height 24
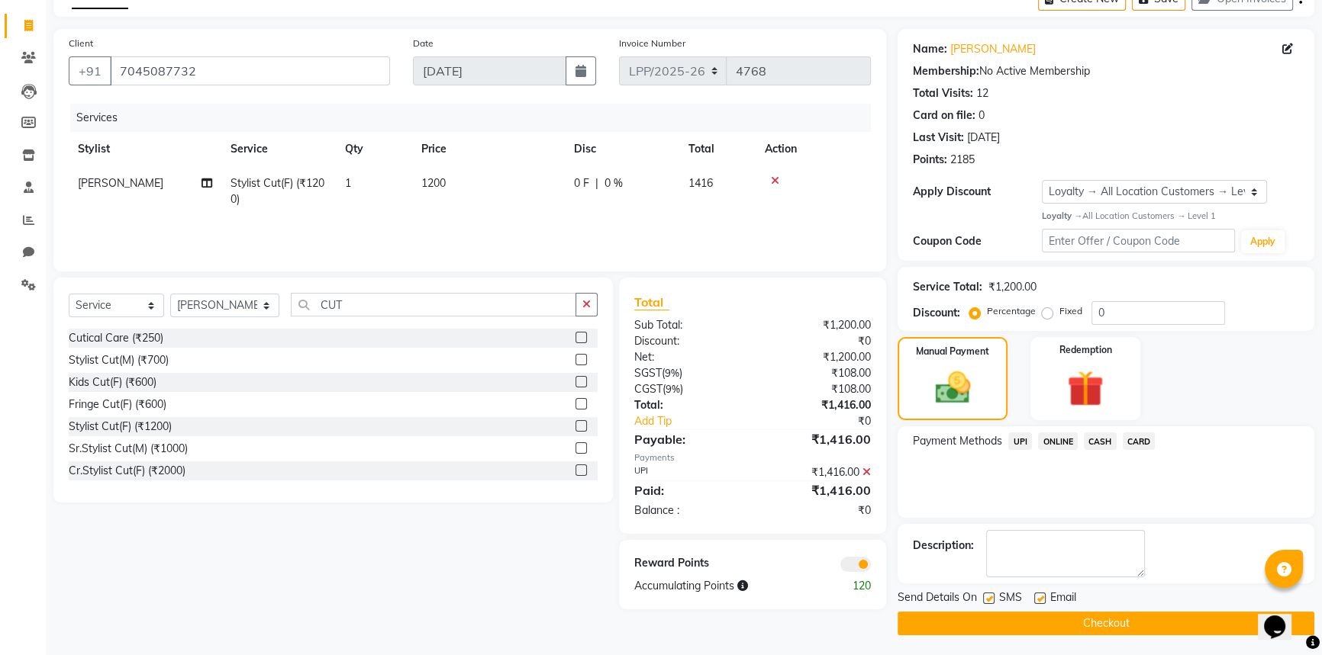
scroll to position [88, 0]
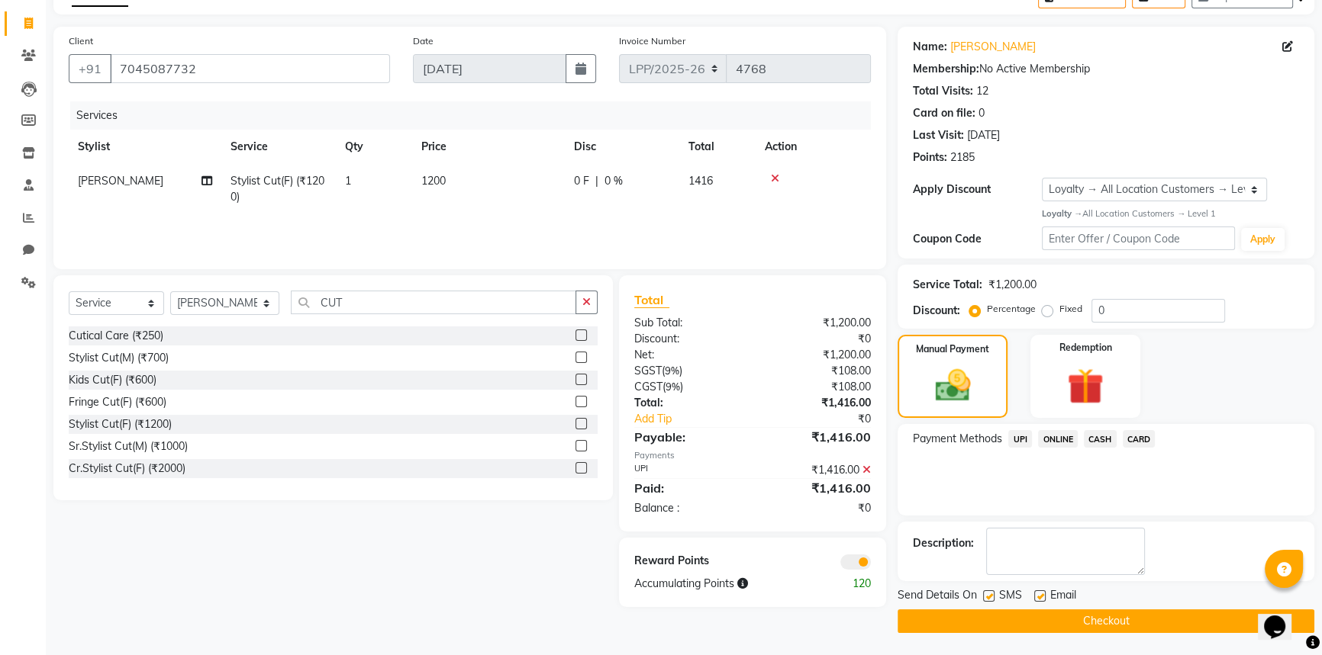
click at [1068, 616] on button "Checkout" at bounding box center [1105, 622] width 417 height 24
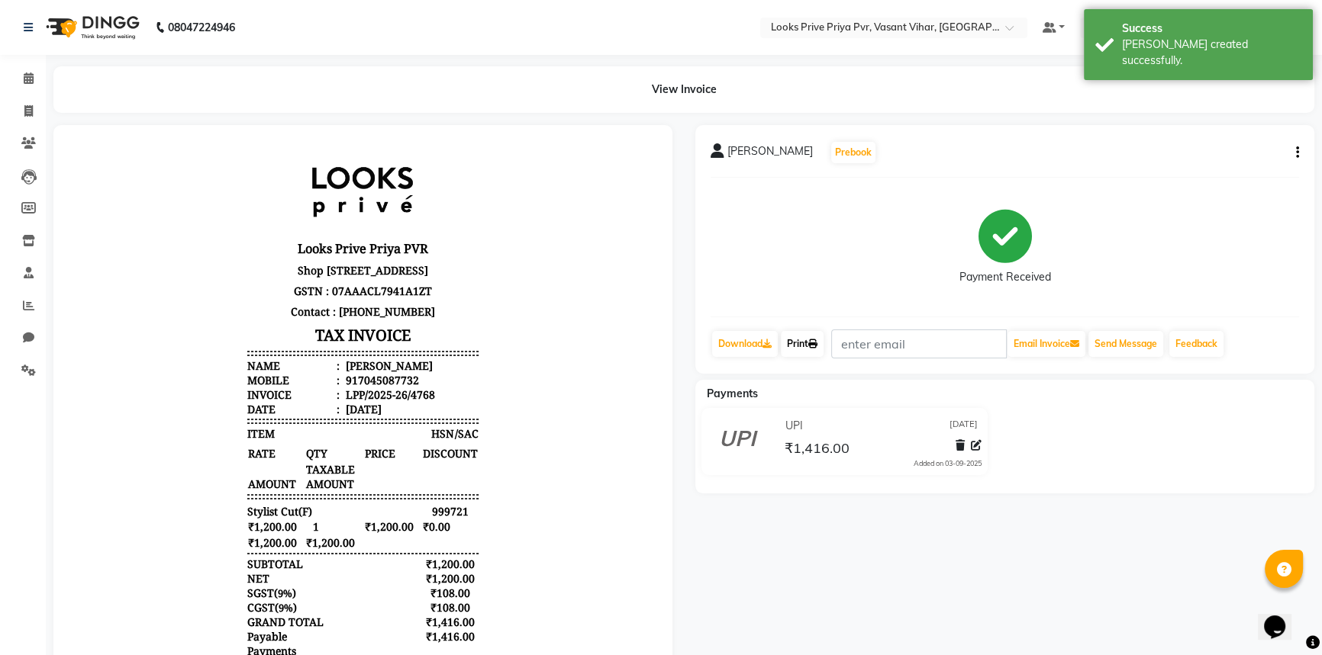
click at [793, 344] on link "Print" at bounding box center [802, 344] width 43 height 26
click at [31, 105] on icon at bounding box center [28, 110] width 8 height 11
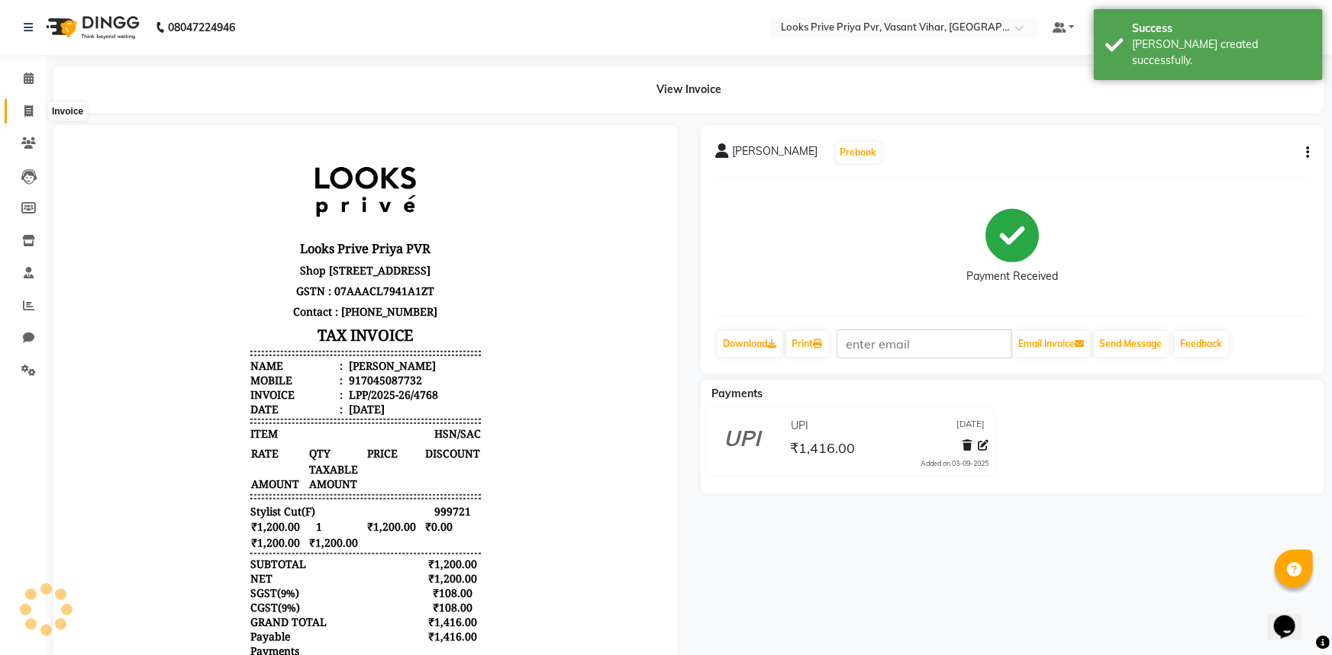
select select "service"
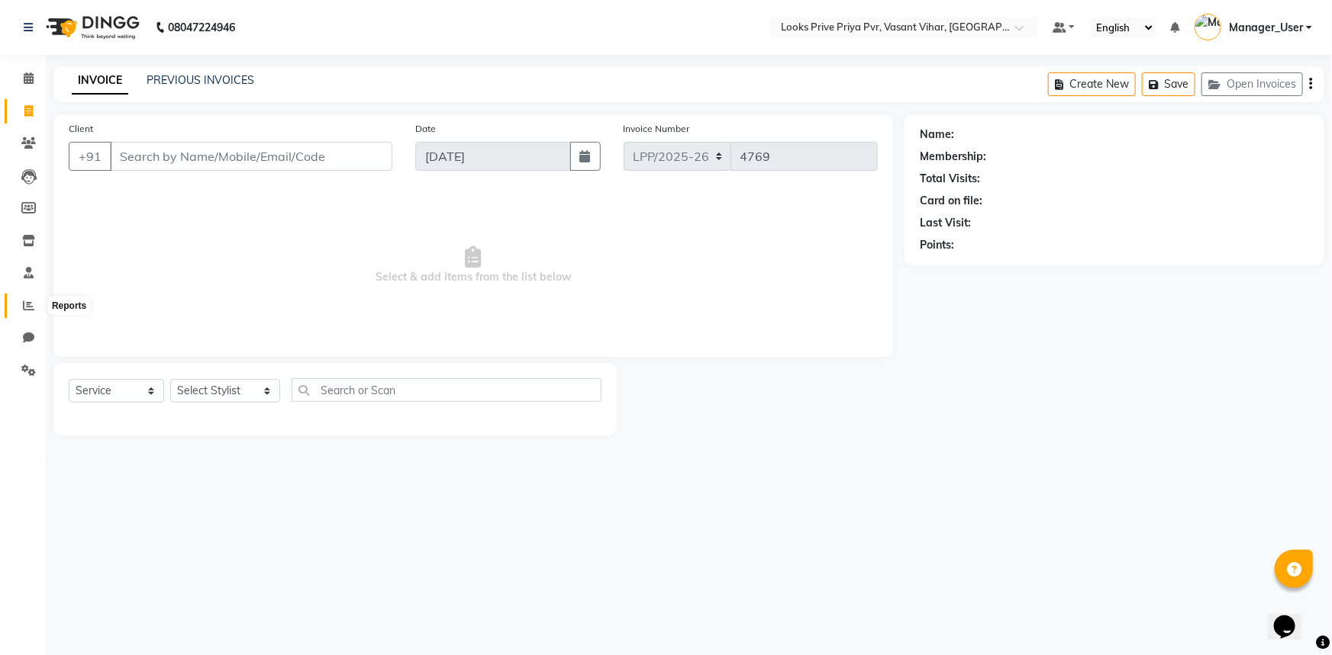
click at [25, 308] on icon at bounding box center [28, 305] width 11 height 11
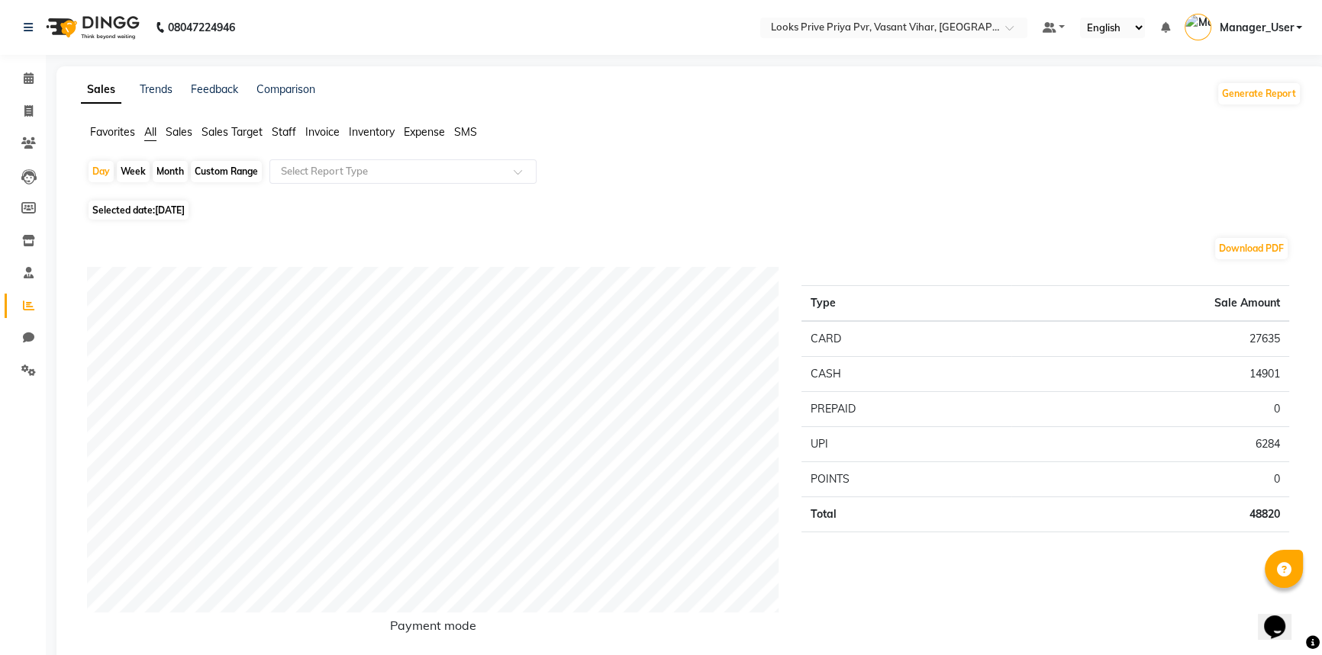
click at [287, 131] on span "Staff" at bounding box center [284, 132] width 24 height 14
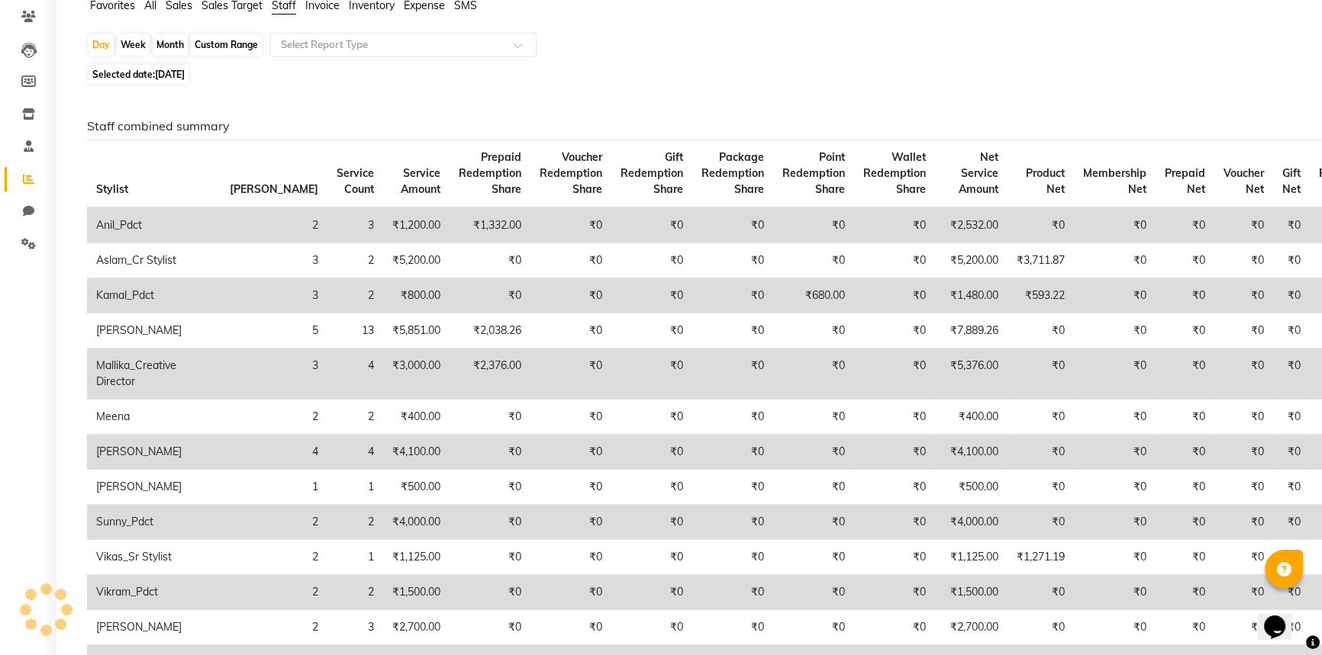
scroll to position [138, 0]
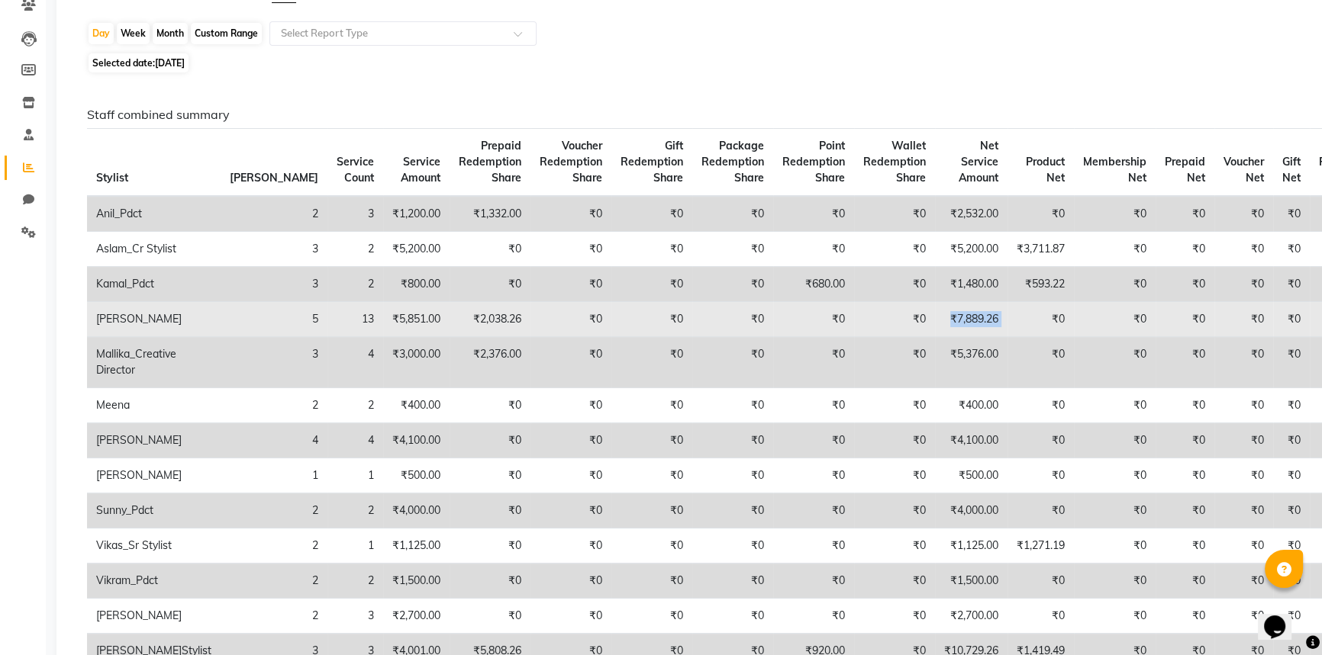
drag, startPoint x: 856, startPoint y: 317, endPoint x: 927, endPoint y: 319, distance: 71.0
click at [927, 319] on tr "Karishma 5 13 ₹5,851.00 ₹2,038.26 ₹0 ₹0 ₹0 ₹0 ₹0 ₹7,889.26 ₹0 ₹0 ₹0 ₹0 ₹0 ₹0" at bounding box center [730, 319] width 1286 height 35
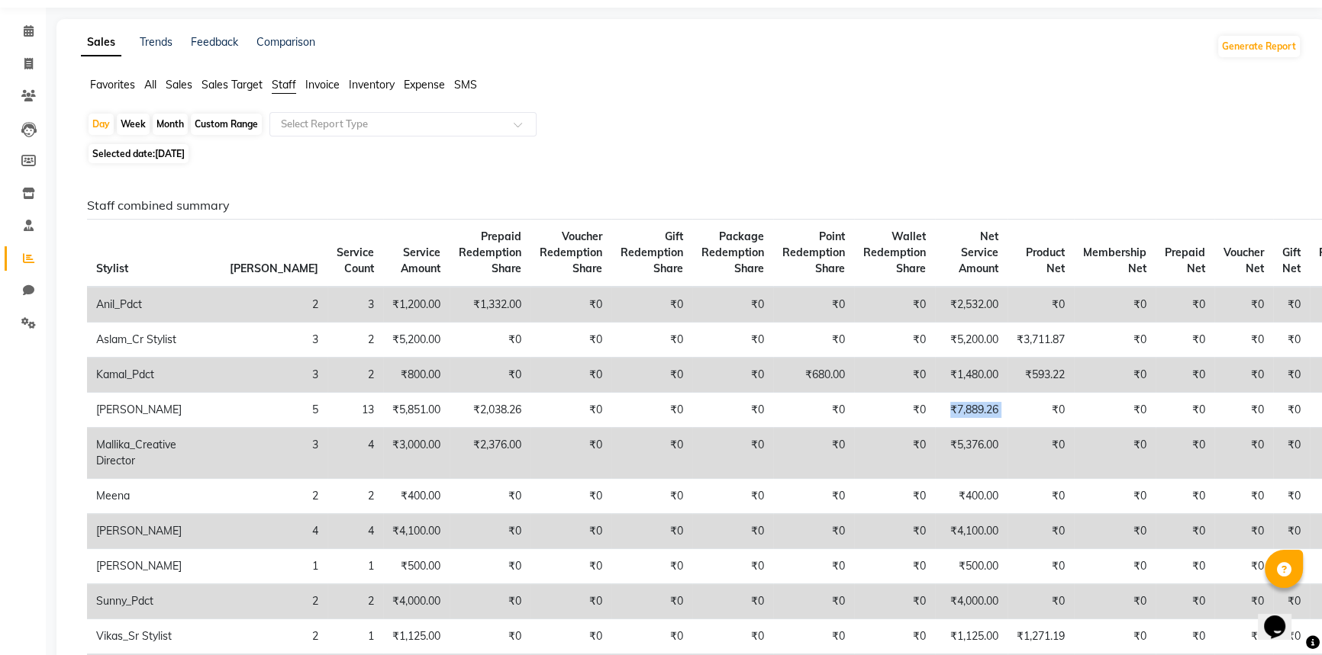
scroll to position [0, 0]
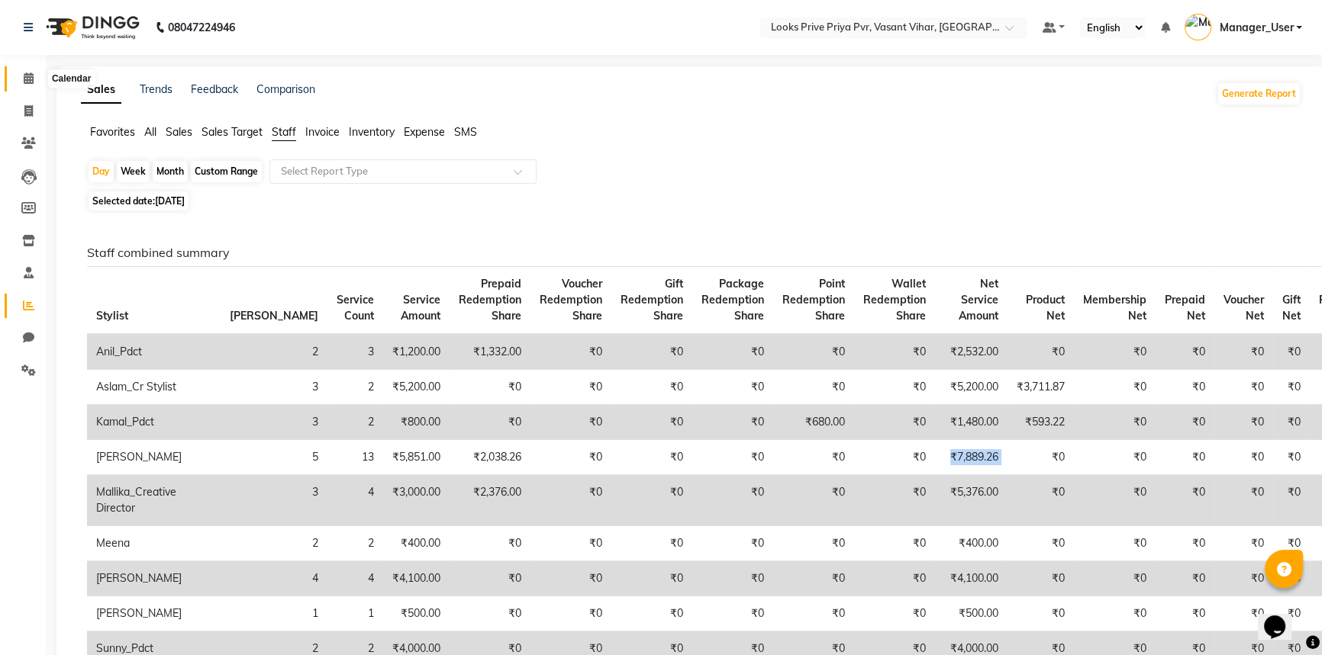
click at [31, 75] on icon at bounding box center [29, 77] width 10 height 11
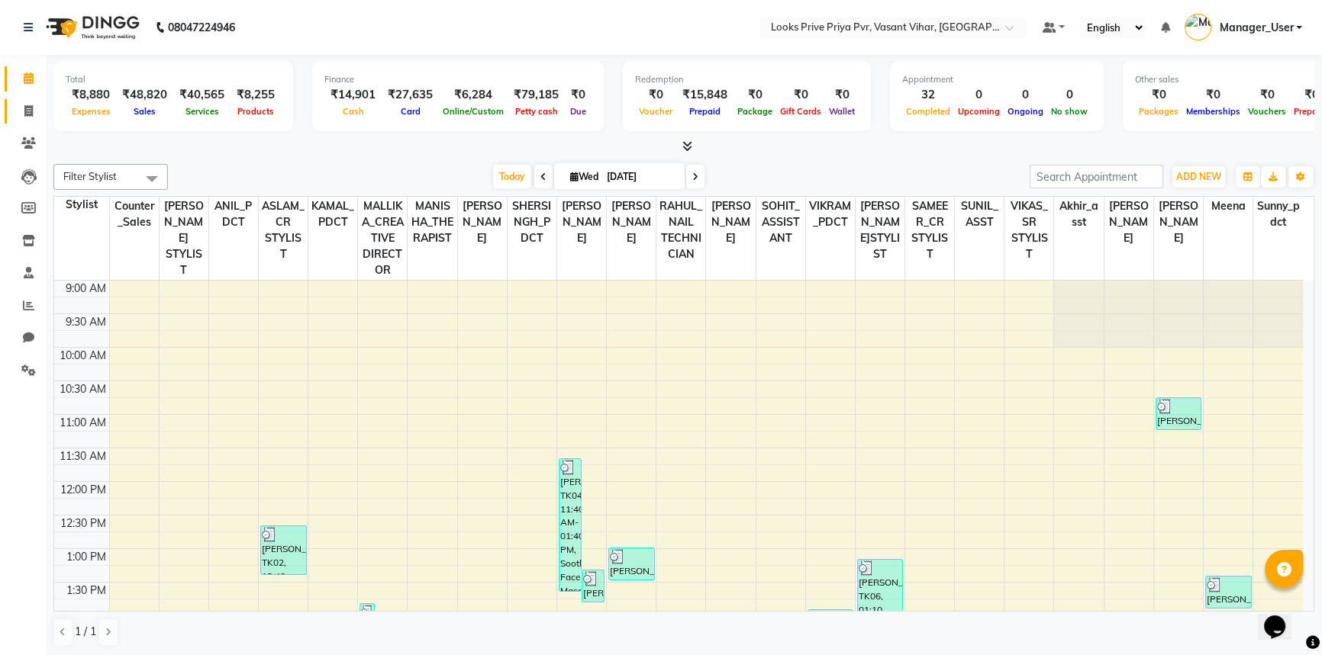
click at [25, 100] on link "Invoice" at bounding box center [23, 111] width 37 height 25
select select "service"
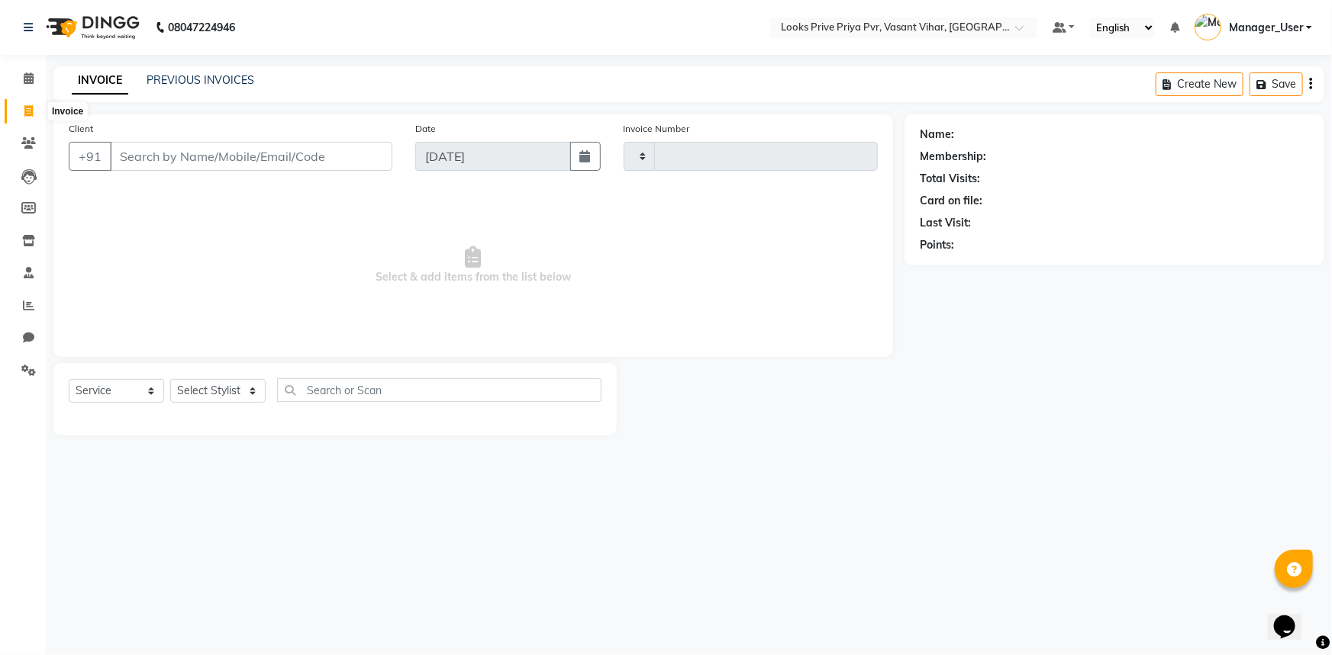
click at [25, 107] on icon at bounding box center [28, 110] width 8 height 11
select select "service"
select select "7646"
type input "4769"
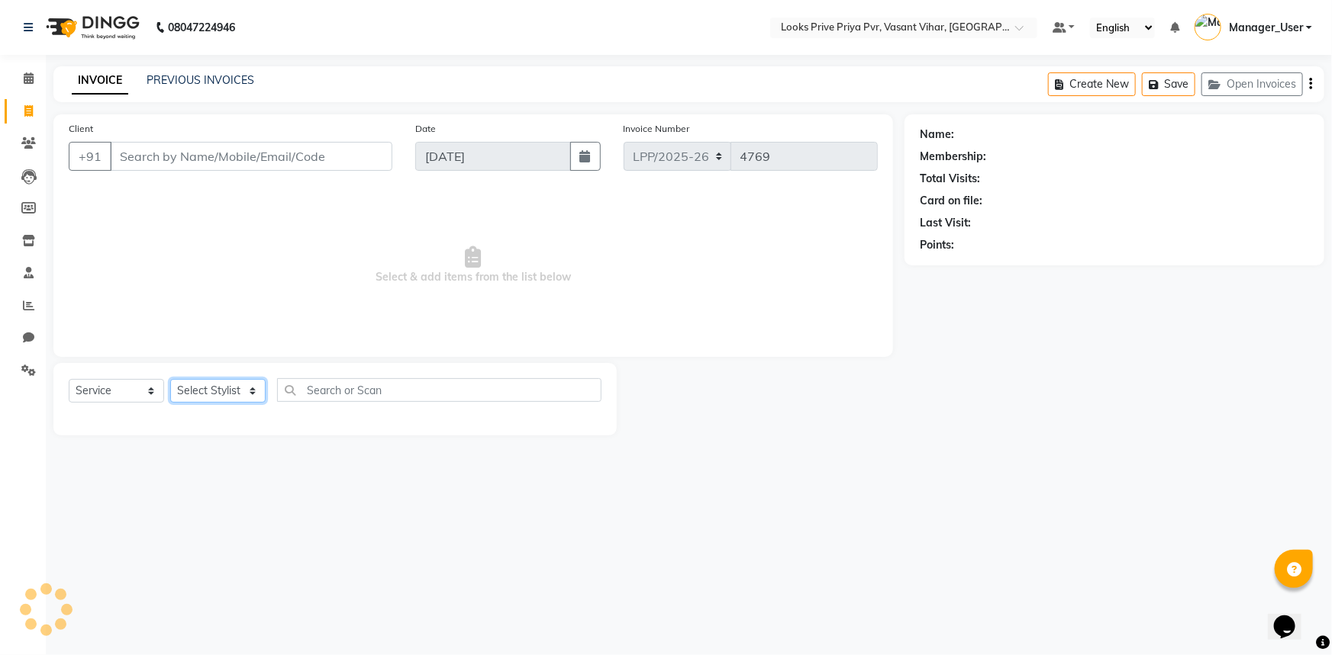
click at [230, 394] on select "Select Stylist" at bounding box center [217, 391] width 95 height 24
click at [229, 394] on select "Select Stylist Akhir_asst ANIL_PDCT ASLAM_CR STYLIST Counter_Sales KAMAL_PDCT K…" at bounding box center [225, 391] width 110 height 24
select select "90021"
click at [170, 379] on select "Select Stylist Akhir_asst ANIL_PDCT ASLAM_CR STYLIST Counter_Sales KAMAL_PDCT K…" at bounding box center [225, 391] width 110 height 24
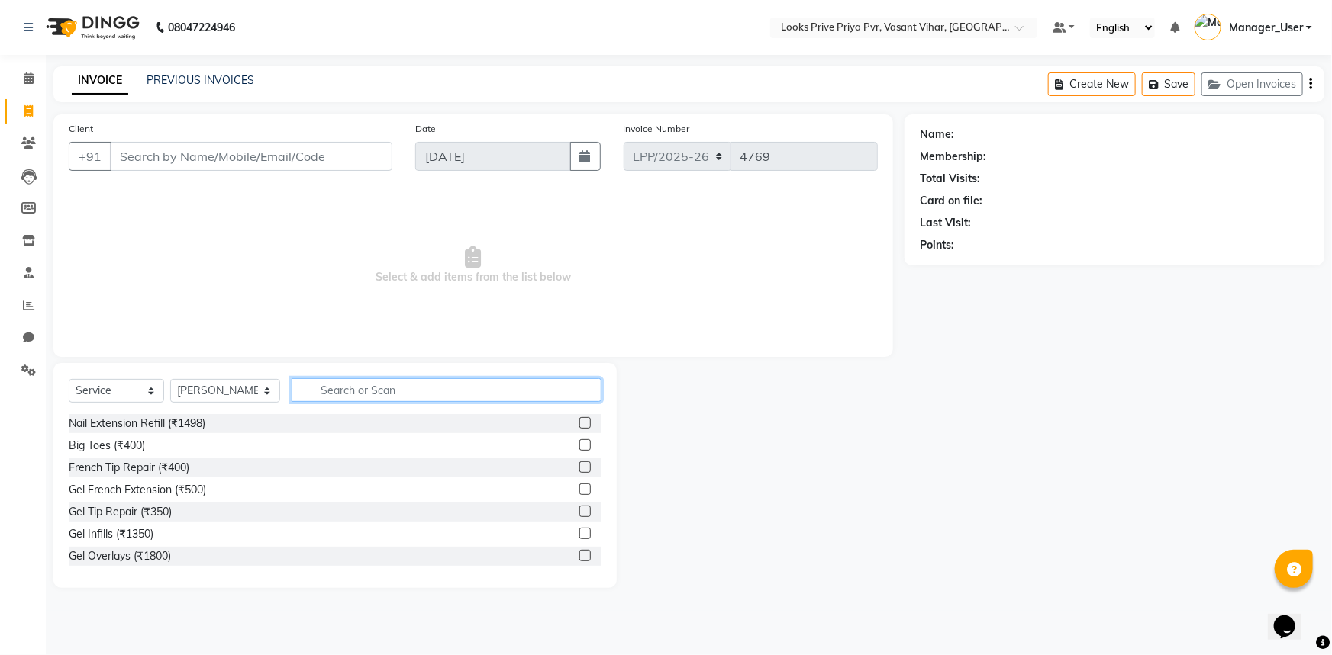
click at [366, 387] on input "text" at bounding box center [446, 390] width 311 height 24
type input "CUT"
click at [579, 507] on label at bounding box center [584, 511] width 11 height 11
click at [579, 507] on input "checkbox" at bounding box center [584, 512] width 10 height 10
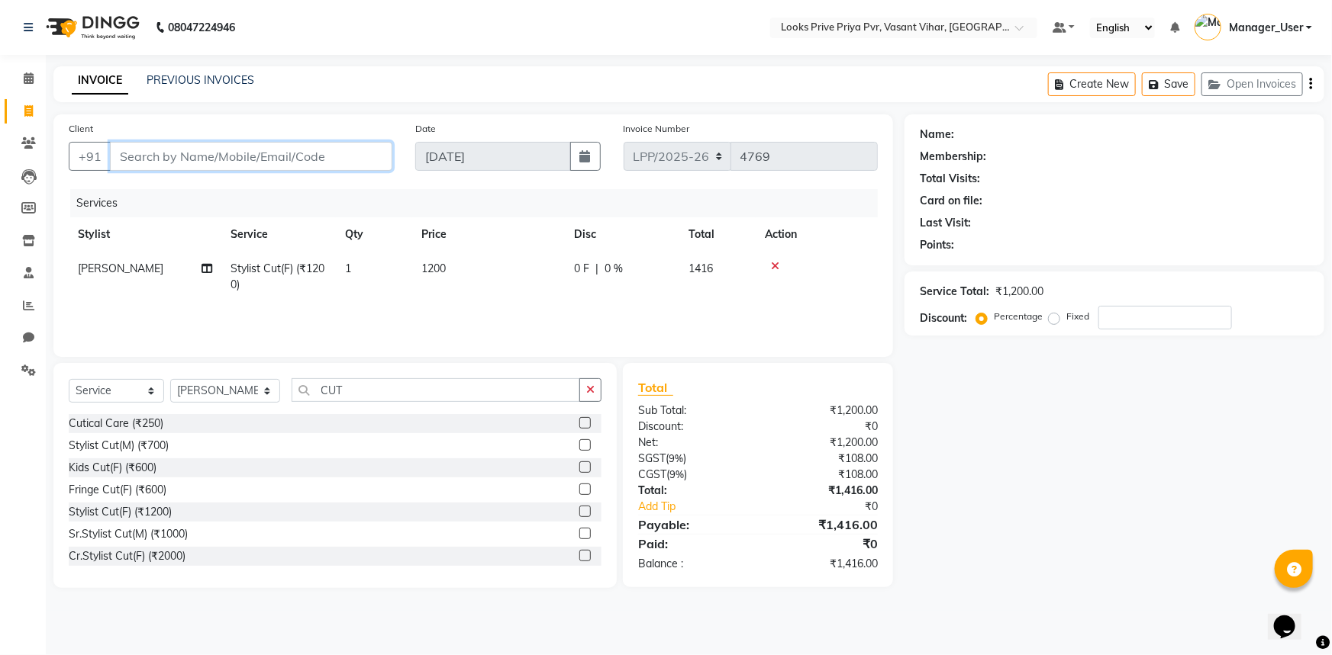
checkbox input "false"
click at [275, 156] on input "Client" at bounding box center [251, 156] width 282 height 29
type input "9"
type input "0"
type input "9999915151"
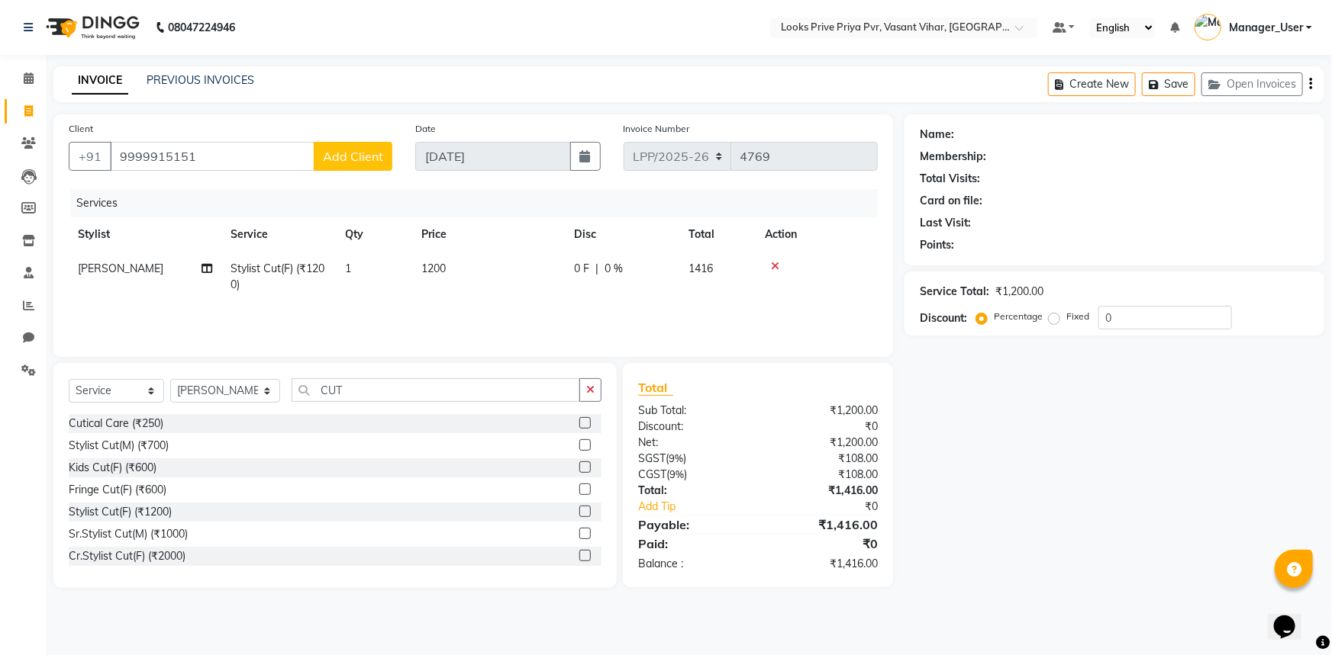
click at [343, 162] on span "Add Client" at bounding box center [353, 156] width 60 height 15
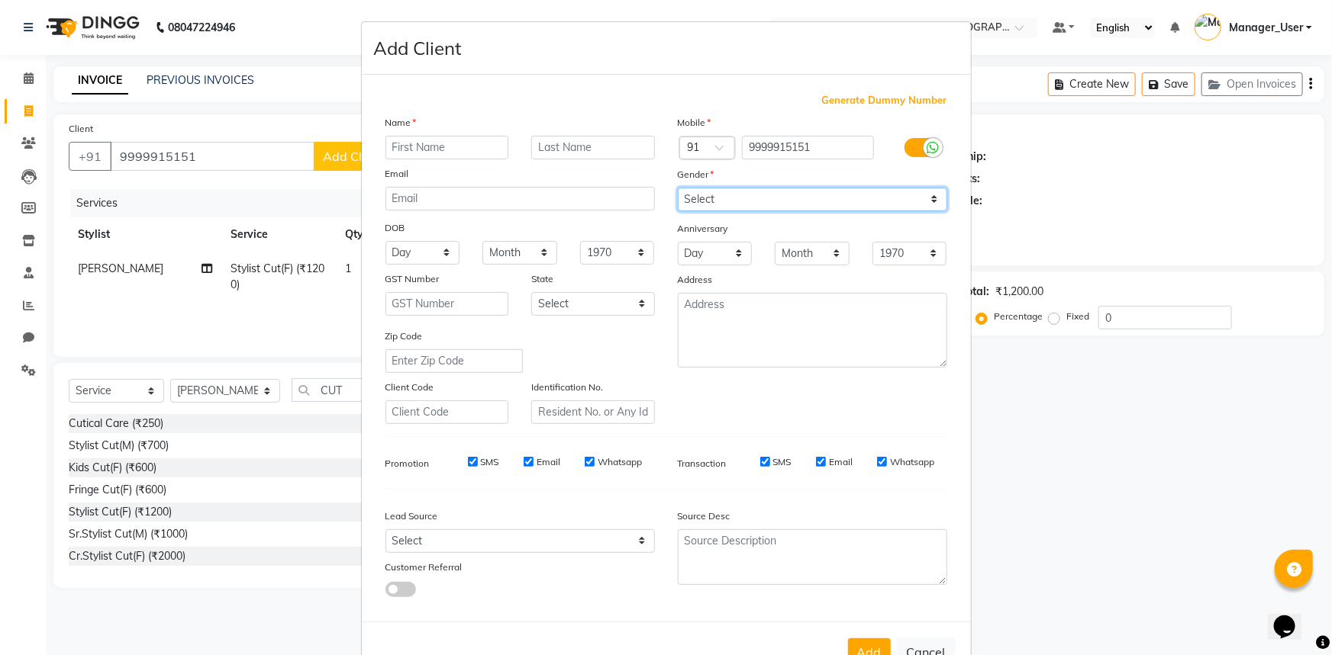
click at [709, 201] on select "Select Male Female Other Prefer Not To Say" at bounding box center [812, 200] width 269 height 24
select select "male"
click at [678, 188] on select "Select Male Female Other Prefer Not To Say" at bounding box center [812, 200] width 269 height 24
click at [446, 138] on input "text" at bounding box center [447, 148] width 124 height 24
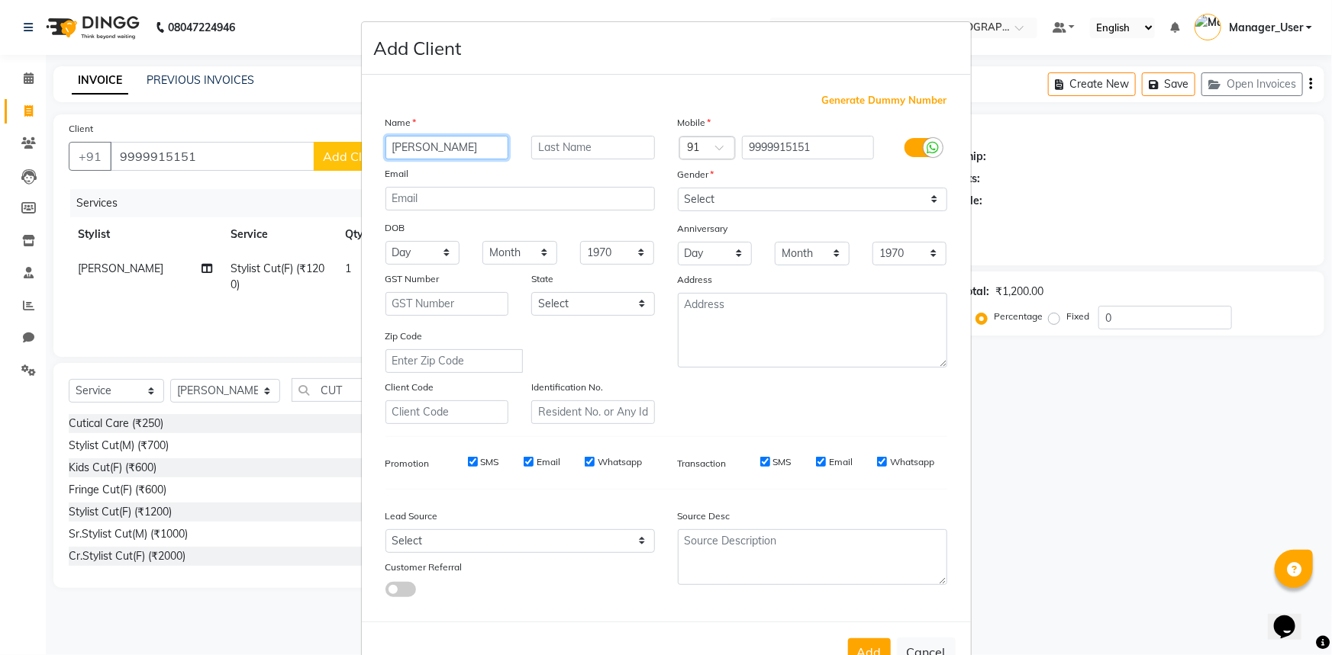
type input "ANSHUMAN"
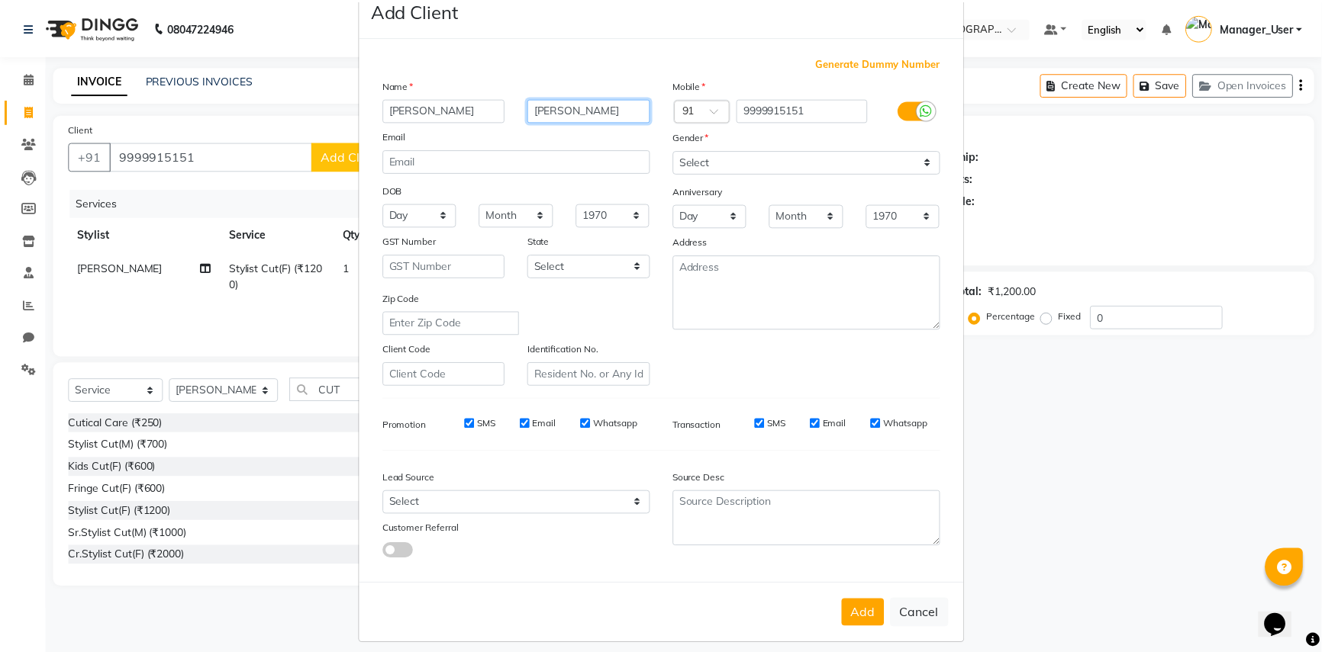
scroll to position [53, 0]
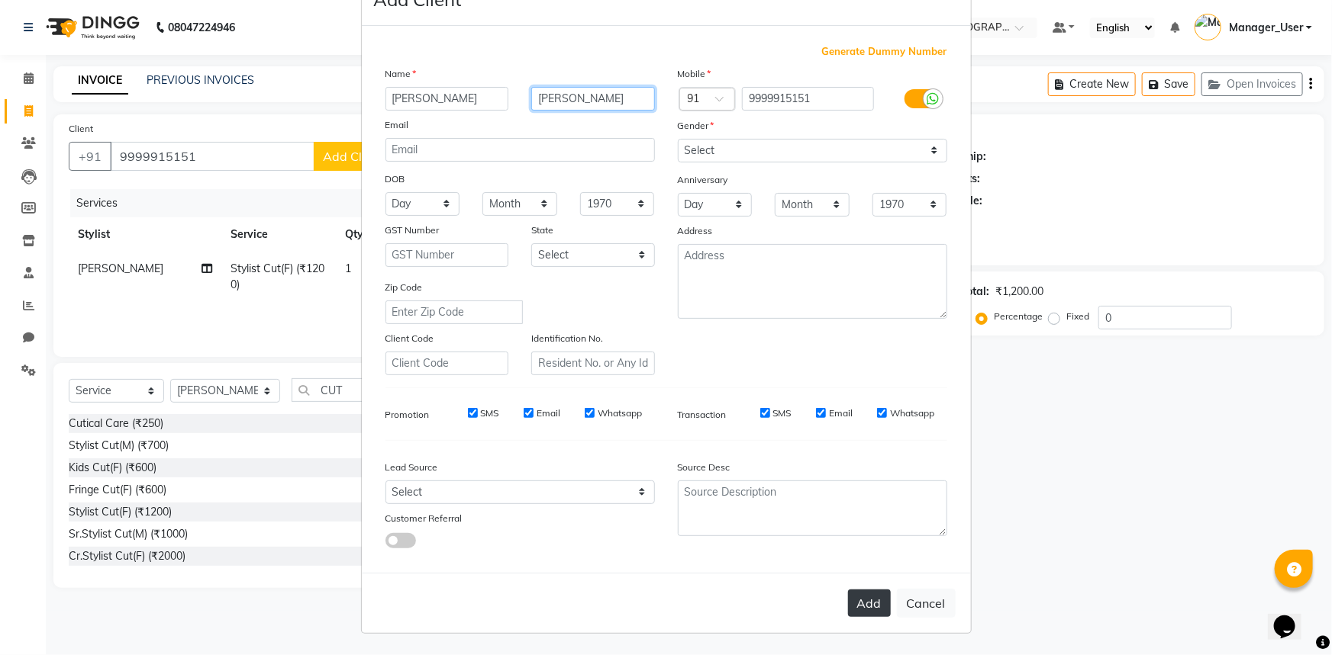
type input "SHARMA"
click at [871, 607] on button "Add" at bounding box center [869, 603] width 43 height 27
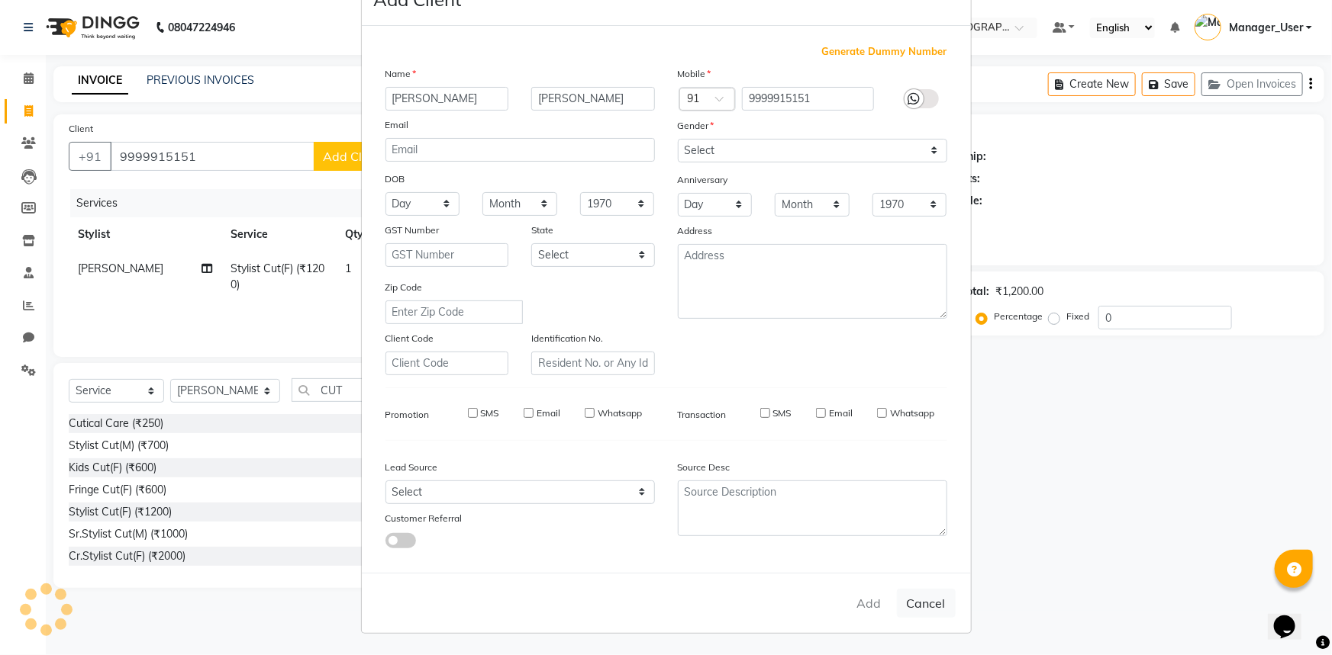
select select
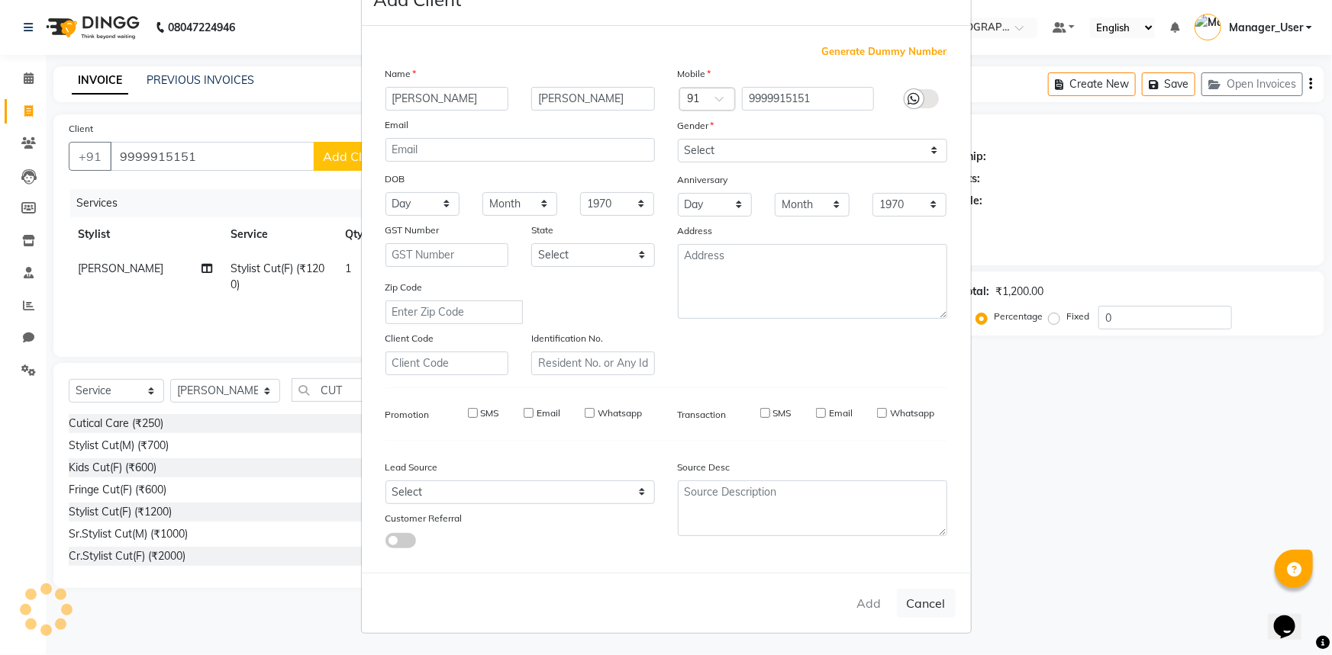
select select
checkbox input "false"
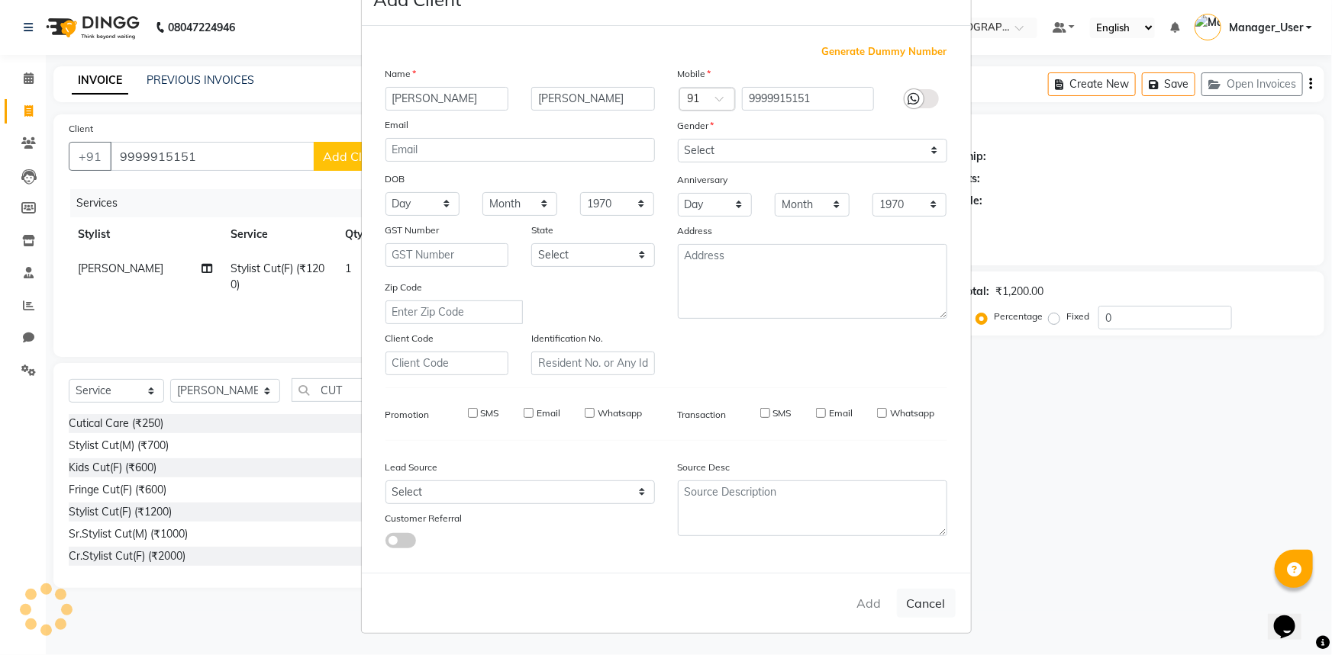
checkbox input "false"
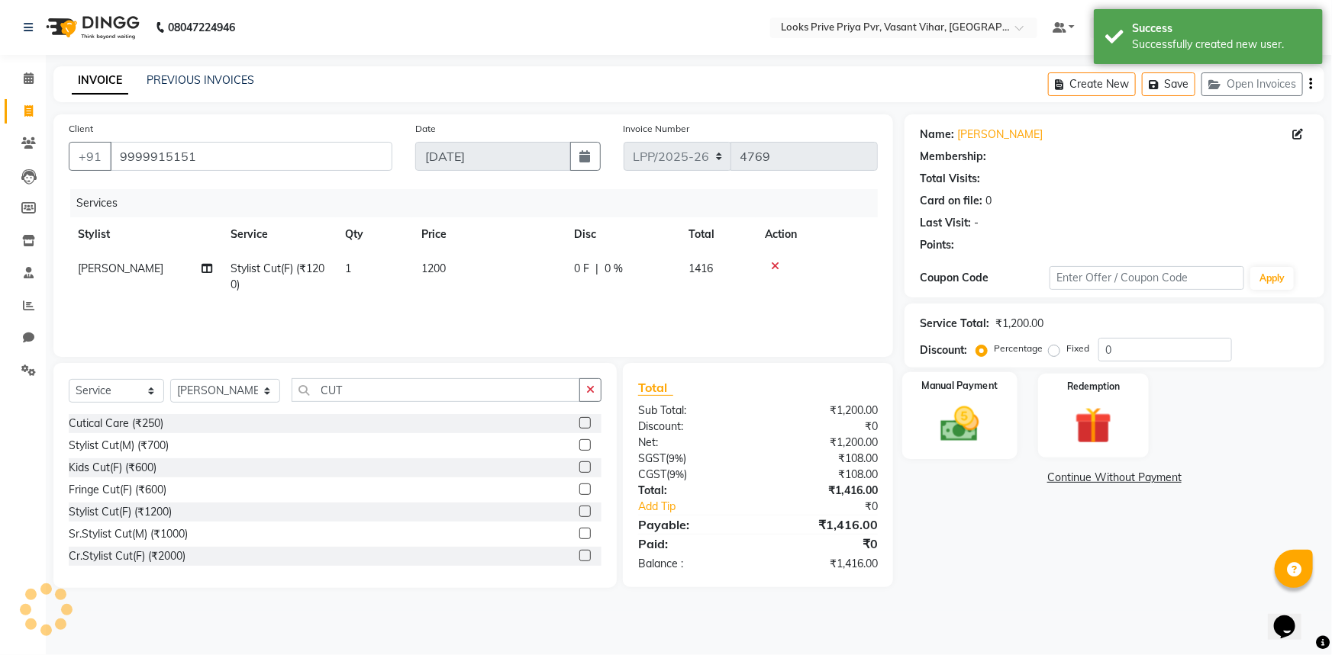
click at [938, 435] on img at bounding box center [960, 424] width 63 height 44
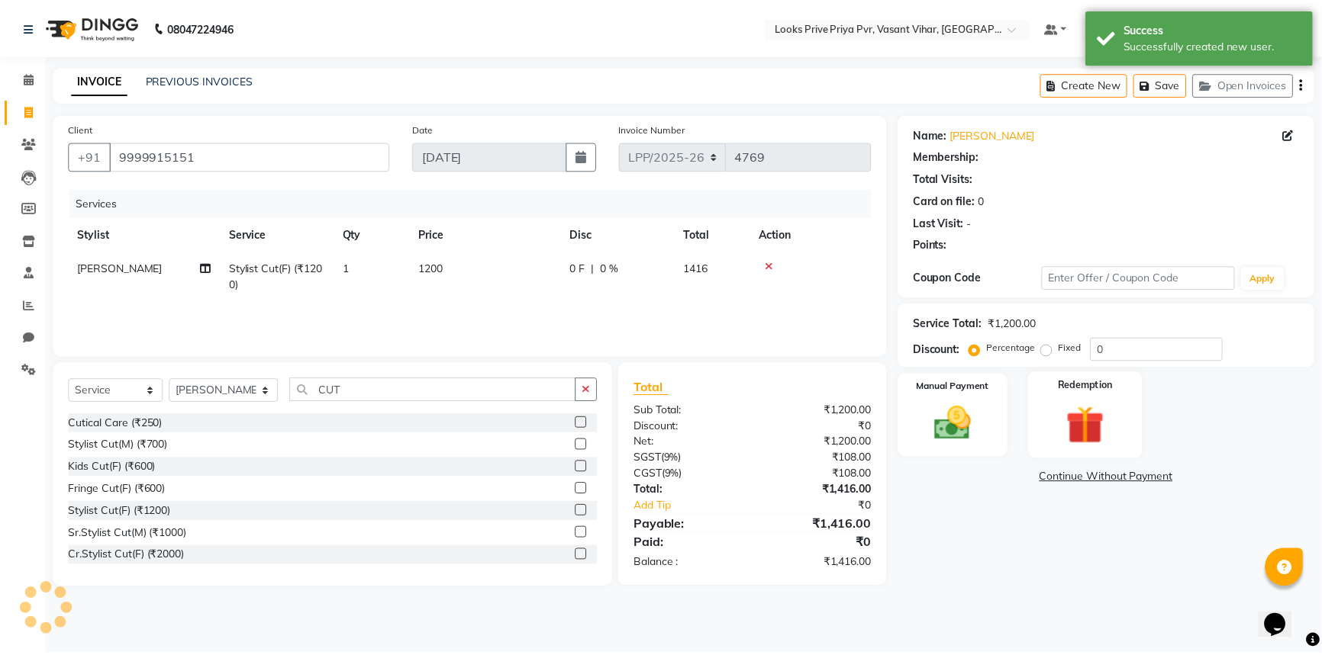
select select "1: Object"
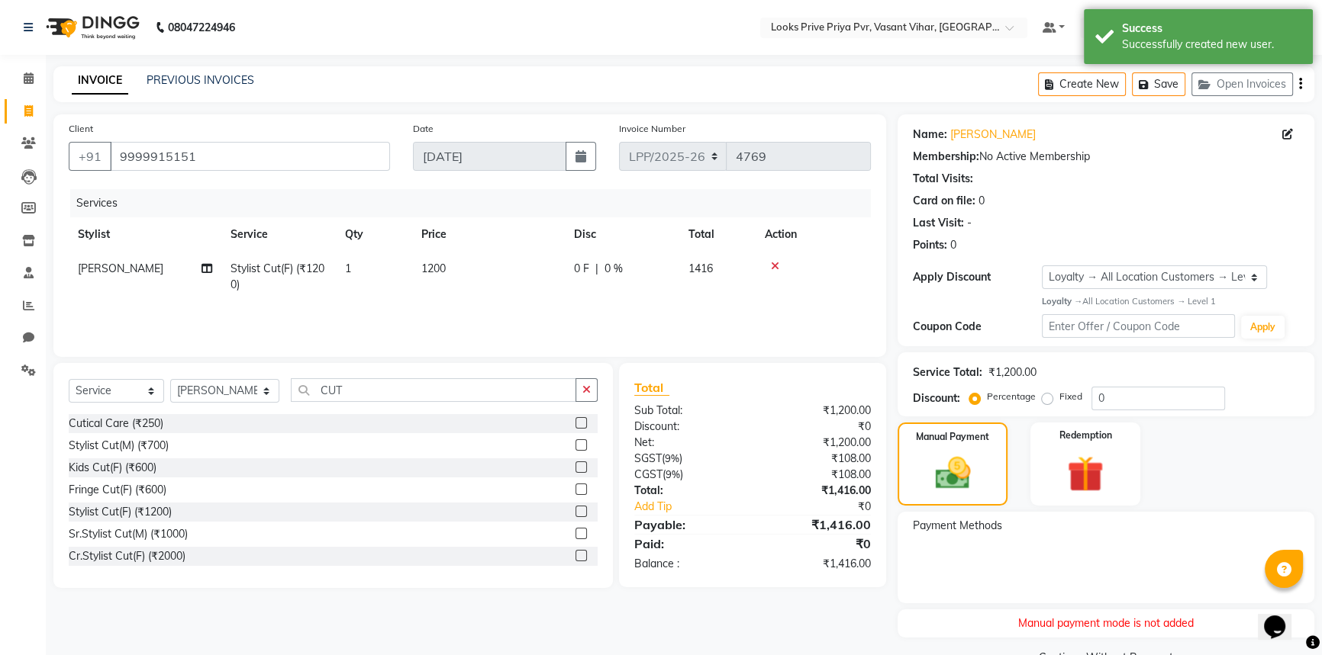
scroll to position [37, 0]
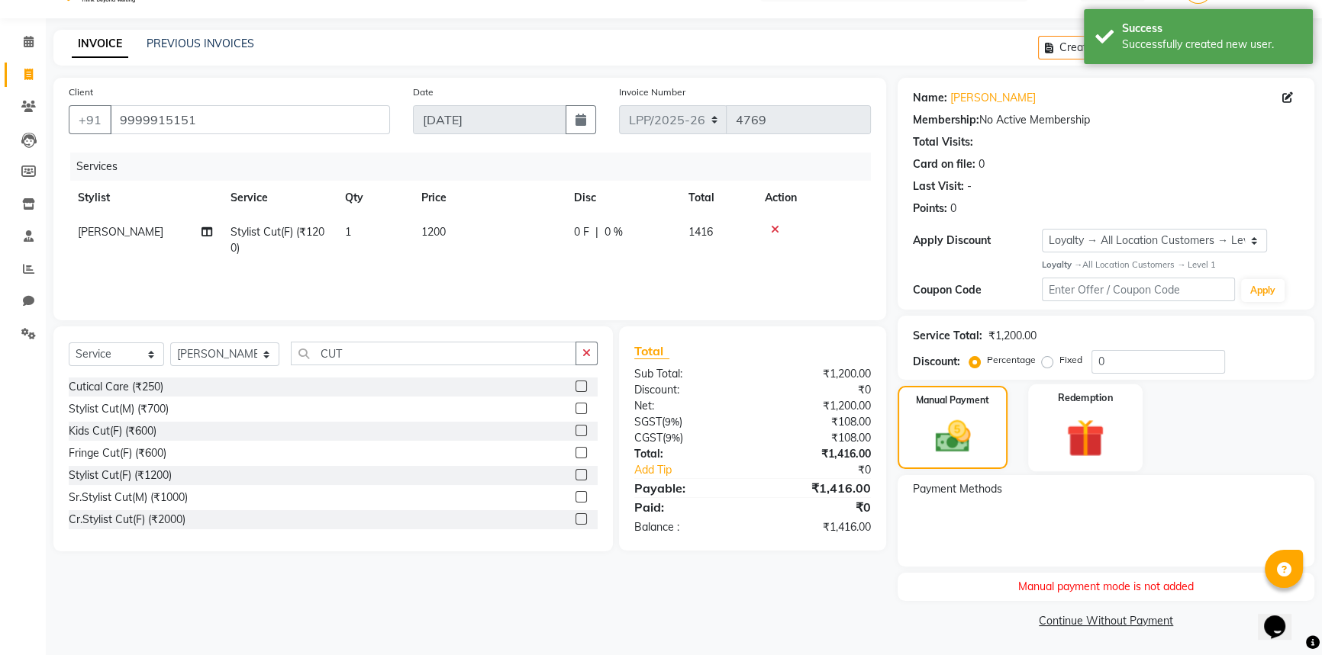
click at [1068, 432] on img at bounding box center [1086, 437] width 62 height 47
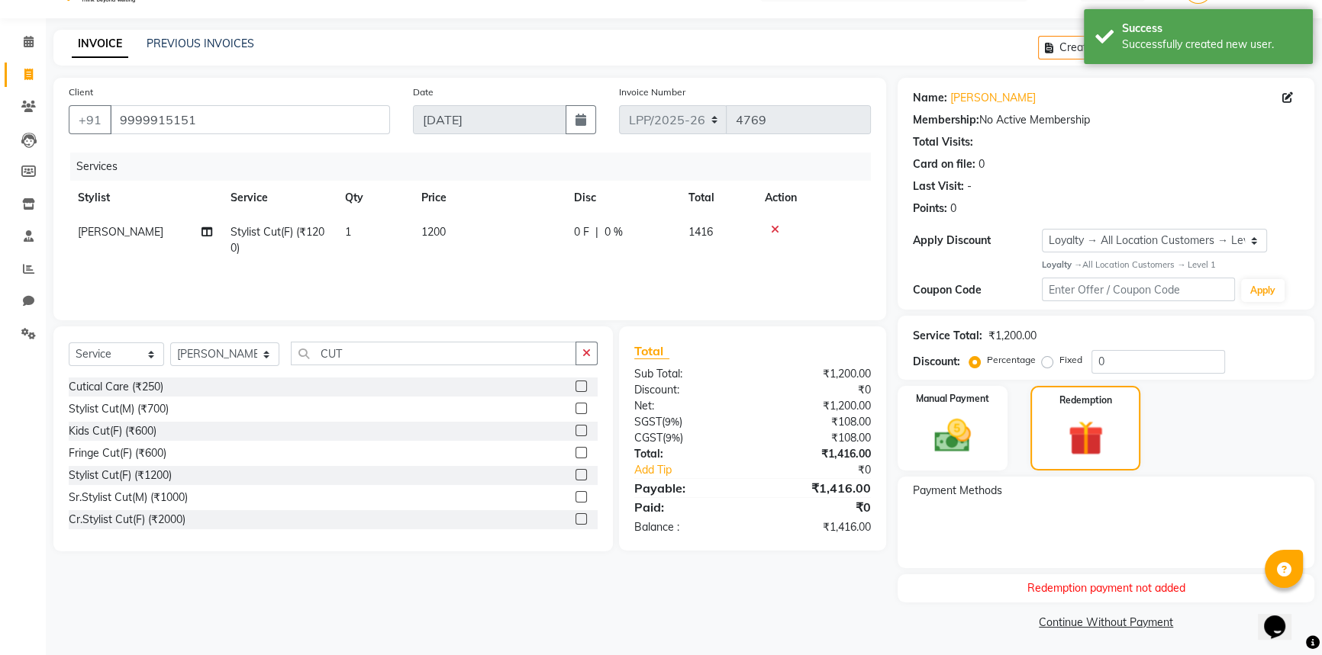
click at [942, 533] on div "Payment Methods" at bounding box center [1105, 523] width 417 height 92
click at [943, 415] on img at bounding box center [953, 435] width 62 height 43
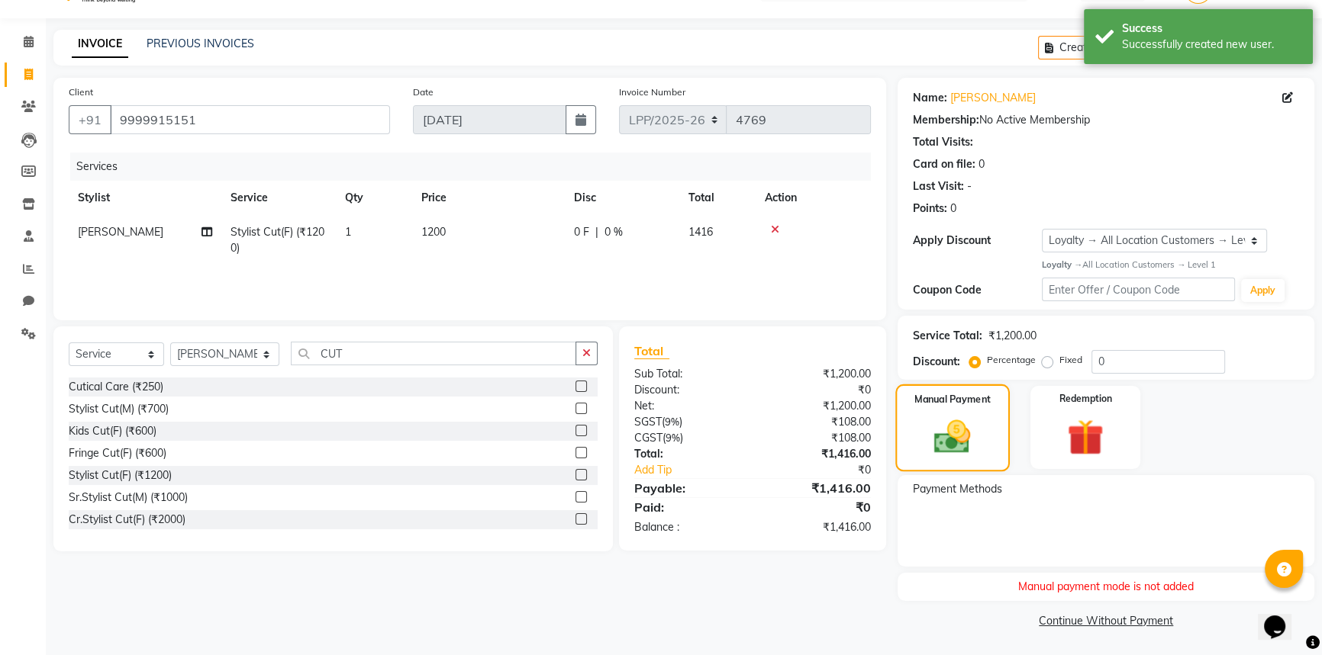
click at [943, 416] on img at bounding box center [953, 437] width 60 height 42
drag, startPoint x: 266, startPoint y: 123, endPoint x: 0, endPoint y: 140, distance: 266.8
click at [0, 140] on app-home "08047224946 Select Location × Looks Prive Priya Pvr, Vasant Vihar, Delhi Defaul…" at bounding box center [661, 309] width 1322 height 692
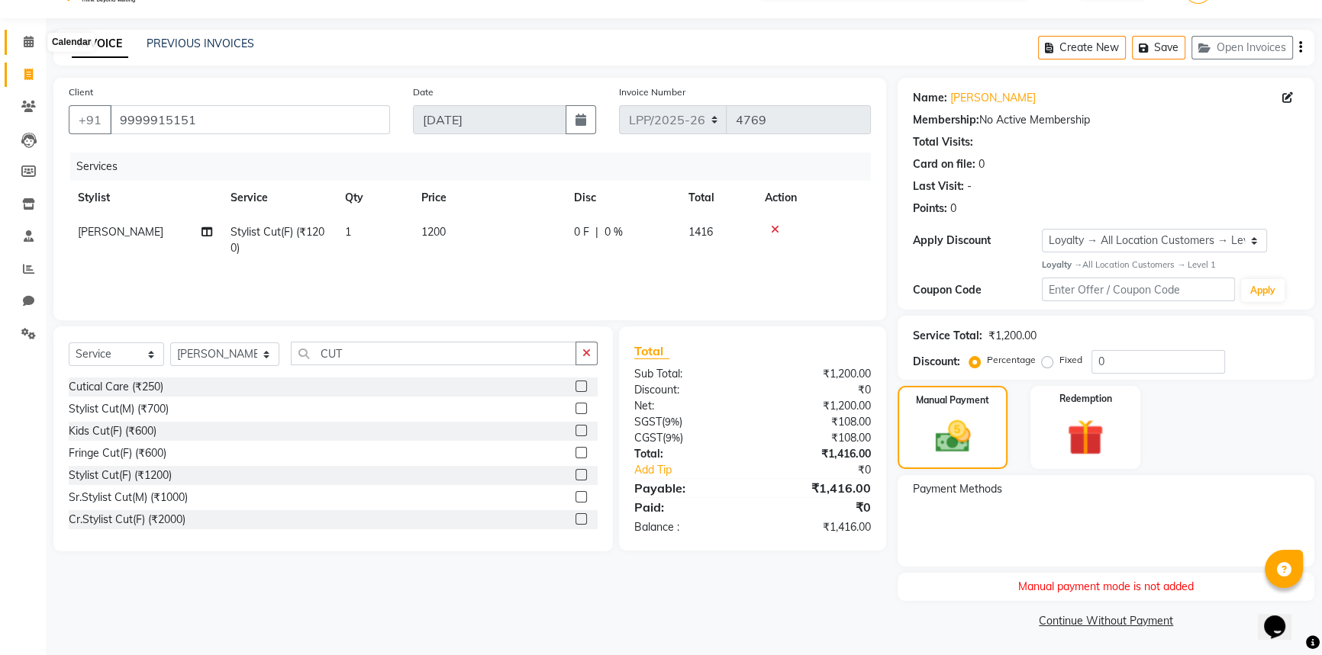
click at [24, 43] on icon at bounding box center [29, 41] width 10 height 11
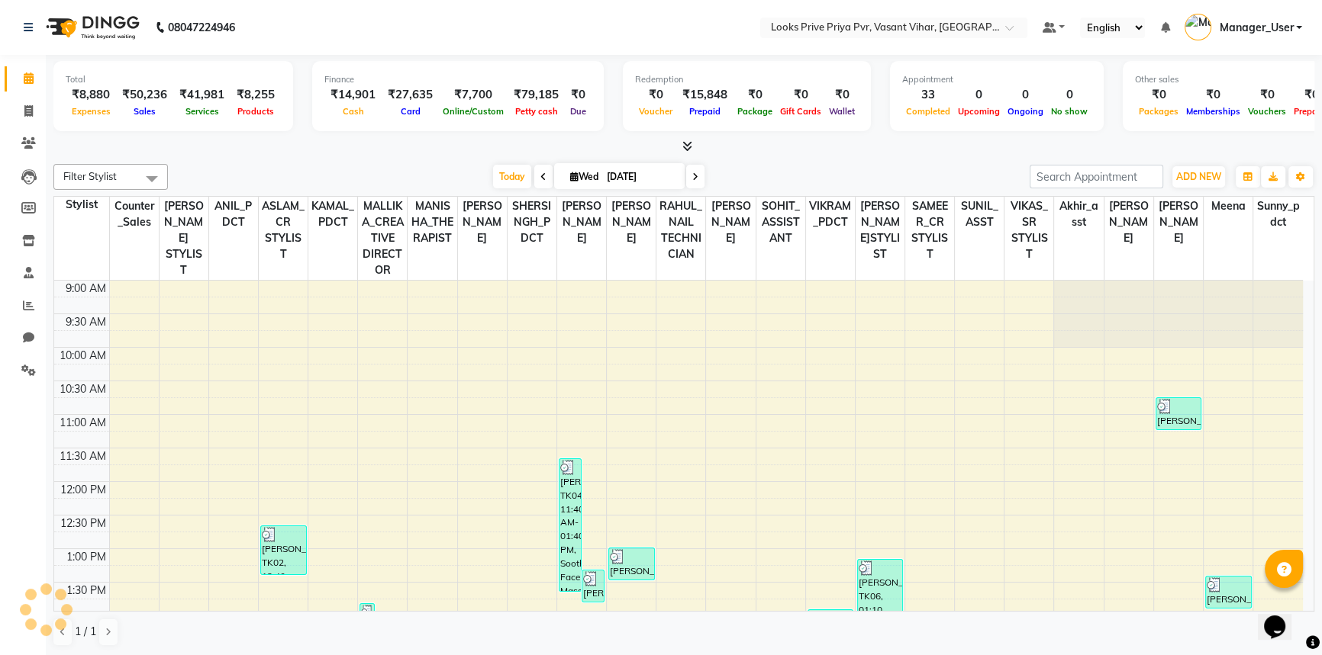
click at [32, 127] on li "Clients" at bounding box center [23, 143] width 46 height 33
click at [31, 115] on icon at bounding box center [28, 110] width 8 height 11
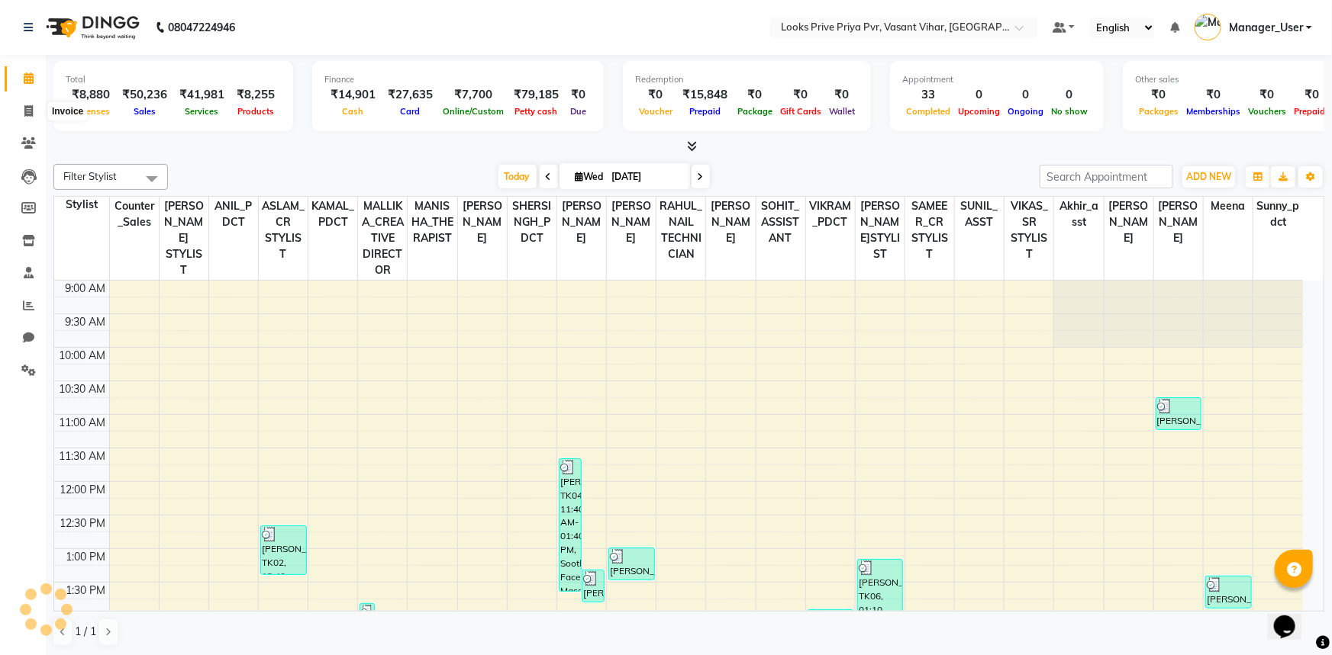
select select "service"
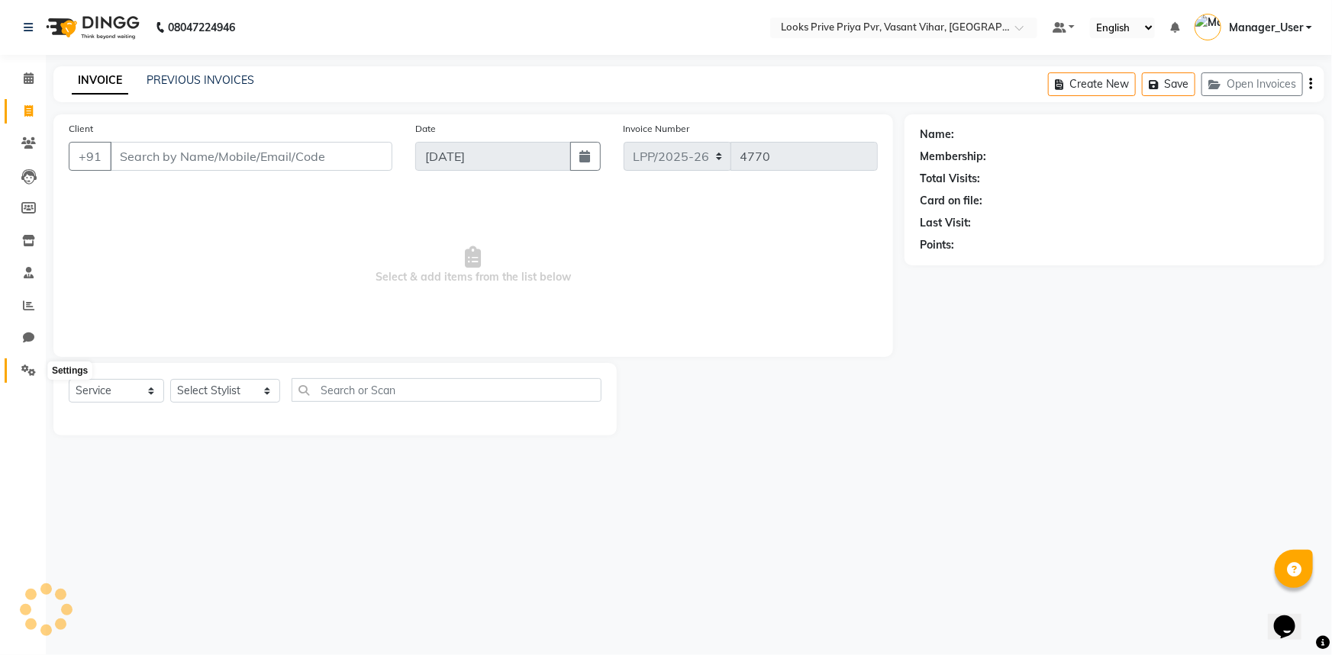
click at [31, 376] on span at bounding box center [28, 371] width 27 height 18
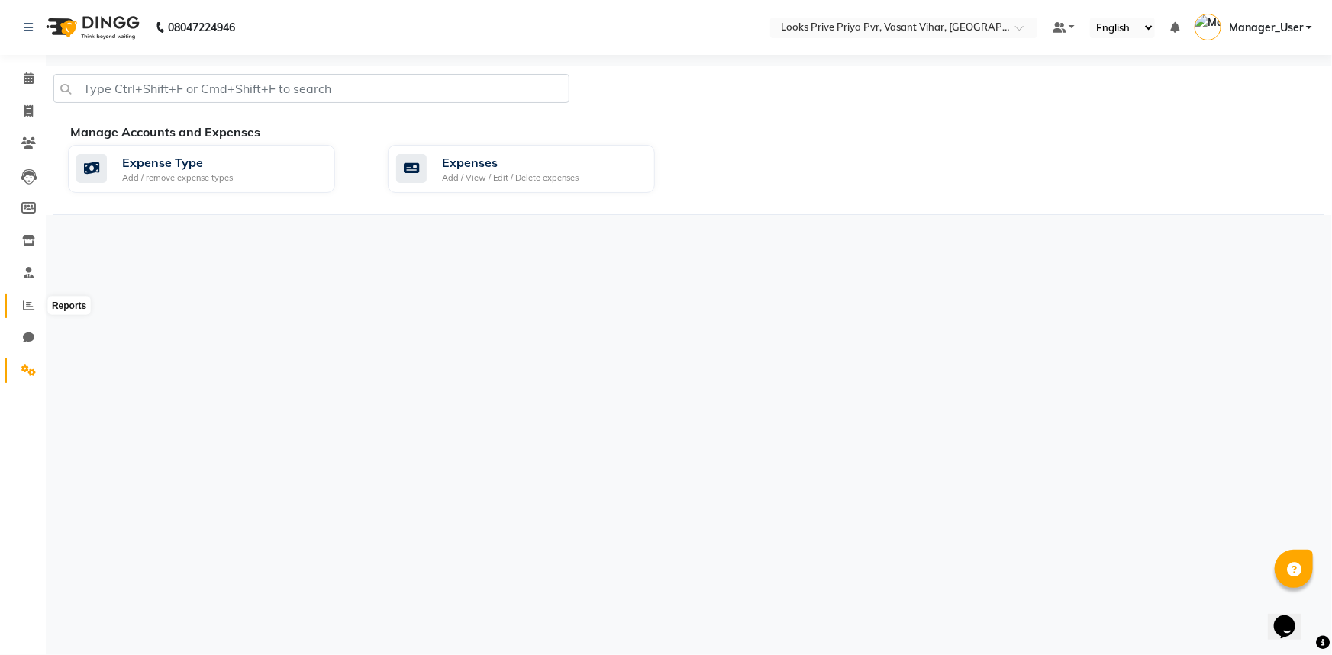
click at [35, 301] on span at bounding box center [28, 307] width 27 height 18
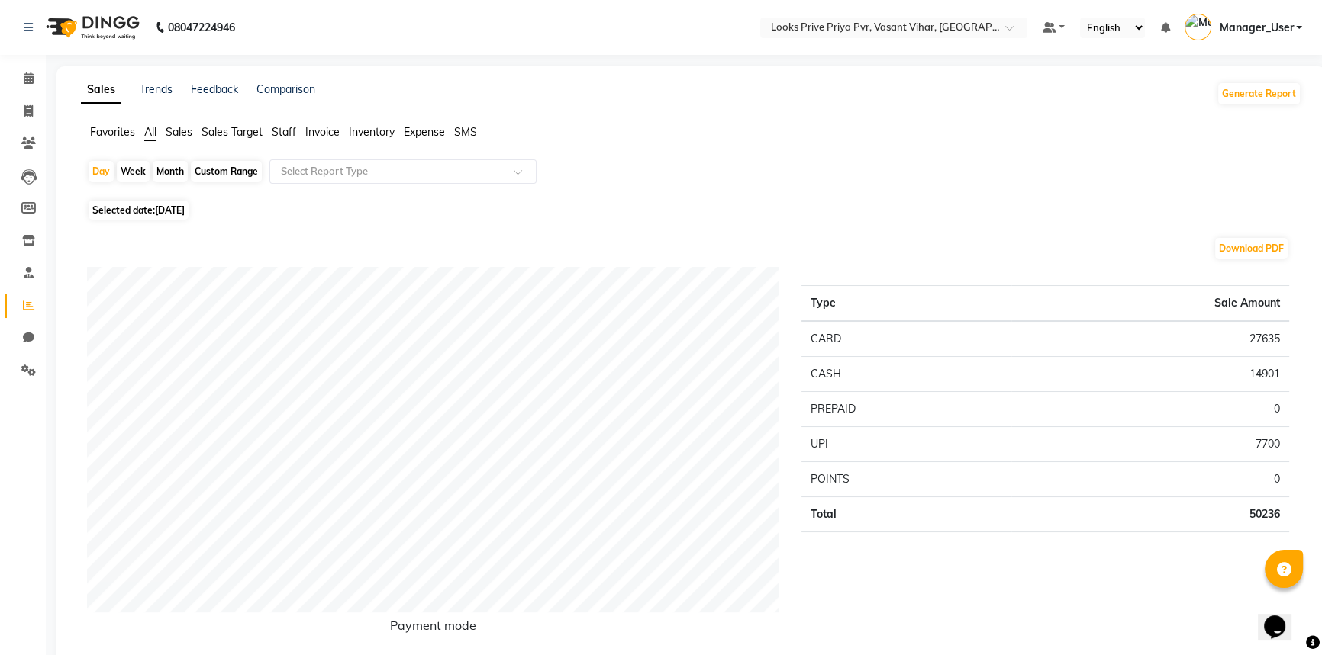
click at [271, 130] on ul "Favorites All Sales Sales Target Staff Invoice Inventory Expense SMS" at bounding box center [691, 132] width 1220 height 17
click at [289, 137] on span "Staff" at bounding box center [284, 132] width 24 height 14
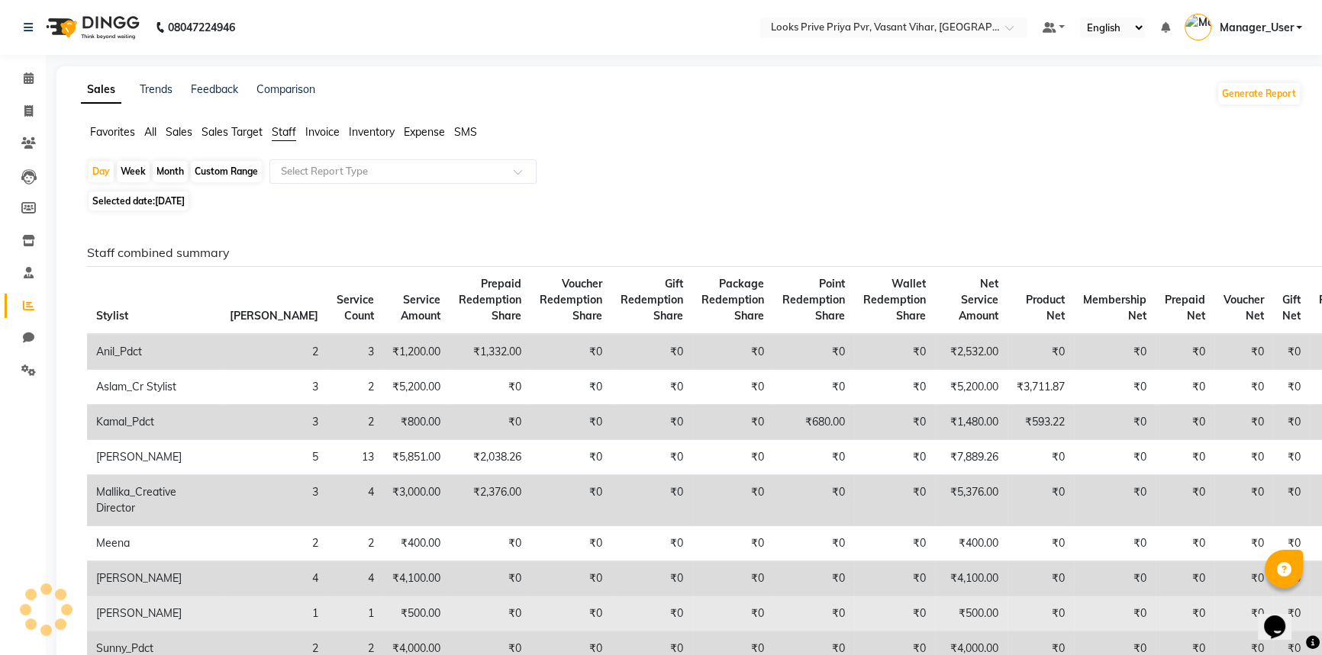
scroll to position [485, 0]
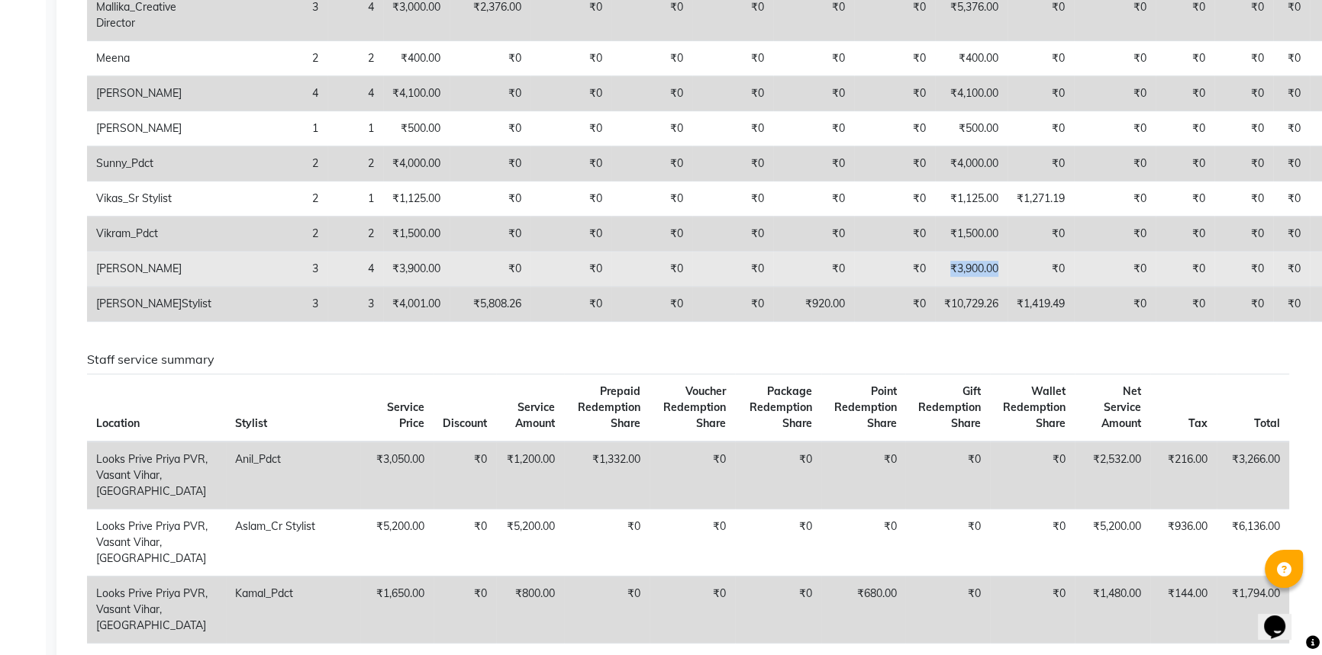
drag, startPoint x: 865, startPoint y: 269, endPoint x: 918, endPoint y: 267, distance: 52.7
click at [935, 267] on td "₹3,900.00" at bounding box center [971, 269] width 72 height 35
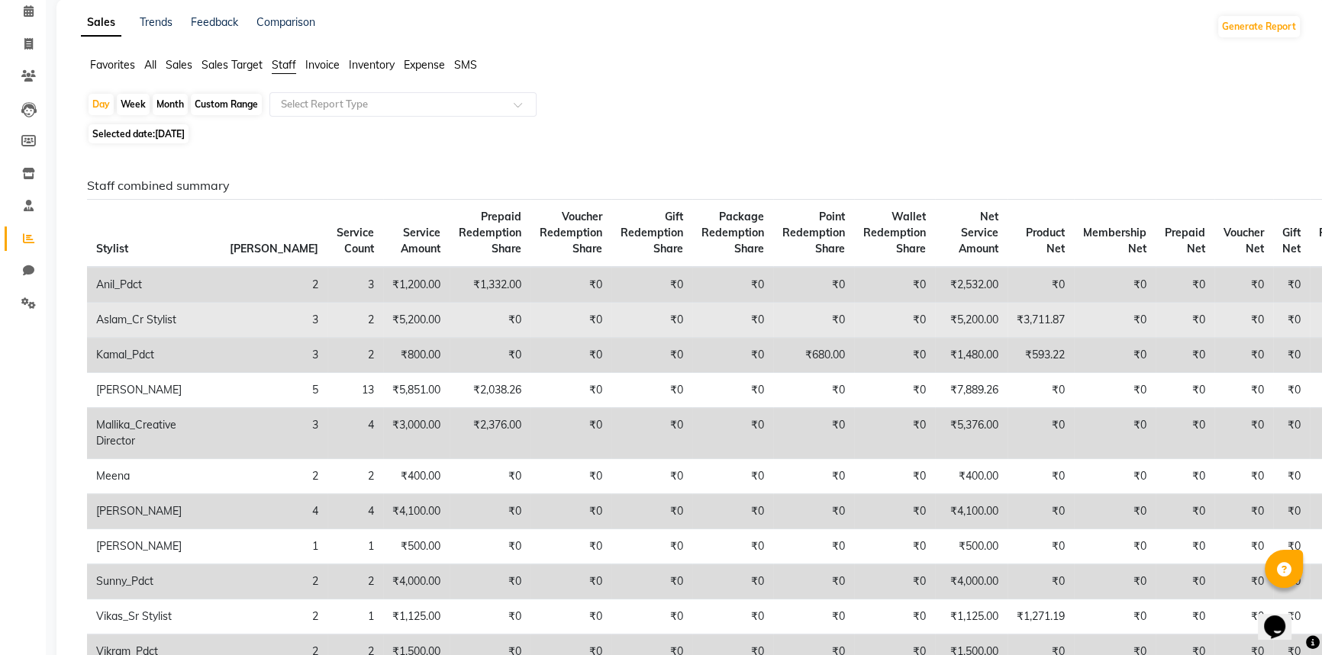
scroll to position [138, 0]
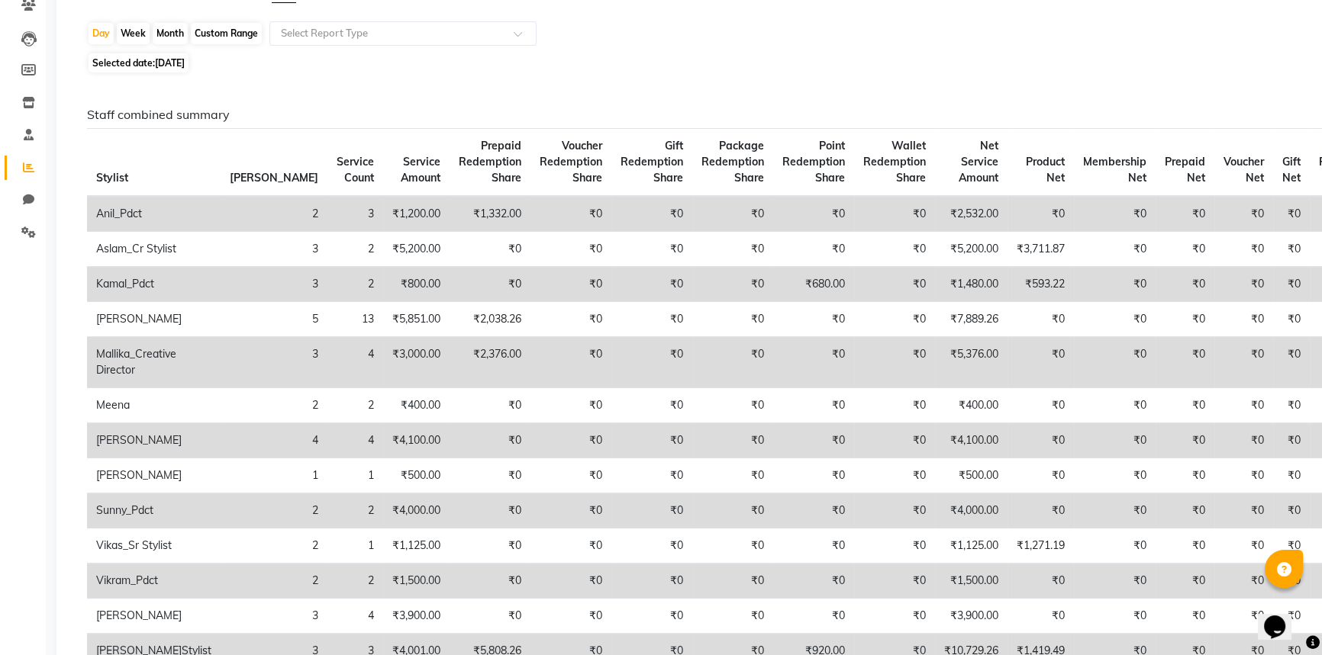
click at [327, 446] on td "4" at bounding box center [355, 441] width 56 height 35
drag, startPoint x: 244, startPoint y: 443, endPoint x: 190, endPoint y: 444, distance: 54.2
click at [190, 444] on tr "Naushad 4 4 ₹4,100.00 ₹0 ₹0 ₹0 ₹0 ₹0 ₹0 ₹4,100.00 ₹0 ₹0 ₹0 ₹0 ₹0 ₹0" at bounding box center [730, 441] width 1286 height 35
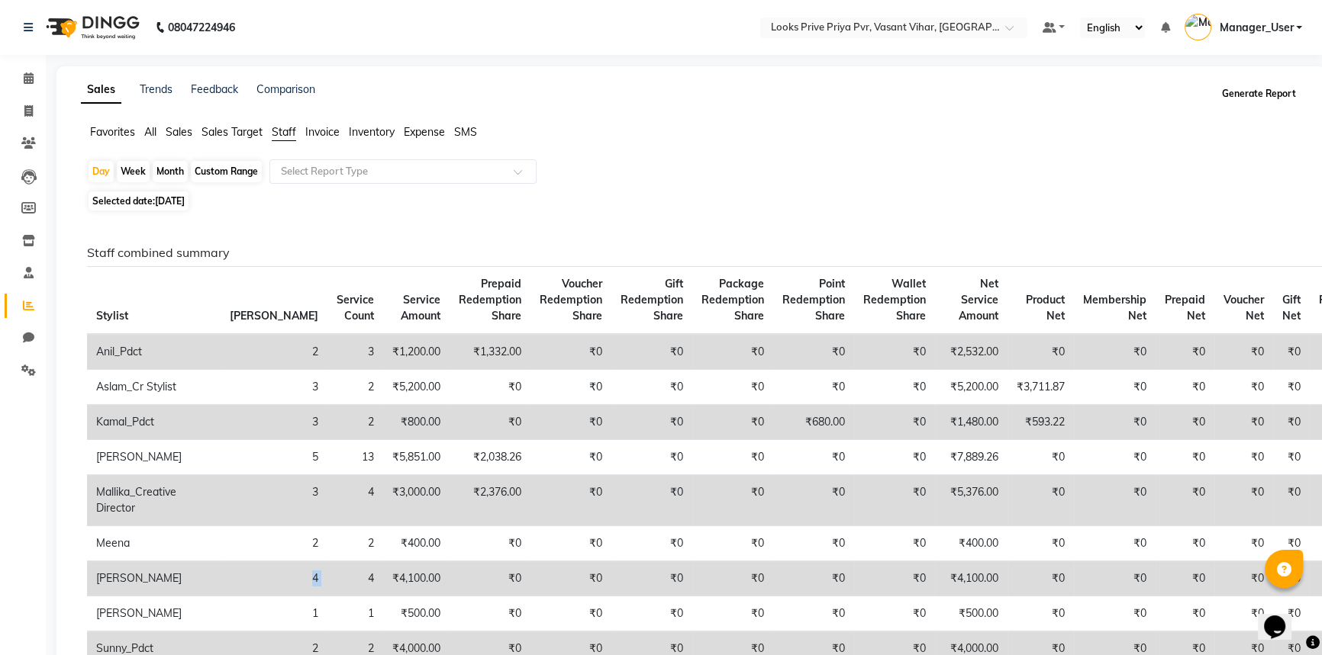
click at [1237, 89] on button "Generate Report" at bounding box center [1259, 93] width 82 height 21
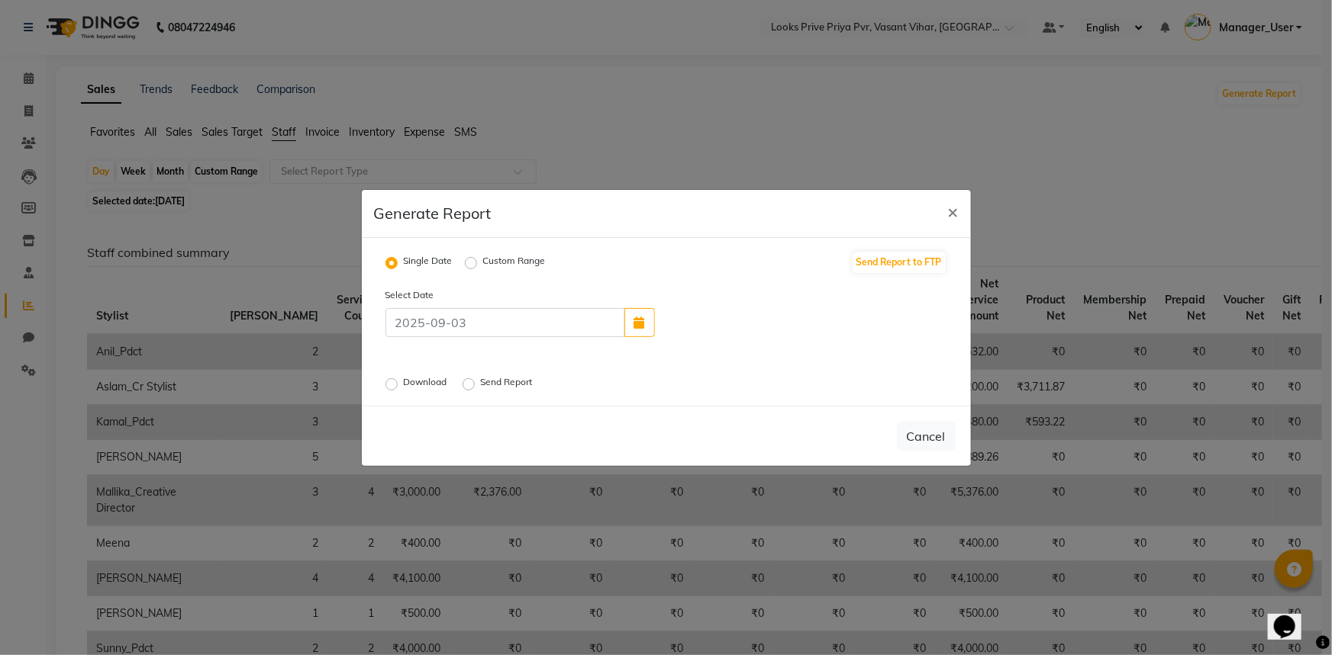
click at [416, 381] on label "Download" at bounding box center [427, 384] width 47 height 18
click at [399, 381] on input "Download" at bounding box center [393, 383] width 11 height 11
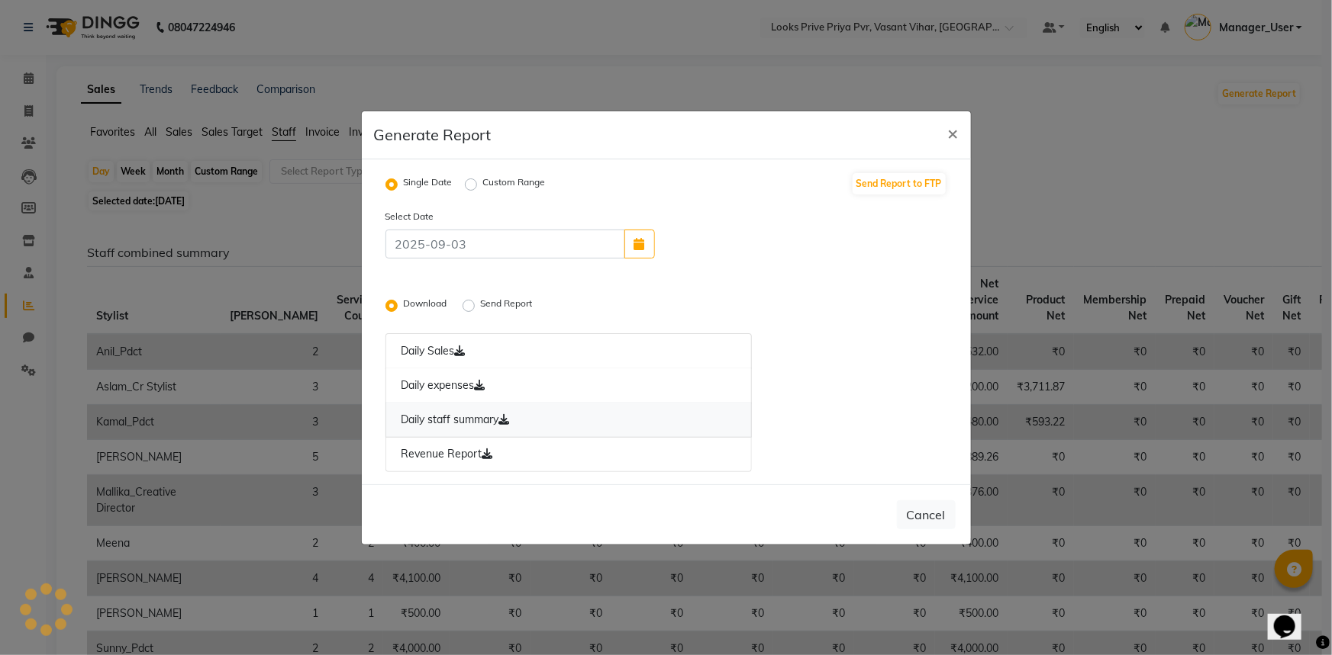
click at [485, 415] on link "Daily staff summary" at bounding box center [568, 420] width 367 height 35
click at [953, 133] on span "×" at bounding box center [953, 132] width 11 height 23
radio input "false"
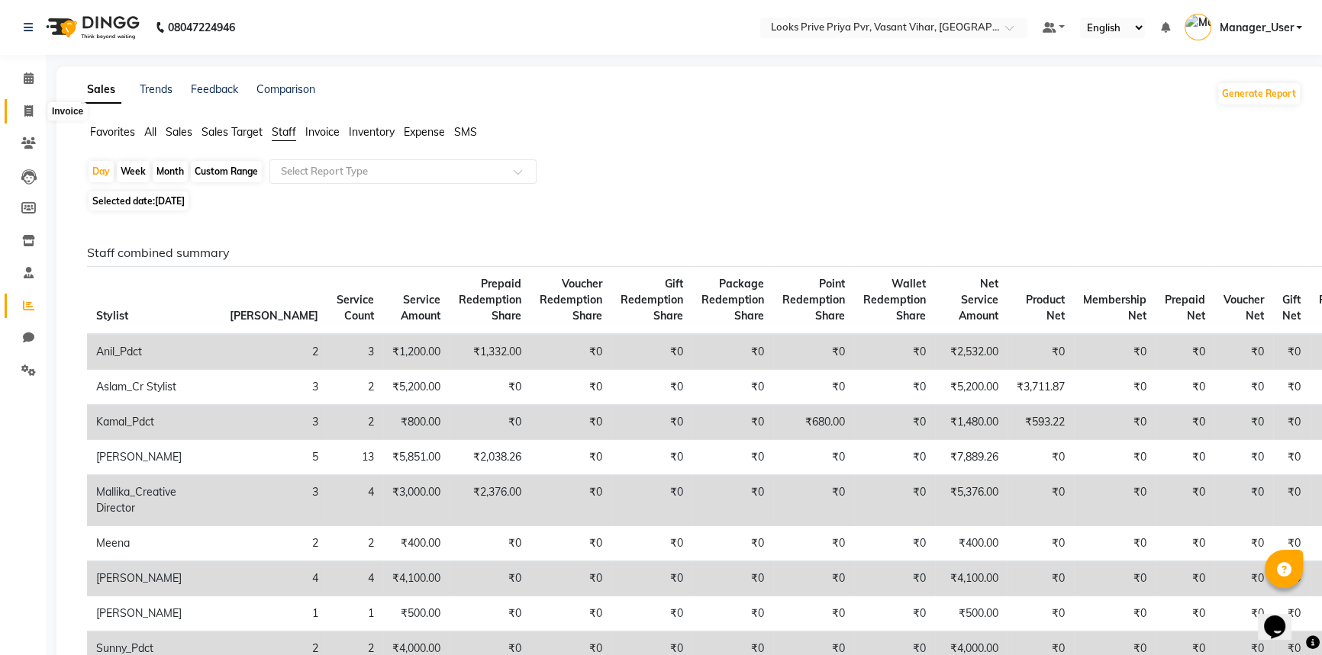
click at [36, 109] on span at bounding box center [28, 112] width 27 height 18
select select "service"
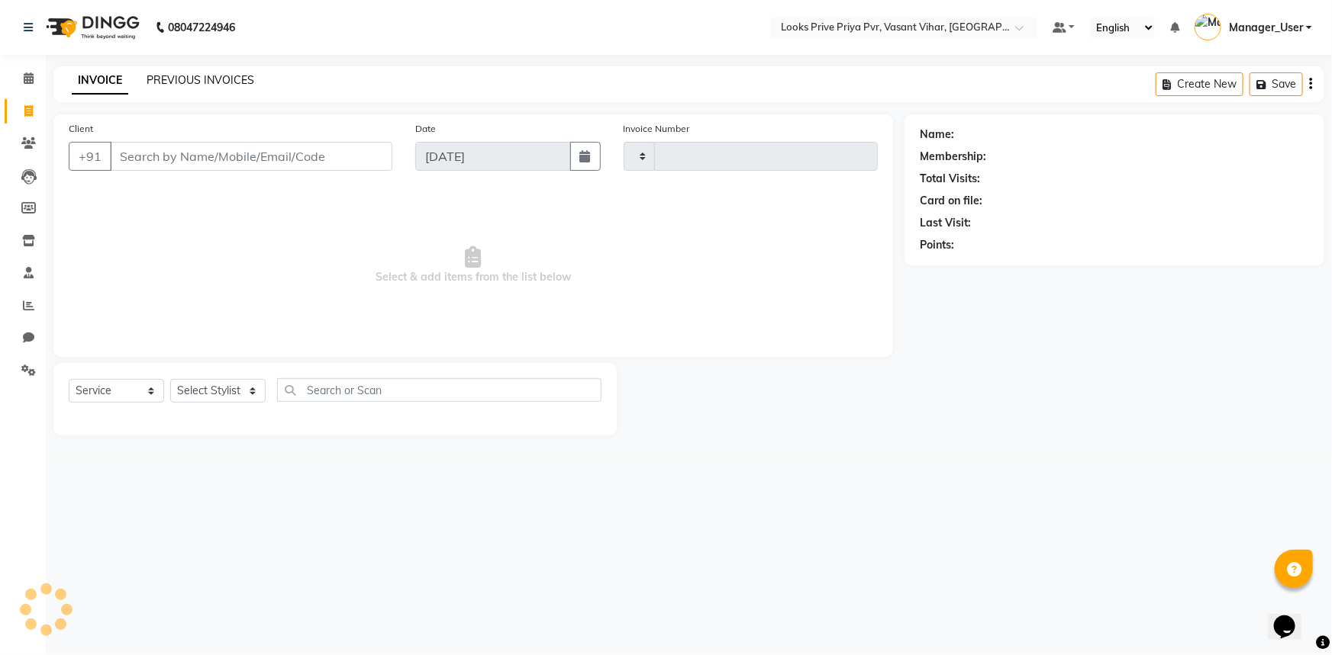
click at [206, 78] on link "PREVIOUS INVOICES" at bounding box center [201, 80] width 108 height 14
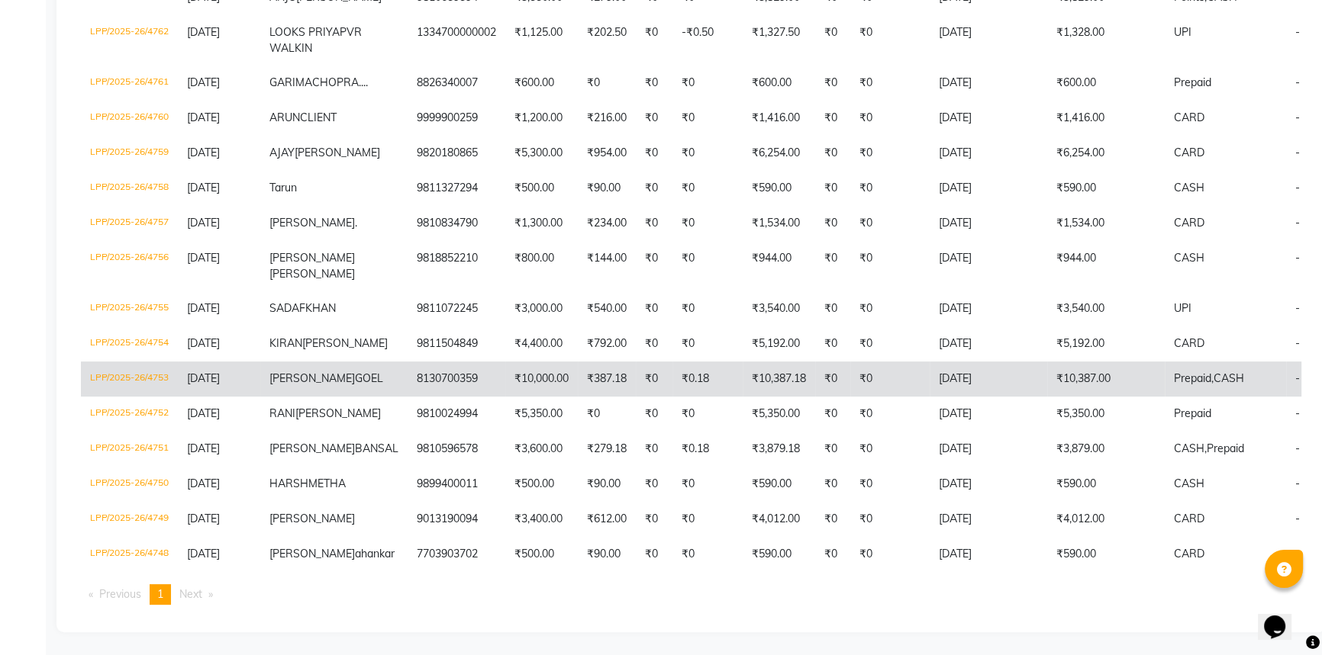
scroll to position [696, 0]
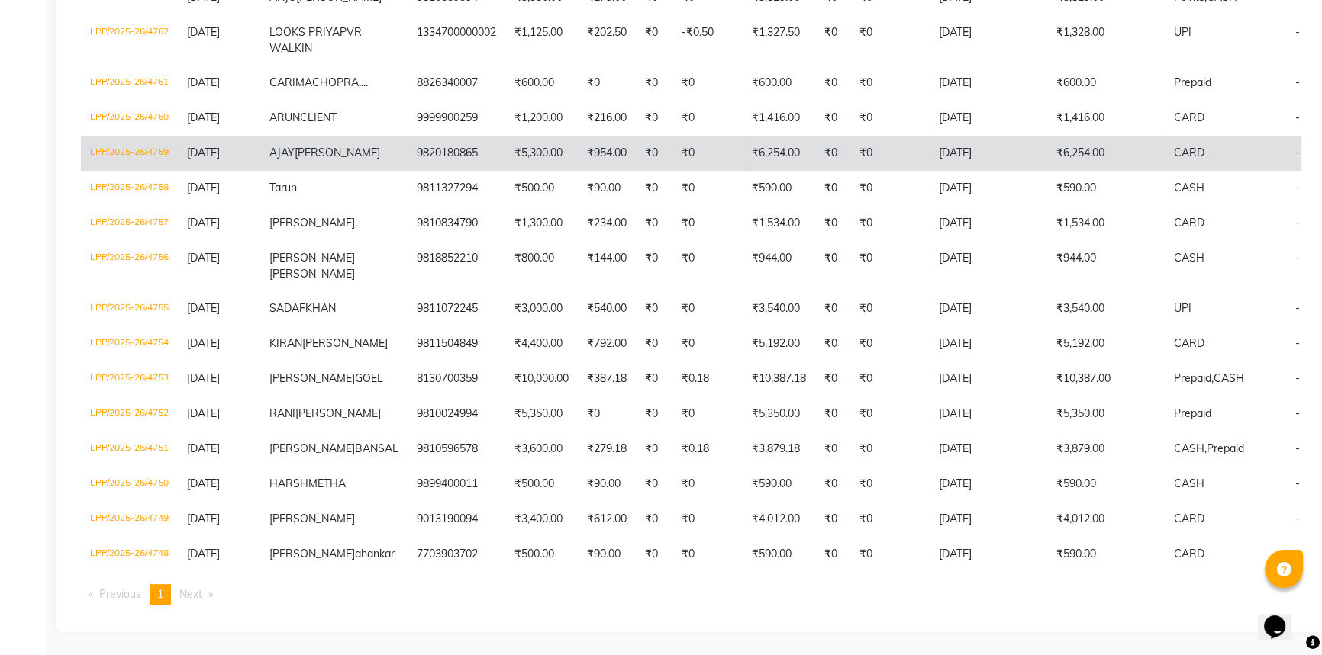
click at [407, 136] on td "9820180865" at bounding box center [456, 153] width 98 height 35
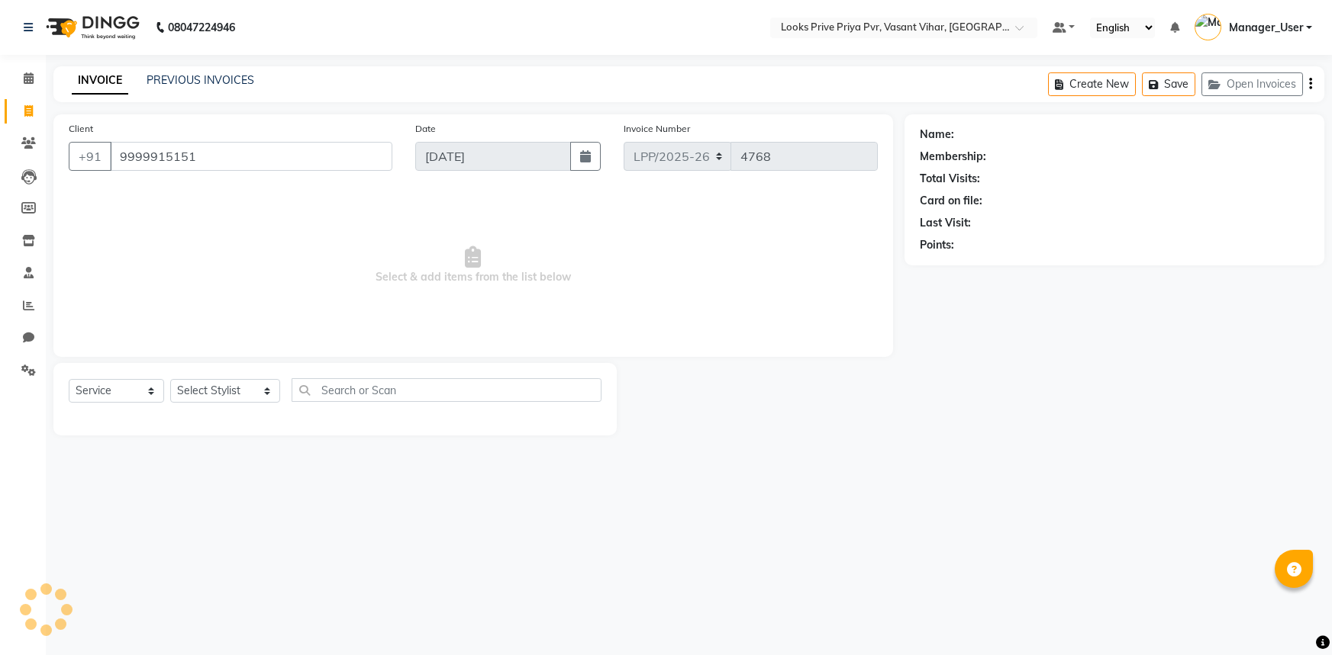
select select "service"
type input "9999915151"
select select "1: Object"
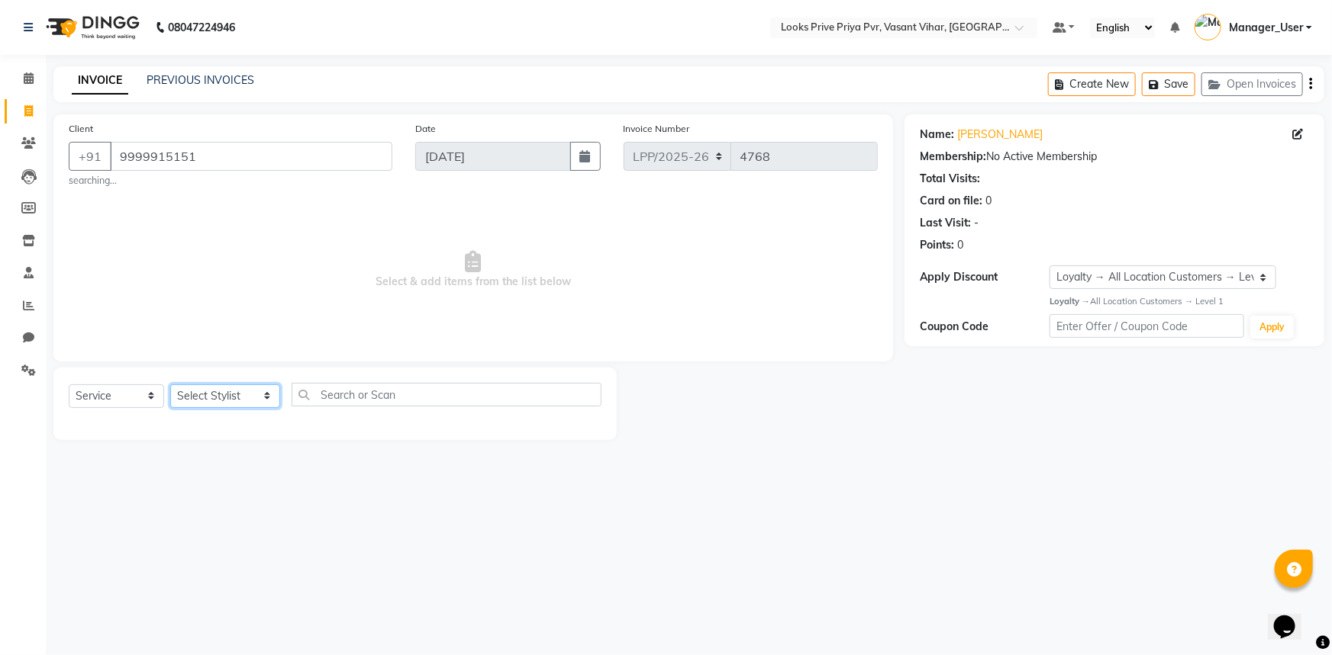
click at [196, 393] on select "Select Stylist Akhir_asst ANIL_PDCT ASLAM_CR STYLIST Counter_Sales KAMAL_PDCT […" at bounding box center [225, 397] width 110 height 24
select select "90021"
click at [170, 385] on select "Select Stylist Akhir_asst ANIL_PDCT ASLAM_CR STYLIST Counter_Sales KAMAL_PDCT […" at bounding box center [225, 397] width 110 height 24
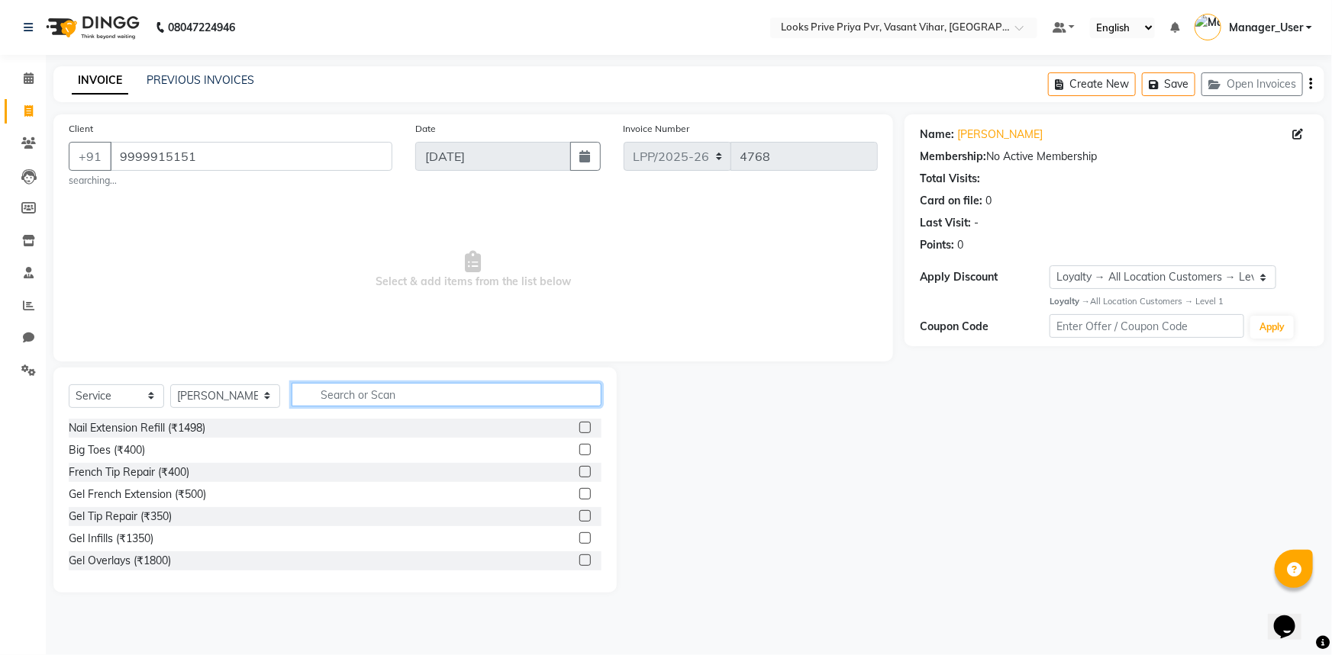
click at [362, 399] on input "text" at bounding box center [446, 395] width 311 height 24
type input "CUT"
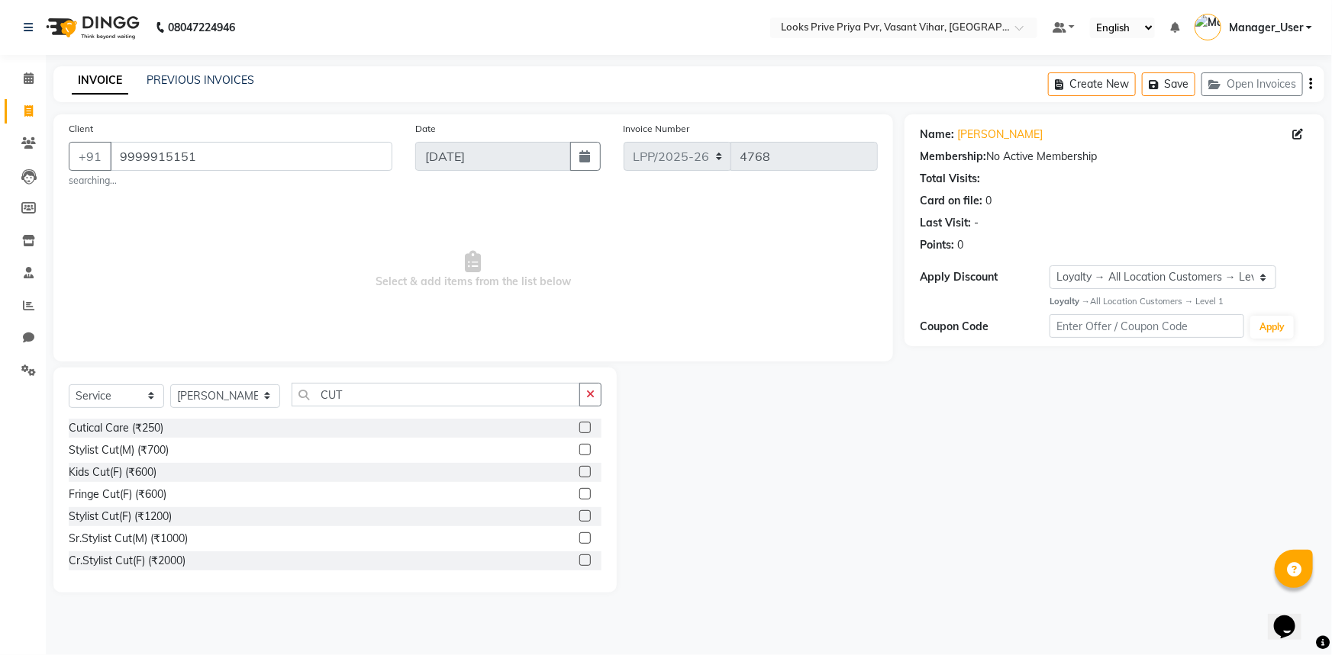
click at [579, 517] on label at bounding box center [584, 515] width 11 height 11
click at [579, 517] on input "checkbox" at bounding box center [584, 517] width 10 height 10
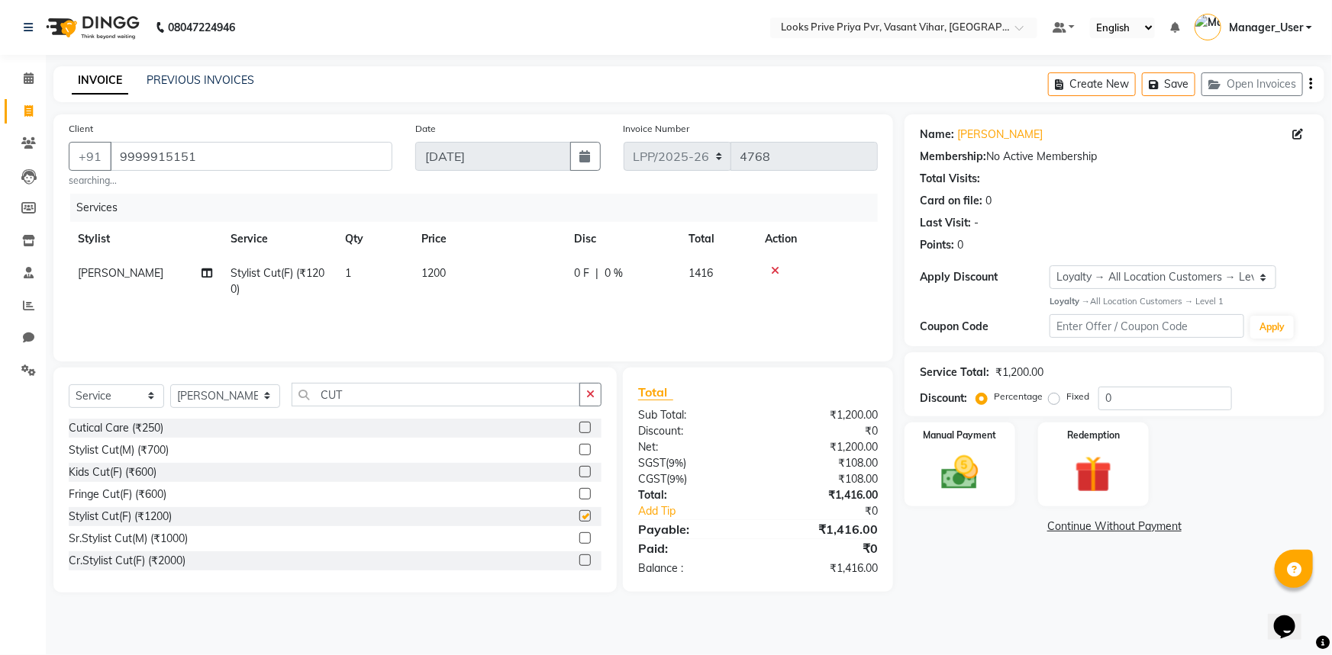
checkbox input "false"
click at [954, 467] on img at bounding box center [960, 473] width 63 height 44
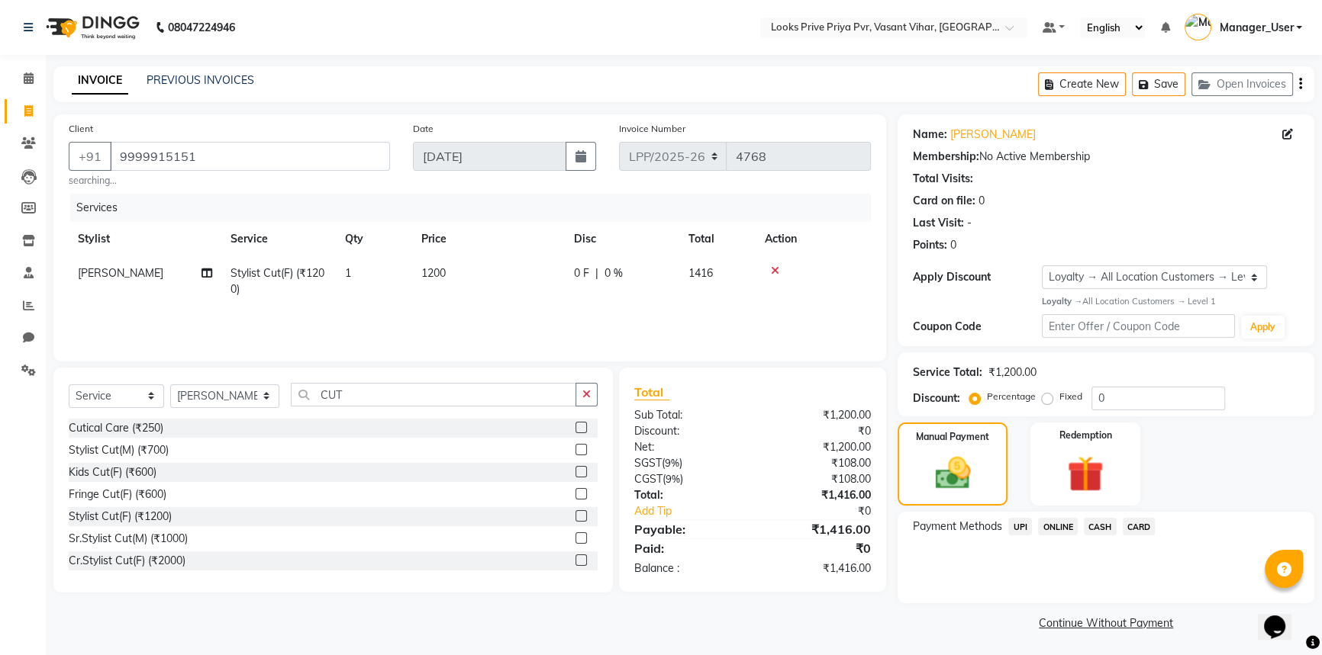
click at [1108, 529] on span "CASH" at bounding box center [1100, 527] width 33 height 18
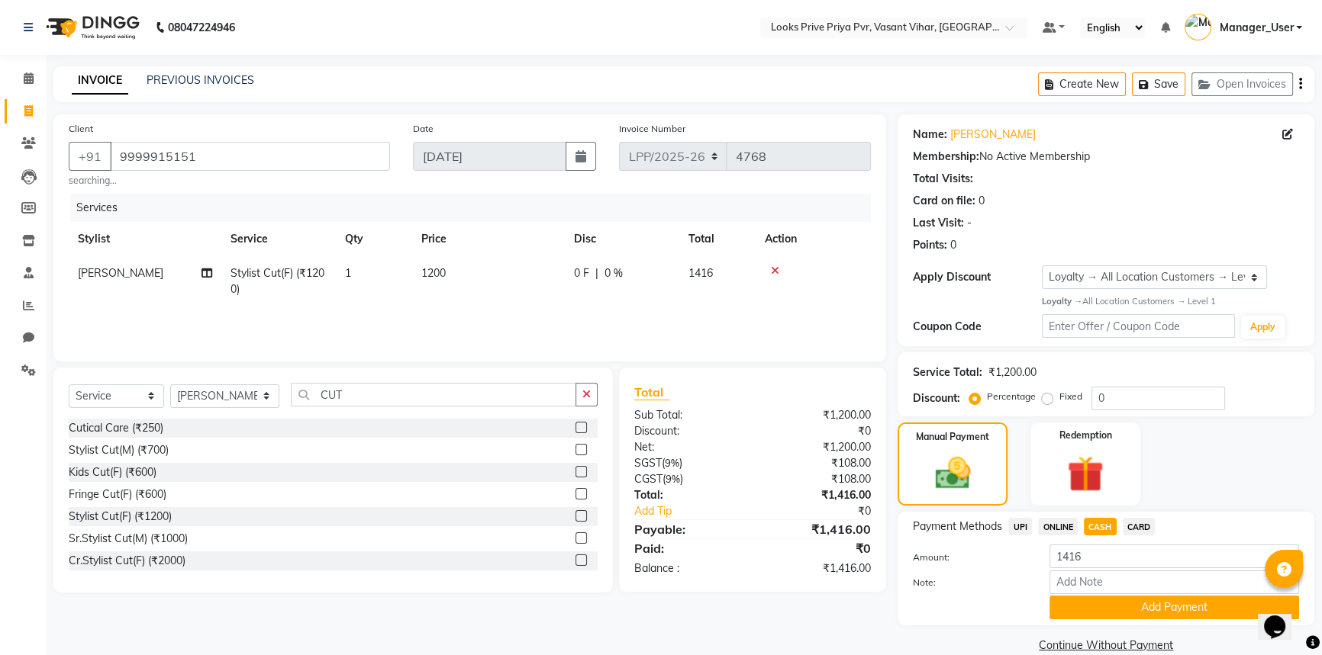
click at [1028, 527] on span "UPI" at bounding box center [1020, 527] width 24 height 18
click at [1097, 601] on button "Add Payment" at bounding box center [1174, 608] width 250 height 24
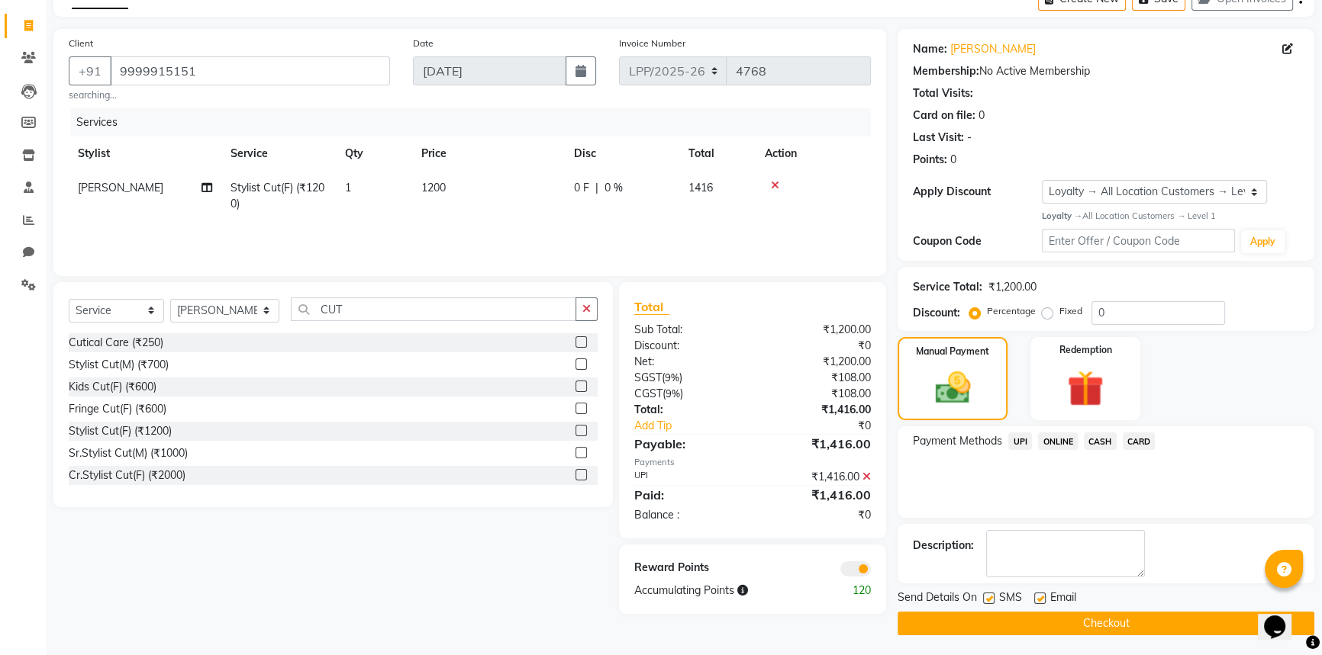
scroll to position [88, 0]
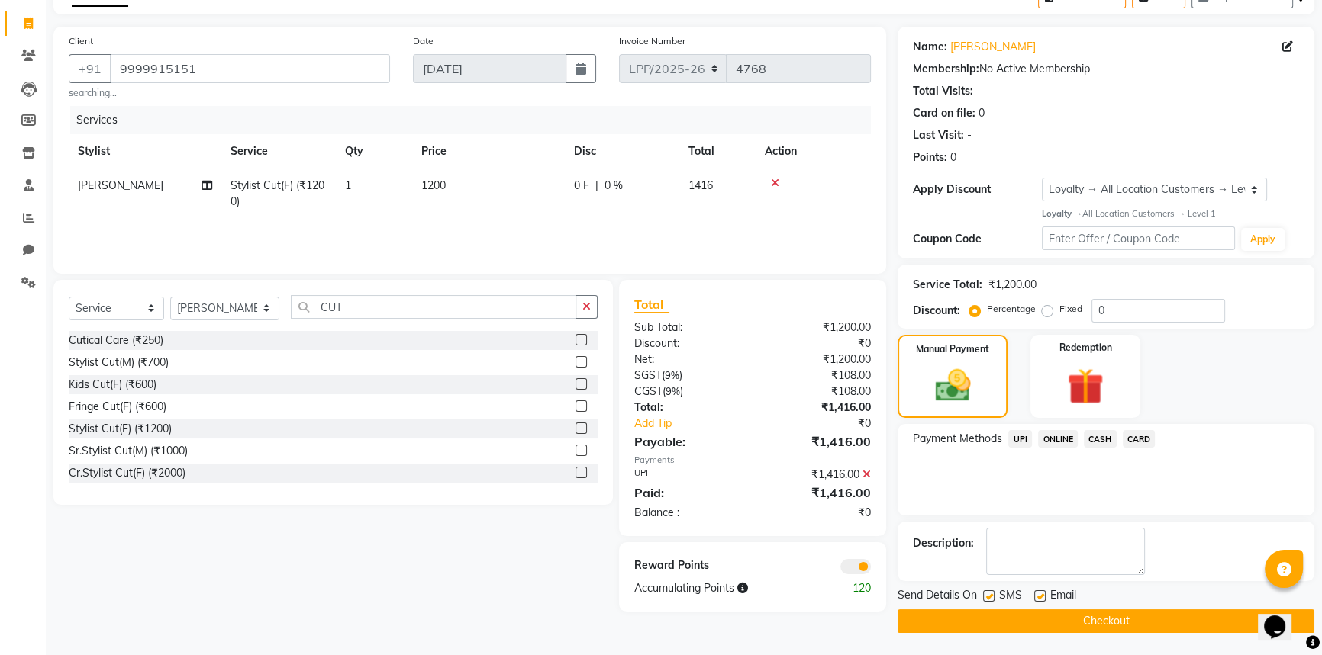
click at [1055, 617] on button "Checkout" at bounding box center [1105, 622] width 417 height 24
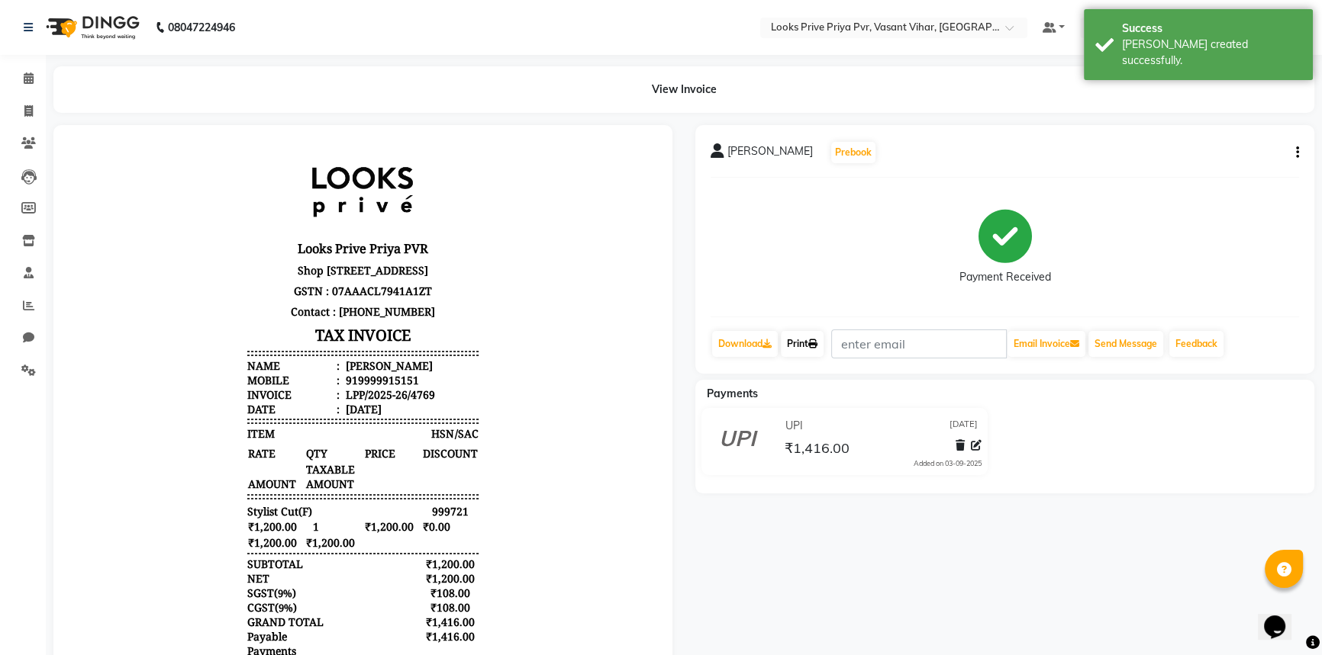
click at [800, 345] on link "Print" at bounding box center [802, 344] width 43 height 26
click at [37, 122] on link "Invoice" at bounding box center [23, 111] width 37 height 25
select select "service"
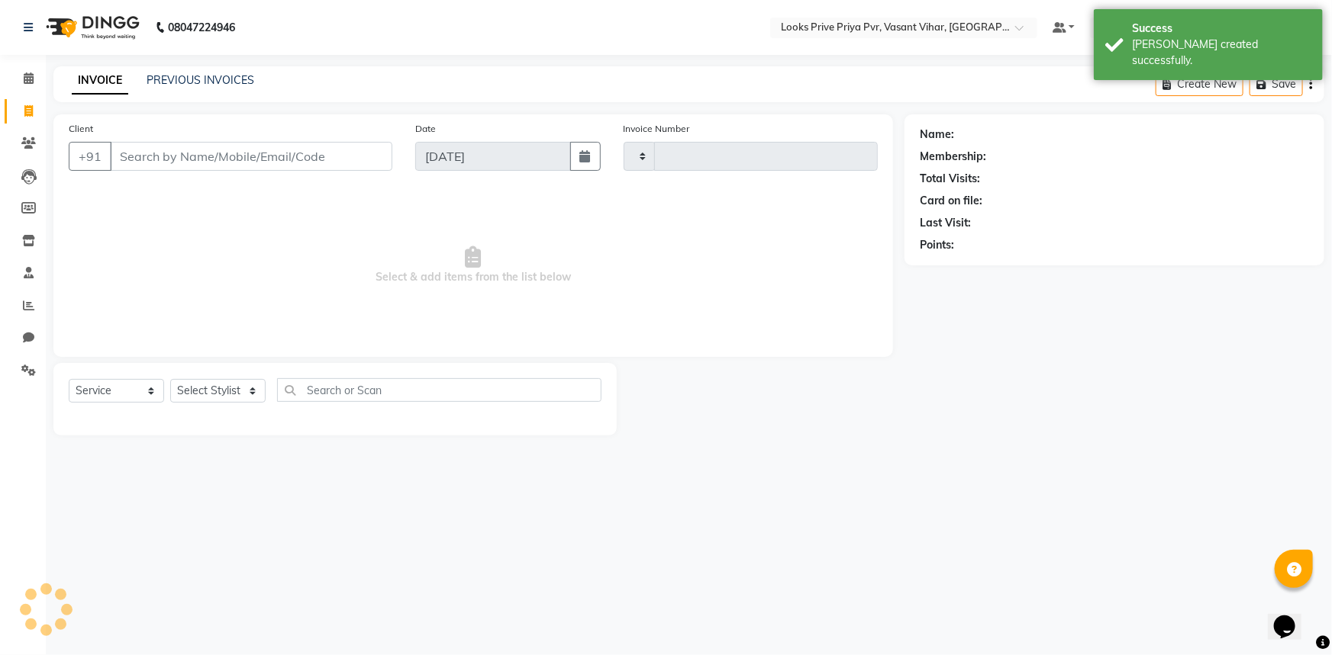
type input "4770"
select select "7646"
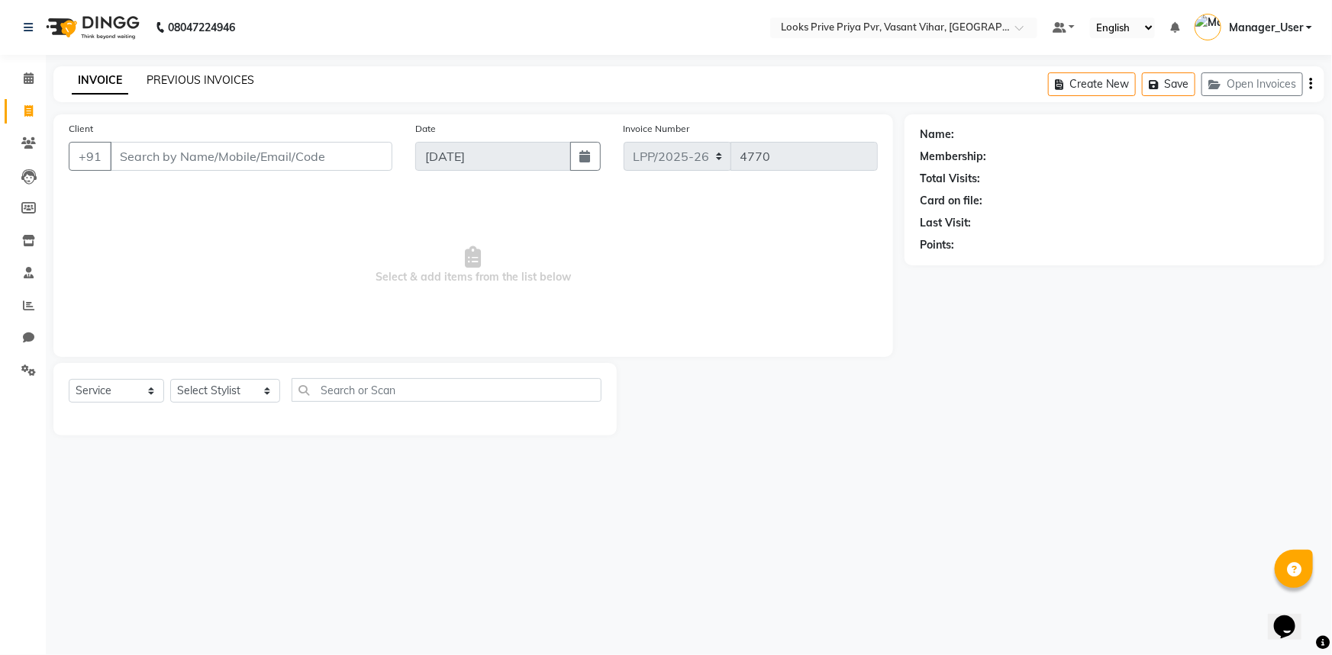
click at [198, 80] on link "PREVIOUS INVOICES" at bounding box center [201, 80] width 108 height 14
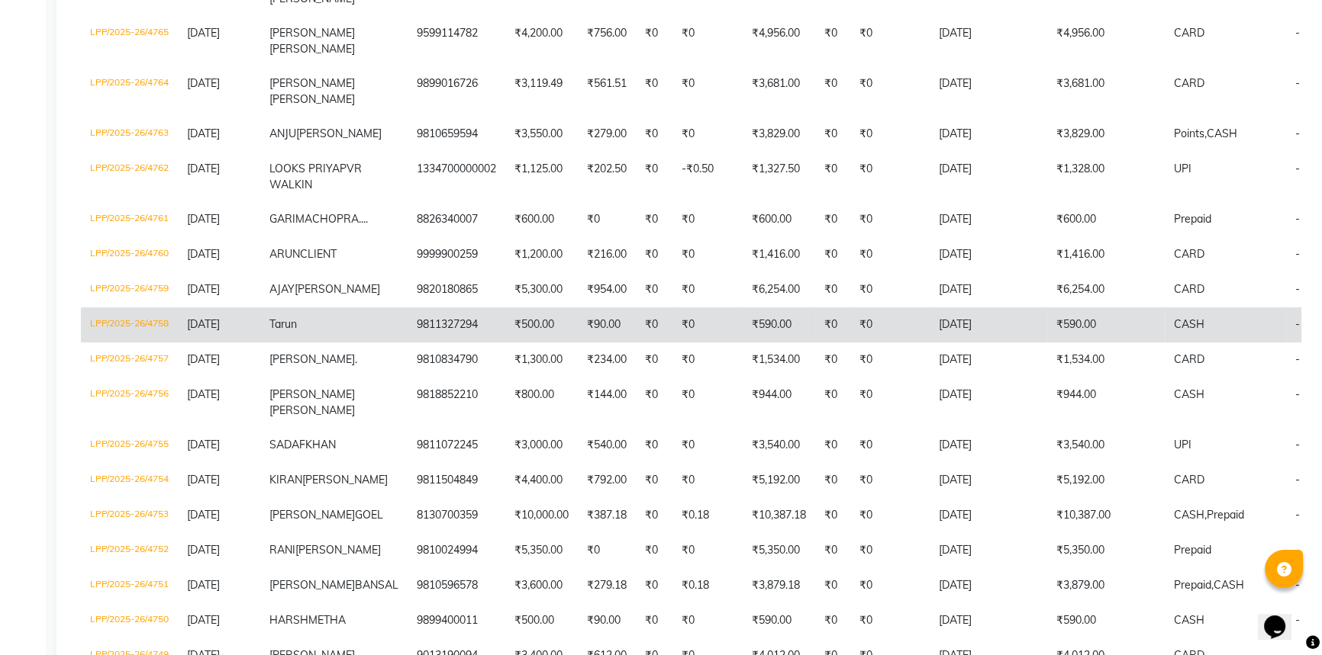
scroll to position [694, 0]
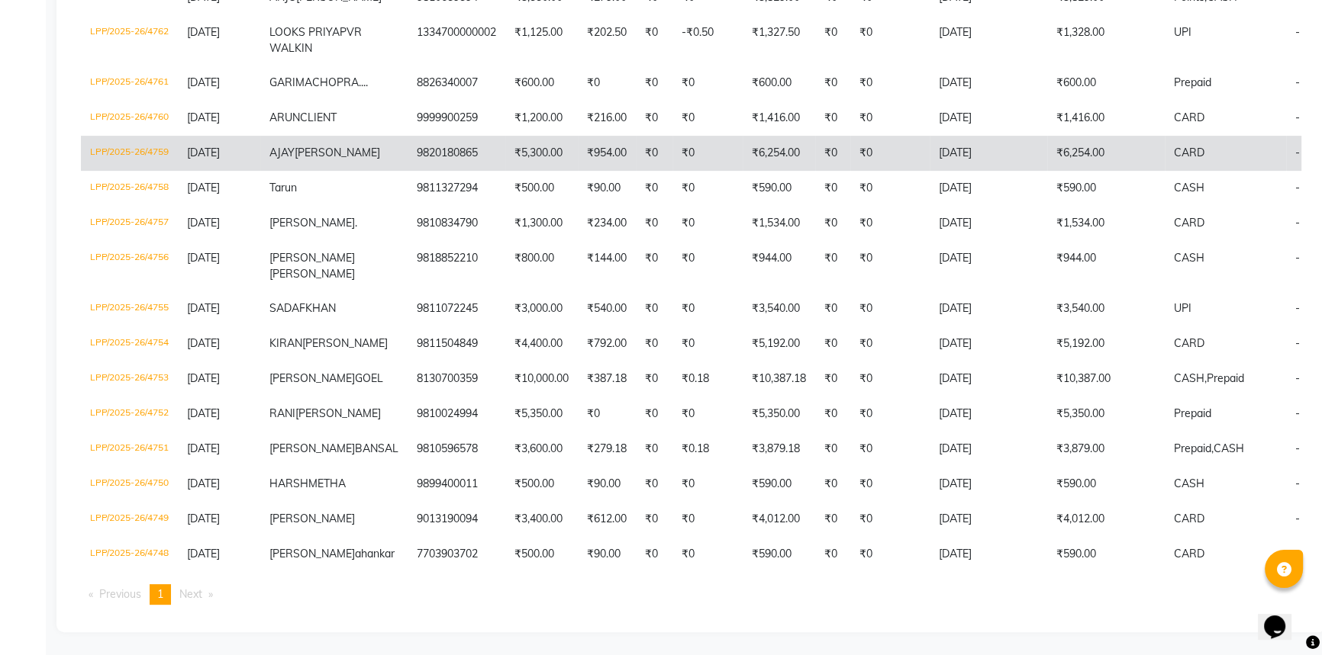
click at [407, 136] on td "9820180865" at bounding box center [456, 153] width 98 height 35
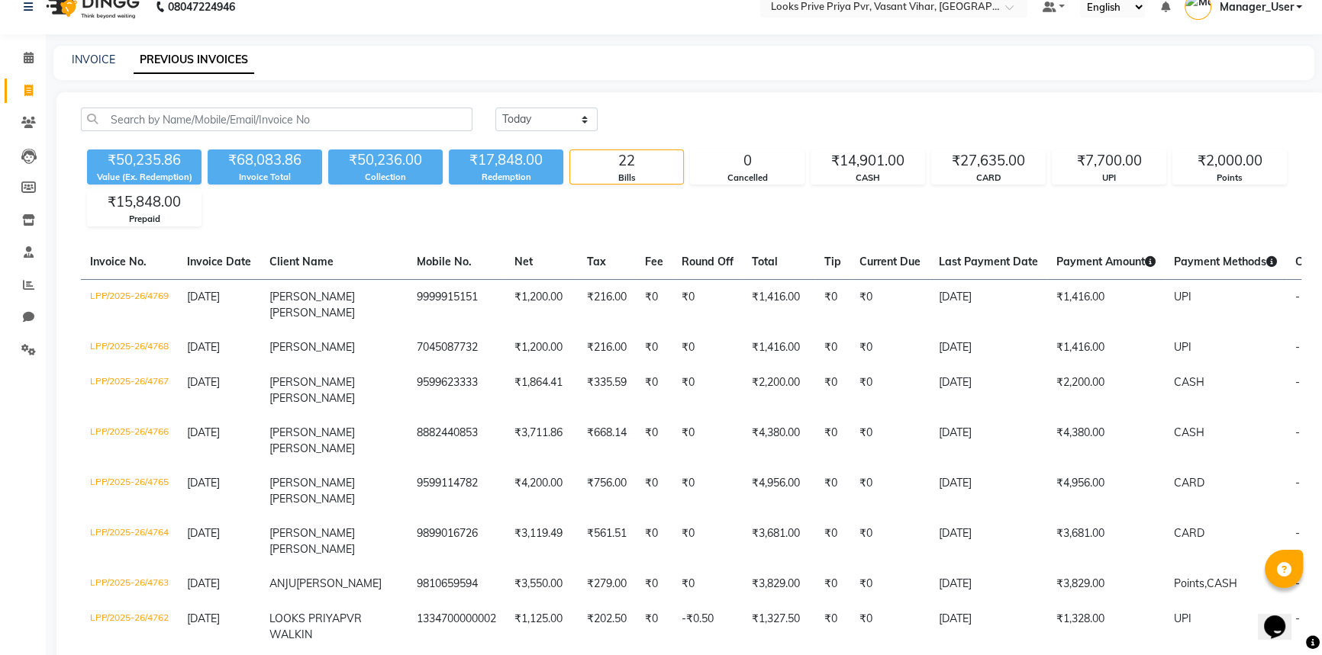
scroll to position [0, 0]
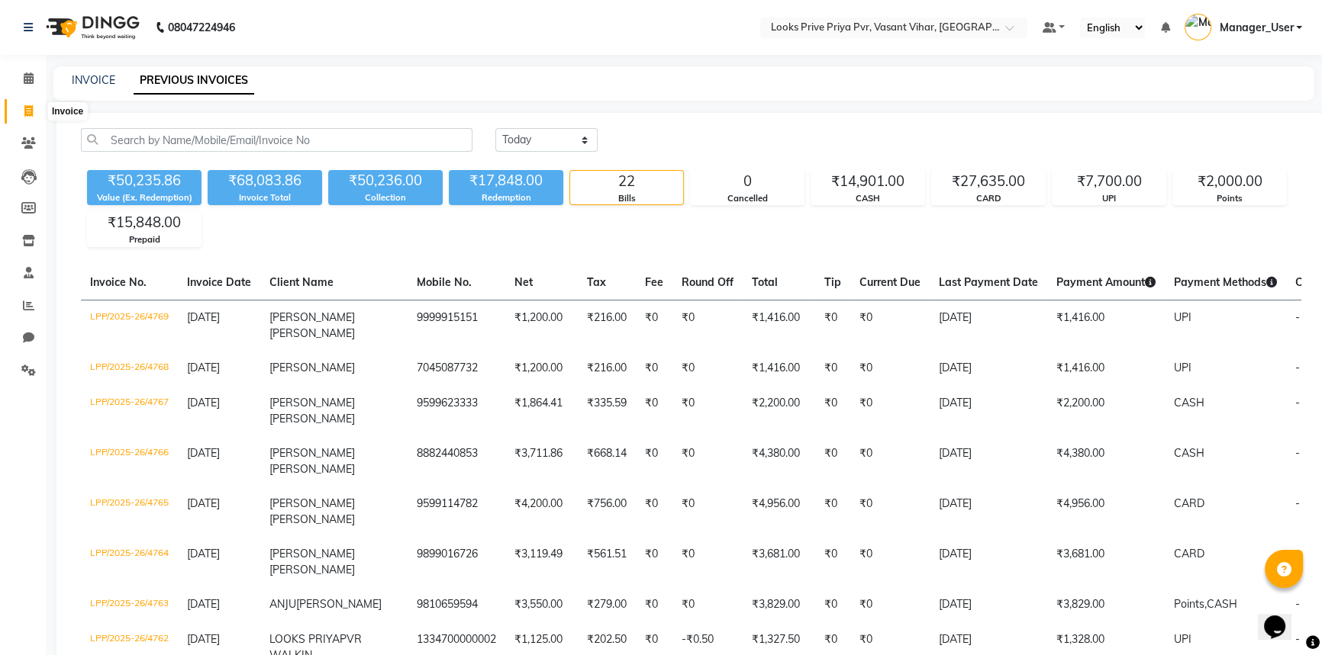
drag, startPoint x: 31, startPoint y: 111, endPoint x: 185, endPoint y: 64, distance: 161.2
click at [31, 111] on icon at bounding box center [28, 110] width 8 height 11
select select "service"
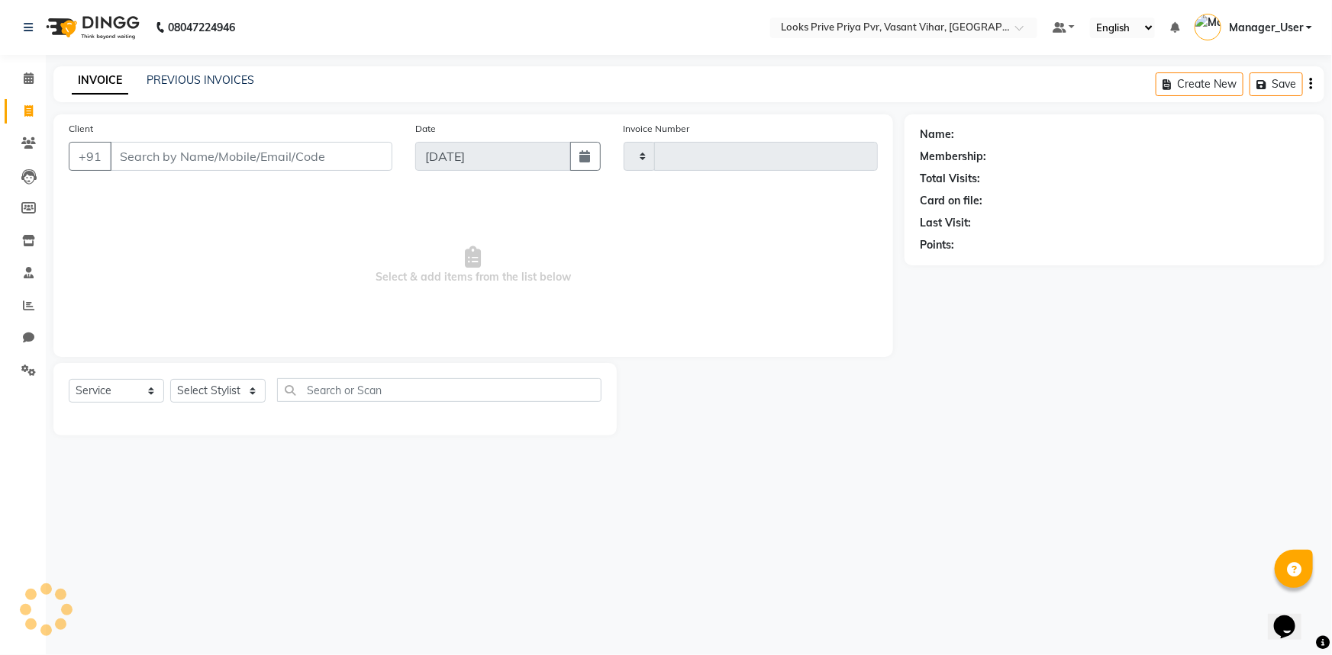
type input "4772"
select select "7646"
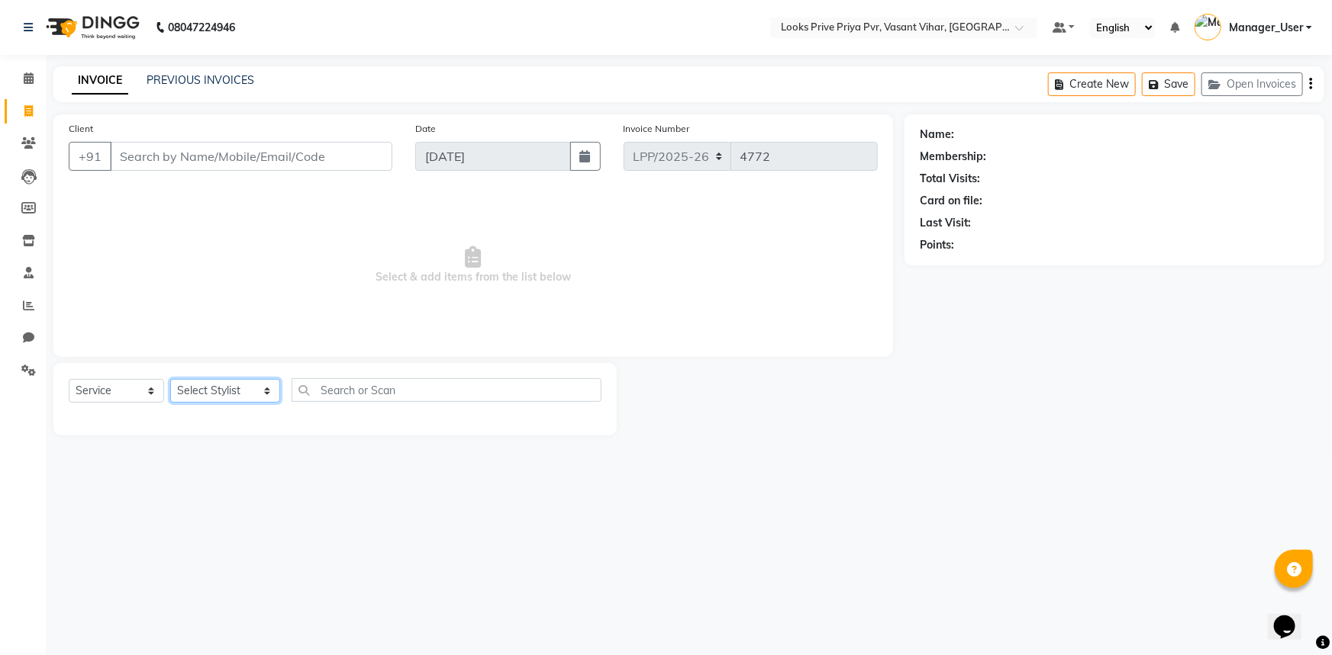
click at [242, 386] on select "Select Stylist Akhir_asst ANIL_PDCT ASLAM_CR STYLIST Counter_Sales KAMAL_PDCT […" at bounding box center [225, 391] width 110 height 24
select select "66940"
click at [170, 379] on select "Select Stylist Akhir_asst ANIL_PDCT ASLAM_CR STYLIST Counter_Sales KAMAL_PDCT […" at bounding box center [225, 391] width 110 height 24
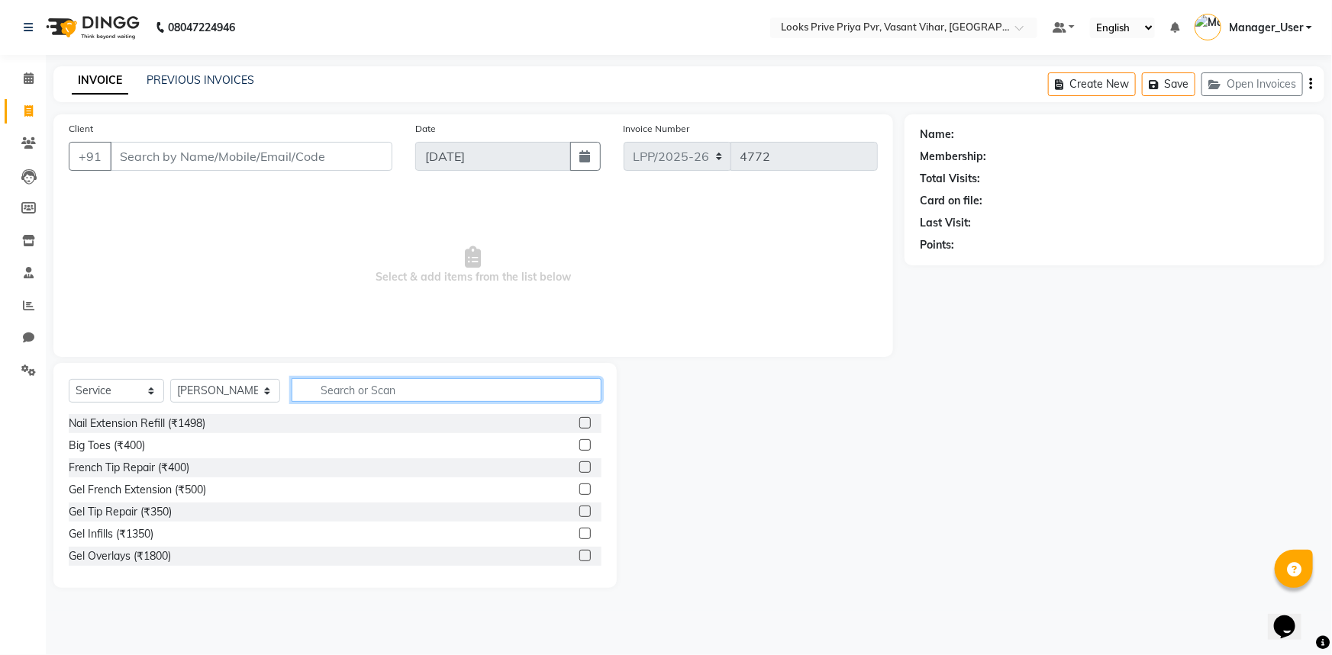
click at [362, 388] on input "text" at bounding box center [446, 390] width 311 height 24
type input "CUT"
click at [579, 510] on label at bounding box center [584, 511] width 11 height 11
click at [579, 510] on input "checkbox" at bounding box center [584, 512] width 10 height 10
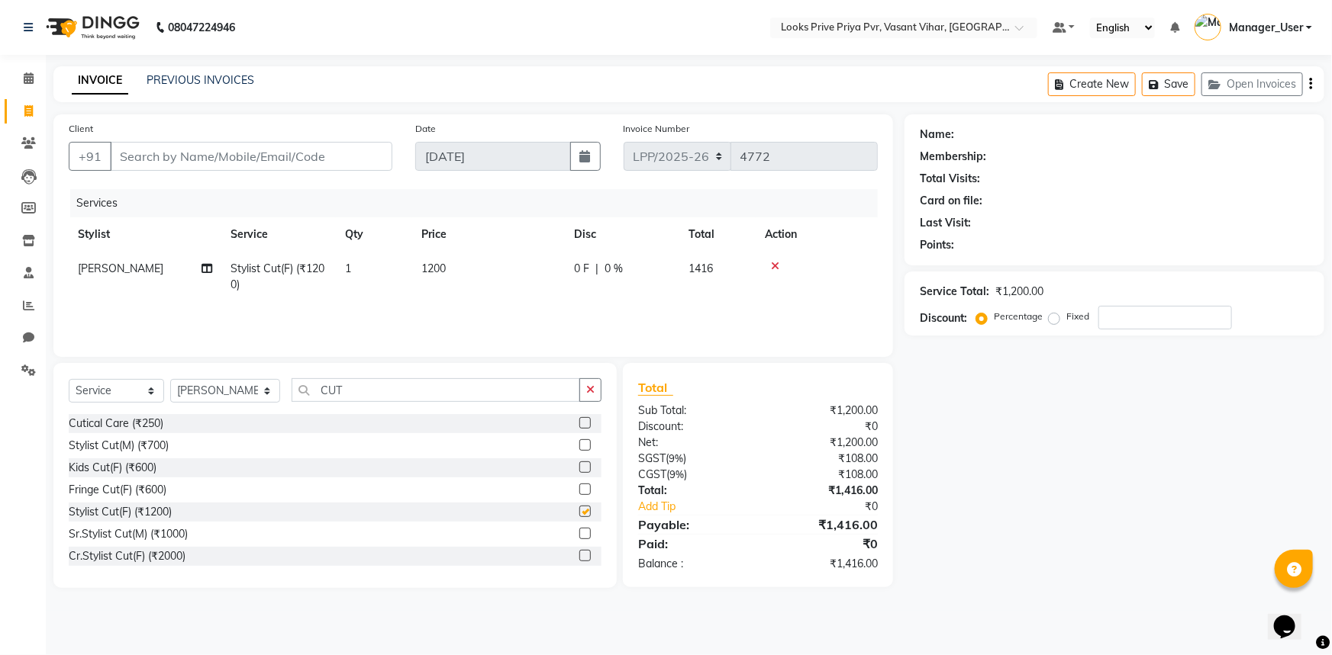
checkbox input "false"
click at [250, 388] on select "Select Stylist Akhir_asst ANIL_PDCT ASLAM_CR STYLIST Counter_Sales KAMAL_PDCT […" at bounding box center [225, 391] width 110 height 24
drag, startPoint x: 446, startPoint y: 302, endPoint x: 351, endPoint y: 337, distance: 101.6
click at [446, 302] on td "1200" at bounding box center [488, 277] width 153 height 50
select select "66940"
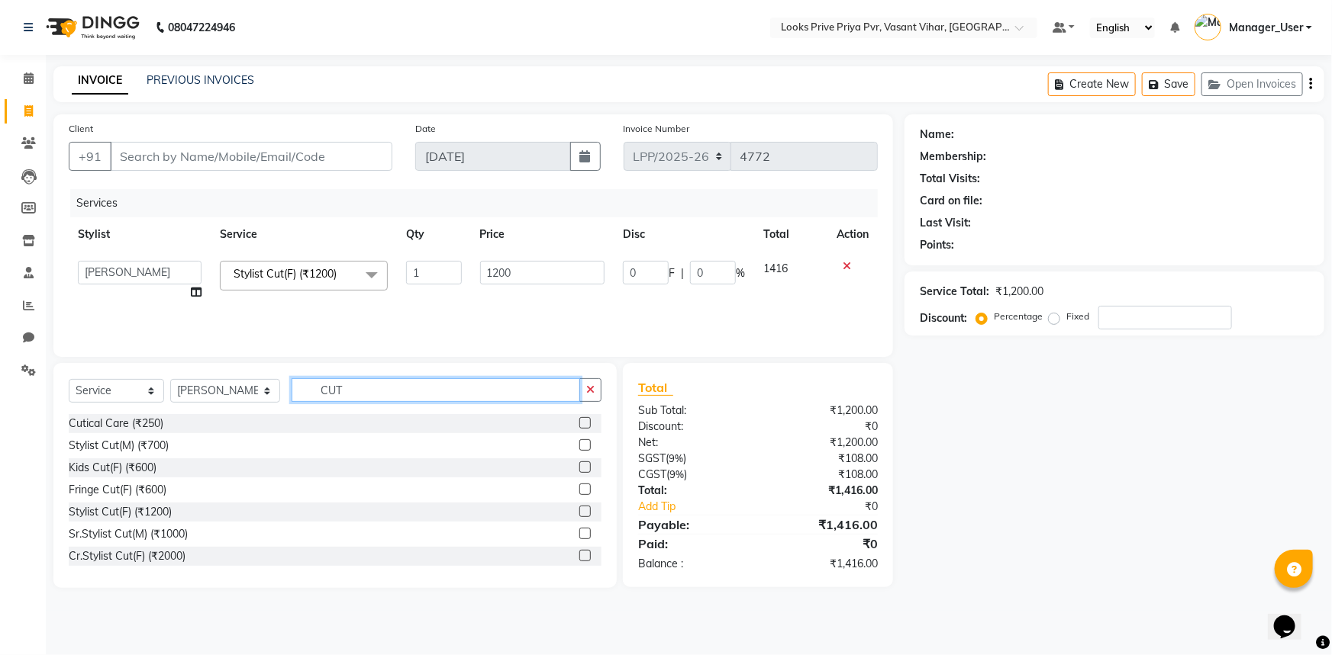
click at [369, 389] on input "CUT" at bounding box center [435, 390] width 289 height 24
drag, startPoint x: 372, startPoint y: 391, endPoint x: 298, endPoint y: 395, distance: 73.3
click at [301, 398] on input "CUT" at bounding box center [435, 390] width 289 height 24
type input "THRE"
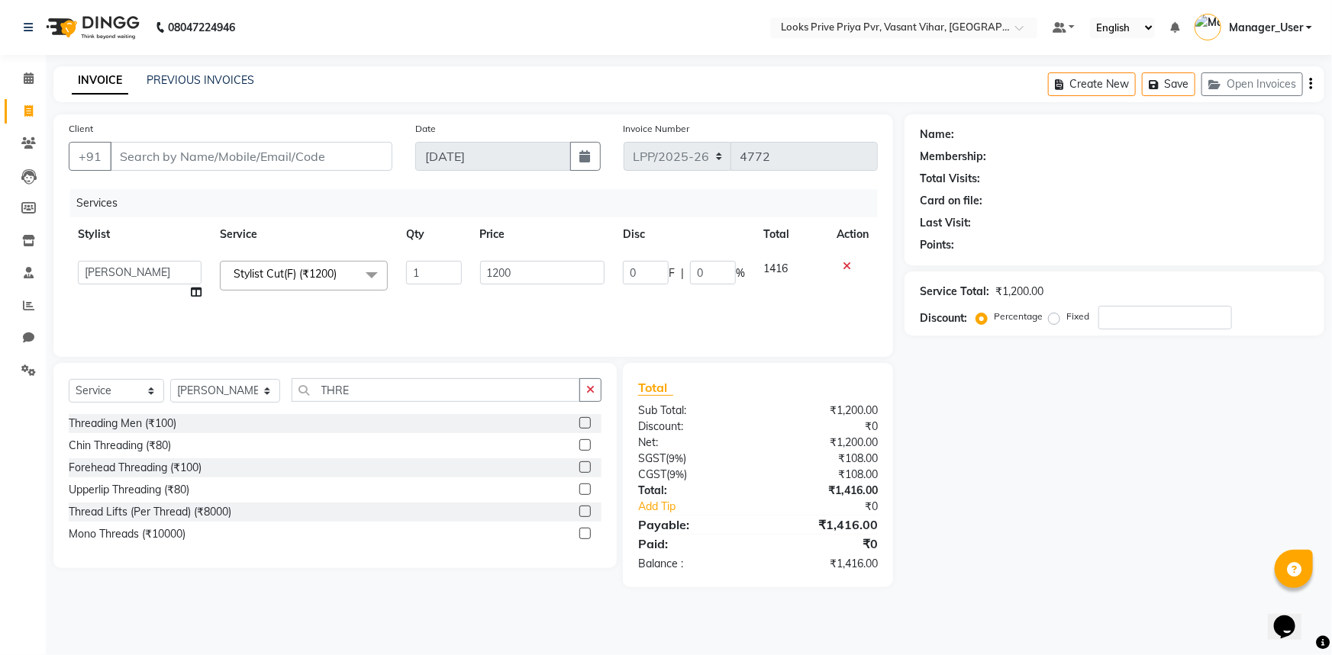
drag, startPoint x: 584, startPoint y: 420, endPoint x: 473, endPoint y: 362, distance: 124.6
click at [583, 420] on label at bounding box center [584, 422] width 11 height 11
click at [583, 420] on input "checkbox" at bounding box center [584, 424] width 10 height 10
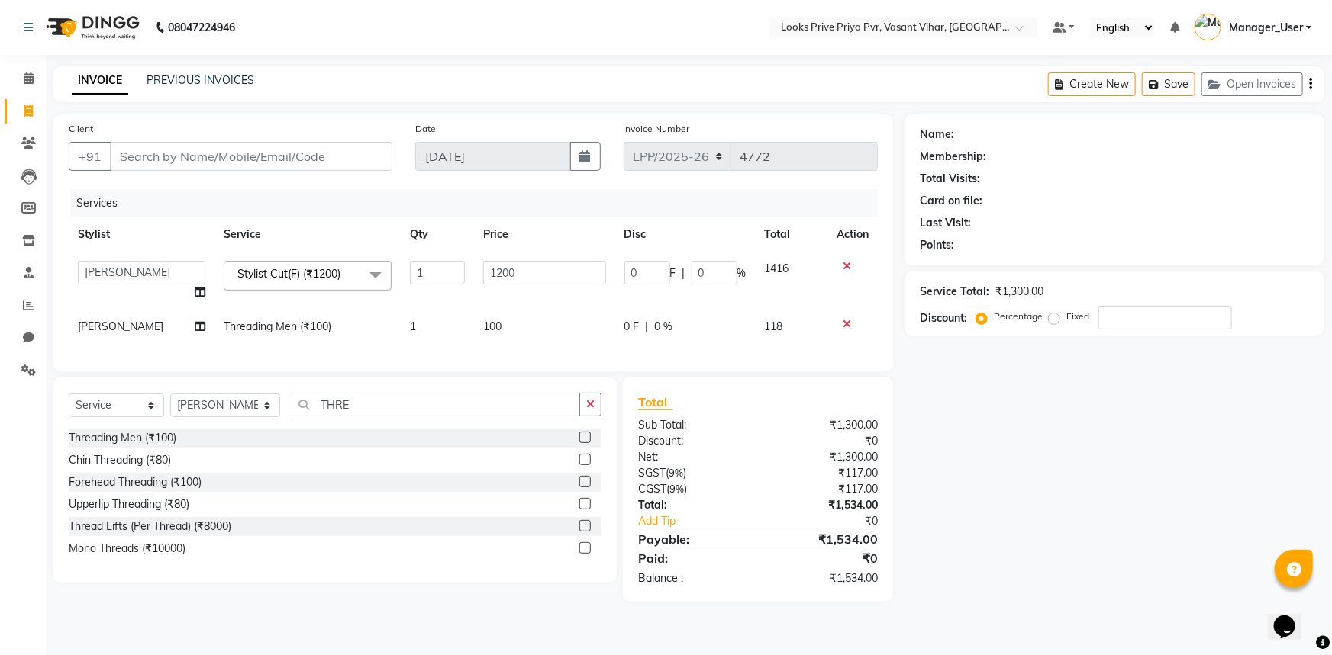
checkbox input "false"
click at [485, 327] on td "100" at bounding box center [544, 327] width 140 height 34
select select "66940"
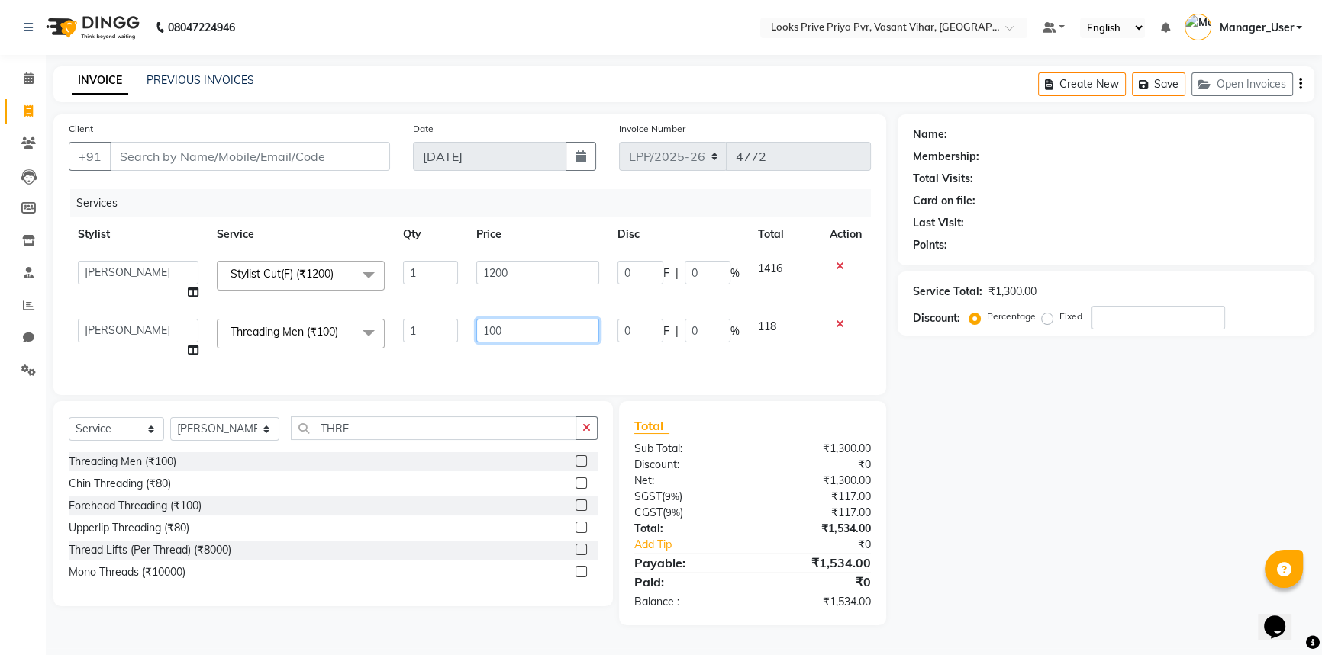
drag, startPoint x: 549, startPoint y: 327, endPoint x: 410, endPoint y: 339, distance: 140.1
click at [410, 339] on tr "Akhir_asst ANIL_PDCT ASLAM_CR STYLIST Counter_Sales KAMAL_PDCT [PERSON_NAME] DI…" at bounding box center [470, 339] width 802 height 58
type input "200"
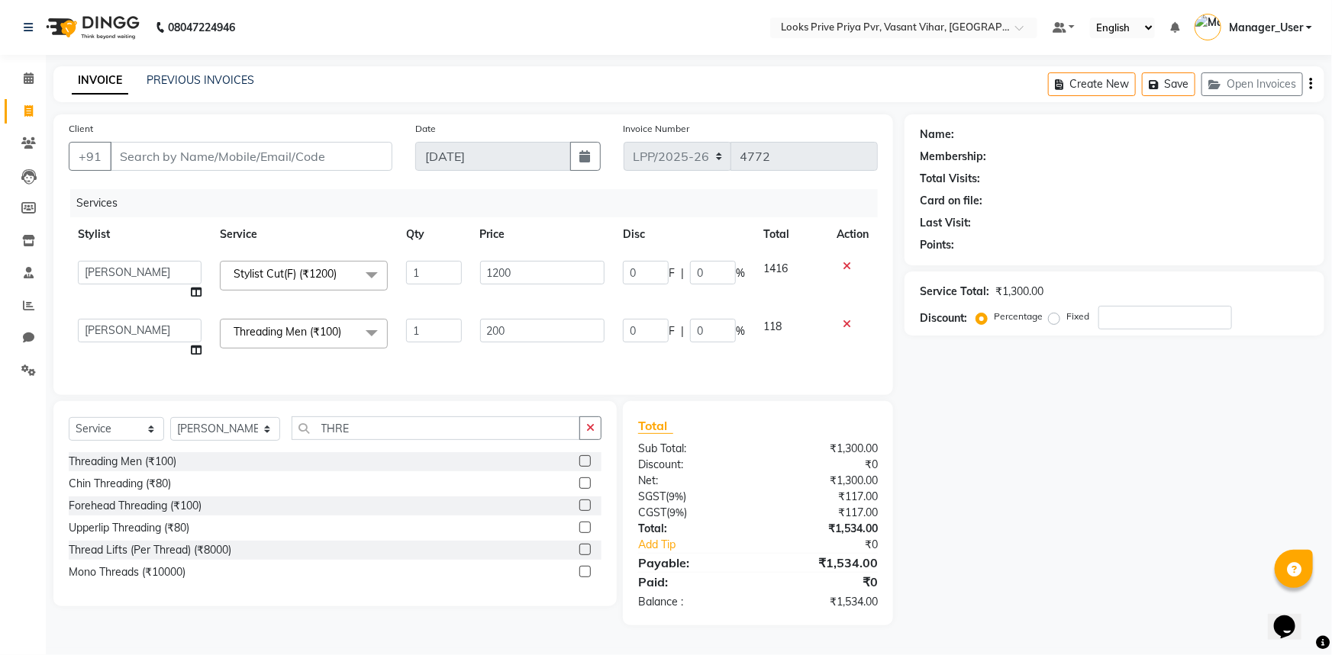
click at [395, 302] on tr "Akhir_asst ANIL_PDCT ASLAM_CR STYLIST Counter_Sales KAMAL_PDCT [PERSON_NAME] DI…" at bounding box center [473, 281] width 809 height 58
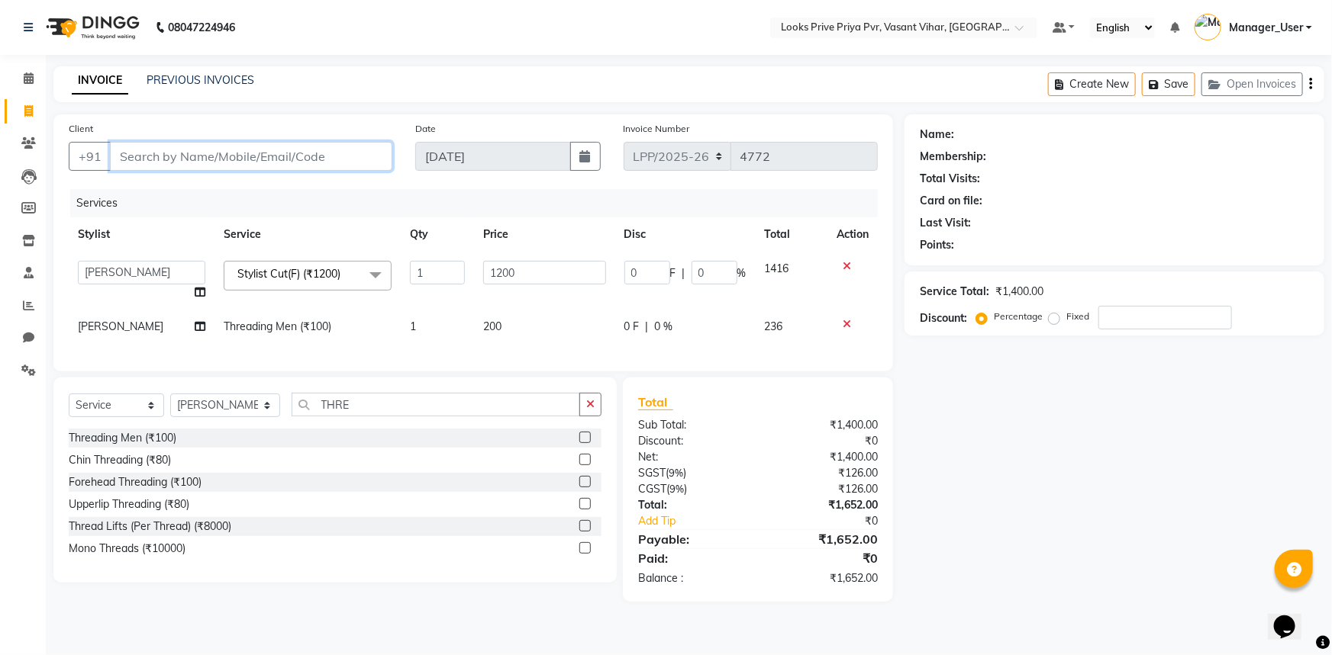
click at [311, 153] on input "Client" at bounding box center [251, 156] width 282 height 29
type input "R"
type input "0"
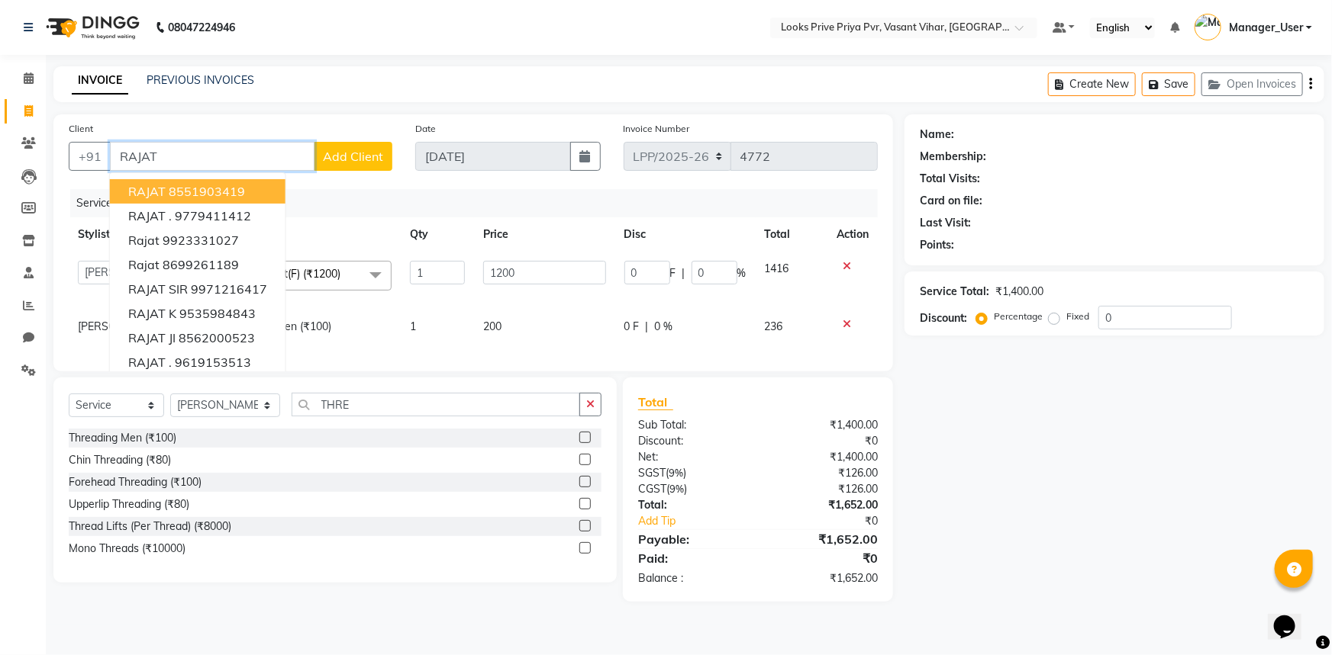
click at [261, 182] on button "RAJAT 8551903419" at bounding box center [198, 191] width 176 height 24
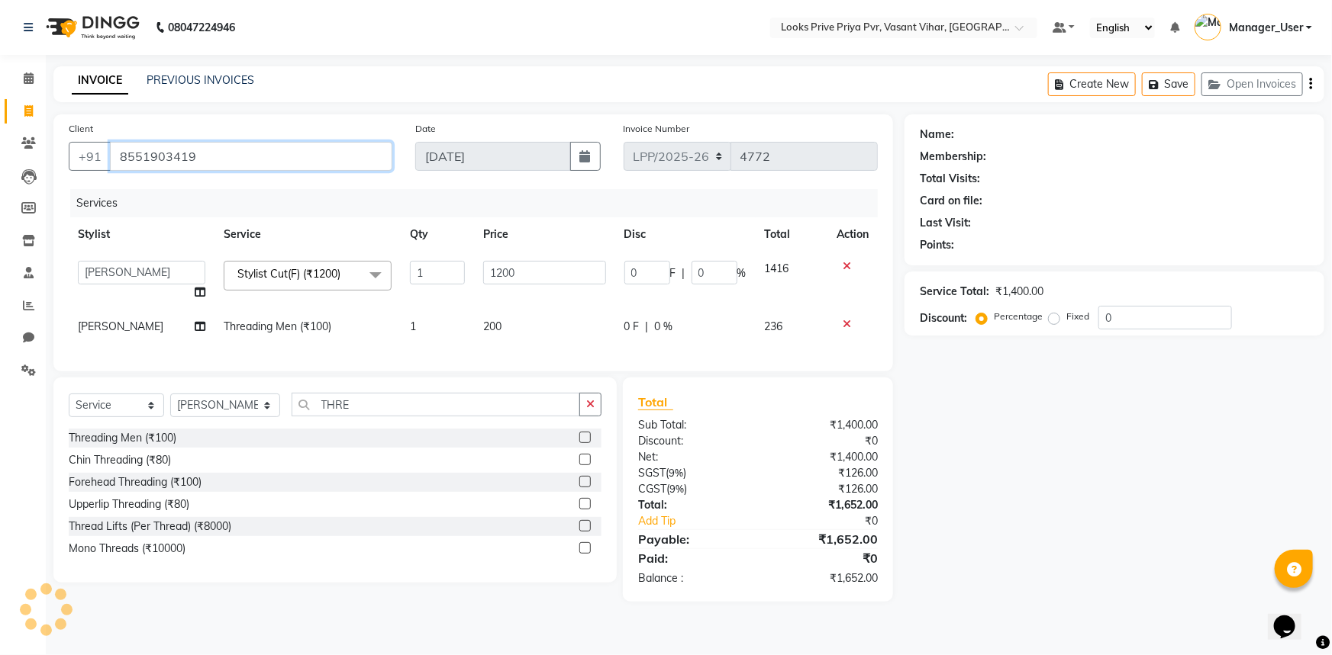
type input "8551903419"
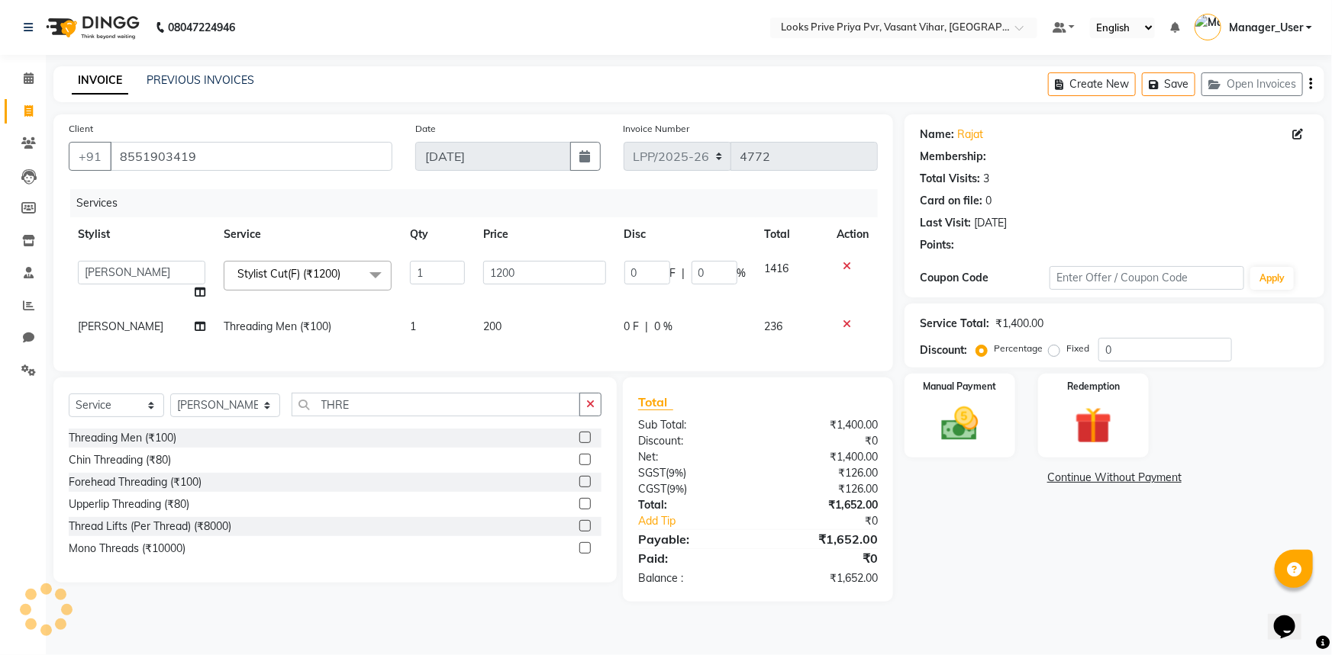
select select "1: Object"
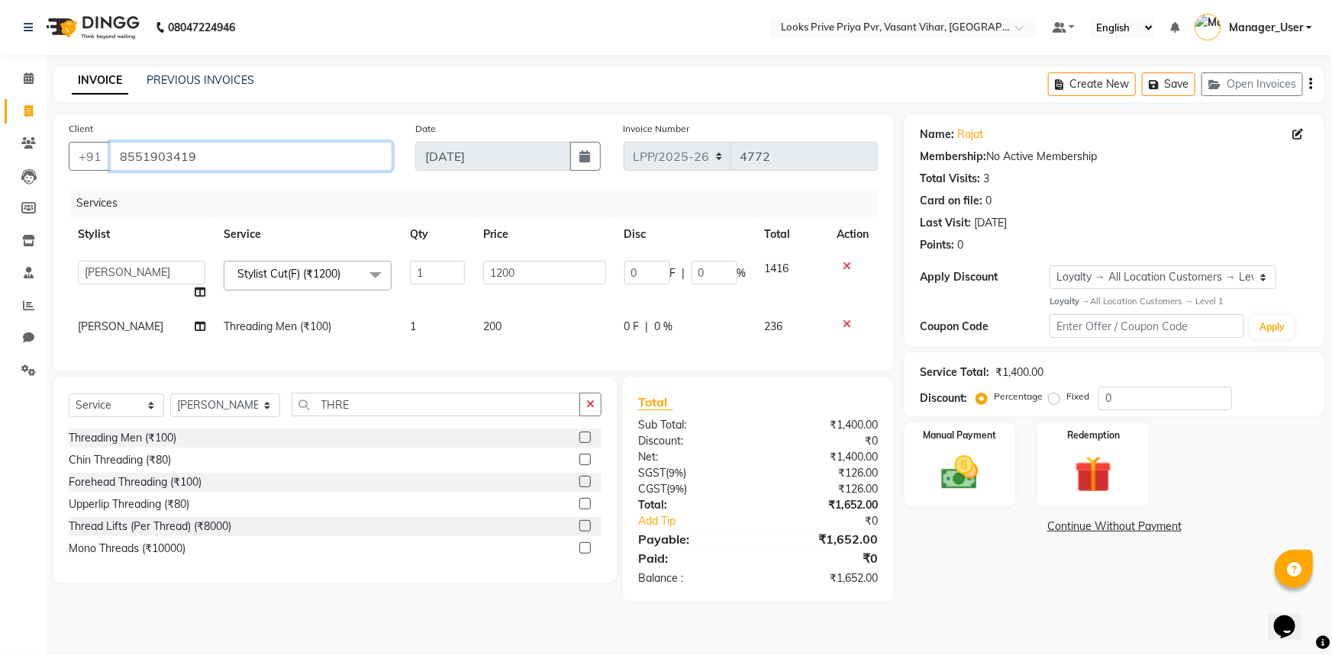
drag, startPoint x: 331, startPoint y: 153, endPoint x: 0, endPoint y: 150, distance: 331.2
click at [0, 150] on app-home "08047224946 Select Location × Looks Prive Priya Pvr, Vasant Vihar, [GEOGRAPHIC_…" at bounding box center [666, 312] width 1332 height 625
click at [176, 159] on input "Client" at bounding box center [251, 156] width 282 height 29
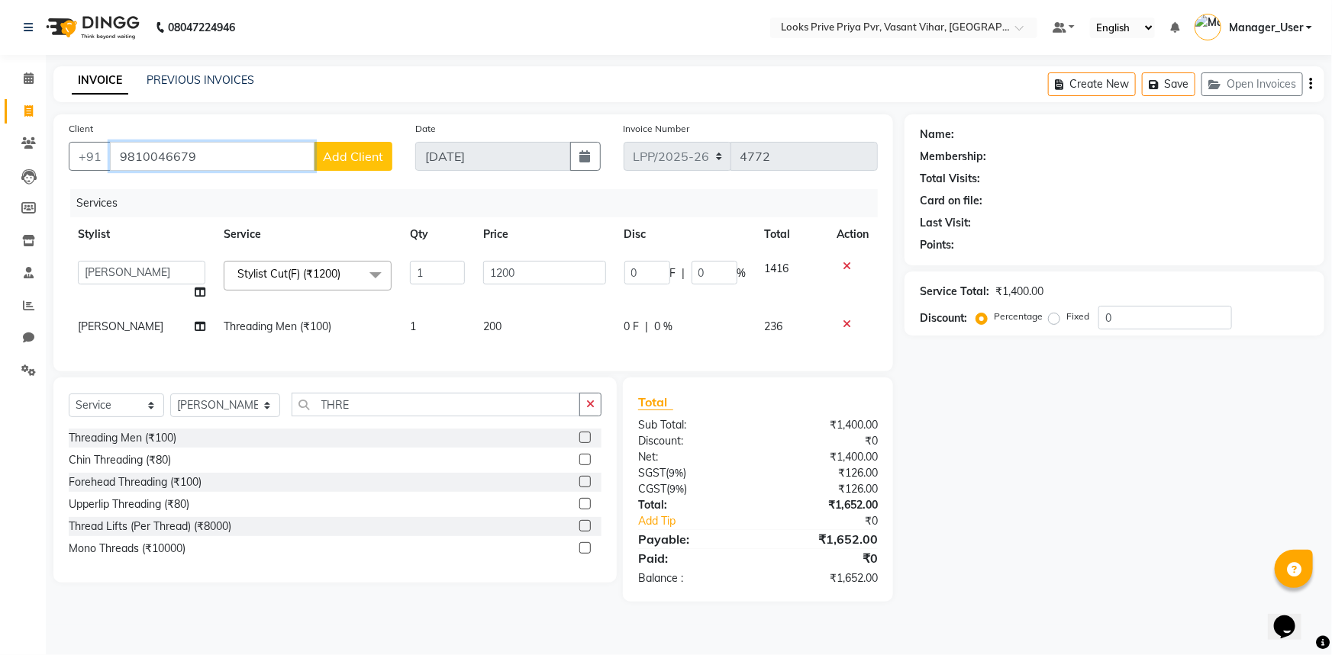
click at [269, 151] on input "9810046679" at bounding box center [212, 156] width 205 height 29
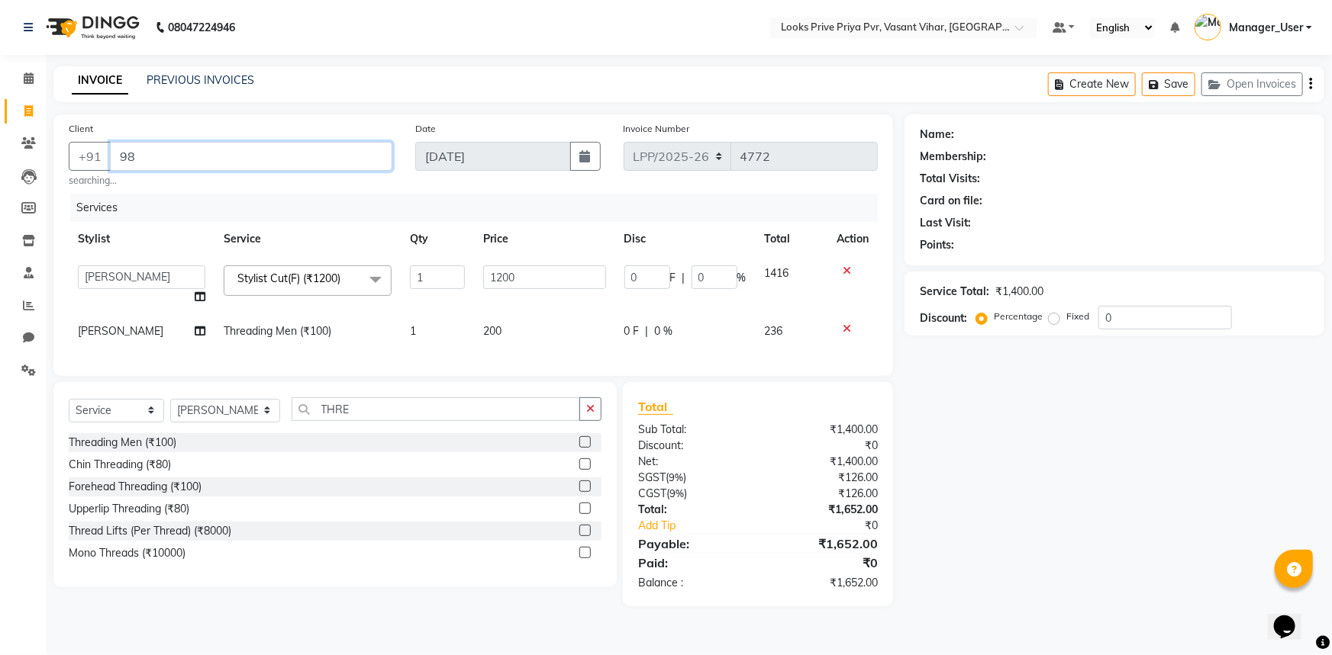
type input "9"
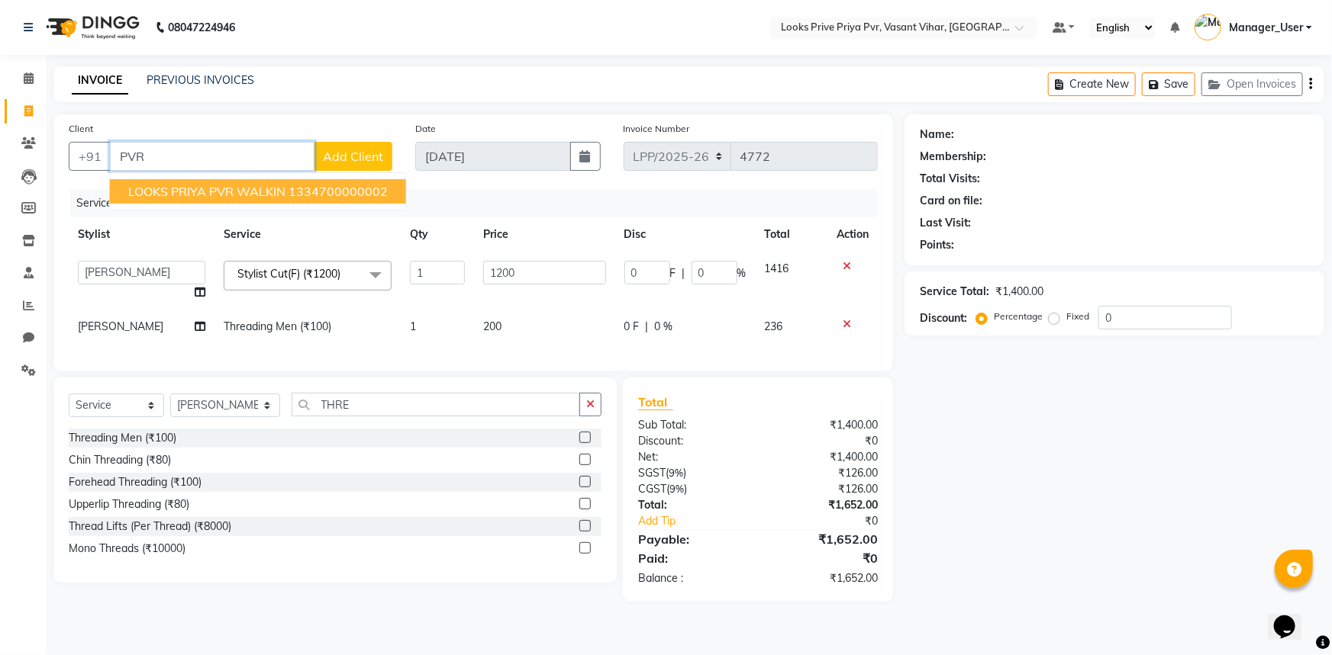
click at [260, 186] on span "LOOKS PRIYA PVR WALKIN" at bounding box center [206, 191] width 157 height 15
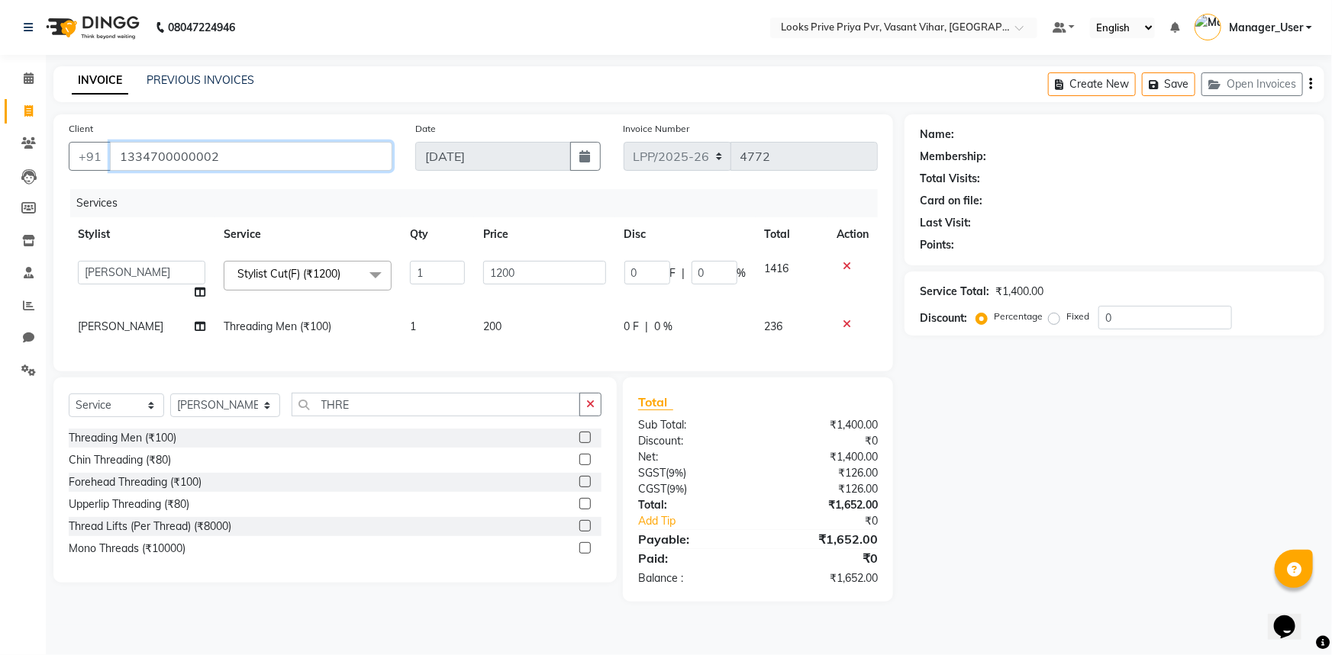
type input "1334700000002"
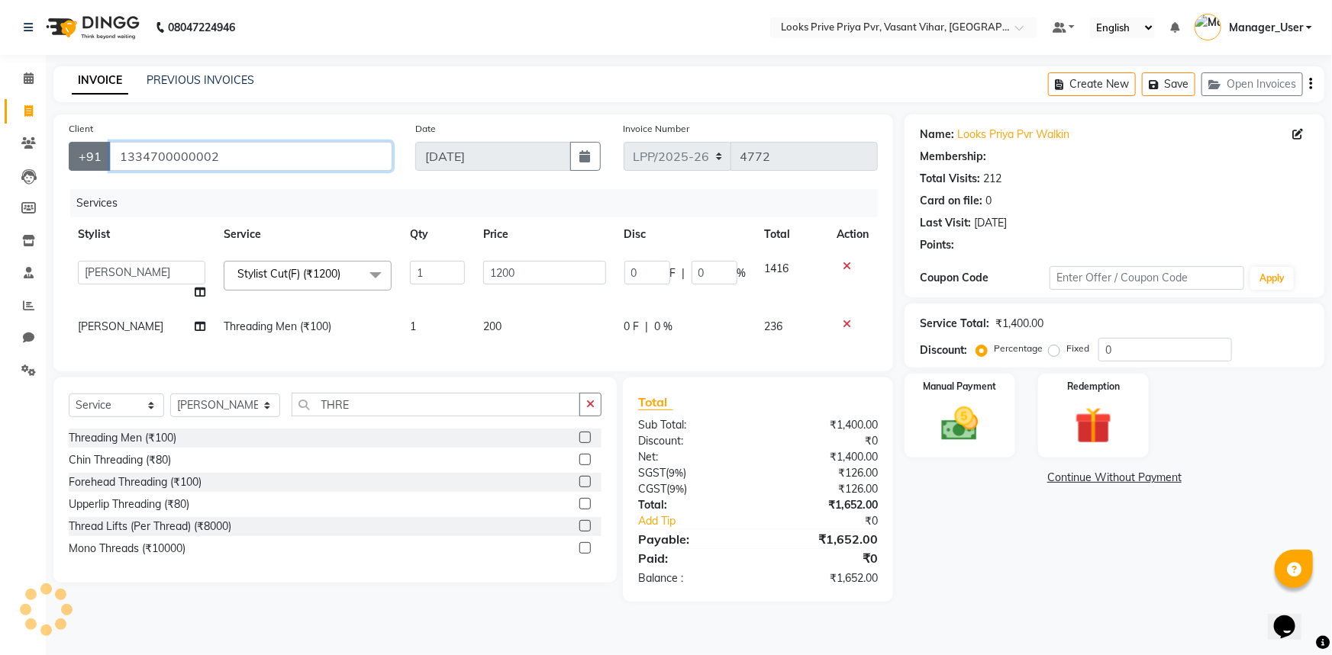
drag, startPoint x: 266, startPoint y: 153, endPoint x: 99, endPoint y: 160, distance: 166.5
click at [99, 160] on div "[PHONE_NUMBER]" at bounding box center [231, 156] width 324 height 29
select select "1: Object"
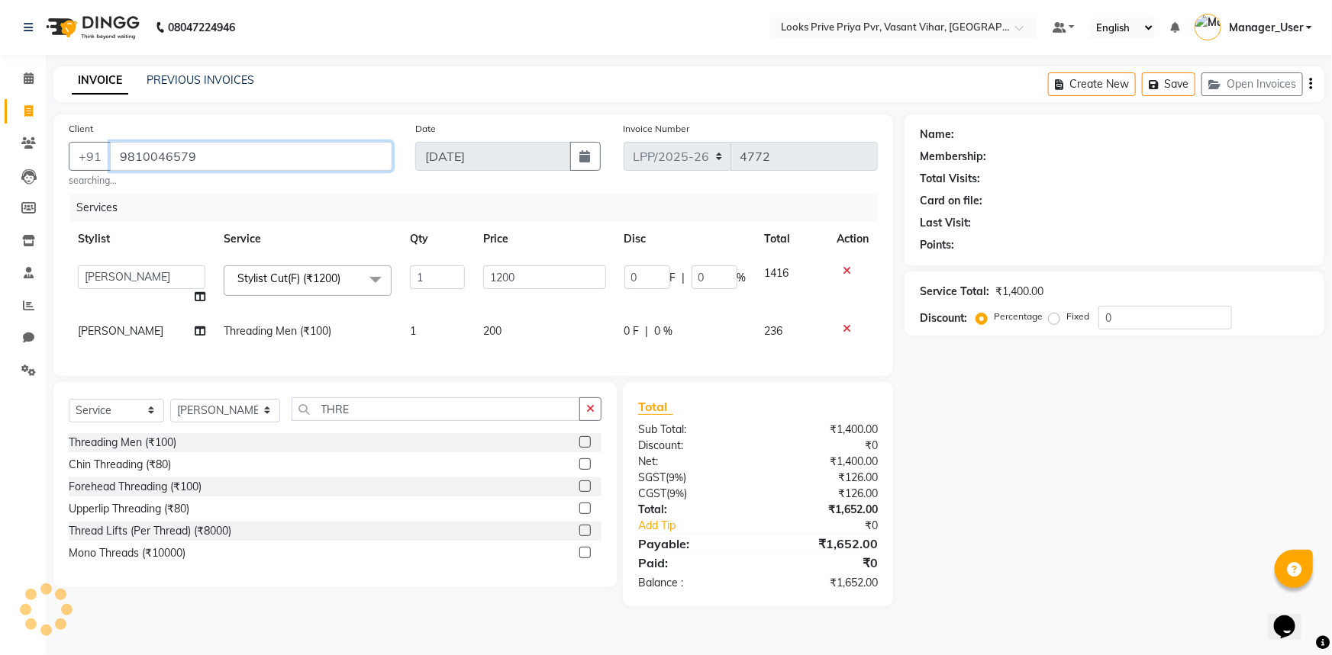
type input "9810046579"
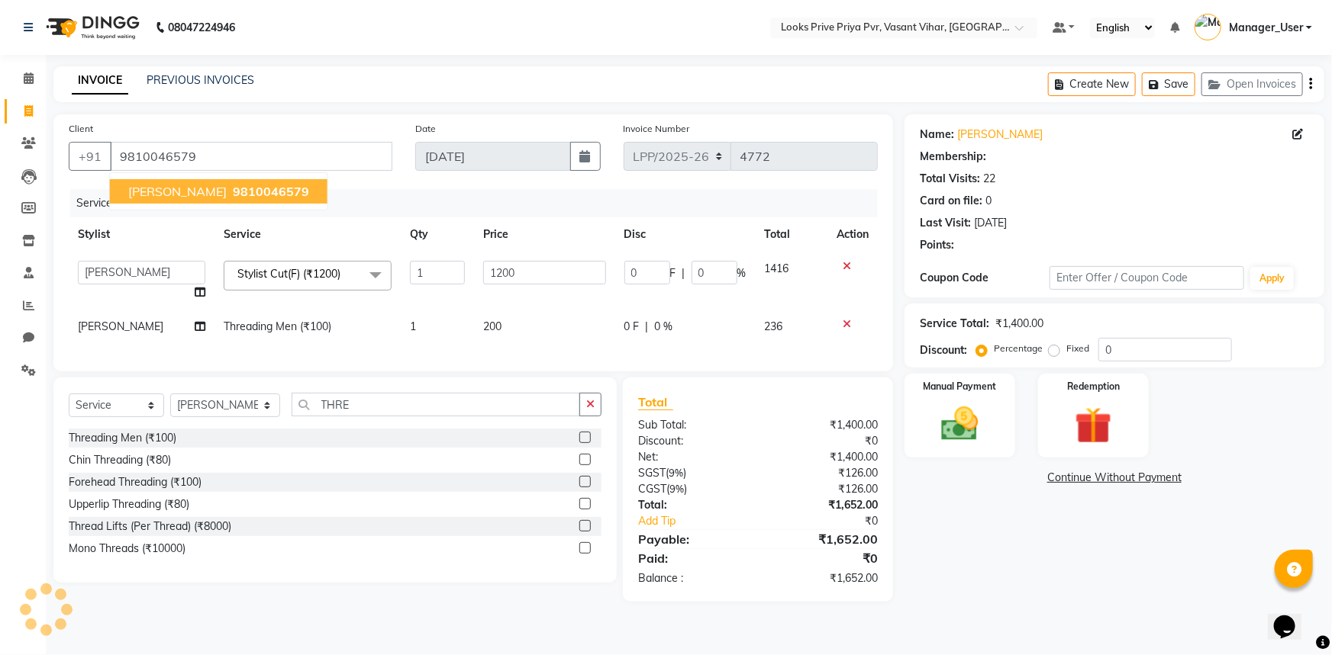
select select "1: Object"
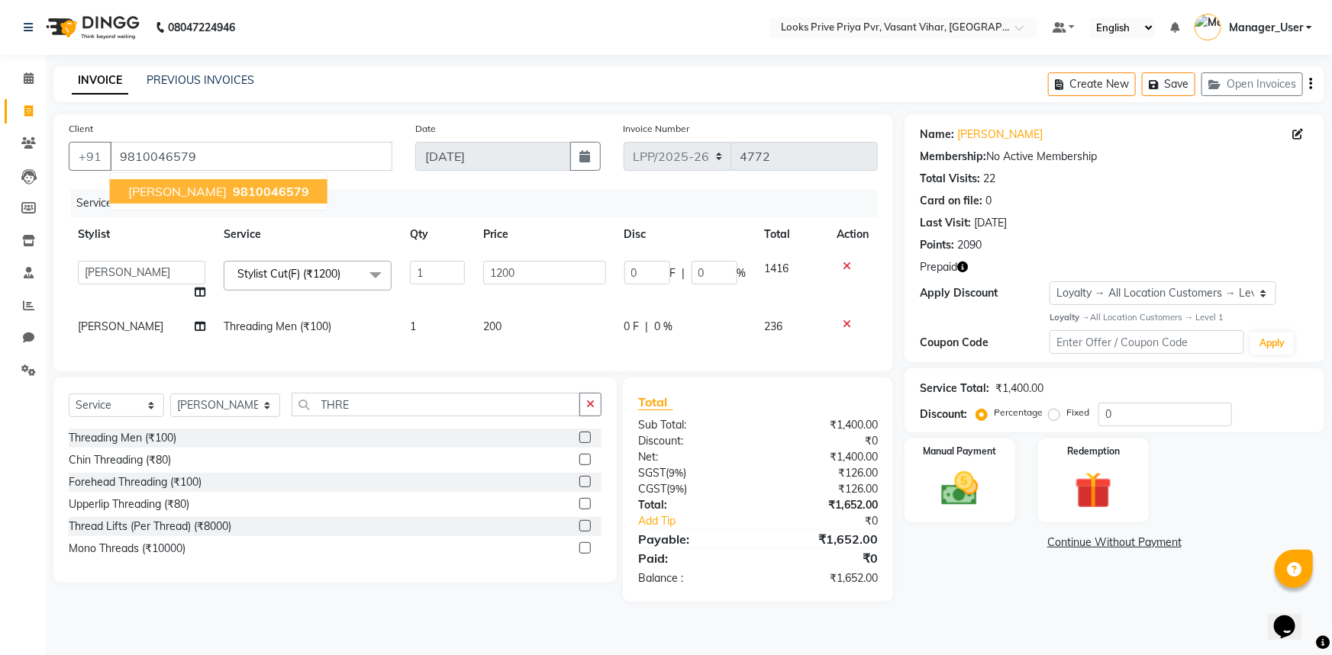
click at [481, 221] on th "Price" at bounding box center [544, 234] width 140 height 34
click at [968, 266] on icon "button" at bounding box center [962, 267] width 11 height 11
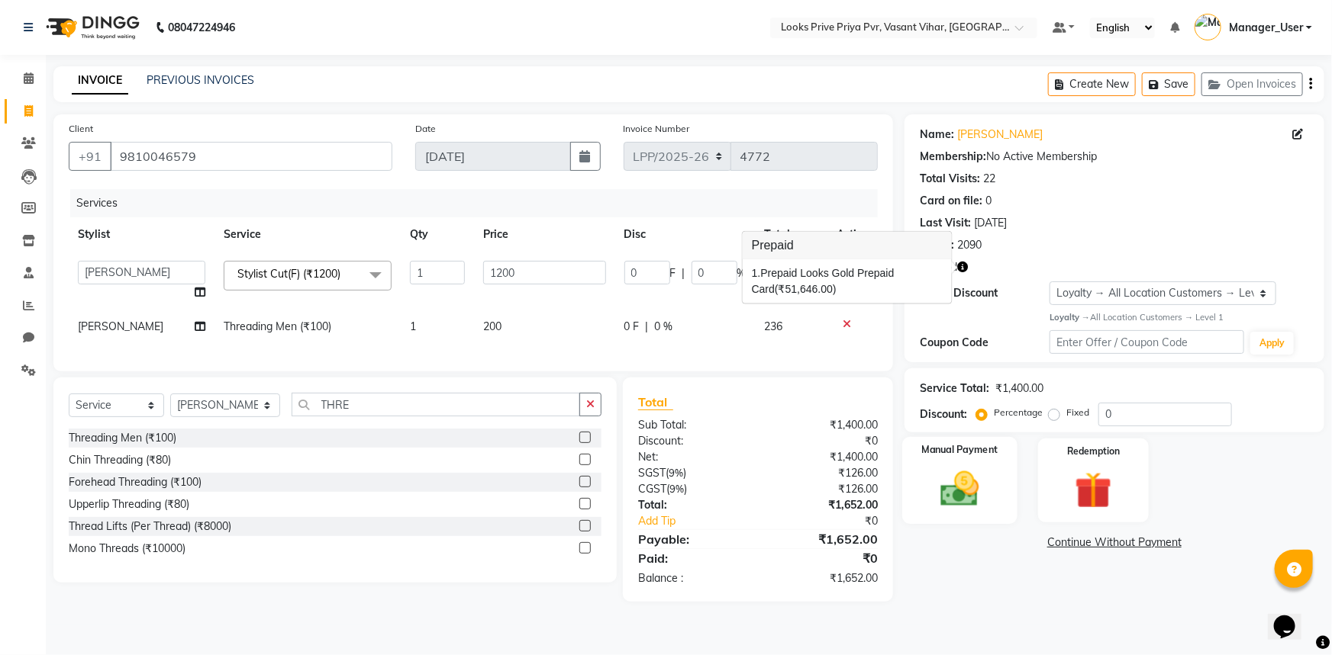
click at [999, 498] on div "Manual Payment" at bounding box center [959, 481] width 115 height 88
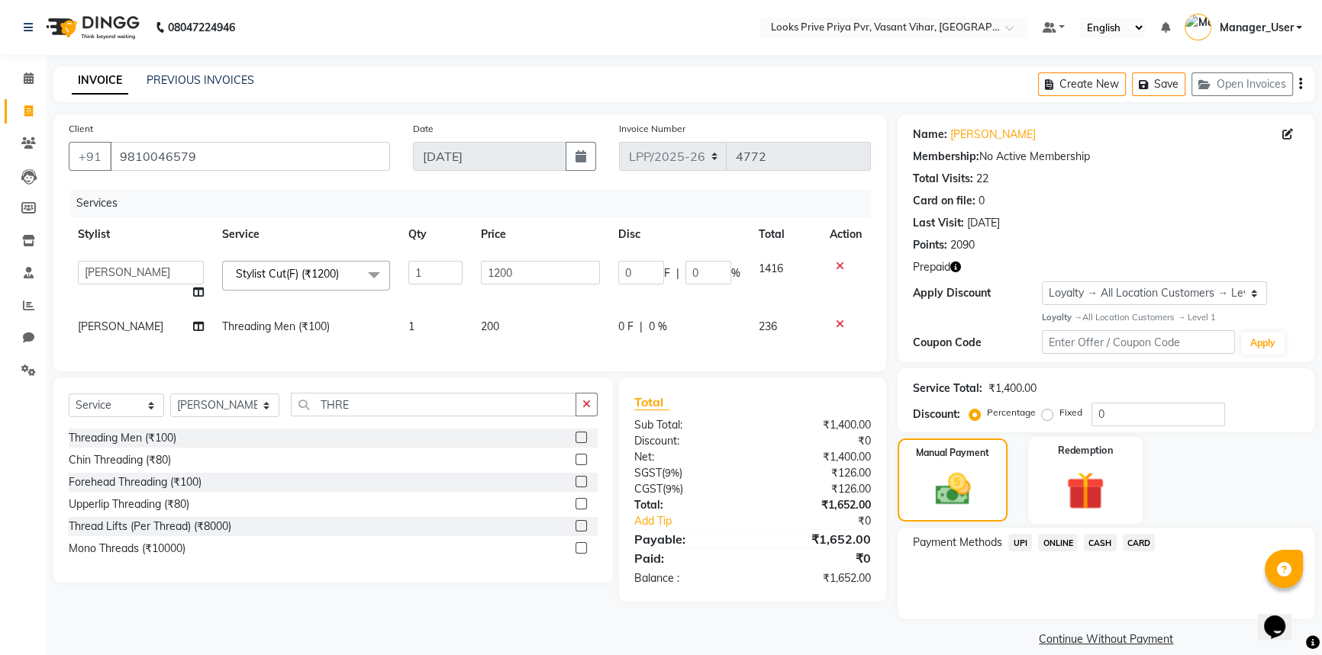
click at [1092, 481] on img at bounding box center [1086, 490] width 62 height 47
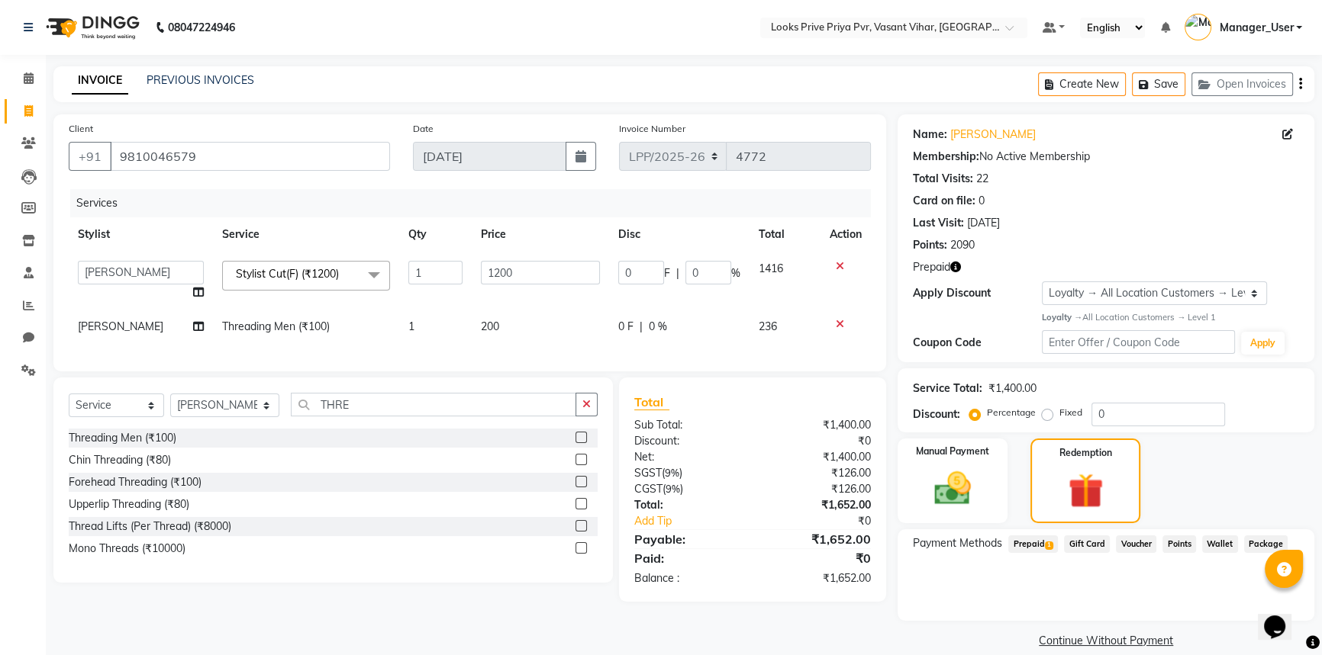
click at [1023, 541] on span "Prepaid 1" at bounding box center [1033, 545] width 50 height 18
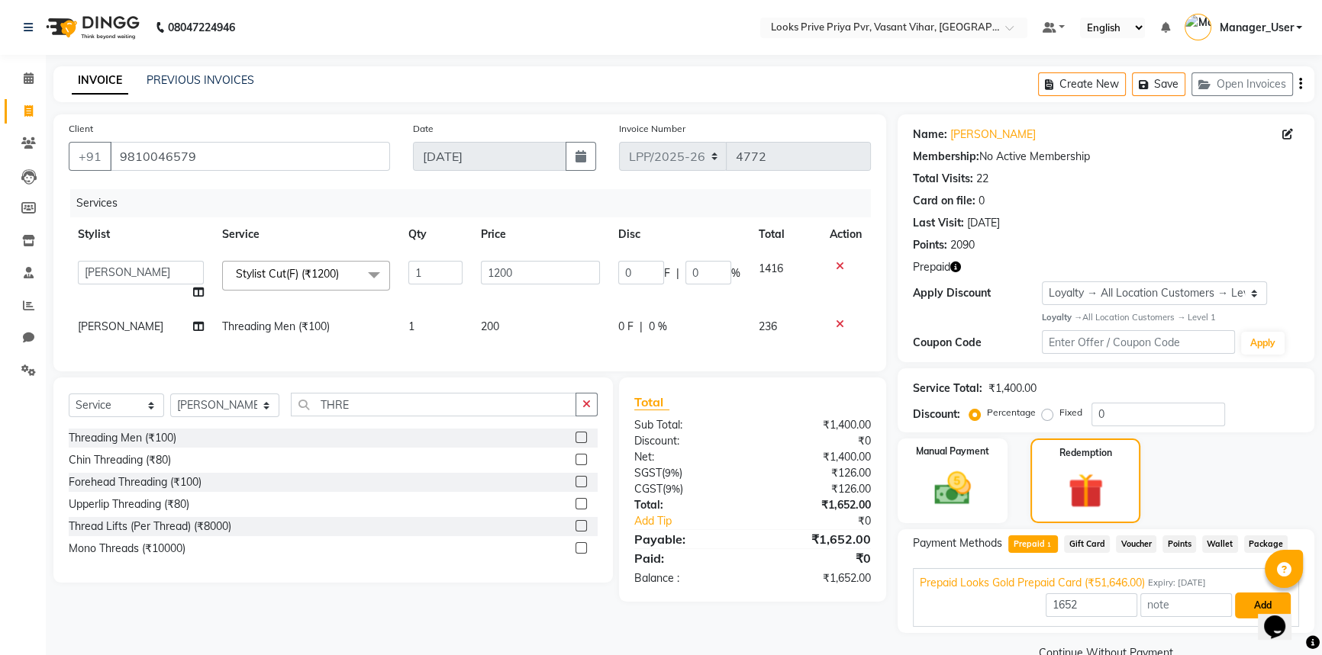
click at [1248, 609] on button "Add" at bounding box center [1263, 606] width 56 height 26
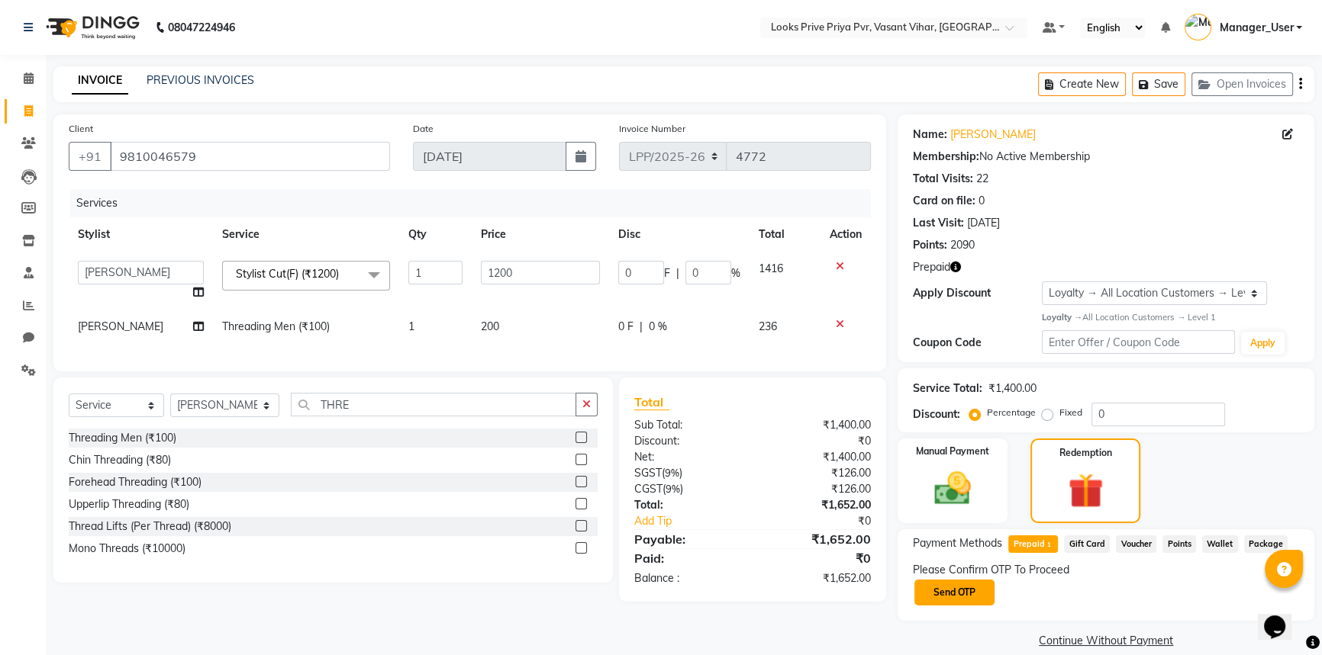
click at [983, 591] on button "Send OTP" at bounding box center [954, 593] width 80 height 26
click at [984, 588] on input "text" at bounding box center [989, 593] width 153 height 24
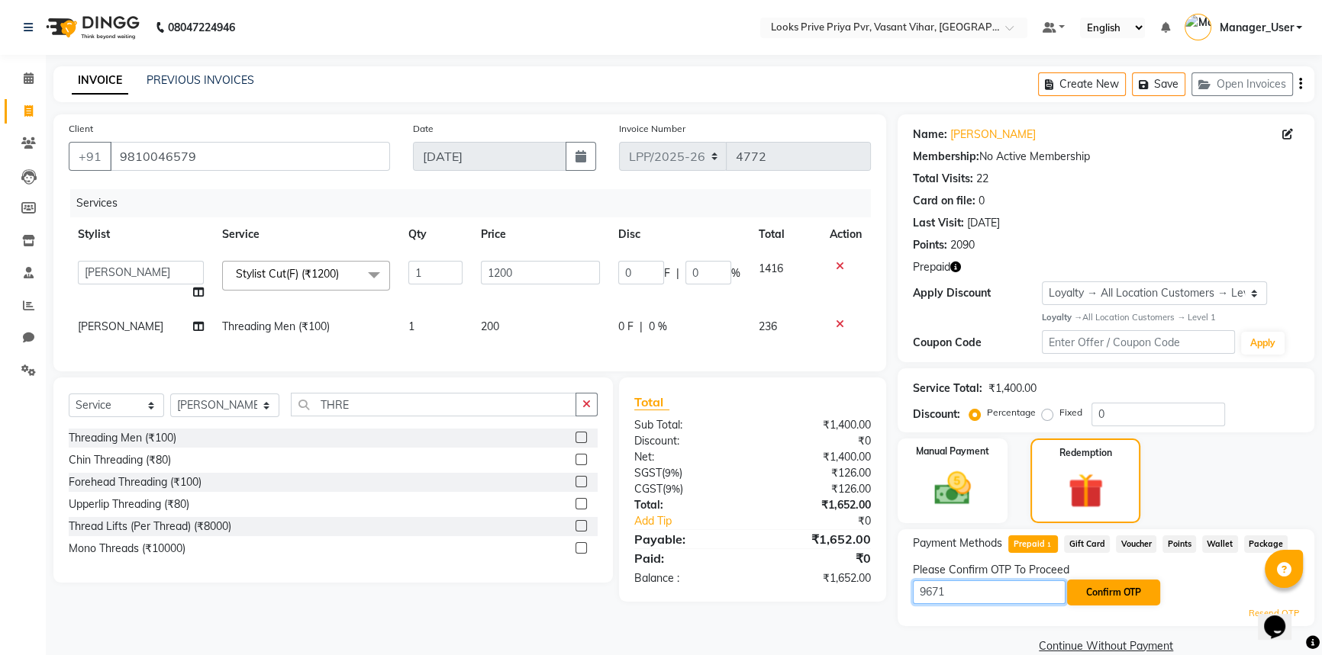
type input "9671"
click at [1119, 583] on button "Confirm OTP" at bounding box center [1113, 593] width 93 height 26
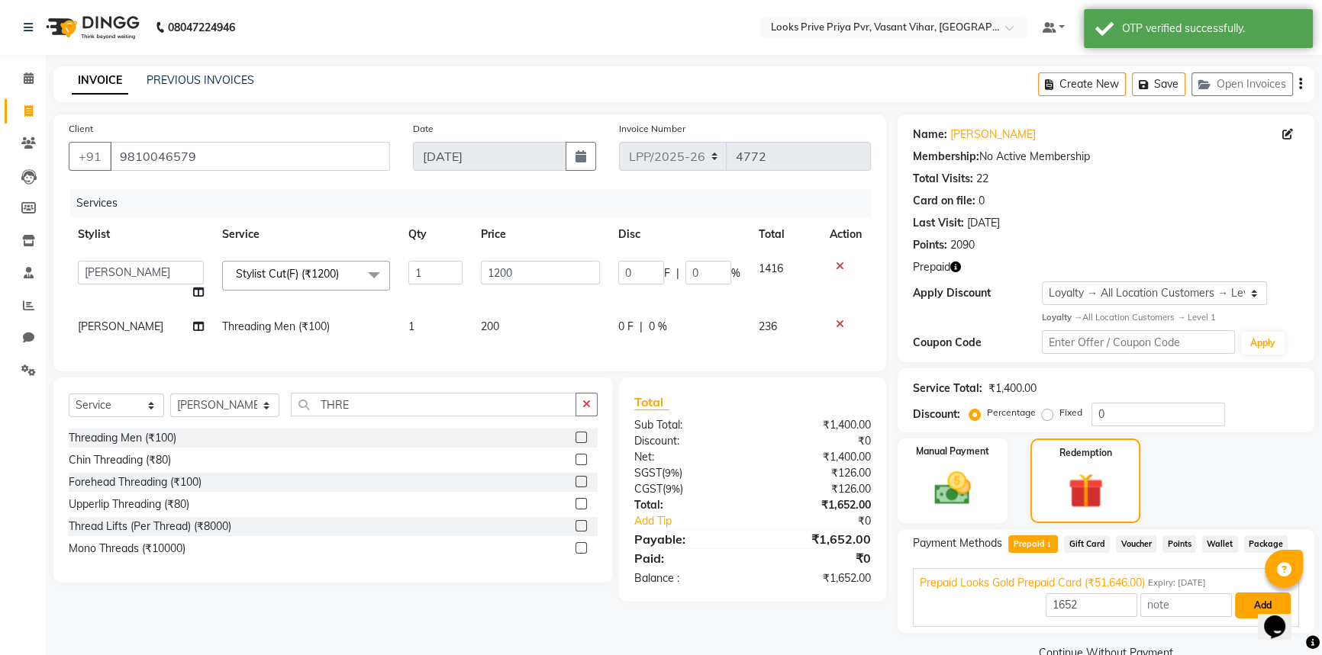
click at [1248, 604] on button "Add" at bounding box center [1263, 606] width 56 height 26
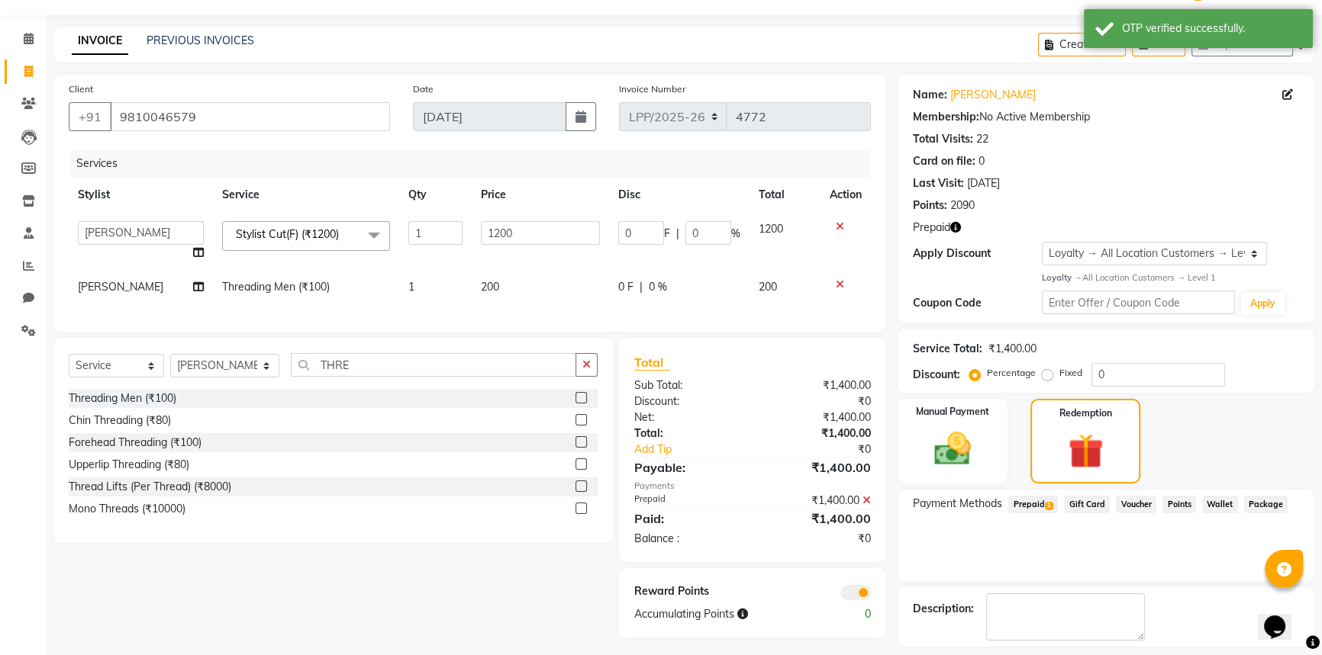
scroll to position [105, 0]
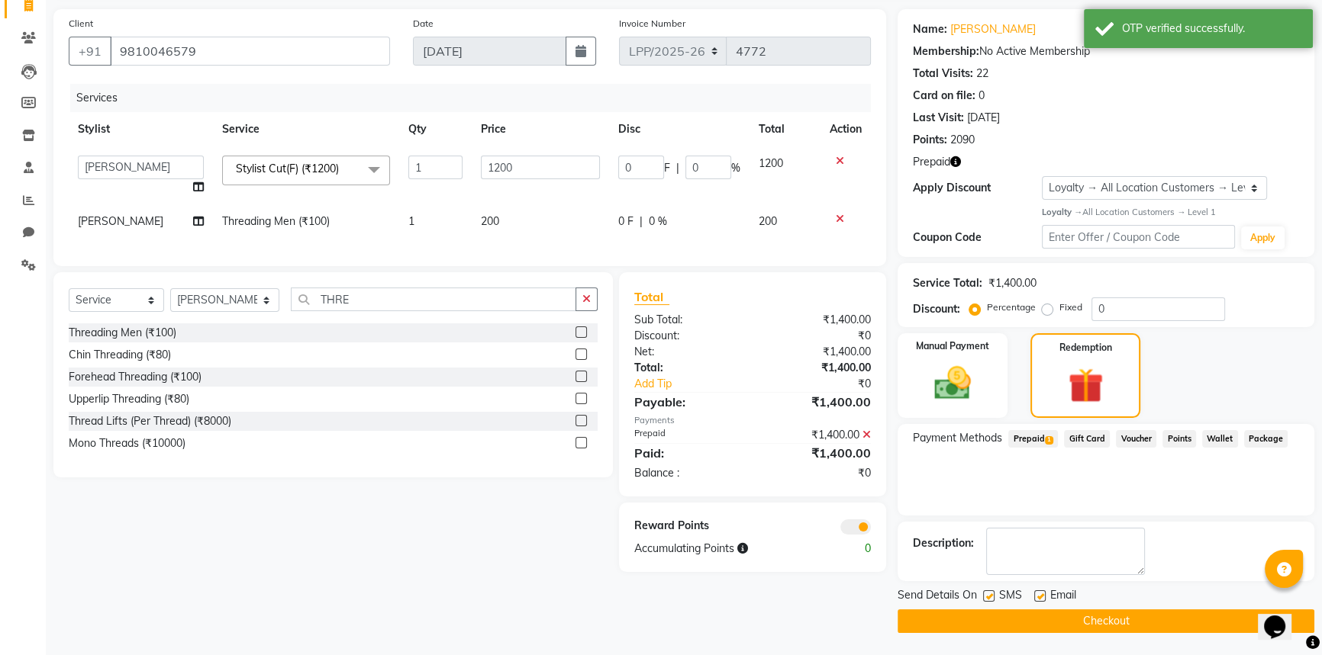
click at [1055, 628] on button "Checkout" at bounding box center [1105, 622] width 417 height 24
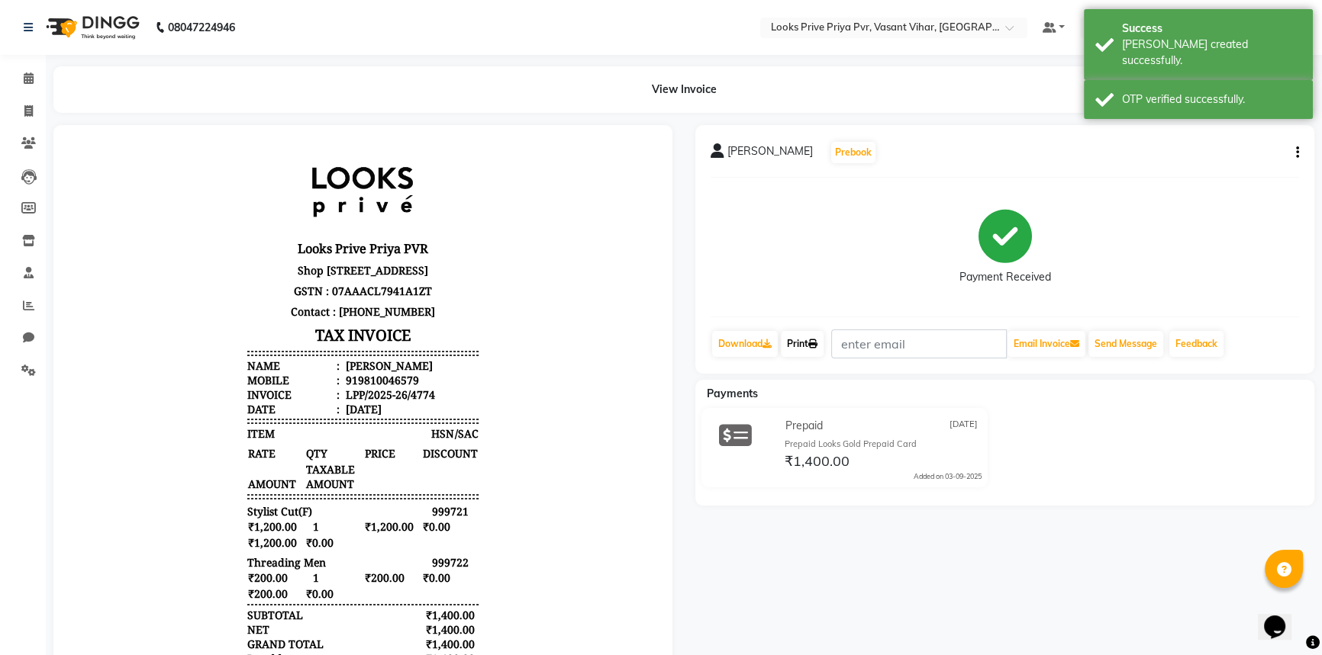
click at [817, 344] on icon at bounding box center [812, 344] width 9 height 9
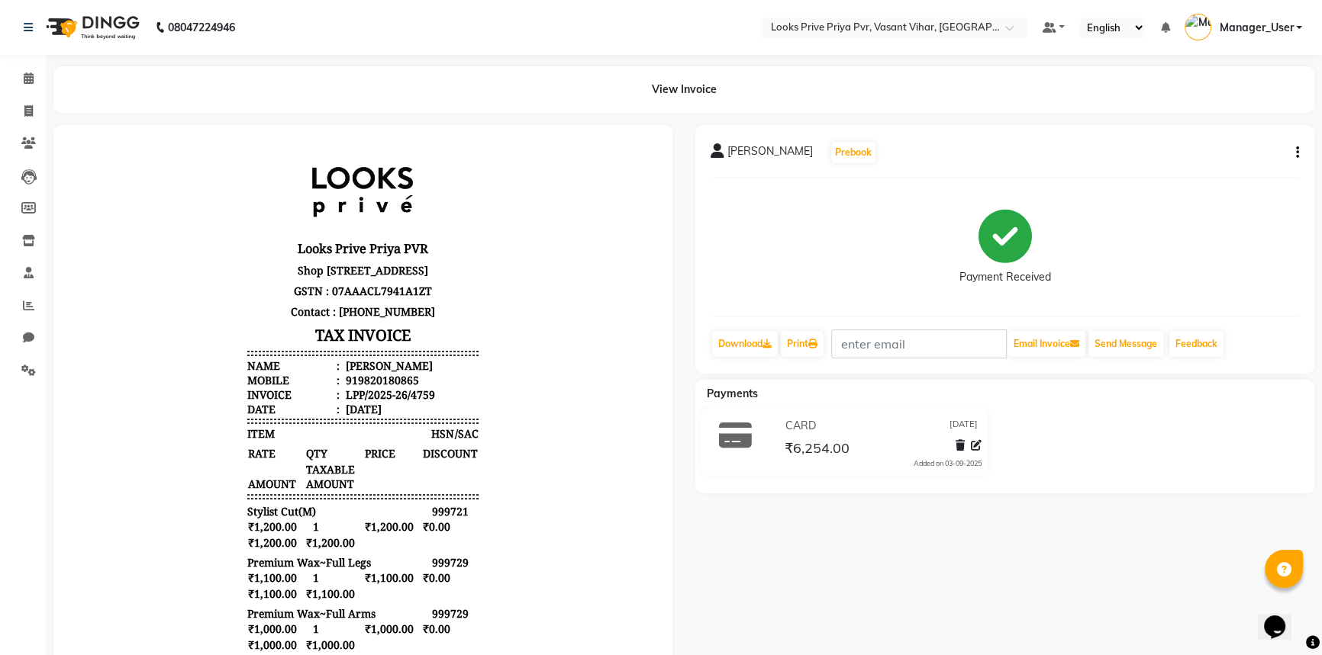
click at [1287, 153] on div "[PERSON_NAME] Prebook" at bounding box center [1004, 152] width 588 height 24
click at [1296, 153] on icon "button" at bounding box center [1297, 153] width 3 height 1
click at [1207, 164] on div "Edit Item Staff" at bounding box center [1220, 162] width 105 height 19
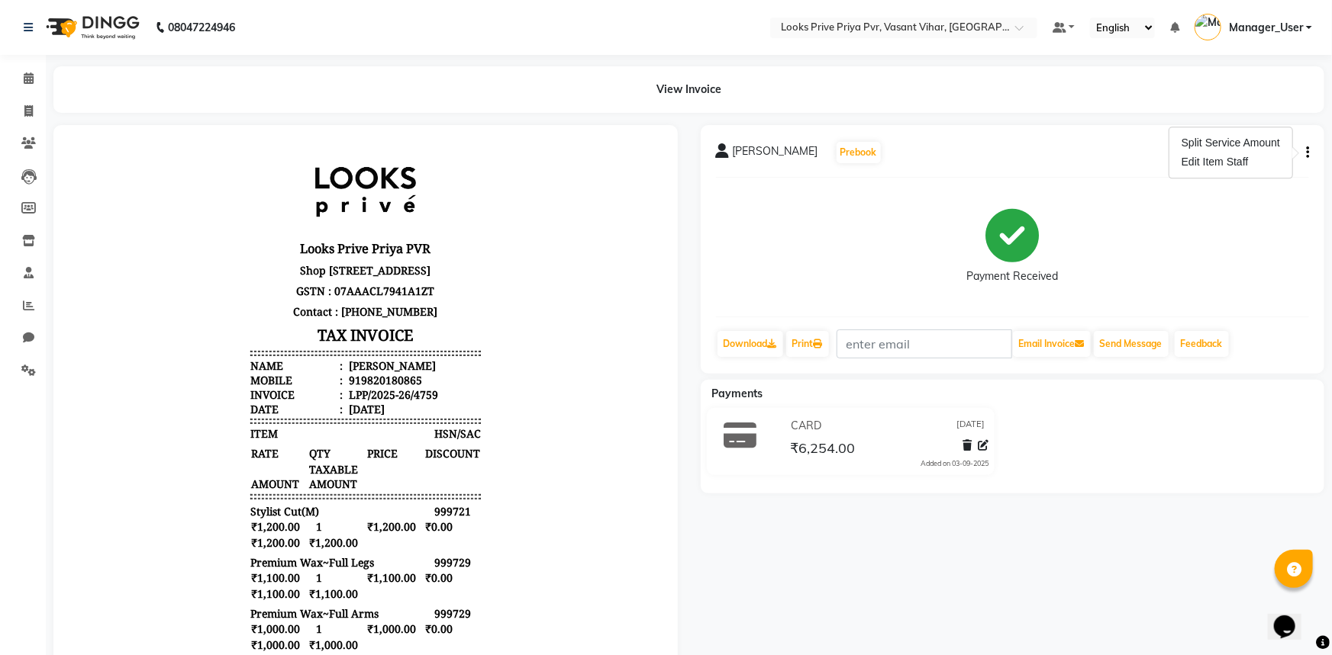
select select
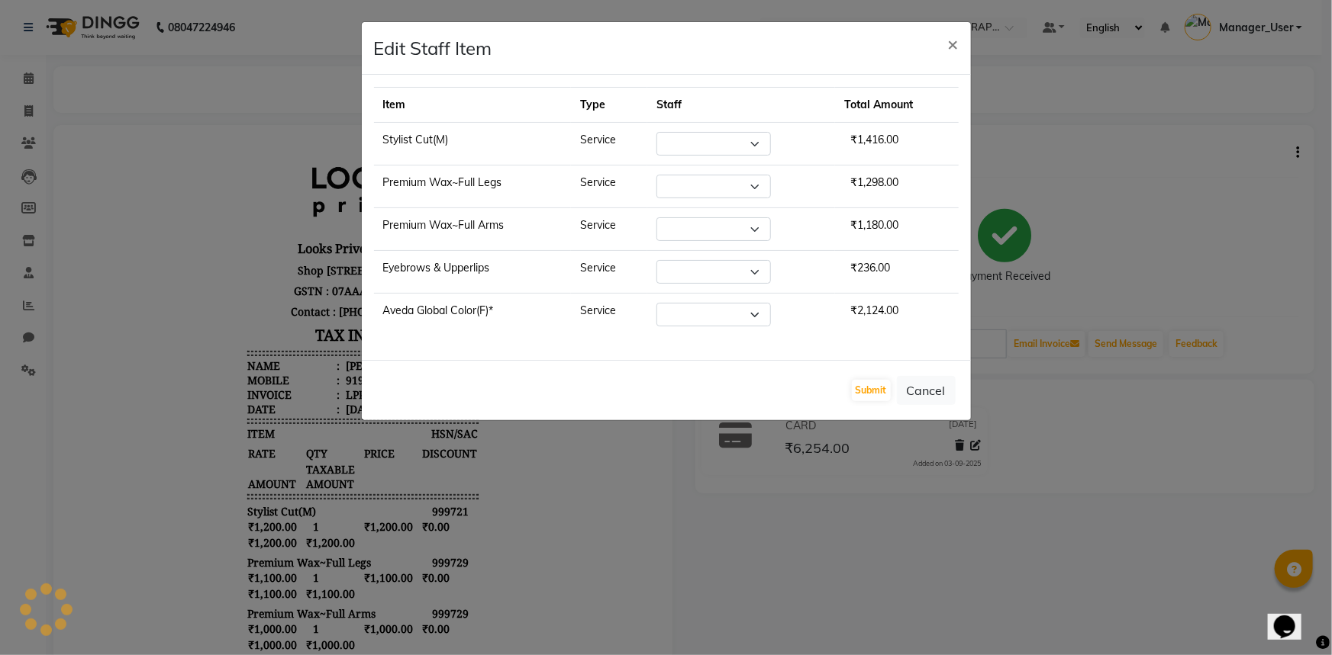
select select "66940"
select select "66939"
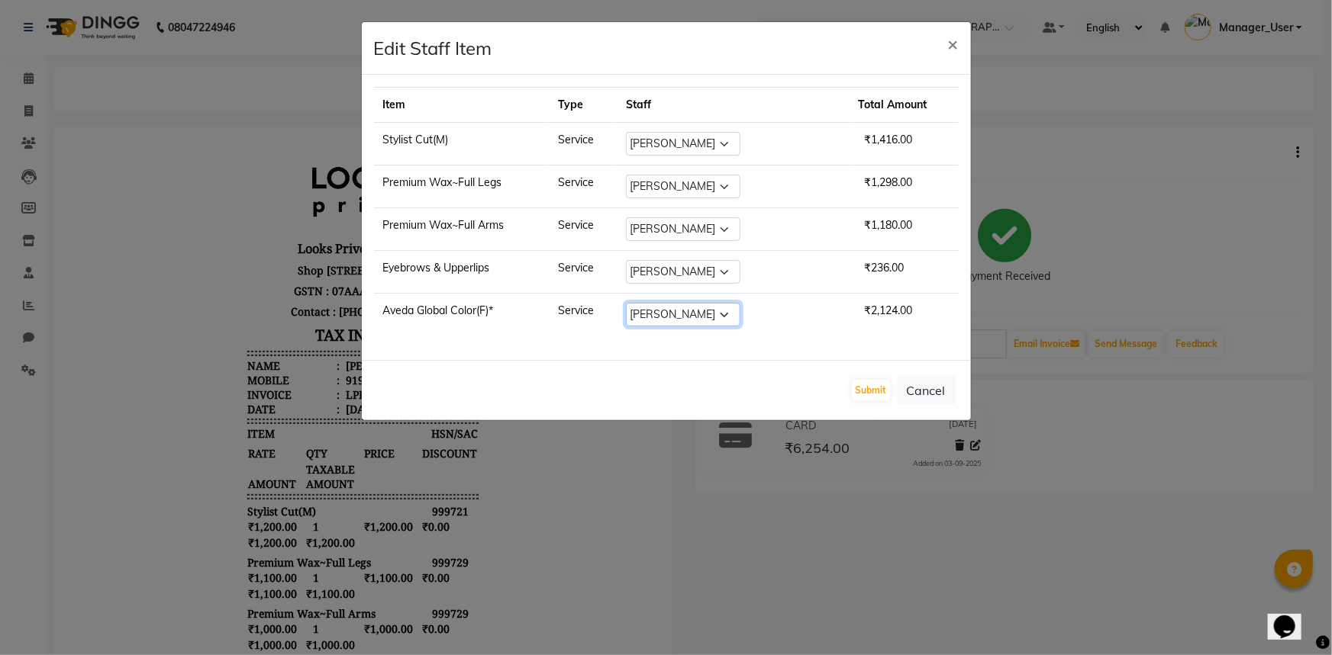
click at [717, 312] on select "Select Akhir_asst ANIL_PDCT ASLAM_CR STYLIST Counter_Sales KAMAL_PDCT [PERSON_N…" at bounding box center [683, 315] width 114 height 24
select select "66937"
click at [627, 303] on select "Select Akhir_asst ANIL_PDCT ASLAM_CR STYLIST Counter_Sales KAMAL_PDCT [PERSON_N…" at bounding box center [683, 315] width 114 height 24
click at [873, 388] on button "Submit" at bounding box center [871, 390] width 39 height 21
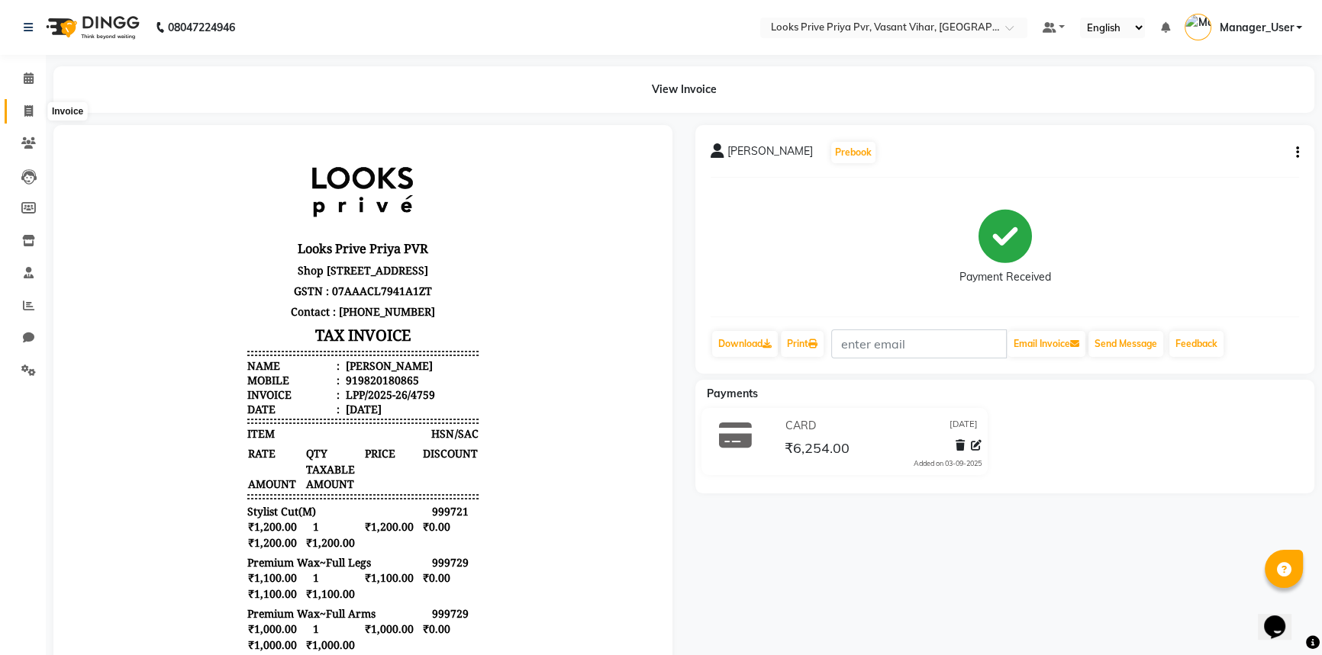
drag, startPoint x: 38, startPoint y: 111, endPoint x: 21, endPoint y: 122, distance: 20.5
click at [38, 111] on span at bounding box center [28, 112] width 27 height 18
select select "service"
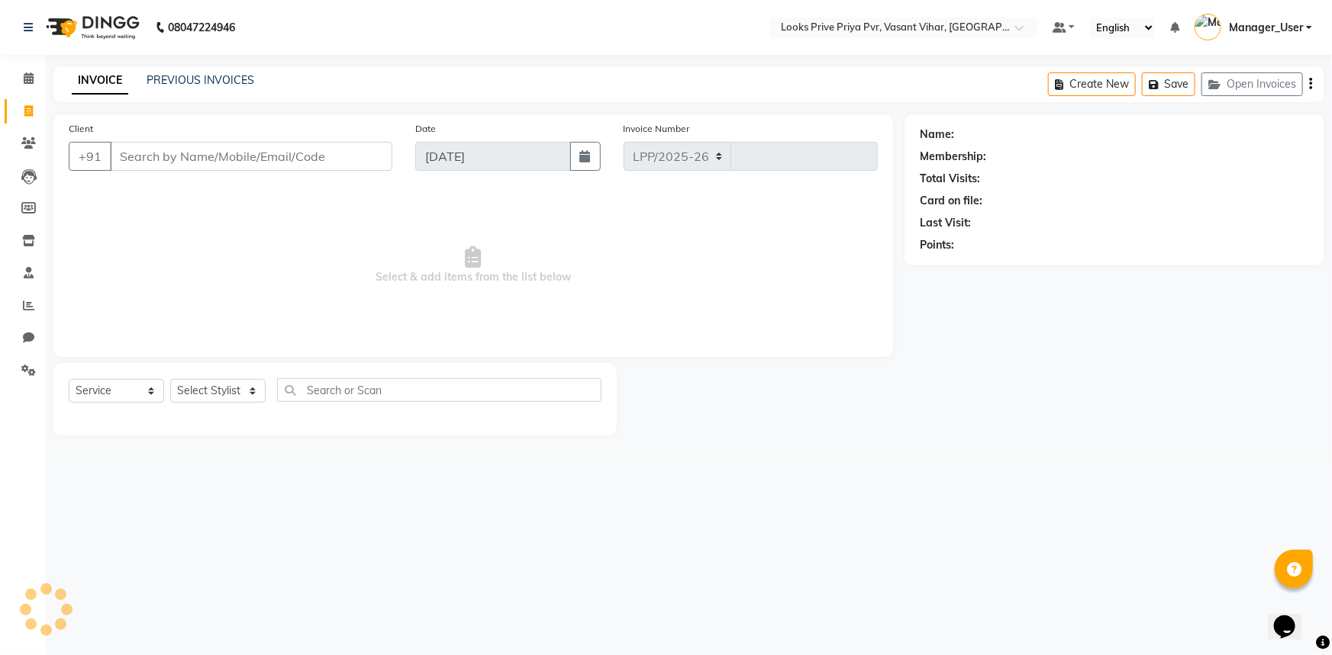
select select "7646"
type input "4770"
click at [28, 311] on icon at bounding box center [28, 305] width 11 height 11
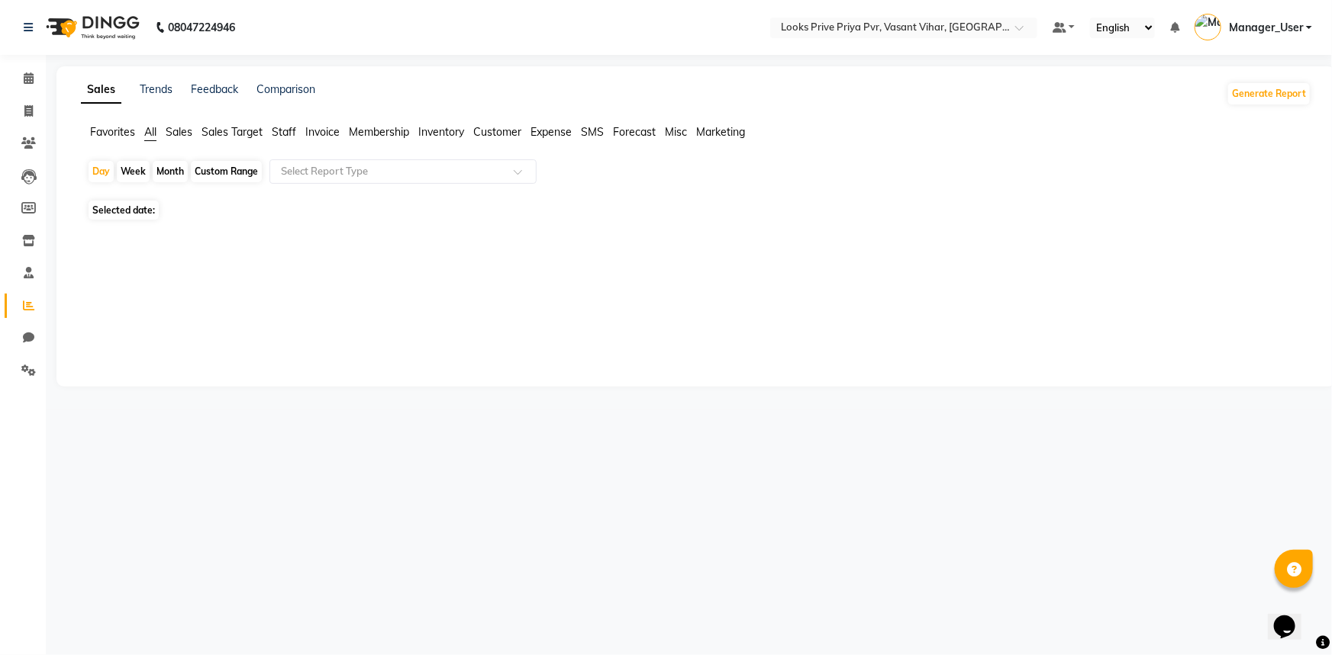
click at [287, 131] on span "Staff" at bounding box center [284, 132] width 24 height 14
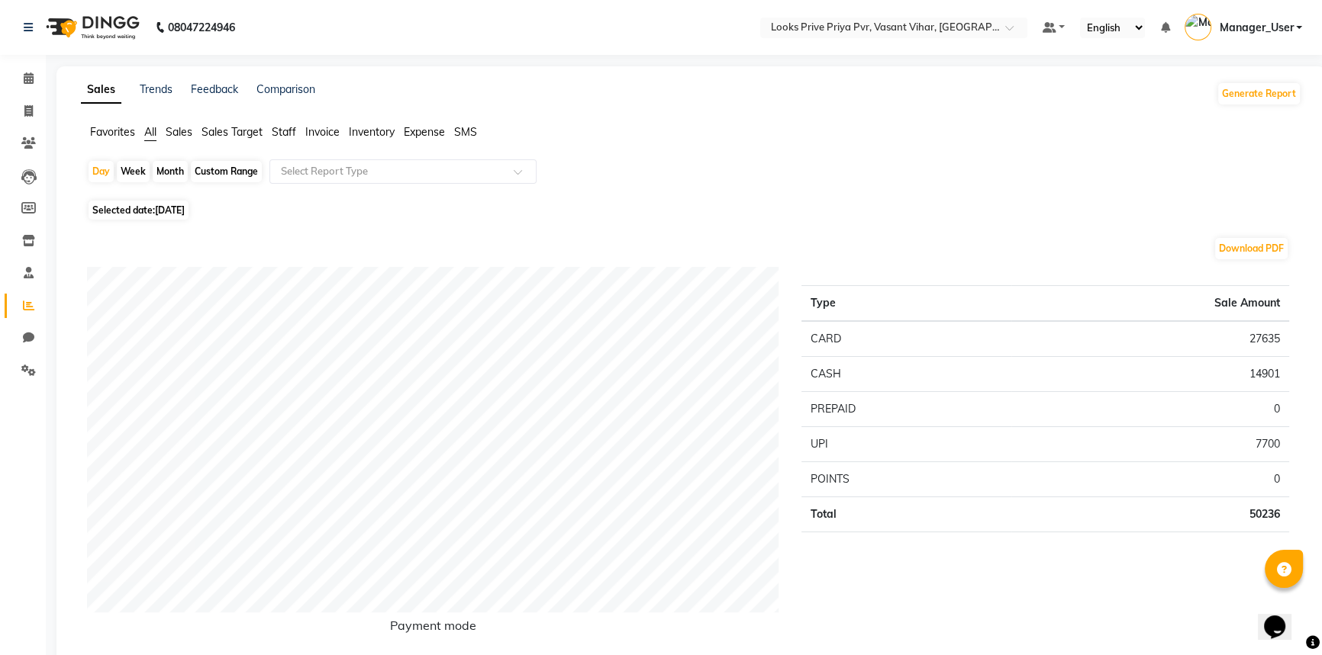
click at [291, 135] on span "Staff" at bounding box center [284, 132] width 24 height 14
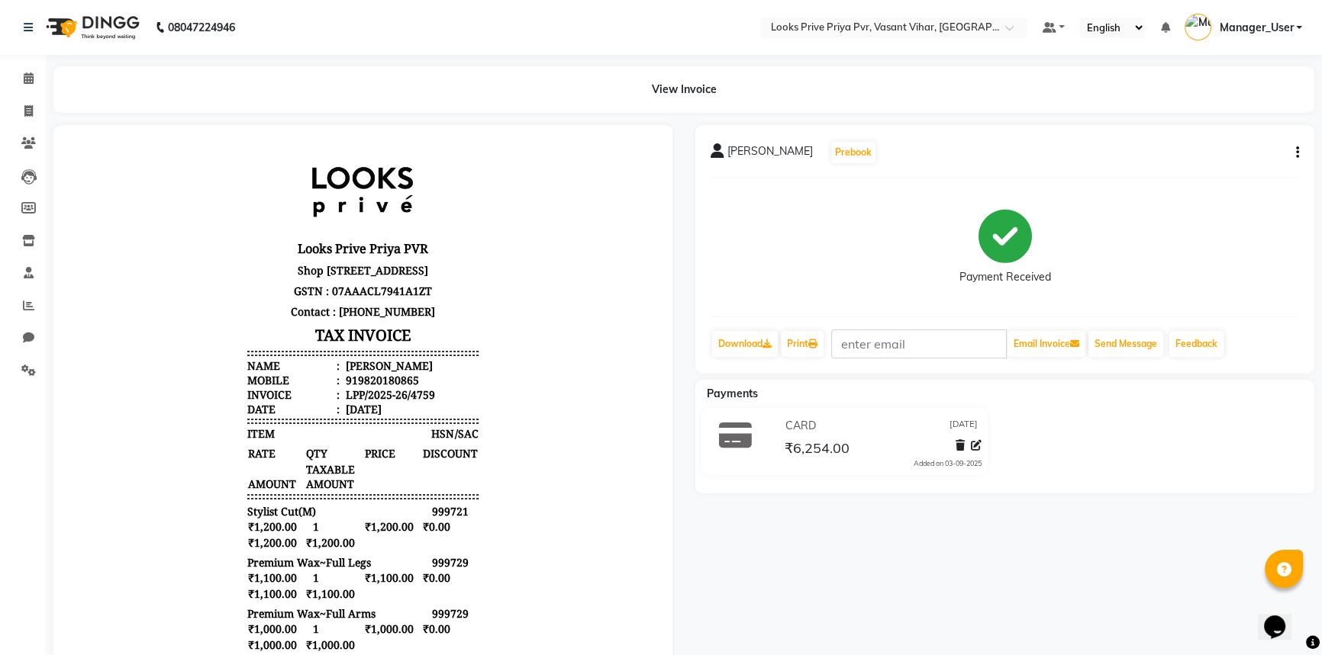
click at [1297, 153] on icon "button" at bounding box center [1297, 153] width 3 height 1
click at [1222, 166] on div "Edit Item Staff" at bounding box center [1220, 162] width 105 height 19
select select
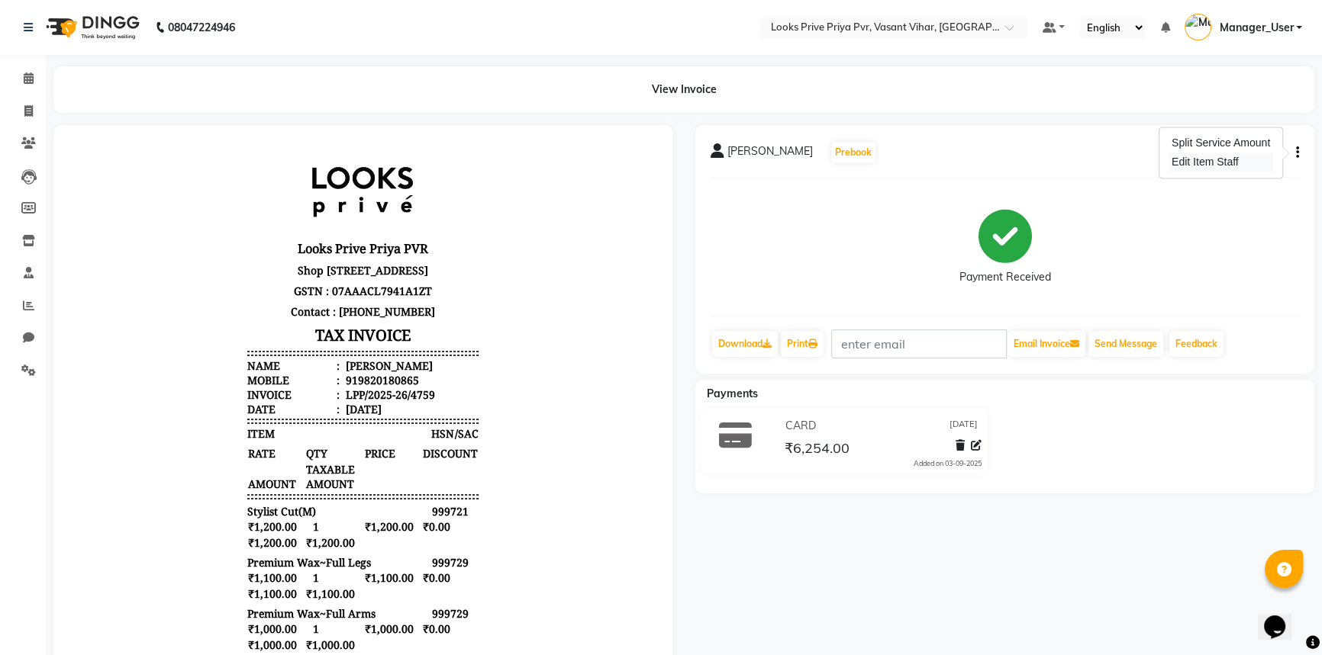
select select
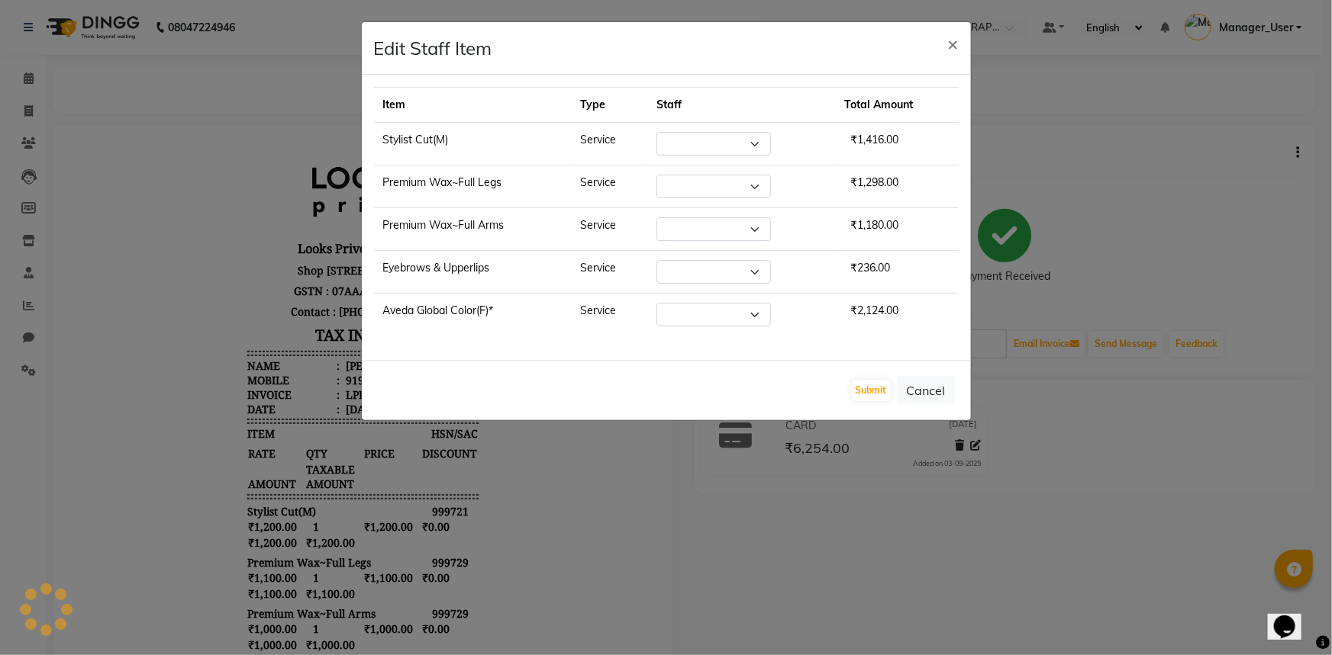
select select "66940"
select select "66939"
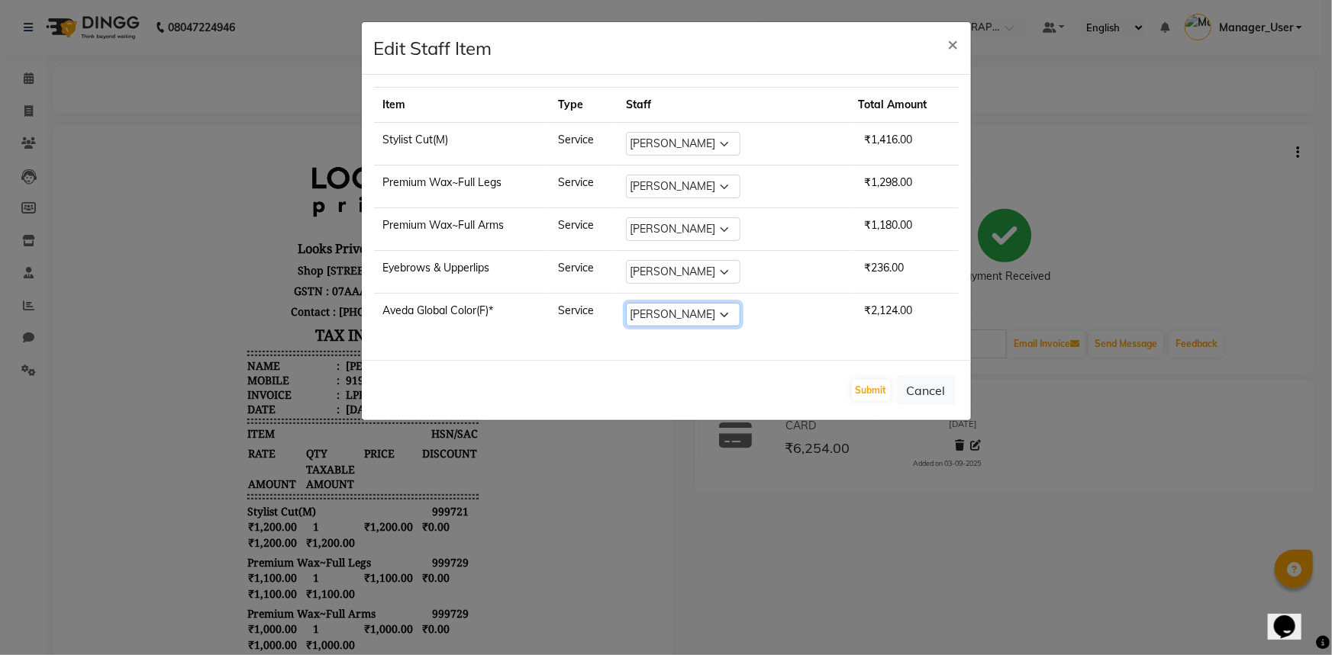
click at [717, 309] on select "Select Akhir_asst ANIL_PDCT ASLAM_CR STYLIST Counter_Sales KAMAL_PDCT [PERSON_N…" at bounding box center [683, 315] width 114 height 24
select select "66940"
click at [627, 303] on select "Select Akhir_asst ANIL_PDCT ASLAM_CR STYLIST Counter_Sales KAMAL_PDCT KARISHMA …" at bounding box center [683, 315] width 114 height 24
click at [875, 386] on button "Submit" at bounding box center [871, 390] width 39 height 21
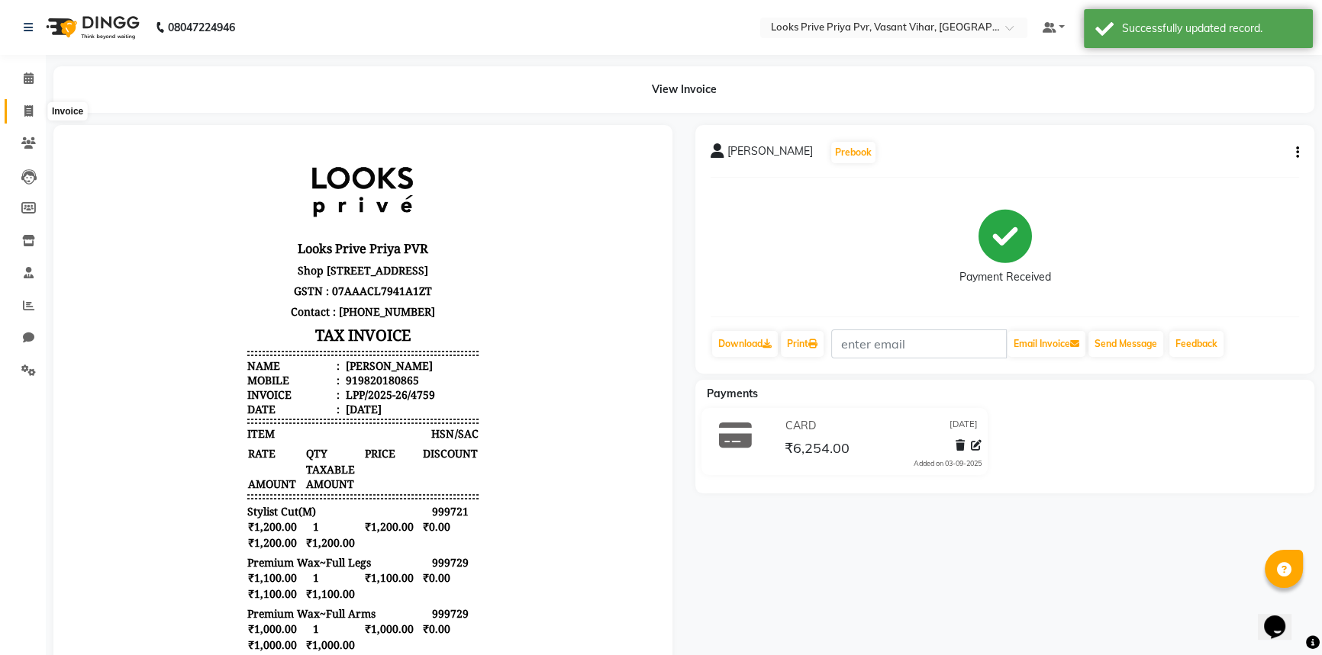
click at [37, 111] on span at bounding box center [28, 112] width 27 height 18
select select "service"
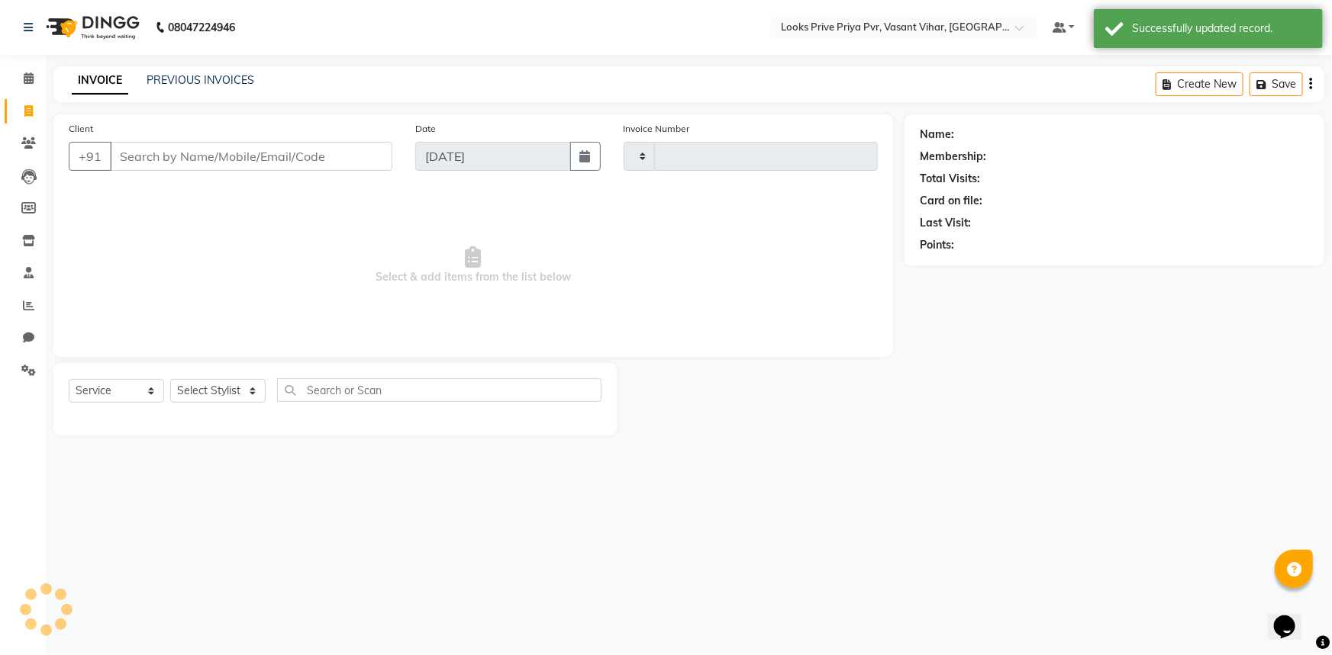
type input "4770"
select select "7646"
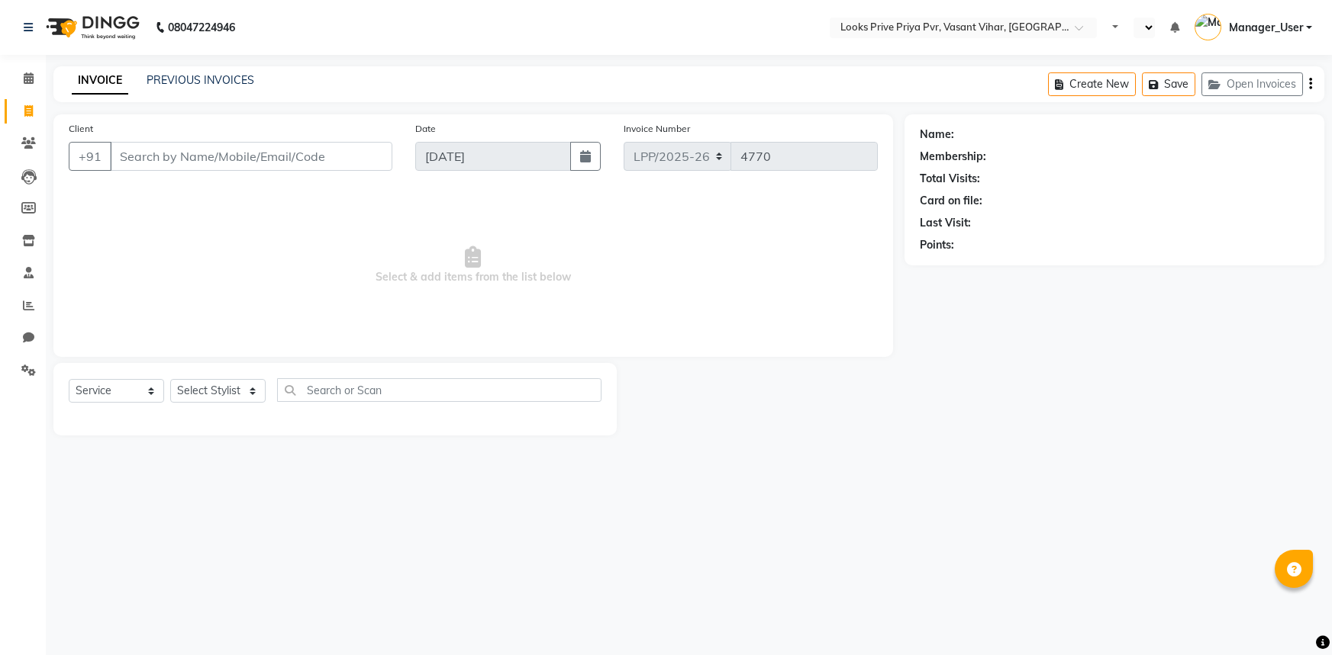
select select "service"
select select "en"
click at [23, 308] on icon at bounding box center [28, 305] width 11 height 11
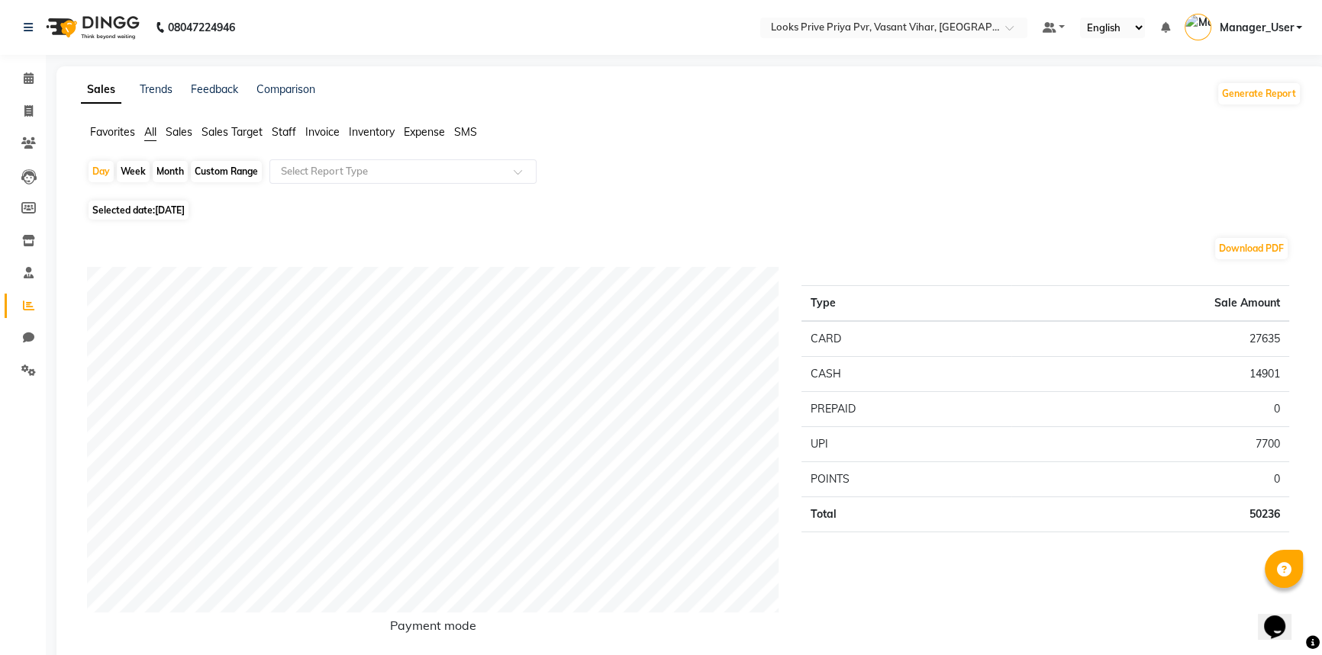
click at [283, 124] on li "Staff" at bounding box center [284, 132] width 24 height 16
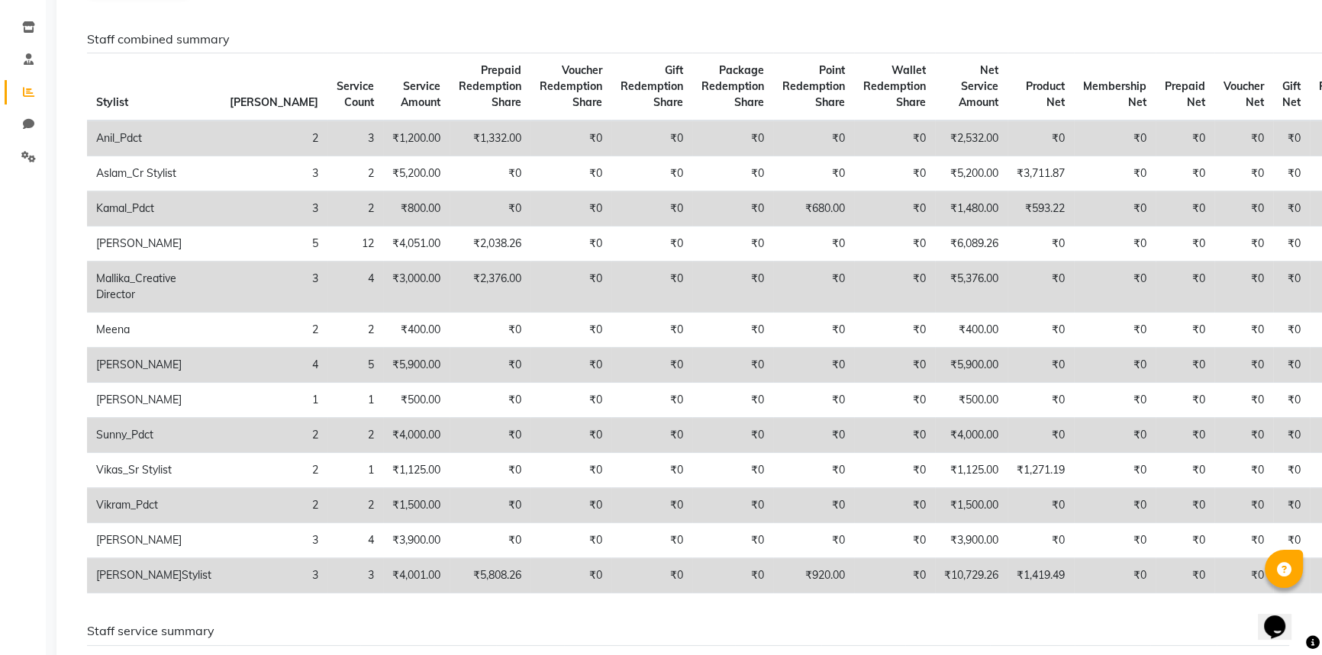
scroll to position [277, 0]
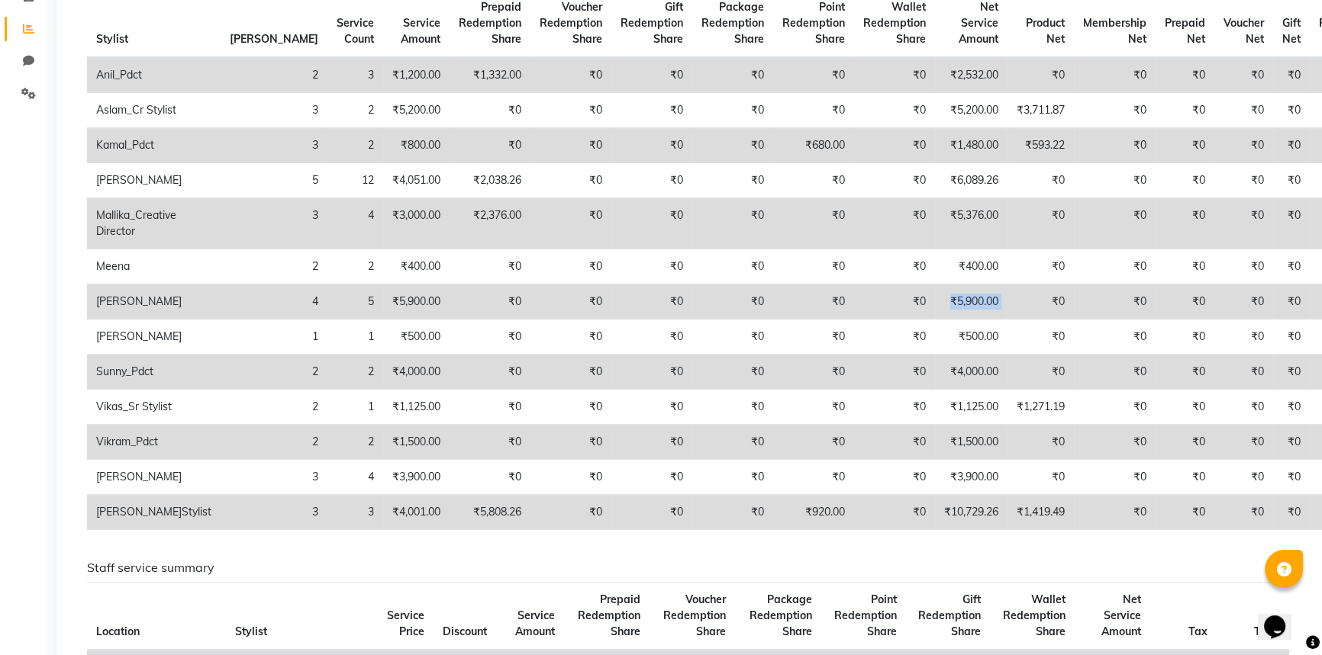
drag, startPoint x: 858, startPoint y: 300, endPoint x: 929, endPoint y: 302, distance: 71.0
click at [929, 302] on tr "[PERSON_NAME] 4 5 ₹5,900.00 ₹0 ₹0 ₹0 ₹0 ₹0 ₹0 ₹5,900.00 ₹0 ₹0 ₹0 ₹0 ₹0 ₹0" at bounding box center [730, 302] width 1286 height 35
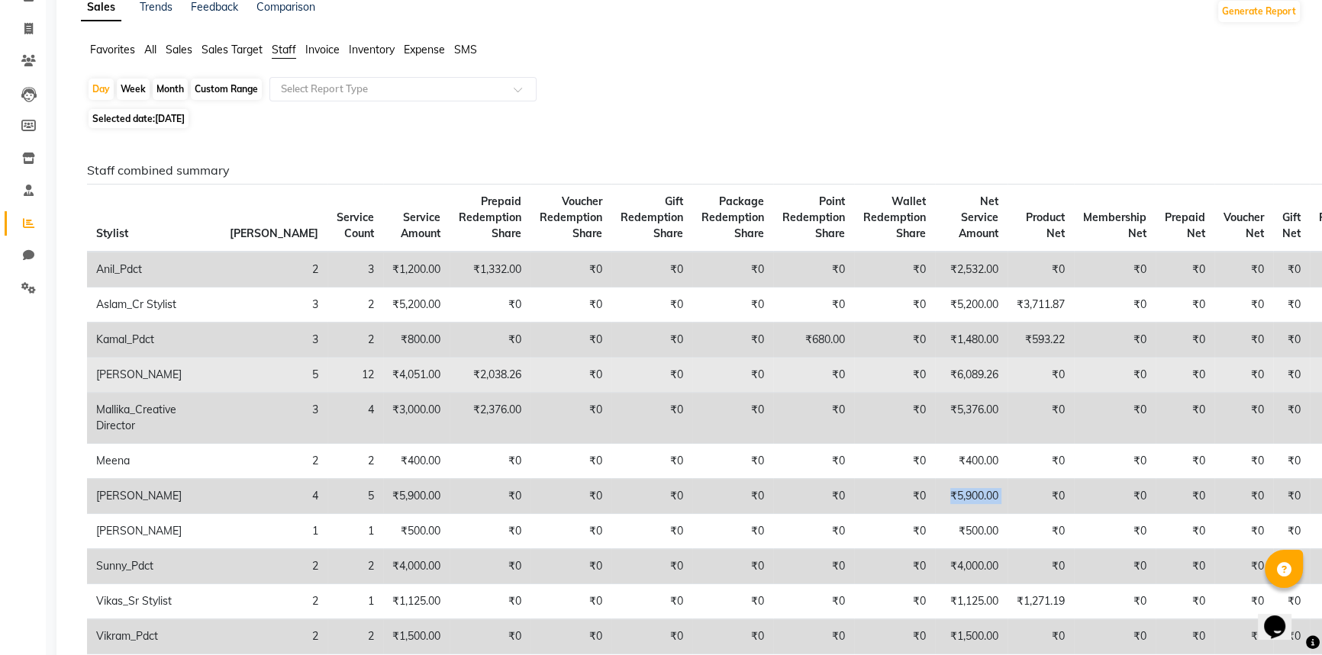
scroll to position [0, 0]
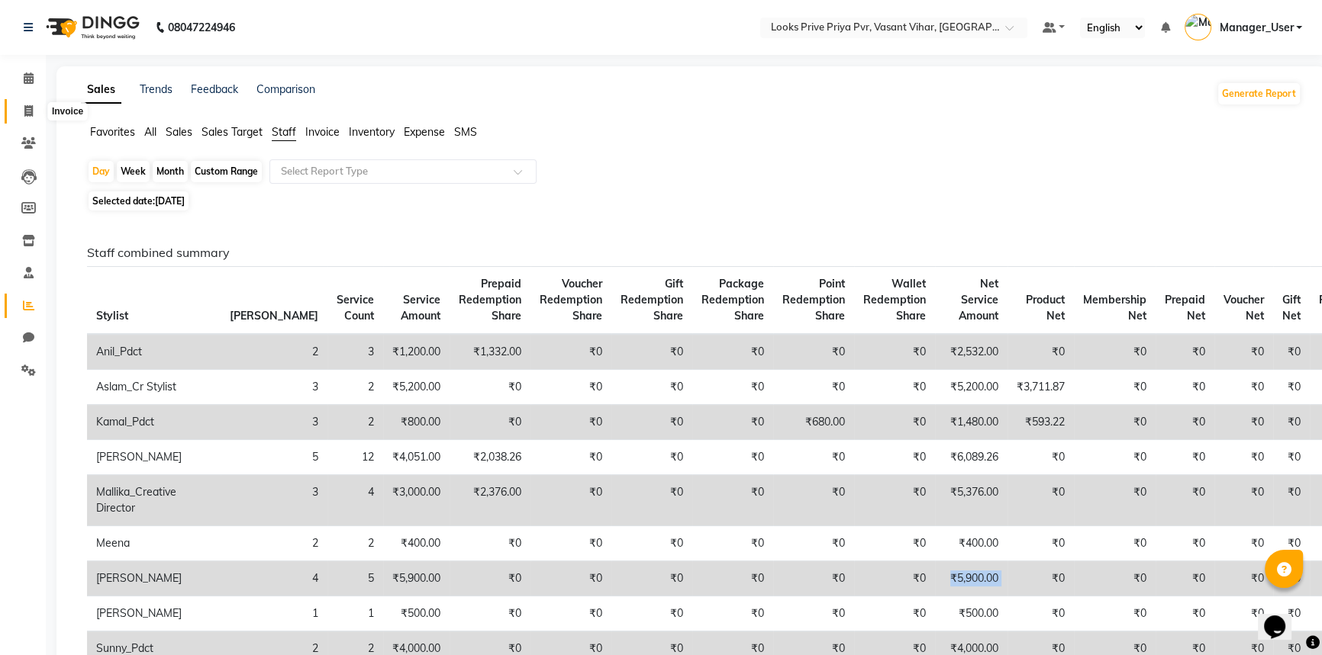
click at [24, 111] on icon at bounding box center [28, 110] width 8 height 11
select select "service"
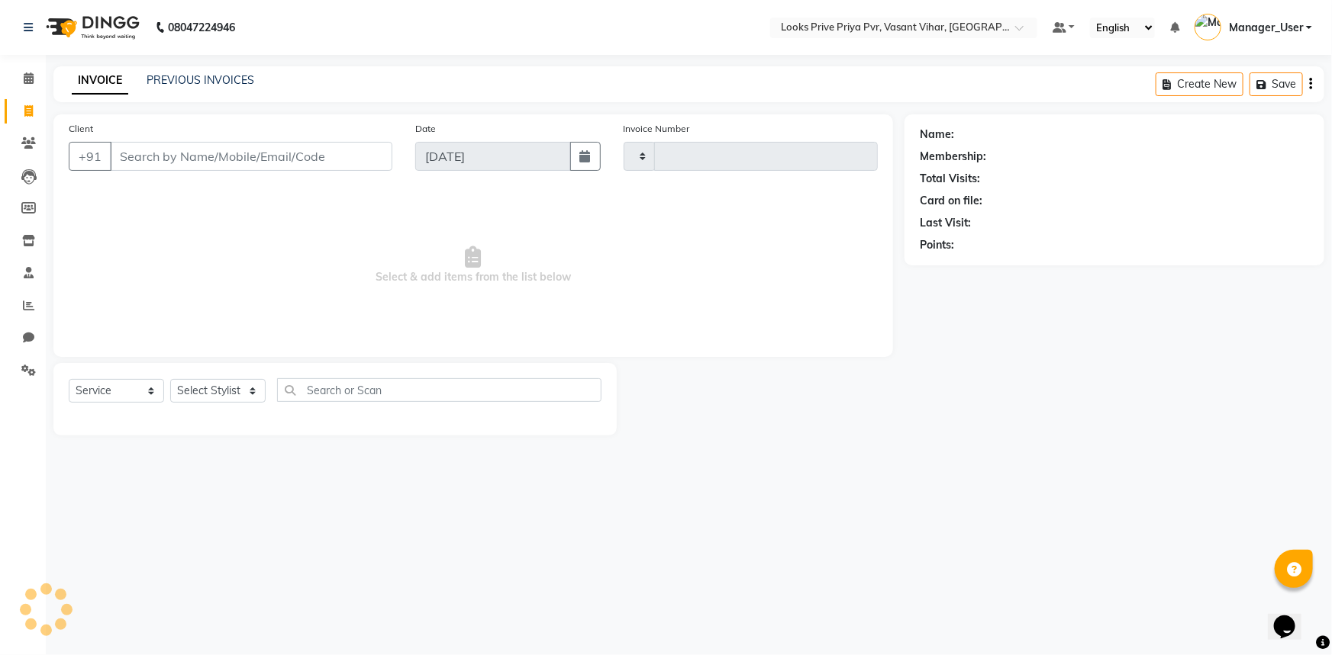
type input "4770"
select select "7646"
click at [227, 395] on select "Select Stylist" at bounding box center [217, 391] width 95 height 24
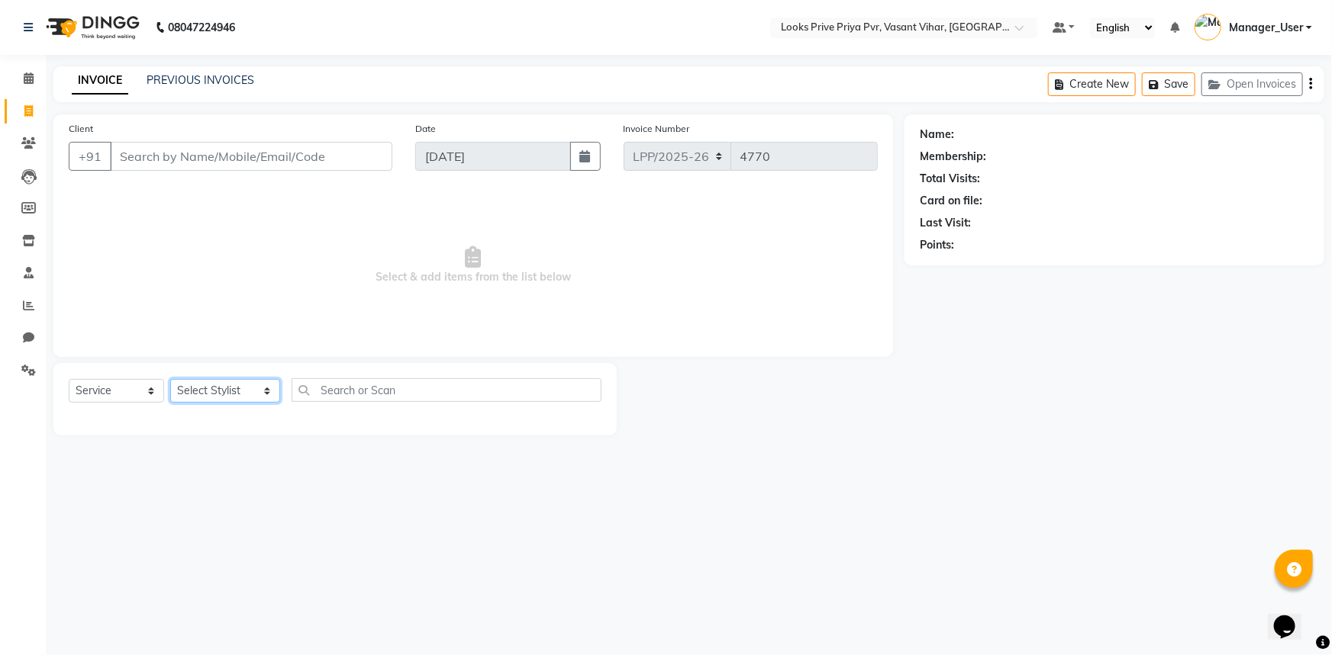
select select "66945"
click at [170, 379] on select "Select Stylist Akhir_asst ANIL_PDCT ASLAM_CR STYLIST Counter_Sales KAMAL_PDCT […" at bounding box center [225, 391] width 110 height 24
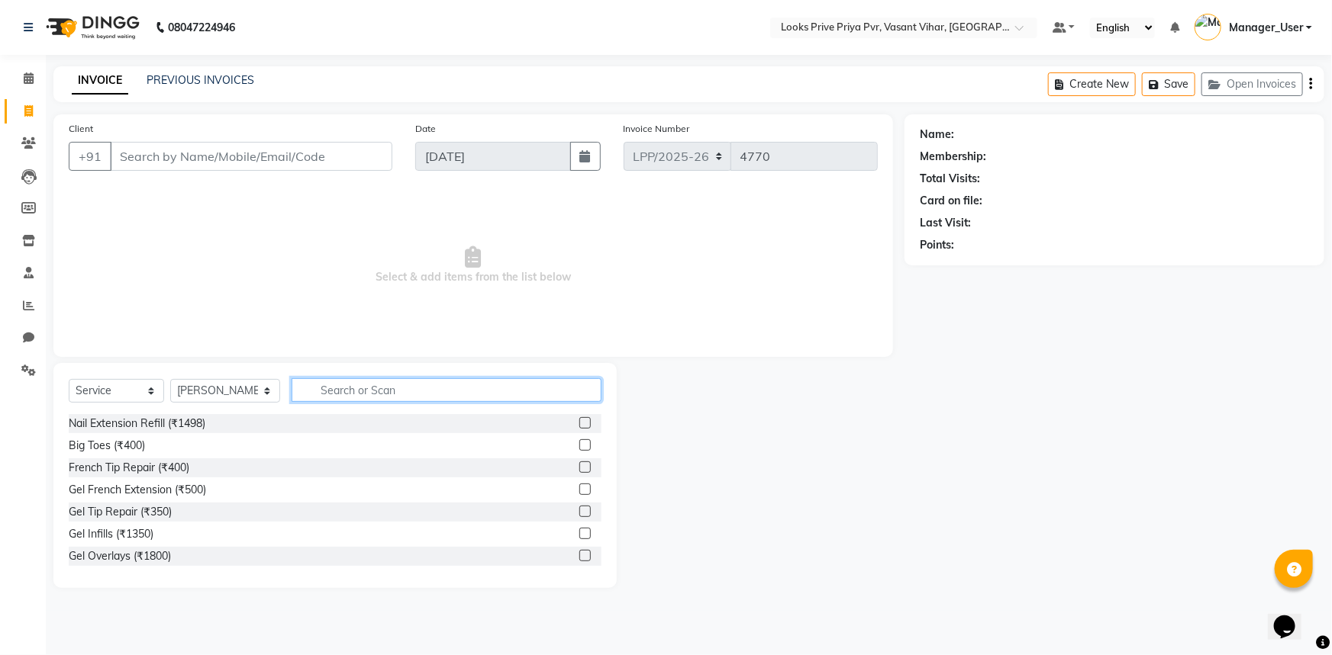
click at [347, 395] on input "text" at bounding box center [446, 390] width 311 height 24
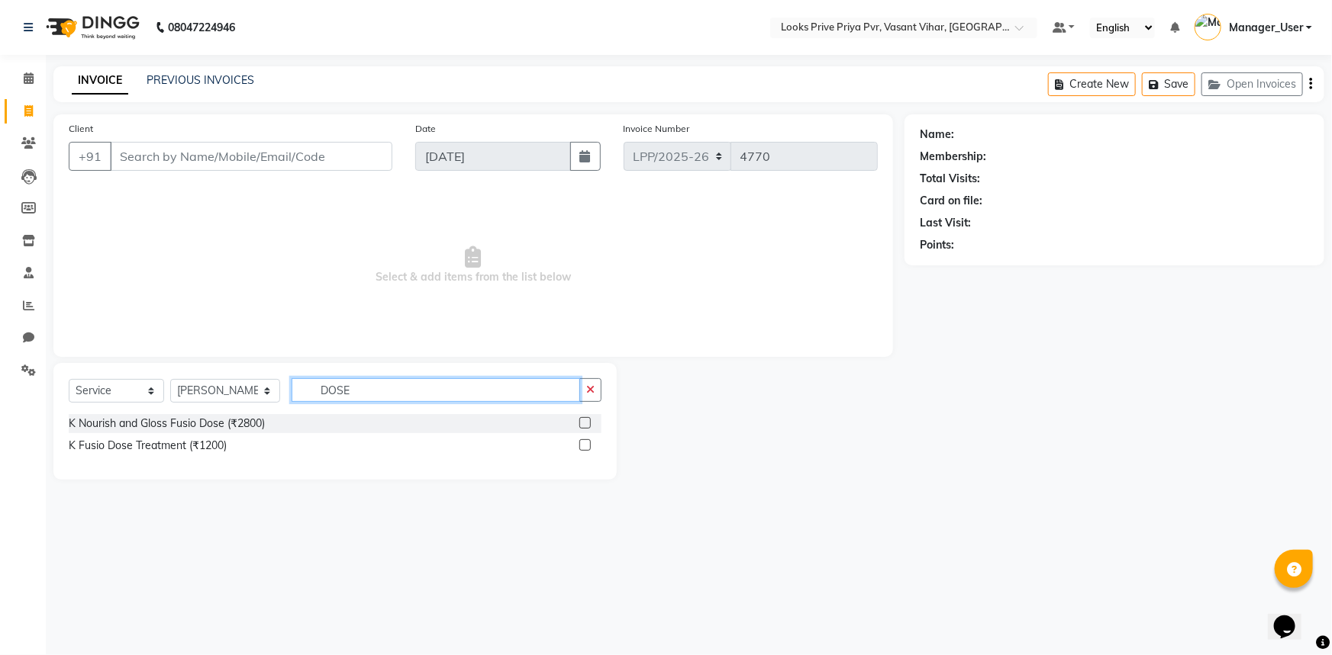
type input "DOSE"
click at [586, 420] on label at bounding box center [584, 422] width 11 height 11
click at [586, 420] on input "checkbox" at bounding box center [584, 424] width 10 height 10
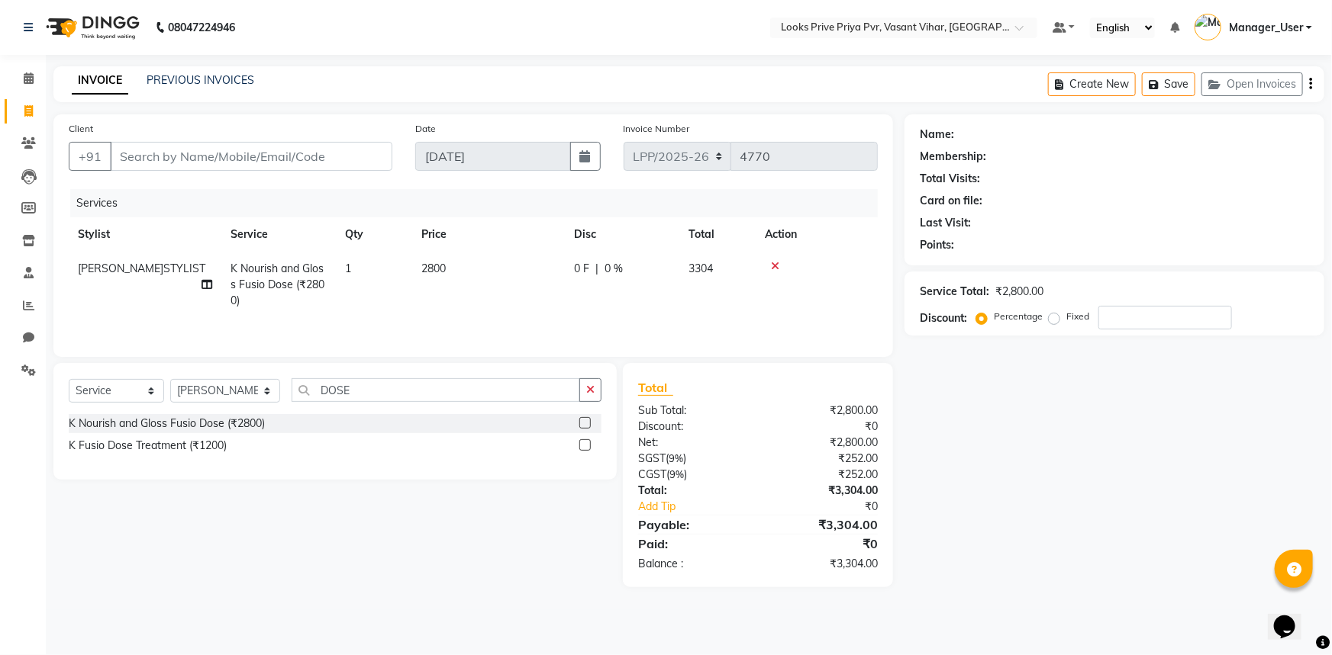
checkbox input "false"
click at [430, 275] on td "2800" at bounding box center [488, 285] width 153 height 66
select select "66945"
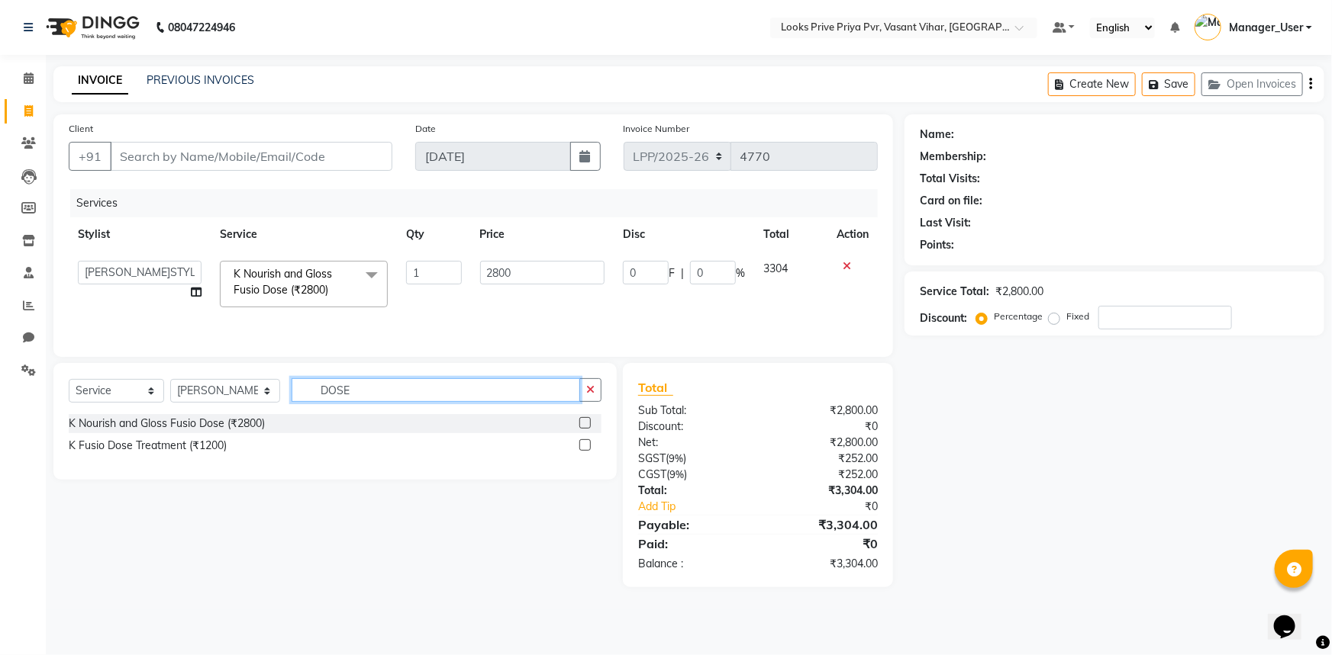
click at [433, 387] on input "DOSE" at bounding box center [435, 390] width 289 height 24
click at [177, 401] on div "Select Service Product Membership Package Voucher Prepaid Gift Card Select Styl…" at bounding box center [335, 396] width 533 height 36
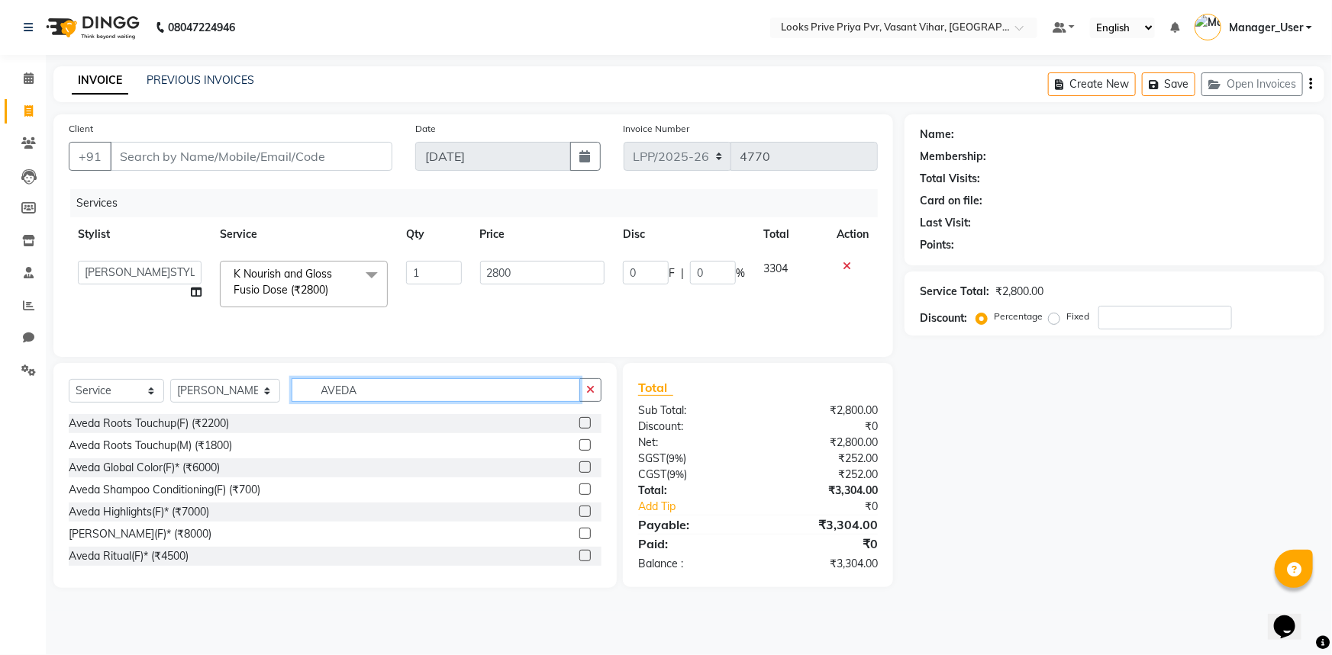
type input "AVEDA"
click at [579, 424] on label at bounding box center [584, 422] width 11 height 11
click at [579, 424] on input "checkbox" at bounding box center [584, 424] width 10 height 10
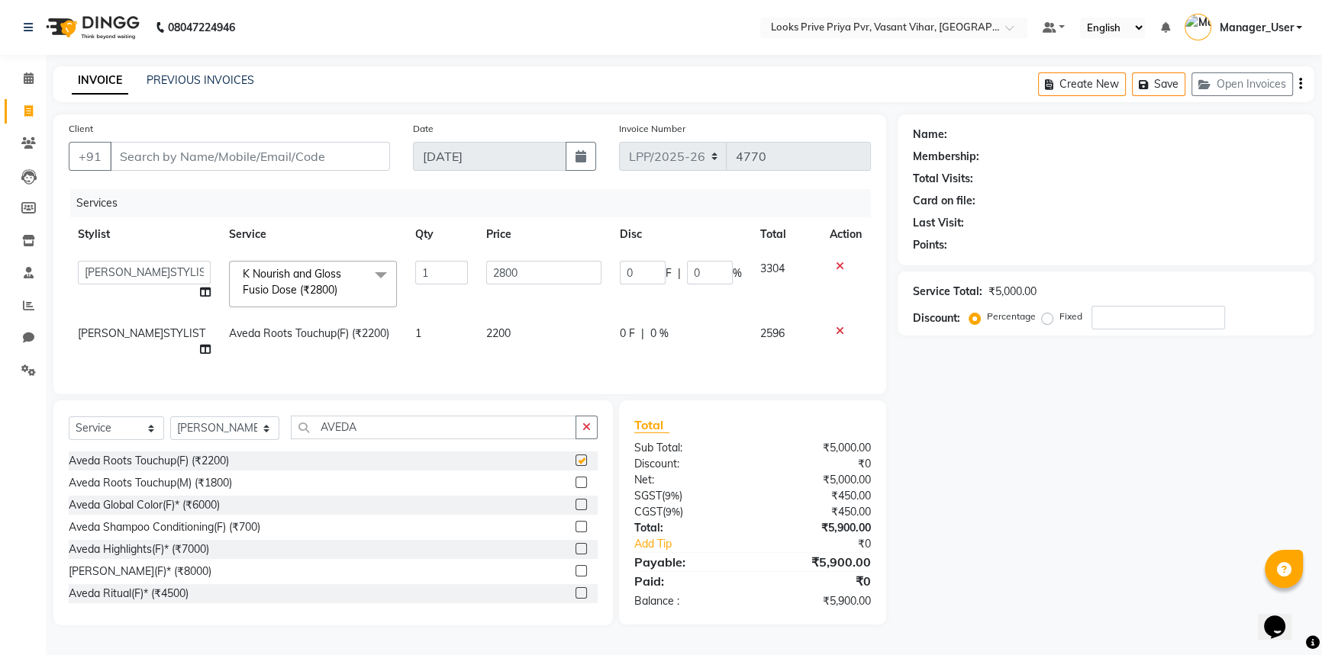
drag, startPoint x: 495, startPoint y: 310, endPoint x: 501, endPoint y: 329, distance: 19.8
click at [498, 320] on tbody "Akhir_asst ANIL_PDCT ASLAM_CR STYLIST Counter_Sales KAMAL_PDCT KARISHMA MALLIKA…" at bounding box center [470, 309] width 802 height 115
checkbox input "false"
click at [501, 331] on span "2200" at bounding box center [498, 334] width 24 height 14
select select "66945"
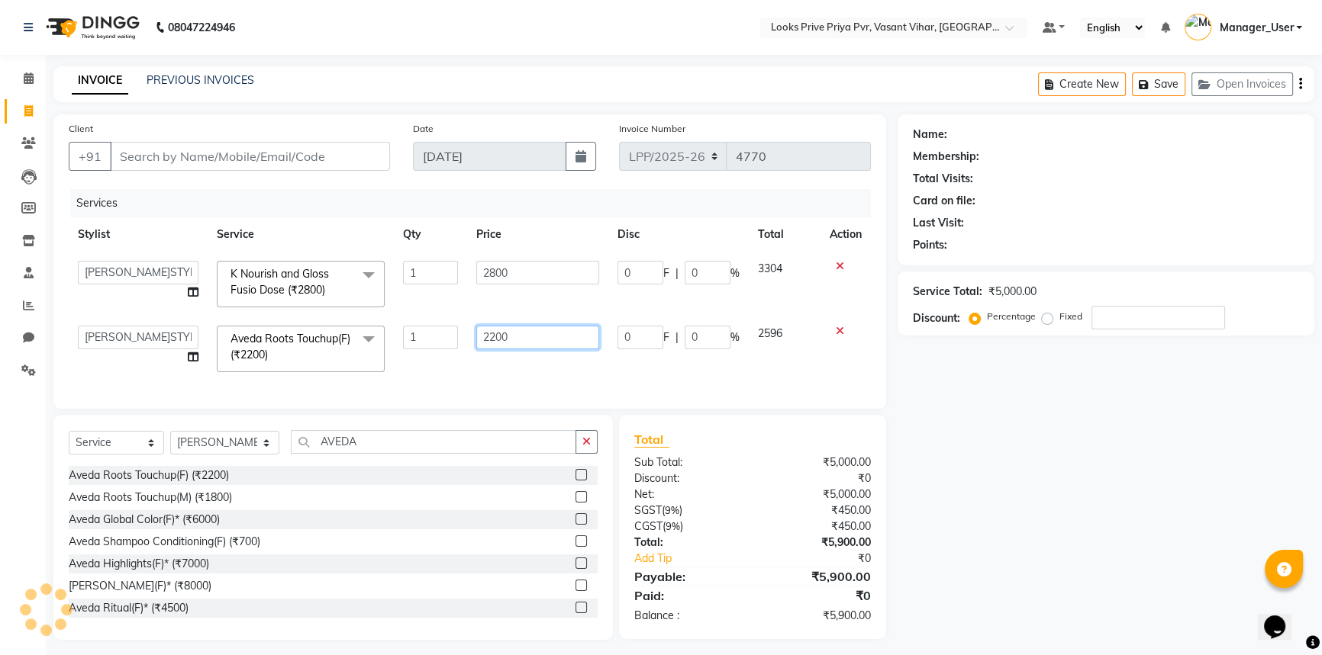
drag, startPoint x: 565, startPoint y: 336, endPoint x: 381, endPoint y: 351, distance: 184.5
click at [388, 345] on tr "Akhir_asst ANIL_PDCT ASLAM_CR STYLIST Counter_Sales KAMAL_PDCT KARISHMA MALLIKA…" at bounding box center [470, 349] width 802 height 65
type input "2500"
click at [386, 468] on div "Select Service Product Membership Package Voucher Prepaid Gift Card Select Styl…" at bounding box center [332, 527] width 559 height 225
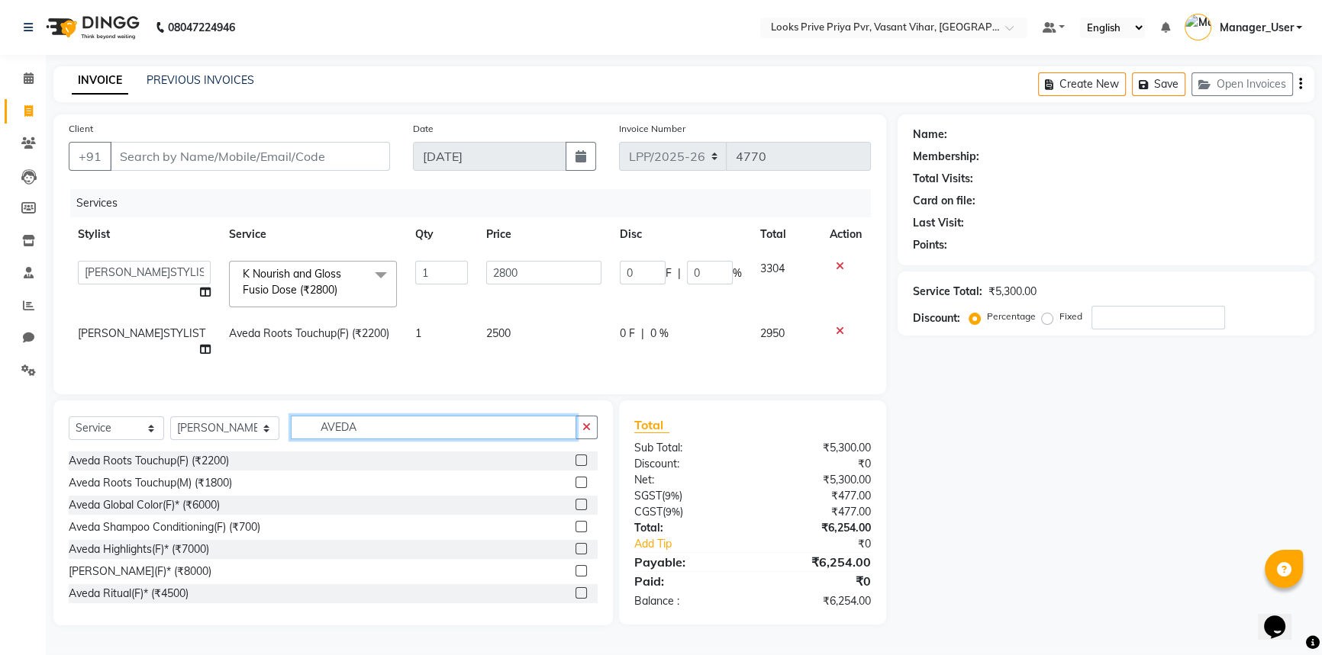
drag, startPoint x: 430, startPoint y: 431, endPoint x: 182, endPoint y: 417, distance: 248.4
click at [182, 417] on div "Select Service Product Membership Package Voucher Prepaid Gift Card Select Styl…" at bounding box center [332, 513] width 559 height 225
type input "CUT"
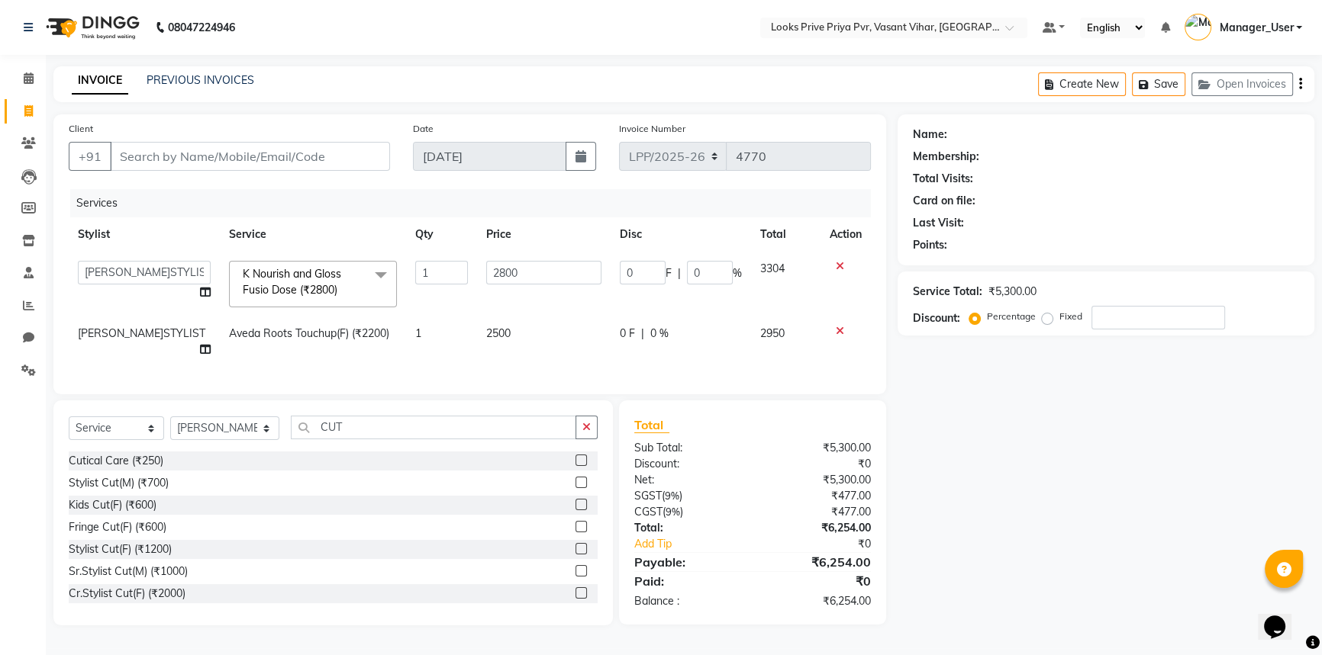
click at [575, 555] on label at bounding box center [580, 548] width 11 height 11
click at [575, 555] on input "checkbox" at bounding box center [580, 550] width 10 height 10
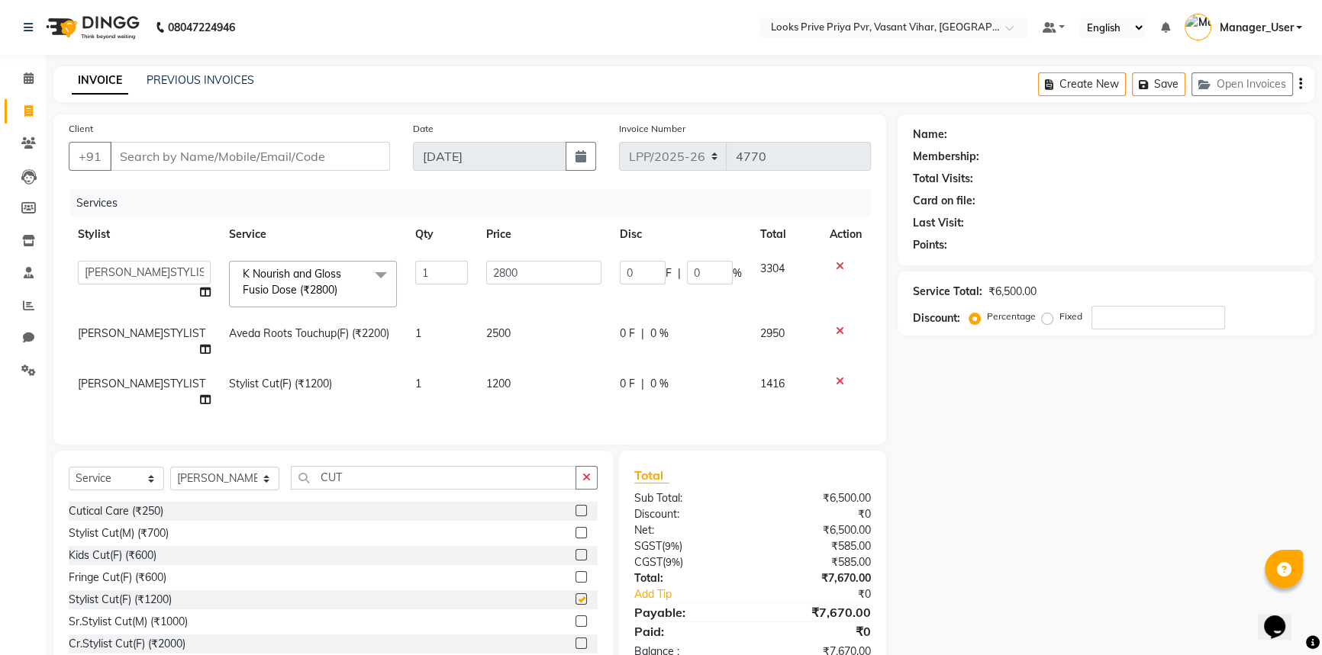
checkbox input "false"
click at [369, 489] on input "CUT" at bounding box center [433, 478] width 285 height 24
drag, startPoint x: 358, startPoint y: 486, endPoint x: 86, endPoint y: 481, distance: 271.7
click at [89, 481] on div "Select Service Product Membership Package Voucher Prepaid Gift Card Select Styl…" at bounding box center [333, 484] width 529 height 36
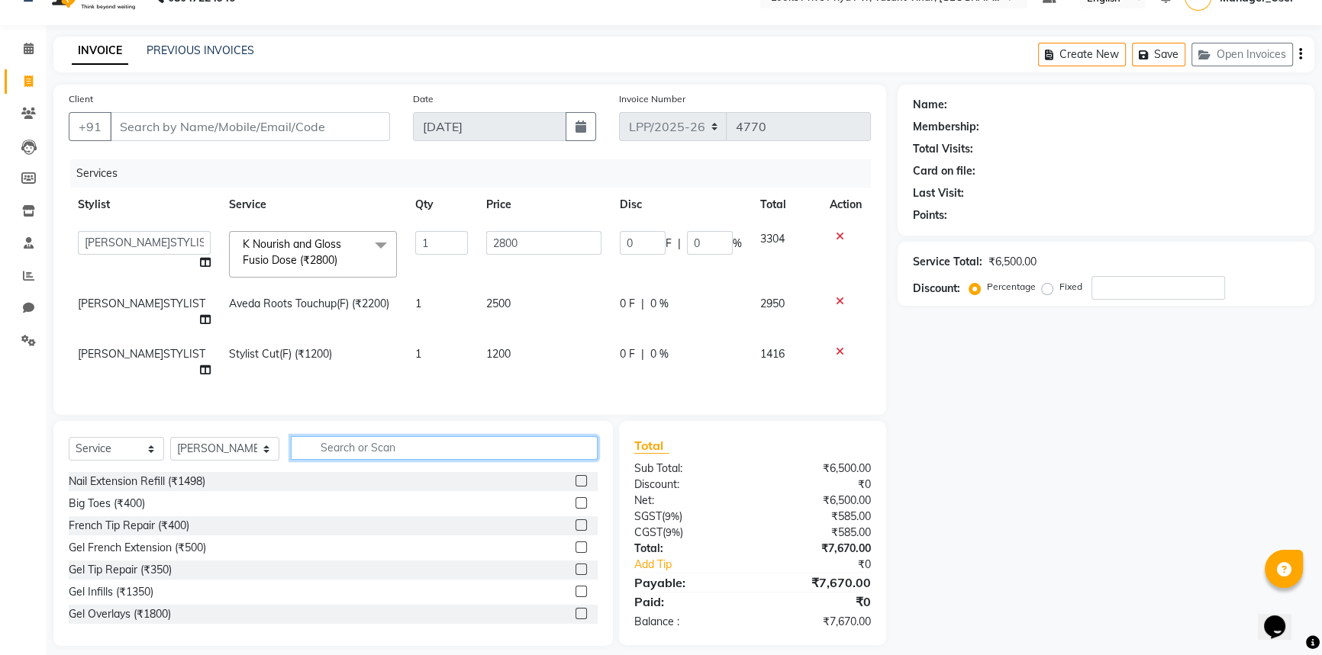
scroll to position [53, 0]
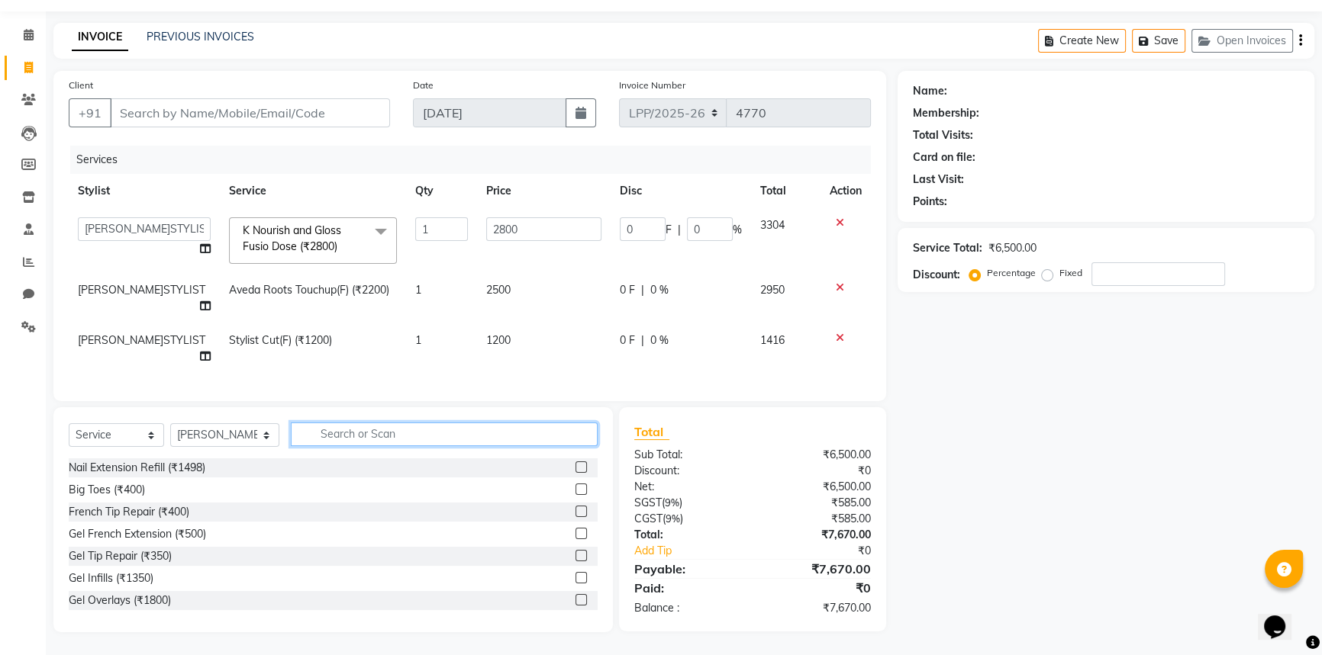
click at [450, 444] on input "text" at bounding box center [444, 435] width 307 height 24
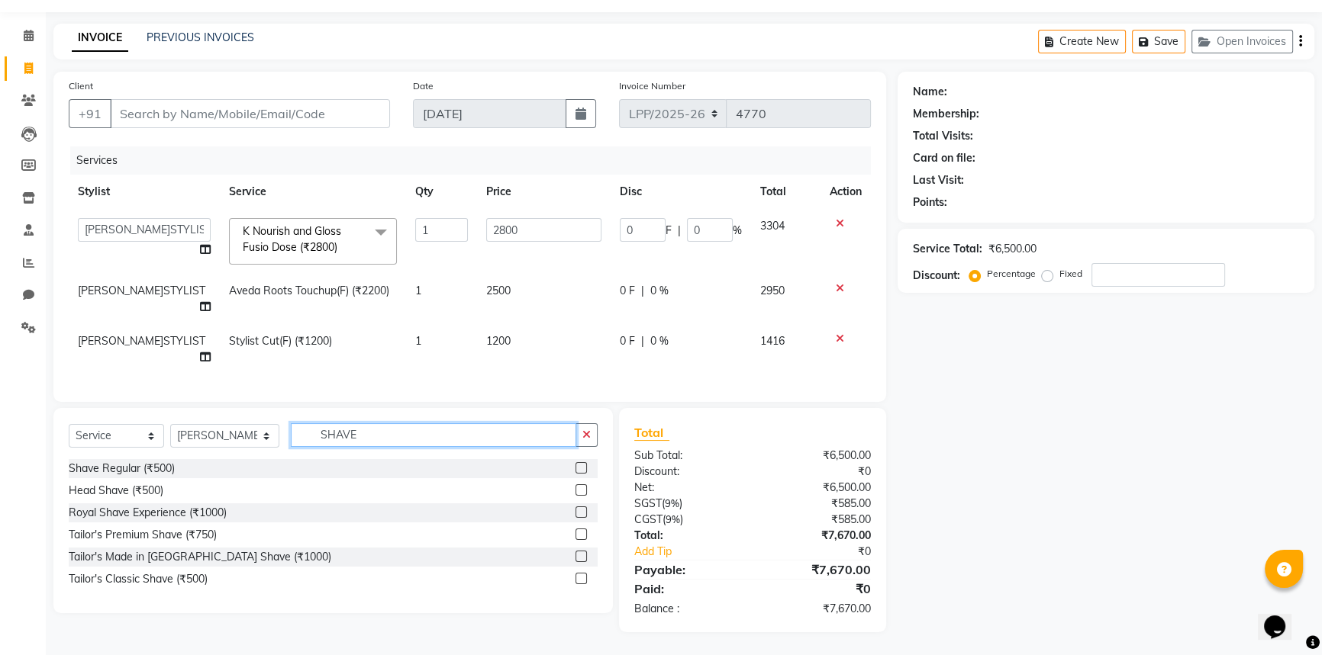
type input "SHAVE"
click at [577, 468] on label at bounding box center [580, 467] width 11 height 11
click at [577, 468] on input "checkbox" at bounding box center [580, 469] width 10 height 10
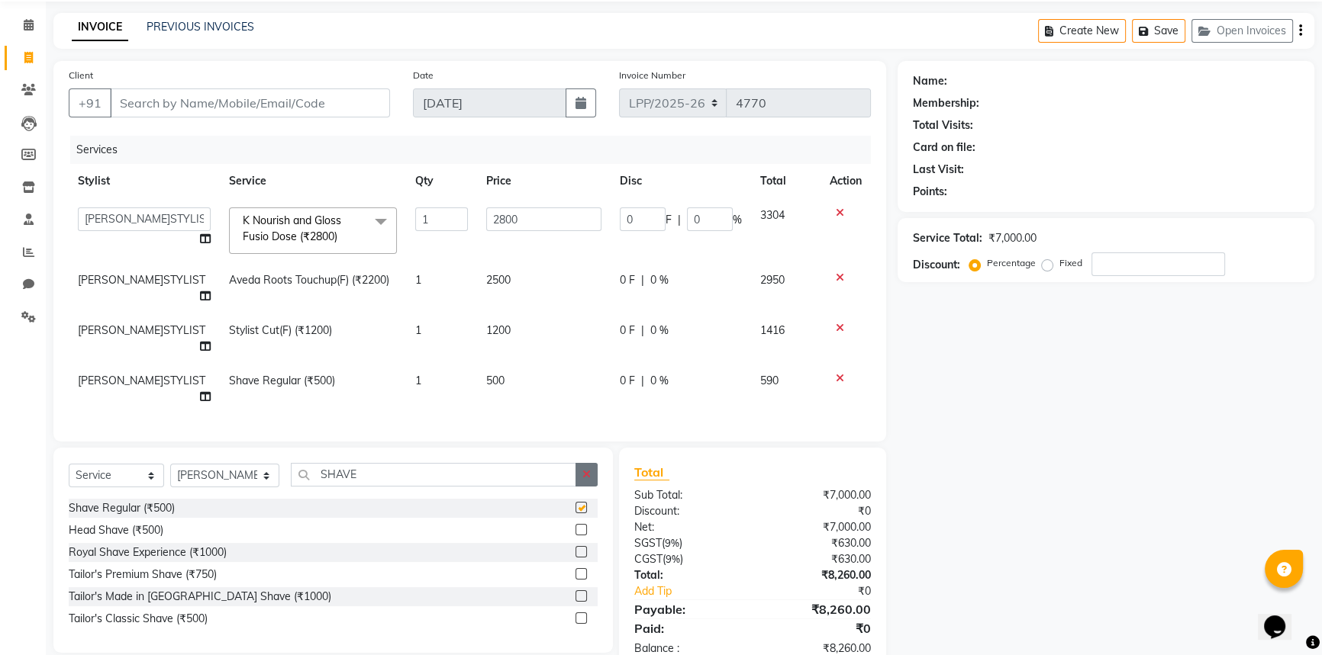
checkbox input "false"
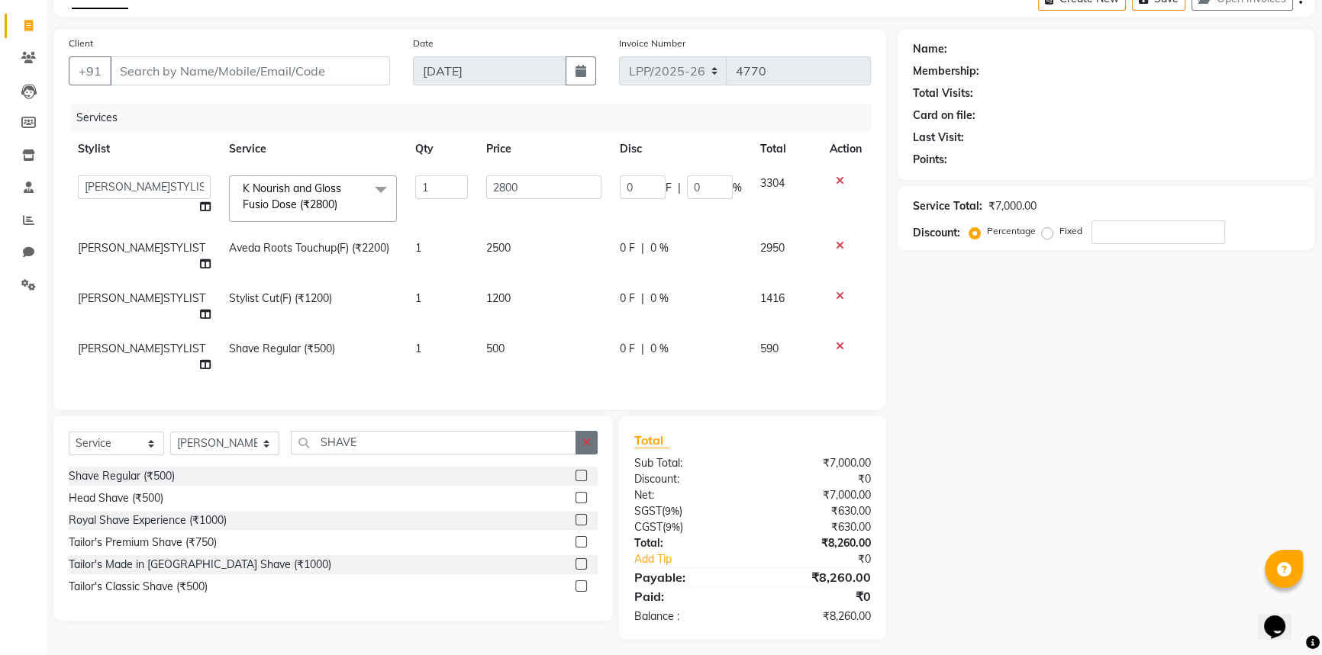
scroll to position [104, 0]
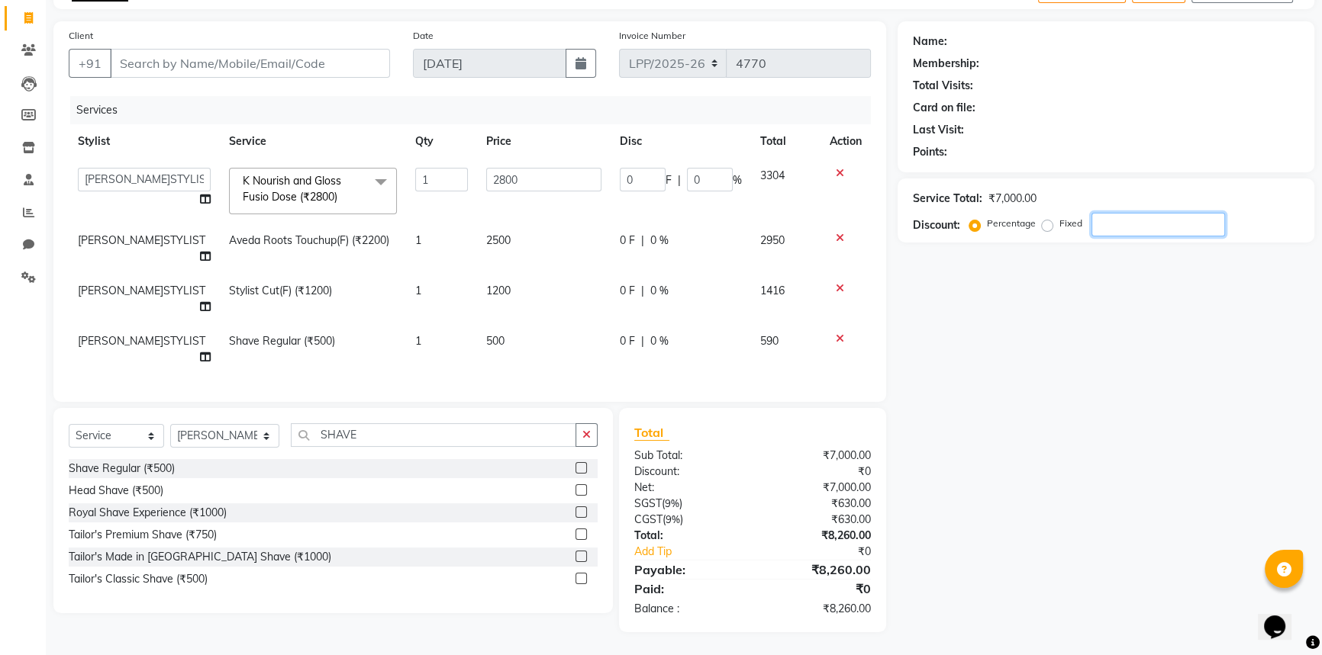
click at [1258, 484] on div "Name: Membership: Total Visits: Card on file: Last Visit: Points: Service Total…" at bounding box center [1111, 326] width 428 height 611
click at [244, 61] on input "Client" at bounding box center [250, 63] width 280 height 29
type input "8"
type input "0"
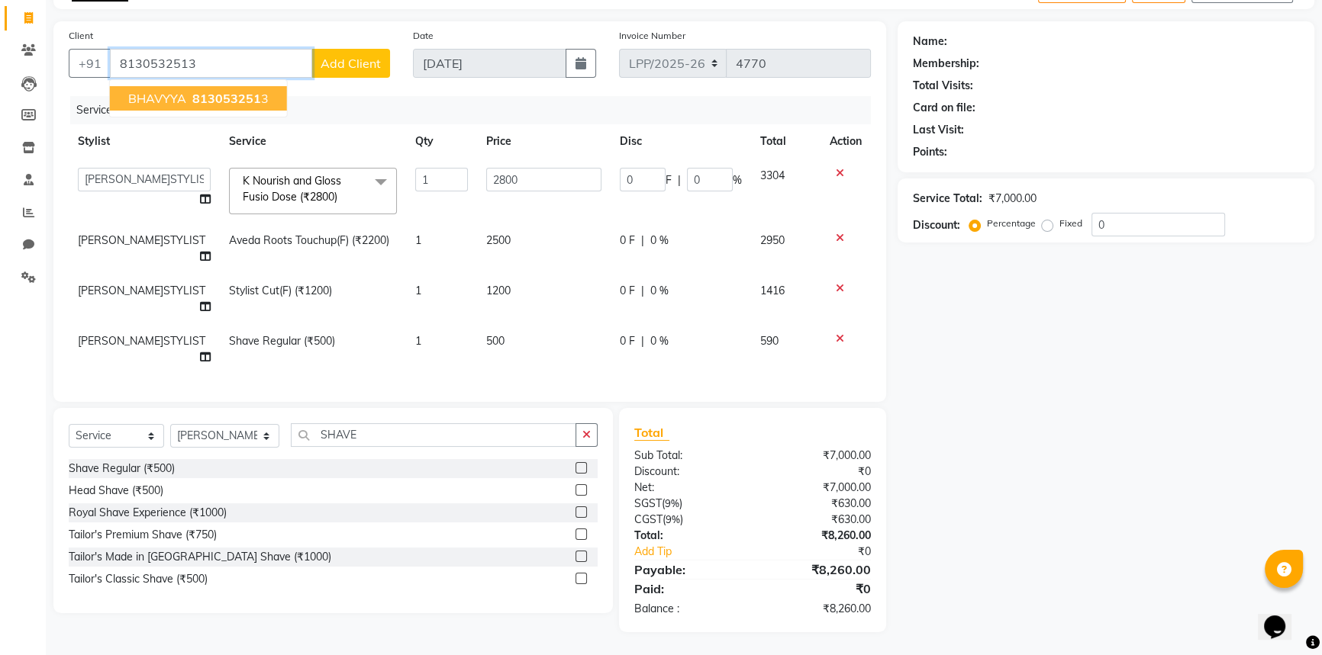
type input "8130532513"
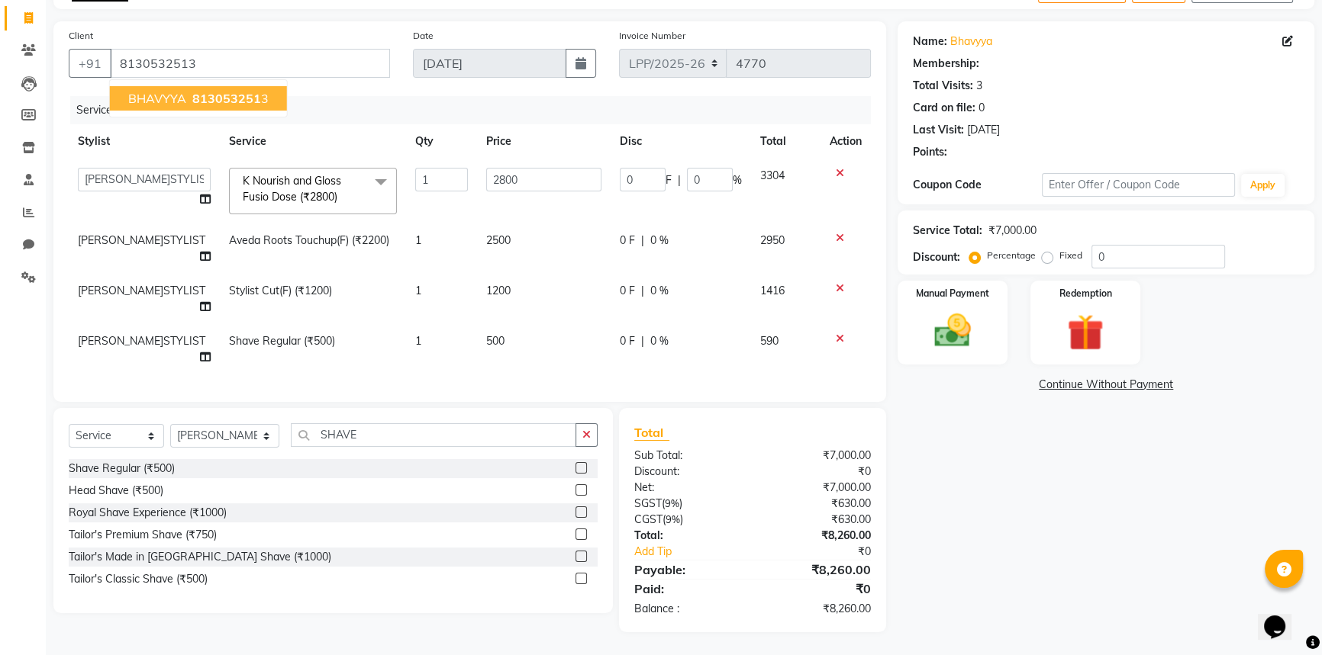
select select "1: Object"
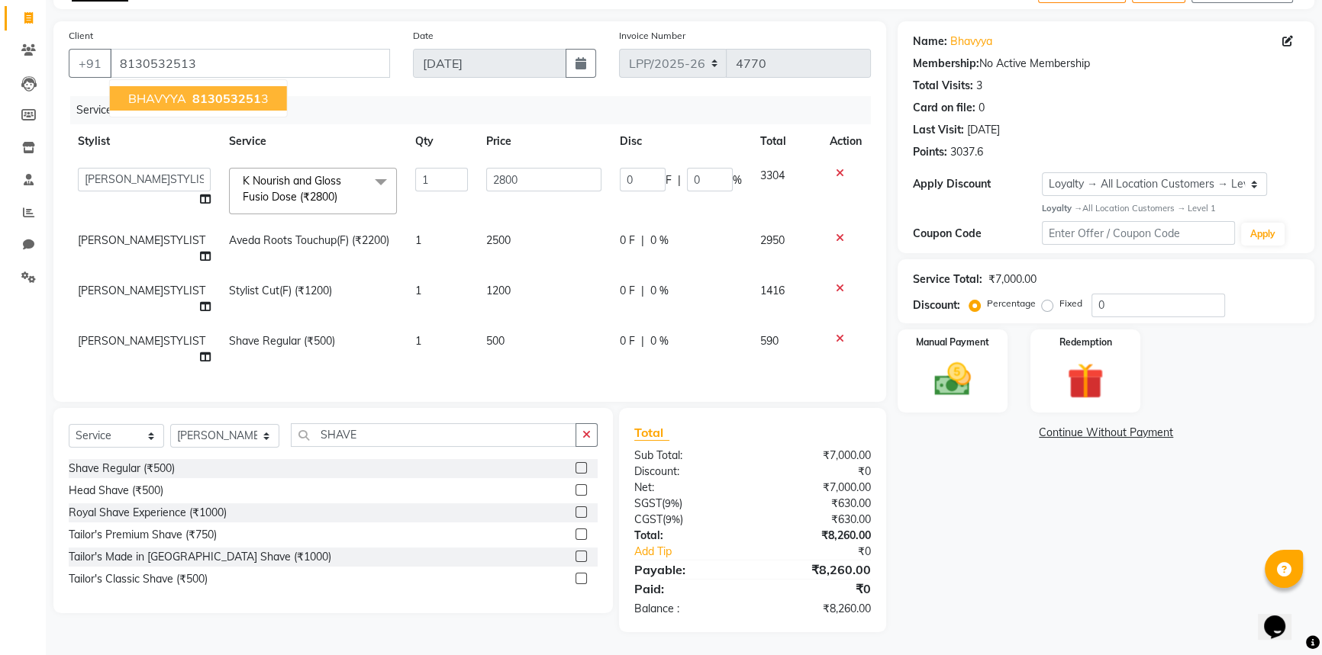
click at [192, 93] on span "813053251" at bounding box center [226, 98] width 69 height 15
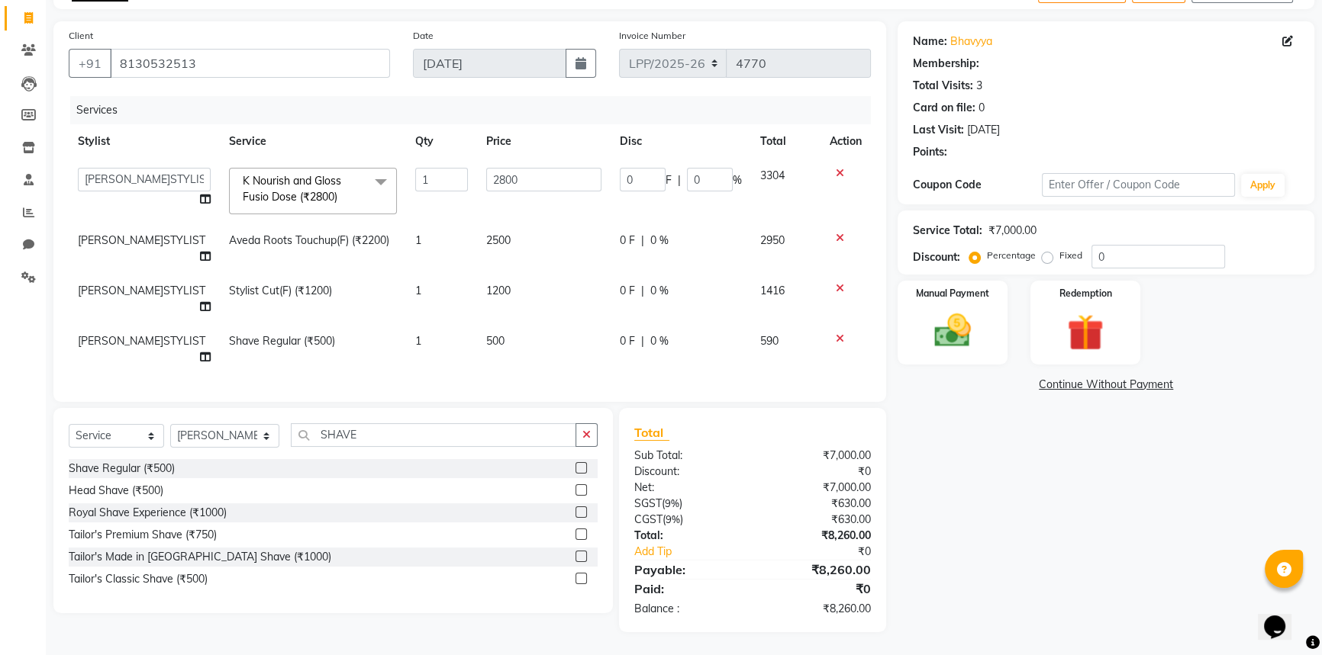
select select "1: Object"
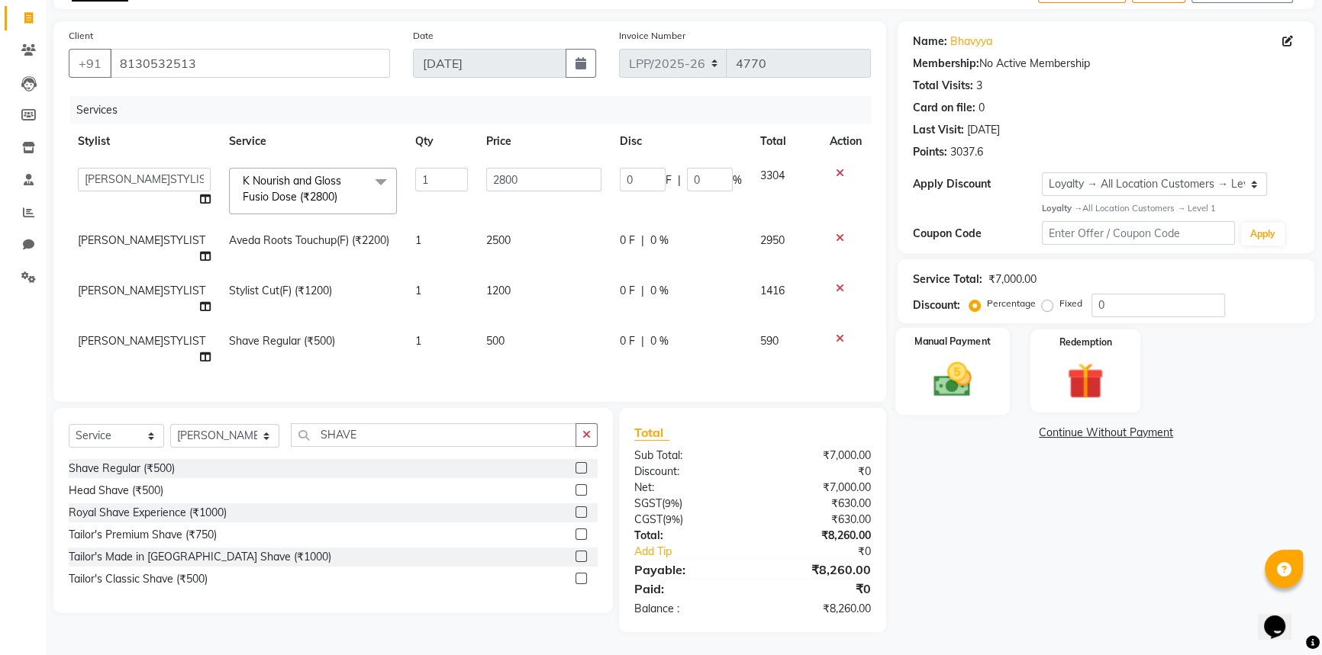
click at [969, 371] on img at bounding box center [953, 379] width 62 height 43
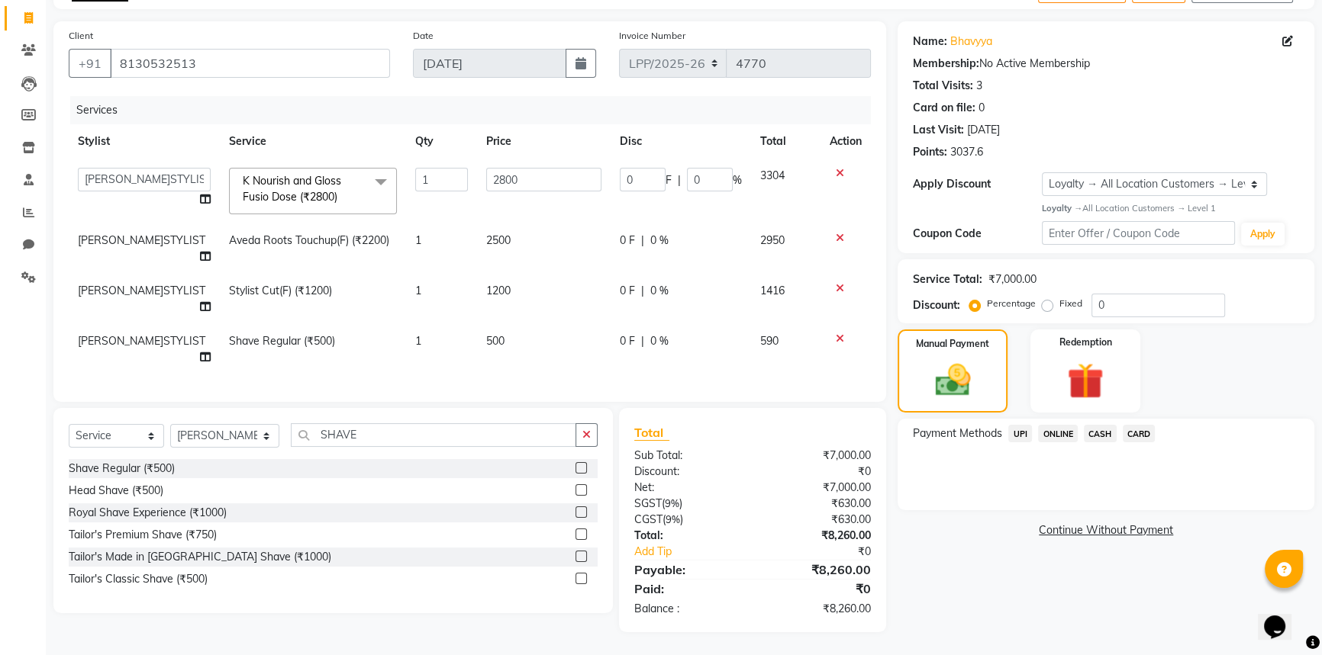
click at [1107, 425] on span "CASH" at bounding box center [1100, 434] width 33 height 18
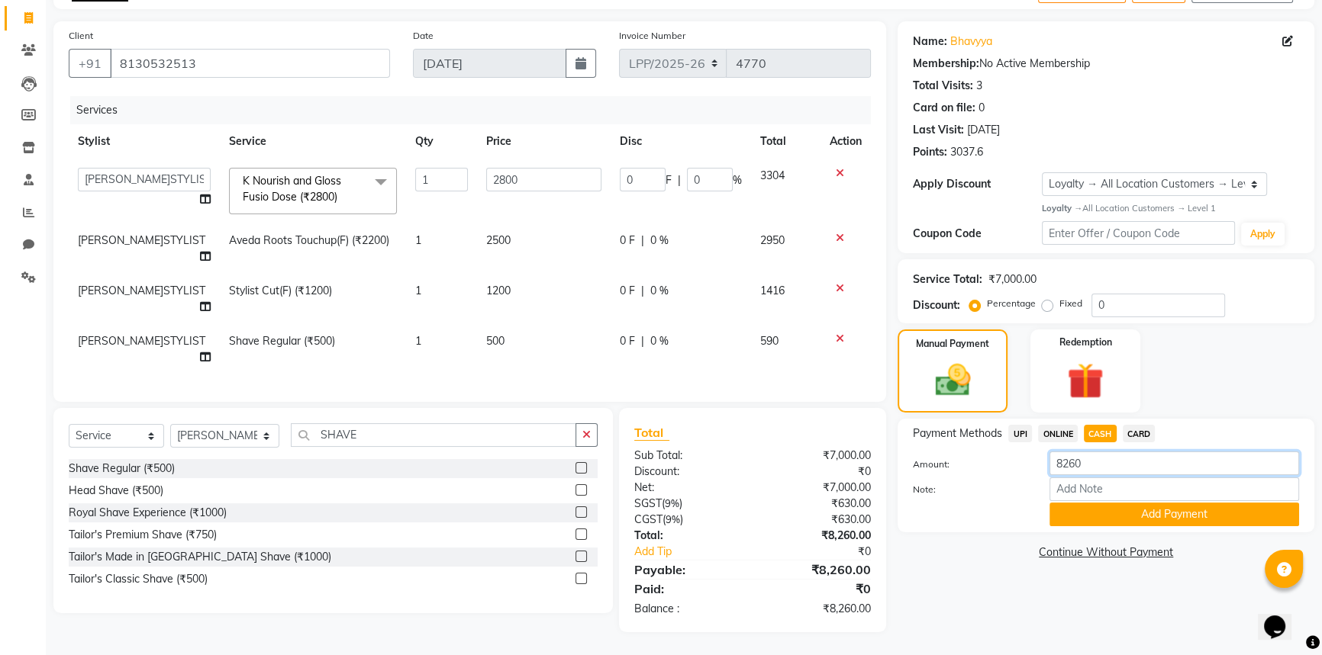
drag, startPoint x: 1134, startPoint y: 456, endPoint x: 919, endPoint y: 459, distance: 214.5
click at [919, 459] on div "Amount: 8260" at bounding box center [1105, 465] width 409 height 26
type input "5"
click at [1013, 425] on span "UPI" at bounding box center [1020, 434] width 24 height 18
type input "8260"
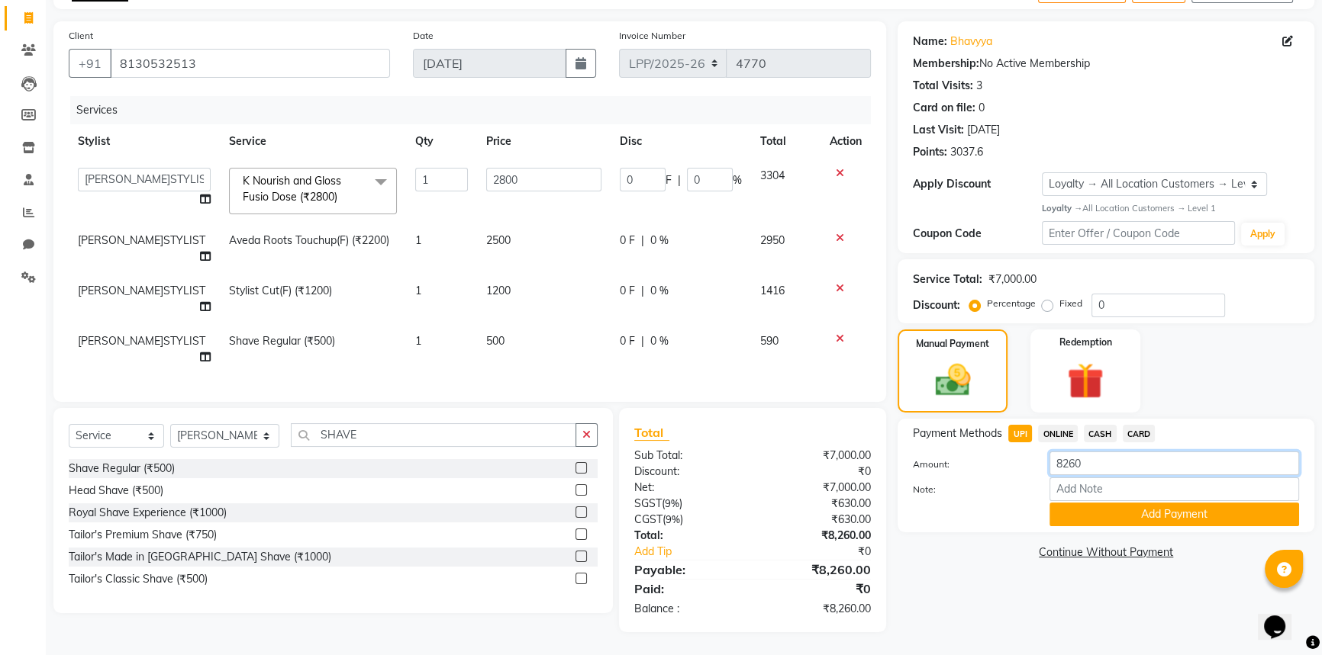
drag, startPoint x: 1114, startPoint y: 454, endPoint x: 986, endPoint y: 465, distance: 128.7
click at [986, 465] on div "Amount: 8260" at bounding box center [1105, 465] width 409 height 26
type input "500"
click at [1145, 509] on button "Add Payment" at bounding box center [1174, 515] width 250 height 24
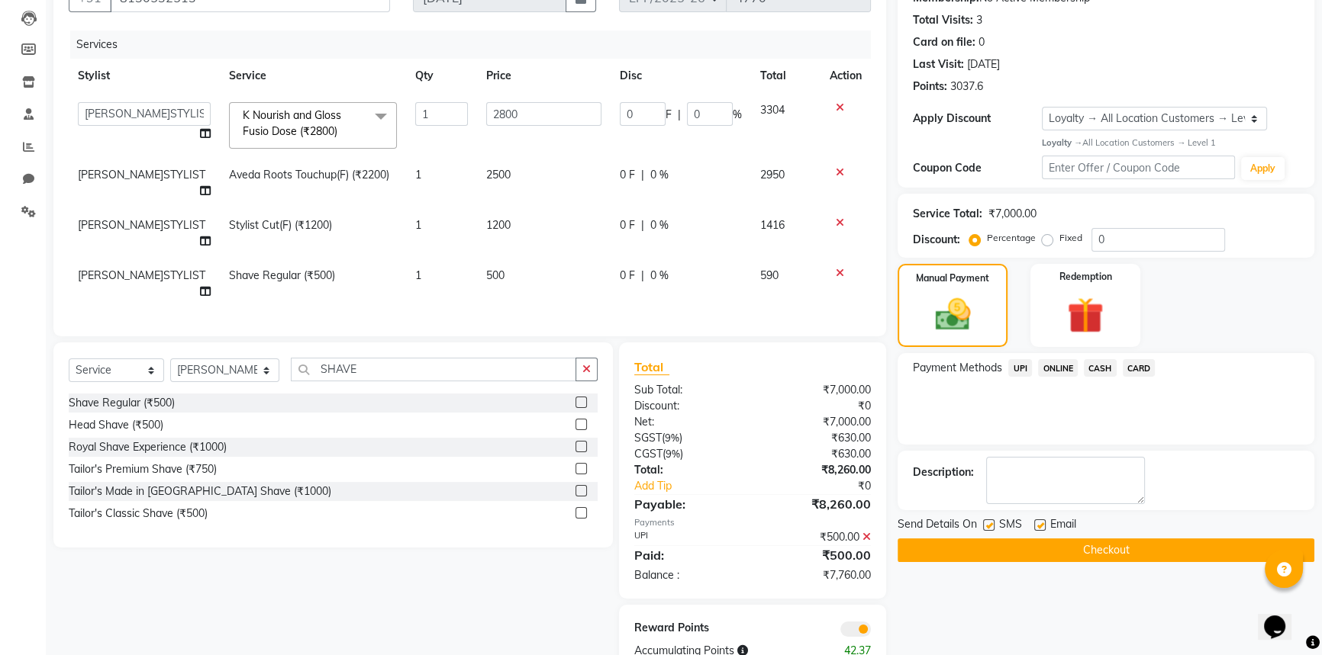
scroll to position [211, 0]
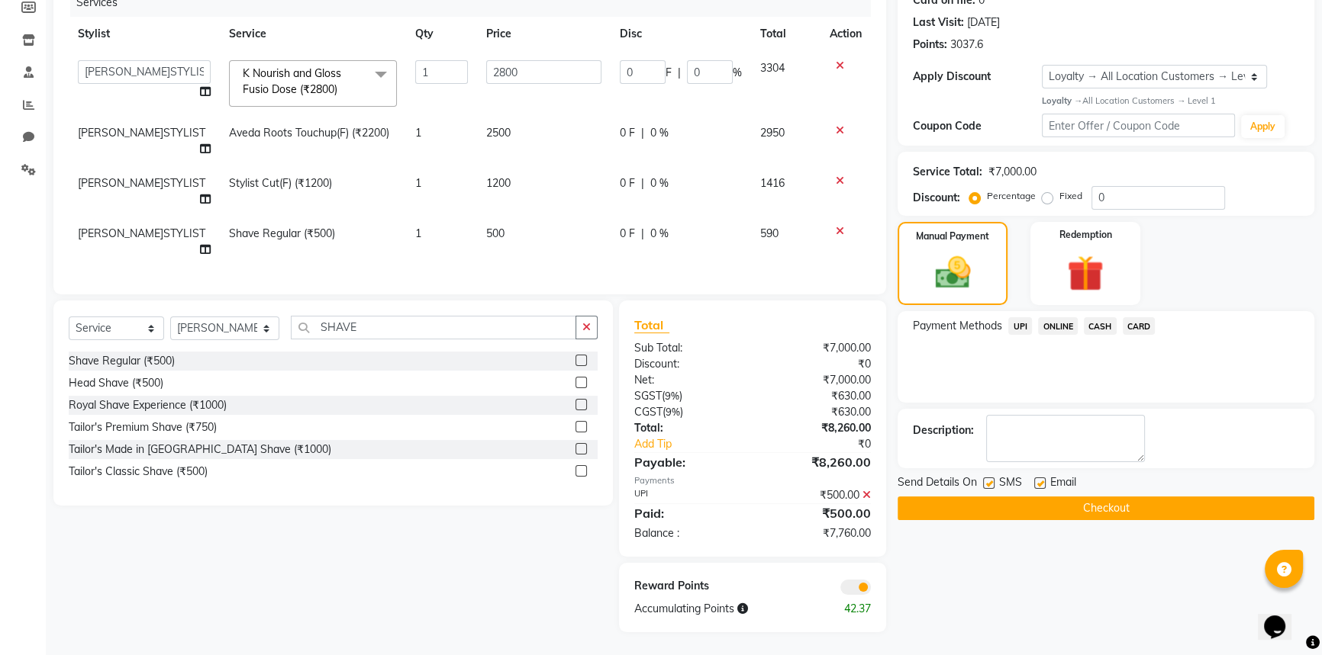
click at [1105, 319] on span "CASH" at bounding box center [1100, 326] width 33 height 18
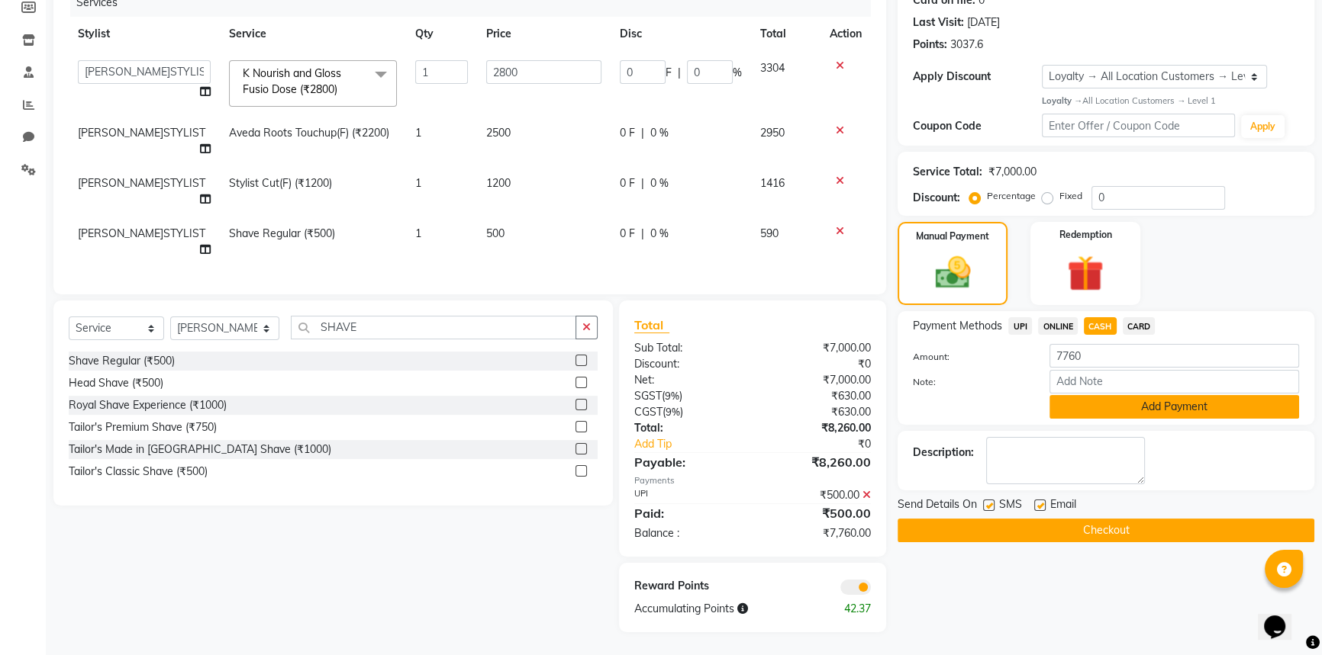
click at [1151, 404] on button "Add Payment" at bounding box center [1174, 407] width 250 height 24
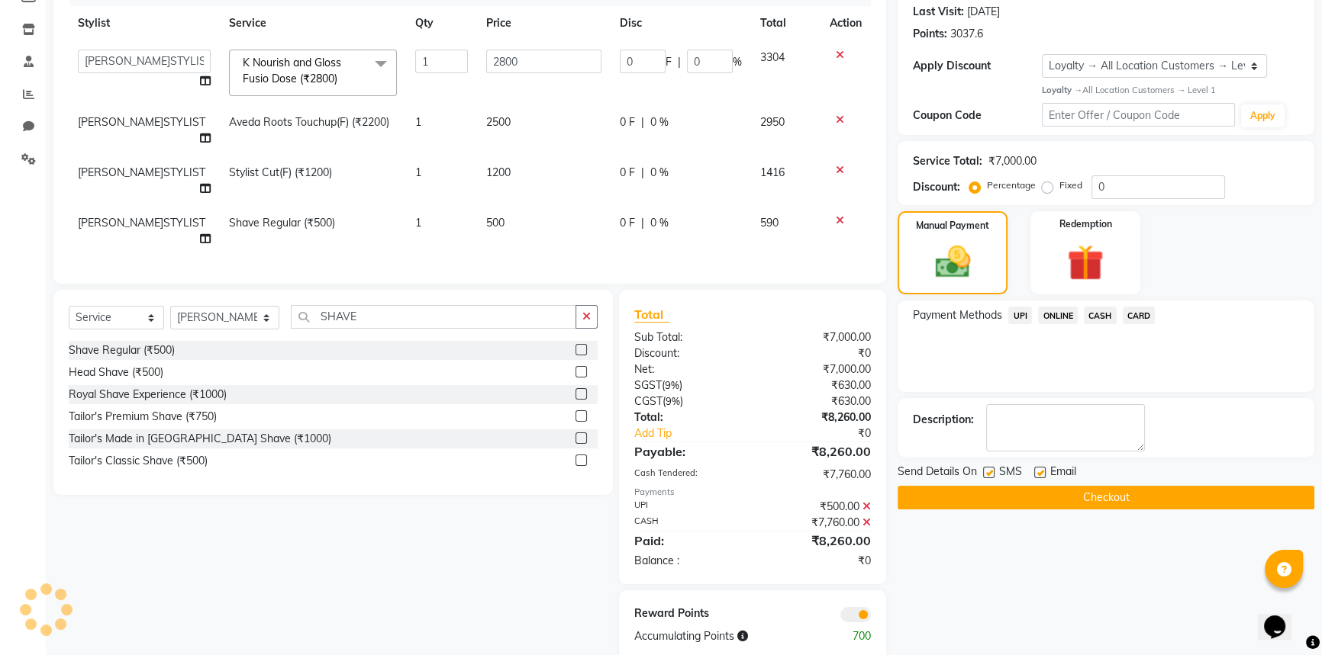
click at [1119, 498] on button "Checkout" at bounding box center [1105, 498] width 417 height 24
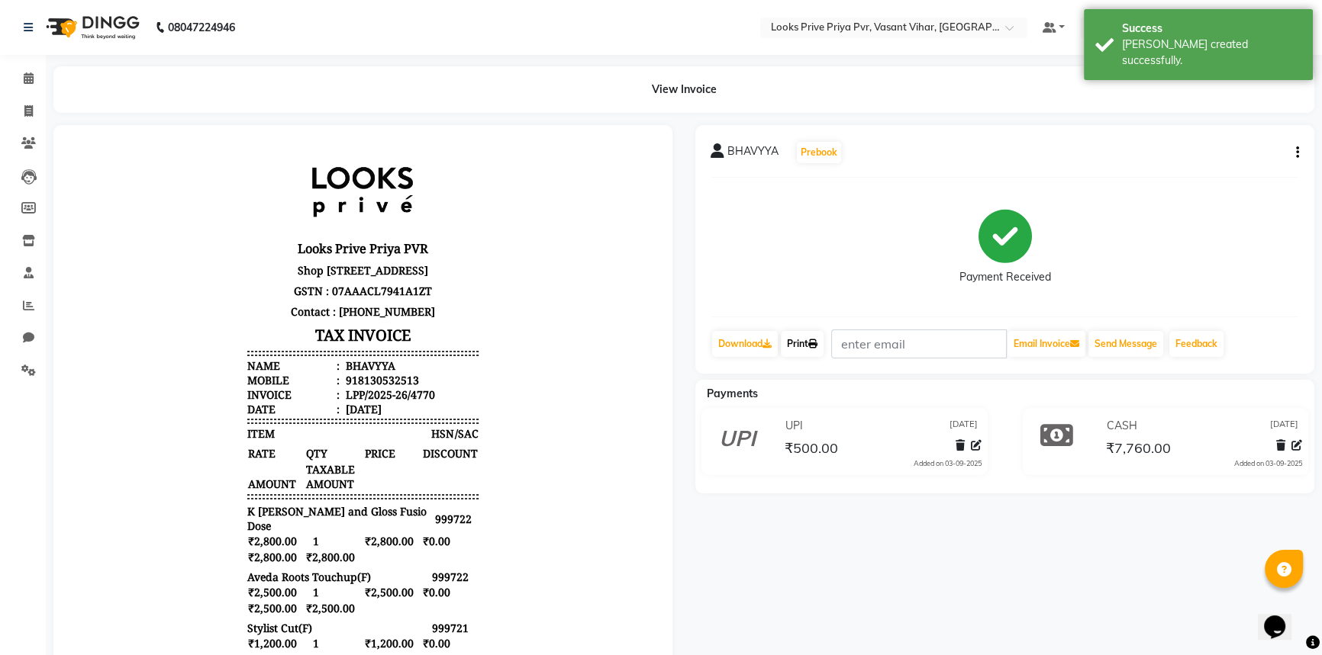
click at [810, 343] on link "Print" at bounding box center [802, 344] width 43 height 26
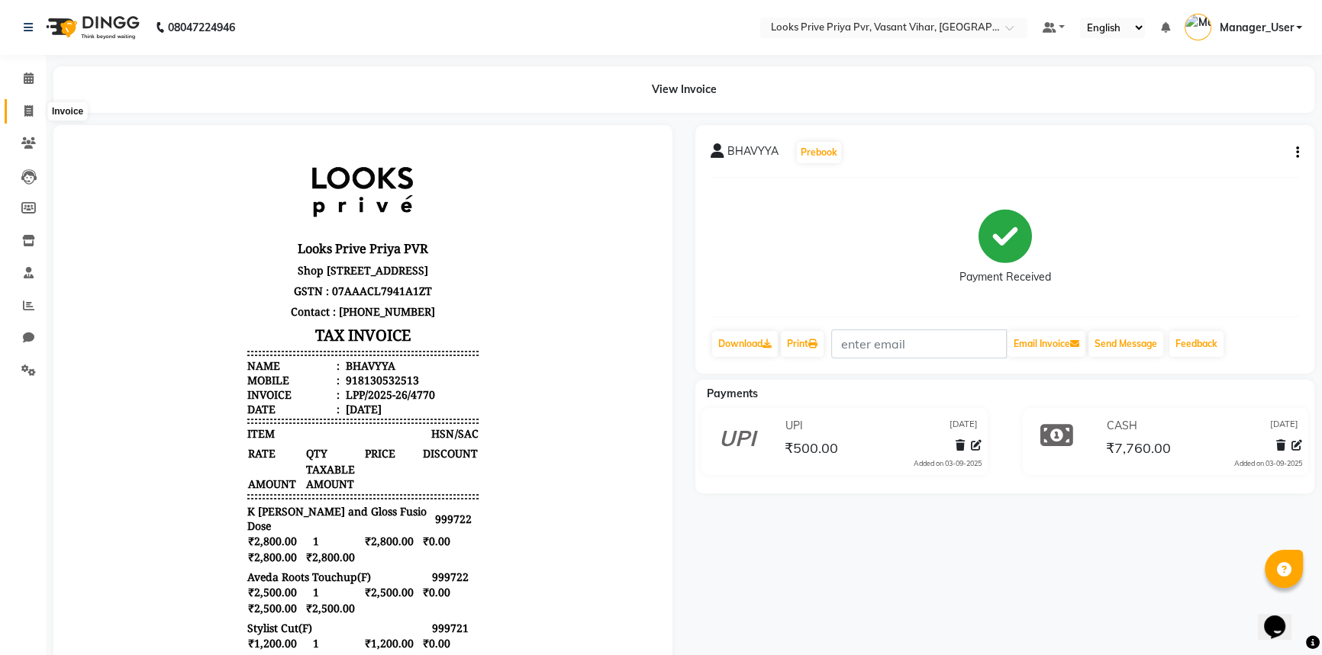
click at [34, 99] on link "Invoice" at bounding box center [23, 111] width 37 height 25
select select "service"
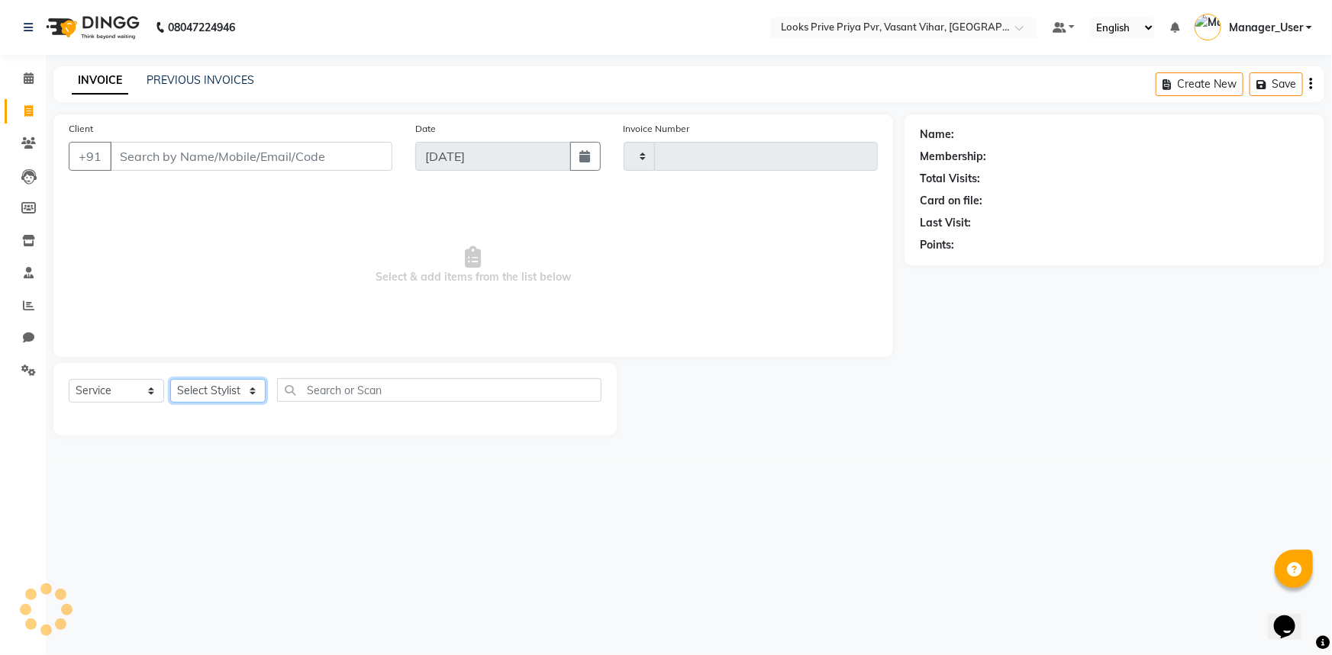
type input "4771"
click at [221, 396] on select "Select Stylist" at bounding box center [217, 391] width 95 height 24
select select "7646"
click at [235, 388] on select "Select Stylist" at bounding box center [217, 391] width 95 height 24
click at [235, 388] on select "Select Stylist Akhir_asst ANIL_PDCT ASLAM_CR STYLIST Counter_Sales KAMAL_PDCT […" at bounding box center [225, 391] width 110 height 24
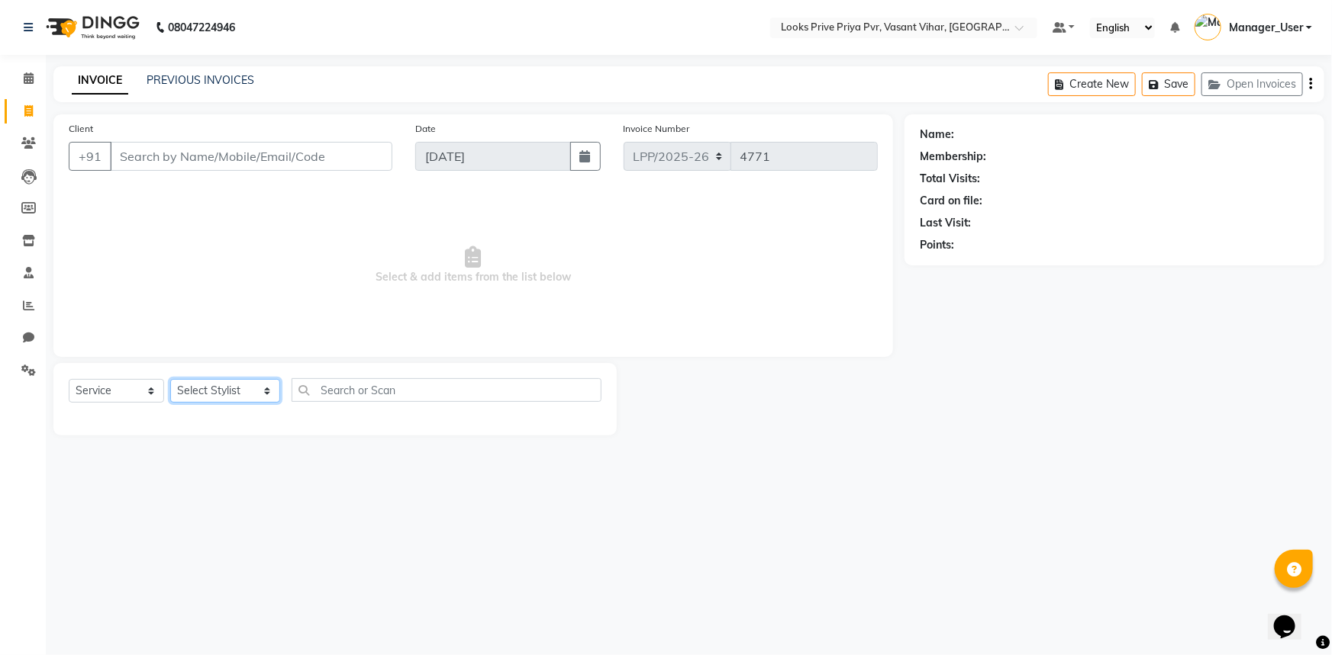
select select "66931"
click at [170, 379] on select "Select Stylist Akhir_asst ANIL_PDCT ASLAM_CR STYLIST Counter_Sales KAMAL_PDCT […" at bounding box center [225, 391] width 110 height 24
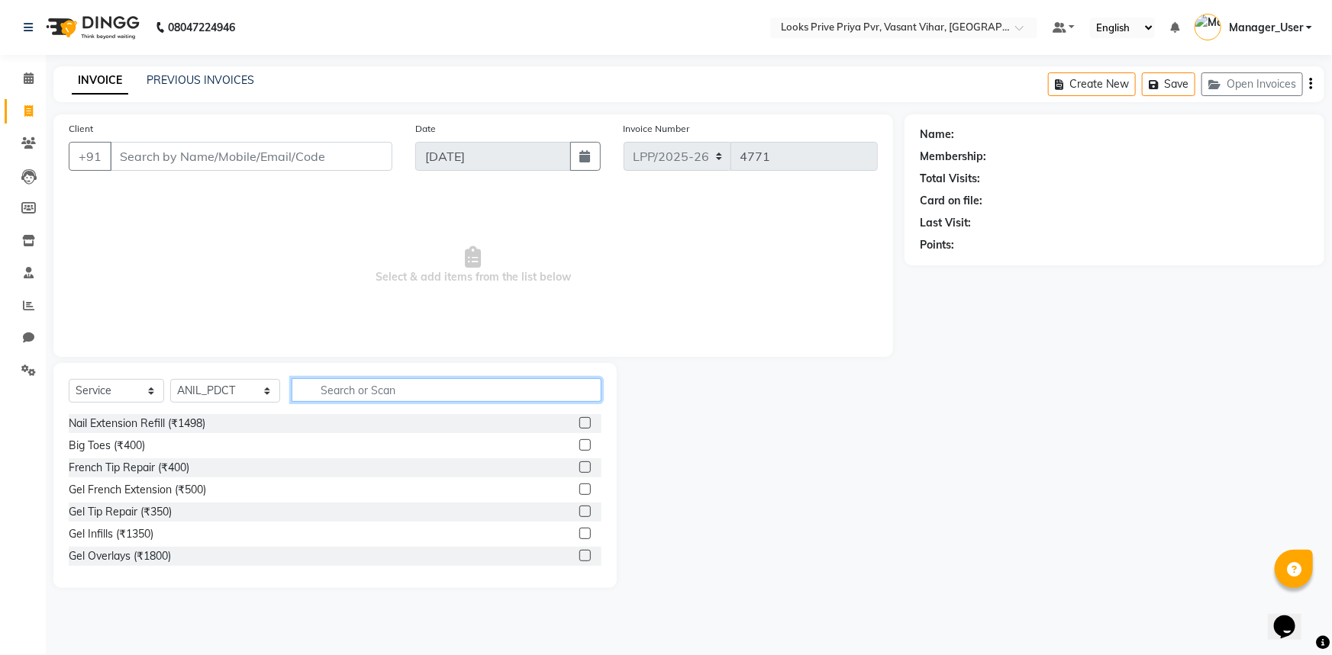
click at [362, 388] on input "text" at bounding box center [446, 390] width 311 height 24
type input "HEAD"
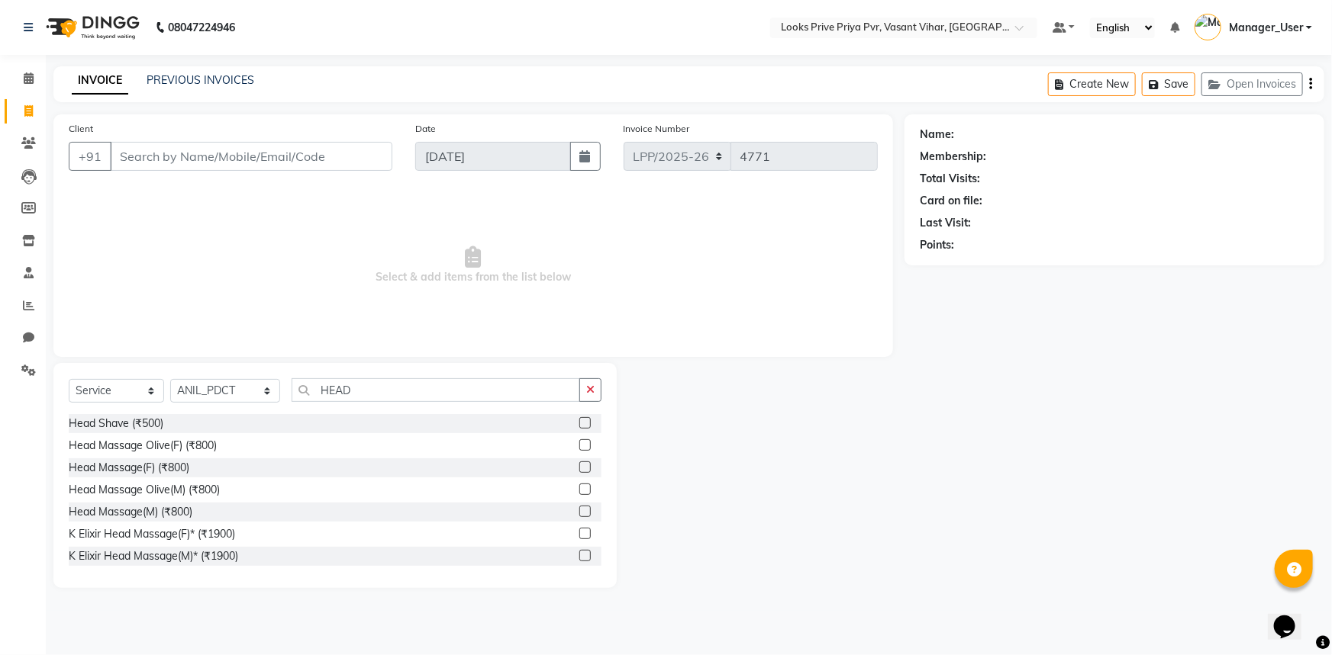
click at [579, 485] on label at bounding box center [584, 489] width 11 height 11
click at [579, 485] on input "checkbox" at bounding box center [584, 490] width 10 height 10
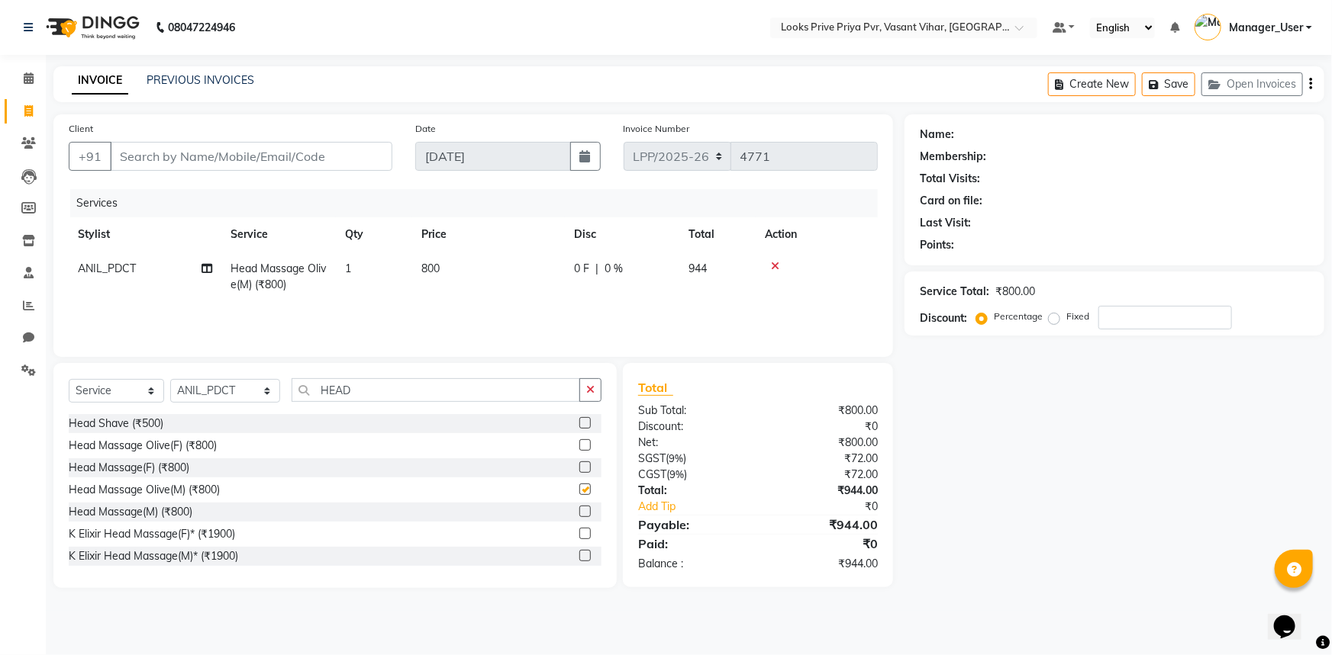
checkbox input "false"
click at [280, 163] on input "Client" at bounding box center [251, 156] width 282 height 29
type input "8"
type input "0"
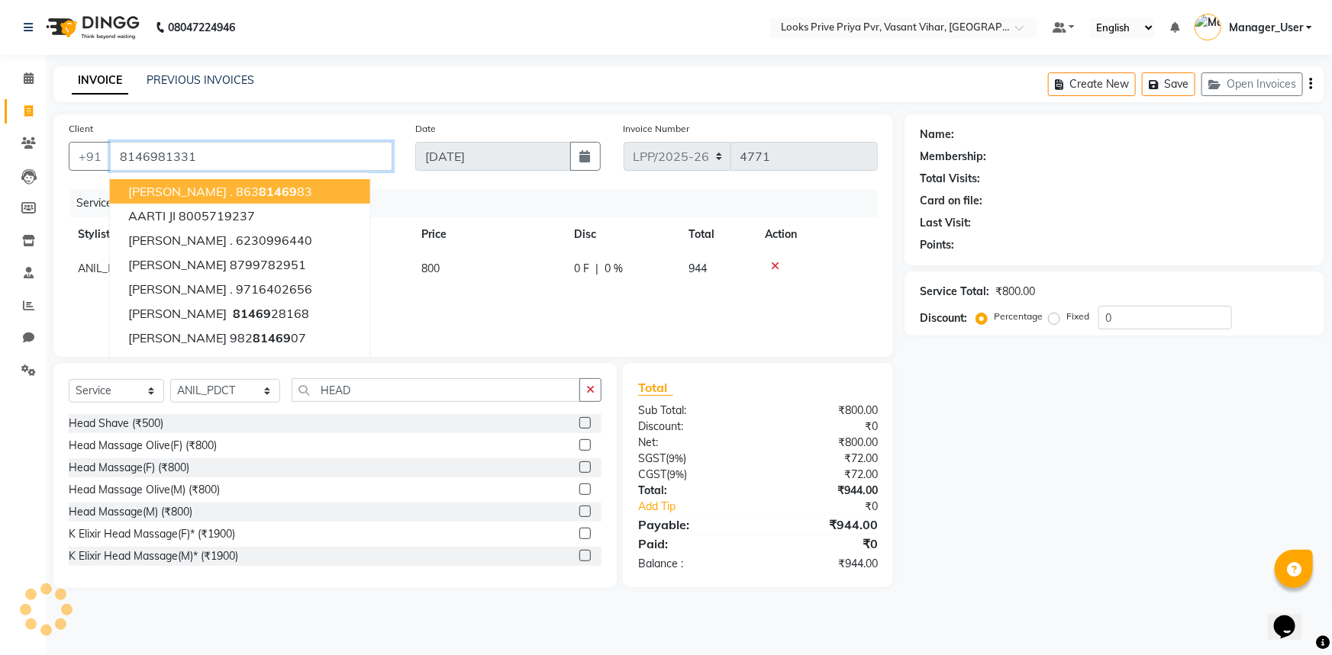
type input "8146981331"
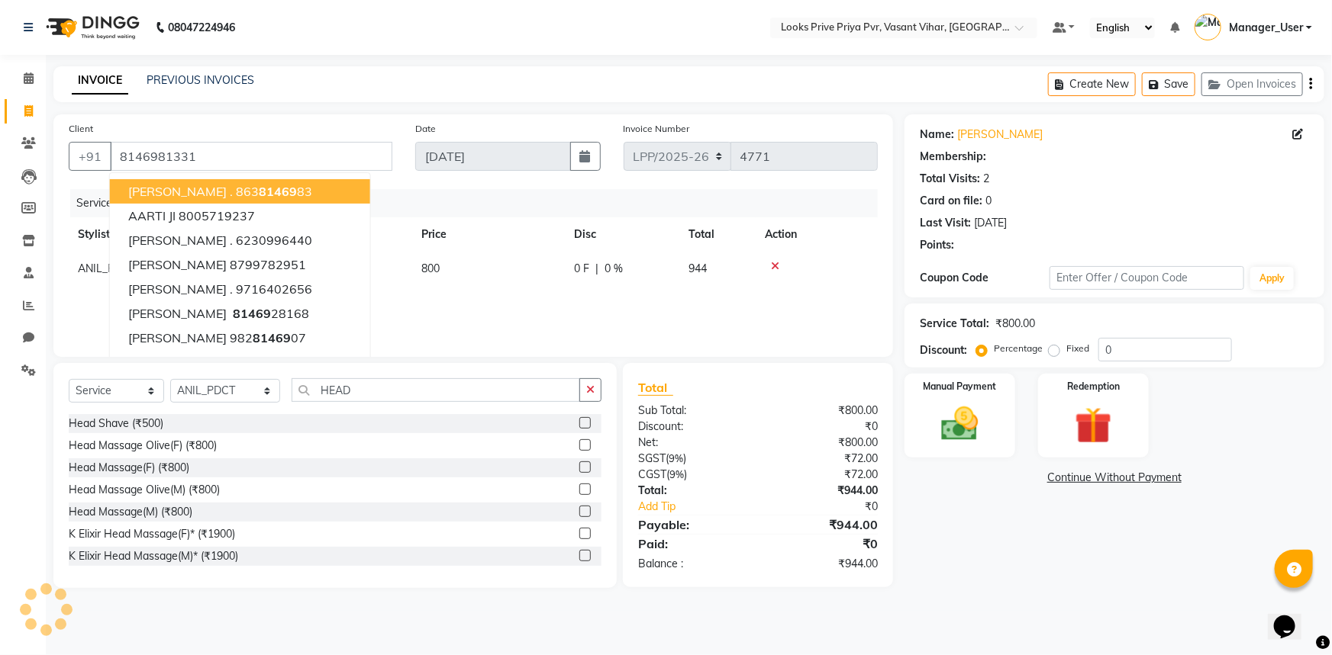
select select "1: Object"
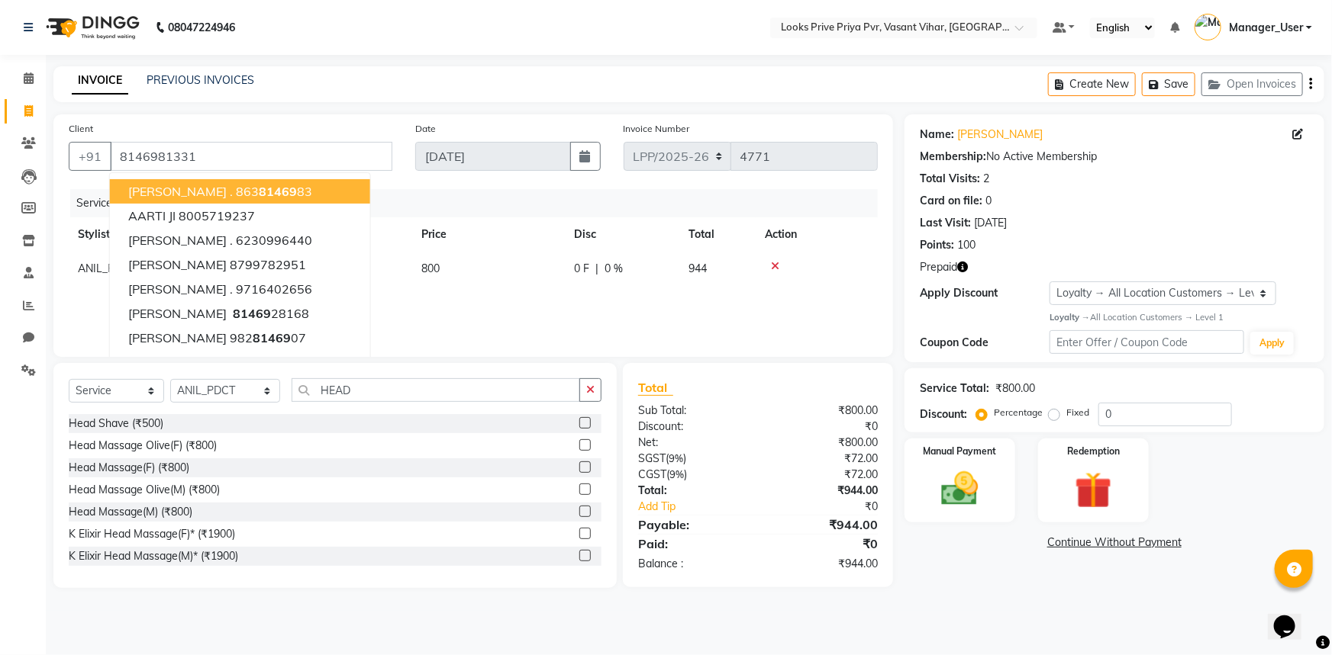
click at [534, 317] on div "Services Stylist Service Qty Price Disc Total Action ANIL_PDCT Head Massage Oli…" at bounding box center [473, 265] width 809 height 153
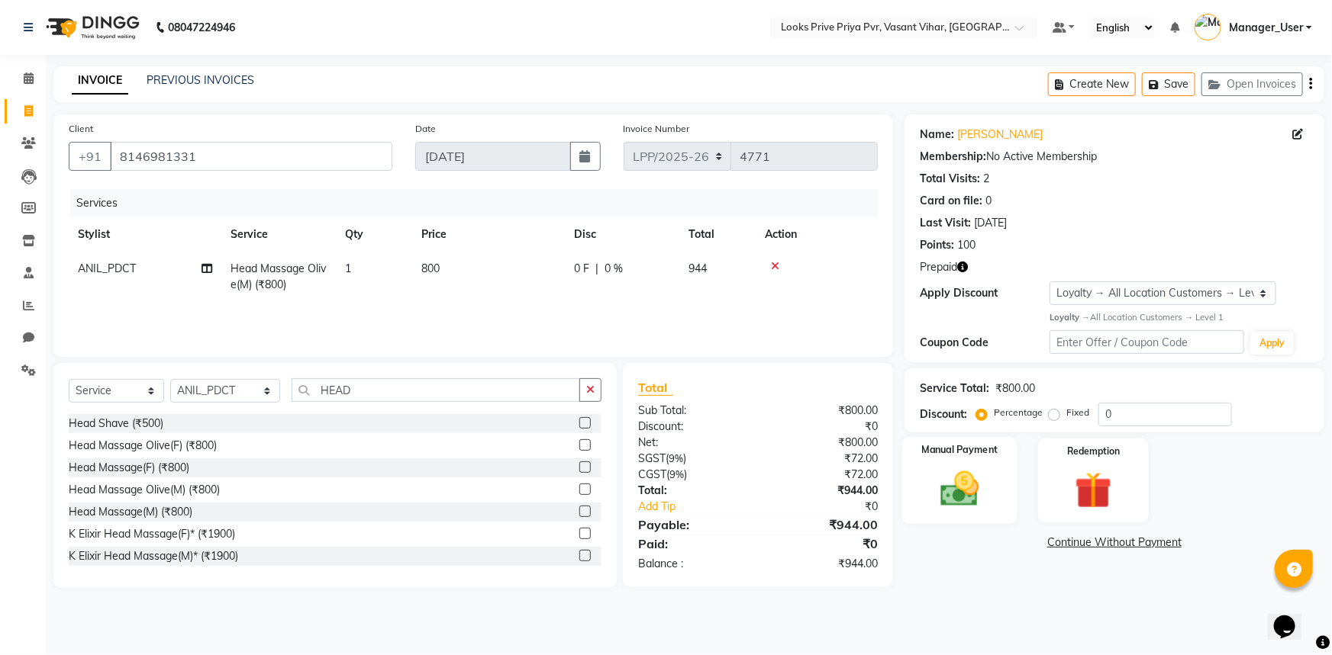
click at [995, 495] on div "Manual Payment" at bounding box center [959, 481] width 115 height 88
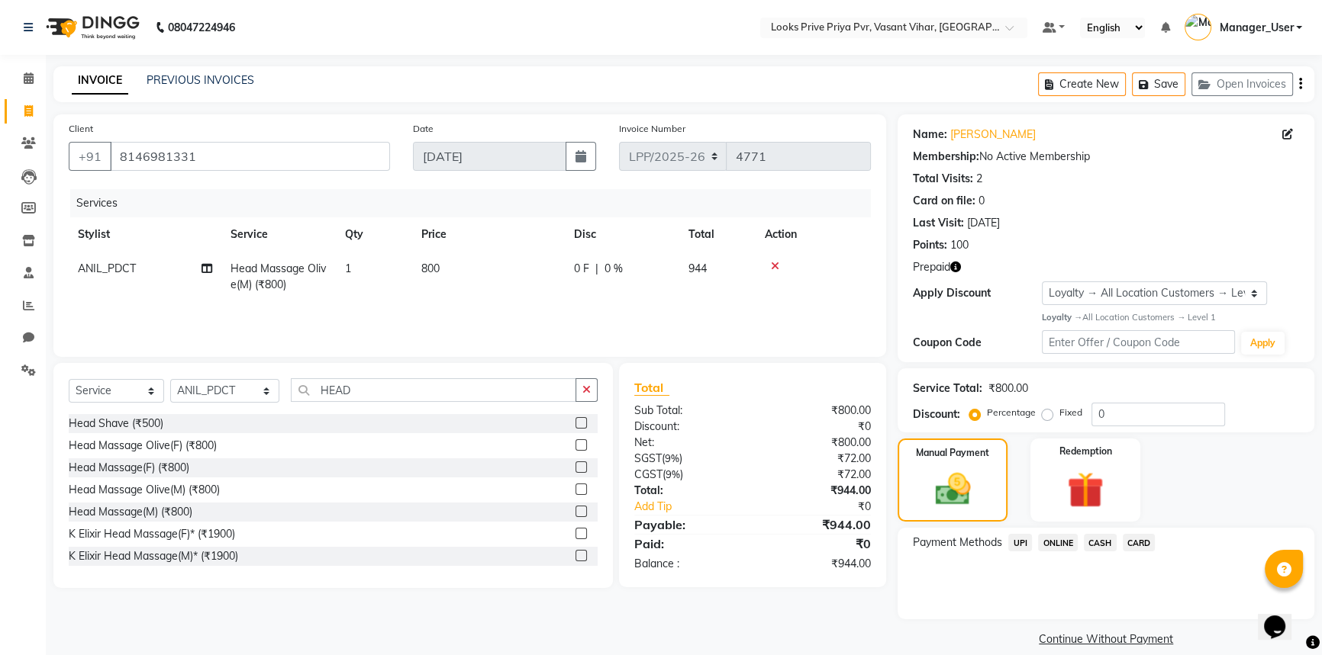
click at [954, 266] on icon "button" at bounding box center [955, 267] width 11 height 11
click at [427, 266] on span "800" at bounding box center [430, 269] width 18 height 14
select select "66931"
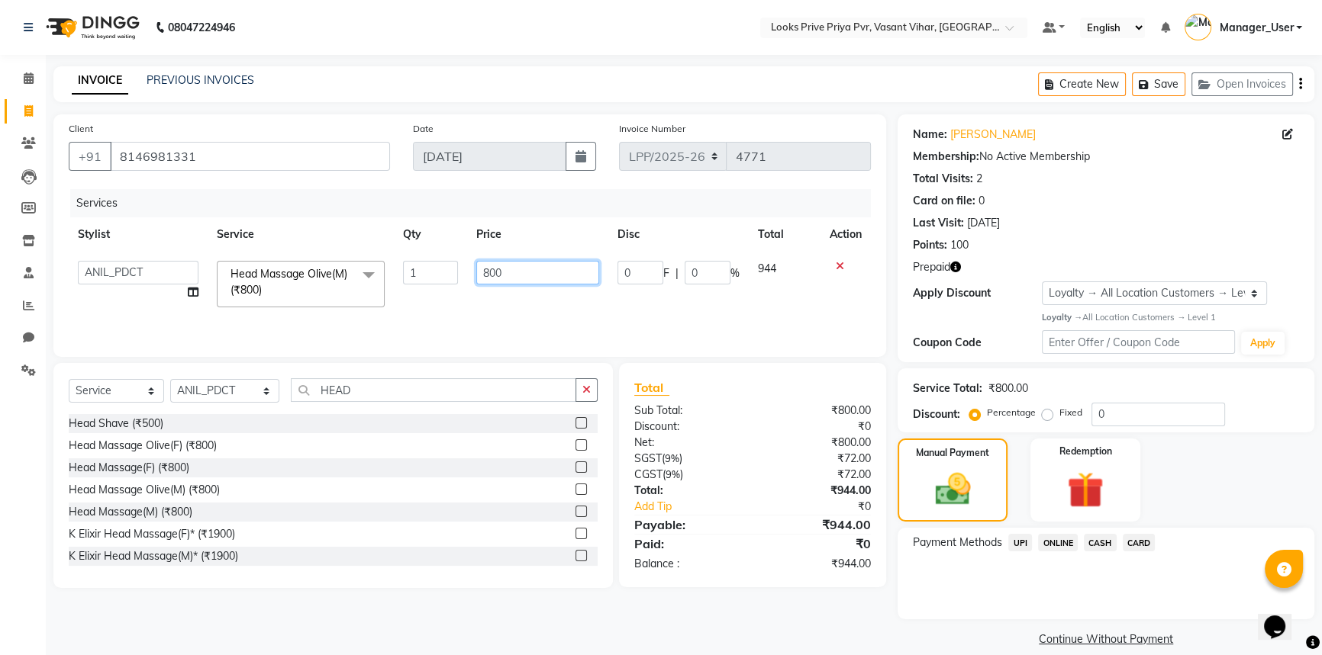
drag, startPoint x: 533, startPoint y: 272, endPoint x: 452, endPoint y: 279, distance: 80.4
click at [452, 279] on tr "Akhir_asst ANIL_PDCT ASLAM_CR STYLIST Counter_Sales KAMAL_PDCT KARISHMA MALLIKA…" at bounding box center [470, 284] width 802 height 65
type input "1000"
click at [665, 325] on div "Services Stylist Service Qty Price Disc Total Action Akhir_asst ANIL_PDCT ASLAM…" at bounding box center [470, 265] width 802 height 153
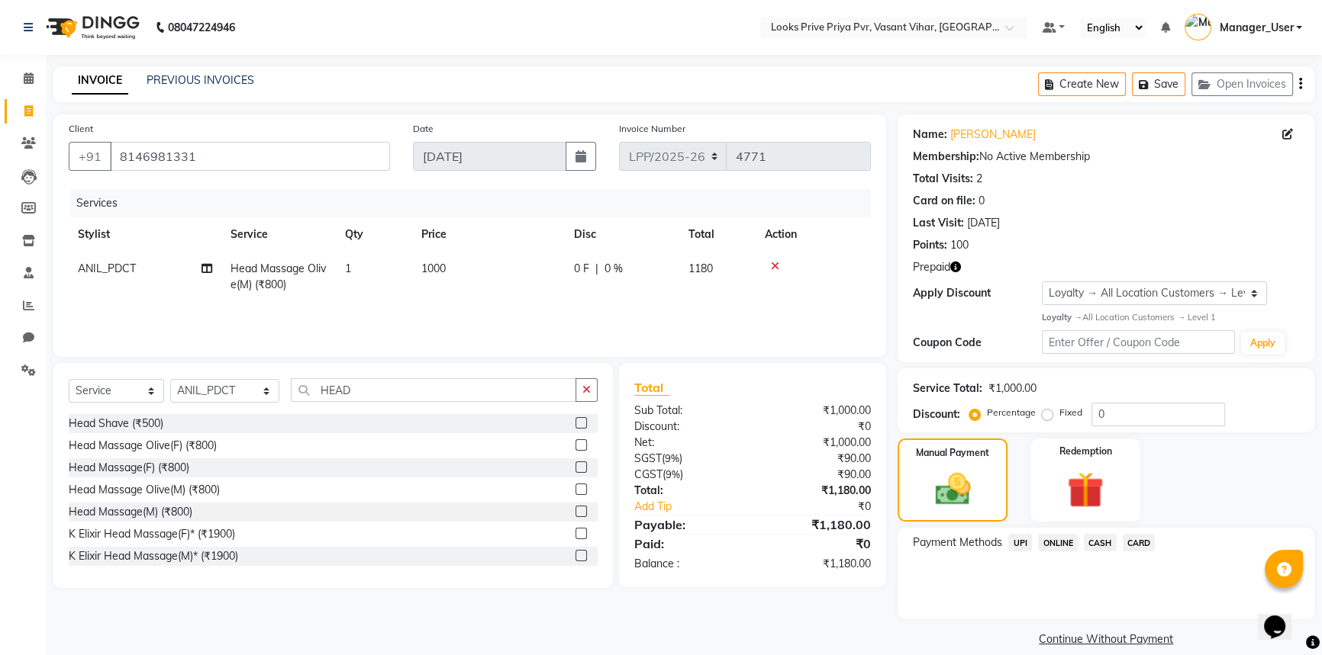
click at [1132, 536] on span "CARD" at bounding box center [1138, 543] width 33 height 18
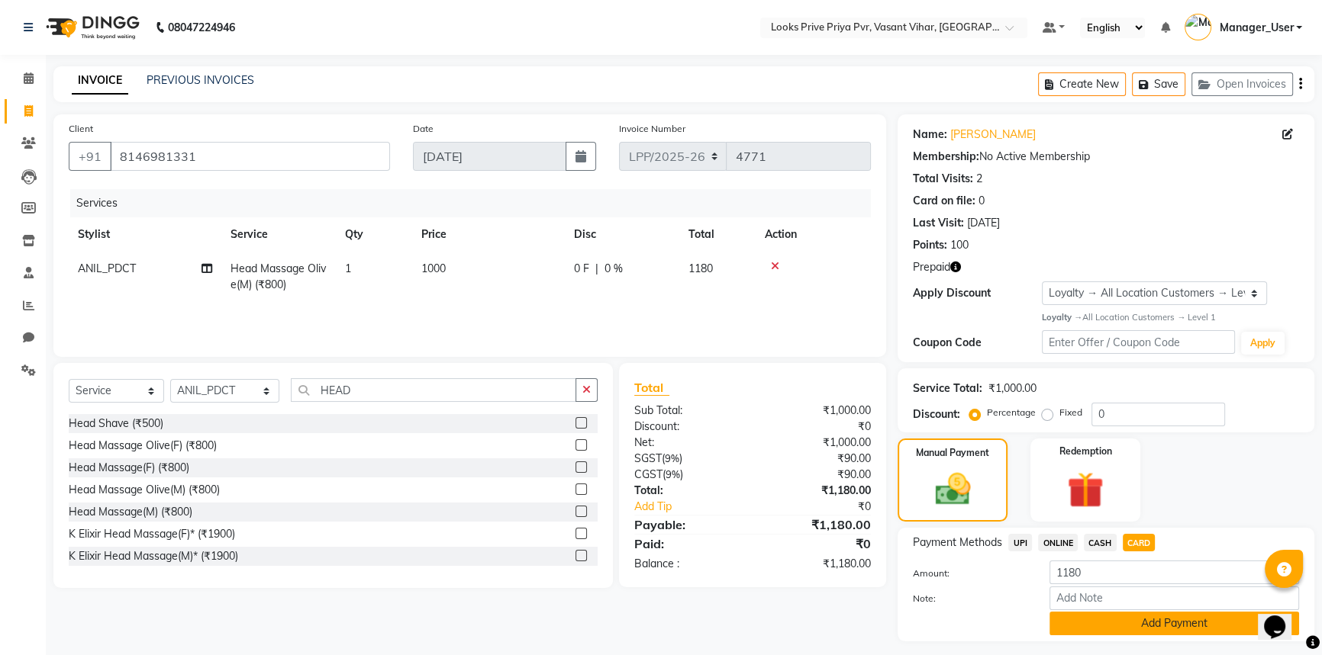
click at [1135, 623] on button "Add Payment" at bounding box center [1174, 624] width 250 height 24
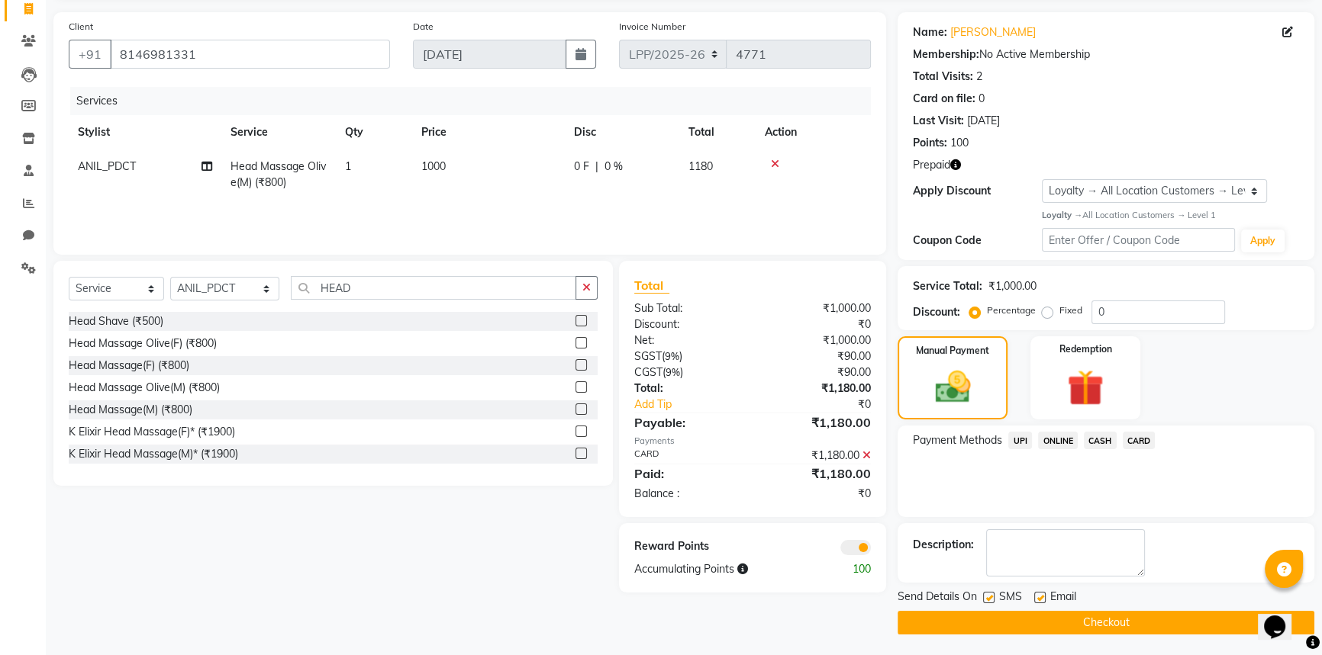
scroll to position [104, 0]
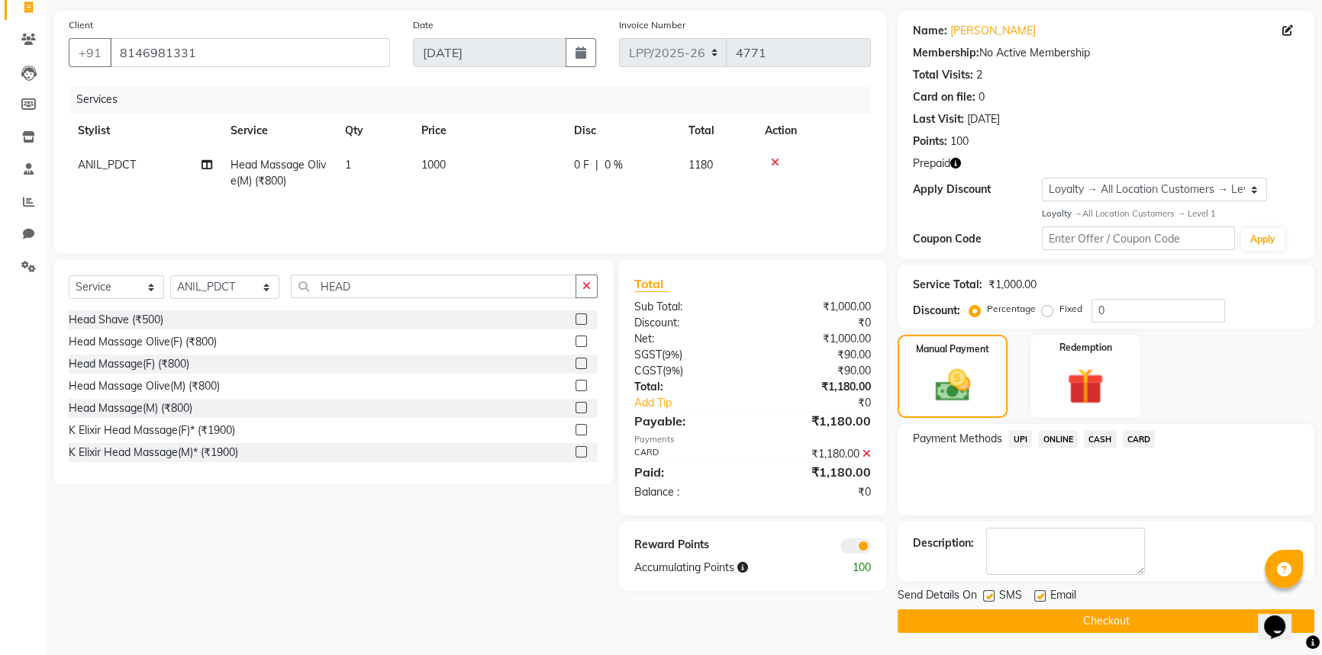
click at [1102, 621] on button "Checkout" at bounding box center [1105, 622] width 417 height 24
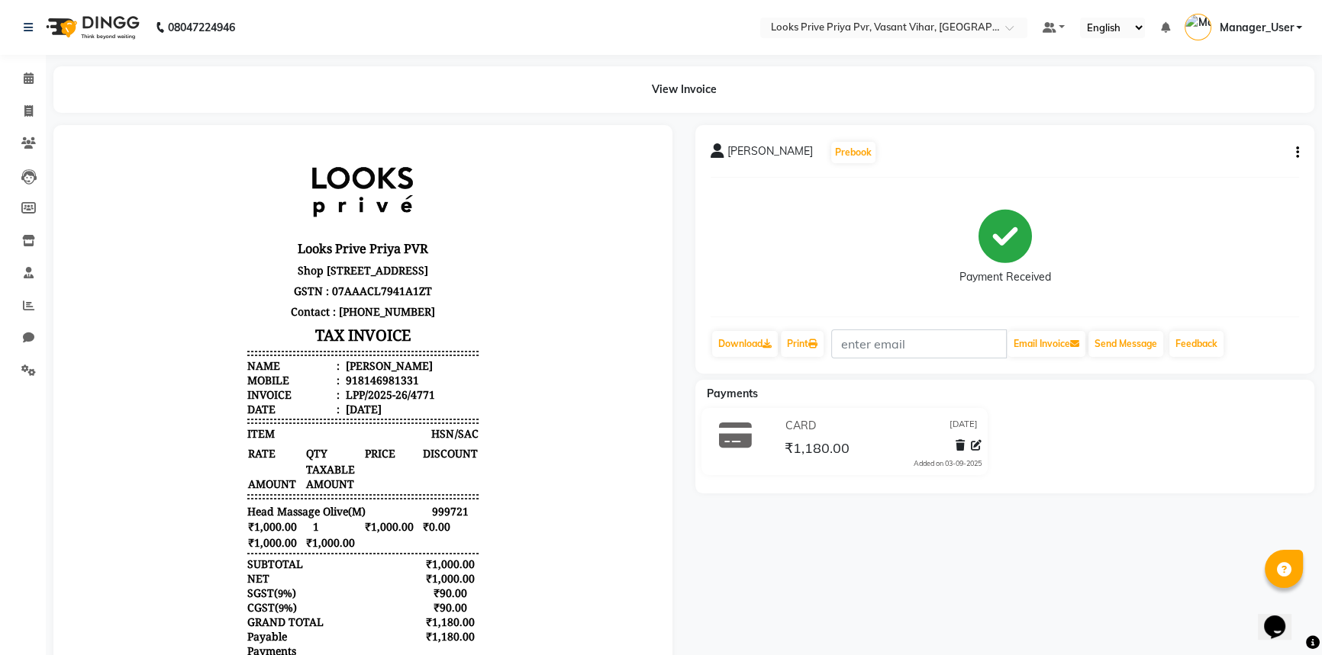
click at [811, 365] on div "RAJIV JINDAL Prebook Payment Received Download Print Email Invoice Send Message…" at bounding box center [1004, 249] width 619 height 249
click at [816, 353] on link "Print" at bounding box center [802, 344] width 43 height 26
click at [40, 114] on span at bounding box center [28, 112] width 27 height 18
select select "service"
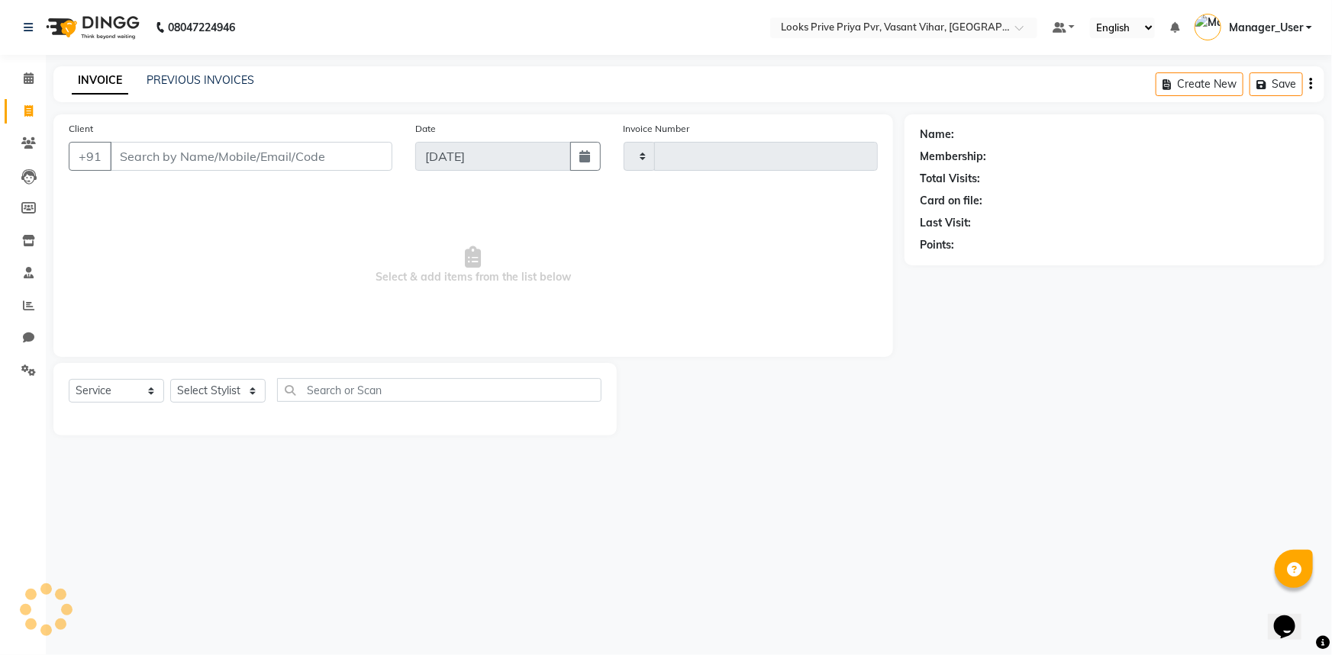
type input "4772"
select select "7646"
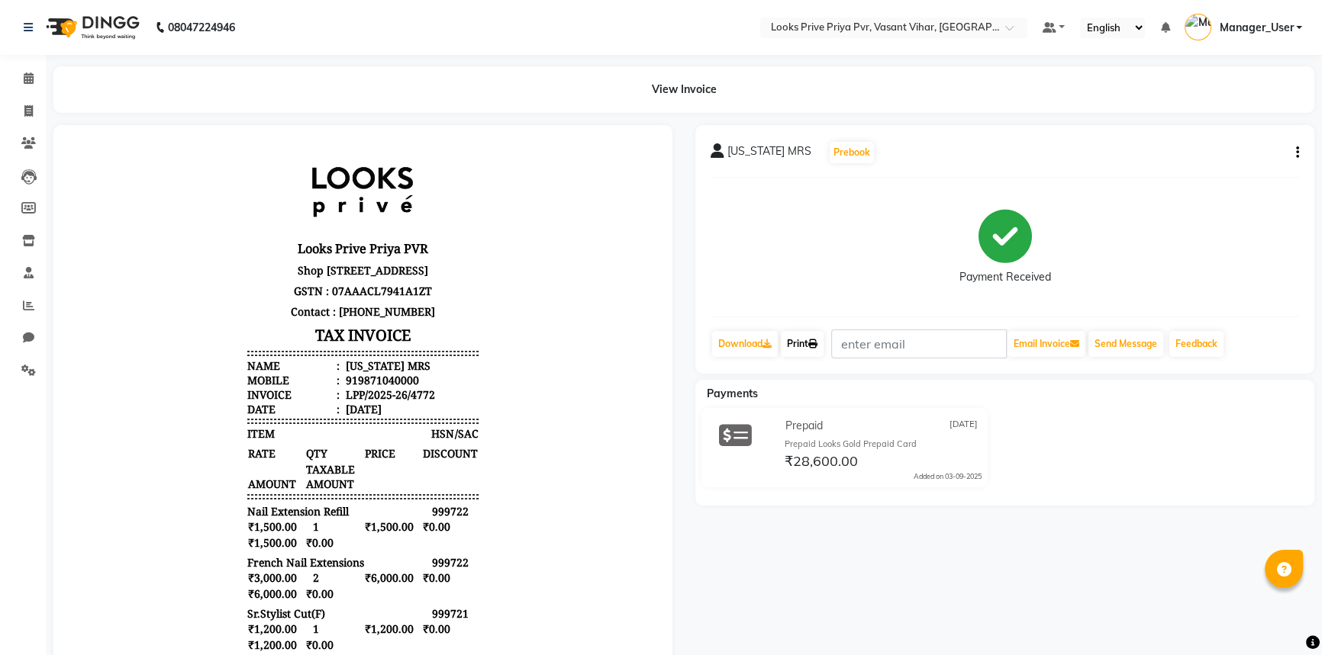
click at [807, 338] on link "Print" at bounding box center [802, 344] width 43 height 26
click at [27, 104] on span at bounding box center [28, 112] width 27 height 18
select select "service"
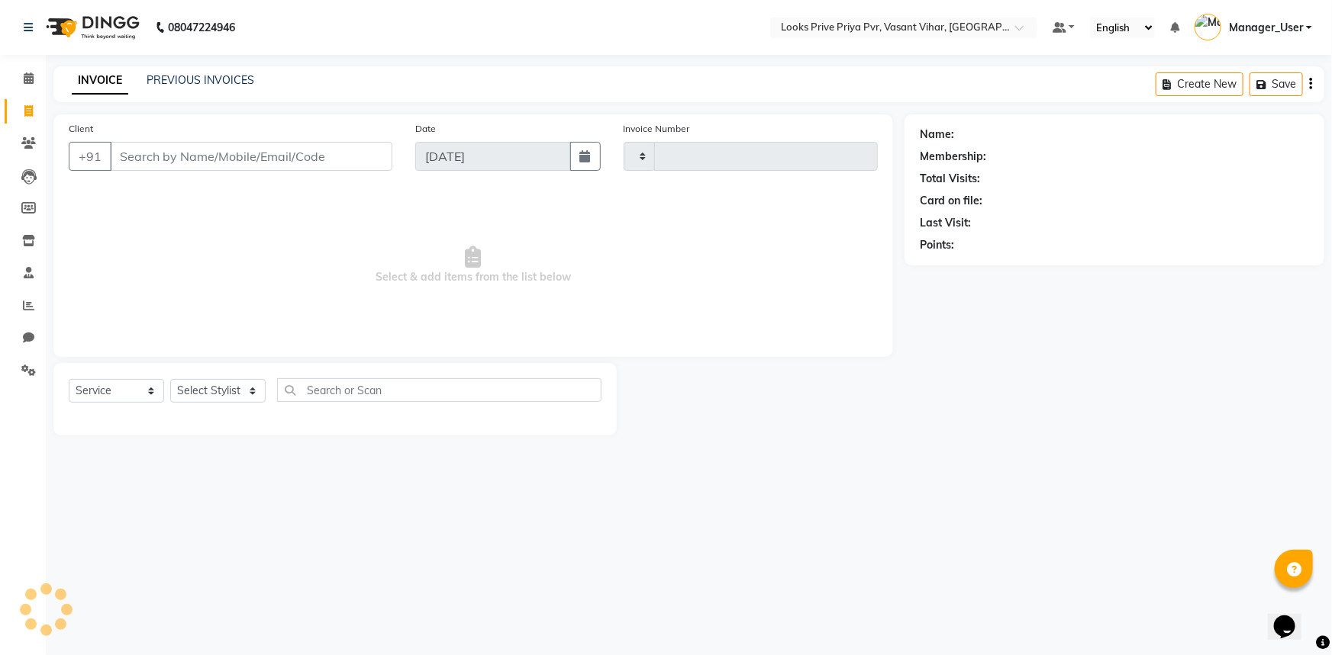
type input "4773"
select select "7646"
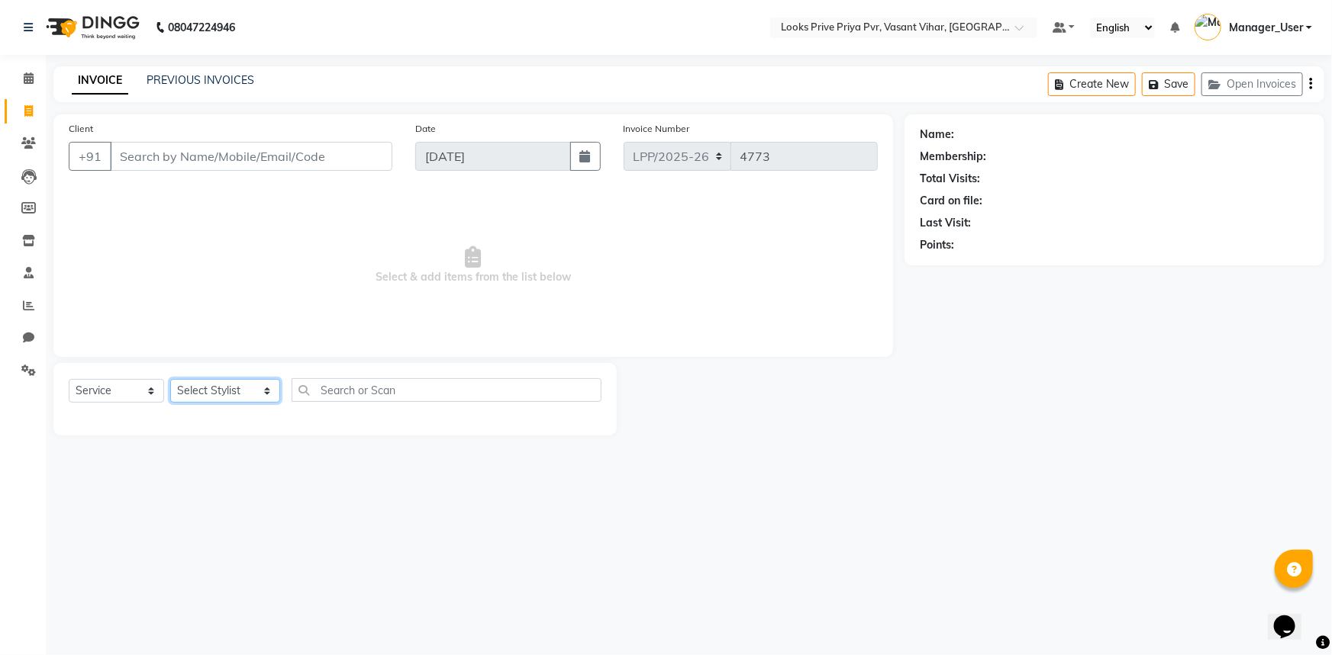
click at [248, 388] on select "Select Stylist Akhir_asst ANIL_PDCT ASLAM_CR STYLIST Counter_Sales KAMAL_PDCT […" at bounding box center [225, 391] width 110 height 24
select select "90020"
click at [170, 379] on select "Select Stylist Akhir_asst ANIL_PDCT ASLAM_CR STYLIST Counter_Sales KAMAL_PDCT […" at bounding box center [225, 391] width 110 height 24
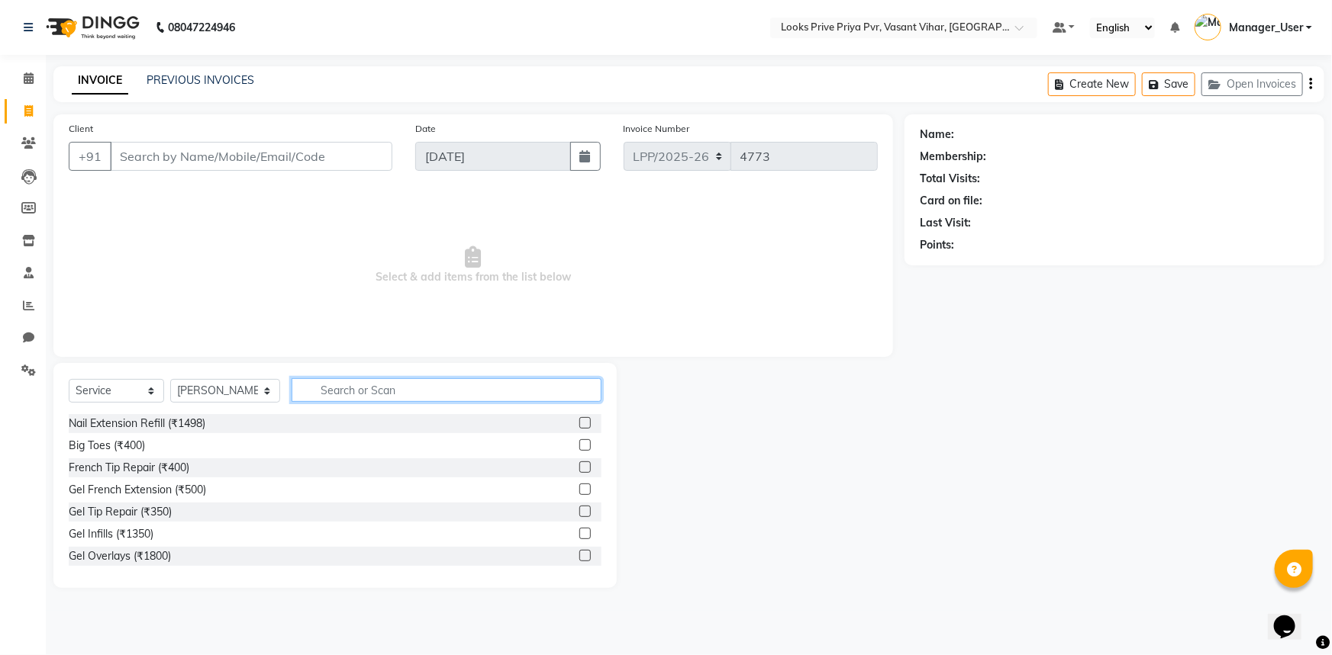
click at [349, 381] on input "text" at bounding box center [446, 390] width 311 height 24
type input "CUT"
click at [579, 511] on label at bounding box center [584, 511] width 11 height 11
click at [579, 511] on input "checkbox" at bounding box center [584, 512] width 10 height 10
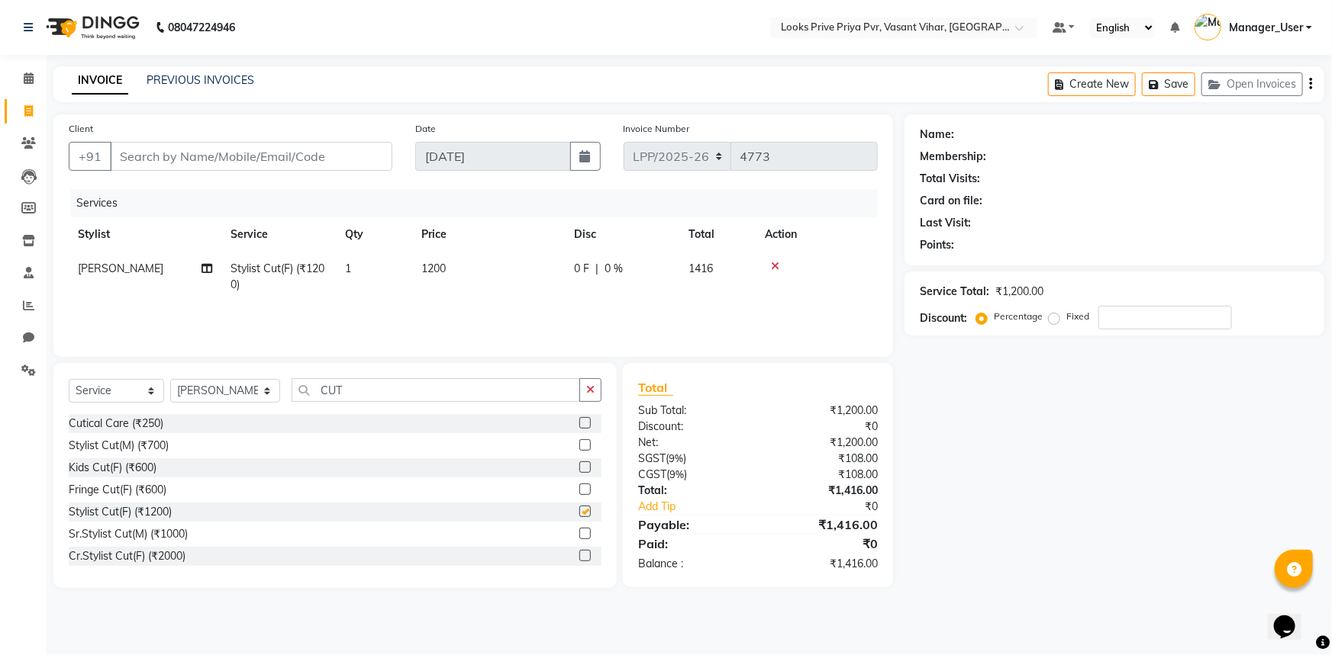
checkbox input "false"
click at [446, 272] on span "1200" at bounding box center [433, 269] width 24 height 14
select select "90020"
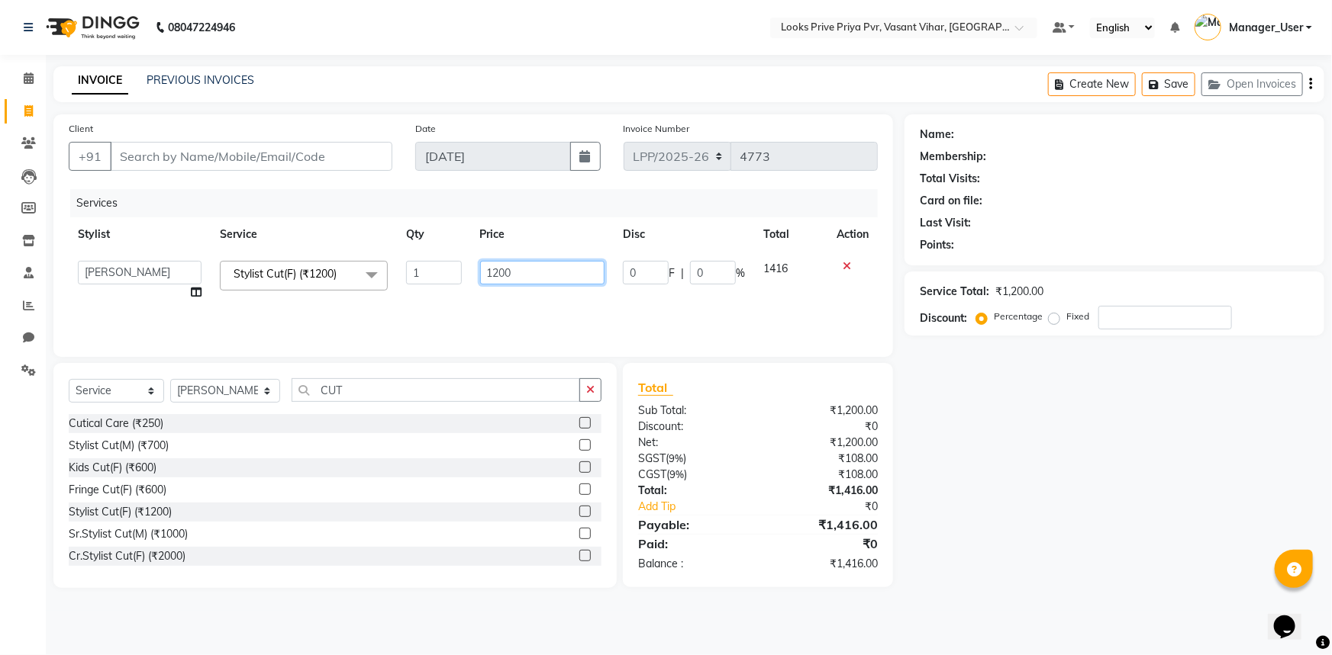
drag, startPoint x: 473, startPoint y: 275, endPoint x: 393, endPoint y: 275, distance: 80.1
click at [393, 275] on tr "Akhir_asst ANIL_PDCT ASLAM_CR STYLIST Counter_Sales KAMAL_PDCT [PERSON_NAME] DI…" at bounding box center [473, 281] width 809 height 58
type input "1500"
click at [372, 376] on div "Select Service Product Membership Package Voucher Prepaid Gift Card Select Styl…" at bounding box center [334, 475] width 563 height 225
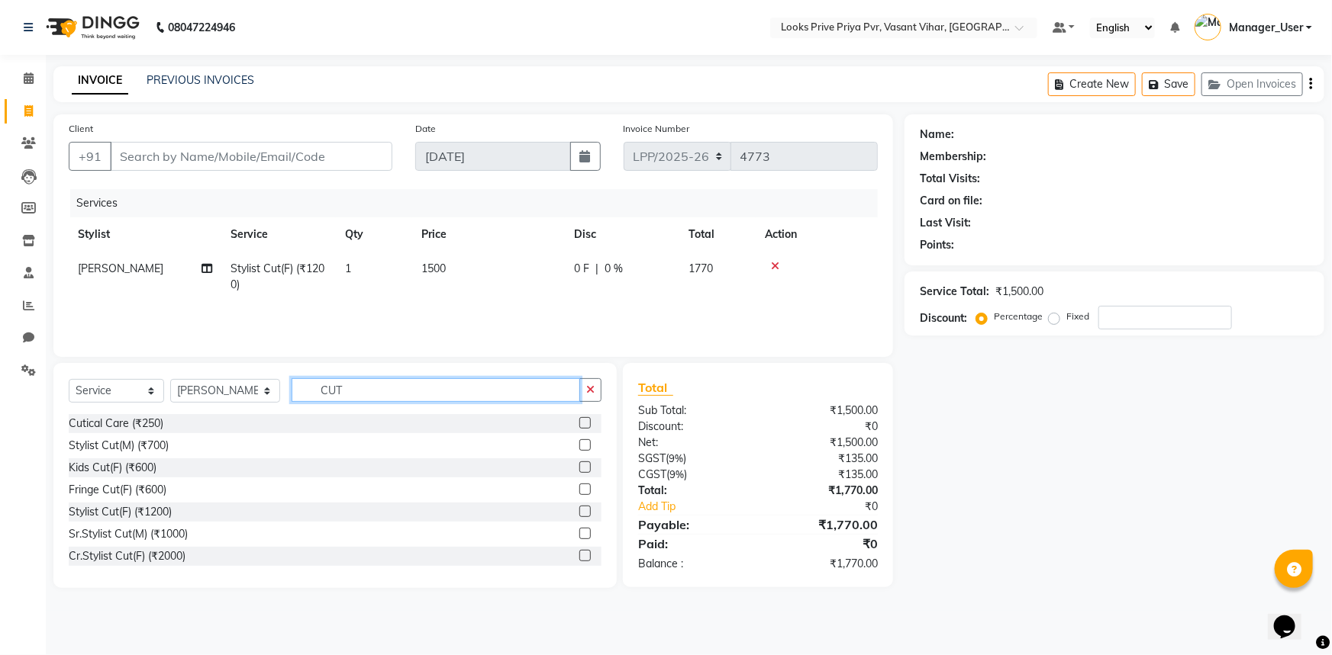
drag, startPoint x: 393, startPoint y: 393, endPoint x: 366, endPoint y: 399, distance: 28.1
click at [369, 400] on input "CUT" at bounding box center [435, 390] width 289 height 24
drag, startPoint x: 279, startPoint y: 398, endPoint x: 246, endPoint y: 401, distance: 32.3
click at [246, 401] on div "Select Service Product Membership Package Voucher Prepaid Gift Card Select Styl…" at bounding box center [335, 396] width 533 height 36
click at [191, 385] on select "Select Stylist Akhir_asst ANIL_PDCT ASLAM_CR STYLIST Counter_Sales KAMAL_PDCT […" at bounding box center [225, 391] width 110 height 24
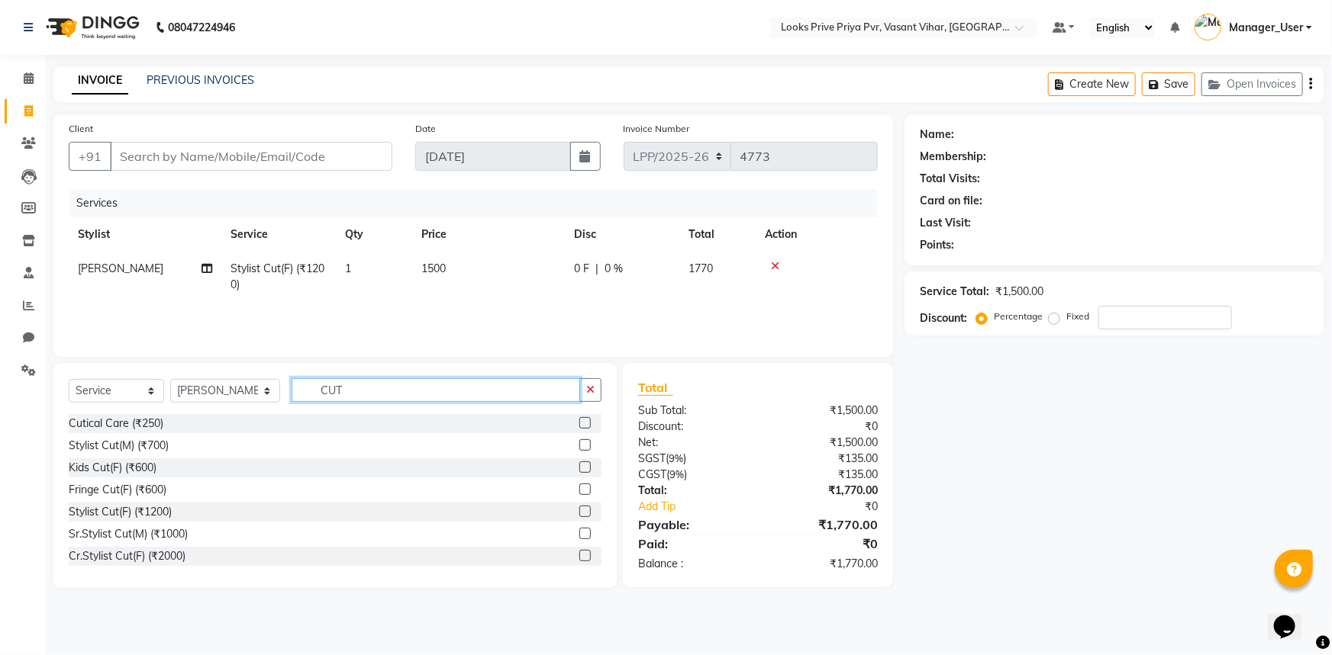
click at [387, 388] on input "CUT" at bounding box center [435, 390] width 289 height 24
drag, startPoint x: 308, startPoint y: 391, endPoint x: 282, endPoint y: 391, distance: 25.2
click at [282, 391] on div "Select Service Product Membership Package Voucher Prepaid Gift Card Select Styl…" at bounding box center [335, 396] width 533 height 36
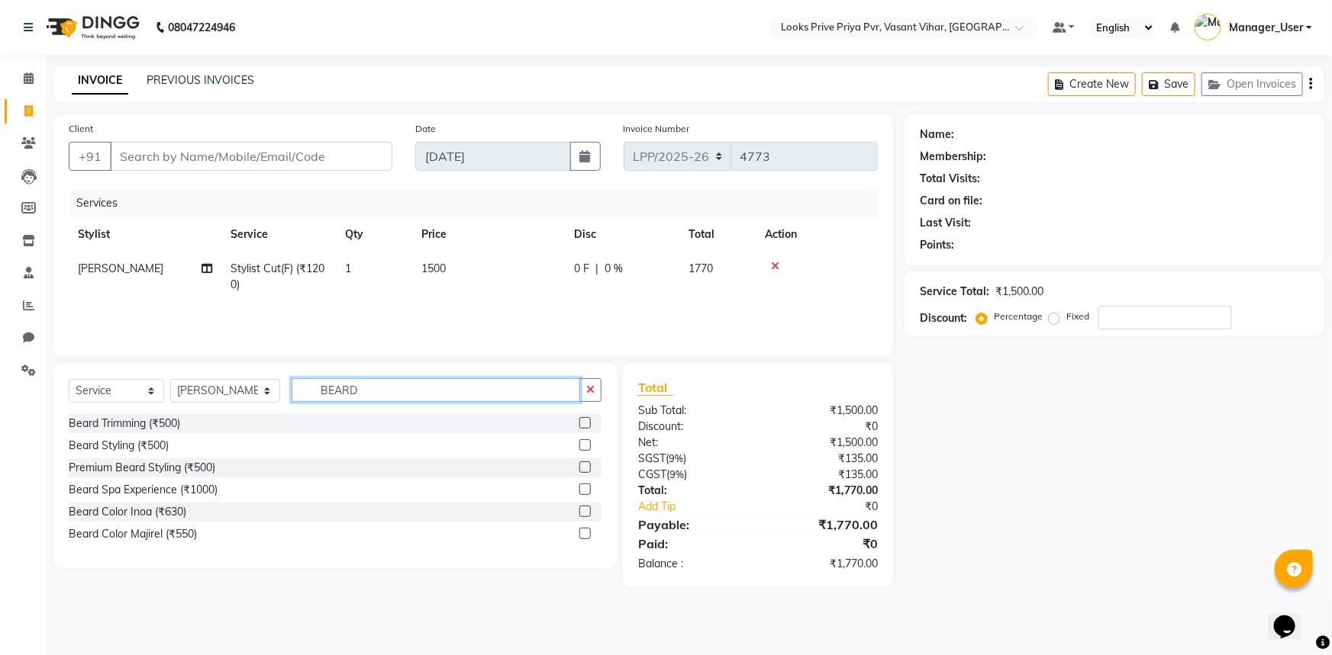
type input "BEARD"
click at [585, 424] on label at bounding box center [584, 422] width 11 height 11
click at [585, 424] on input "checkbox" at bounding box center [584, 424] width 10 height 10
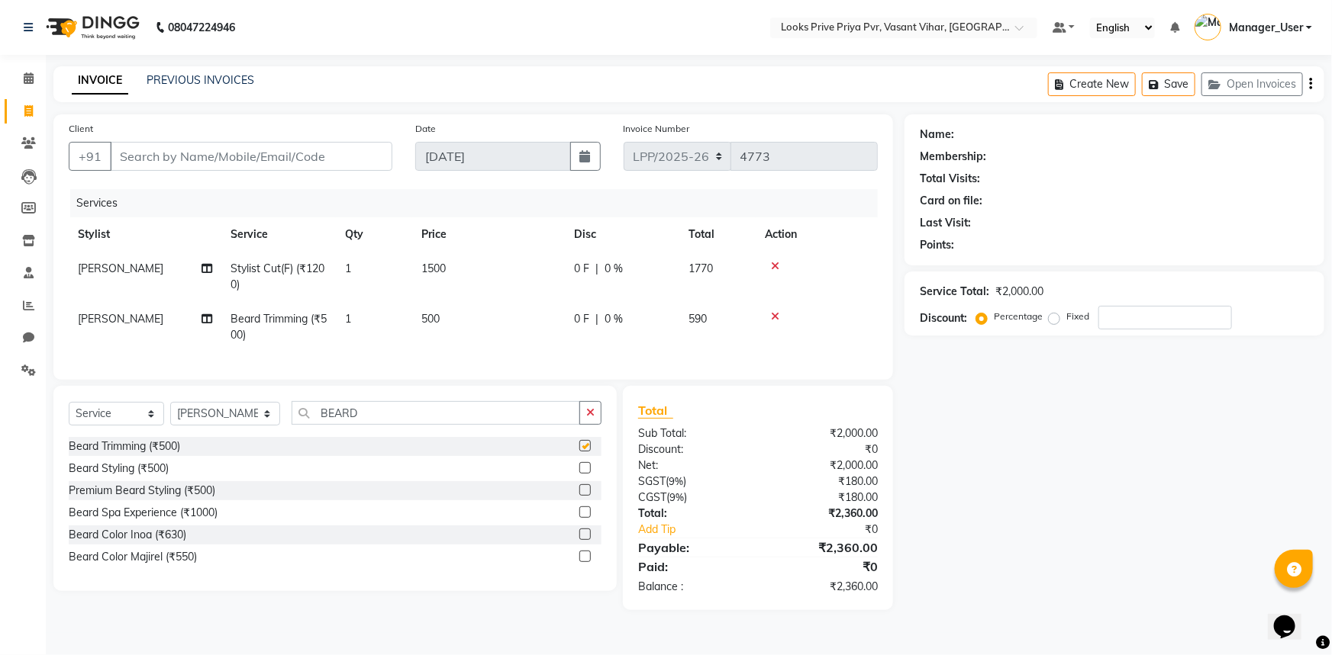
checkbox input "false"
click at [93, 318] on span "[PERSON_NAME]" at bounding box center [120, 319] width 85 height 14
select select "90020"
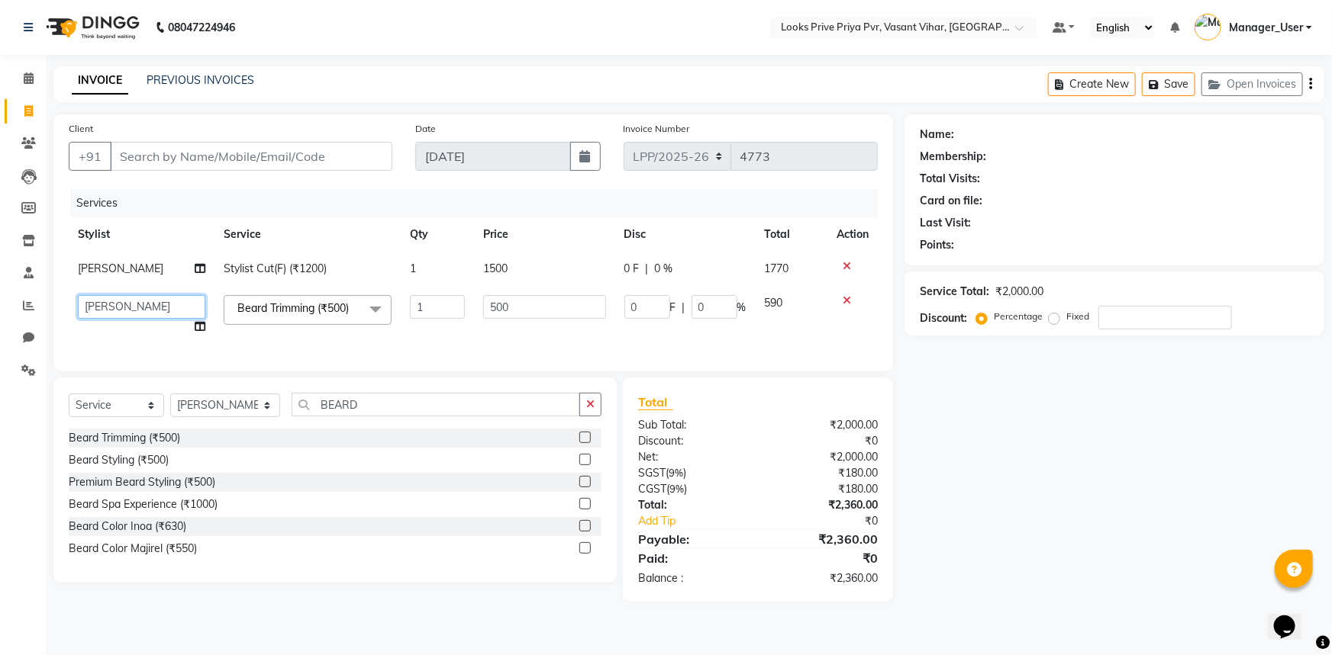
click at [121, 308] on select "Akhir_asst ANIL_PDCT ASLAM_CR STYLIST Counter_Sales KAMAL_PDCT [PERSON_NAME] DI…" at bounding box center [141, 307] width 127 height 24
select select "66932"
click at [539, 314] on input "500" at bounding box center [544, 307] width 122 height 24
drag, startPoint x: 542, startPoint y: 311, endPoint x: 414, endPoint y: 321, distance: 127.9
click at [414, 321] on tr "Akhir_asst ANIL_PDCT ASLAM_CR STYLIST Counter_Sales KAMAL_PDCT [PERSON_NAME] DI…" at bounding box center [473, 315] width 809 height 58
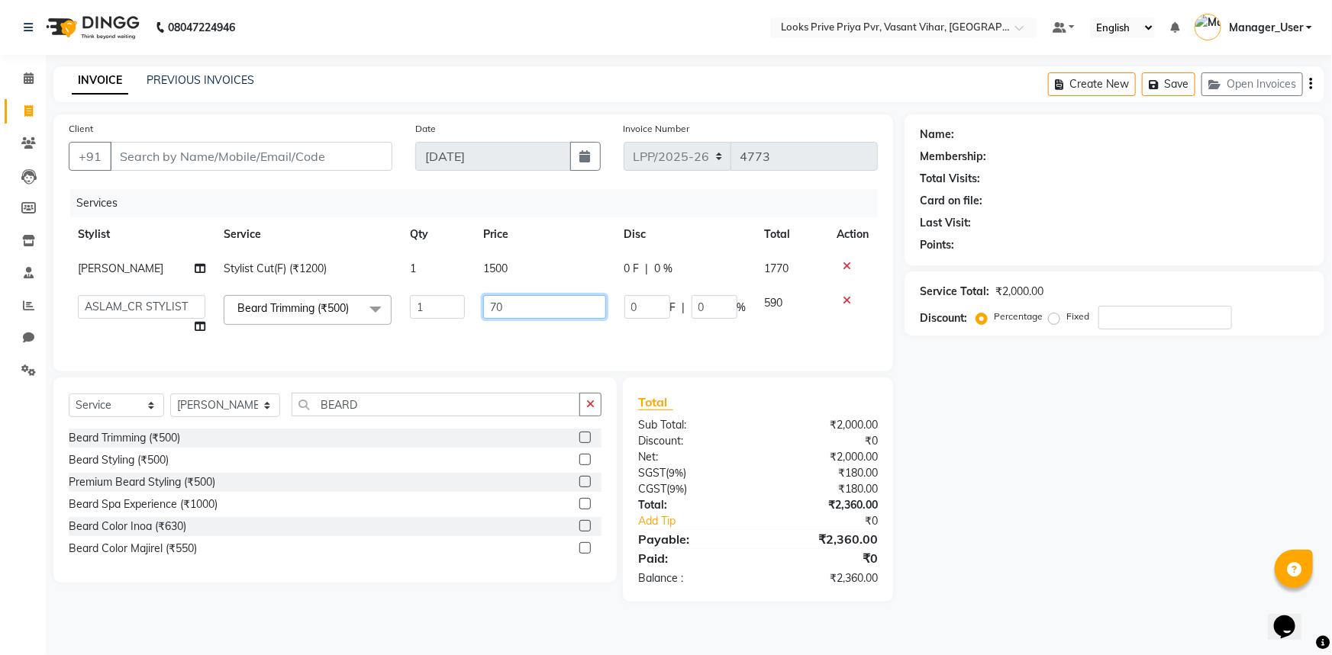
type input "700"
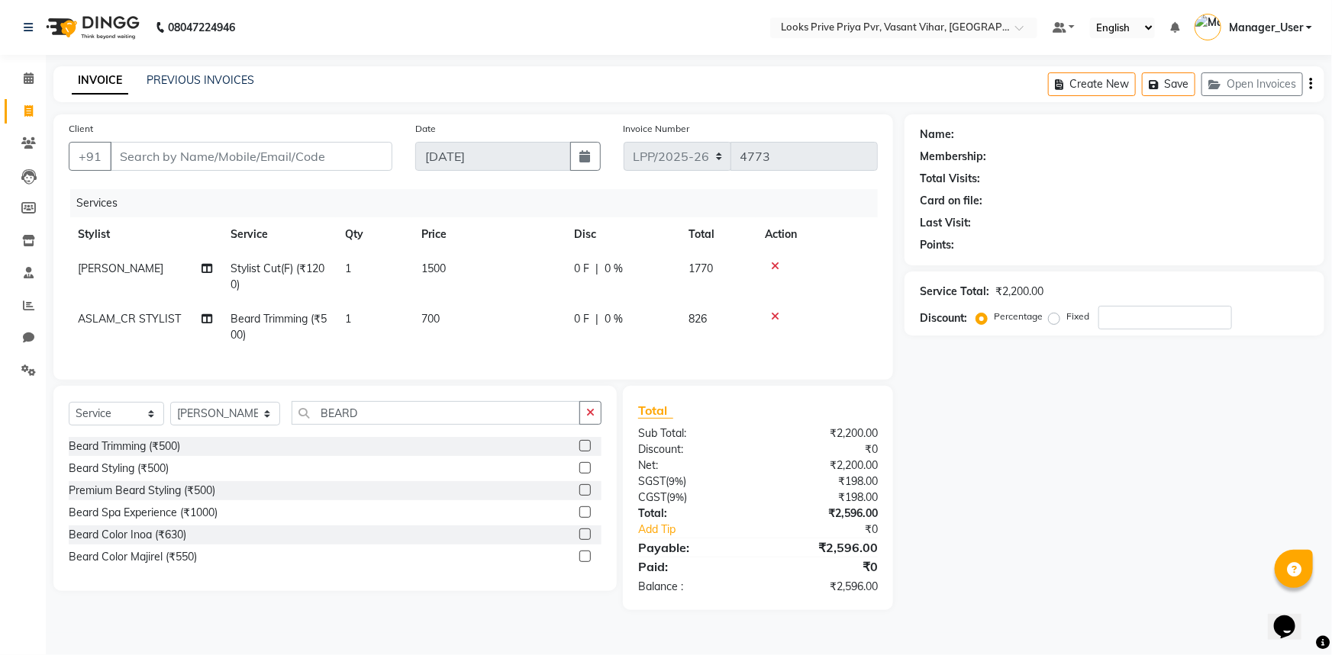
click at [444, 340] on tr "ASLAM_CR STYLIST [PERSON_NAME] Trimming (₹500) 1 700 0 F | 0 % 826" at bounding box center [473, 327] width 809 height 50
click at [339, 155] on input "Client" at bounding box center [251, 156] width 282 height 29
type input "P"
type input "0"
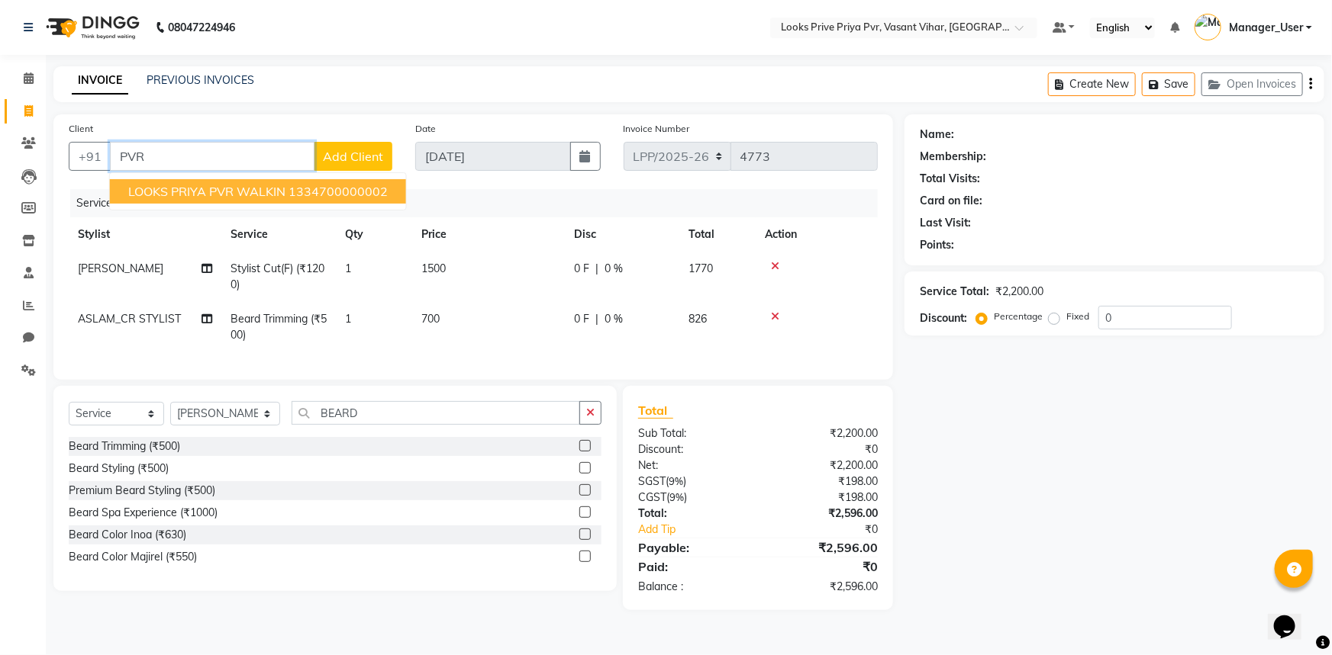
click at [214, 194] on span "LOOKS PRIYA PVR WALKIN" at bounding box center [206, 191] width 157 height 15
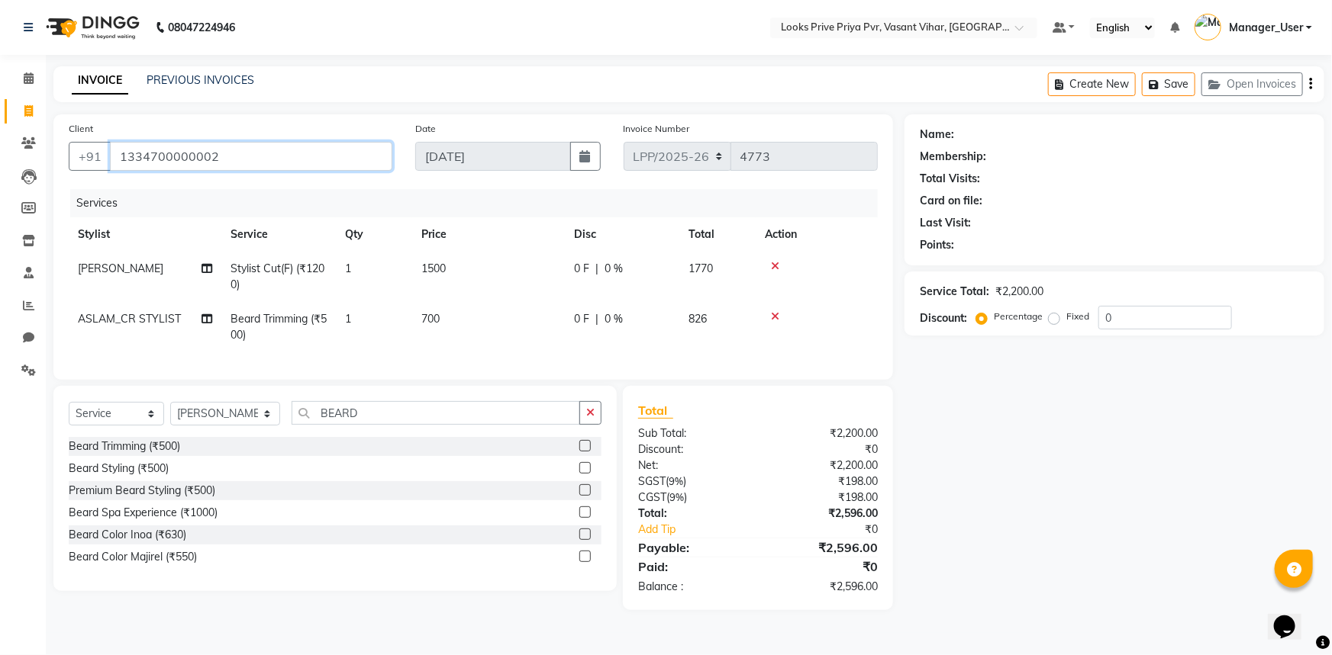
type input "1334700000002"
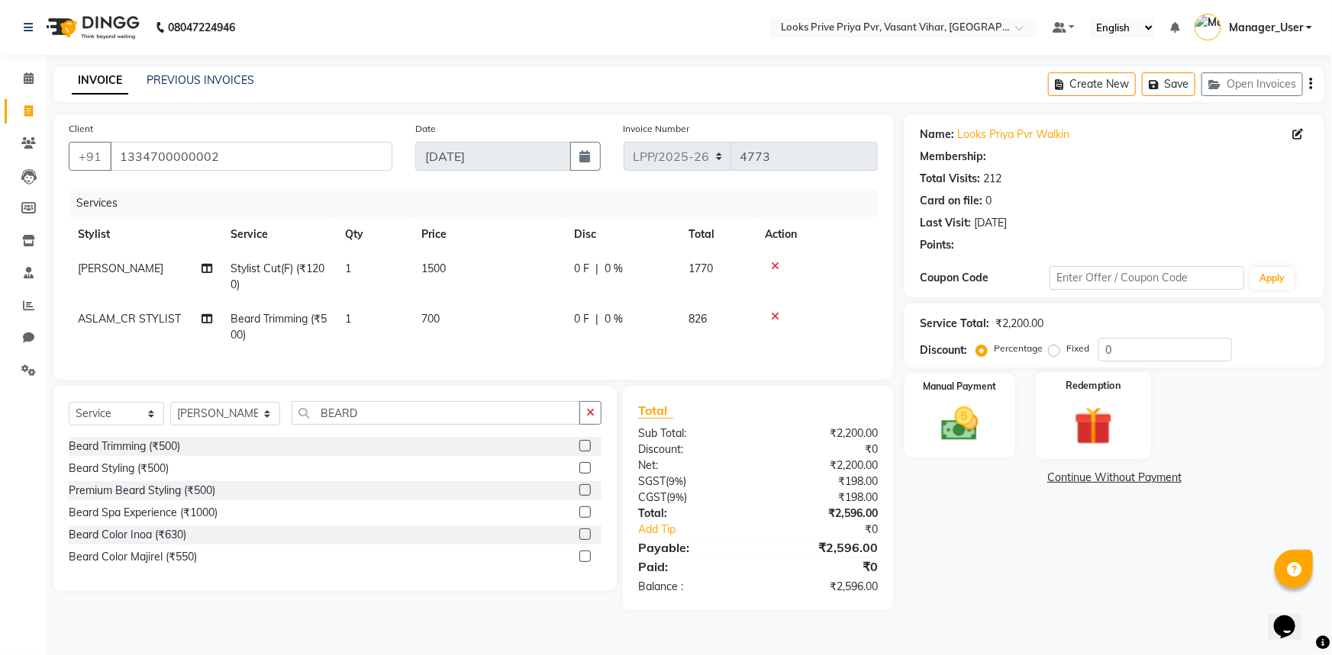
select select "1: Object"
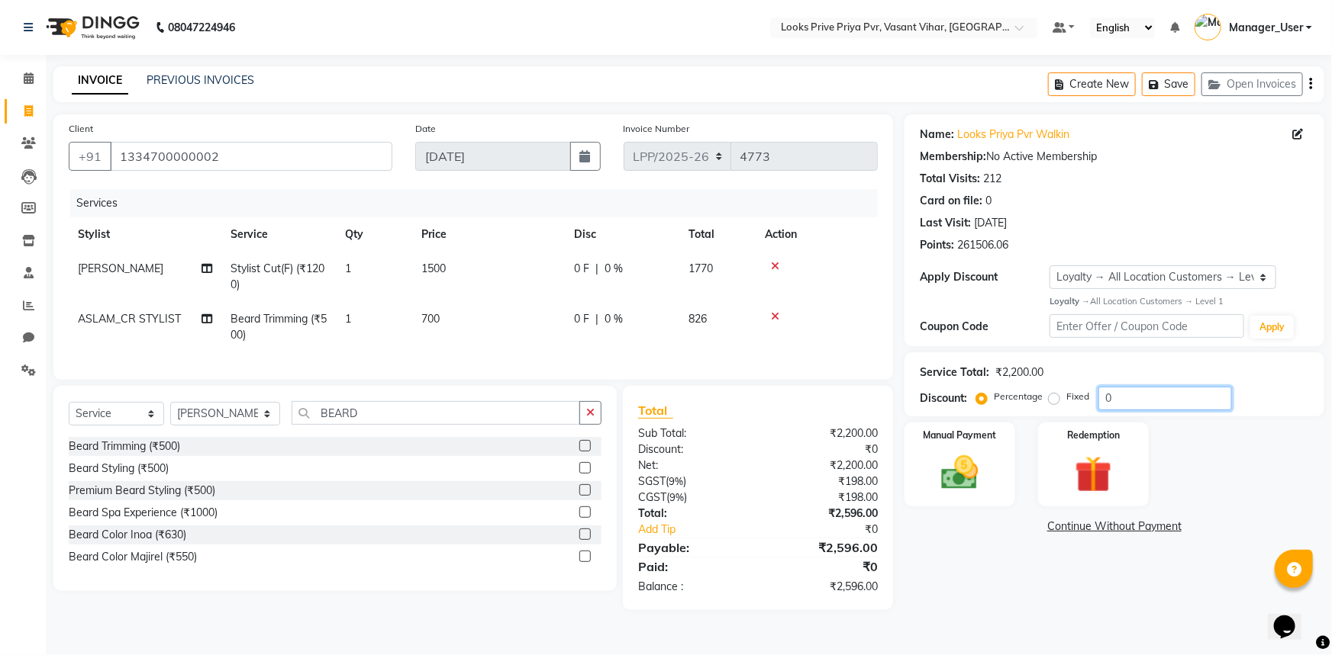
click at [1167, 395] on input "0" at bounding box center [1165, 399] width 134 height 24
drag, startPoint x: 1074, startPoint y: 414, endPoint x: 1068, endPoint y: 408, distance: 8.1
click at [1068, 415] on div "Service Total: ₹2,200.00 Discount: Percentage Fixed 0" at bounding box center [1114, 385] width 420 height 64
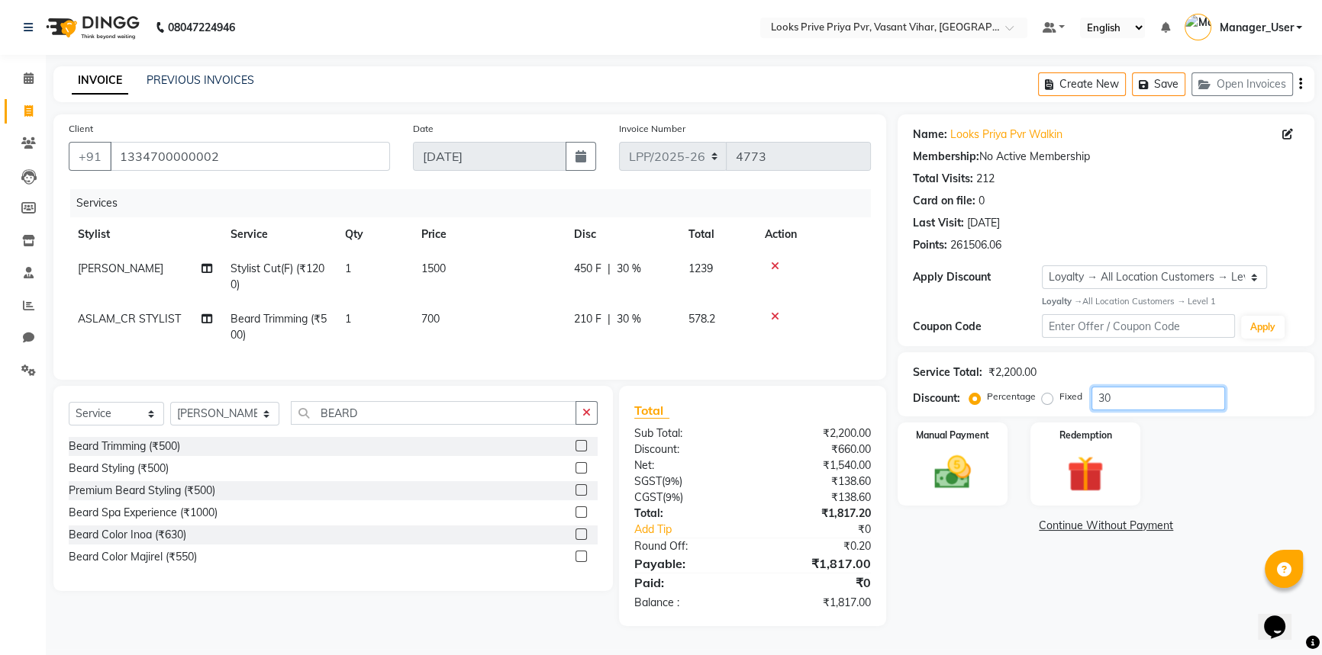
scroll to position [5, 0]
type input "30"
click at [986, 432] on label "Manual Payment" at bounding box center [952, 434] width 76 height 14
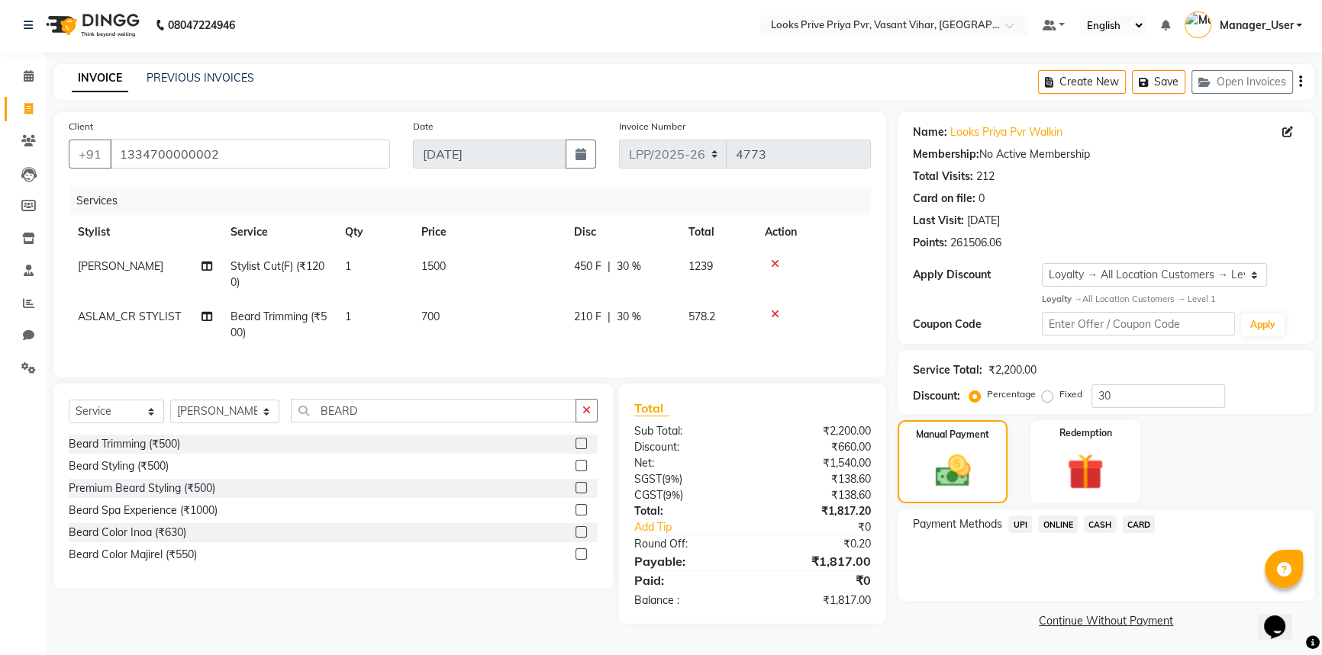
click at [1088, 523] on span "CASH" at bounding box center [1100, 525] width 33 height 18
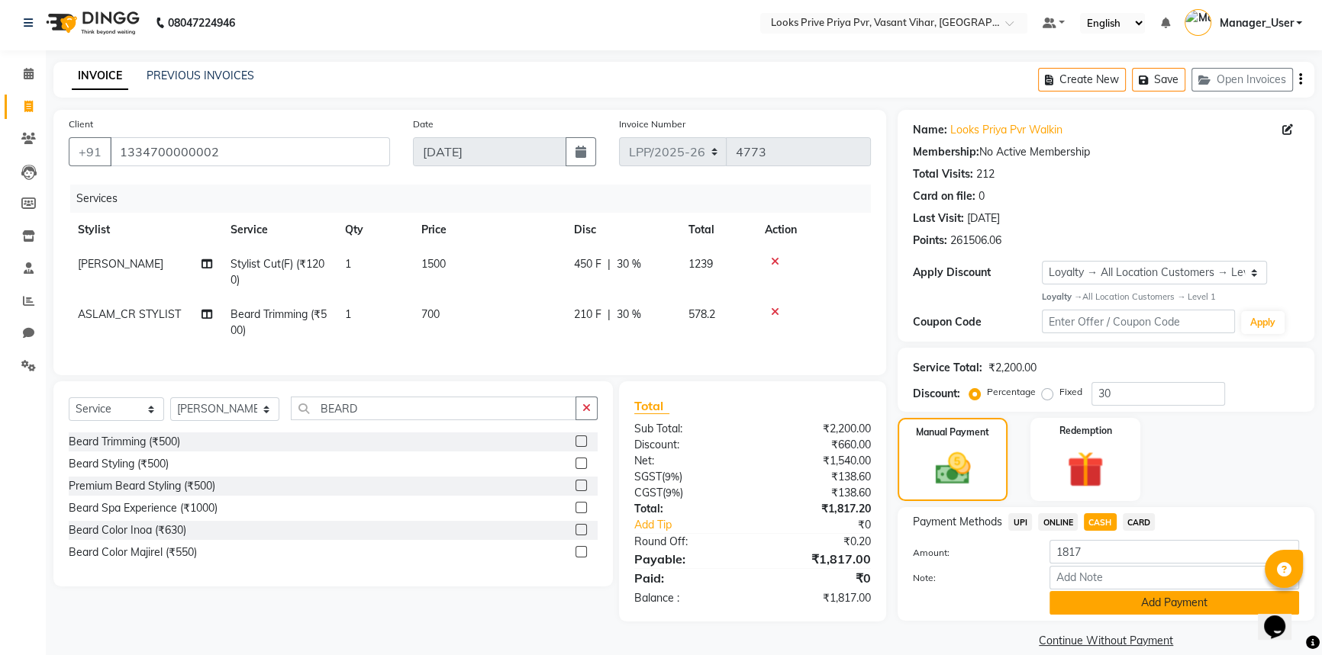
click at [1137, 604] on button "Add Payment" at bounding box center [1174, 603] width 250 height 24
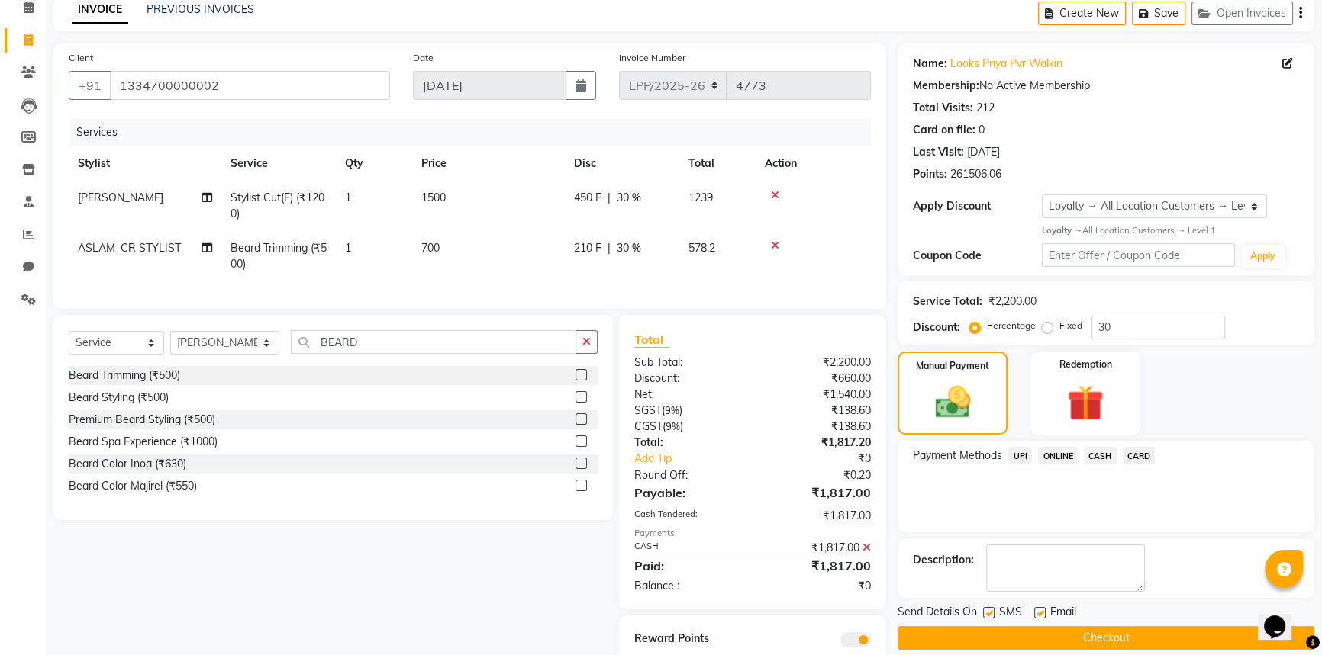
scroll to position [135, 0]
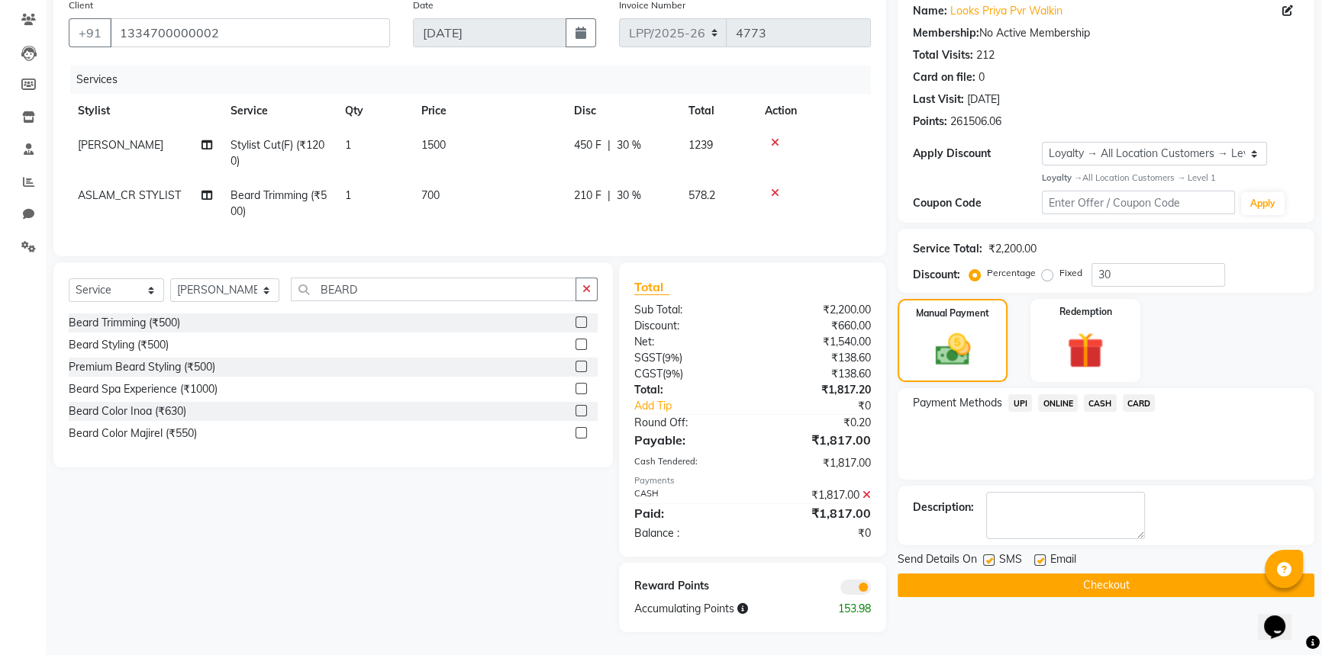
click at [1074, 574] on button "Checkout" at bounding box center [1105, 586] width 417 height 24
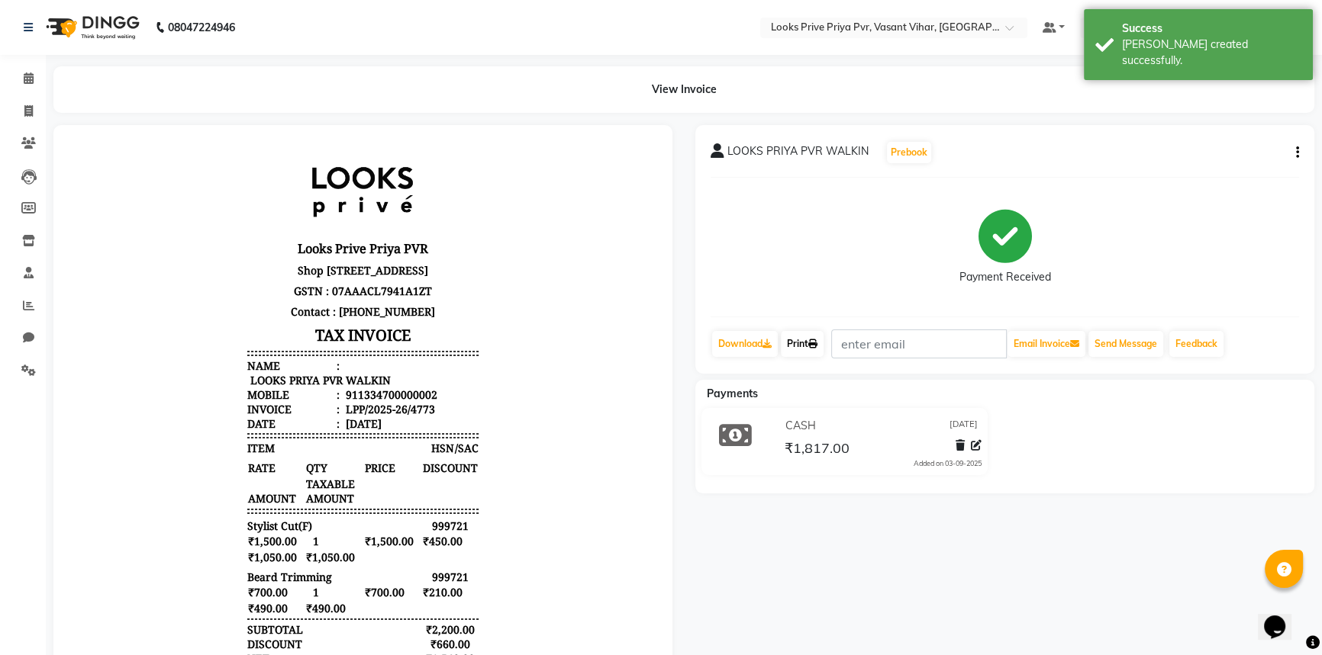
click at [803, 349] on link "Print" at bounding box center [802, 344] width 43 height 26
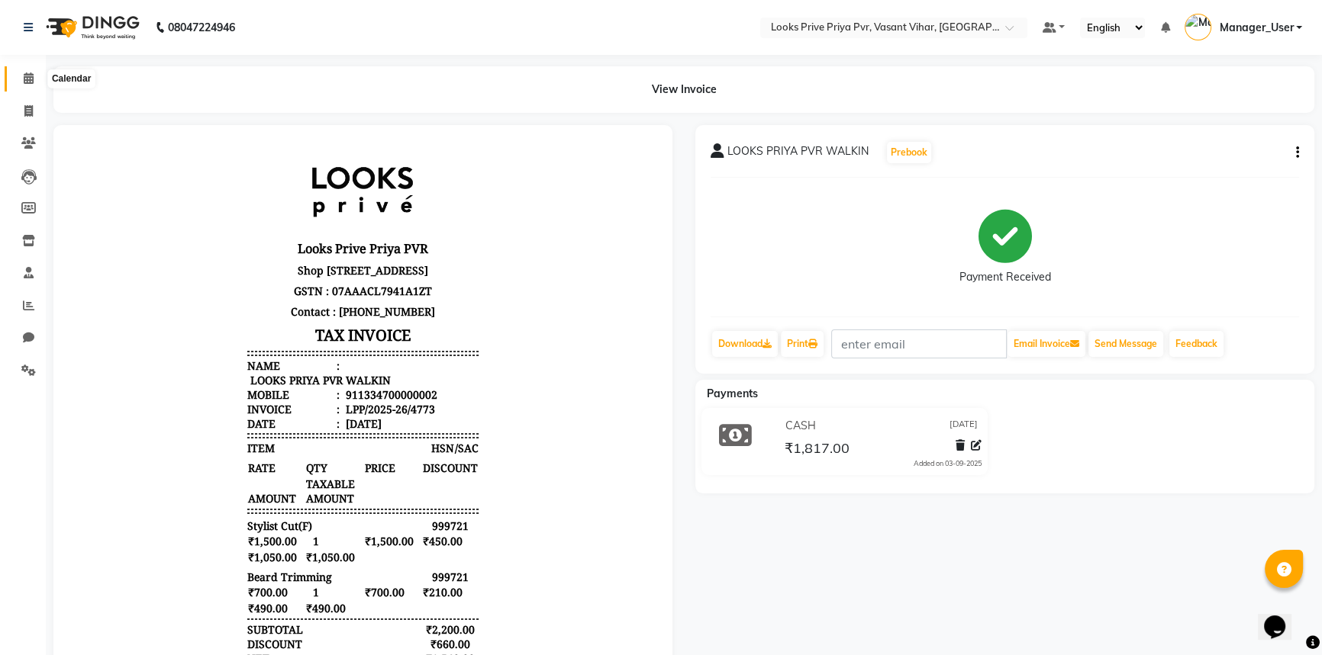
click at [27, 87] on link "Calendar" at bounding box center [23, 78] width 37 height 25
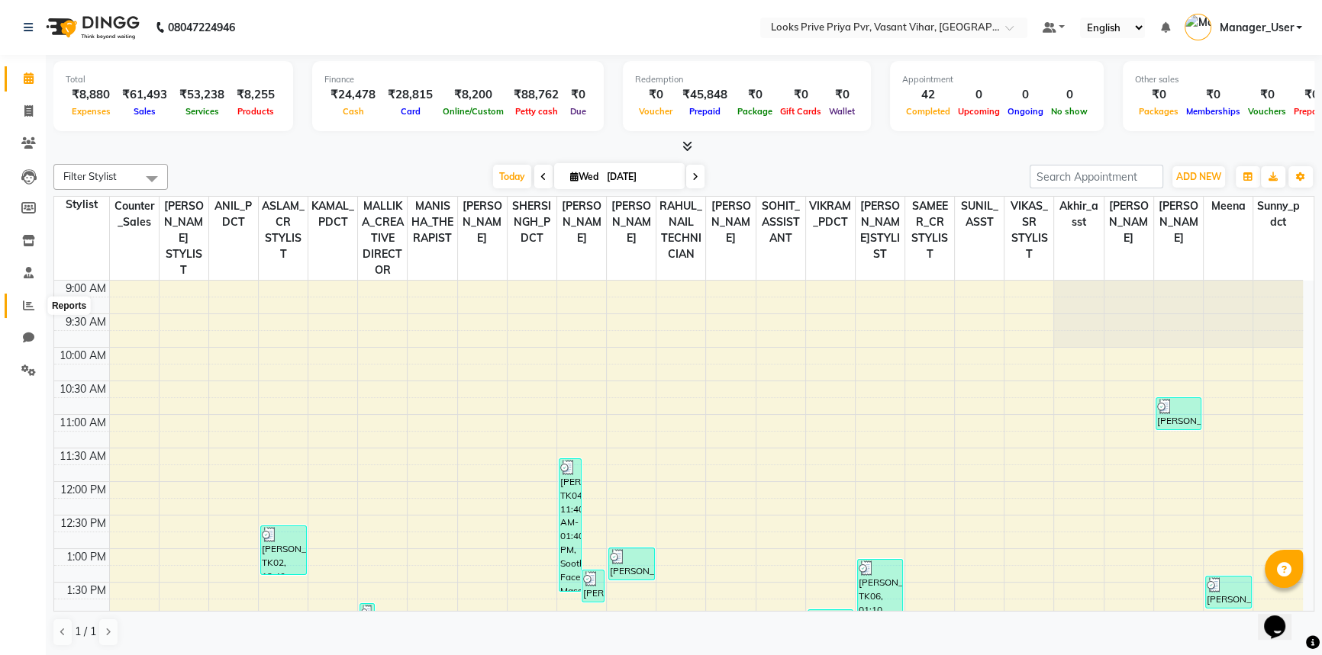
click at [27, 298] on span at bounding box center [28, 307] width 27 height 18
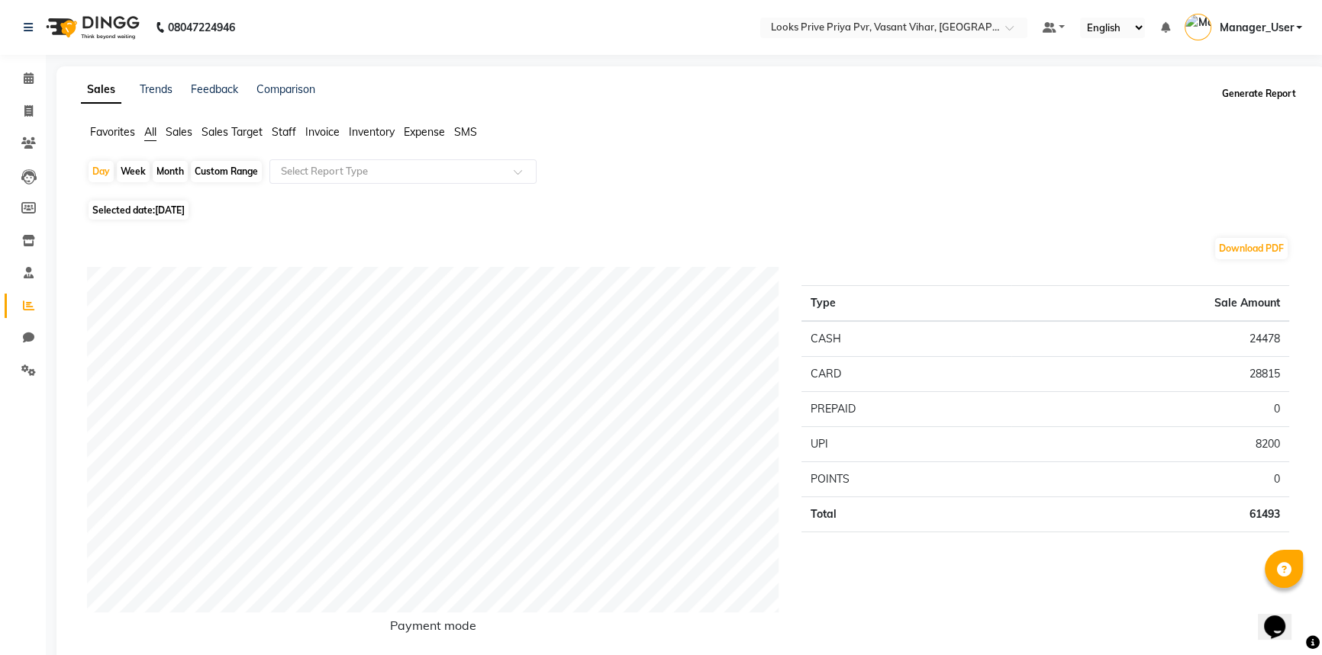
click at [1250, 95] on button "Generate Report" at bounding box center [1259, 93] width 82 height 21
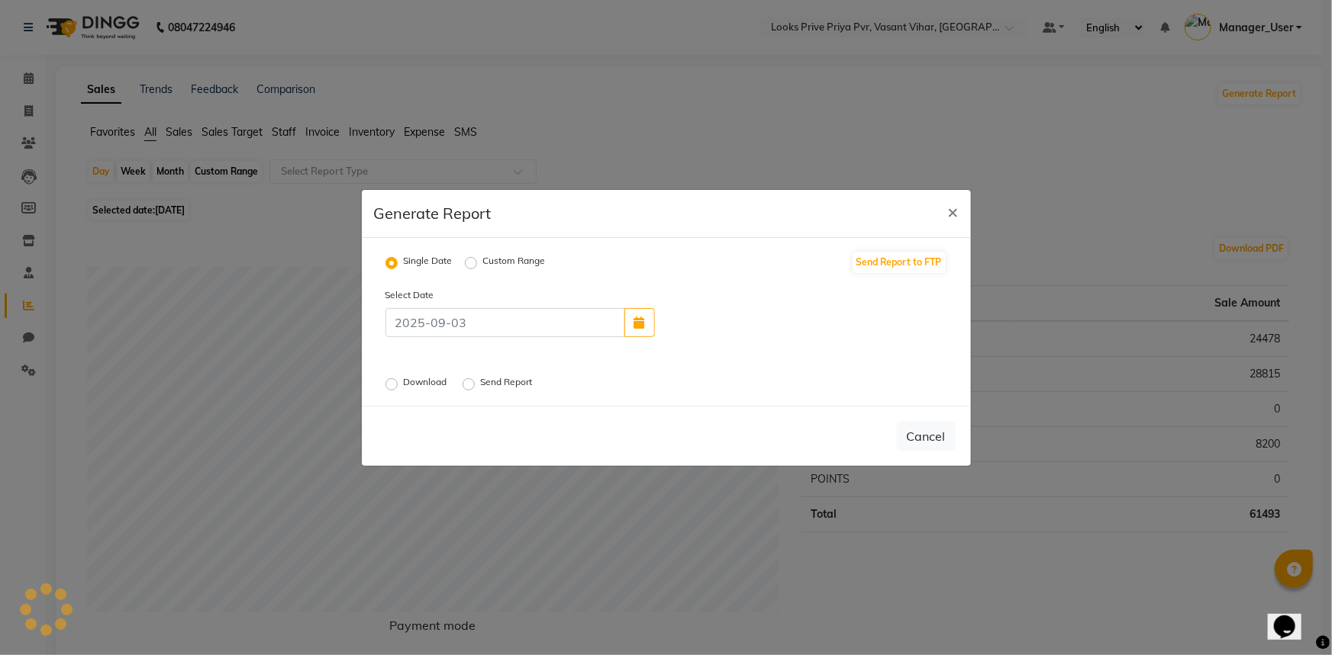
click at [428, 377] on label "Download" at bounding box center [427, 384] width 47 height 18
click at [399, 378] on input "Download" at bounding box center [393, 383] width 11 height 11
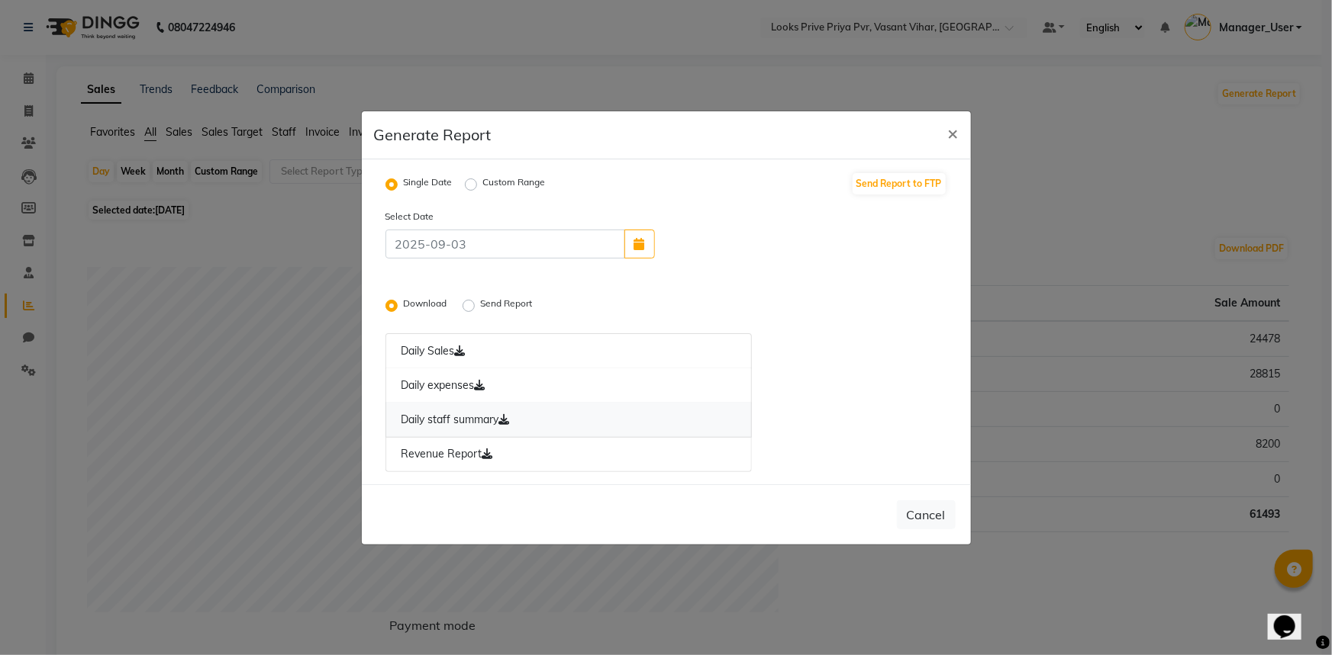
click at [479, 417] on link "Daily staff summary" at bounding box center [568, 420] width 367 height 35
click at [956, 124] on span "×" at bounding box center [953, 132] width 11 height 23
radio input "false"
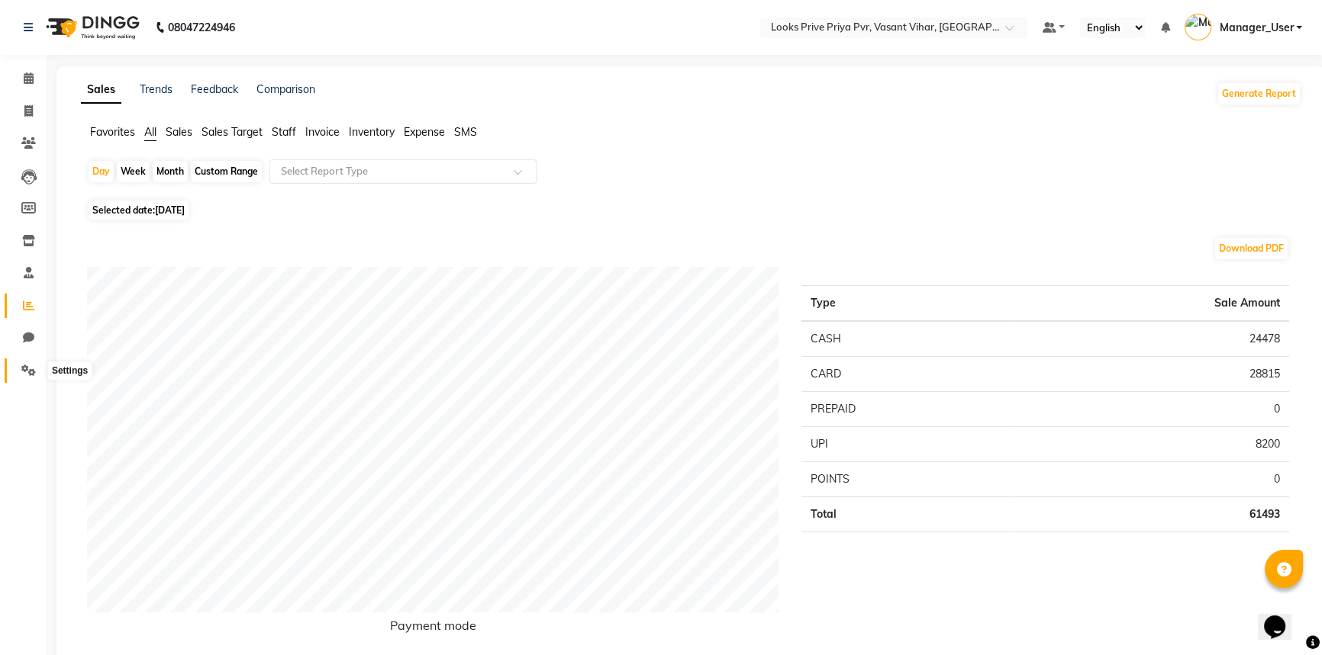
click at [28, 373] on icon at bounding box center [28, 370] width 14 height 11
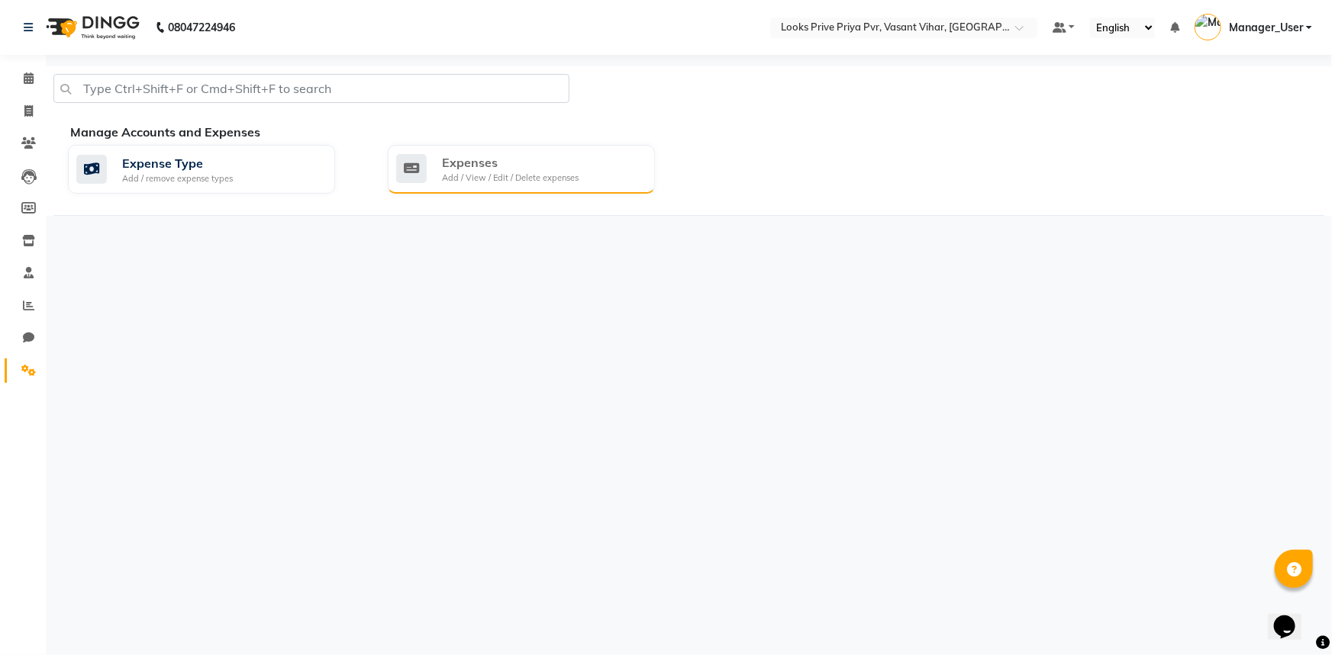
click at [514, 167] on div "Expenses" at bounding box center [510, 162] width 137 height 18
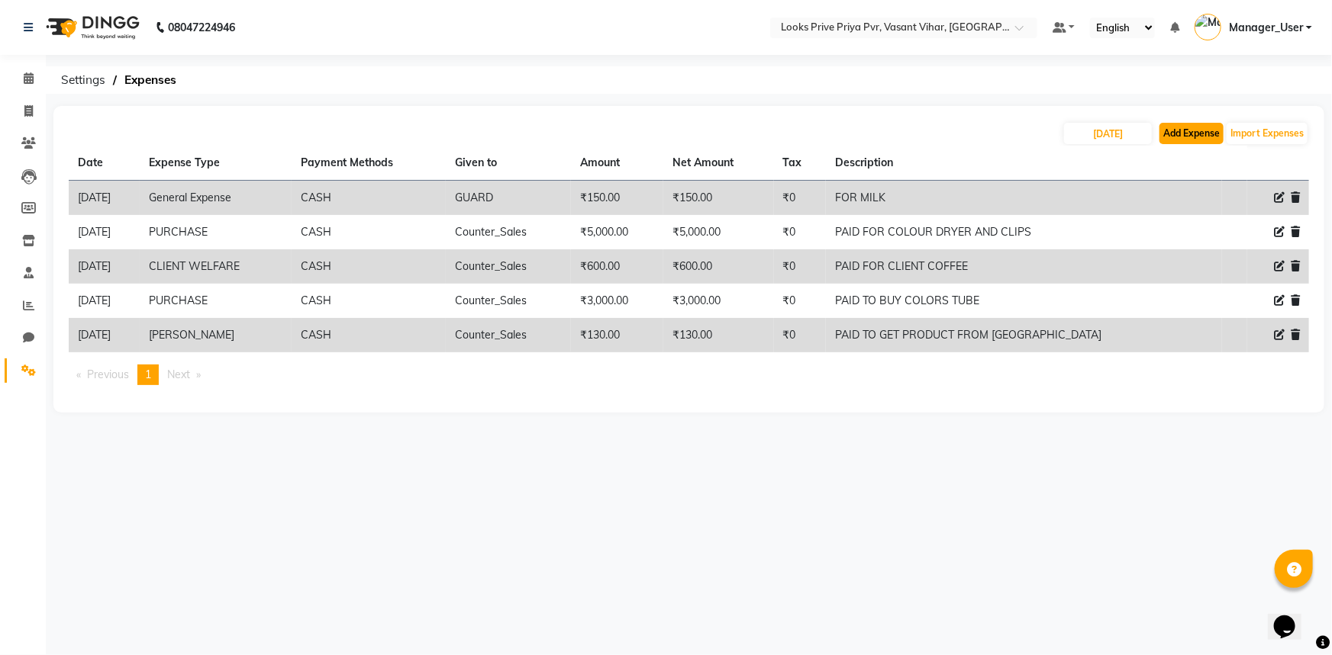
click at [1191, 140] on button "Add Expense" at bounding box center [1191, 133] width 64 height 21
select select "1"
select select "6695"
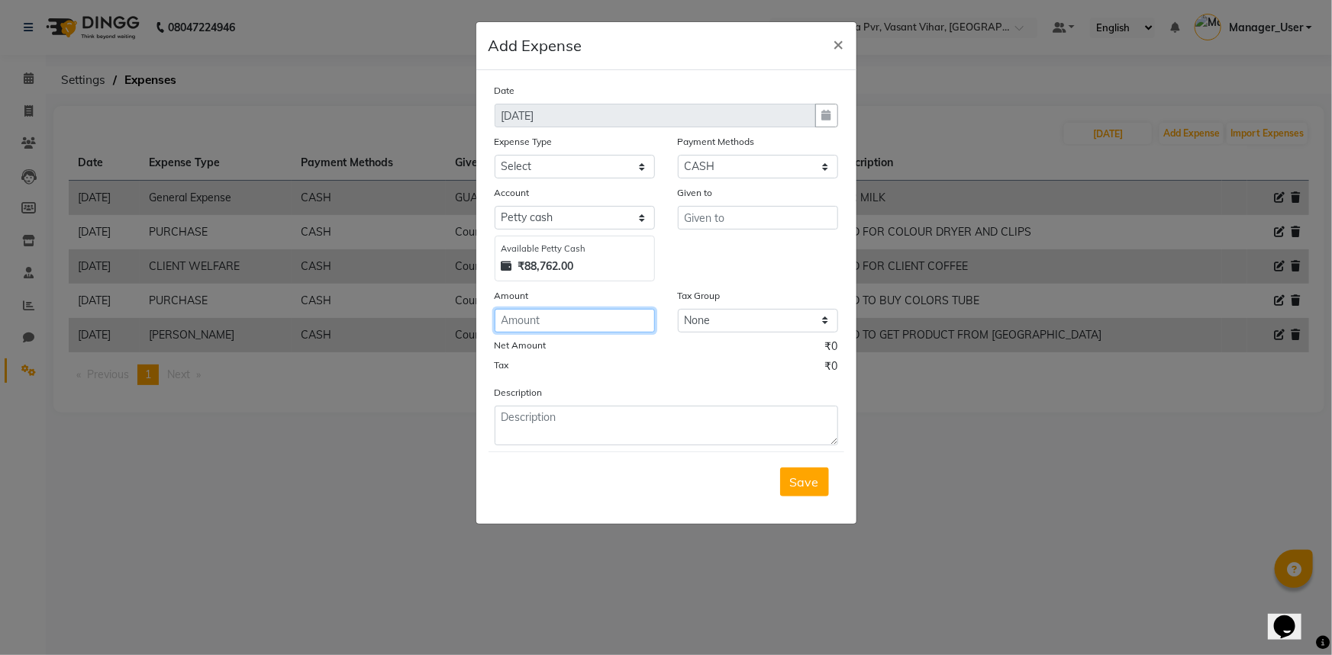
click at [582, 328] on input "number" at bounding box center [574, 321] width 160 height 24
type input "160"
click at [809, 221] on input "text" at bounding box center [758, 218] width 160 height 24
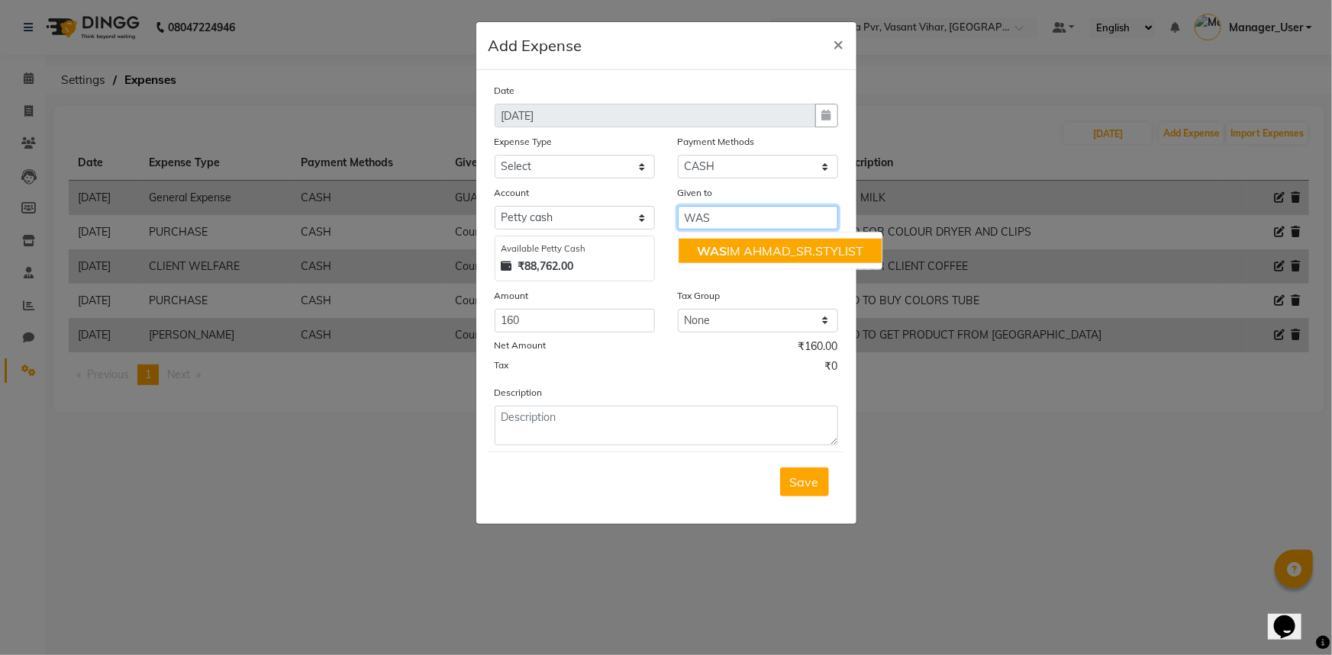
click at [819, 245] on ngb-highlight "WAS IM AHMAD_SR.STYLIST" at bounding box center [780, 250] width 166 height 15
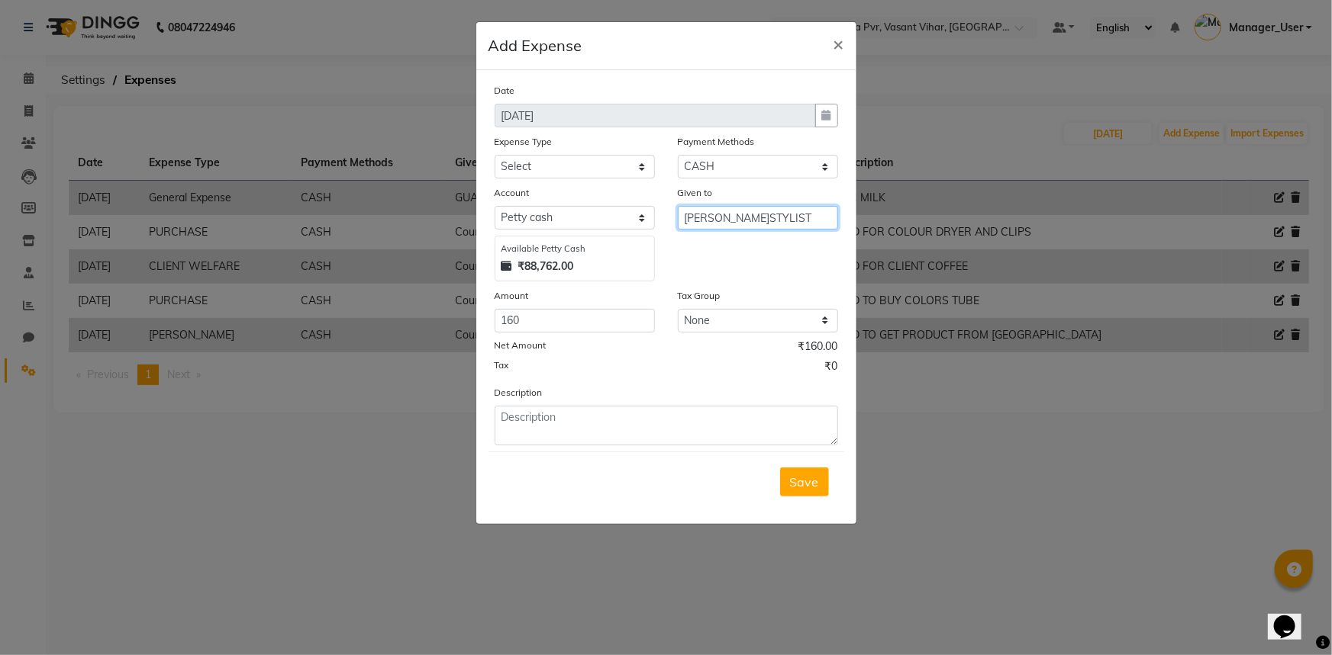
type input "[PERSON_NAME]STYLIST"
click at [534, 166] on select "Select Bank Deposit Blinkit Cash Handover CLIENT Client ordered food Client Ref…" at bounding box center [574, 167] width 160 height 24
select select "19910"
click at [494, 156] on select "Select Bank Deposit Blinkit Cash Handover CLIENT Client ordered food Client Ref…" at bounding box center [574, 167] width 160 height 24
drag, startPoint x: 659, startPoint y: 411, endPoint x: 656, endPoint y: 419, distance: 8.9
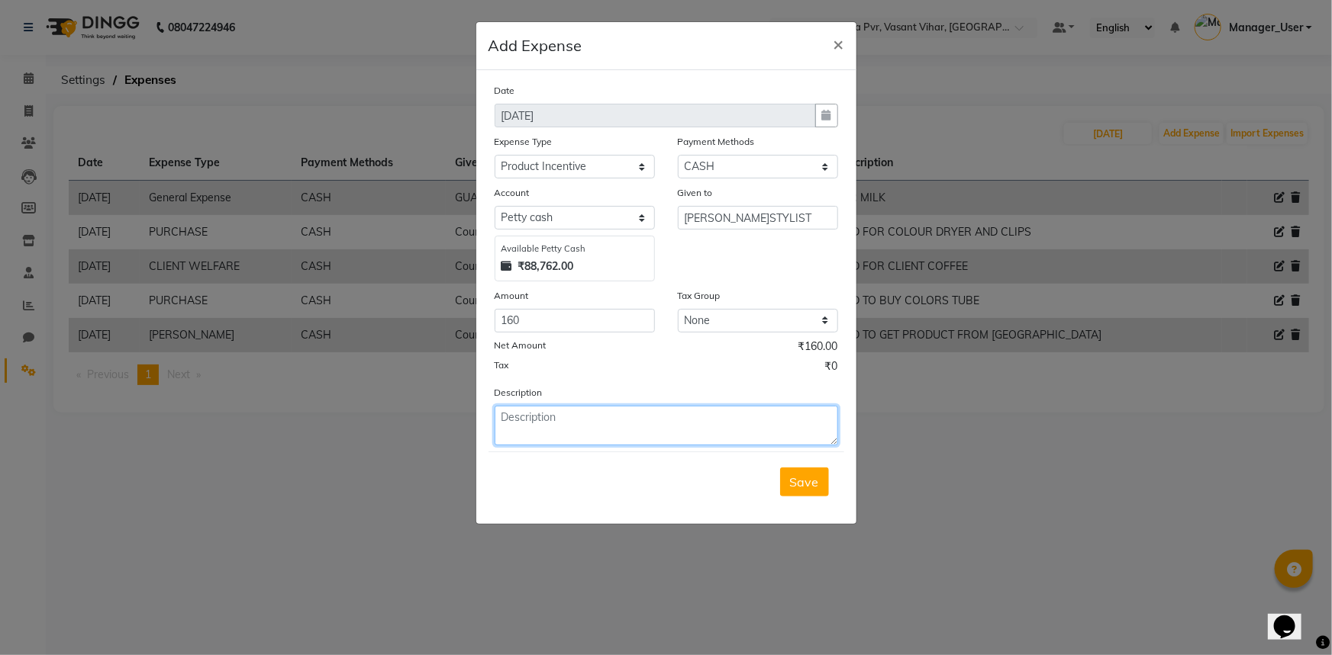
click at [658, 413] on textarea at bounding box center [665, 426] width 343 height 40
type textarea "WASIM PRODUCT INCENTIVE"
click at [816, 497] on button "Save" at bounding box center [804, 482] width 49 height 29
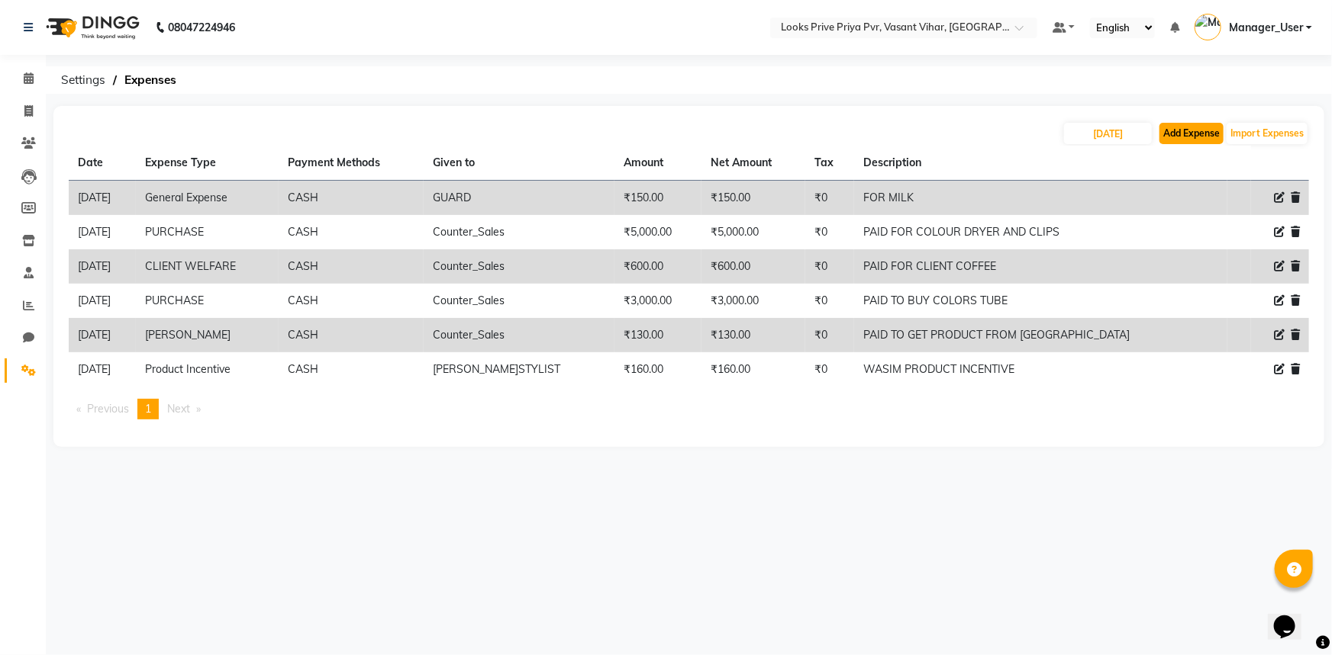
click at [1186, 134] on button "Add Expense" at bounding box center [1191, 133] width 64 height 21
select select "1"
select select "6695"
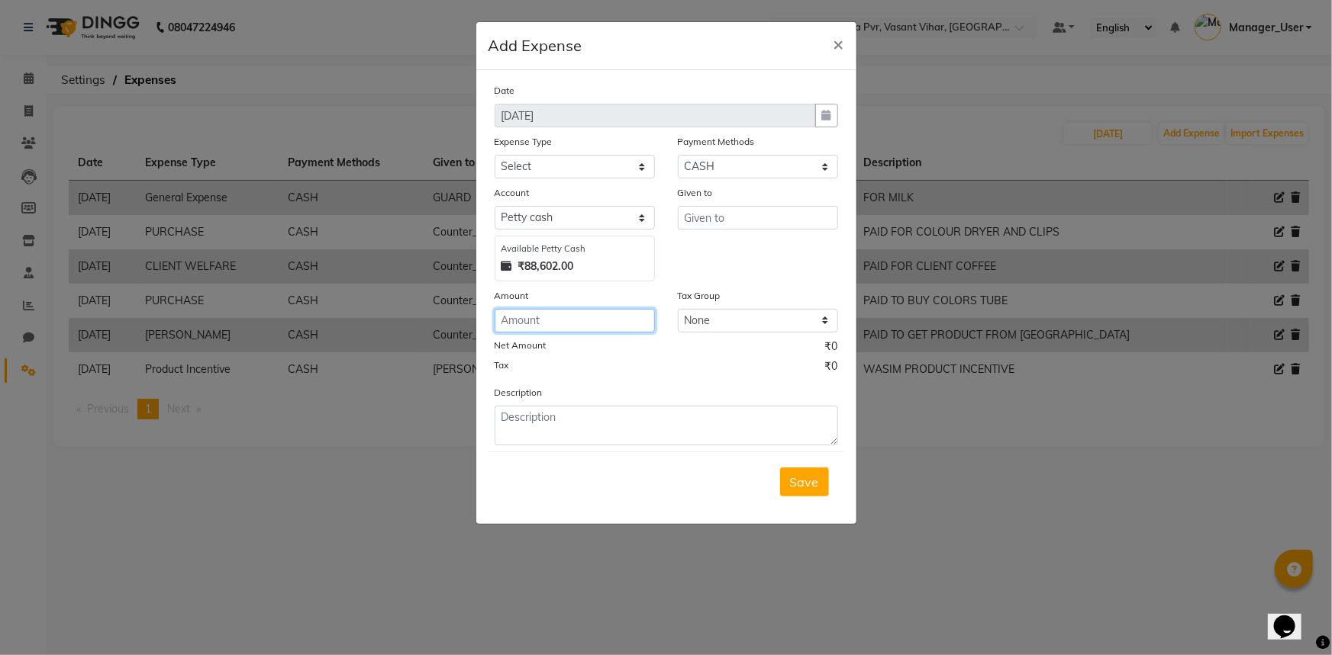
click at [533, 324] on input "number" at bounding box center [574, 321] width 160 height 24
type input "220"
click at [748, 219] on input "text" at bounding box center [758, 218] width 160 height 24
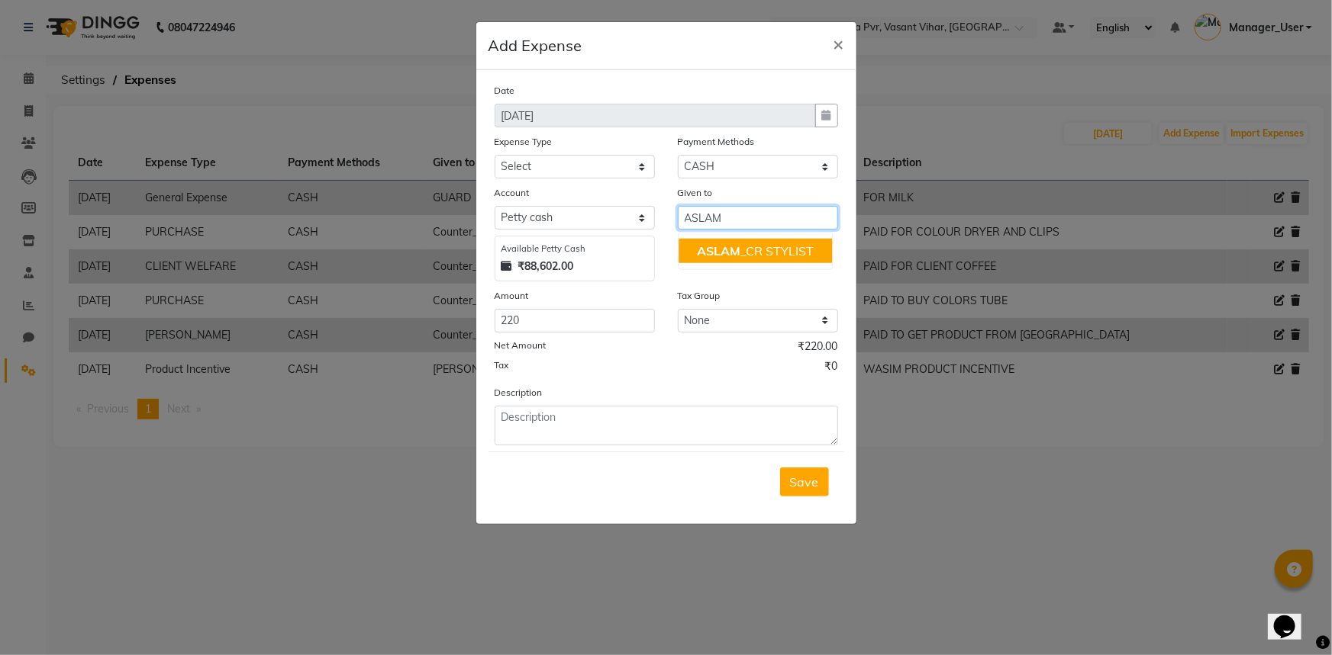
click at [741, 241] on button "ASLAM _CR STYLIST" at bounding box center [754, 251] width 153 height 24
type input "ASLAM_CR STYLIST"
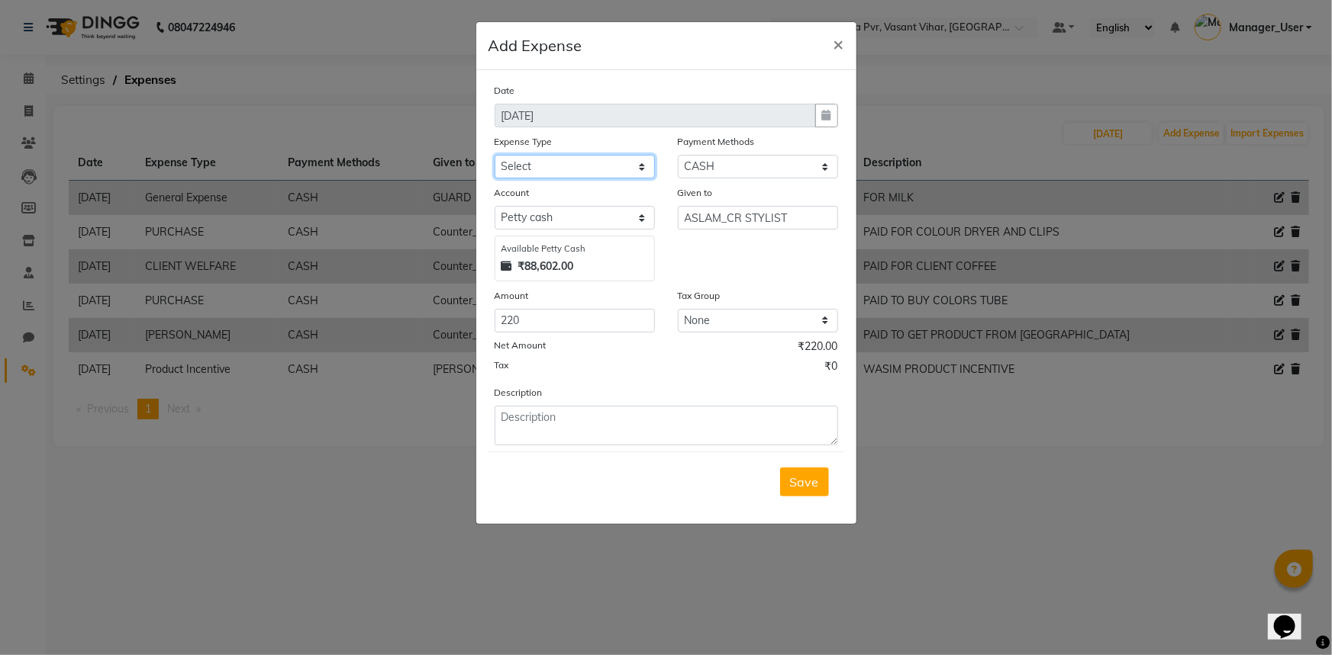
click at [544, 170] on select "Select Bank Deposit Blinkit Cash Handover CLIENT Client ordered food Client Ref…" at bounding box center [574, 167] width 160 height 24
select select "19910"
click at [494, 156] on select "Select Bank Deposit Blinkit Cash Handover CLIENT Client ordered food Client Ref…" at bounding box center [574, 167] width 160 height 24
drag, startPoint x: 598, startPoint y: 416, endPoint x: 609, endPoint y: 400, distance: 19.3
click at [597, 417] on textarea at bounding box center [665, 426] width 343 height 40
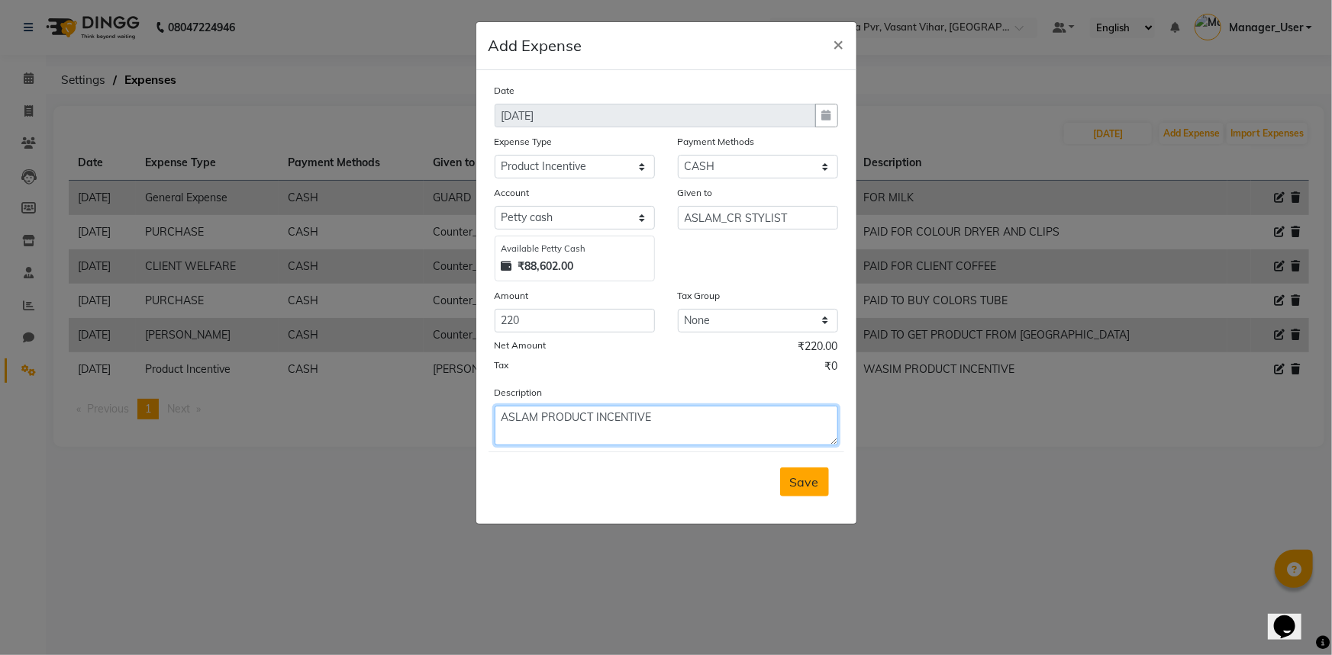
type textarea "ASLAM PRODUCT INCENTIVE"
click at [806, 485] on span "Save" at bounding box center [804, 482] width 29 height 15
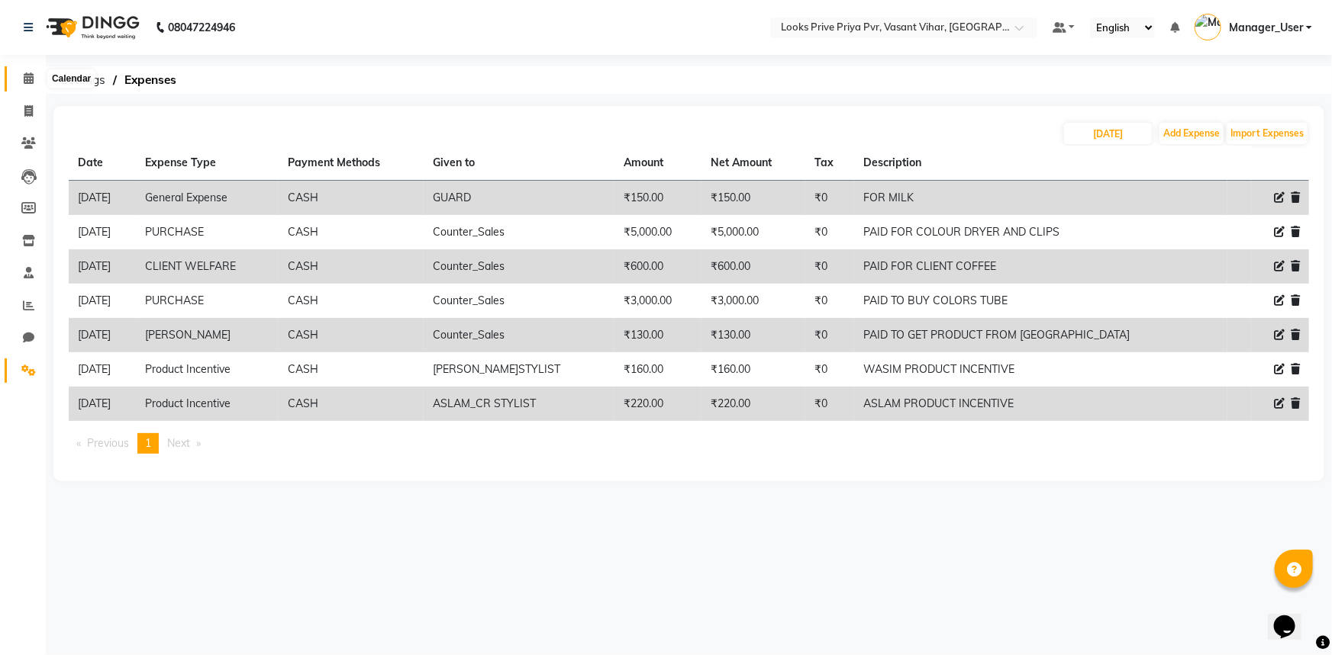
click at [24, 76] on icon at bounding box center [29, 77] width 10 height 11
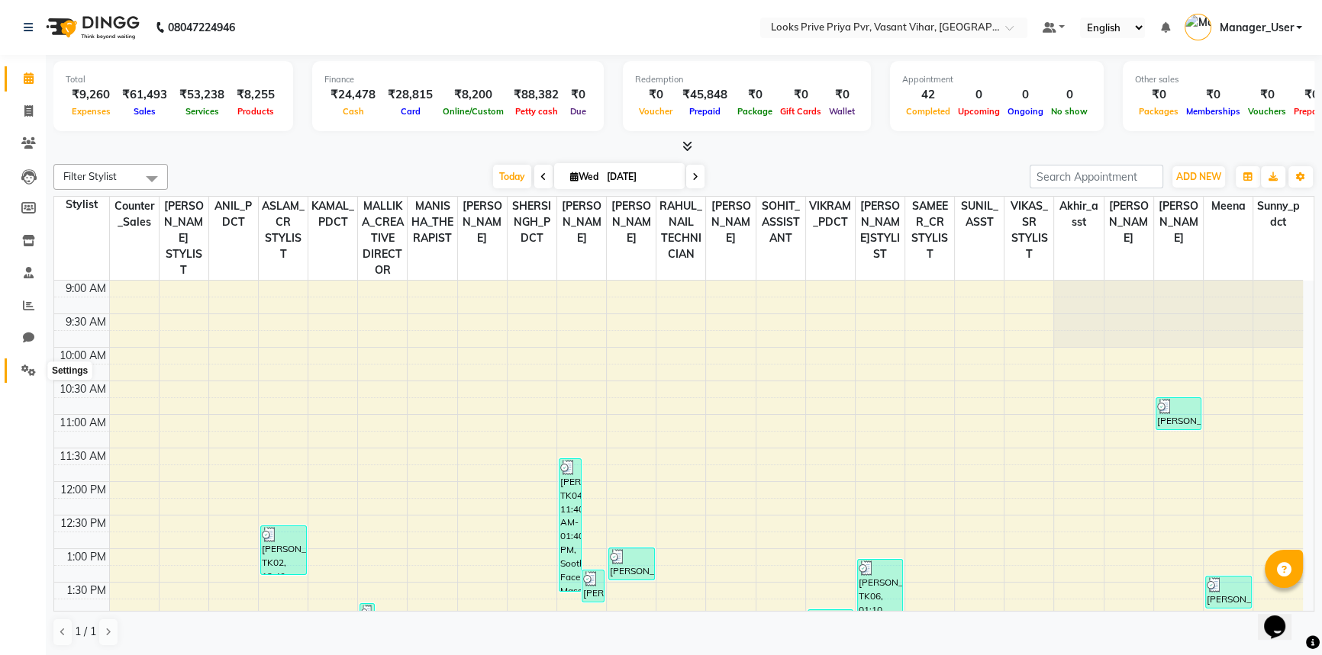
click at [36, 366] on span at bounding box center [28, 371] width 27 height 18
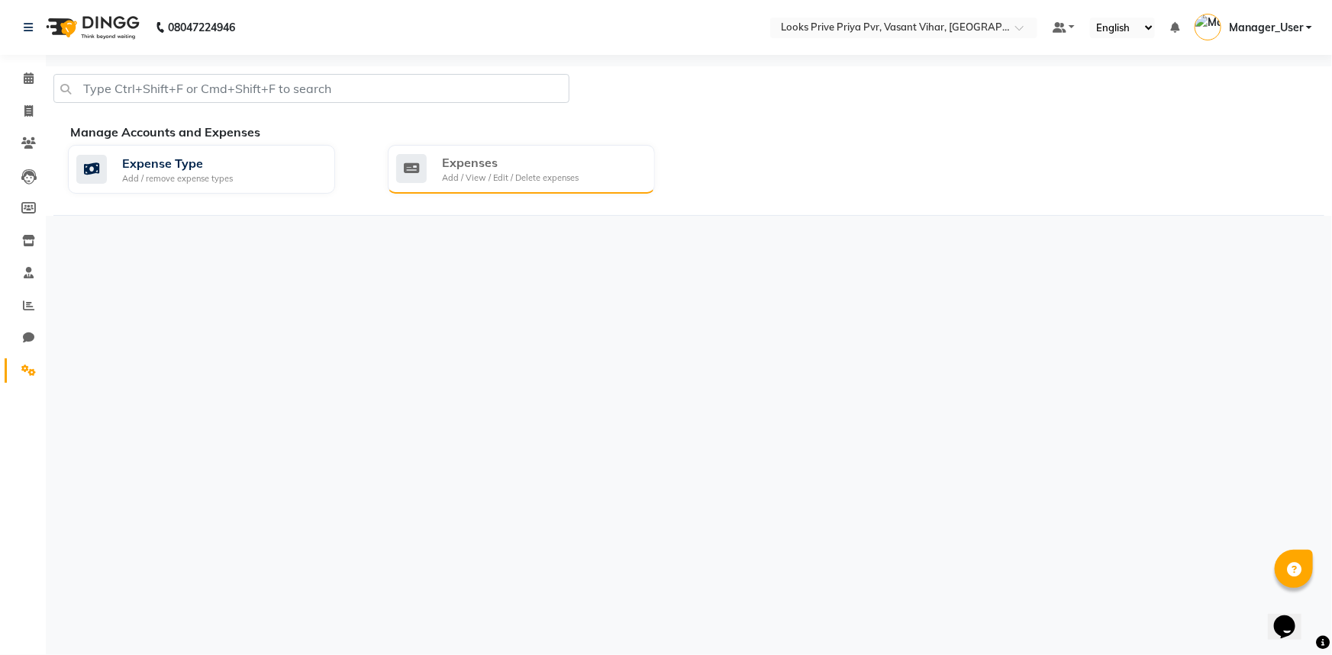
click at [530, 169] on div "Expenses" at bounding box center [510, 162] width 137 height 18
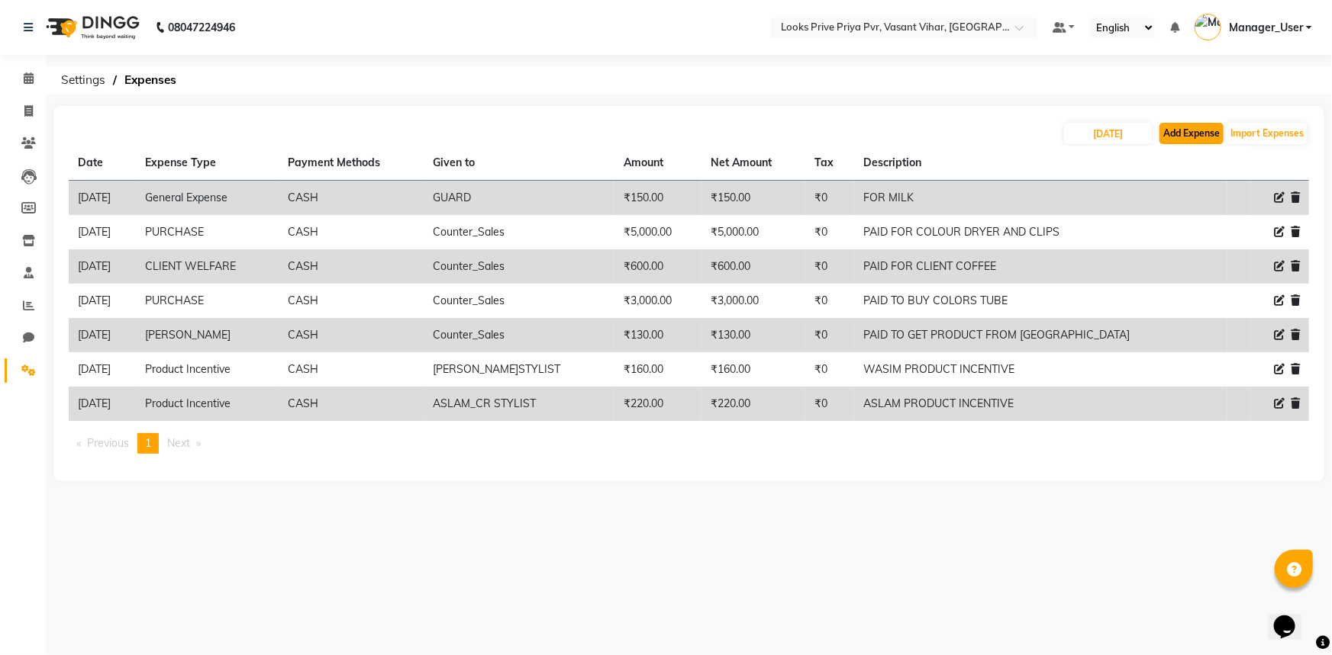
click at [1190, 140] on button "Add Expense" at bounding box center [1191, 133] width 64 height 21
select select "1"
select select "6695"
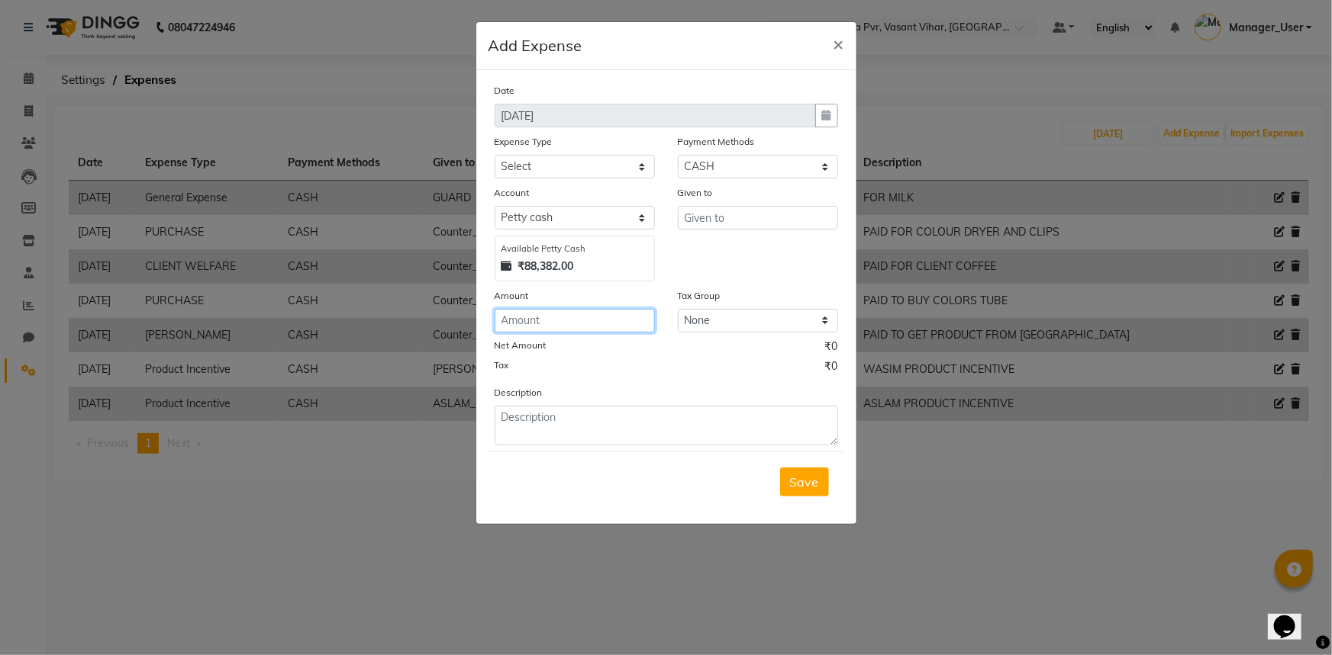
click at [565, 320] on input "number" at bounding box center [574, 321] width 160 height 24
type input "50000"
click at [736, 227] on input "text" at bounding box center [758, 218] width 160 height 24
type input "ICICI BANK"
click at [597, 168] on select "Select Bank Deposit Blinkit Cash Handover CLIENT Client ordered food Client Ref…" at bounding box center [574, 167] width 160 height 24
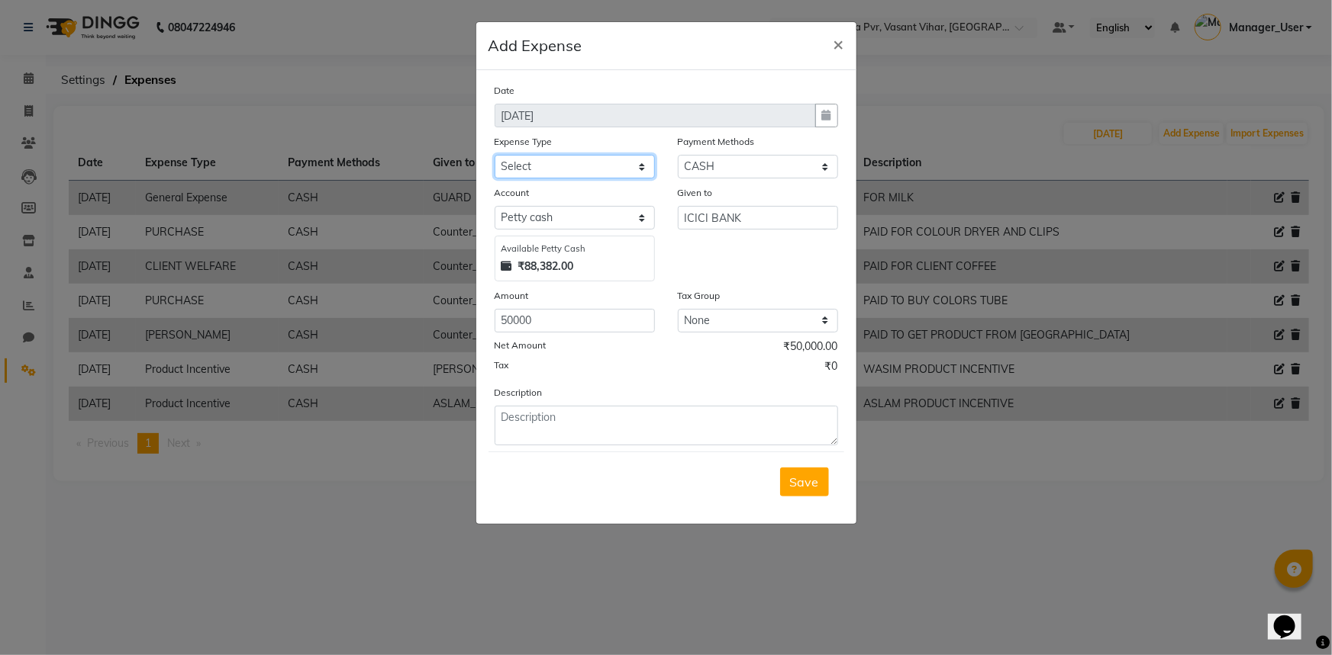
select select "24391"
click at [494, 156] on select "Select Bank Deposit Blinkit Cash Handover CLIENT Client ordered food Client Ref…" at bounding box center [574, 167] width 160 height 24
click at [549, 437] on textarea at bounding box center [665, 426] width 343 height 40
type textarea "BANK DEPOSITE"
click at [808, 479] on span "Save" at bounding box center [804, 482] width 29 height 15
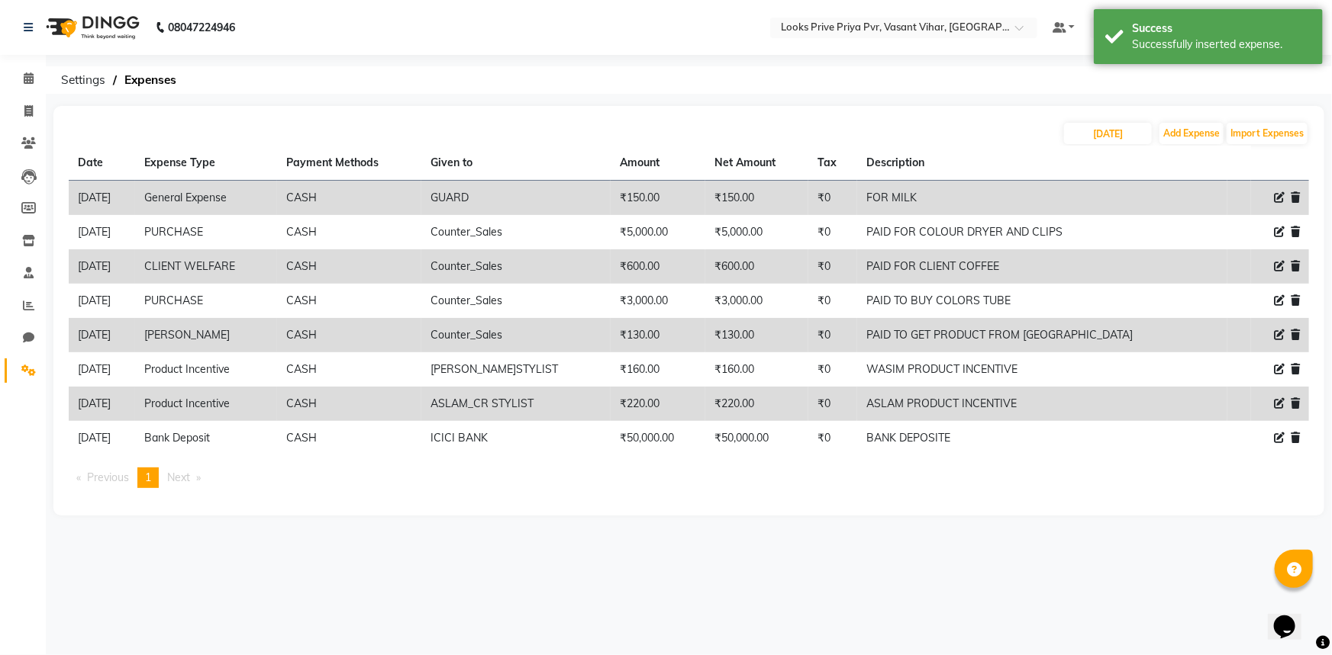
click at [356, 558] on div "08047224946 Select Location × Looks Prive Priya Pvr, Vasant Vihar, Delhi Defaul…" at bounding box center [666, 327] width 1332 height 655
drag, startPoint x: 27, startPoint y: 74, endPoint x: 56, endPoint y: 84, distance: 31.4
click at [27, 74] on icon at bounding box center [29, 77] width 10 height 11
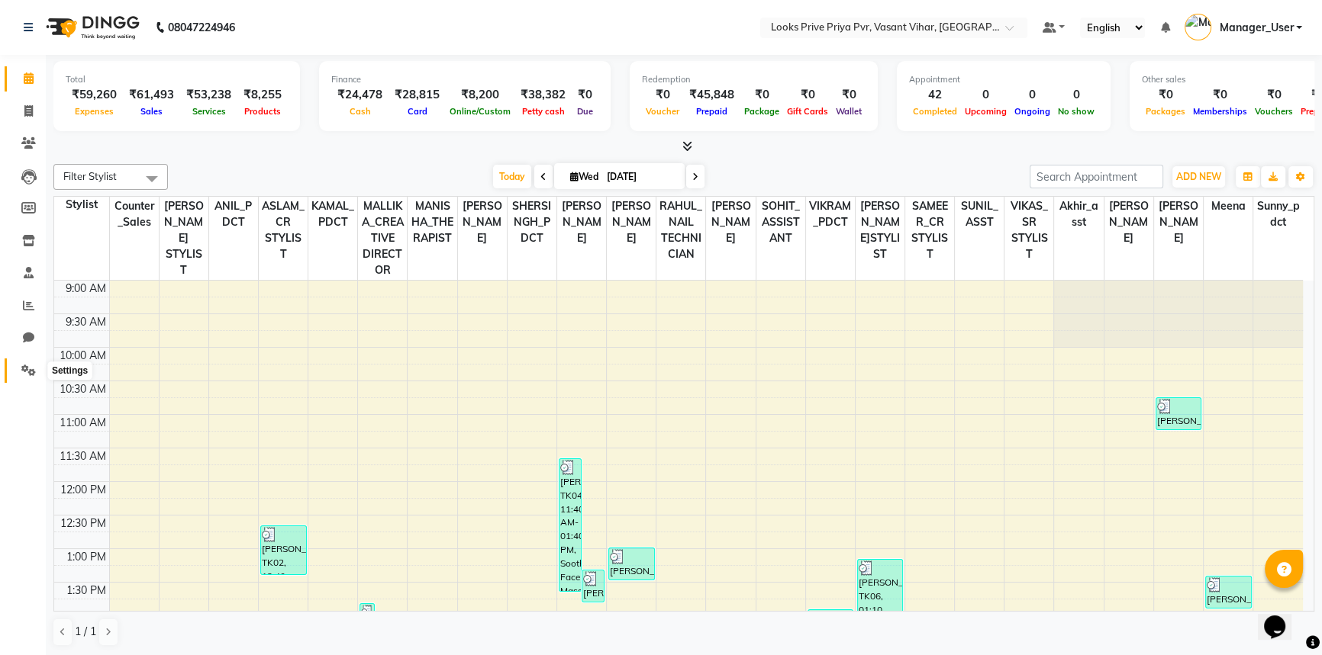
click at [24, 372] on icon at bounding box center [28, 370] width 14 height 11
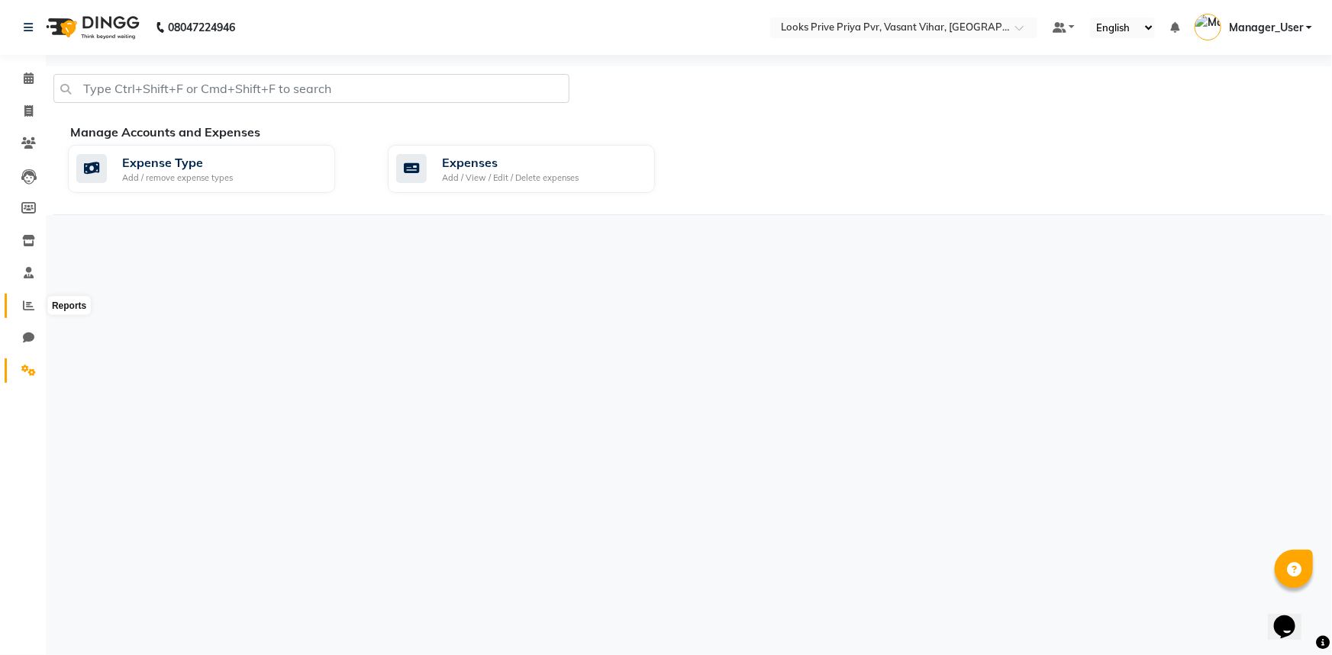
click at [24, 298] on span at bounding box center [28, 307] width 27 height 18
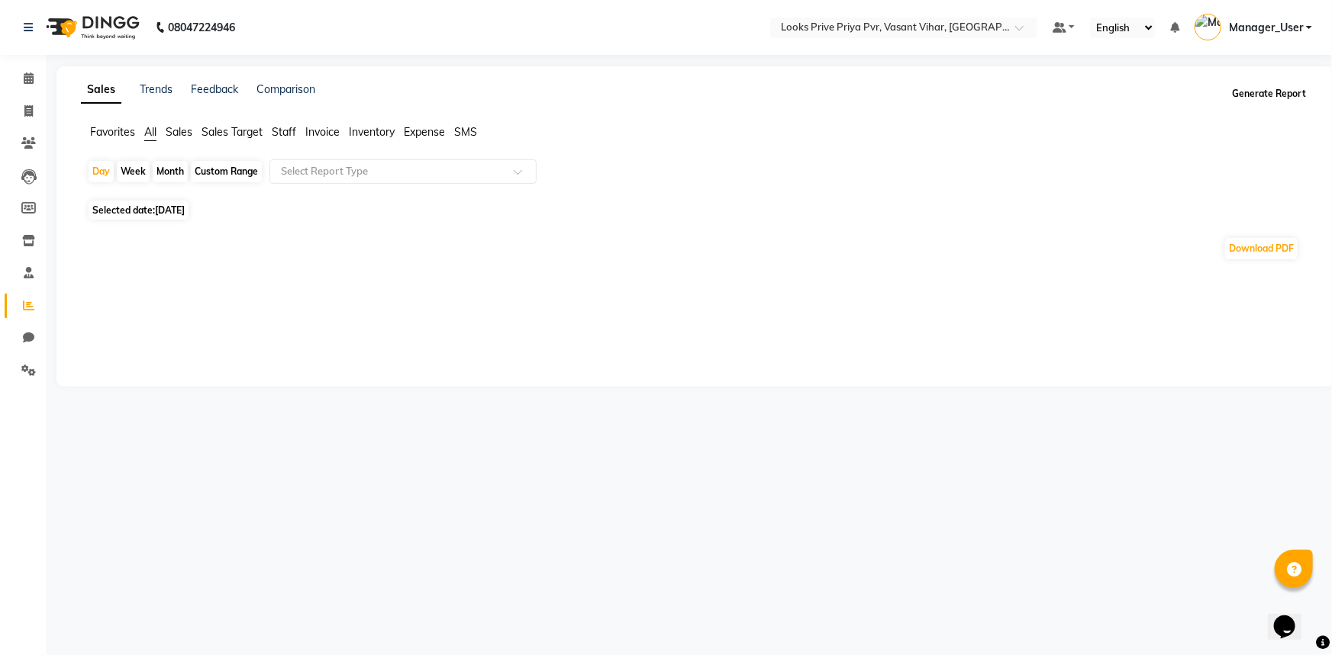
click at [1254, 91] on button "Generate Report" at bounding box center [1269, 93] width 82 height 21
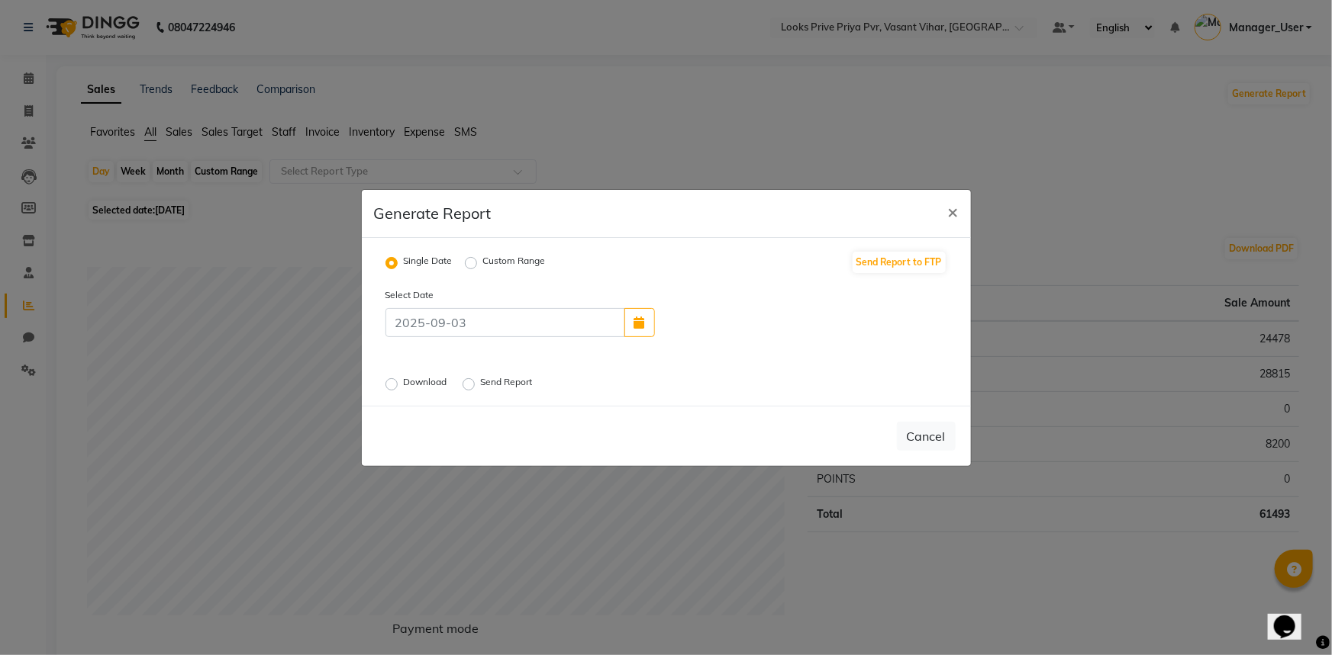
click at [417, 381] on label "Download" at bounding box center [427, 384] width 47 height 18
click at [399, 381] on input "Download" at bounding box center [393, 383] width 11 height 11
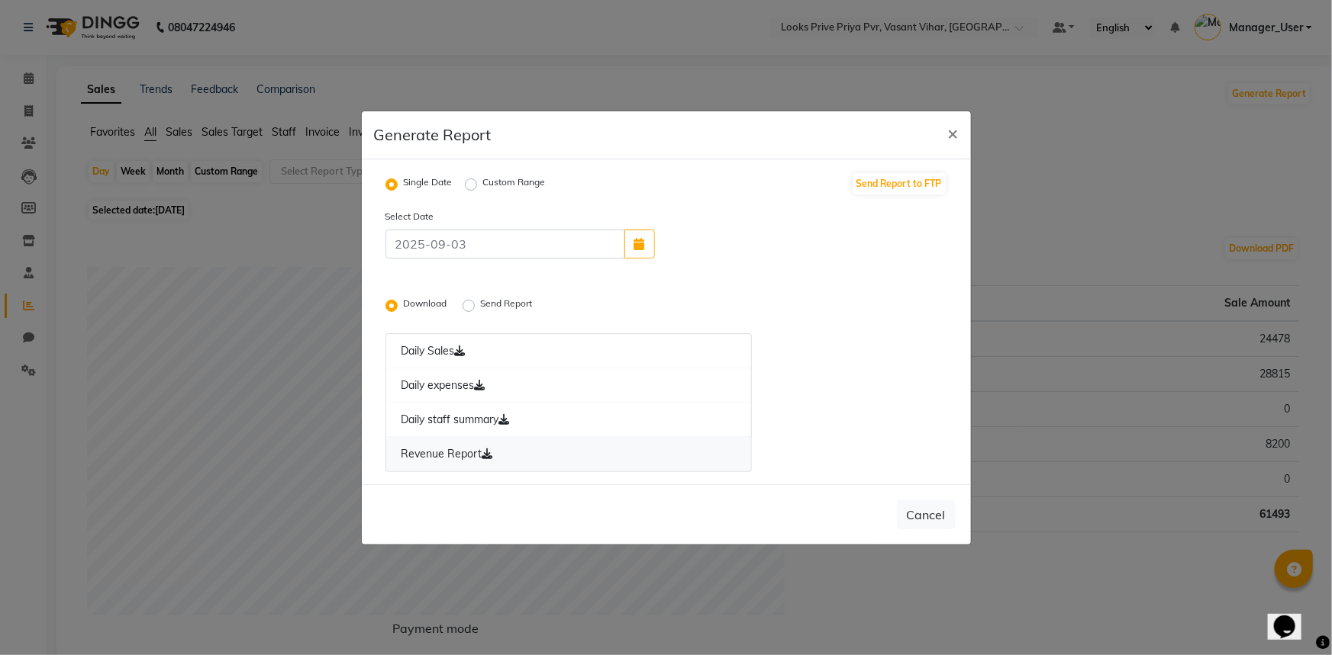
click at [461, 453] on link "Revenue Report" at bounding box center [568, 454] width 367 height 35
click at [948, 134] on span "×" at bounding box center [953, 132] width 11 height 23
radio input "false"
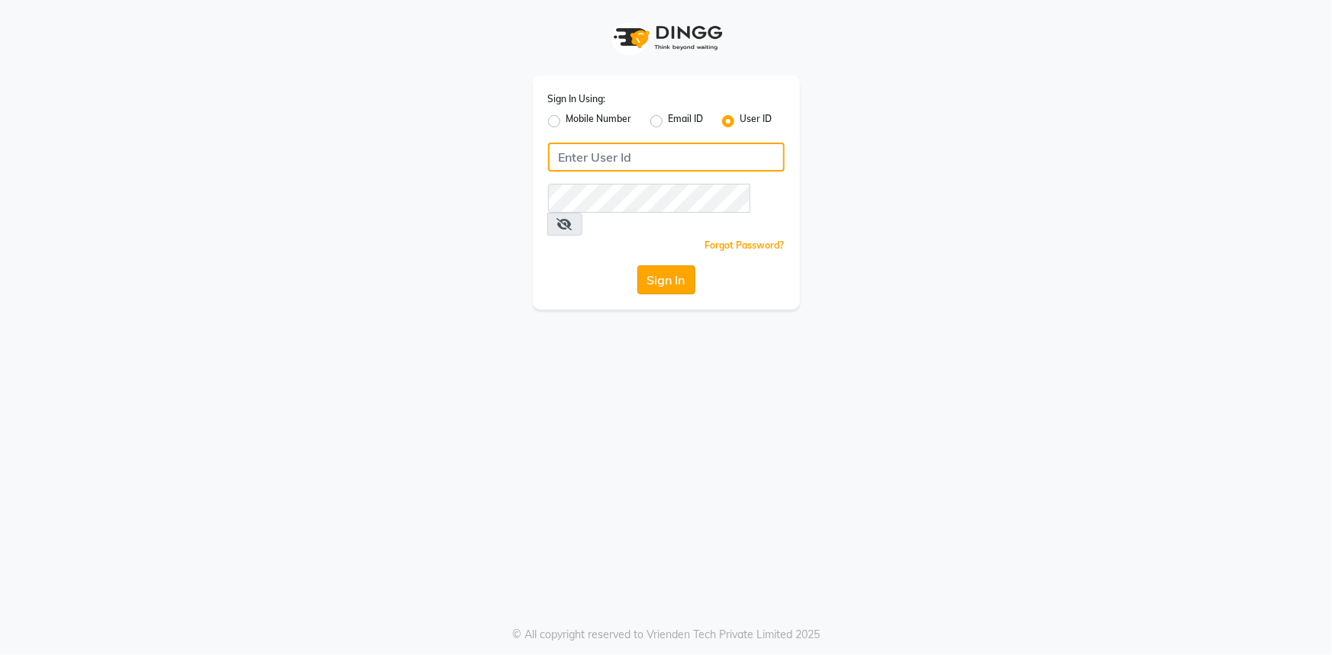
type input "e3347-01"
click at [671, 266] on button "Sign In" at bounding box center [666, 280] width 58 height 29
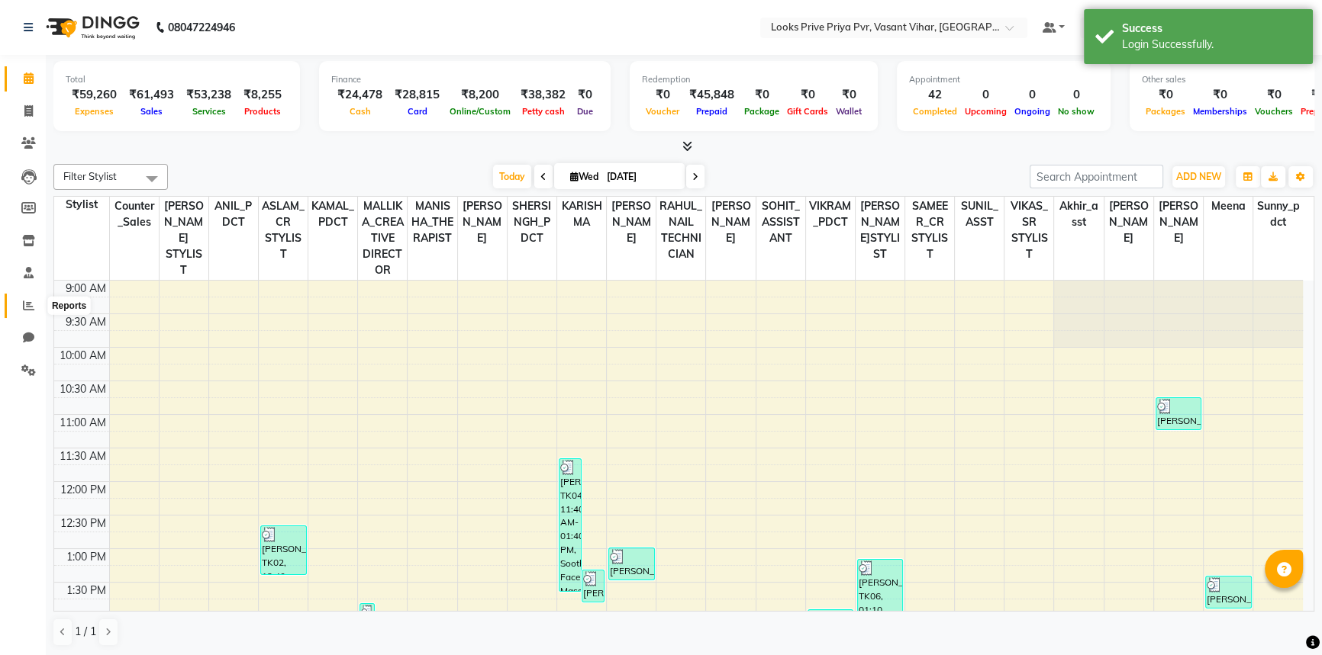
click at [28, 311] on icon at bounding box center [28, 305] width 11 height 11
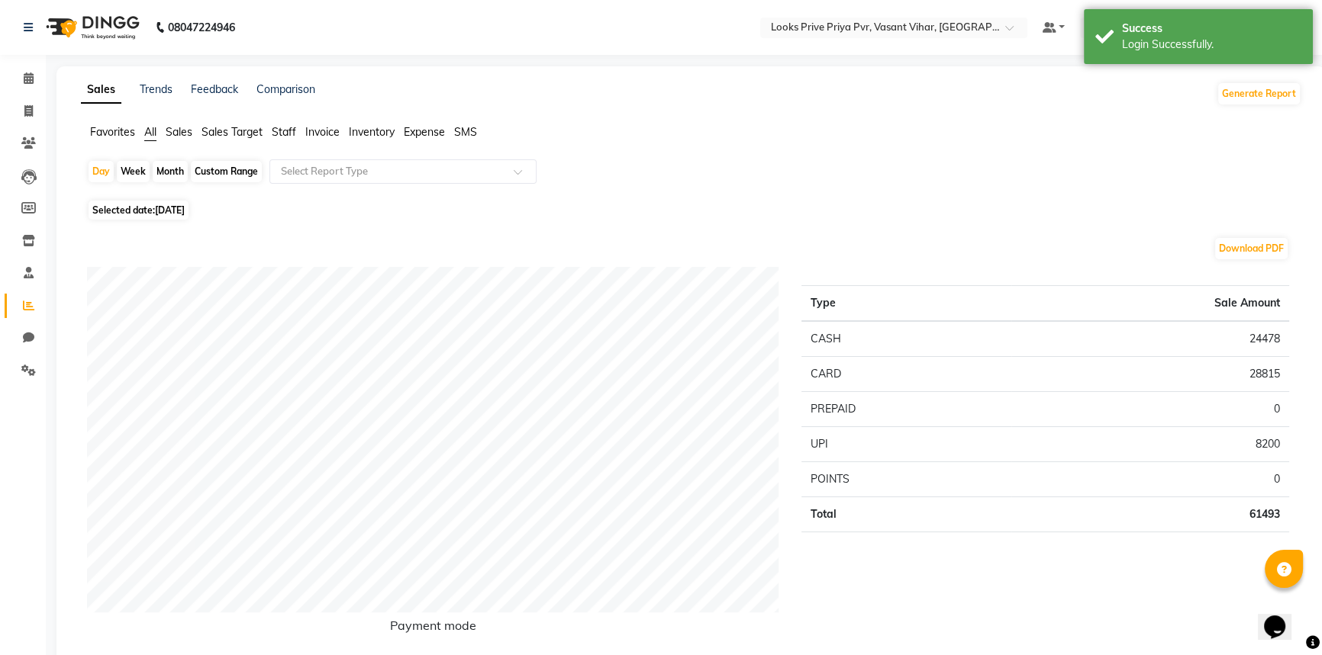
click at [279, 130] on span "Staff" at bounding box center [284, 132] width 24 height 14
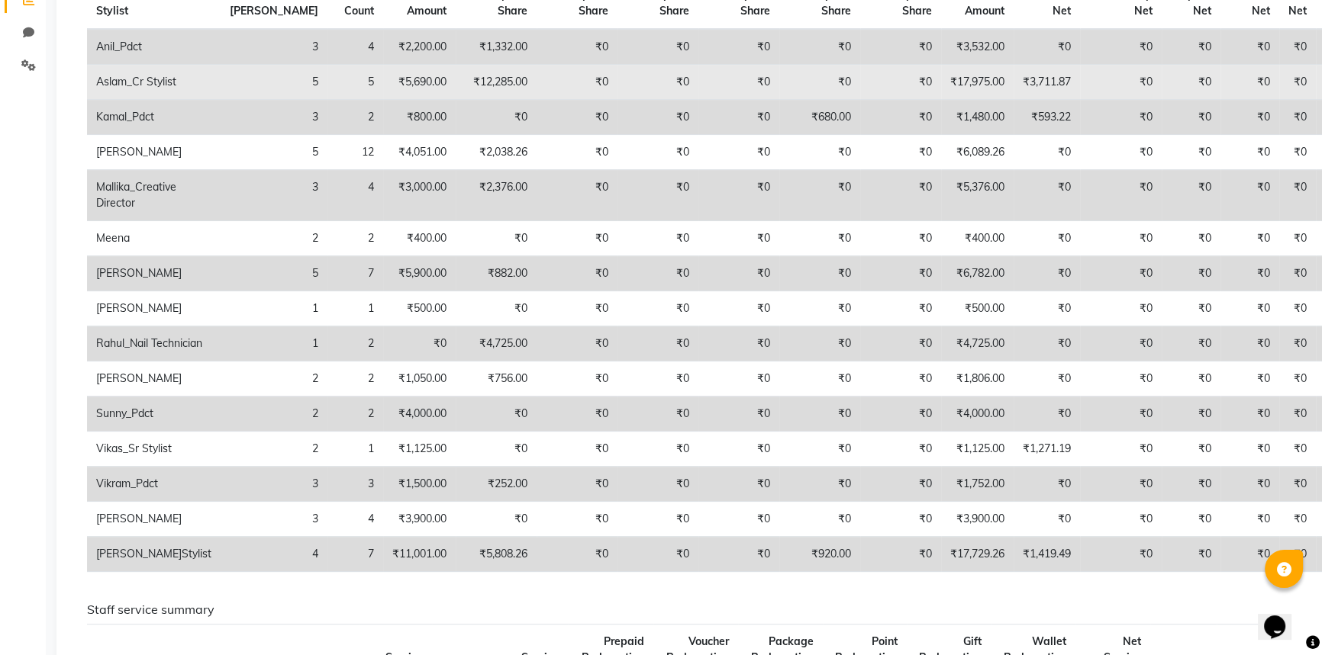
scroll to position [346, 0]
